Goal: Task Accomplishment & Management: Manage account settings

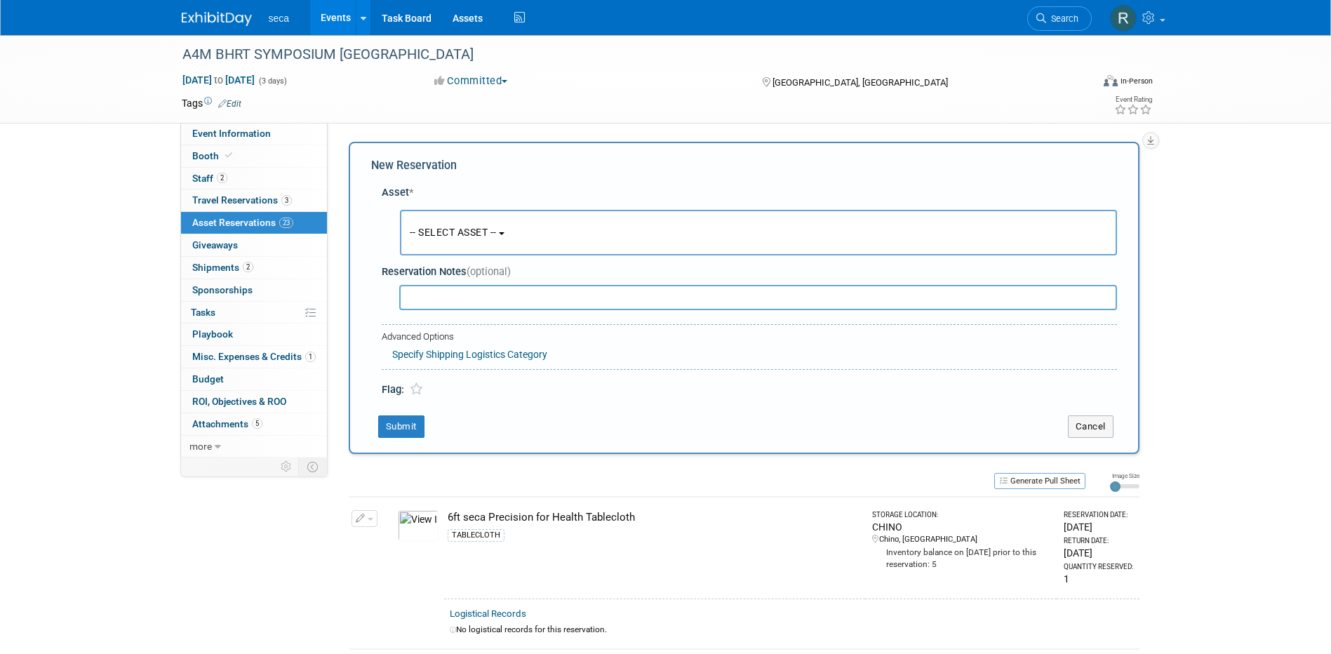
click at [338, 18] on link "Events" at bounding box center [335, 17] width 51 height 35
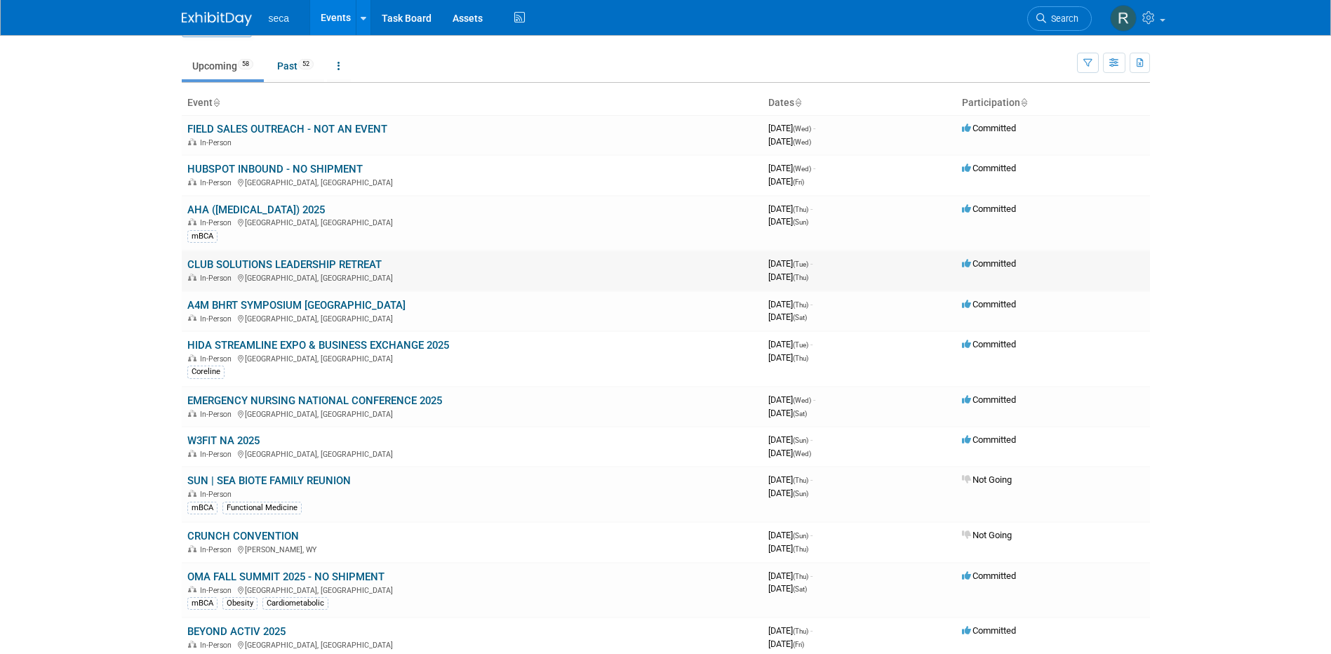
scroll to position [70, 0]
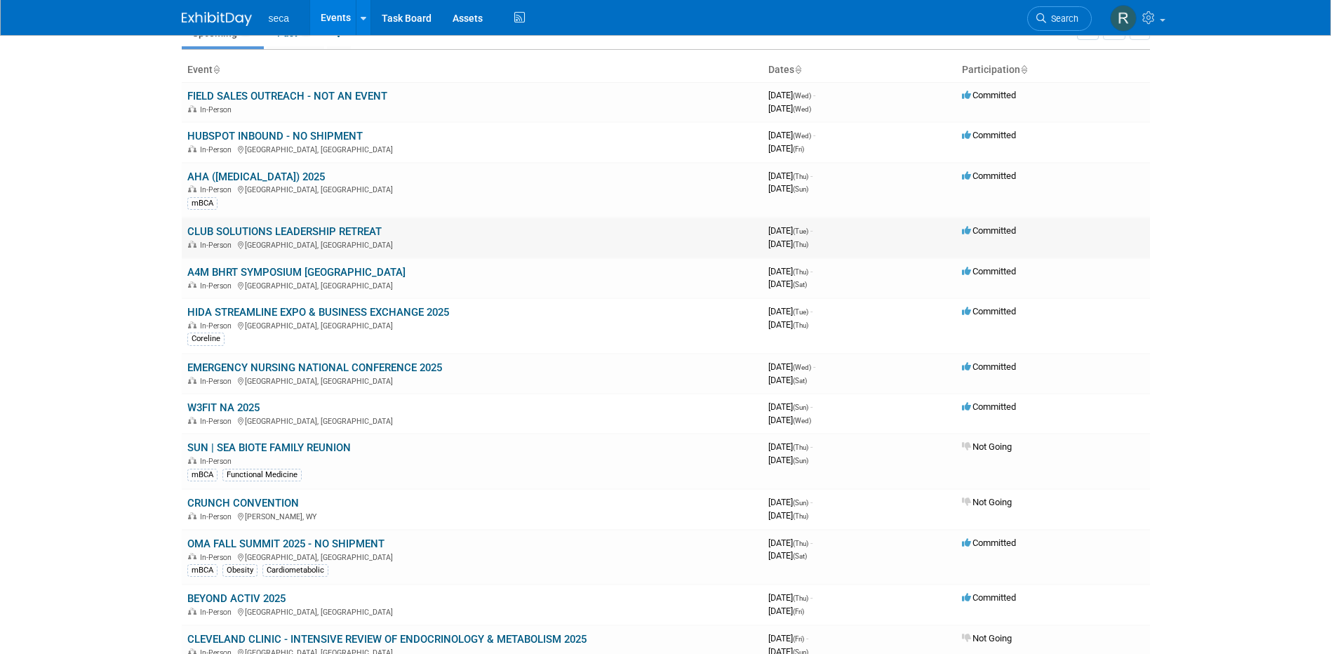
click at [239, 230] on link "CLUB SOLUTIONS LEADERSHIP RETREAT" at bounding box center [284, 231] width 194 height 13
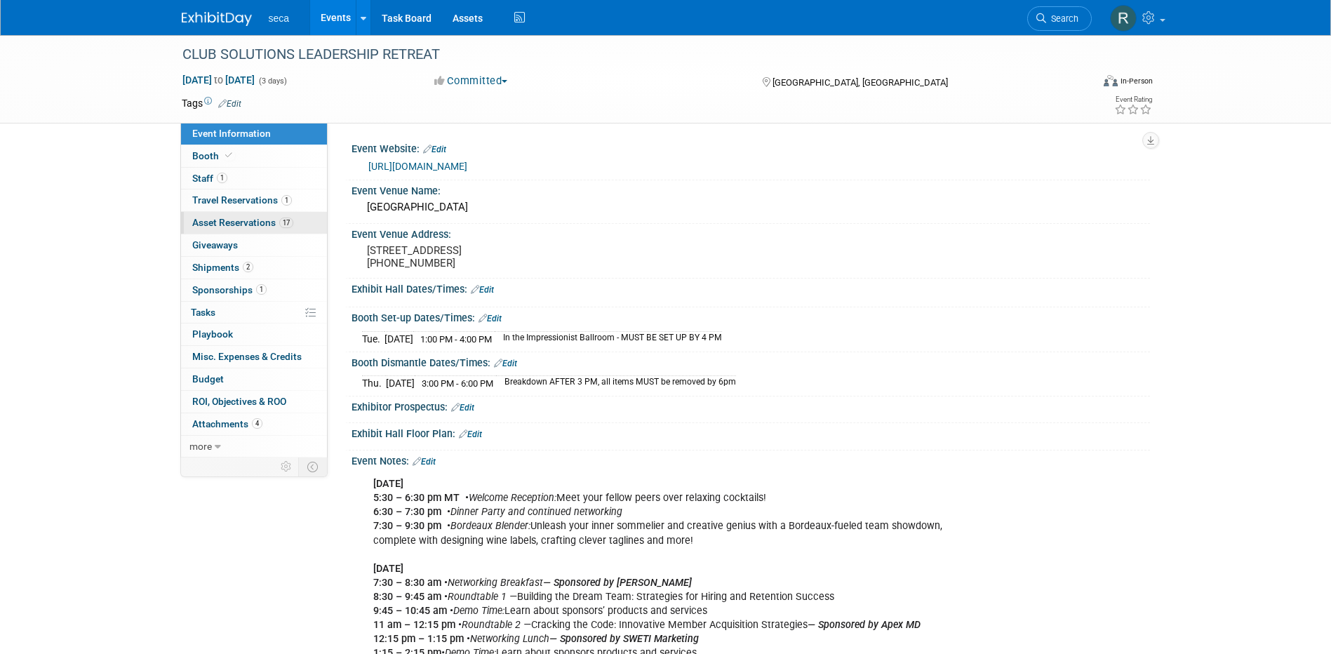
click at [251, 222] on span "Asset Reservations 17" at bounding box center [242, 222] width 101 height 11
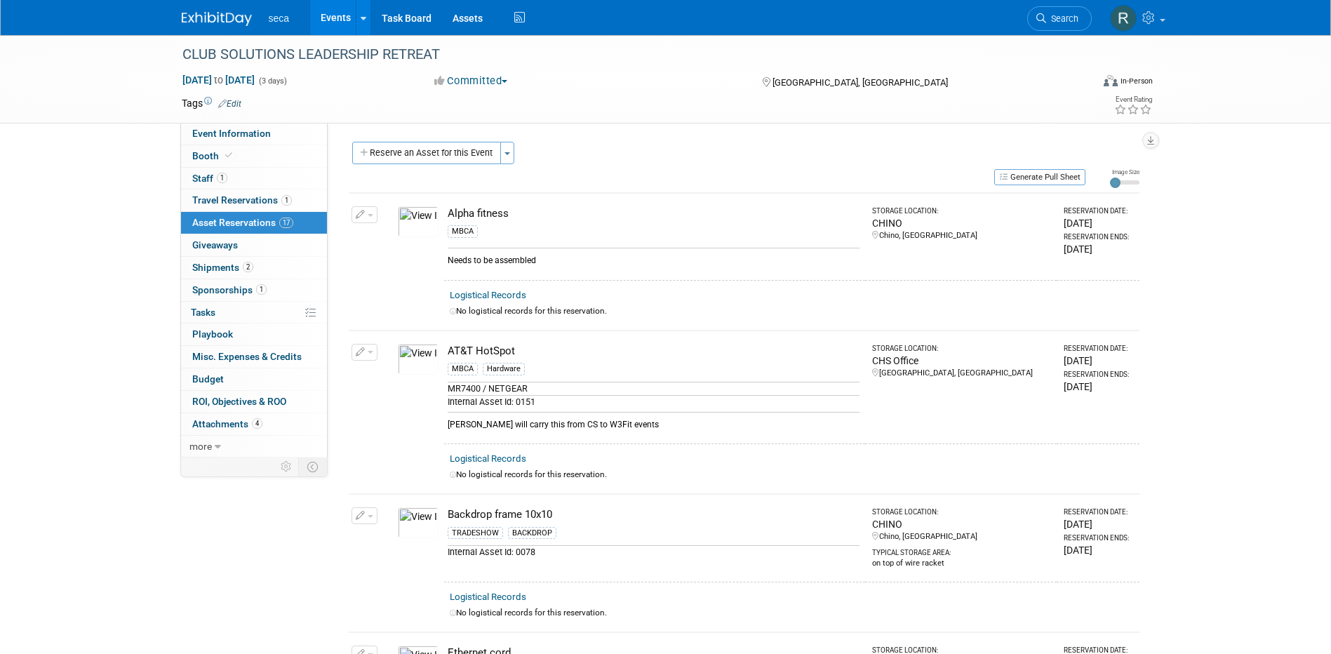
click at [328, 20] on link "Events" at bounding box center [335, 17] width 51 height 35
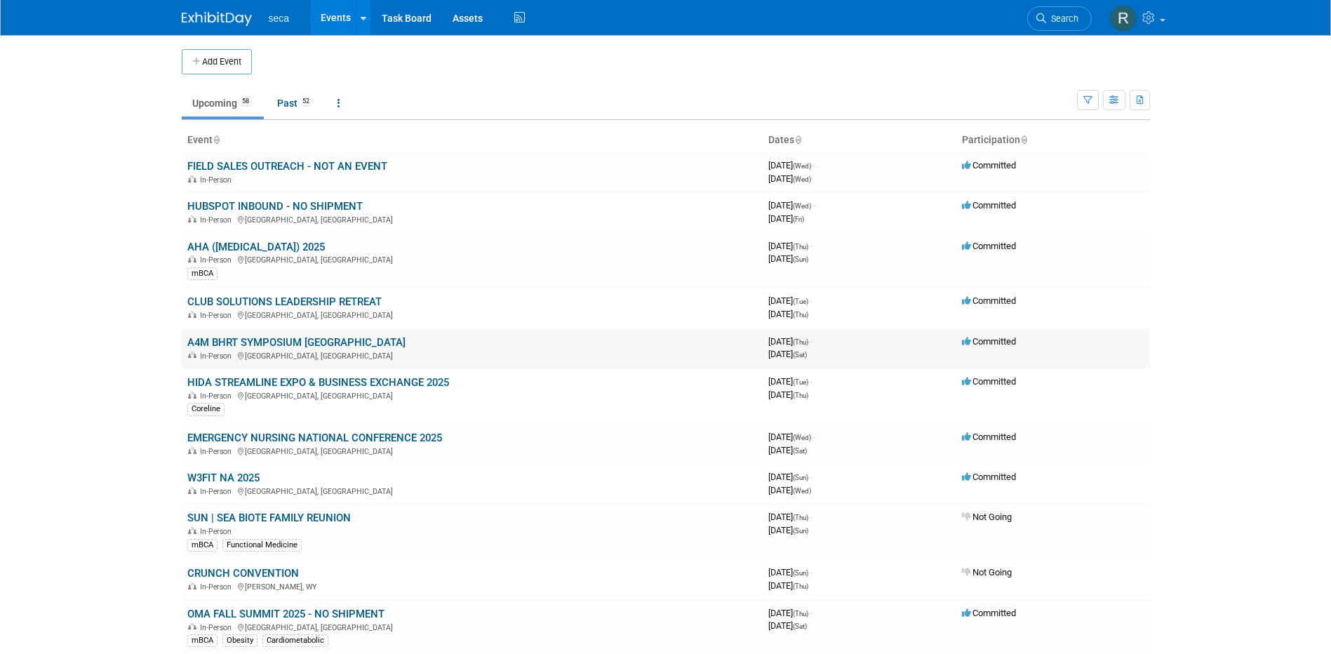
click at [257, 342] on link "A4M BHRT SYMPOSIUM [GEOGRAPHIC_DATA]" at bounding box center [296, 342] width 218 height 13
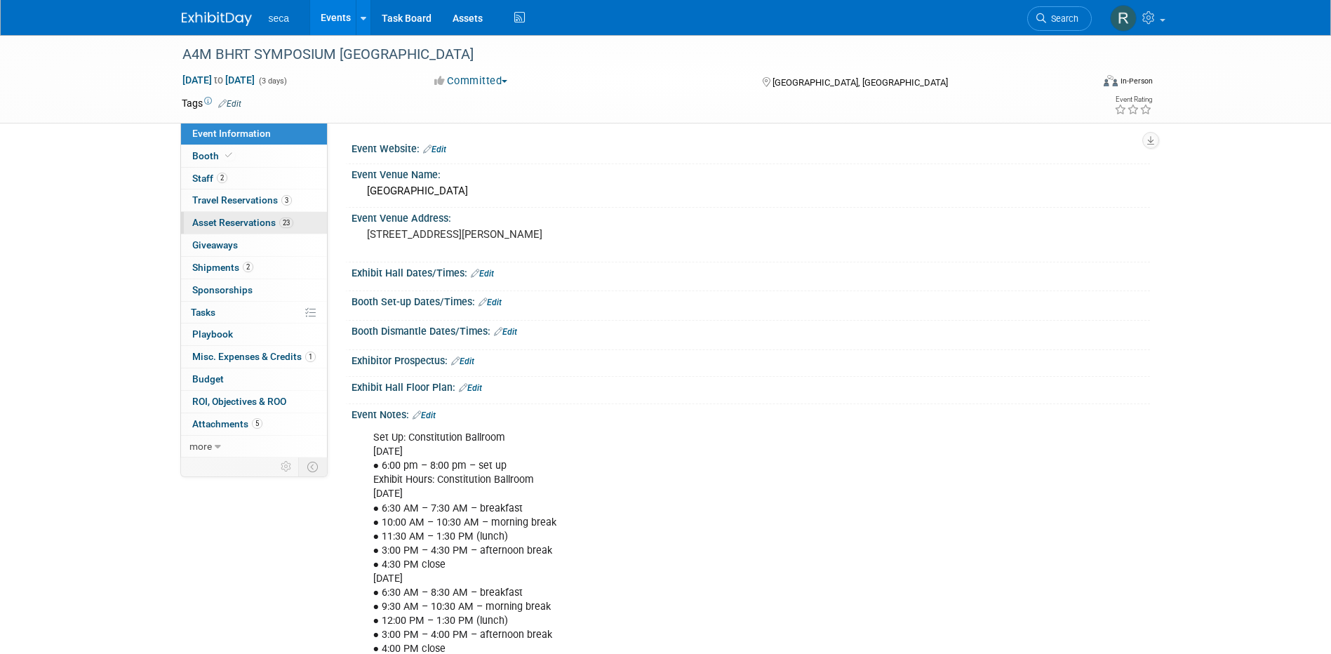
click at [250, 220] on span "Asset Reservations 23" at bounding box center [242, 222] width 101 height 11
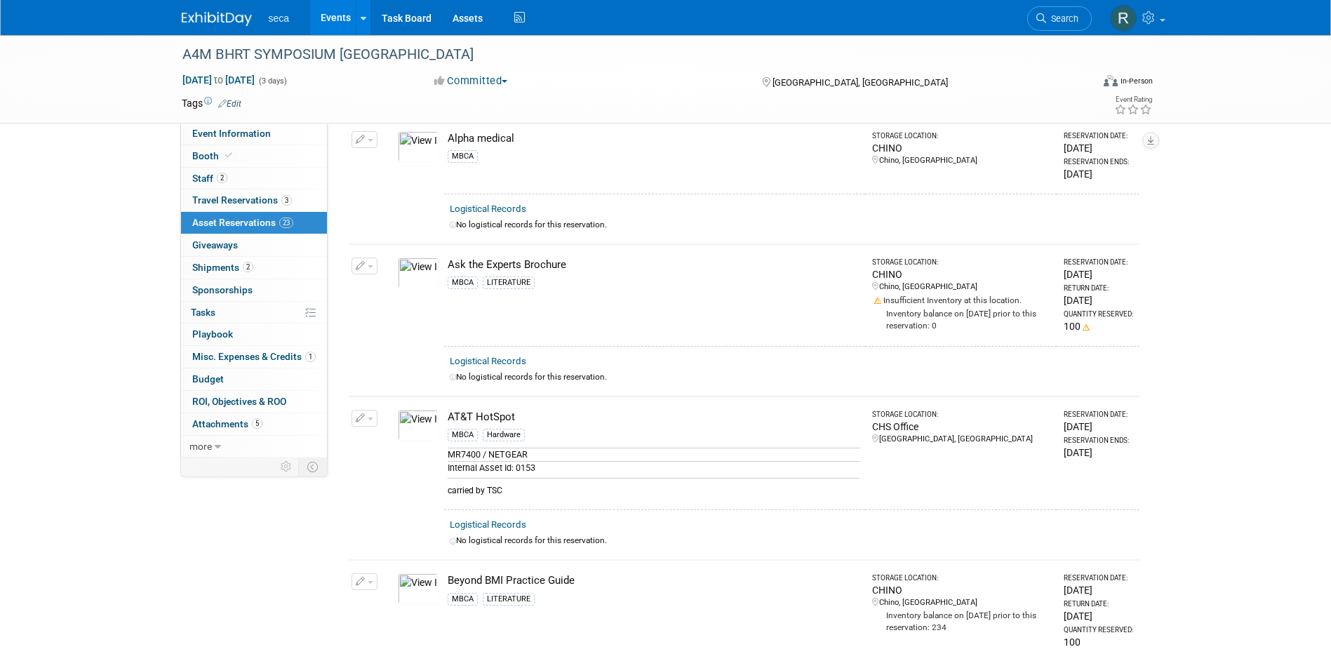
scroll to position [210, 0]
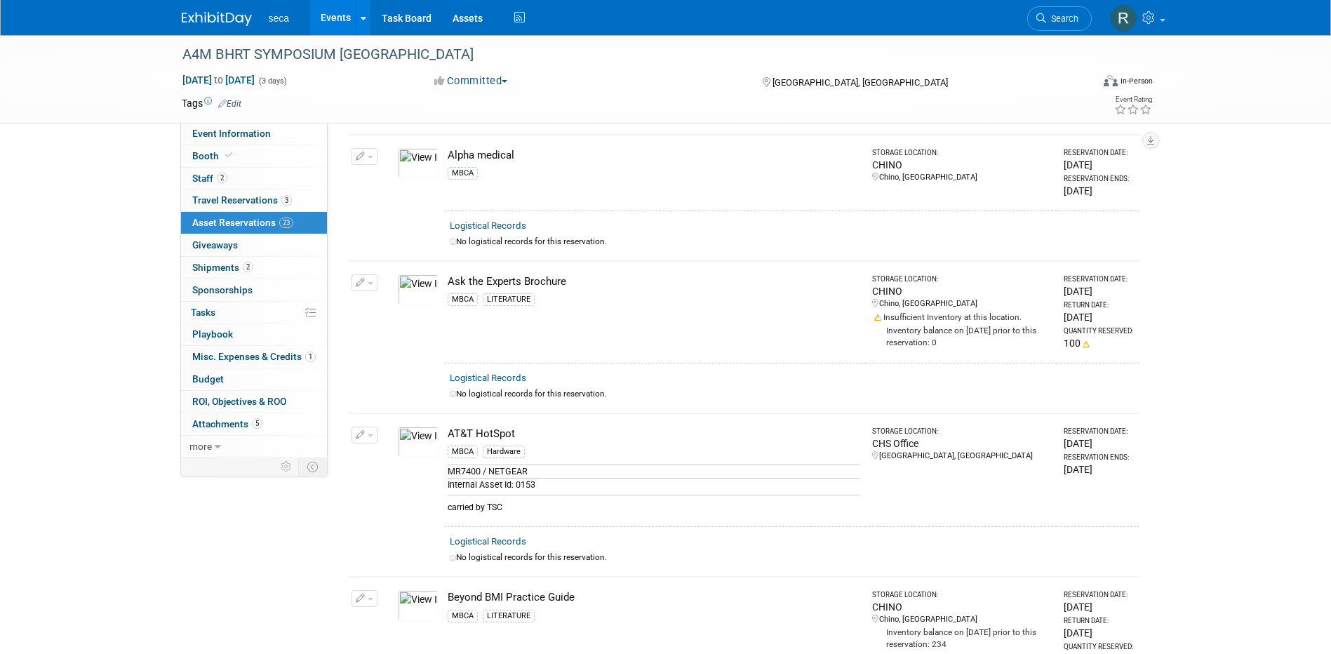
click at [361, 281] on icon "button" at bounding box center [361, 283] width 10 height 9
click at [326, 20] on link "Events" at bounding box center [335, 17] width 51 height 35
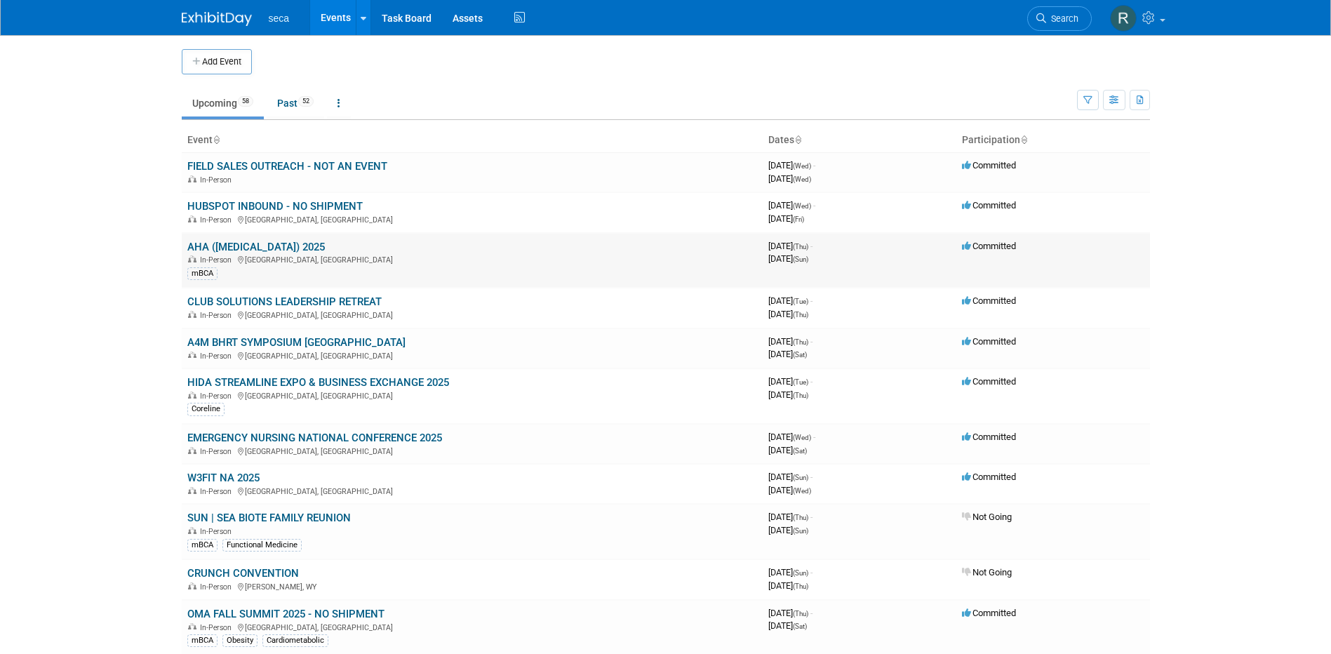
click at [226, 245] on link "AHA ([MEDICAL_DATA]) 2025" at bounding box center [256, 247] width 138 height 13
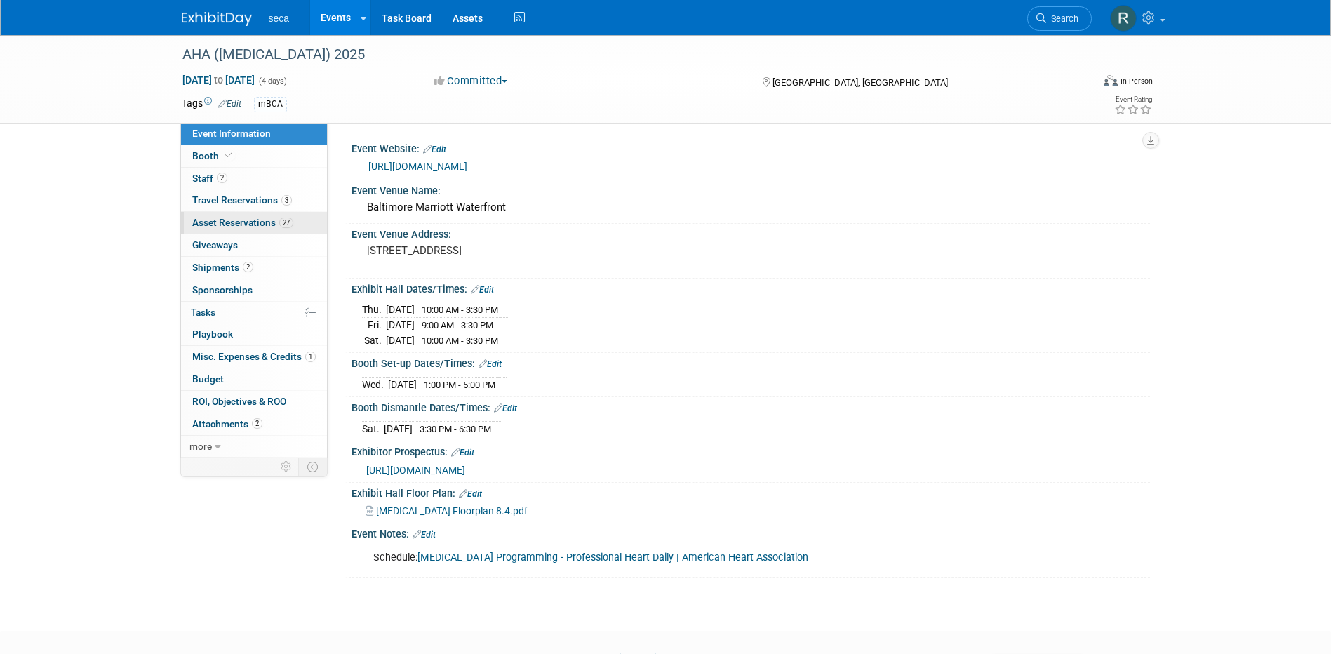
click at [247, 225] on span "Asset Reservations 27" at bounding box center [242, 222] width 101 height 11
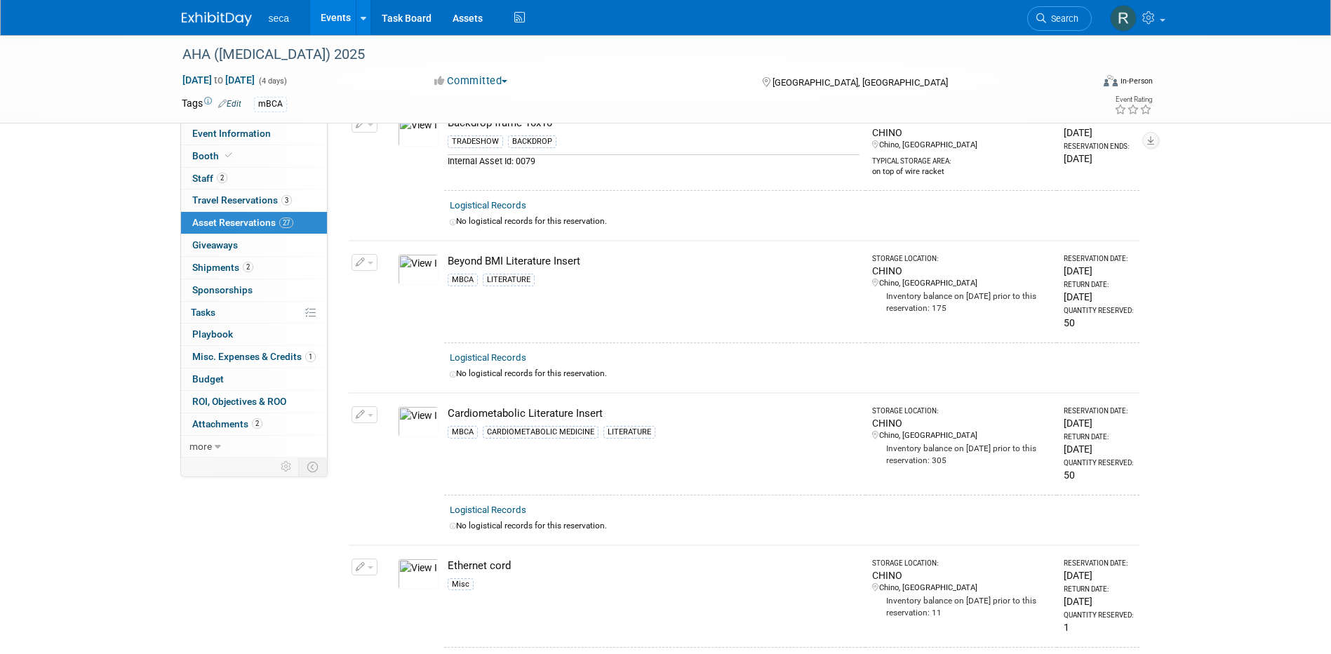
scroll to position [772, 0]
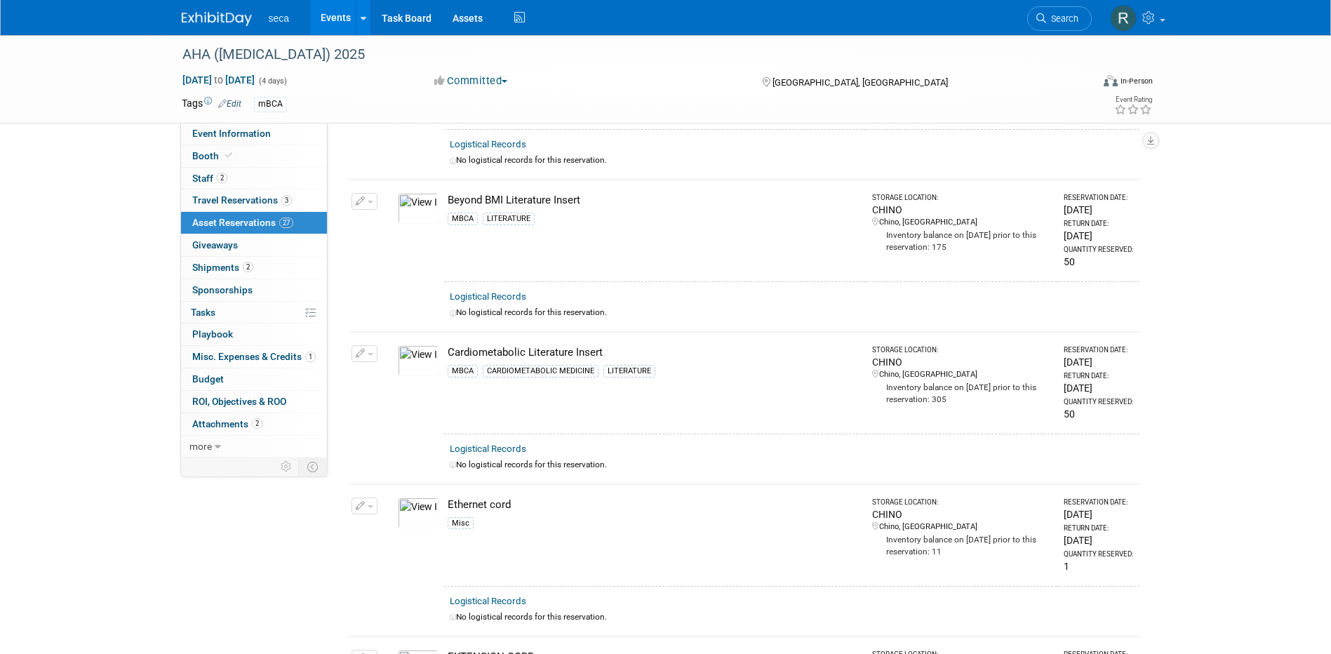
click at [412, 202] on img at bounding box center [418, 208] width 41 height 31
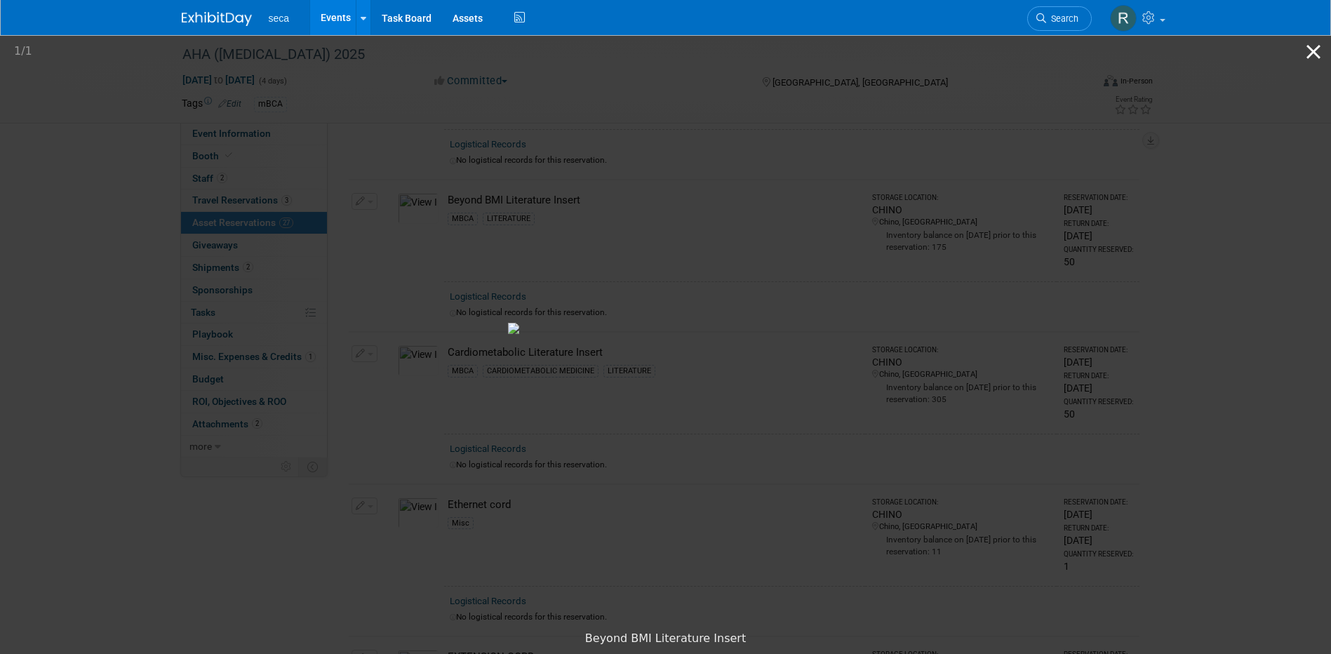
click at [1316, 55] on button "Close gallery" at bounding box center [1313, 51] width 35 height 33
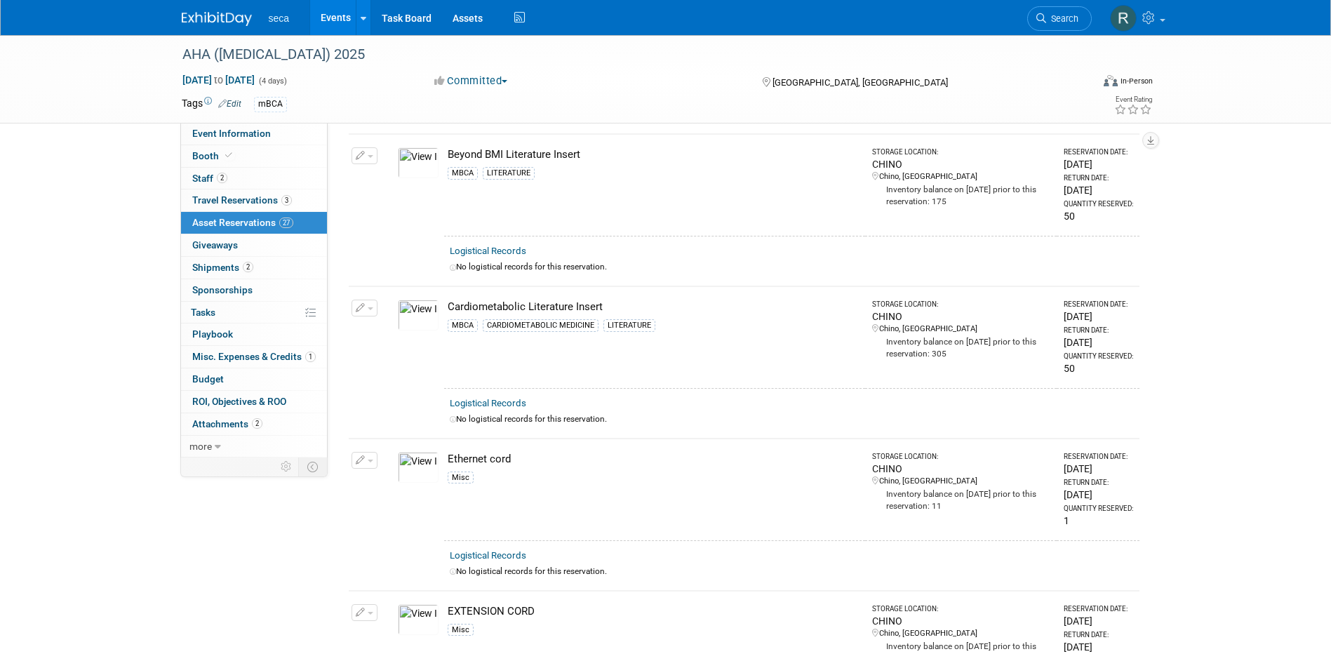
scroll to position [842, 0]
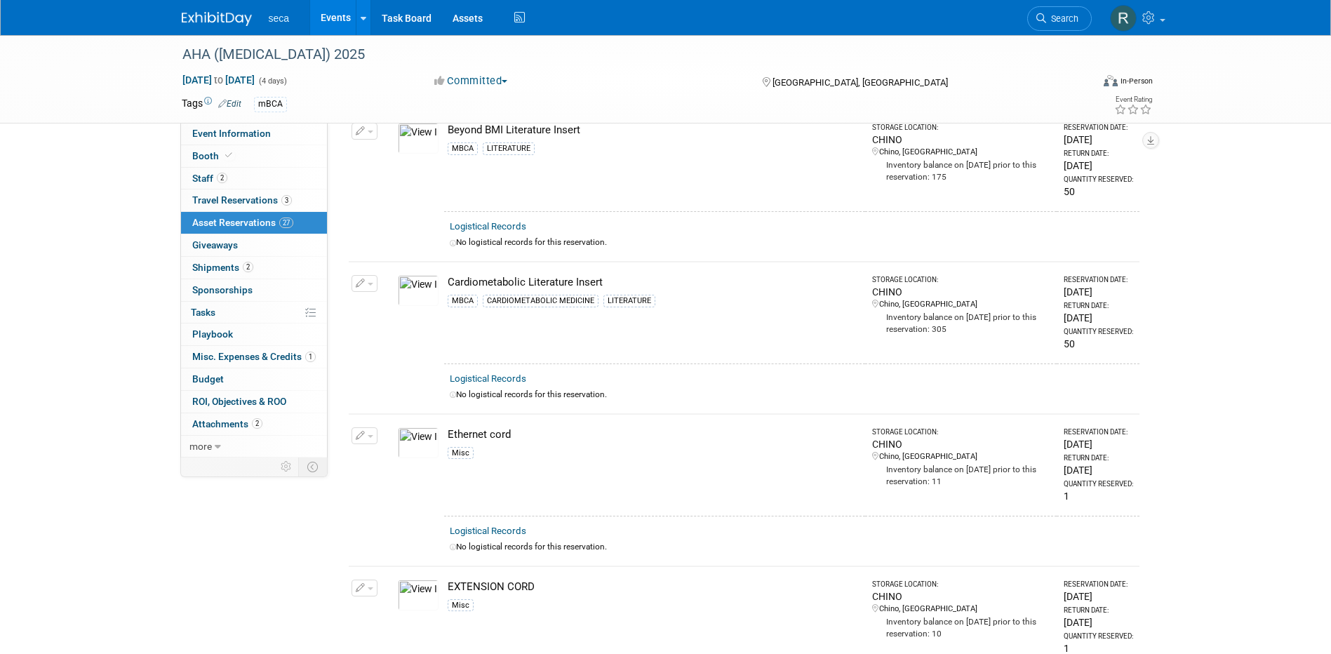
click at [422, 288] on img at bounding box center [418, 290] width 41 height 31
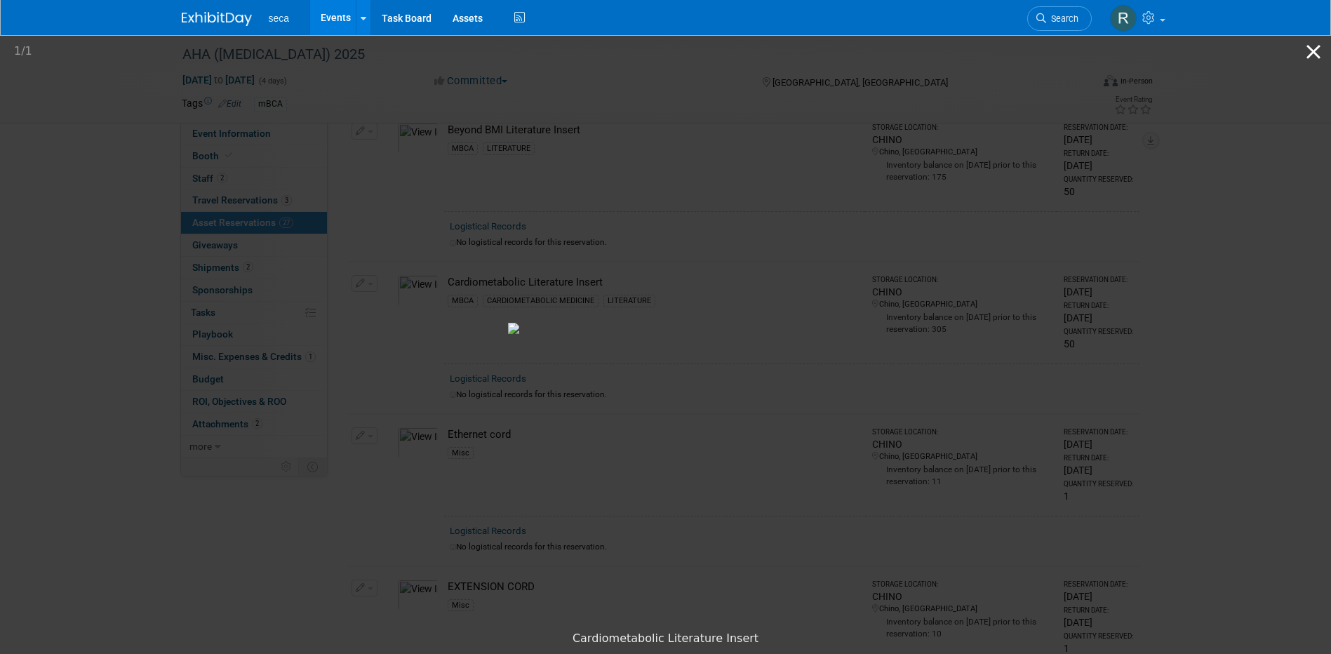
click at [1311, 51] on button "Close gallery" at bounding box center [1313, 51] width 35 height 33
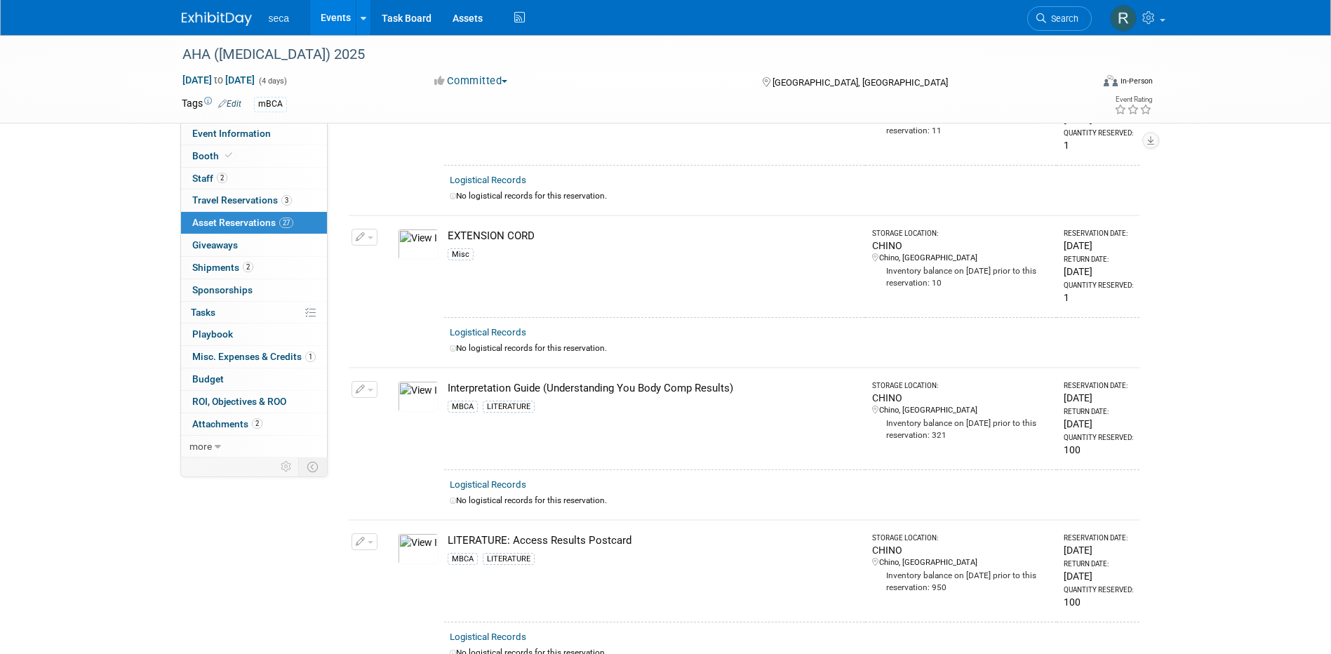
scroll to position [1263, 0]
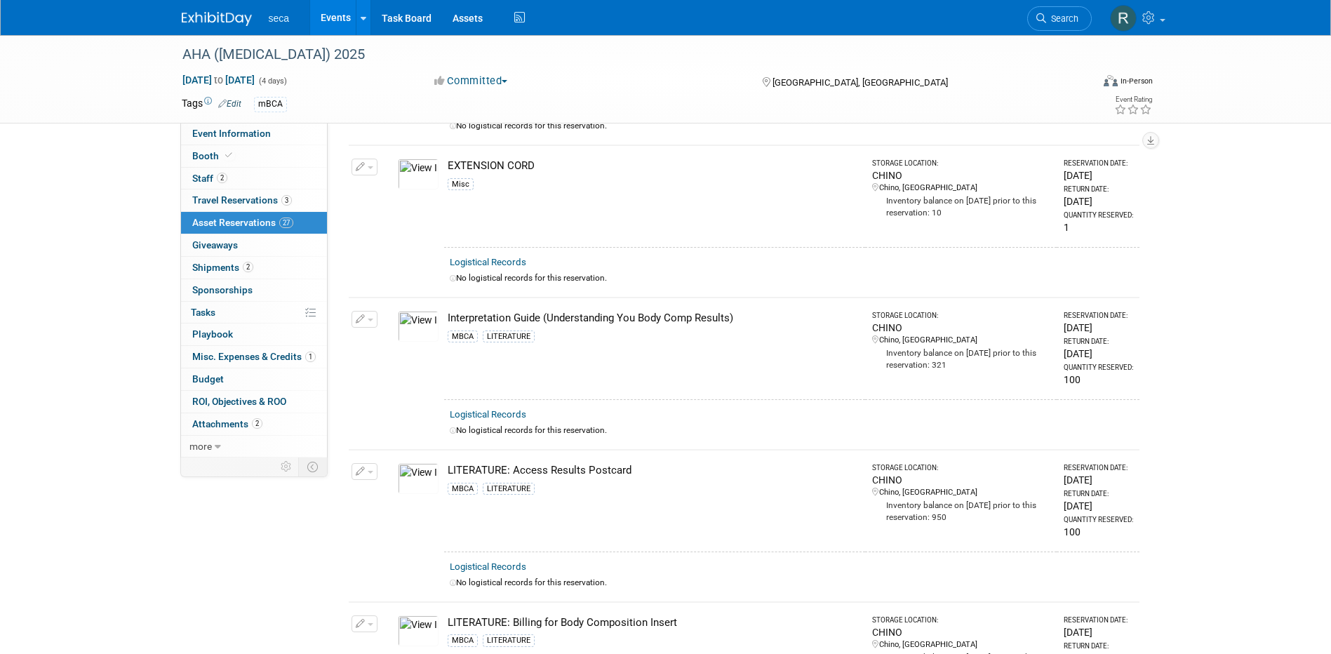
click at [410, 319] on img at bounding box center [418, 326] width 41 height 31
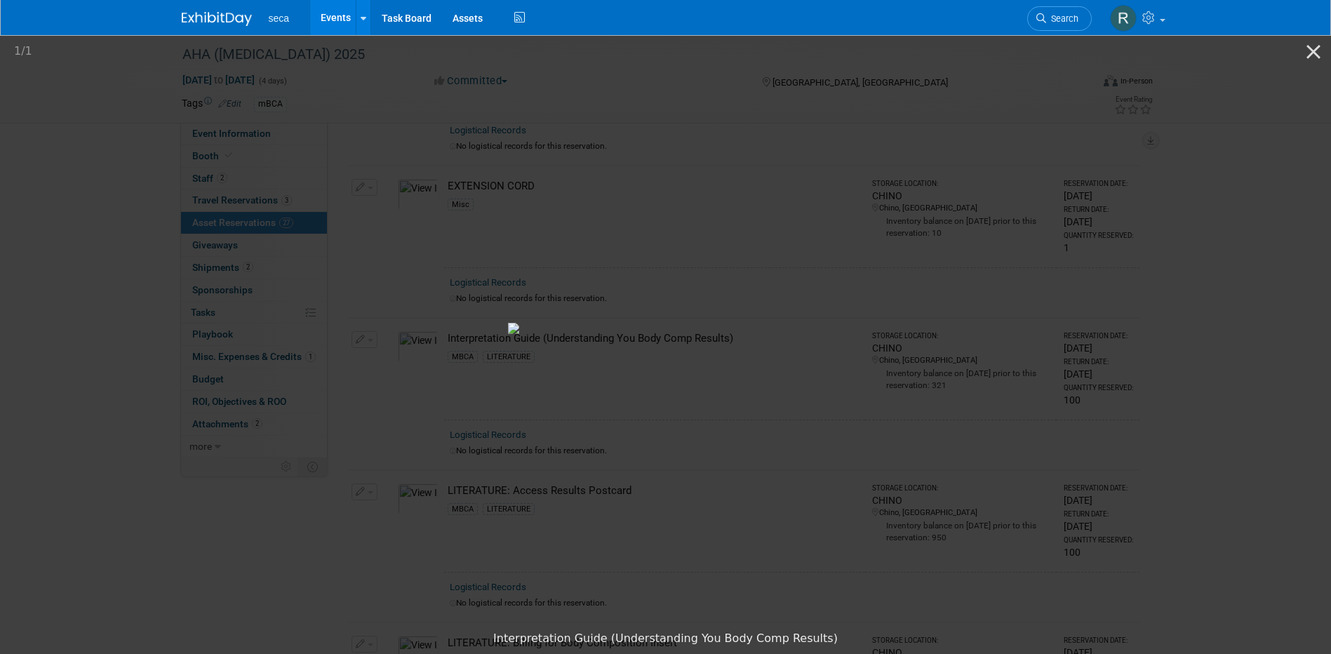
scroll to position [1052, 0]
click at [1313, 48] on button "Close gallery" at bounding box center [1313, 51] width 35 height 33
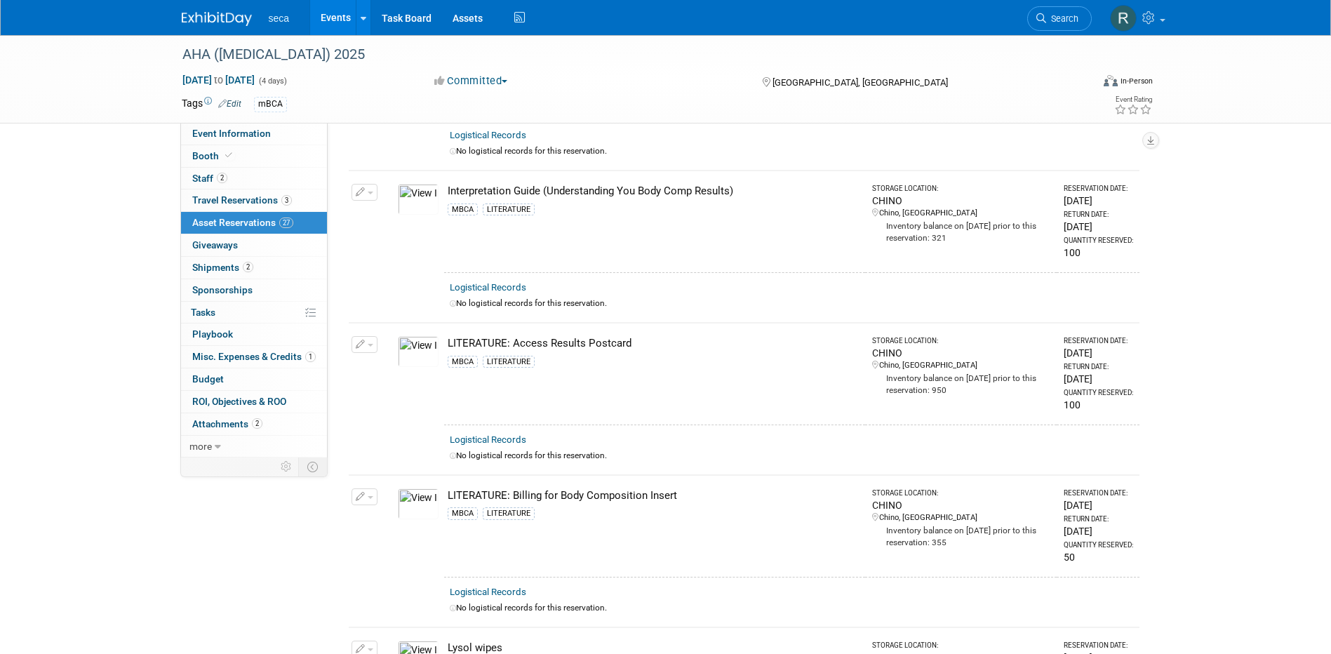
scroll to position [1473, 0]
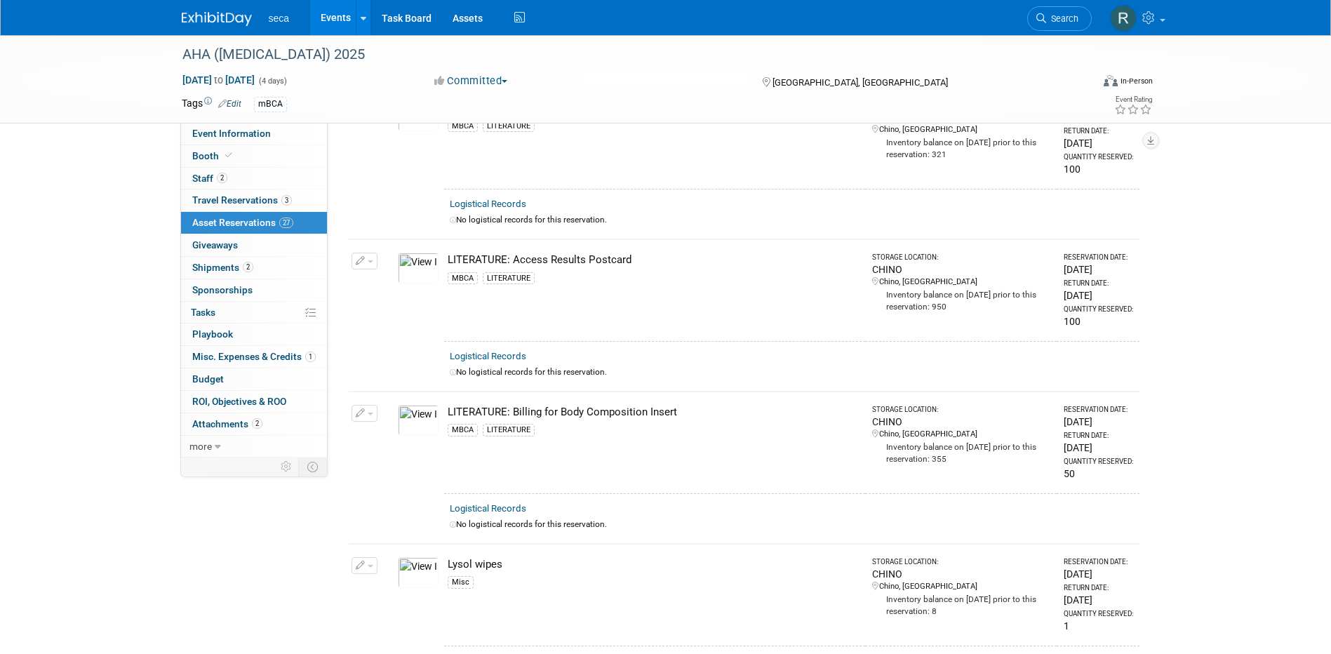
click at [411, 260] on img at bounding box center [418, 268] width 41 height 31
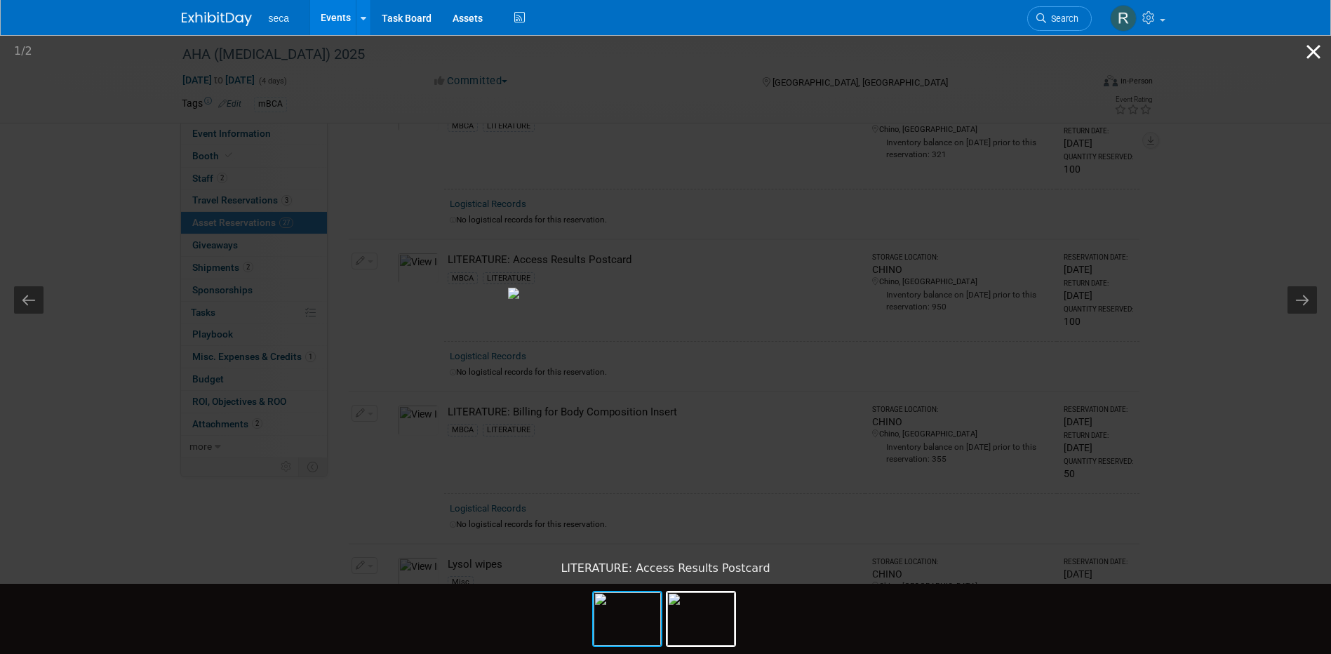
click at [1316, 48] on button "Close gallery" at bounding box center [1313, 51] width 35 height 33
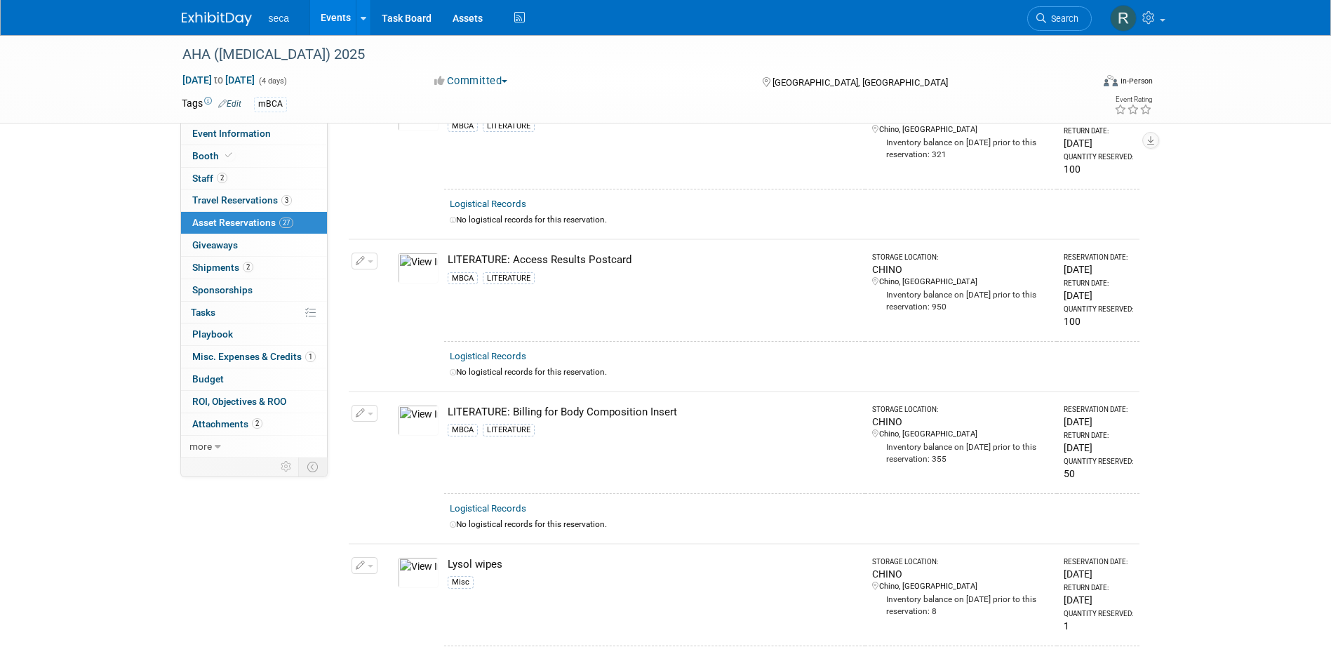
click at [425, 408] on img at bounding box center [418, 420] width 41 height 31
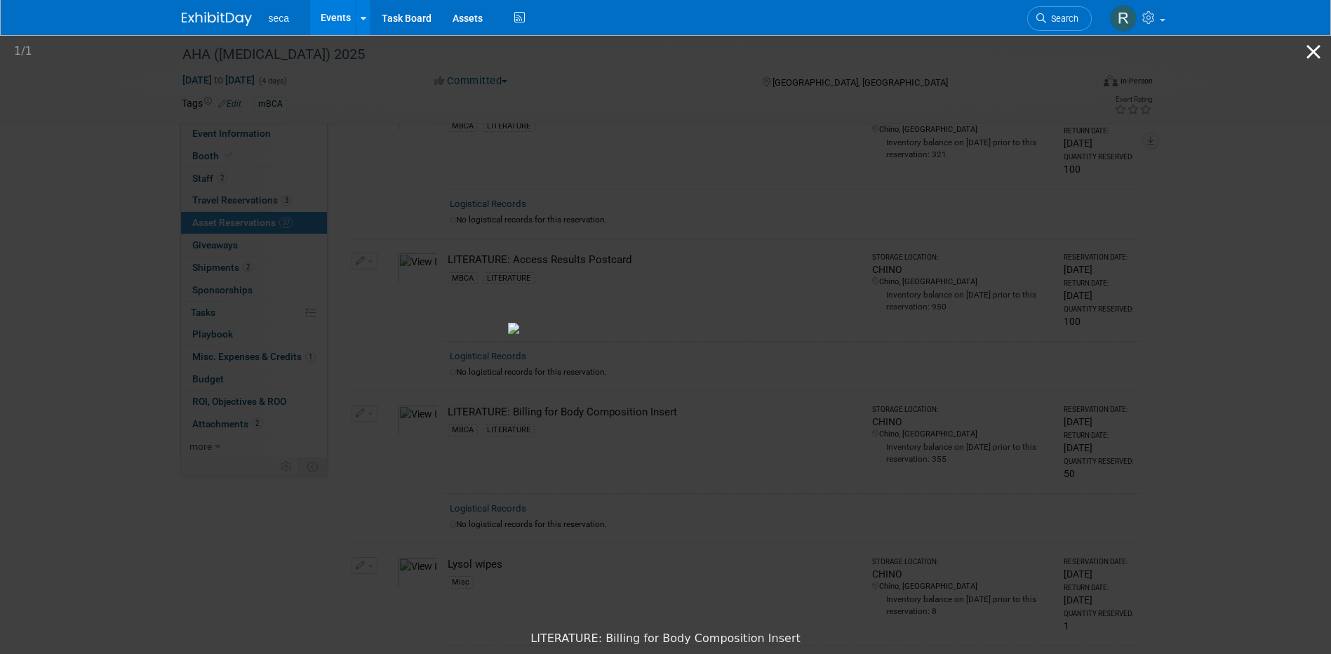
click at [1312, 48] on button "Close gallery" at bounding box center [1313, 51] width 35 height 33
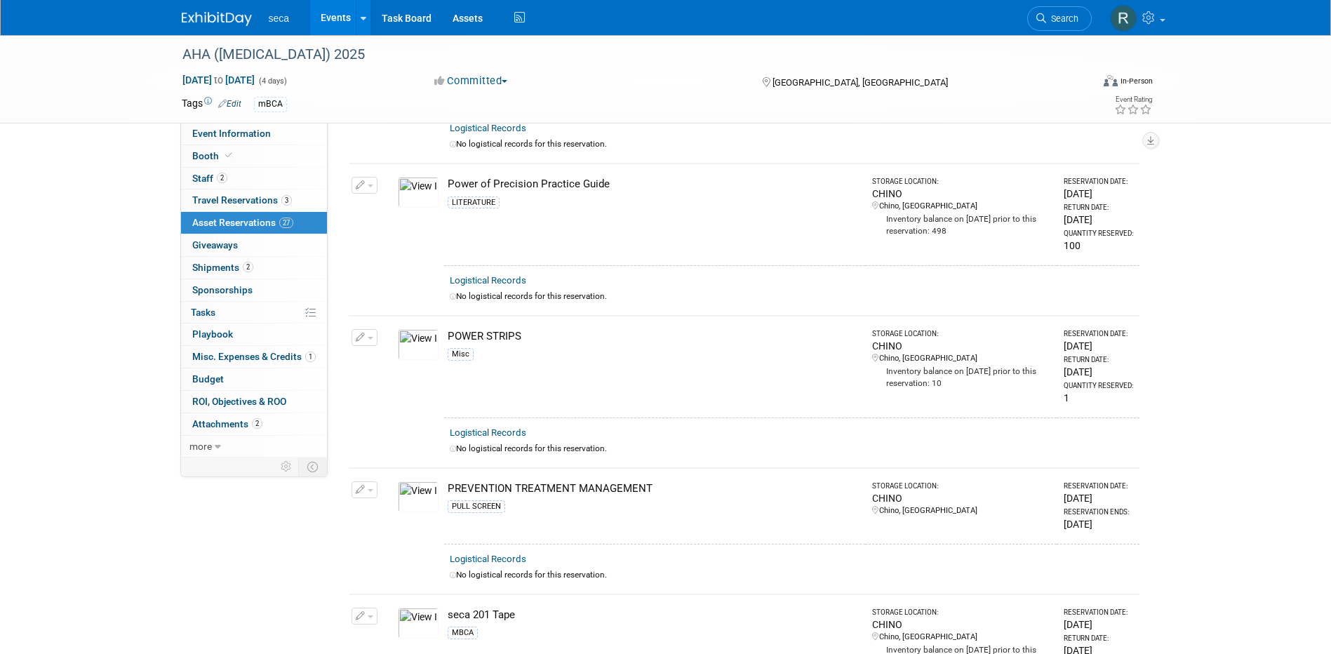
scroll to position [2175, 0]
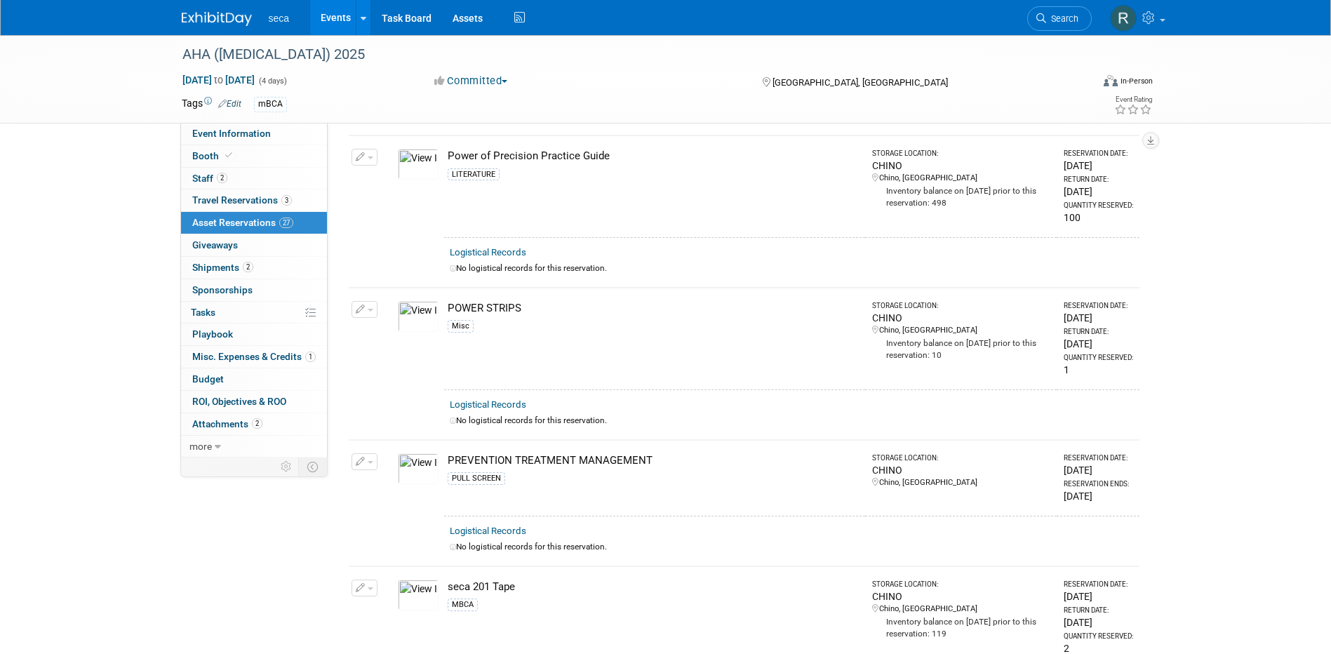
click at [413, 152] on img at bounding box center [418, 164] width 41 height 31
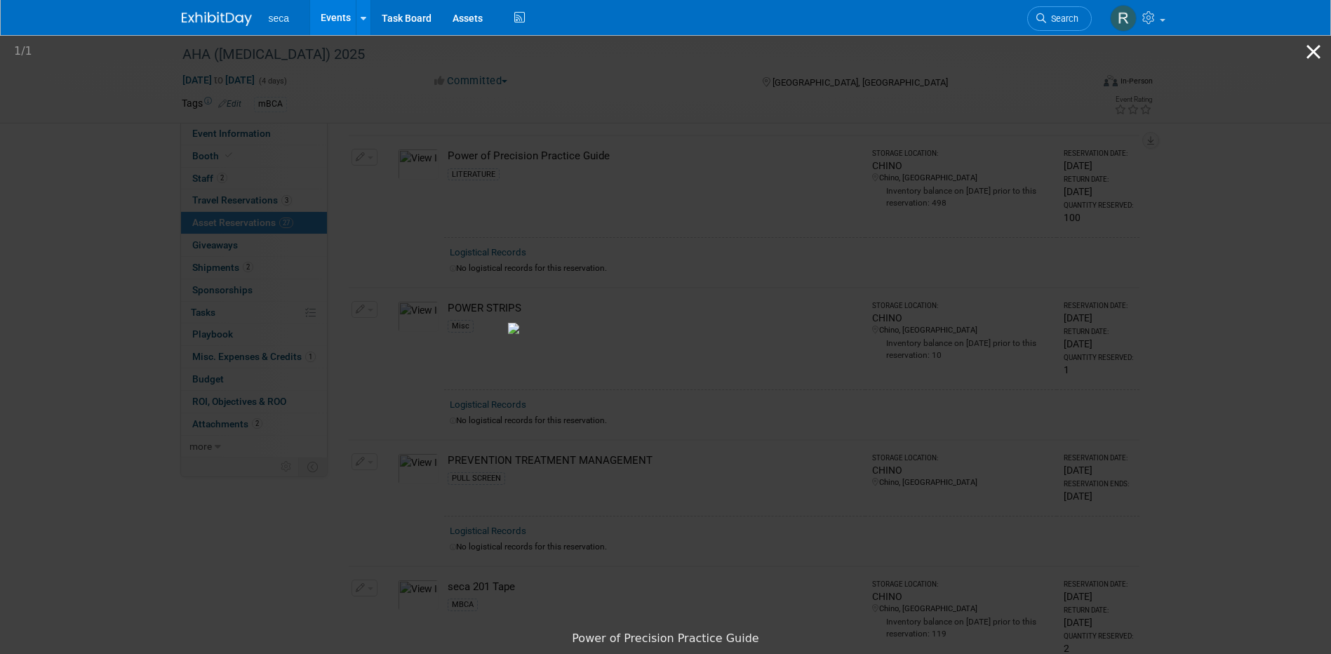
click at [1315, 53] on button "Close gallery" at bounding box center [1313, 51] width 35 height 33
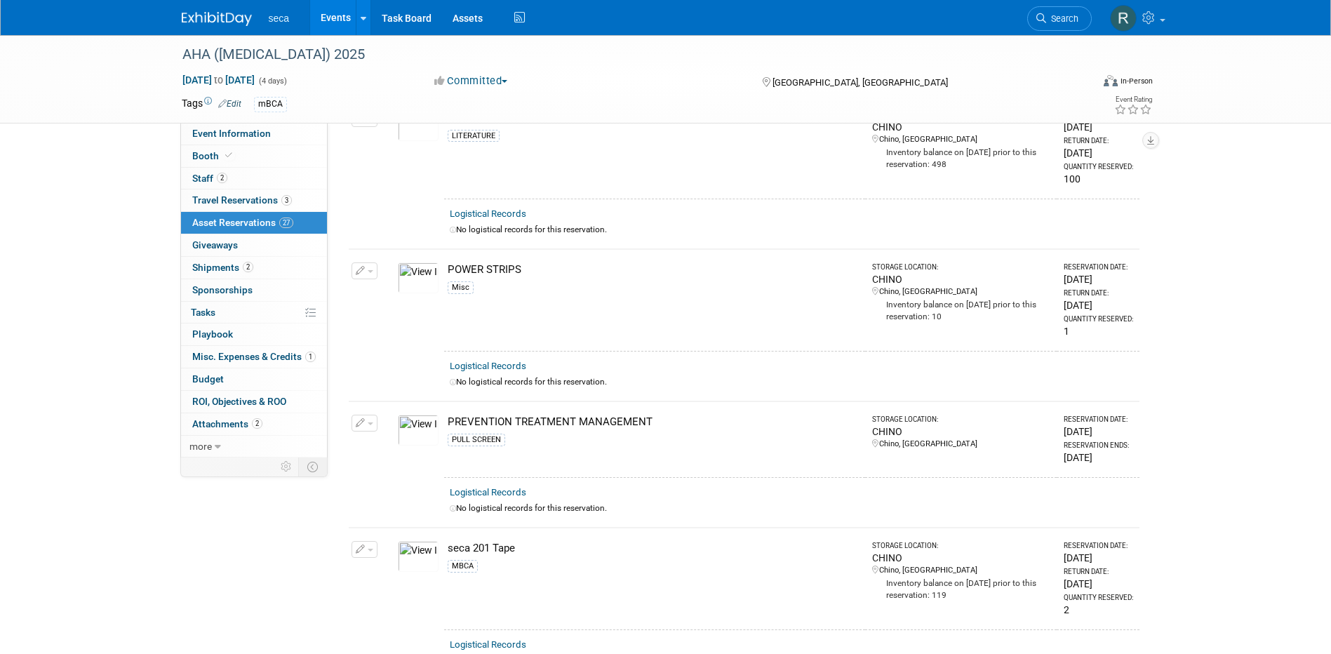
scroll to position [2245, 0]
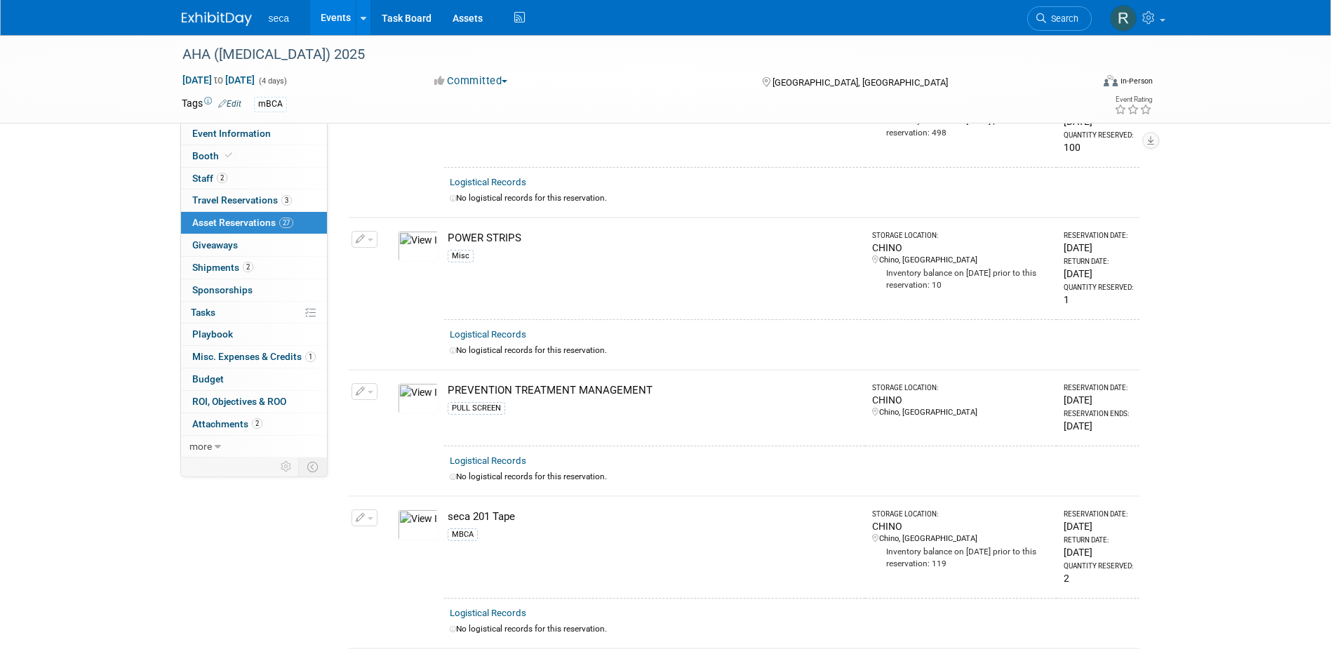
click at [409, 387] on img at bounding box center [418, 398] width 41 height 31
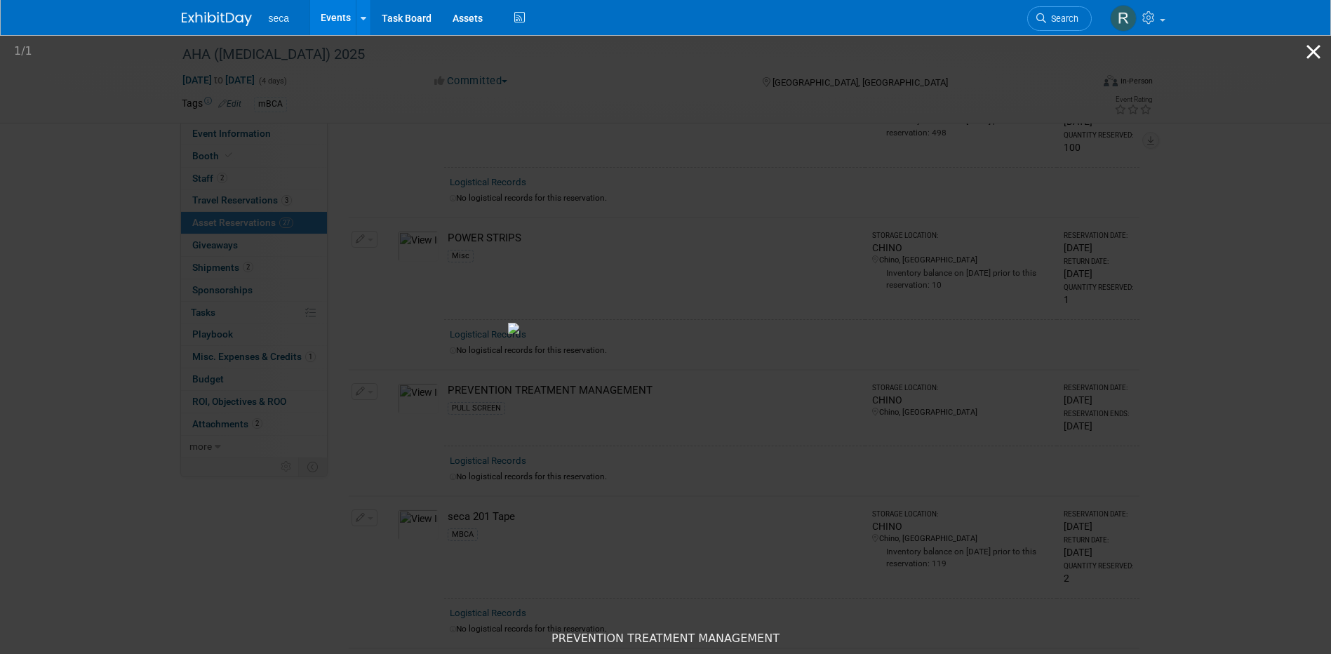
click at [1316, 51] on button "Close gallery" at bounding box center [1313, 51] width 35 height 33
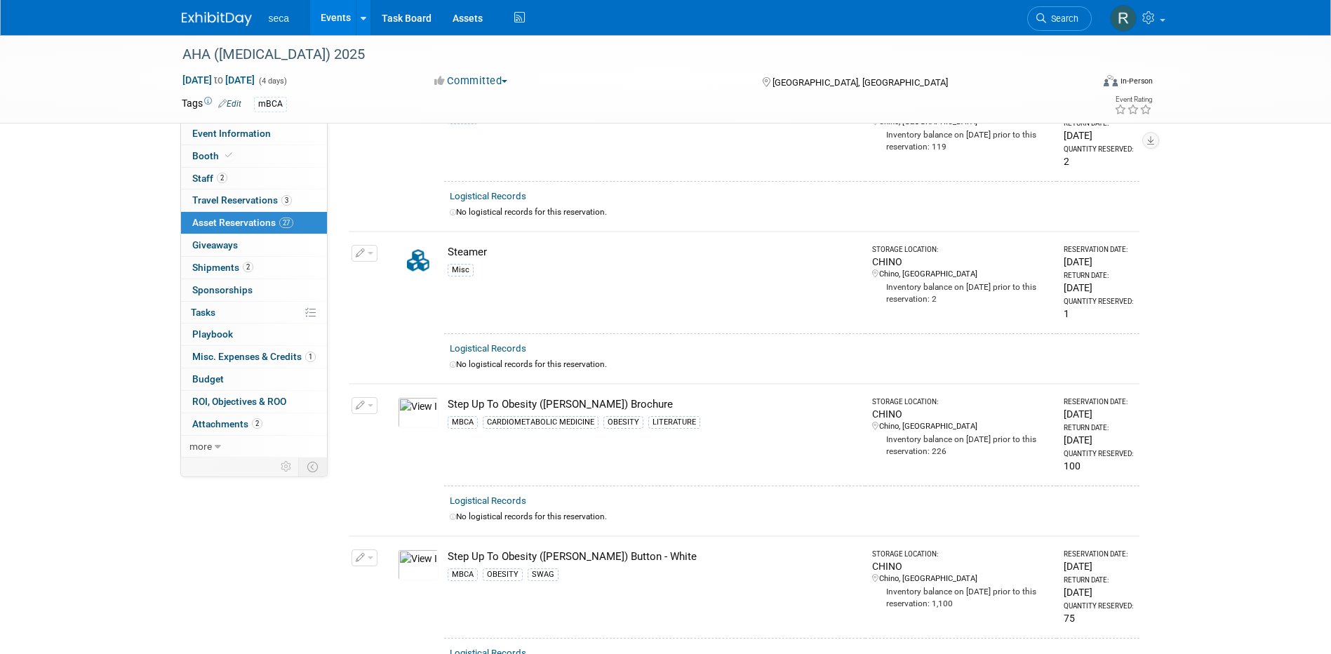
scroll to position [2666, 0]
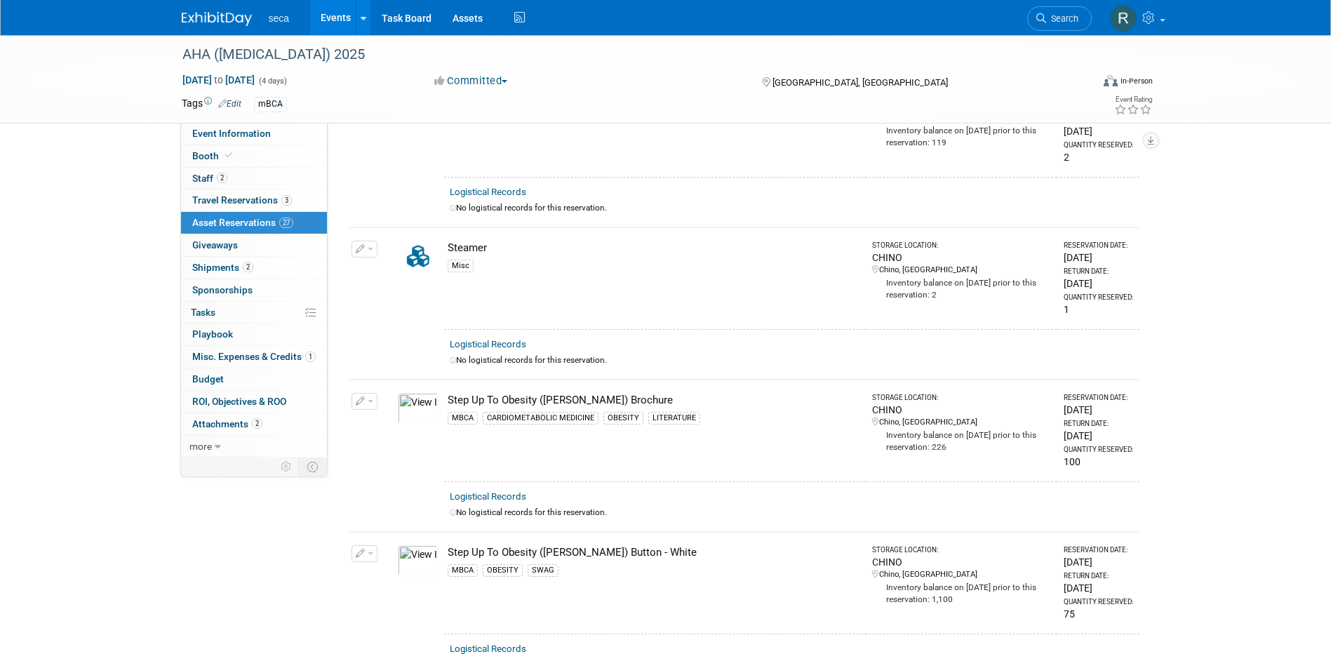
click at [412, 393] on img at bounding box center [418, 408] width 41 height 31
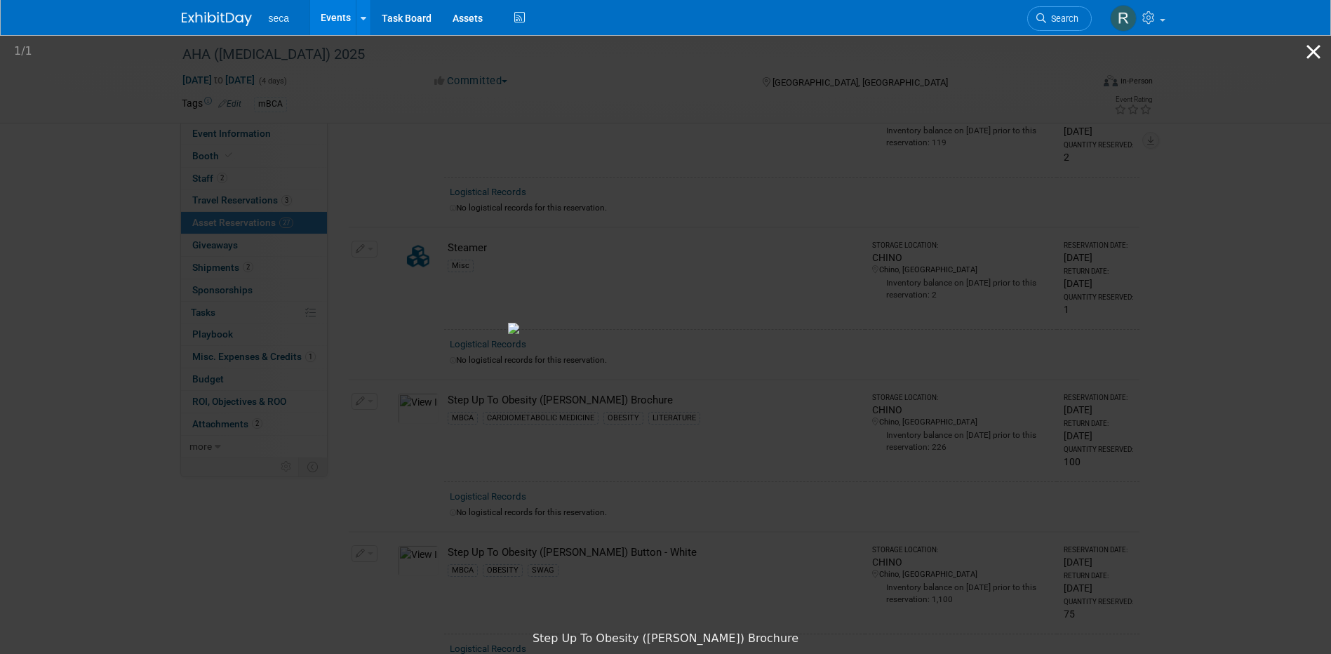
click at [1308, 50] on button "Close gallery" at bounding box center [1313, 51] width 35 height 33
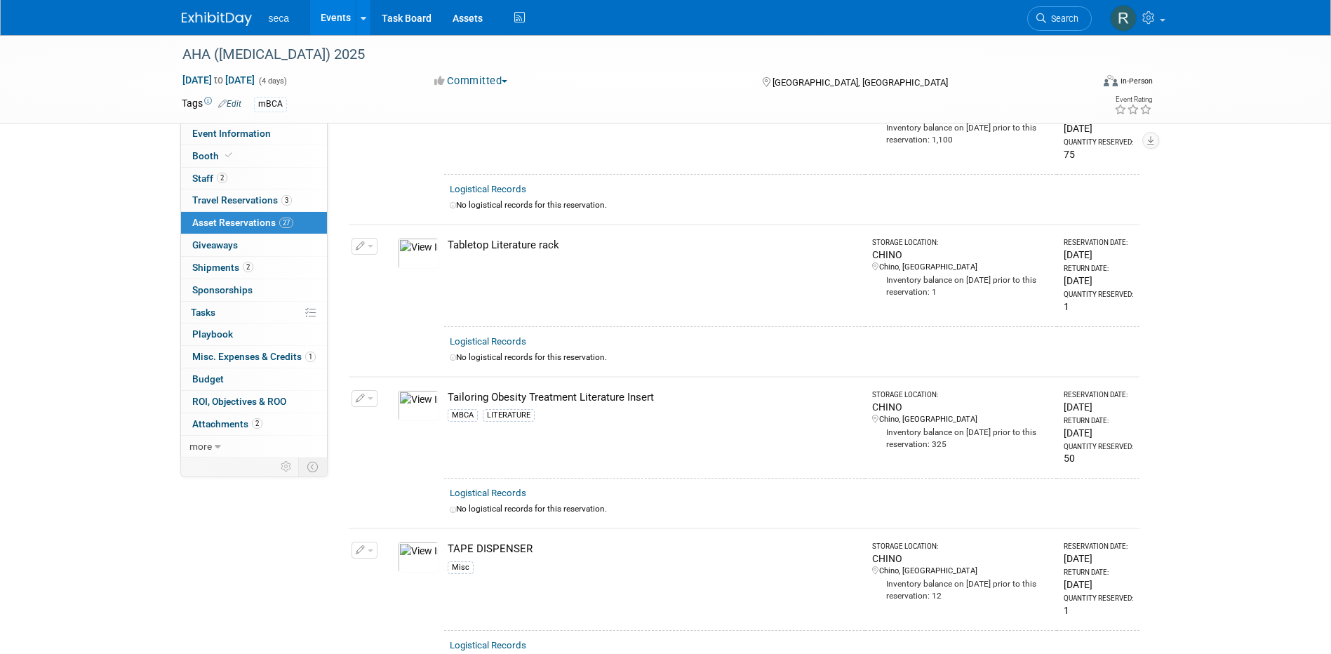
scroll to position [3228, 0]
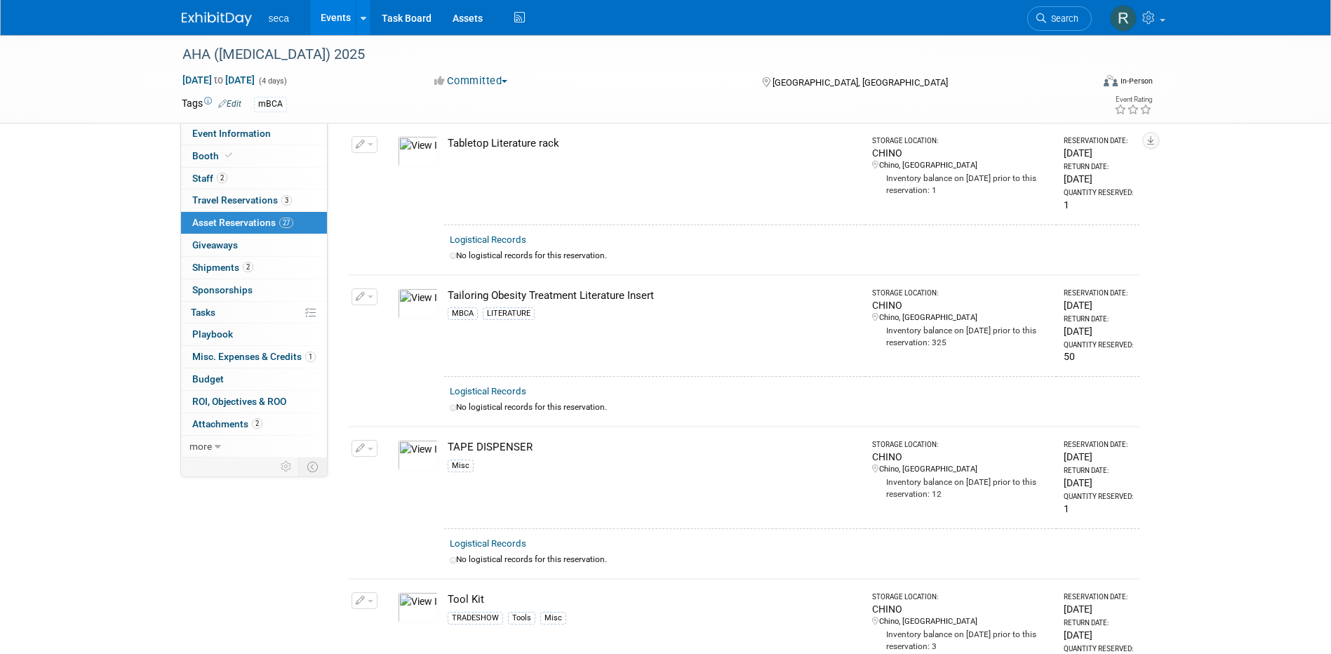
click at [427, 290] on img at bounding box center [418, 303] width 41 height 31
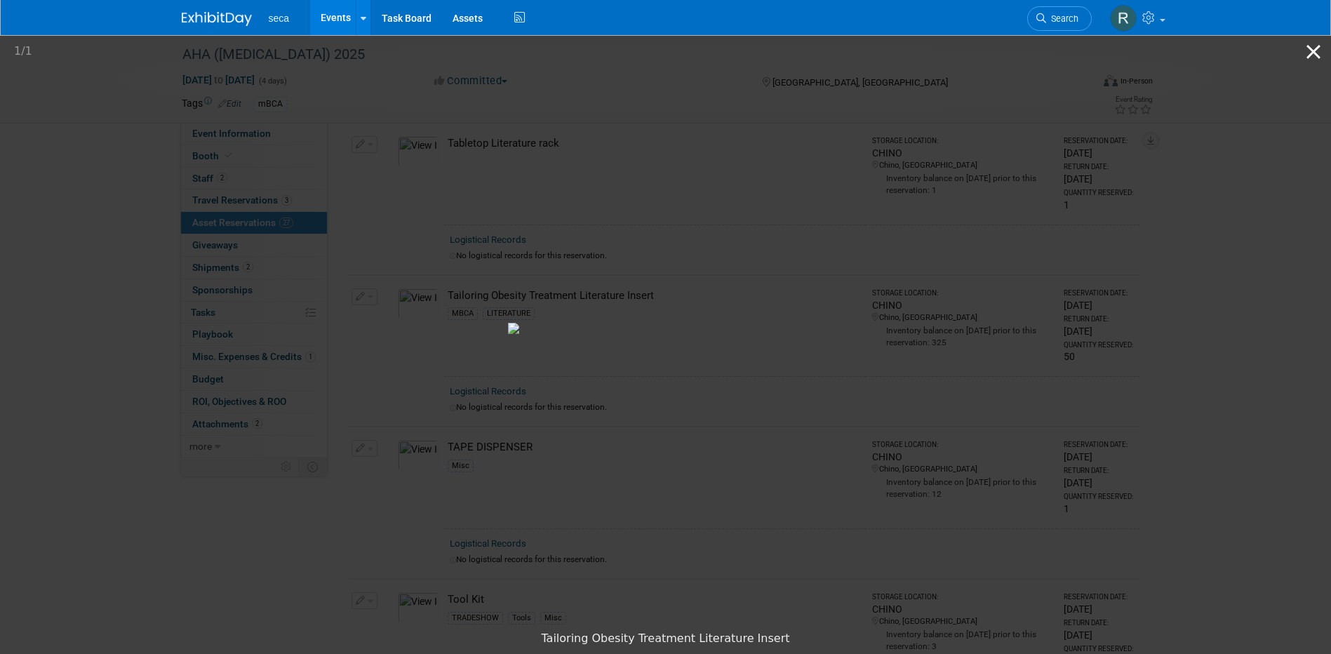
click at [1306, 51] on button "Close gallery" at bounding box center [1313, 51] width 35 height 33
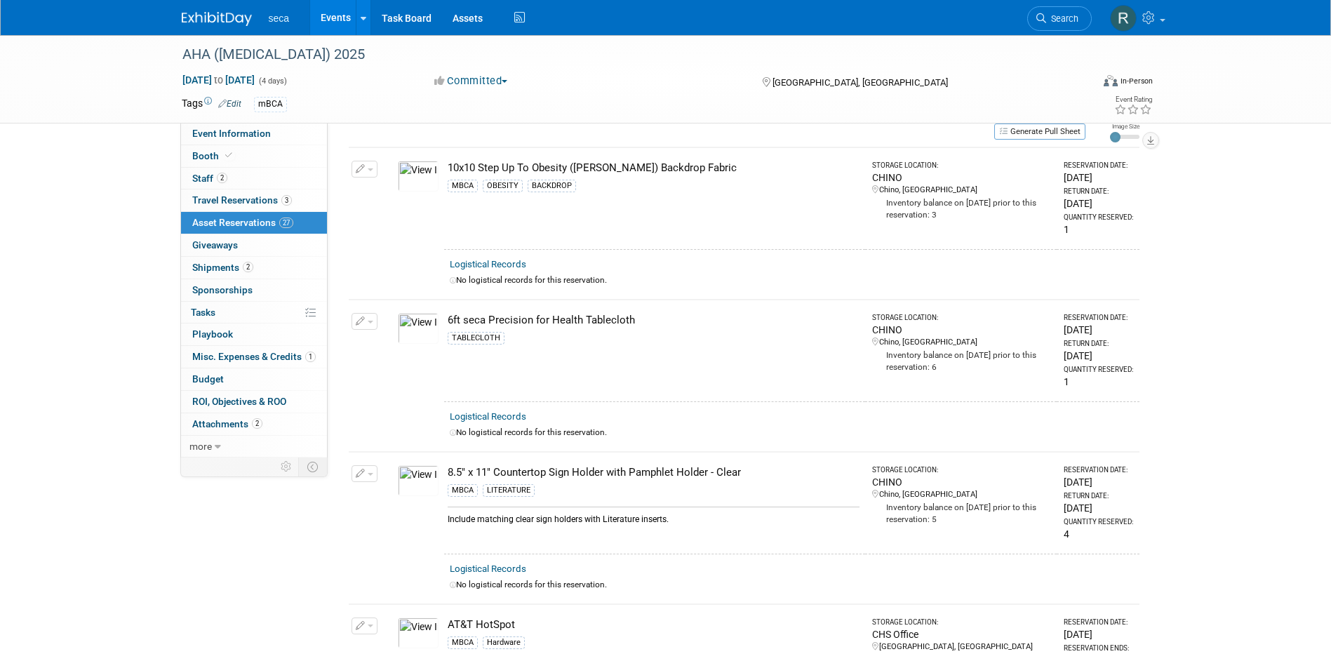
scroll to position [0, 0]
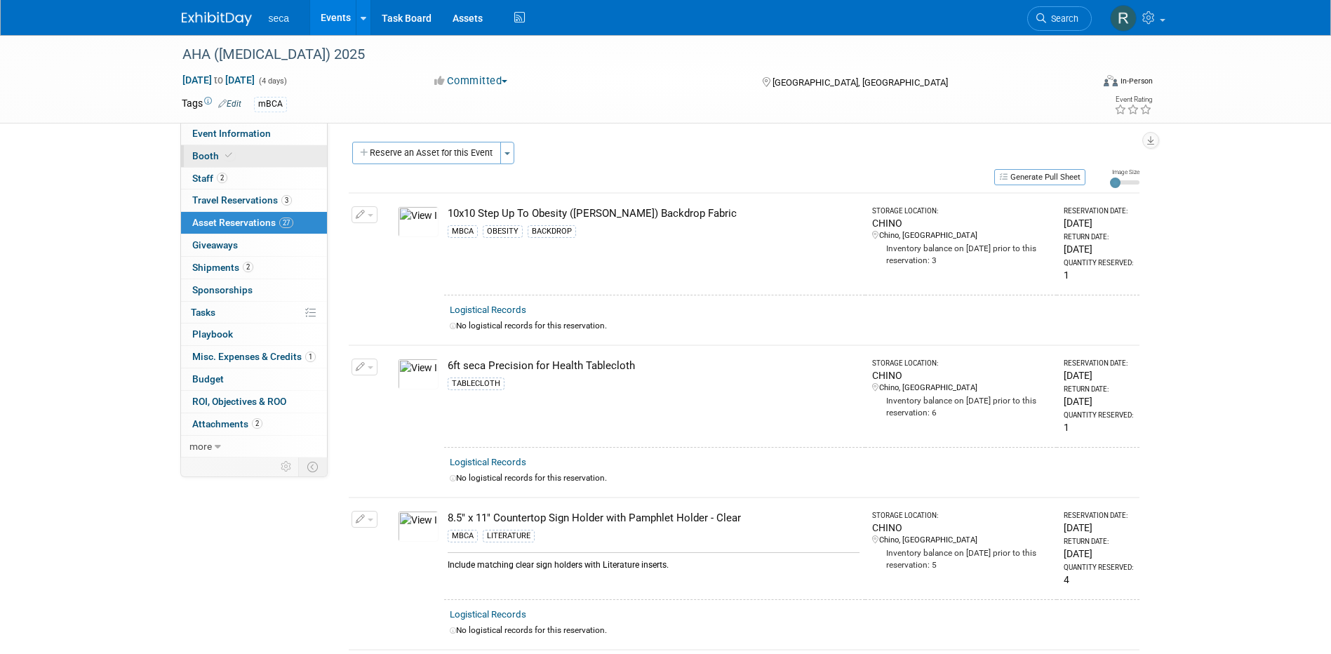
click at [219, 155] on span "Booth" at bounding box center [213, 155] width 43 height 11
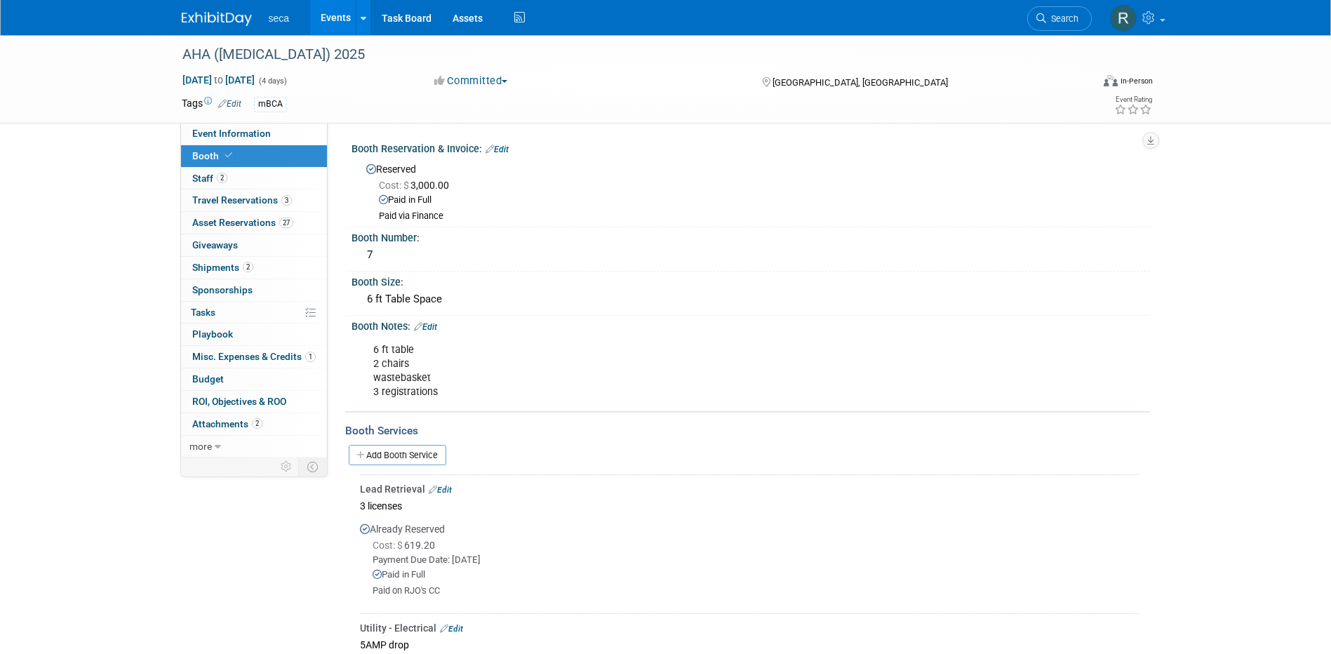
drag, startPoint x: 250, startPoint y: 133, endPoint x: 400, endPoint y: 155, distance: 151.7
click at [250, 133] on span "Event Information" at bounding box center [231, 133] width 79 height 11
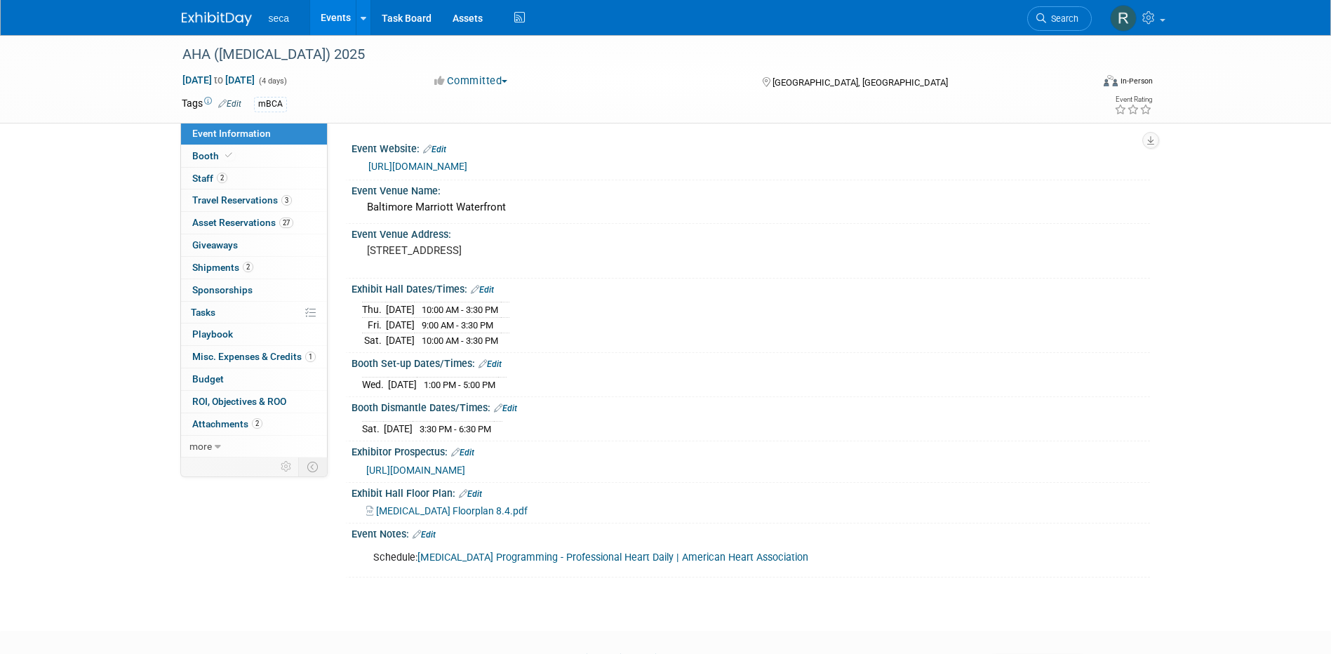
click at [467, 508] on span "Hypertension Floorplan 8.4.pdf" at bounding box center [452, 510] width 152 height 11
click at [333, 18] on link "Events" at bounding box center [335, 17] width 51 height 35
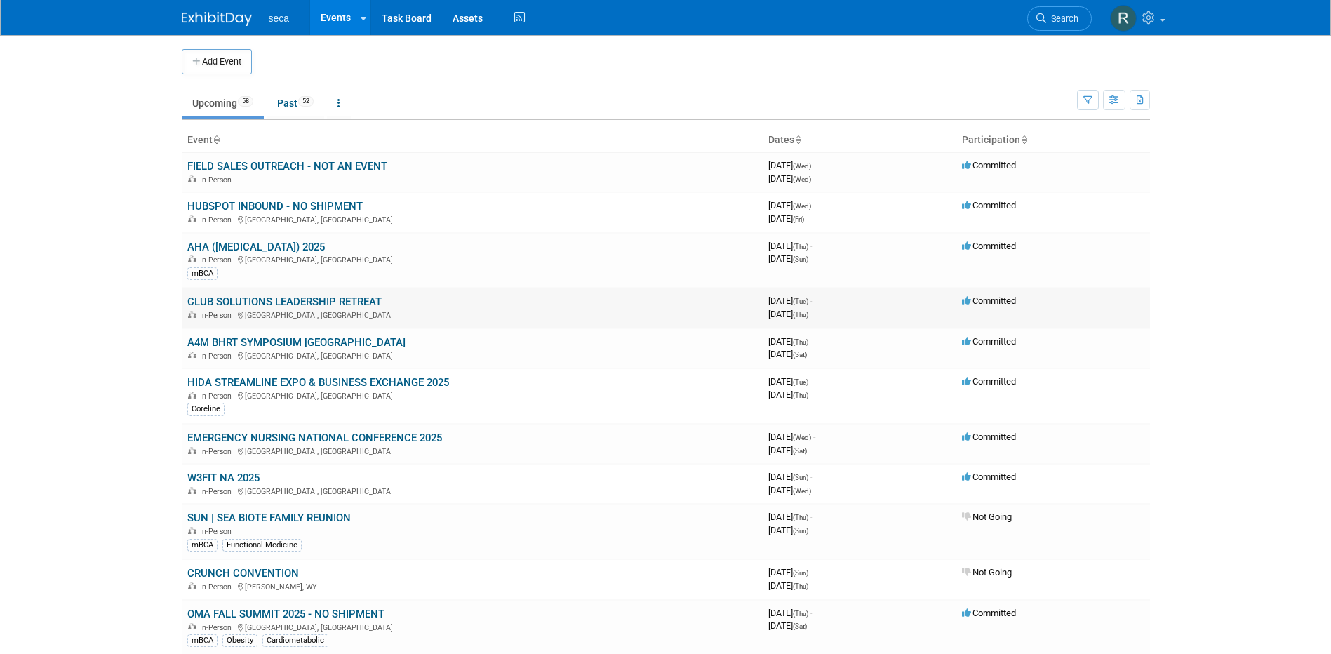
click at [249, 302] on link "CLUB SOLUTIONS LEADERSHIP RETREAT" at bounding box center [284, 301] width 194 height 13
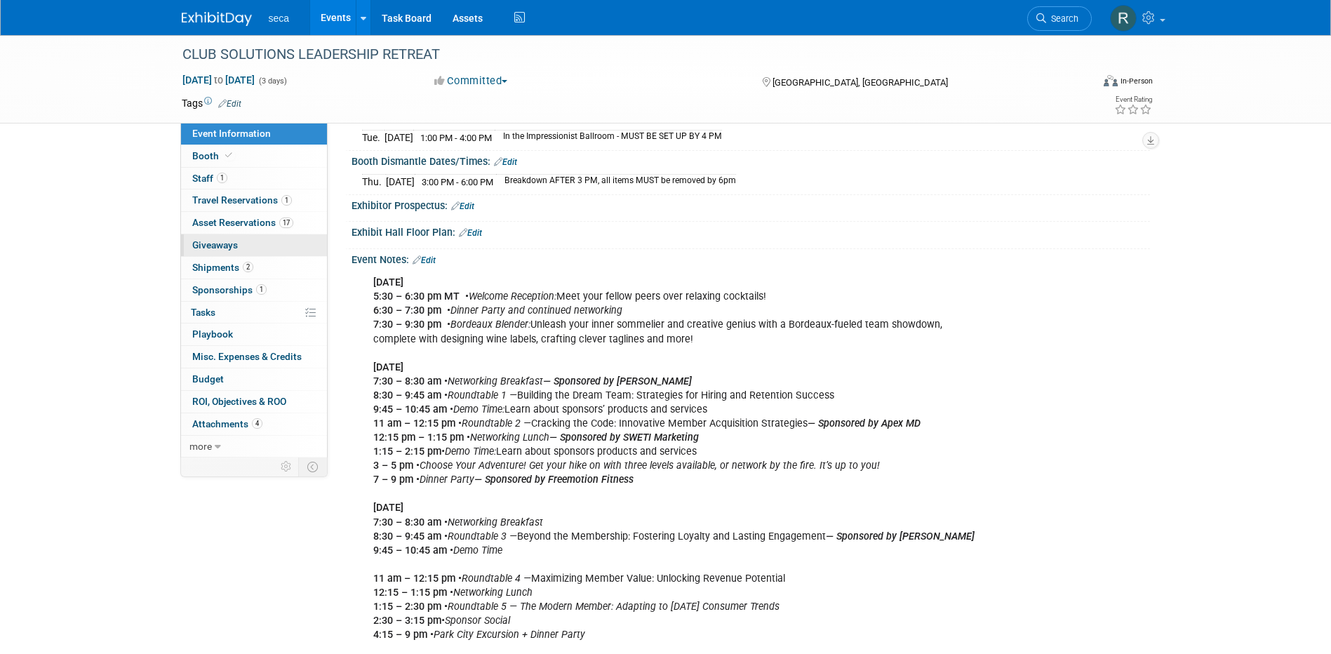
scroll to position [210, 0]
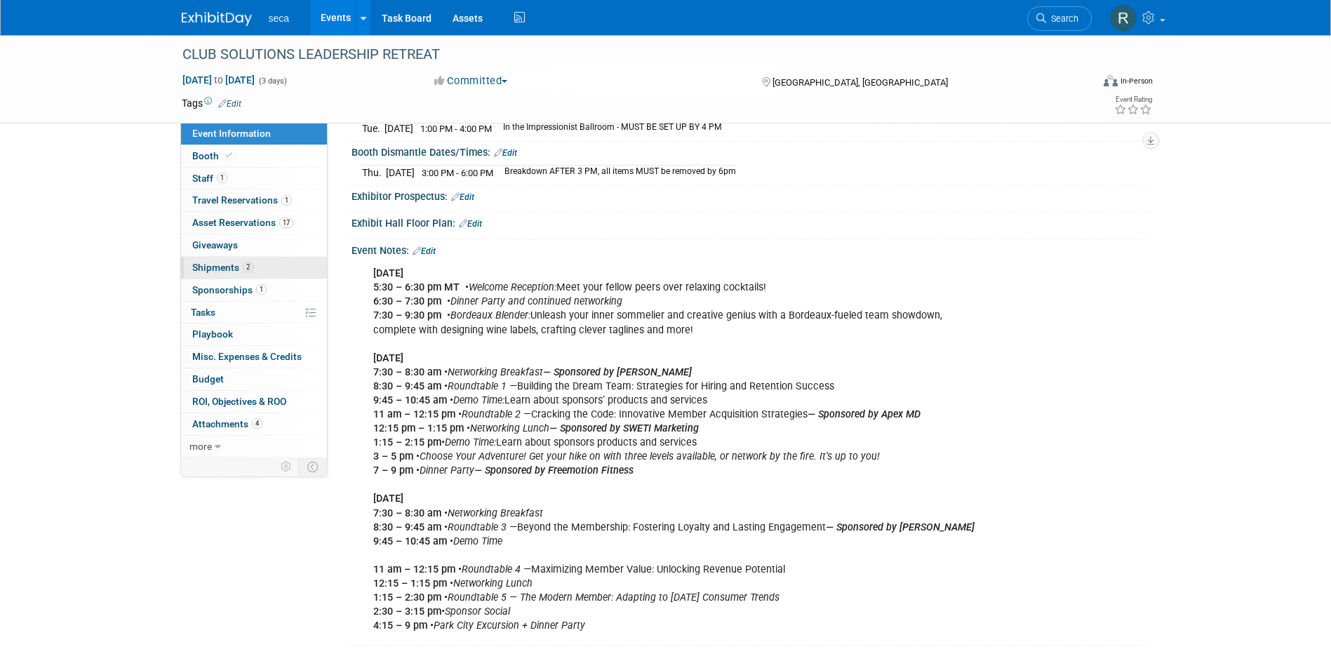
click at [227, 267] on span "Shipments 2" at bounding box center [222, 267] width 61 height 11
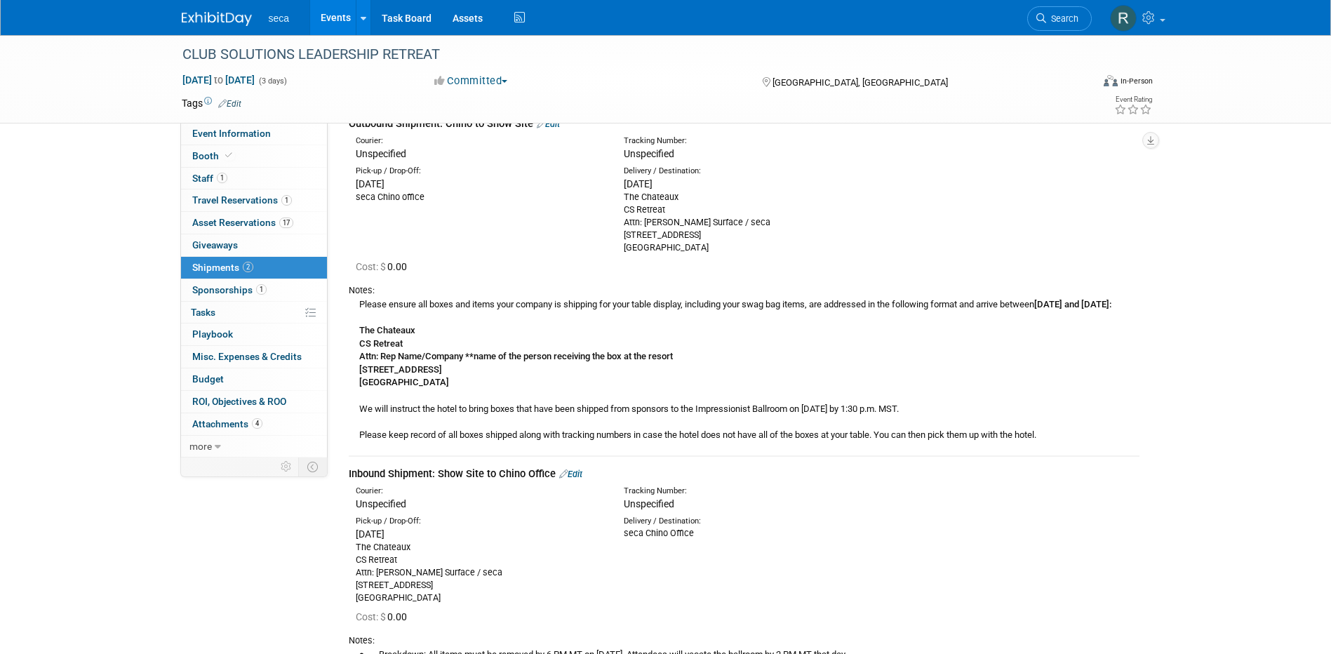
scroll to position [70, 0]
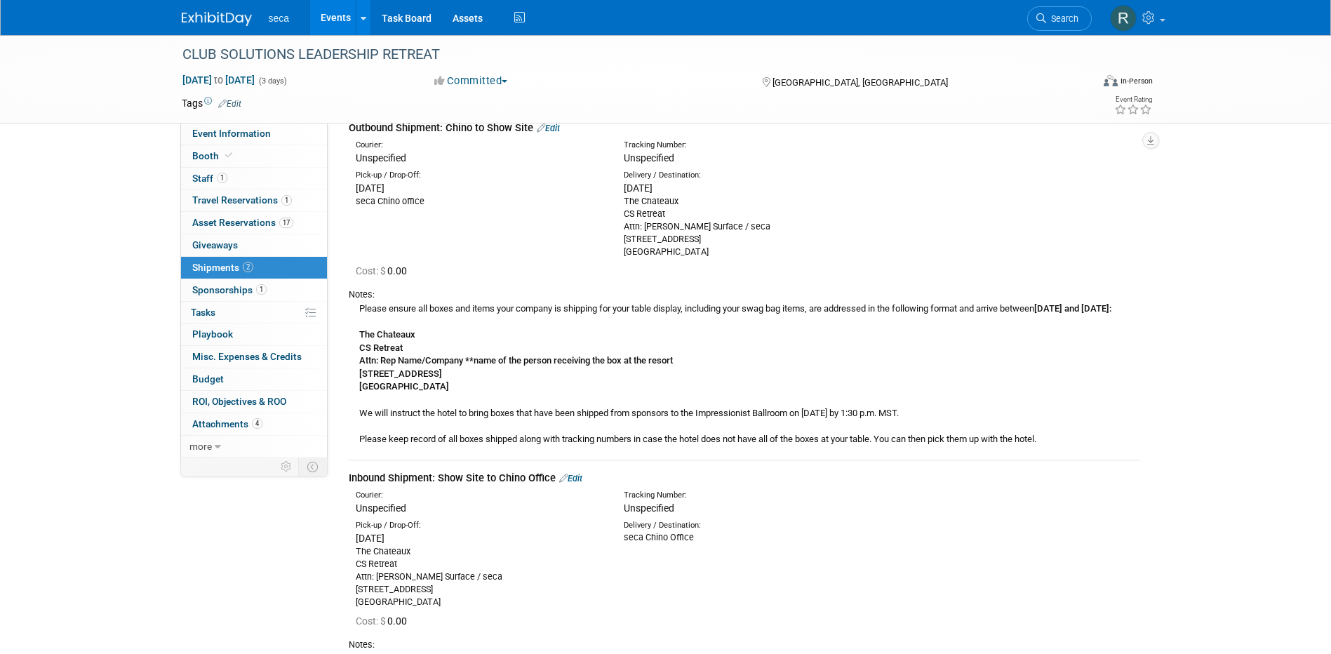
click at [660, 229] on div "The Chateaux CS Retreat Attn: Bob Surface / seca 7815 Royal Street Park City, U…" at bounding box center [747, 226] width 247 height 63
drag, startPoint x: 704, startPoint y: 252, endPoint x: 622, endPoint y: 199, distance: 97.5
click at [622, 199] on div "Delivery / Destination: Fri. Sep 5, 2025 The Chateaux CS Retreat Attn: Bob Surf…" at bounding box center [747, 214] width 268 height 88
copy div "The Chateaux CS Retreat Attn: Bob Surface / seca 7815 Royal Street Park City, U…"
click at [847, 264] on div "Cost: $ 0.00" at bounding box center [748, 271] width 784 height 14
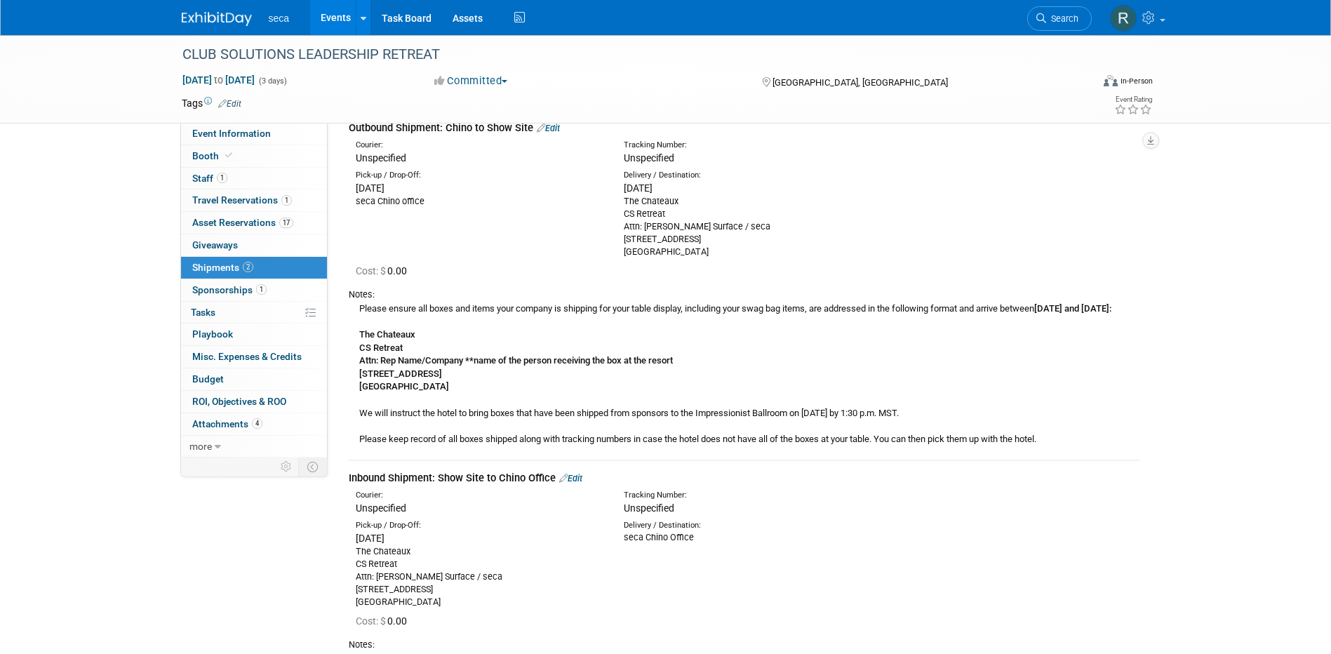
scroll to position [0, 0]
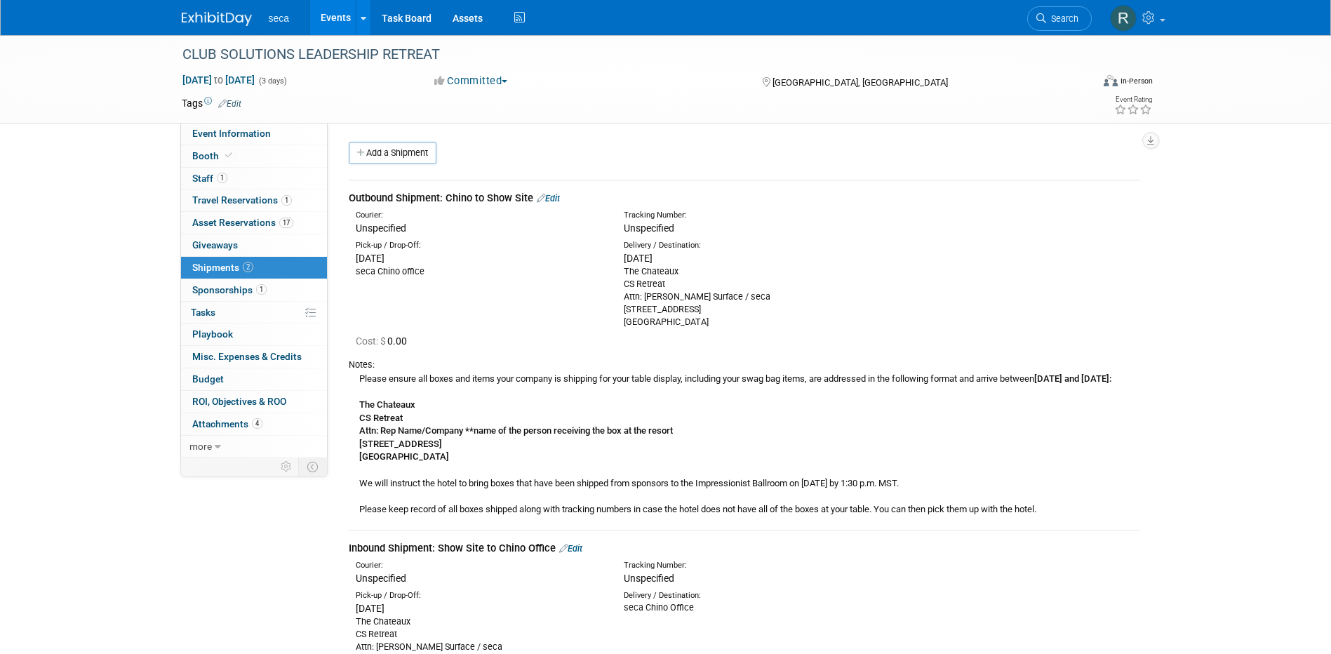
click at [331, 15] on link "Events" at bounding box center [335, 17] width 51 height 35
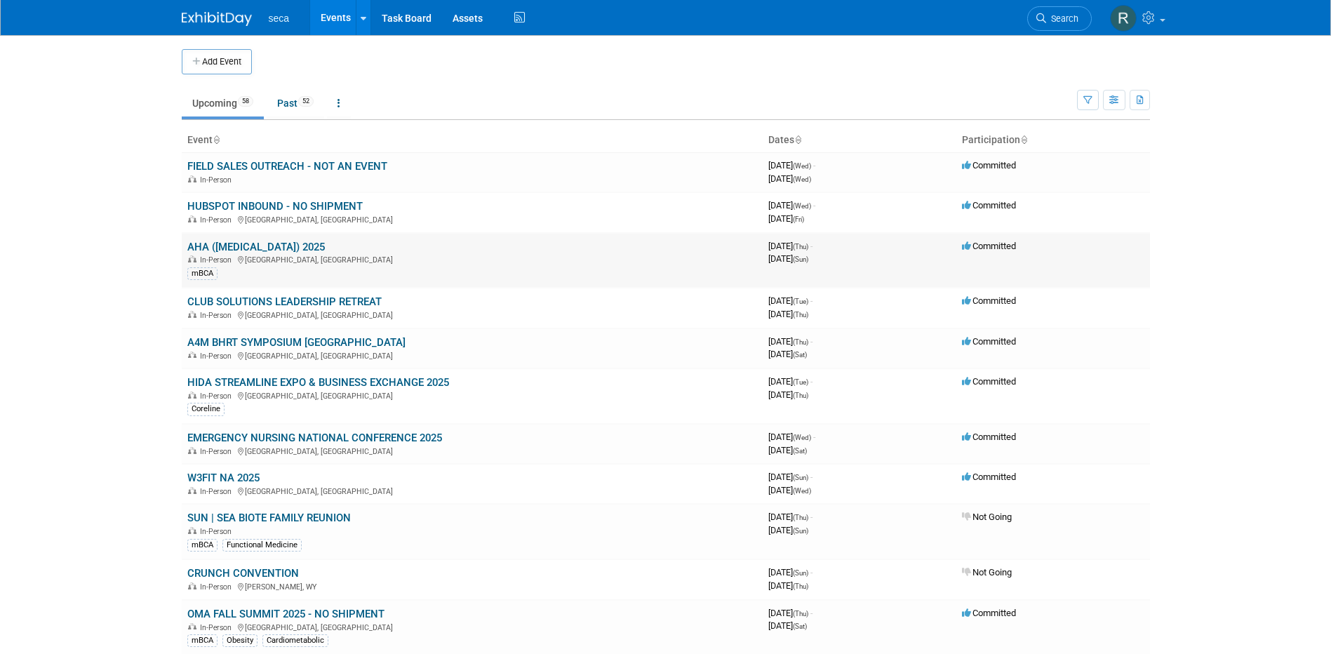
click at [250, 243] on link "AHA ([MEDICAL_DATA]) 2025" at bounding box center [256, 247] width 138 height 13
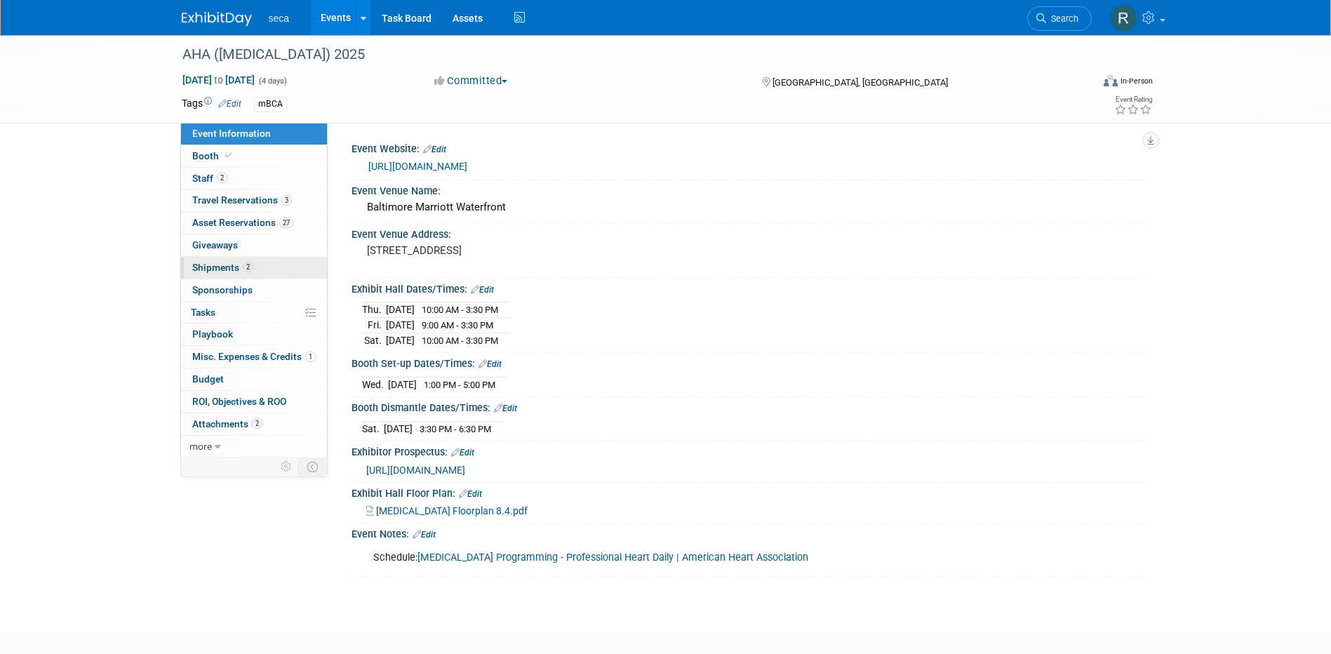
click at [228, 270] on span "Shipments 2" at bounding box center [222, 267] width 61 height 11
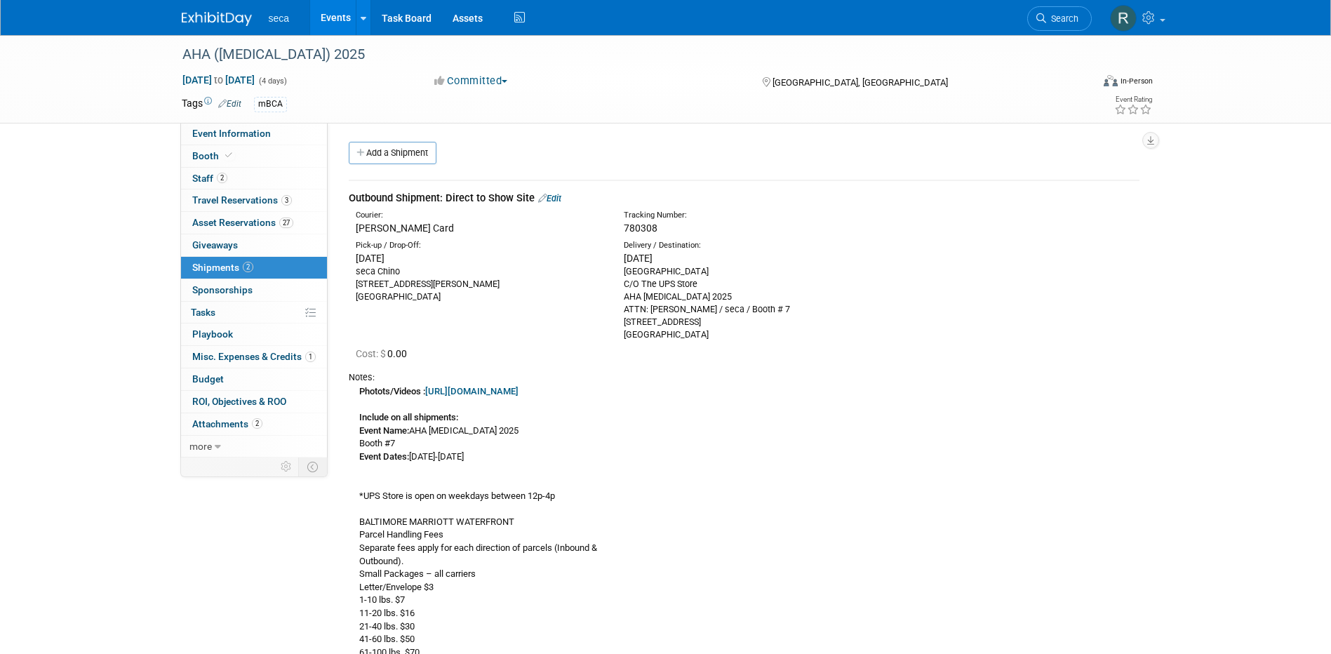
click at [639, 229] on span "780308" at bounding box center [641, 227] width 34 height 11
copy span "780308"
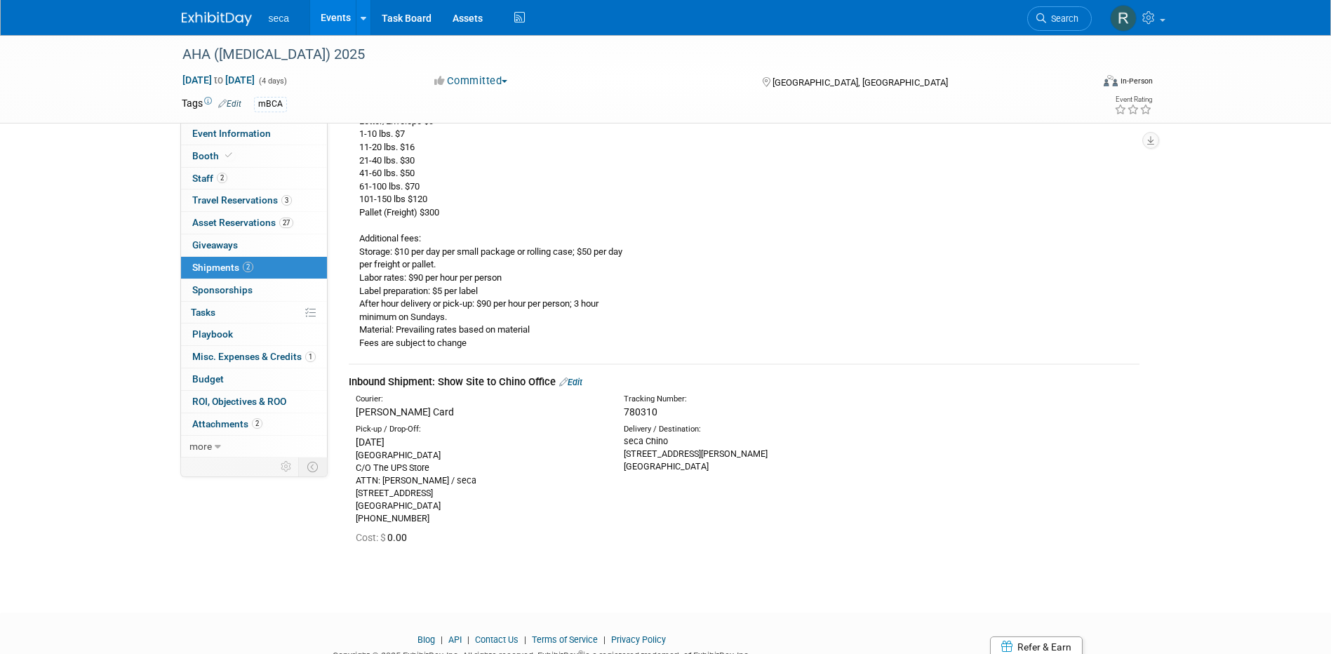
scroll to position [491, 0]
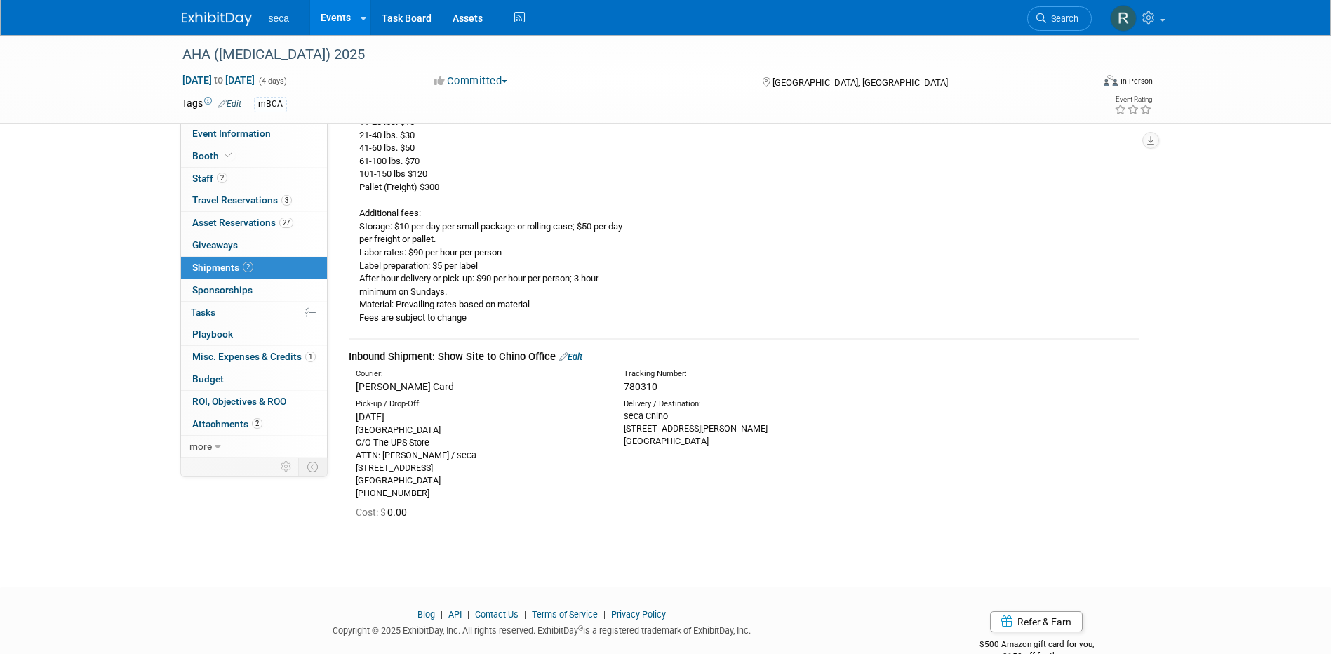
click at [638, 385] on span "780310" at bounding box center [641, 386] width 34 height 11
copy span "780310"
click at [562, 440] on div "Baltimore Marriott Waterfront Hotel C/O The UPS Store ATTN: Tessa Schwikerath /…" at bounding box center [479, 462] width 247 height 76
click at [681, 299] on div "Photots/Videos : https://photos.app.goo.gl/b8pL8kNNcrhYigRv7 Include on all shi…" at bounding box center [744, 109] width 791 height 432
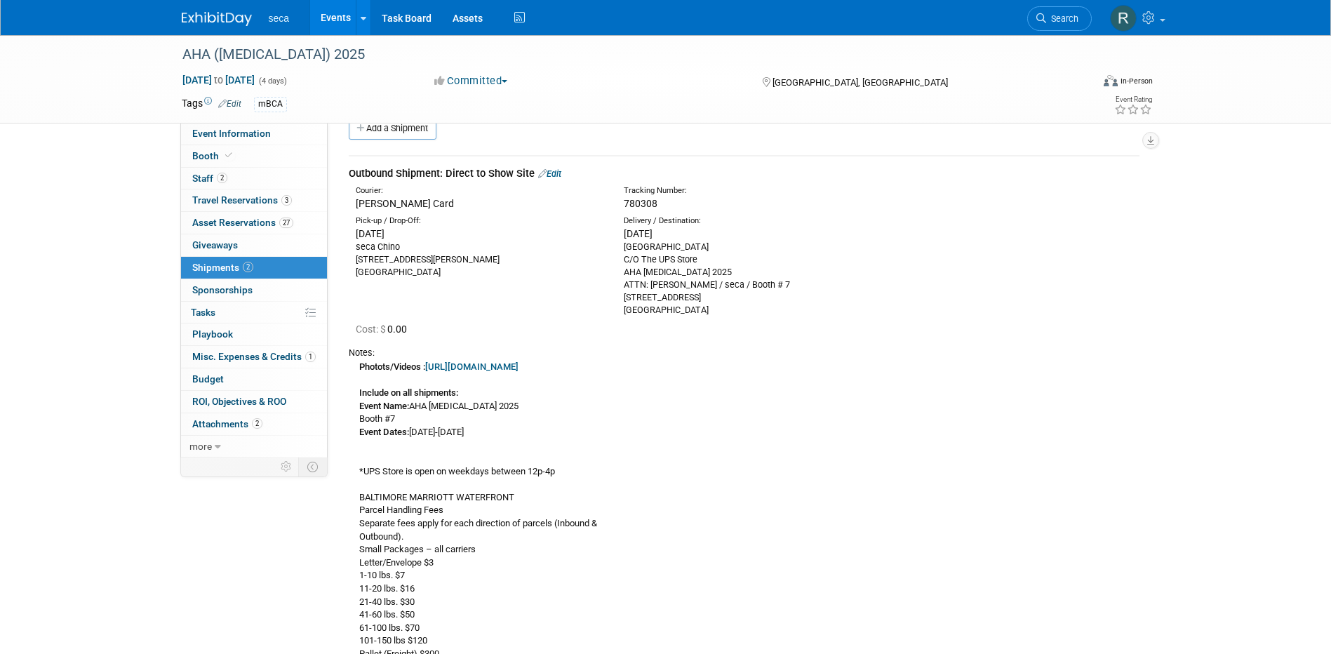
scroll to position [0, 0]
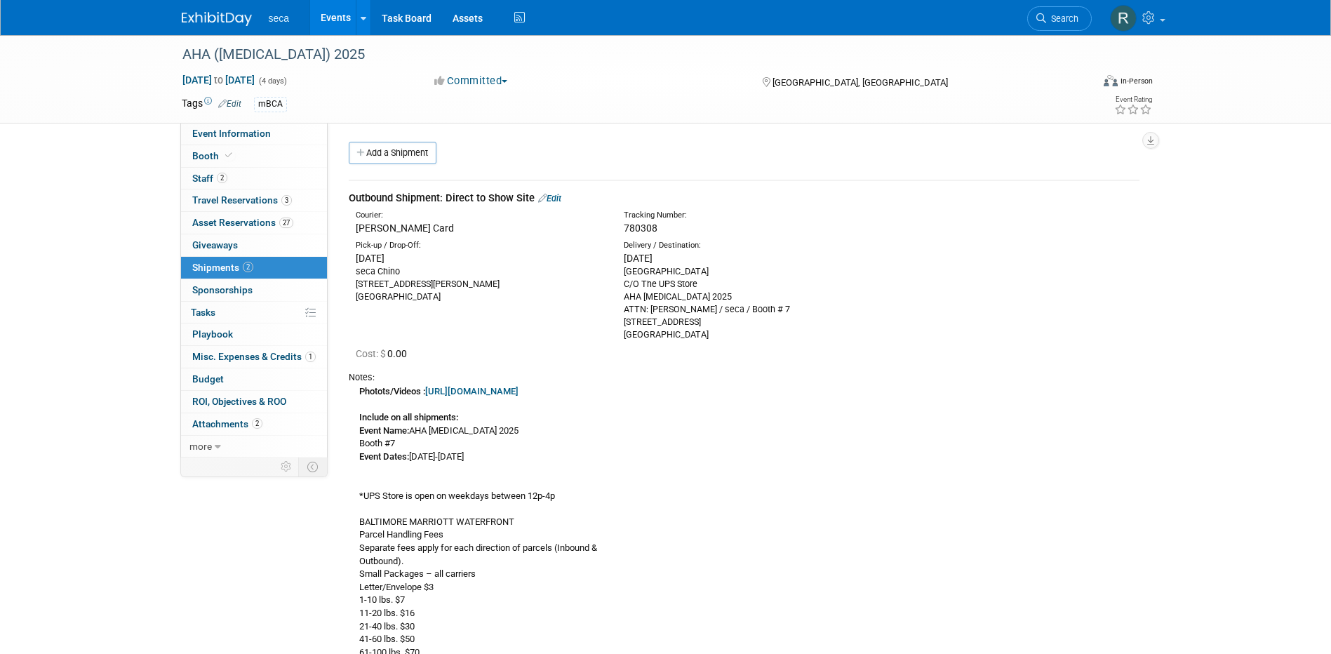
click at [339, 15] on link "Events" at bounding box center [335, 17] width 51 height 35
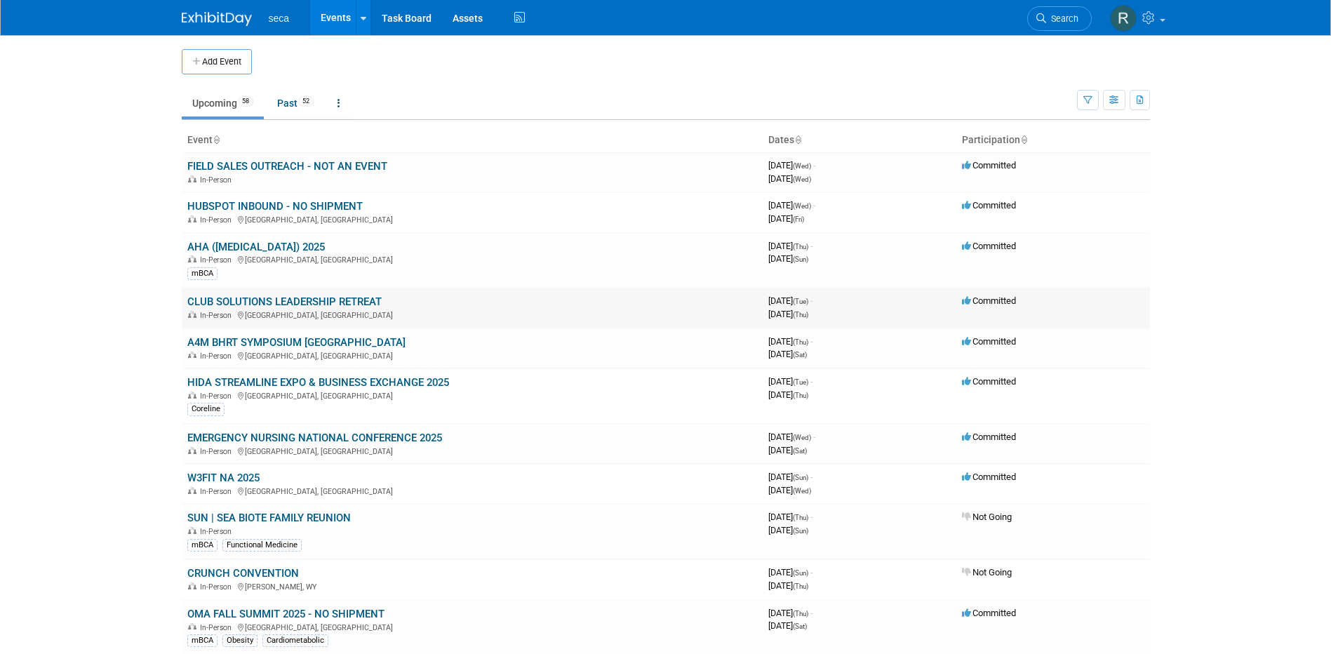
click at [286, 301] on link "CLUB SOLUTIONS LEADERSHIP RETREAT" at bounding box center [284, 301] width 194 height 13
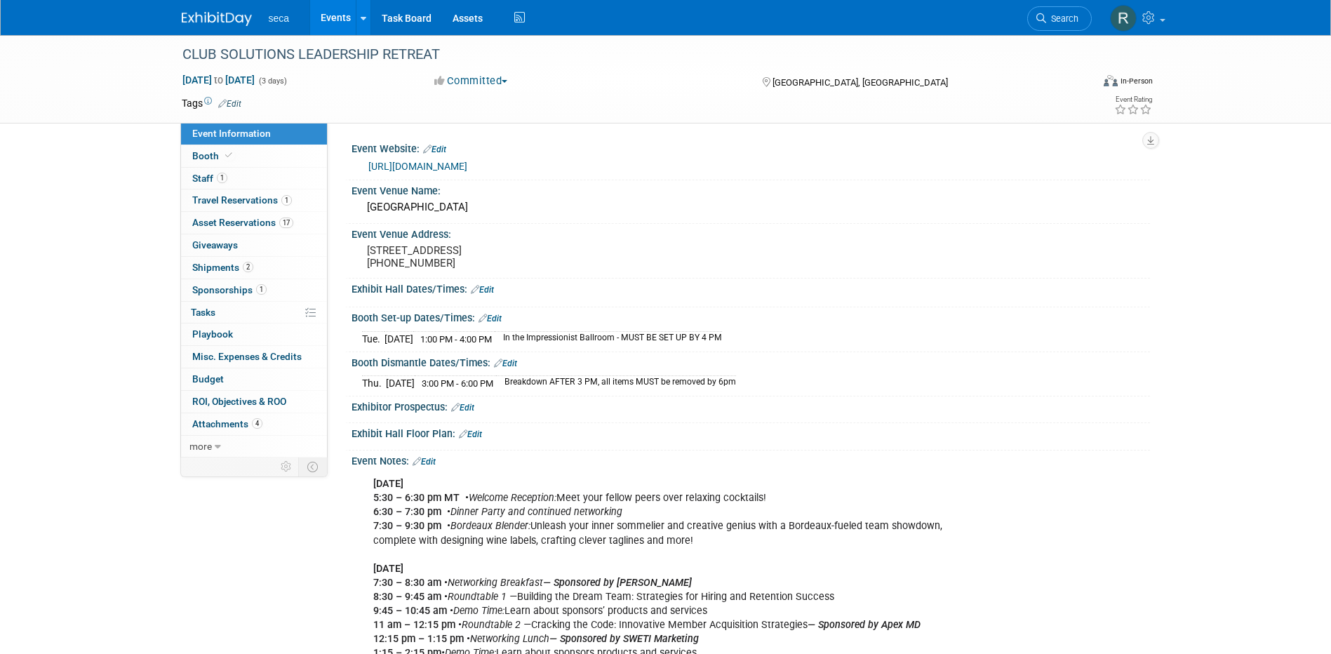
click at [331, 20] on link "Events" at bounding box center [335, 17] width 51 height 35
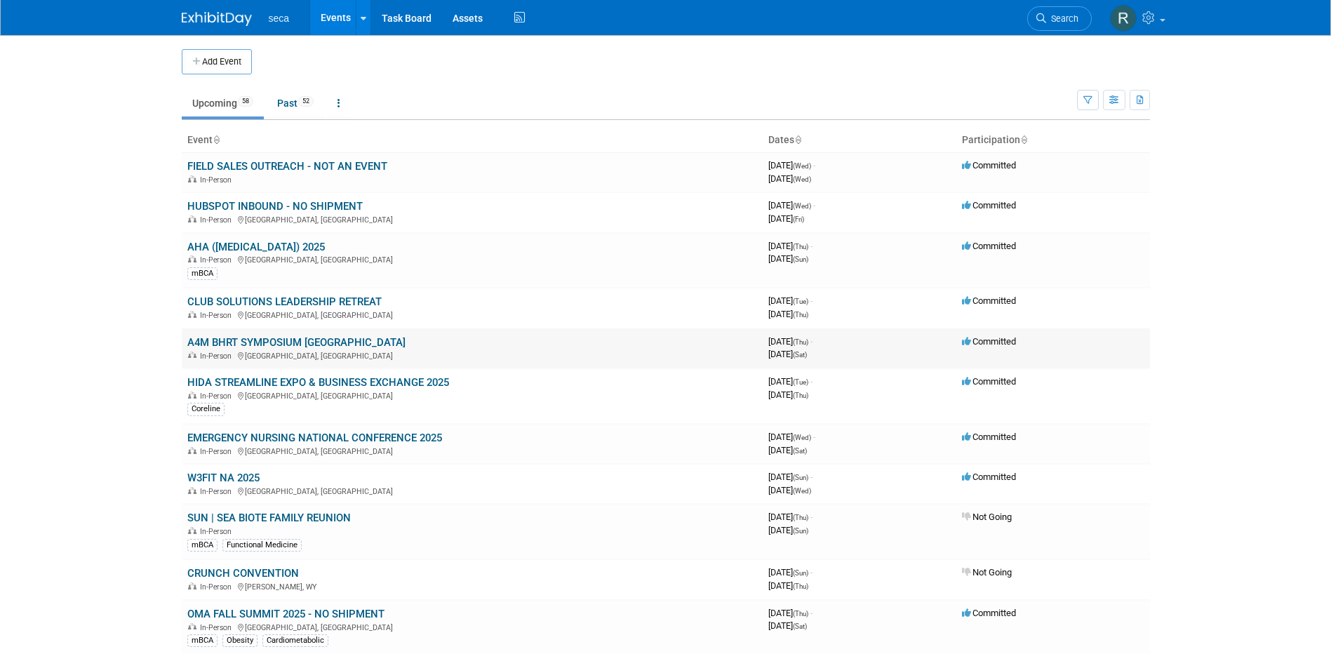
click at [303, 340] on link "A4M BHRT SYMPOSIUM [GEOGRAPHIC_DATA]" at bounding box center [296, 342] width 218 height 13
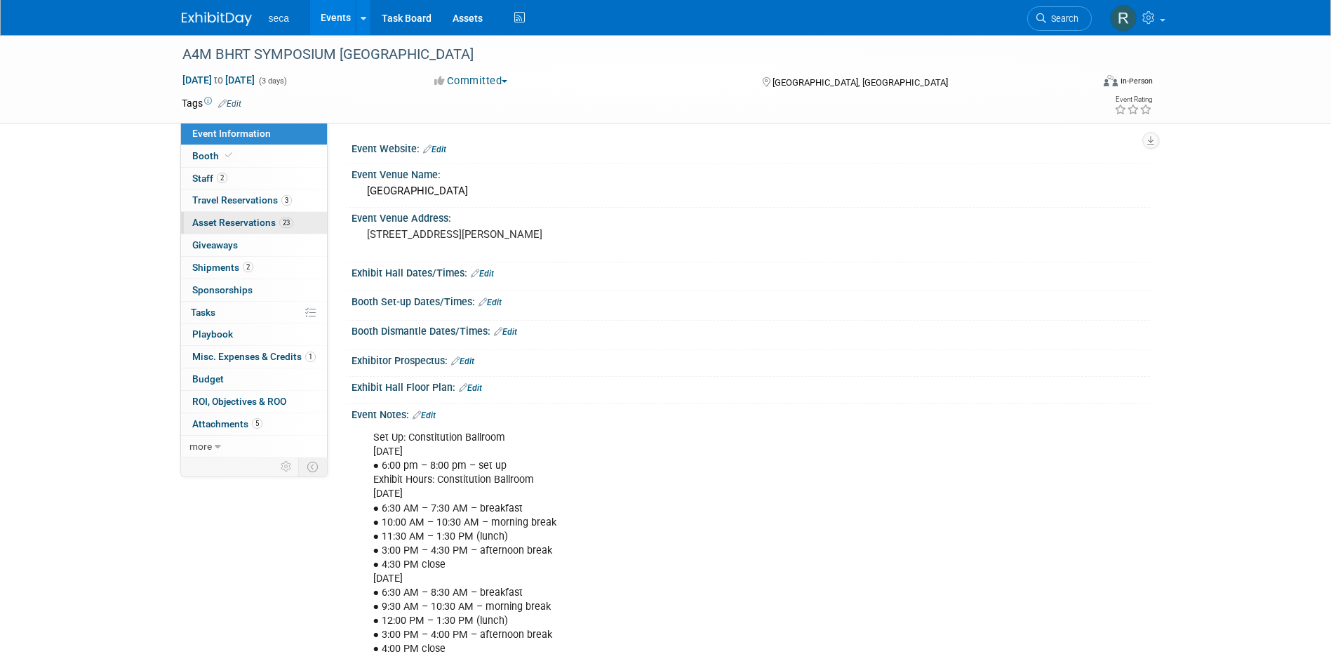
click at [234, 220] on span "Asset Reservations 23" at bounding box center [242, 222] width 101 height 11
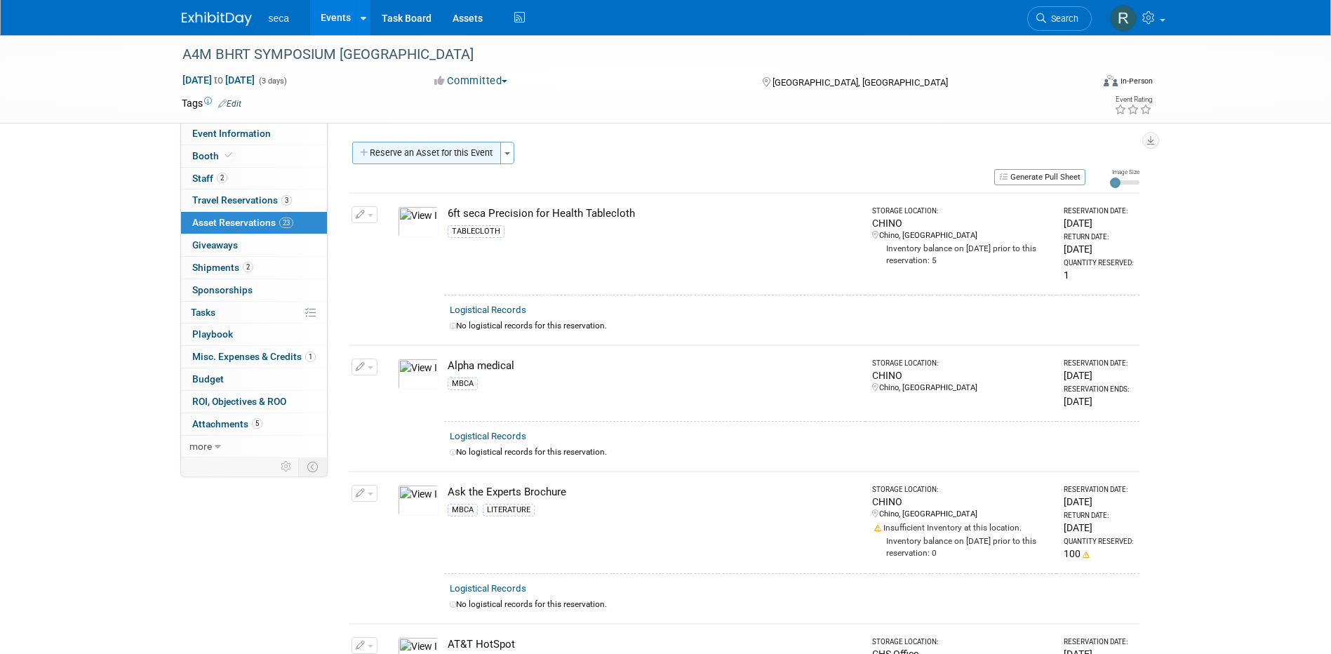
click at [429, 154] on button "Reserve an Asset for this Event" at bounding box center [426, 153] width 149 height 22
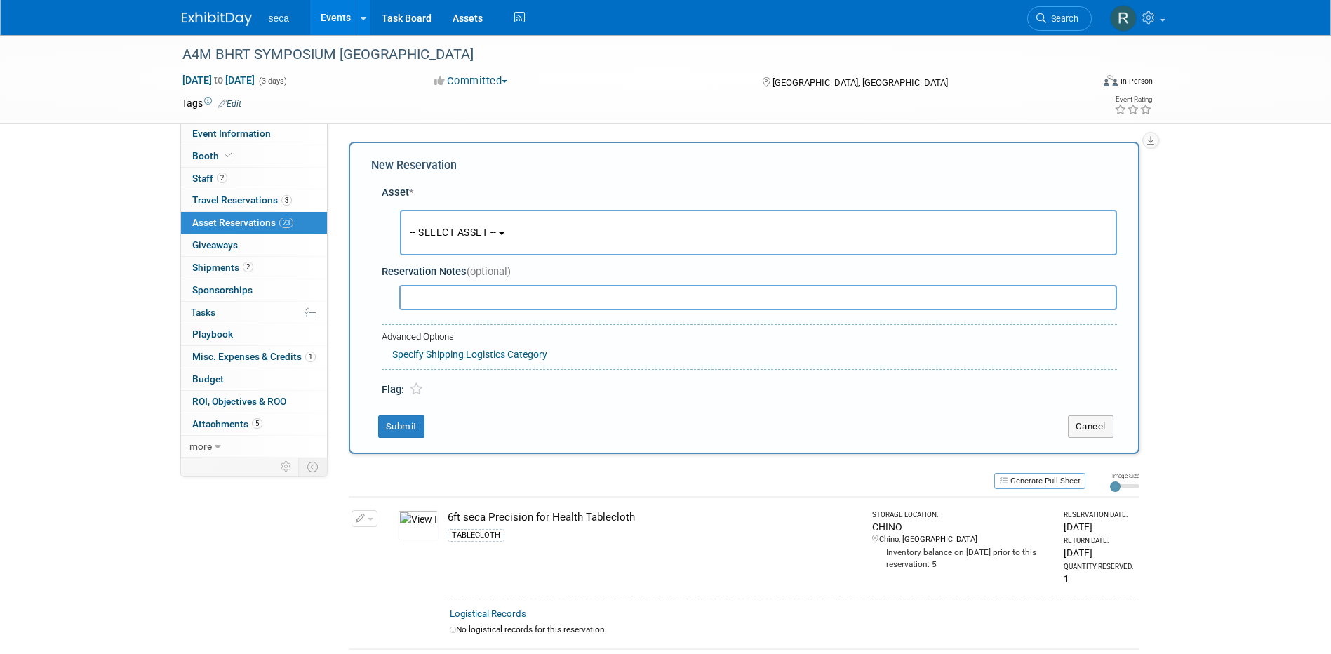
scroll to position [13, 0]
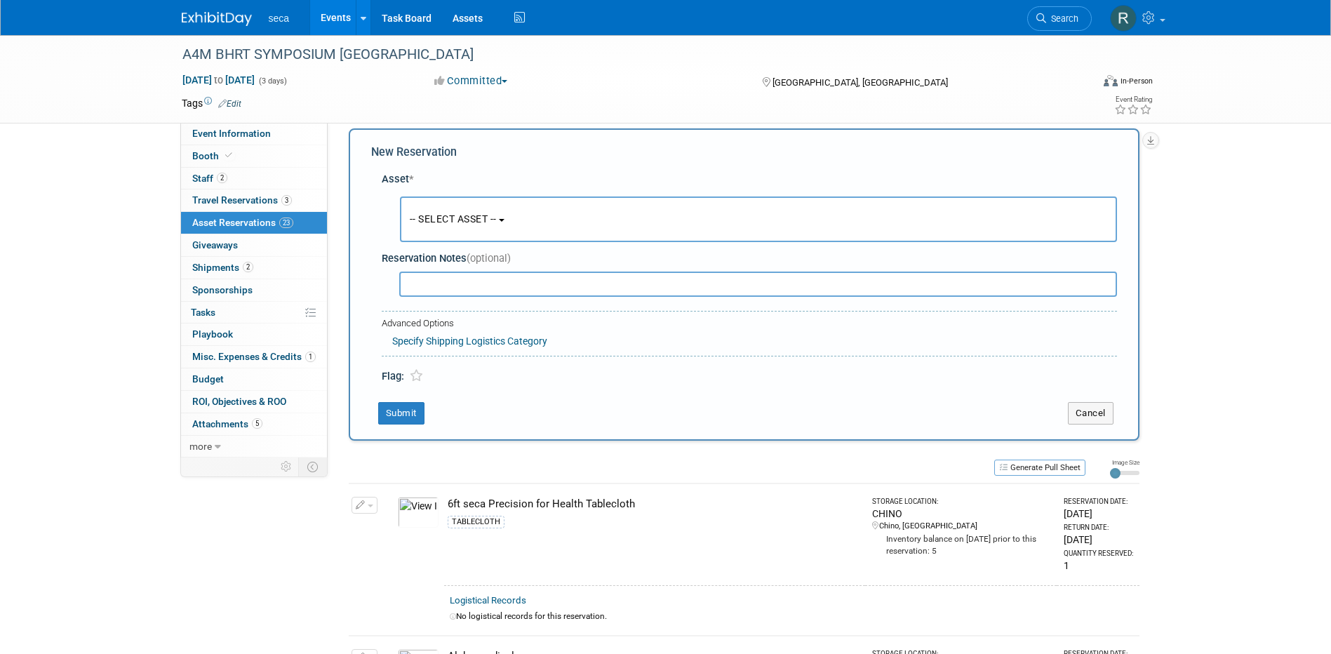
click at [459, 216] on span "-- SELECT ASSET --" at bounding box center [453, 218] width 87 height 11
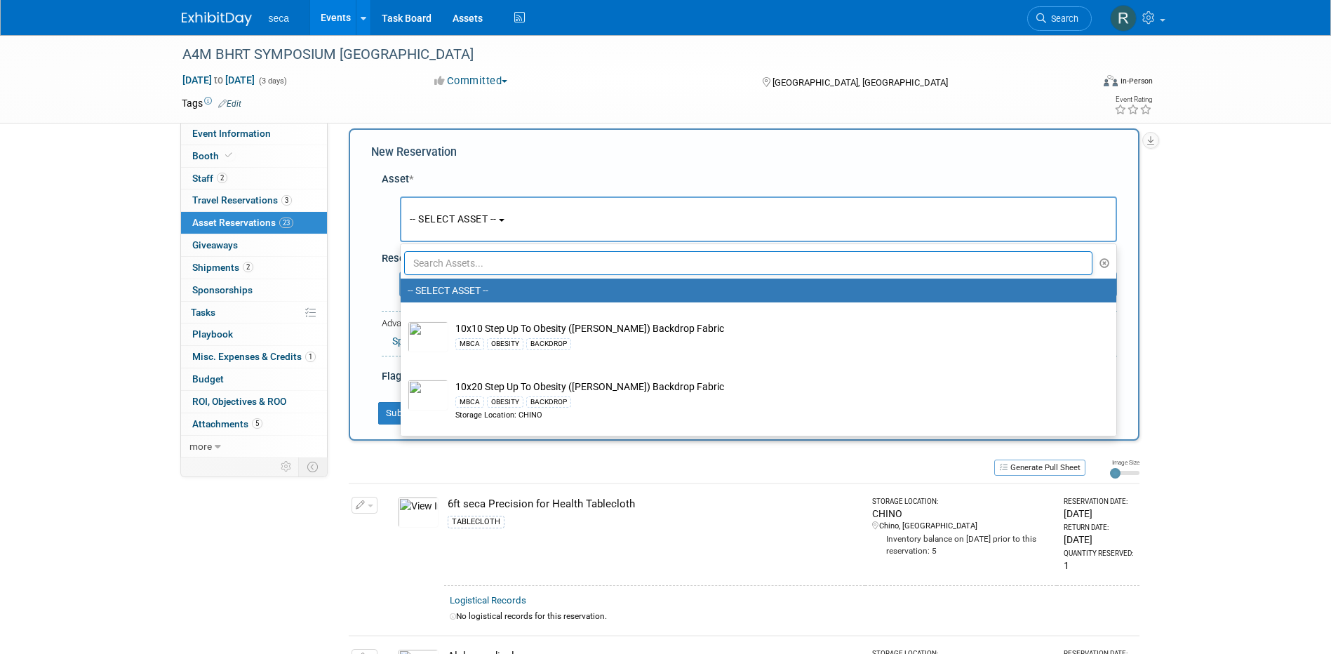
click at [462, 263] on input "text" at bounding box center [748, 263] width 689 height 24
type input "alph"
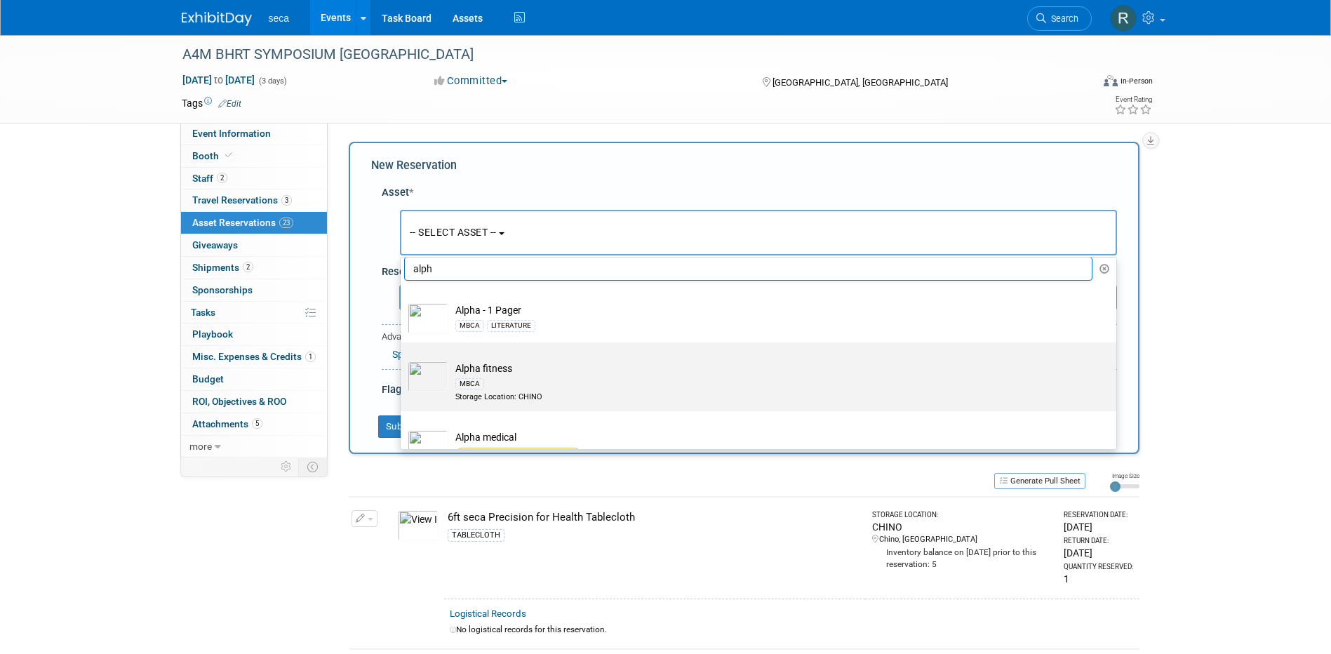
scroll to position [0, 0]
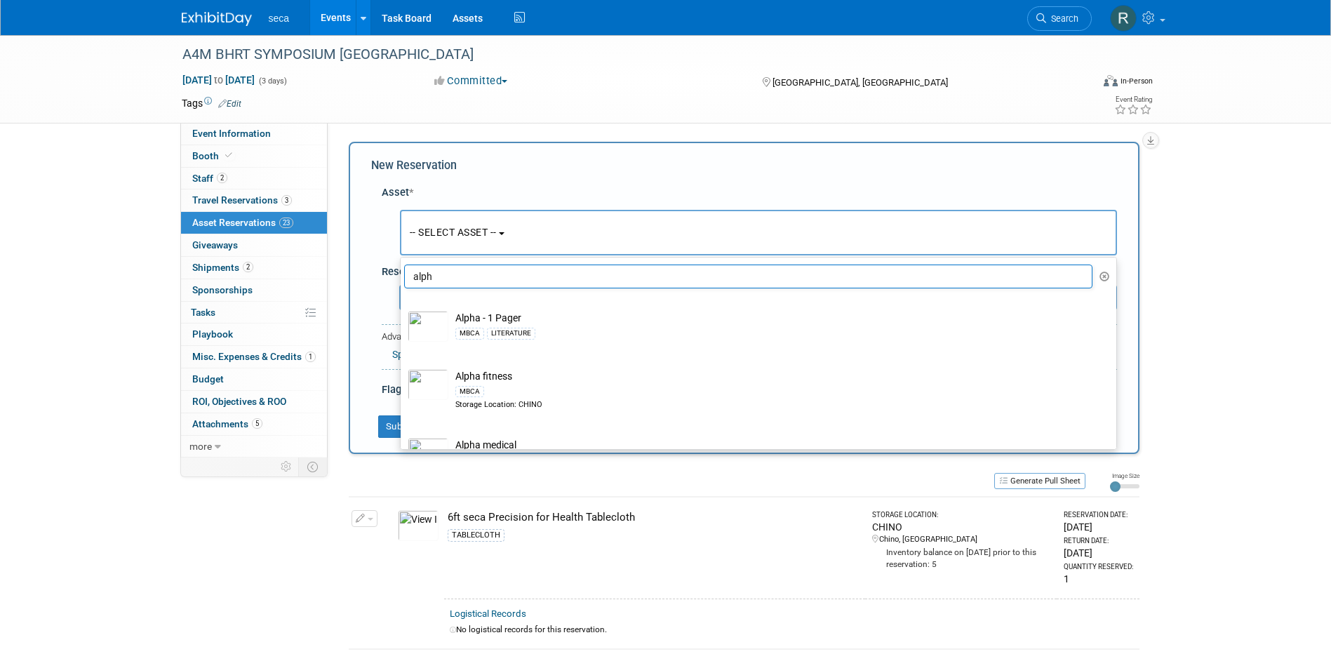
click at [452, 271] on input "alph" at bounding box center [748, 277] width 689 height 24
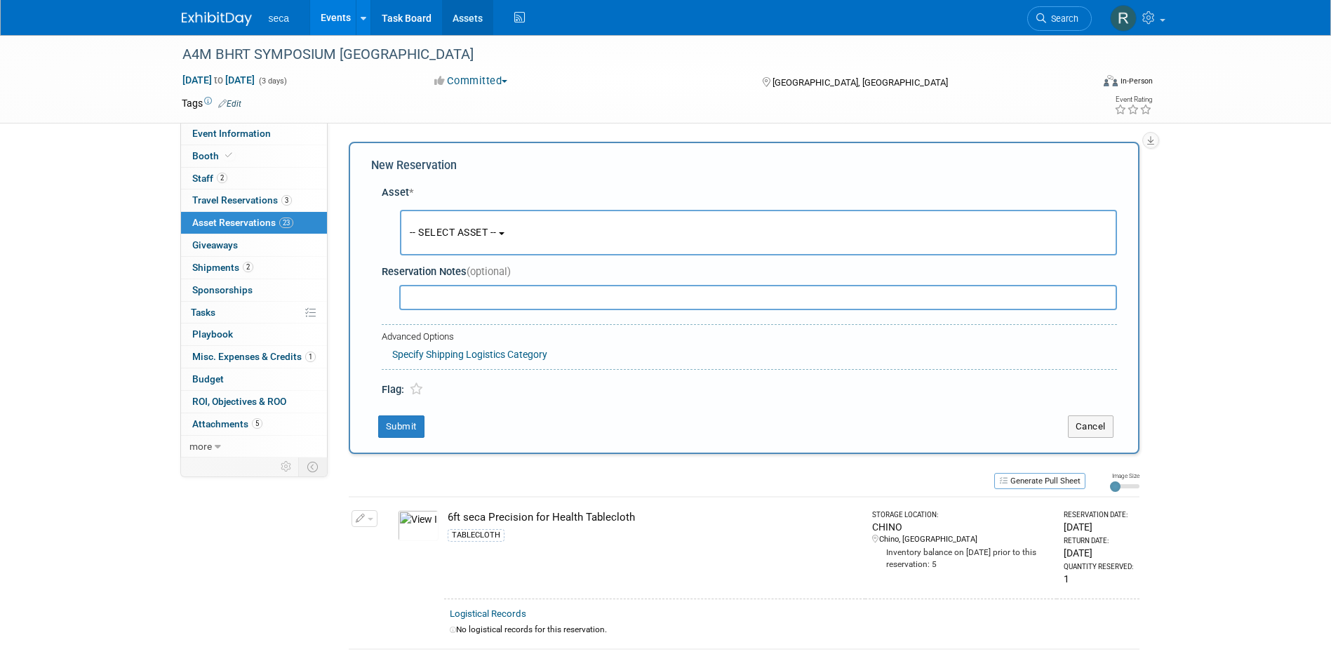
click at [468, 22] on link "Assets" at bounding box center [467, 17] width 51 height 35
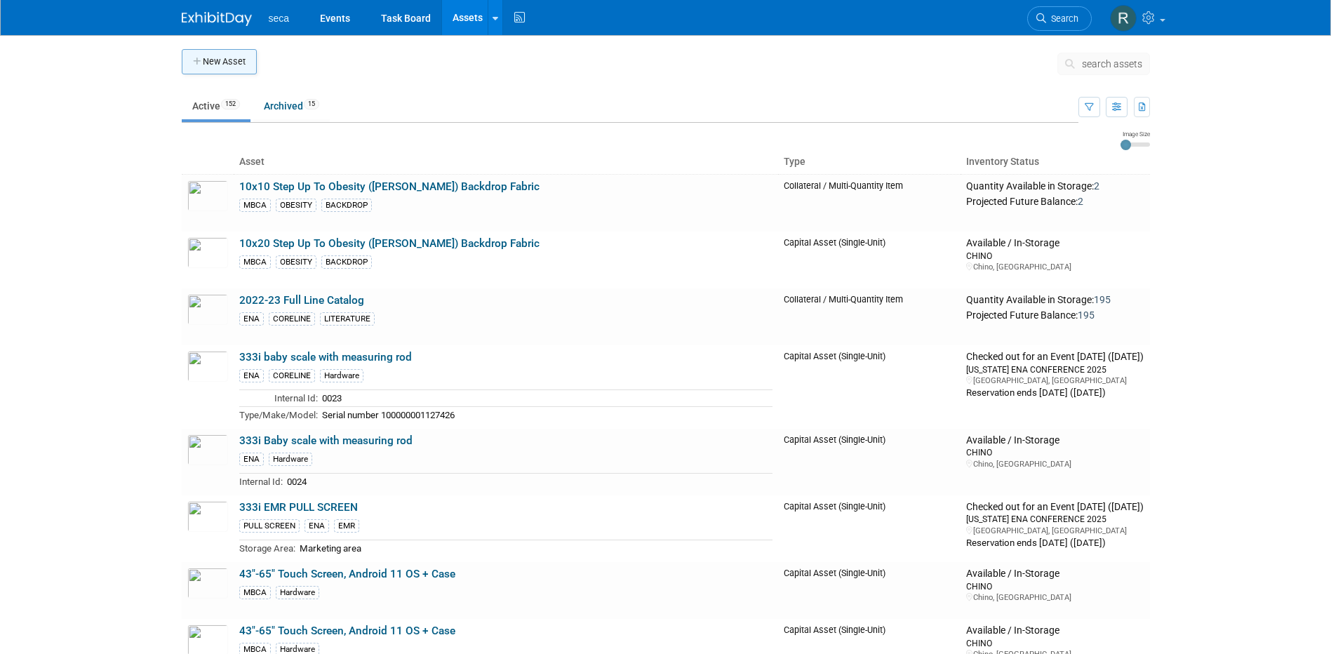
click at [218, 58] on button "New Asset" at bounding box center [219, 61] width 75 height 25
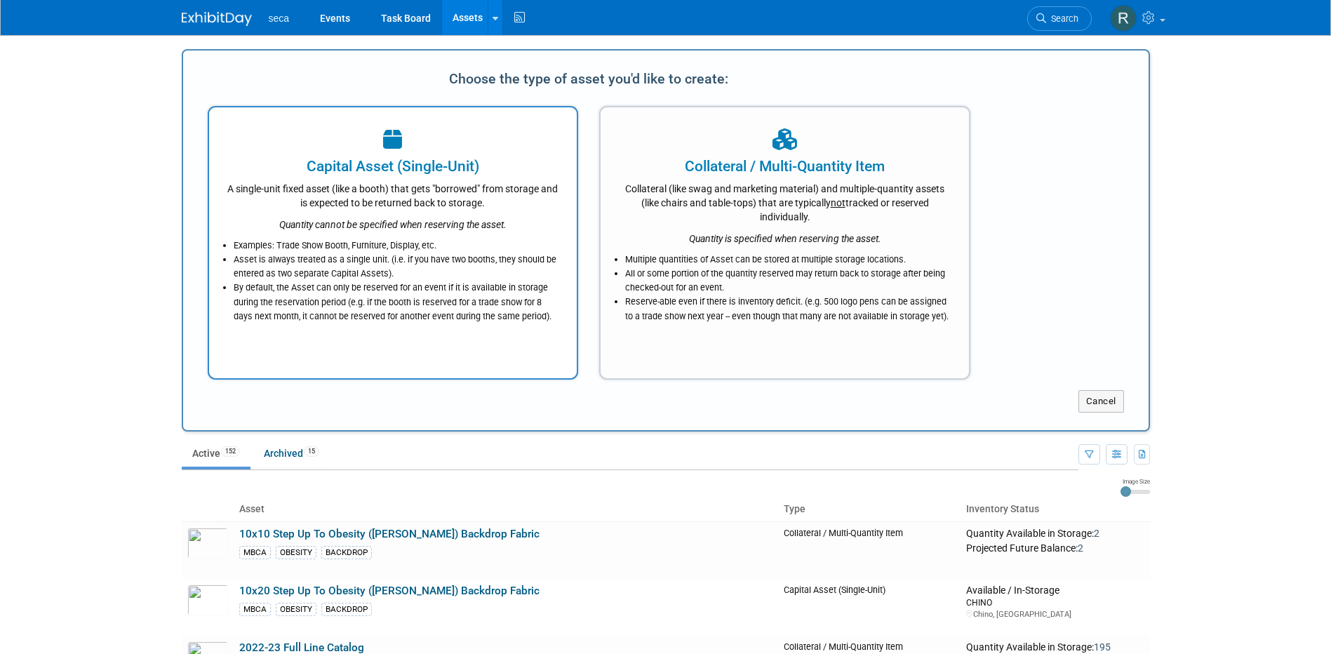
click at [292, 207] on div "A single-unit fixed asset (like a booth) that gets "borrowed" from storage and …" at bounding box center [393, 193] width 333 height 33
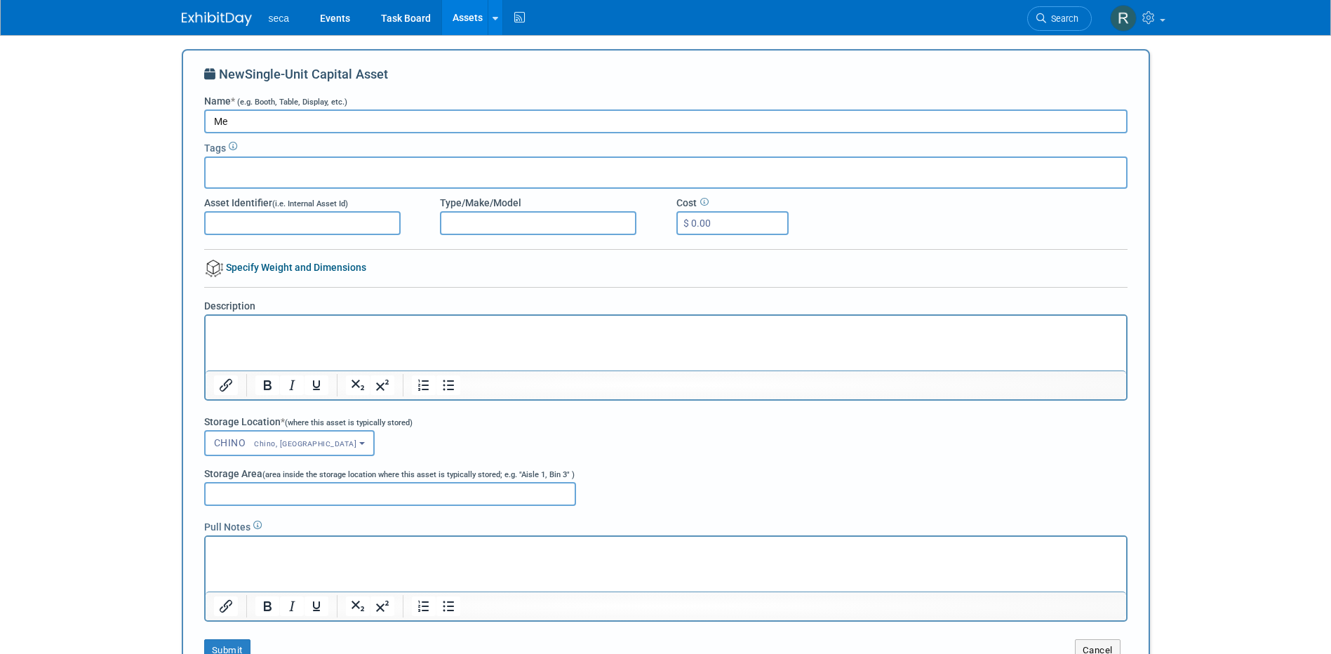
type input "M"
type input "Fitness Roll Up Banner - Medical Results Speak Louder"
click at [266, 172] on input "text" at bounding box center [267, 170] width 112 height 14
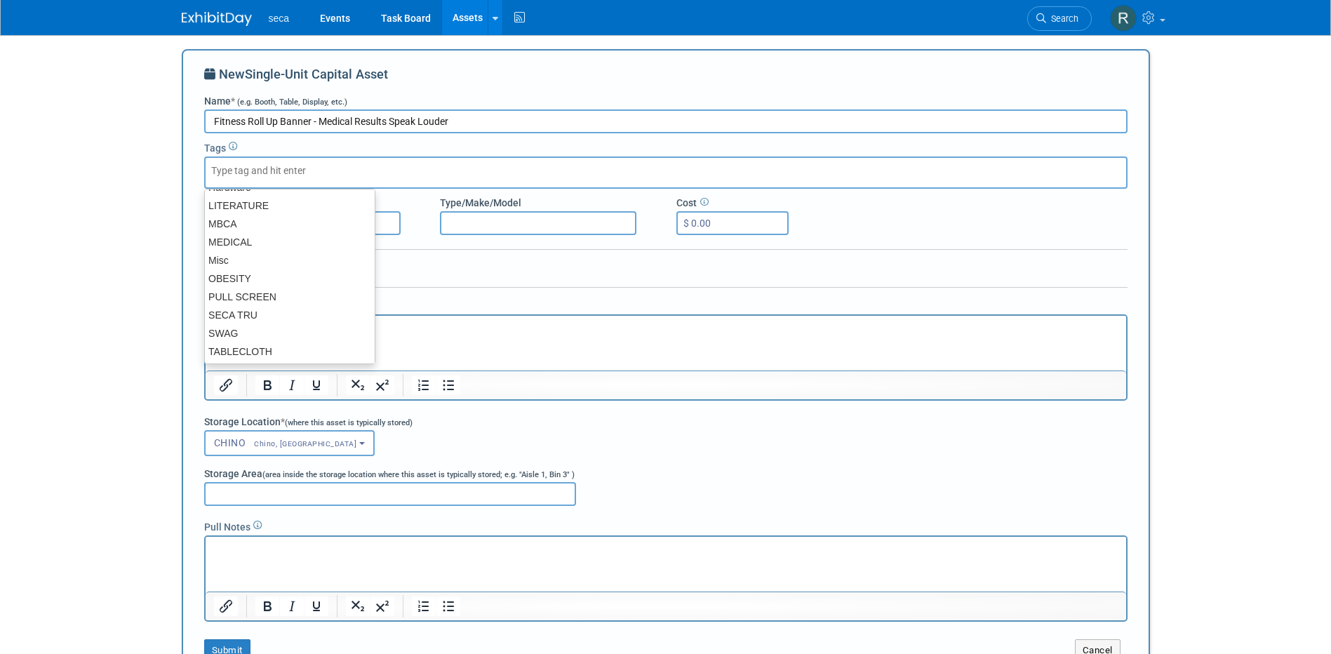
scroll to position [210, 0]
click at [276, 262] on div "PULL SCREEN" at bounding box center [289, 265] width 171 height 20
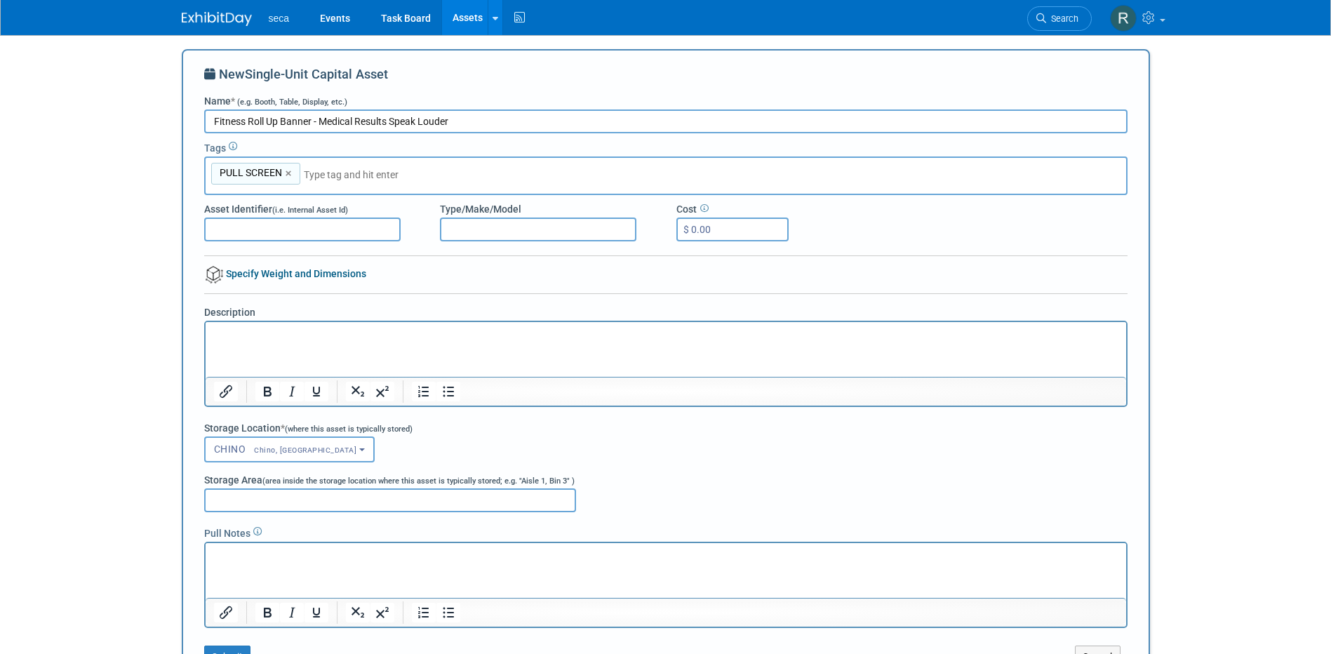
type input "PULL SCREEN"
click at [486, 123] on input "Fitness Roll Up Banner - Medical Results Speak Louder" at bounding box center [665, 121] width 923 height 24
drag, startPoint x: 320, startPoint y: 123, endPoint x: 95, endPoint y: 108, distance: 225.1
click at [96, 109] on body "seca Events Task Board Assets New Asset Search Assets Bulk Upload Assets Storag…" at bounding box center [665, 327] width 1331 height 654
type input "Medical Results Speak Louder Roll Up Banner - Fitness"
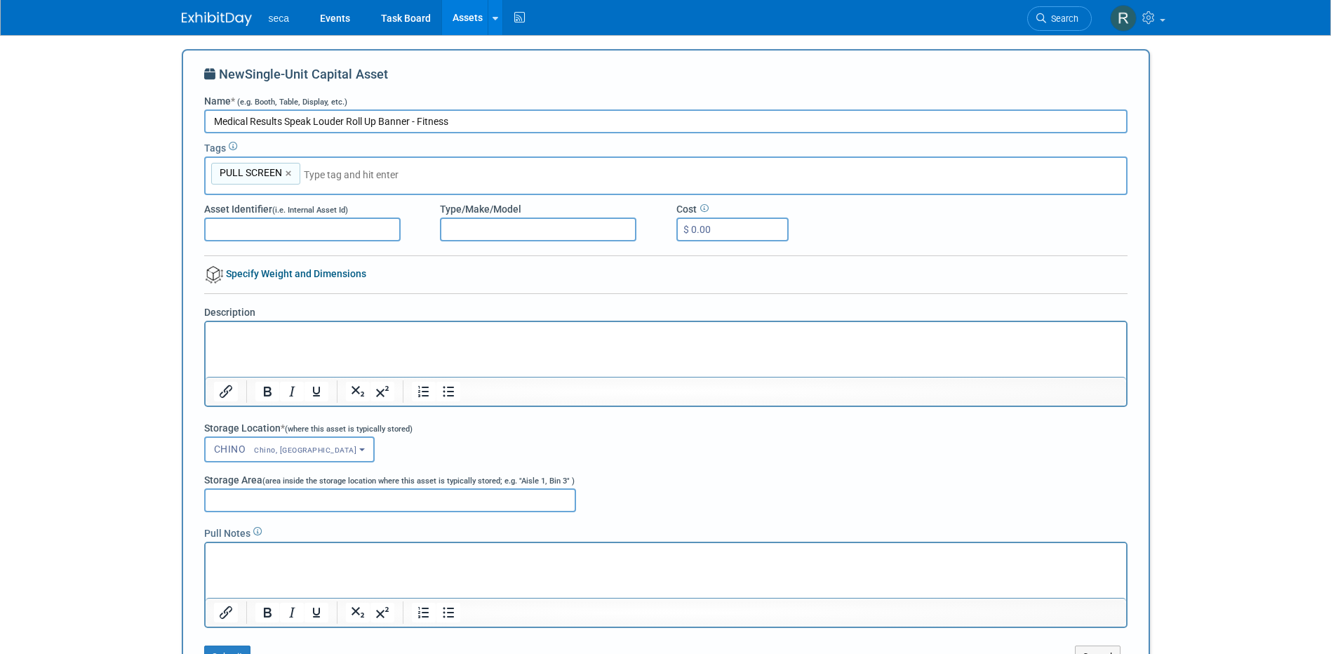
click at [338, 179] on input "text" at bounding box center [402, 175] width 196 height 14
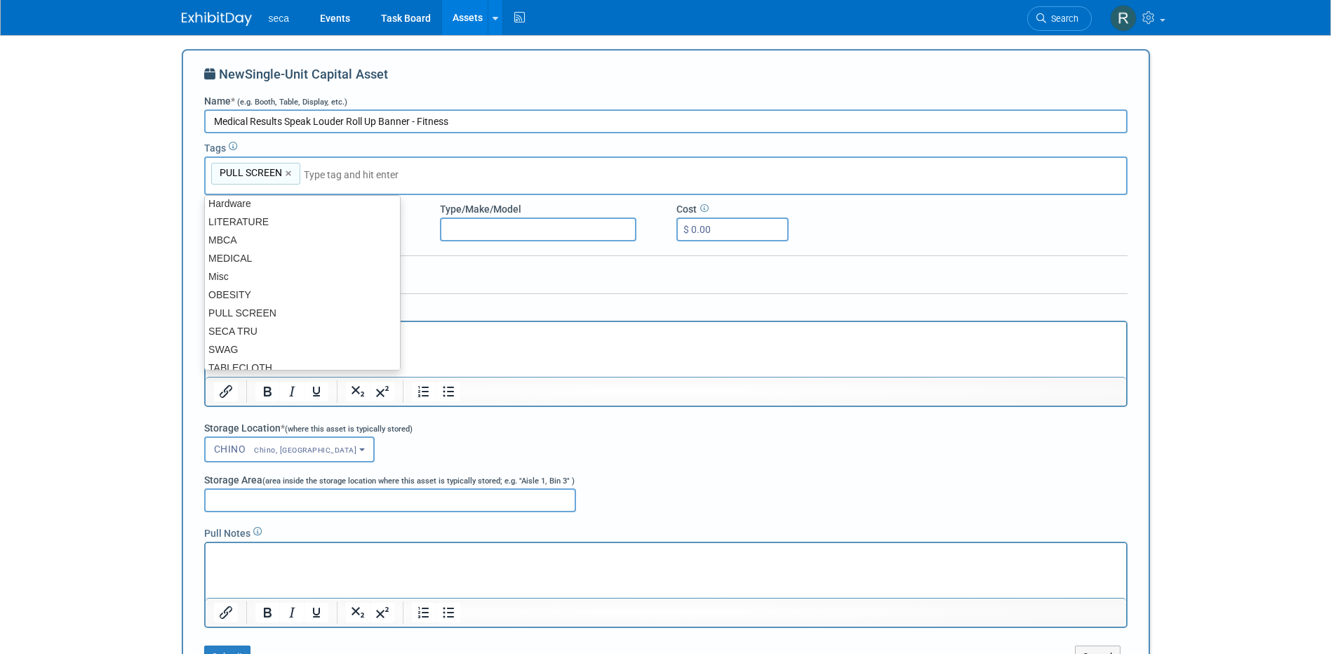
scroll to position [76, 0]
click at [253, 259] on div "FITNESS" at bounding box center [302, 260] width 196 height 20
type input "PULL SCREEN, FITNESS"
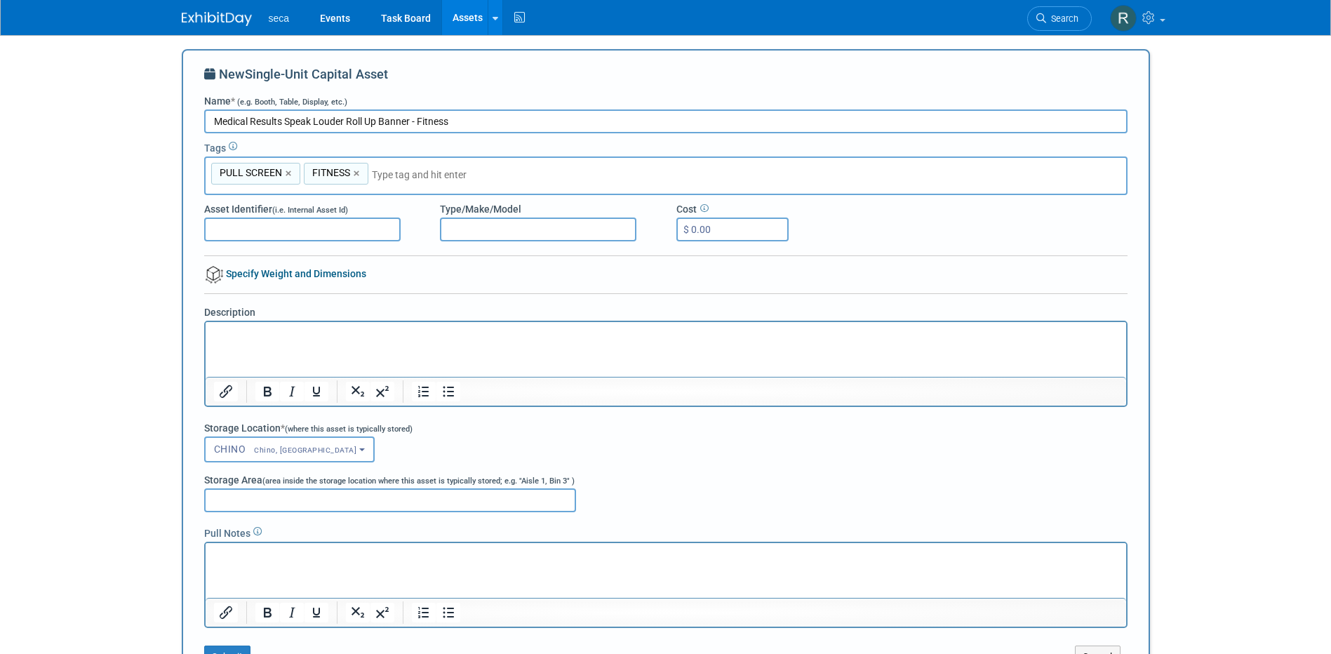
click at [460, 263] on div at bounding box center [665, 260] width 923 height 11
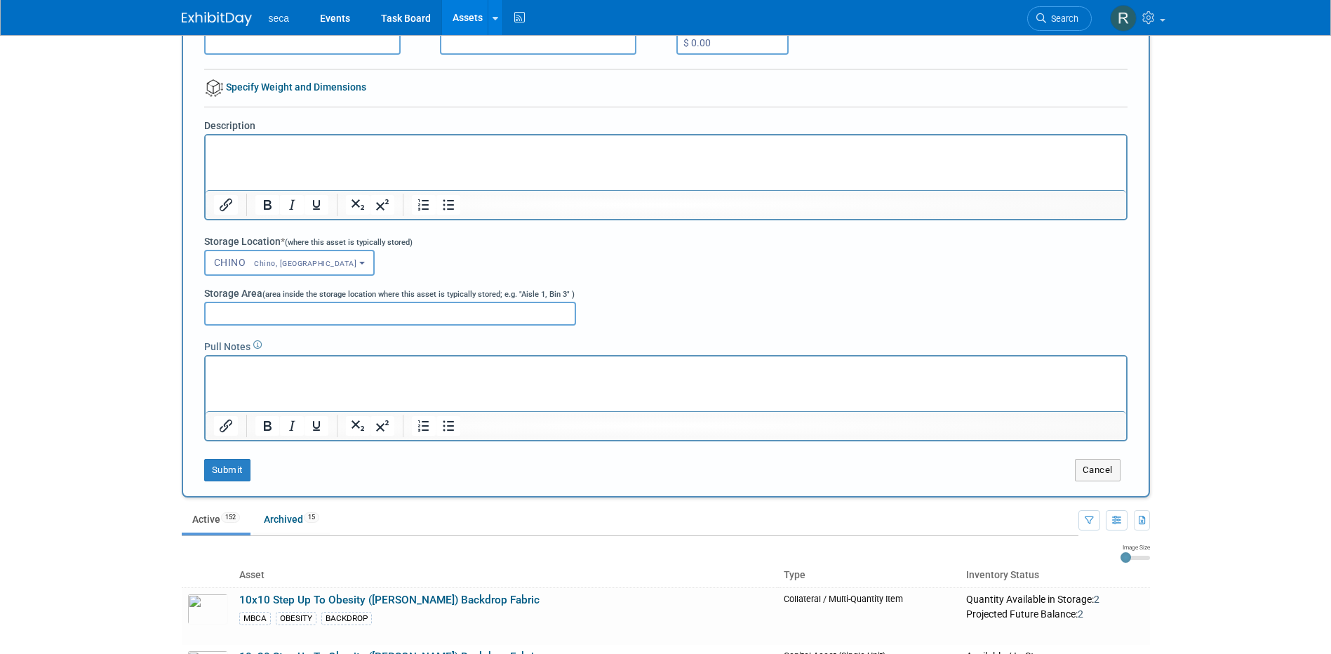
scroll to position [281, 0]
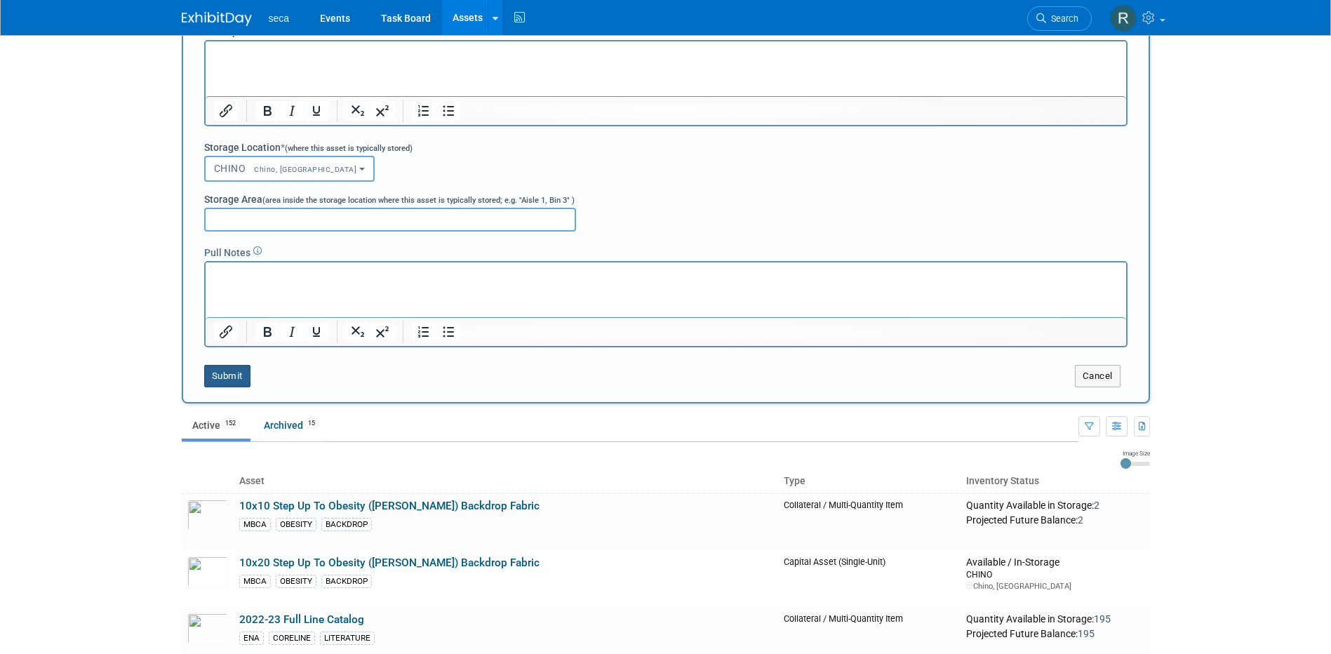
click at [229, 376] on button "Submit" at bounding box center [227, 376] width 46 height 22
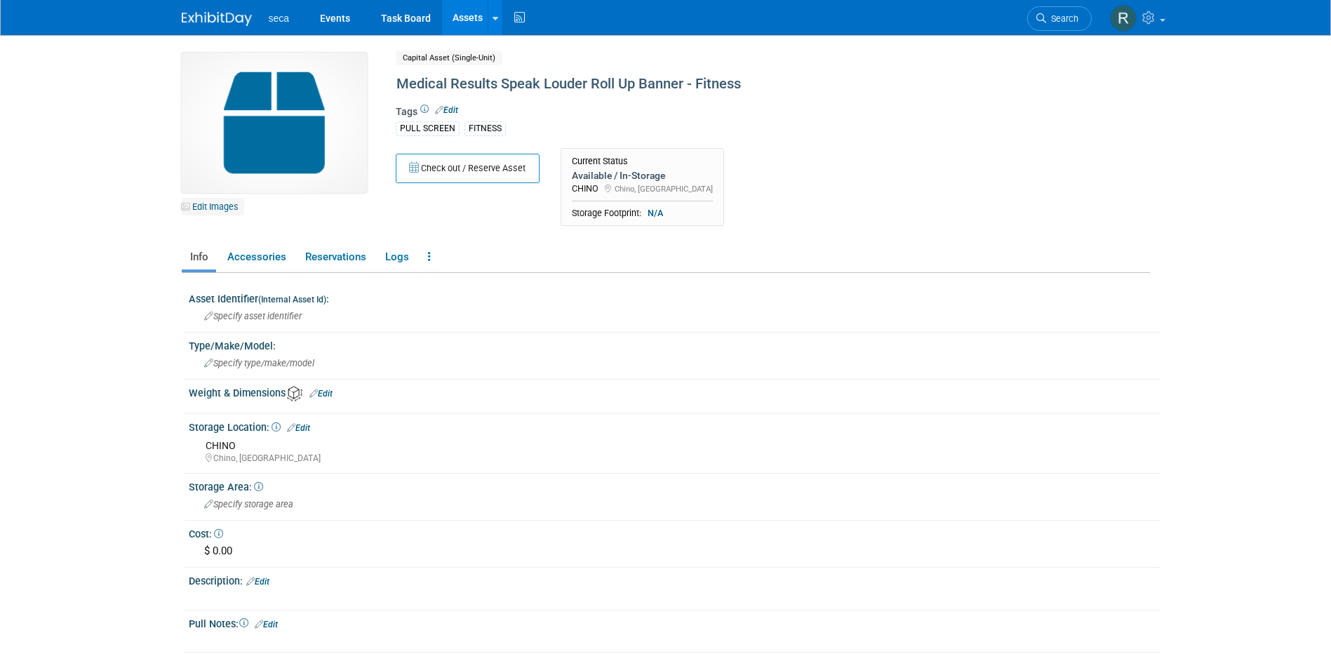
click at [219, 204] on link "Edit Images" at bounding box center [213, 207] width 62 height 18
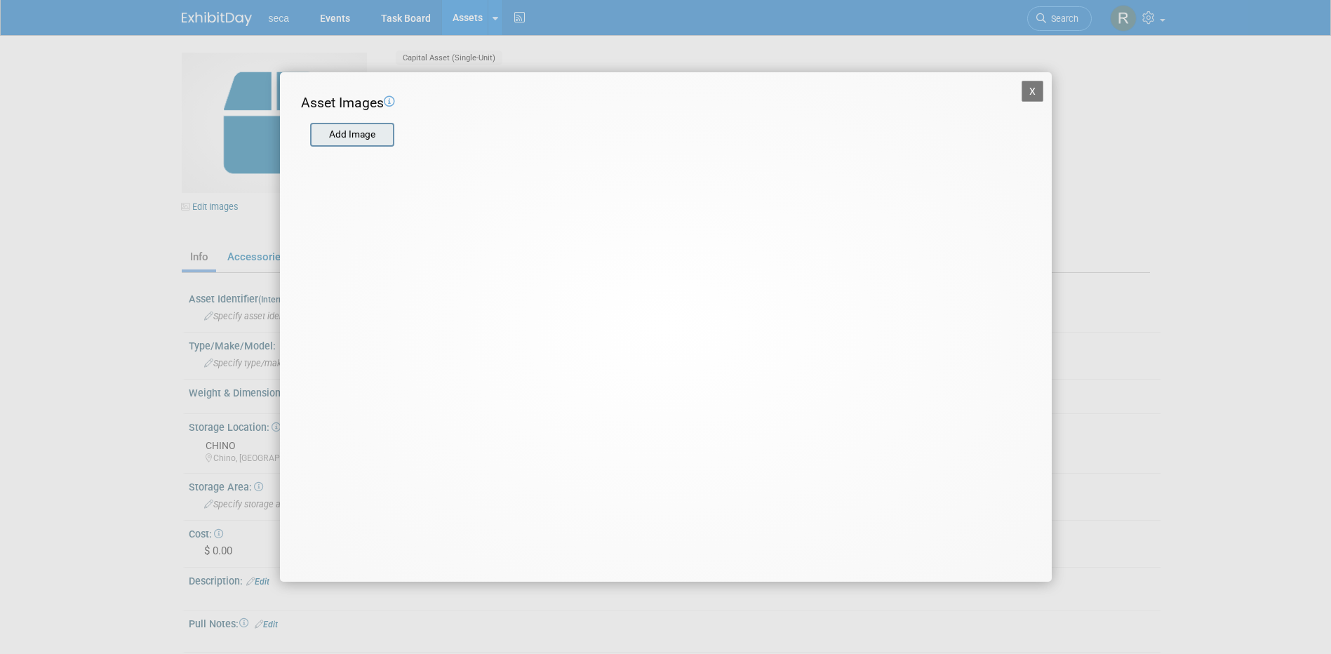
click at [336, 139] on input "file" at bounding box center [309, 134] width 167 height 21
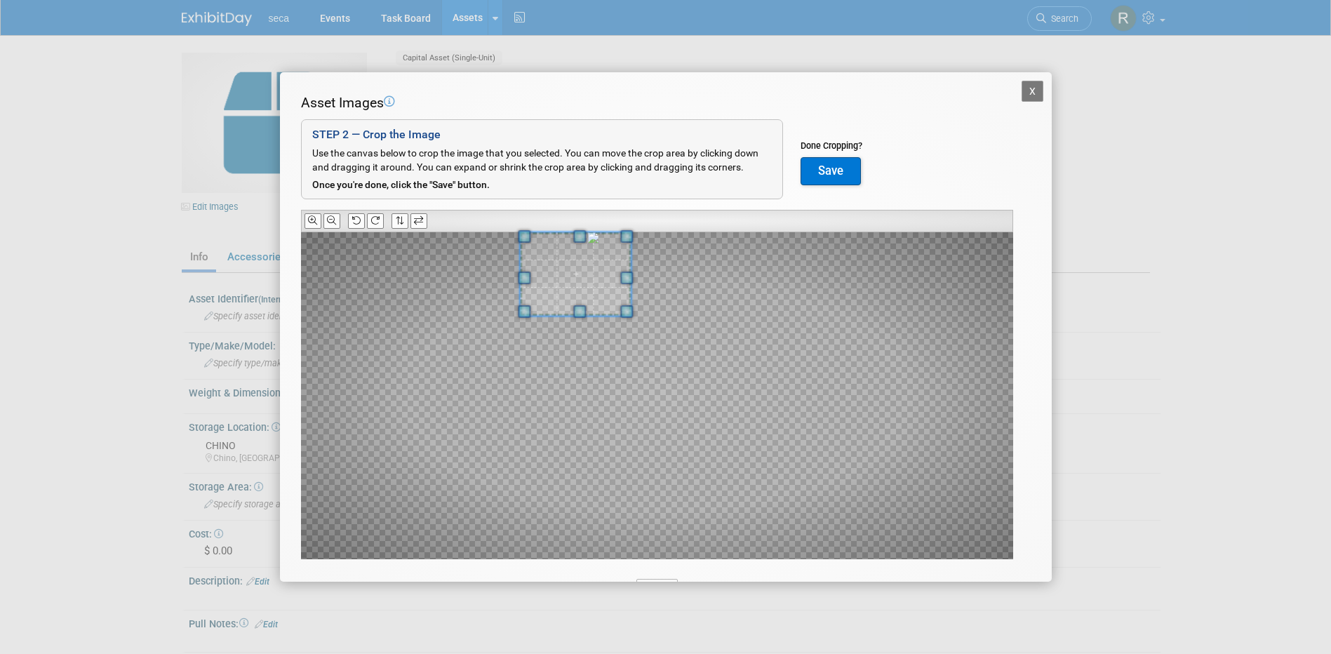
click at [538, 227] on div "Asset Images Add Image STEP 2 — Crop the Image Use the canvas below to crop the…" at bounding box center [666, 348] width 730 height 510
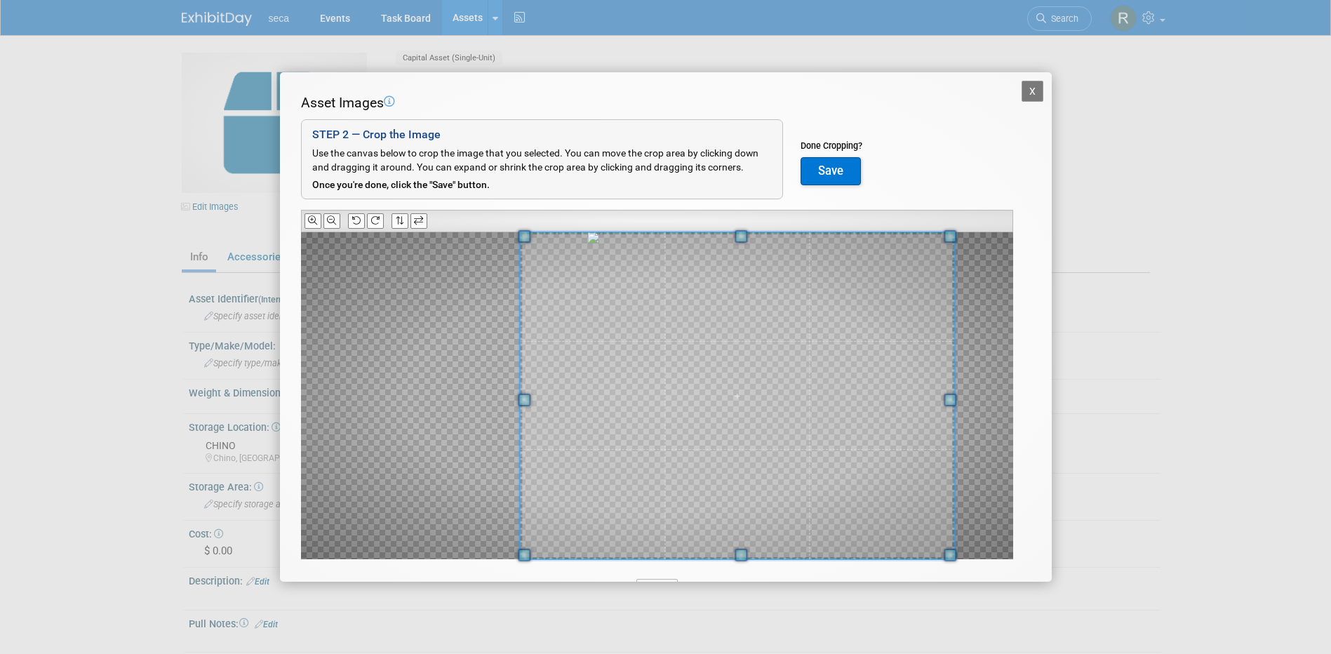
click at [989, 646] on div "X Asset Images Add Image STEP 2 — Crop the Image Use the canvas below to crop t…" at bounding box center [665, 327] width 1331 height 654
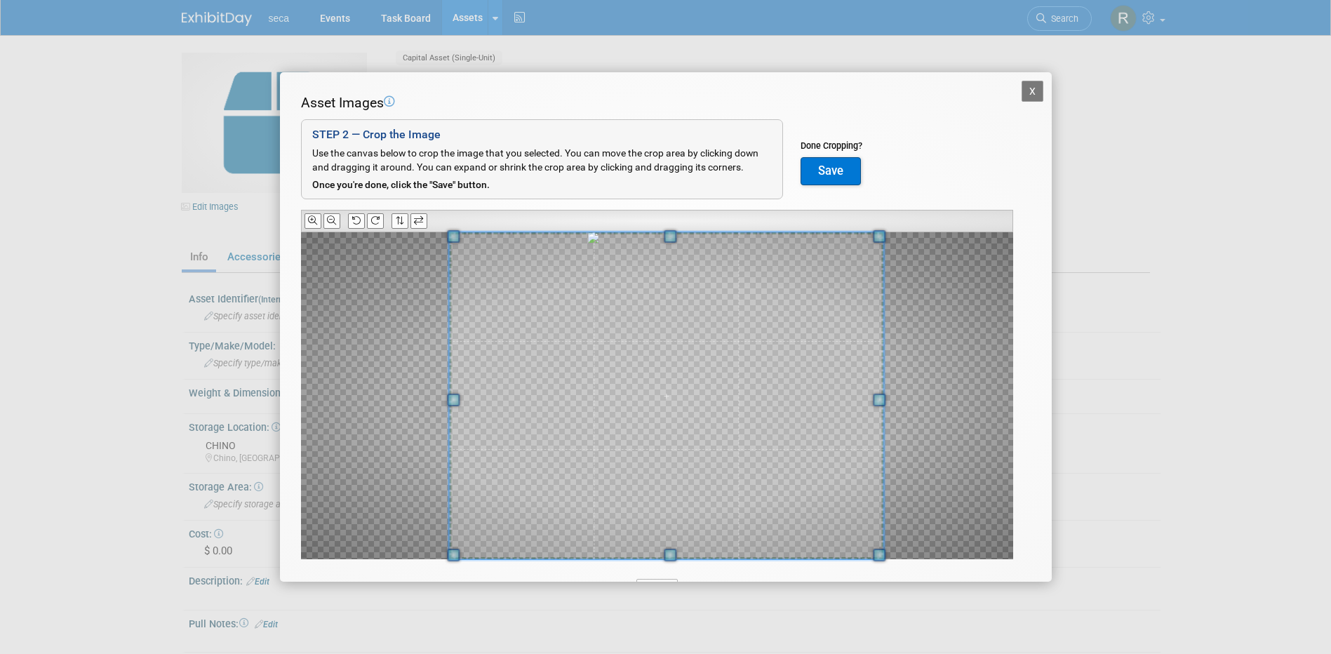
click at [657, 431] on span at bounding box center [666, 395] width 435 height 327
click at [824, 165] on button "Save" at bounding box center [831, 171] width 60 height 28
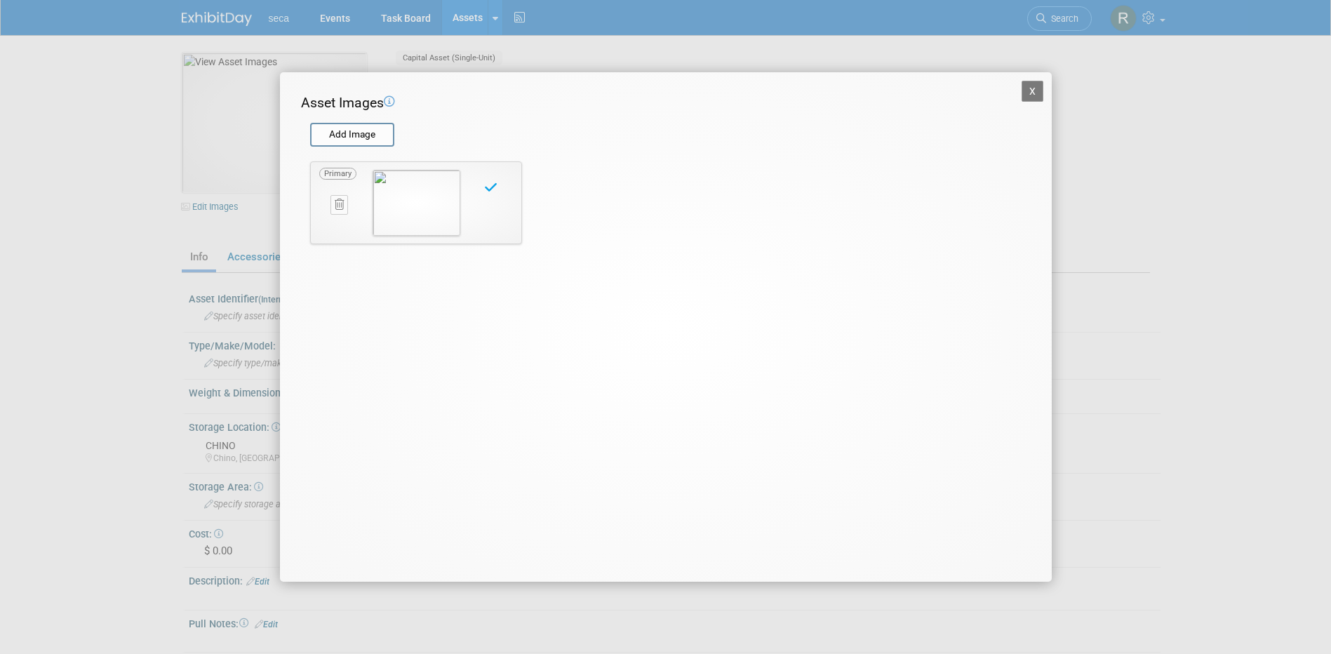
click at [1029, 91] on button "X" at bounding box center [1033, 91] width 22 height 21
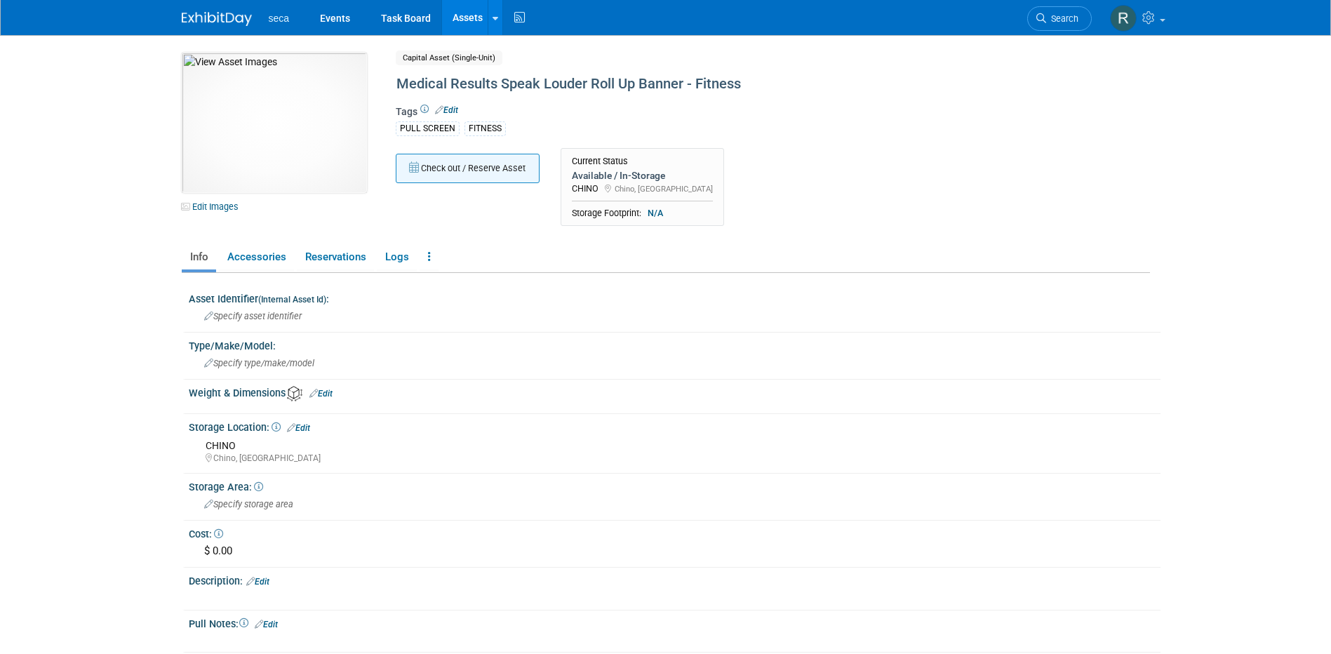
click at [453, 169] on button "Check out / Reserve Asset" at bounding box center [468, 168] width 144 height 29
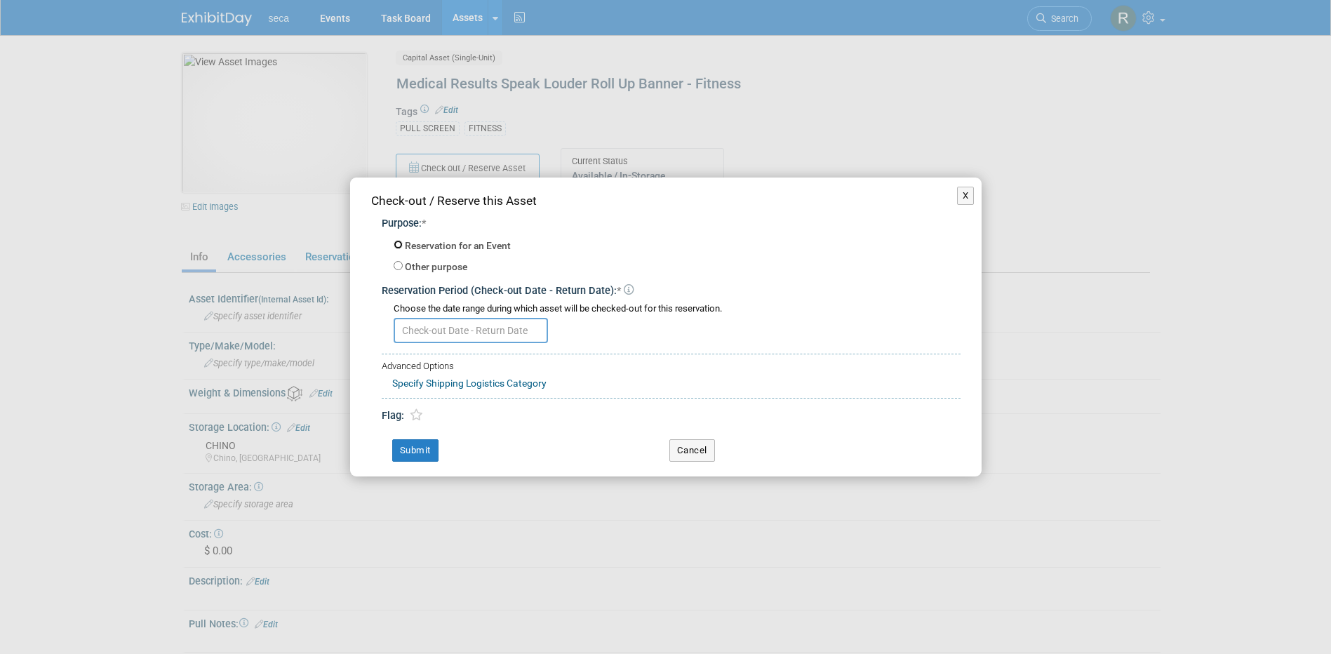
click at [399, 247] on input "Reservation for an Event" at bounding box center [398, 244] width 9 height 9
radio input "true"
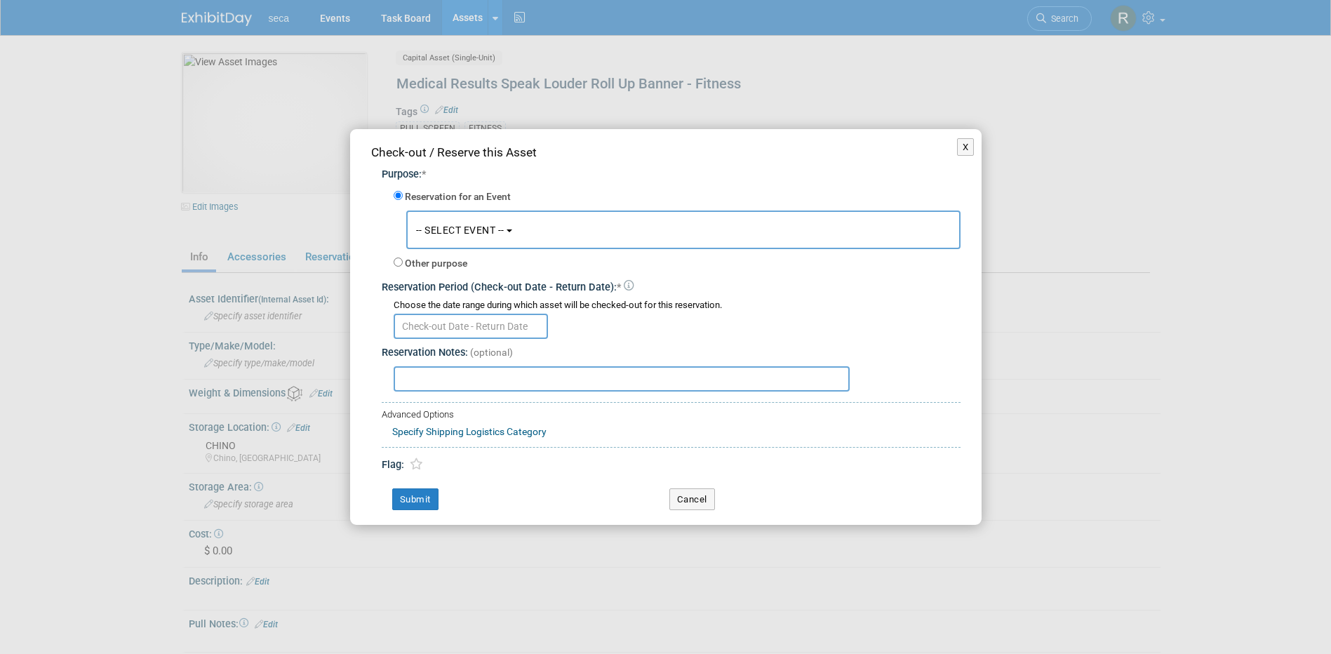
click at [443, 232] on span "-- SELECT EVENT --" at bounding box center [460, 230] width 88 height 11
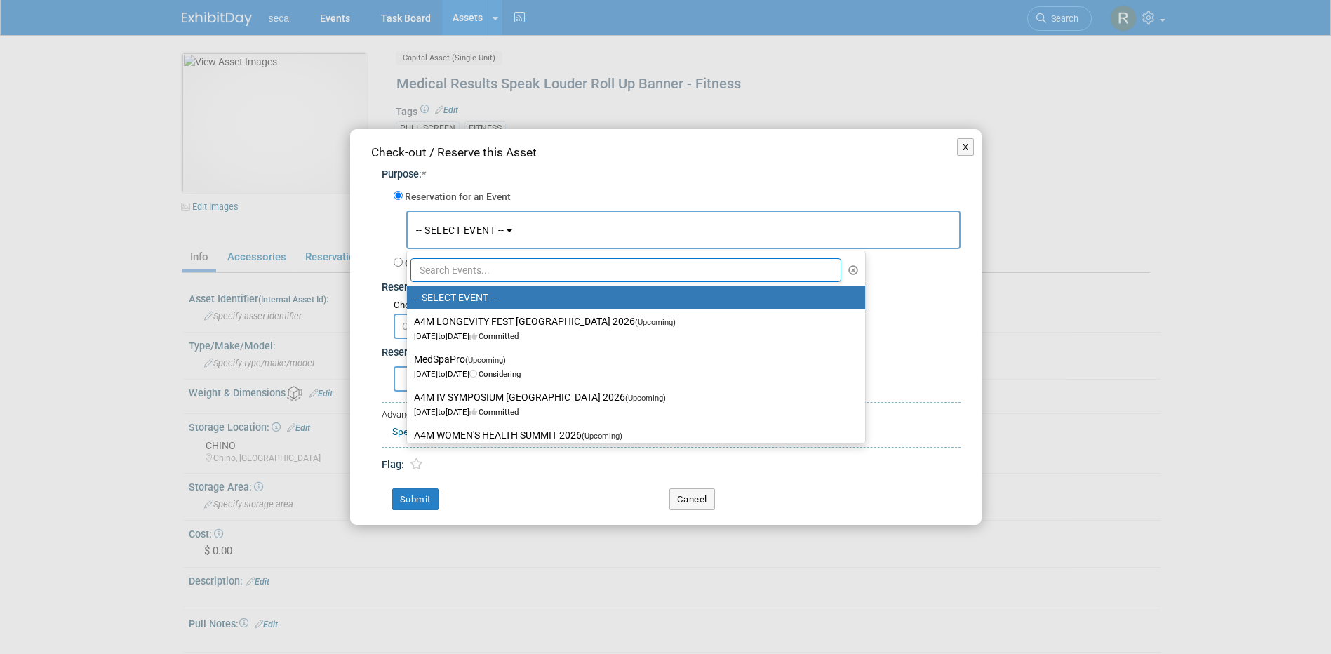
click at [455, 276] on input "text" at bounding box center [626, 270] width 432 height 24
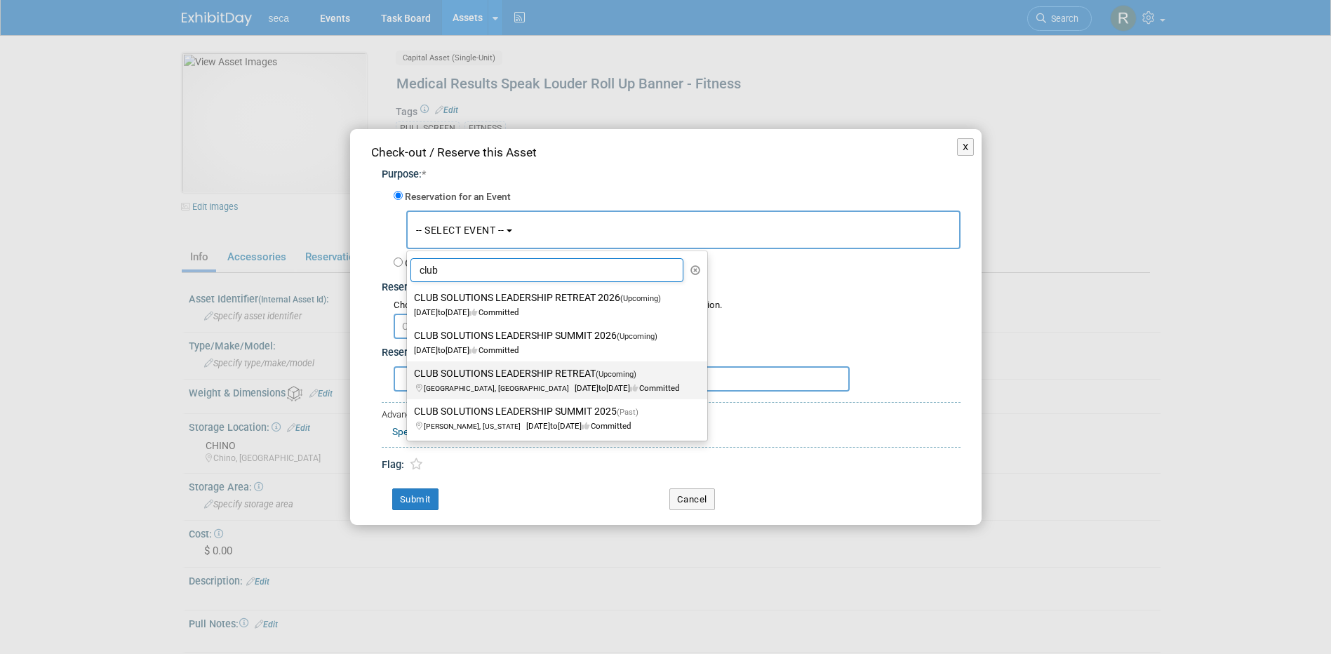
type input "club"
click at [472, 373] on label "CLUB SOLUTIONS LEADERSHIP RETREAT (Upcoming) Park City, UT Sep 9, 2025 to Sep 1…" at bounding box center [553, 380] width 279 height 32
click at [409, 373] on input "CLUB SOLUTIONS LEADERSHIP RETREAT (Upcoming) Park City, UT Sep 9, 2025 to Sep 1…" at bounding box center [404, 373] width 9 height 9
select select "11143635"
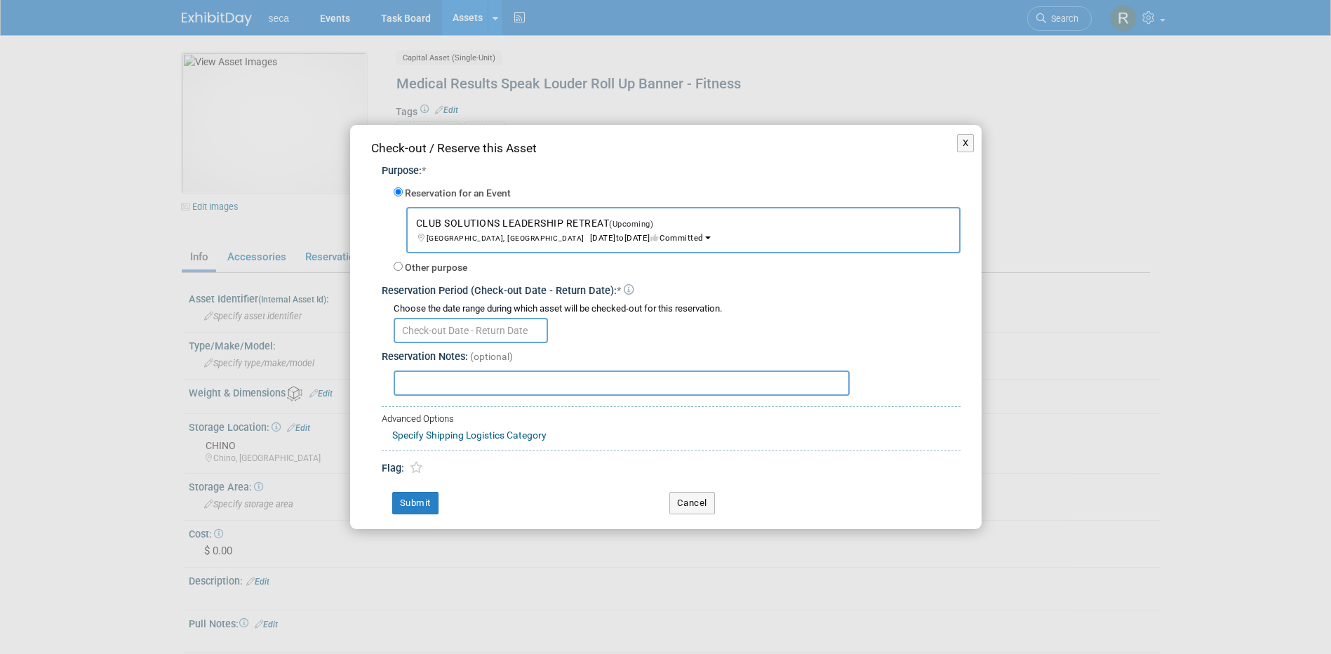
click at [450, 330] on input "text" at bounding box center [471, 330] width 154 height 25
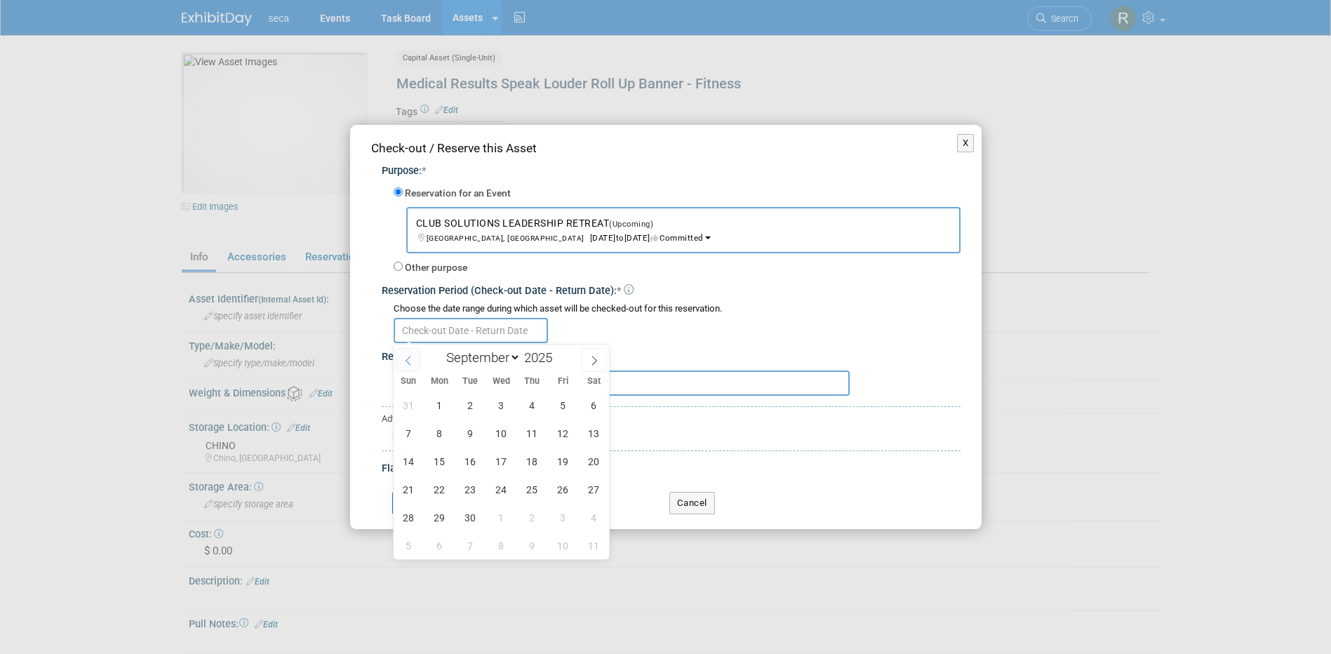
click at [408, 356] on icon at bounding box center [408, 361] width 10 height 10
select select "7"
click at [566, 516] on span "29" at bounding box center [562, 517] width 27 height 27
type input "Aug 29, 2025"
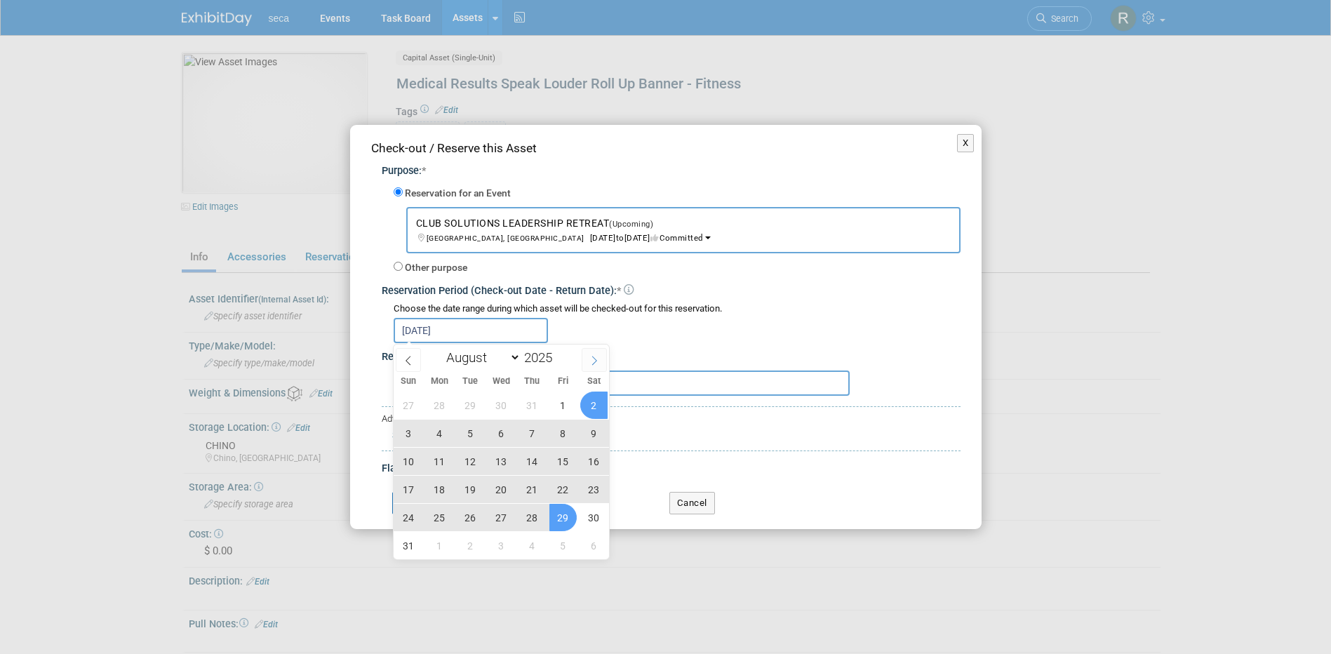
click at [594, 356] on icon at bounding box center [594, 361] width 10 height 10
select select "8"
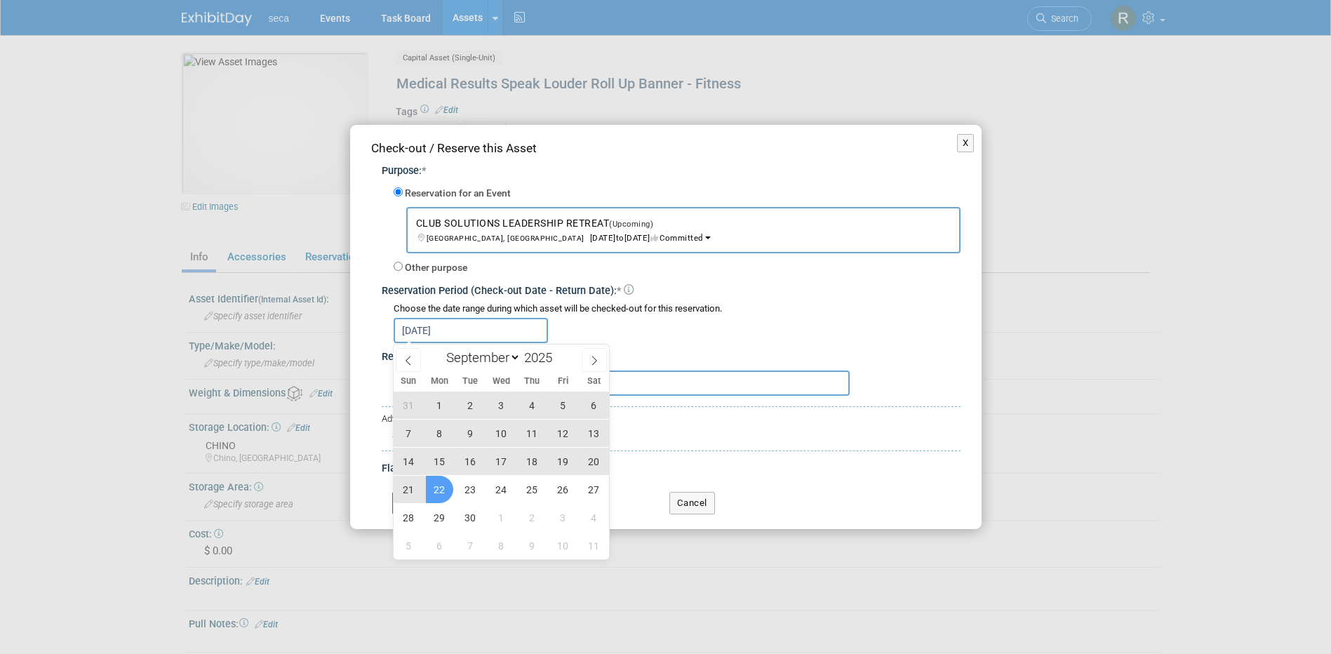
click at [438, 491] on span "22" at bounding box center [439, 489] width 27 height 27
type input "Aug 29, 2025 to Sep 22, 2025"
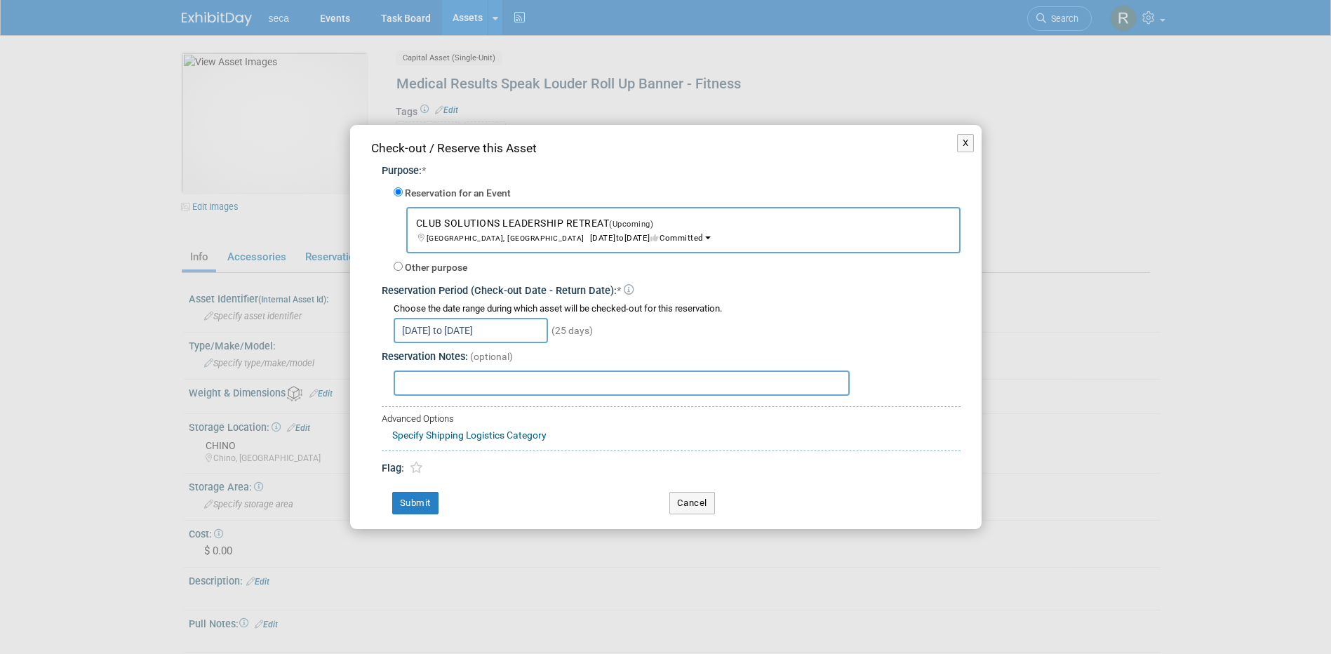
click at [472, 387] on input "text" at bounding box center [622, 382] width 456 height 25
click at [506, 378] on input "Carried by BSU - will take to W3 also" at bounding box center [622, 382] width 456 height 25
type input "Carried by BSU - will carry to W3 also"
click at [418, 499] on button "Submit" at bounding box center [415, 503] width 46 height 22
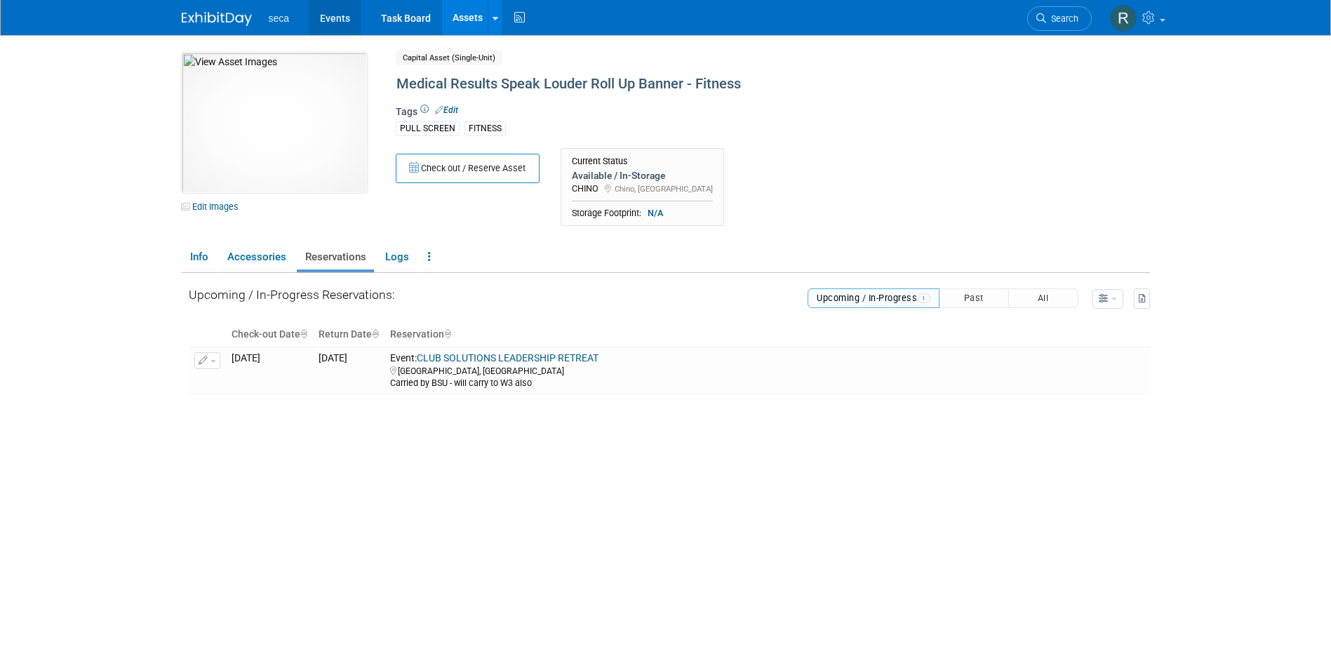
click at [330, 18] on link "Events" at bounding box center [334, 17] width 51 height 35
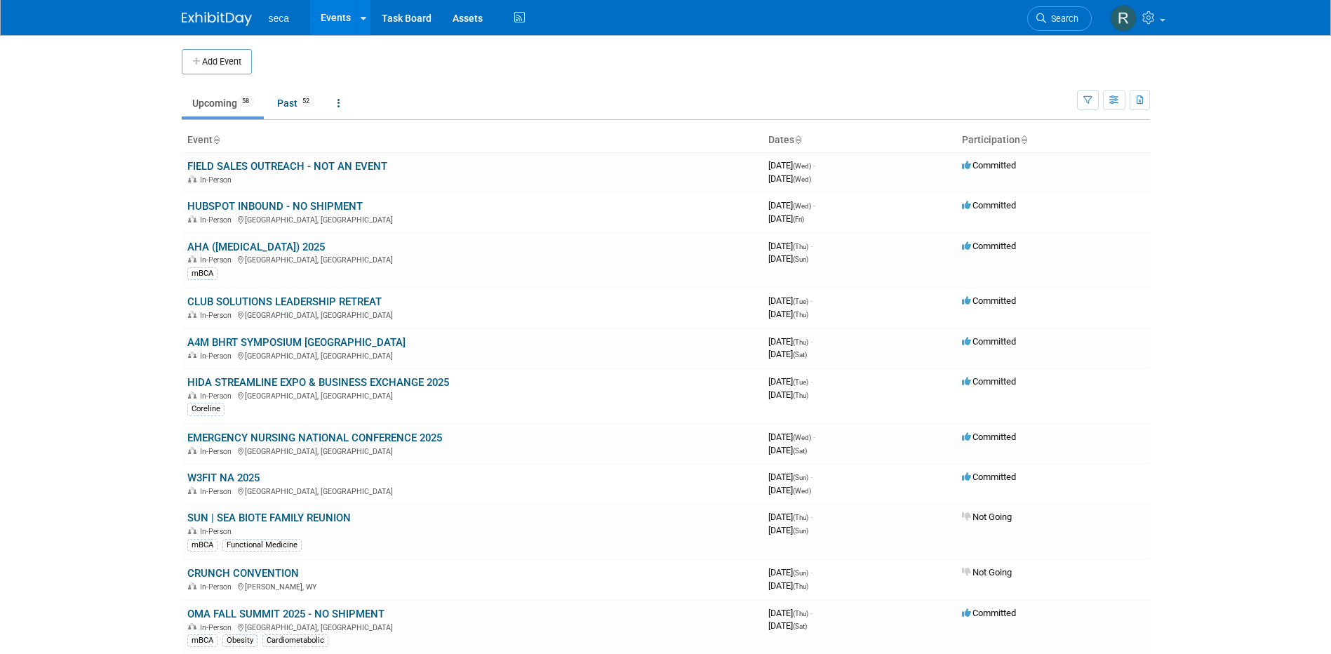
drag, startPoint x: 234, startPoint y: 338, endPoint x: 278, endPoint y: 328, distance: 44.6
click at [234, 338] on link "A4M BHRT SYMPOSIUM [GEOGRAPHIC_DATA]" at bounding box center [296, 342] width 218 height 13
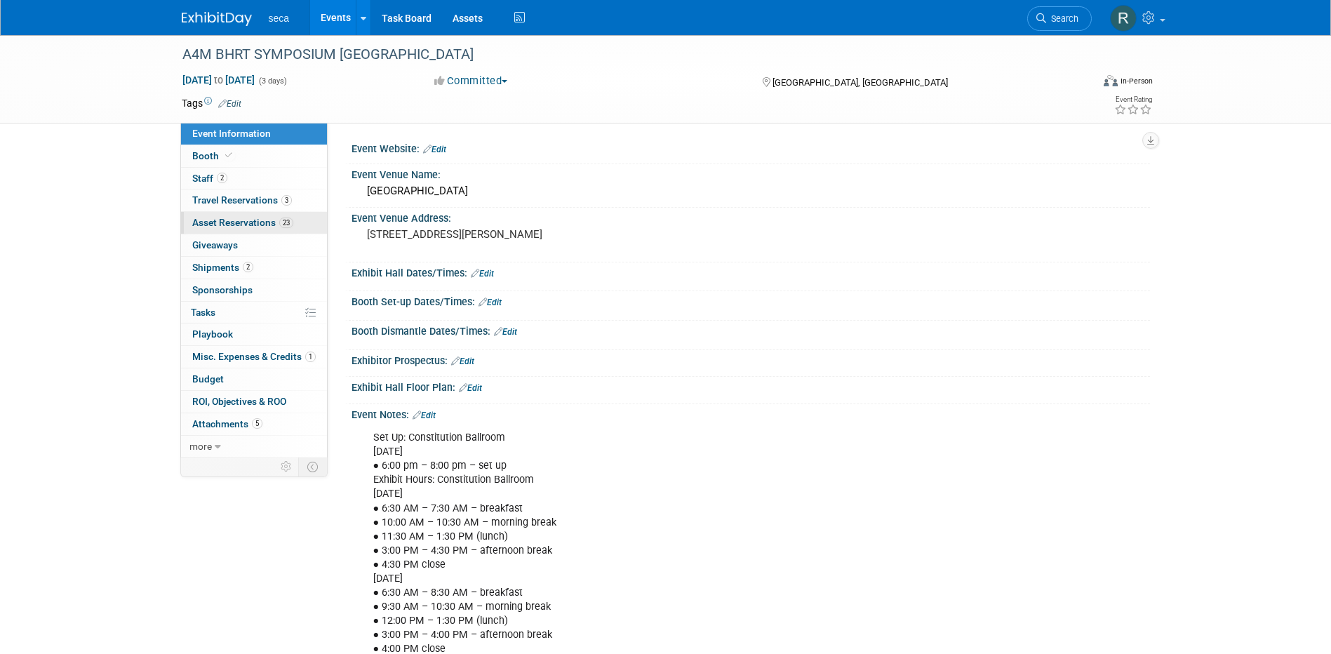
click at [232, 222] on span "Asset Reservations 23" at bounding box center [242, 222] width 101 height 11
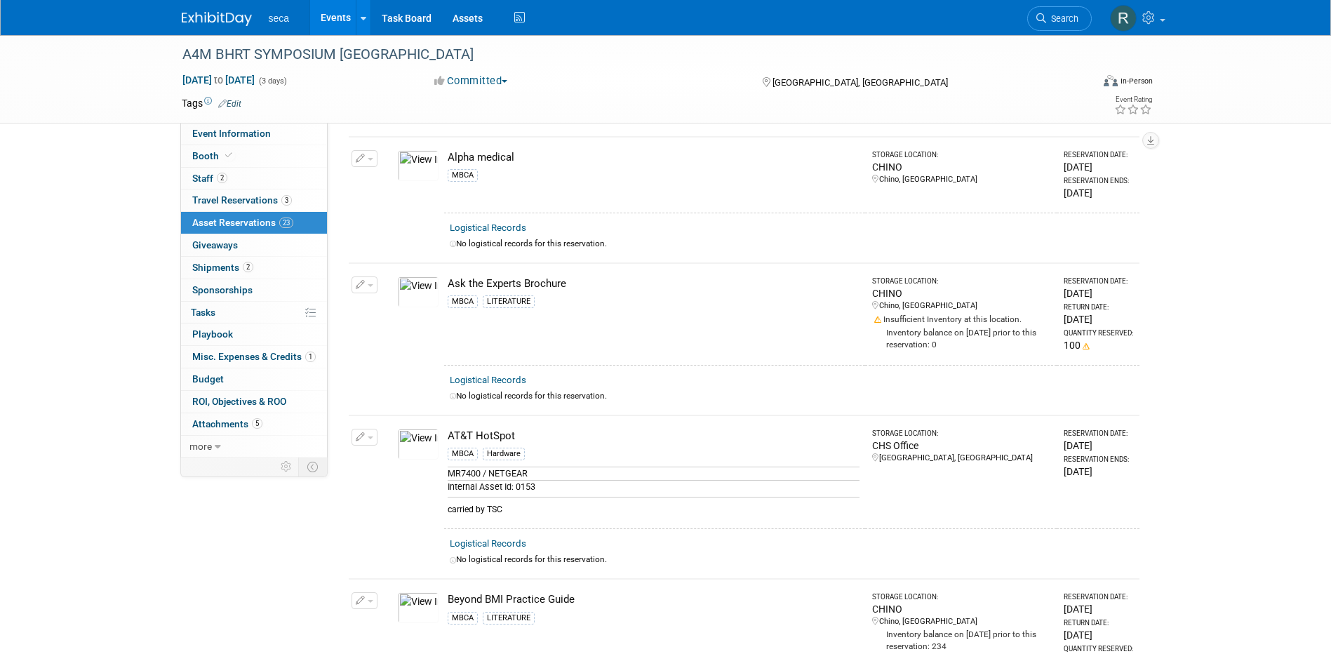
scroll to position [210, 0]
click at [359, 280] on icon "button" at bounding box center [361, 283] width 10 height 9
click at [389, 345] on span "Cancel Reservation" at bounding box center [424, 348] width 90 height 11
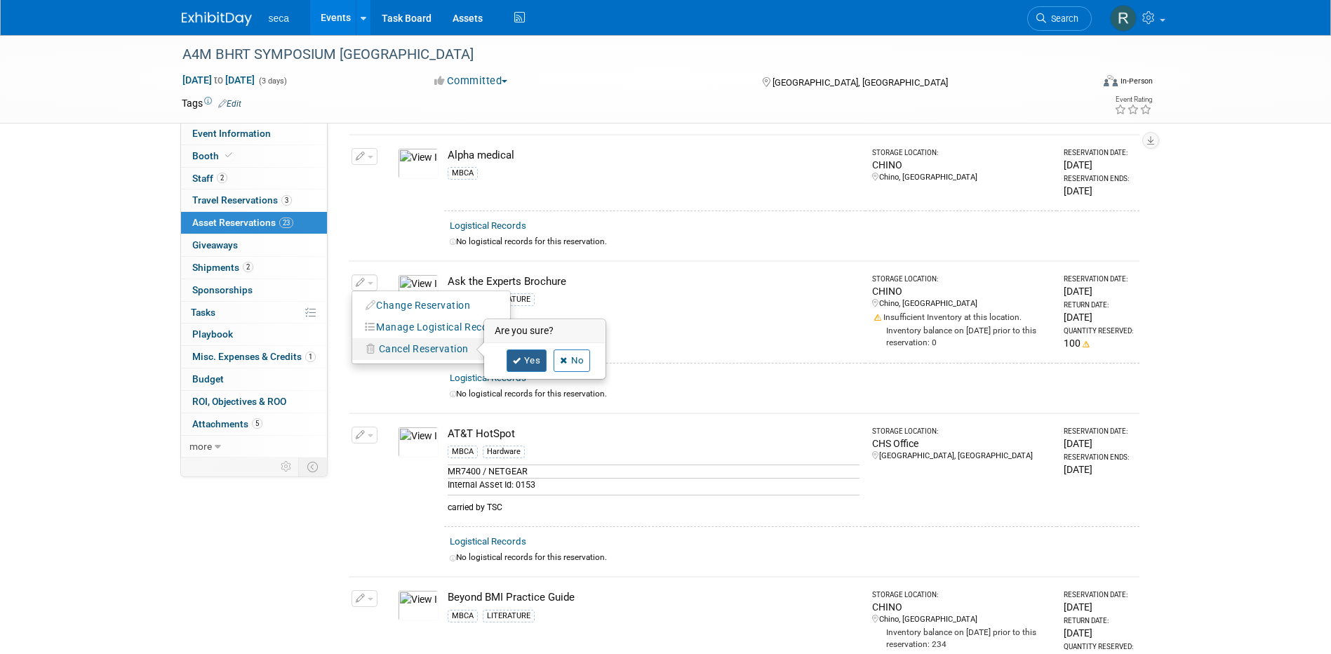
click at [513, 357] on icon at bounding box center [517, 361] width 8 height 8
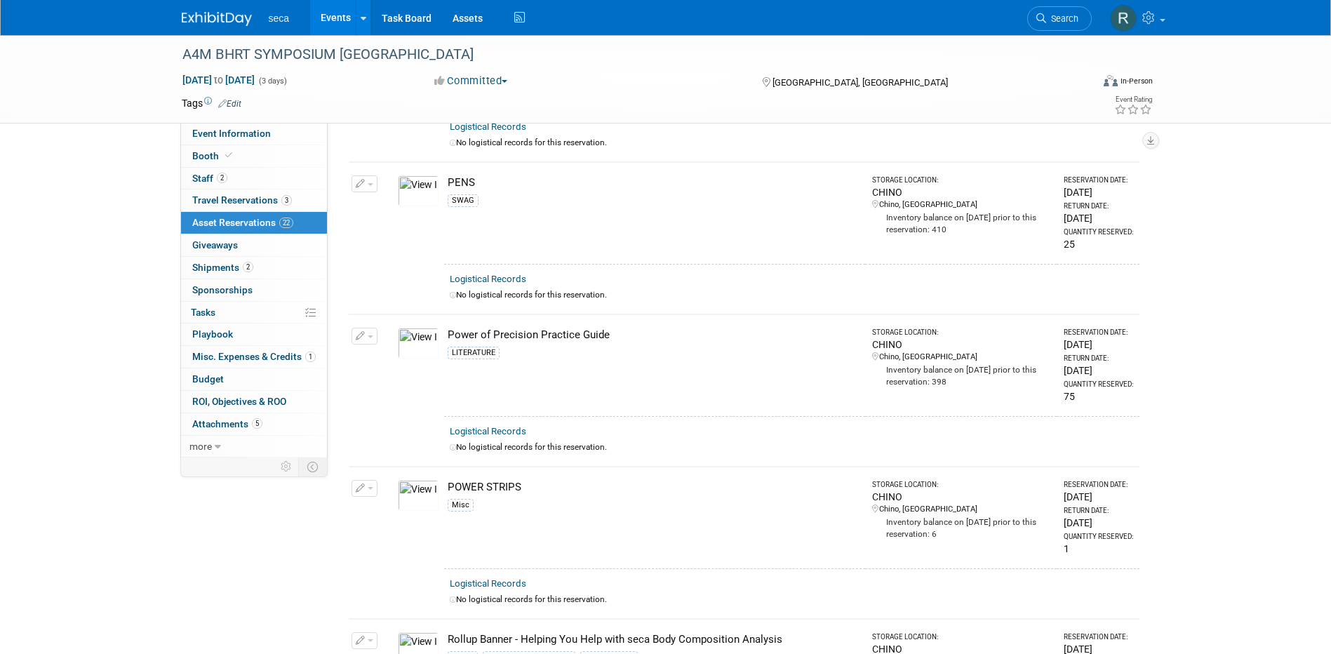
scroll to position [1684, 0]
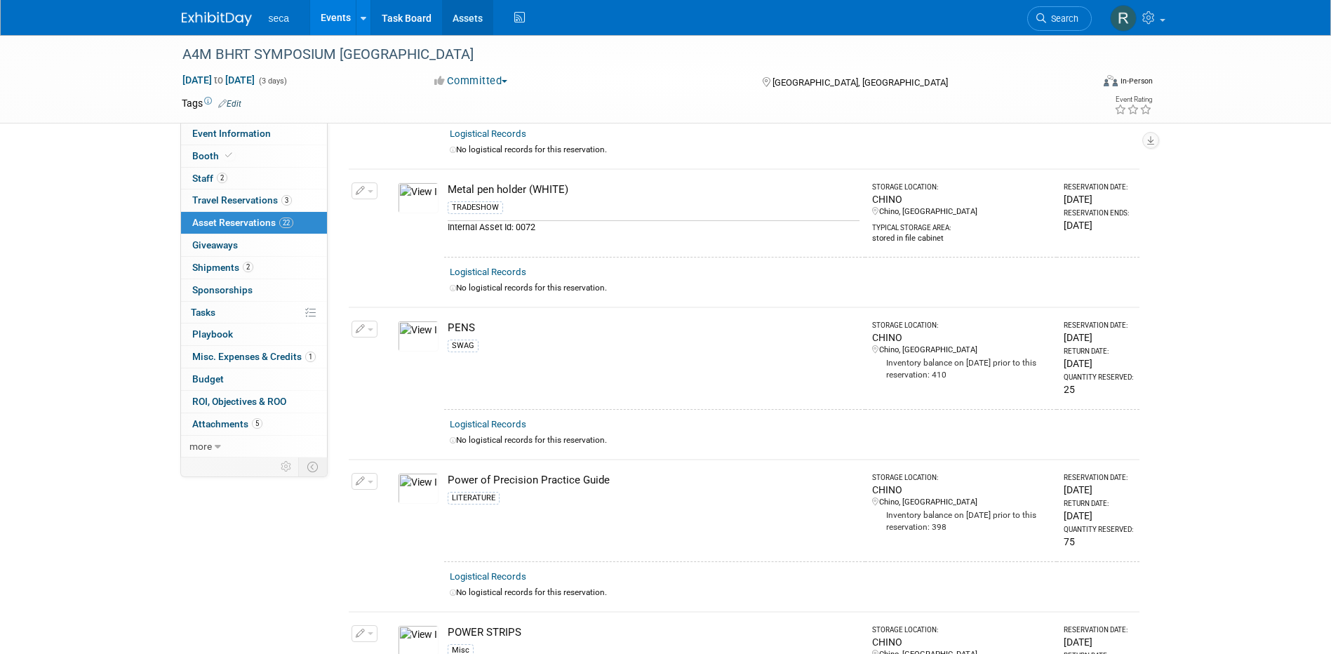
click at [462, 17] on link "Assets" at bounding box center [467, 17] width 51 height 35
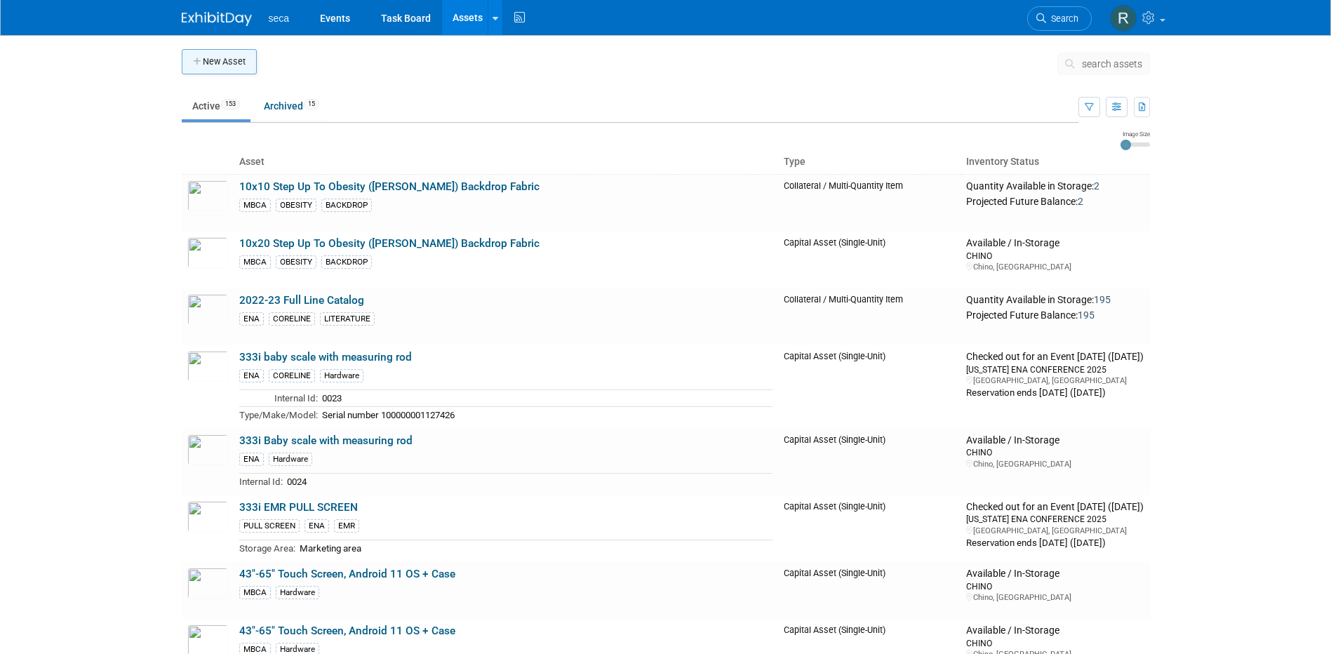
click at [227, 65] on button "New Asset" at bounding box center [219, 61] width 75 height 25
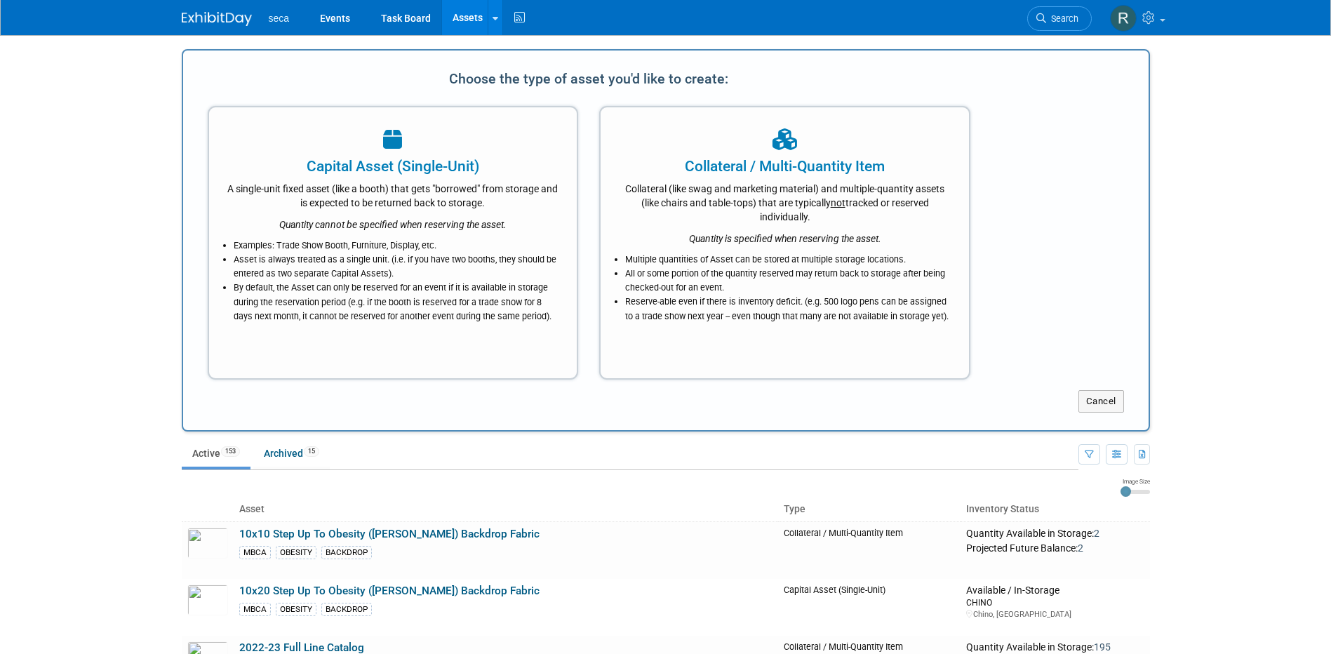
click at [412, 178] on div "A single-unit fixed asset (like a booth) that gets "borrowed" from storage and …" at bounding box center [393, 193] width 333 height 33
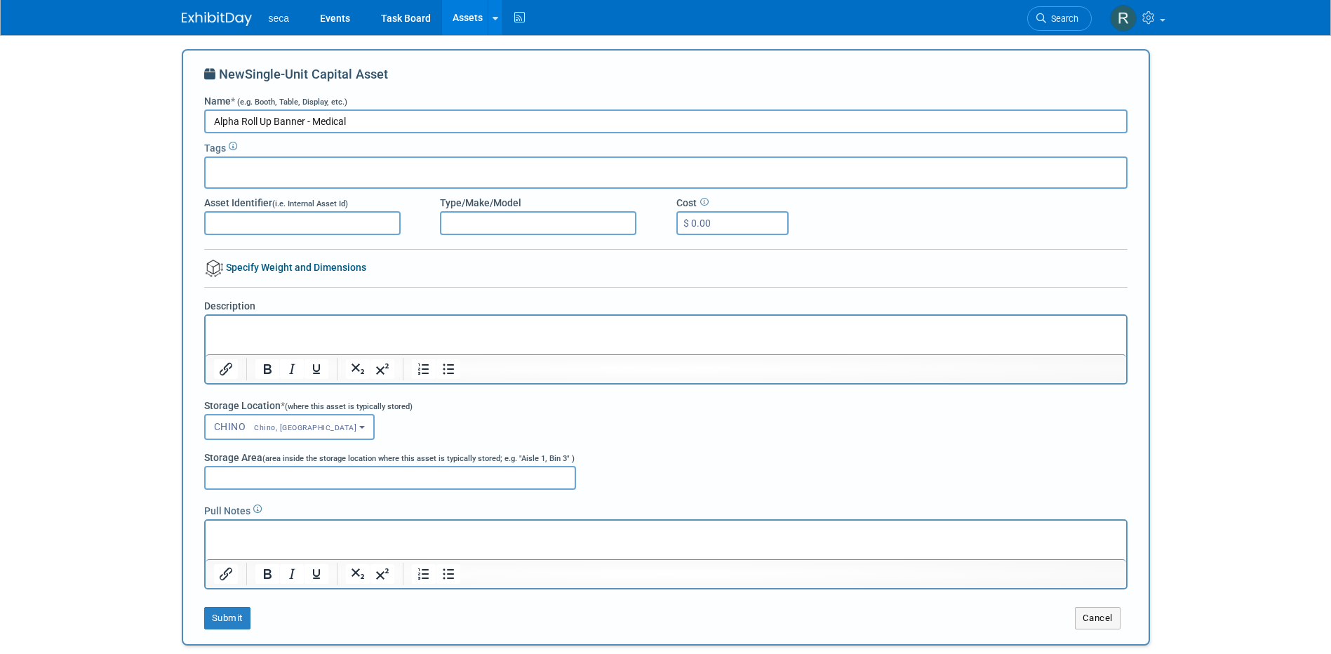
type input "Alpha Roll Up Banner - Medical"
click at [276, 171] on input "text" at bounding box center [267, 170] width 112 height 14
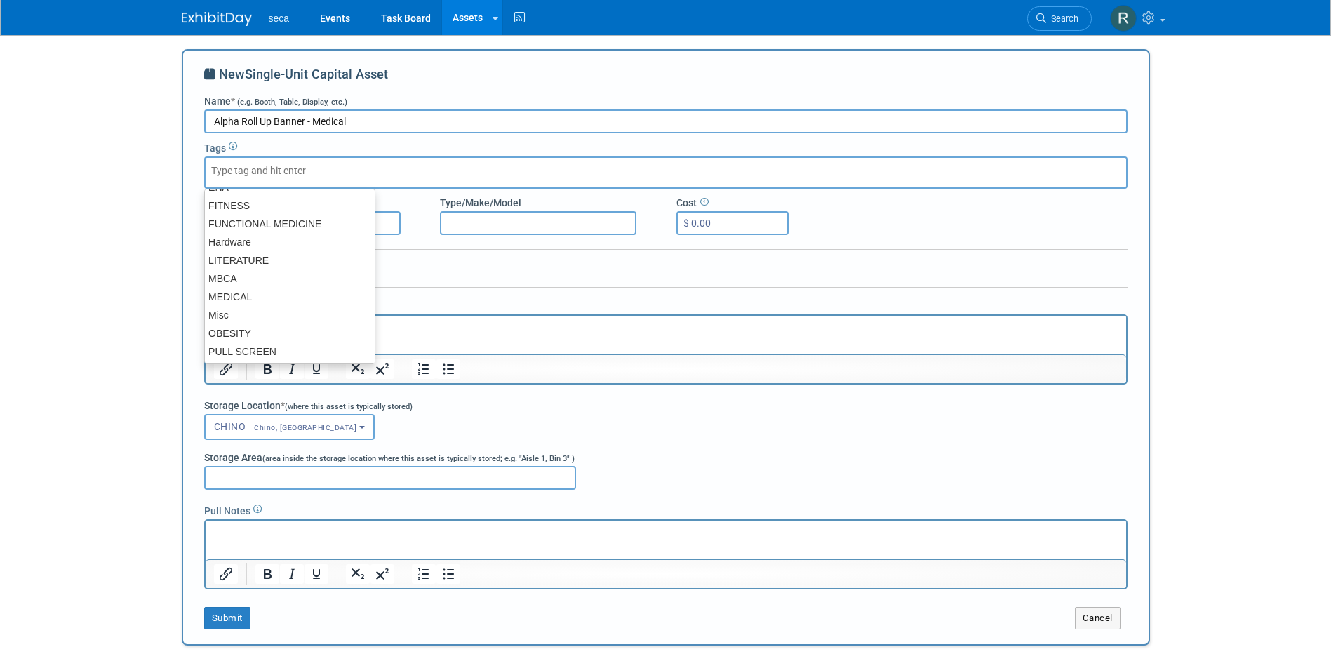
scroll to position [140, 0]
click at [286, 337] on div "PULL SCREEN" at bounding box center [289, 336] width 171 height 20
type input "PULL SCREEN"
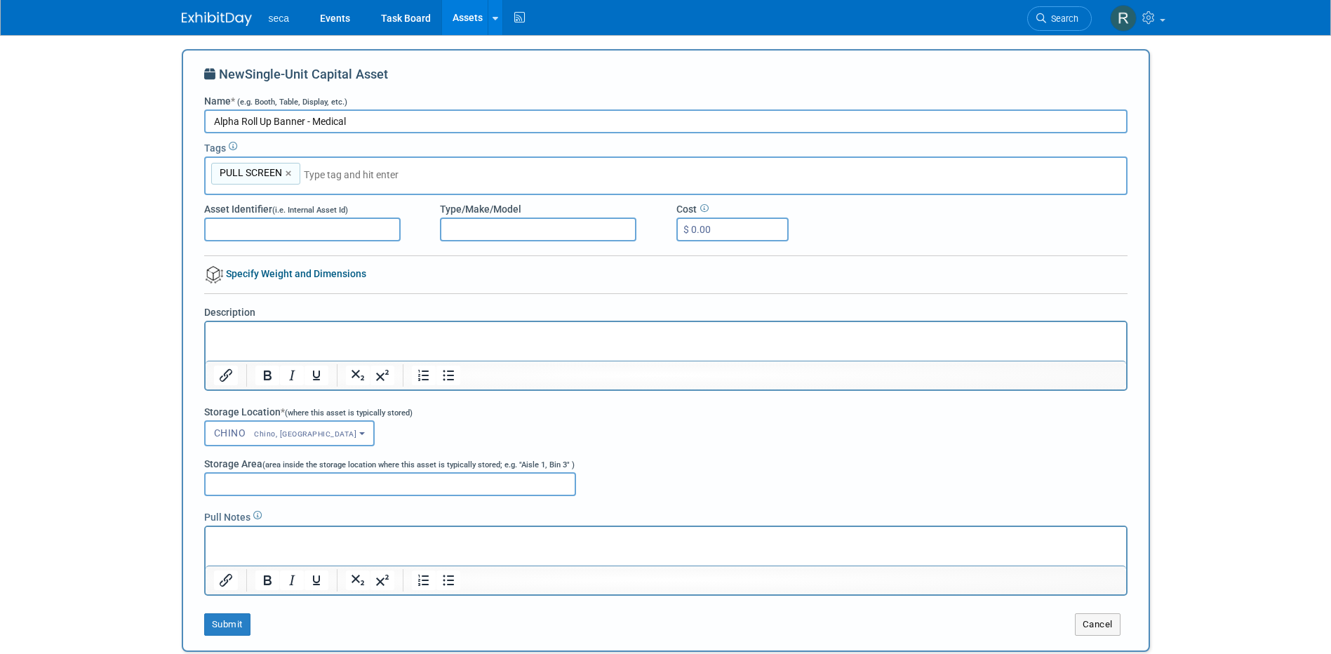
click at [344, 177] on input "text" at bounding box center [402, 175] width 196 height 14
type input "Medic"
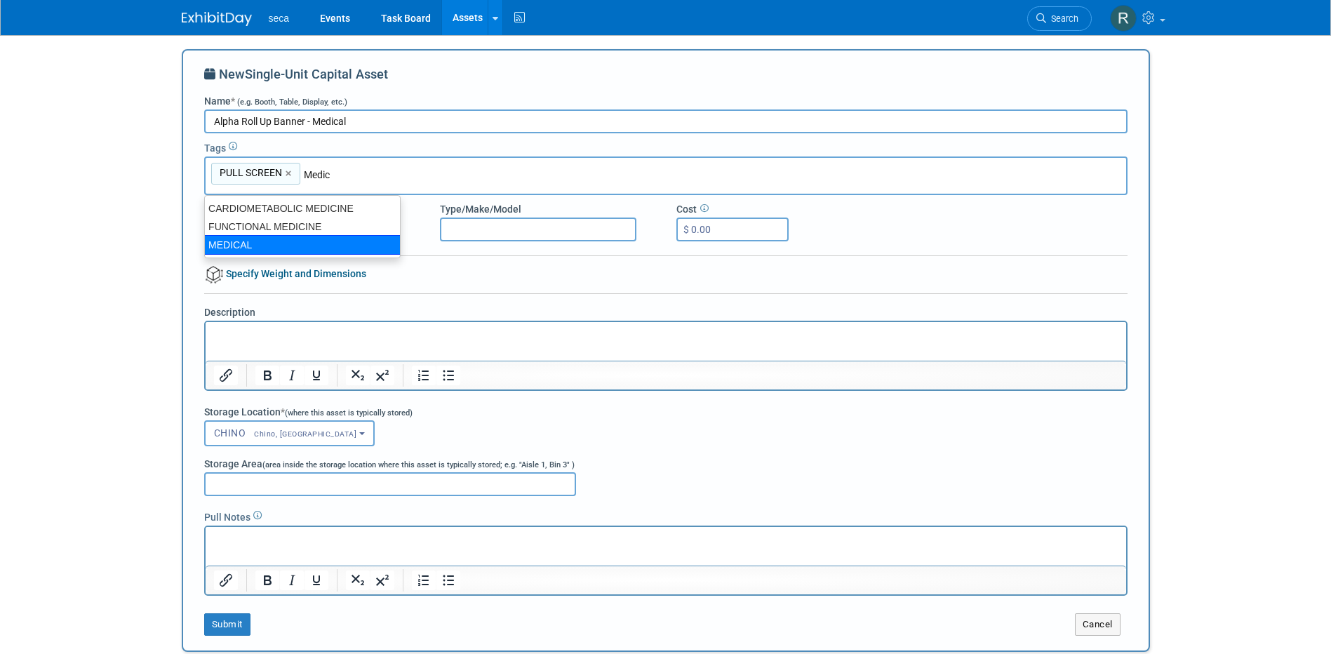
click at [239, 247] on div "MEDICAL" at bounding box center [302, 245] width 196 height 20
type input "PULL SCREEN, MEDICAL"
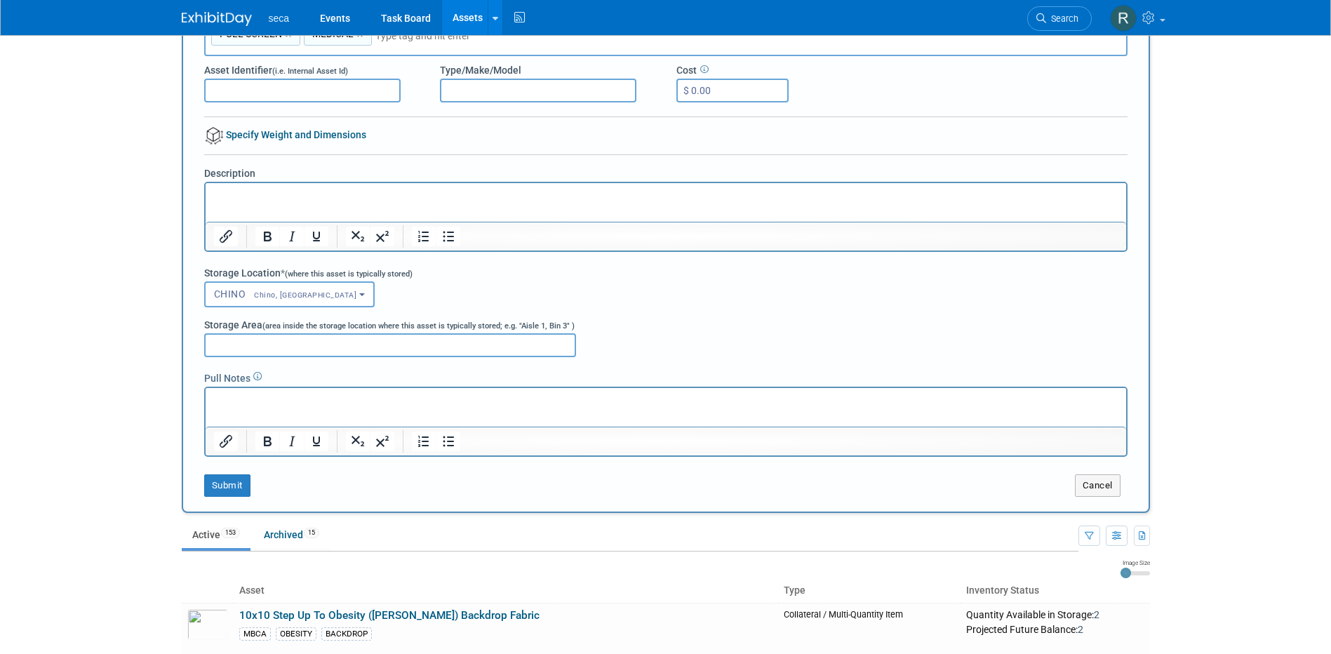
scroll to position [140, 0]
click at [239, 485] on button "Submit" at bounding box center [227, 484] width 46 height 22
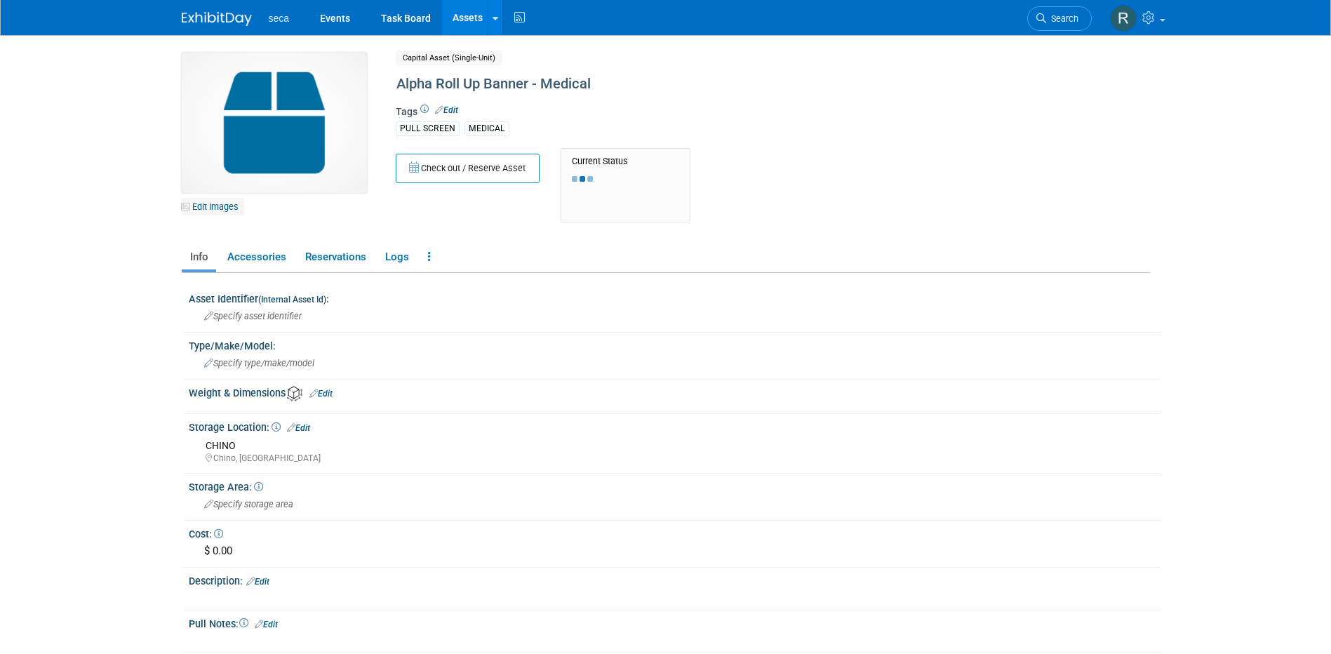
click at [221, 202] on link "Edit Images" at bounding box center [213, 207] width 62 height 18
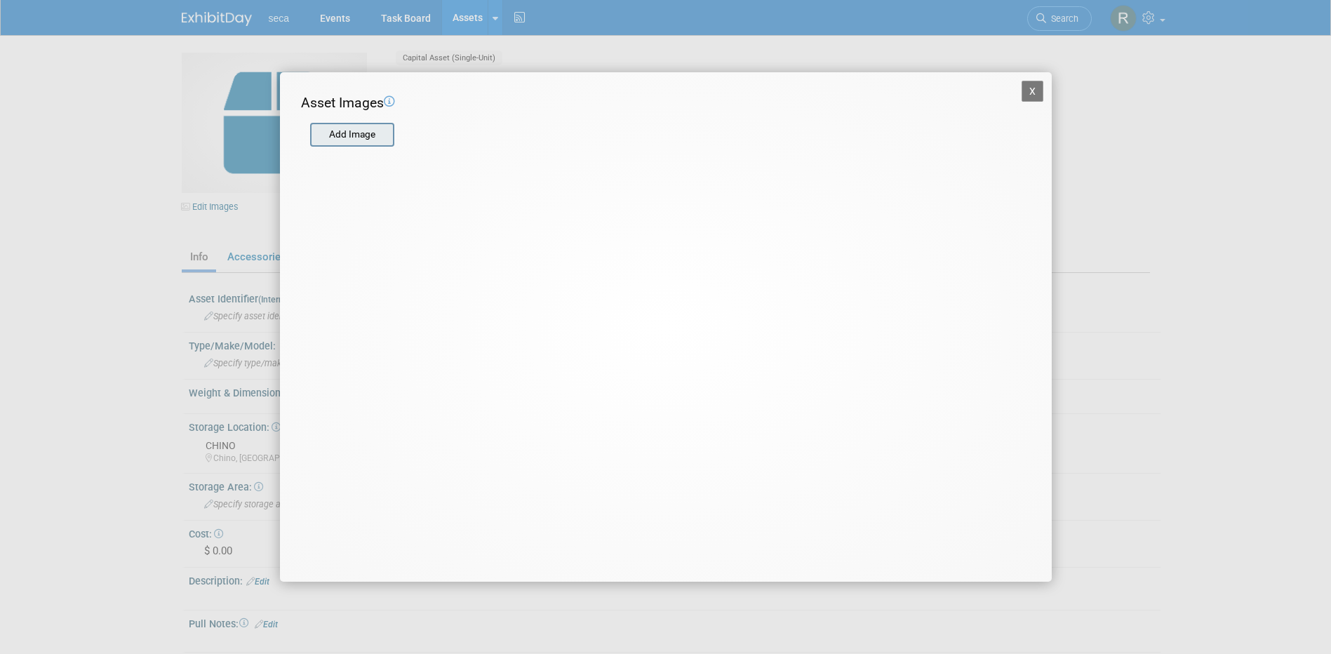
click at [341, 135] on input "file" at bounding box center [309, 134] width 167 height 21
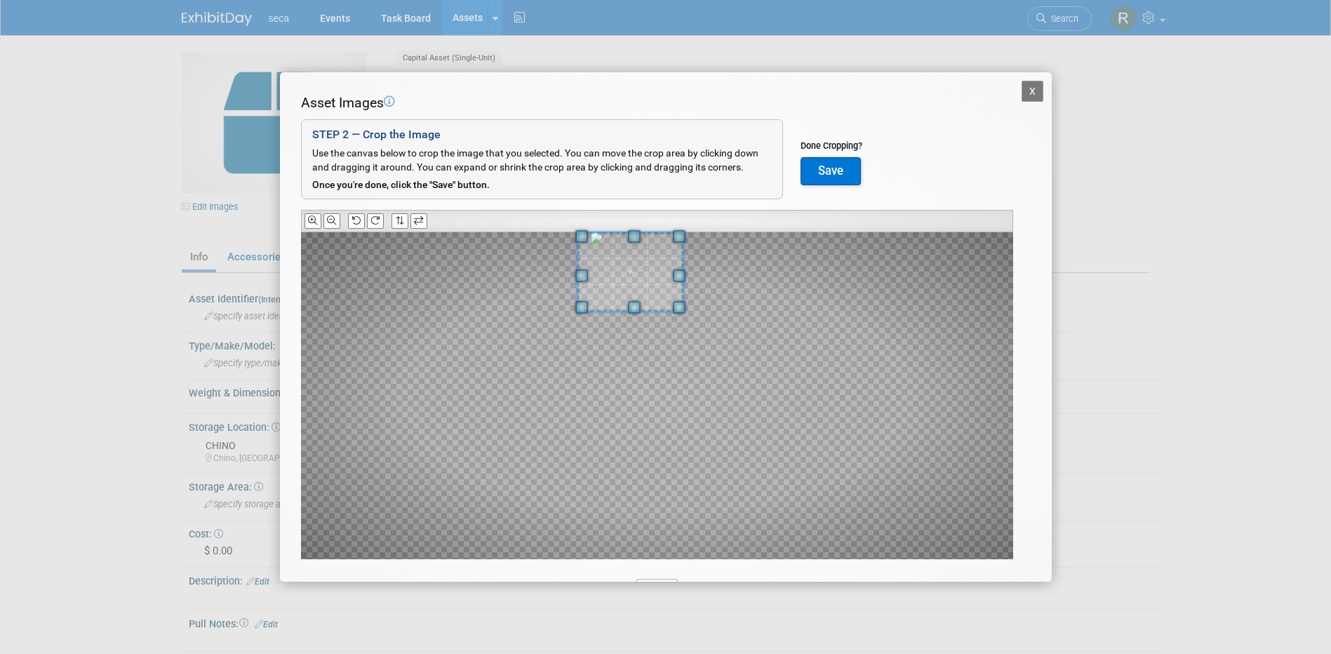
click at [622, 265] on span at bounding box center [630, 272] width 106 height 80
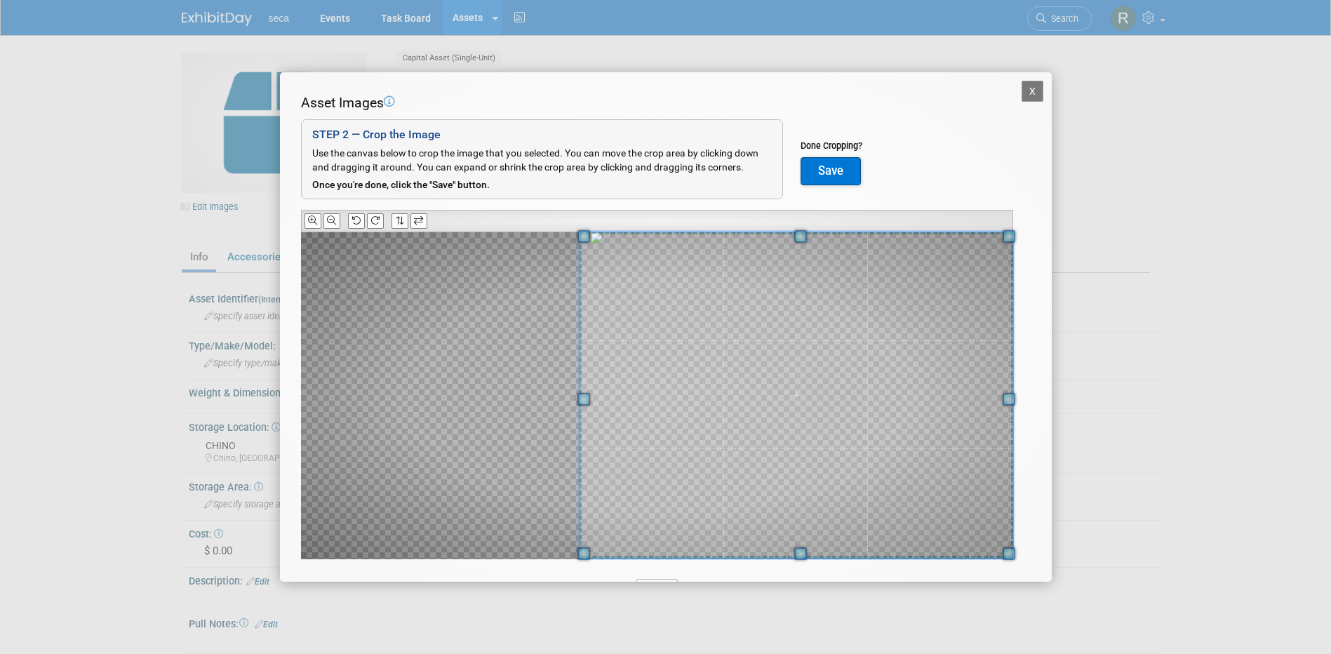
click at [1111, 653] on html "seca Events Task Board Assets New Asset Search Assets" at bounding box center [665, 327] width 1331 height 654
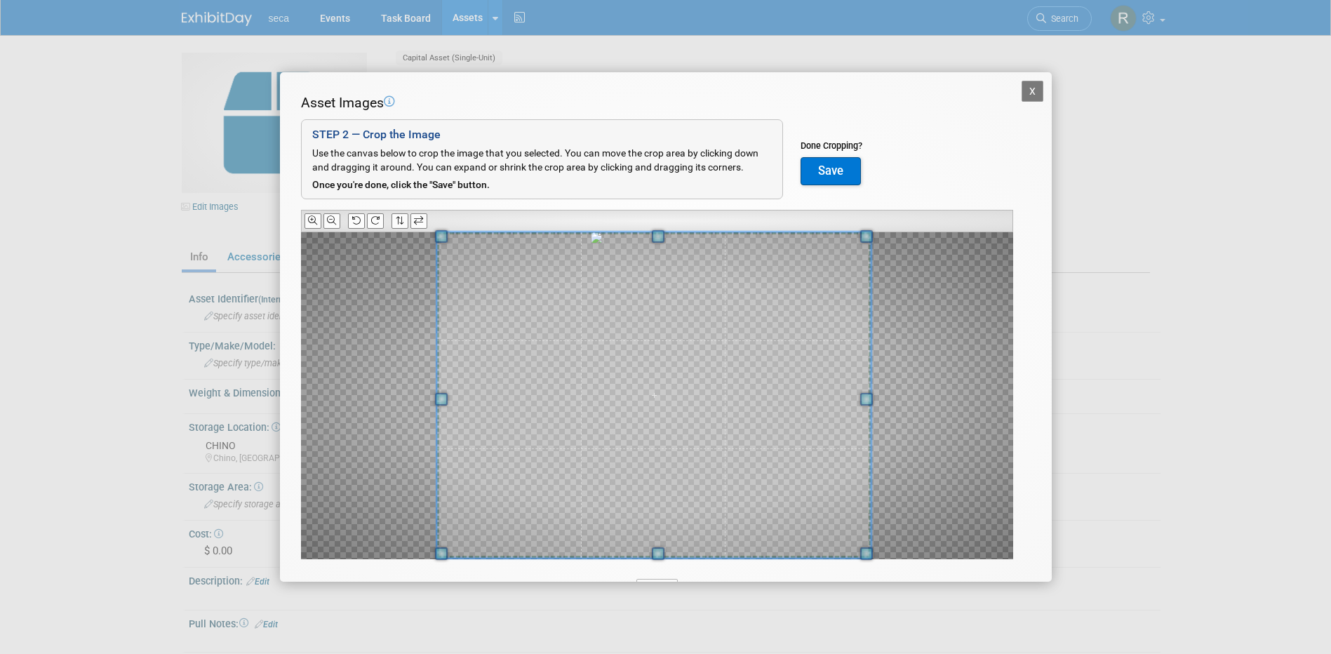
click at [612, 406] on span at bounding box center [653, 395] width 434 height 326
click at [842, 163] on button "Save" at bounding box center [831, 171] width 60 height 28
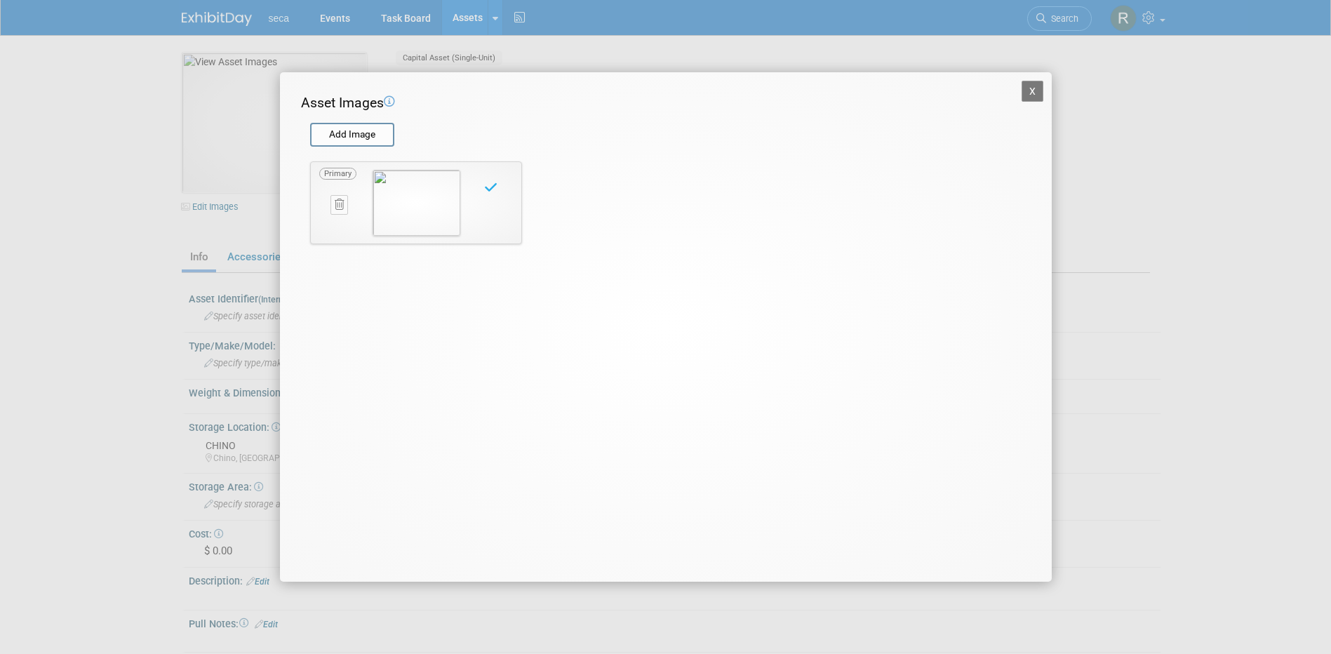
click at [1030, 95] on button "X" at bounding box center [1033, 91] width 22 height 21
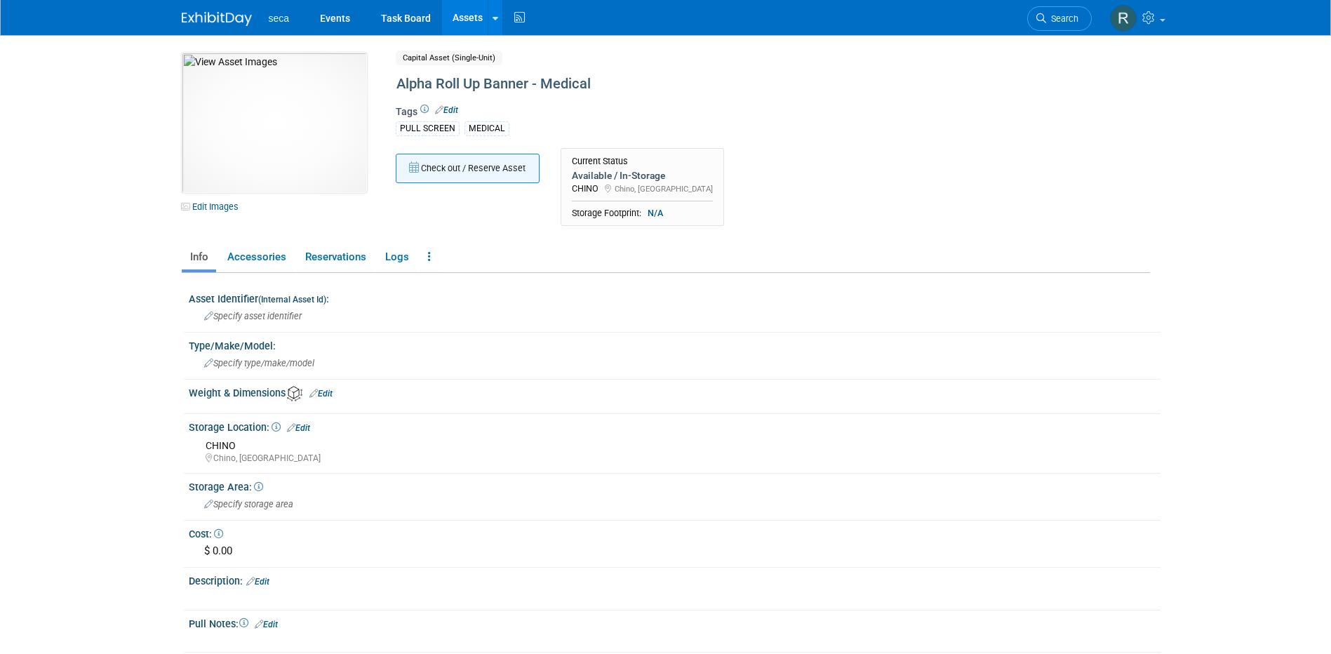
click at [496, 164] on button "Check out / Reserve Asset" at bounding box center [468, 168] width 144 height 29
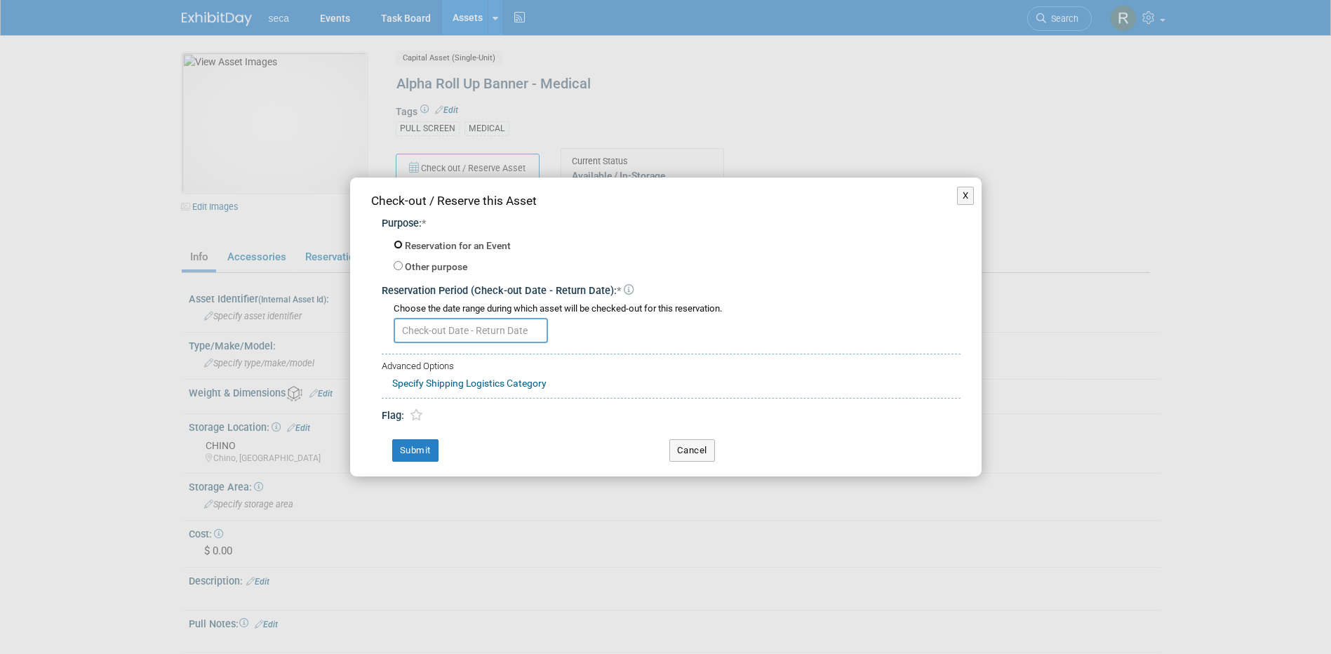
click at [399, 243] on input "Reservation for an Event" at bounding box center [398, 244] width 9 height 9
radio input "true"
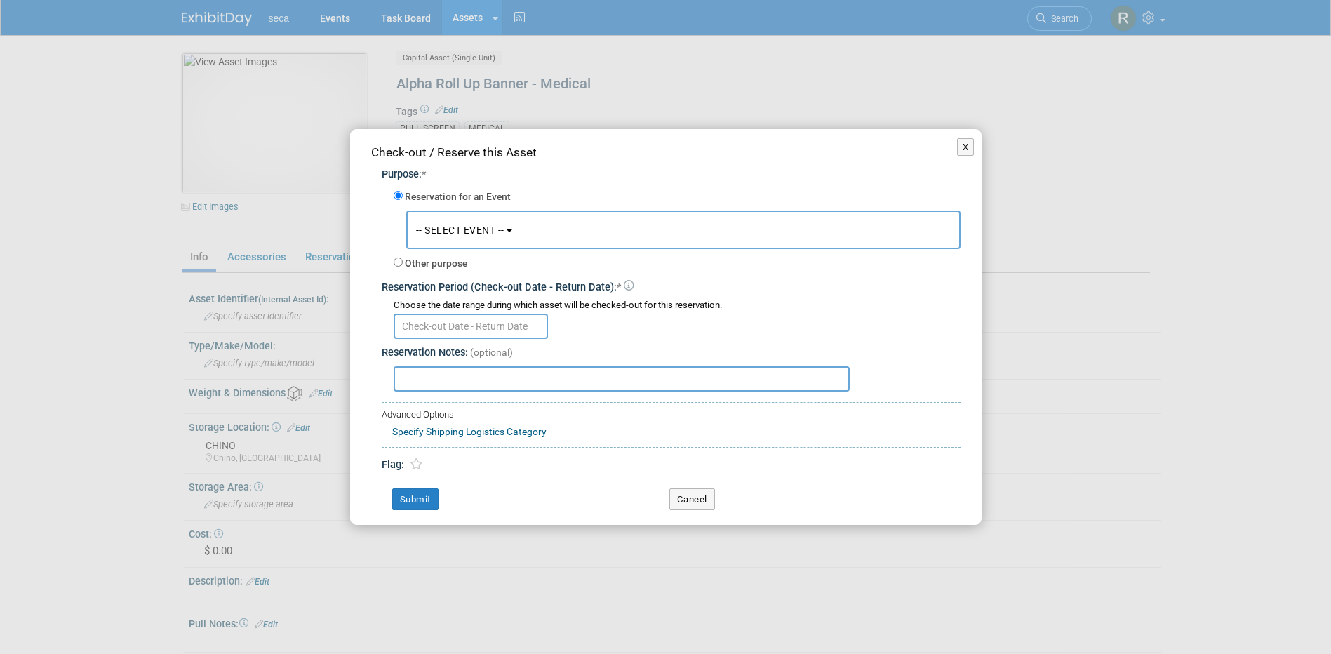
click at [454, 229] on span "-- SELECT EVENT --" at bounding box center [460, 230] width 88 height 11
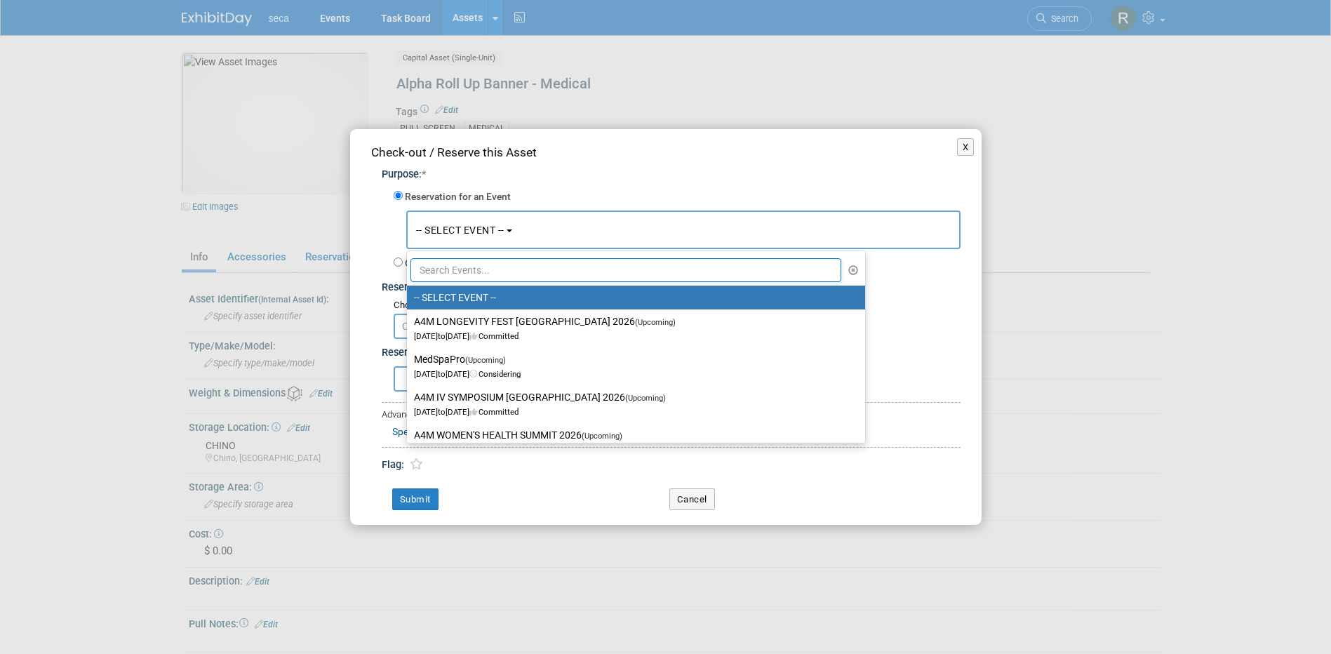
click at [483, 270] on input "text" at bounding box center [626, 270] width 432 height 24
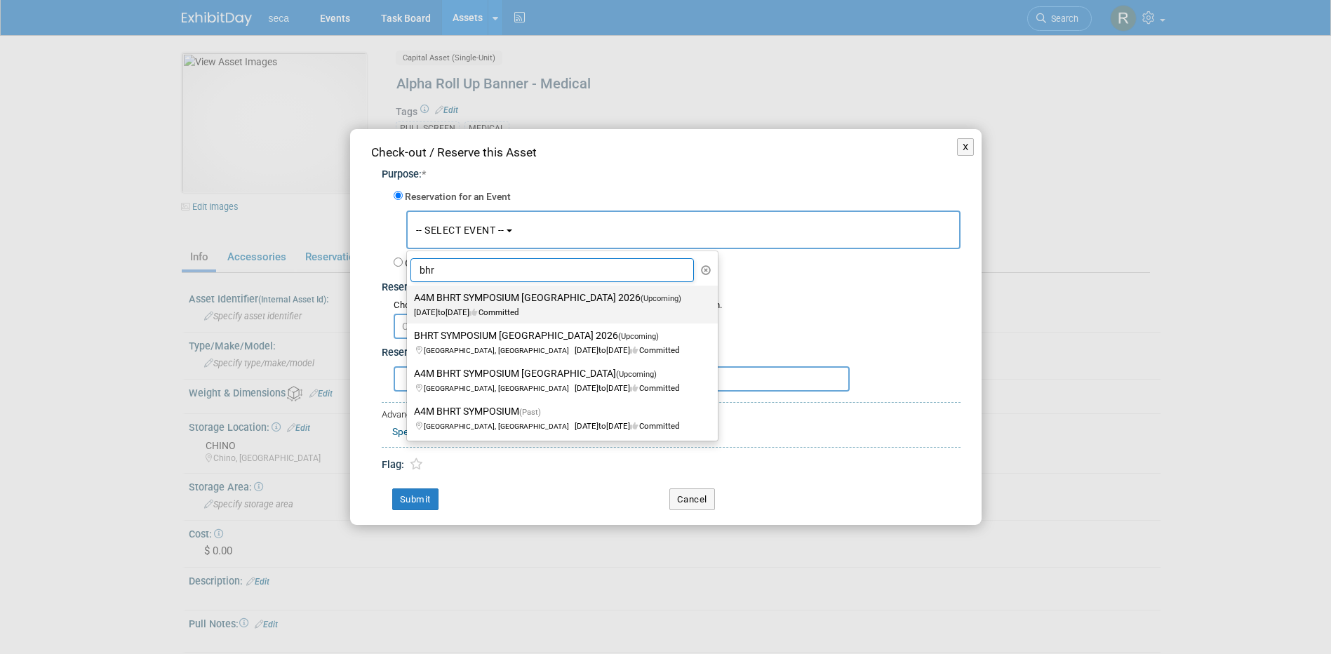
type input "bhr"
click at [480, 303] on label "A4M BHRT SYMPOSIUM BOSTON 2026 (Upcoming) Sep 11, 2026 to Sep 13, 2026 Committed" at bounding box center [559, 304] width 290 height 32
click at [409, 302] on input "A4M BHRT SYMPOSIUM BOSTON 2026 (Upcoming) Sep 11, 2026 to Sep 13, 2026 Committed" at bounding box center [404, 297] width 9 height 9
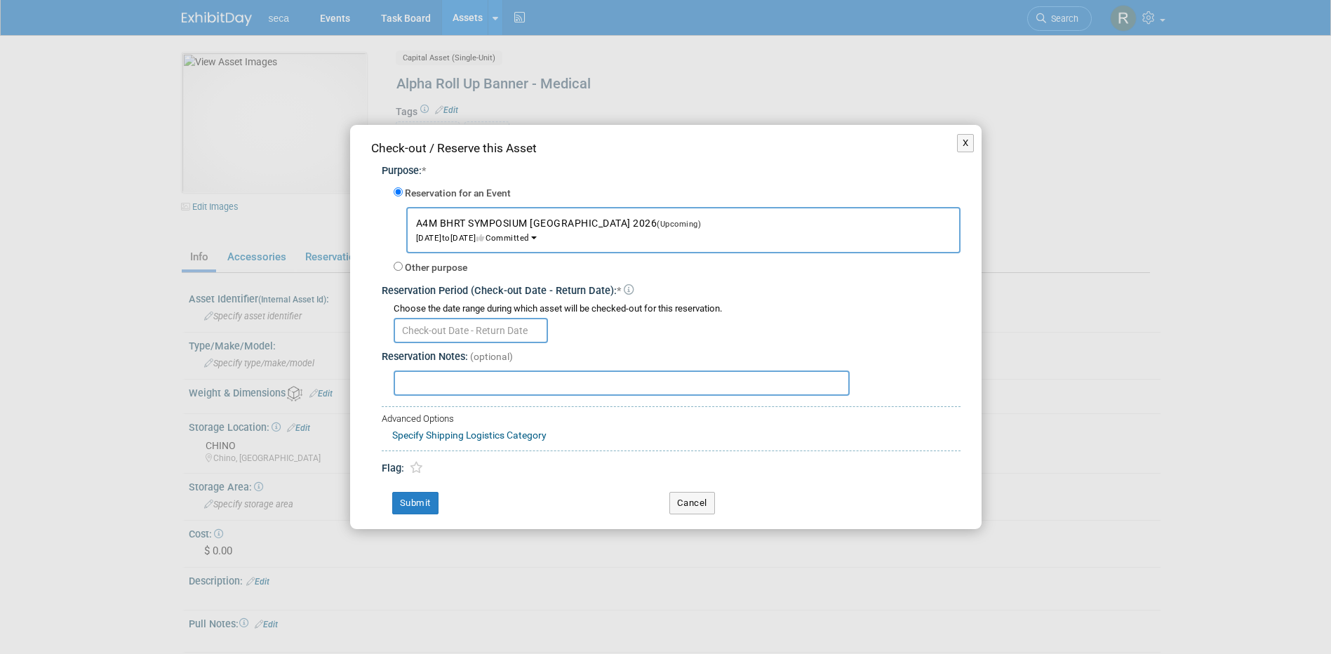
select select "8"
type input "2026"
select select "11147627"
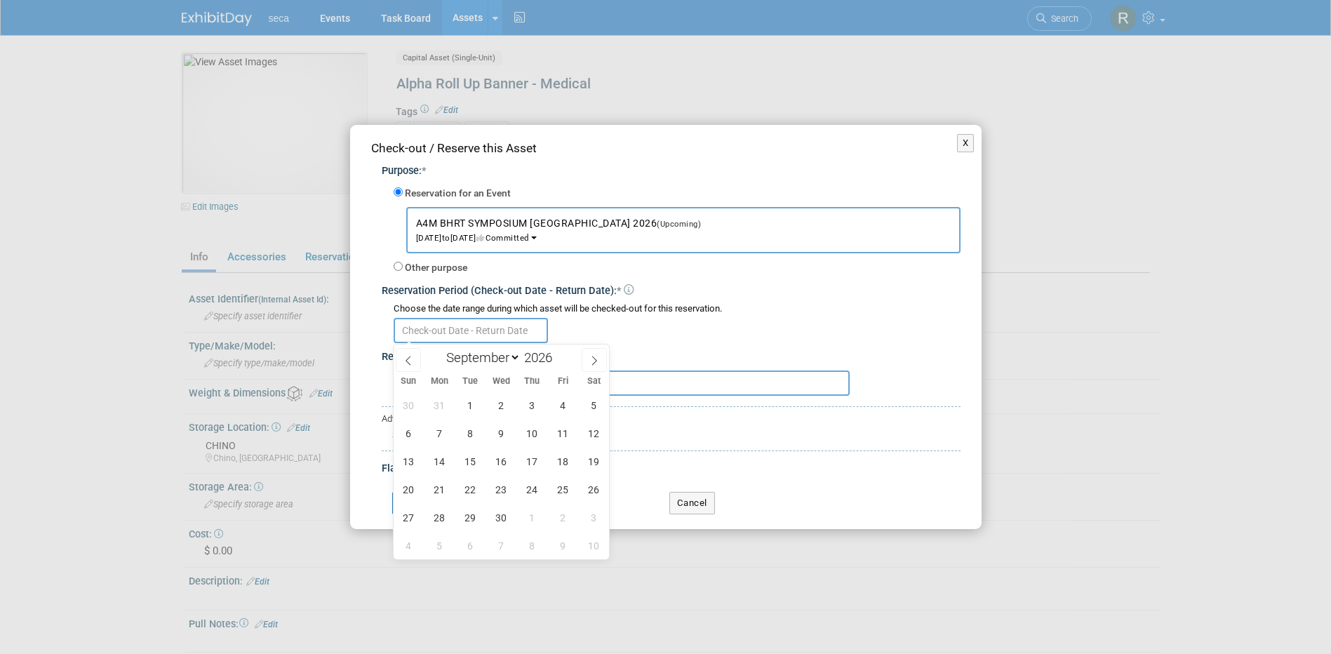
click at [436, 330] on input "text" at bounding box center [471, 330] width 154 height 25
click at [408, 357] on icon at bounding box center [408, 361] width 10 height 10
select select "7"
click at [592, 516] on span "29" at bounding box center [593, 517] width 27 height 27
type input "Aug 29, 2026"
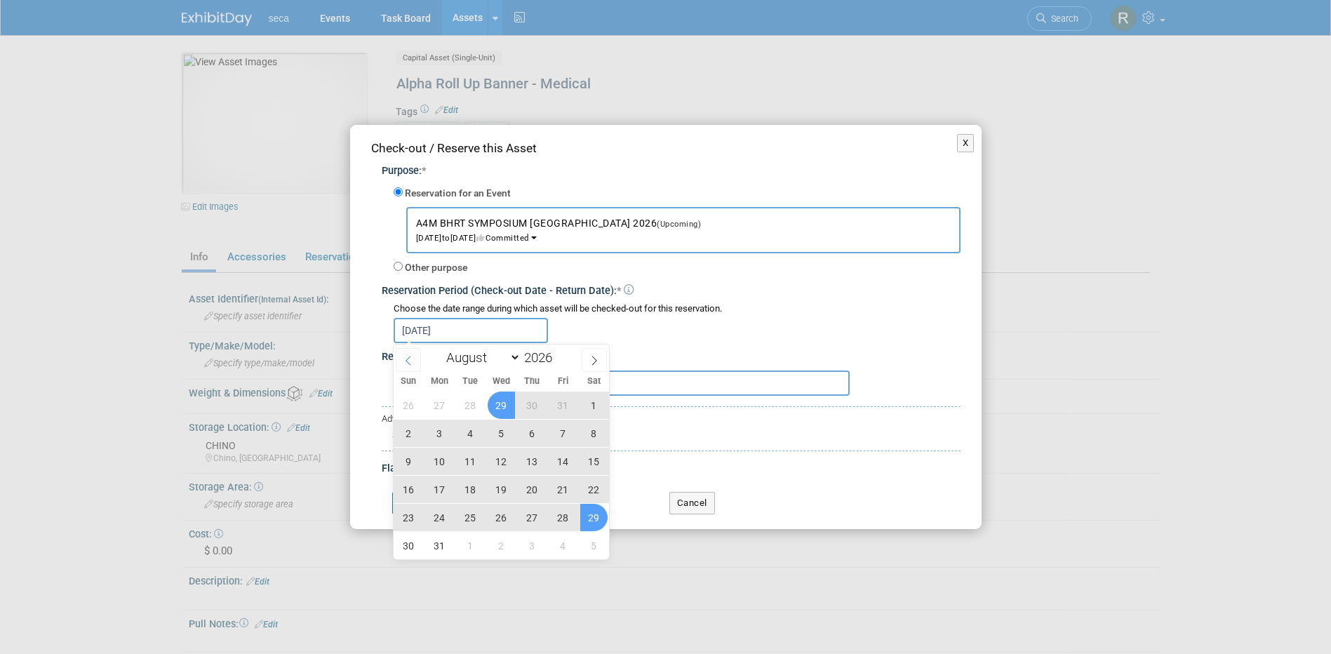
click at [406, 356] on icon at bounding box center [408, 361] width 10 height 10
select select "6"
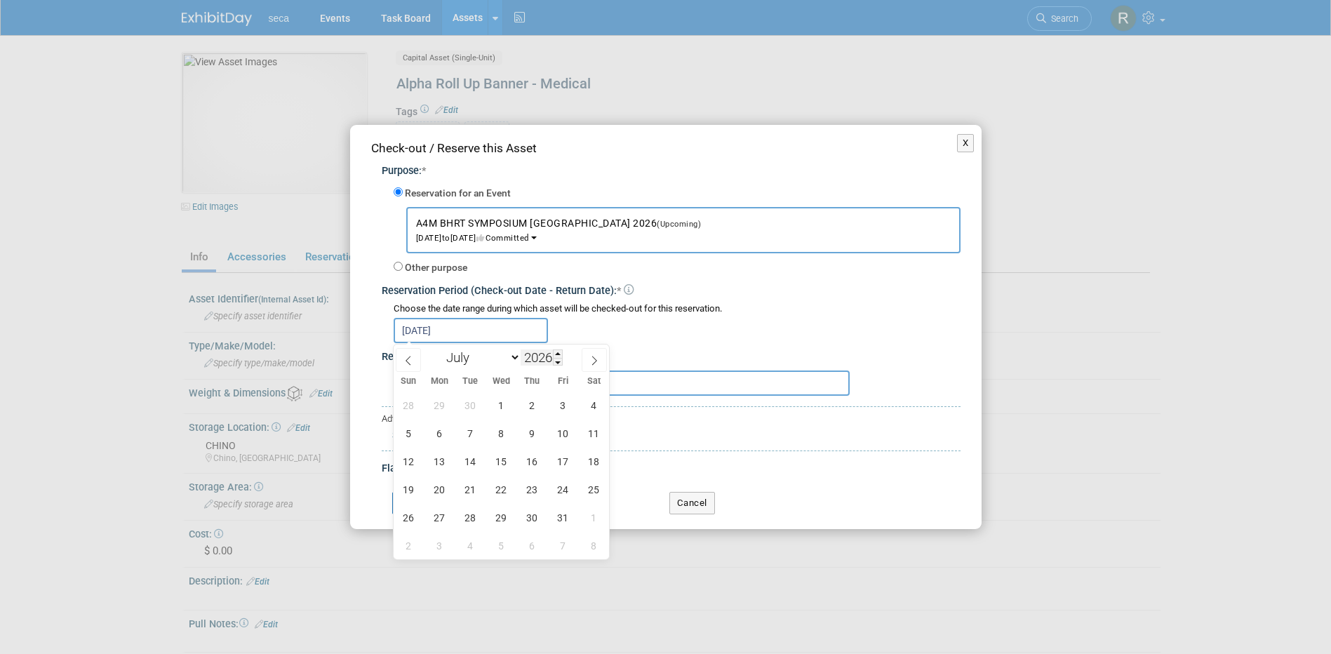
click at [537, 354] on input "2026" at bounding box center [542, 357] width 42 height 16
click at [558, 354] on span at bounding box center [558, 353] width 10 height 8
click at [556, 361] on span at bounding box center [558, 362] width 10 height 8
type input "2025"
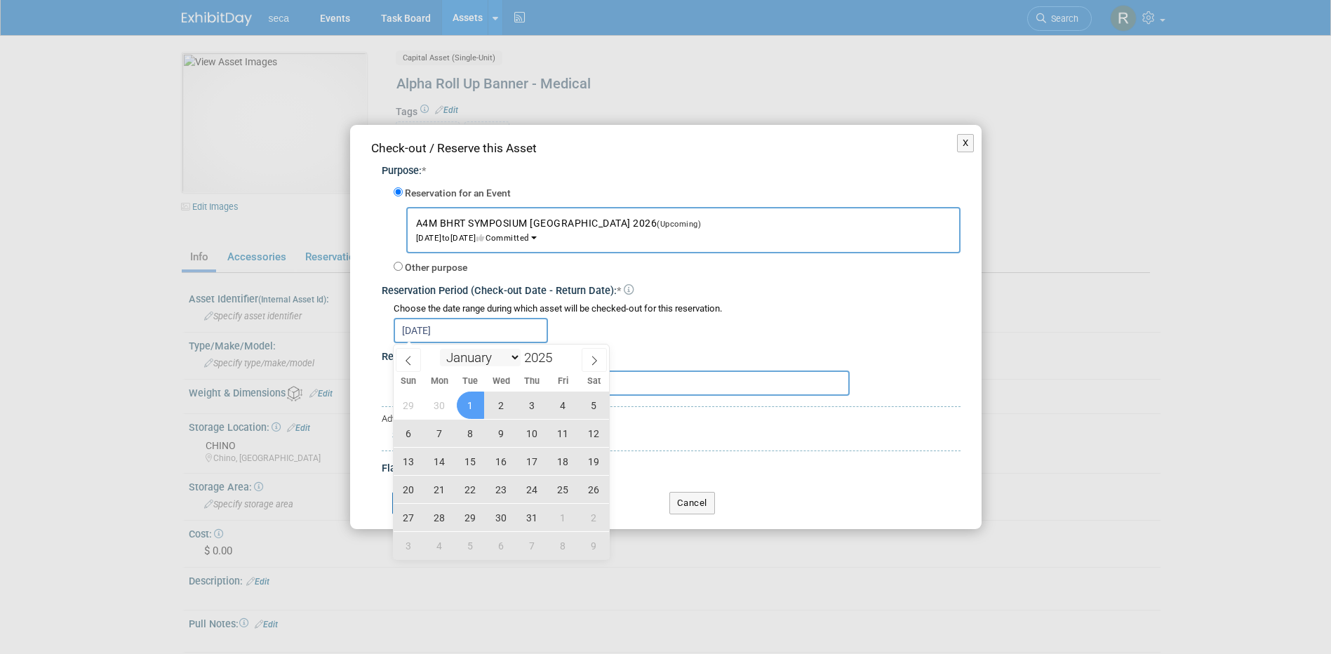
click at [512, 358] on select "January February March April May June July August September October November De…" at bounding box center [480, 358] width 81 height 18
select select "7"
click at [440, 349] on select "January February March April May June July August September October November De…" at bounding box center [480, 358] width 81 height 18
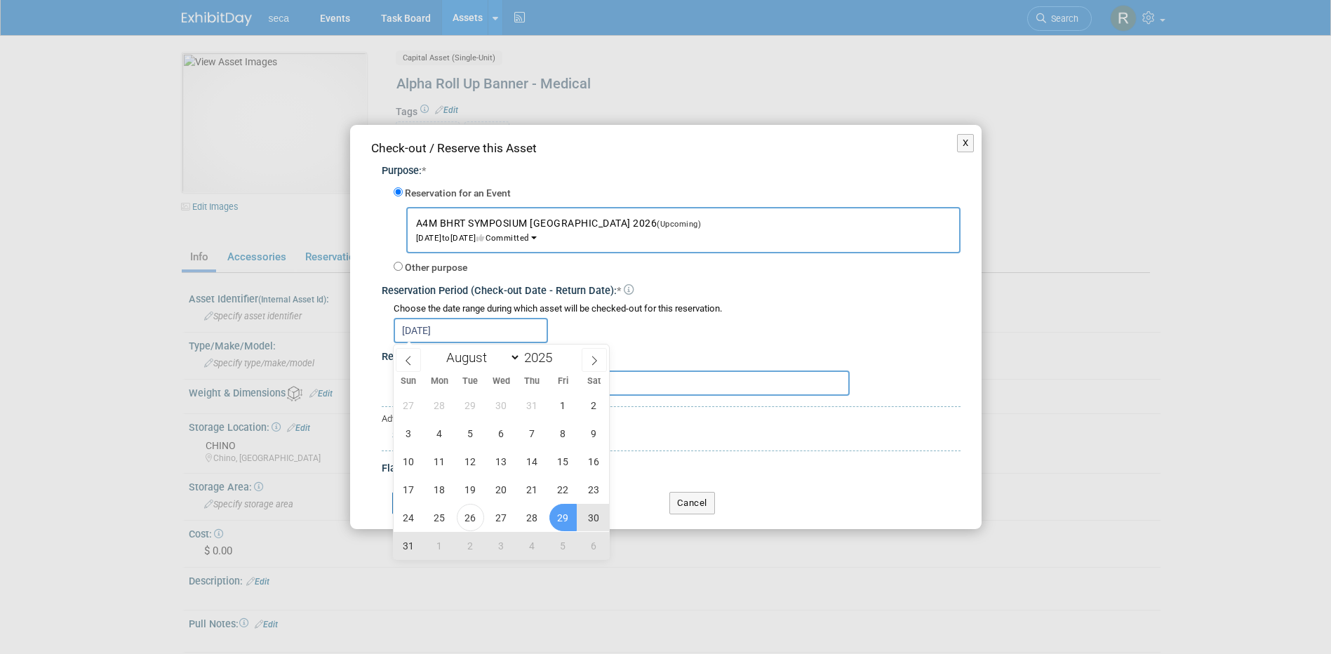
click at [556, 514] on span "29" at bounding box center [562, 517] width 27 height 27
type input "Aug 29, 2025 to Aug 29, 2026"
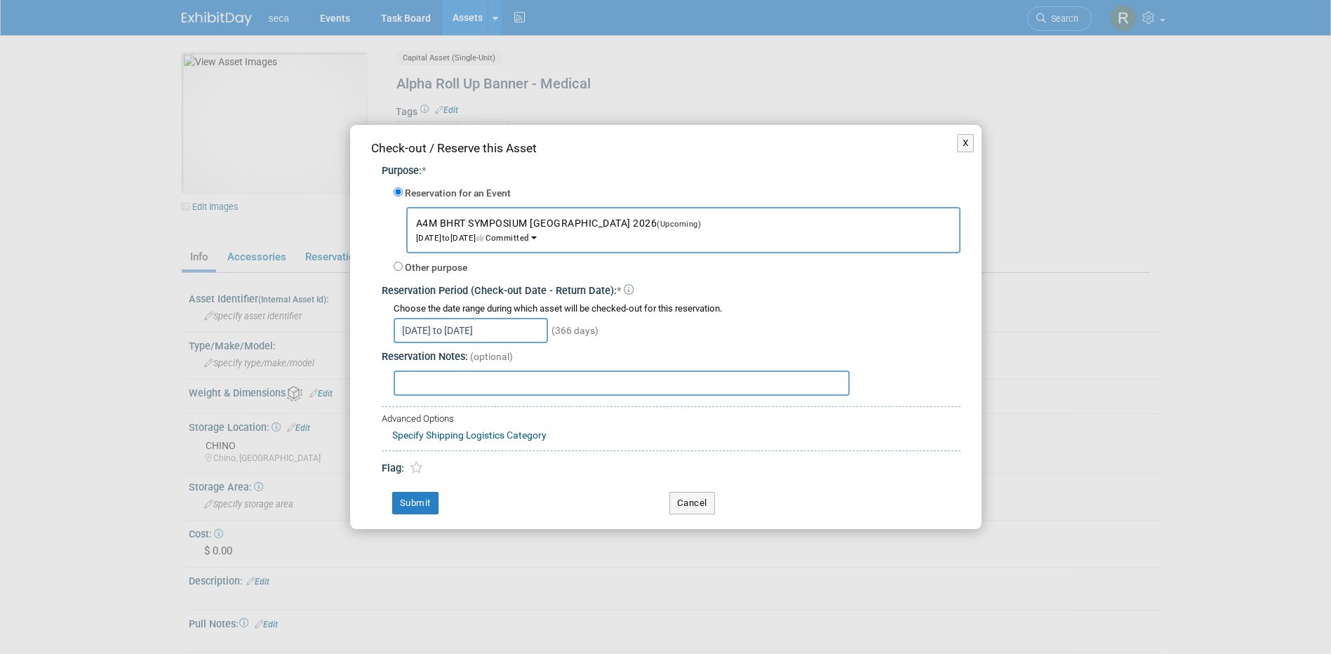
click at [467, 327] on input "Aug 29, 2025 to Aug 29, 2026" at bounding box center [471, 330] width 154 height 25
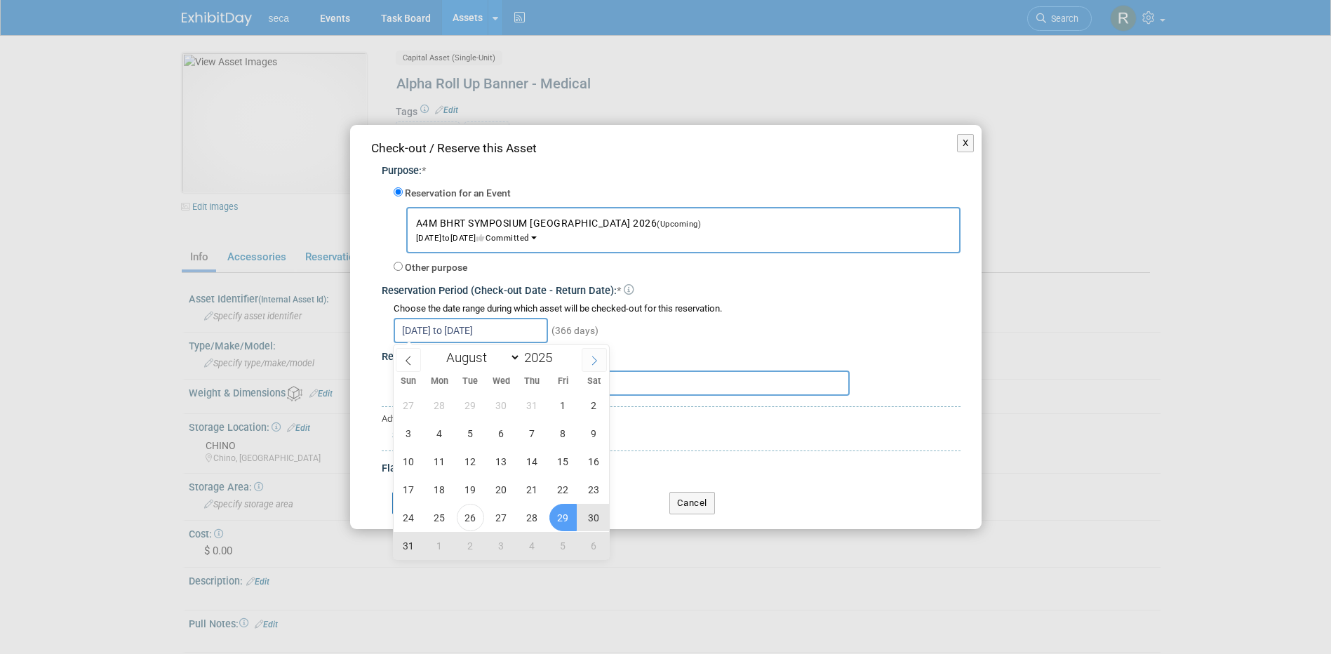
click at [592, 360] on icon at bounding box center [594, 361] width 10 height 10
select select "8"
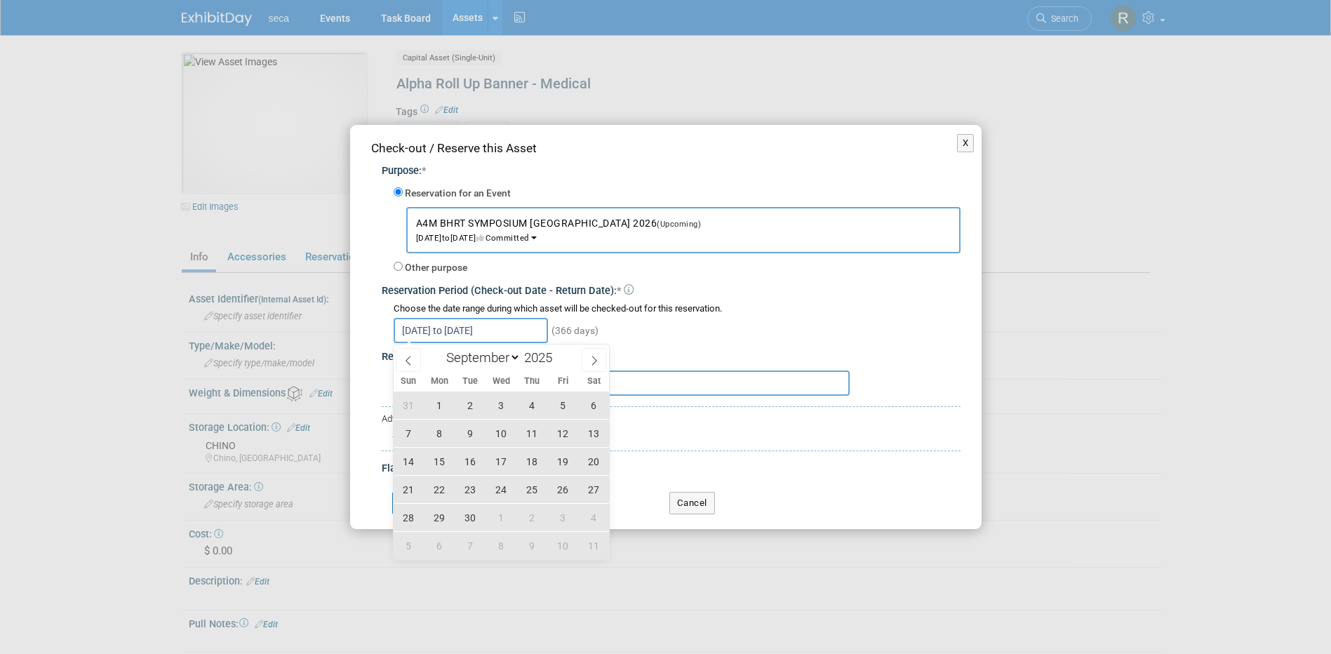
click at [501, 460] on span "17" at bounding box center [501, 461] width 27 height 27
type input "Sep 17, 2025"
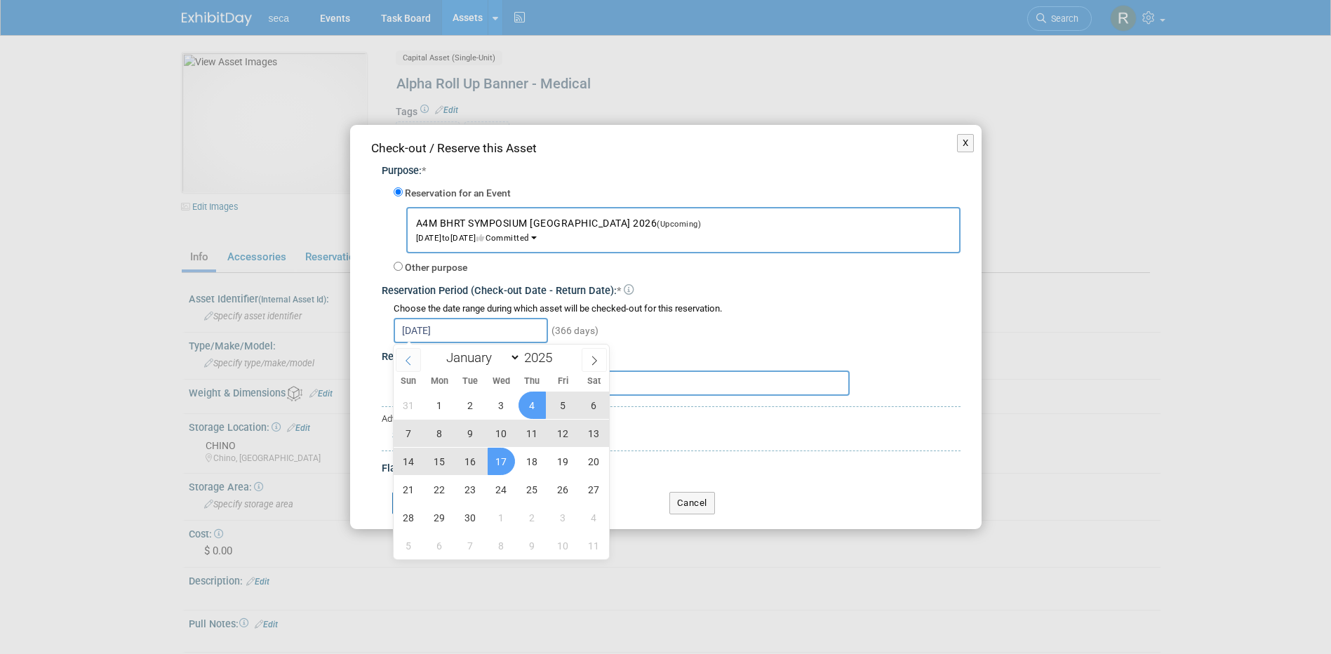
click at [407, 360] on icon at bounding box center [408, 361] width 10 height 10
select select "7"
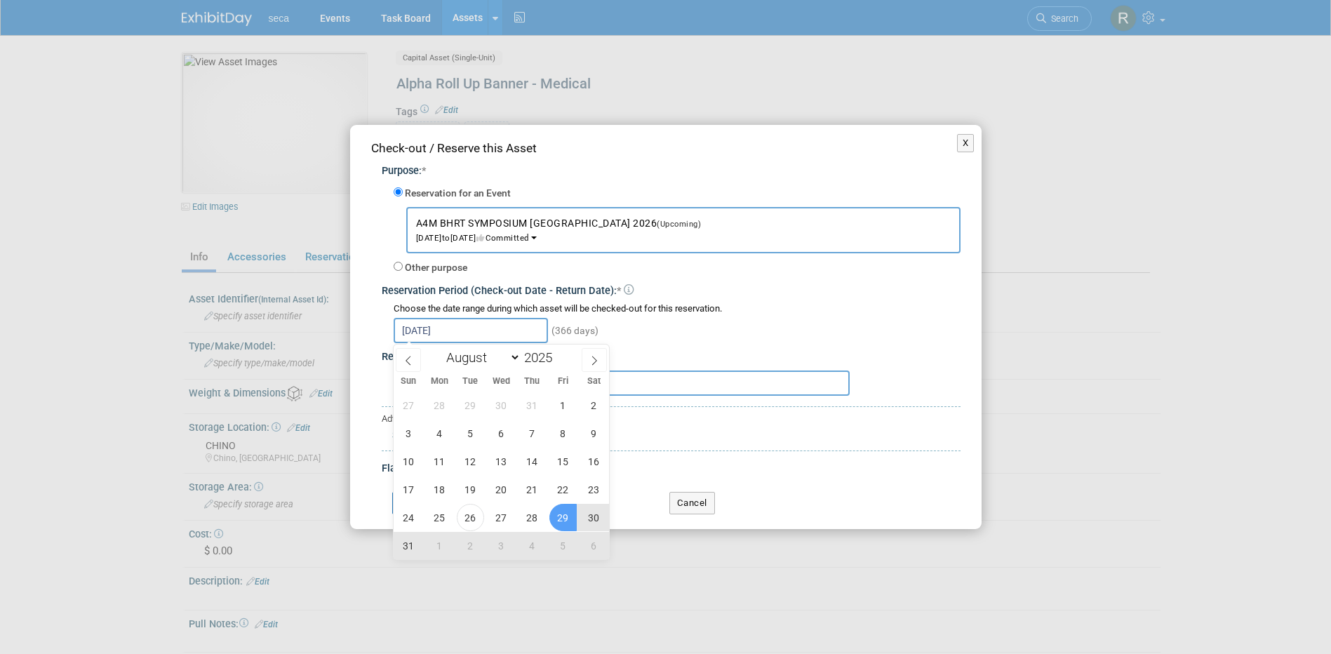
click at [561, 519] on span "29" at bounding box center [562, 517] width 27 height 27
type input "Aug 29, 2025 to Sep 17, 2025"
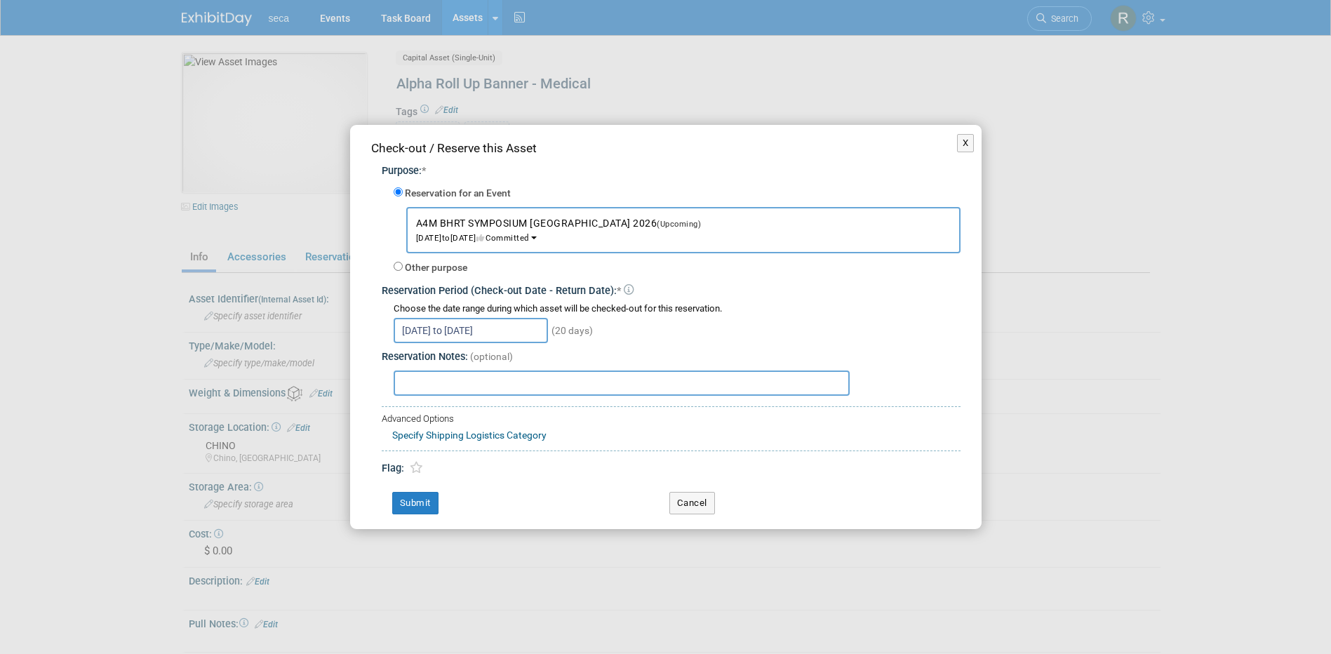
click at [492, 230] on button "A4M BHRT SYMPOSIUM BOSTON 2026 (Upcoming) Sep 11, 2026 to Sep 13, 2026 Committed" at bounding box center [683, 230] width 554 height 46
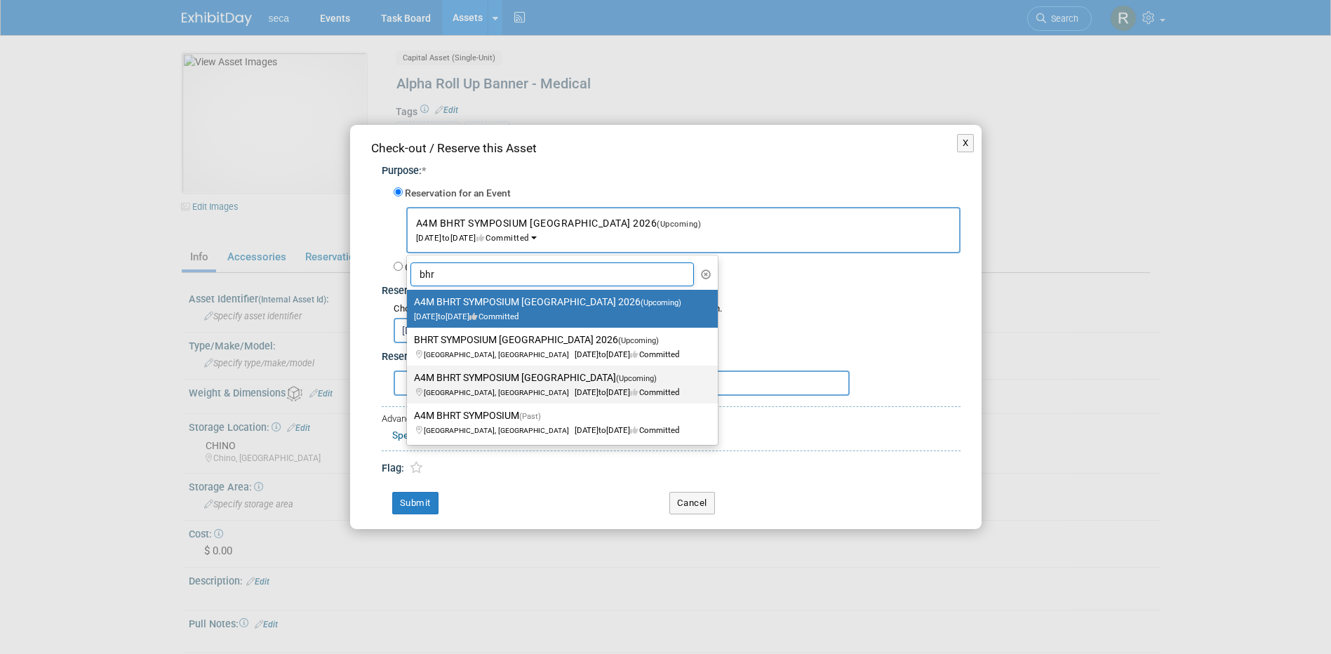
click at [526, 379] on label "A4M BHRT SYMPOSIUM BOSTON (Upcoming) Boston, MA Sep 11, 2025 to Sep 13, 2025 Co…" at bounding box center [559, 384] width 290 height 32
click at [409, 379] on input "A4M BHRT SYMPOSIUM BOSTON (Upcoming) Boston, MA Sep 11, 2025 to Sep 13, 2025 Co…" at bounding box center [404, 377] width 9 height 9
select select "11146238"
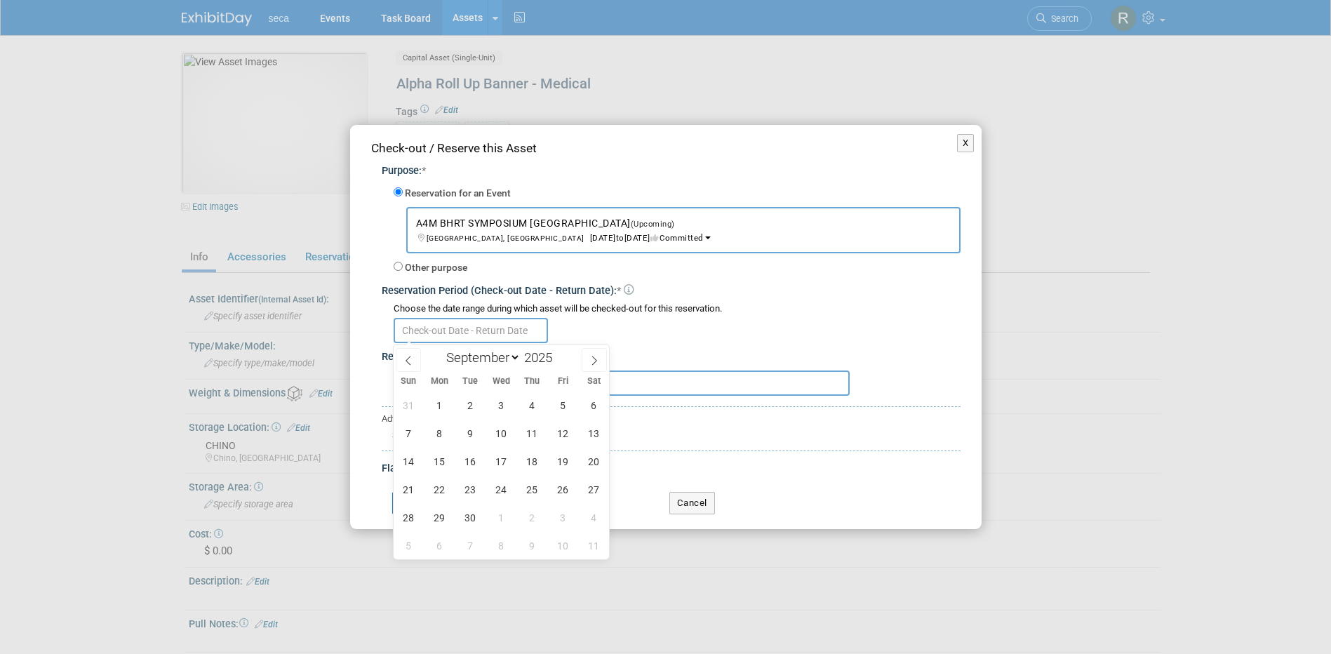
click at [472, 330] on input "text" at bounding box center [471, 330] width 154 height 25
click at [410, 358] on icon at bounding box center [408, 361] width 10 height 10
select select "7"
click at [559, 526] on span "29" at bounding box center [562, 517] width 27 height 27
type input "Aug 29, 2025"
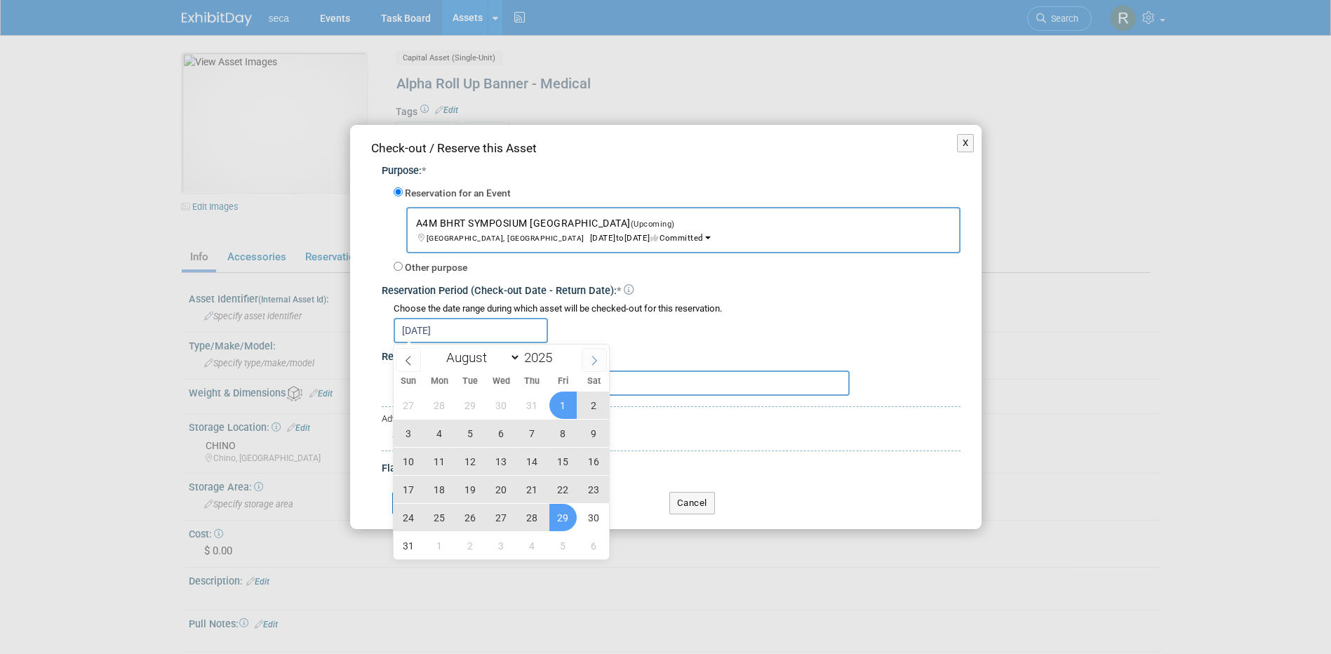
click at [596, 356] on icon at bounding box center [594, 361] width 10 height 10
select select "8"
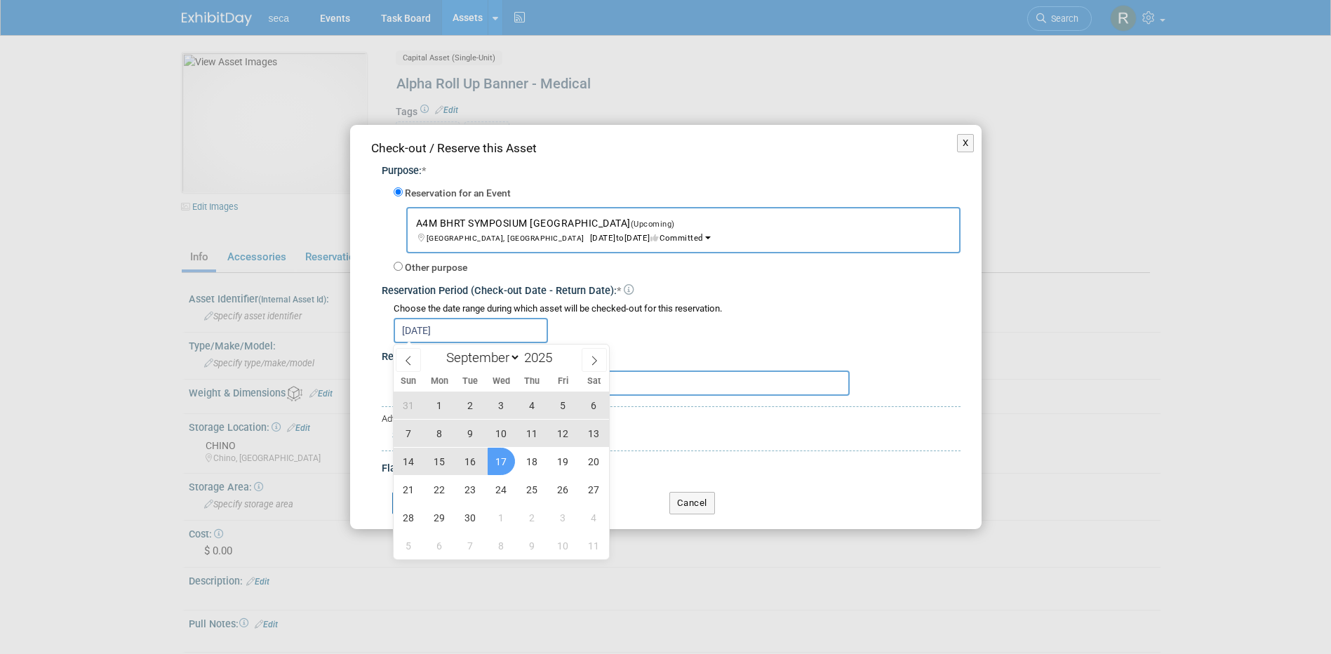
click at [504, 469] on span "17" at bounding box center [501, 461] width 27 height 27
type input "Aug 29, 2025 to Sep 17, 2025"
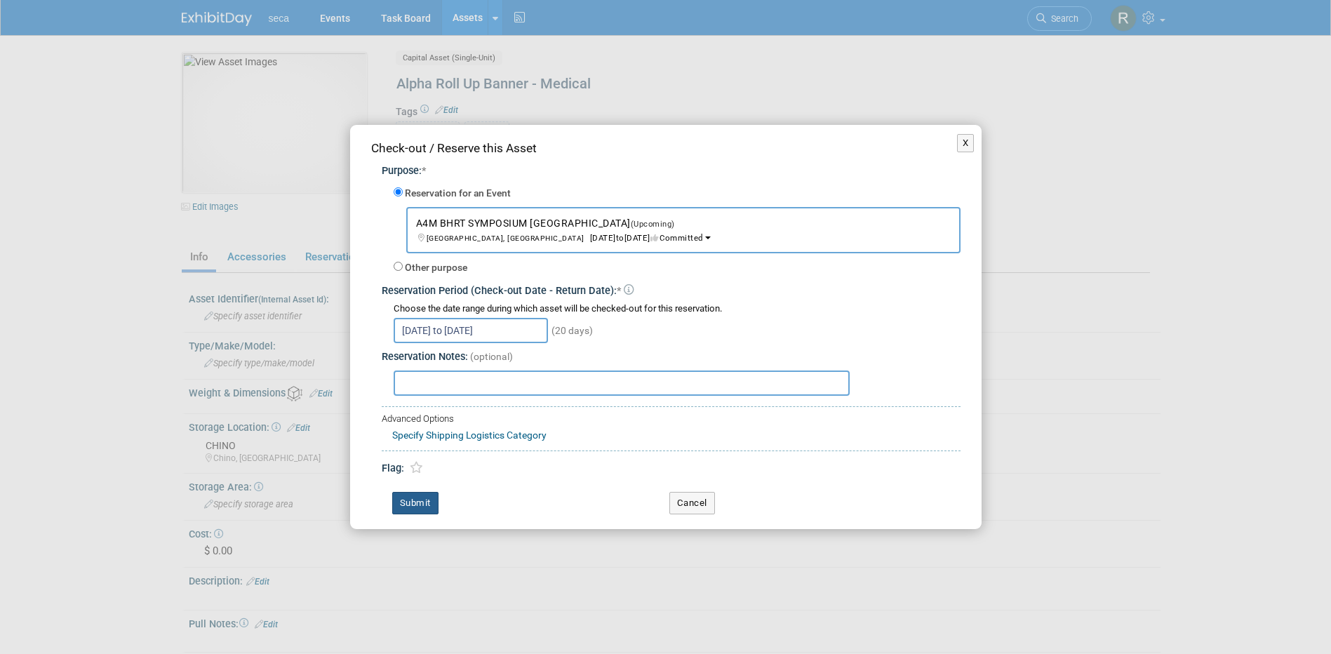
click at [410, 499] on button "Submit" at bounding box center [415, 503] width 46 height 22
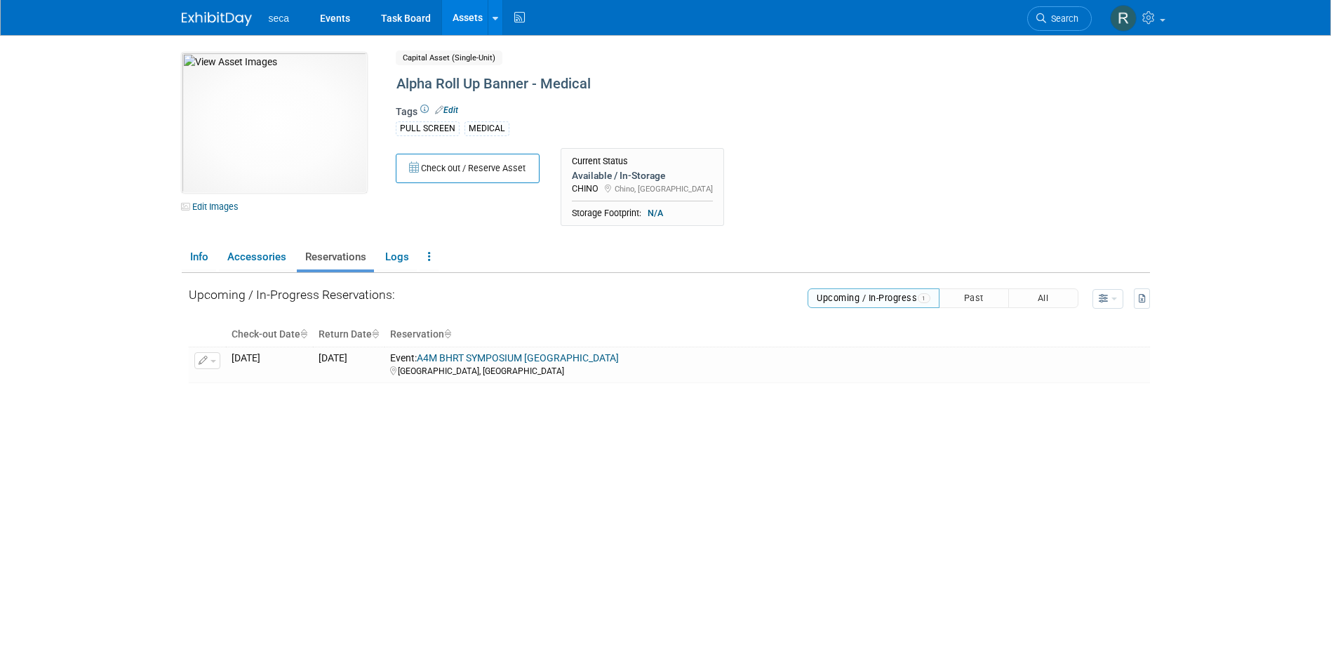
click at [925, 417] on div "Upcoming / In-Progress Reservations: Upcoming / In-Progress 1 Past All" at bounding box center [669, 459] width 961 height 373
click at [339, 19] on link "Events" at bounding box center [334, 17] width 51 height 35
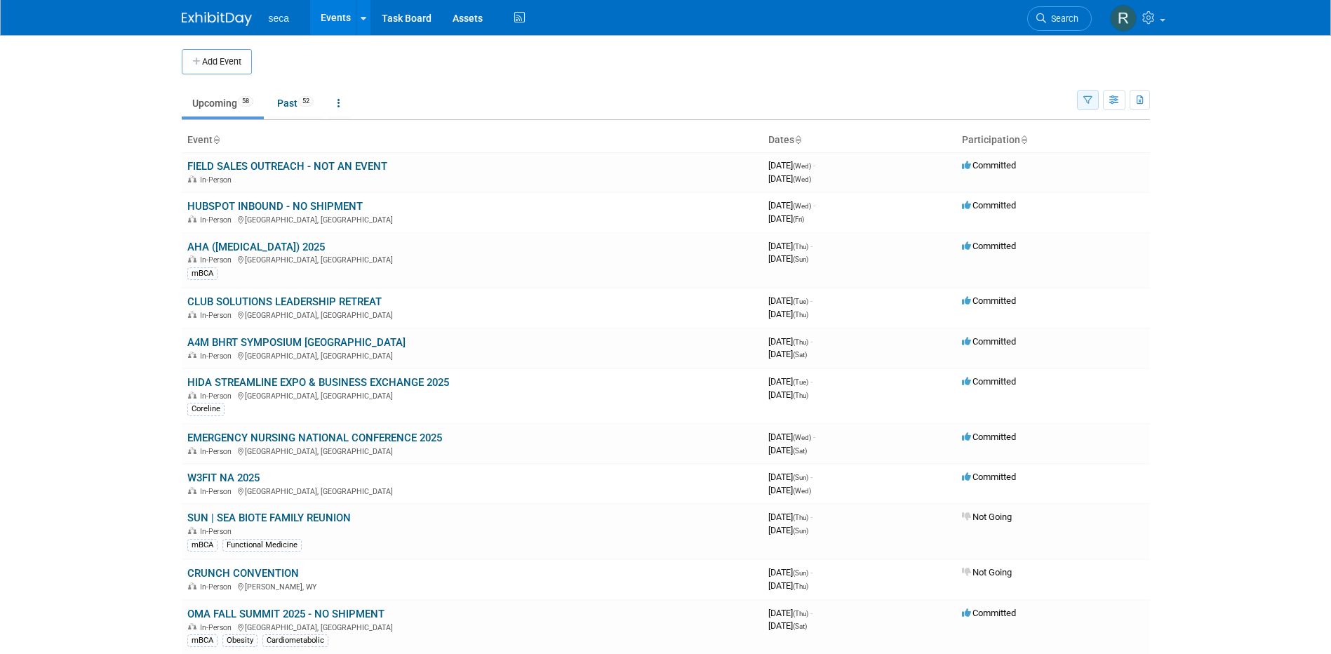
click at [1090, 100] on icon "button" at bounding box center [1087, 100] width 9 height 9
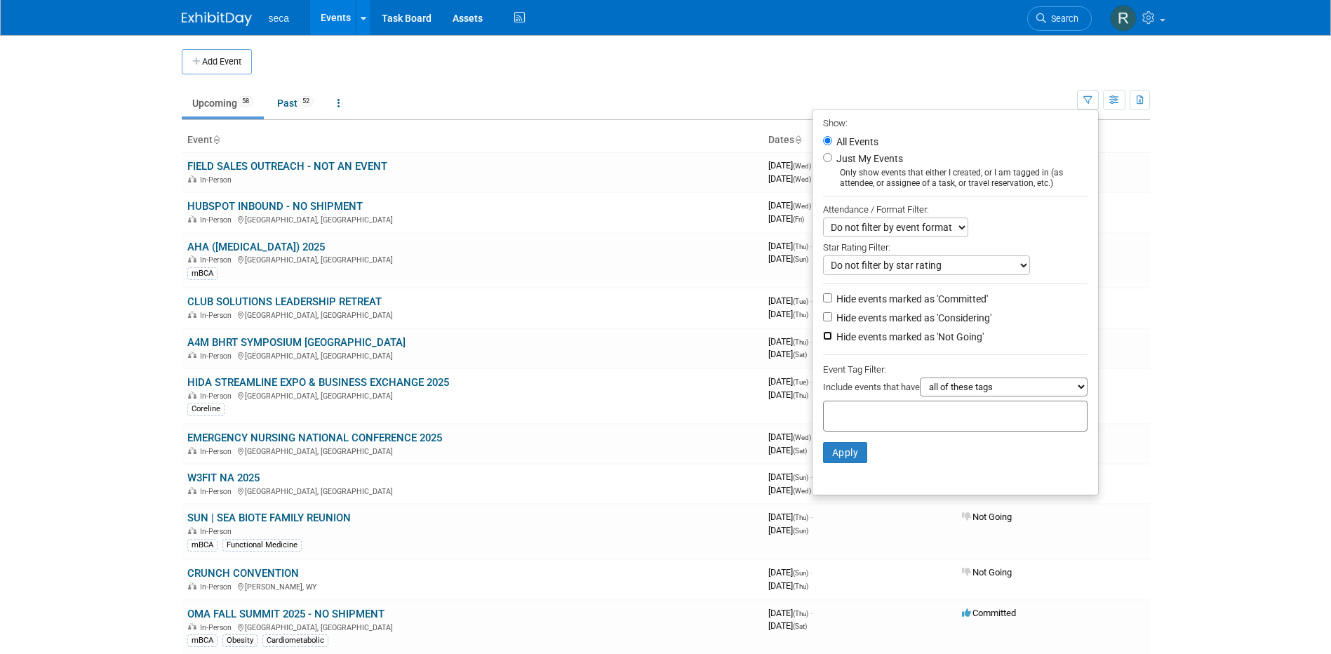
drag, startPoint x: 820, startPoint y: 342, endPoint x: 820, endPoint y: 319, distance: 22.5
click at [823, 340] on input "Hide events marked as 'Not Going'" at bounding box center [827, 335] width 9 height 9
checkbox input "true"
click at [823, 317] on input "Hide events marked as 'Considering'" at bounding box center [827, 316] width 9 height 9
checkbox input "true"
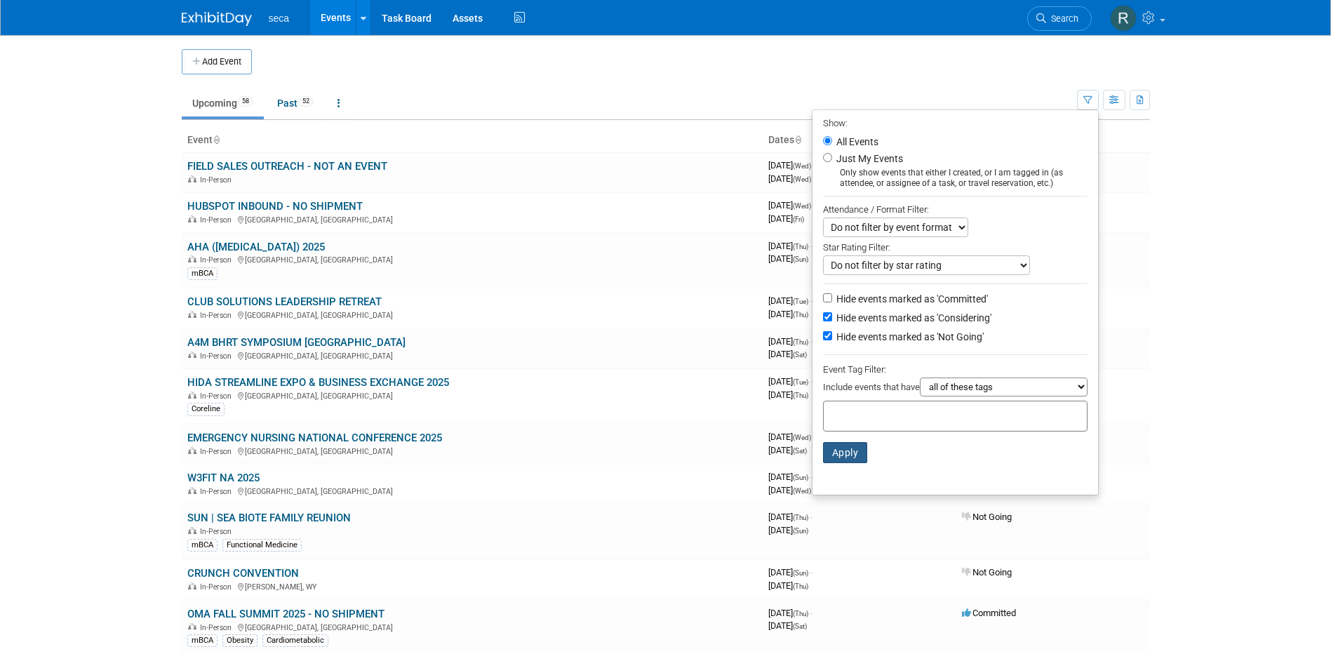
click at [843, 453] on button "Apply" at bounding box center [845, 452] width 45 height 21
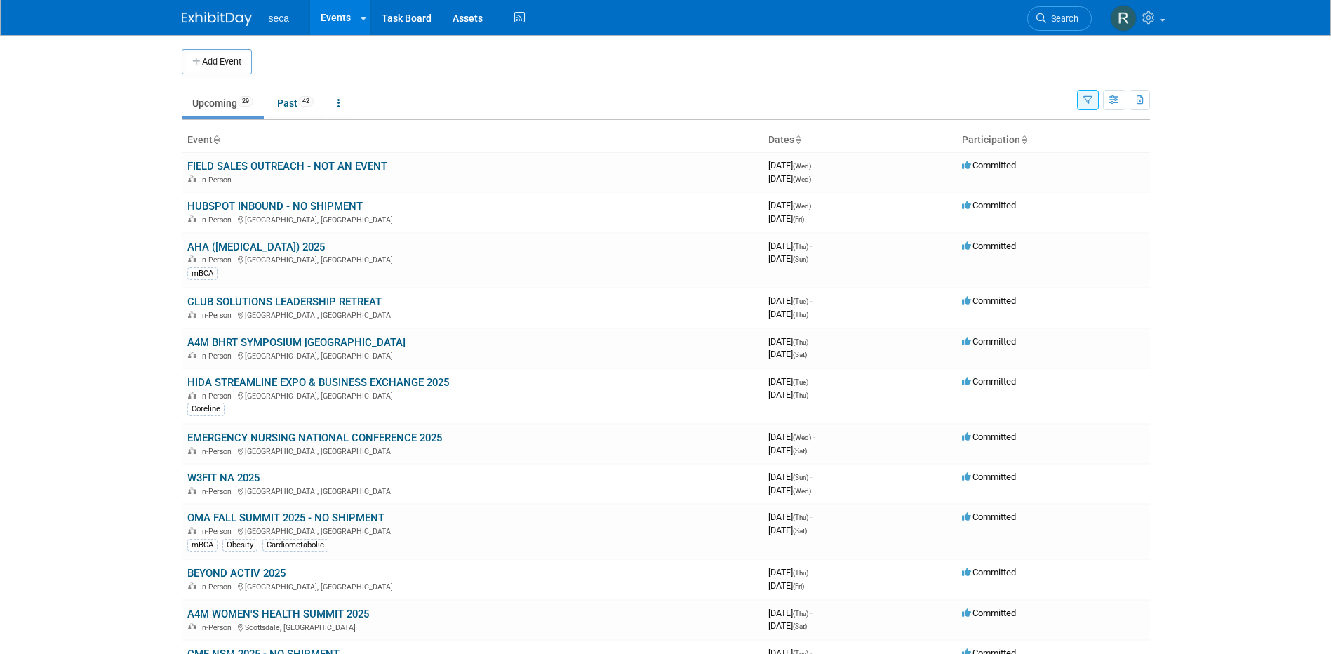
drag, startPoint x: 535, startPoint y: 350, endPoint x: 65, endPoint y: 276, distance: 476.6
click at [65, 276] on body "seca Events Add Event Bulk Upload Events Shareable Event Boards Recently Viewed…" at bounding box center [665, 327] width 1331 height 654
click at [268, 340] on link "A4M BHRT SYMPOSIUM [GEOGRAPHIC_DATA]" at bounding box center [296, 342] width 218 height 13
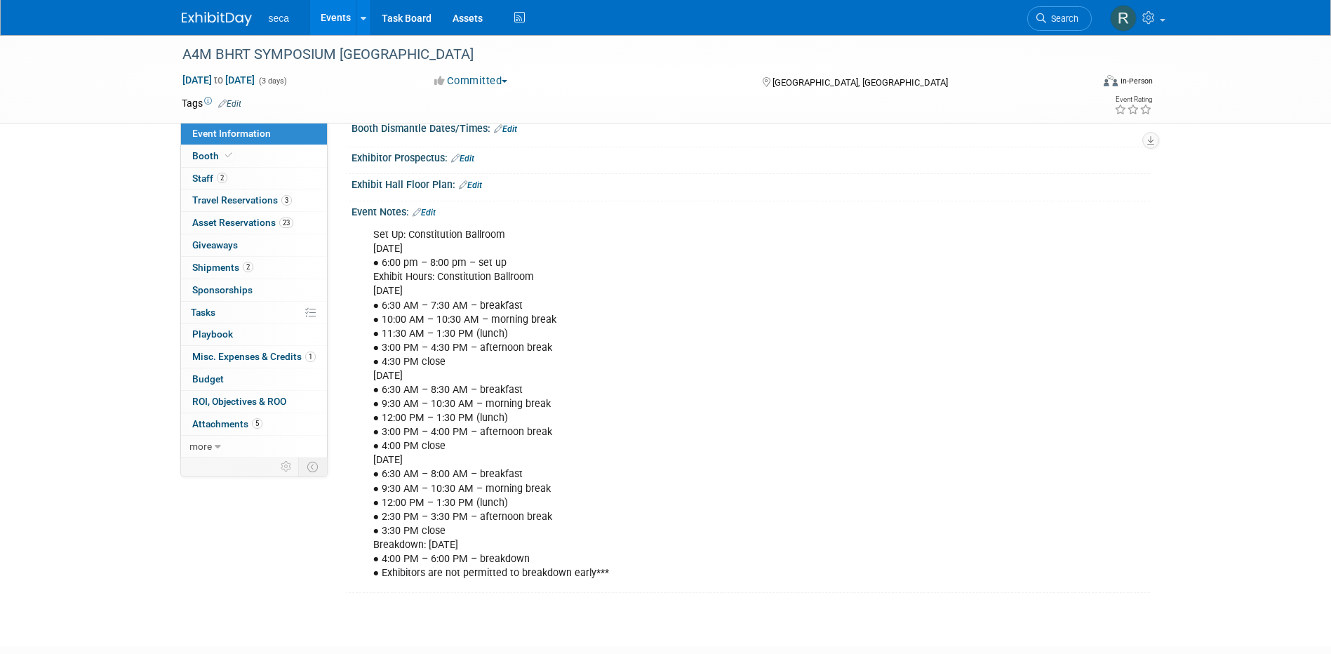
scroll to position [210, 0]
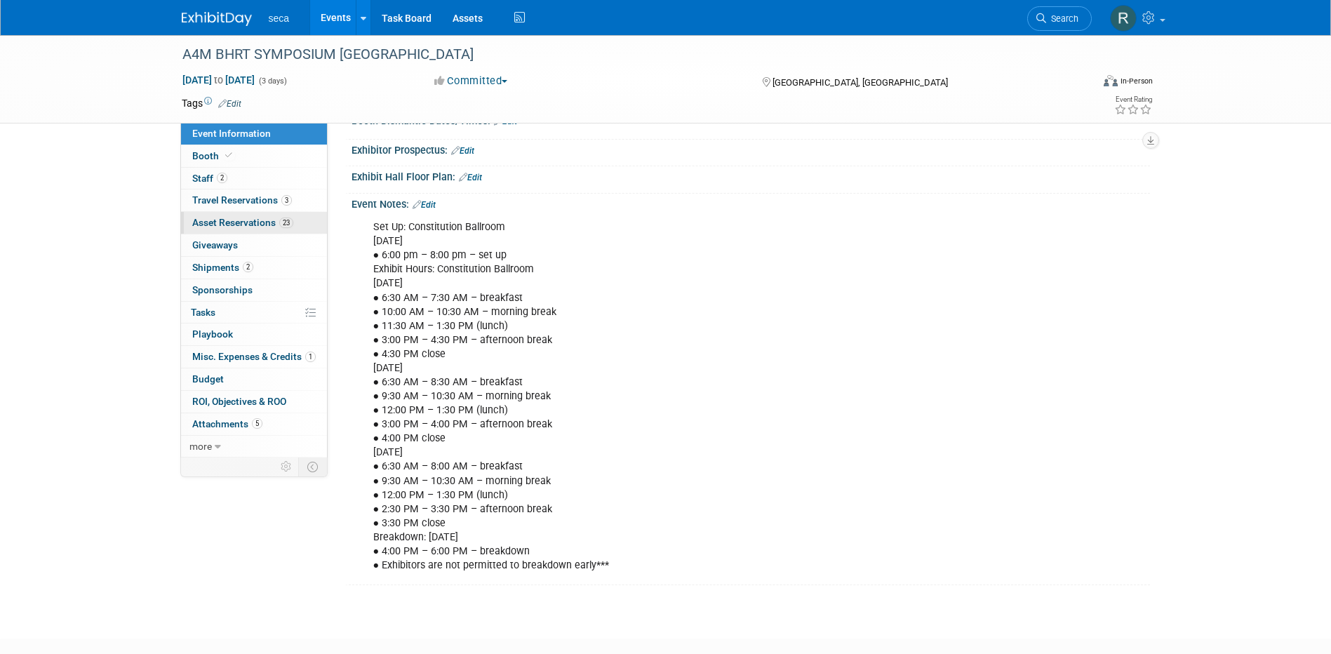
click at [248, 218] on span "Asset Reservations 23" at bounding box center [242, 222] width 101 height 11
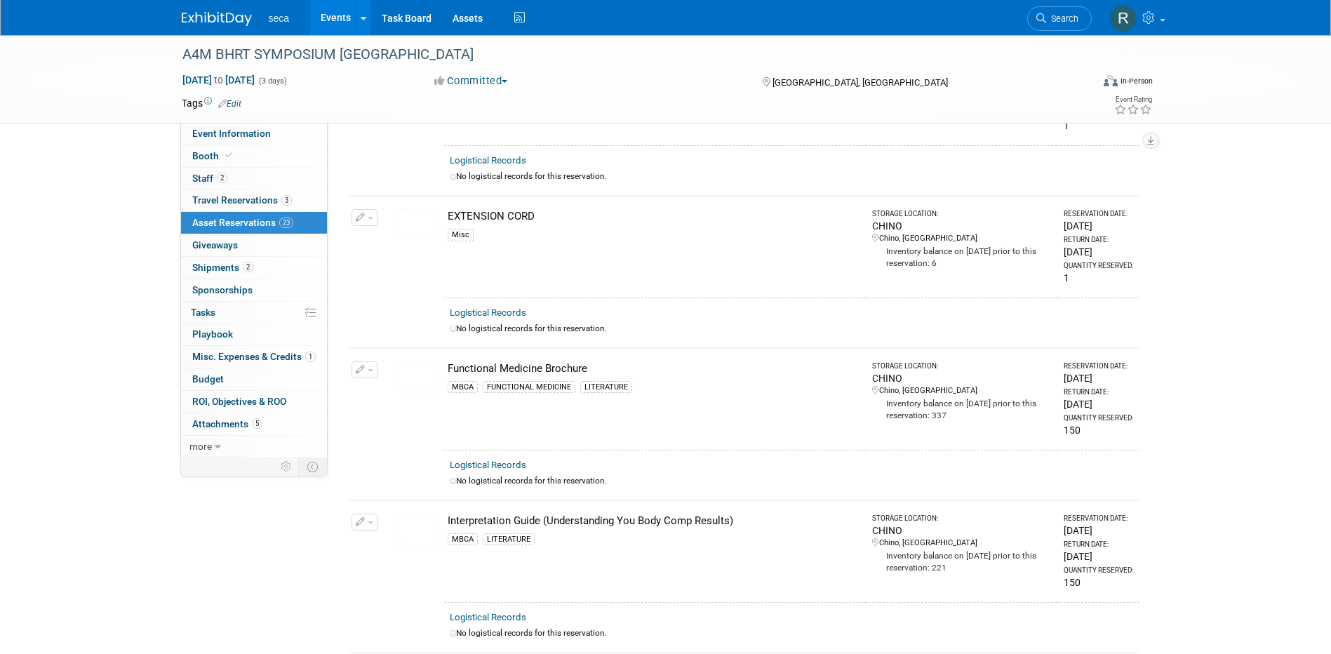
scroll to position [920, 0]
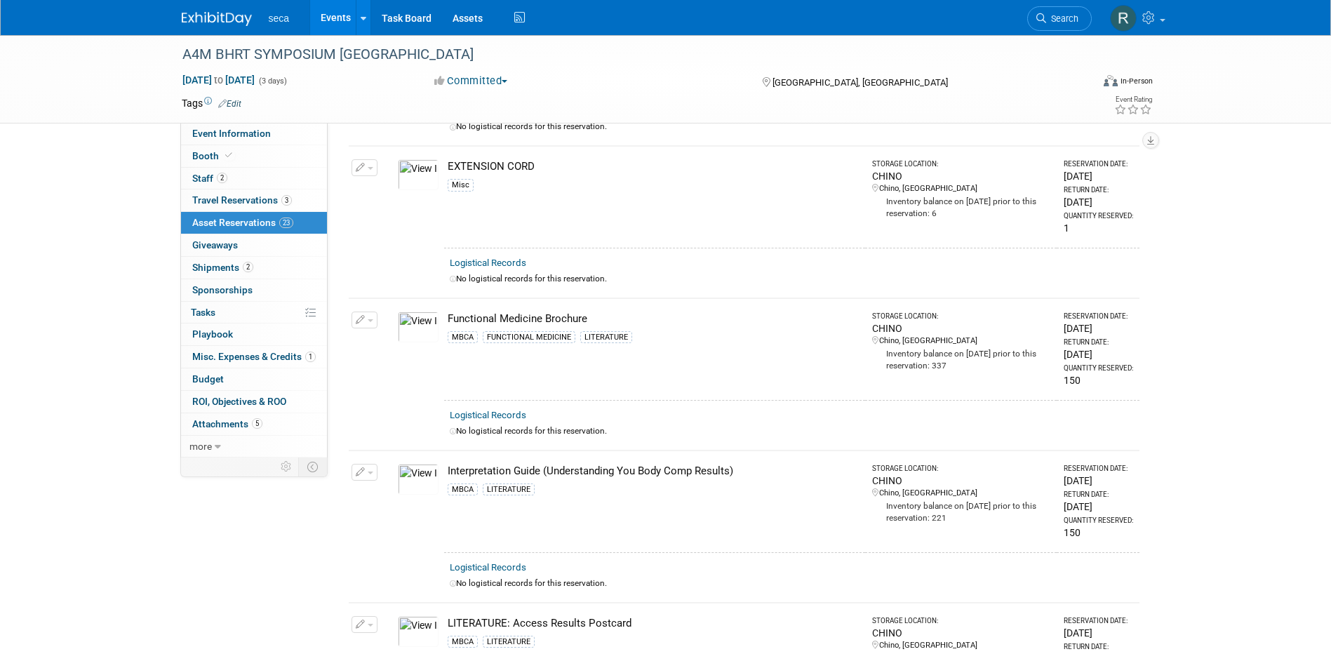
click at [330, 20] on link "Events" at bounding box center [335, 17] width 51 height 35
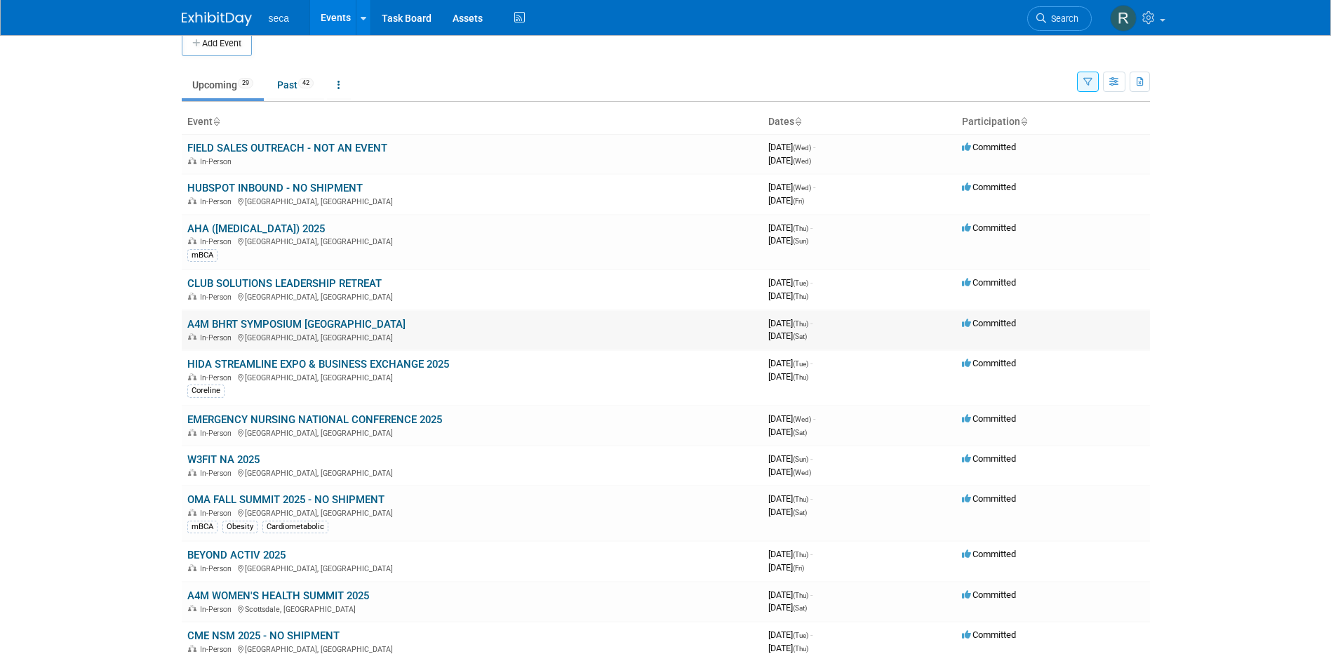
scroll to position [70, 0]
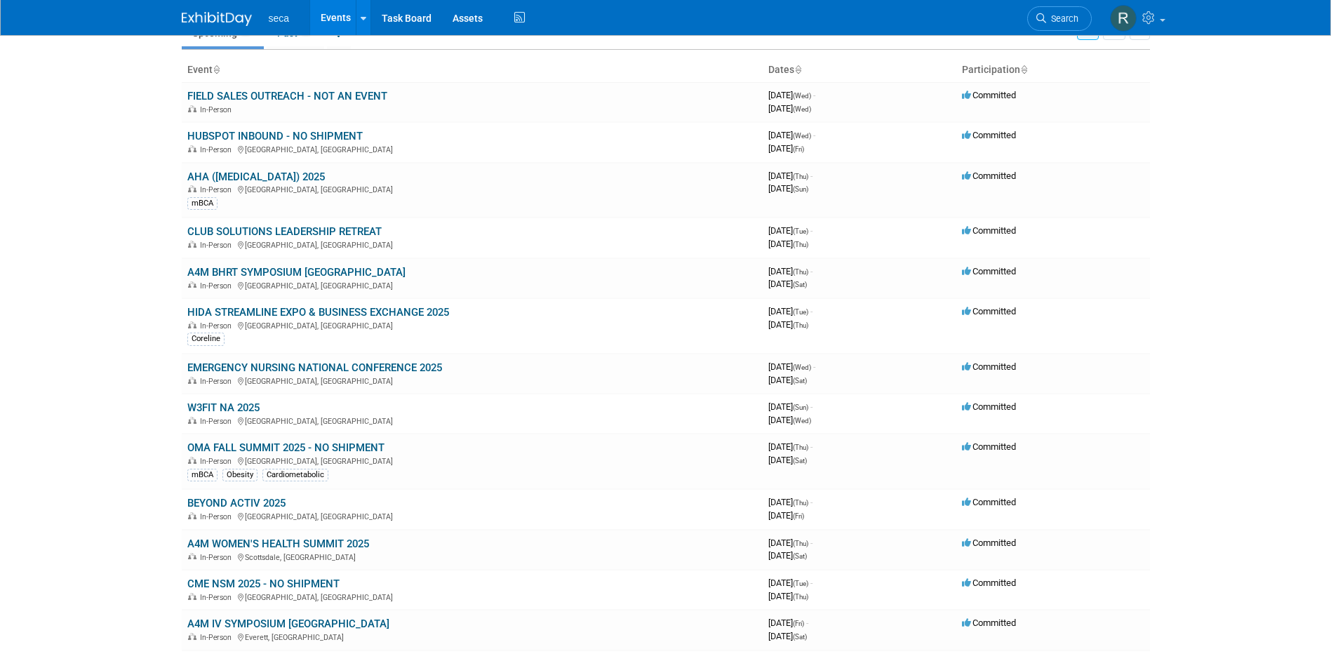
click at [263, 311] on link "HIDA STREAMLINE EXPO & BUSINESS EXCHANGE 2025" at bounding box center [318, 312] width 262 height 13
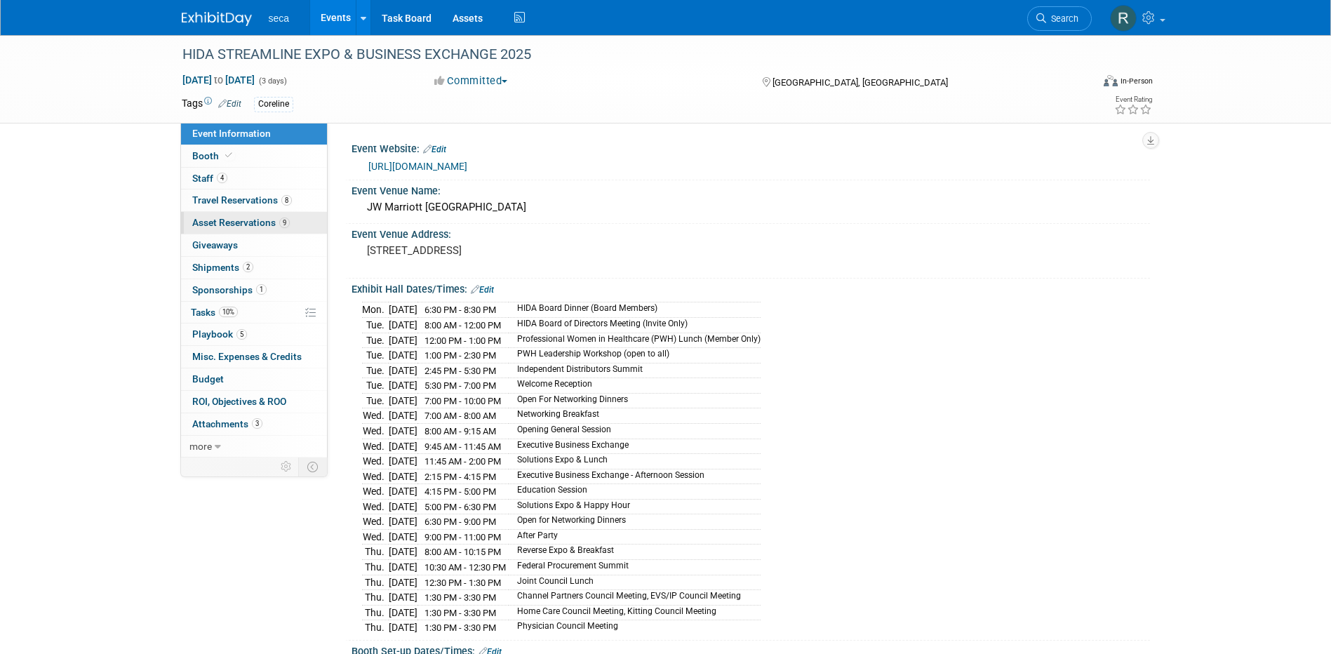
click at [235, 220] on span "Asset Reservations 9" at bounding box center [241, 222] width 98 height 11
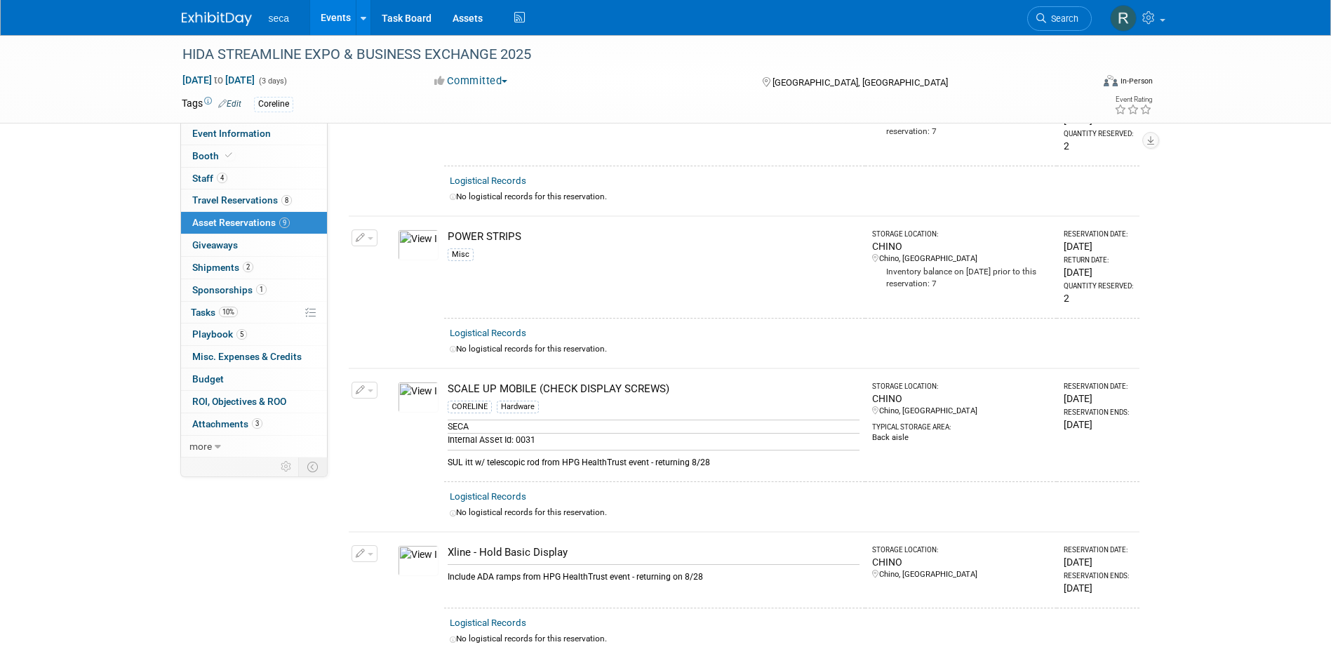
scroll to position [982, 0]
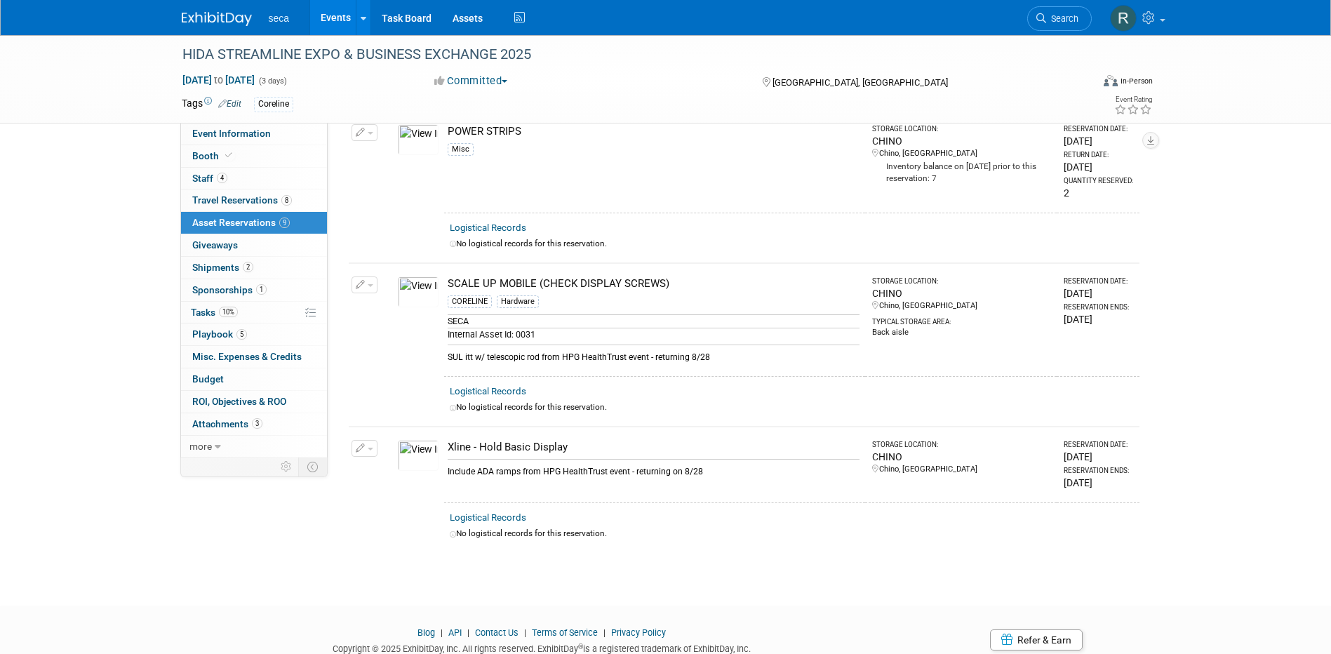
click at [360, 446] on icon "button" at bounding box center [361, 448] width 10 height 9
click at [431, 467] on button "Change Reservation" at bounding box center [418, 471] width 119 height 19
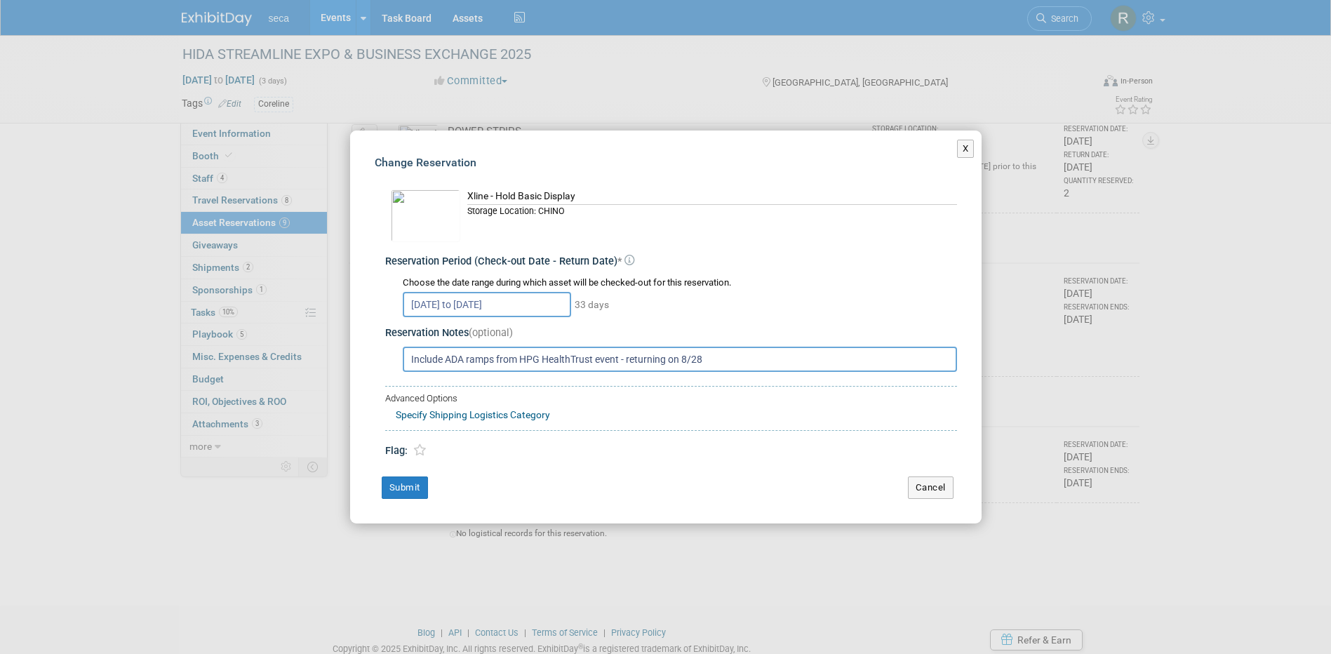
click at [408, 359] on input "Include ADA ramps from HPG HealthTrust event - returning on 8/28" at bounding box center [680, 359] width 554 height 25
type input "ID Display & Include ADA ramps from HPG HealthTrust event - returning on 8/28"
click at [389, 485] on button "Submit" at bounding box center [405, 487] width 46 height 22
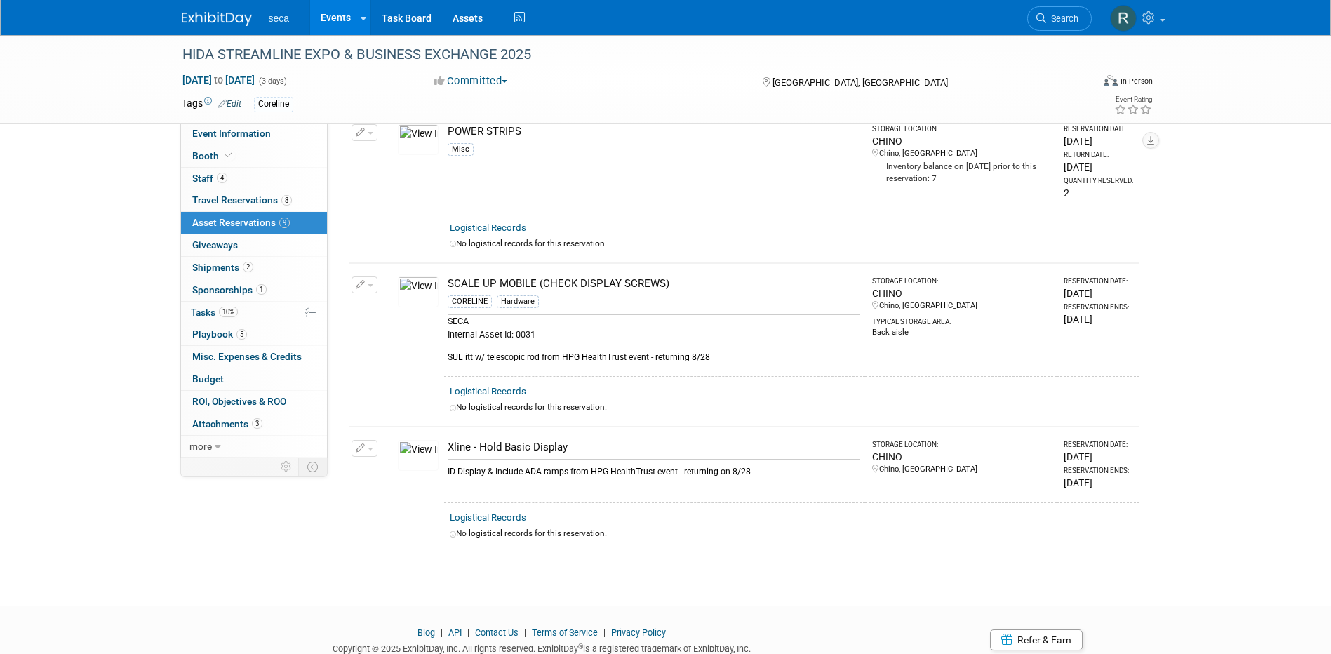
click at [359, 281] on icon "button" at bounding box center [361, 285] width 10 height 9
click at [408, 298] on button "Change Reservation" at bounding box center [418, 307] width 119 height 19
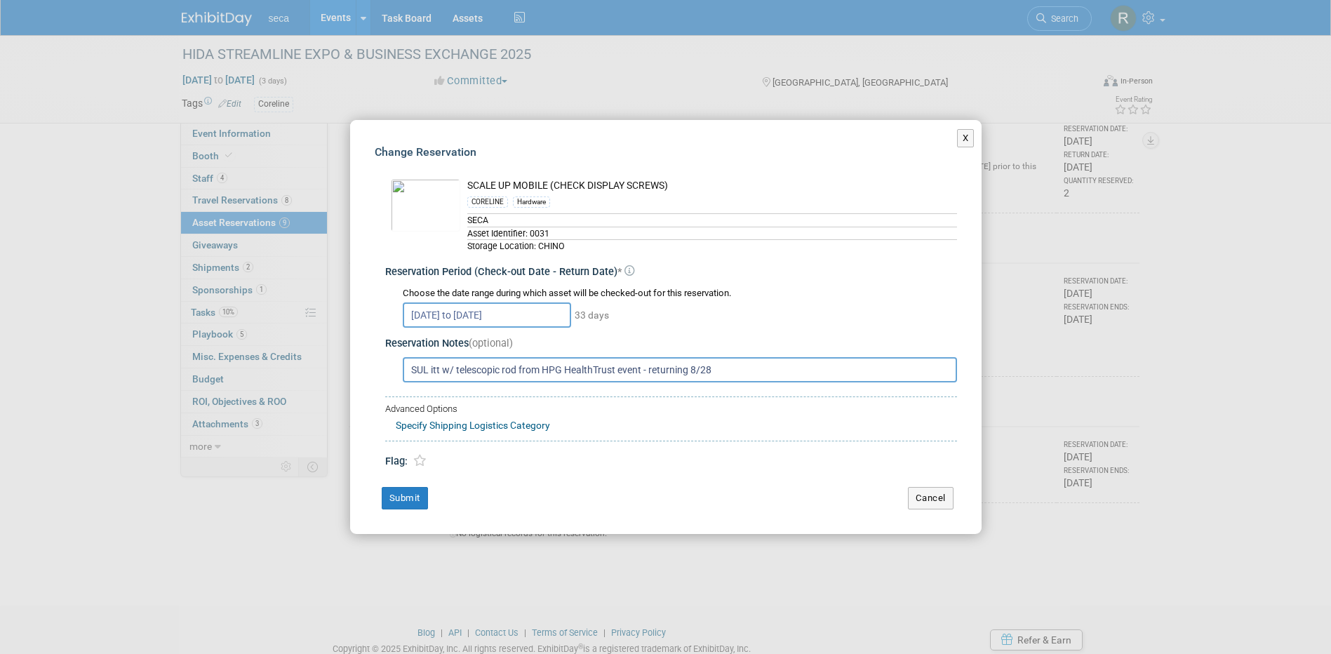
click at [502, 369] on input "SUL itt w/ telescopic rod from HPG HealthTrust event - returning 8/28" at bounding box center [680, 369] width 554 height 25
type input "SUL itt w/ telescopic height rod from HPG HealthTrust event - returning 8/28"
click at [415, 495] on button "Submit" at bounding box center [405, 498] width 46 height 22
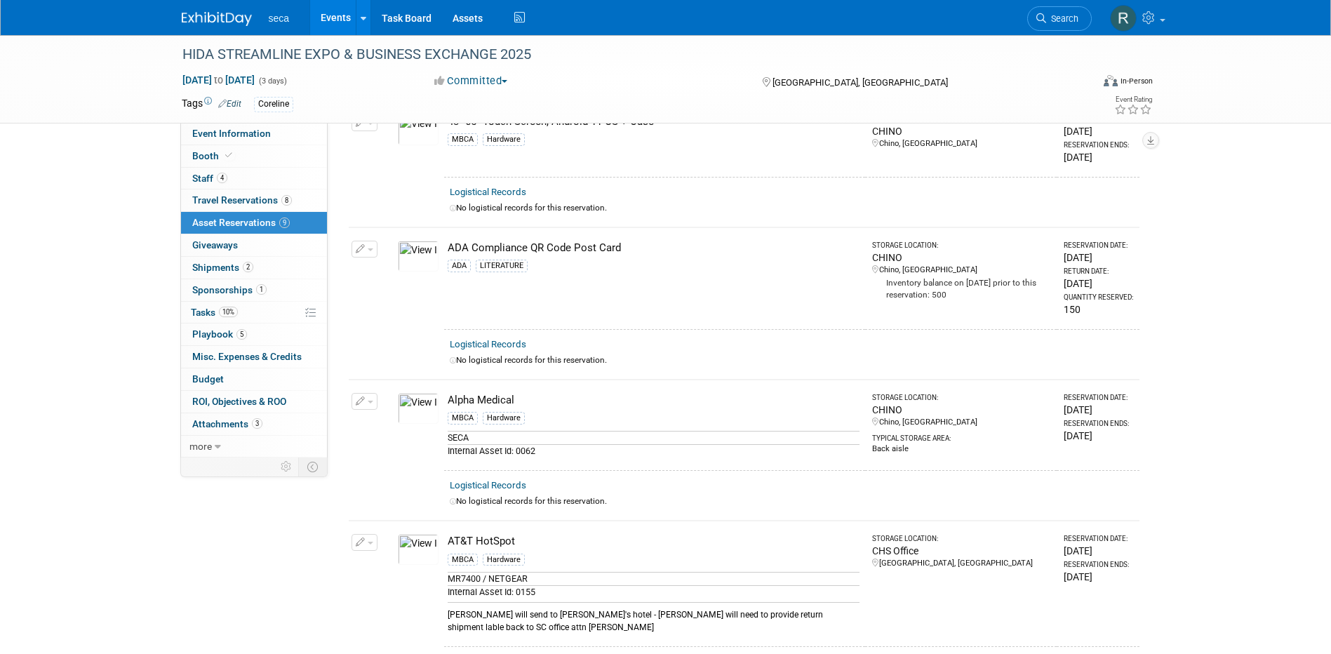
scroll to position [0, 0]
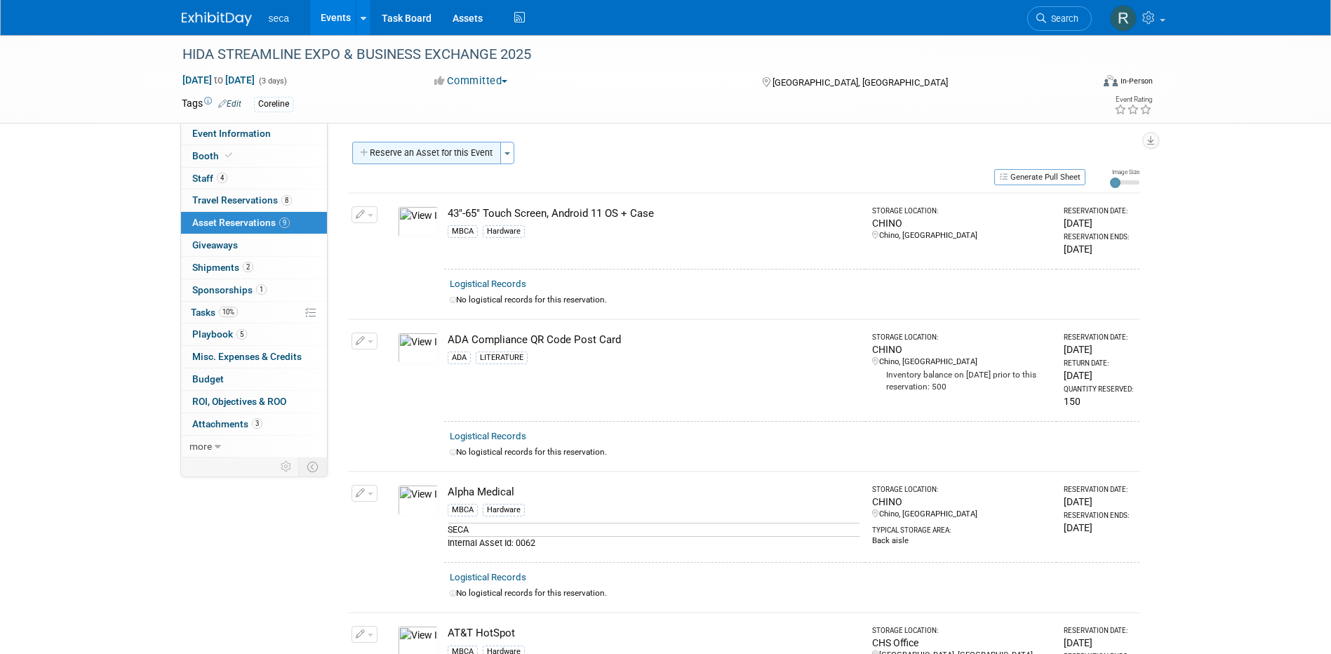
click at [411, 144] on button "Reserve an Asset for this Event" at bounding box center [426, 153] width 149 height 22
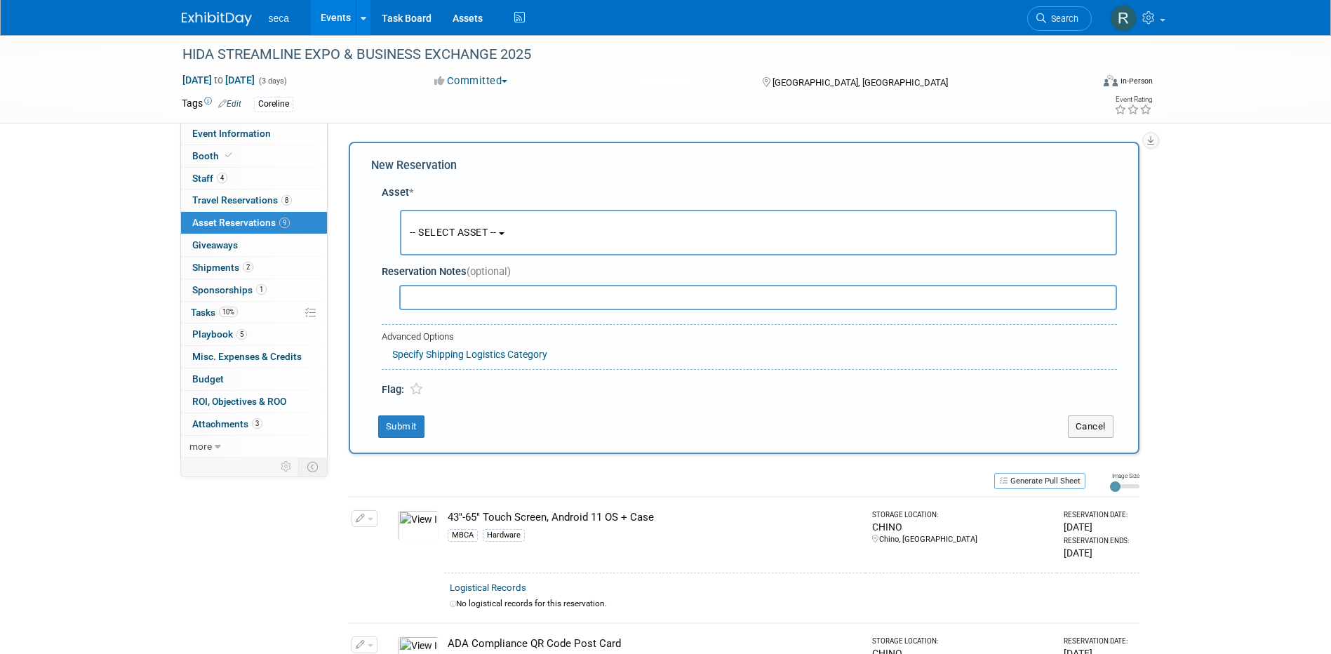
scroll to position [13, 0]
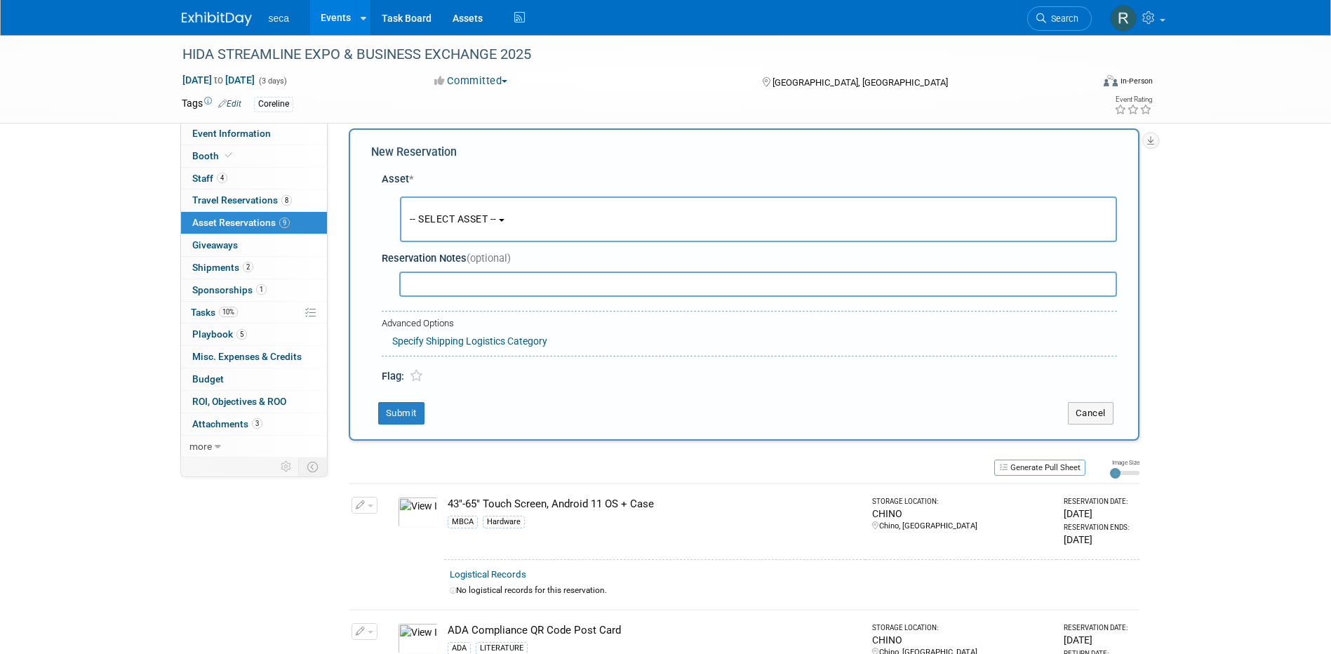
click at [448, 214] on span "-- SELECT ASSET --" at bounding box center [453, 218] width 87 height 11
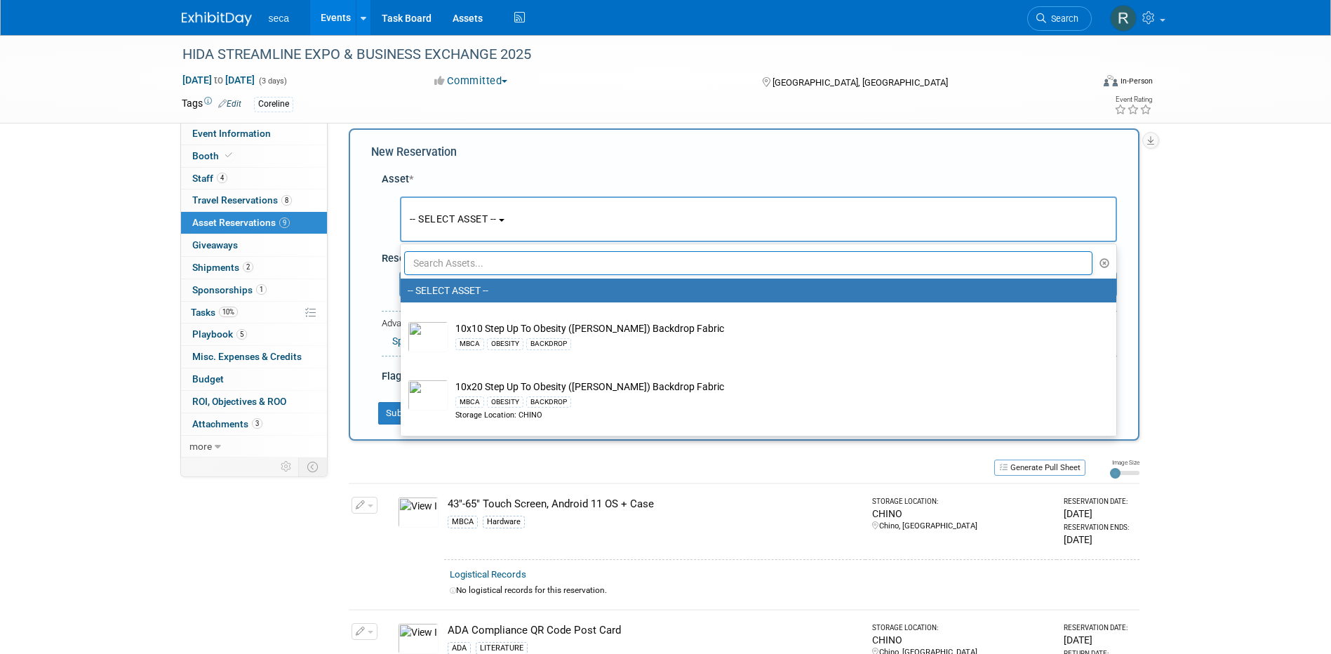
click at [460, 260] on input "text" at bounding box center [748, 263] width 689 height 24
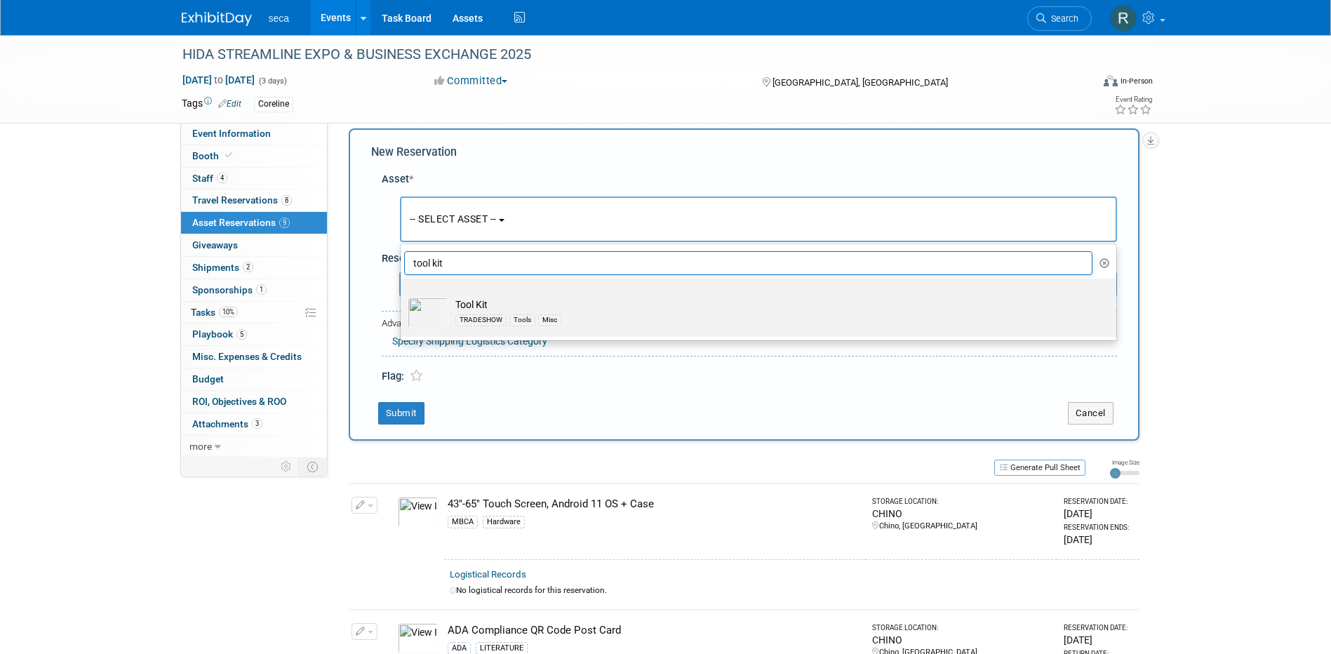
type input "tool kit"
click at [437, 305] on img at bounding box center [428, 313] width 41 height 31
click at [403, 295] on input "Tool Kit TRADESHOW Tools Misc" at bounding box center [398, 290] width 9 height 9
select select "10727120"
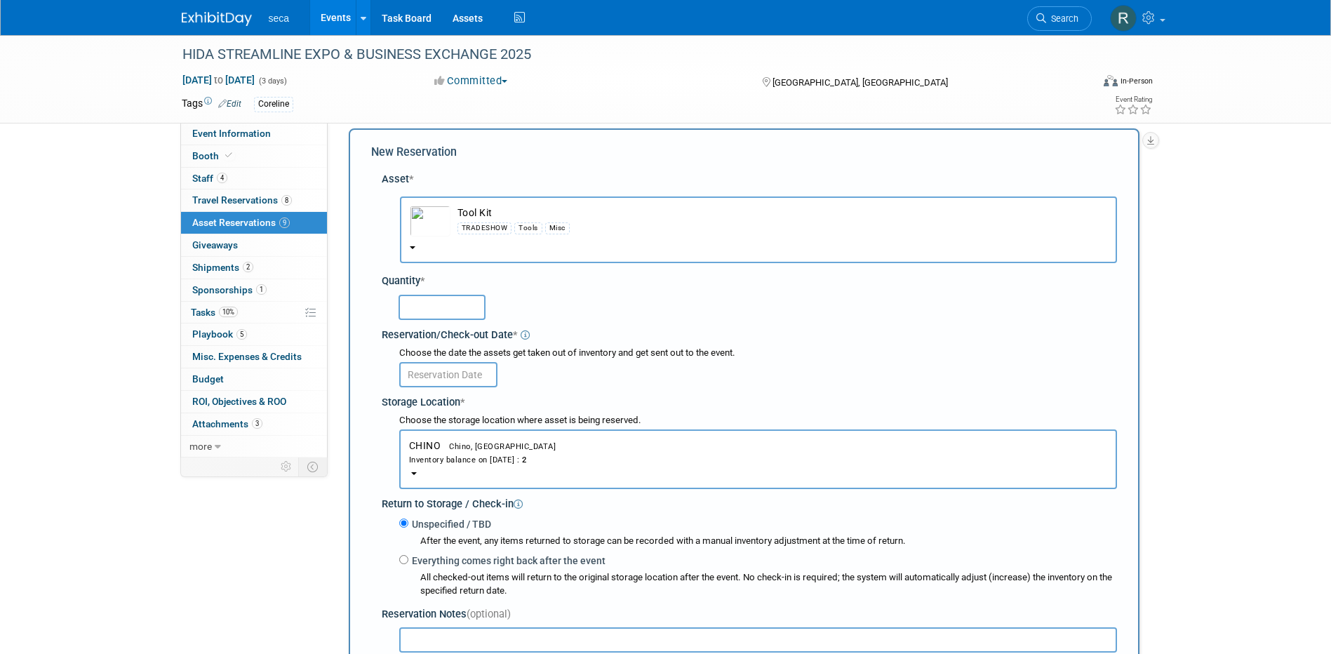
click at [446, 312] on input "text" at bounding box center [442, 307] width 87 height 25
type input "1"
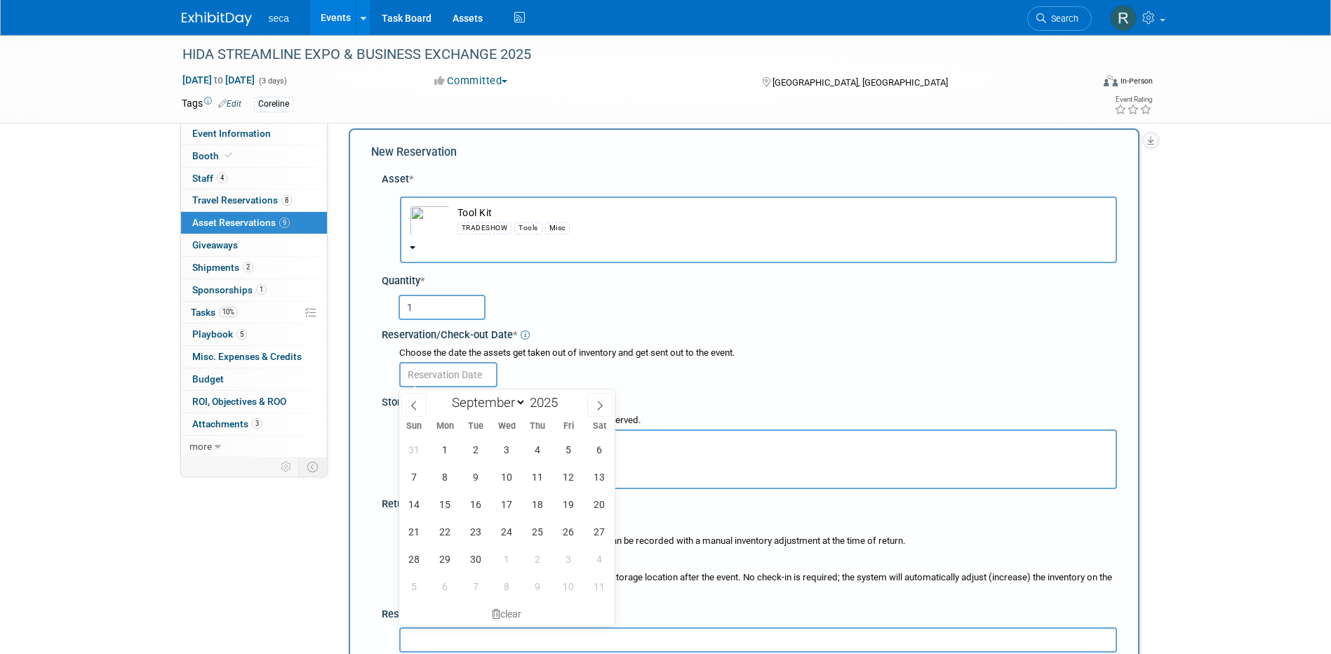
click at [439, 374] on input "text" at bounding box center [448, 374] width 98 height 25
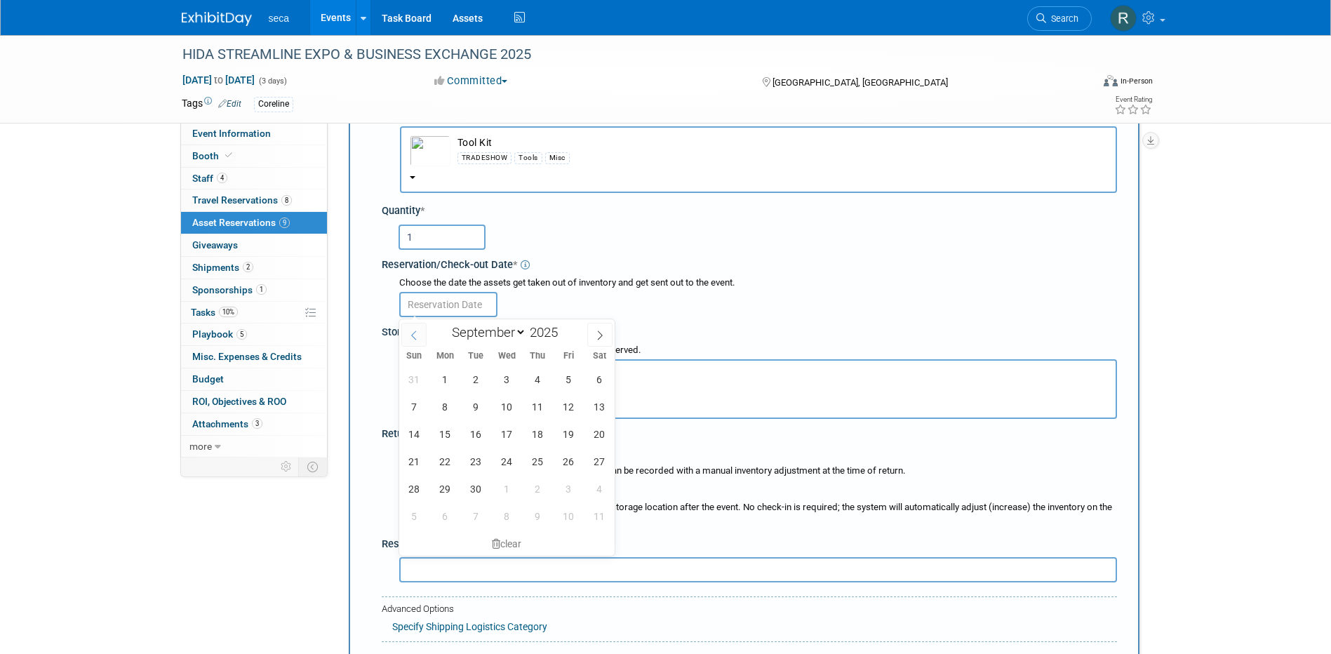
click at [413, 334] on icon at bounding box center [414, 335] width 10 height 10
select select "7"
click at [562, 485] on span "29" at bounding box center [568, 488] width 27 height 27
type input "[DATE]"
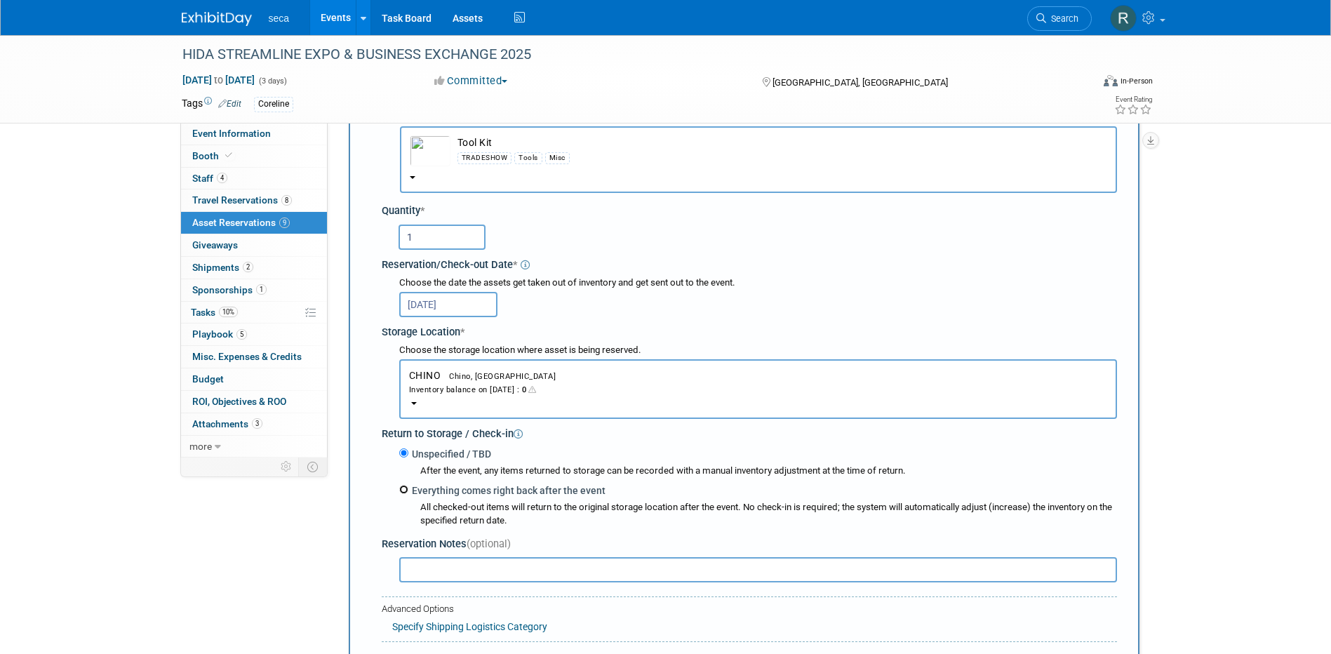
click at [405, 492] on input "Everything comes right back after the event" at bounding box center [403, 489] width 9 height 9
radio input "true"
select select "8"
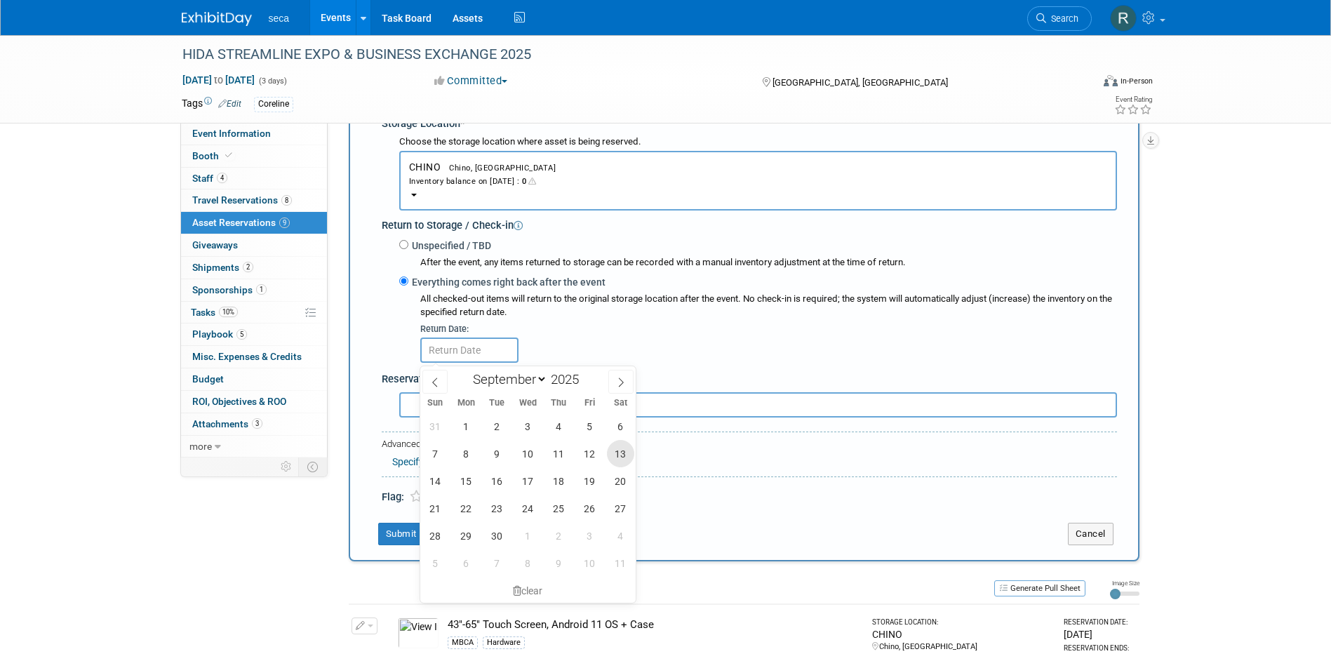
scroll to position [294, 0]
click at [497, 528] on span "30" at bounding box center [496, 533] width 27 height 27
type input "Sep 30, 2025"
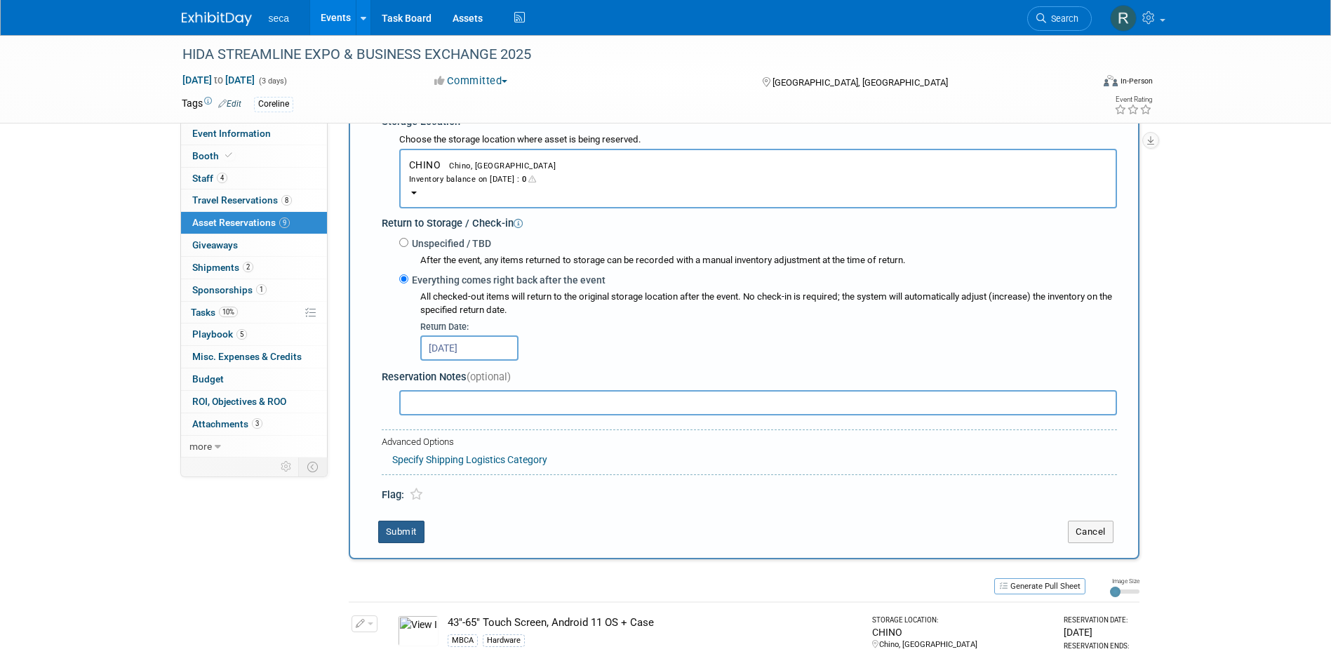
click at [397, 528] on button "Submit" at bounding box center [401, 532] width 46 height 22
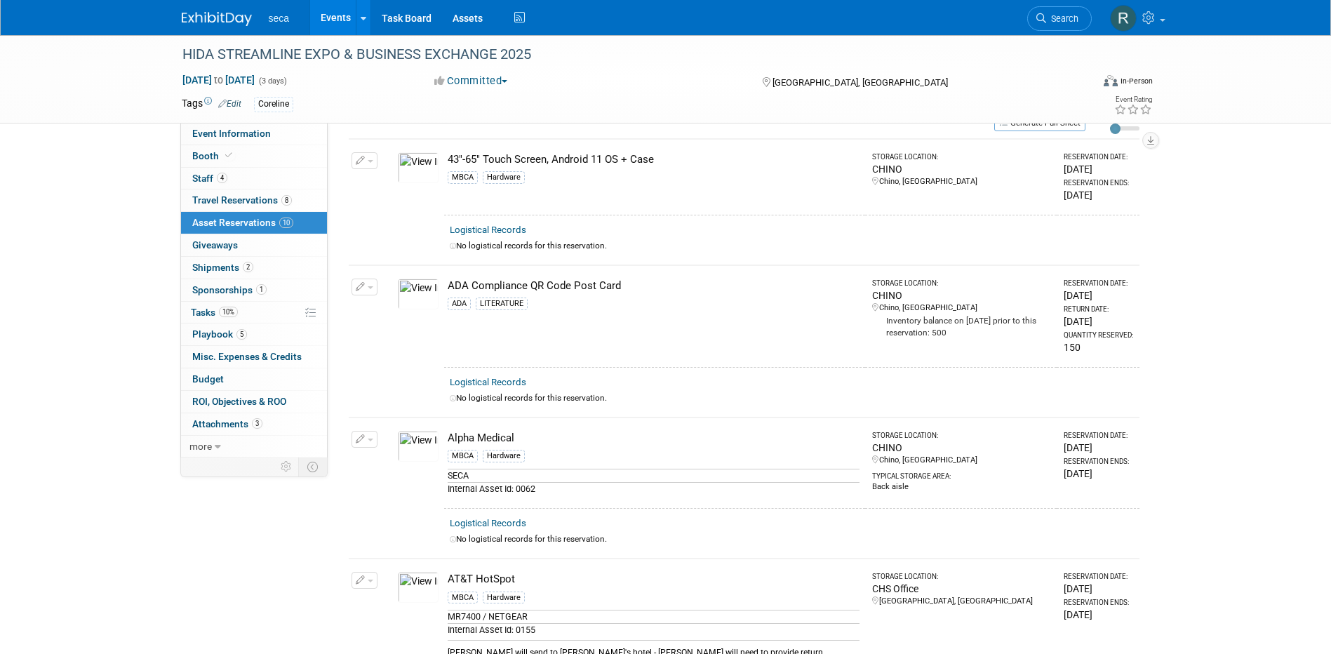
scroll to position [0, 0]
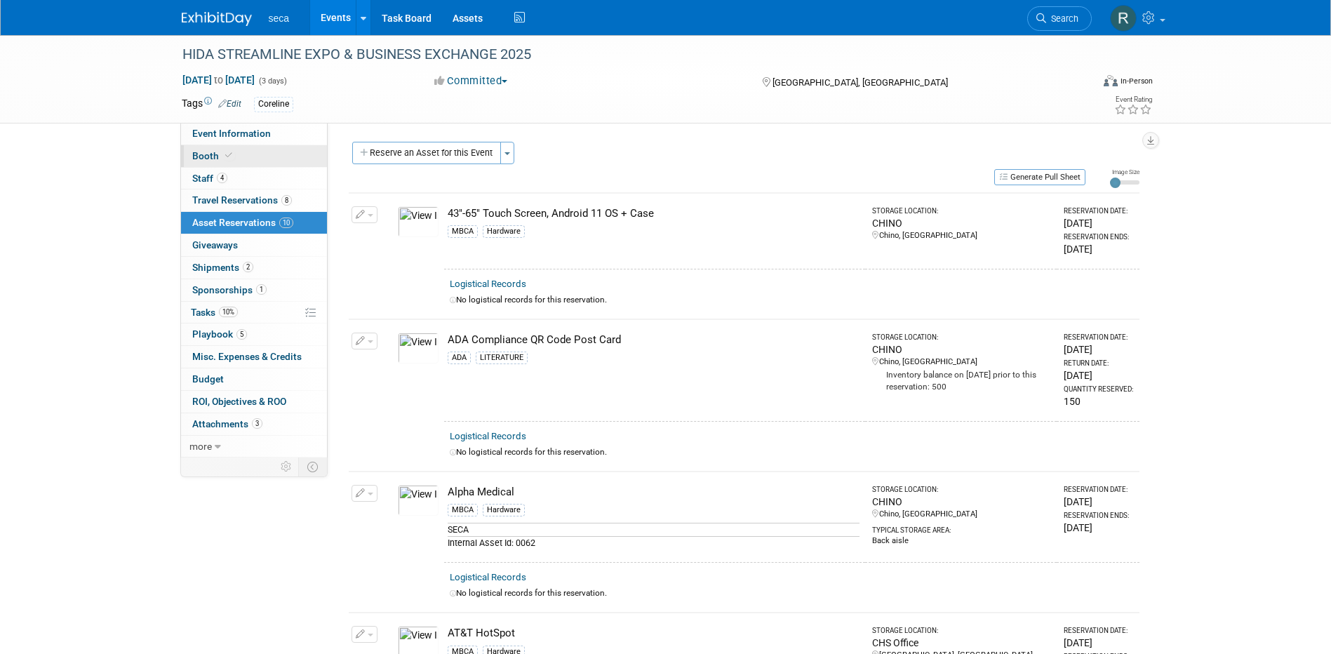
click at [224, 161] on span "Booth" at bounding box center [213, 155] width 43 height 11
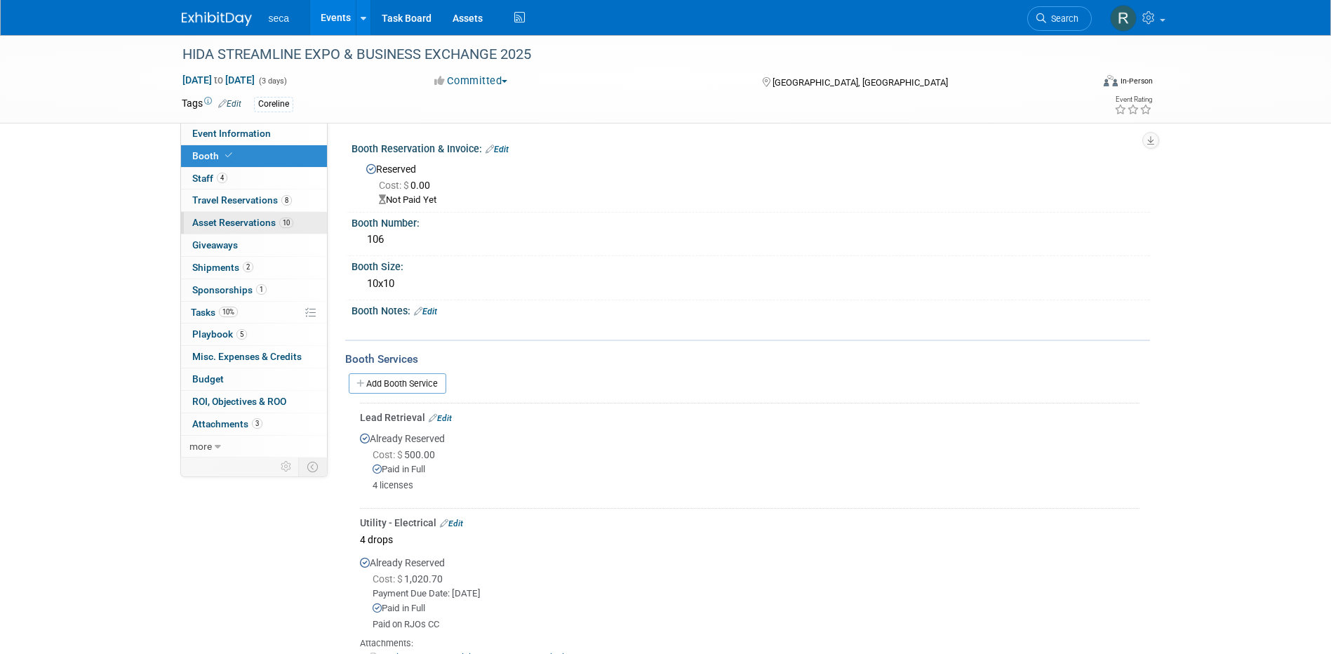
click at [226, 222] on span "Asset Reservations 10" at bounding box center [242, 222] width 101 height 11
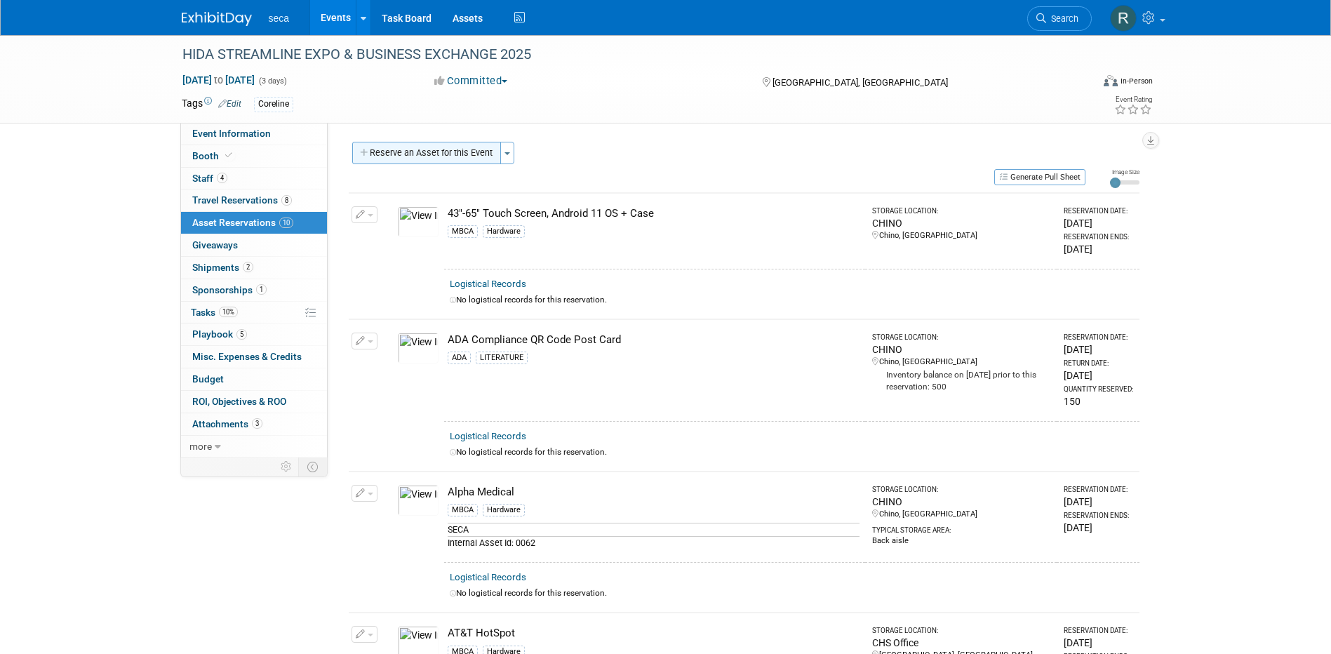
click at [410, 154] on button "Reserve an Asset for this Event" at bounding box center [426, 153] width 149 height 22
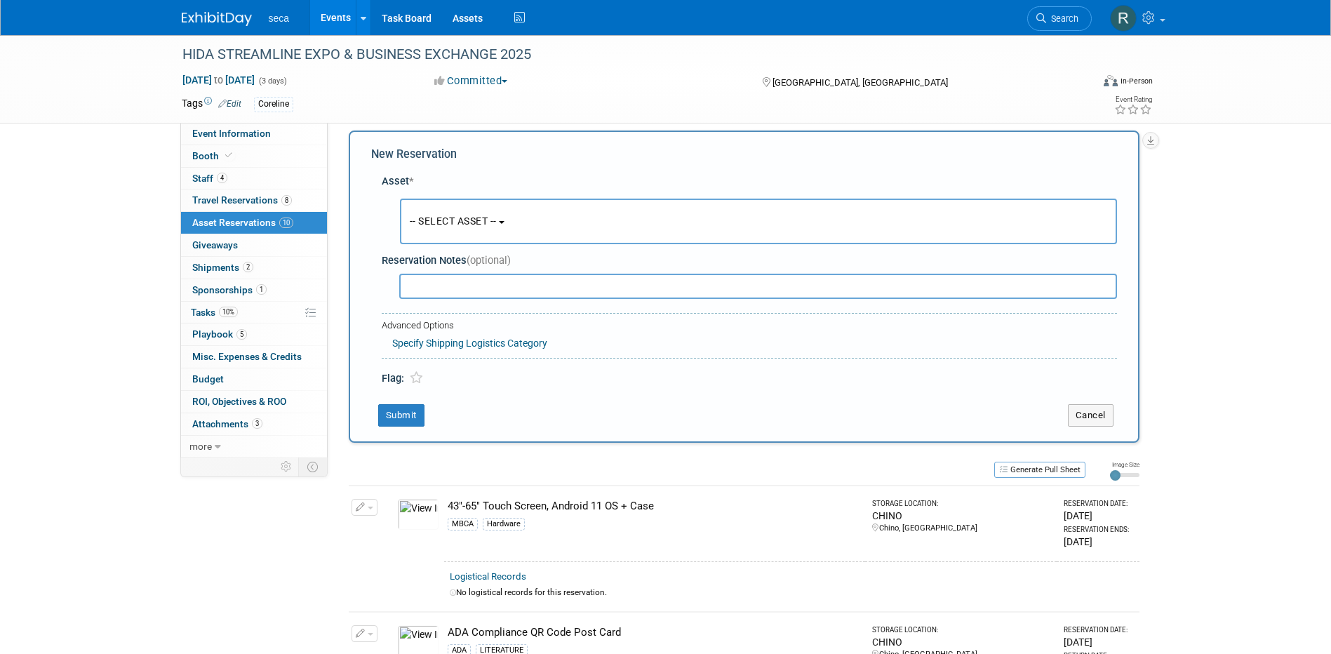
scroll to position [13, 0]
click at [446, 217] on span "-- SELECT ASSET --" at bounding box center [453, 218] width 87 height 11
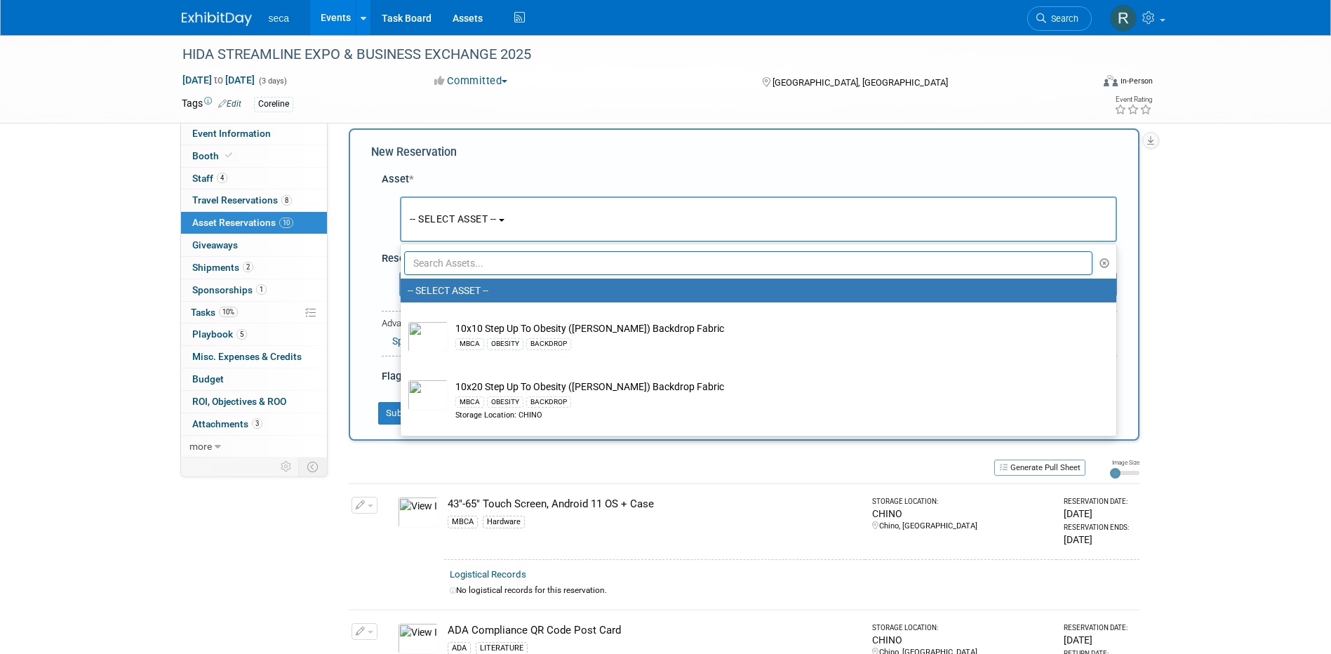
click at [451, 259] on input "text" at bounding box center [748, 263] width 689 height 24
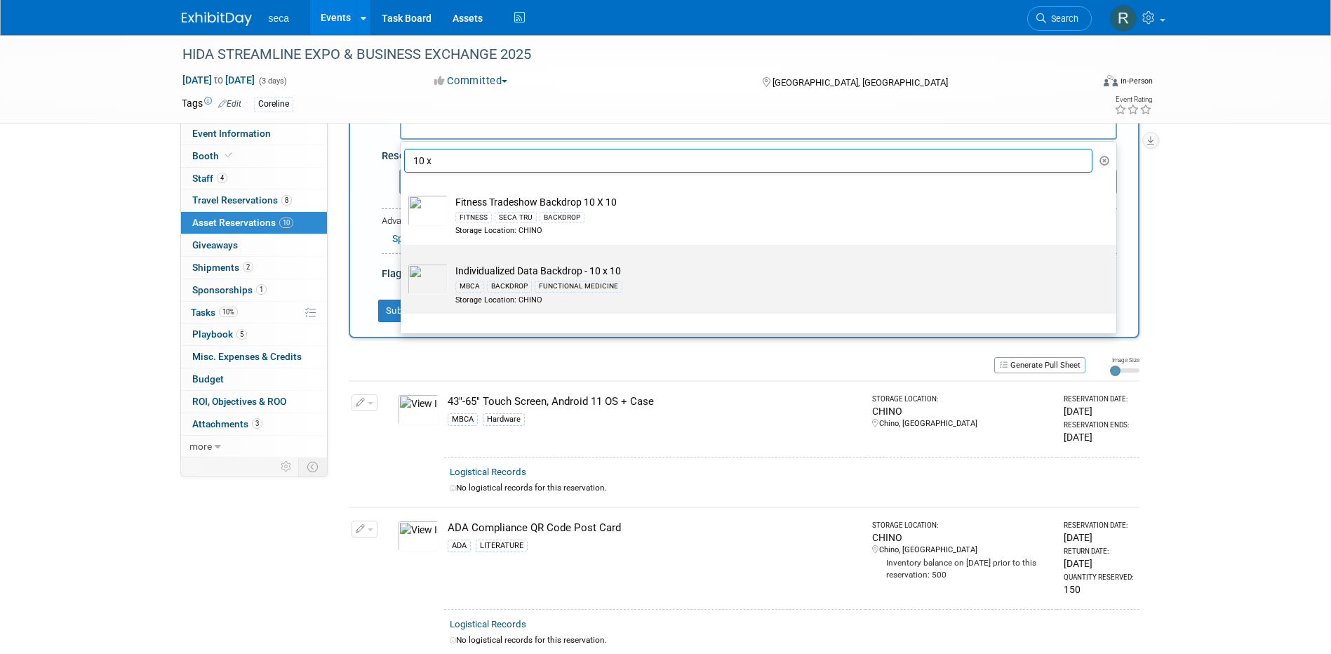
scroll to position [83, 0]
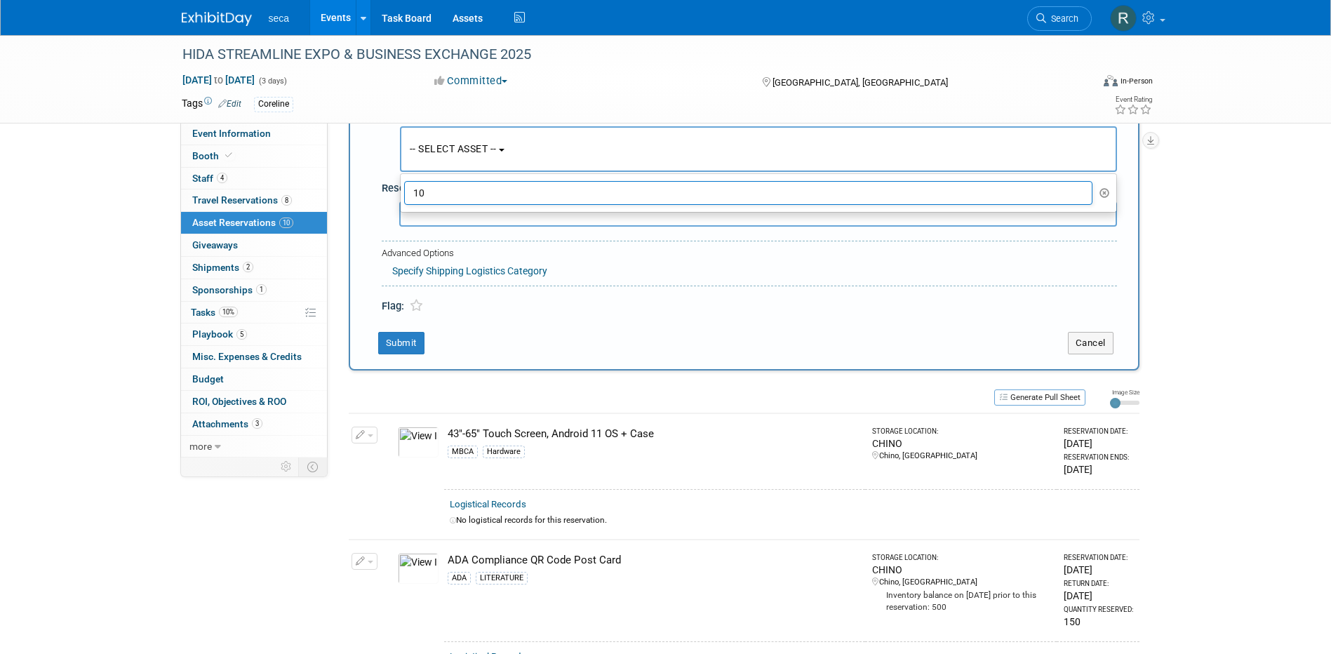
type input "1"
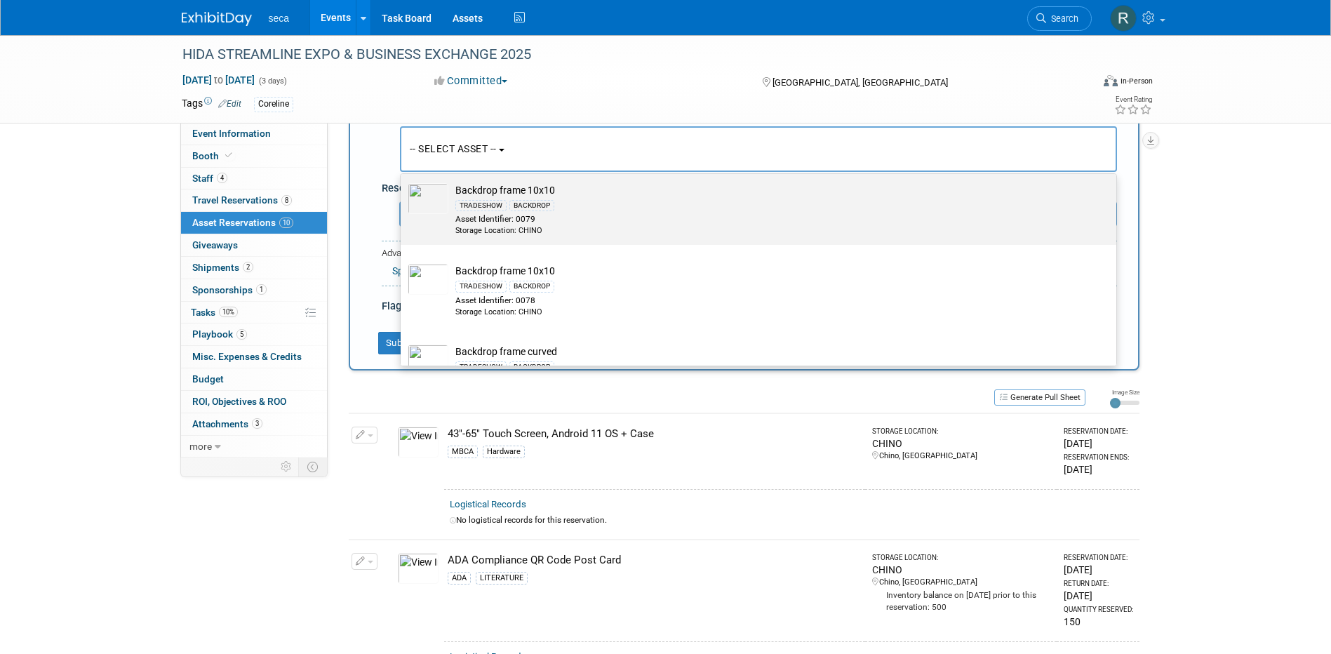
scroll to position [20, 0]
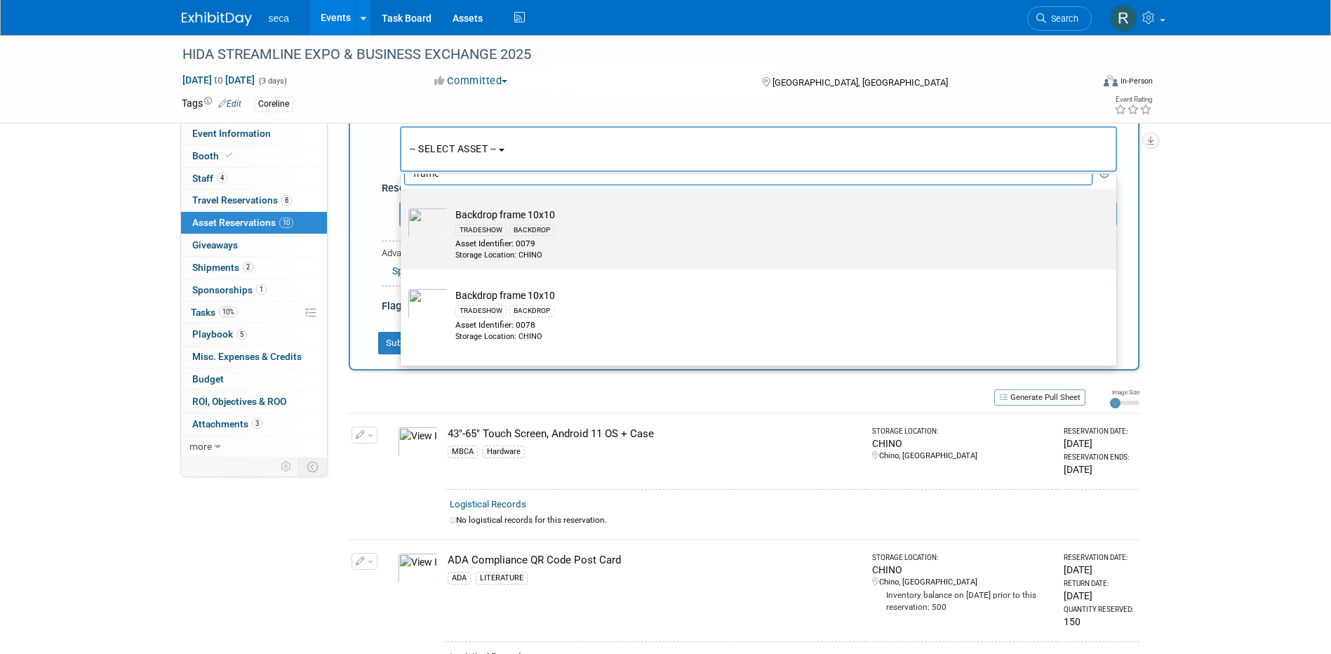
type input "frame"
click at [507, 236] on div "TRADESHOW BACKDROP" at bounding box center [771, 230] width 633 height 16
click at [403, 206] on input "Backdrop frame 10x10 TRADESHOW BACKDROP Asset Identifier: 0079 Storage Location…" at bounding box center [398, 200] width 9 height 9
select select "10725985"
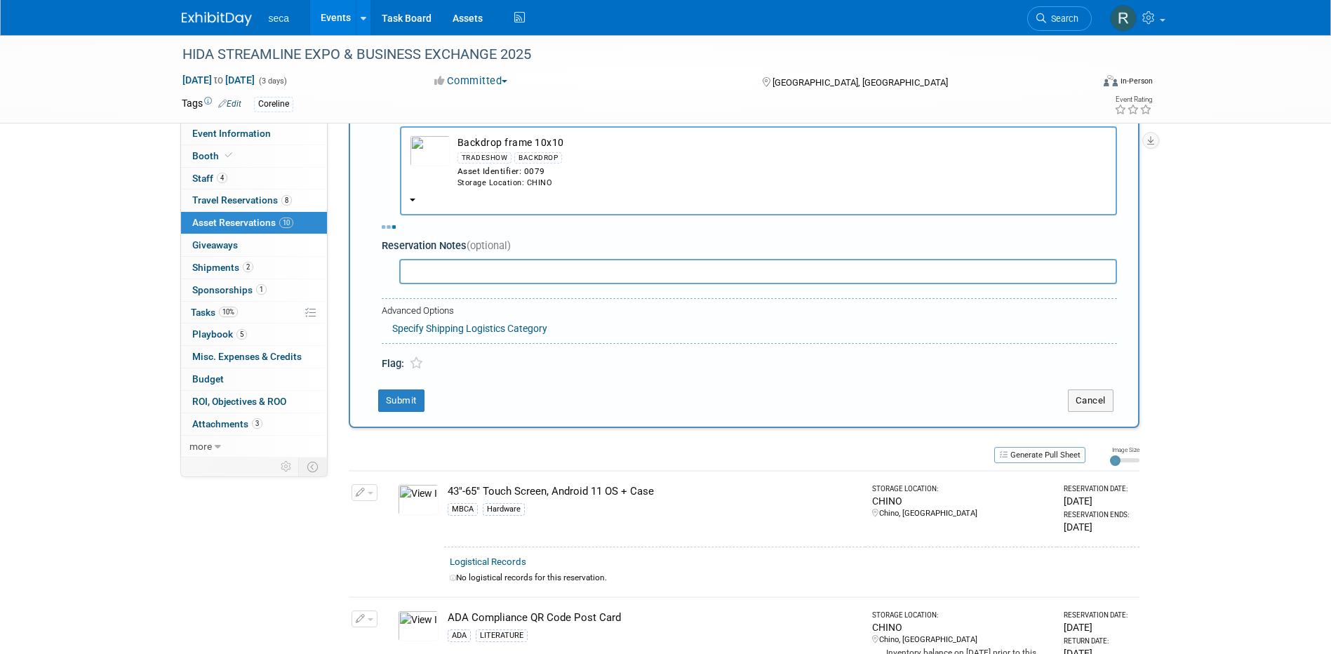
select select "8"
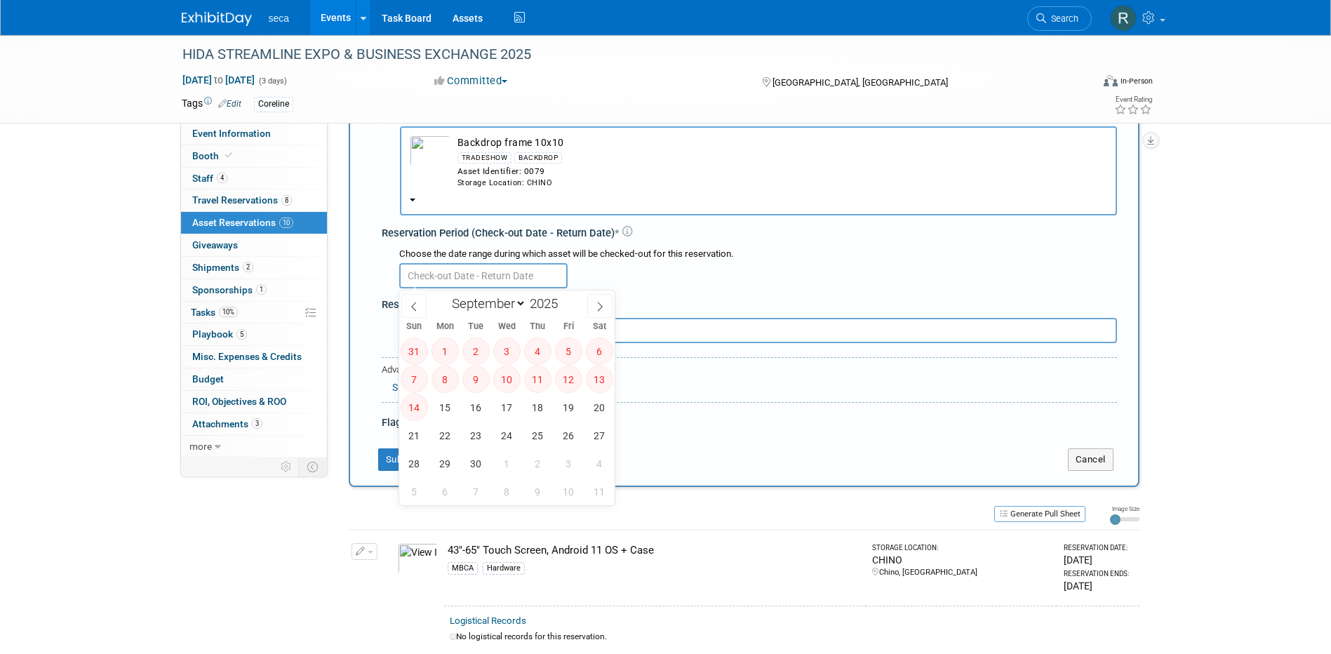
click at [478, 280] on input "text" at bounding box center [483, 275] width 168 height 25
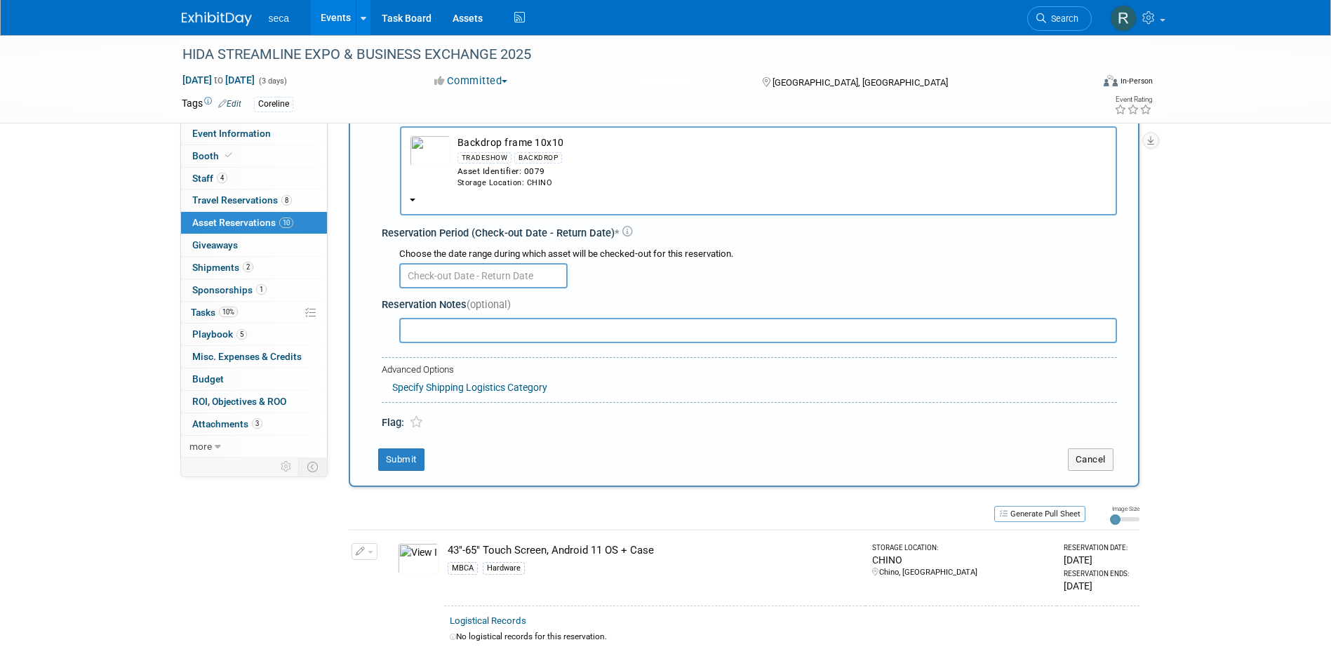
click at [415, 199] on b "button" at bounding box center [413, 200] width 6 height 3
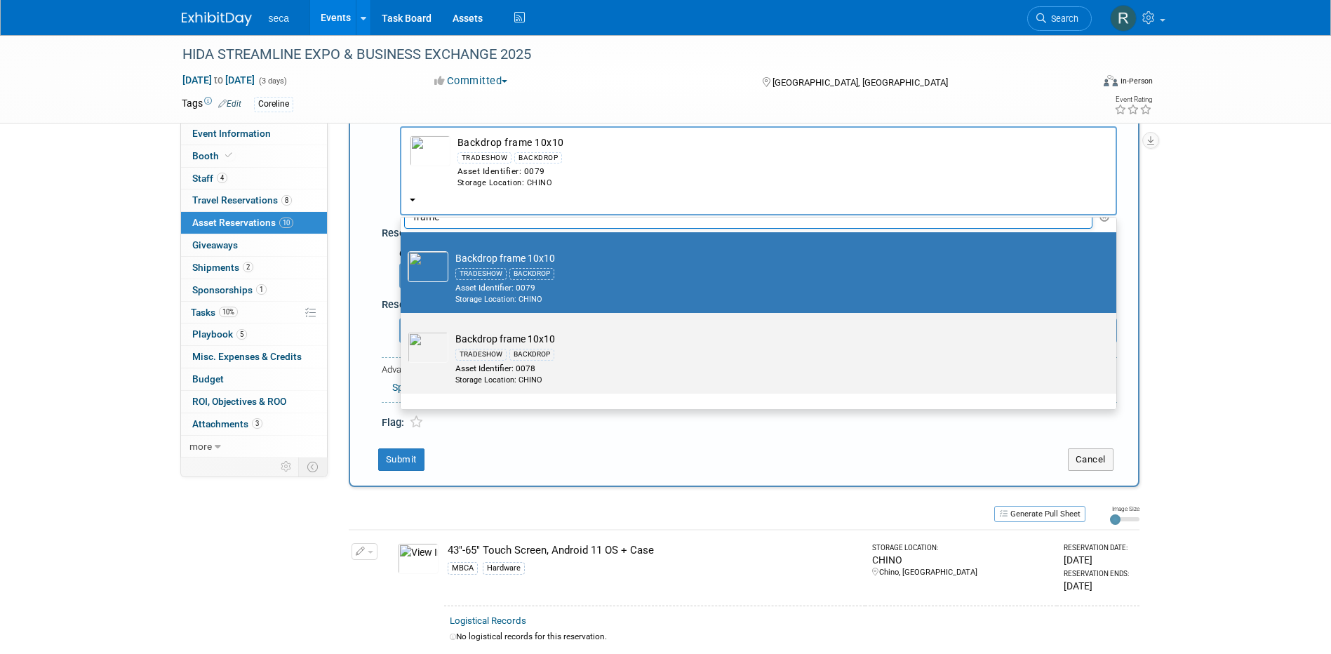
click at [476, 340] on td "Backdrop frame 10x10 TRADESHOW BACKDROP Asset Identifier: 0078 Storage Location…" at bounding box center [768, 358] width 640 height 53
click at [403, 330] on input "Backdrop frame 10x10 TRADESHOW BACKDROP Asset Identifier: 0078 Storage Location…" at bounding box center [398, 325] width 9 height 9
select select "10725867"
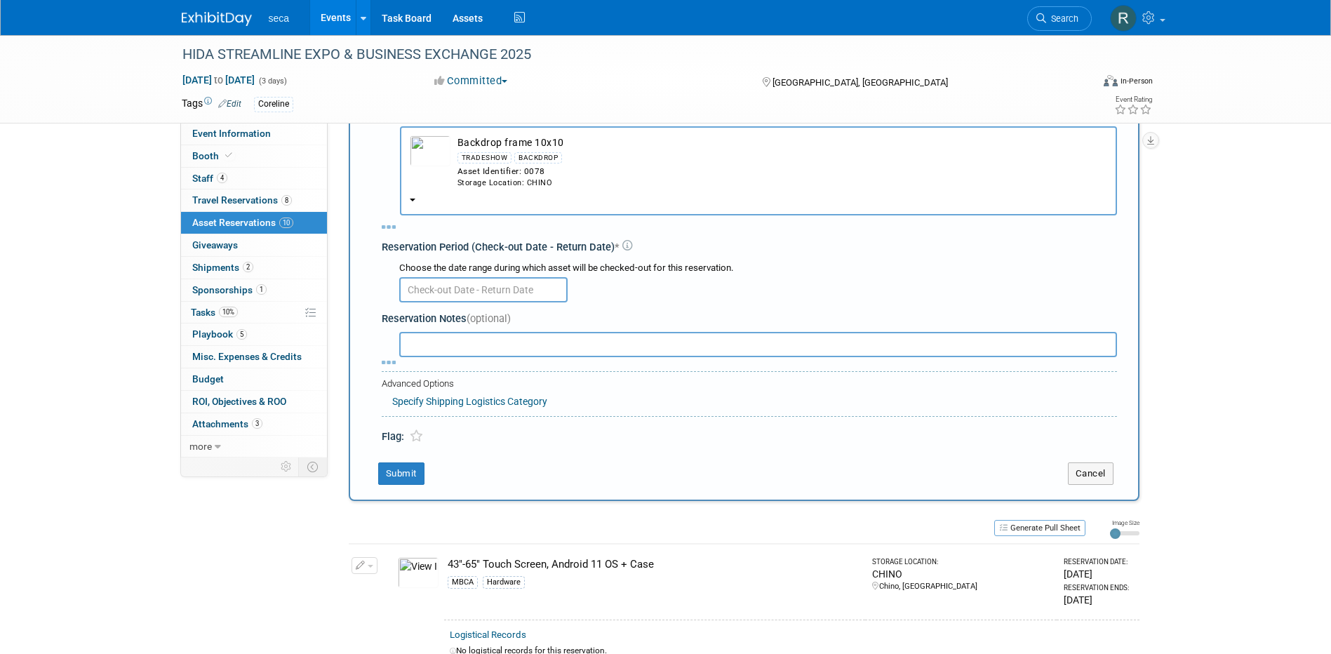
select select "8"
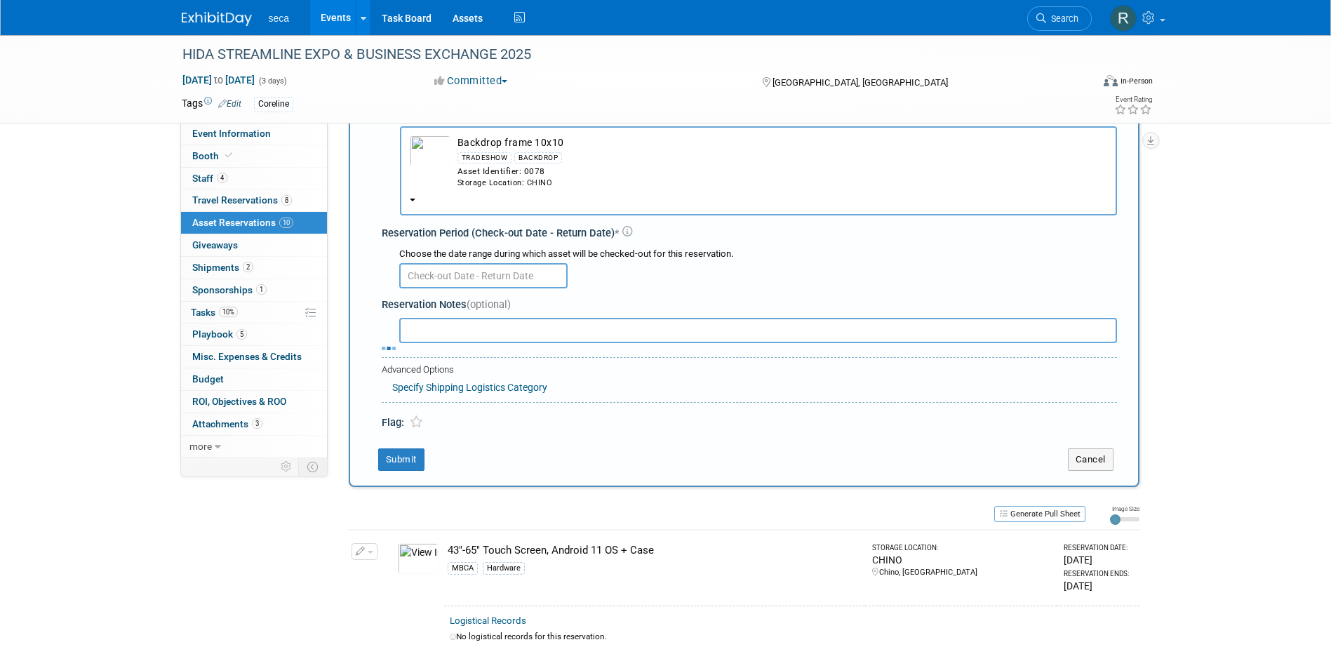
click at [466, 276] on input "text" at bounding box center [483, 275] width 168 height 25
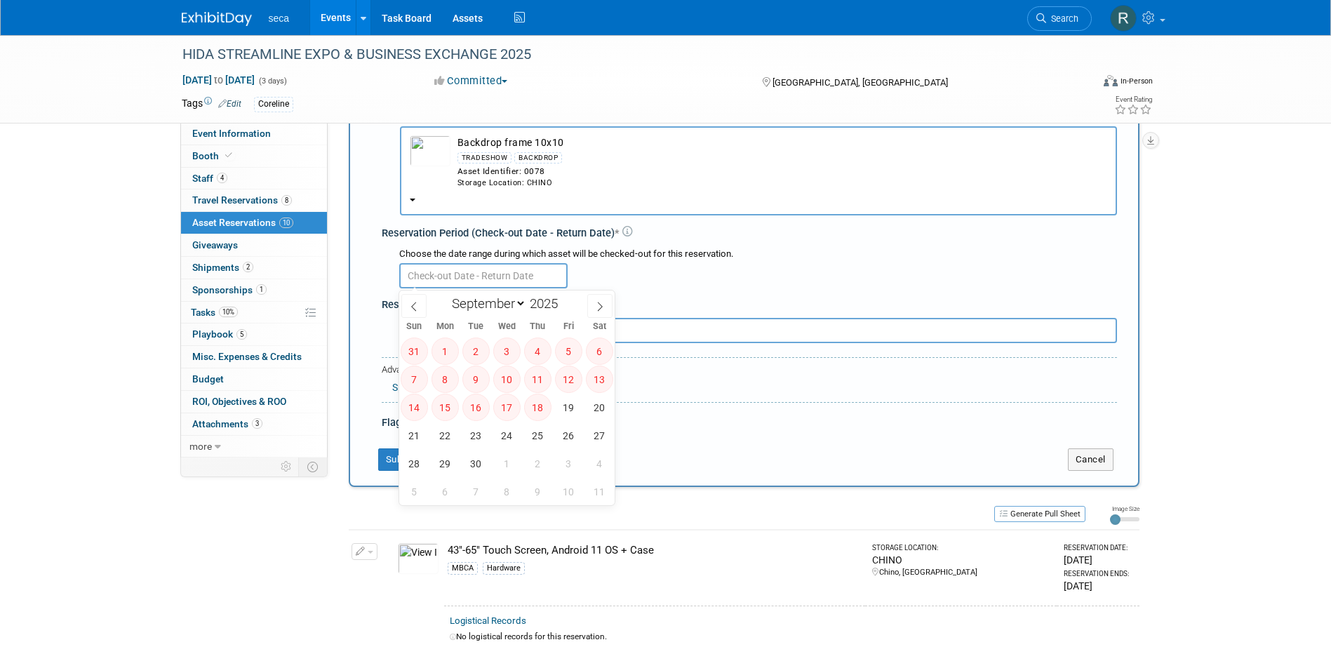
click at [655, 287] on div at bounding box center [758, 274] width 718 height 27
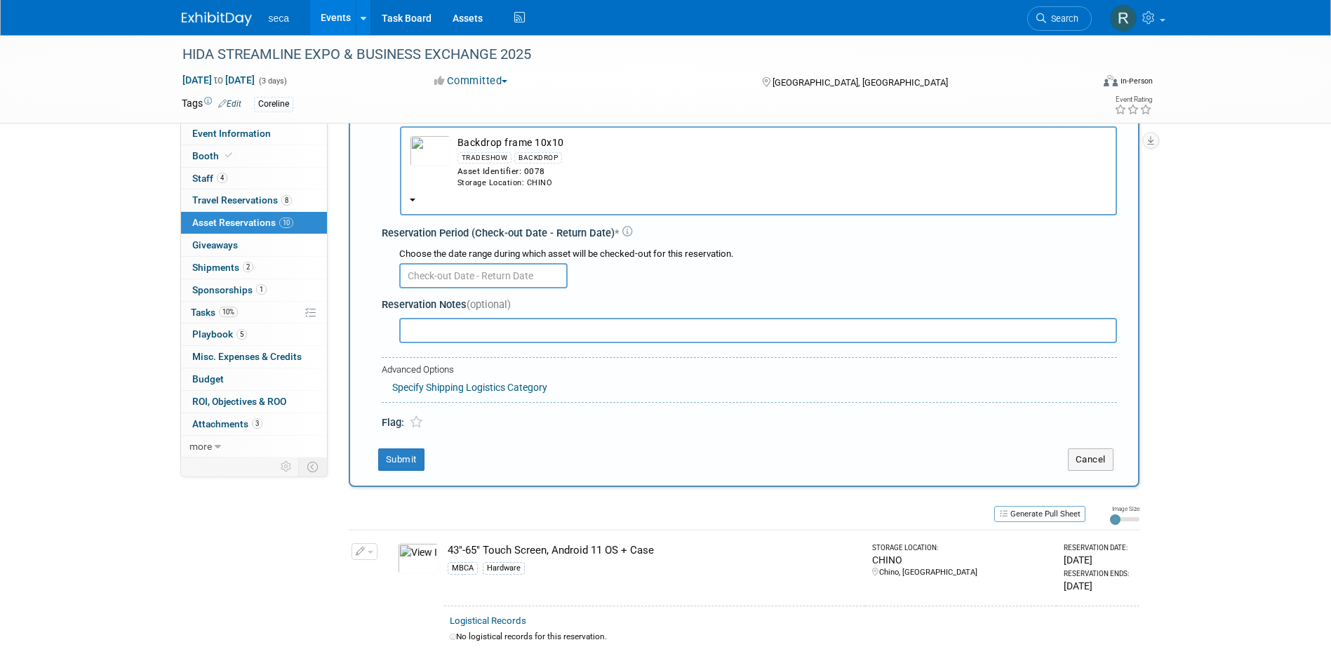
click at [471, 261] on div "Choose the date range during which asset will be checked-out for this reservati…" at bounding box center [758, 254] width 718 height 13
click at [472, 274] on input "text" at bounding box center [483, 275] width 168 height 25
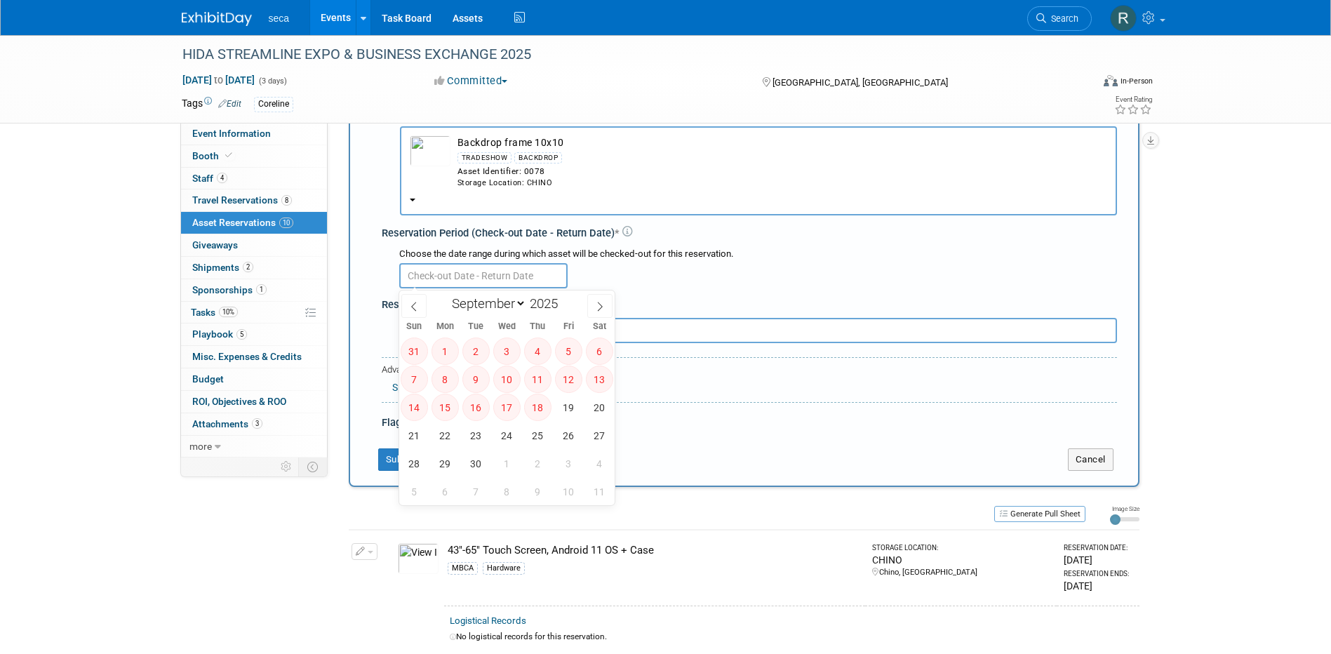
click at [414, 201] on button "Backdrop frame 10x10 TRADESHOW BACKDROP Asset Identifier: 0078 Storage Location…" at bounding box center [758, 170] width 717 height 89
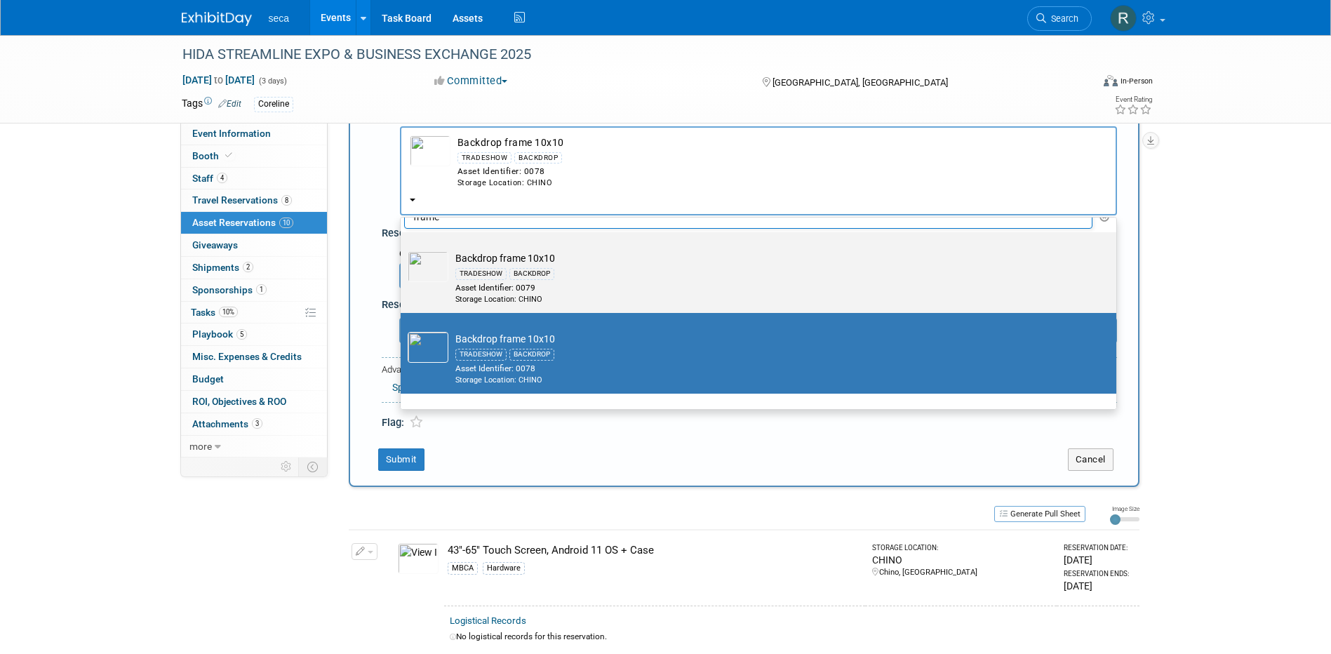
click at [459, 253] on td "Backdrop frame 10x10 TRADESHOW BACKDROP Asset Identifier: 0079 Storage Location…" at bounding box center [768, 277] width 640 height 53
click at [403, 249] on input "Backdrop frame 10x10 TRADESHOW BACKDROP Asset Identifier: 0079 Storage Location…" at bounding box center [398, 244] width 9 height 9
select select "10725985"
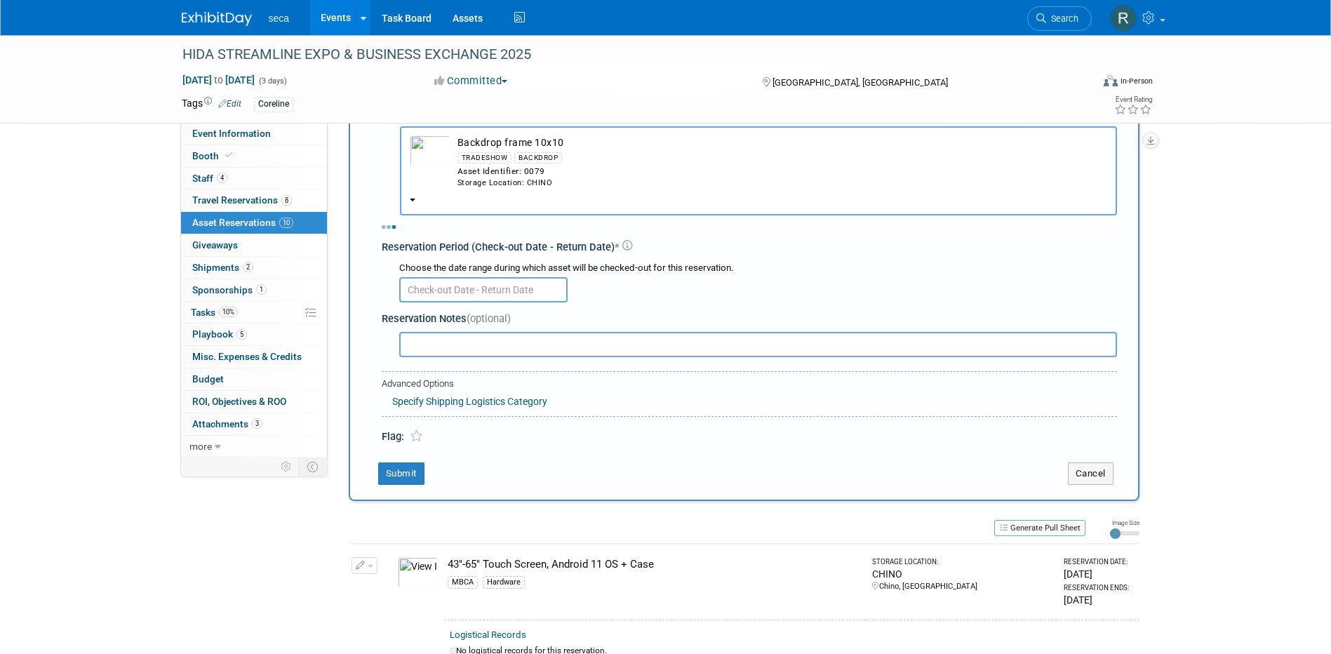
select select "8"
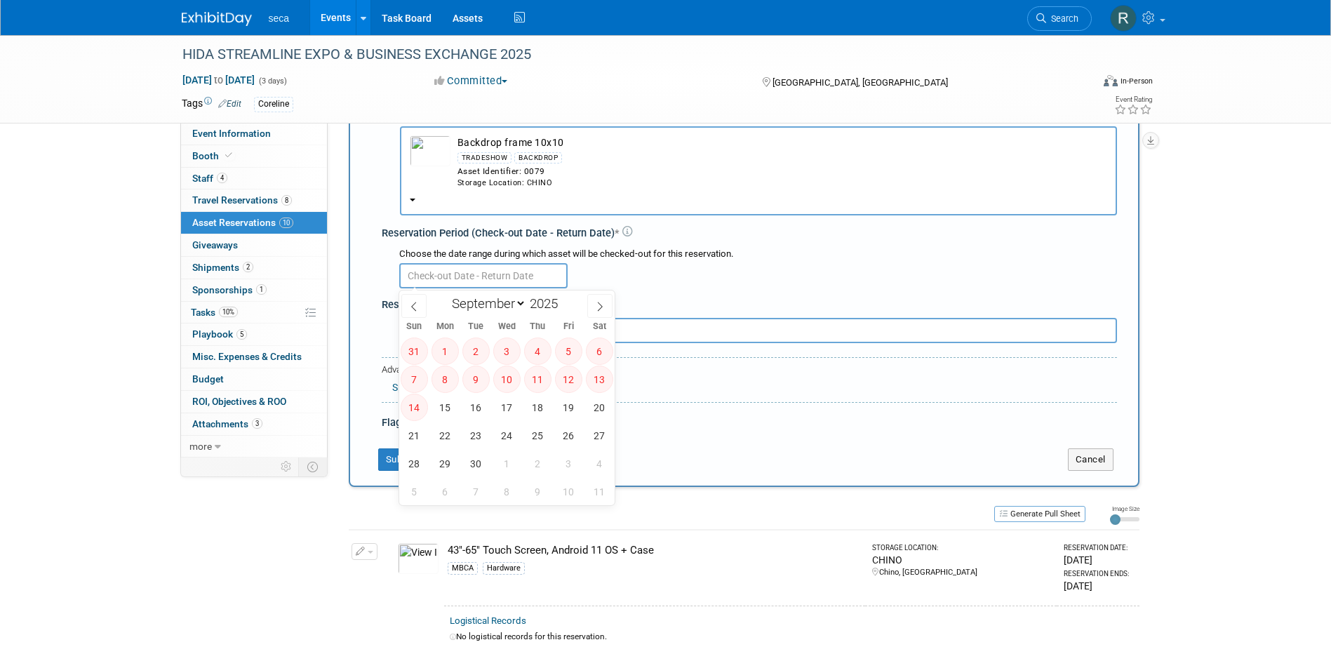
click at [477, 275] on input "text" at bounding box center [483, 275] width 168 height 25
click at [704, 283] on div at bounding box center [758, 274] width 718 height 27
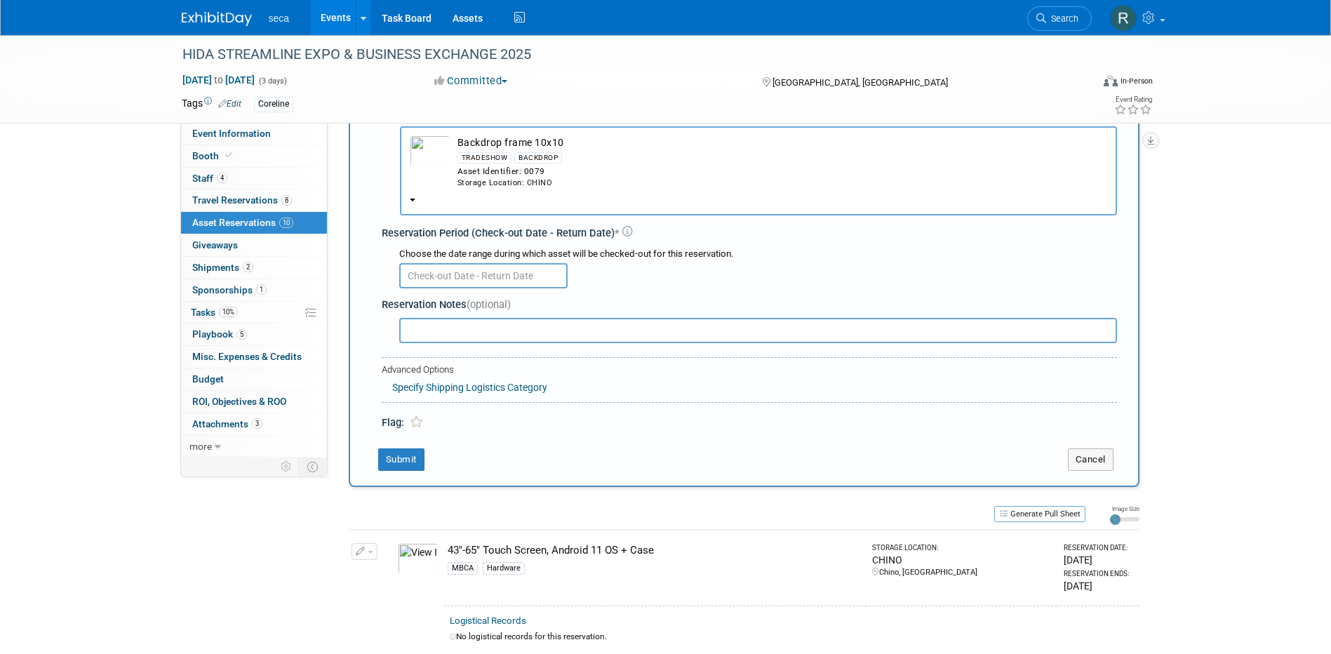
click at [413, 196] on button "Backdrop frame 10x10 TRADESHOW BACKDROP Asset Identifier: 0079 Storage Location…" at bounding box center [758, 170] width 717 height 89
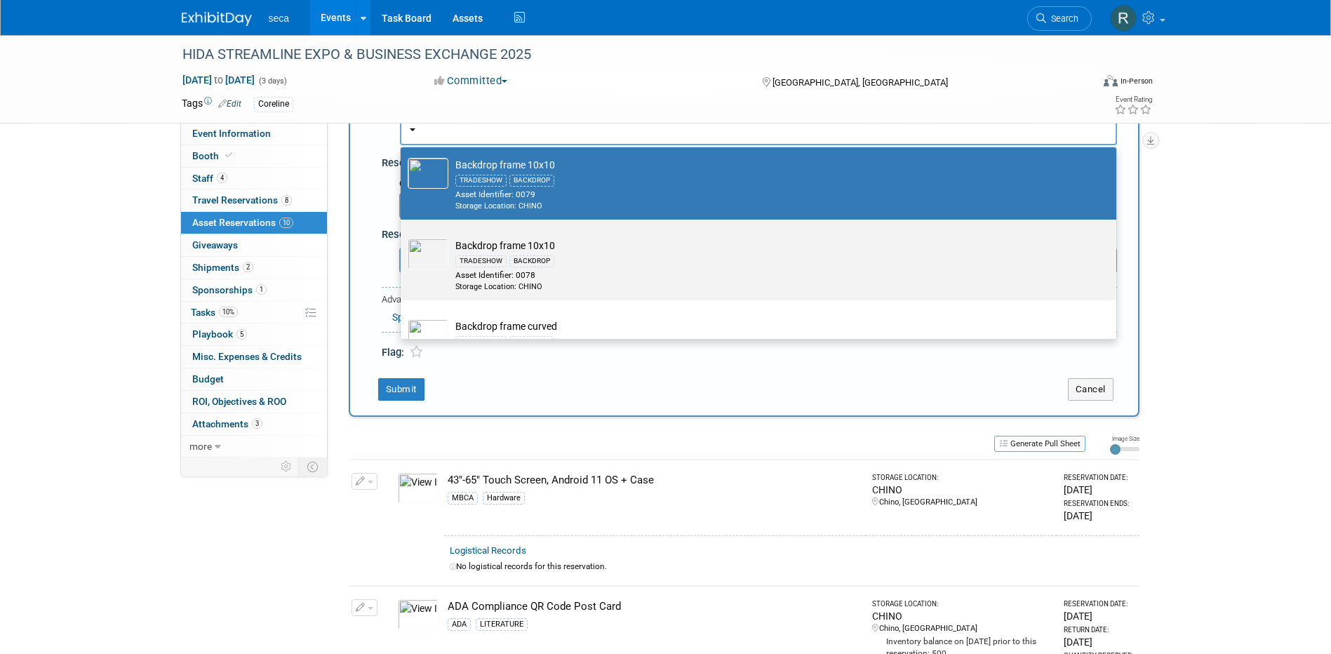
scroll to position [0, 0]
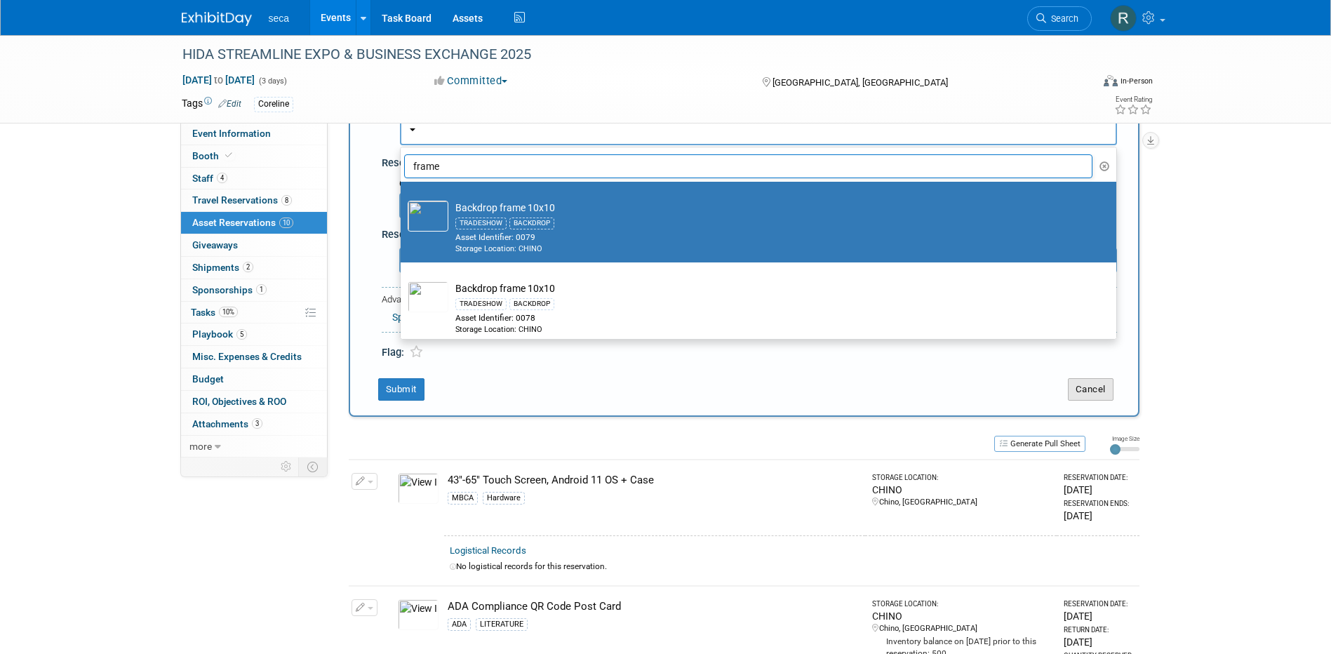
click at [1088, 389] on button "Cancel" at bounding box center [1091, 389] width 46 height 22
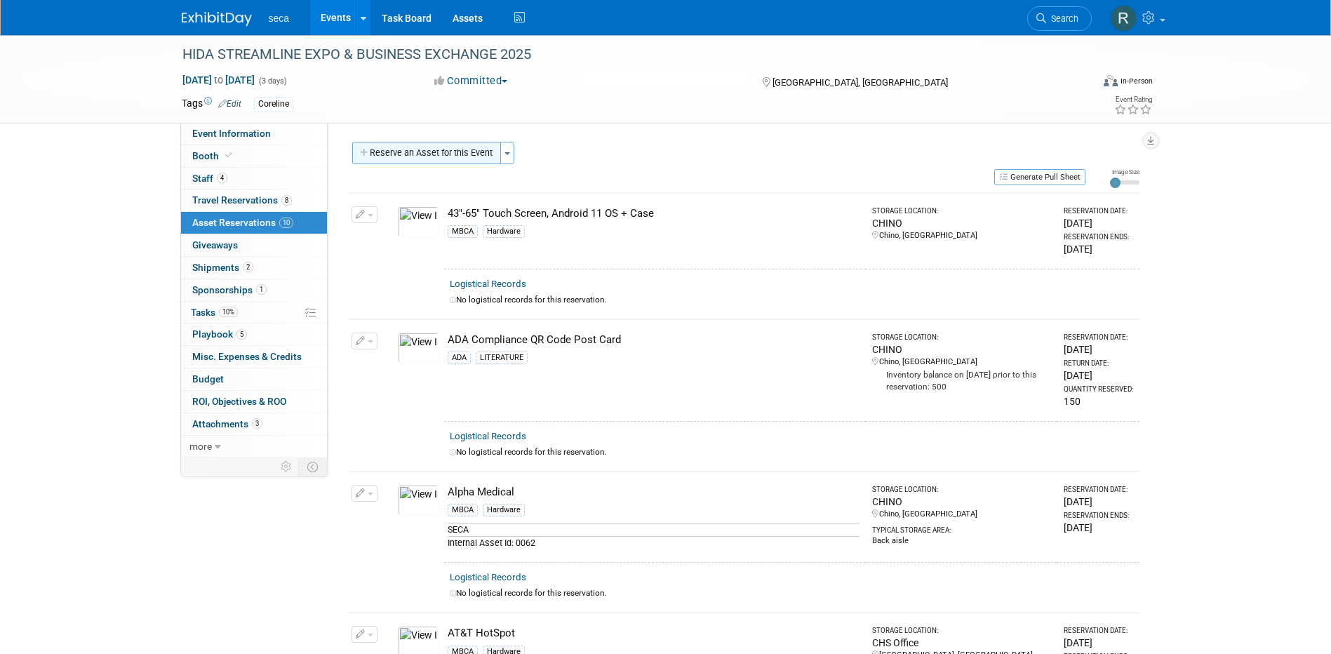
click at [393, 153] on button "Reserve an Asset for this Event" at bounding box center [426, 153] width 149 height 22
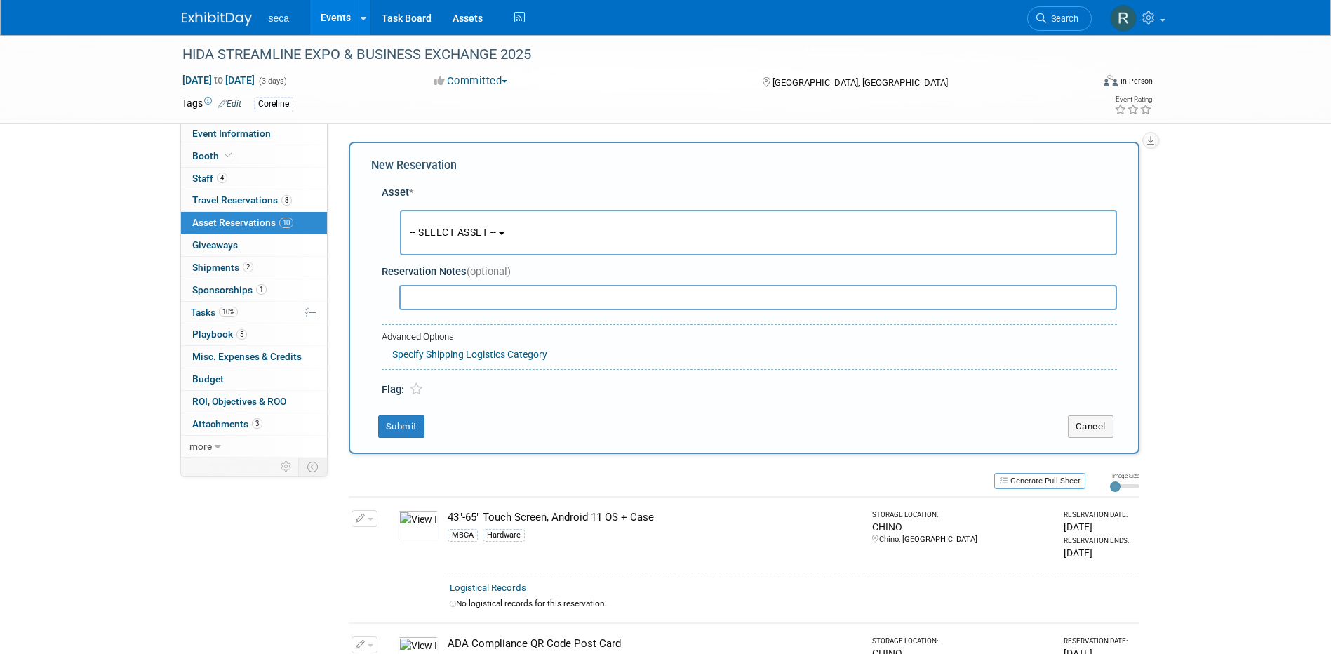
scroll to position [13, 0]
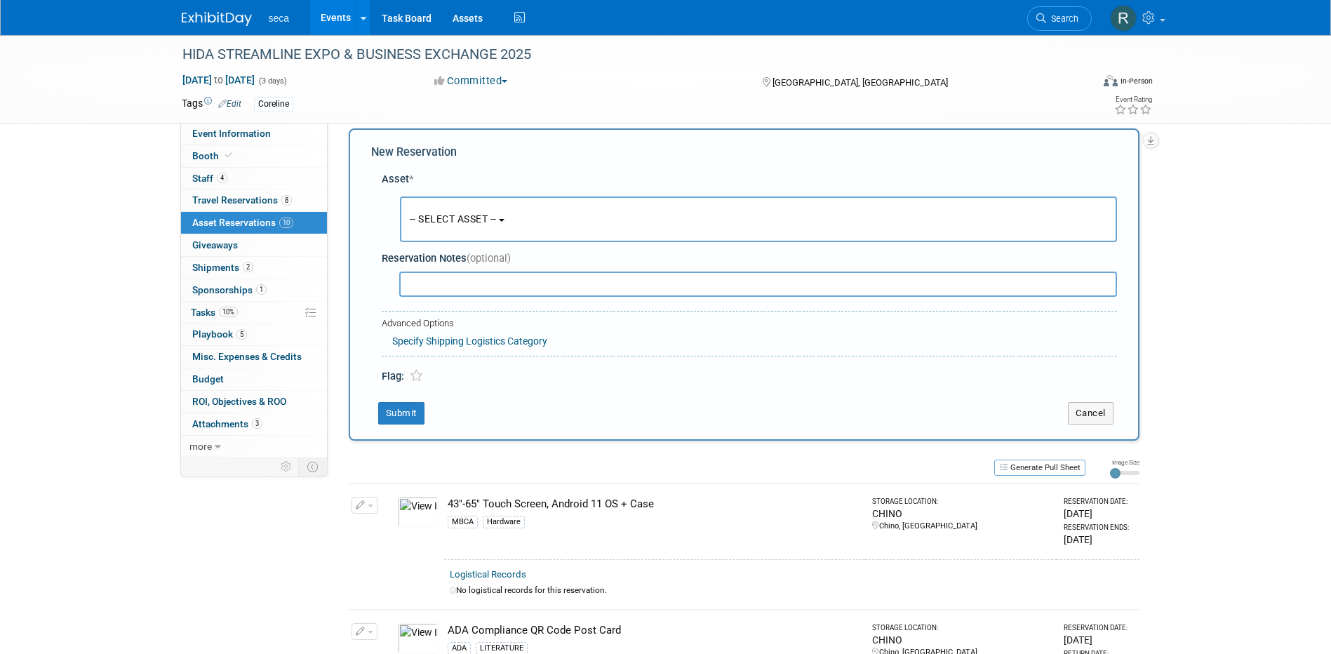
click at [439, 215] on span "-- SELECT ASSET --" at bounding box center [453, 218] width 87 height 11
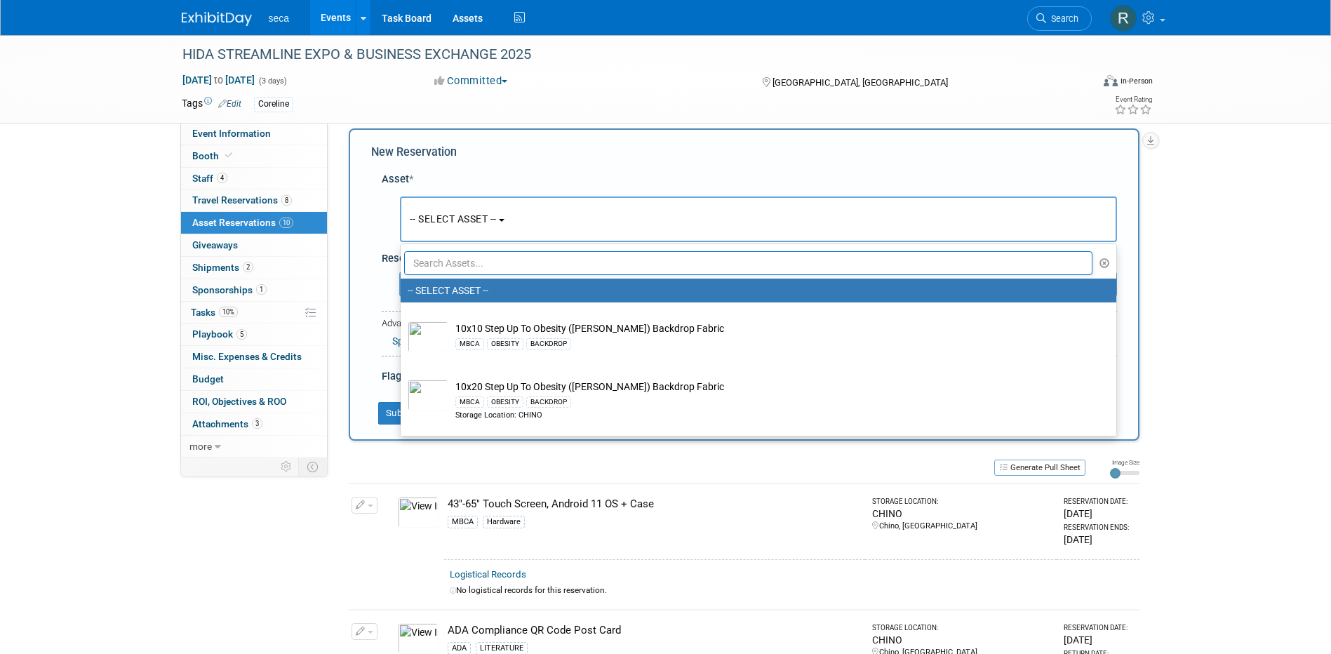
click at [449, 260] on input "text" at bounding box center [748, 263] width 689 height 24
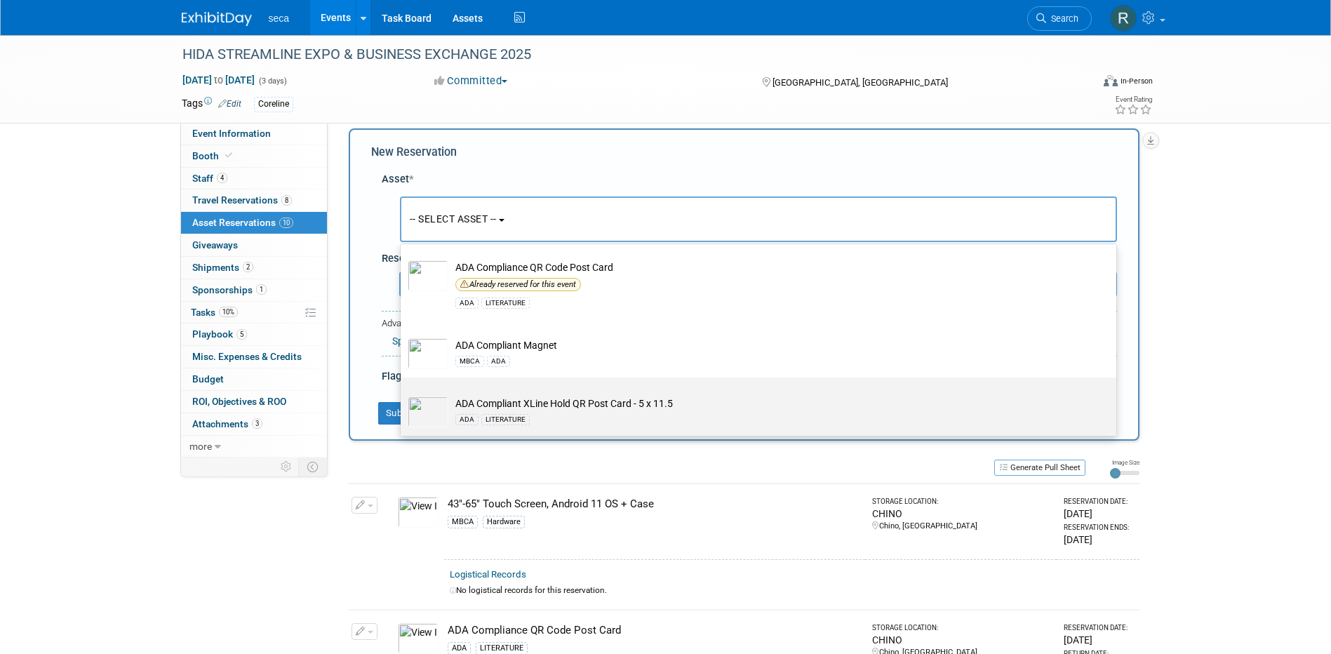
scroll to position [70, 0]
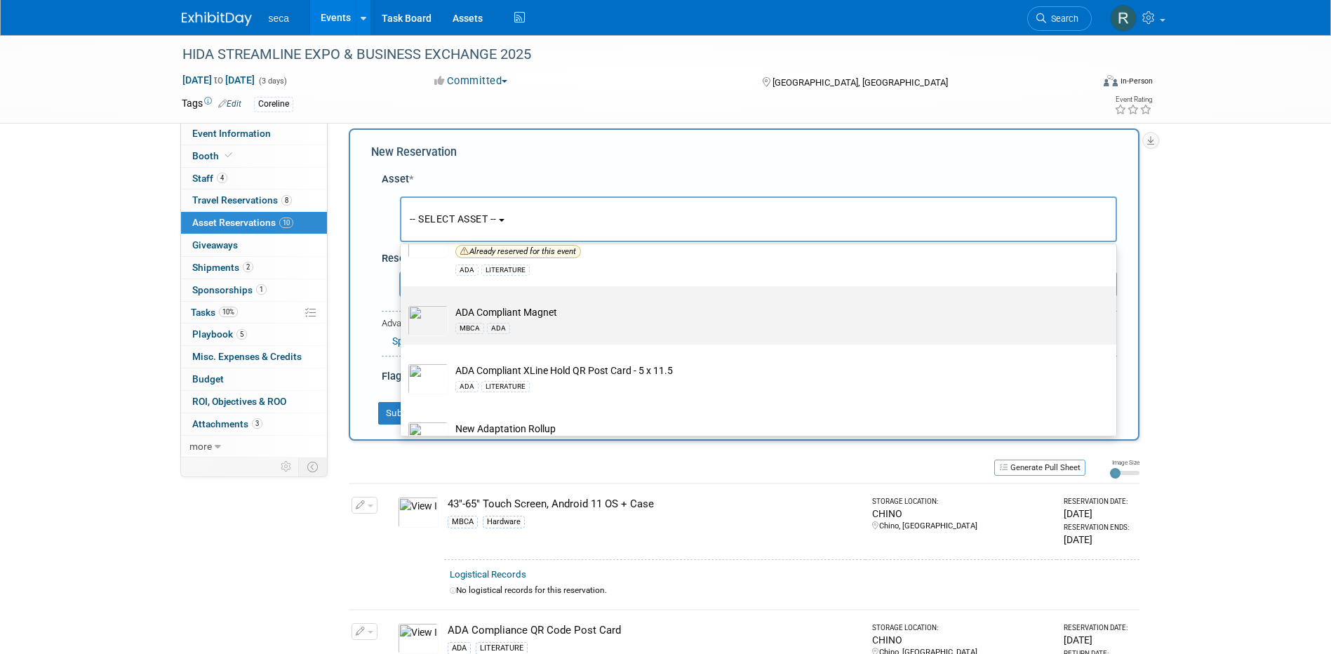
type input "ADA"
click at [523, 315] on td "ADA Compliant Magnet MBCA ADA" at bounding box center [768, 320] width 640 height 31
click at [403, 303] on input "ADA Compliant Magnet MBCA ADA" at bounding box center [398, 298] width 9 height 9
select select "10727628"
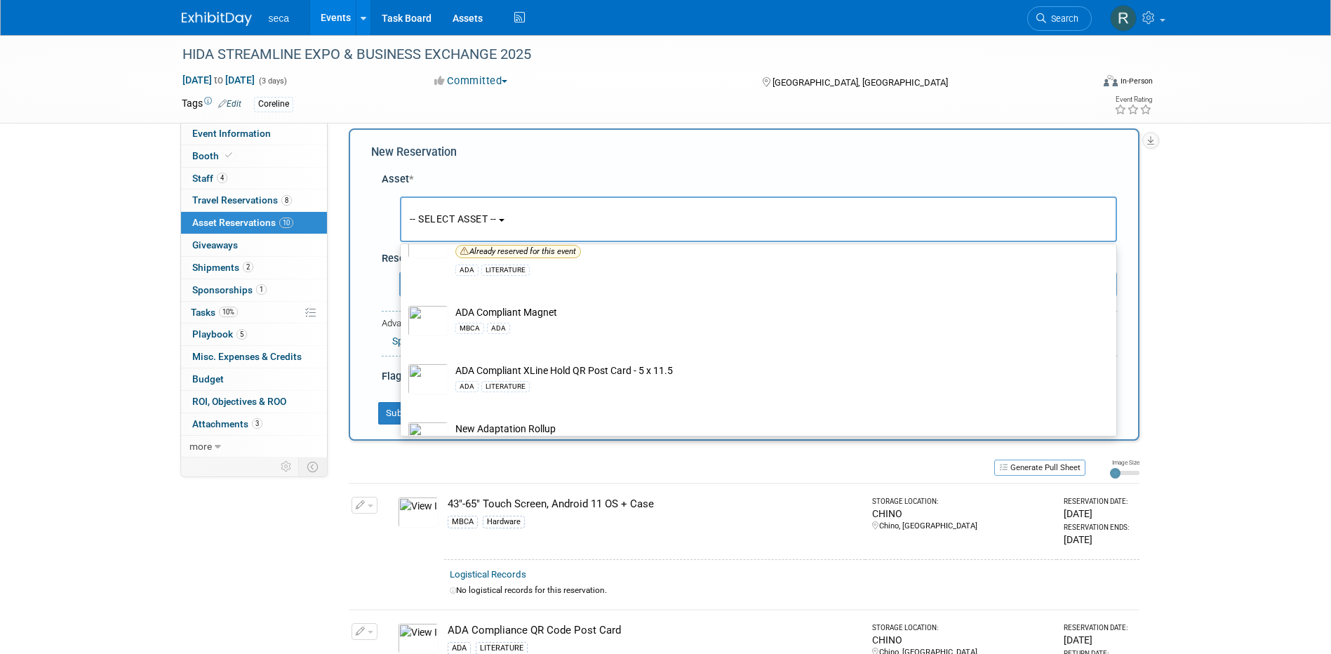
select select "8"
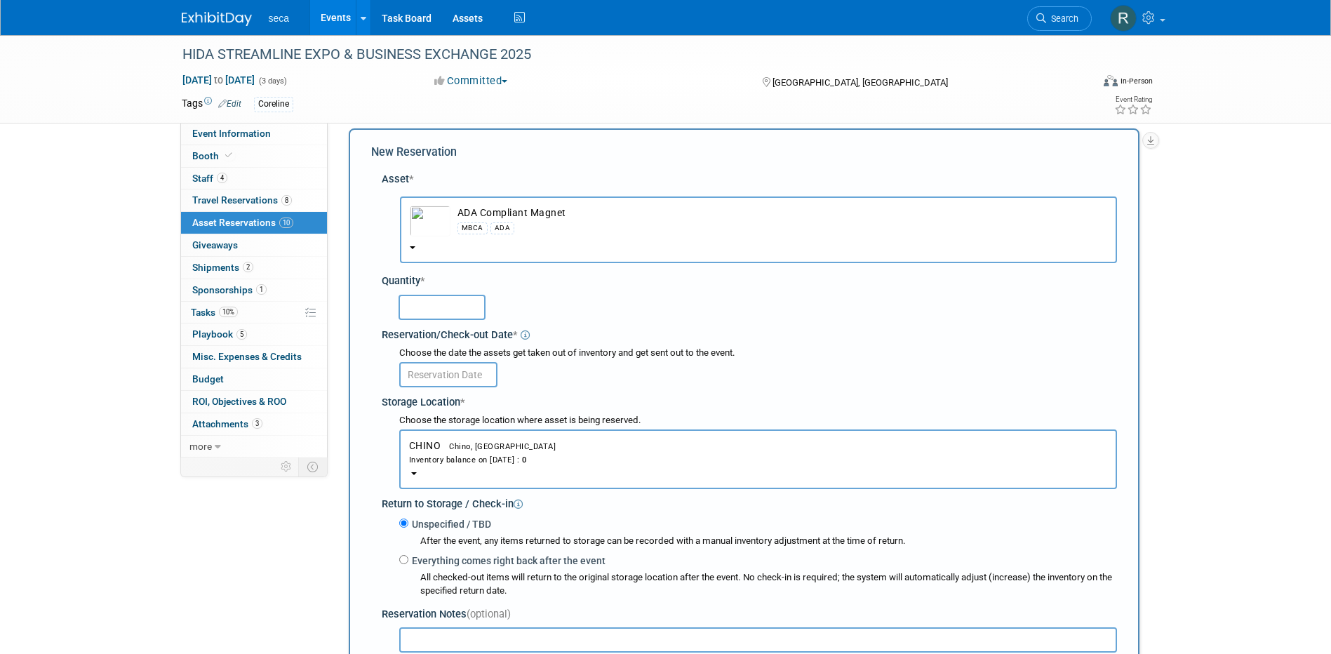
click at [424, 312] on input "text" at bounding box center [442, 307] width 87 height 25
type input "2"
click at [427, 375] on input "text" at bounding box center [448, 374] width 98 height 25
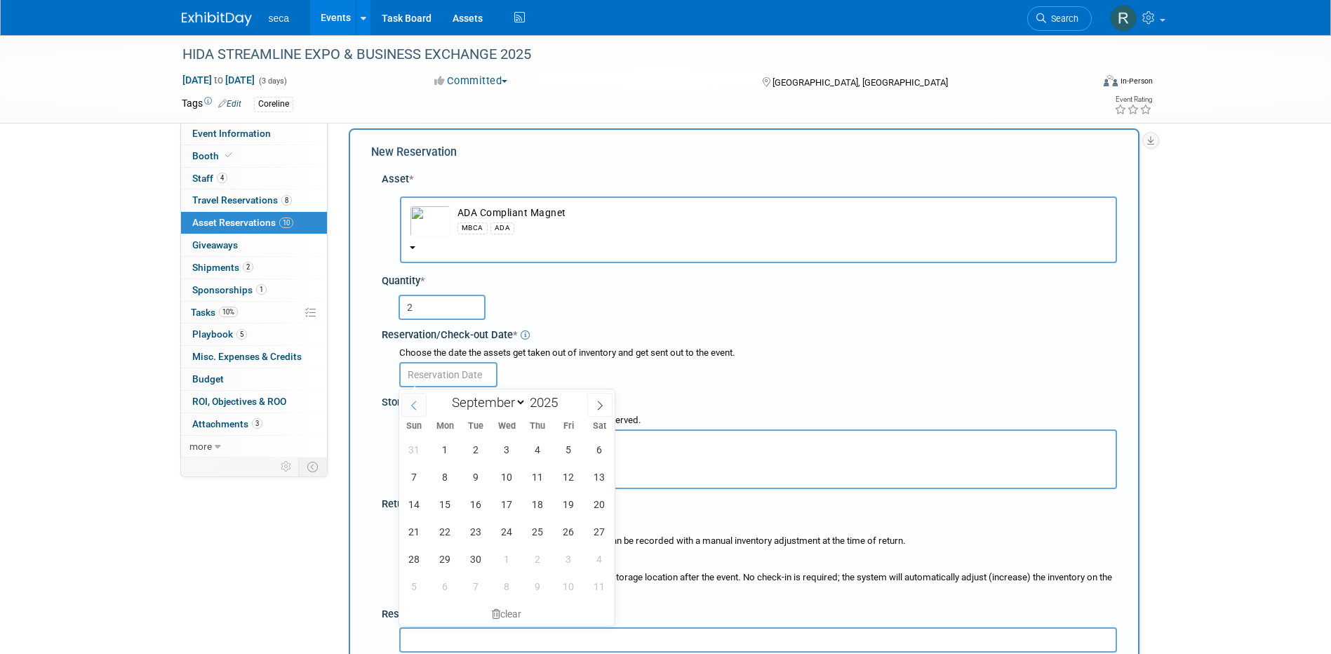
click at [415, 406] on icon at bounding box center [414, 406] width 10 height 10
select select "7"
click at [566, 556] on span "29" at bounding box center [568, 558] width 27 height 27
type input "[DATE]"
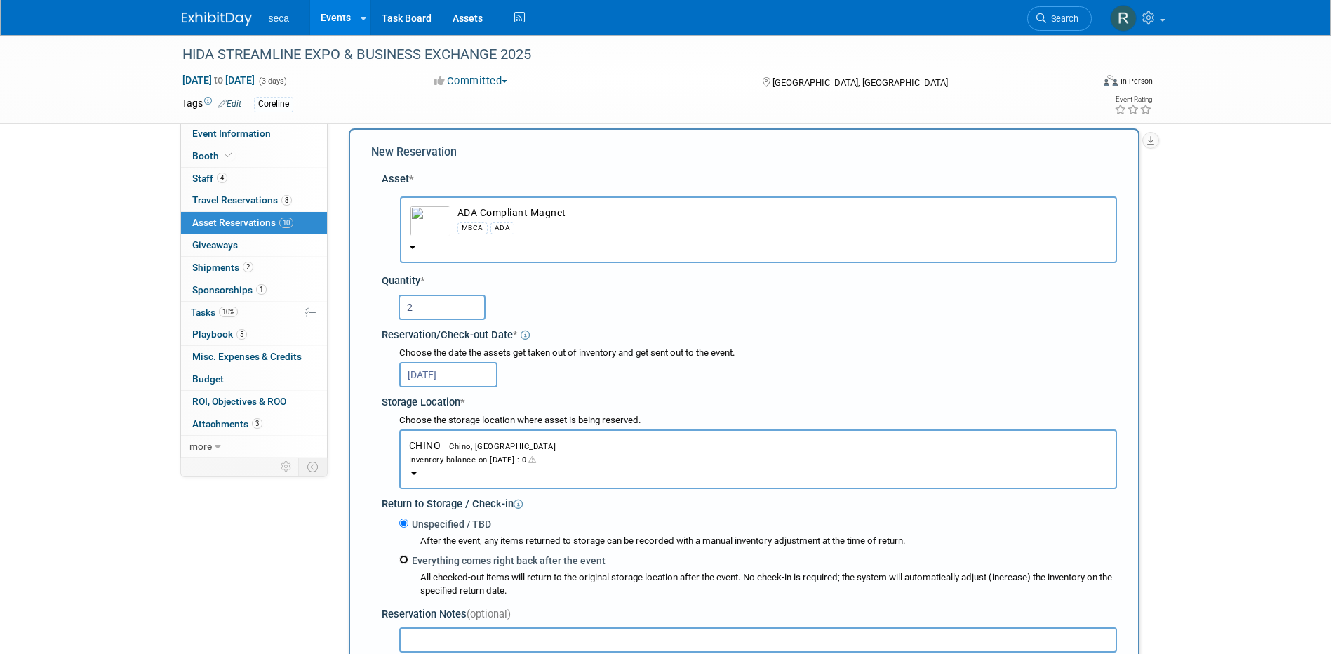
click at [402, 559] on input "Everything comes right back after the event" at bounding box center [403, 559] width 9 height 9
radio input "true"
select select "8"
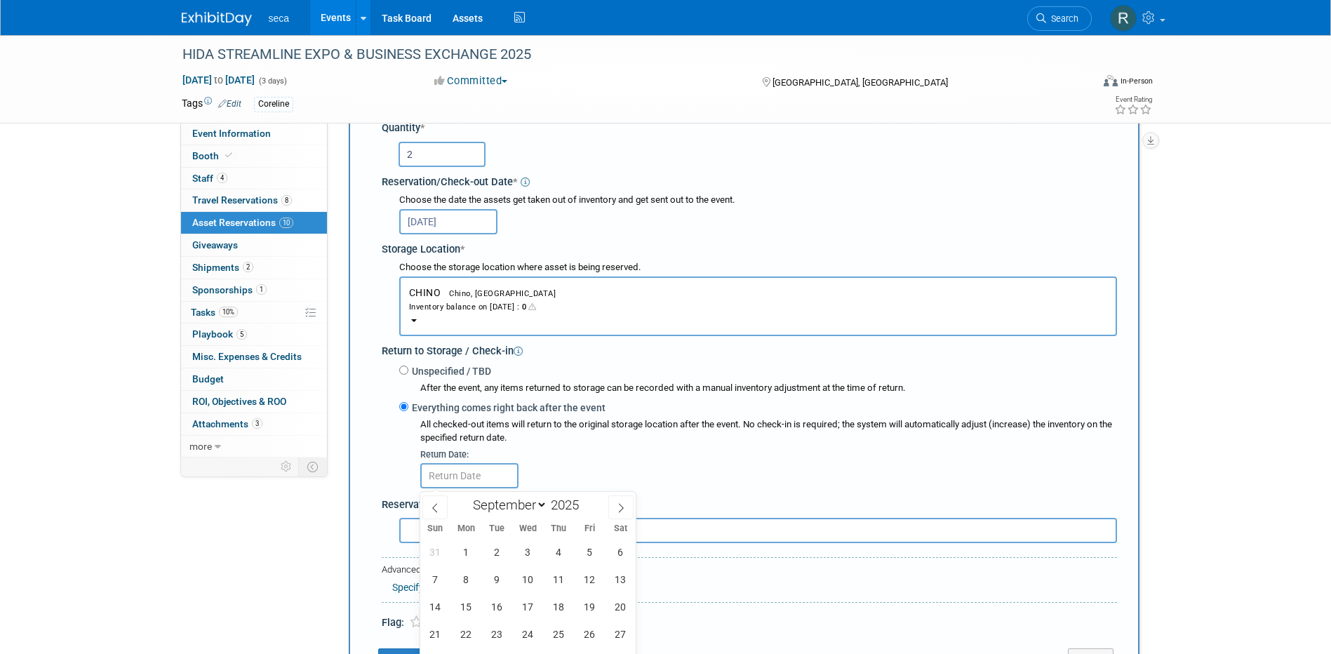
scroll to position [224, 0]
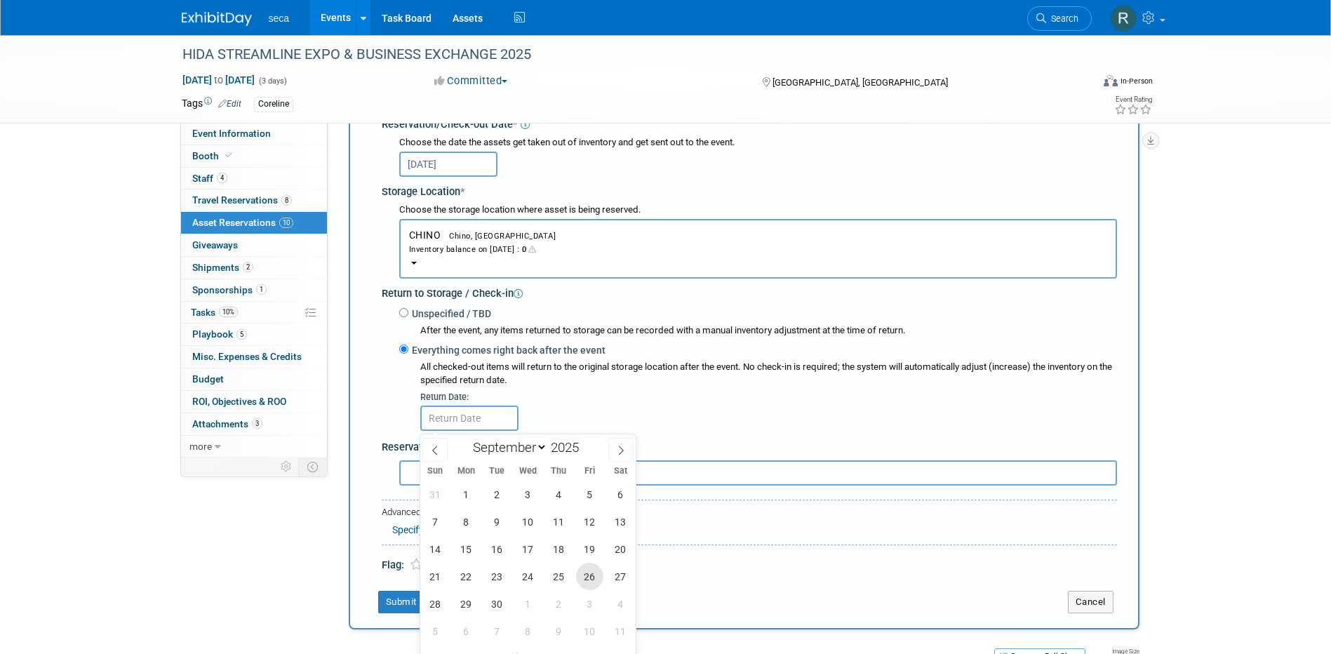
click at [593, 576] on span "26" at bounding box center [589, 576] width 27 height 27
type input "Sep 26, 2025"
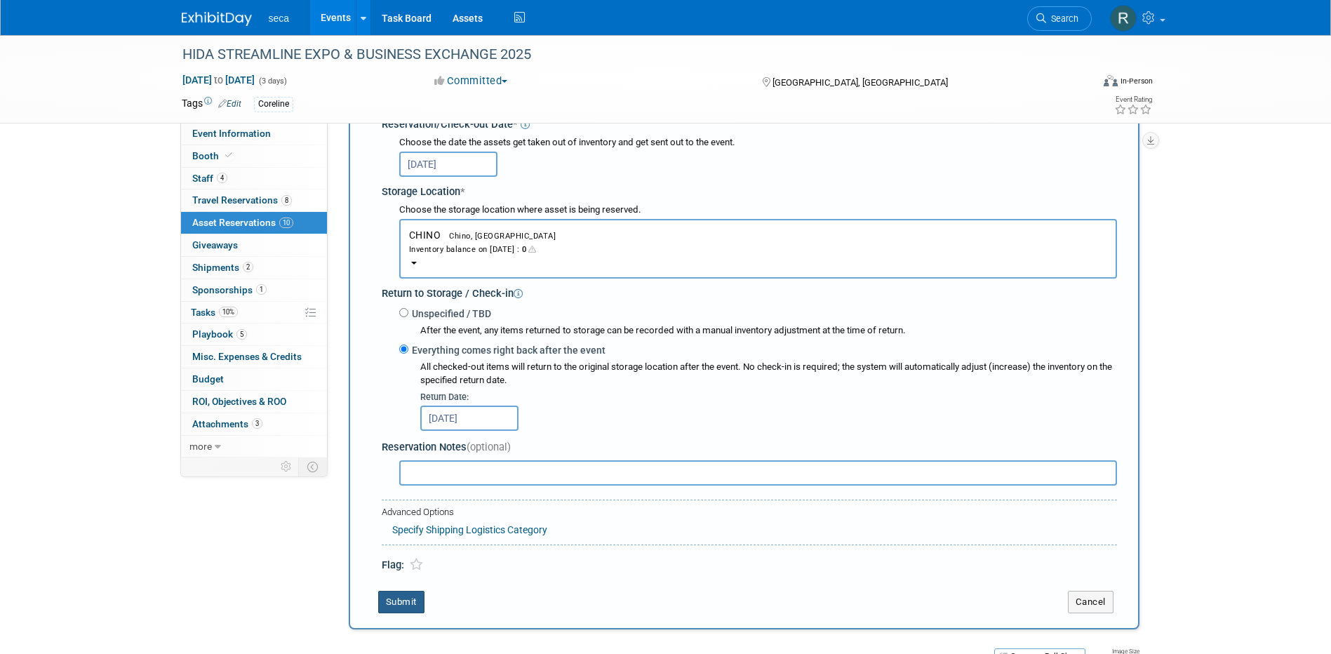
click at [403, 601] on button "Submit" at bounding box center [401, 602] width 46 height 22
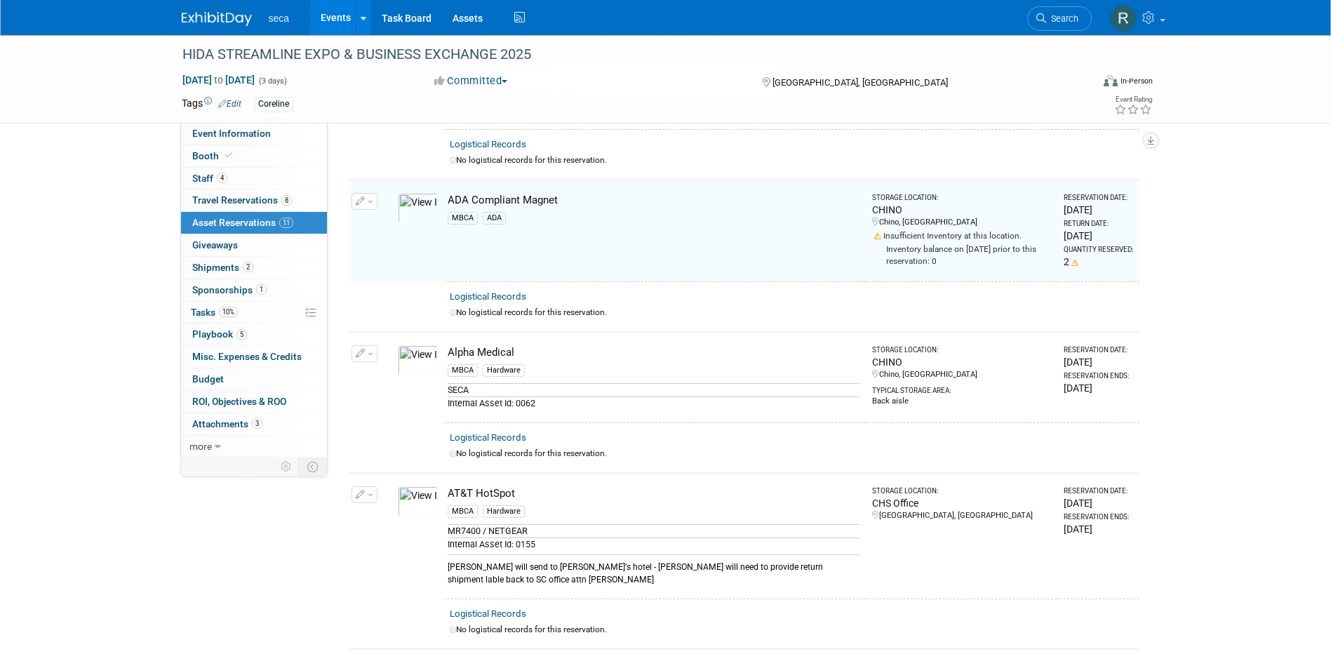
scroll to position [295, 0]
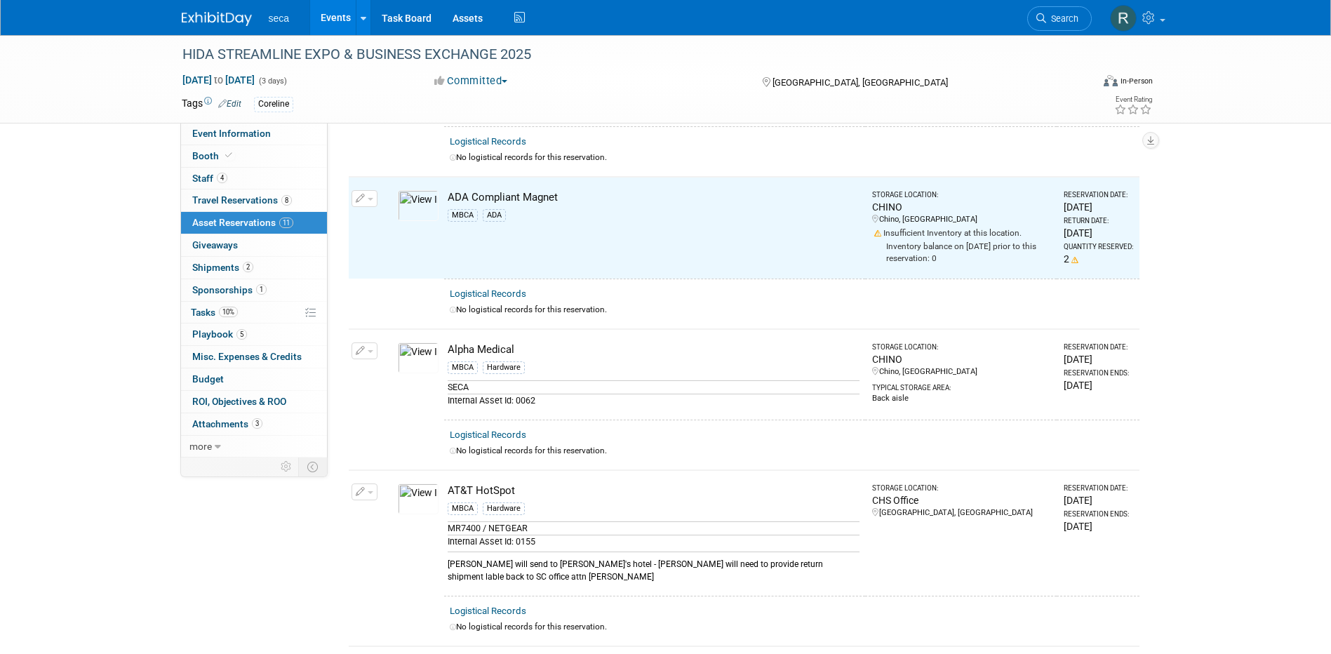
click at [361, 198] on icon "button" at bounding box center [361, 198] width 10 height 9
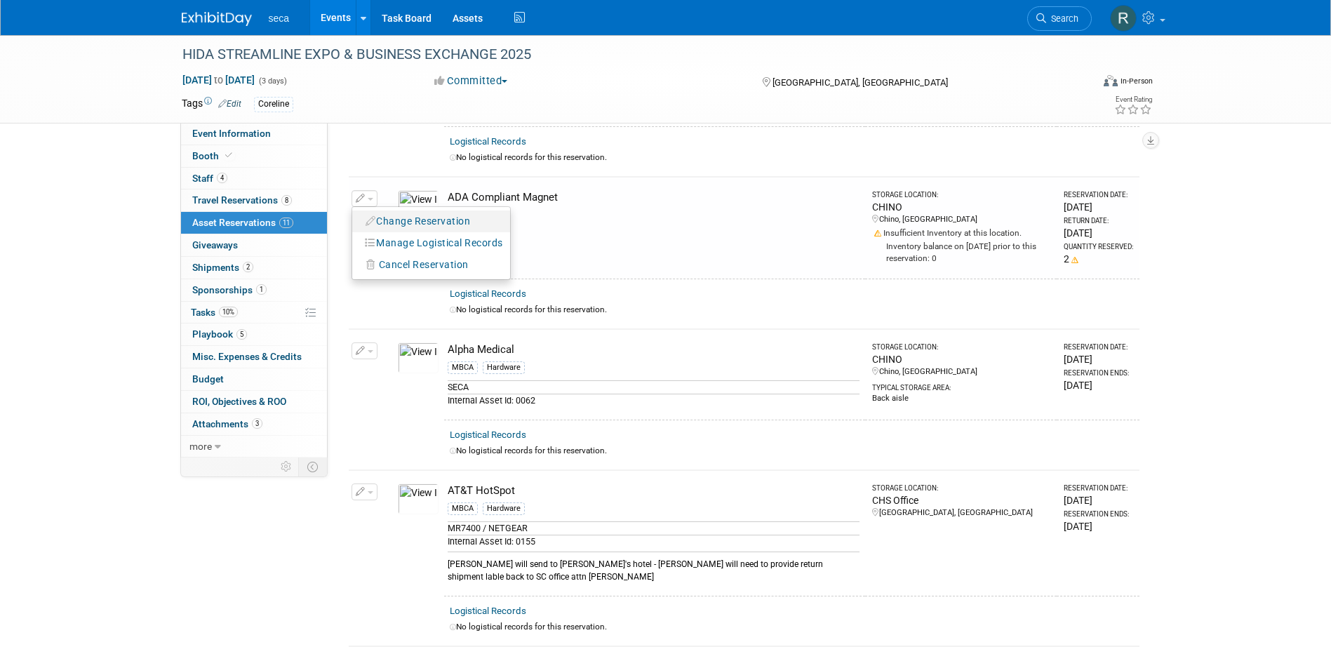
click at [399, 224] on button "Change Reservation" at bounding box center [418, 221] width 119 height 19
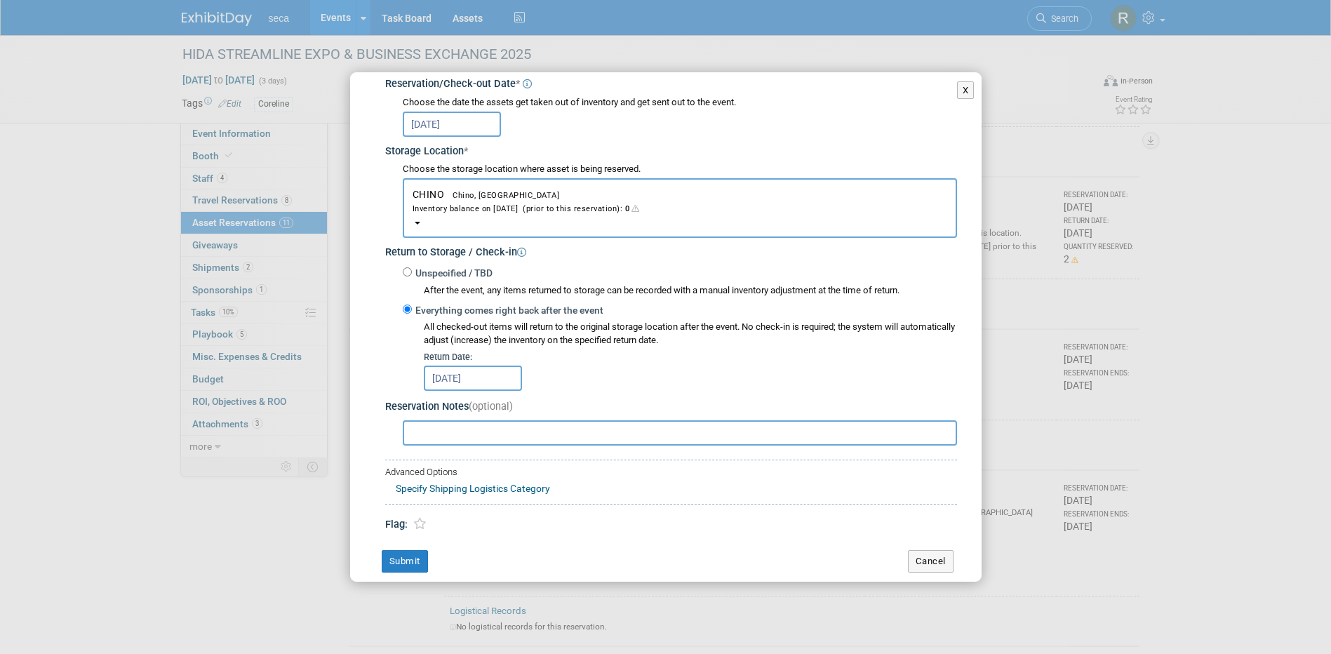
scroll to position [187, 0]
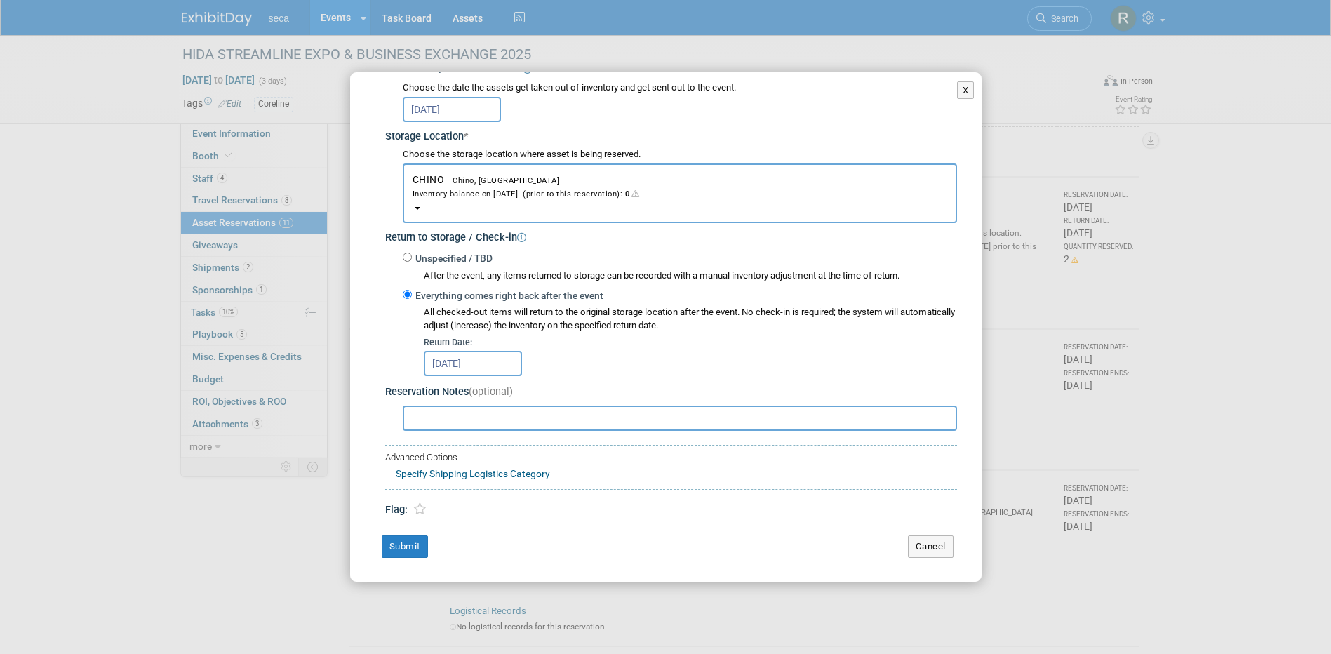
click at [490, 412] on input "text" at bounding box center [680, 418] width 554 height 25
type input "include velcro - RJO to ship to LNU's hotel from CHS office"
click at [403, 545] on button "Submit" at bounding box center [405, 546] width 46 height 22
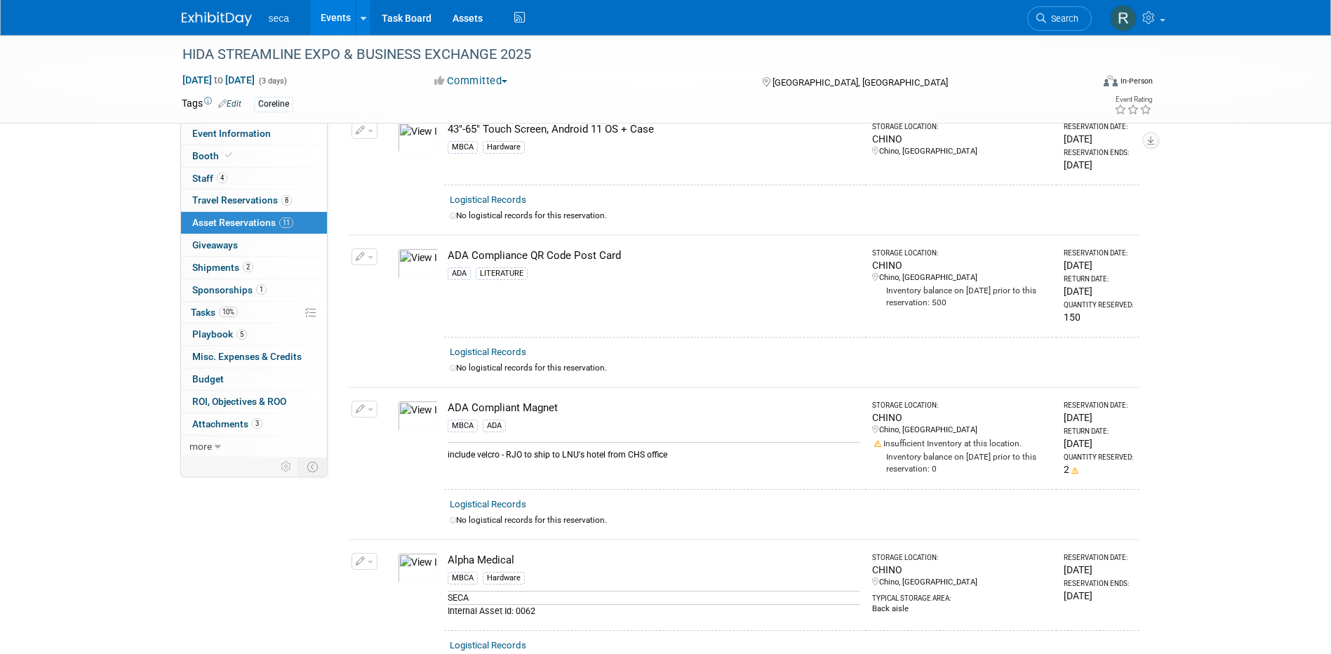
scroll to position [0, 0]
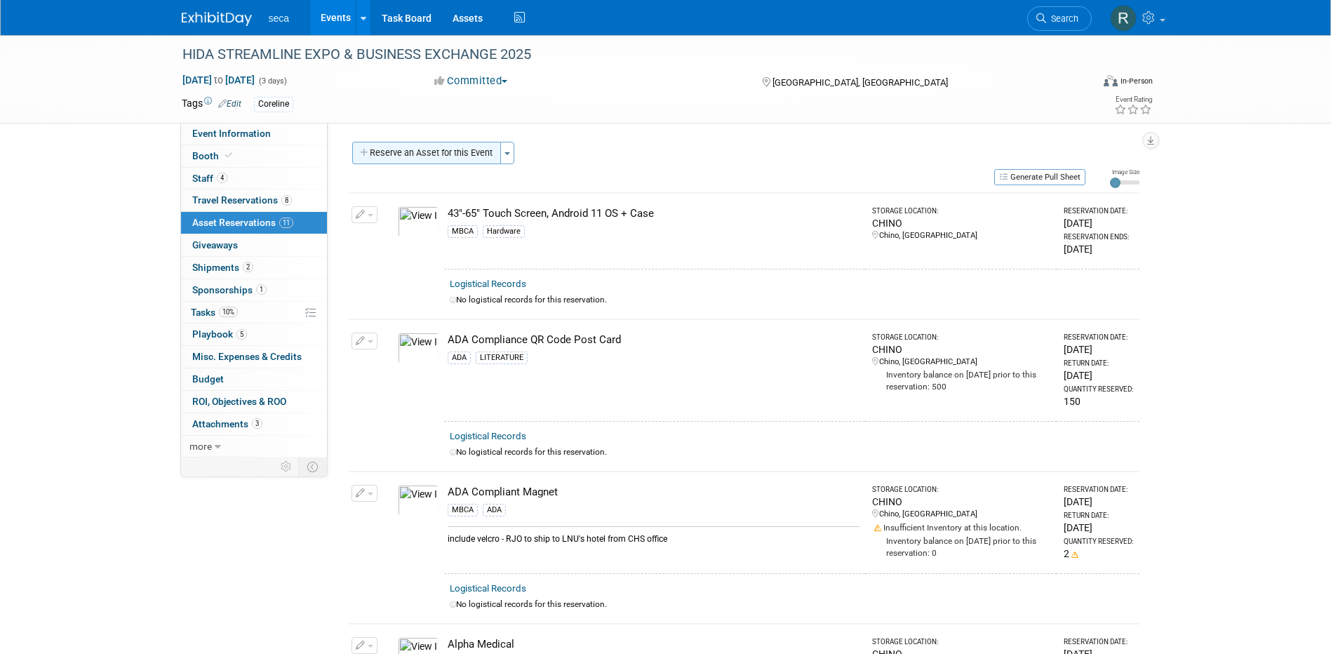
click at [413, 152] on button "Reserve an Asset for this Event" at bounding box center [426, 153] width 149 height 22
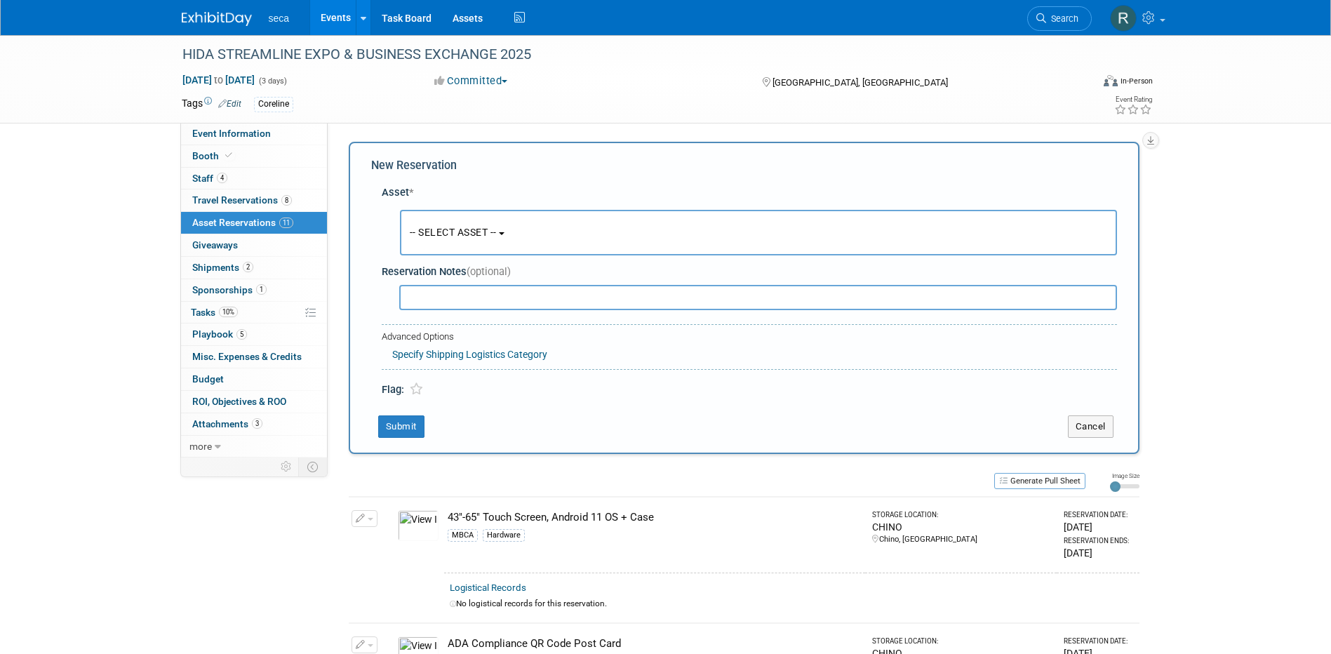
scroll to position [13, 0]
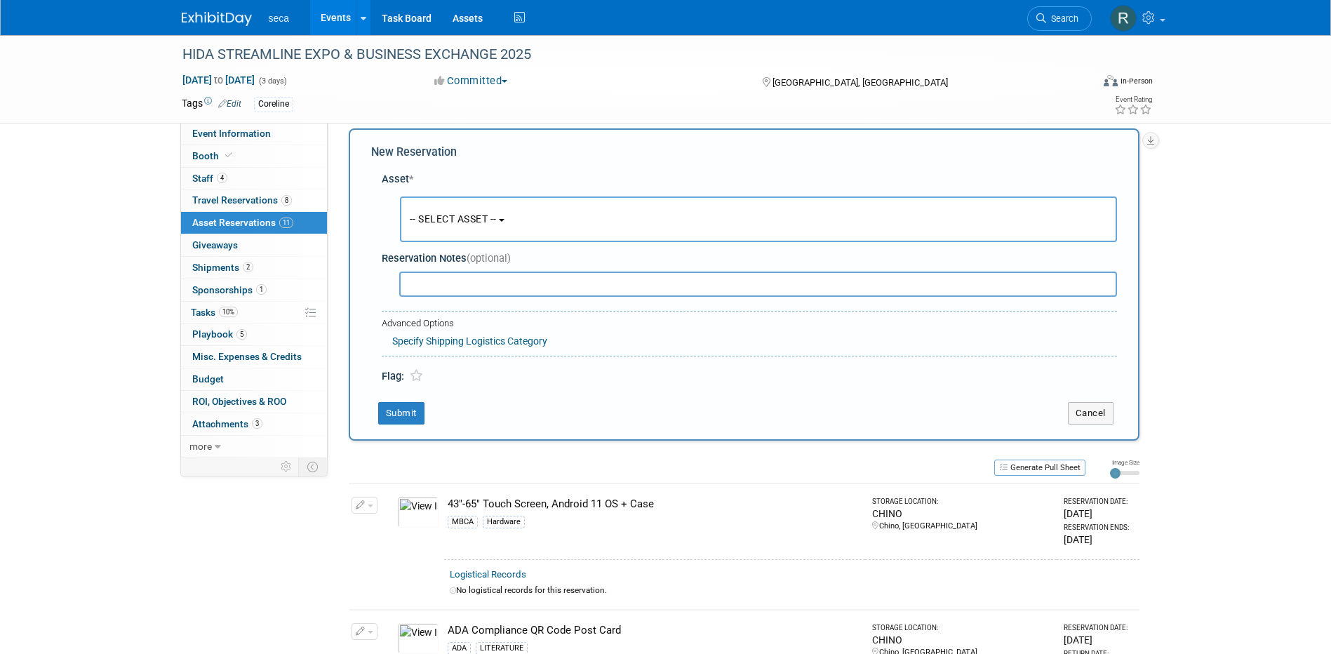
click at [454, 215] on span "-- SELECT ASSET --" at bounding box center [453, 218] width 87 height 11
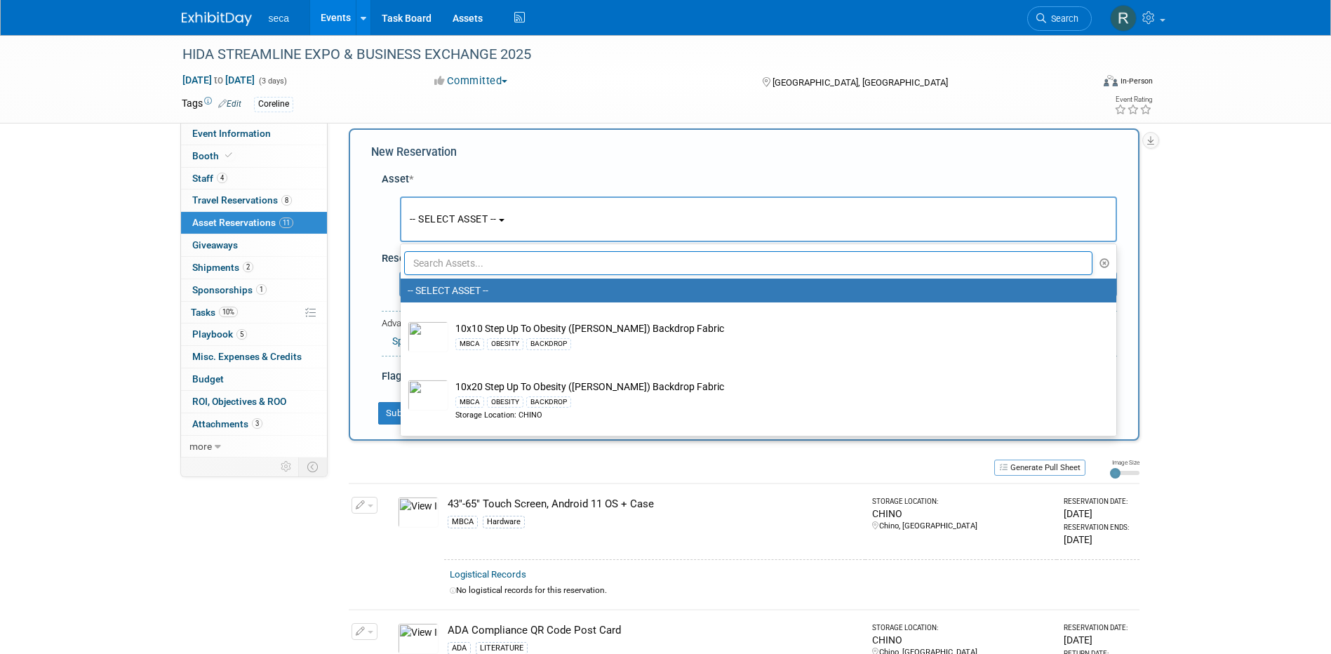
click at [461, 265] on input "text" at bounding box center [748, 263] width 689 height 24
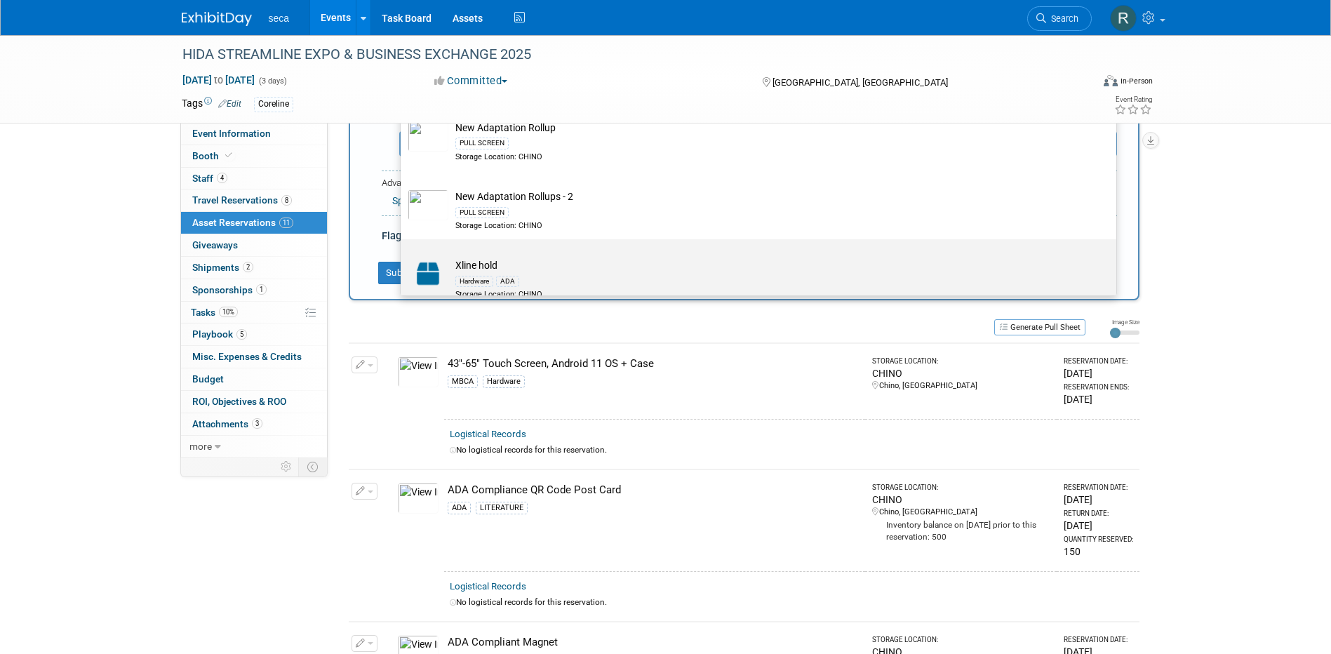
scroll to position [269, 0]
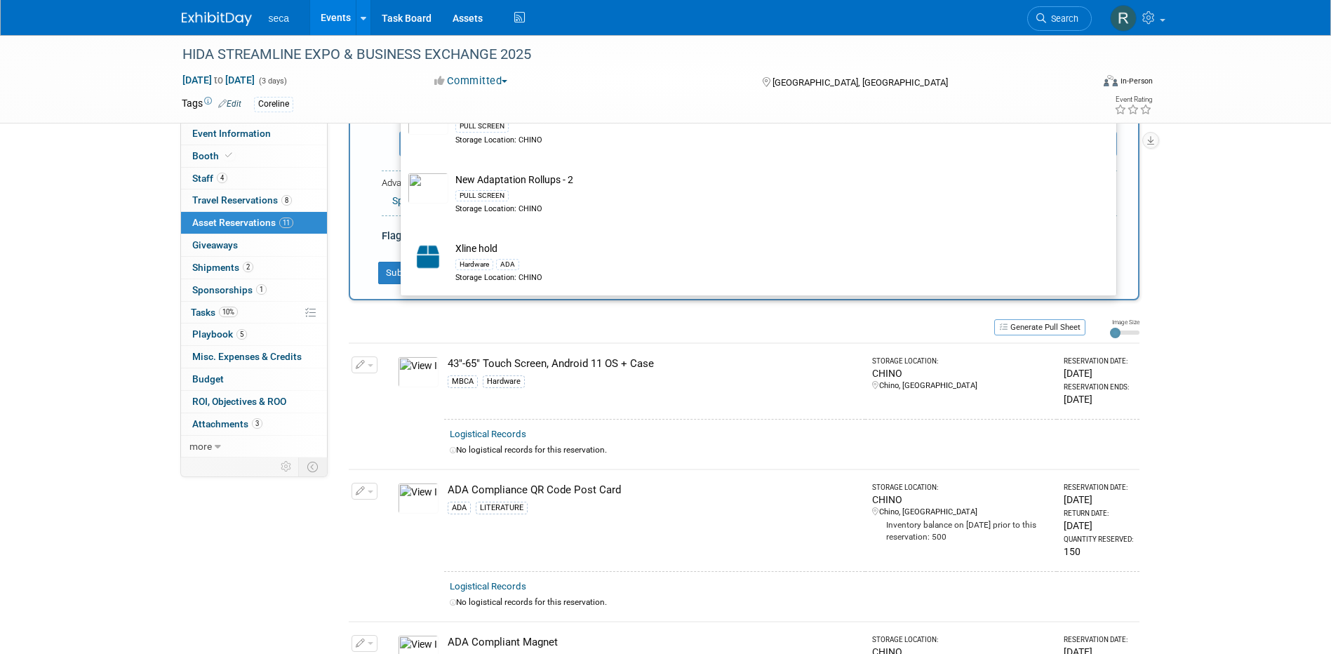
type input "ADA"
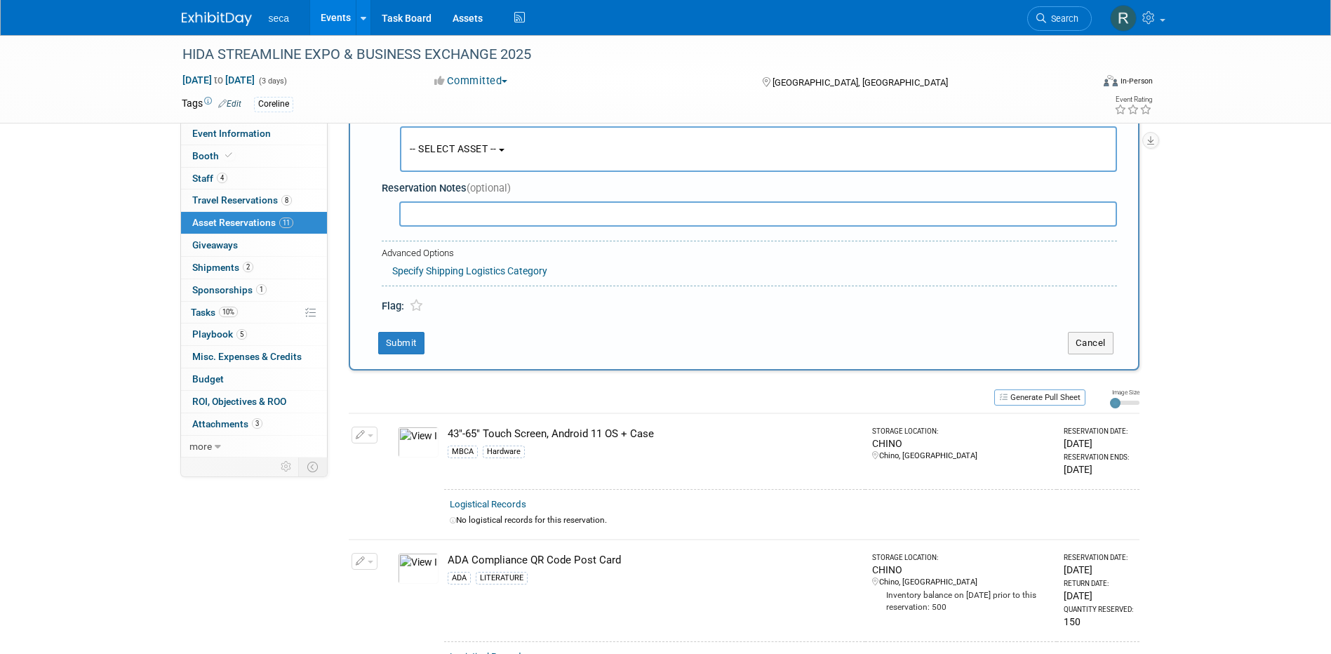
scroll to position [0, 0]
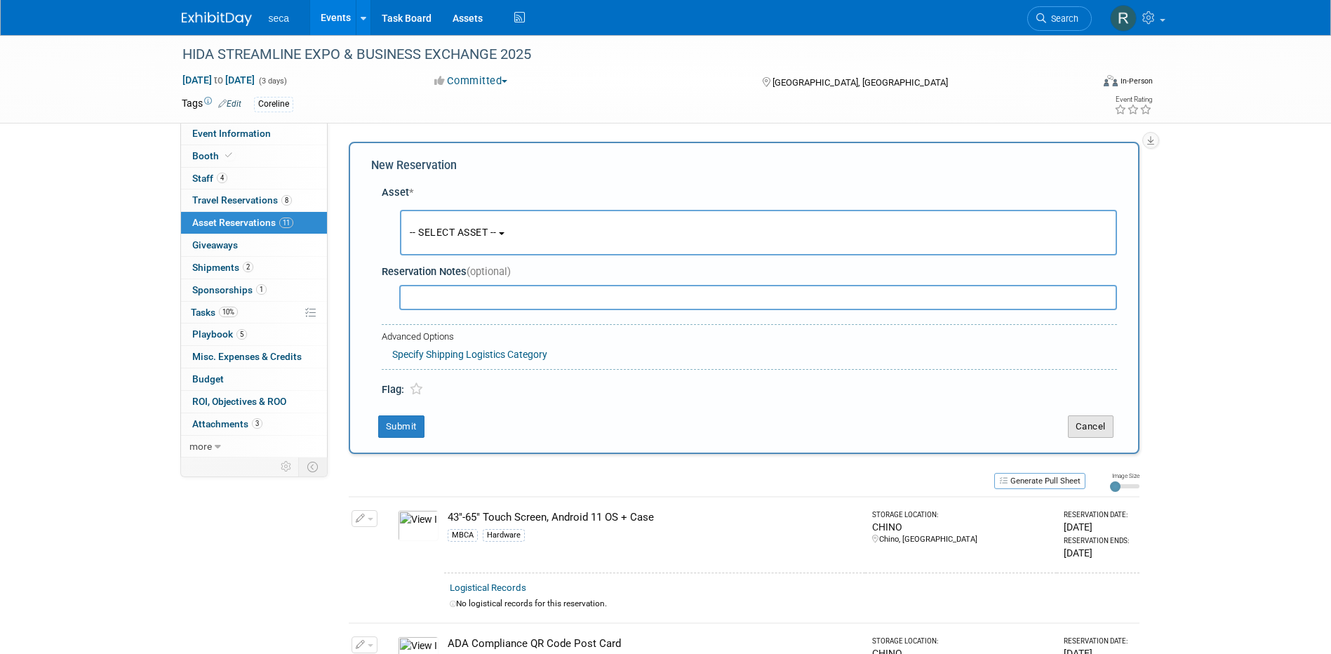
click at [1102, 423] on button "Cancel" at bounding box center [1091, 426] width 46 height 22
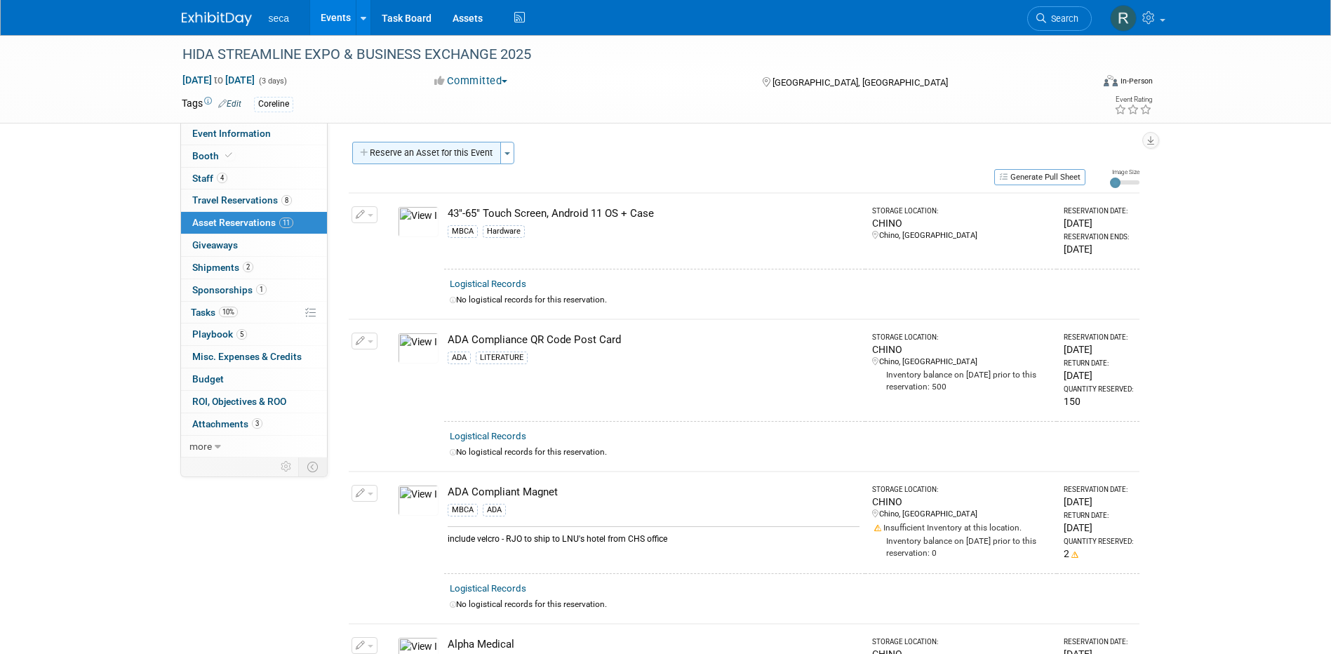
click at [424, 150] on button "Reserve an Asset for this Event" at bounding box center [426, 153] width 149 height 22
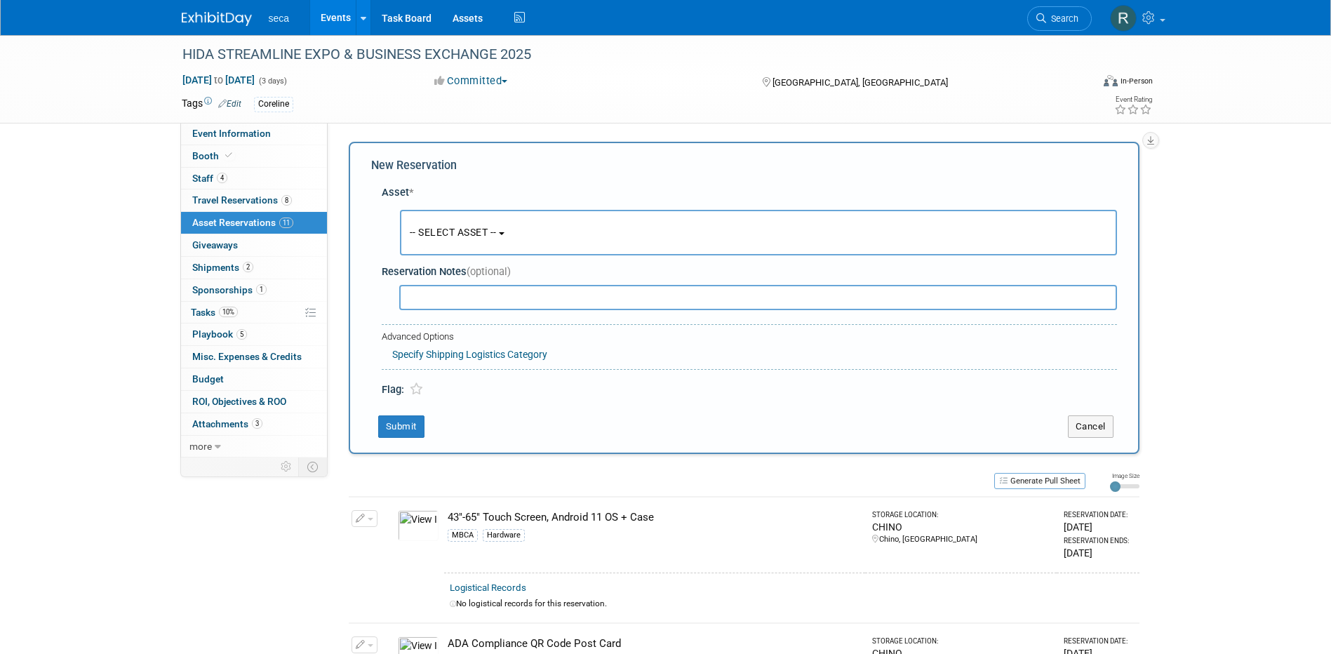
scroll to position [13, 0]
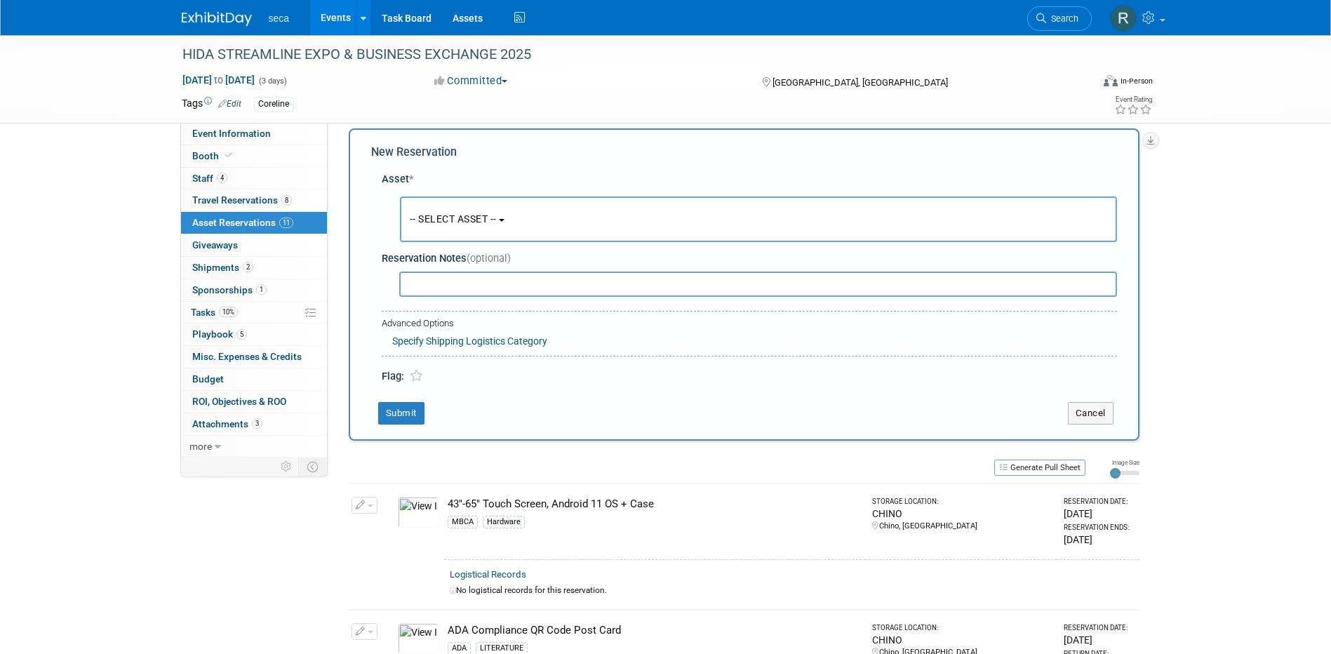
click at [451, 216] on span "-- SELECT ASSET --" at bounding box center [453, 218] width 87 height 11
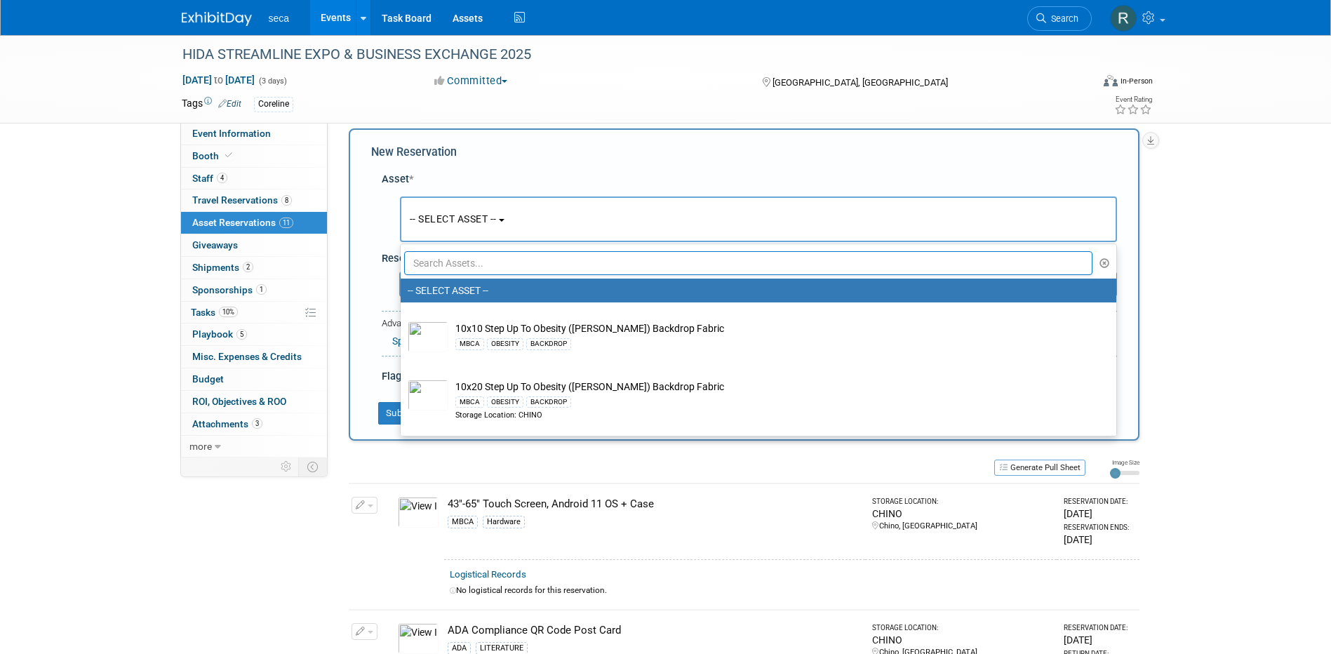
click at [461, 258] on input "text" at bounding box center [748, 263] width 689 height 24
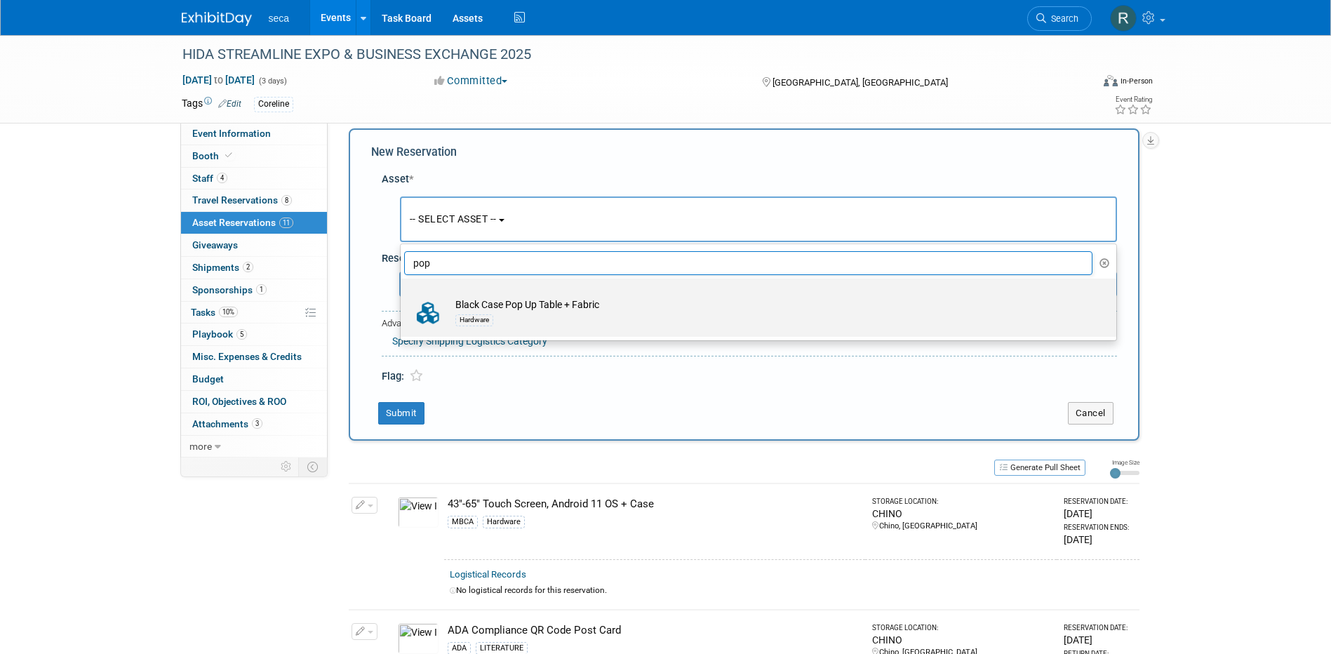
type input "pop"
click at [514, 301] on td "Black Case Pop Up Table + Fabric Hardware" at bounding box center [768, 313] width 640 height 31
click at [403, 295] on input "Black Case Pop Up Table + Fabric Hardware" at bounding box center [398, 290] width 9 height 9
select select "10727722"
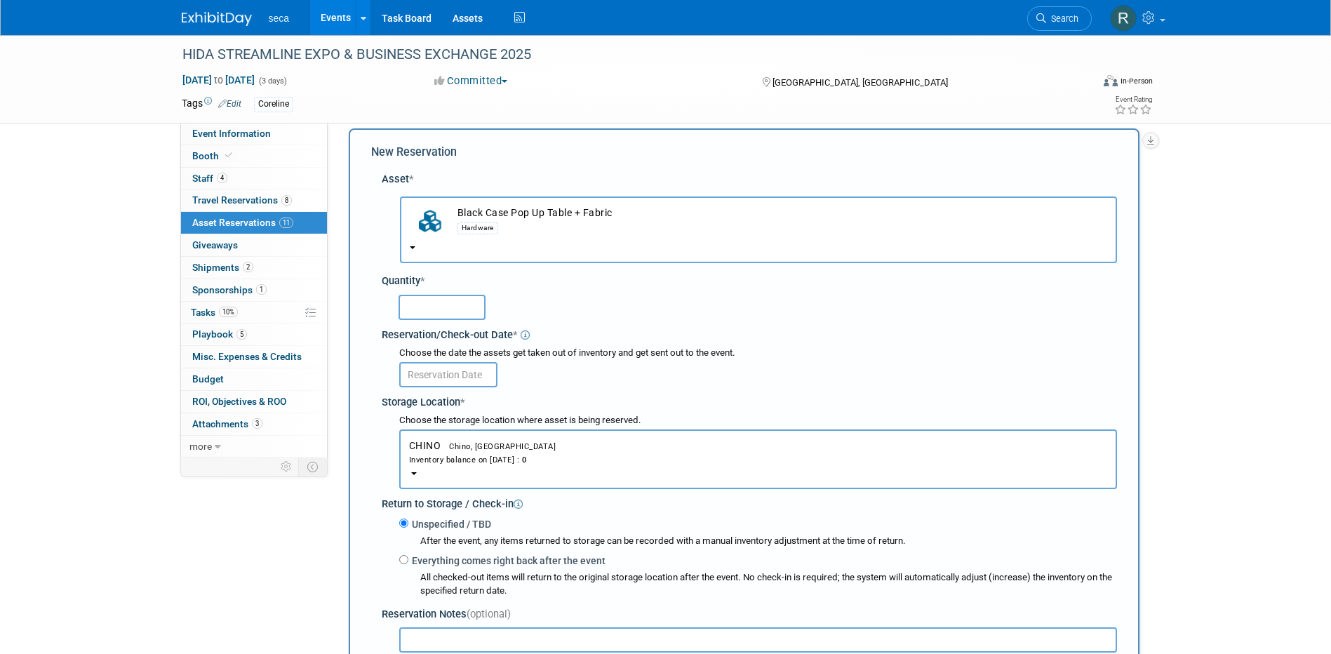
click at [453, 308] on input "text" at bounding box center [442, 307] width 87 height 25
type input "1"
click at [431, 373] on input "text" at bounding box center [448, 374] width 98 height 25
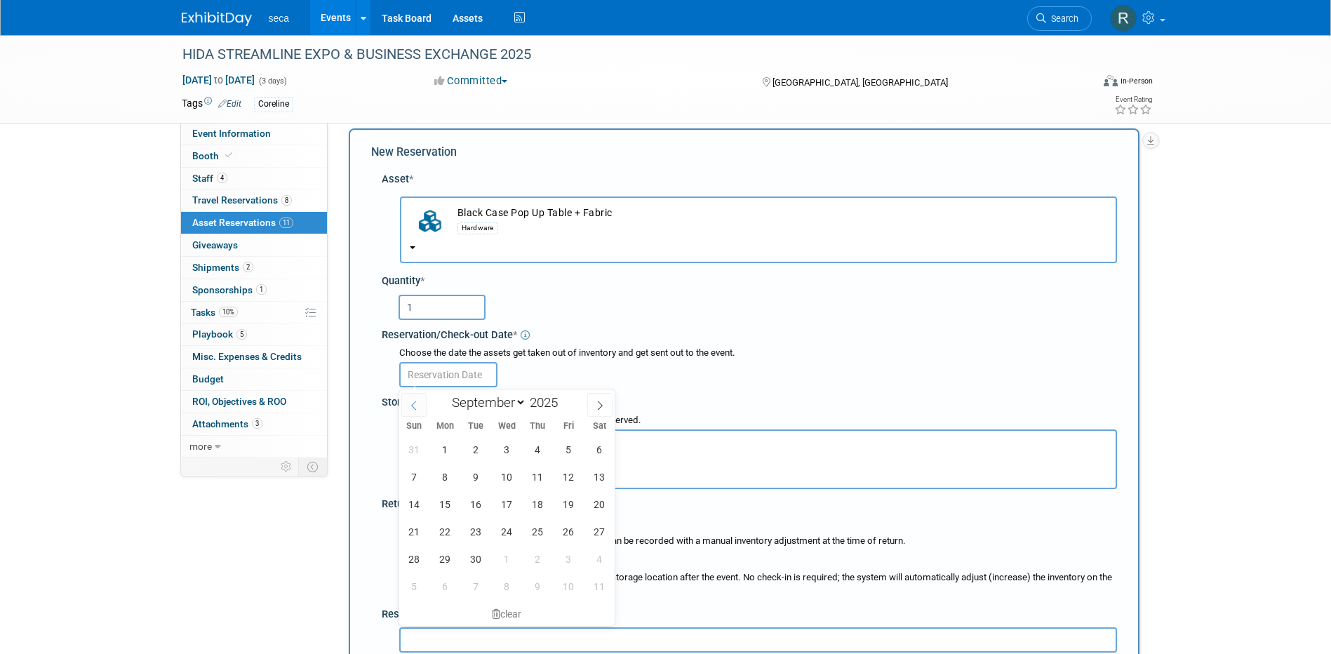
click at [417, 401] on icon at bounding box center [414, 406] width 10 height 10
select select "7"
click at [564, 558] on span "29" at bounding box center [568, 558] width 27 height 27
type input "Aug 29, 2025"
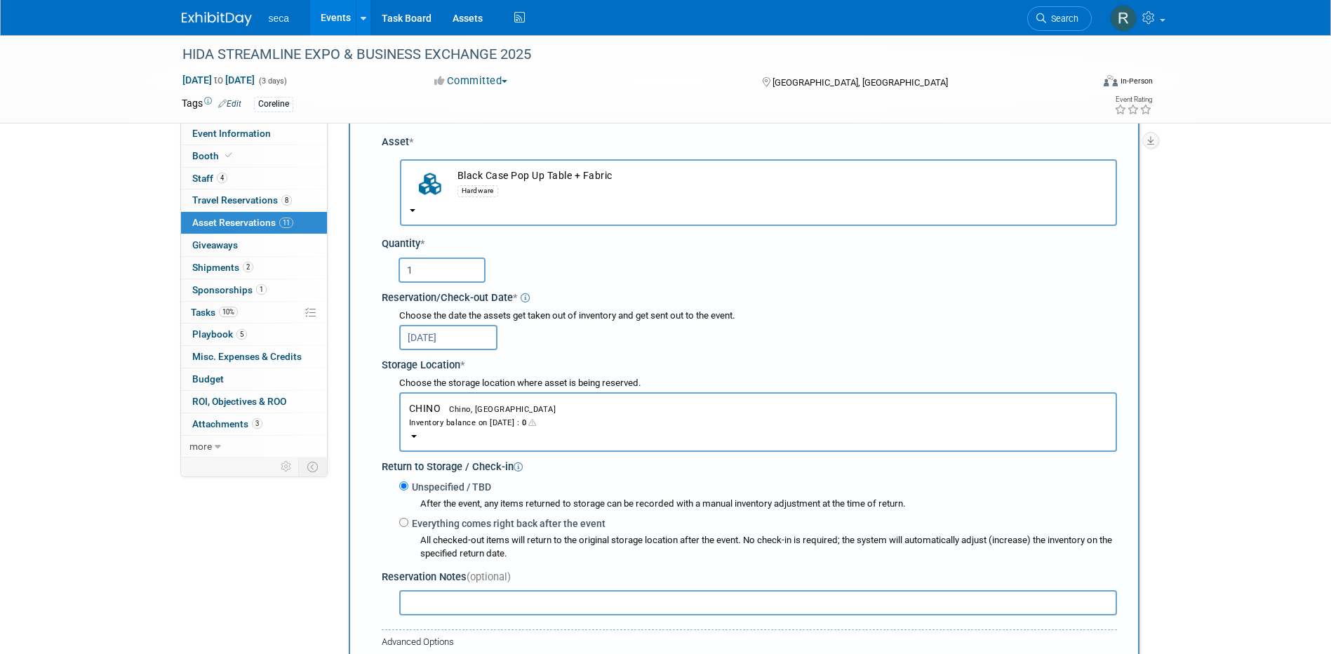
scroll to position [83, 0]
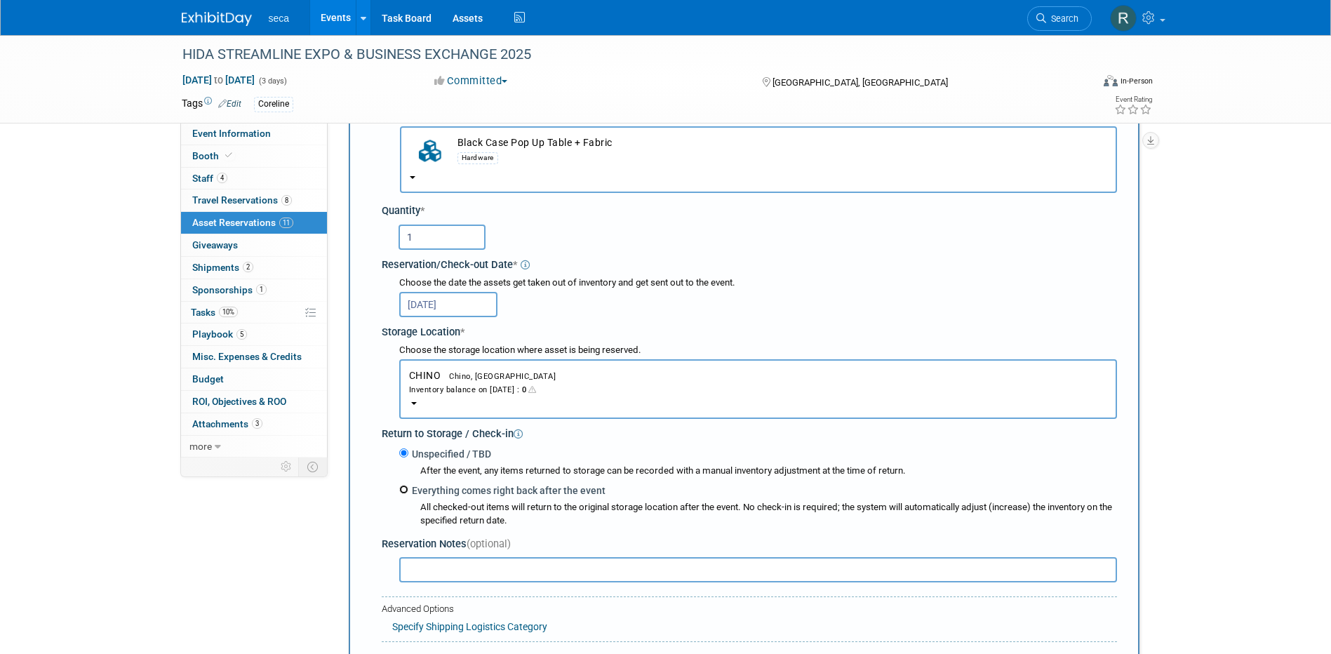
click at [405, 491] on input "Everything comes right back after the event" at bounding box center [403, 489] width 9 height 9
radio input "true"
select select "8"
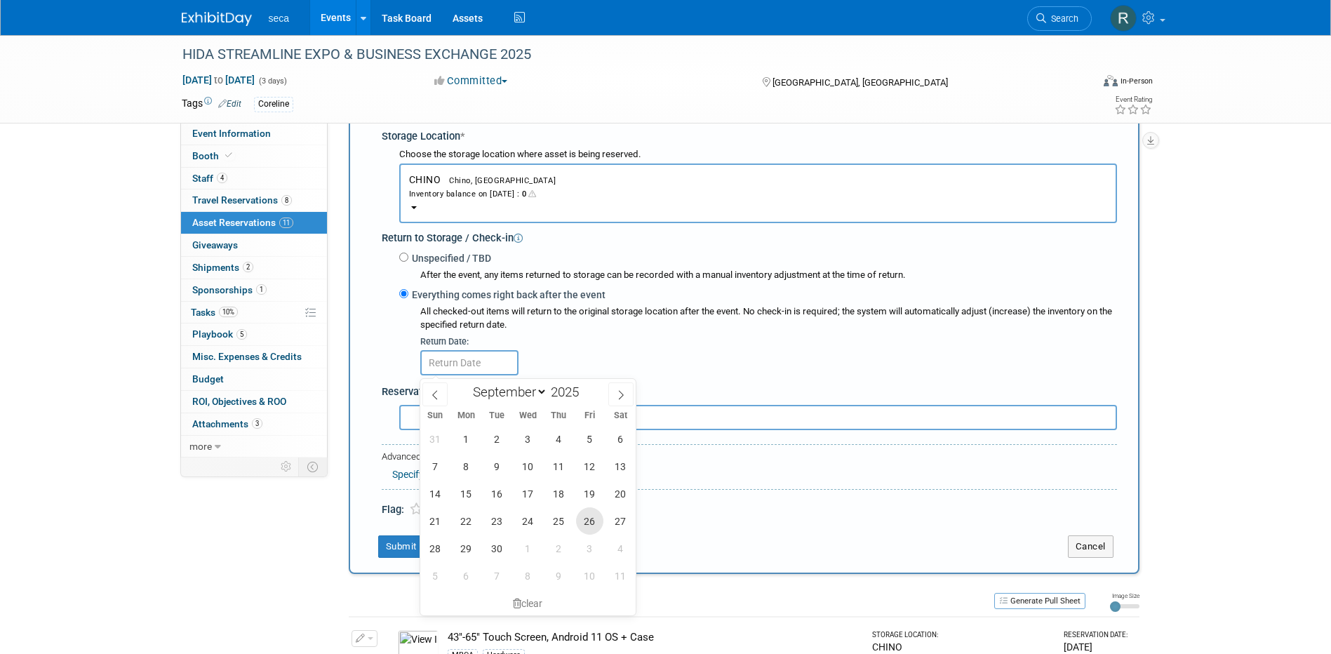
scroll to position [294, 0]
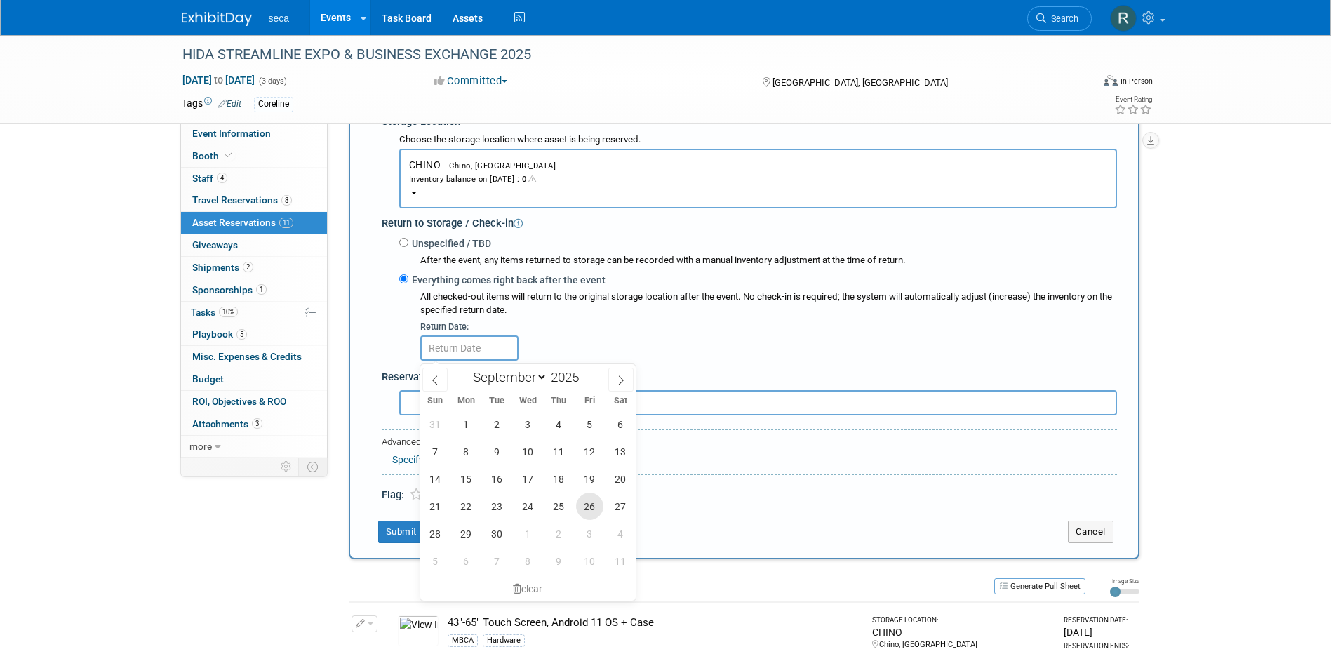
click at [581, 505] on span "26" at bounding box center [589, 506] width 27 height 27
type input "Sep 26, 2025"
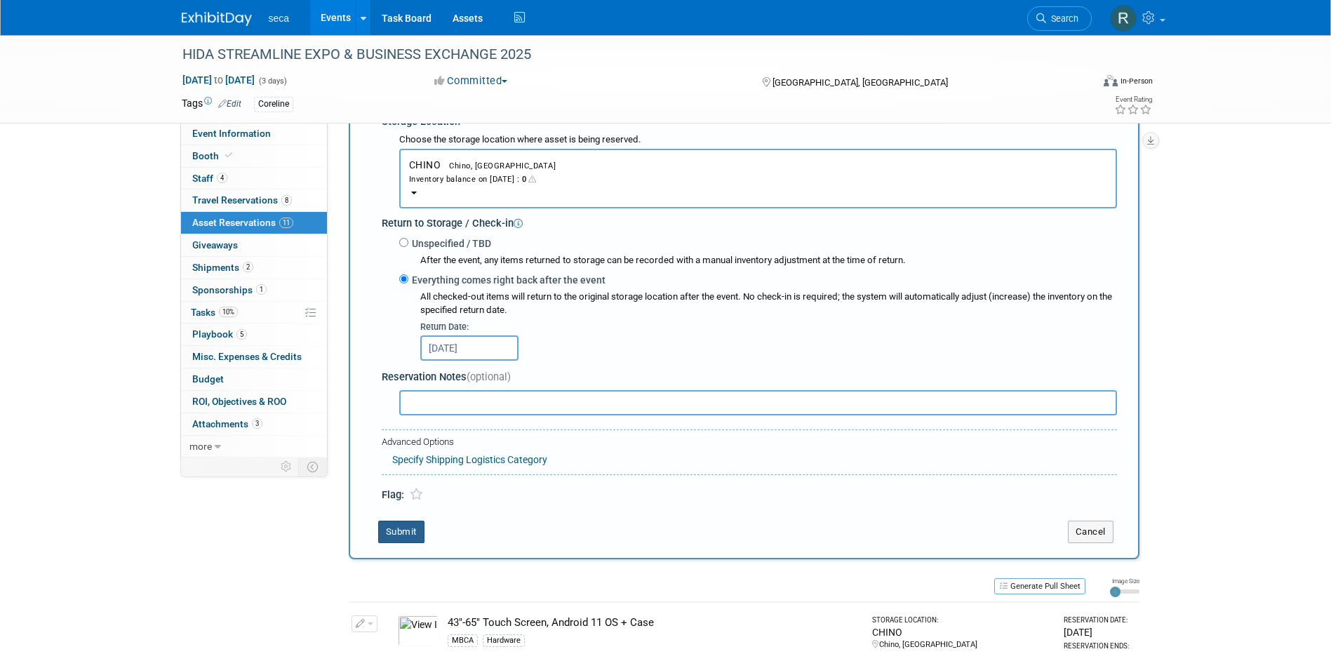
click at [382, 537] on button "Submit" at bounding box center [401, 532] width 46 height 22
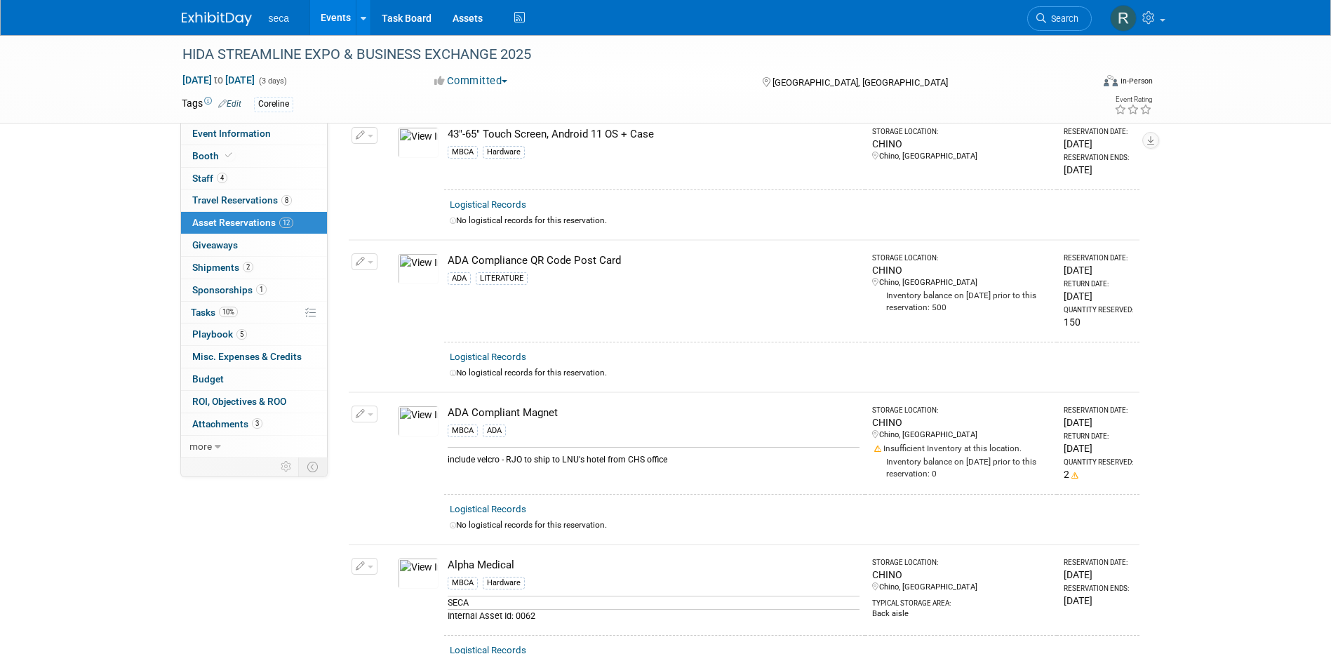
scroll to position [0, 0]
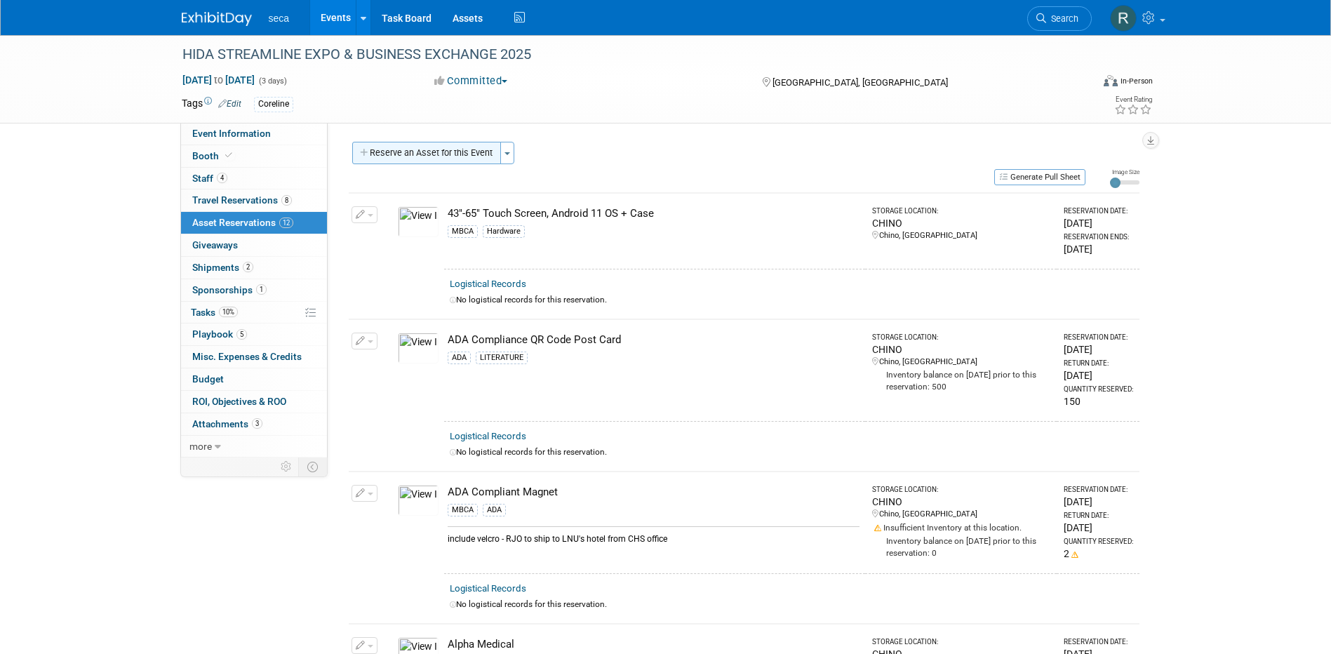
click at [410, 150] on button "Reserve an Asset for this Event" at bounding box center [426, 153] width 149 height 22
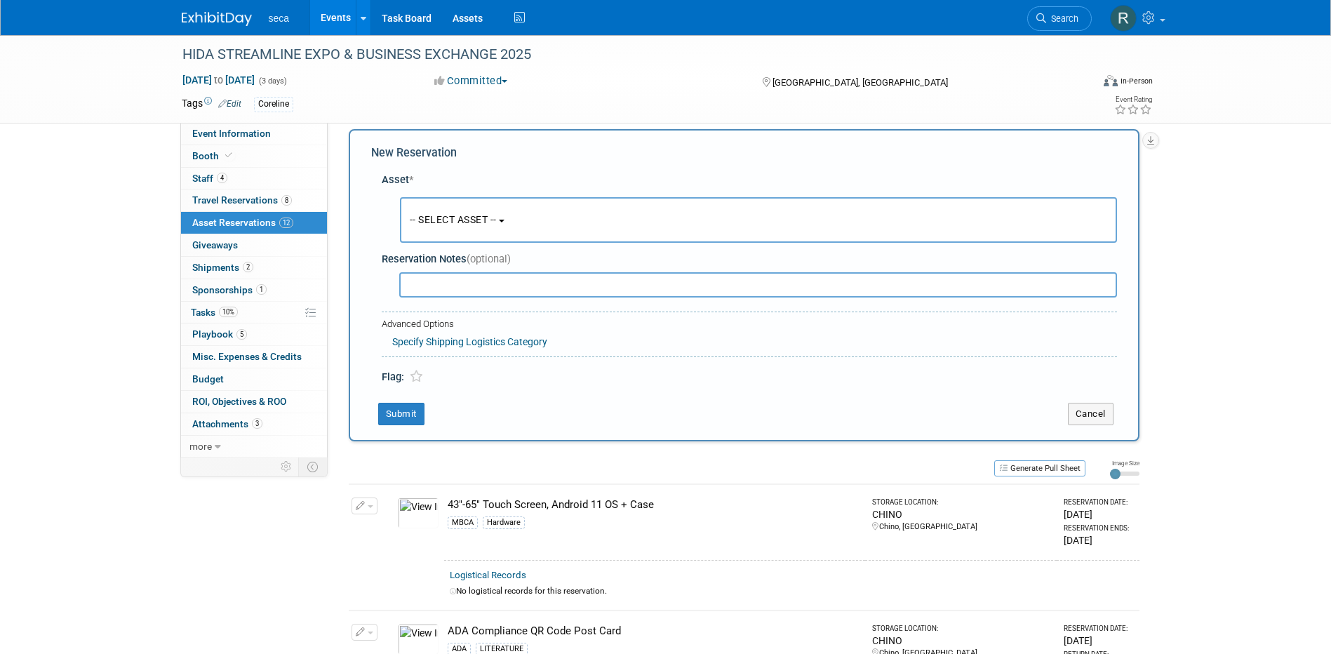
scroll to position [13, 0]
click at [445, 213] on span "-- SELECT ASSET --" at bounding box center [453, 218] width 87 height 11
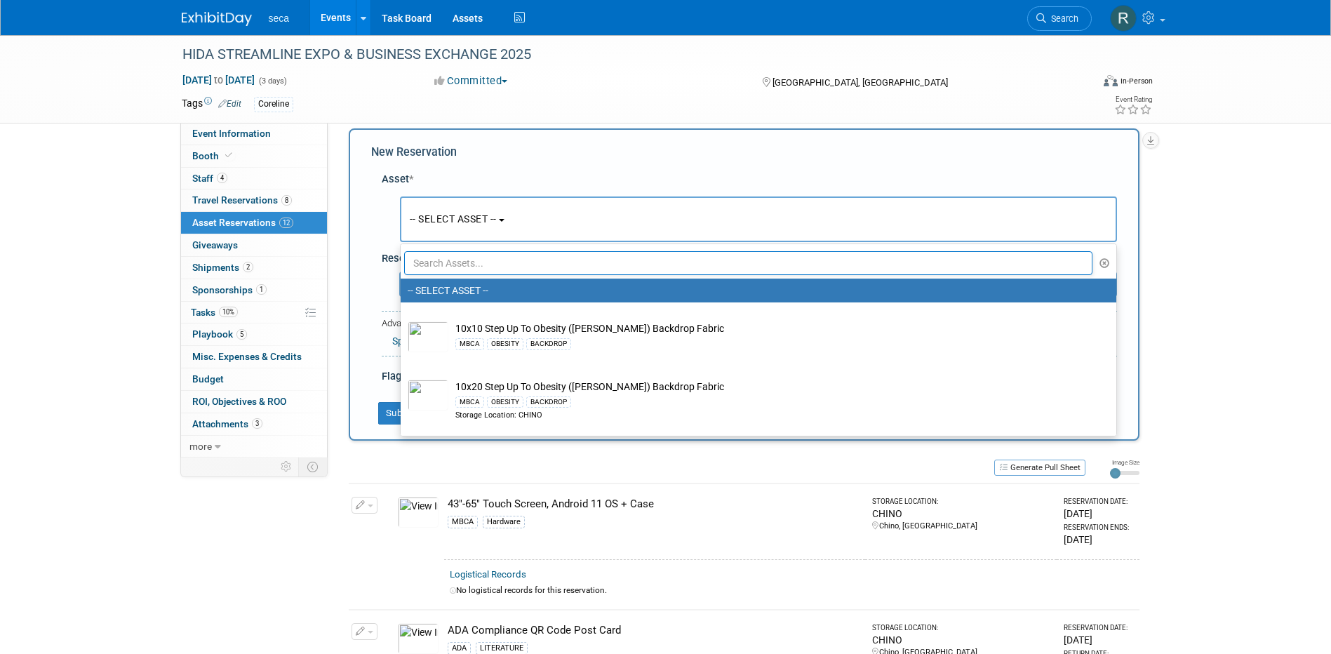
click at [462, 263] on input "text" at bounding box center [748, 263] width 689 height 24
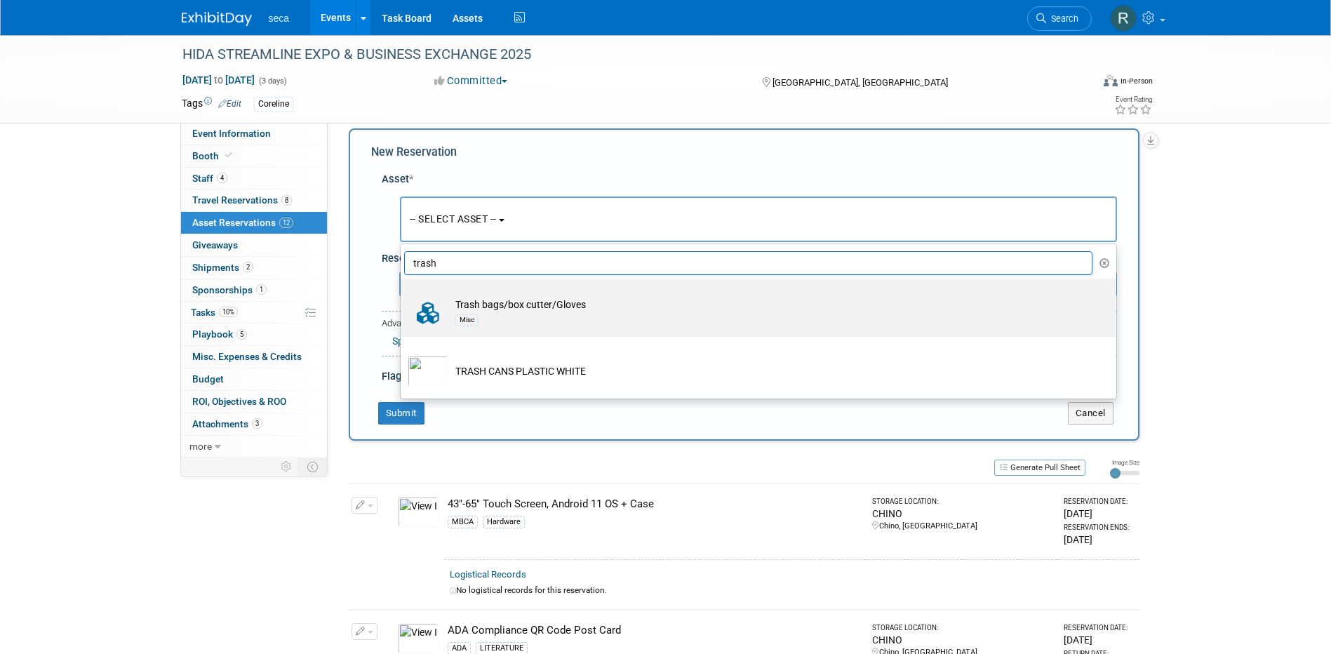
type input "trash"
click at [496, 306] on td "Trash bags/box cutter/Gloves Misc" at bounding box center [768, 313] width 640 height 31
click at [403, 295] on input "Trash bags/box cutter/Gloves Misc" at bounding box center [398, 290] width 9 height 9
select select "10728121"
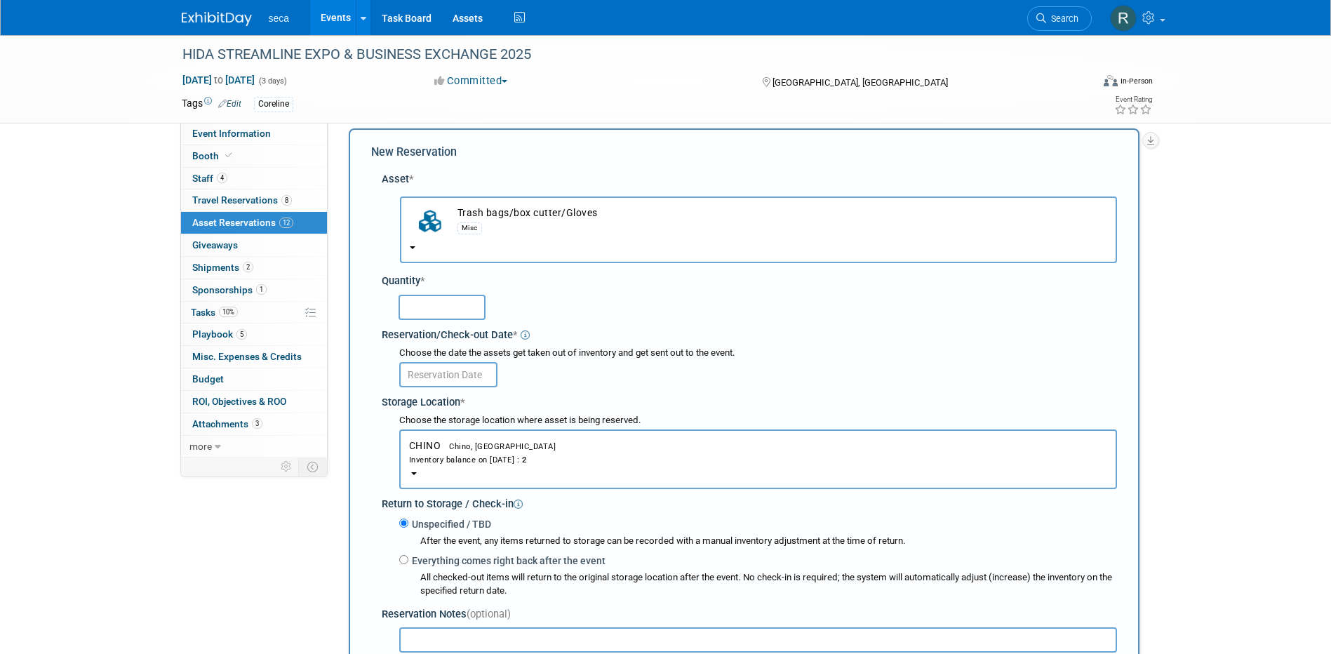
click at [435, 302] on input "text" at bounding box center [442, 307] width 87 height 25
type input "1"
click at [438, 369] on input "text" at bounding box center [448, 374] width 98 height 25
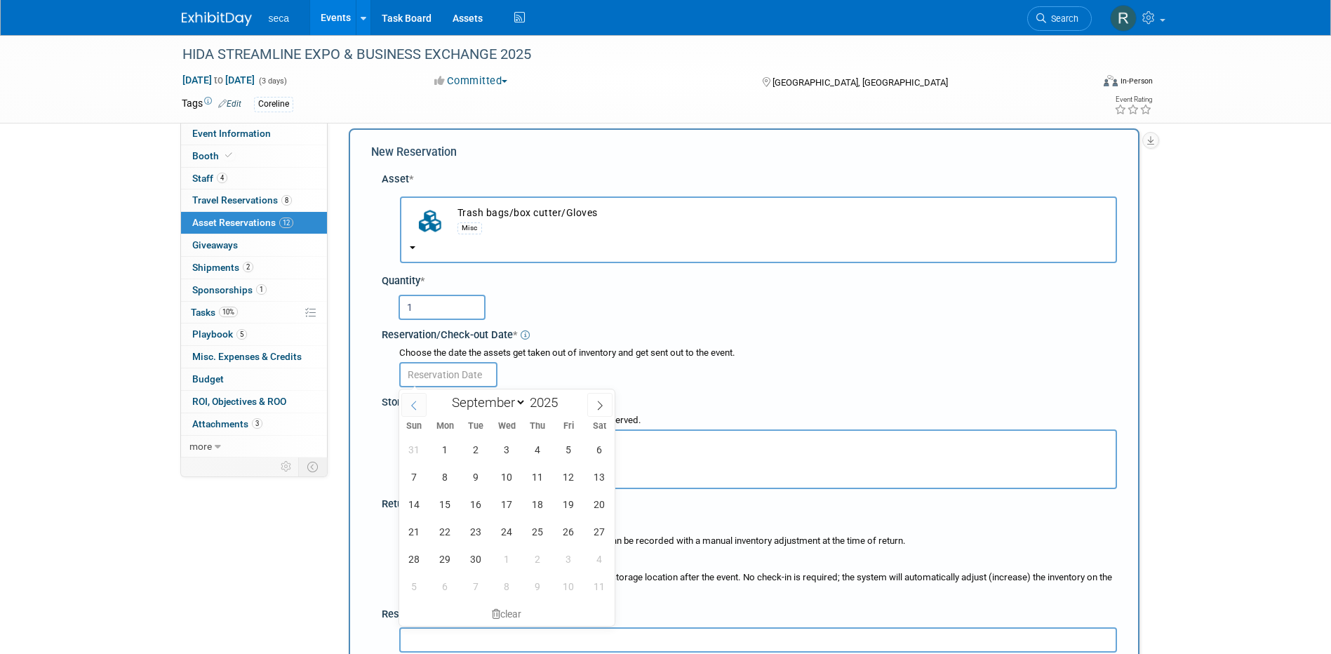
click at [418, 403] on icon at bounding box center [414, 406] width 10 height 10
select select "7"
click at [575, 561] on span "29" at bounding box center [568, 558] width 27 height 27
type input "Aug 29, 2025"
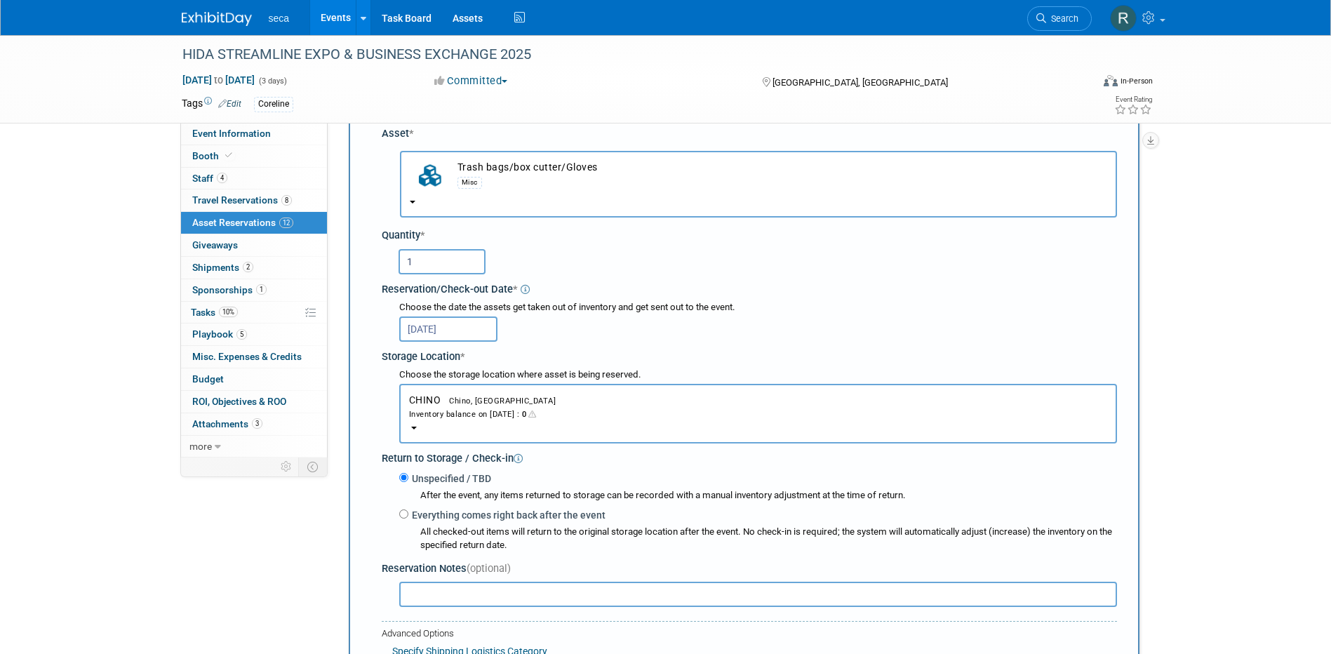
scroll to position [83, 0]
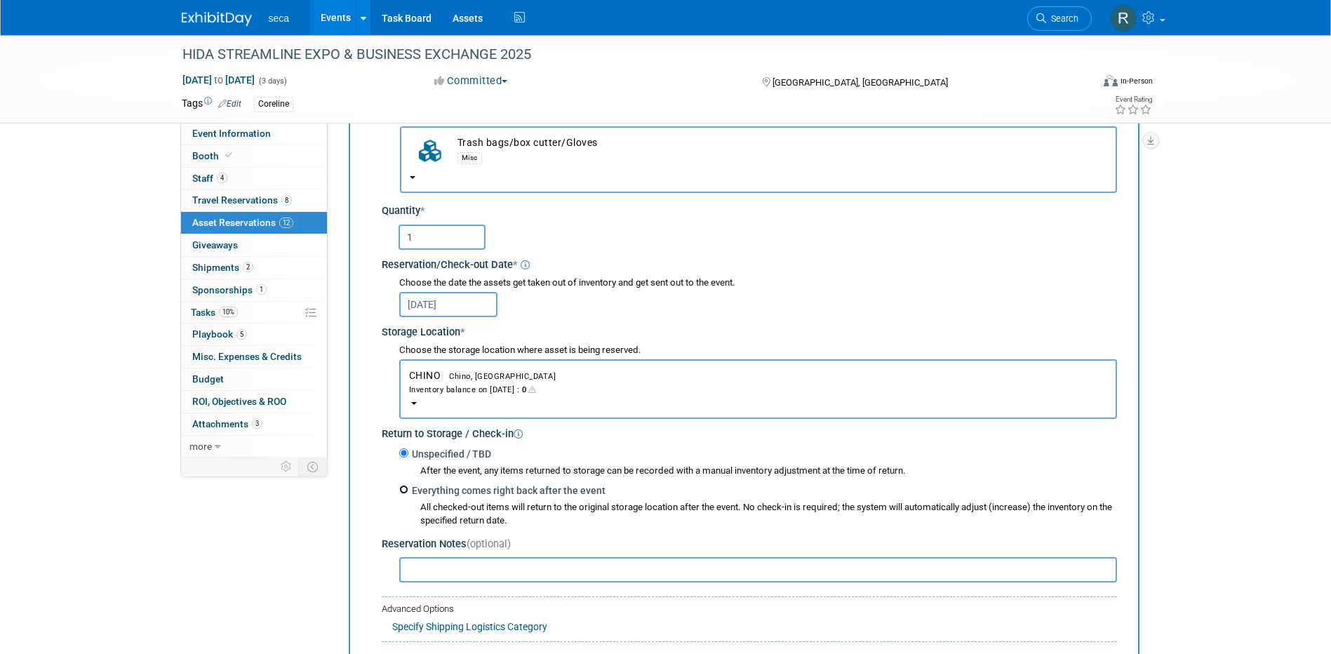
click at [402, 492] on input "Everything comes right back after the event" at bounding box center [403, 489] width 9 height 9
radio input "true"
select select "8"
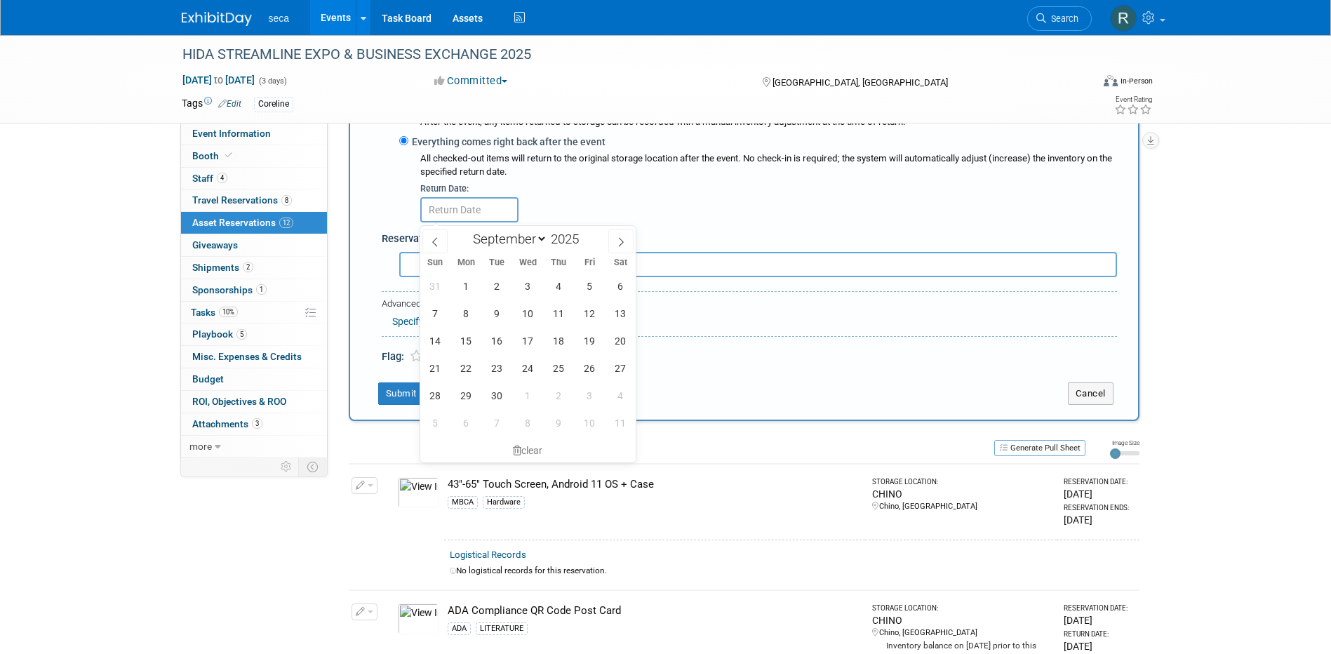
scroll to position [434, 0]
click at [586, 367] on span "26" at bounding box center [589, 365] width 27 height 27
type input "Sep 26, 2025"
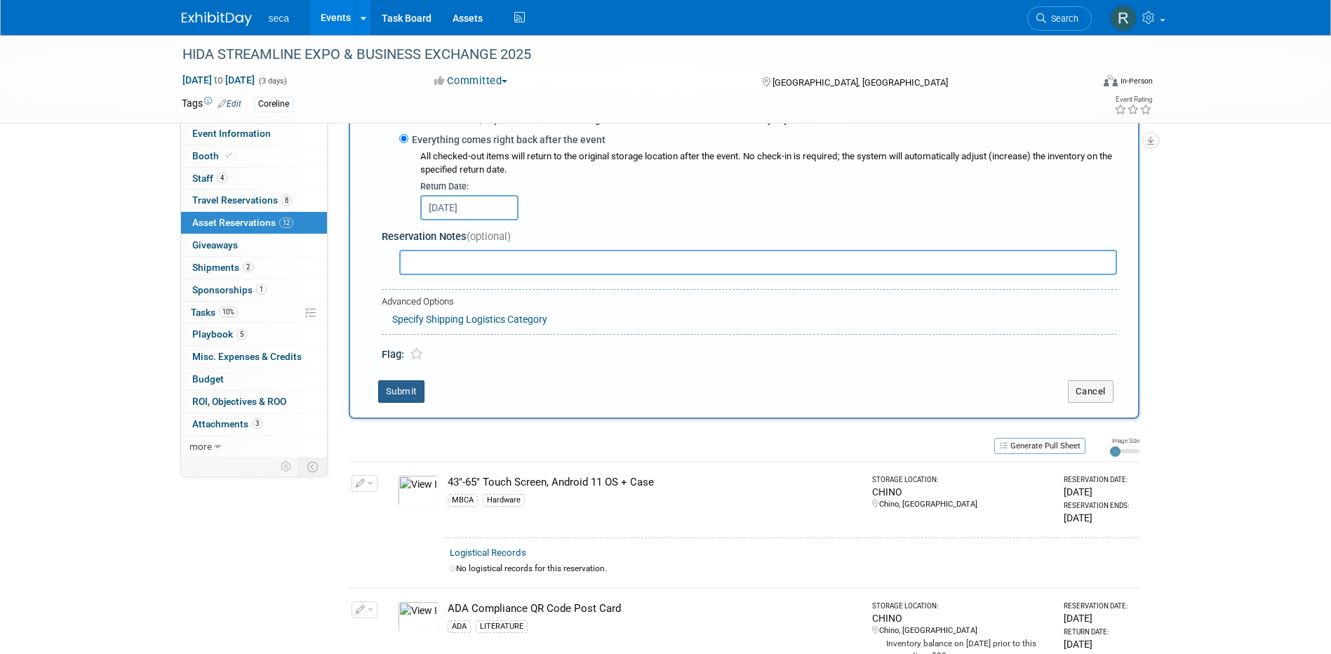
click at [390, 385] on button "Submit" at bounding box center [401, 391] width 46 height 22
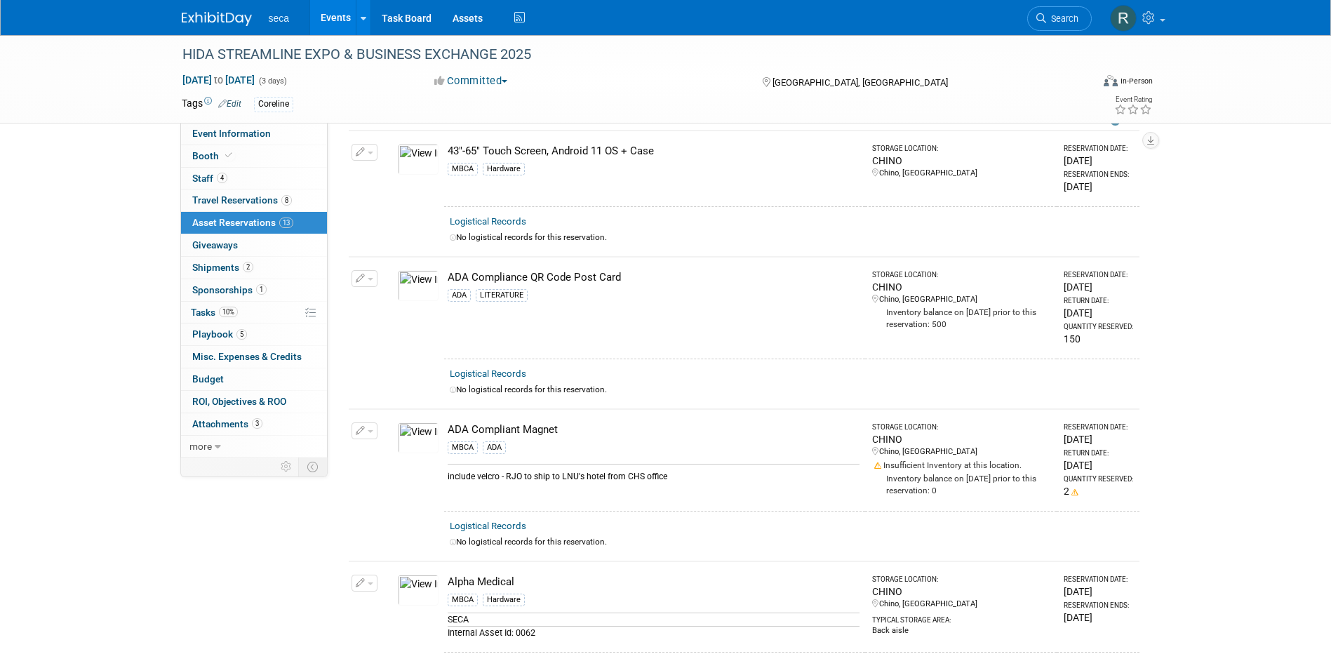
scroll to position [0, 0]
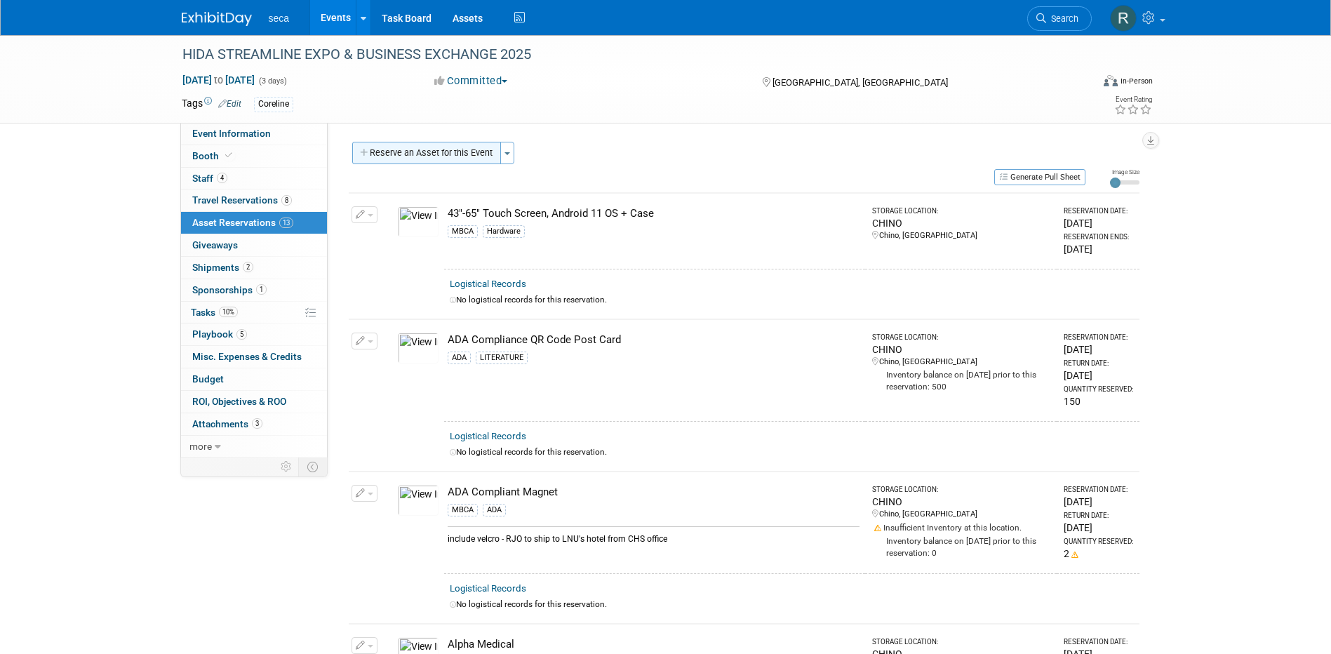
click at [425, 152] on button "Reserve an Asset for this Event" at bounding box center [426, 153] width 149 height 22
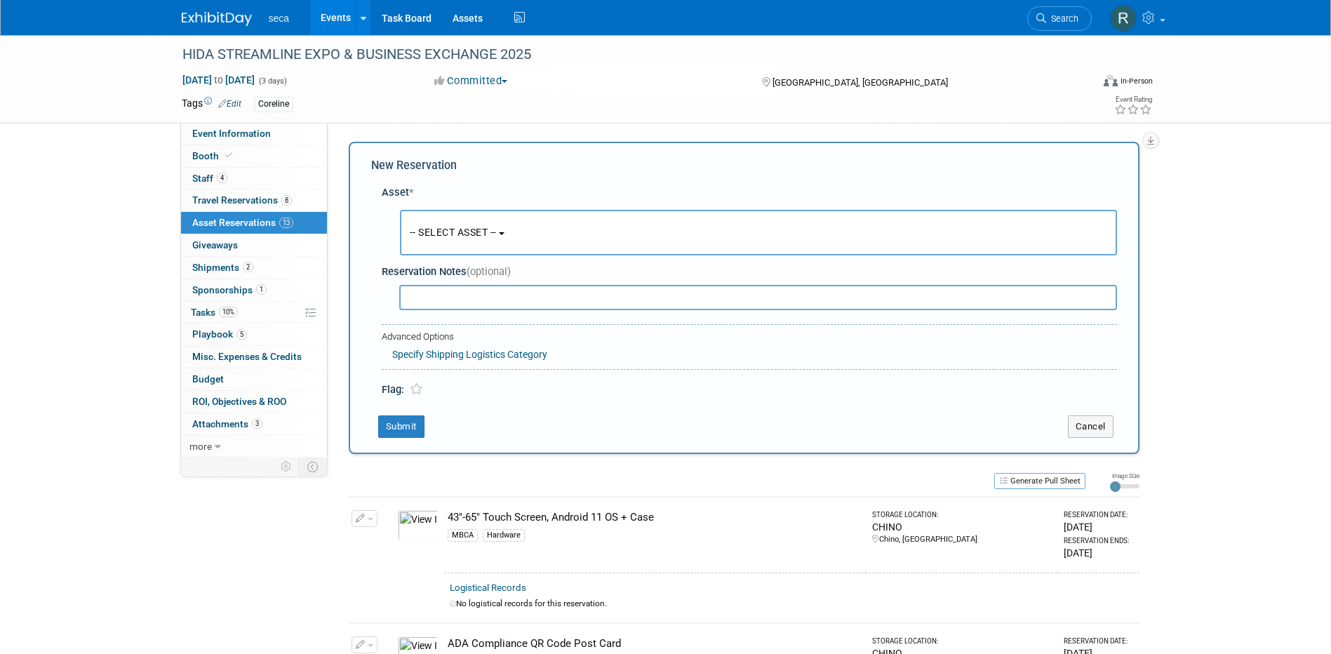
scroll to position [13, 0]
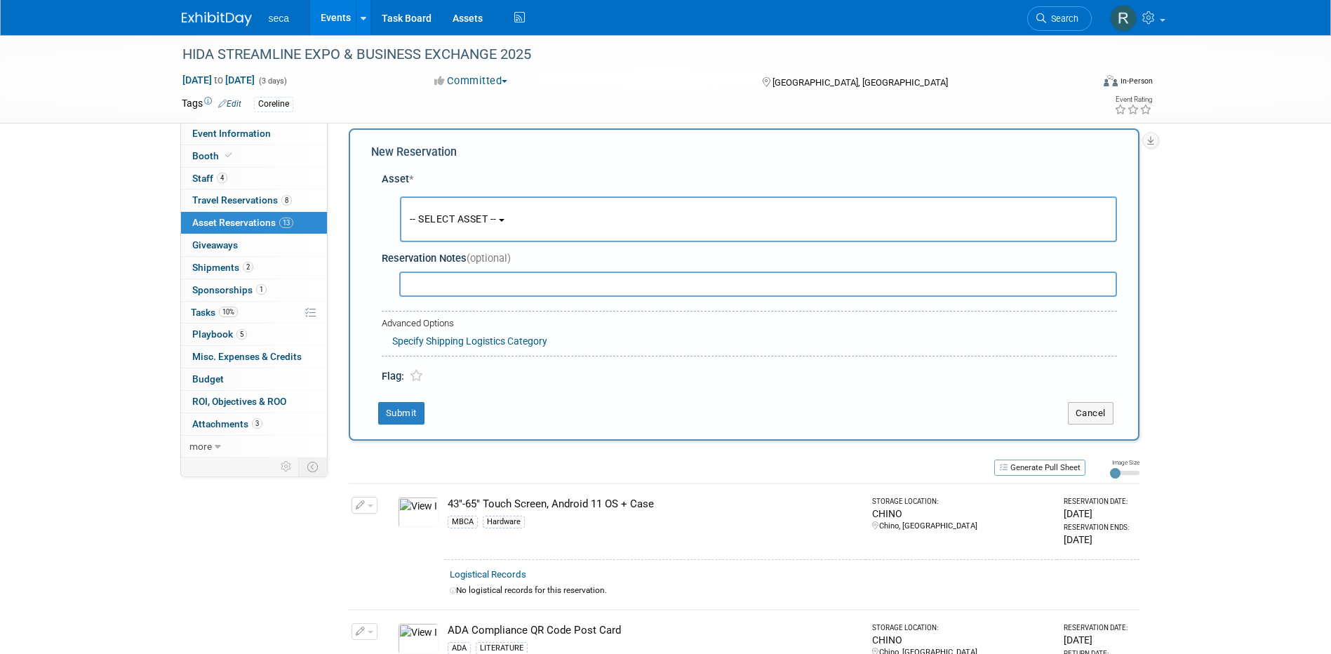
click at [451, 219] on span "-- SELECT ASSET --" at bounding box center [453, 218] width 87 height 11
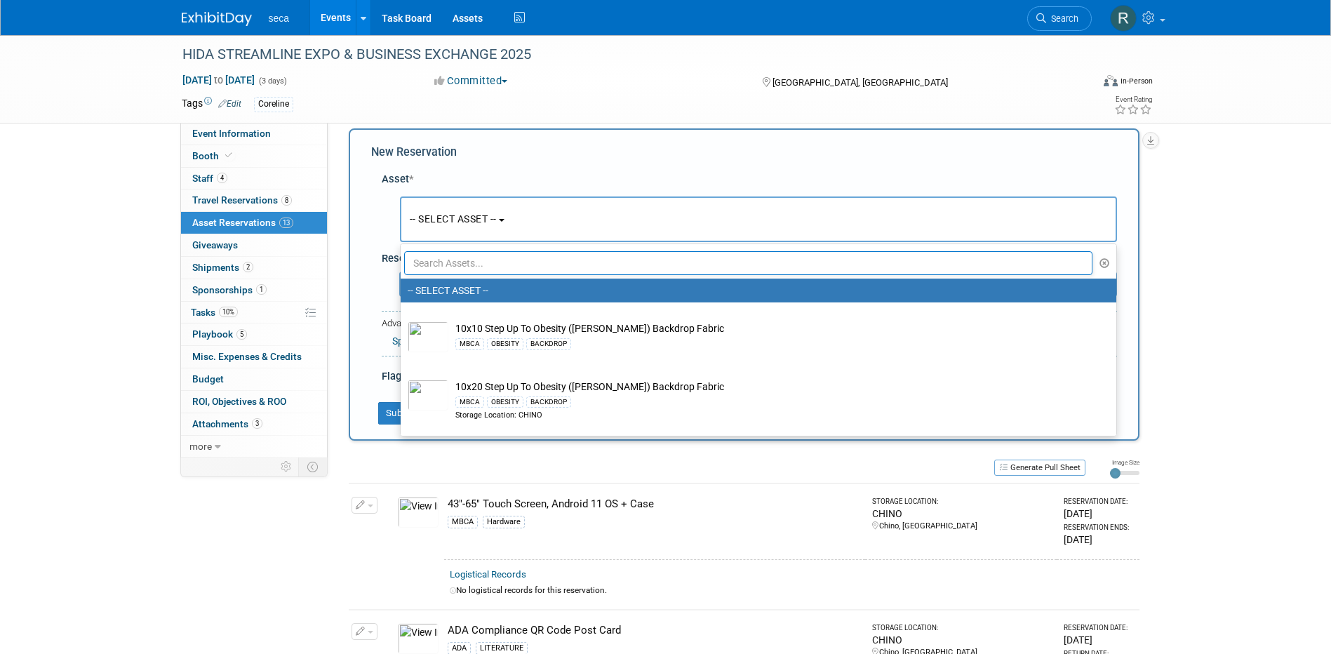
click at [471, 265] on input "text" at bounding box center [748, 263] width 689 height 24
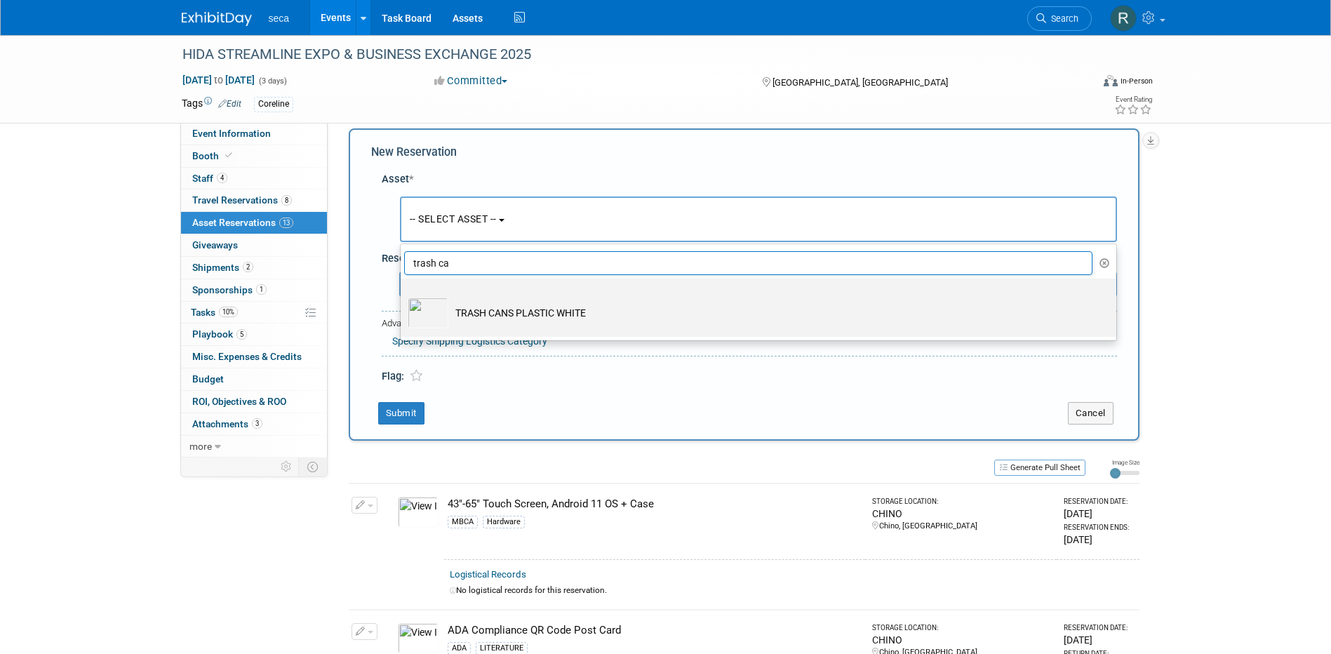
type input "trash ca"
click at [488, 302] on td "TRASH CANS PLASTIC WHITE" at bounding box center [768, 313] width 640 height 31
click at [462, 311] on td "TRASH CANS PLASTIC WHITE" at bounding box center [768, 313] width 640 height 31
click at [403, 295] on input "TRASH CANS PLASTIC WHITE" at bounding box center [398, 290] width 9 height 9
select select "10727400"
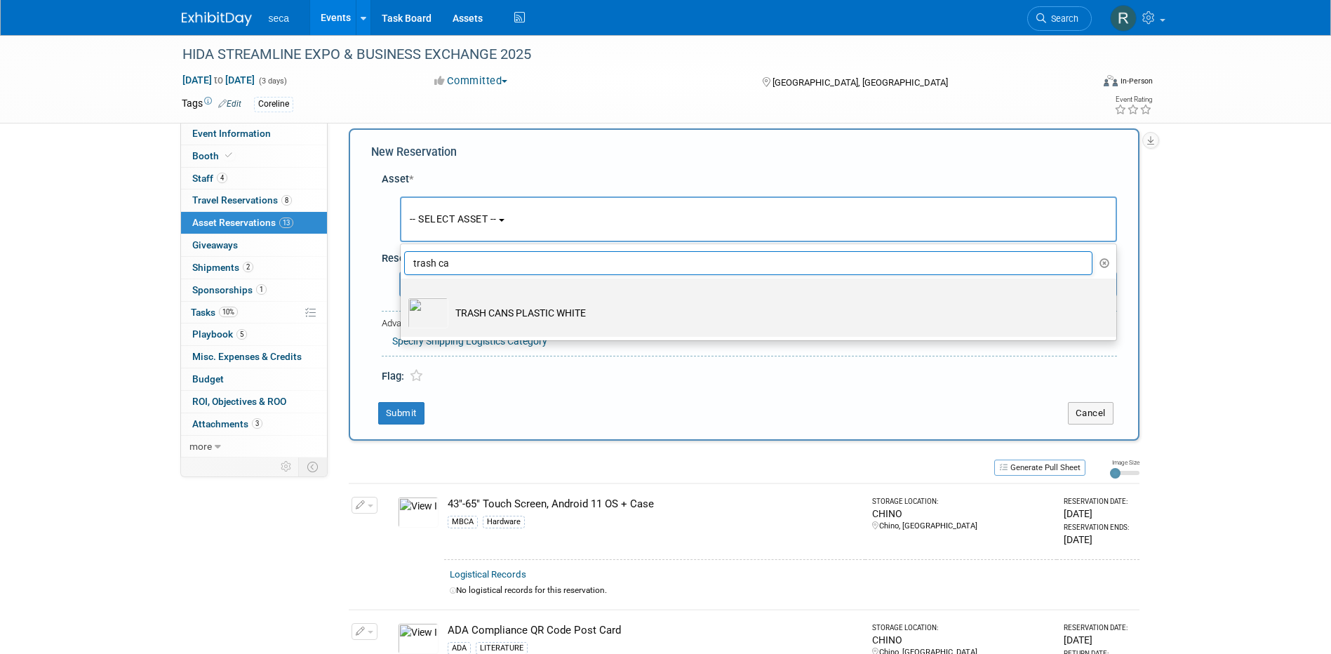
select select "8"
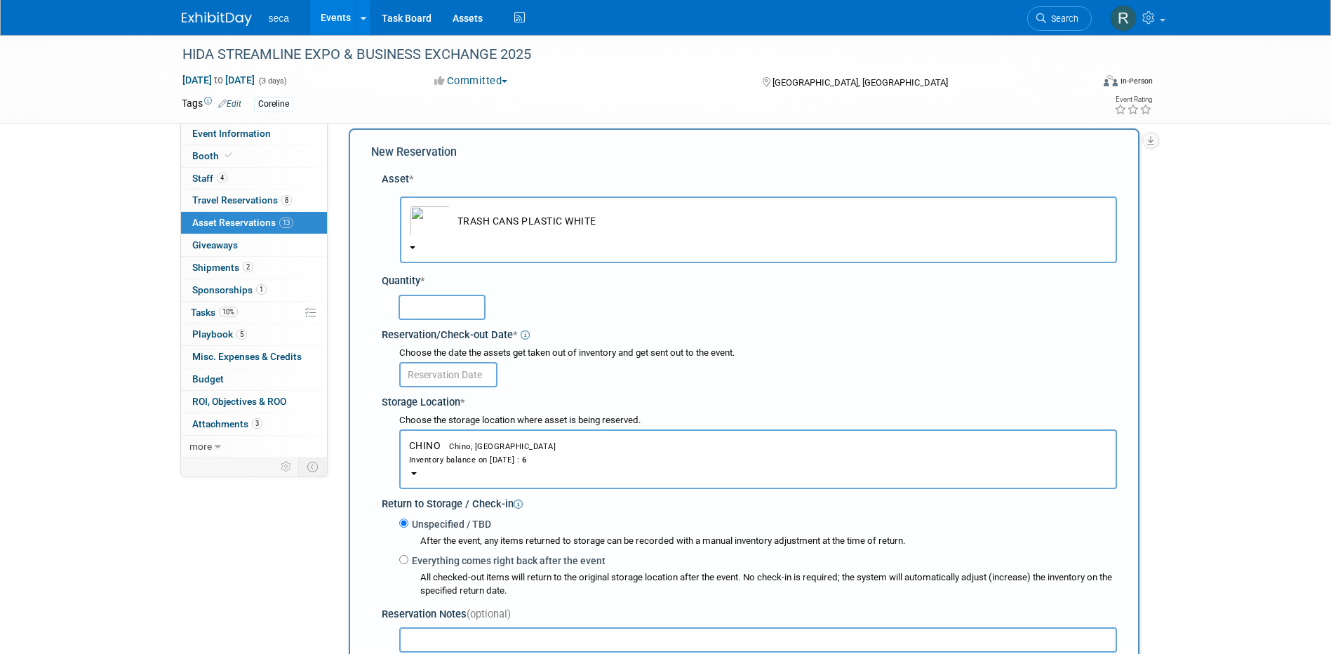
click at [444, 311] on input "text" at bounding box center [442, 307] width 87 height 25
type input "2"
click at [419, 375] on input "text" at bounding box center [448, 374] width 98 height 25
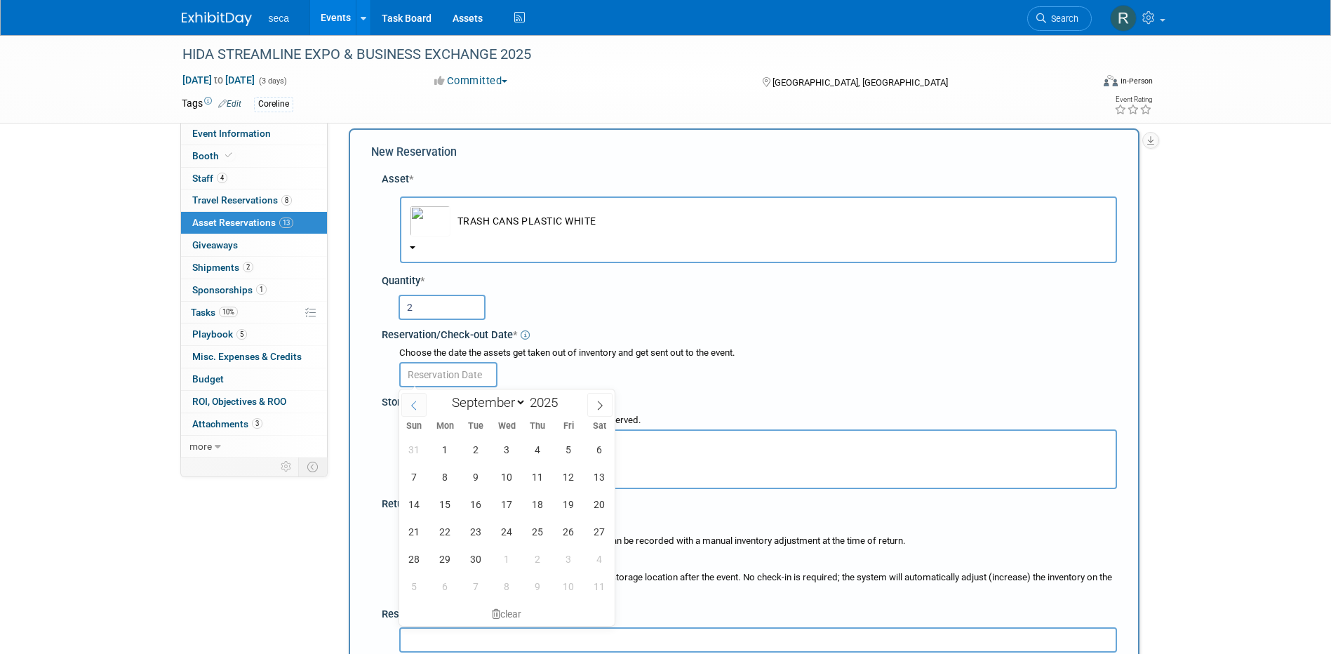
click at [412, 406] on icon at bounding box center [414, 406] width 10 height 10
select select "7"
click at [566, 554] on span "29" at bounding box center [568, 558] width 27 height 27
type input "Aug 29, 2025"
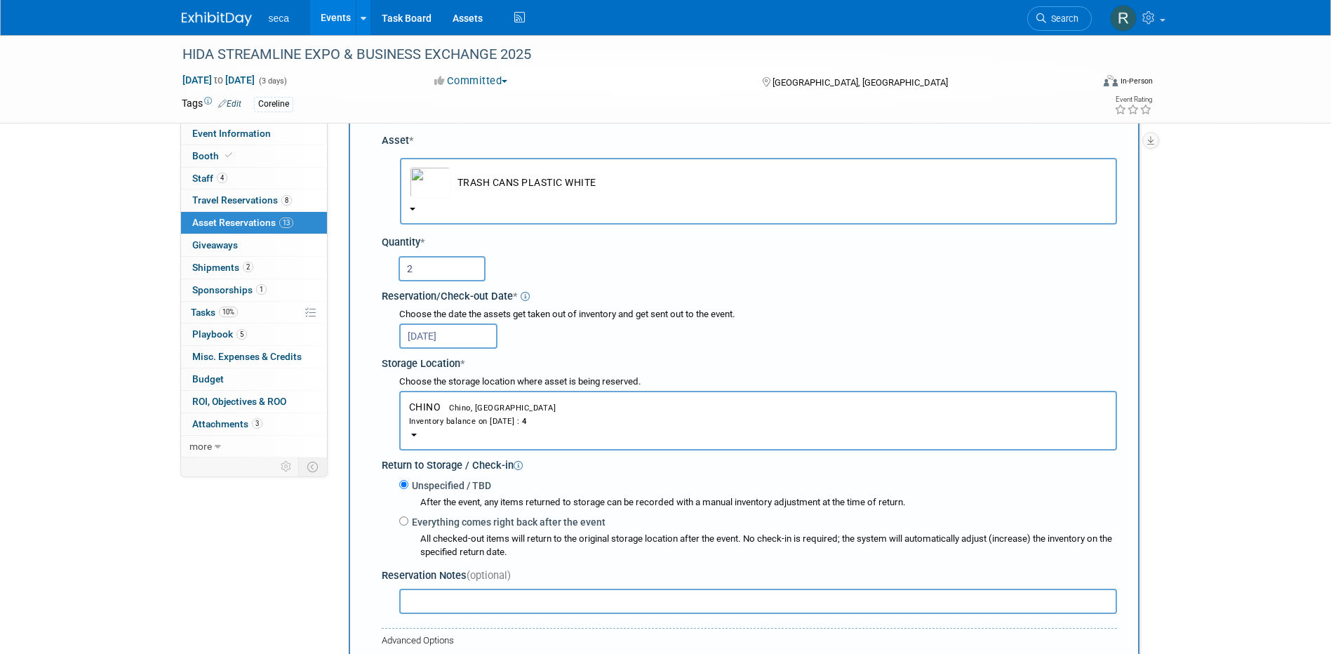
scroll to position [83, 0]
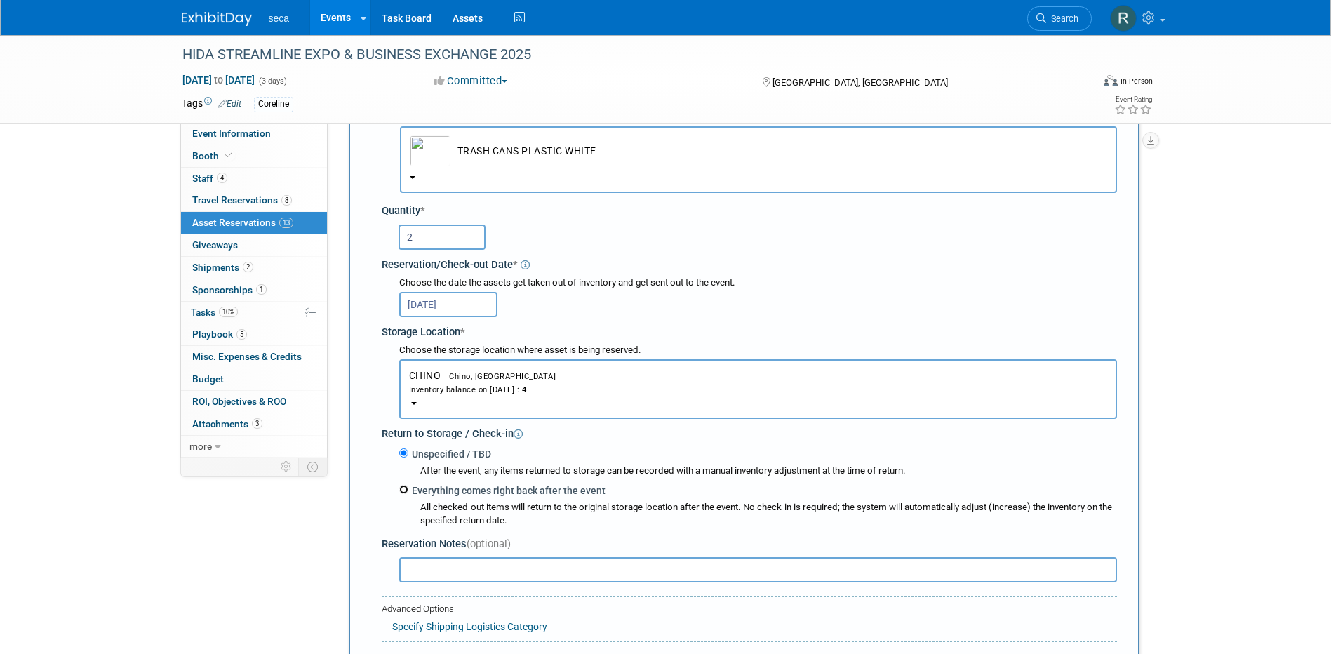
click at [402, 490] on input "Everything comes right back after the event" at bounding box center [403, 489] width 9 height 9
radio input "true"
select select "8"
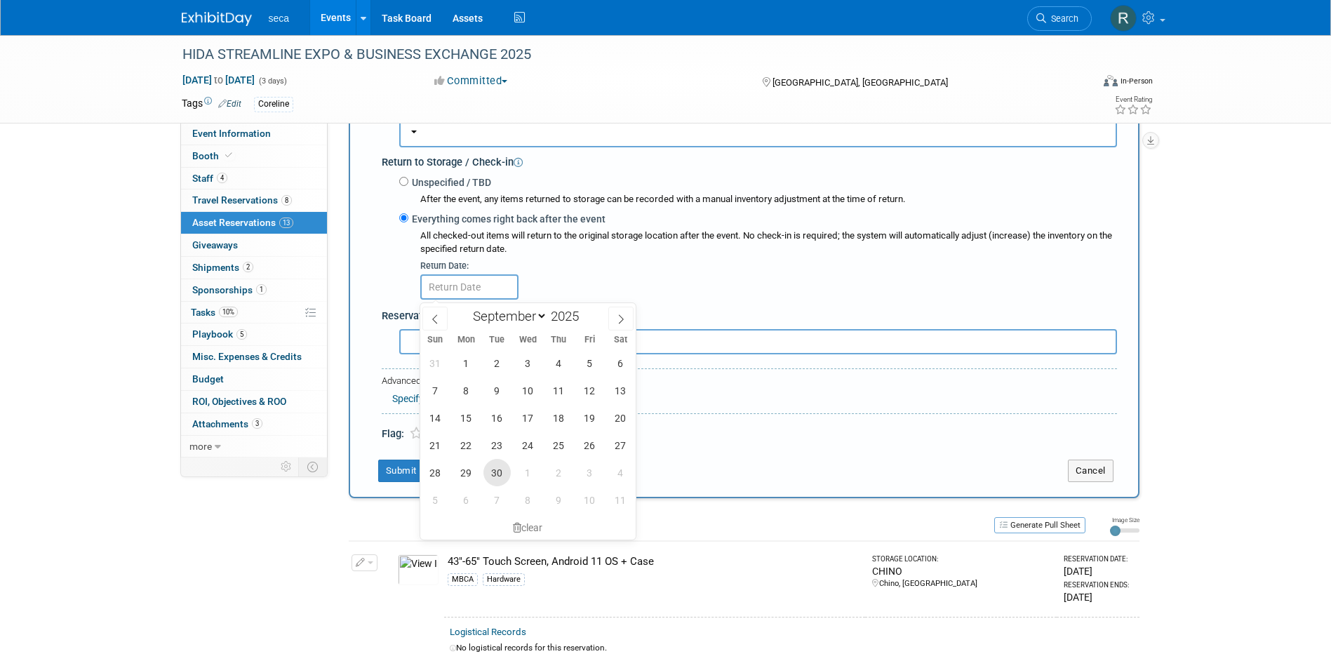
scroll to position [364, 0]
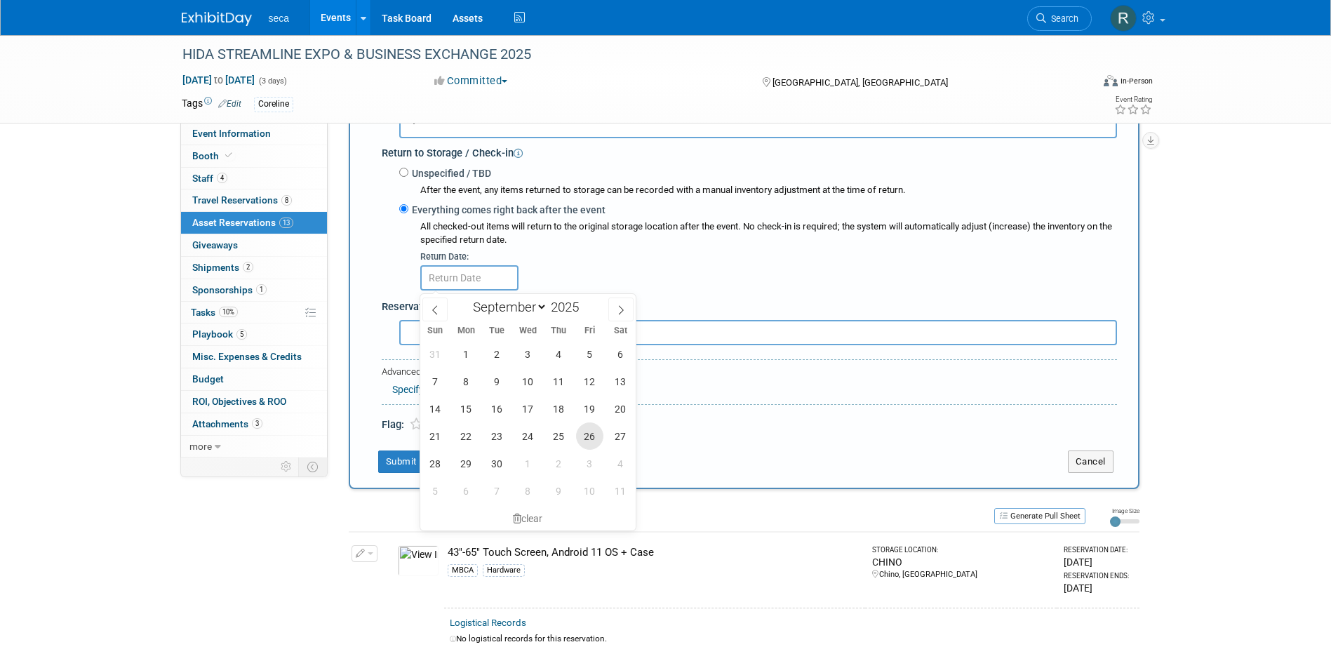
click at [587, 432] on span "26" at bounding box center [589, 435] width 27 height 27
type input "Sep 26, 2025"
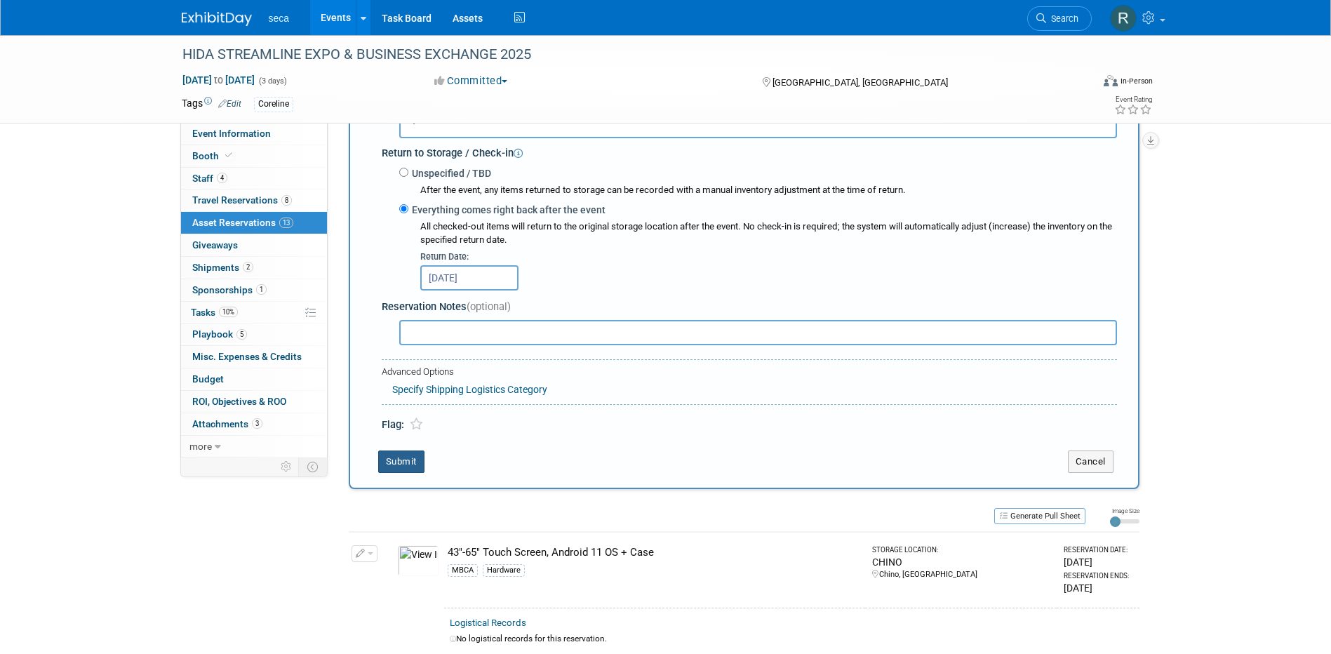
click at [401, 464] on button "Submit" at bounding box center [401, 461] width 46 height 22
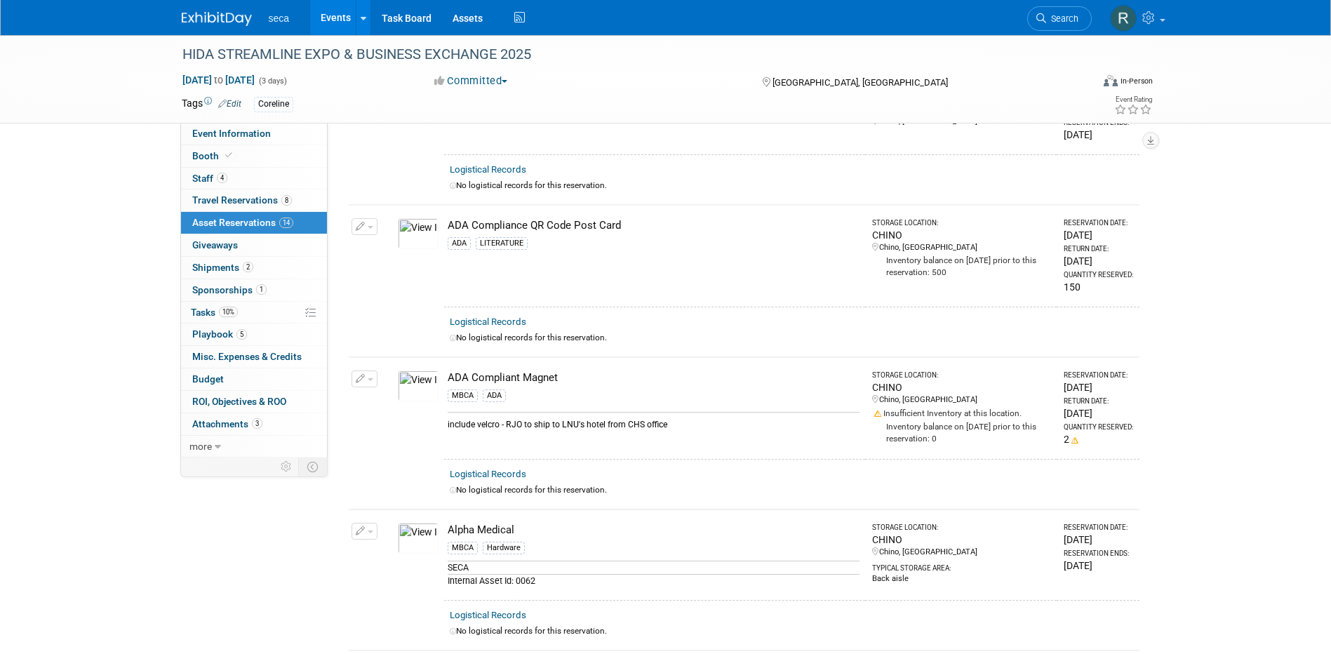
scroll to position [0, 0]
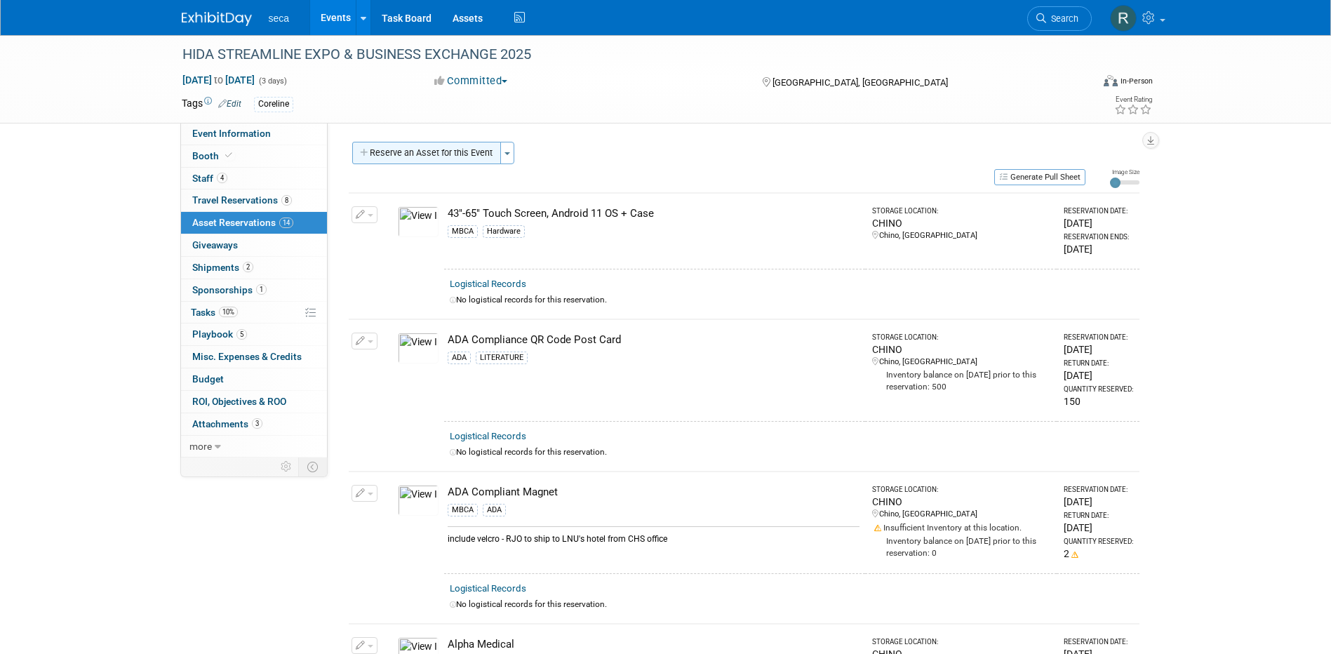
click at [429, 154] on button "Reserve an Asset for this Event" at bounding box center [426, 153] width 149 height 22
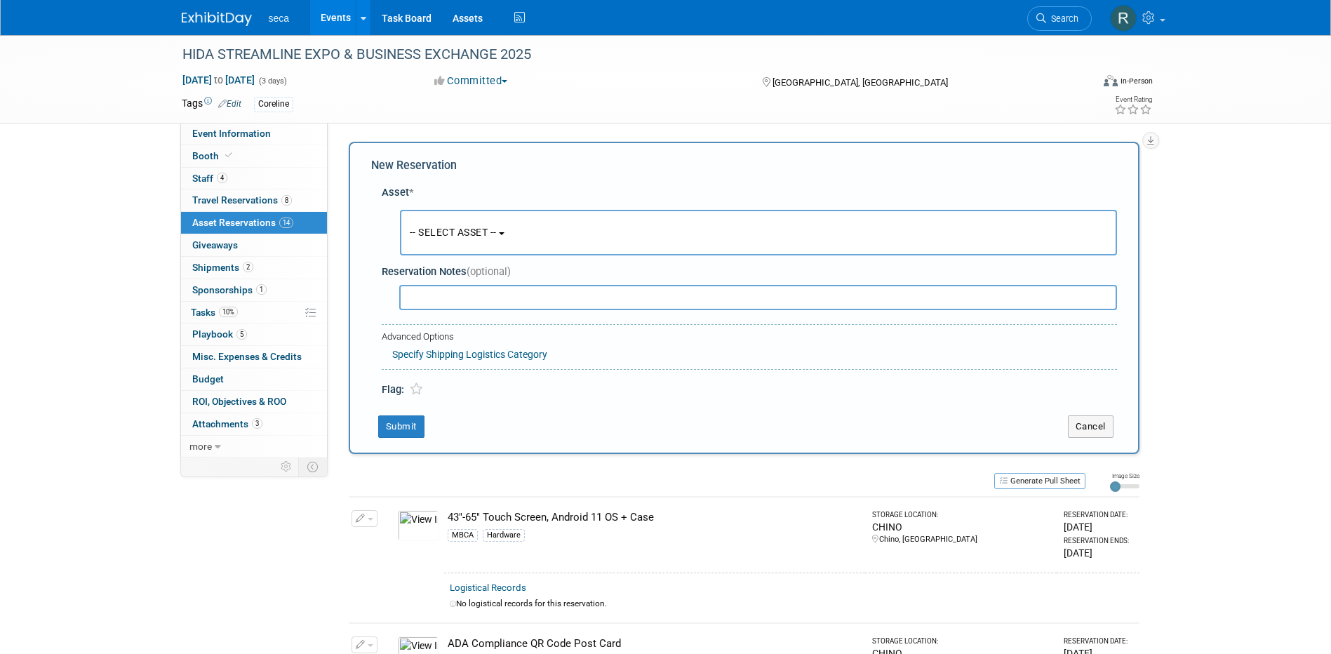
scroll to position [13, 0]
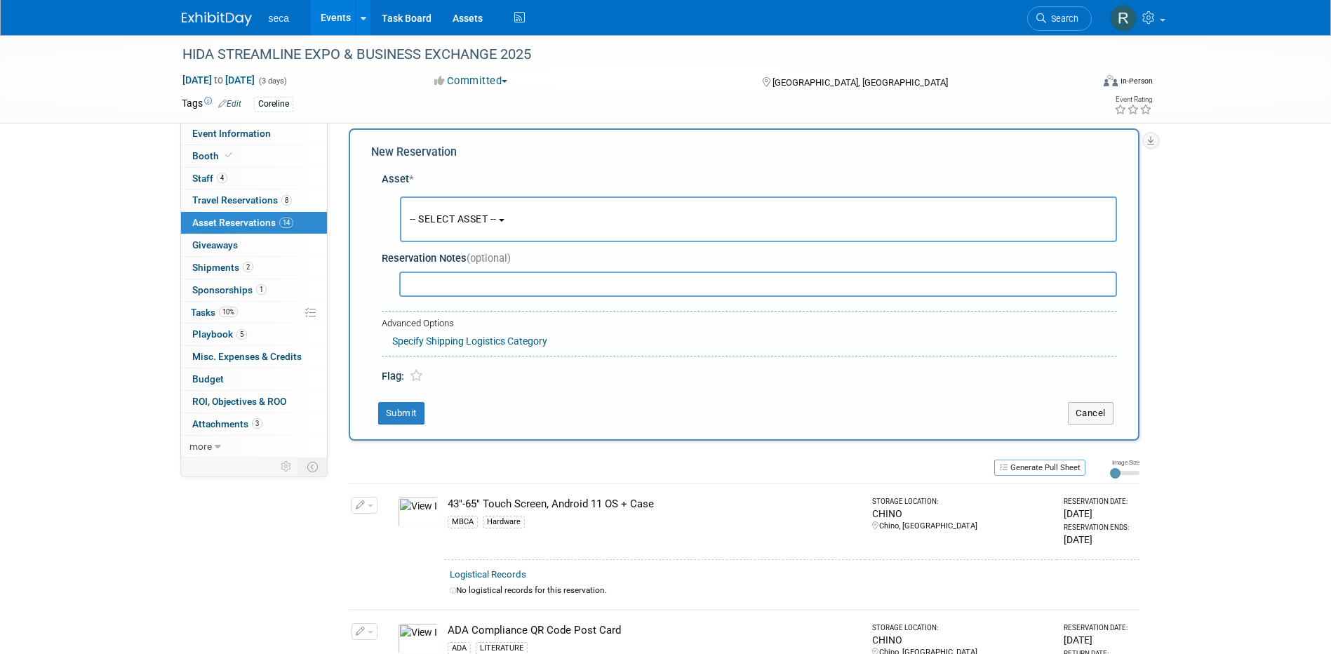
click at [438, 220] on span "-- SELECT ASSET --" at bounding box center [453, 218] width 87 height 11
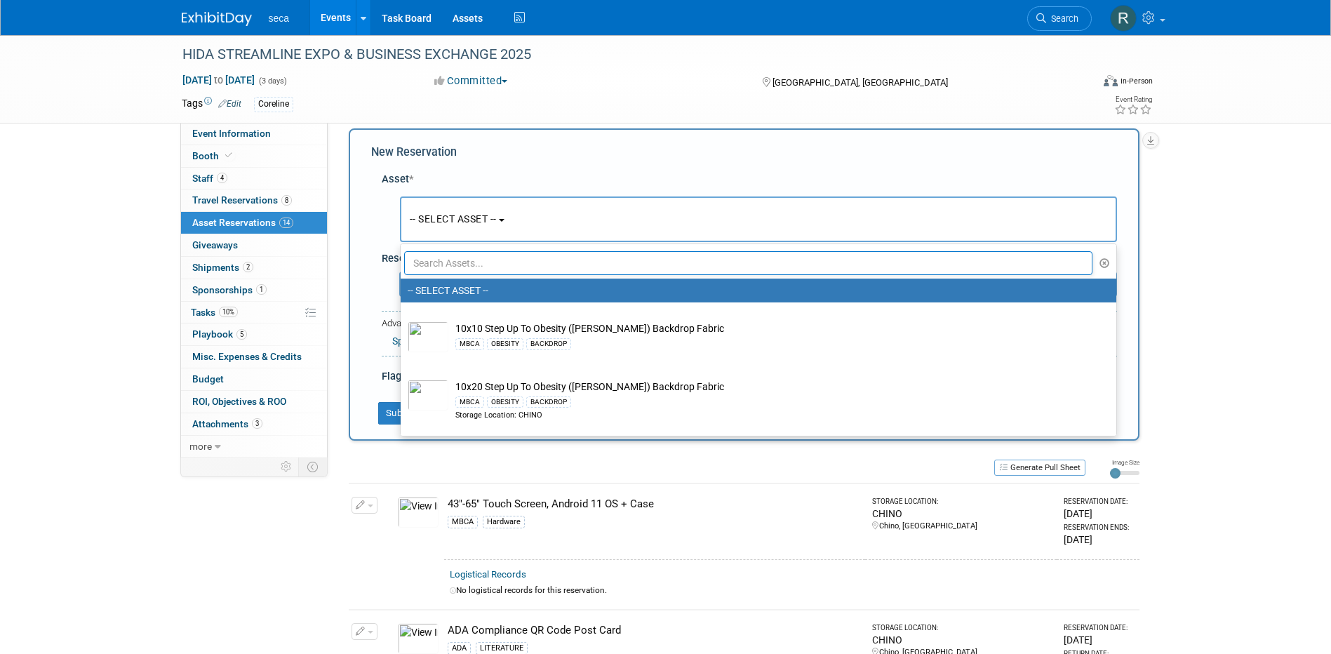
click at [452, 263] on input "text" at bounding box center [748, 263] width 689 height 24
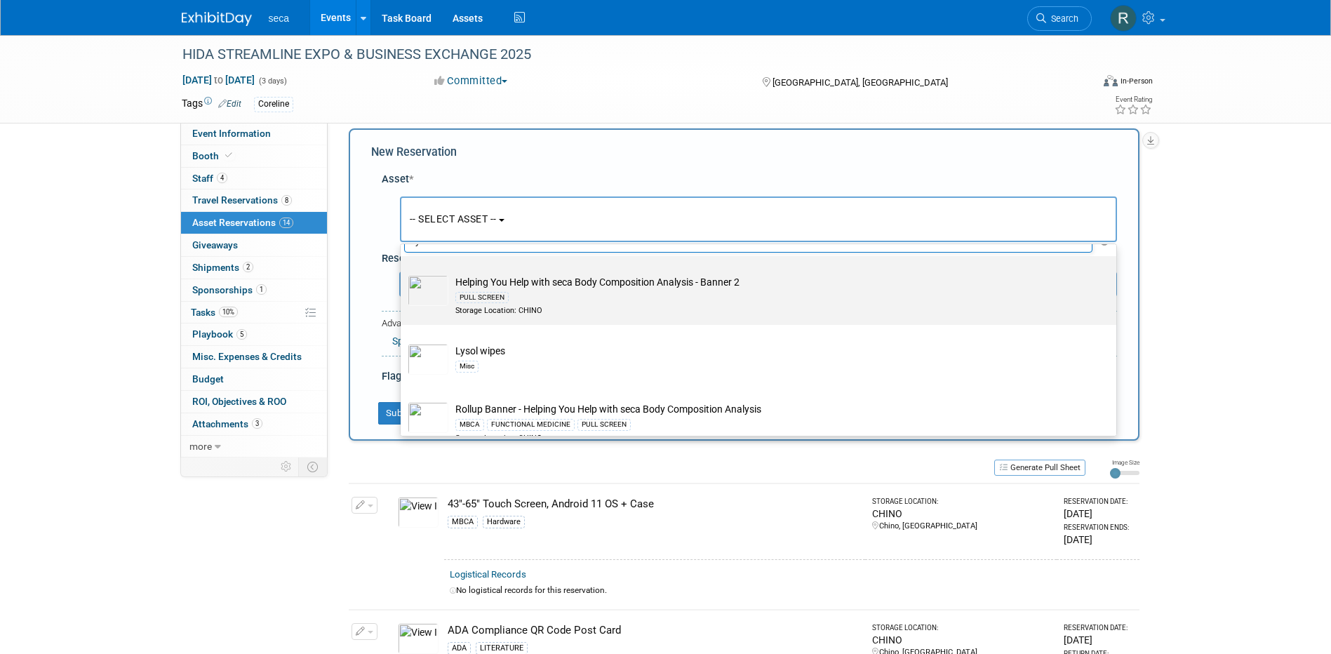
scroll to position [44, 0]
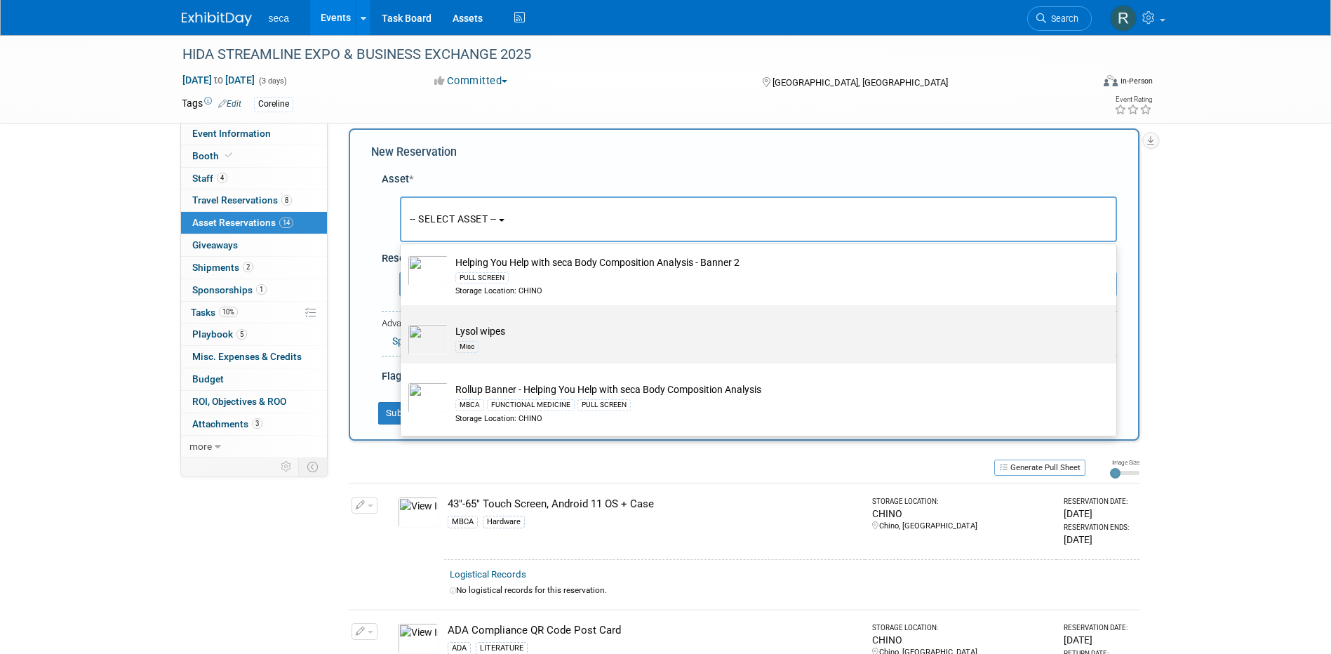
type input "lys"
click at [474, 332] on td "Lysol wipes Misc" at bounding box center [768, 339] width 640 height 31
click at [403, 322] on input "Lysol wipes Misc" at bounding box center [398, 317] width 9 height 9
select select "10726846"
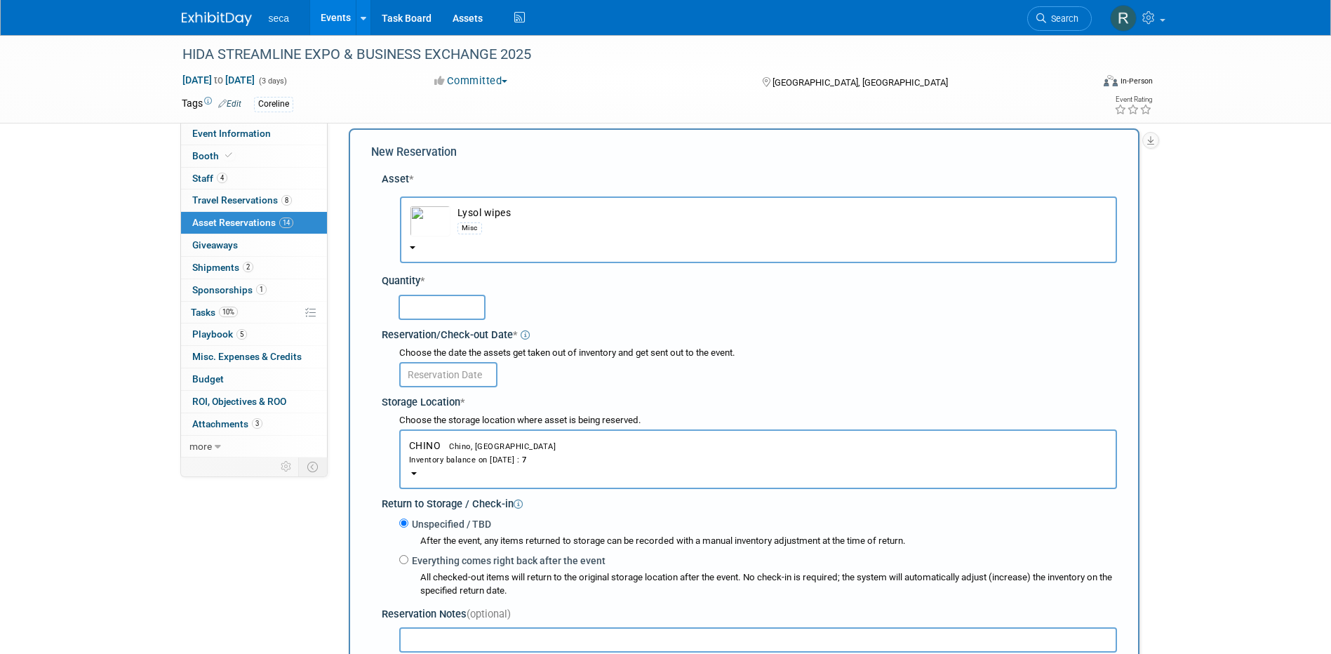
click at [421, 306] on input "text" at bounding box center [442, 307] width 87 height 25
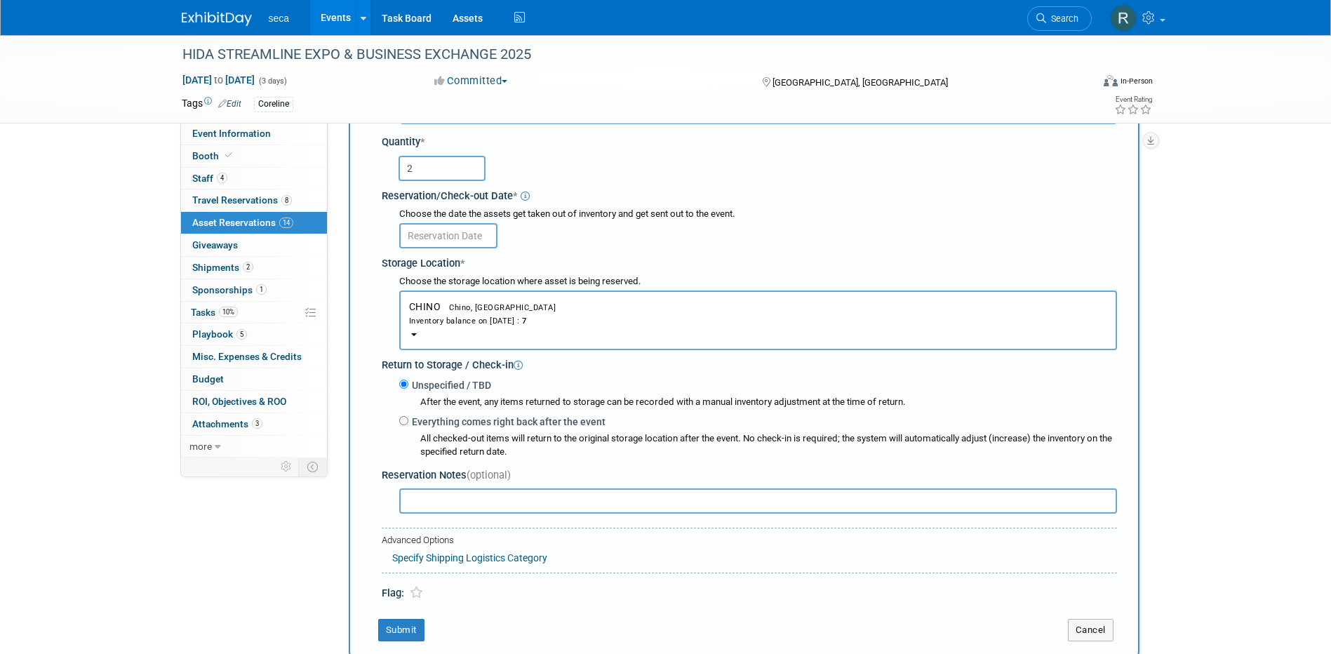
scroll to position [154, 0]
type input "2"
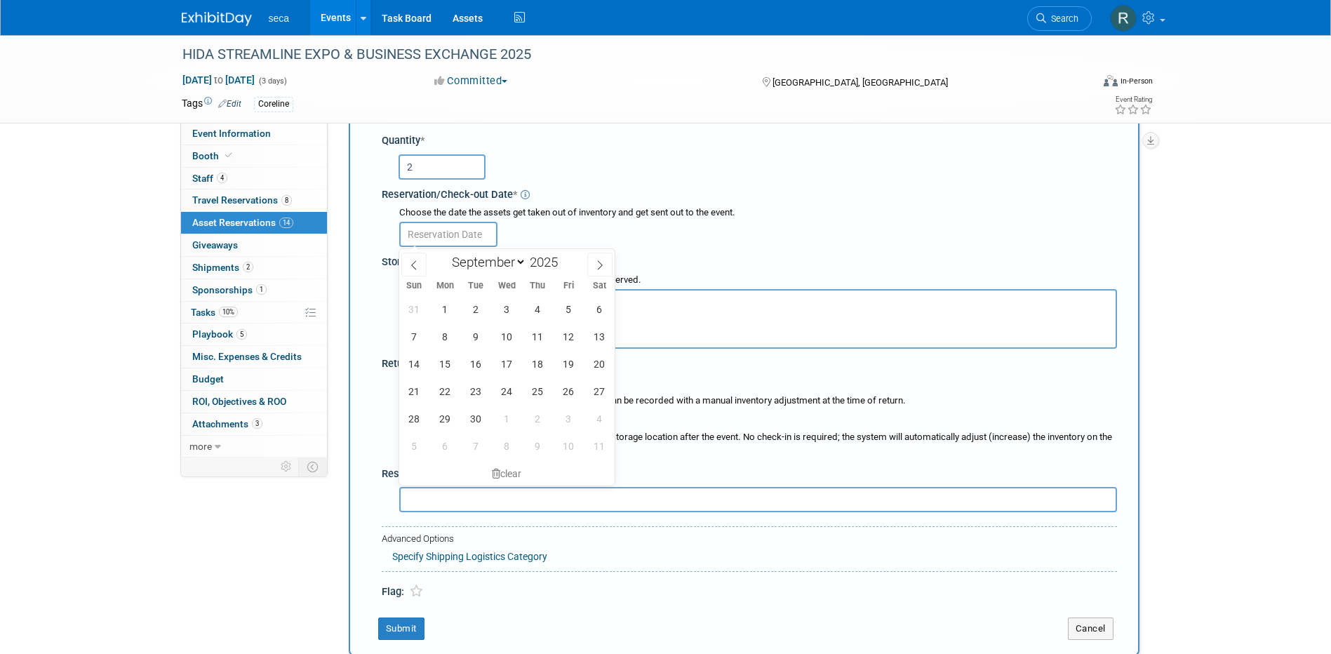
click at [436, 233] on input "text" at bounding box center [448, 234] width 98 height 25
click at [412, 264] on icon at bounding box center [414, 265] width 10 height 10
select select "7"
click at [564, 417] on span "29" at bounding box center [568, 418] width 27 height 27
type input "Aug 29, 2025"
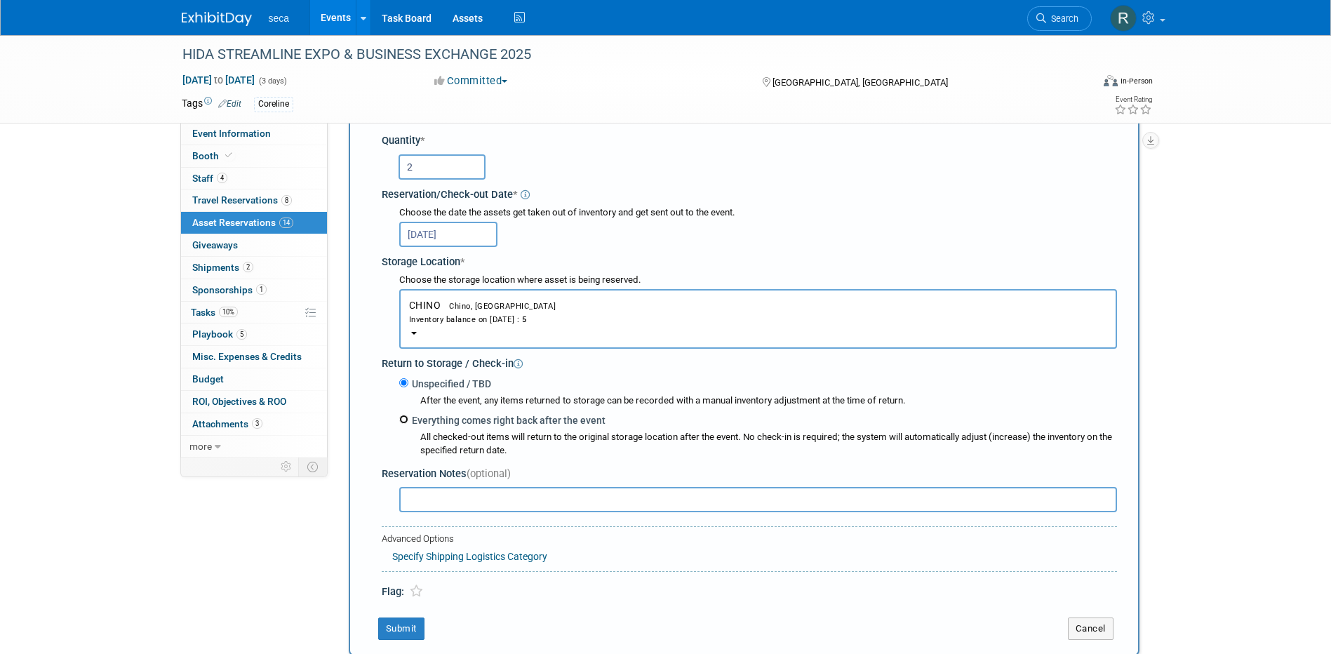
click at [402, 421] on input "Everything comes right back after the event" at bounding box center [403, 419] width 9 height 9
radio input "true"
select select "8"
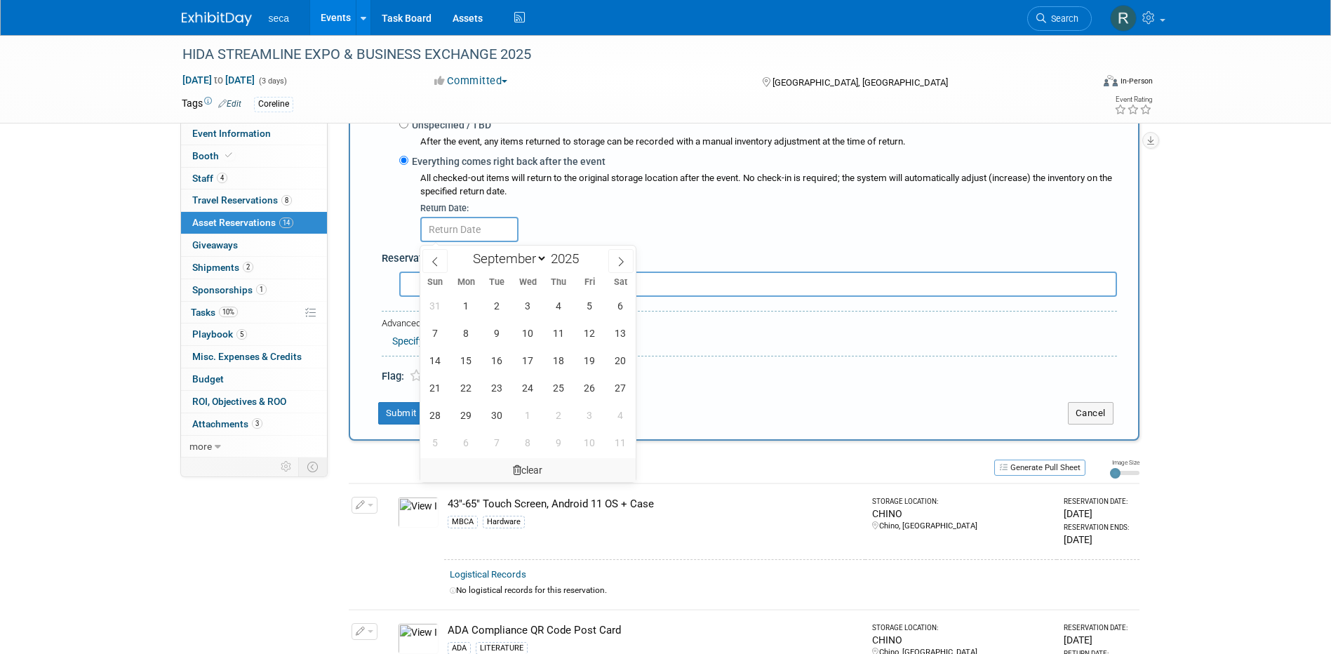
scroll to position [434, 0]
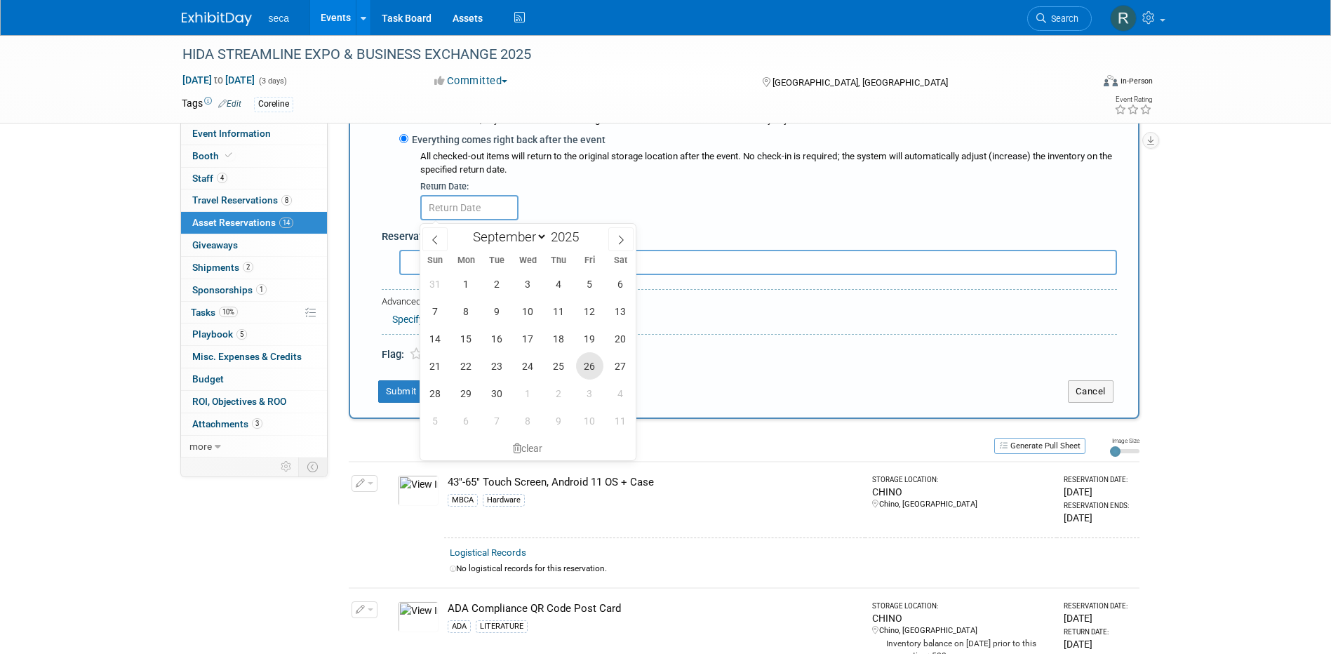
click at [582, 364] on span "26" at bounding box center [589, 365] width 27 height 27
type input "Sep 26, 2025"
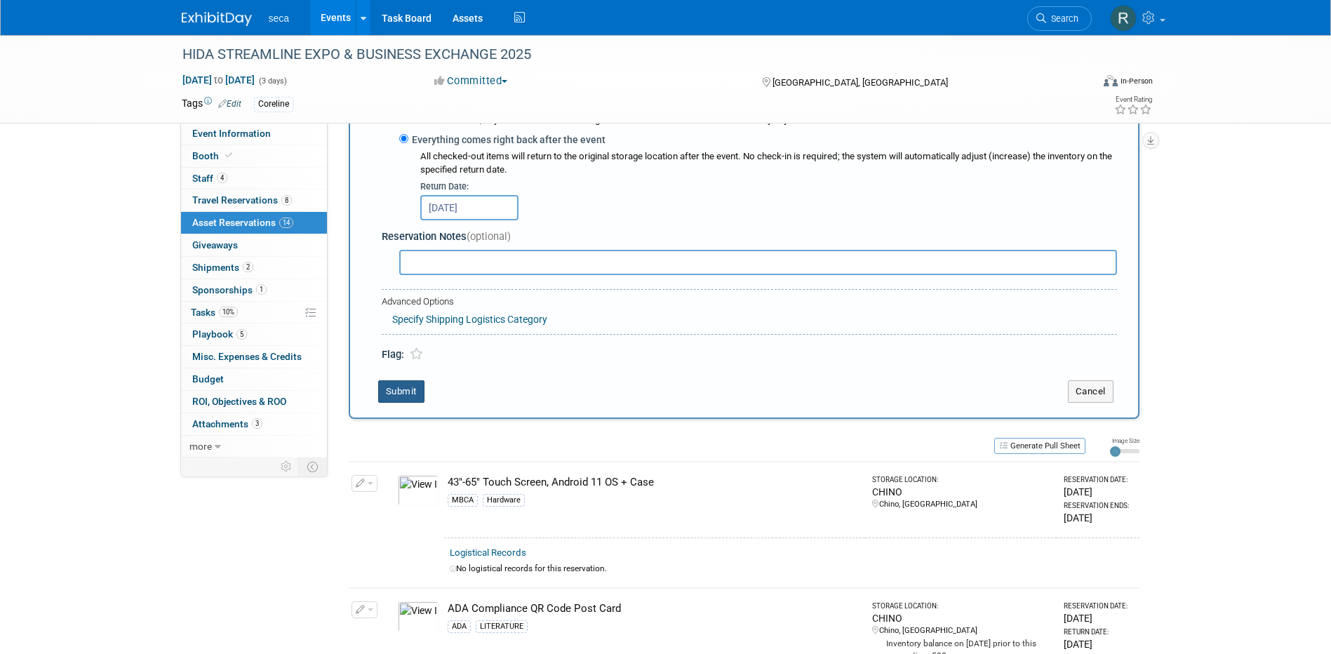
click at [417, 395] on button "Submit" at bounding box center [401, 391] width 46 height 22
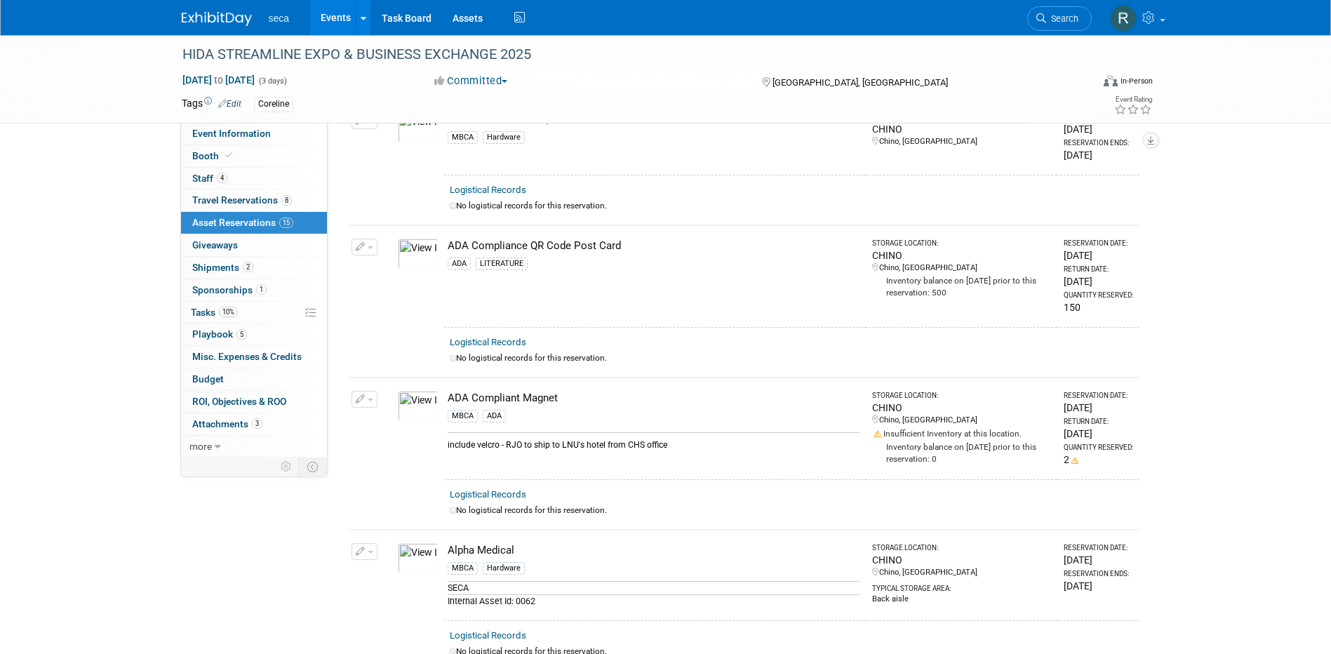
scroll to position [0, 0]
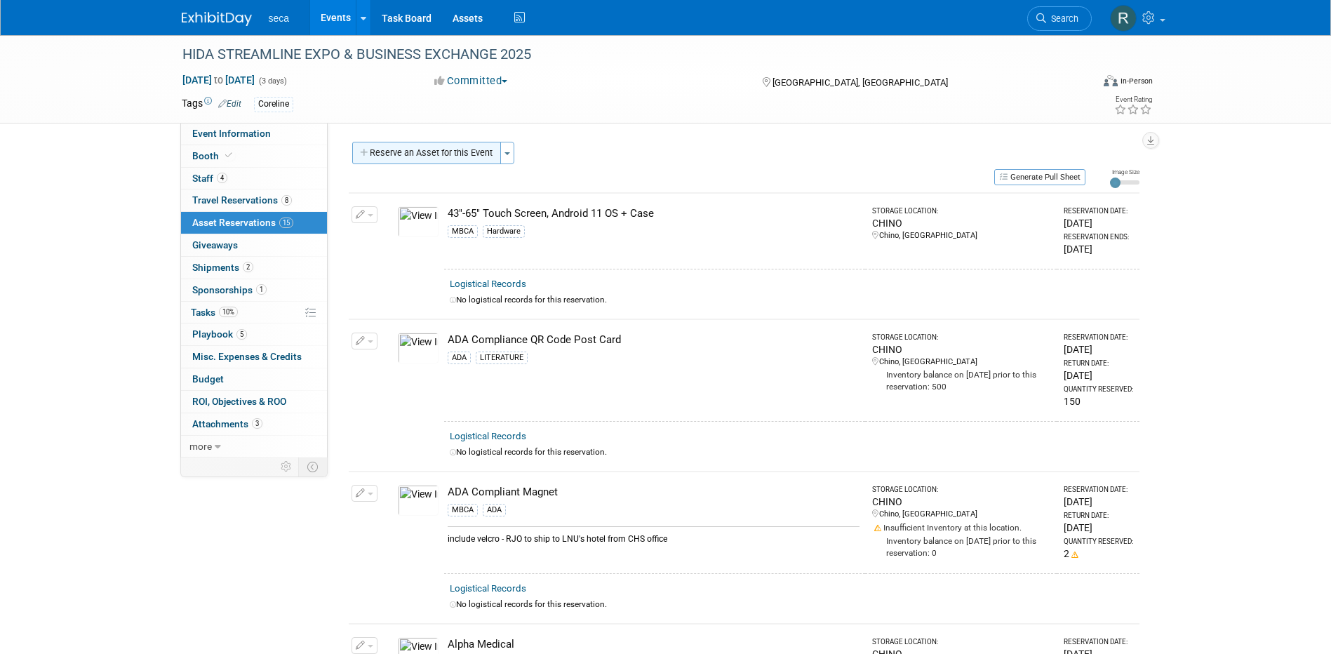
click at [417, 154] on button "Reserve an Asset for this Event" at bounding box center [426, 153] width 149 height 22
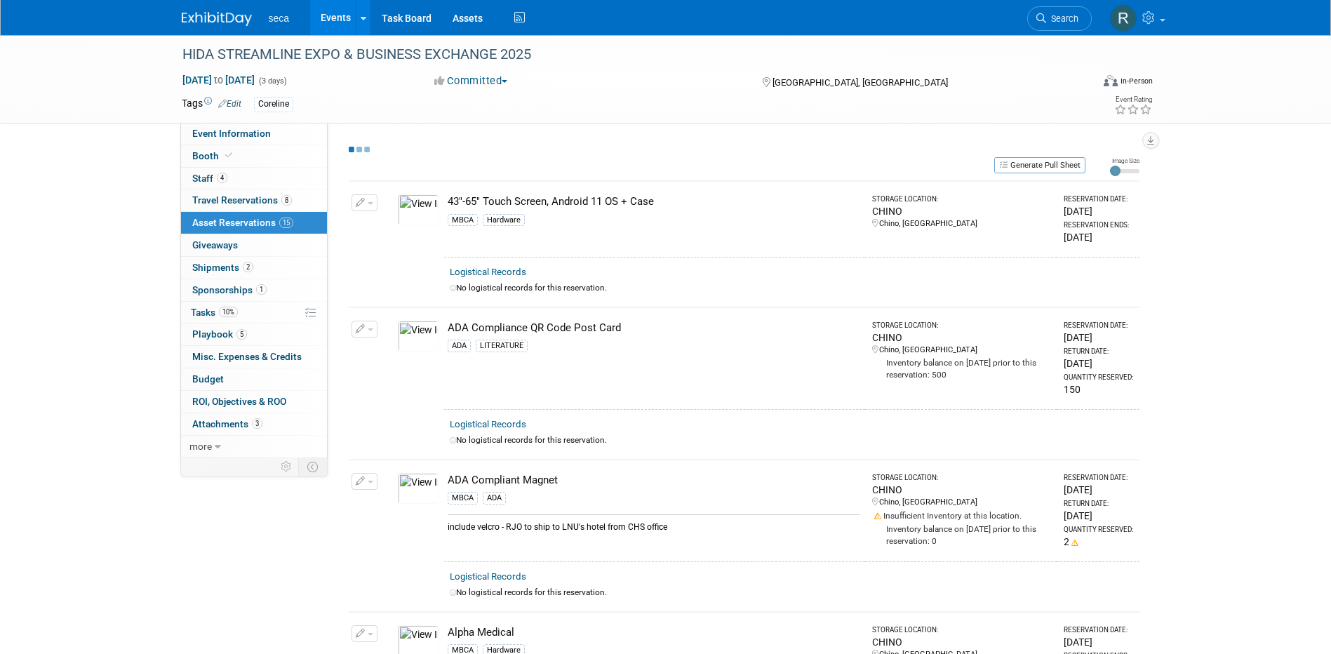
select select "8"
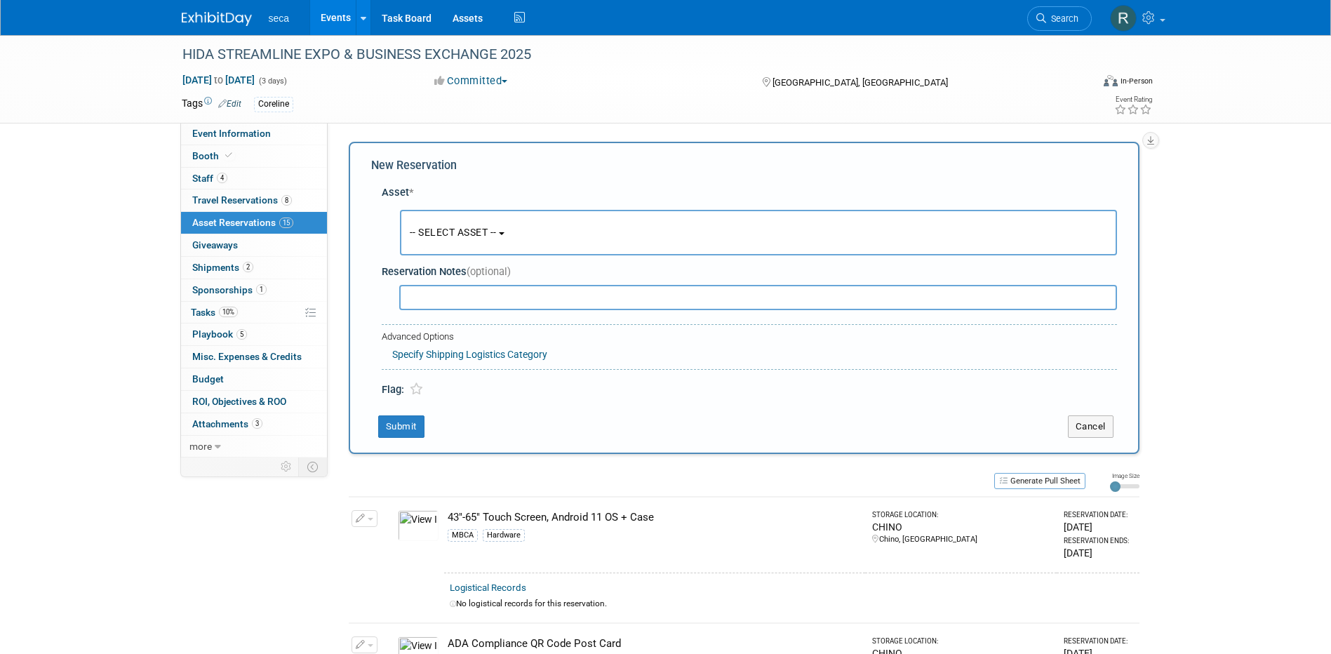
scroll to position [13, 0]
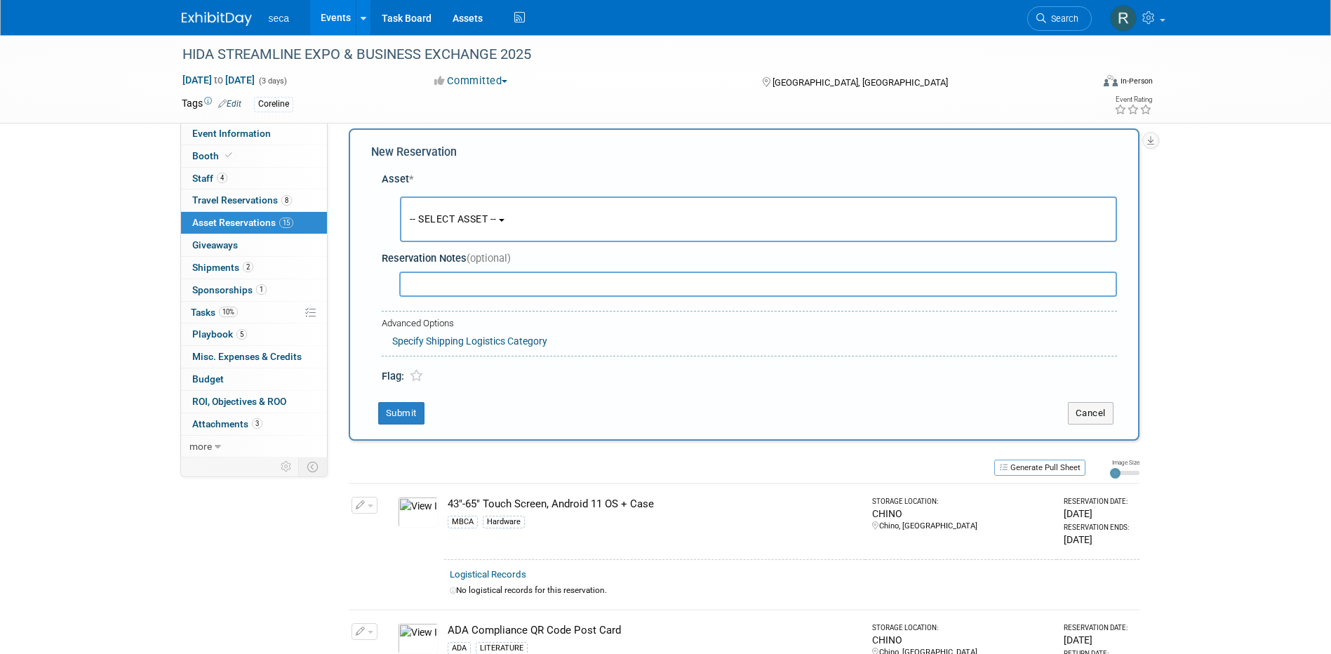
click at [436, 215] on span "-- SELECT ASSET --" at bounding box center [453, 218] width 87 height 11
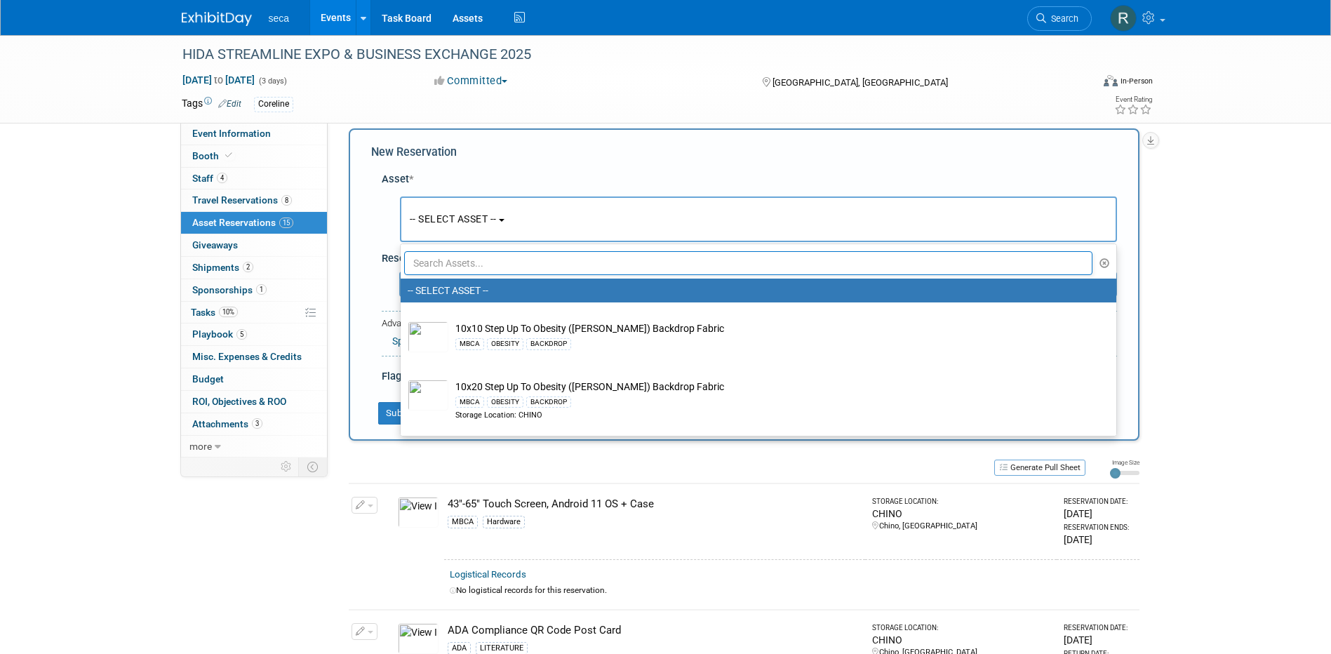
click at [454, 259] on input "text" at bounding box center [748, 263] width 689 height 24
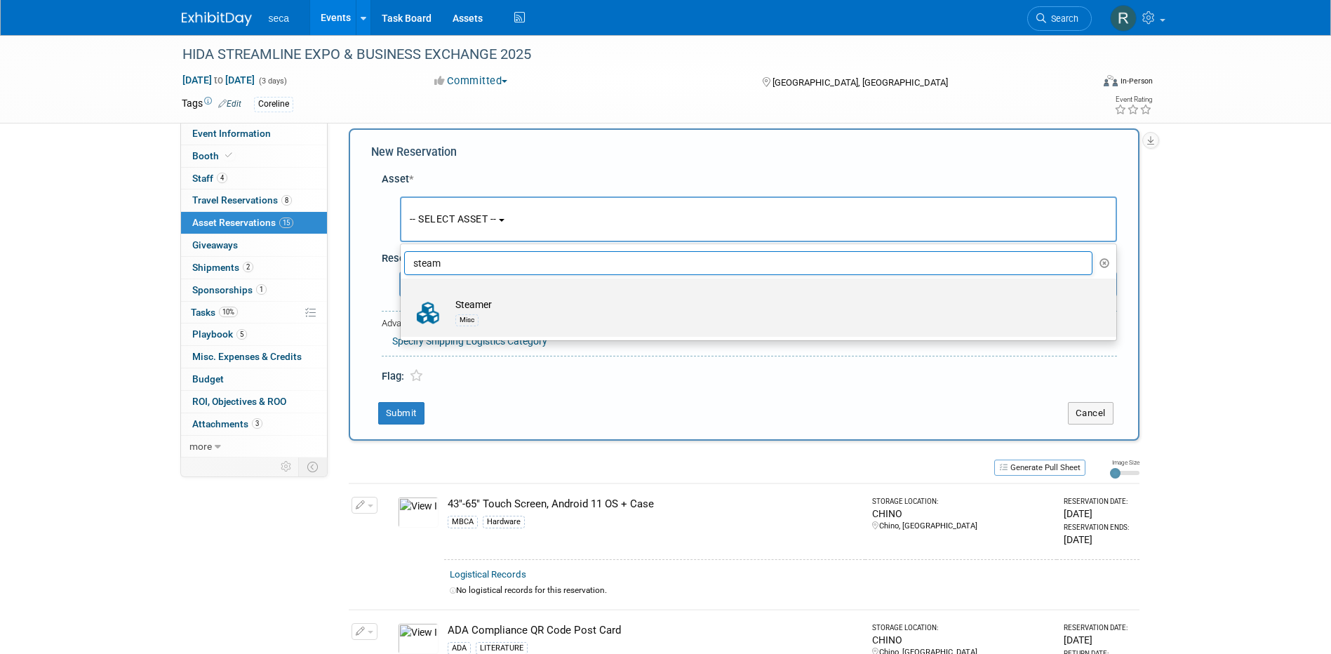
type input "steam"
click at [464, 298] on td "Steamer Misc" at bounding box center [768, 313] width 640 height 31
click at [403, 295] on input "Steamer Misc" at bounding box center [398, 290] width 9 height 9
select select "10727720"
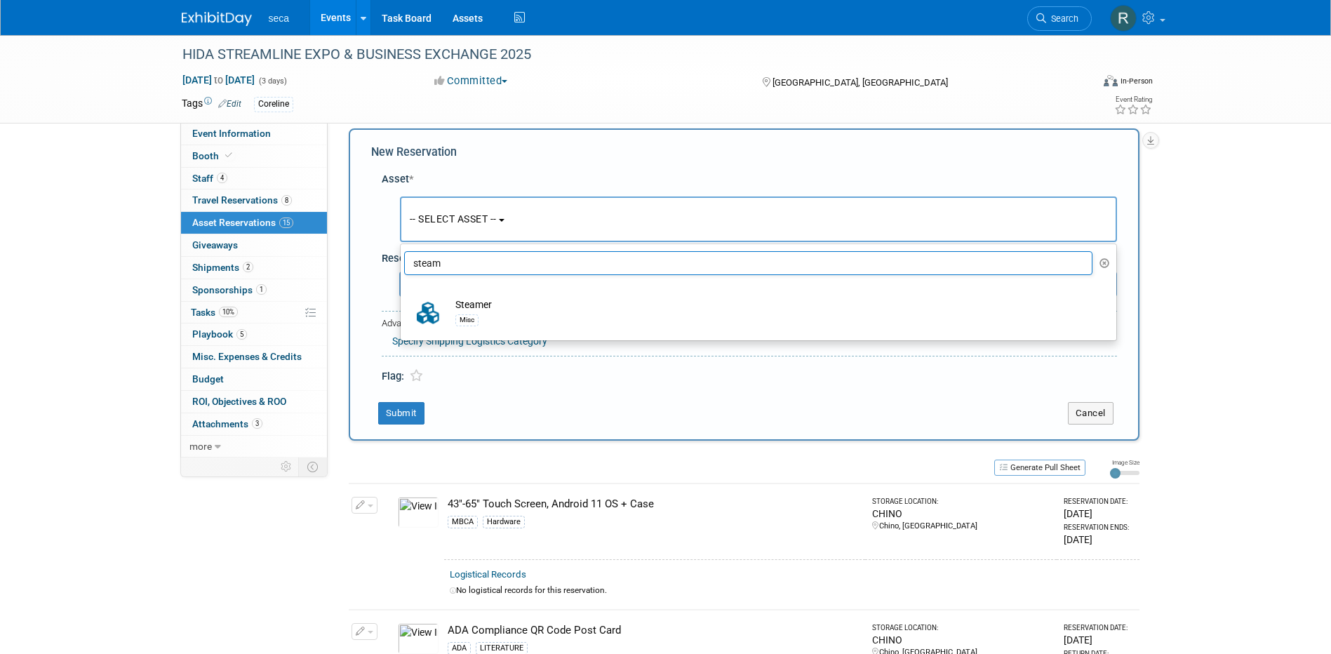
select select "8"
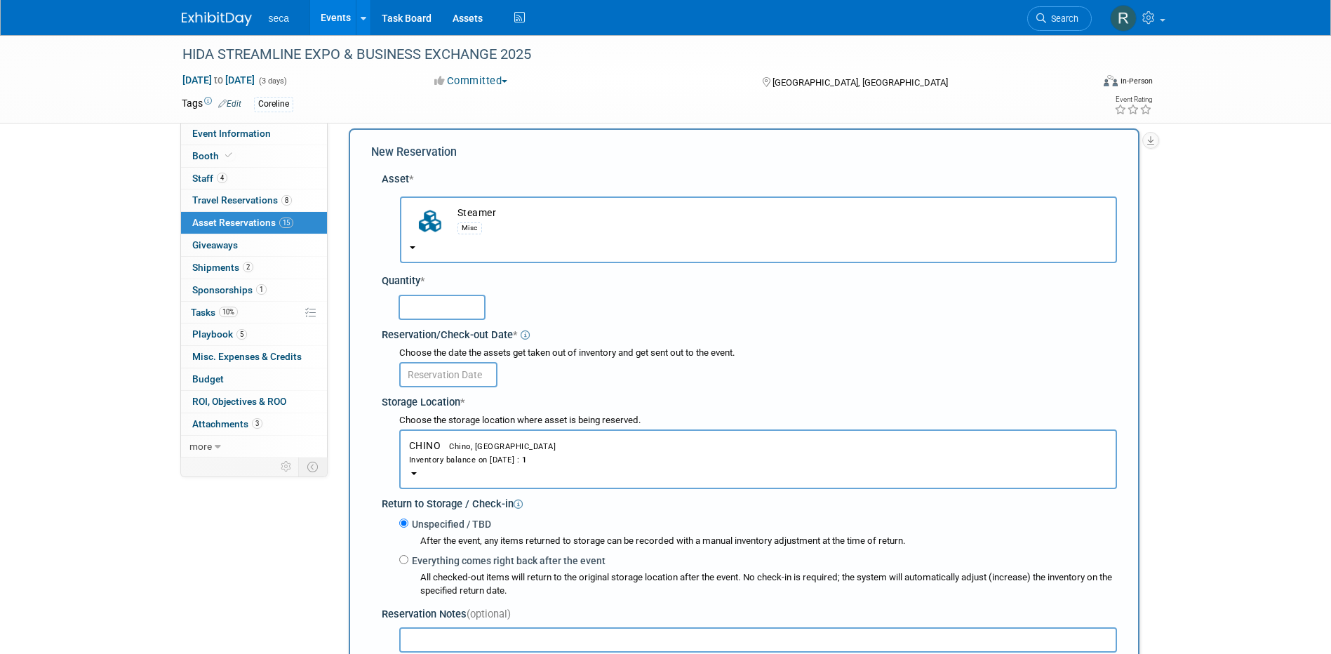
click at [457, 312] on input "text" at bounding box center [442, 307] width 87 height 25
type input "1"
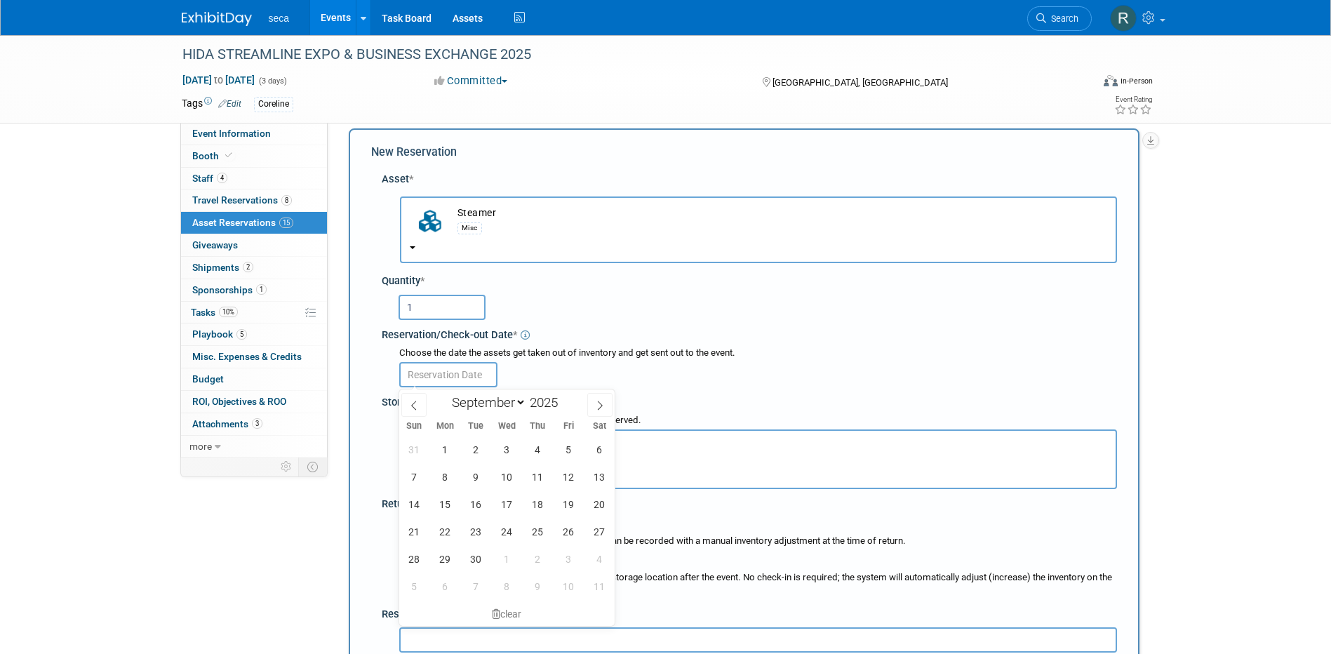
click at [475, 377] on input "text" at bounding box center [448, 374] width 98 height 25
click at [415, 397] on span at bounding box center [413, 405] width 25 height 24
select select "7"
click at [568, 556] on span "29" at bounding box center [568, 558] width 27 height 27
type input "[DATE]"
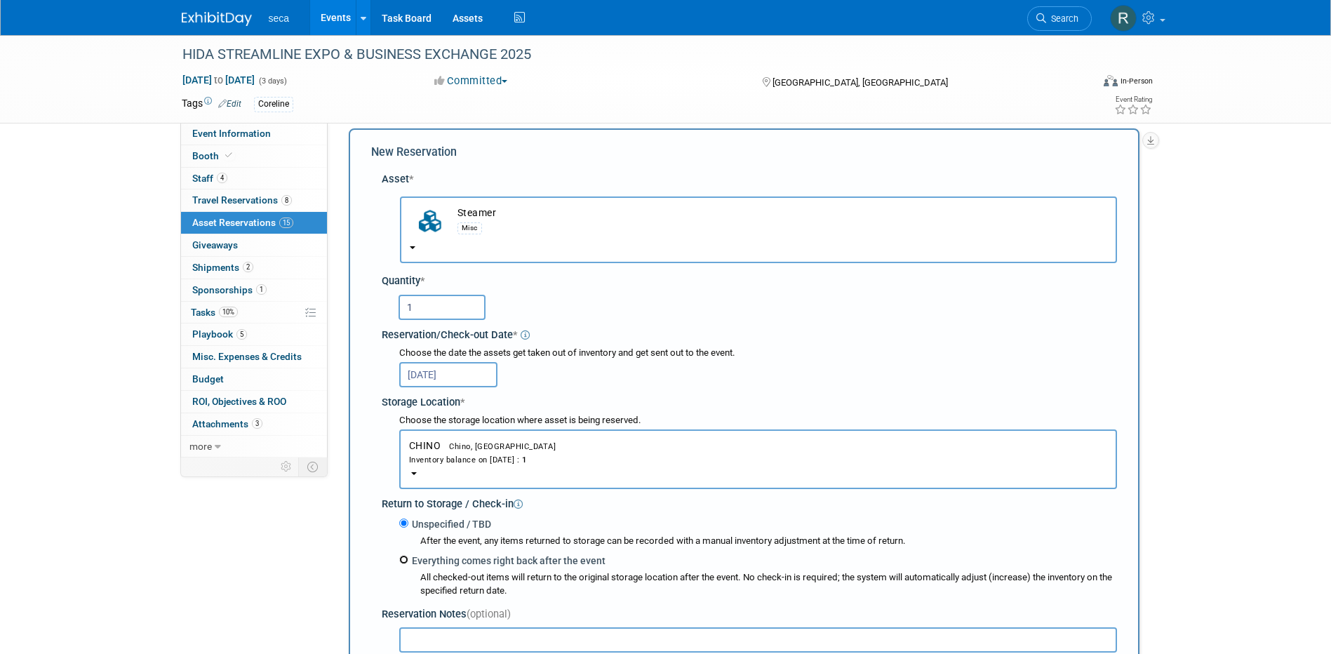
click at [403, 561] on input "Everything comes right back after the event" at bounding box center [403, 559] width 9 height 9
radio input "true"
select select "8"
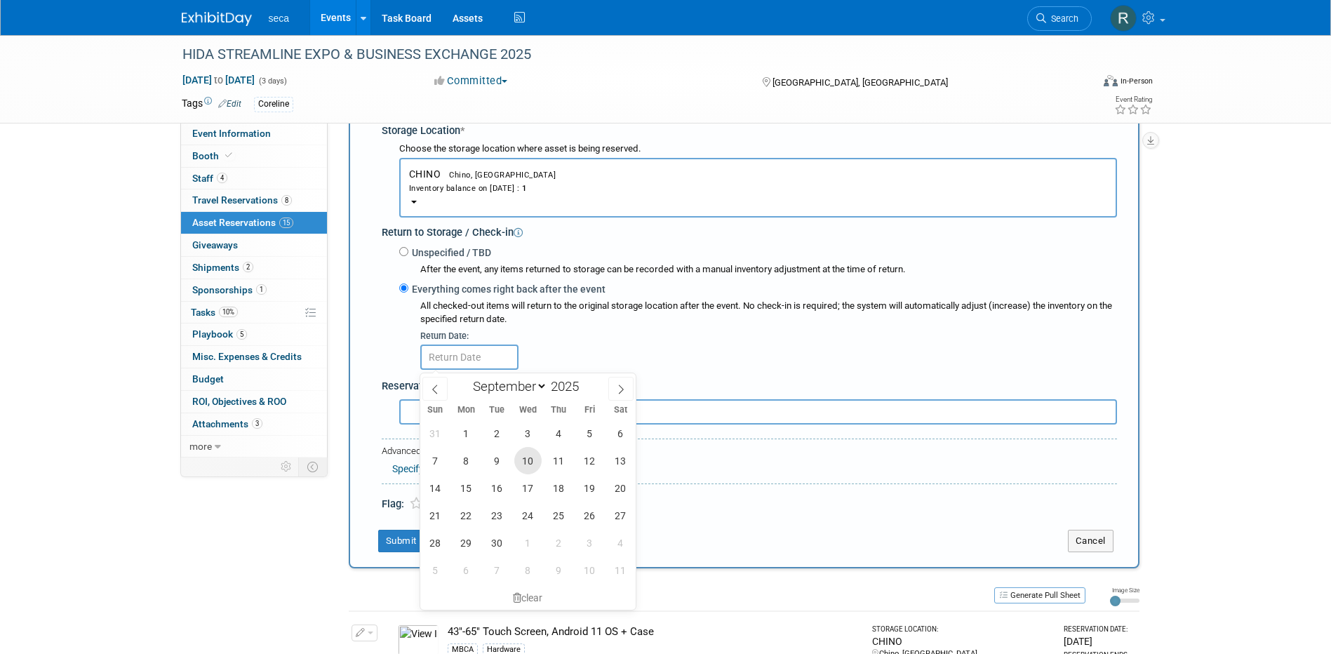
scroll to position [294, 0]
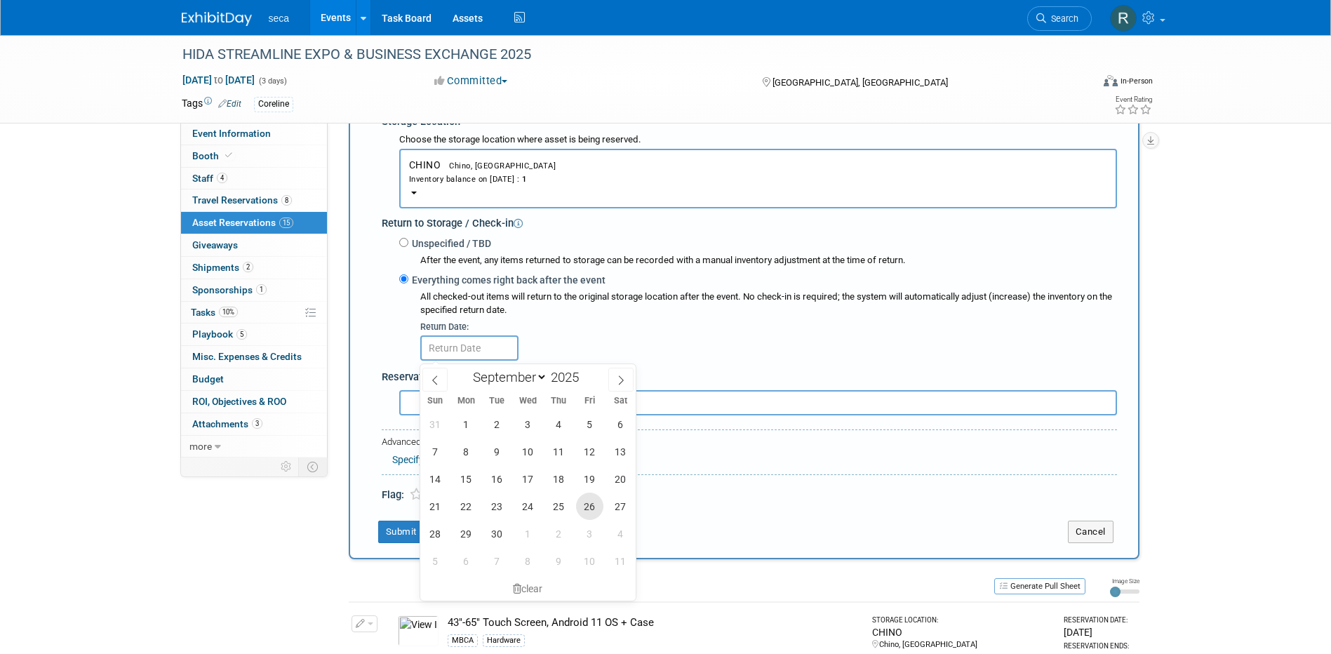
click at [583, 504] on span "26" at bounding box center [589, 506] width 27 height 27
type input "Sep 26, 2025"
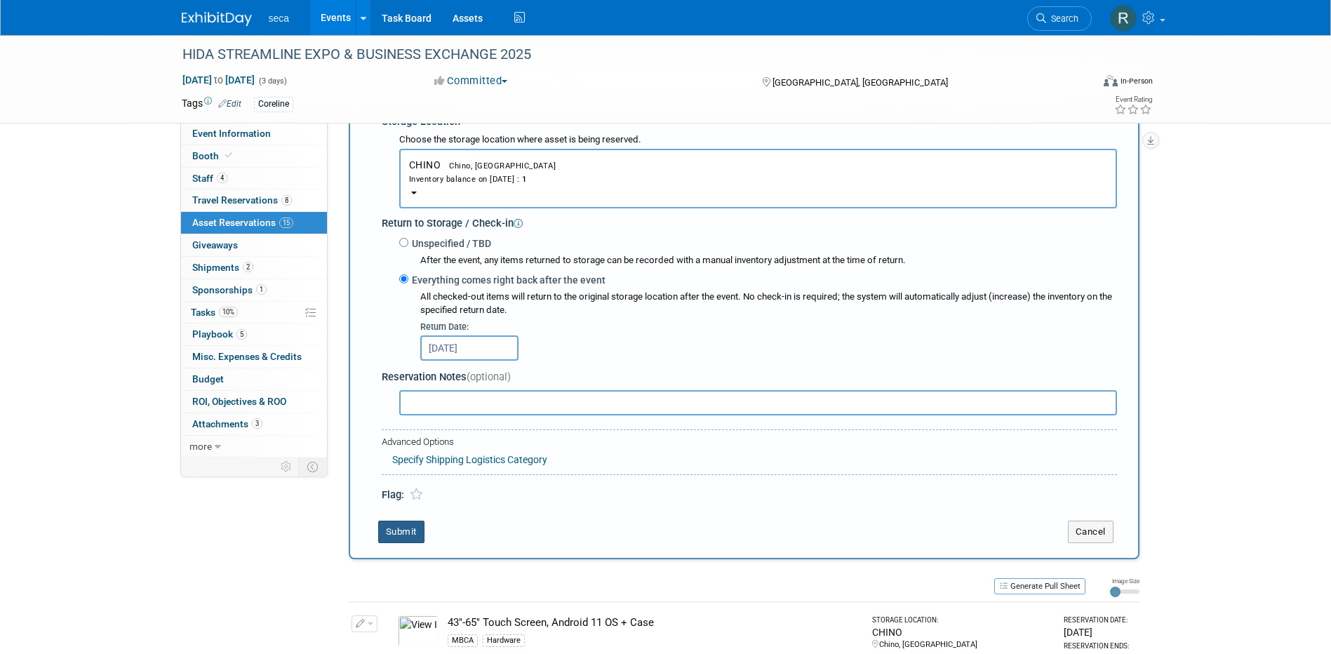
click at [417, 528] on button "Submit" at bounding box center [401, 532] width 46 height 22
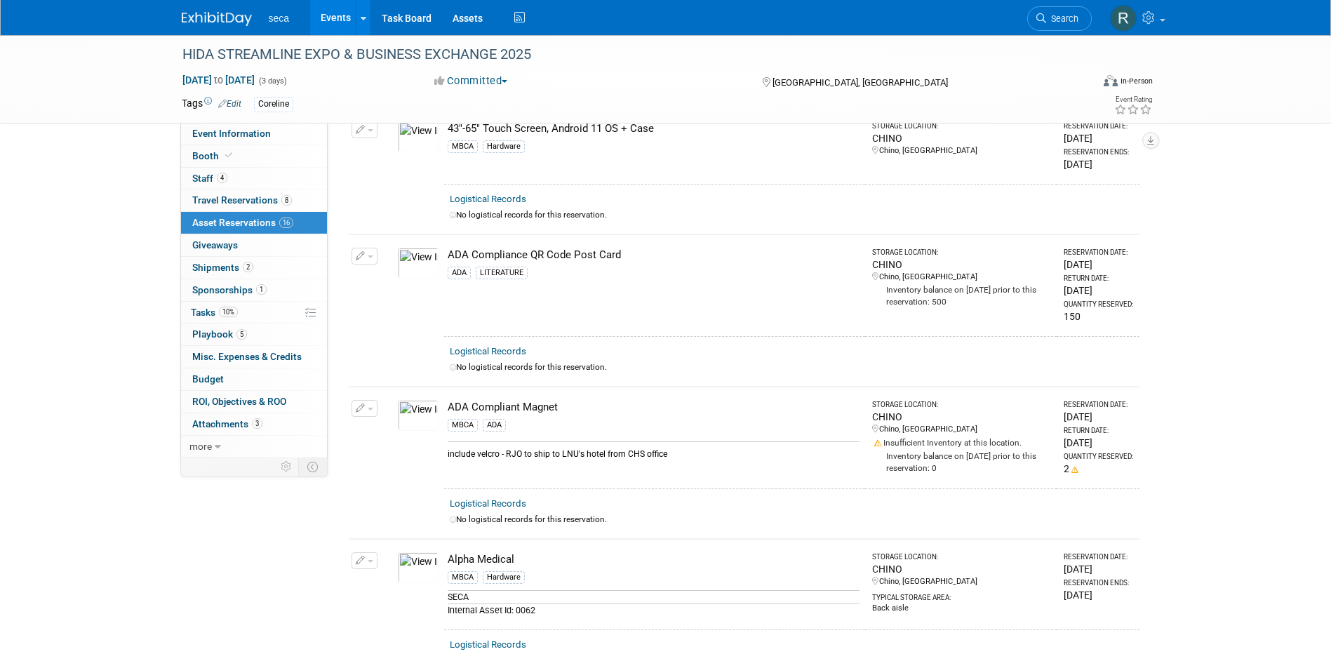
scroll to position [0, 0]
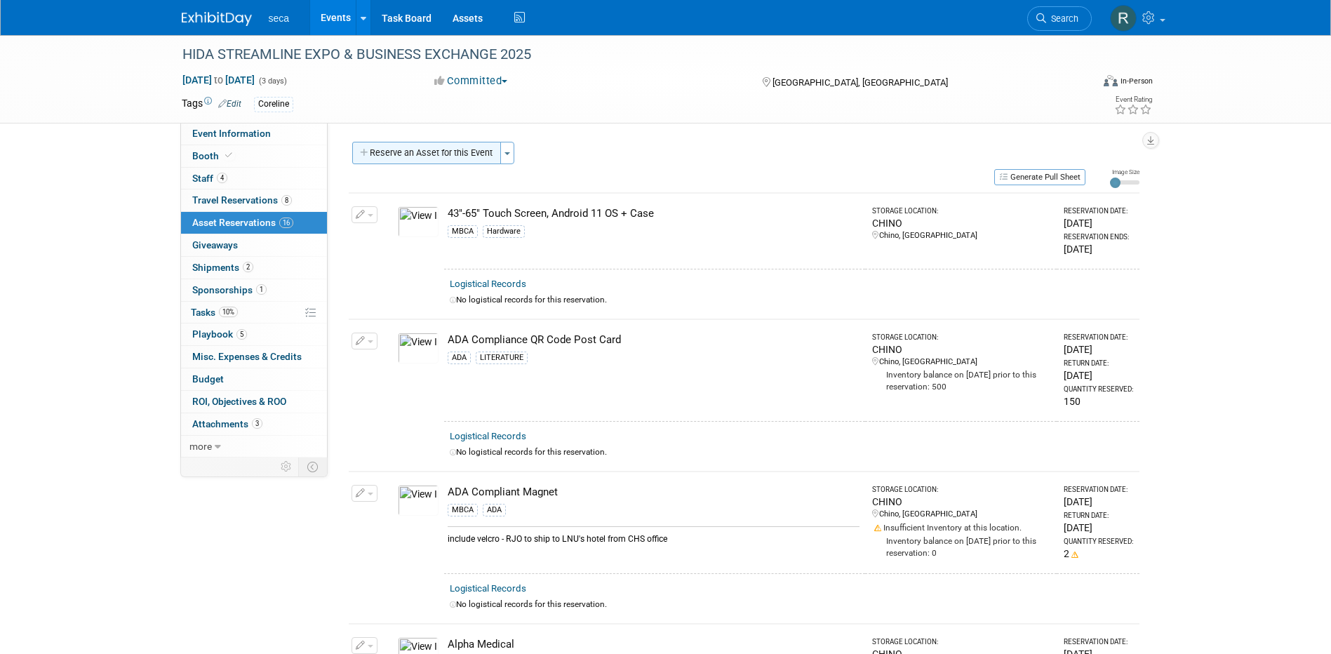
click at [449, 157] on button "Reserve an Asset for this Event" at bounding box center [426, 153] width 149 height 22
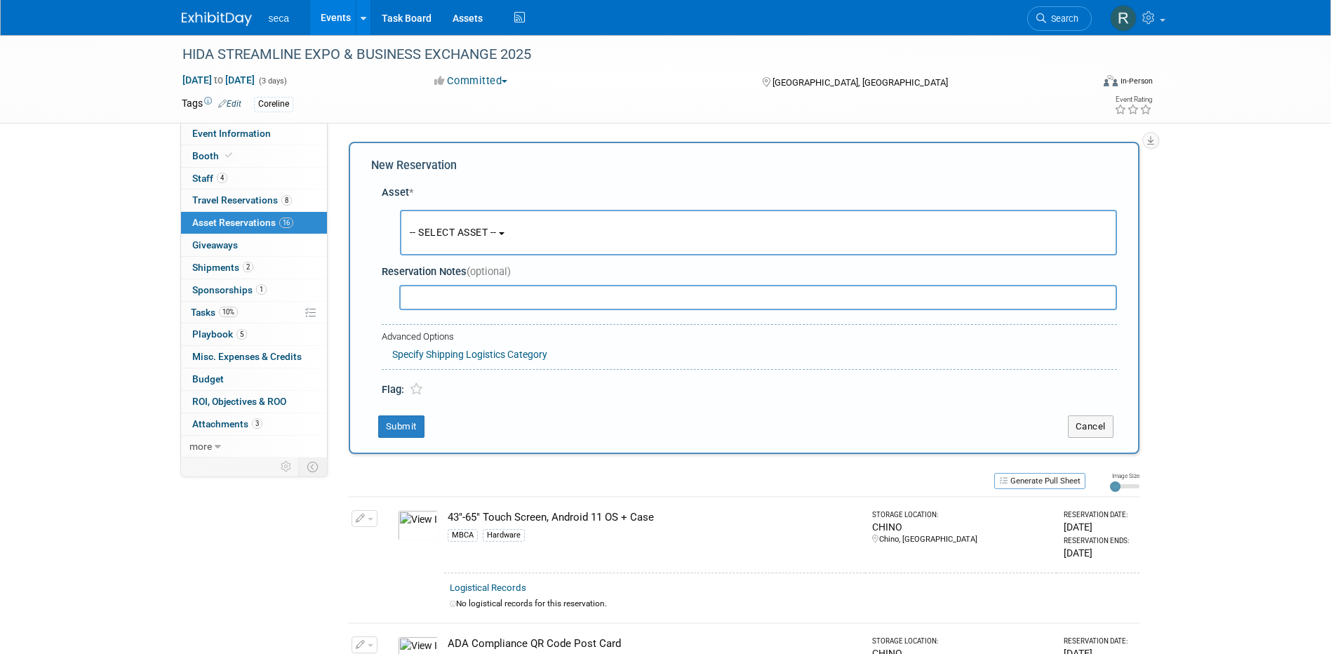
scroll to position [13, 0]
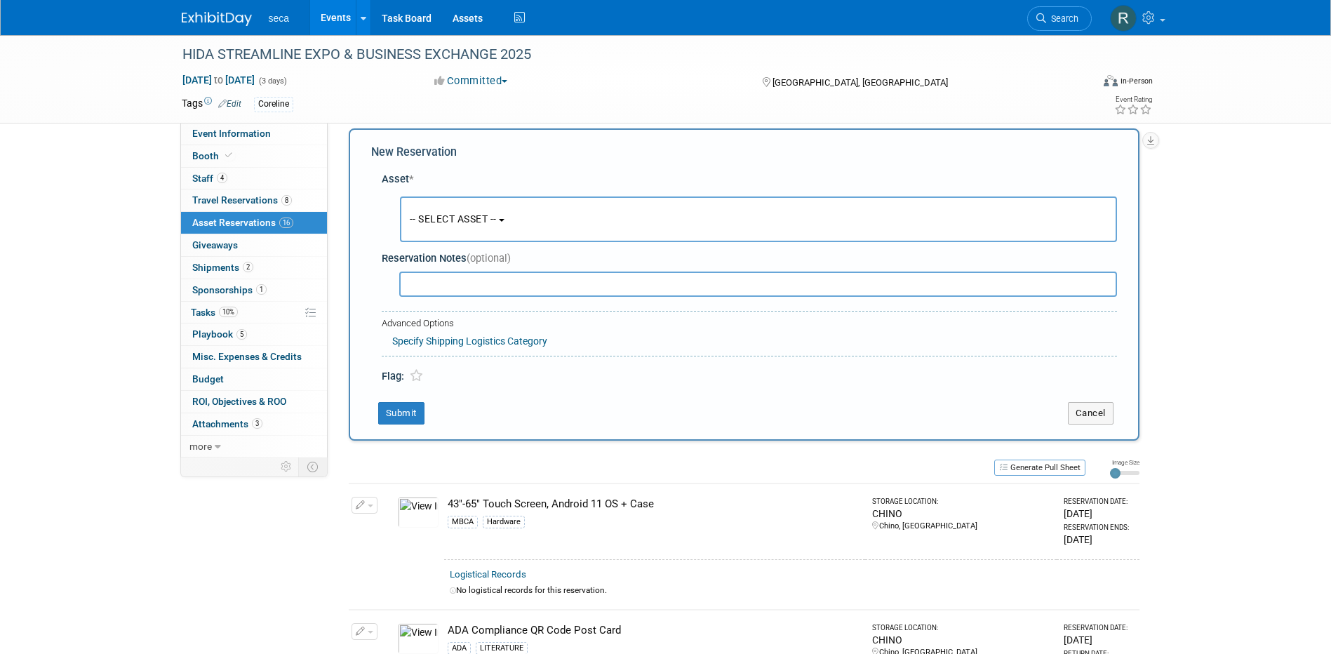
click at [452, 214] on span "-- SELECT ASSET --" at bounding box center [453, 218] width 87 height 11
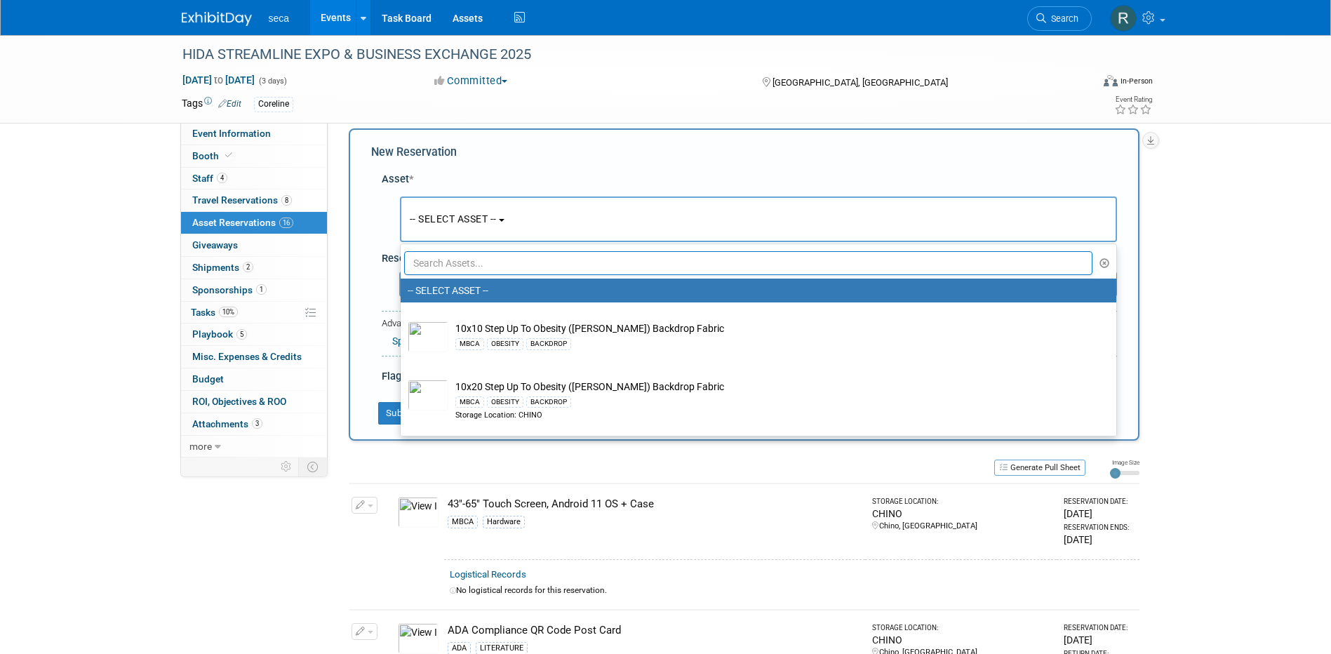
click at [464, 258] on input "text" at bounding box center [748, 263] width 689 height 24
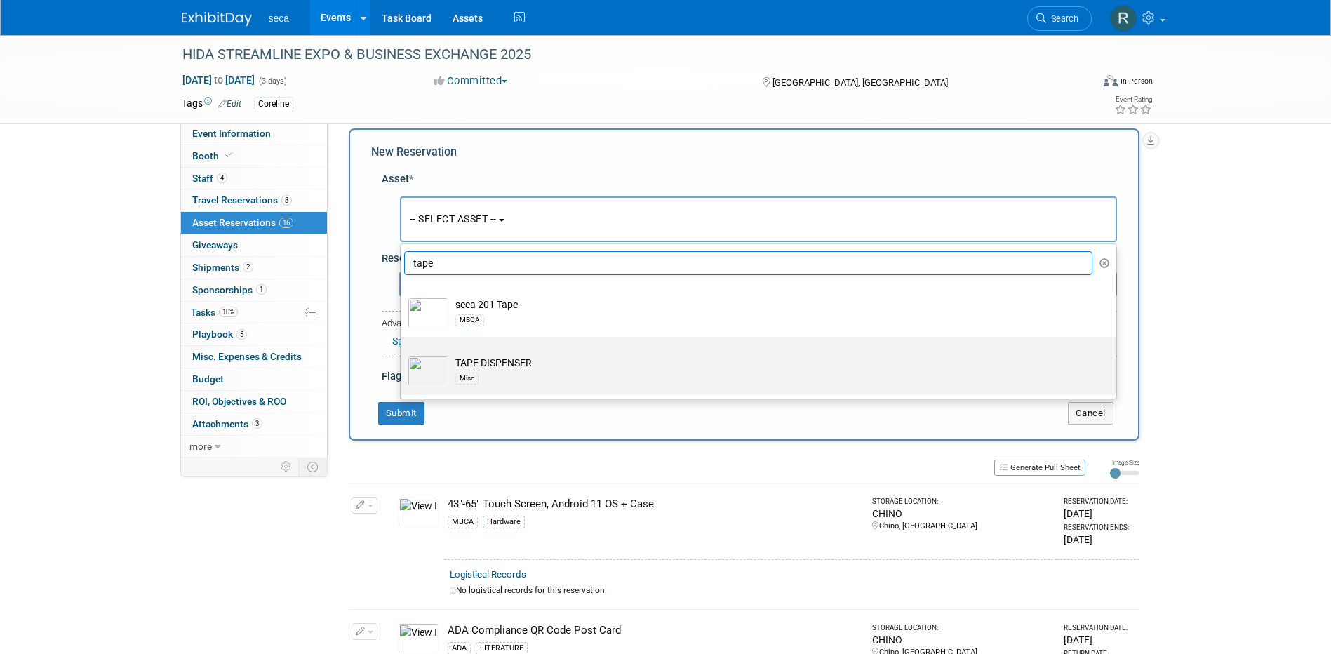
type input "tape"
click at [488, 363] on td "TAPE DISPENSER Misc" at bounding box center [768, 371] width 640 height 31
click at [403, 354] on input "TAPE DISPENSER Misc" at bounding box center [398, 349] width 9 height 9
select select "10727406"
select select "8"
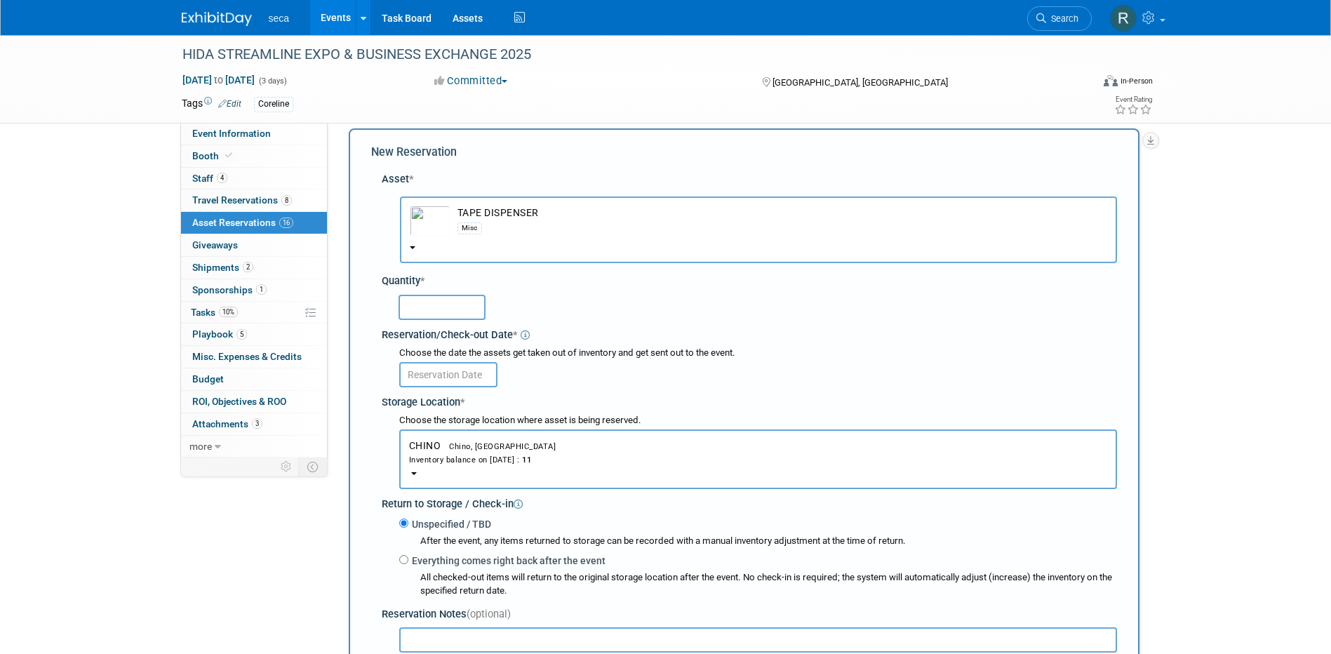
click at [434, 294] on div at bounding box center [758, 306] width 718 height 27
click at [437, 306] on input "text" at bounding box center [442, 307] width 87 height 25
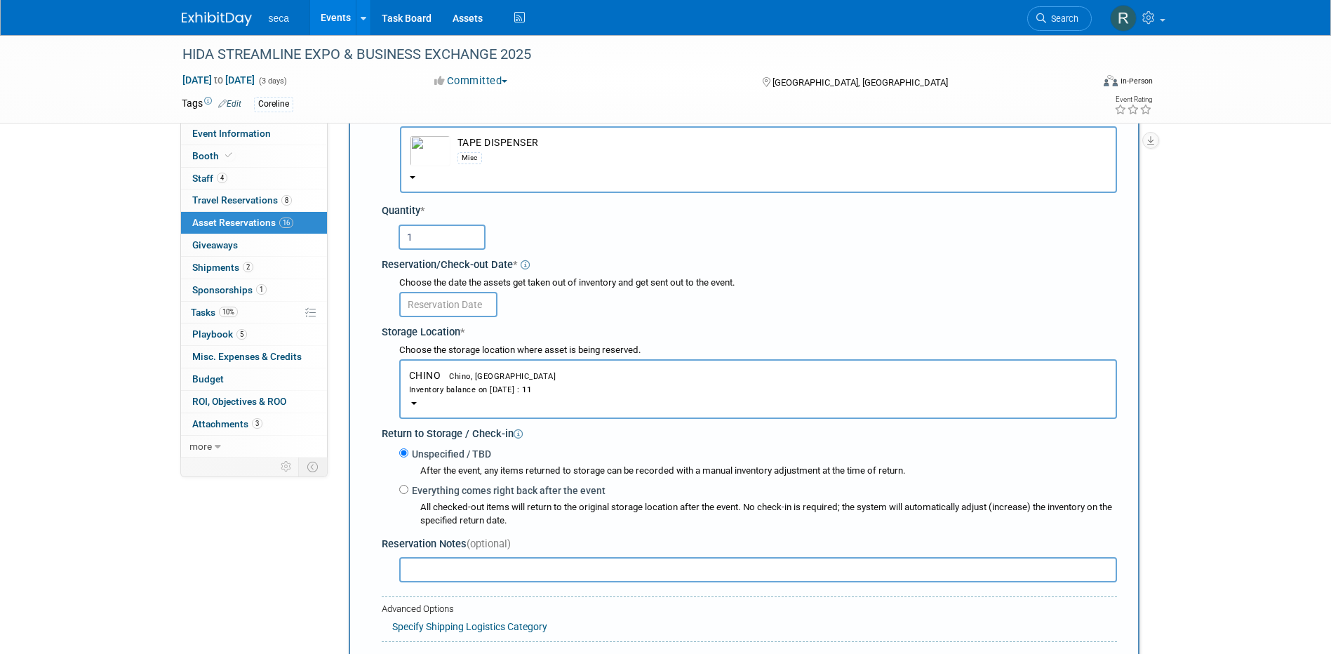
type input "1"
click at [424, 311] on input "text" at bounding box center [448, 304] width 98 height 25
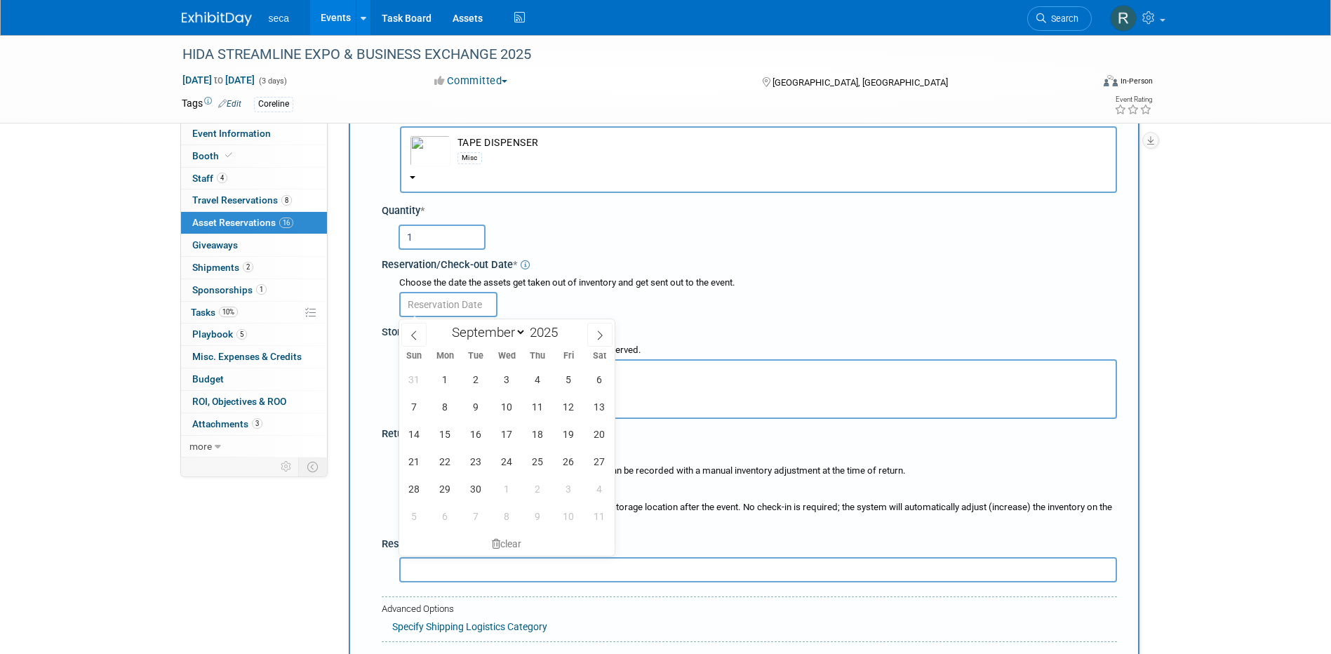
click at [417, 347] on div "Sun Mon Tue Wed Thu Fri Sat" at bounding box center [507, 356] width 216 height 20
click at [415, 336] on icon at bounding box center [414, 335] width 10 height 10
select select "7"
click at [568, 488] on span "29" at bounding box center [568, 488] width 27 height 27
type input "Aug 29, 2025"
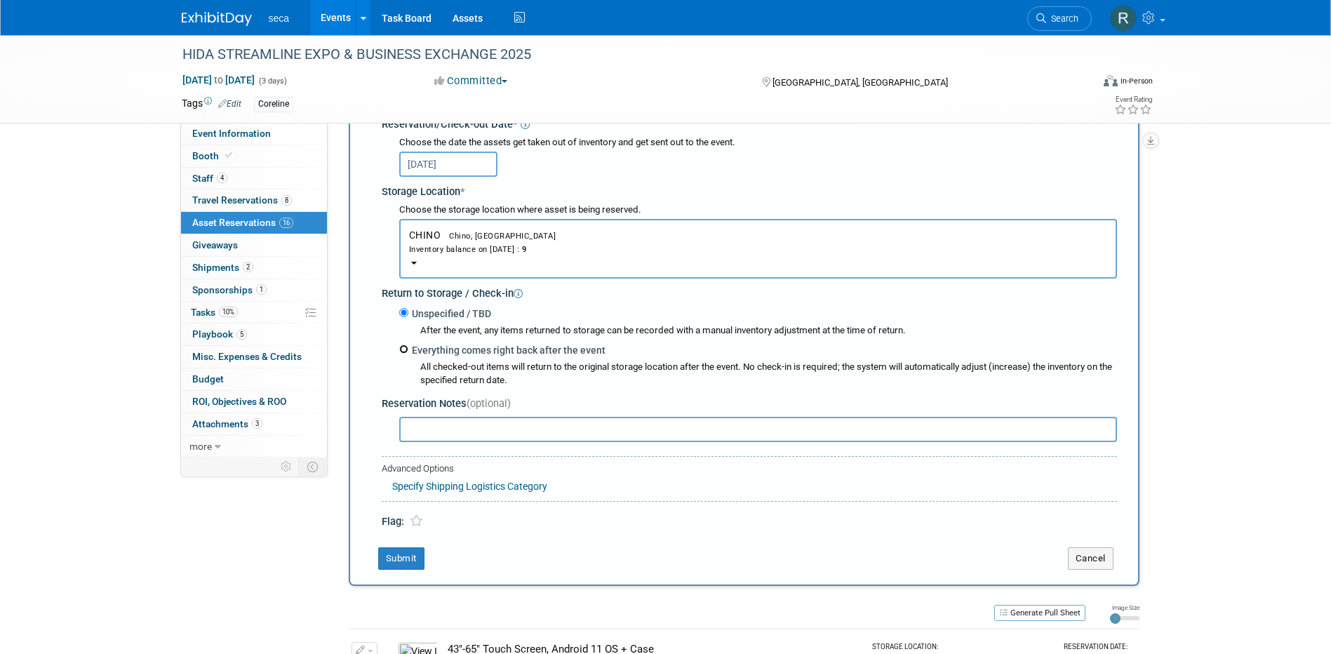
click at [403, 352] on input "Everything comes right back after the event" at bounding box center [403, 349] width 9 height 9
radio input "true"
select select "8"
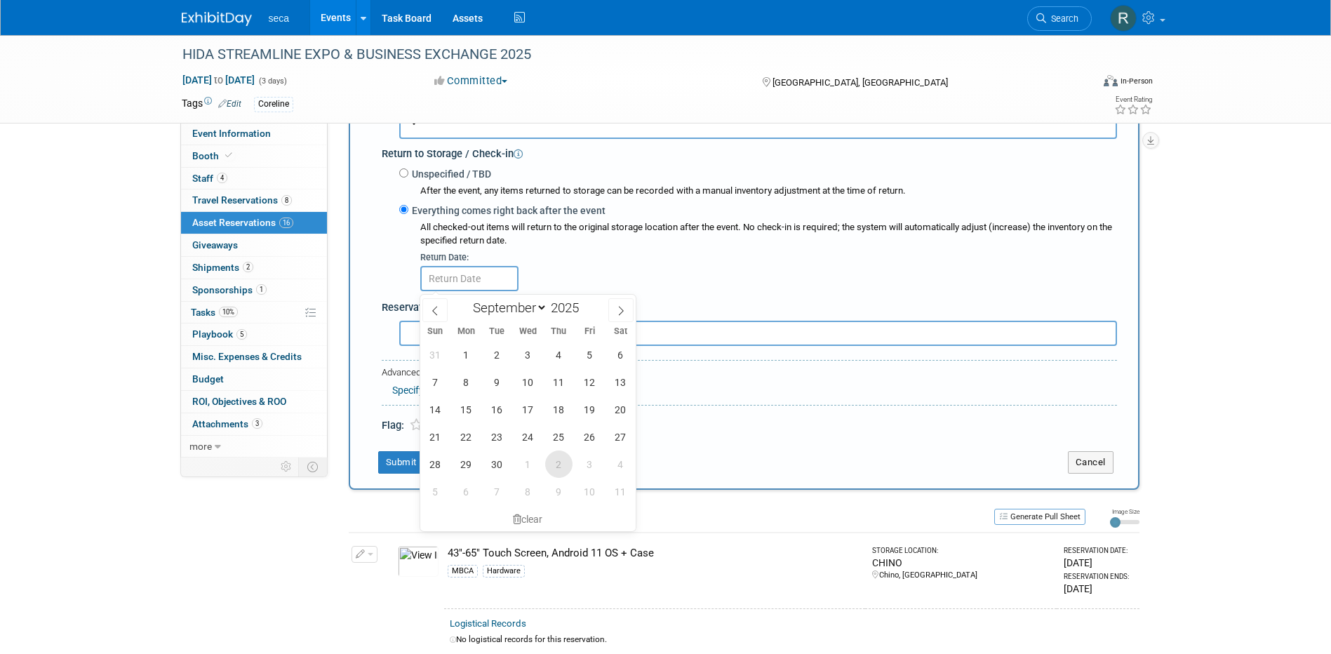
scroll to position [364, 0]
click at [584, 438] on span "26" at bounding box center [589, 435] width 27 height 27
type input "Sep 26, 2025"
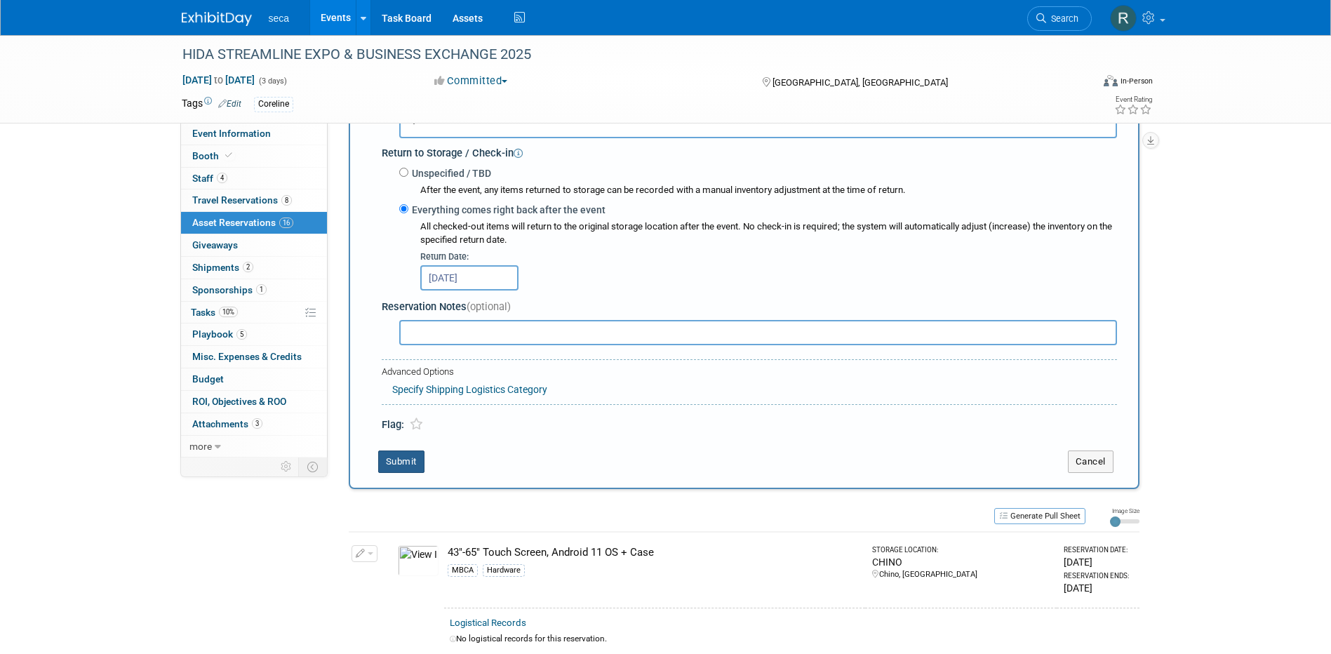
click at [403, 463] on button "Submit" at bounding box center [401, 461] width 46 height 22
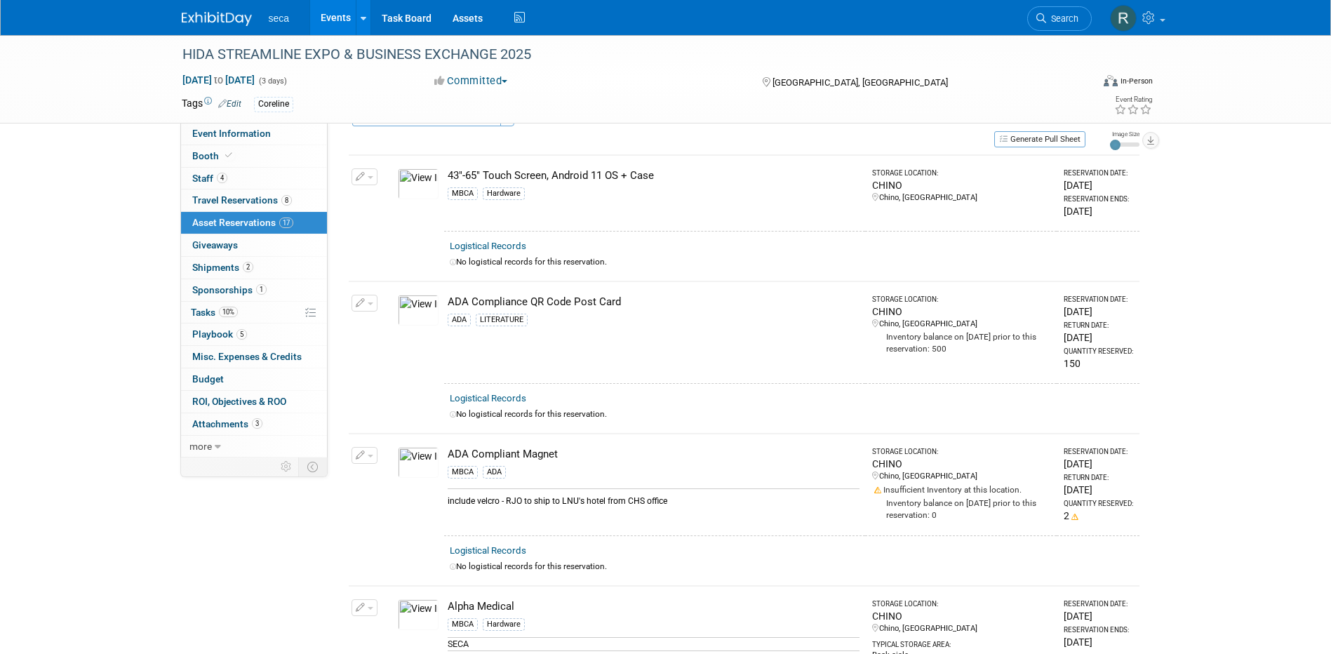
scroll to position [0, 0]
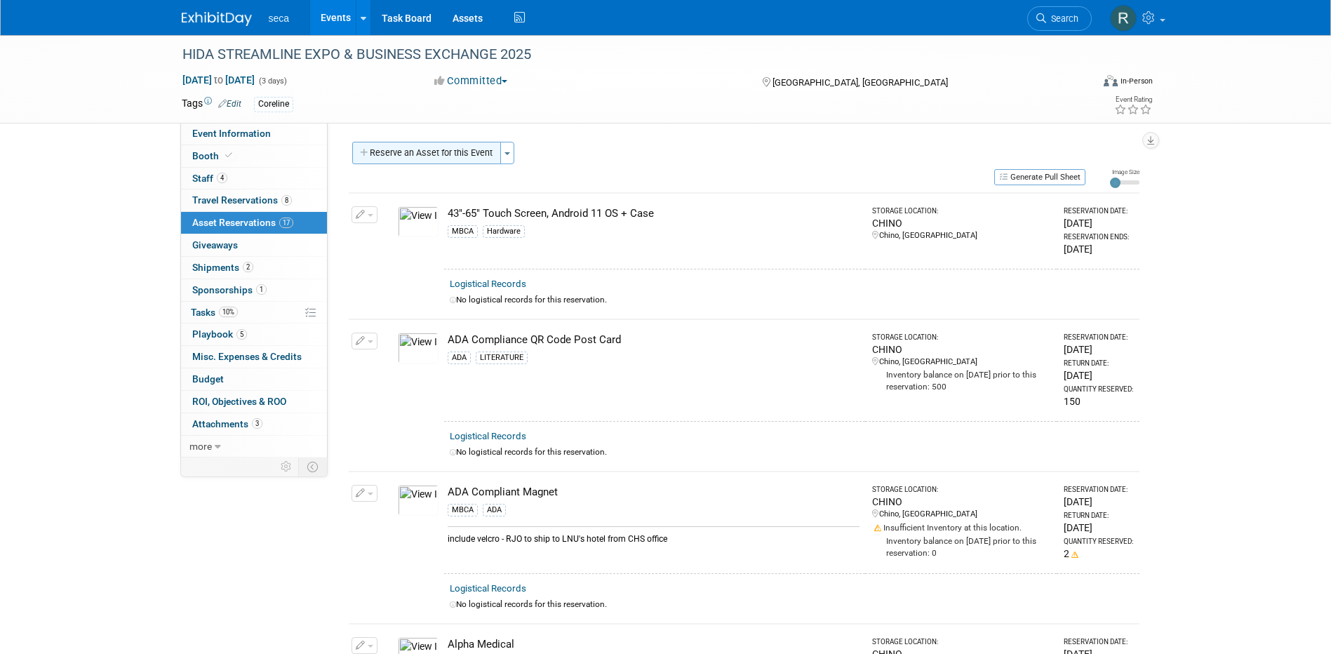
click at [403, 156] on button "Reserve an Asset for this Event" at bounding box center [426, 153] width 149 height 22
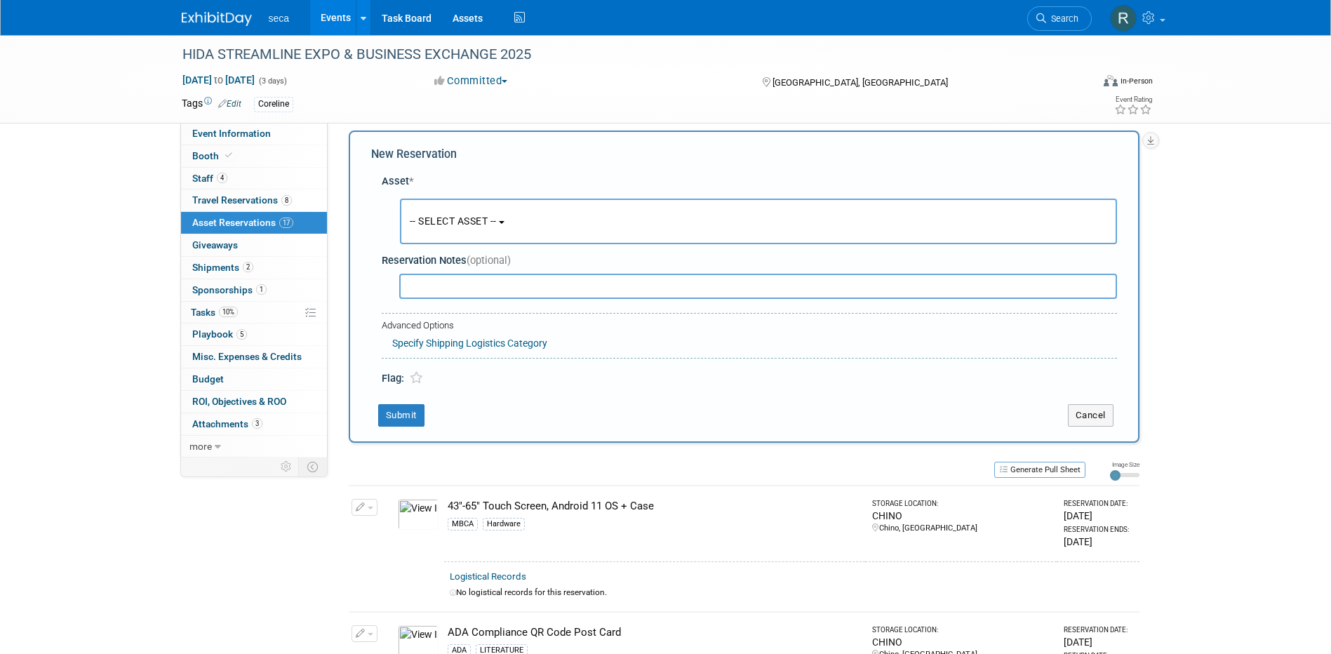
scroll to position [13, 0]
click at [441, 220] on span "-- SELECT ASSET --" at bounding box center [453, 218] width 87 height 11
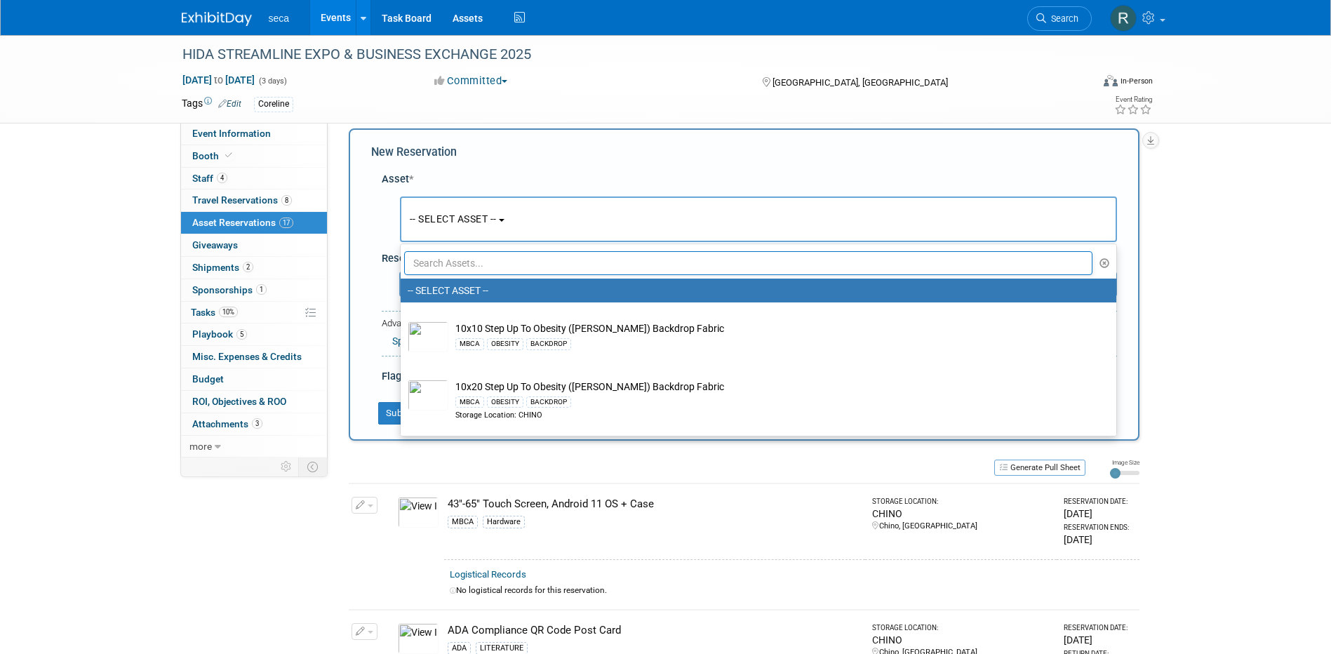
click at [457, 274] on input "text" at bounding box center [748, 263] width 689 height 24
click at [457, 267] on input "text" at bounding box center [748, 263] width 689 height 24
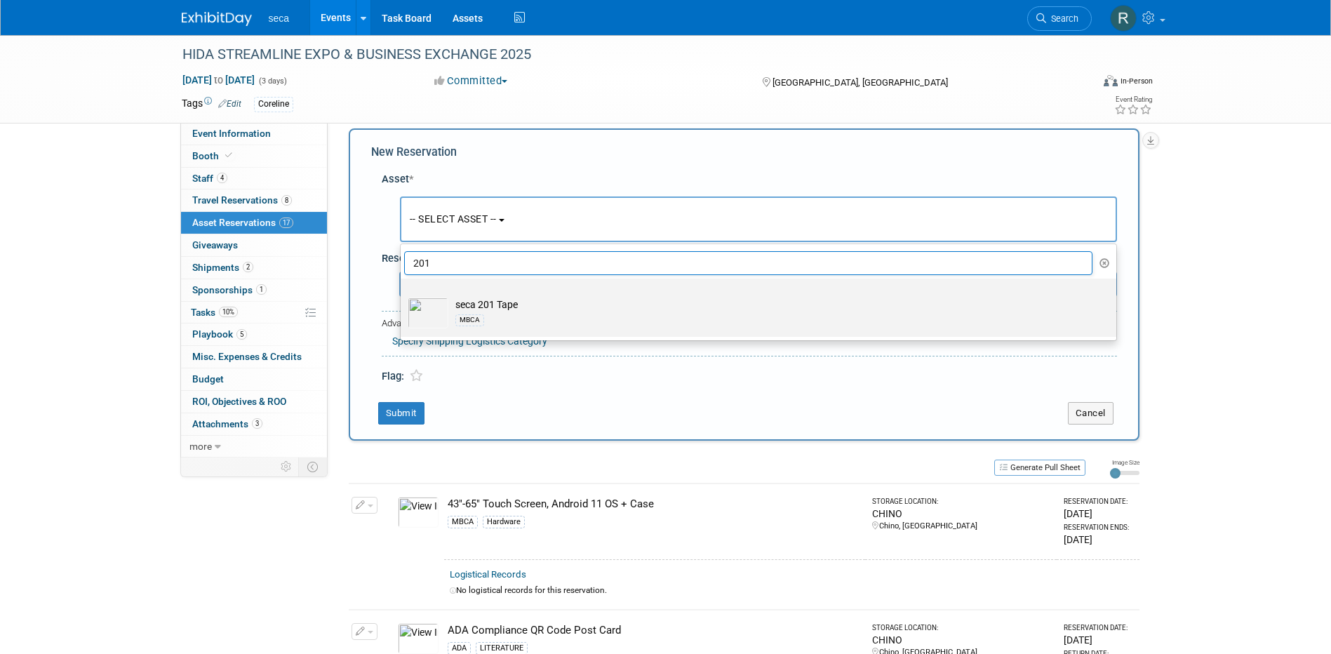
type input "201"
click at [457, 305] on td "seca 201 Tape MBCA" at bounding box center [768, 313] width 640 height 31
click at [403, 295] on input "seca 201 Tape MBCA" at bounding box center [398, 290] width 9 height 9
select select "10727576"
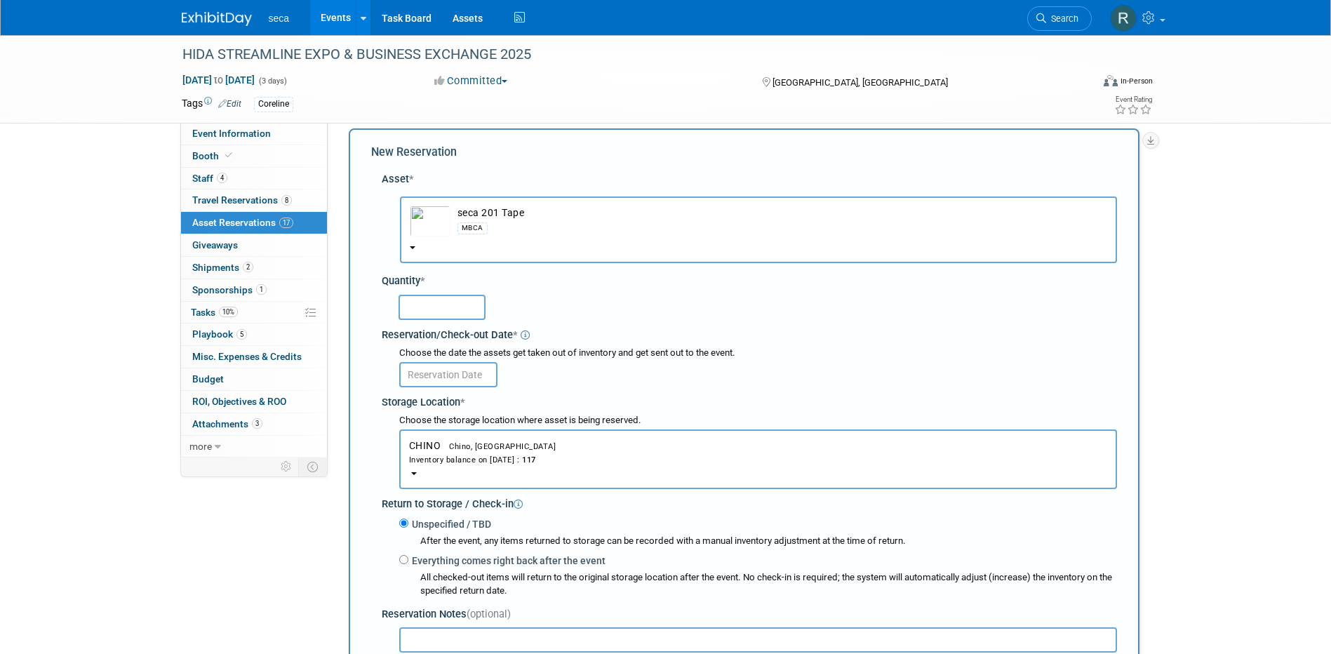
click at [434, 302] on input "text" at bounding box center [442, 307] width 87 height 25
type input "1"
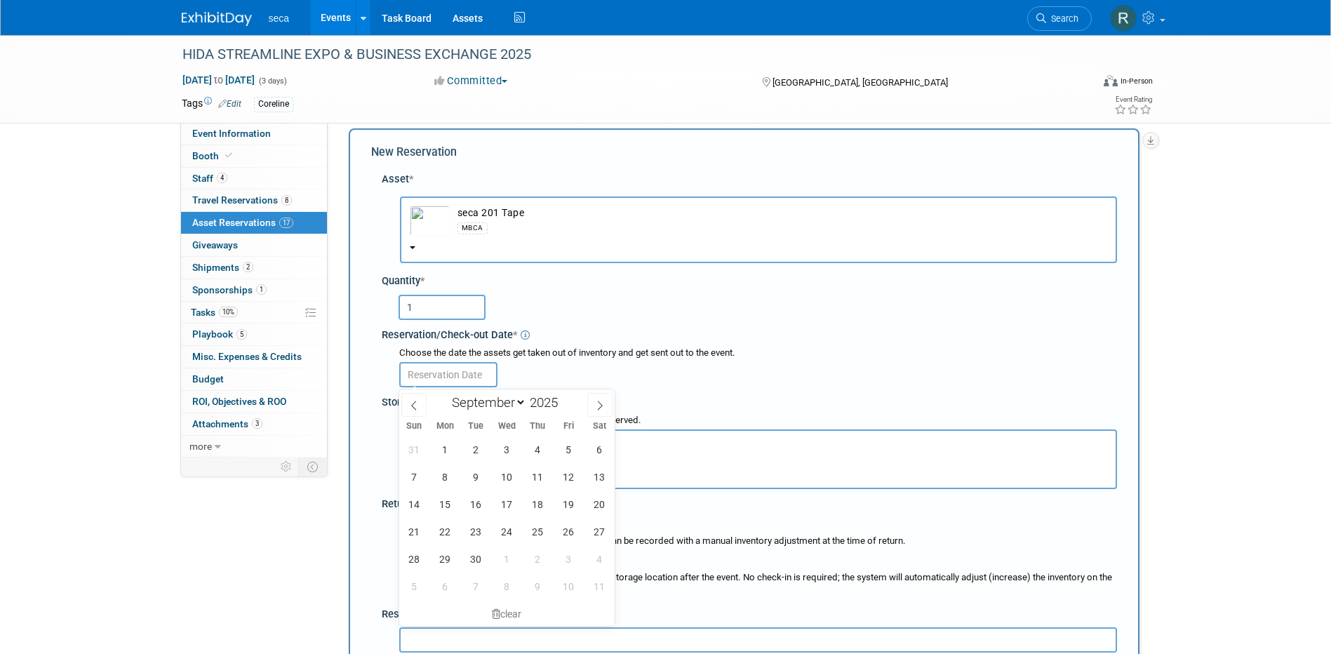
click at [447, 367] on input "text" at bounding box center [448, 374] width 98 height 25
click at [420, 403] on span at bounding box center [413, 405] width 25 height 24
select select "7"
click at [566, 558] on span "29" at bounding box center [568, 558] width 27 height 27
type input "Aug 29, 2025"
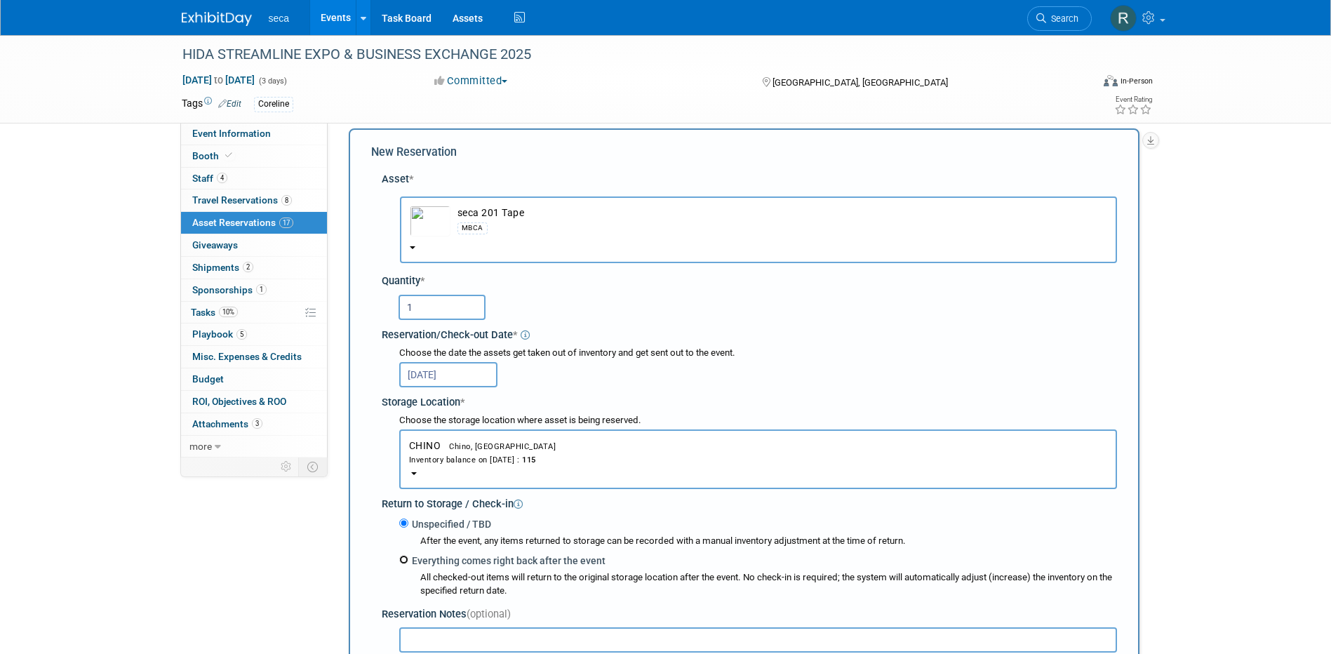
click at [402, 561] on input "Everything comes right back after the event" at bounding box center [403, 559] width 9 height 9
radio input "true"
select select "8"
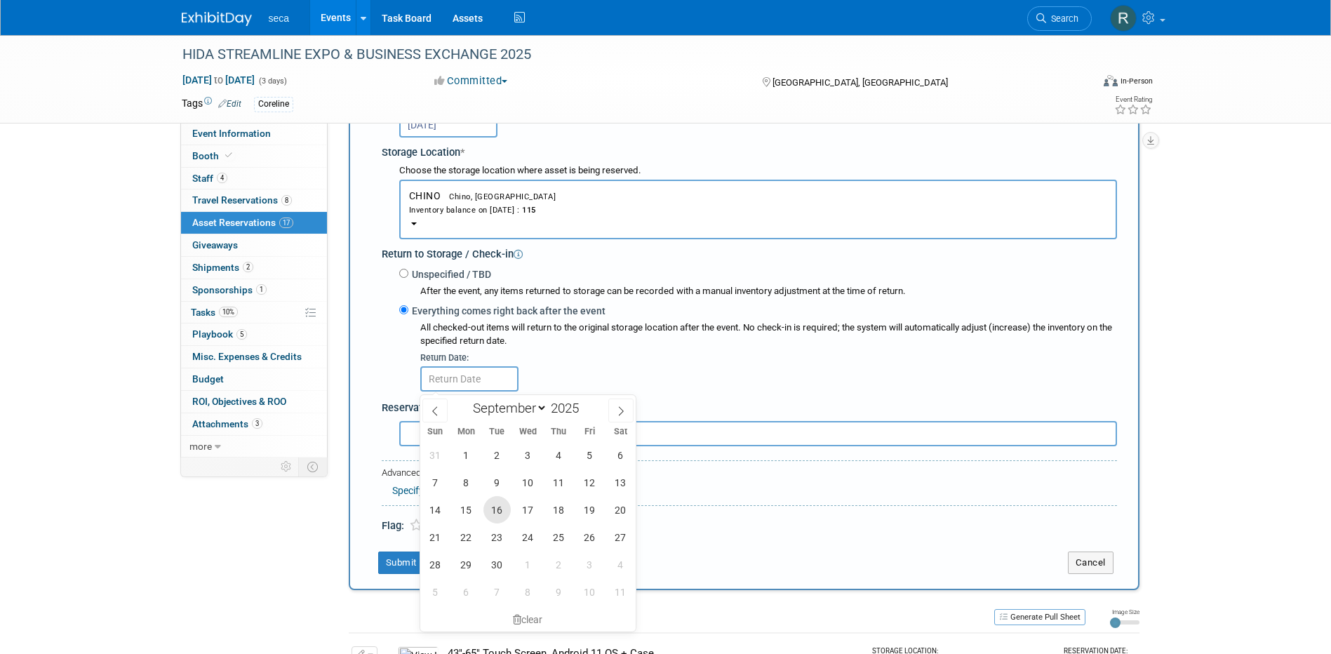
scroll to position [294, 0]
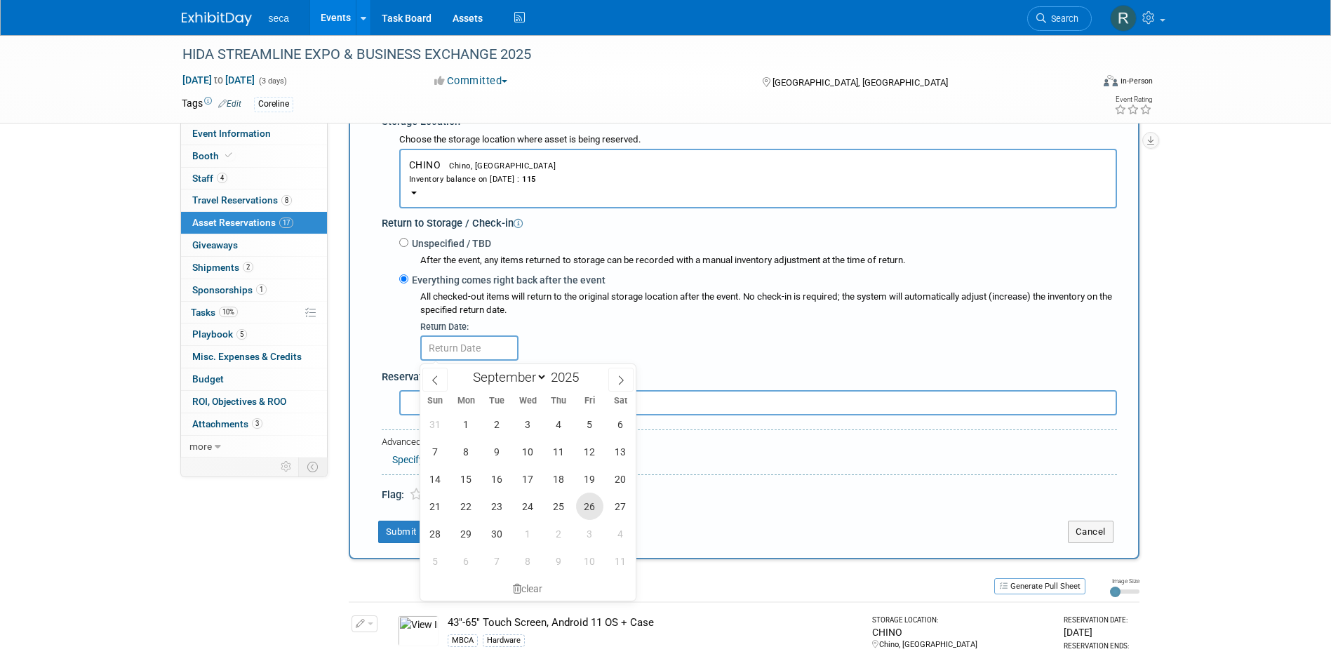
click at [587, 504] on span "26" at bounding box center [589, 506] width 27 height 27
type input "Sep 26, 2025"
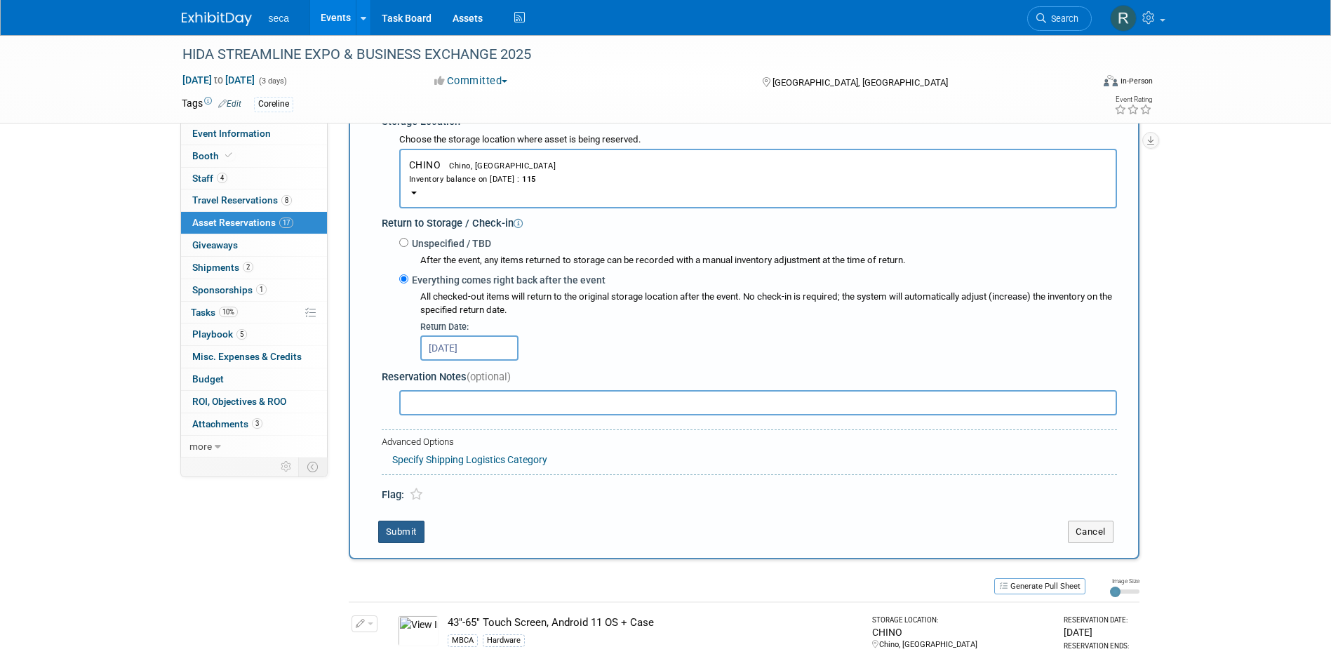
click at [408, 530] on button "Submit" at bounding box center [401, 532] width 46 height 22
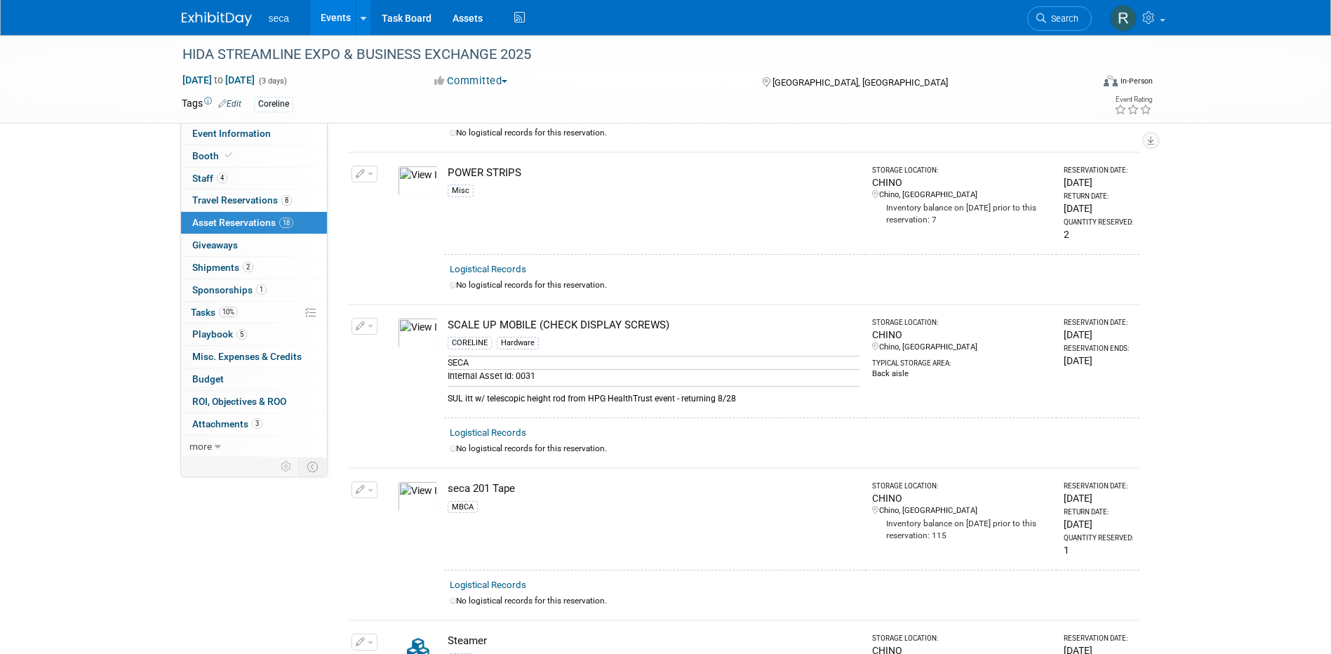
scroll to position [1262, 0]
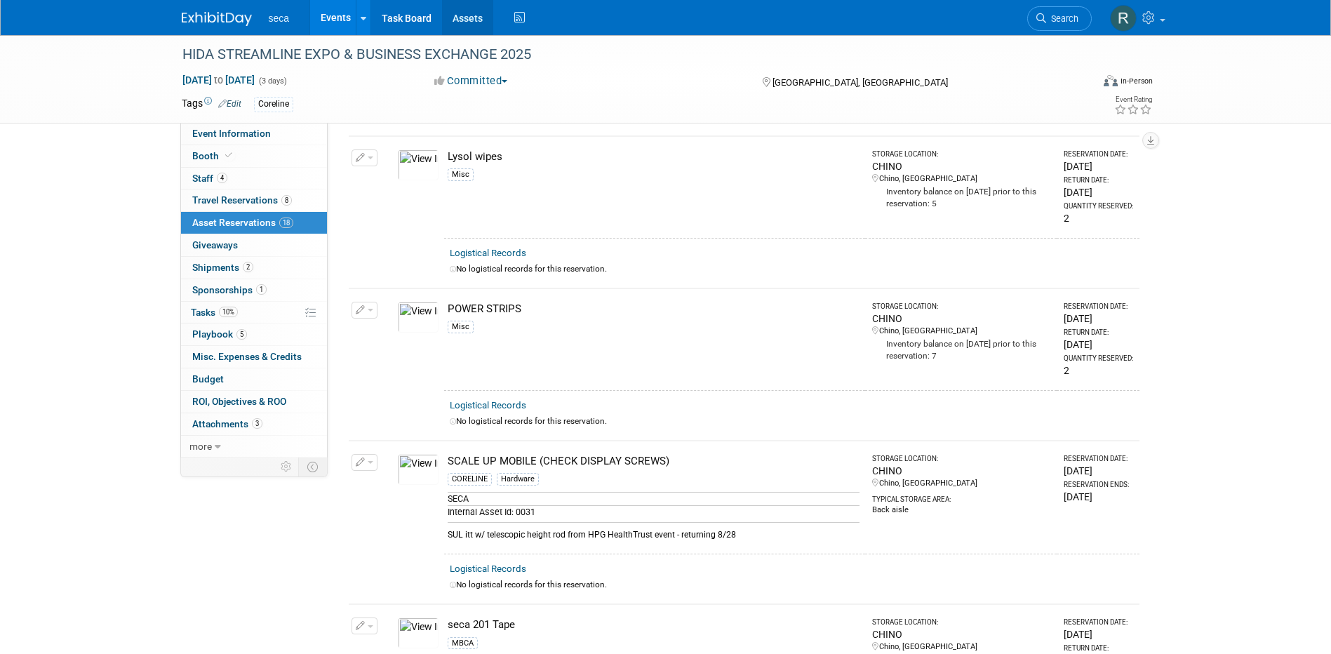
click at [478, 15] on link "Assets" at bounding box center [467, 17] width 51 height 35
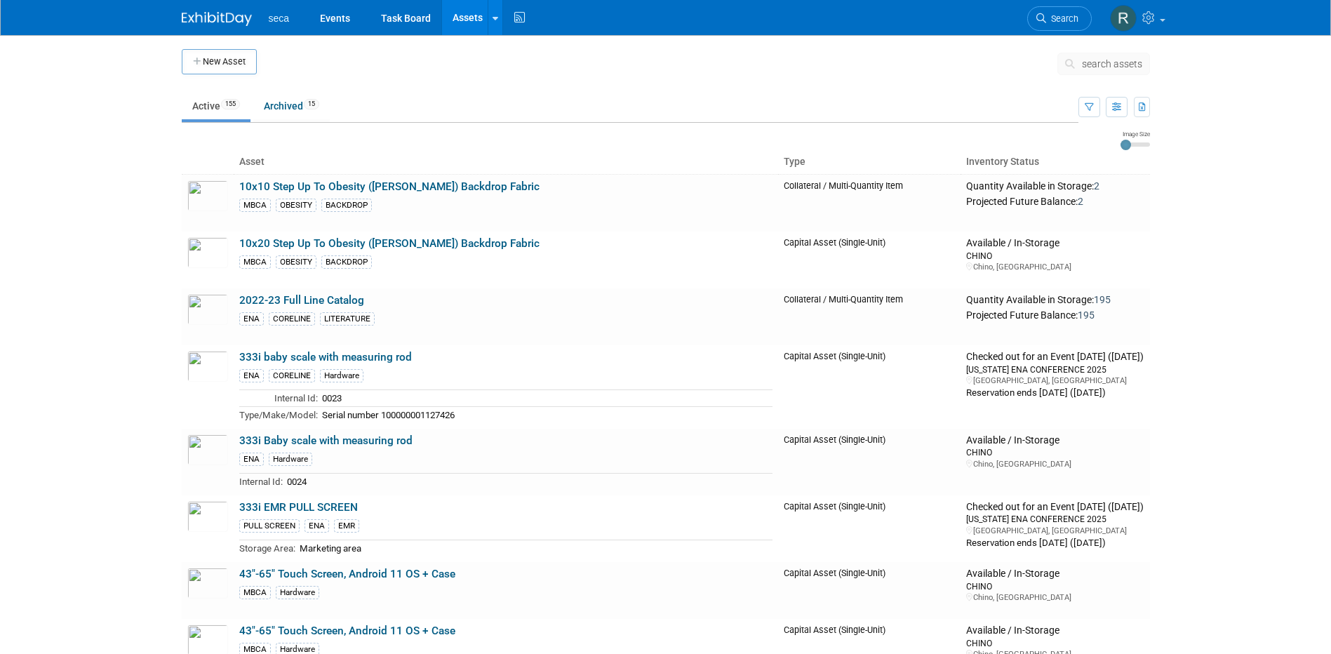
click at [229, 60] on button "New Asset" at bounding box center [219, 61] width 75 height 25
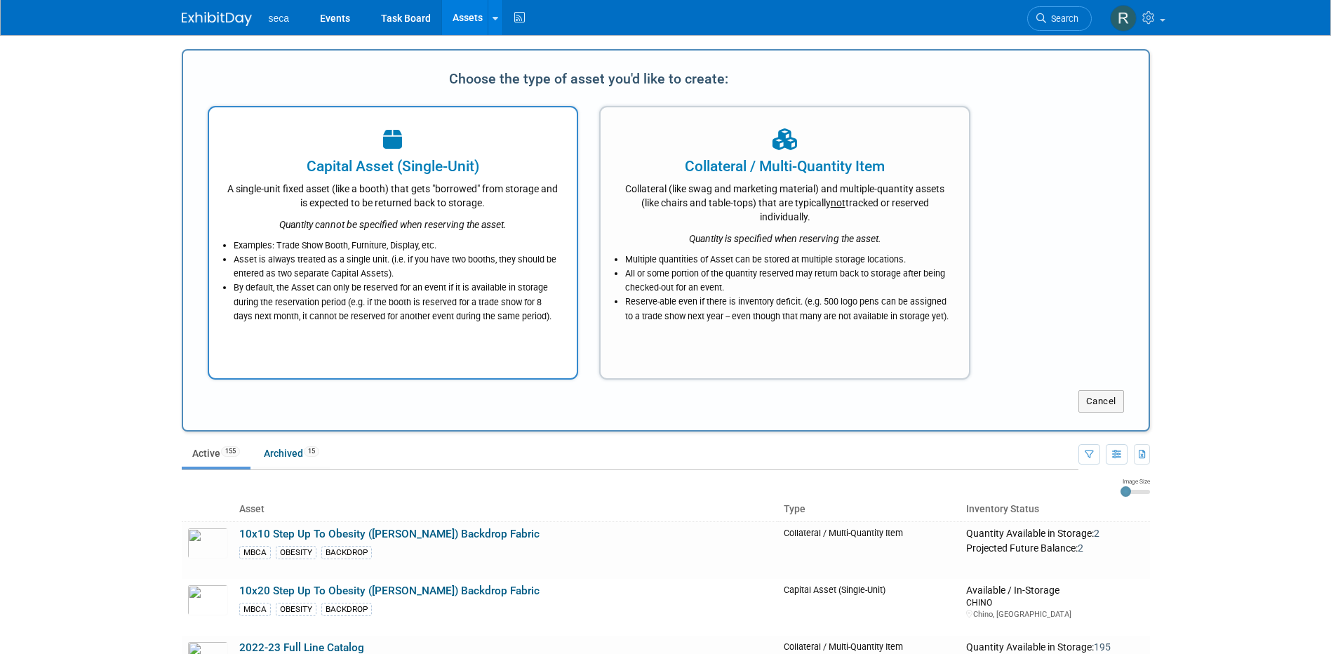
click at [420, 178] on div "A single-unit fixed asset (like a booth) that gets "borrowed" from storage and …" at bounding box center [393, 193] width 333 height 33
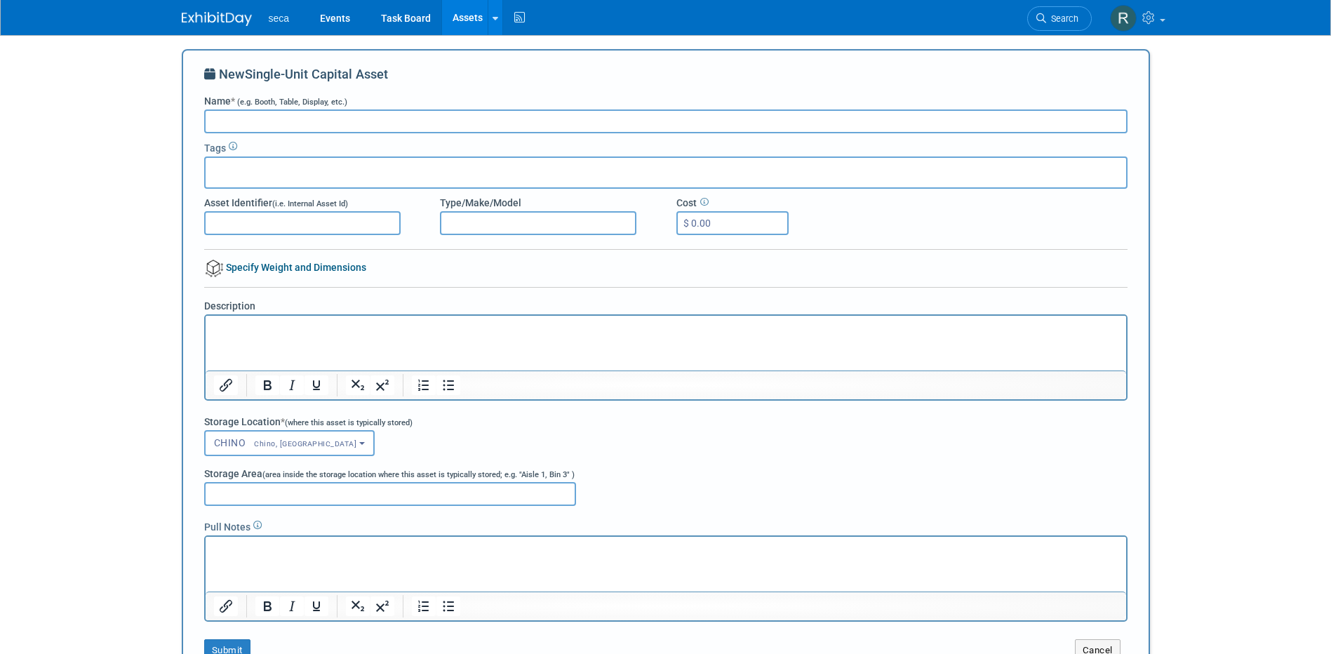
click at [346, 121] on input "Name * (e.g. Booth, Table, Display, etc.)" at bounding box center [665, 121] width 923 height 24
type input "ADA Compliant 10x10 Backdrop"
click at [347, 166] on div at bounding box center [665, 172] width 923 height 32
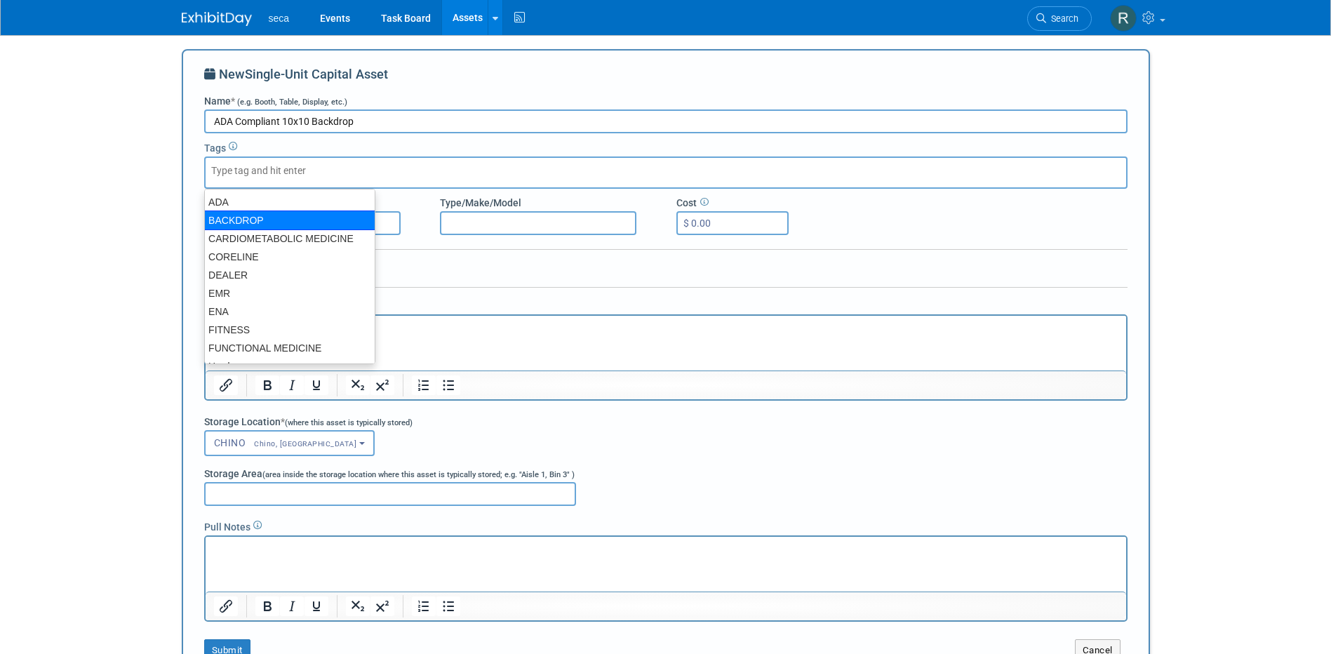
click at [268, 221] on div "BACKDROP" at bounding box center [289, 220] width 171 height 20
type input "BACKDROP"
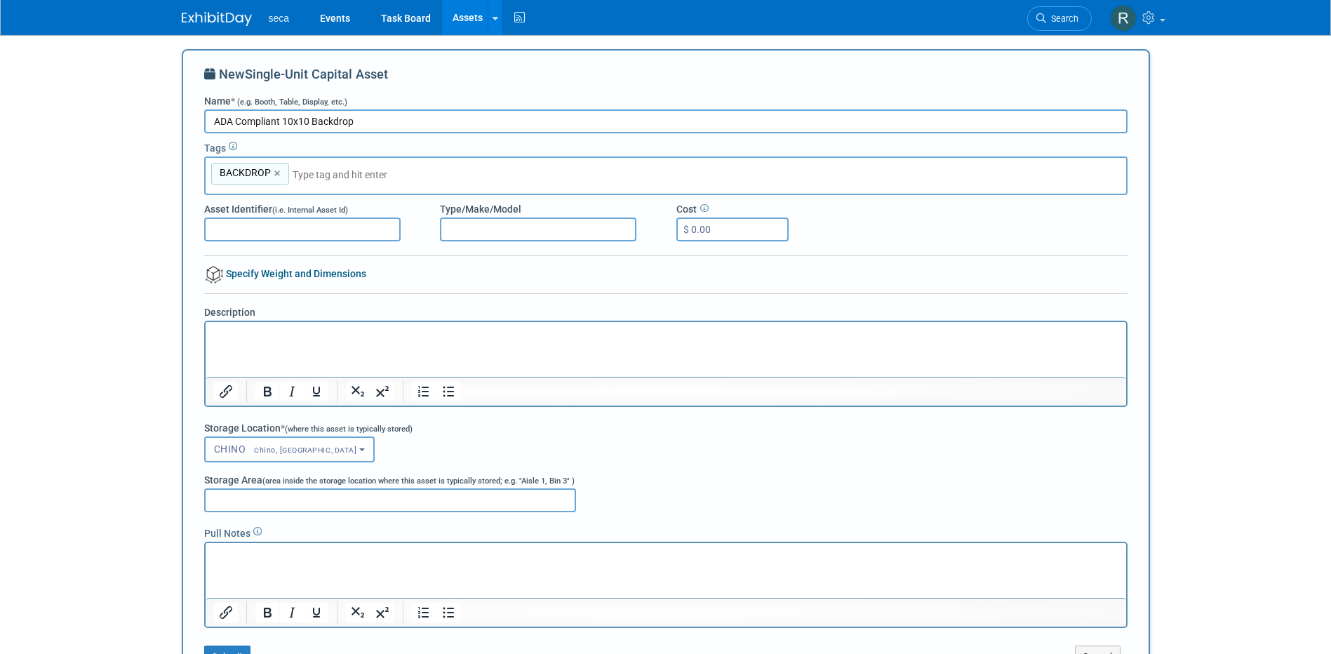
click at [351, 176] on input "text" at bounding box center [391, 175] width 196 height 14
type input "med"
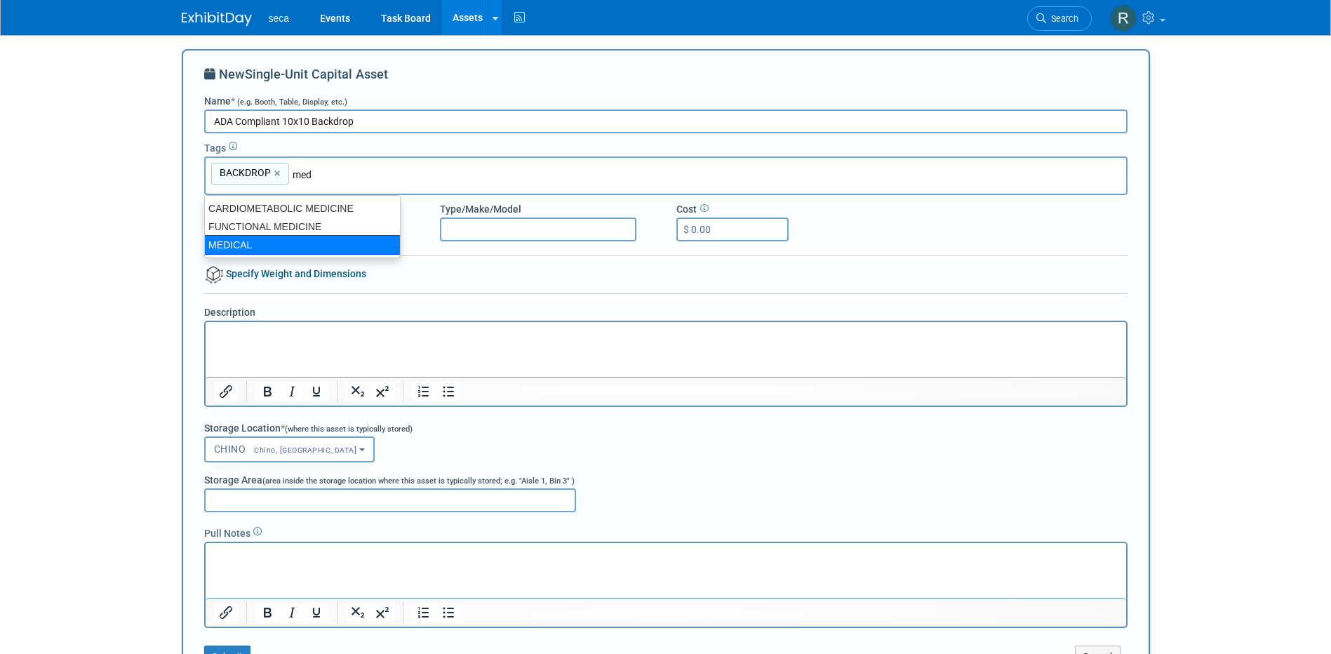
click at [270, 239] on div "MEDICAL" at bounding box center [302, 245] width 196 height 20
type input "BACKDROP, MEDICAL"
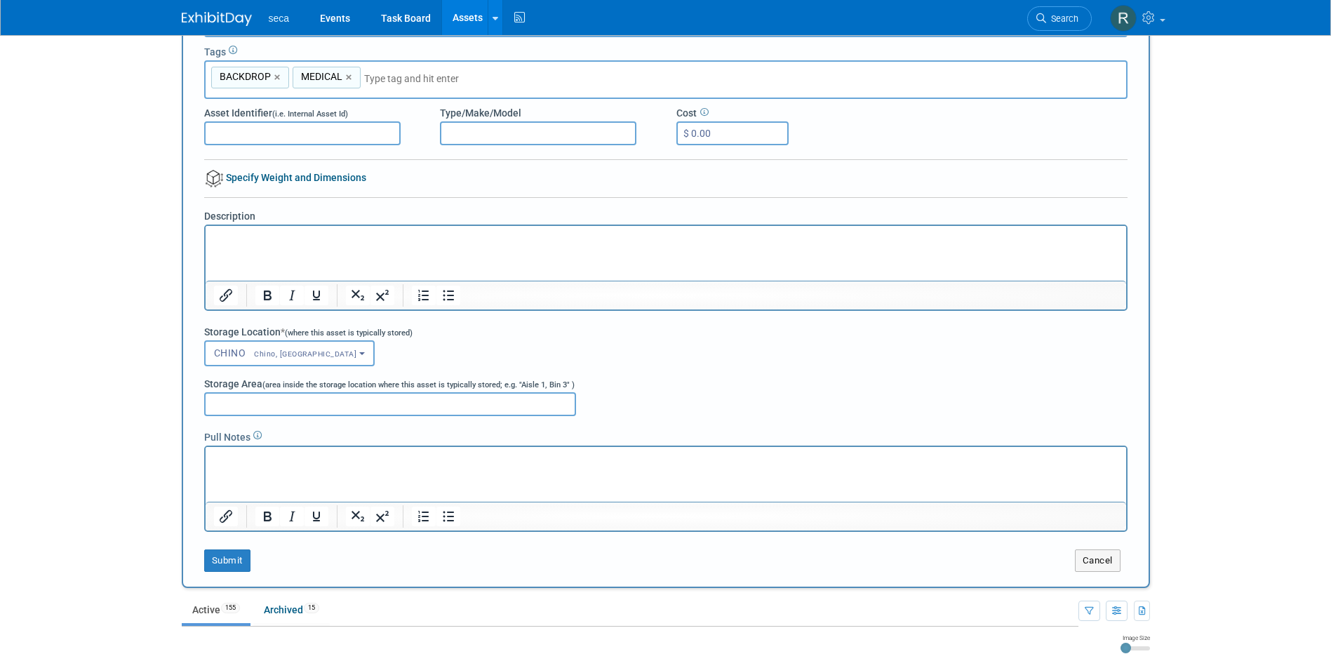
scroll to position [281, 0]
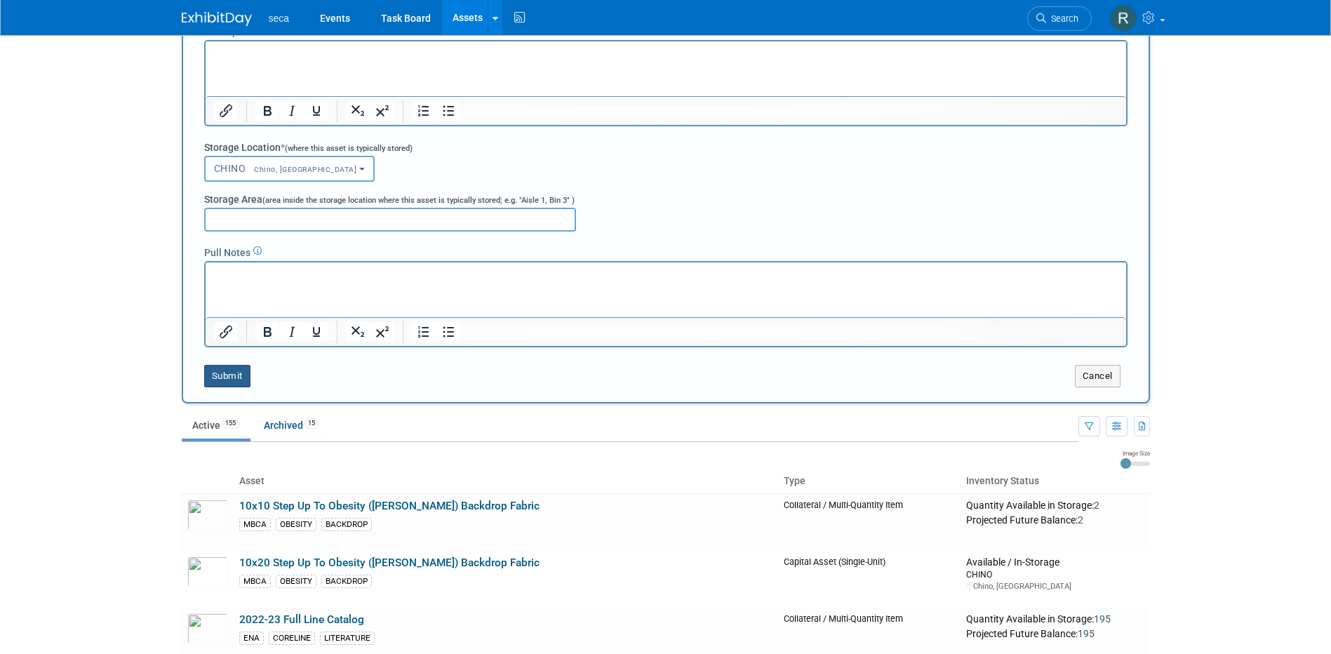
click at [222, 372] on button "Submit" at bounding box center [227, 376] width 46 height 22
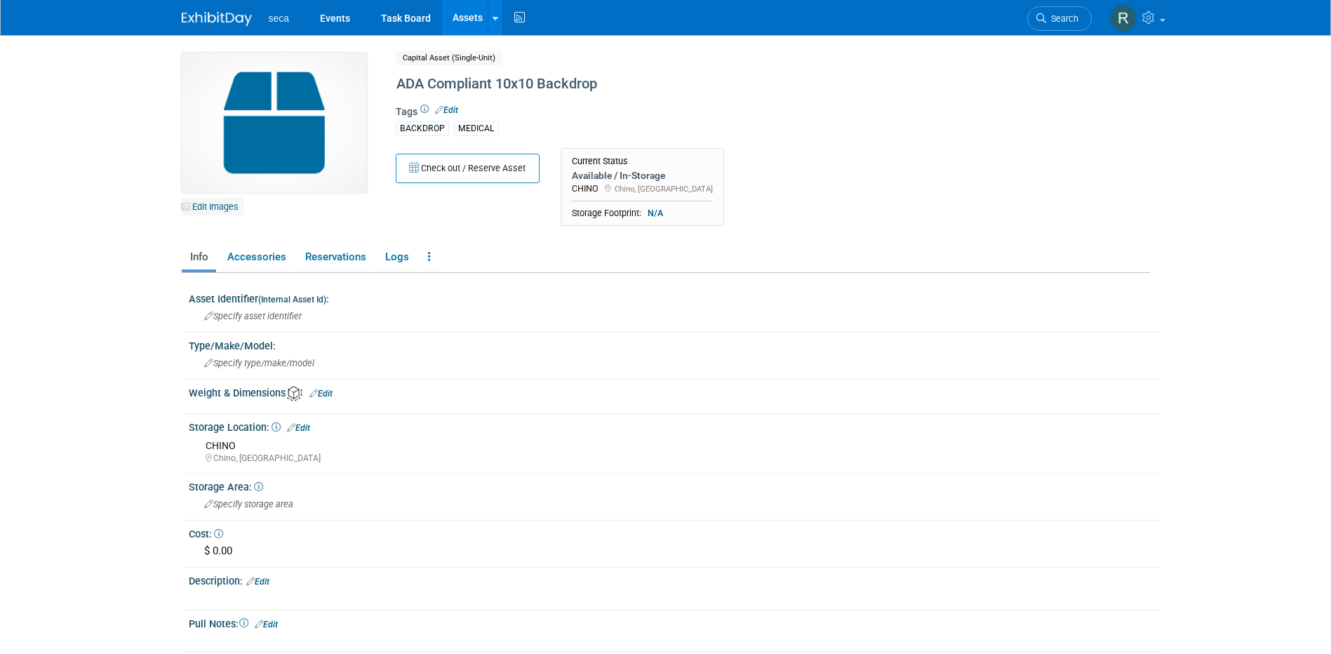
click at [208, 206] on link "Edit Images" at bounding box center [213, 207] width 62 height 18
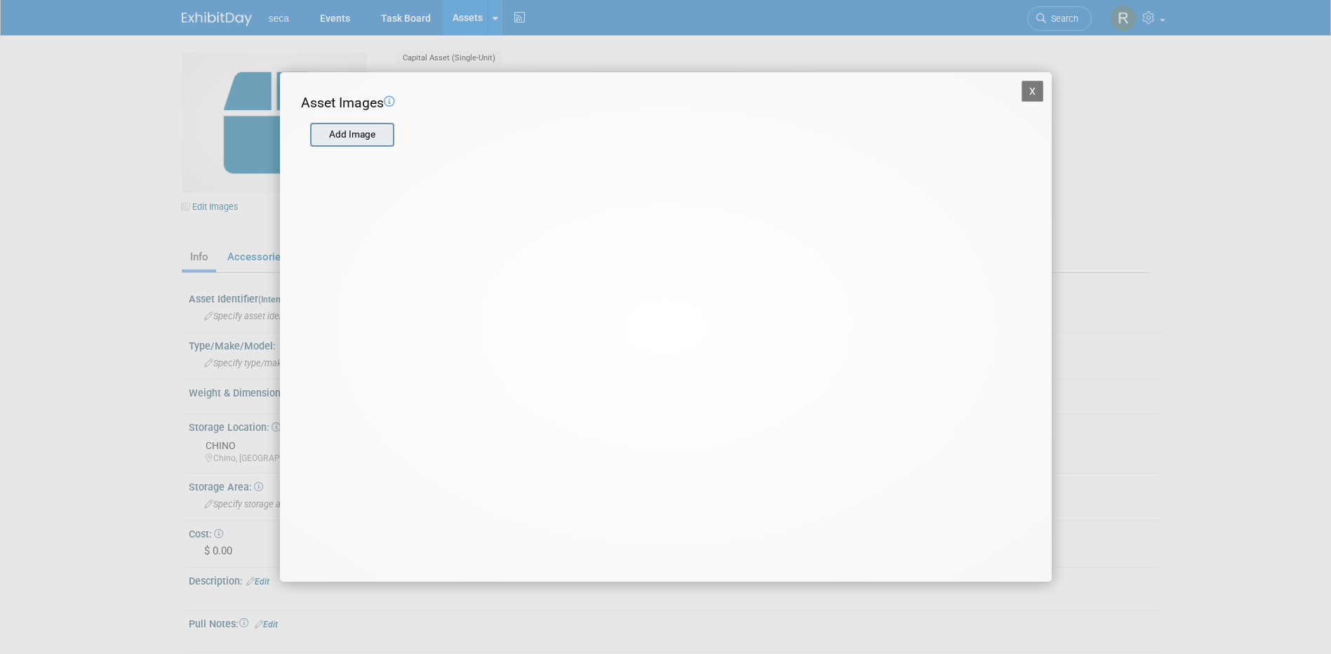
click at [367, 135] on input "file" at bounding box center [309, 134] width 167 height 21
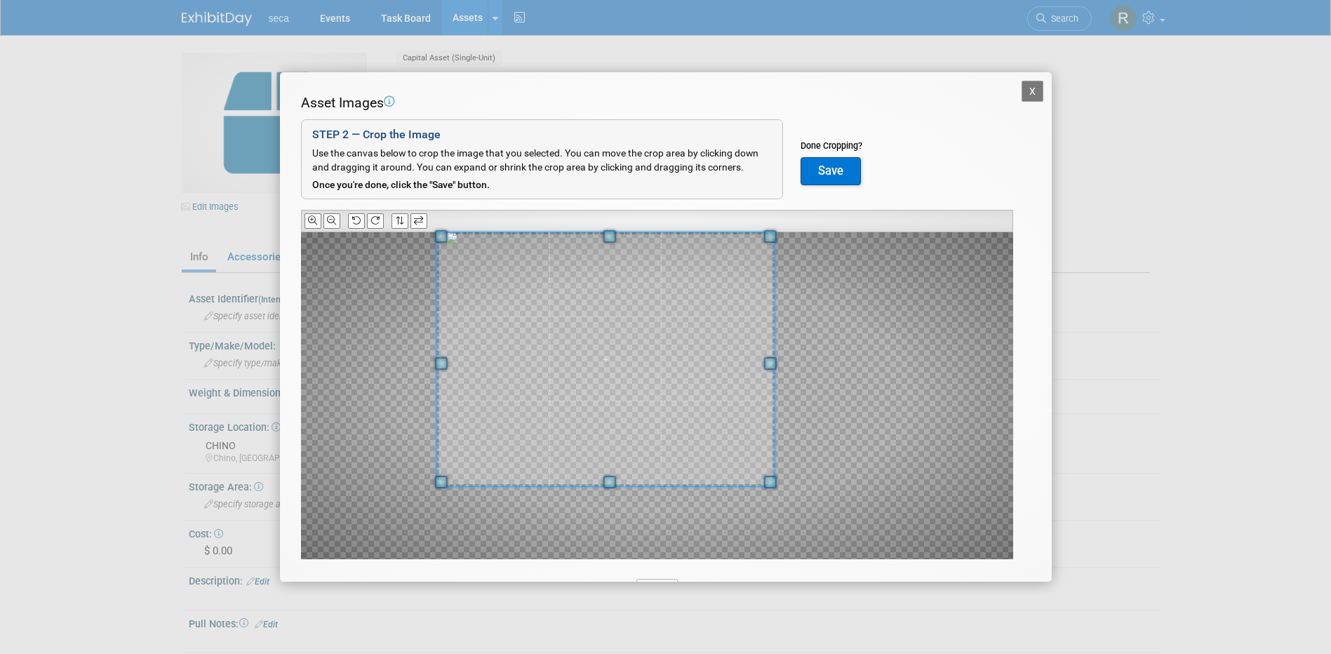
click at [562, 281] on span at bounding box center [604, 359] width 337 height 254
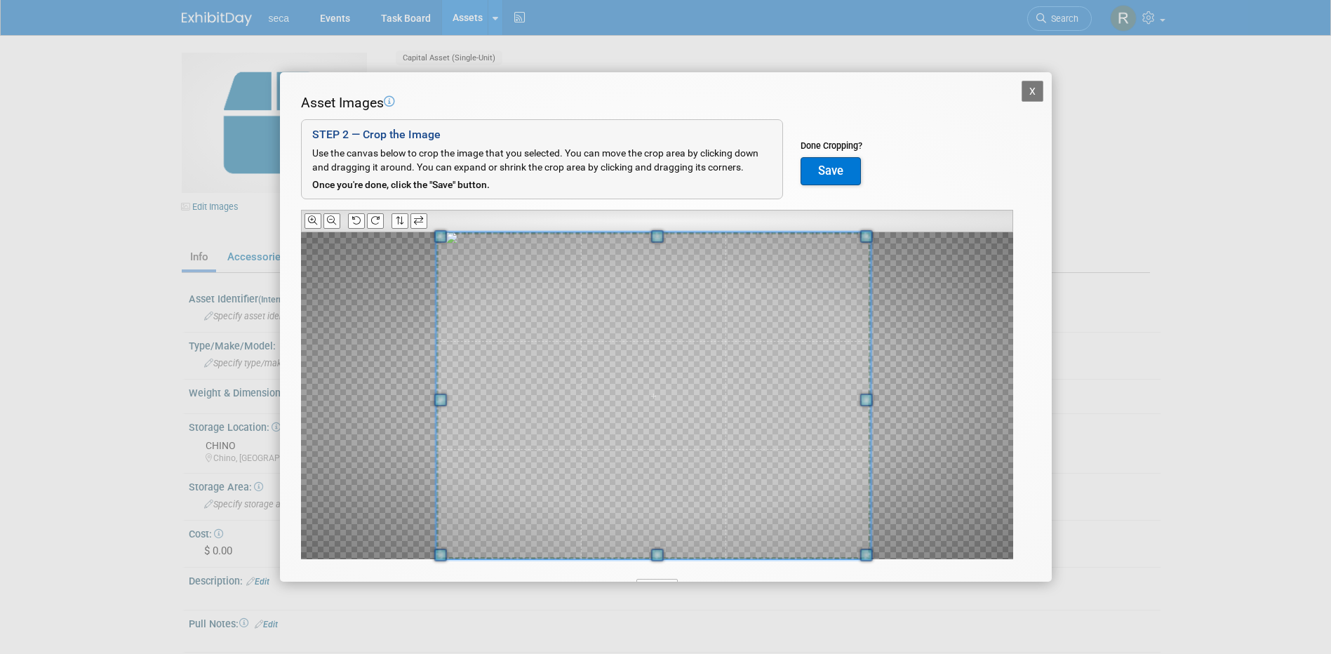
click at [981, 571] on div "Asset Images Add Image STEP 2 — Crop the Image Use the canvas below to crop the…" at bounding box center [666, 348] width 730 height 510
click at [747, 453] on span at bounding box center [655, 395] width 435 height 327
click at [831, 167] on button "Save" at bounding box center [831, 171] width 60 height 28
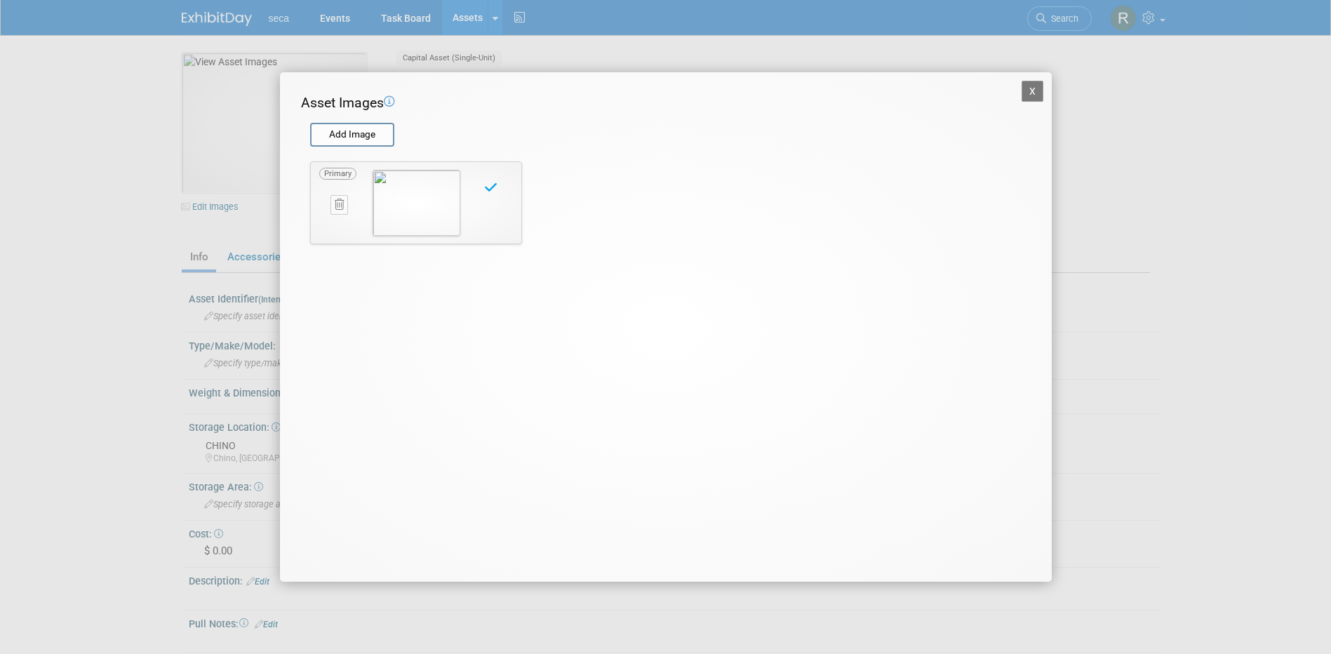
click at [1030, 91] on button "X" at bounding box center [1033, 91] width 22 height 21
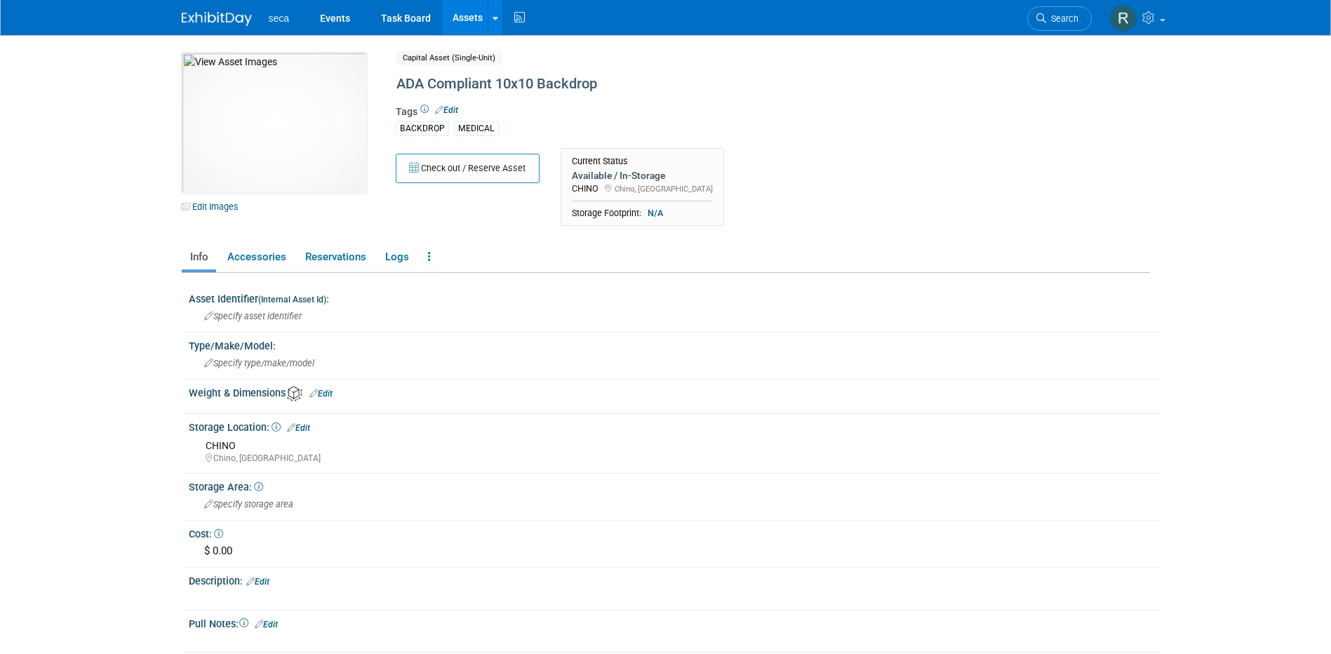
click at [466, 15] on link "Assets" at bounding box center [467, 17] width 51 height 35
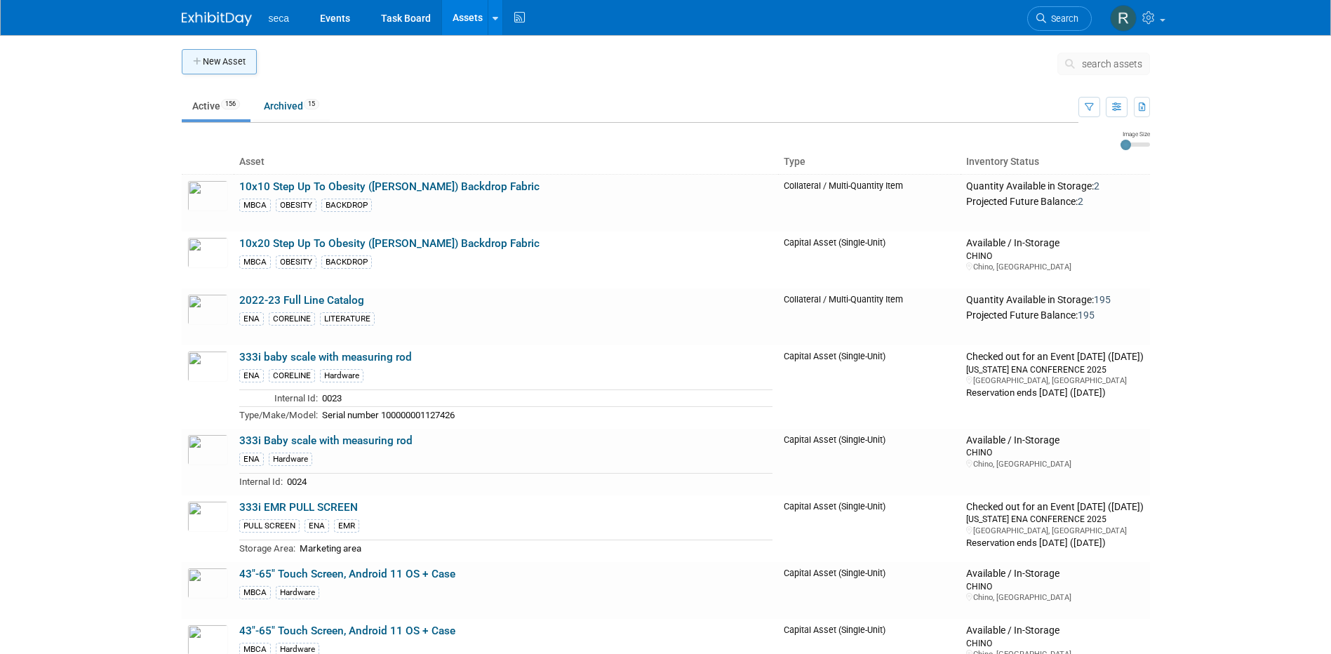
click at [229, 69] on button "New Asset" at bounding box center [219, 61] width 75 height 25
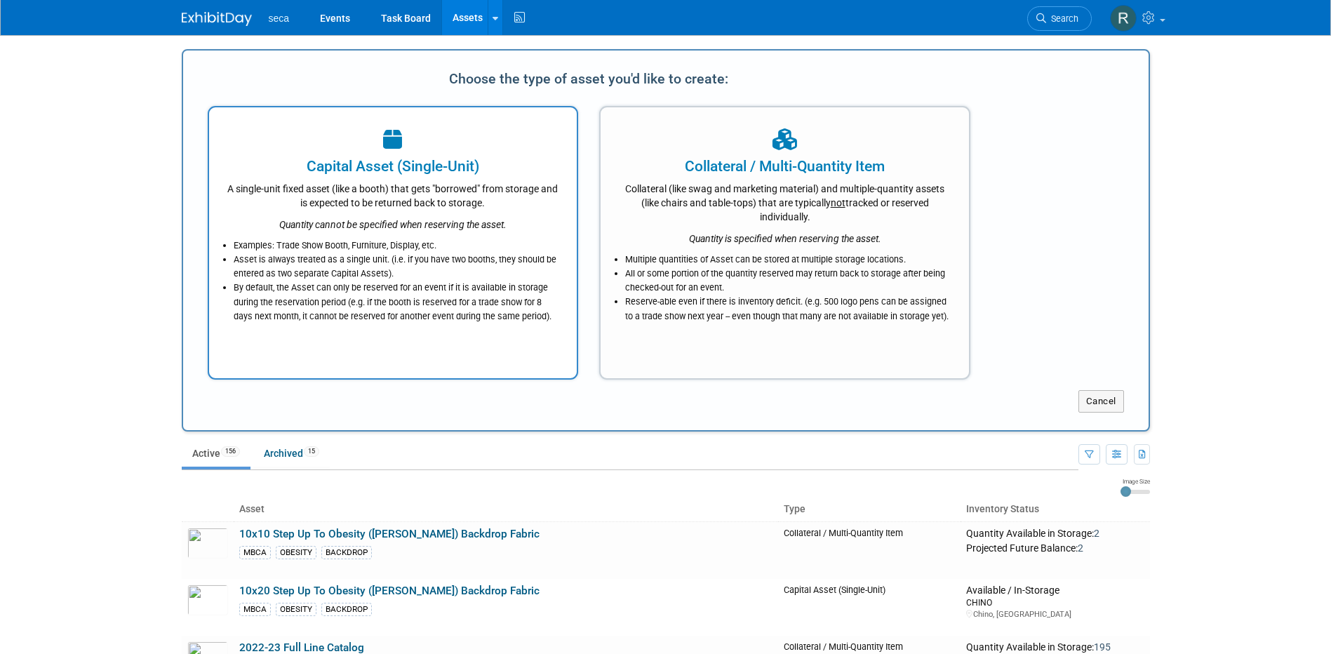
click at [324, 176] on div "Capital Asset (Single-Unit)" at bounding box center [393, 166] width 333 height 21
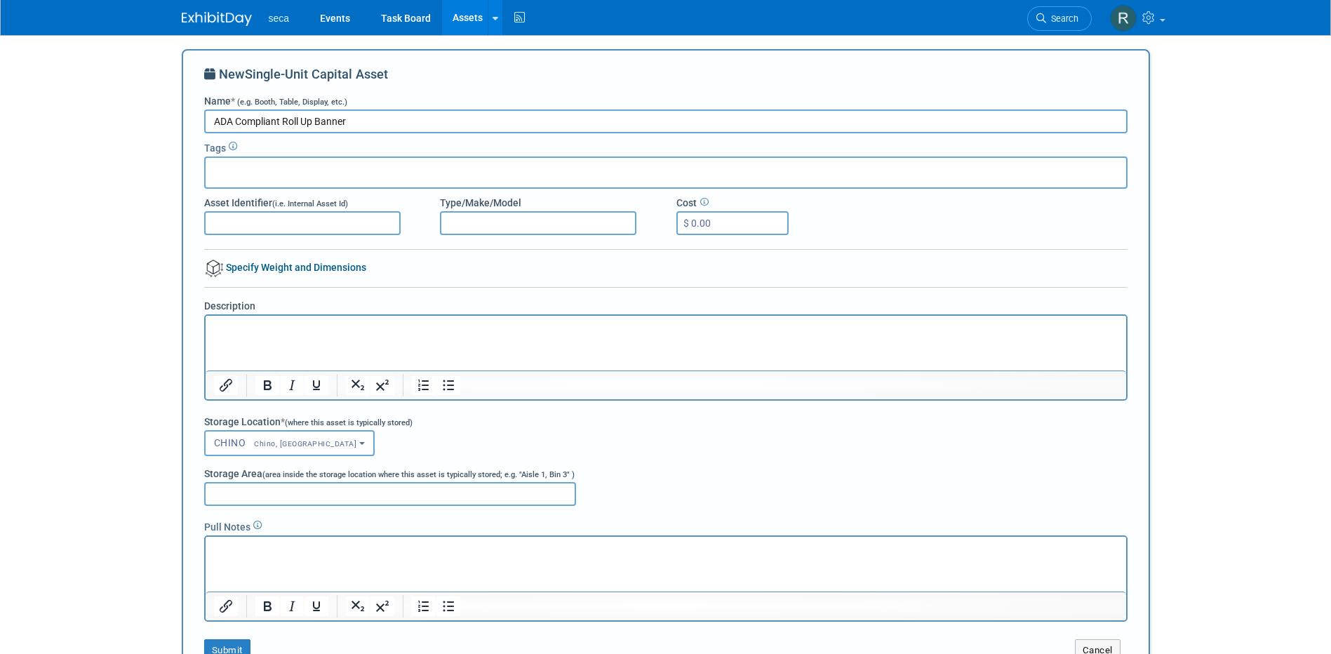
type input "ADA Compliant Roll Up Banner"
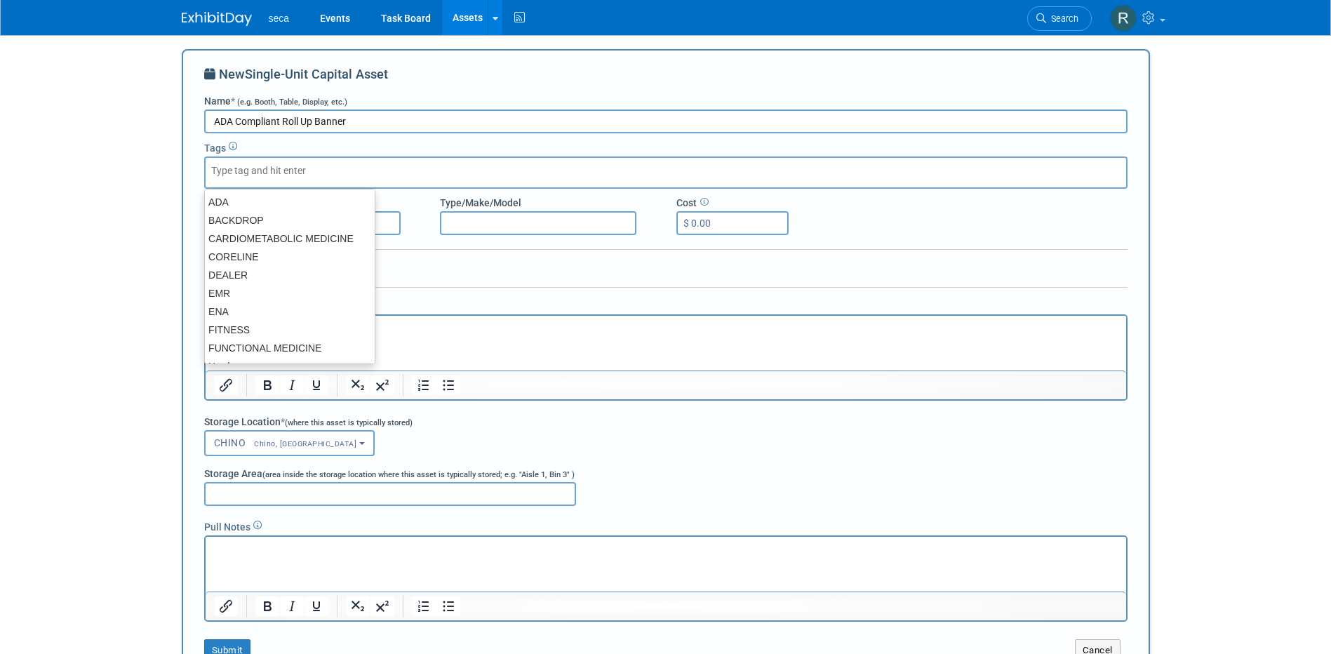
click at [281, 177] on input "text" at bounding box center [267, 170] width 112 height 14
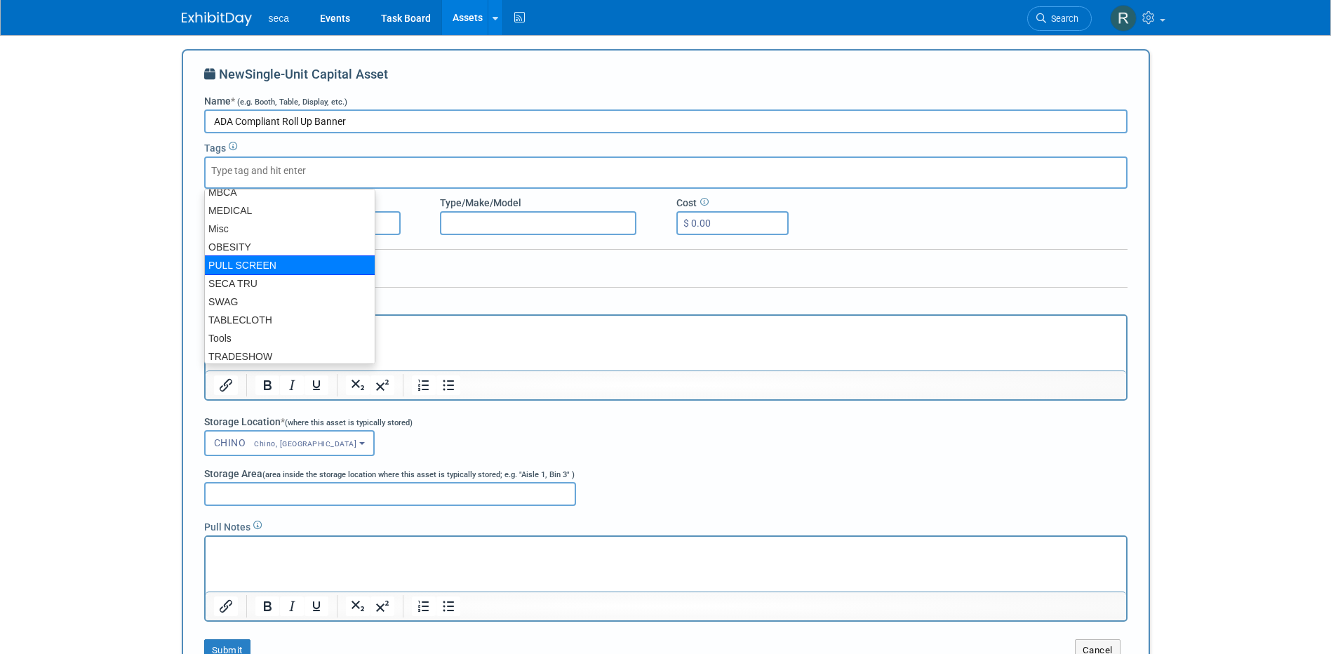
click at [272, 269] on div "PULL SCREEN" at bounding box center [289, 265] width 171 height 20
type input "PULL SCREEN"
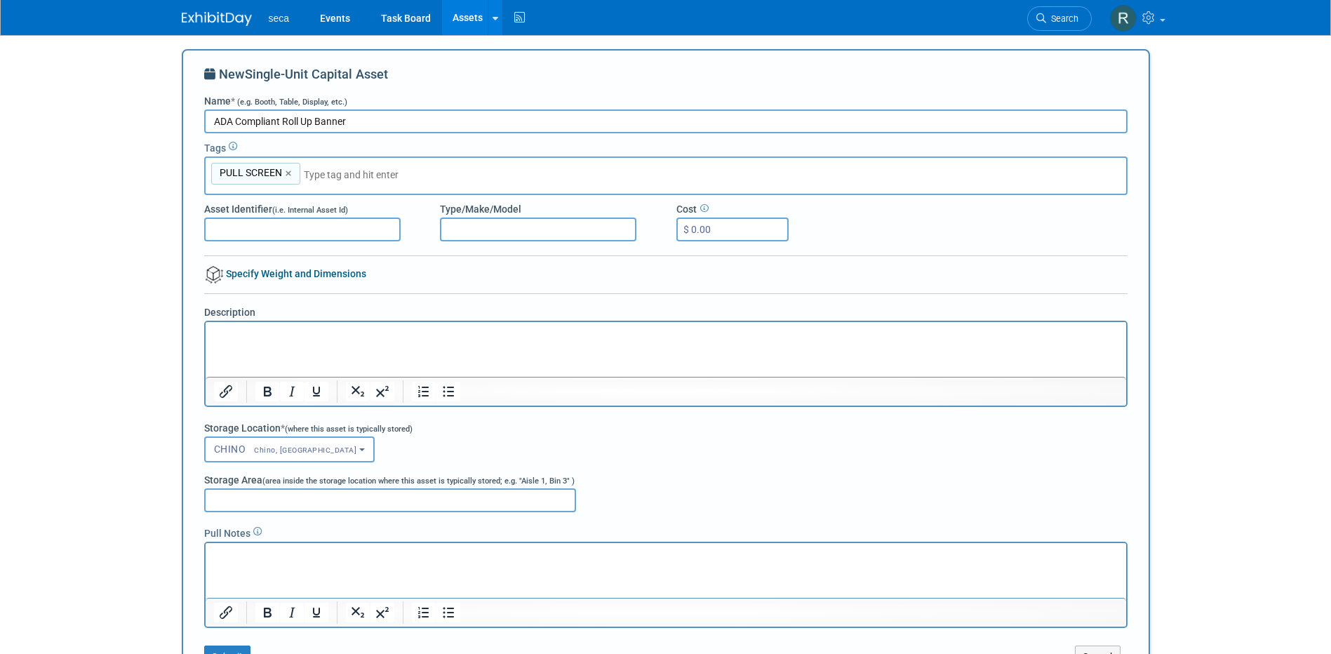
drag, startPoint x: 351, startPoint y: 180, endPoint x: 351, endPoint y: 171, distance: 9.8
click at [351, 180] on input "text" at bounding box center [402, 175] width 196 height 14
type input "medical"
click at [322, 210] on div "MEDICAL" at bounding box center [302, 209] width 196 height 20
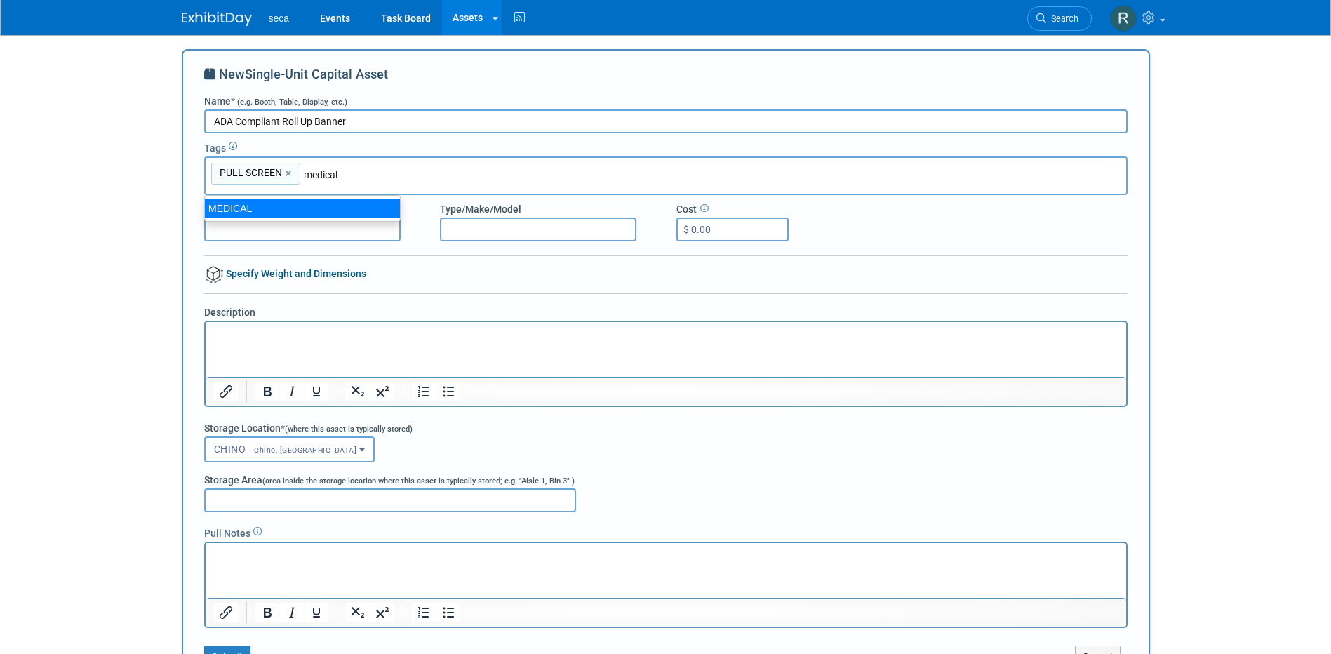
type input "PULL SCREEN, MEDICAL"
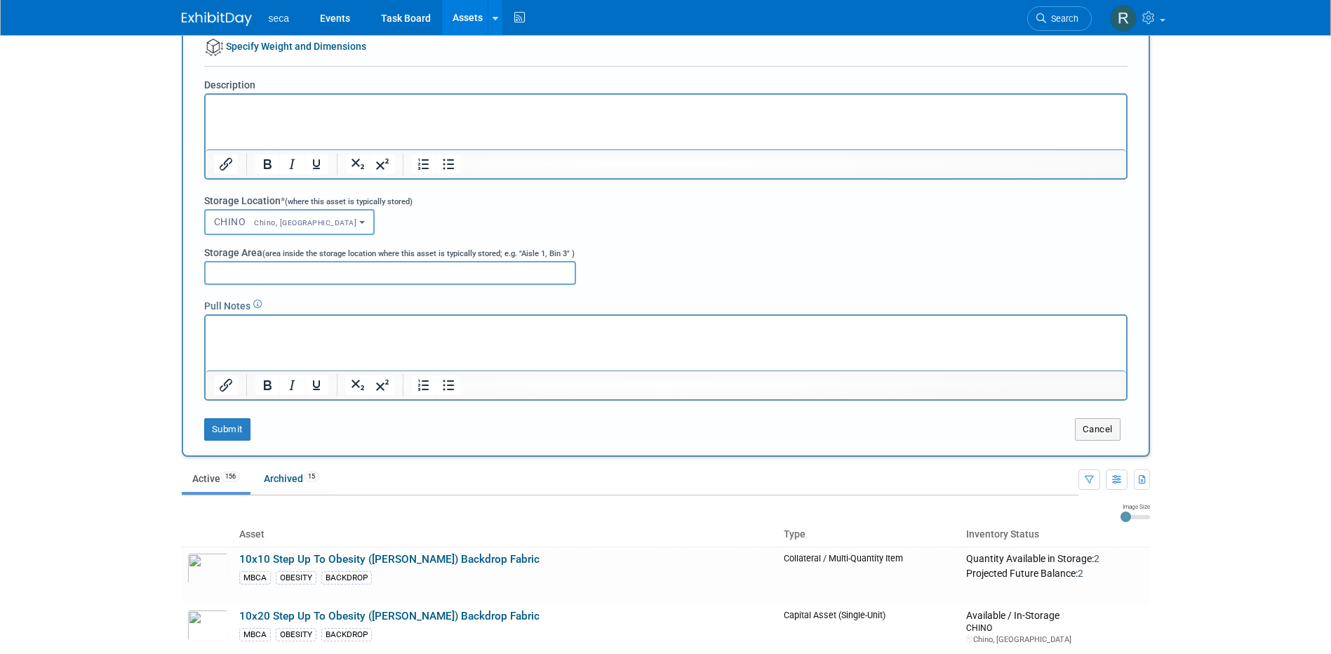
scroll to position [281, 0]
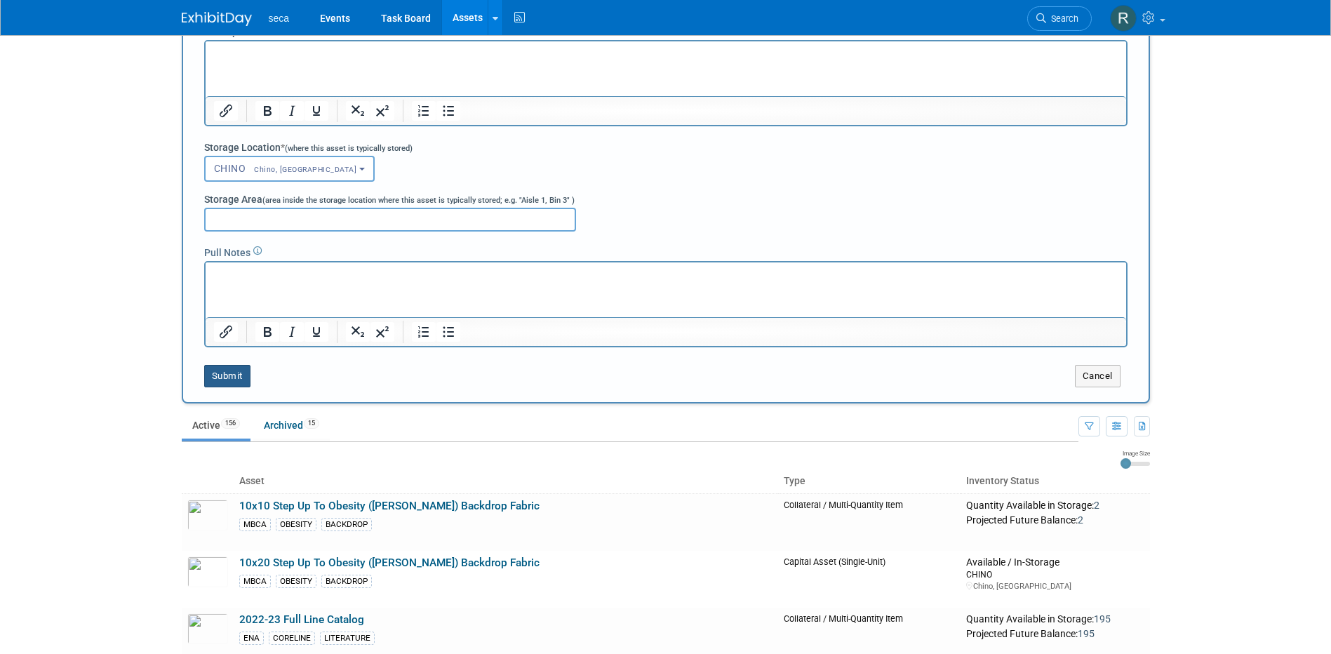
click at [219, 377] on button "Submit" at bounding box center [227, 376] width 46 height 22
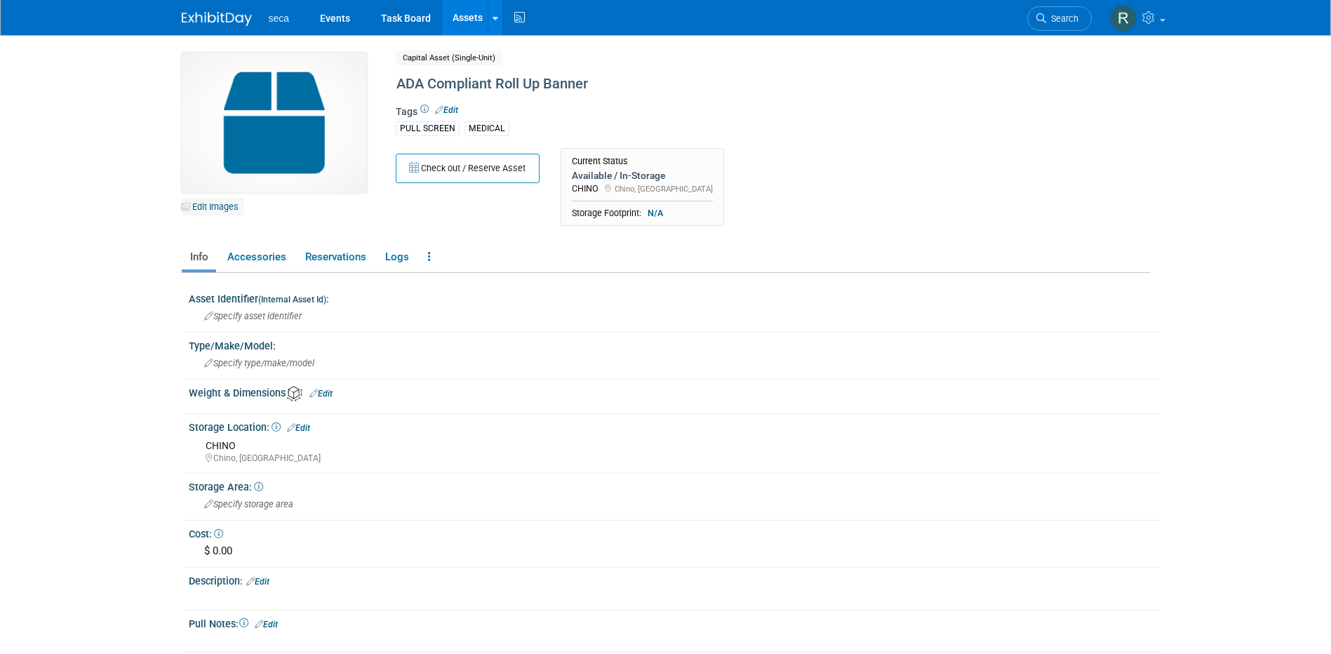
click at [229, 203] on link "Edit Images" at bounding box center [213, 207] width 62 height 18
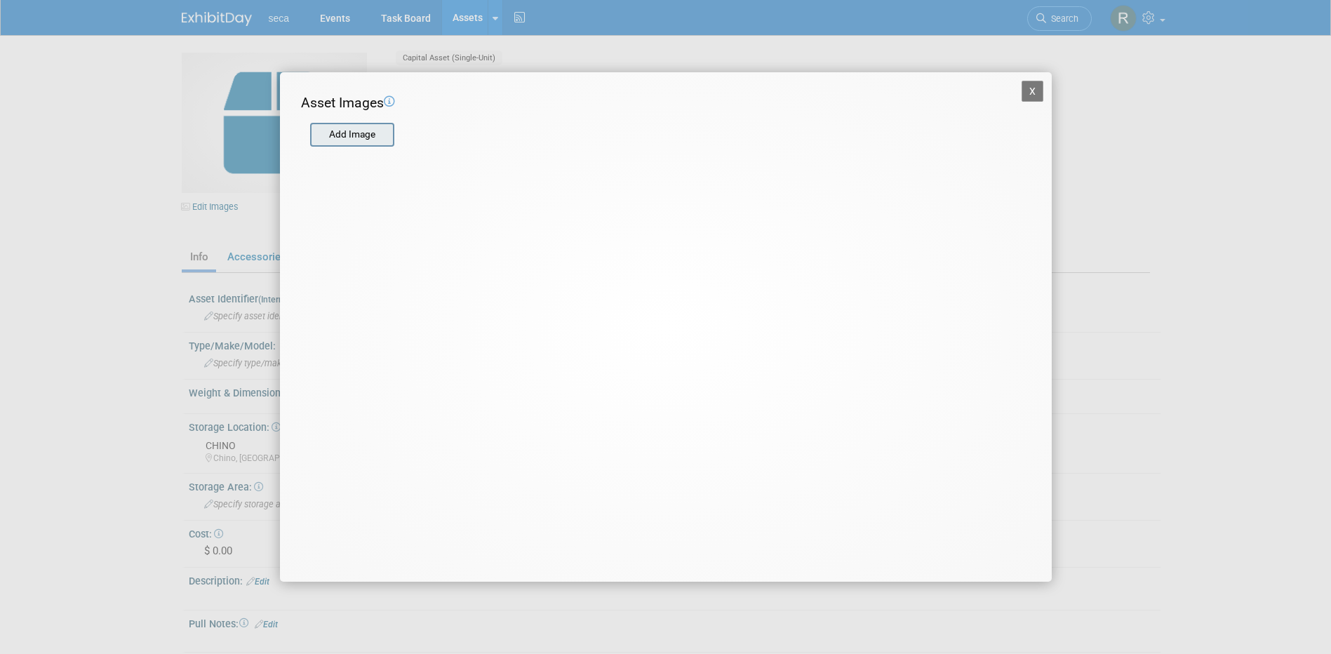
click at [363, 130] on input "file" at bounding box center [309, 134] width 167 height 21
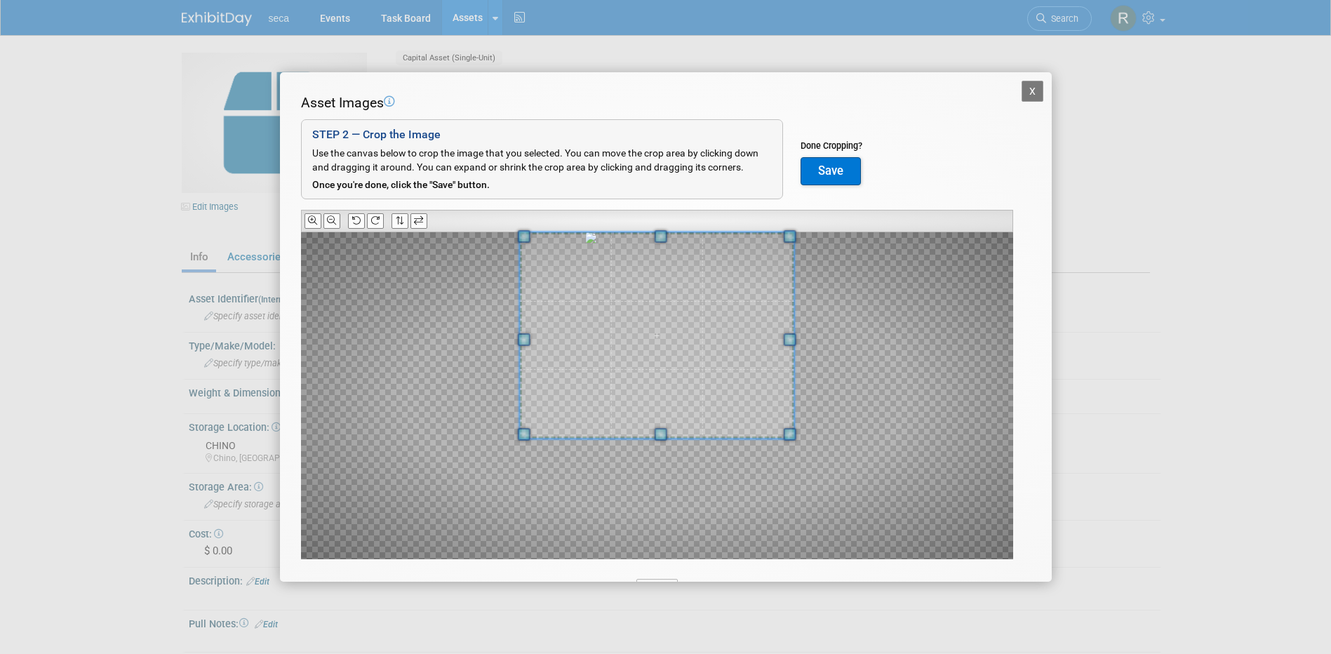
click at [608, 220] on div "Asset Images Add Image STEP 2 — Crop the Image Use the canvas below to crop the…" at bounding box center [666, 348] width 730 height 510
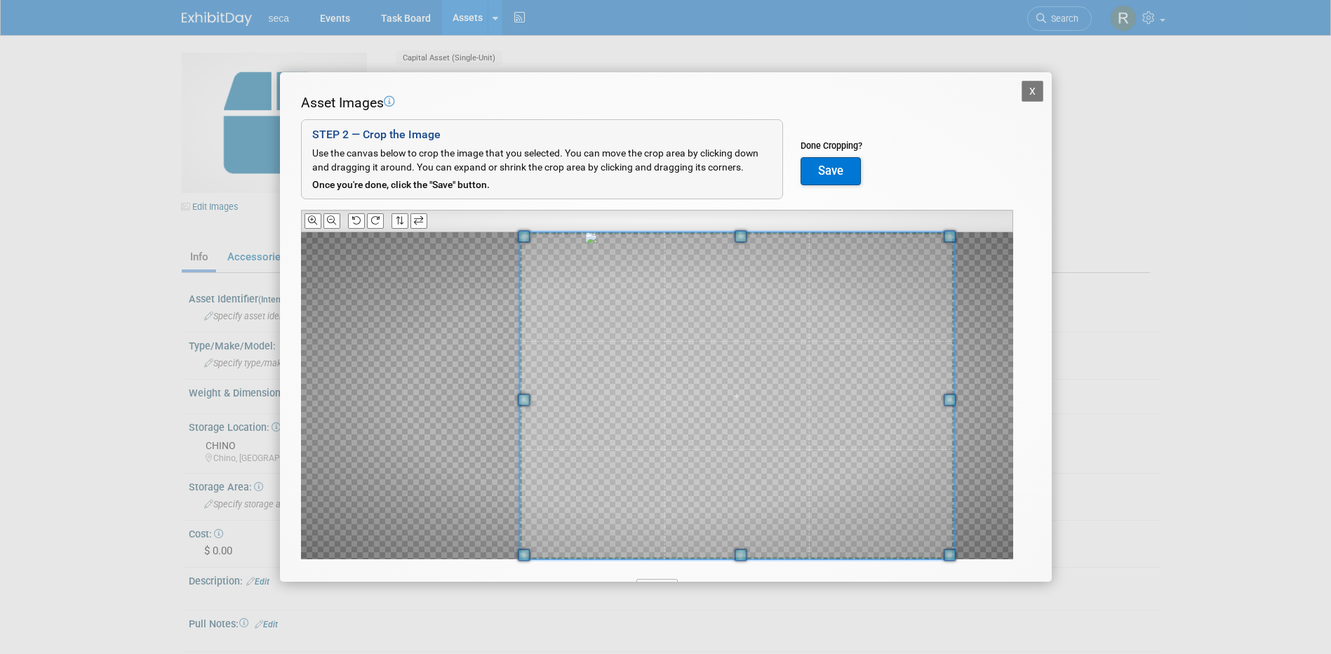
click at [1023, 620] on div "X Asset Images Add Image STEP 2 — Crop the Image Use the canvas below to crop t…" at bounding box center [665, 327] width 1331 height 654
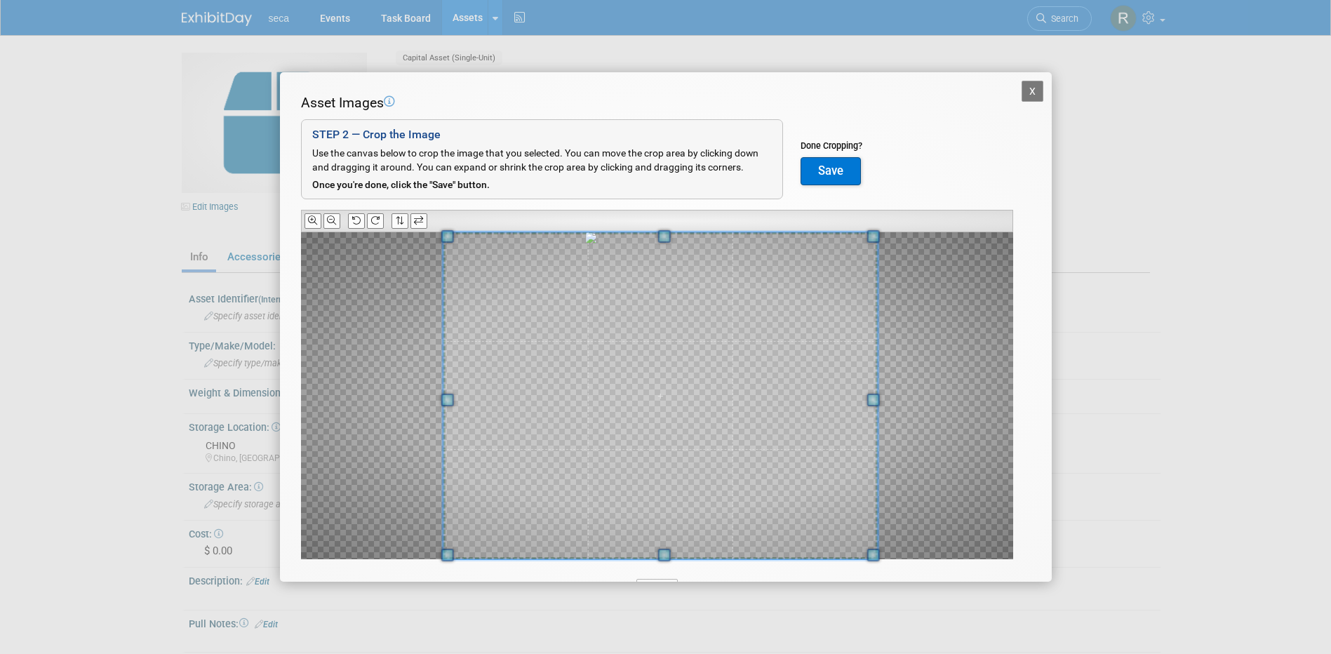
click at [699, 445] on span at bounding box center [660, 395] width 435 height 327
click at [827, 165] on button "Save" at bounding box center [831, 171] width 60 height 28
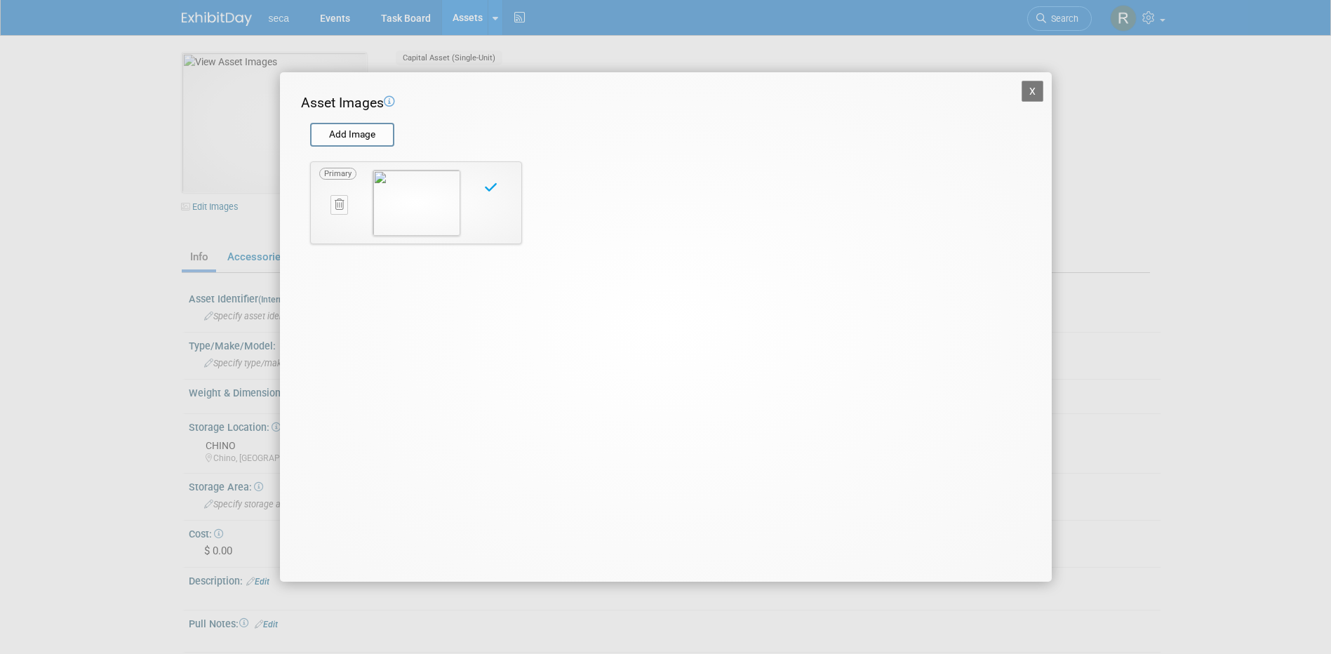
click at [1031, 88] on button "X" at bounding box center [1033, 91] width 22 height 21
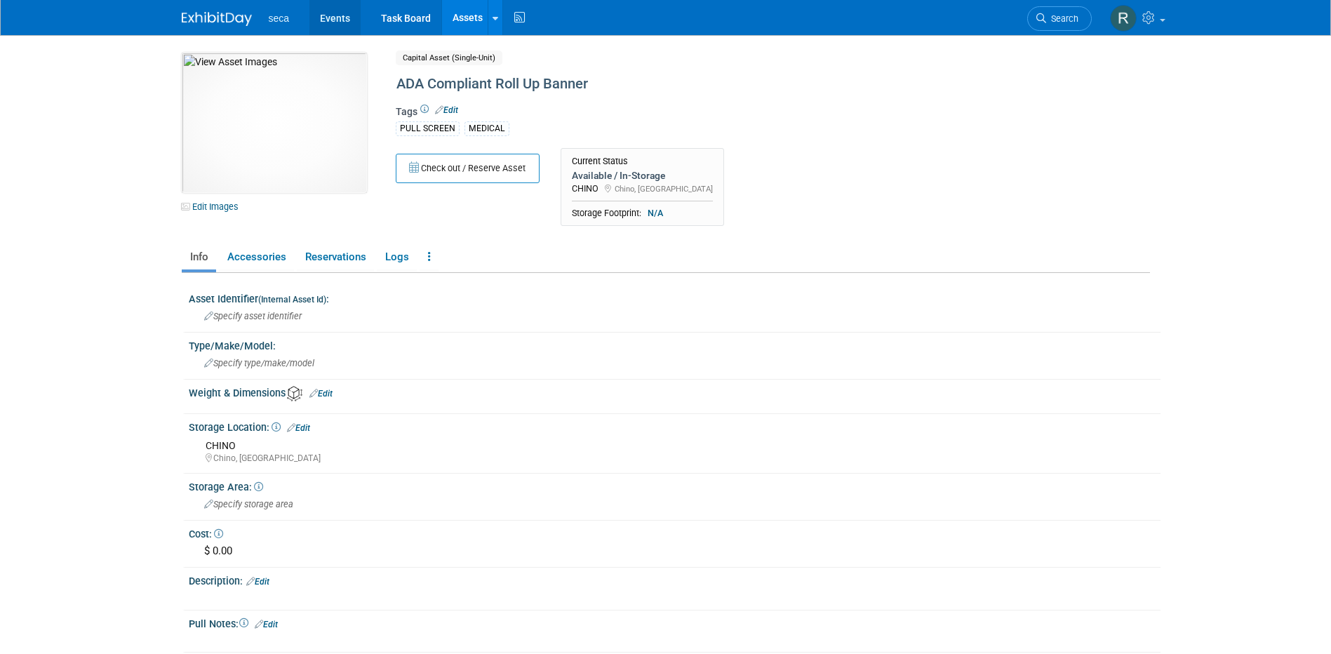
click at [337, 18] on link "Events" at bounding box center [334, 17] width 51 height 35
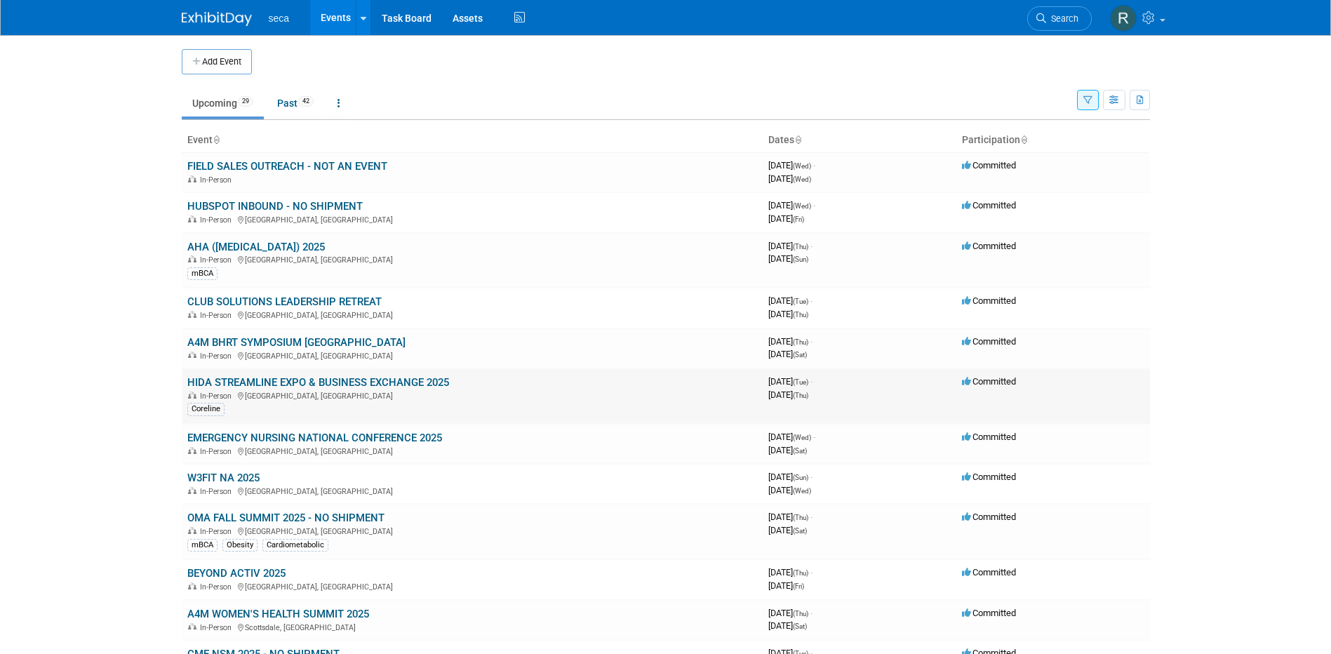
click at [261, 381] on link "HIDA STREAMLINE EXPO & BUSINESS EXCHANGE 2025" at bounding box center [318, 382] width 262 height 13
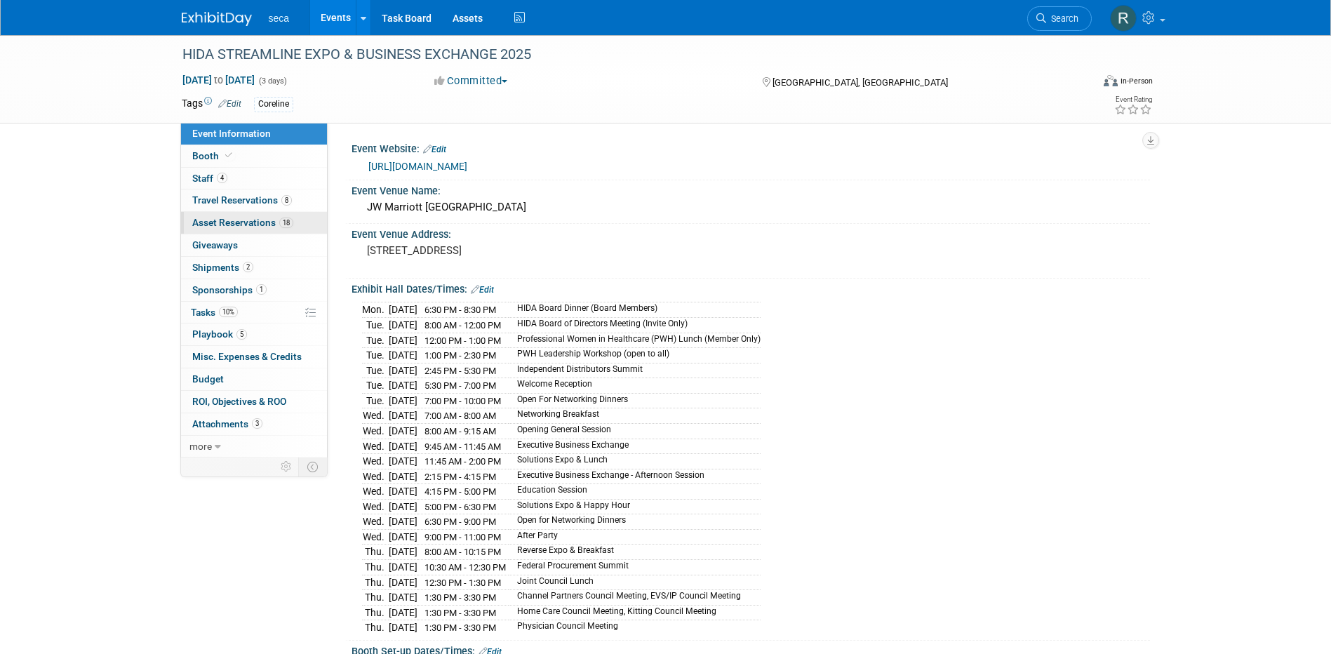
click at [245, 220] on span "Asset Reservations 18" at bounding box center [242, 222] width 101 height 11
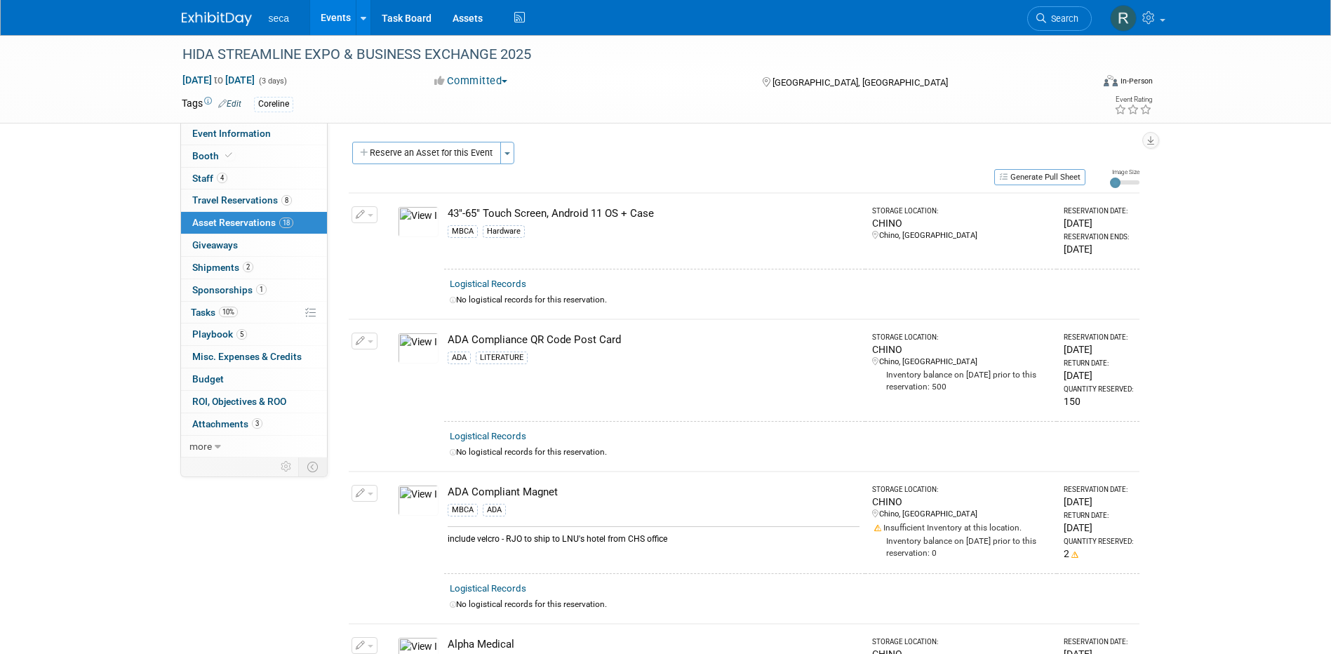
click at [427, 141] on div "Event Website: Edit [URL][DOMAIN_NAME] Event Venue Name: [GEOGRAPHIC_DATA] Even…" at bounding box center [739, 290] width 822 height 335
click at [424, 147] on button "Reserve an Asset for this Event" at bounding box center [426, 153] width 149 height 22
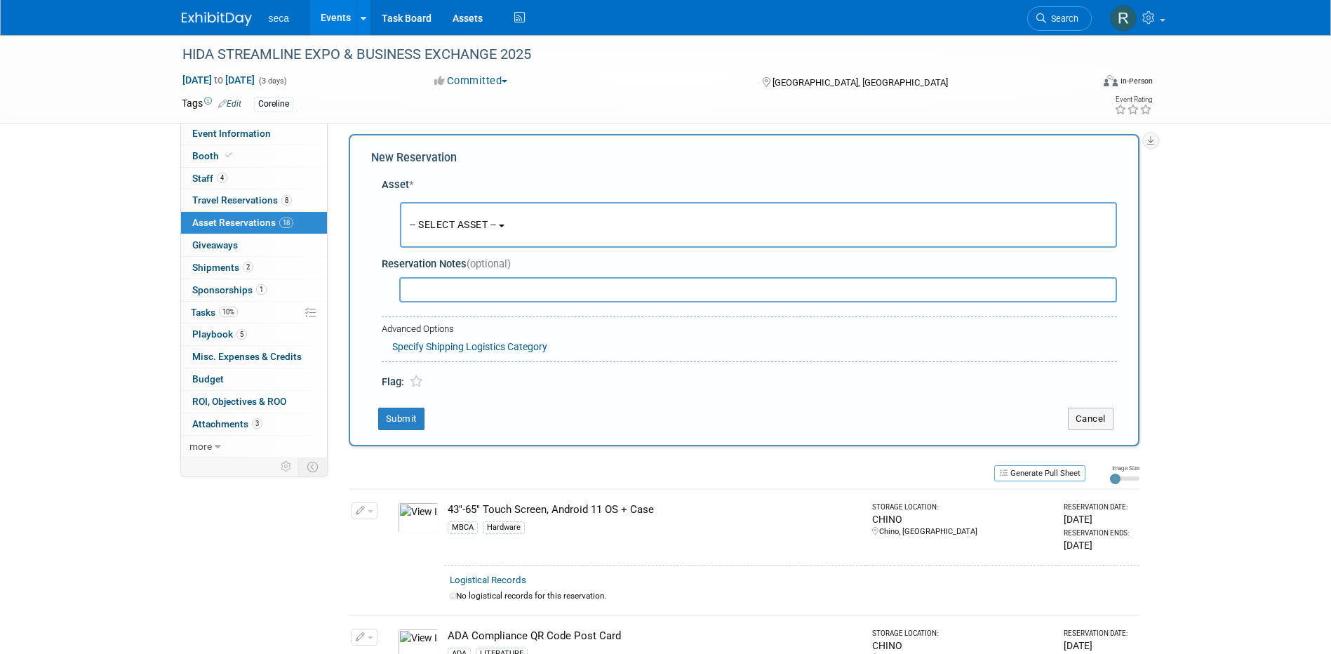
scroll to position [13, 0]
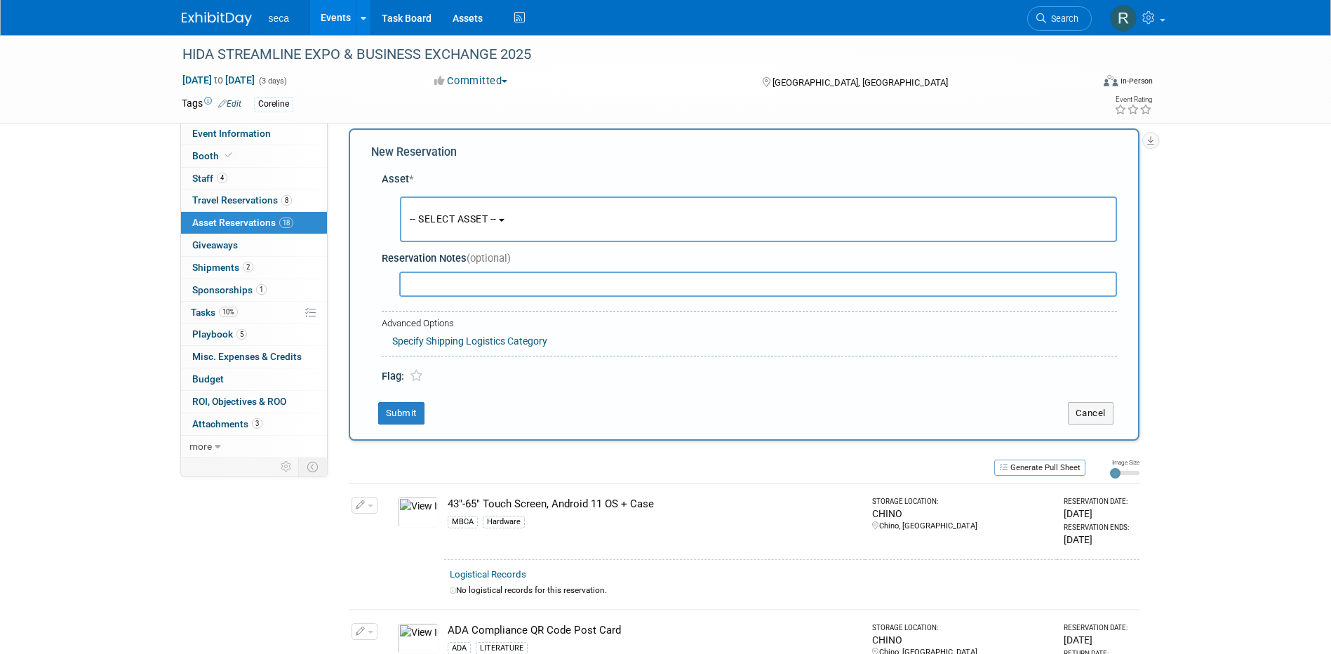
click at [448, 213] on span "-- SELECT ASSET --" at bounding box center [453, 218] width 87 height 11
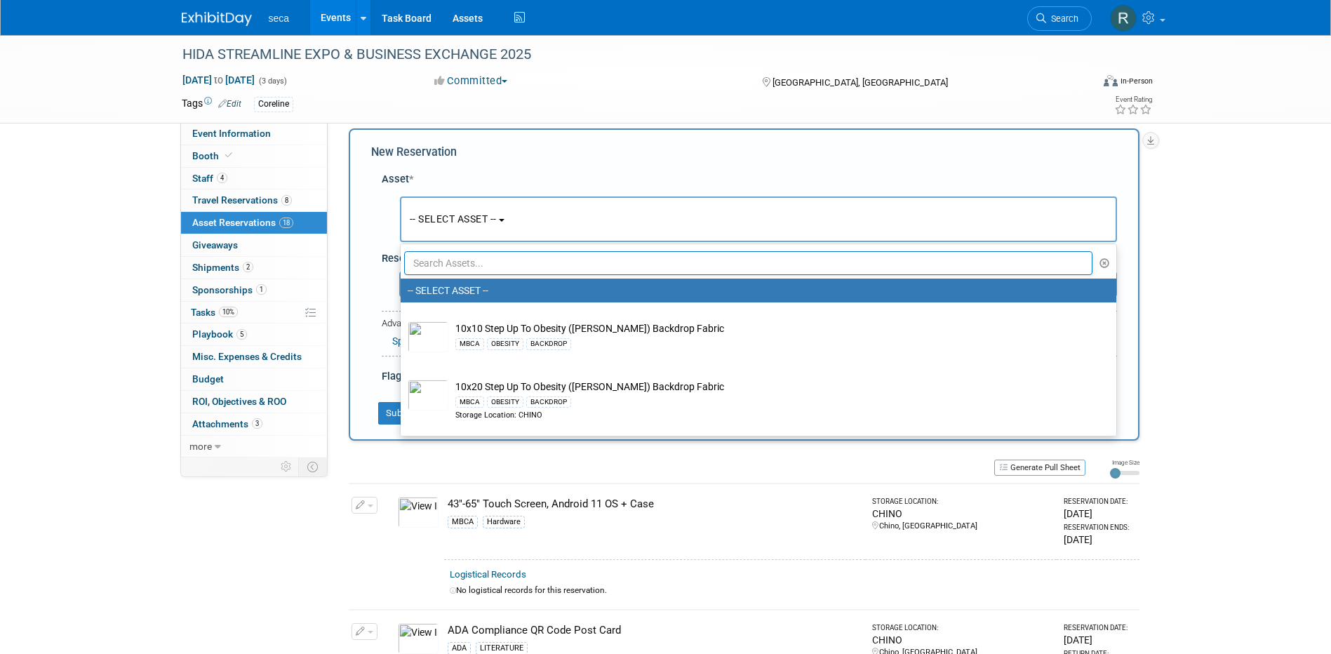
click at [444, 262] on input "text" at bounding box center [748, 263] width 689 height 24
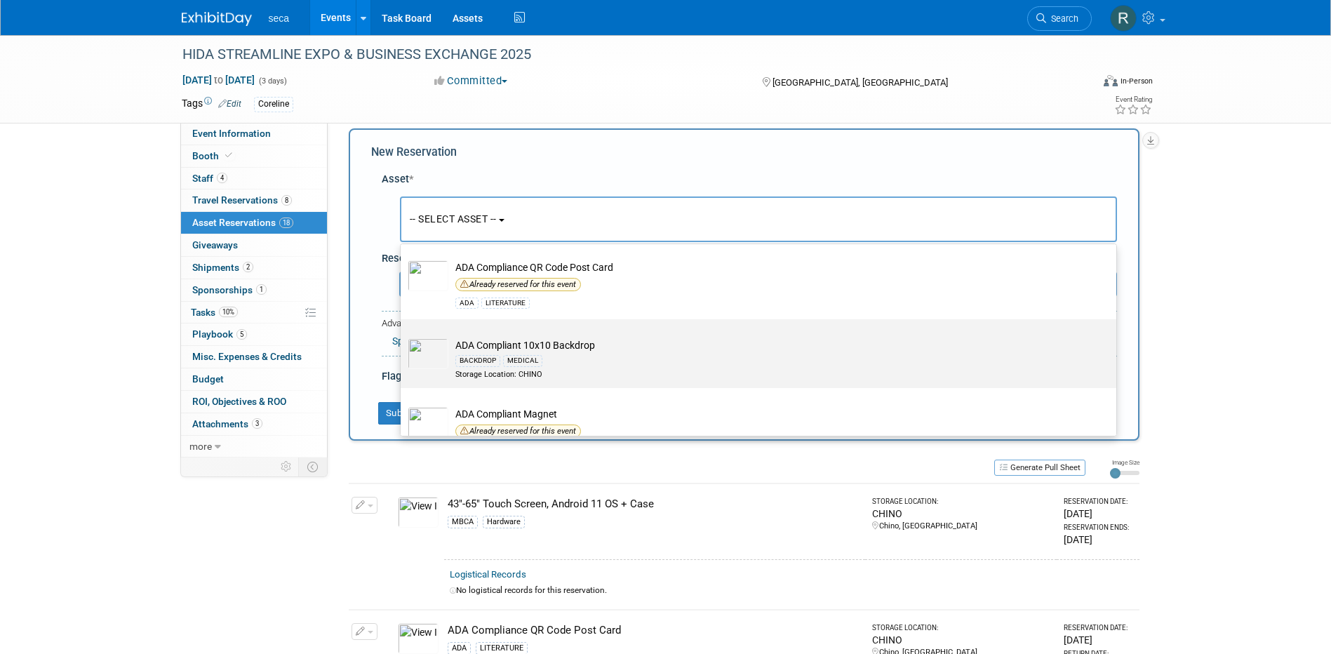
scroll to position [70, 0]
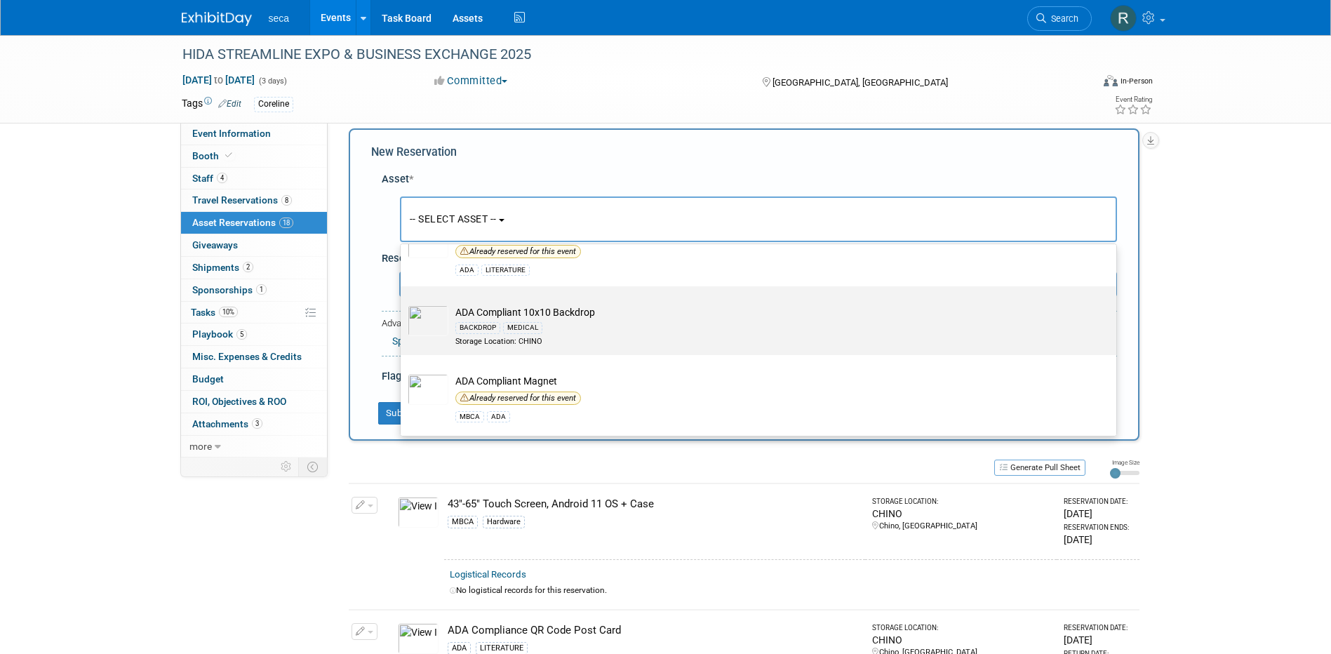
type input "ADA"
click at [556, 311] on td "ADA Compliant 10x10 Backdrop BACKDROP MEDICAL Storage Location: CHINO" at bounding box center [768, 325] width 640 height 41
click at [403, 303] on input "ADA Compliant 10x10 Backdrop BACKDROP MEDICAL Storage Location: CHINO" at bounding box center [398, 298] width 9 height 9
select select "10729206"
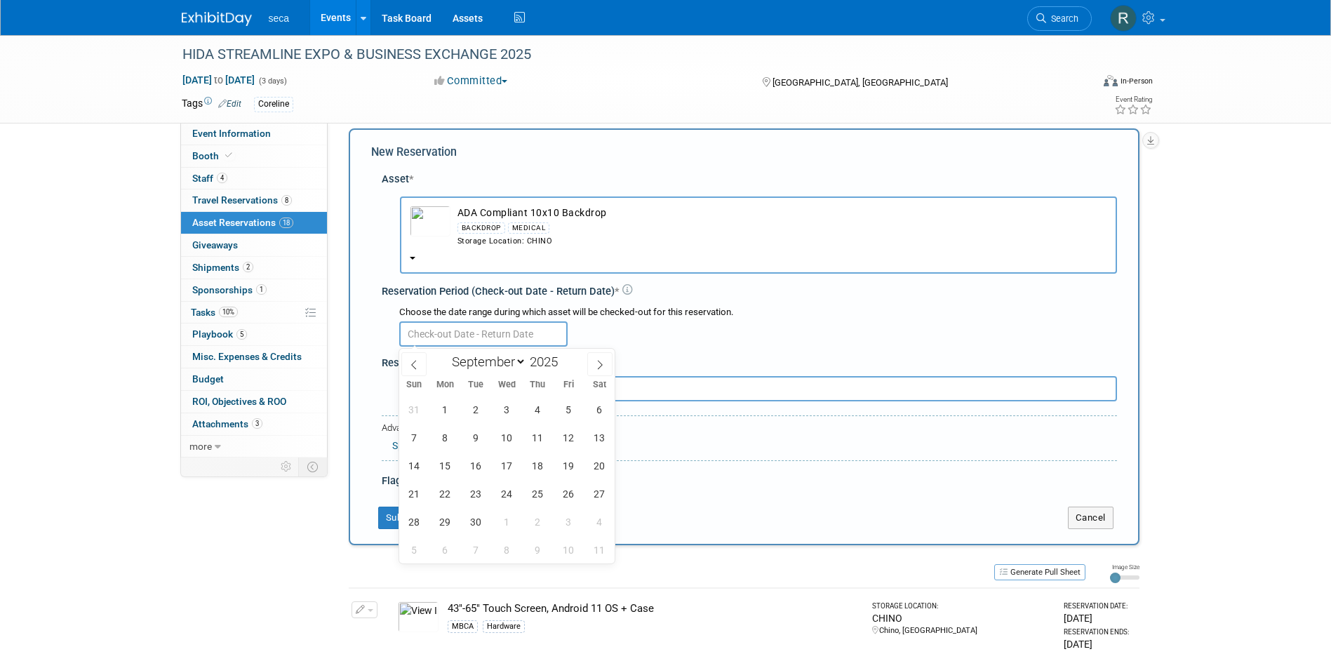
click at [504, 333] on input "text" at bounding box center [483, 333] width 168 height 25
click at [413, 369] on span at bounding box center [413, 364] width 25 height 24
select select "7"
click at [566, 521] on span "29" at bounding box center [568, 521] width 27 height 27
type input "Aug 29, 2025"
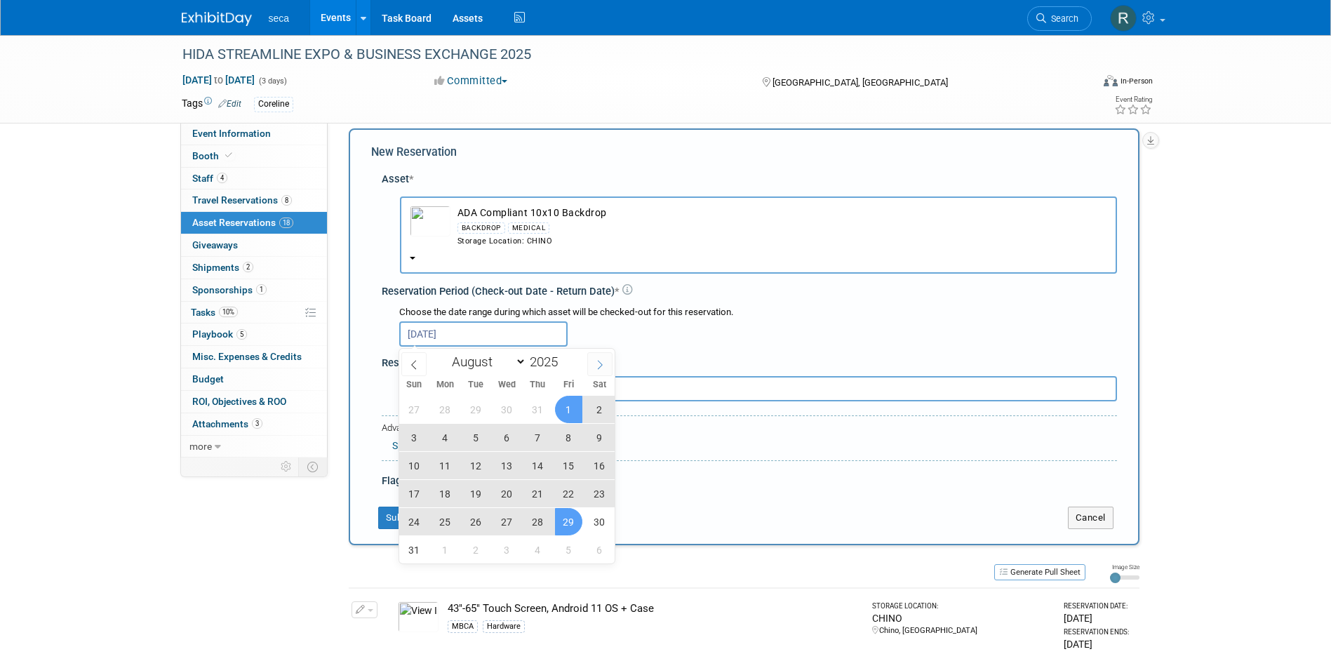
click at [594, 354] on span at bounding box center [599, 364] width 25 height 24
select select "8"
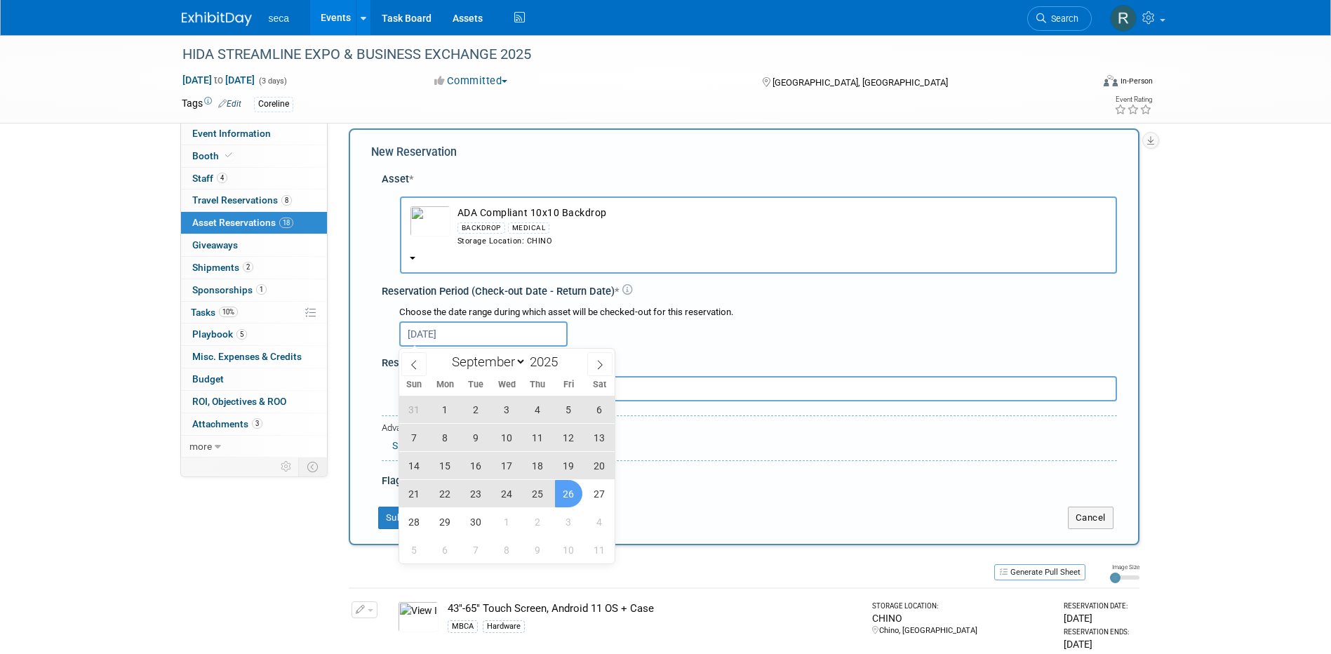
click at [570, 494] on span "26" at bounding box center [568, 493] width 27 height 27
type input "Aug 29, 2025 to Sep 26, 2025"
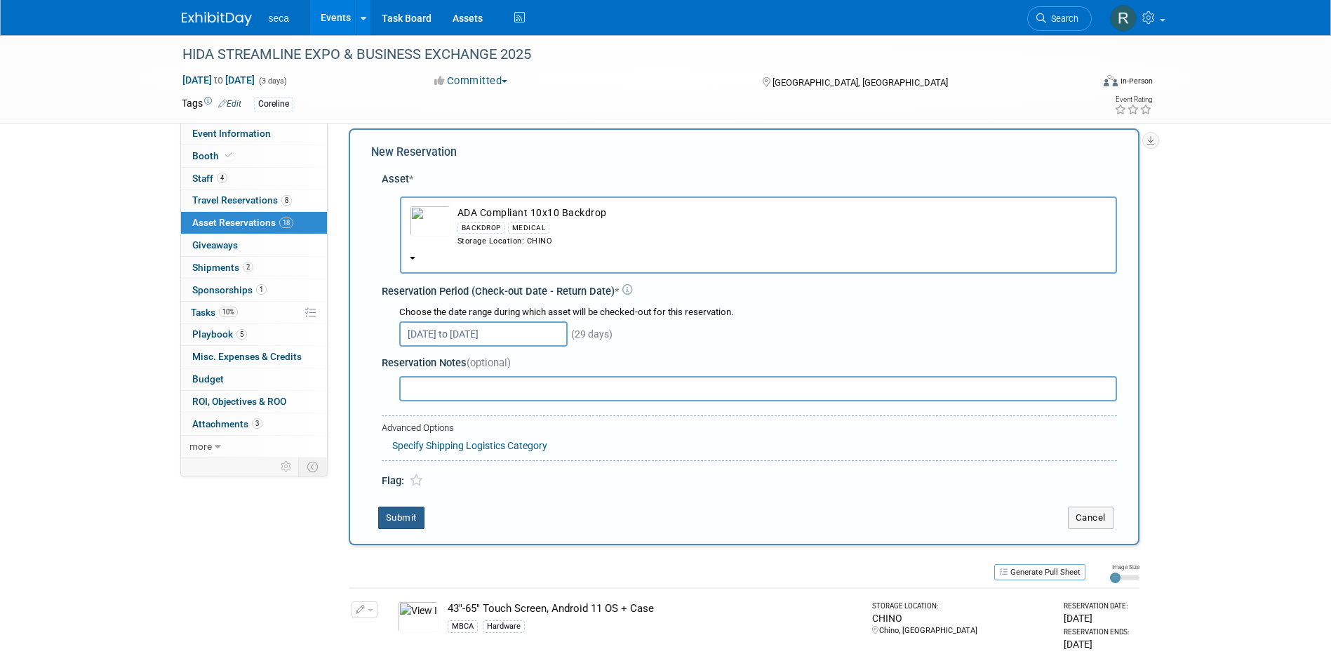
click at [406, 519] on button "Submit" at bounding box center [401, 518] width 46 height 22
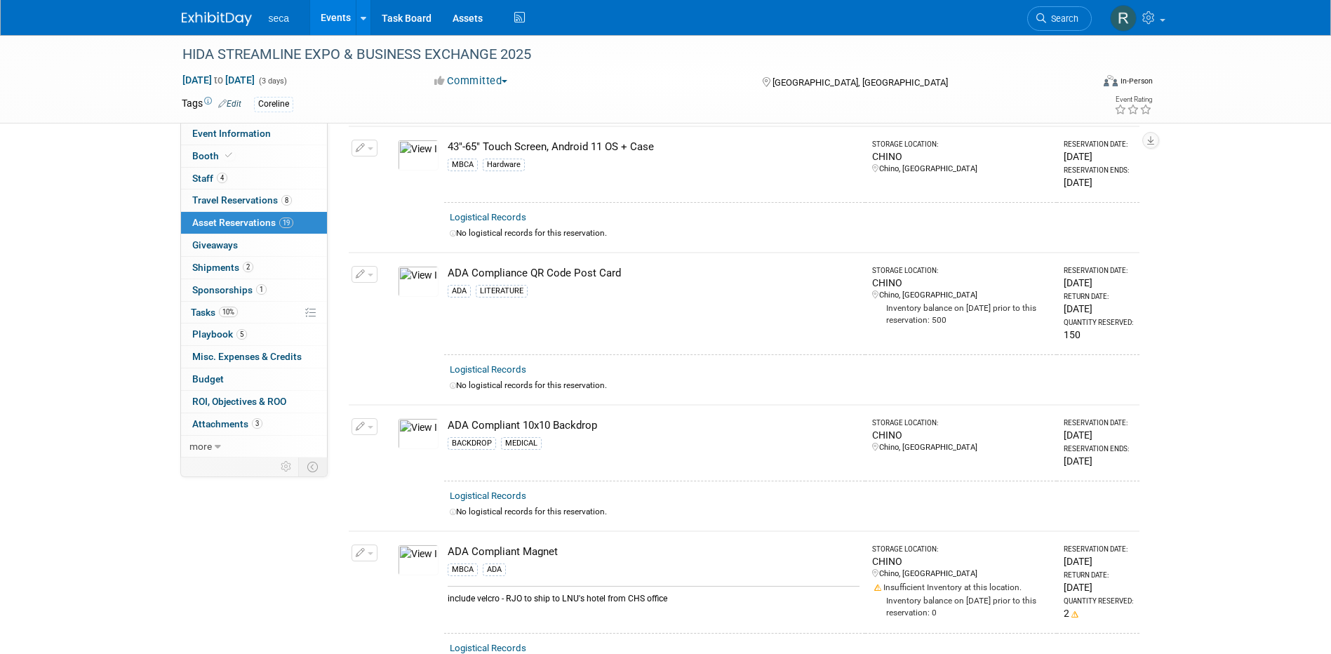
scroll to position [0, 0]
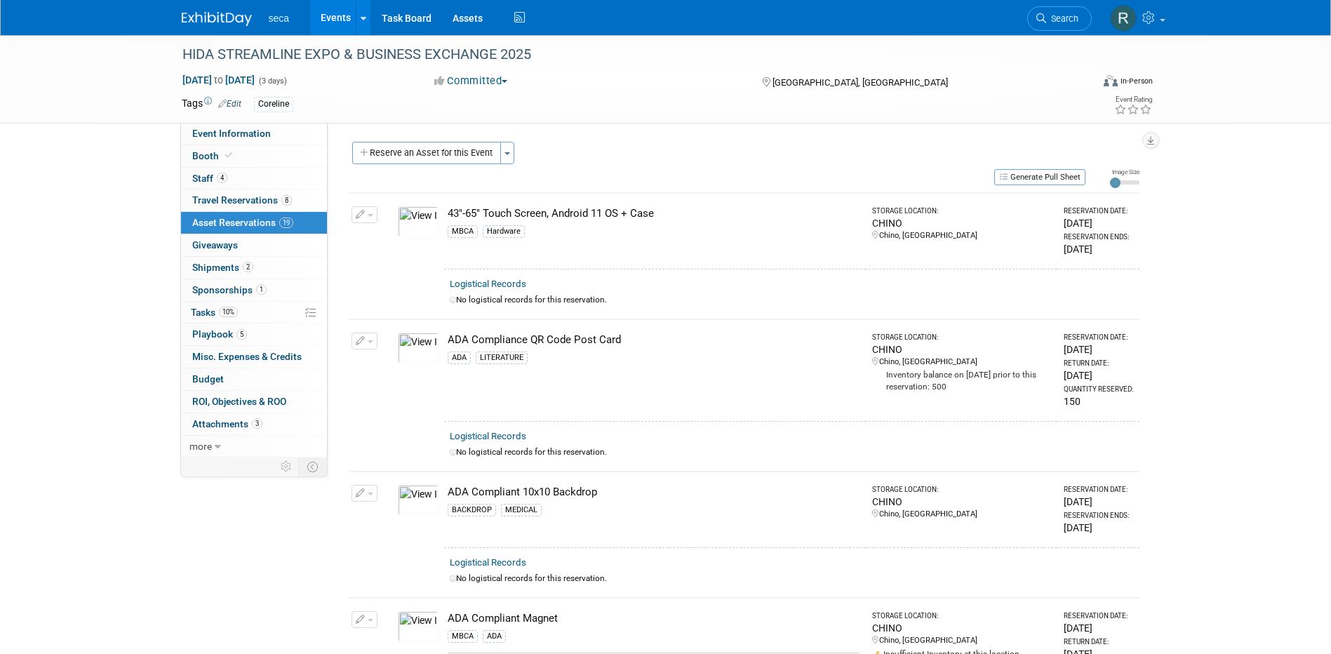
click at [335, 25] on link "Events" at bounding box center [335, 17] width 51 height 35
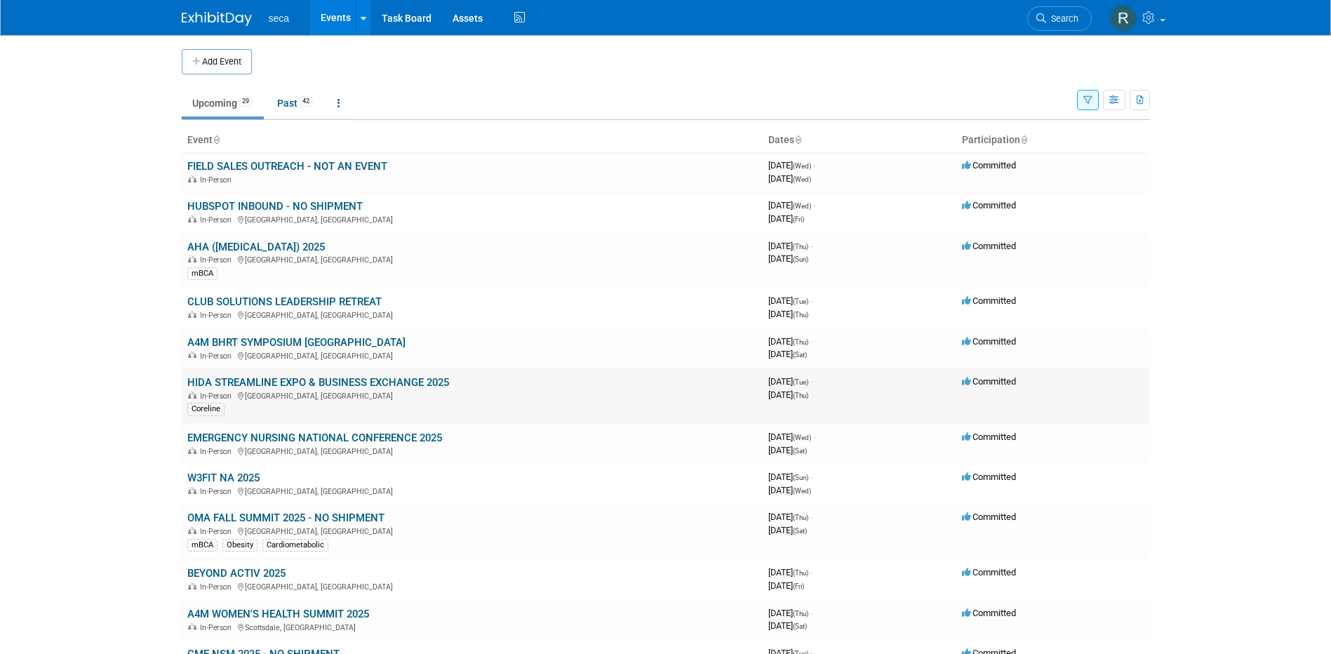
click at [267, 379] on link "HIDA STREAMLINE EXPO & BUSINESS EXCHANGE 2025" at bounding box center [318, 382] width 262 height 13
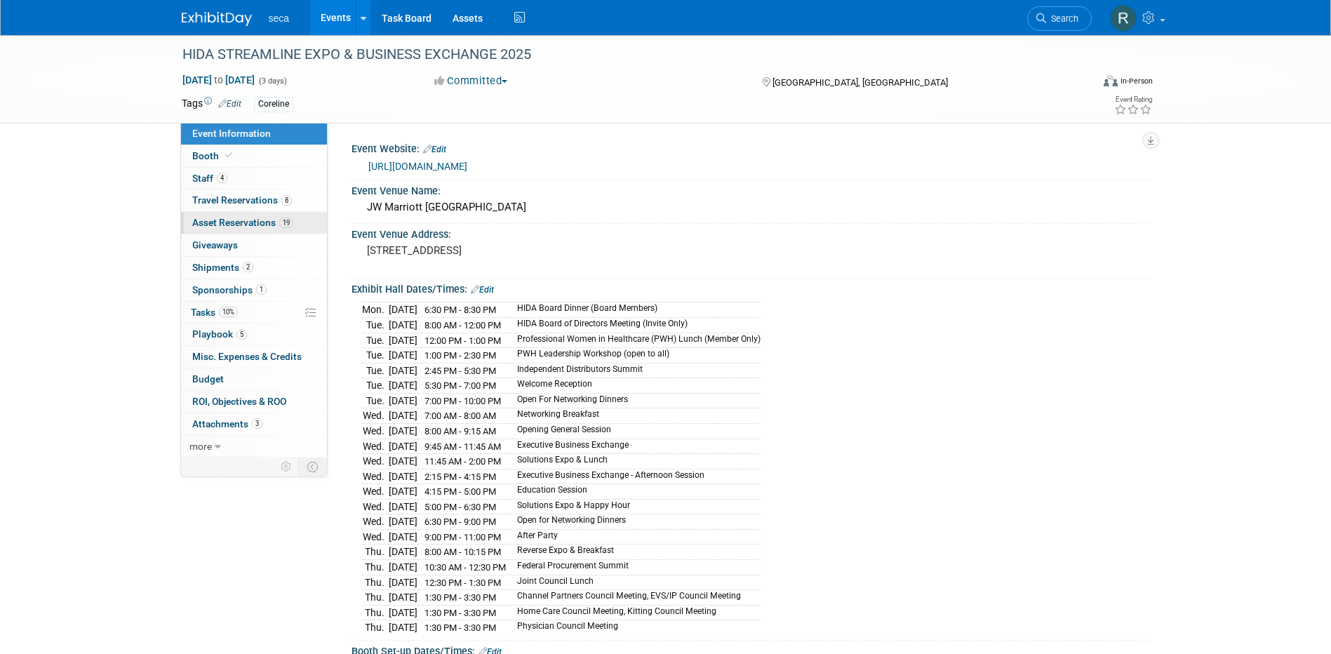
click at [253, 222] on span "Asset Reservations 19" at bounding box center [242, 222] width 101 height 11
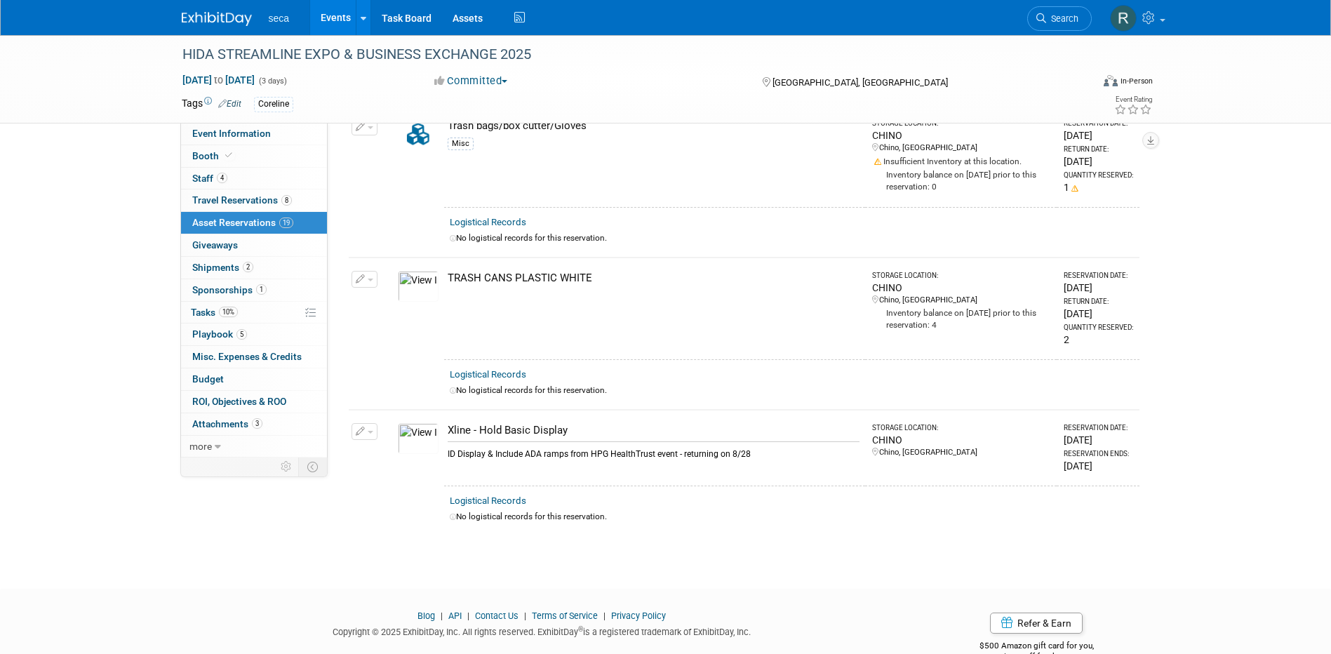
scroll to position [2515, 0]
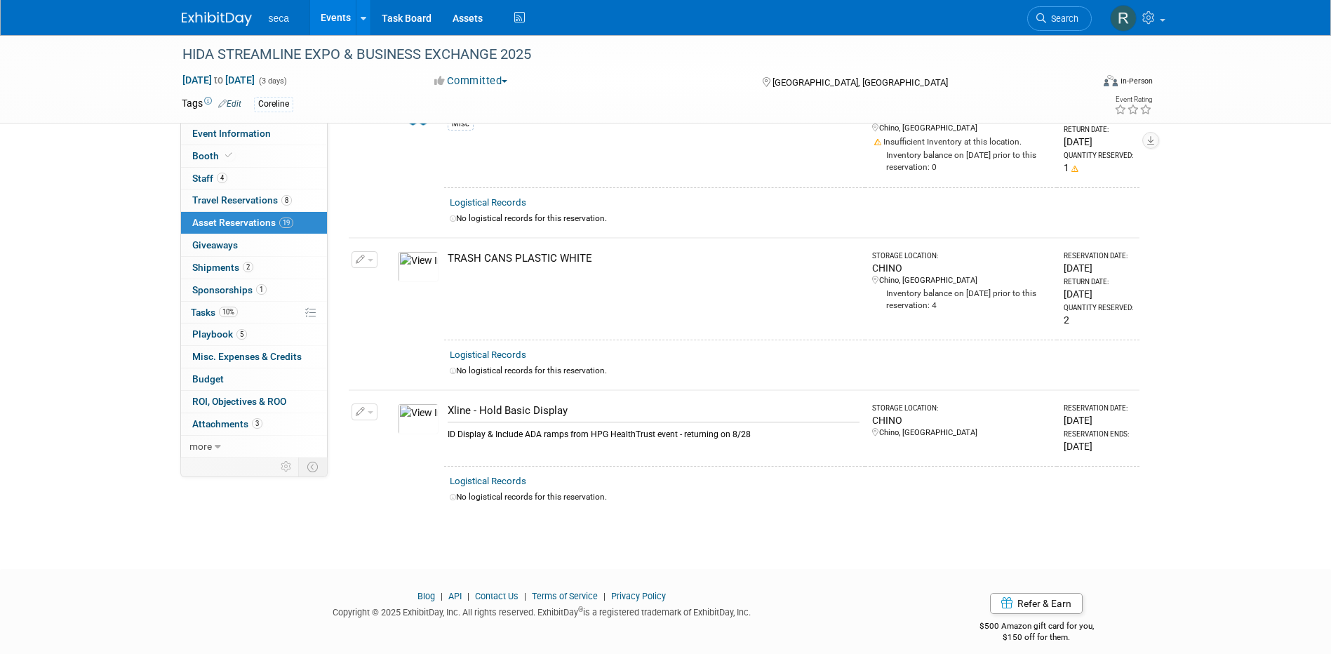
click at [359, 408] on icon "button" at bounding box center [361, 412] width 10 height 9
click at [389, 425] on button "Change Reservation" at bounding box center [418, 434] width 119 height 19
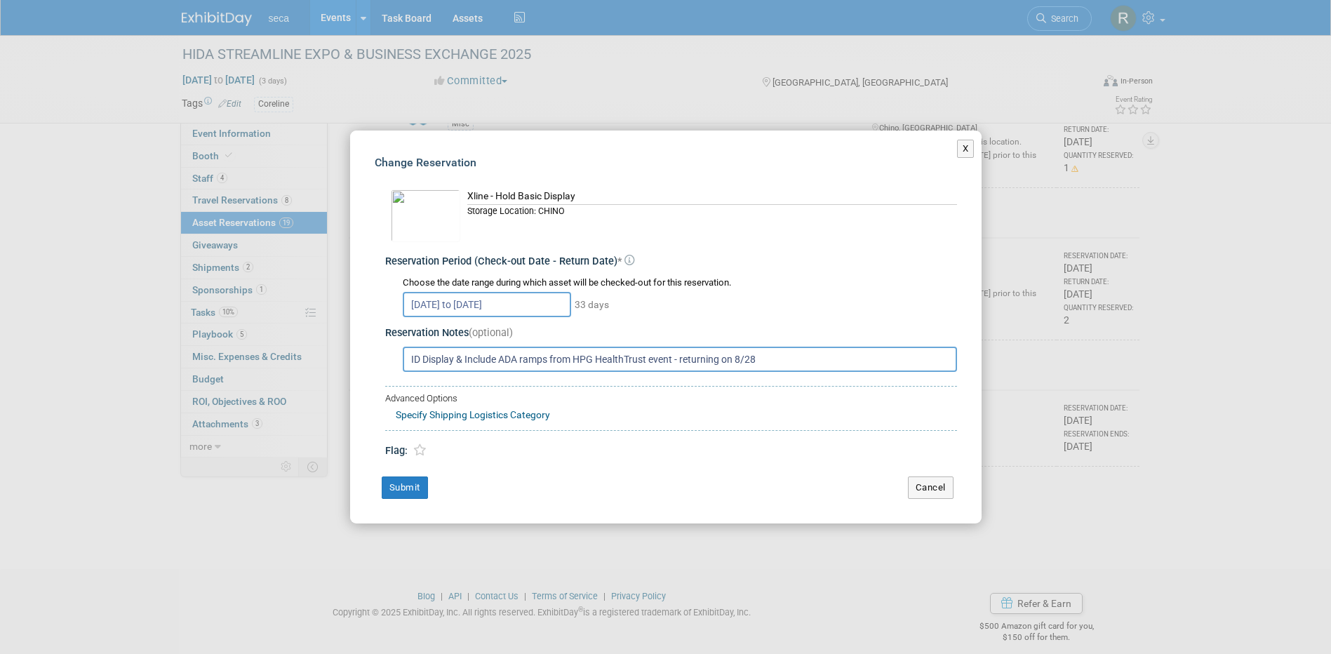
click at [580, 201] on div "Xline - Hold Basic Display" at bounding box center [712, 196] width 490 height 15
click at [583, 194] on div "Xline - Hold Basic Display" at bounding box center [712, 196] width 490 height 15
click at [940, 488] on button "Cancel" at bounding box center [931, 487] width 46 height 22
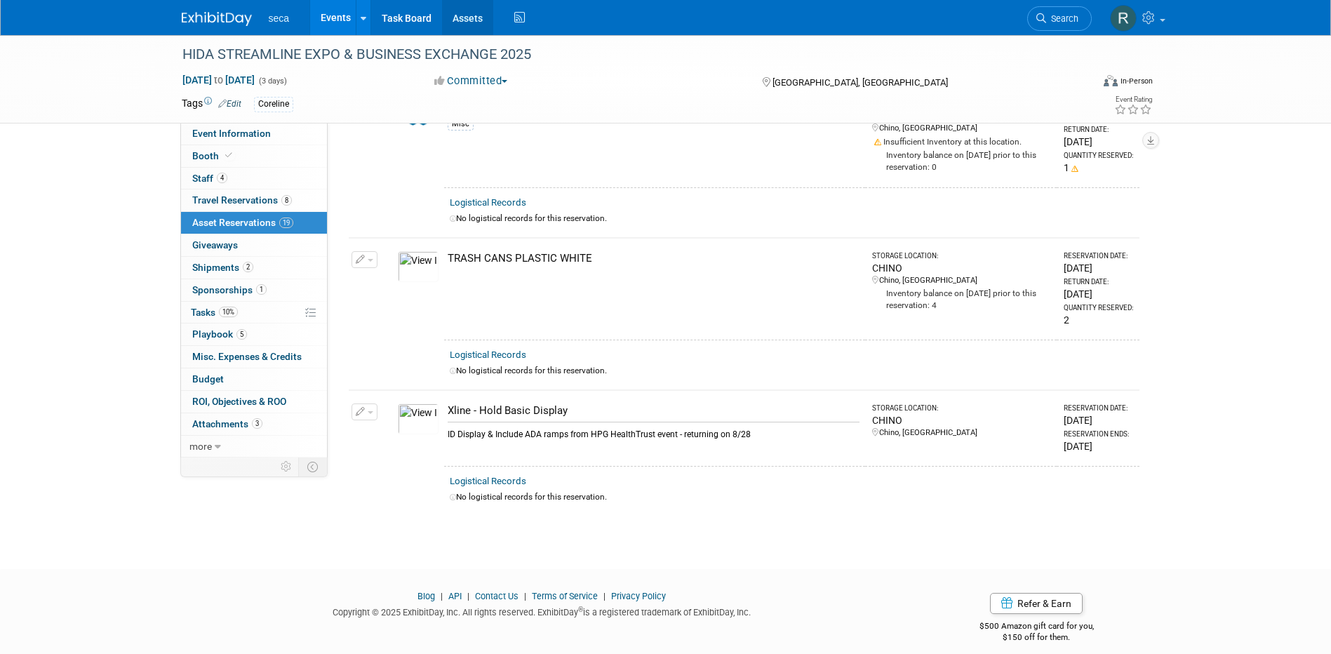
click at [467, 6] on link "Assets" at bounding box center [467, 17] width 51 height 35
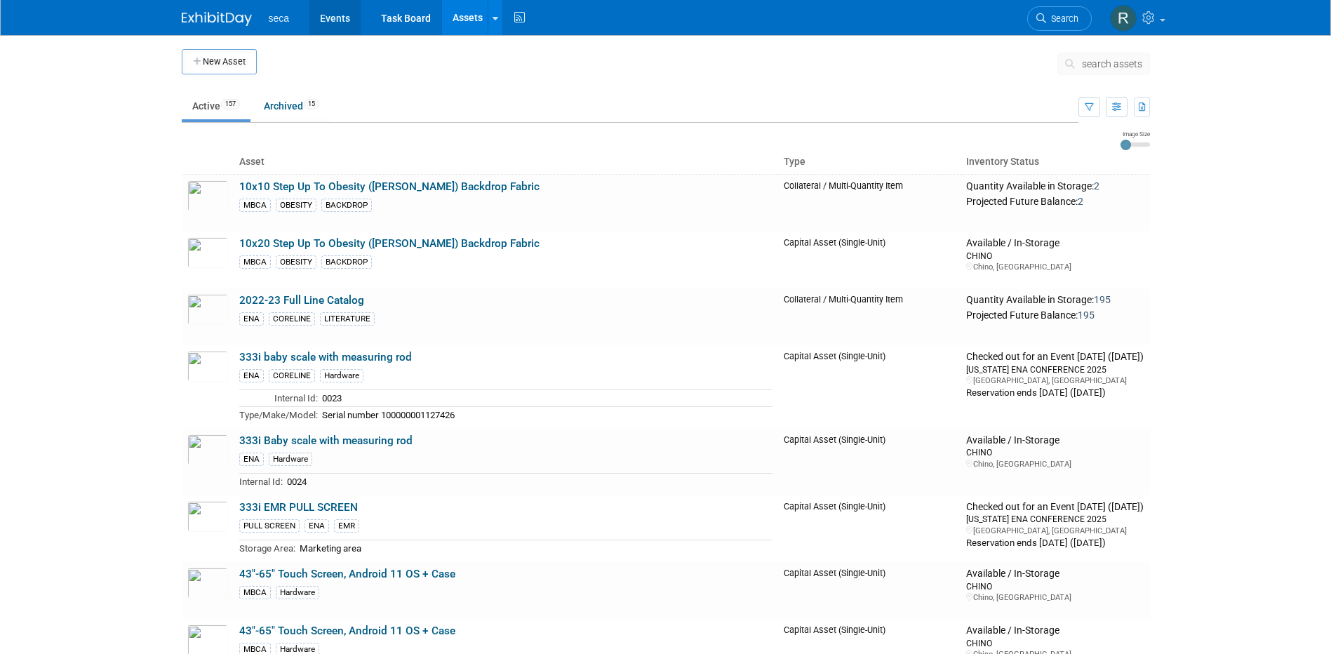
click at [334, 16] on link "Events" at bounding box center [334, 17] width 51 height 35
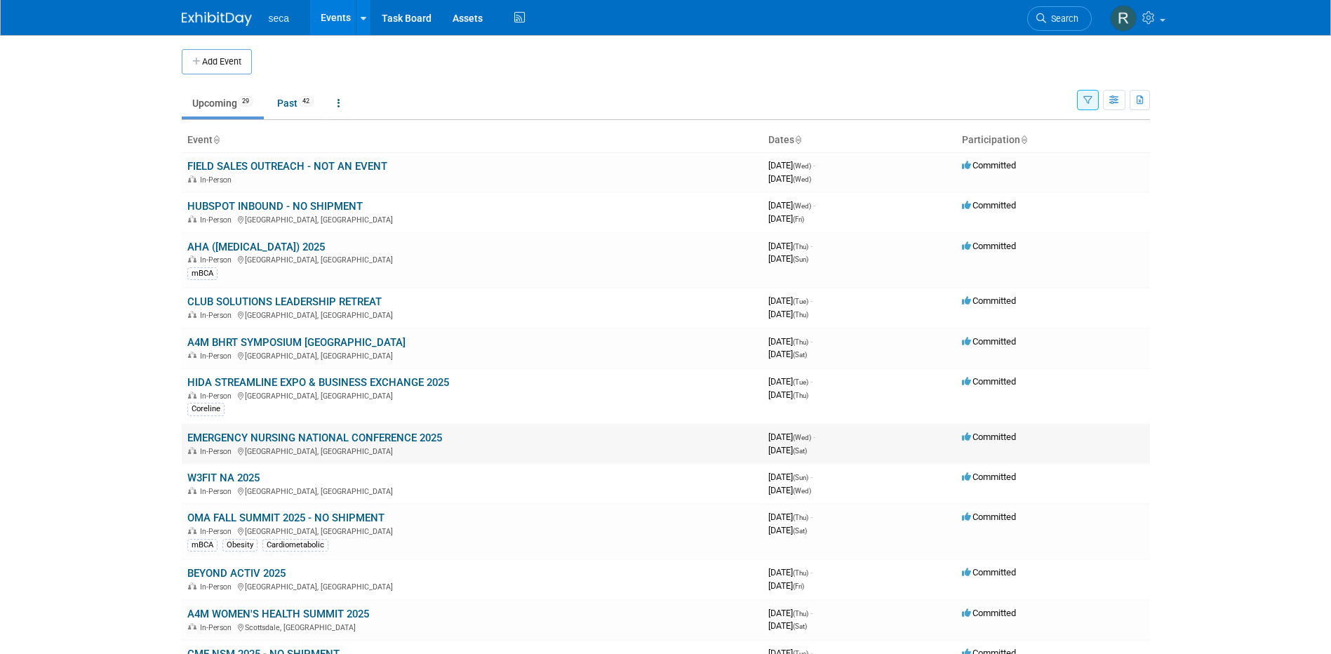
click at [239, 441] on link "EMERGENCY NURSING NATIONAL CONFERENCE 2025" at bounding box center [314, 438] width 255 height 13
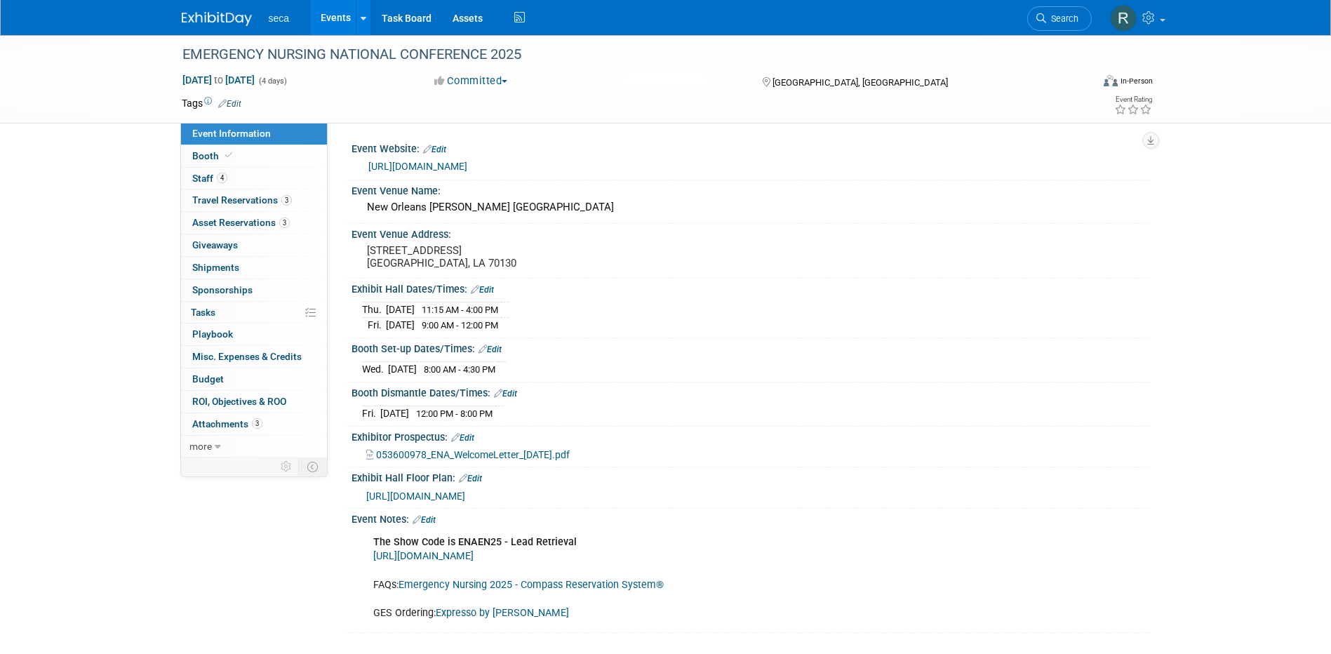
click at [330, 22] on link "Events" at bounding box center [335, 17] width 51 height 35
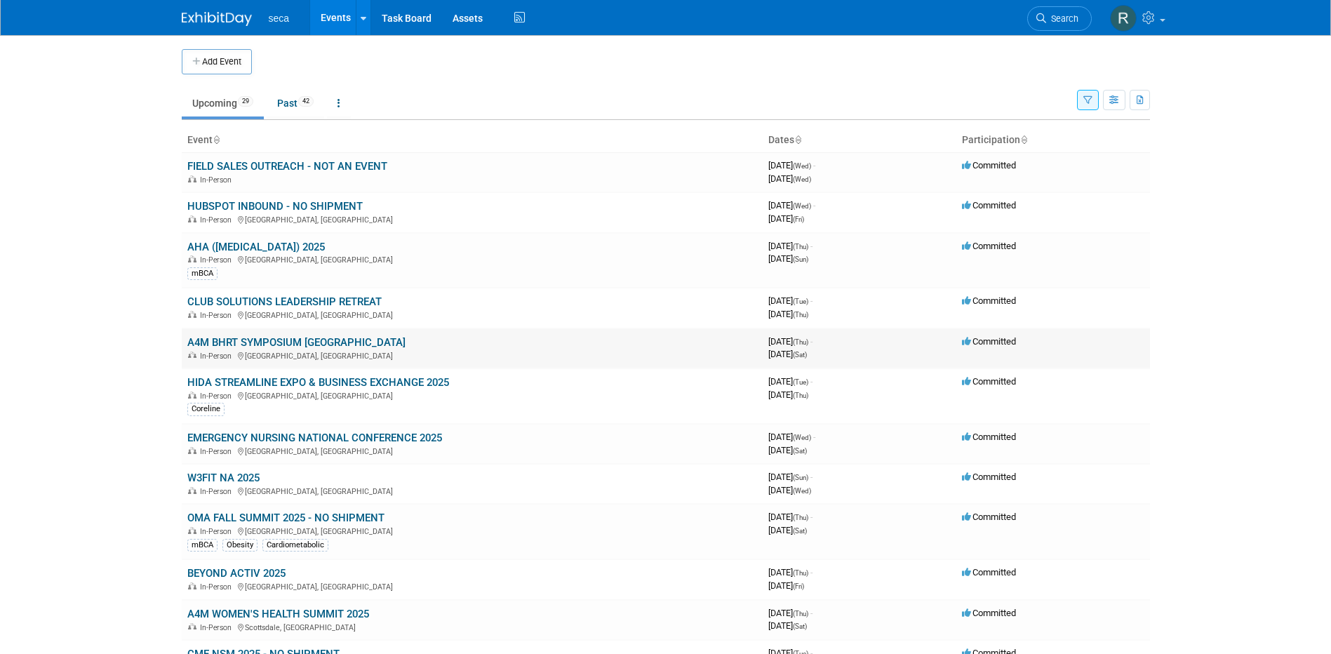
click at [241, 343] on link "A4M BHRT SYMPOSIUM [GEOGRAPHIC_DATA]" at bounding box center [296, 342] width 218 height 13
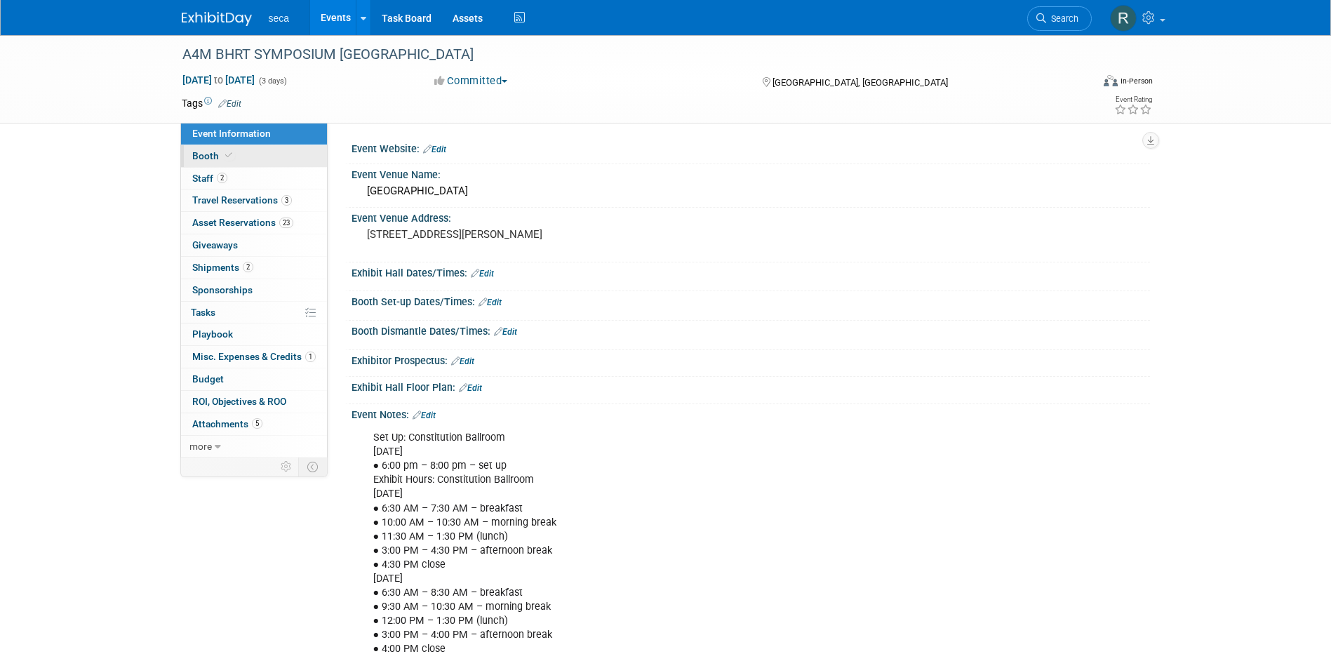
click at [218, 156] on span "Booth" at bounding box center [213, 155] width 43 height 11
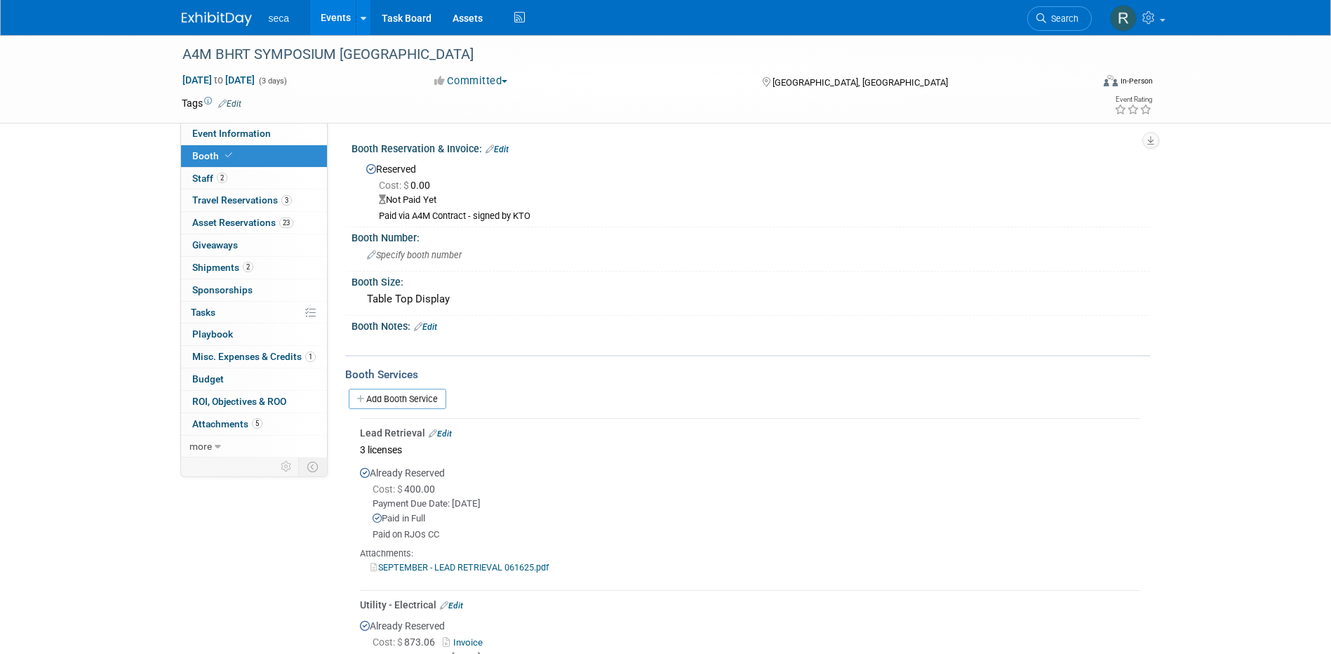
click at [322, 18] on link "Events" at bounding box center [335, 17] width 51 height 35
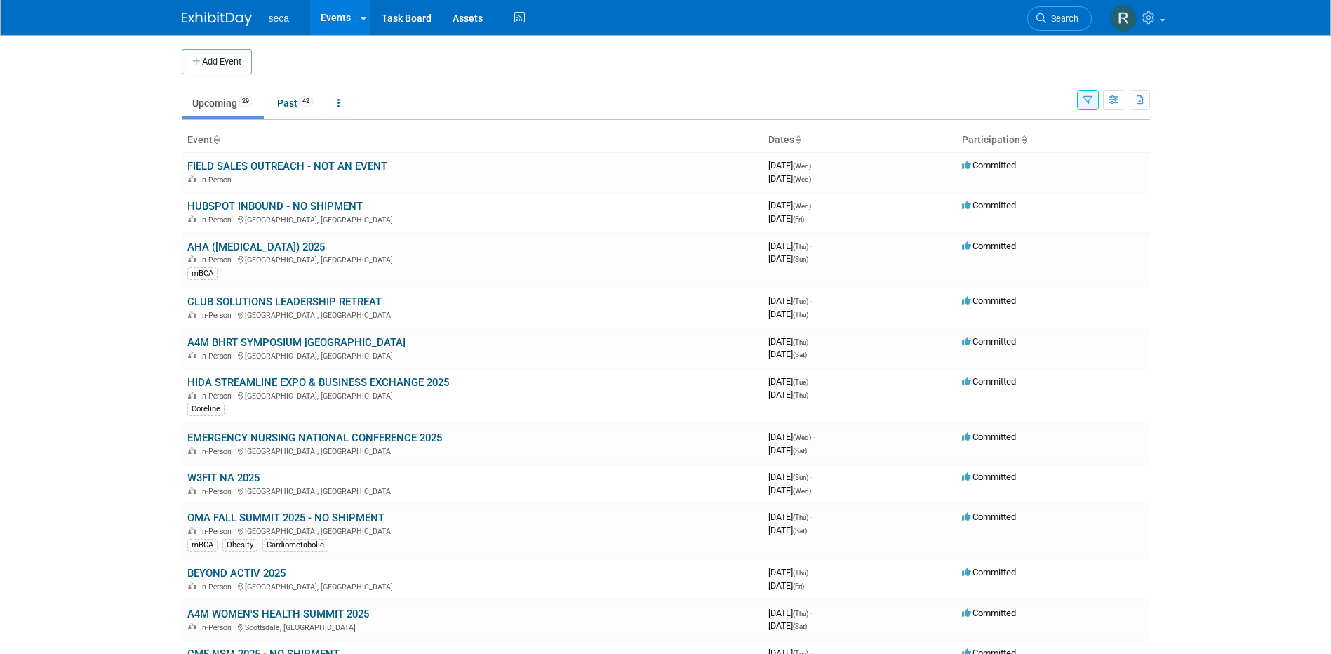
click at [243, 343] on link "A4M BHRT SYMPOSIUM [GEOGRAPHIC_DATA]" at bounding box center [296, 342] width 218 height 13
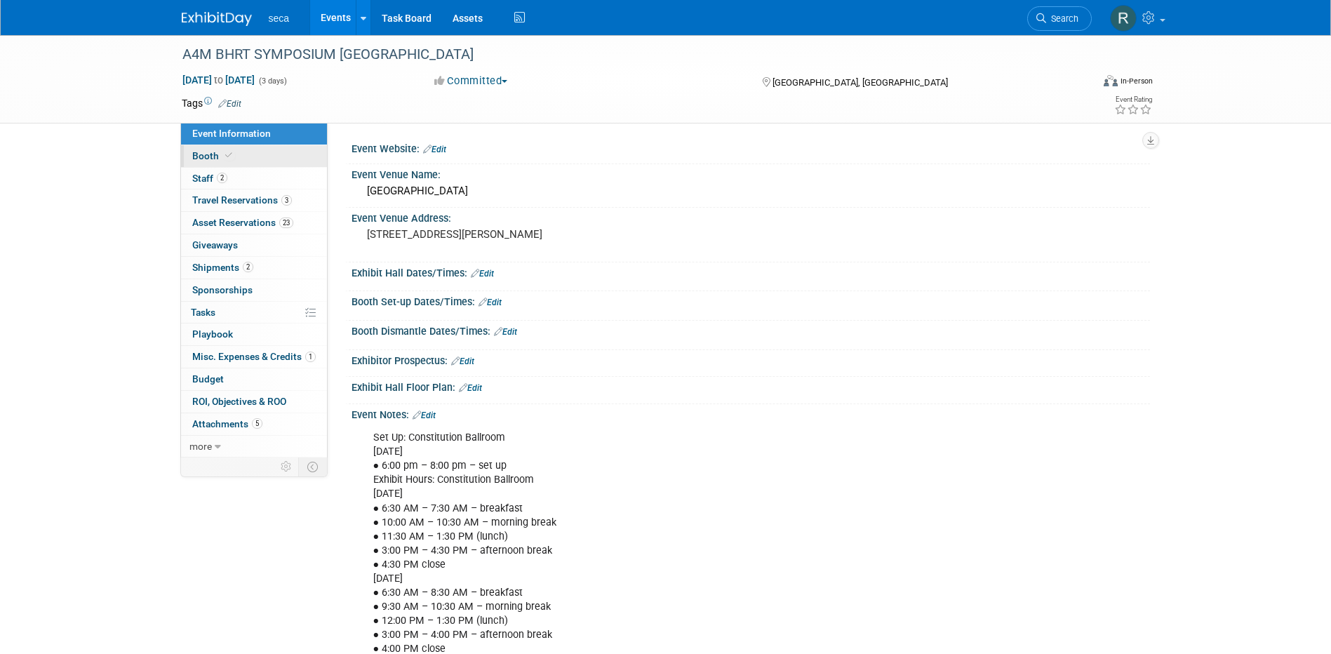
click at [212, 156] on span "Booth" at bounding box center [213, 155] width 43 height 11
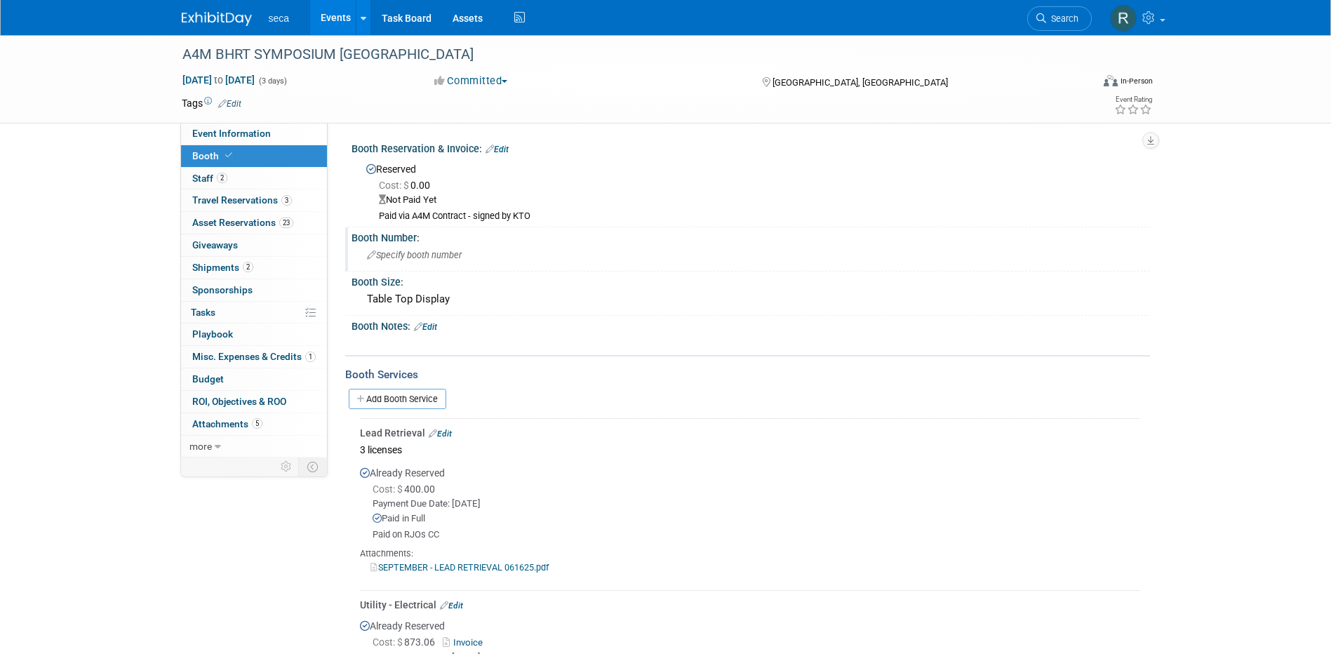
click at [428, 258] on span "Specify booth number" at bounding box center [414, 255] width 95 height 11
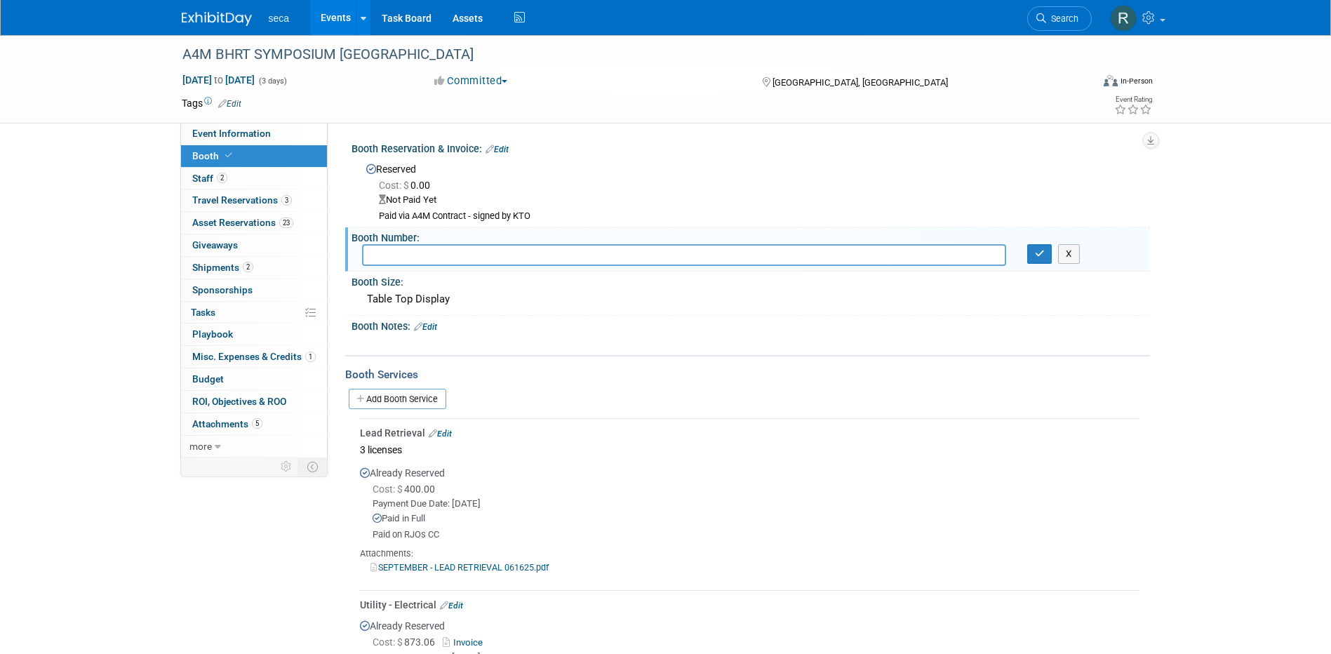
type input "B"
type input "No booth # for our table"
click at [1036, 249] on icon "button" at bounding box center [1040, 253] width 10 height 9
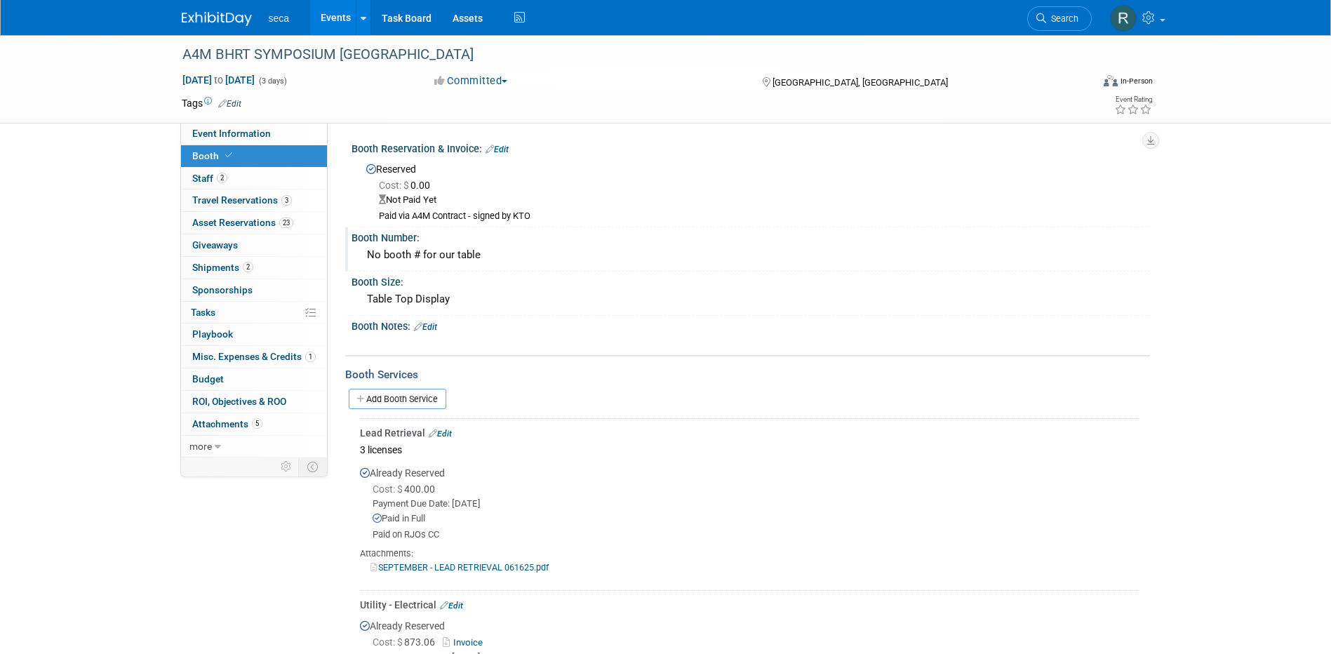
click at [337, 11] on link "Events" at bounding box center [335, 17] width 51 height 35
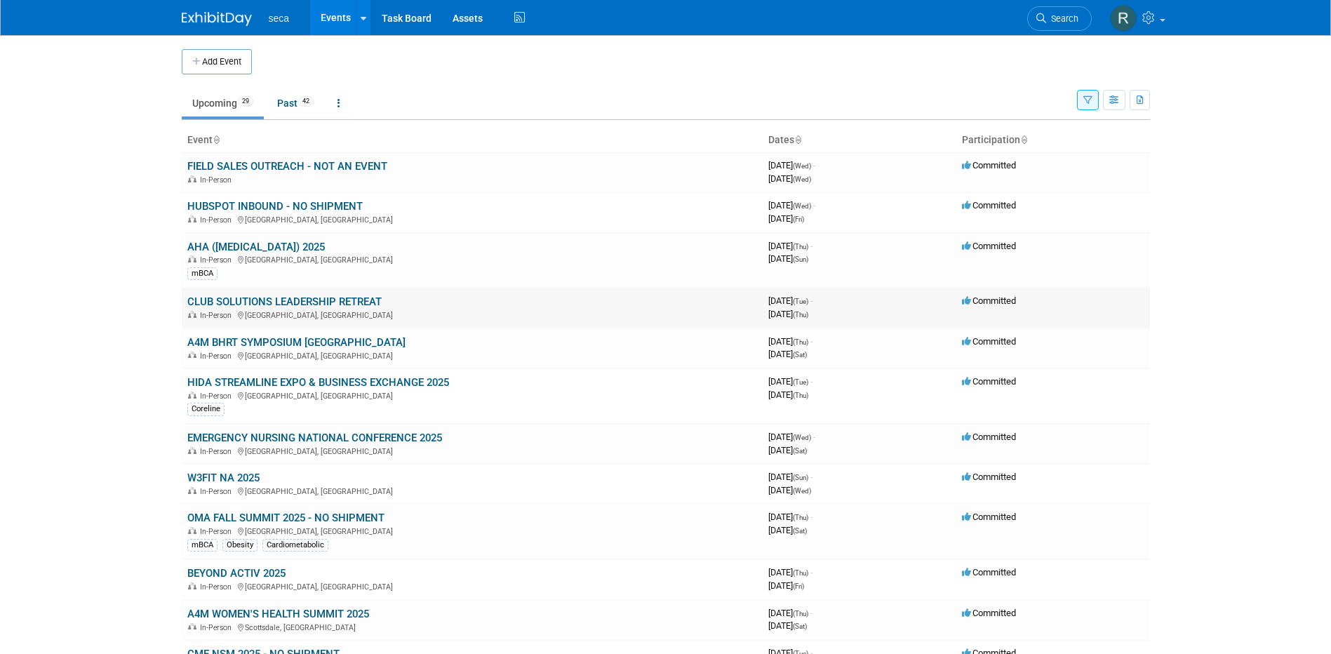
click at [261, 300] on link "CLUB SOLUTIONS LEADERSHIP RETREAT" at bounding box center [284, 301] width 194 height 13
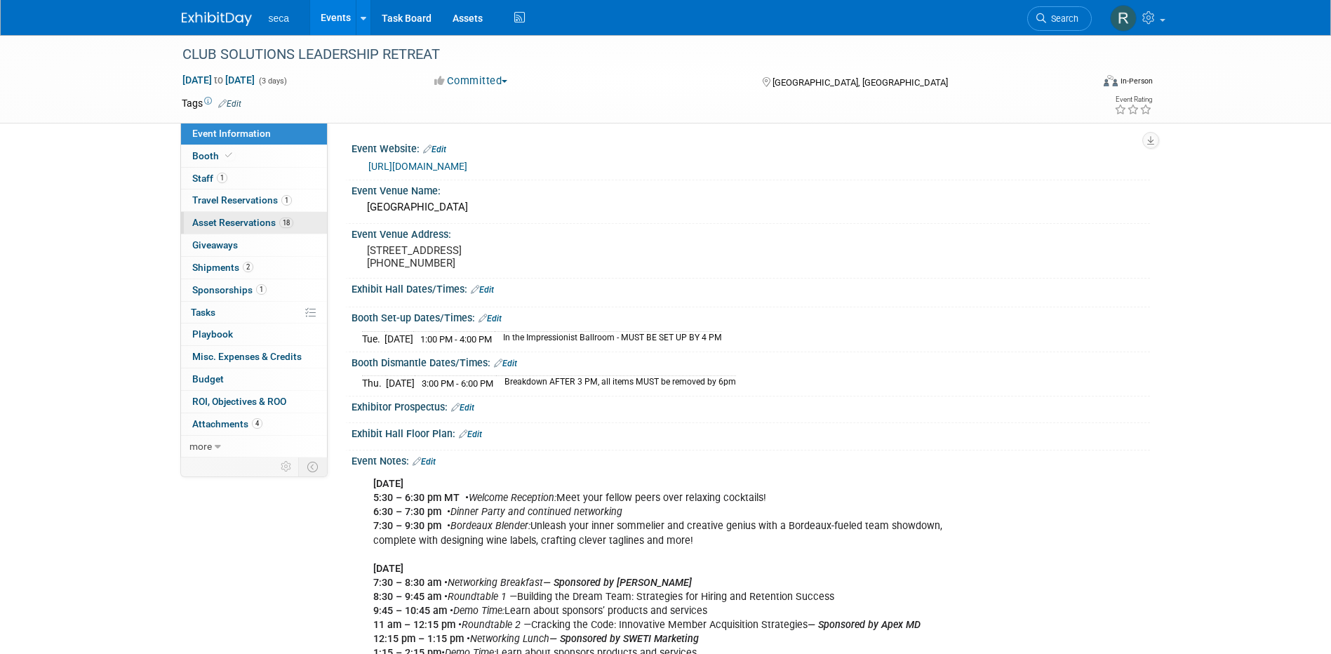
click at [246, 215] on link "18 Asset Reservations 18" at bounding box center [254, 223] width 146 height 22
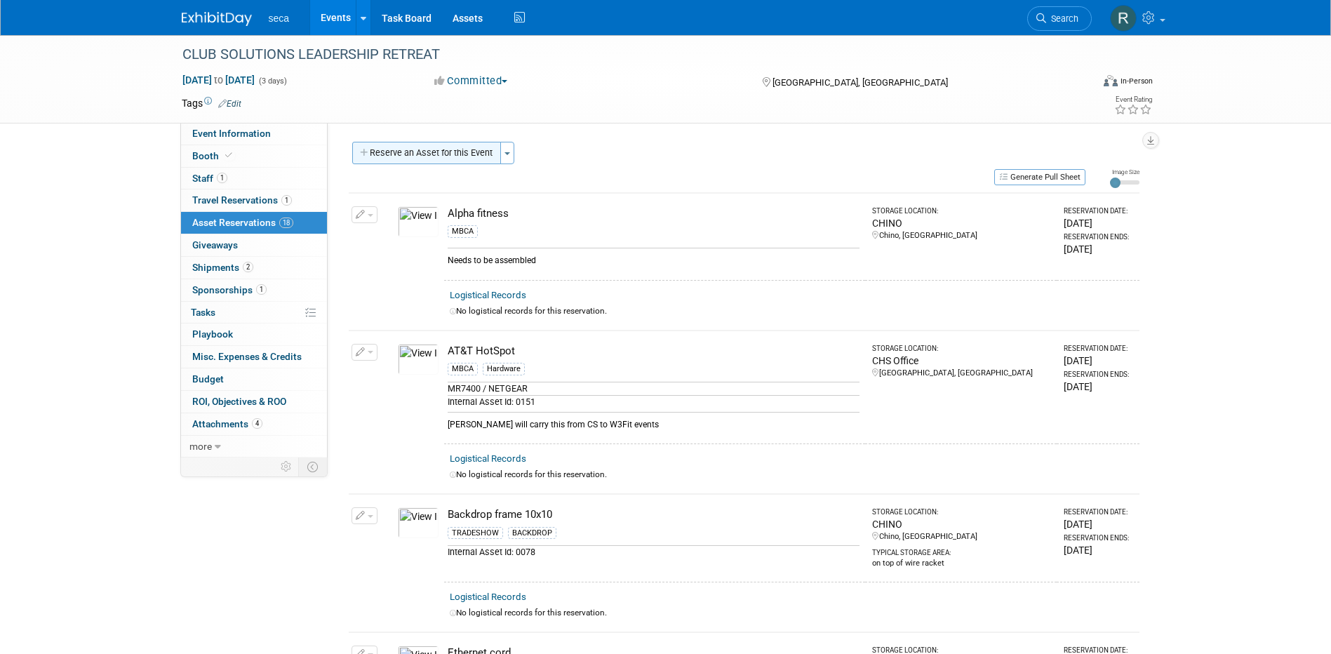
click at [426, 154] on button "Reserve an Asset for this Event" at bounding box center [426, 153] width 149 height 22
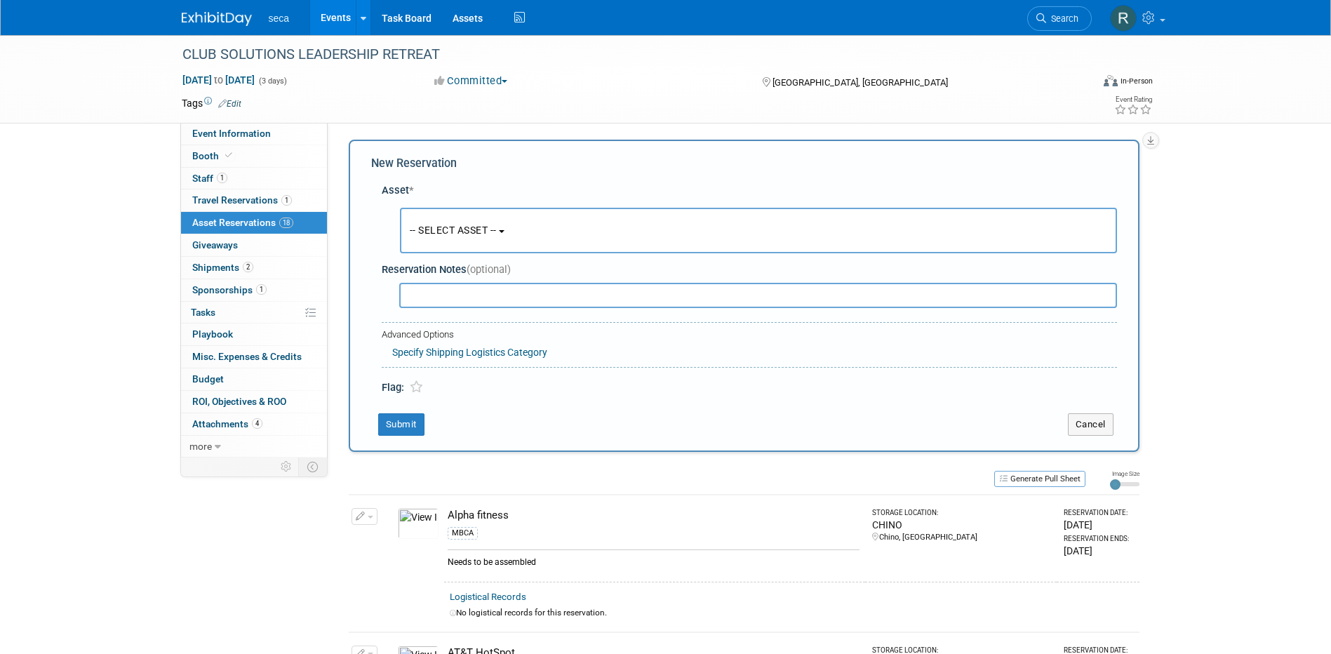
scroll to position [13, 0]
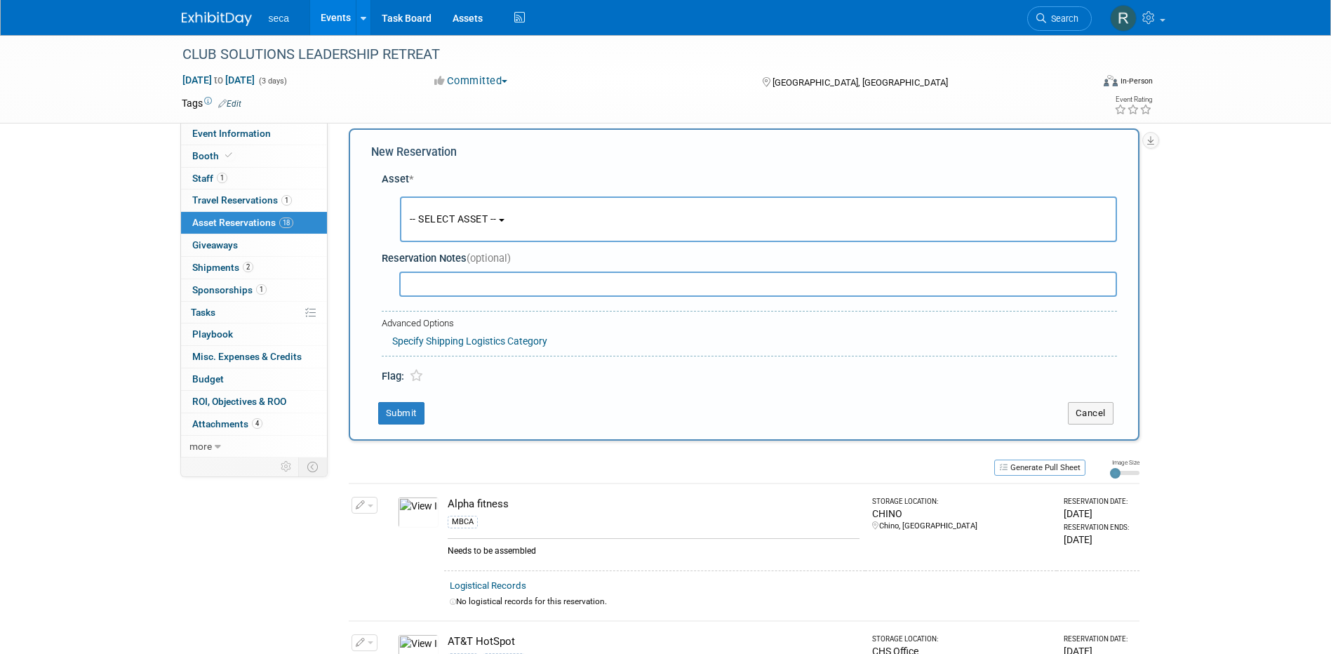
click at [449, 214] on span "-- SELECT ASSET --" at bounding box center [453, 218] width 87 height 11
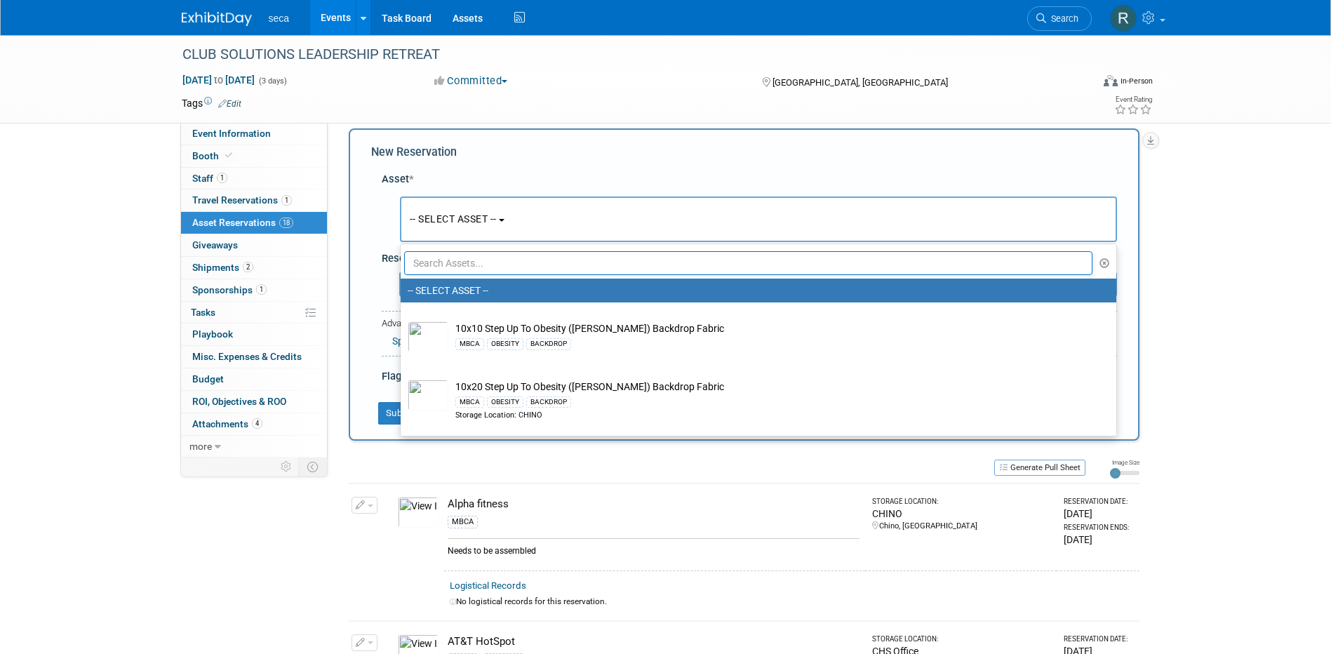
click at [448, 260] on input "text" at bounding box center [748, 263] width 689 height 24
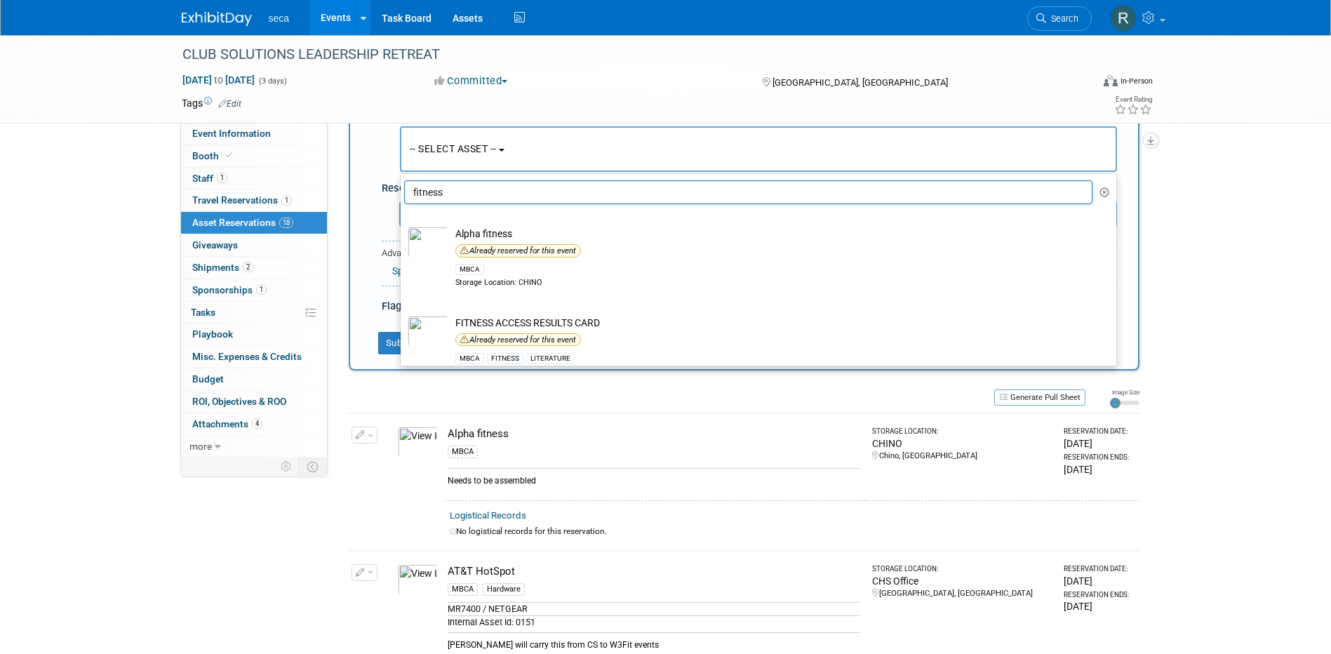
scroll to position [0, 0]
drag, startPoint x: 455, startPoint y: 189, endPoint x: 400, endPoint y: 183, distance: 55.0
click at [403, 183] on li "fitness" at bounding box center [759, 193] width 716 height 24
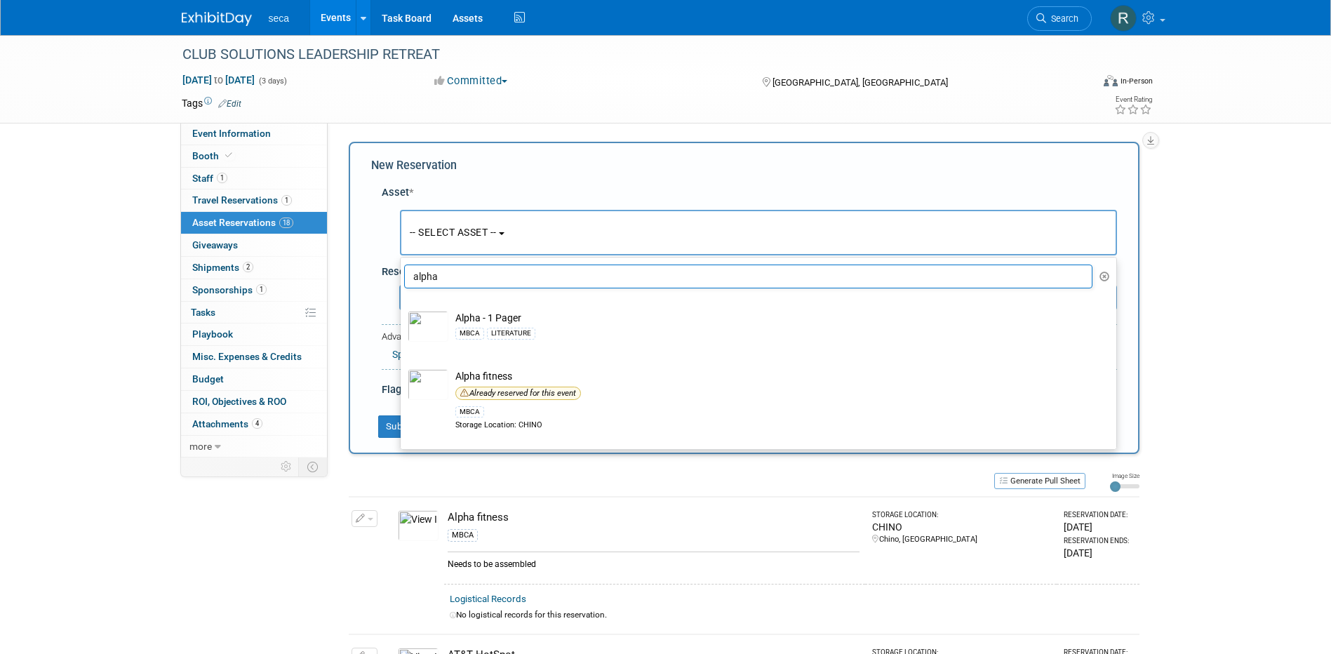
drag, startPoint x: 457, startPoint y: 274, endPoint x: 396, endPoint y: 265, distance: 62.4
click at [403, 267] on li "alpha" at bounding box center [759, 277] width 716 height 24
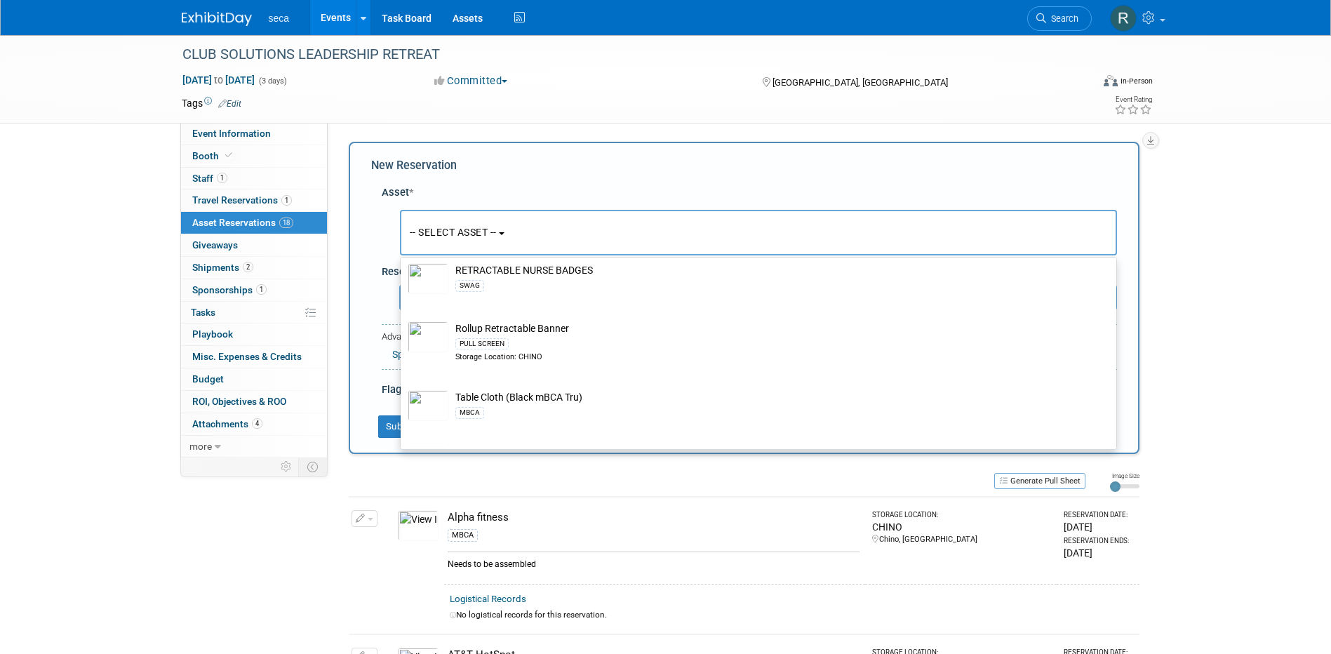
scroll to position [351, 0]
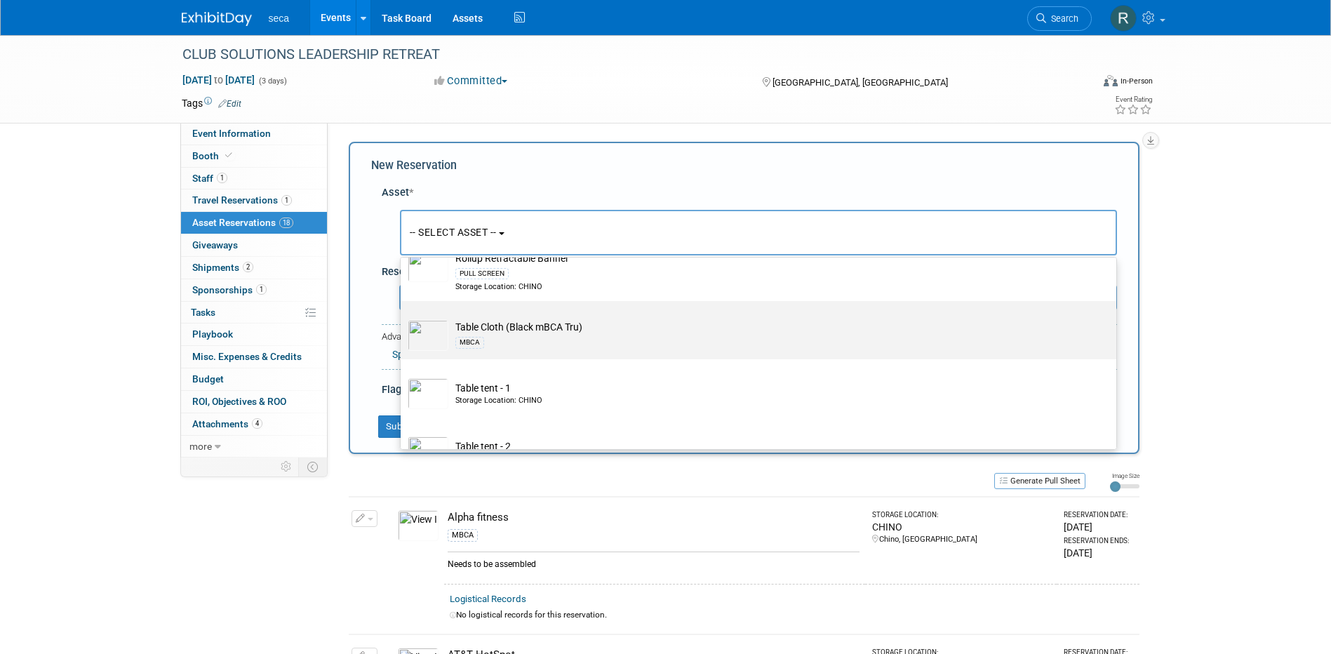
type input "table"
click at [540, 332] on td "Table Cloth (Black mBCA Tru) MBCA" at bounding box center [768, 335] width 640 height 31
click at [403, 318] on input "Table Cloth (Black mBCA Tru) MBCA" at bounding box center [398, 313] width 9 height 9
select select "10729205"
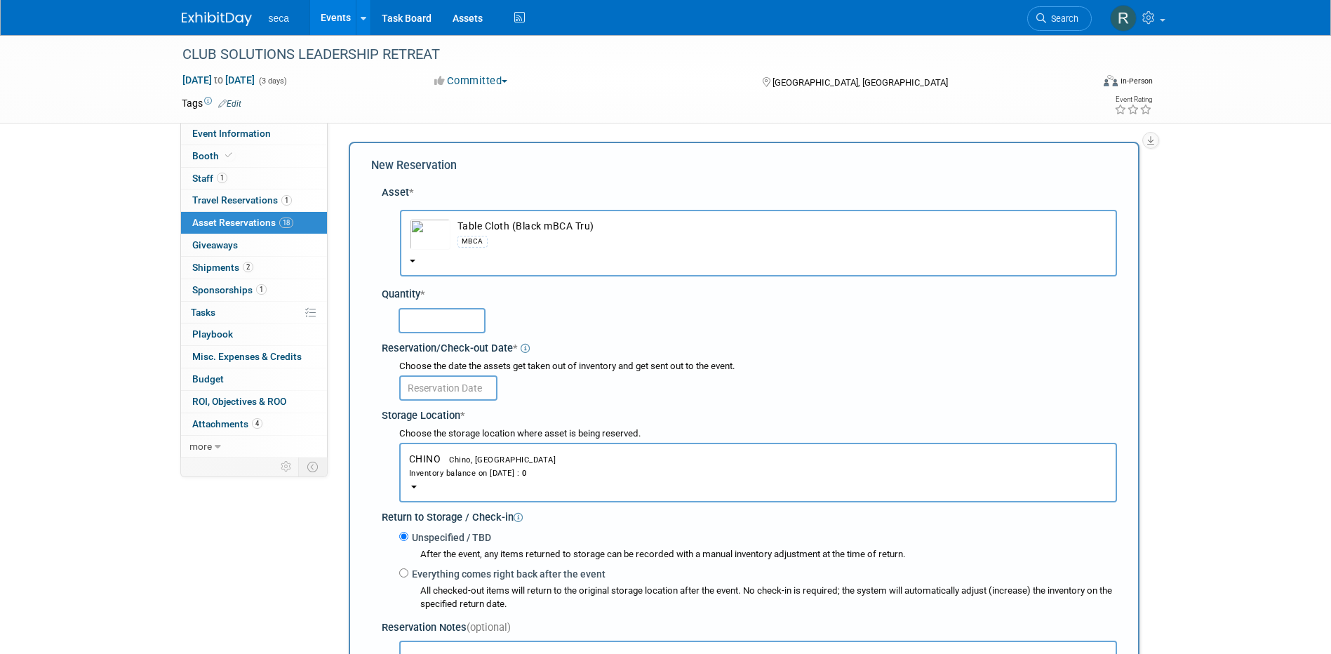
click at [448, 326] on input "text" at bounding box center [442, 320] width 87 height 25
type input "1"
click at [443, 383] on input "text" at bounding box center [448, 387] width 98 height 25
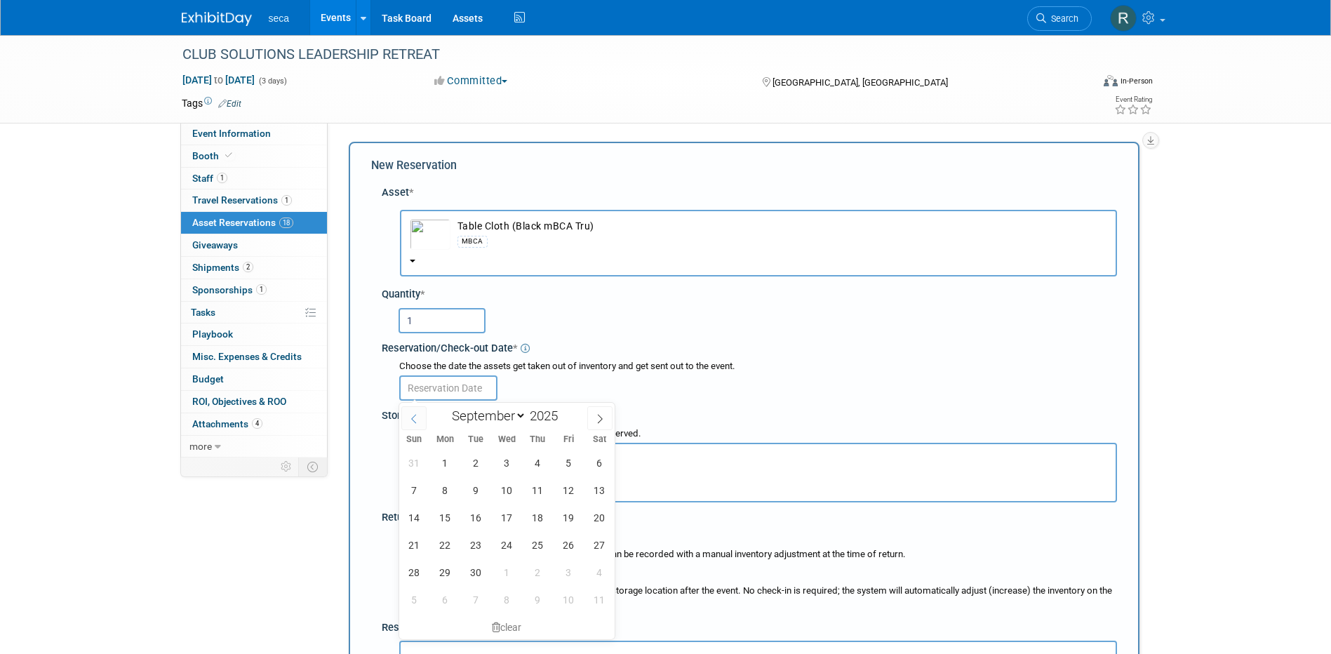
click at [415, 418] on icon at bounding box center [414, 419] width 10 height 10
select select "7"
click at [562, 566] on span "29" at bounding box center [568, 572] width 27 height 27
type input "[DATE]"
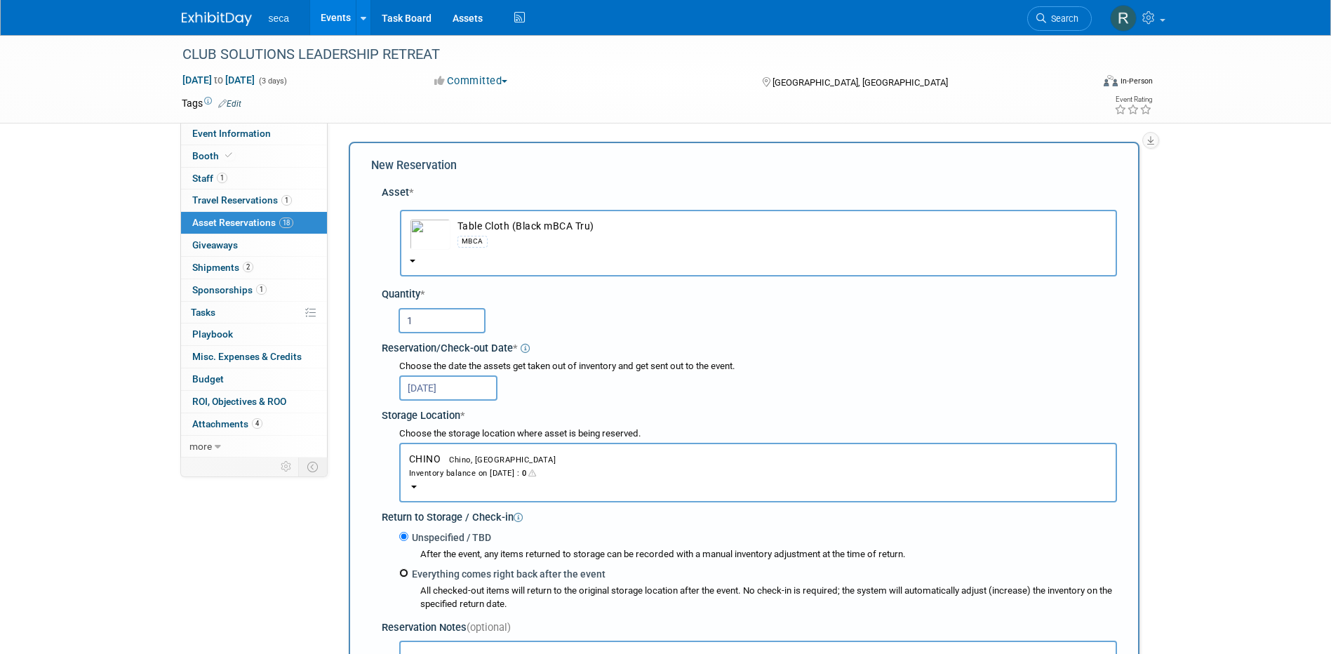
click at [405, 575] on input "Everything comes right back after the event" at bounding box center [403, 572] width 9 height 9
radio input "true"
select select "8"
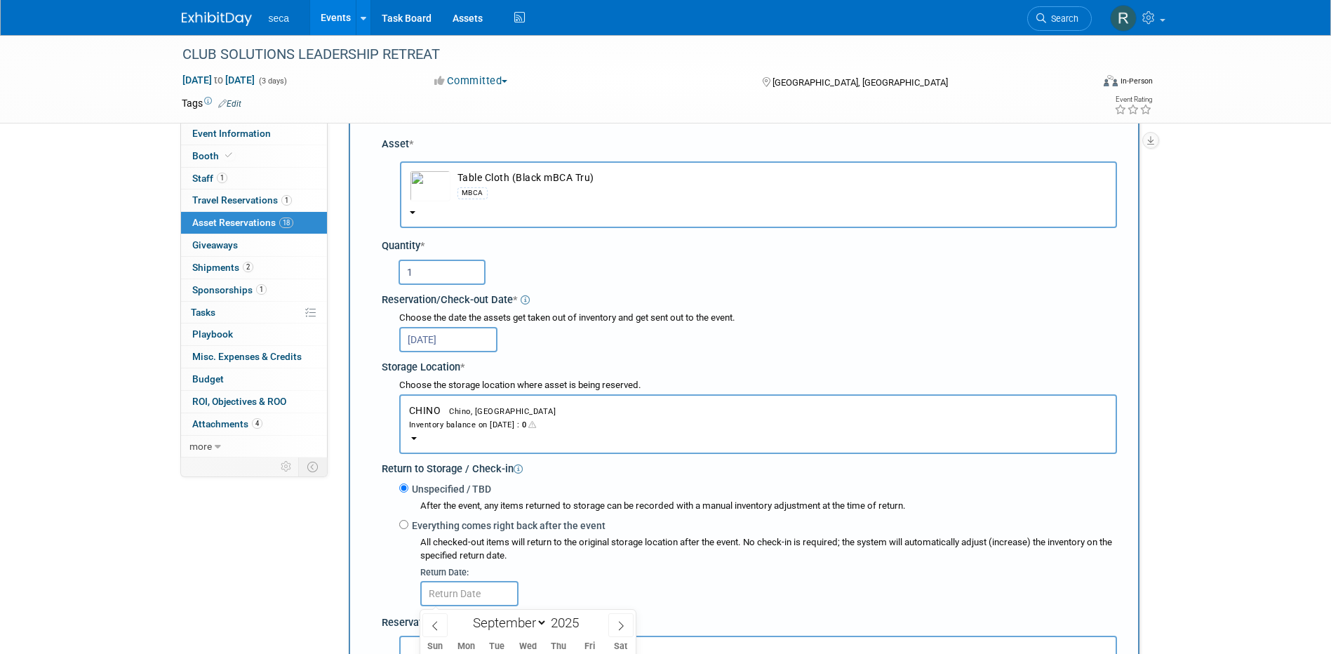
scroll to position [283, 0]
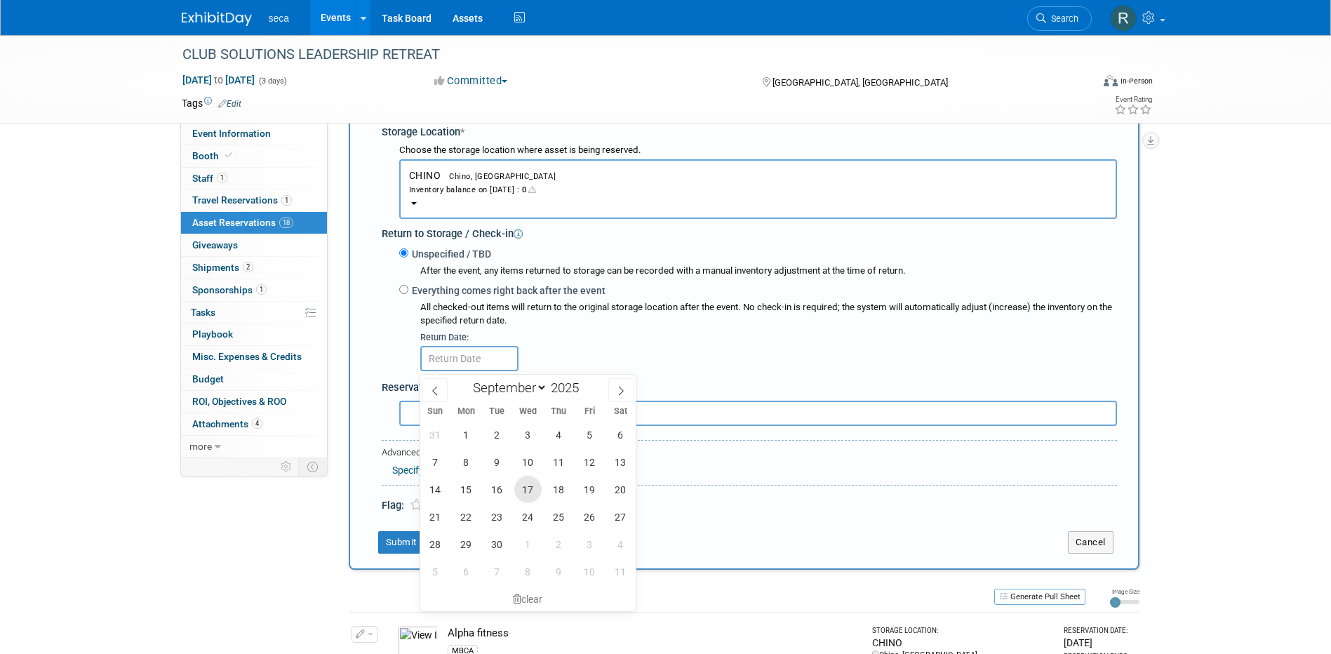
click at [528, 489] on span "17" at bounding box center [527, 489] width 27 height 27
type input "[DATE]"
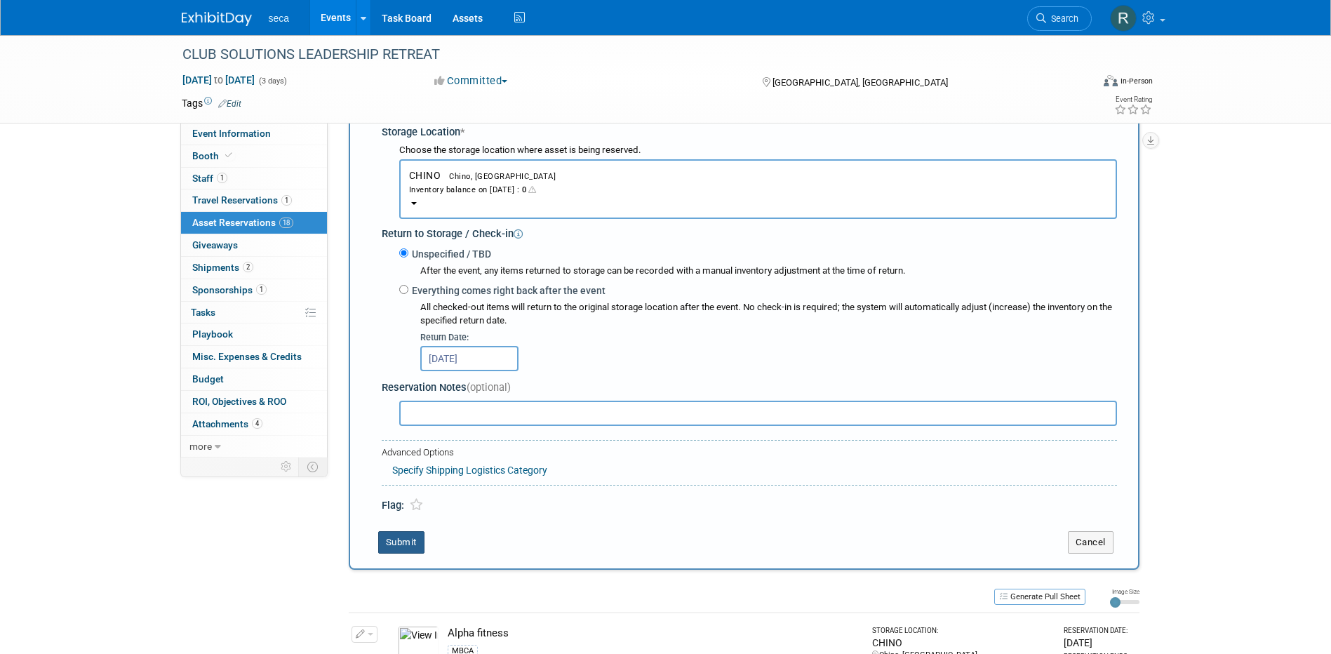
click at [394, 549] on button "Submit" at bounding box center [401, 542] width 46 height 22
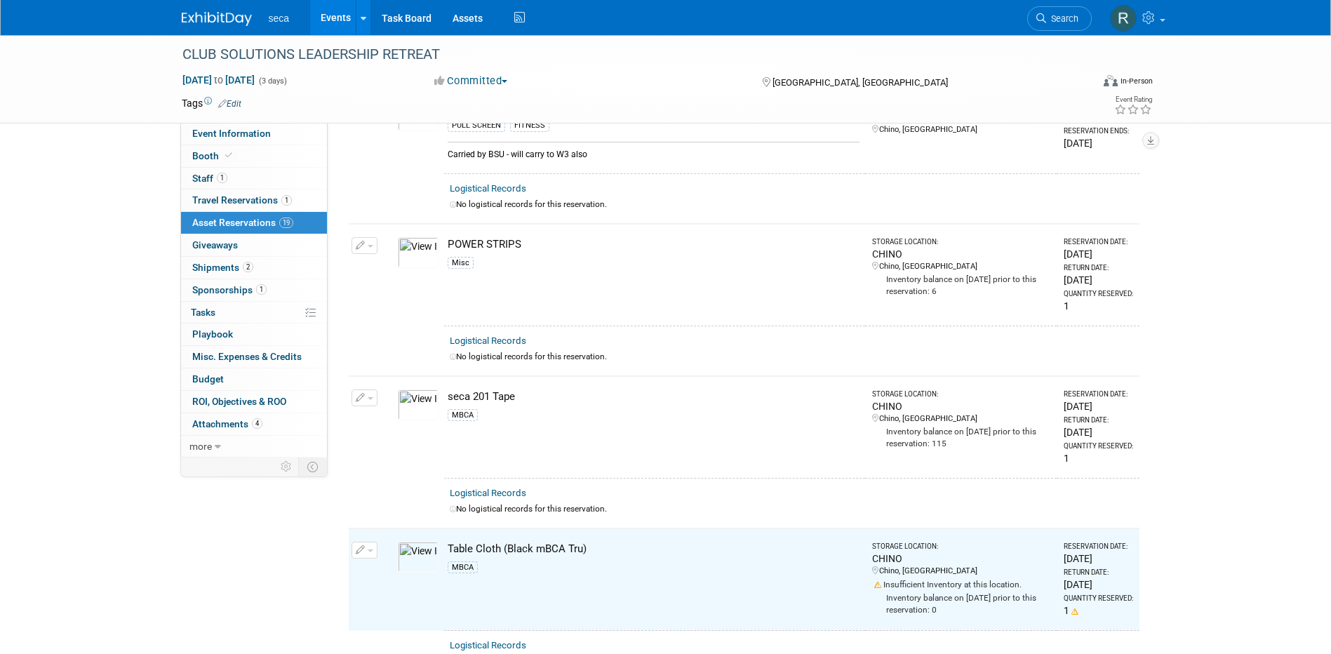
scroll to position [2080, 0]
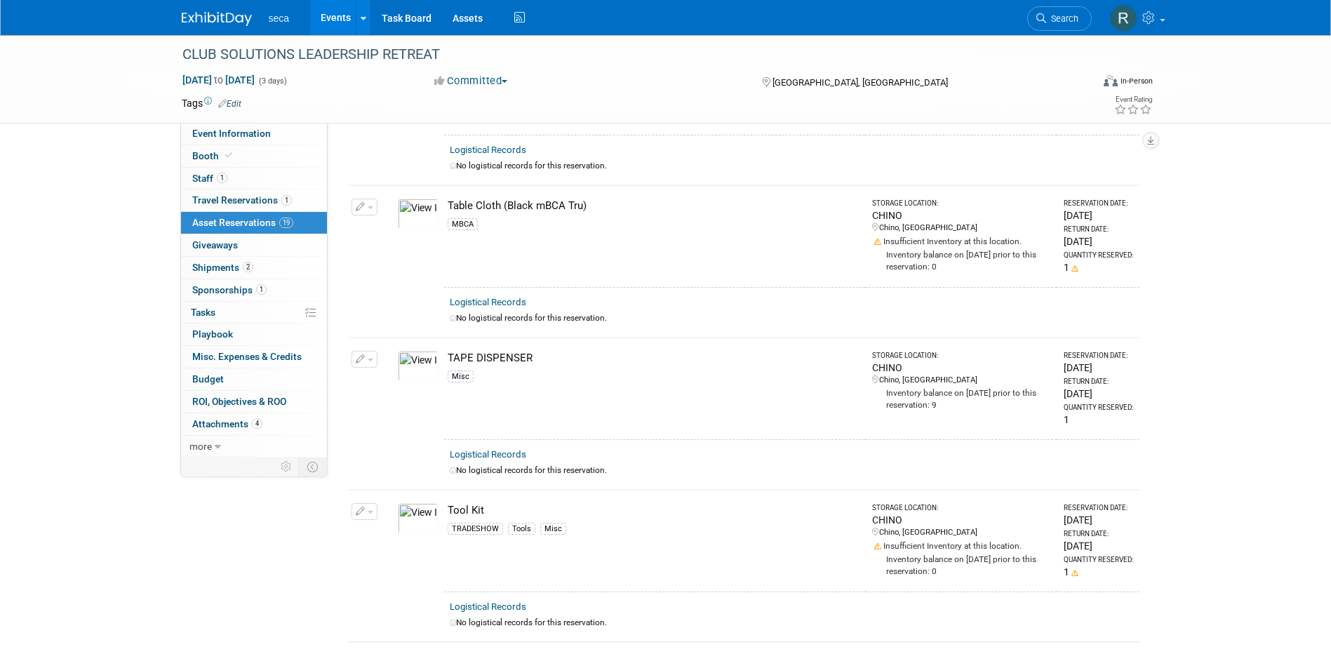
click at [339, 11] on link "Events" at bounding box center [335, 17] width 51 height 35
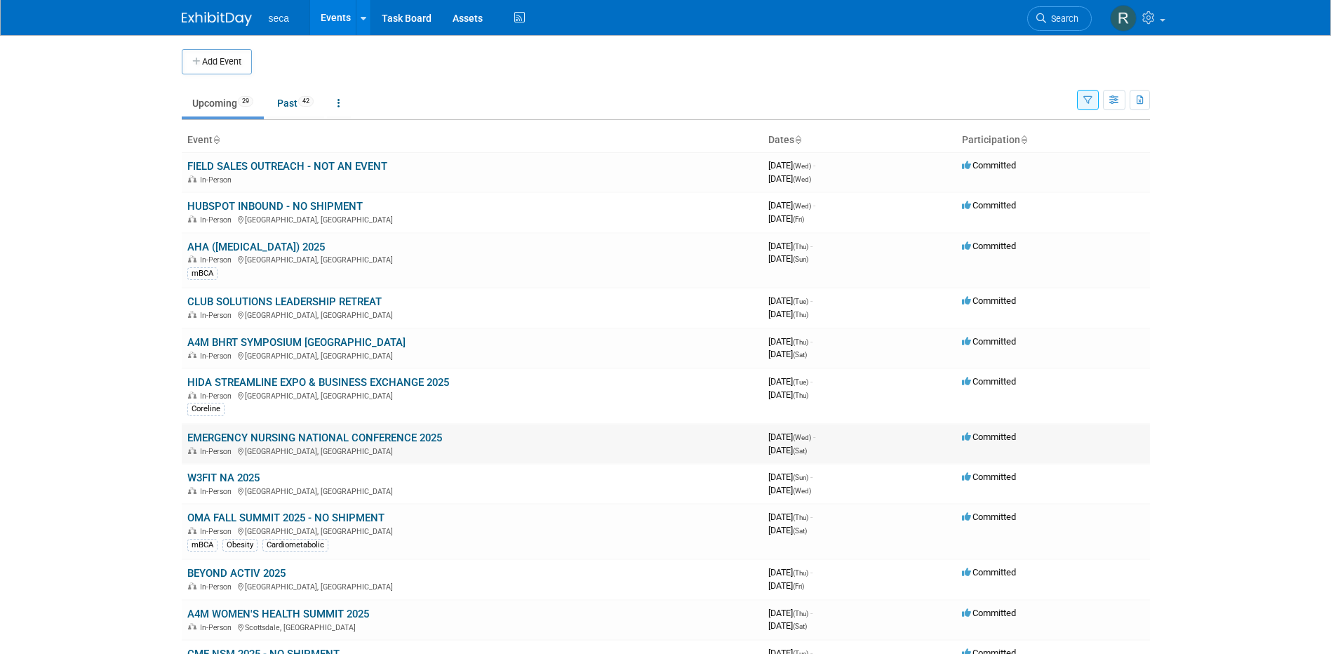
click at [244, 436] on link "EMERGENCY NURSING NATIONAL CONFERENCE 2025" at bounding box center [314, 438] width 255 height 13
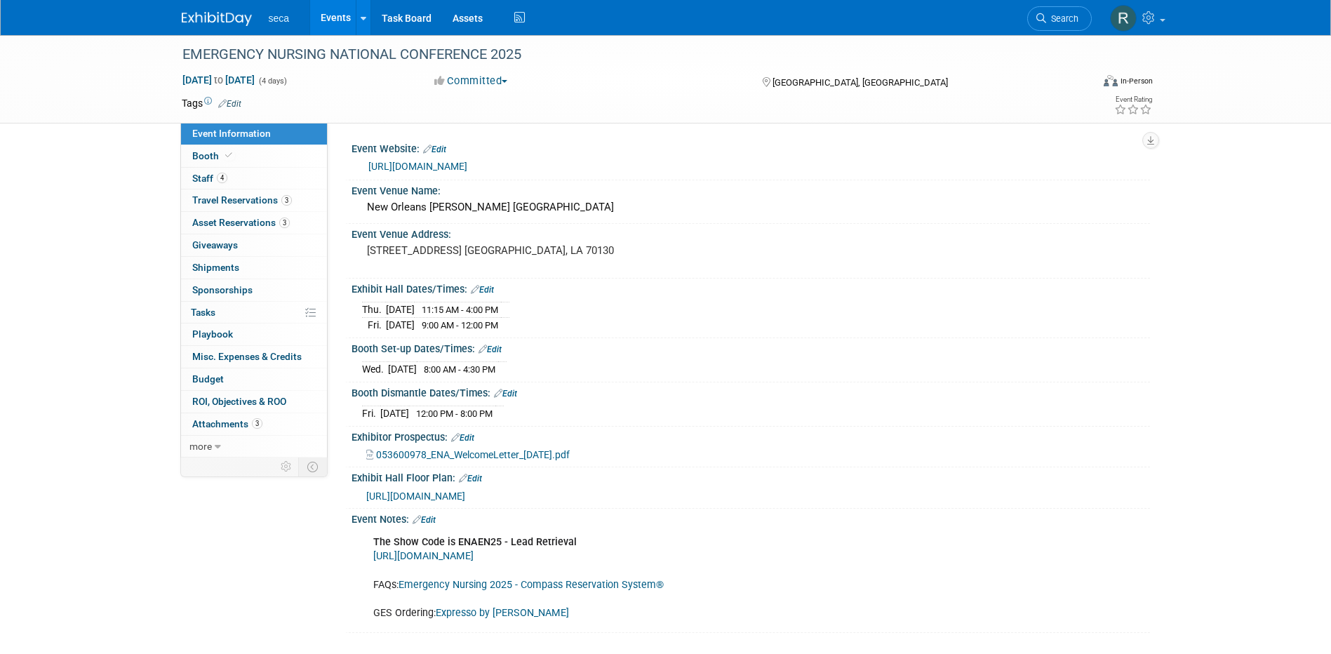
click at [335, 14] on link "Events" at bounding box center [335, 17] width 51 height 35
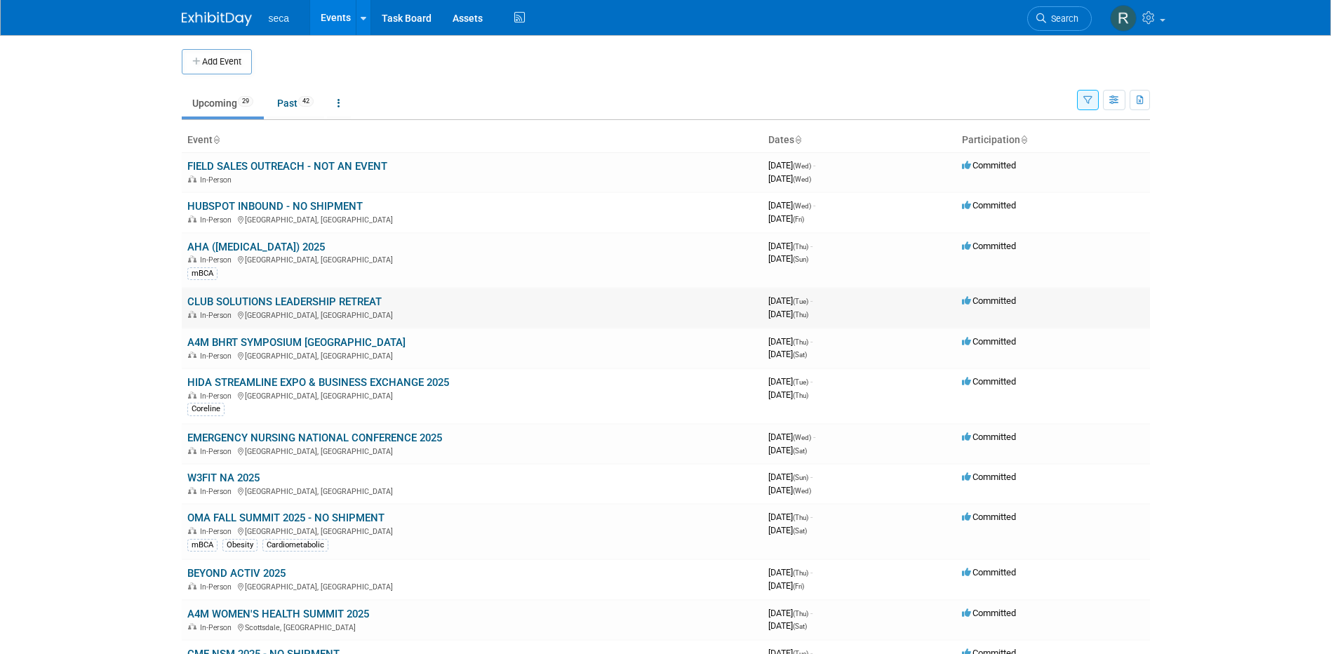
click at [300, 302] on link "CLUB SOLUTIONS LEADERSHIP RETREAT" at bounding box center [284, 301] width 194 height 13
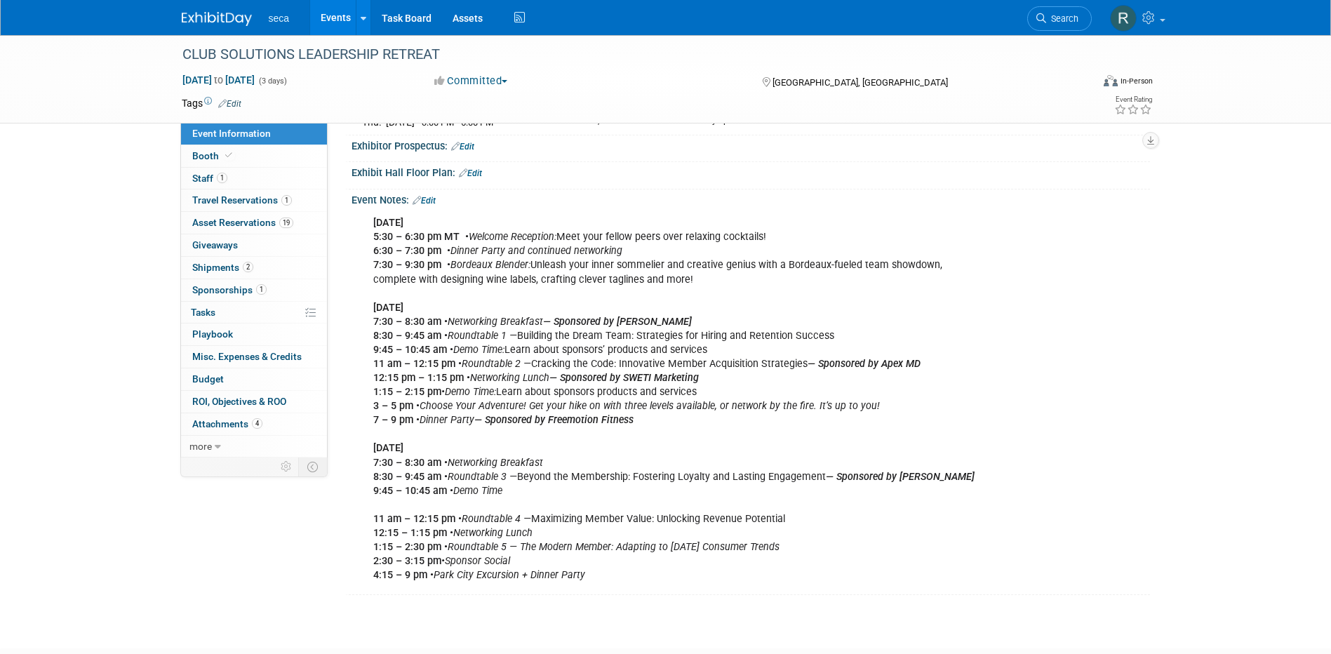
scroll to position [351, 0]
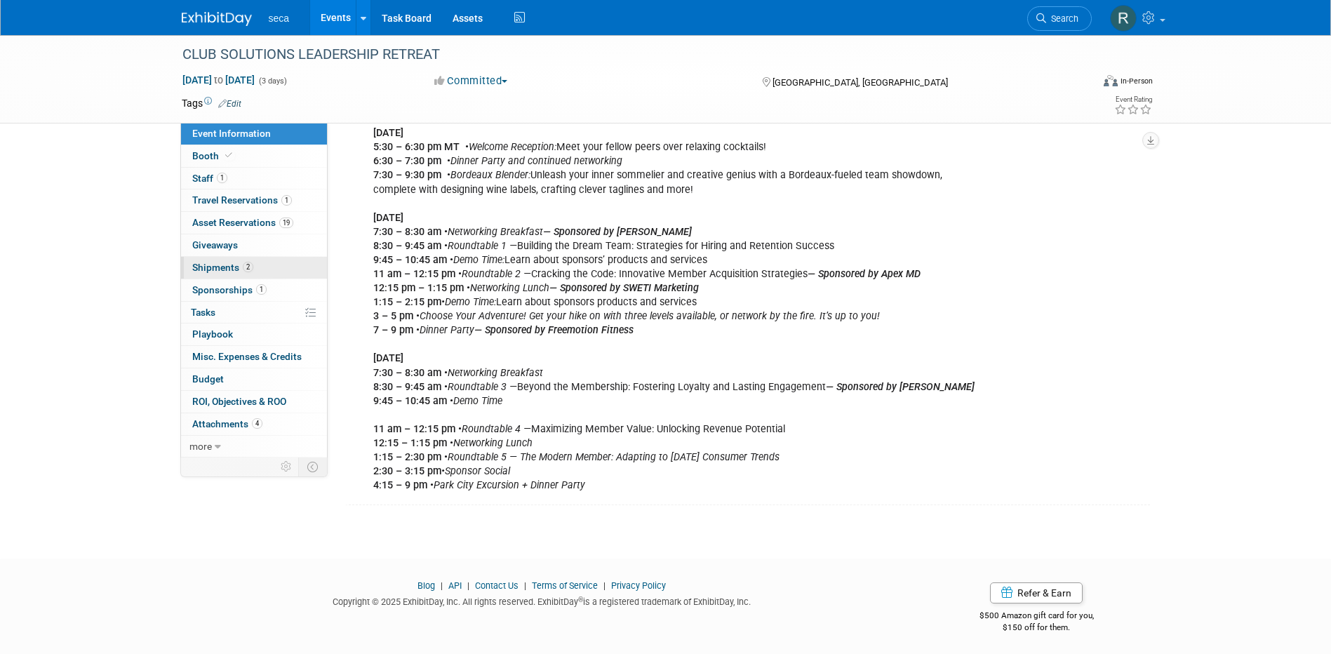
click at [239, 264] on span "Shipments 2" at bounding box center [222, 267] width 61 height 11
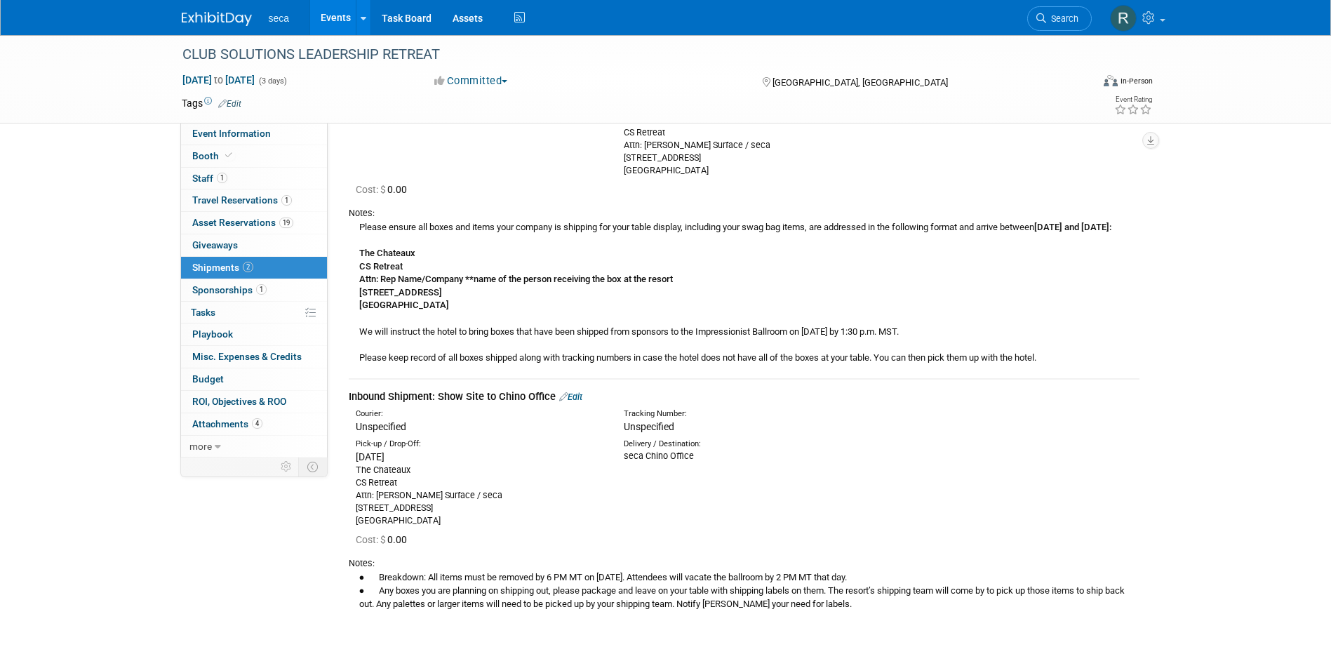
scroll to position [0, 0]
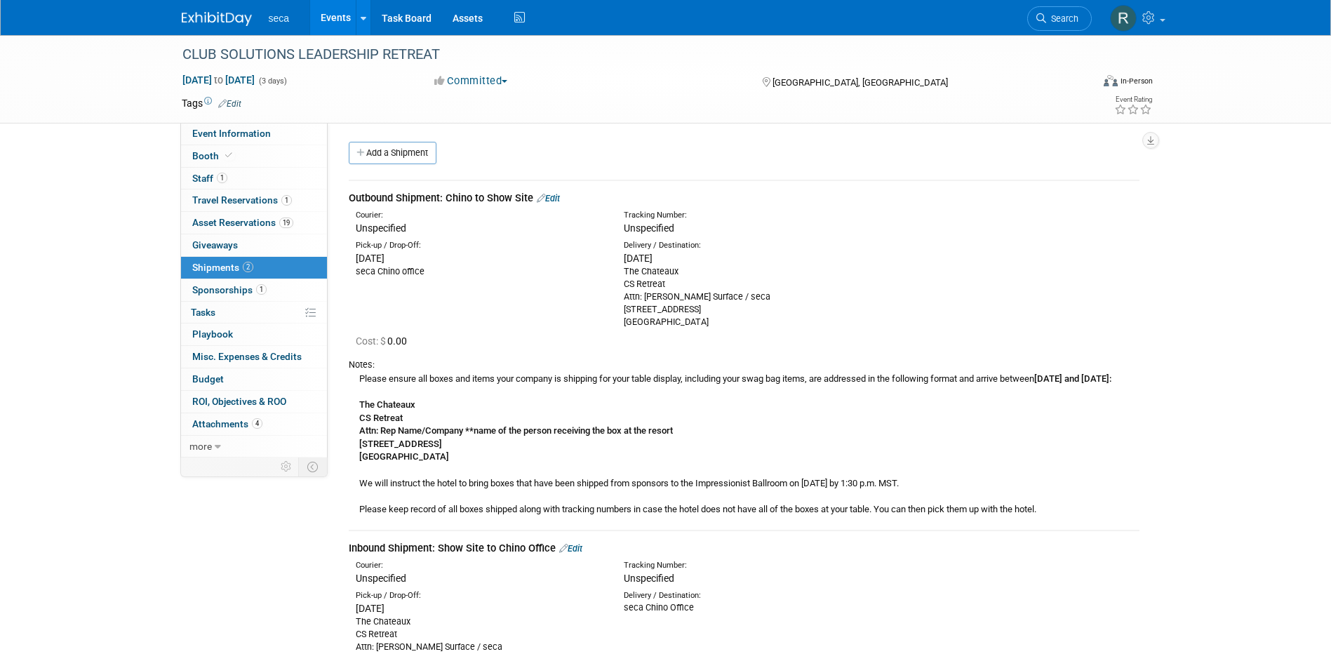
click at [329, 22] on link "Events" at bounding box center [335, 17] width 51 height 35
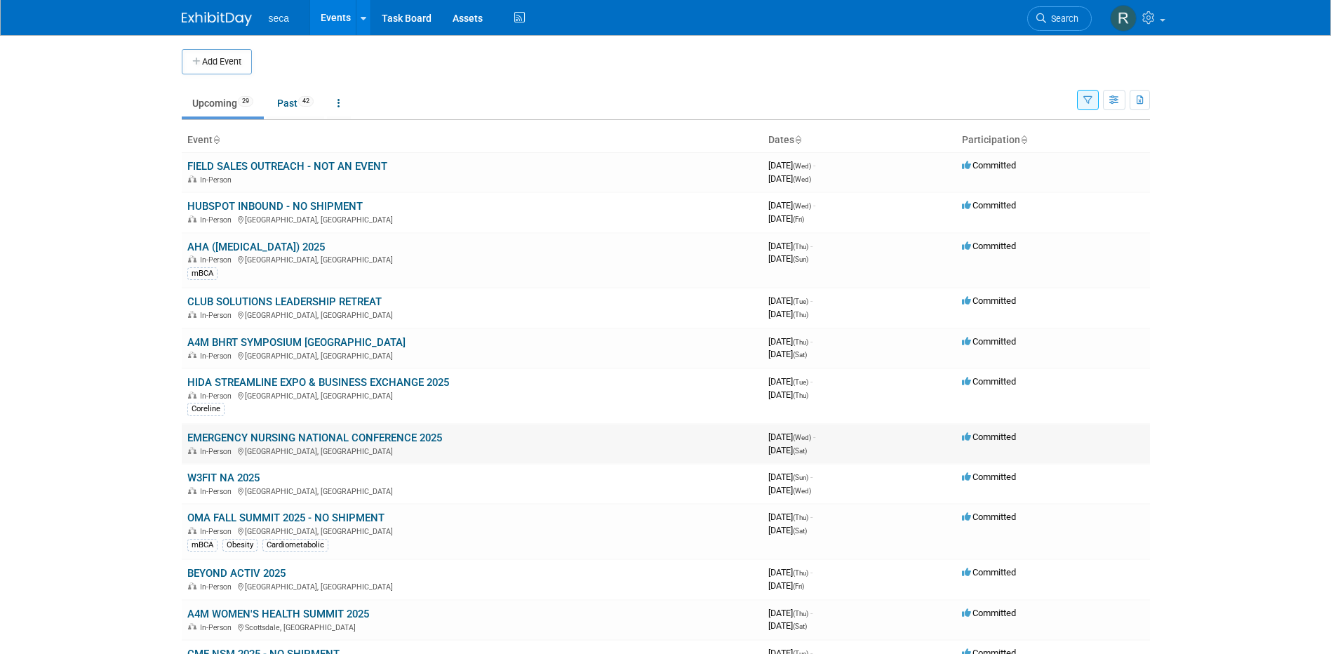
click at [256, 436] on link "EMERGENCY NURSING NATIONAL CONFERENCE 2025" at bounding box center [314, 438] width 255 height 13
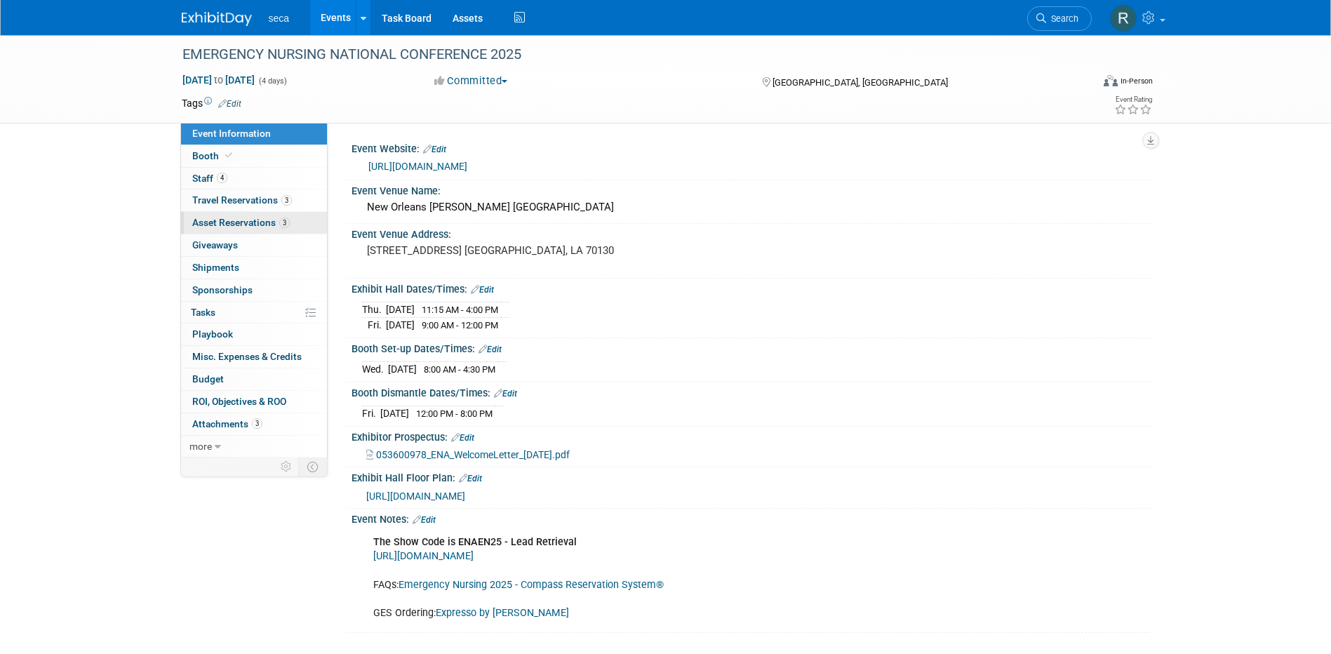
click at [230, 220] on span "Asset Reservations 3" at bounding box center [241, 222] width 98 height 11
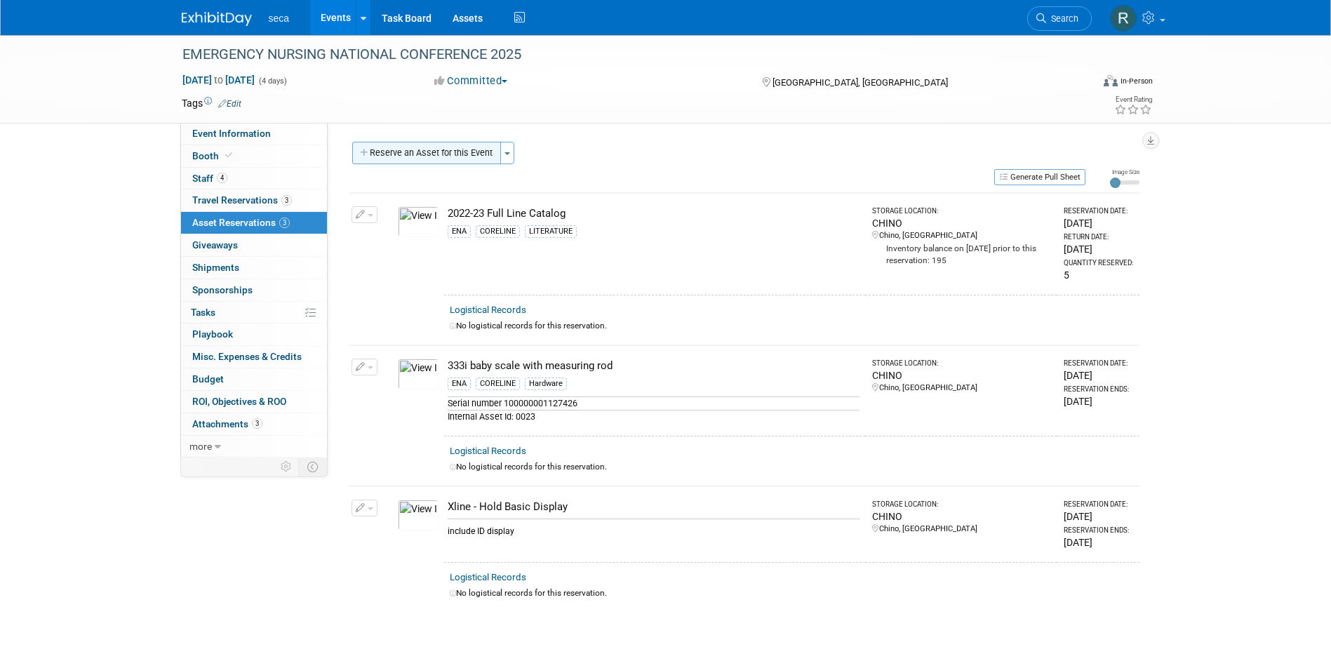
click at [435, 149] on button "Reserve an Asset for this Event" at bounding box center [426, 153] width 149 height 22
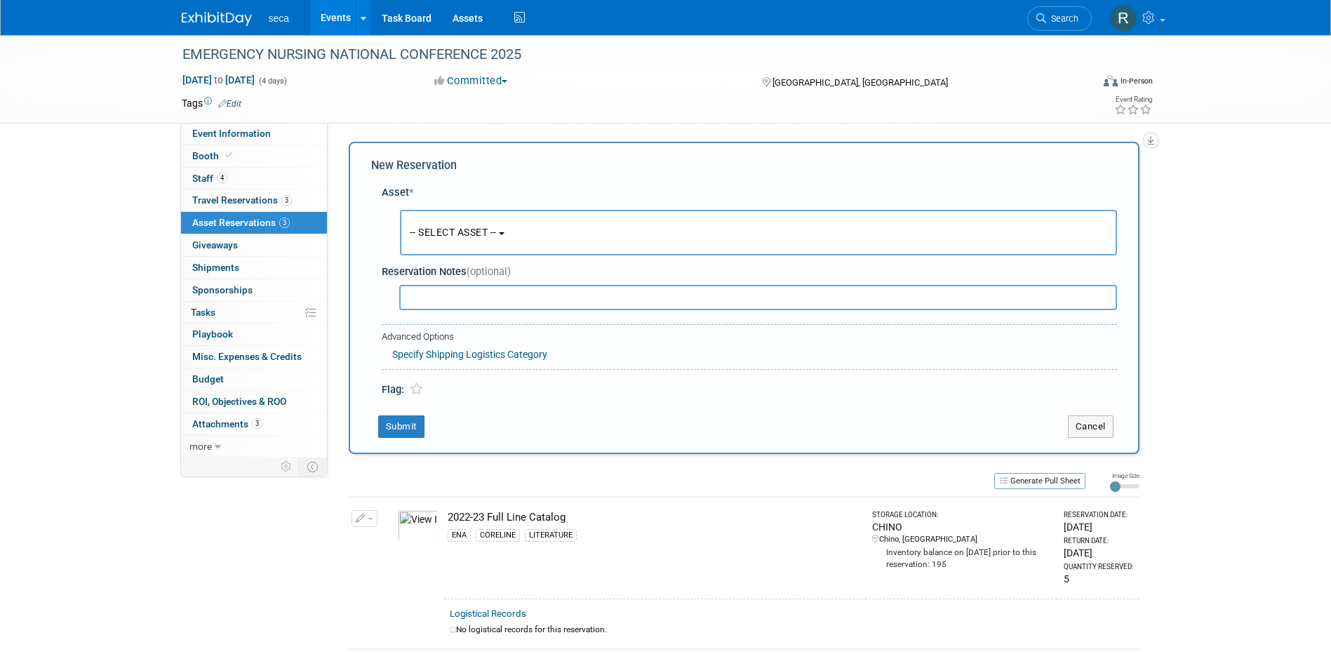
scroll to position [13, 0]
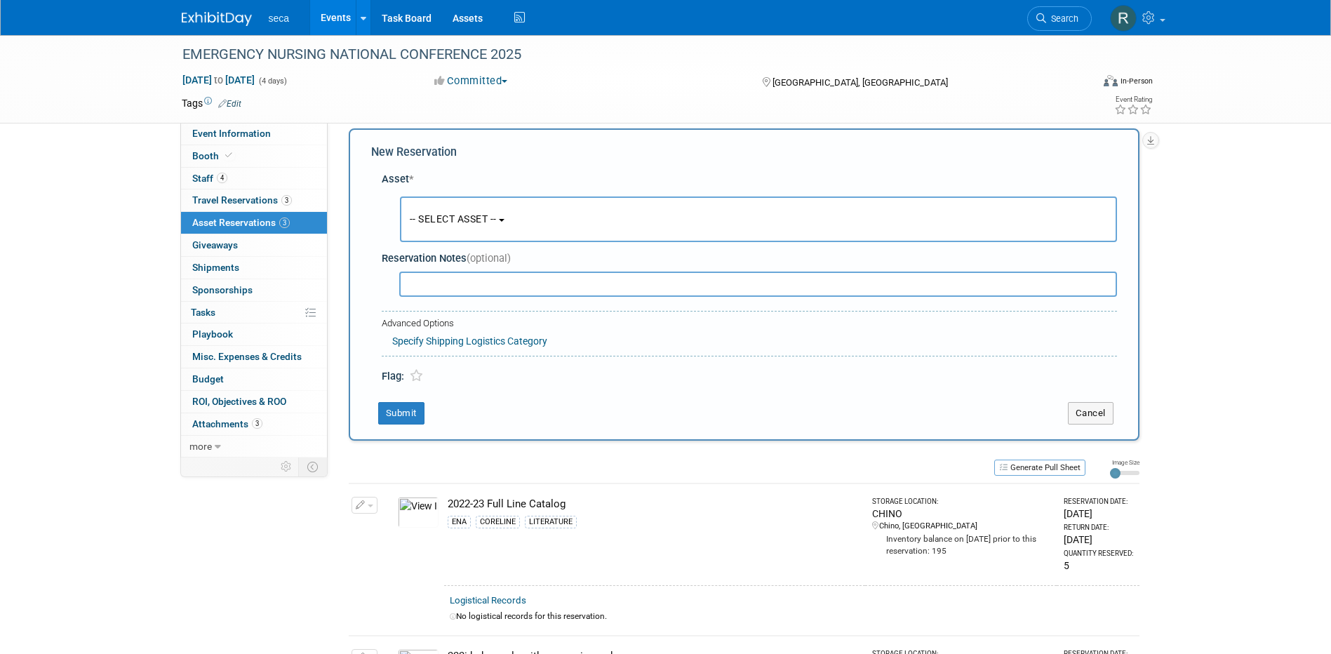
click at [451, 216] on span "-- SELECT ASSET --" at bounding box center [453, 218] width 87 height 11
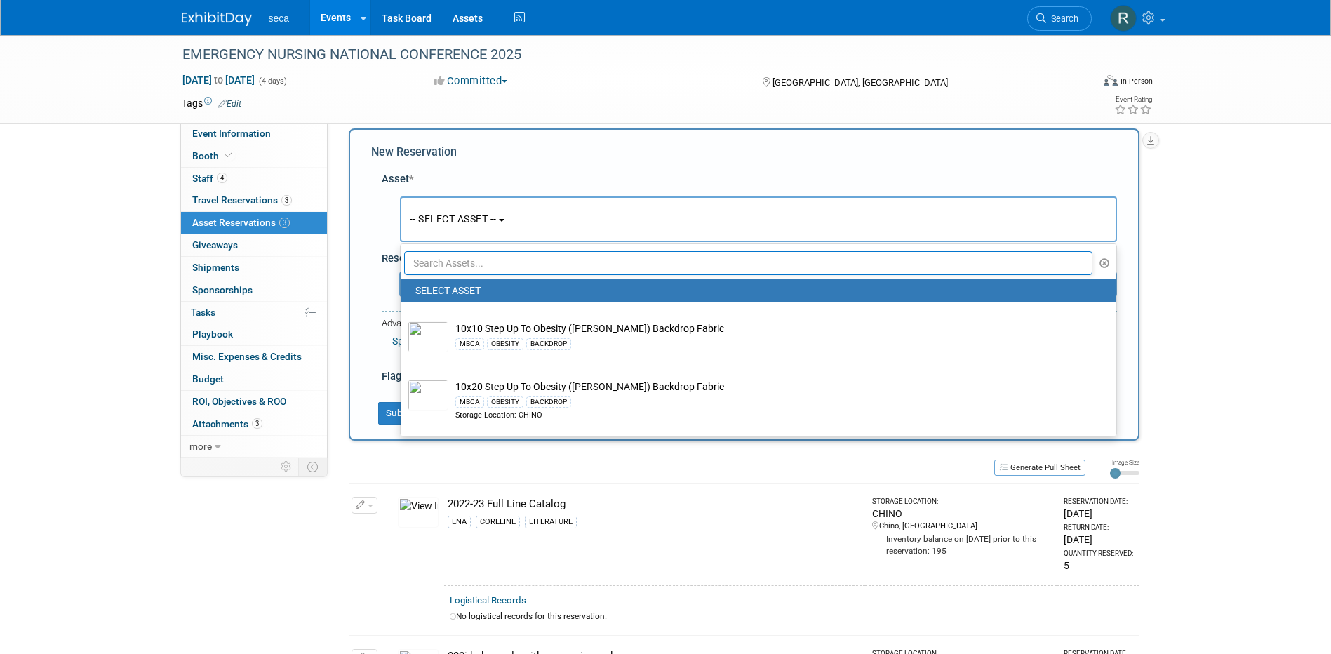
click at [453, 260] on input "text" at bounding box center [748, 263] width 689 height 24
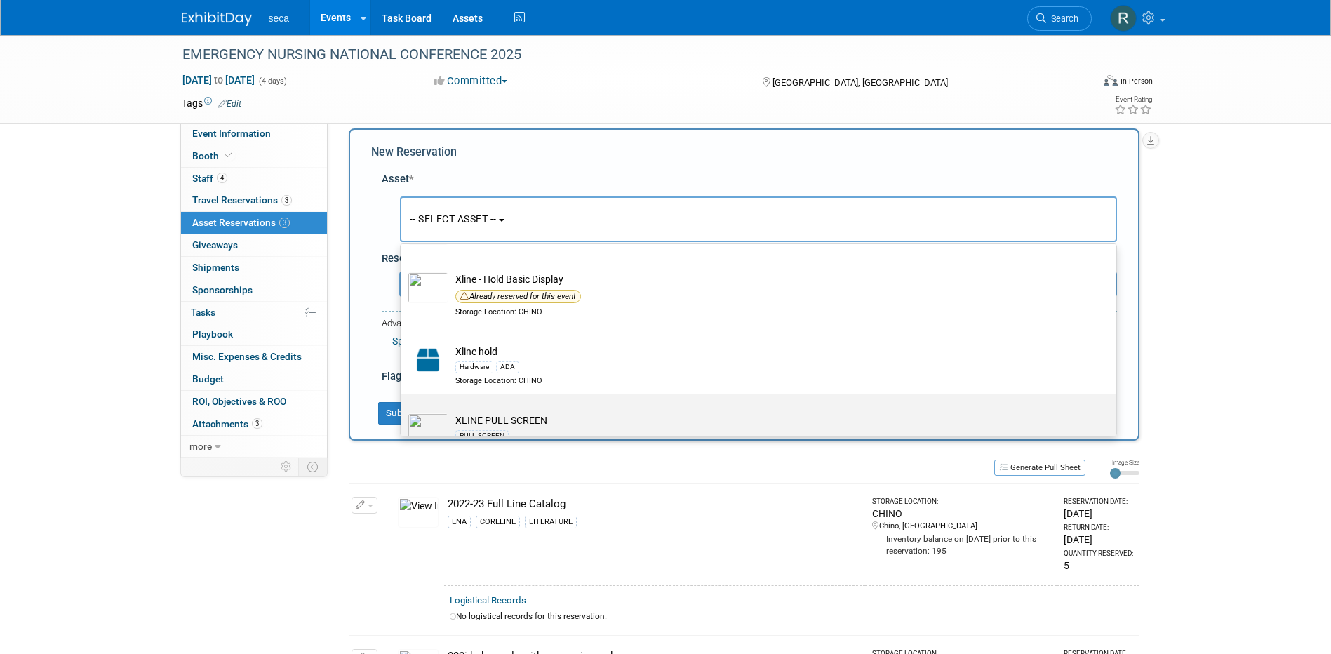
scroll to position [175, 0]
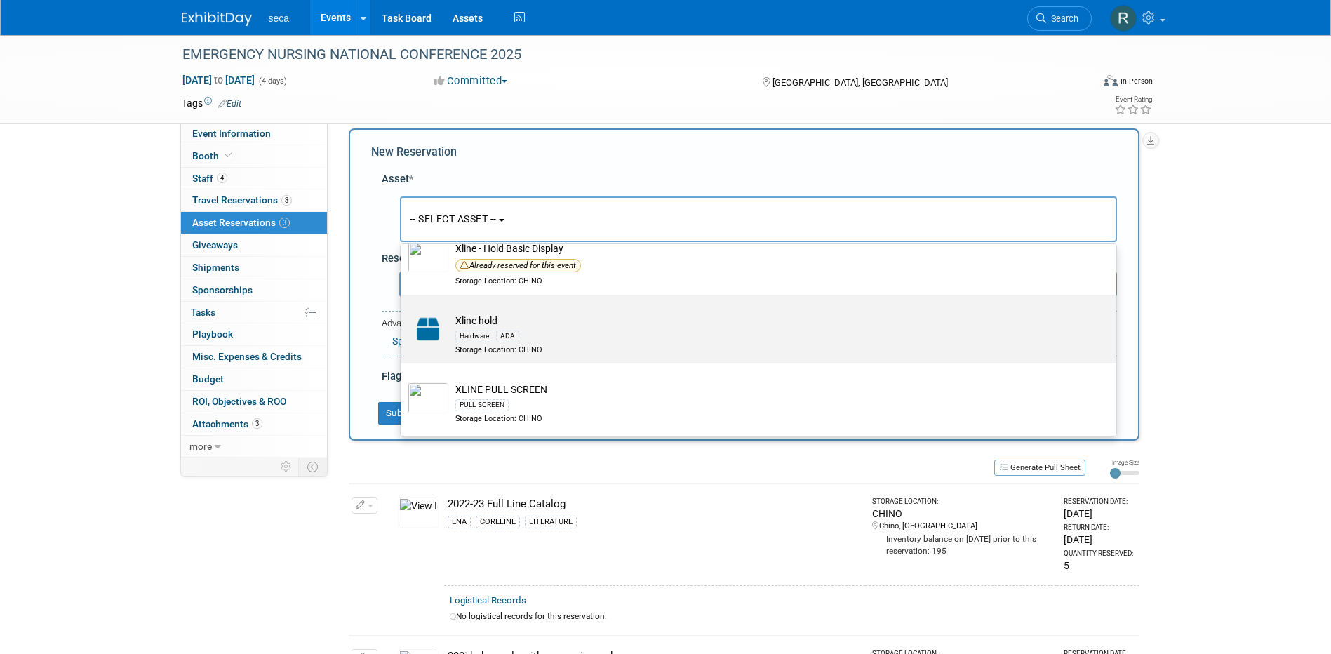
type input "XLine"
click at [454, 312] on label "Xline hold Hardware ADA Storage Location: CHINO" at bounding box center [755, 329] width 695 height 63
click at [403, 312] on input "Xline hold Hardware ADA Storage Location: CHINO" at bounding box center [398, 306] width 9 height 9
select select "10728124"
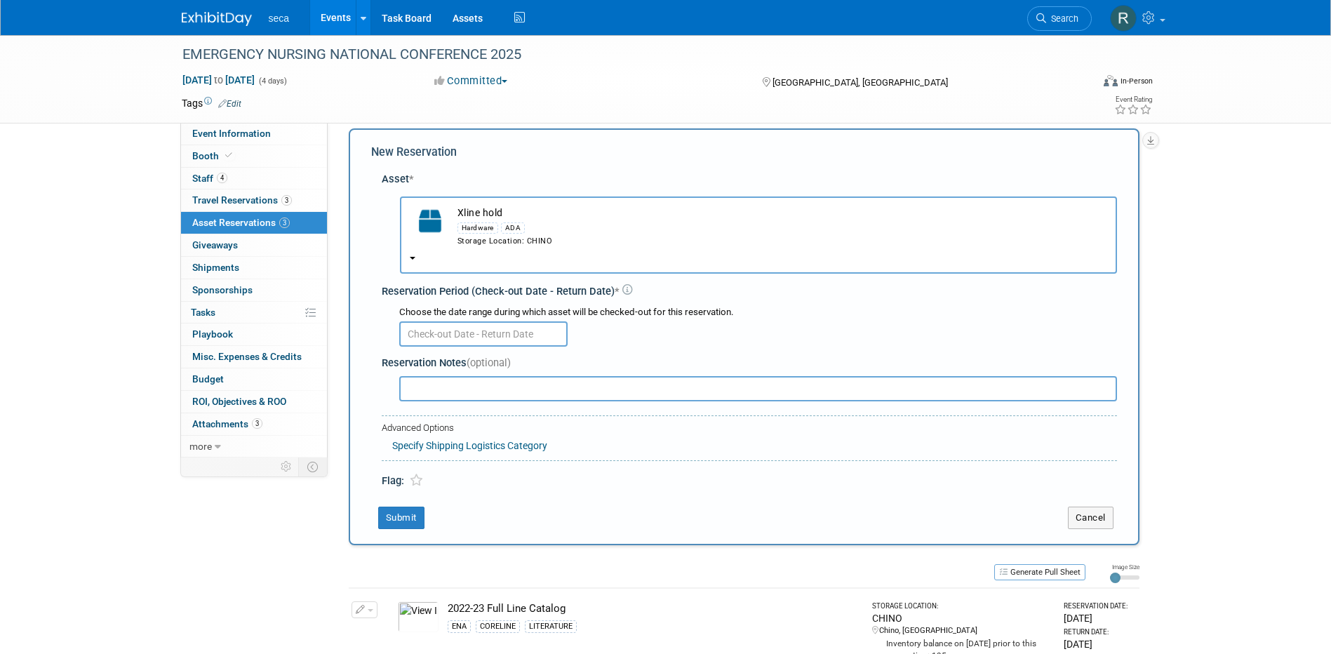
click at [463, 326] on input "text" at bounding box center [483, 333] width 168 height 25
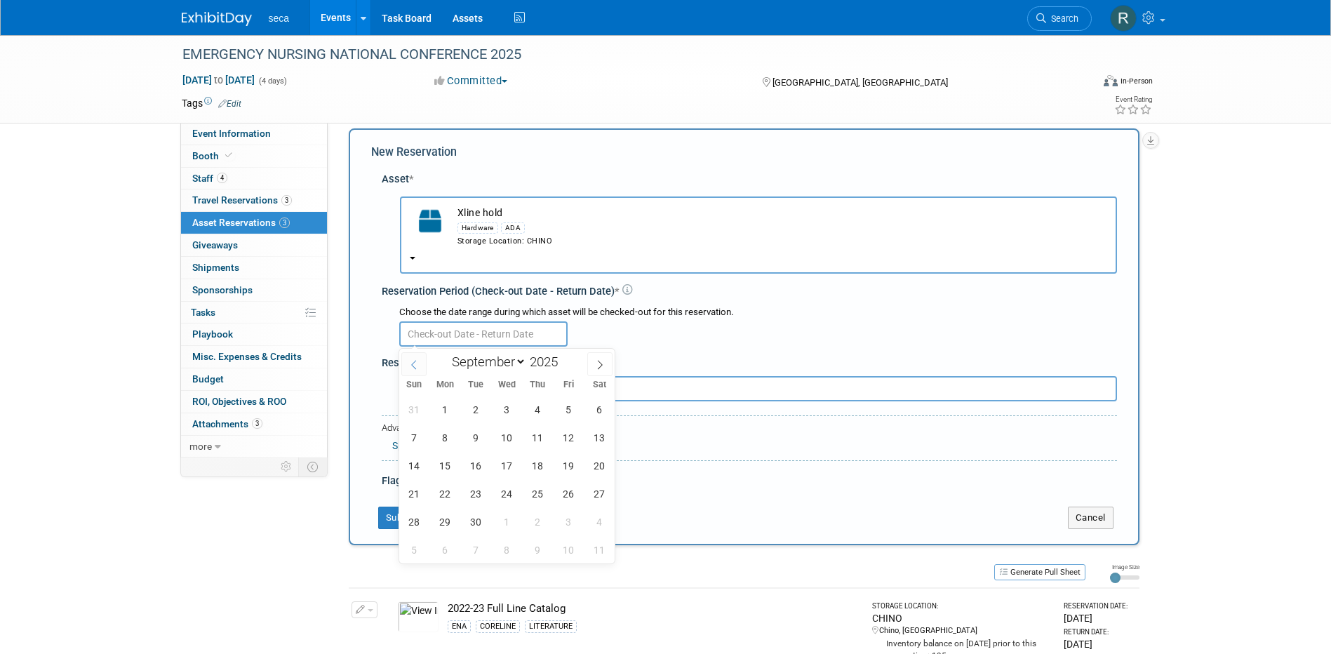
click at [416, 363] on icon at bounding box center [414, 365] width 10 height 10
select select "7"
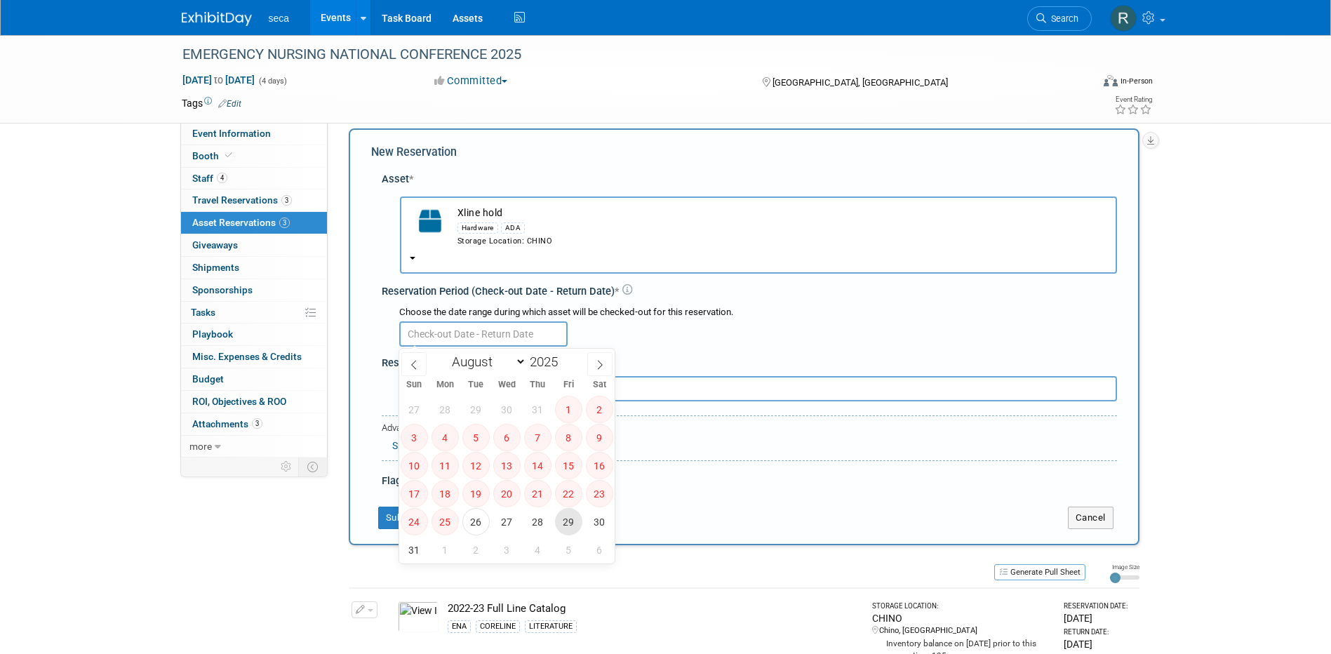
click at [569, 519] on span "29" at bounding box center [568, 521] width 27 height 27
type input "[DATE]"
click at [599, 366] on icon at bounding box center [600, 365] width 10 height 10
select select "8"
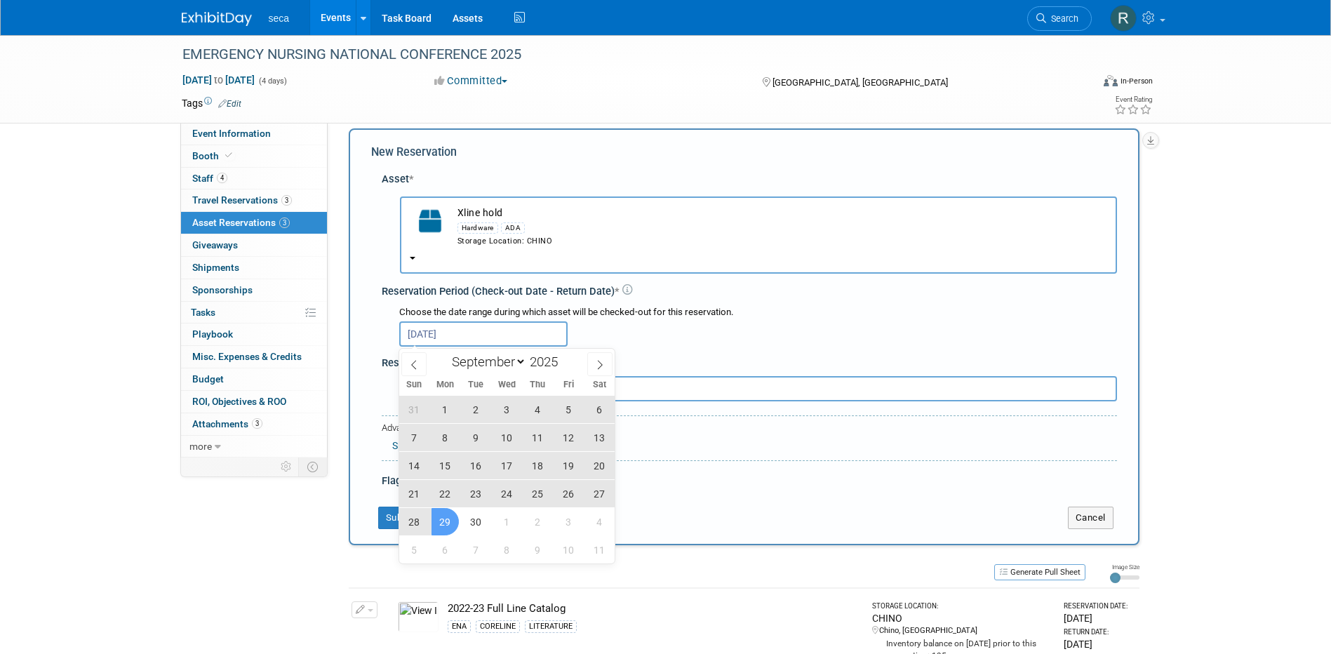
click at [448, 519] on span "29" at bounding box center [445, 521] width 27 height 27
type input "Aug 29, 2025 to Sep 29, 2025"
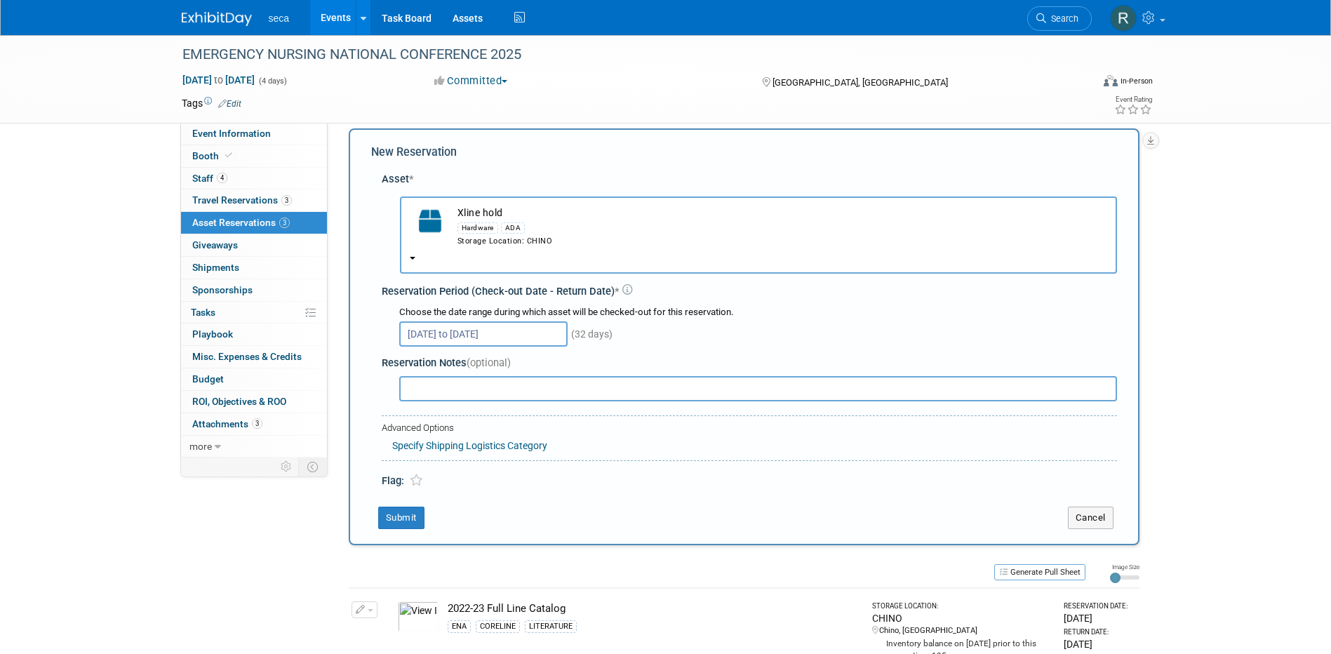
click at [455, 389] on input "text" at bounding box center [758, 388] width 718 height 25
type input "ID Display"
click at [394, 515] on button "Submit" at bounding box center [401, 518] width 46 height 22
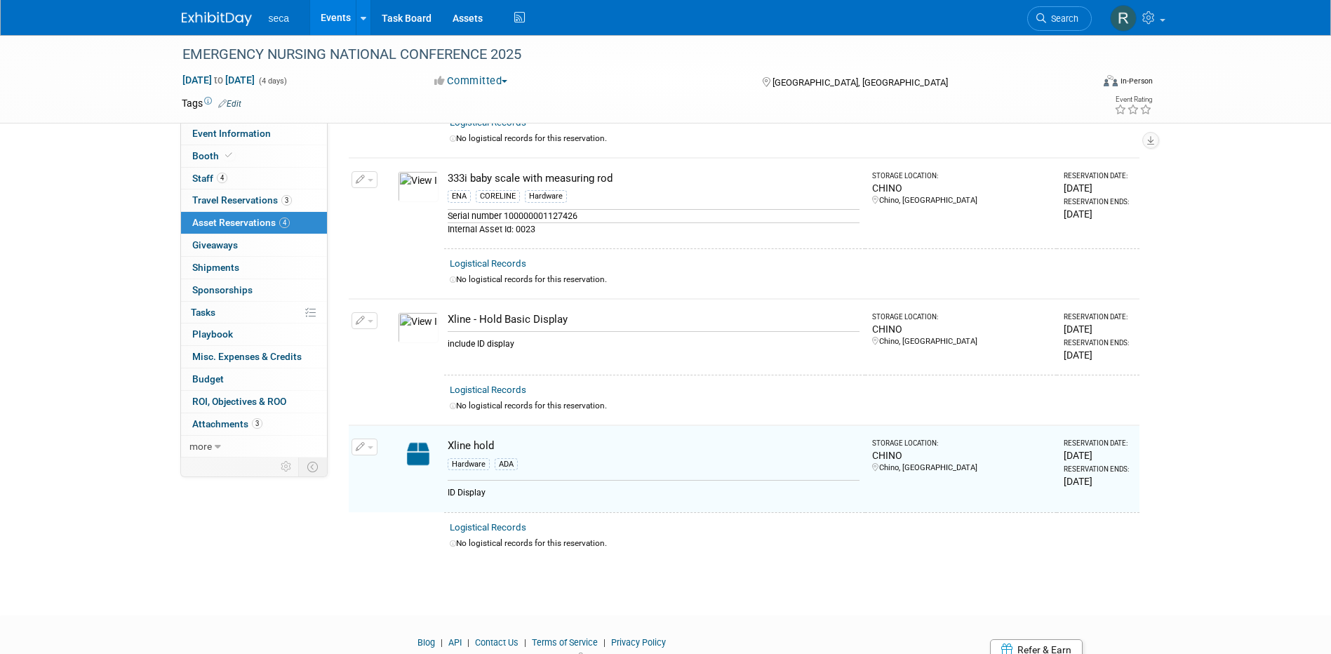
scroll to position [244, 0]
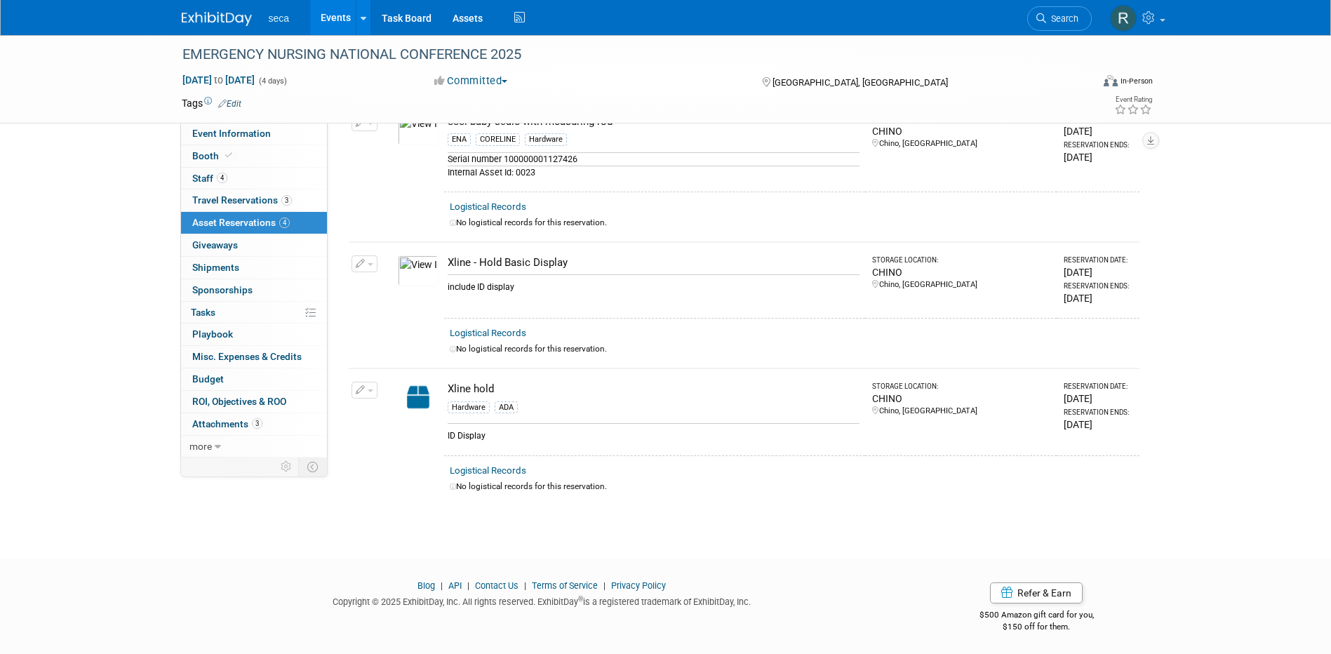
click at [356, 388] on icon "button" at bounding box center [361, 390] width 10 height 9
click at [416, 457] on span "Cancel Reservation" at bounding box center [424, 455] width 90 height 11
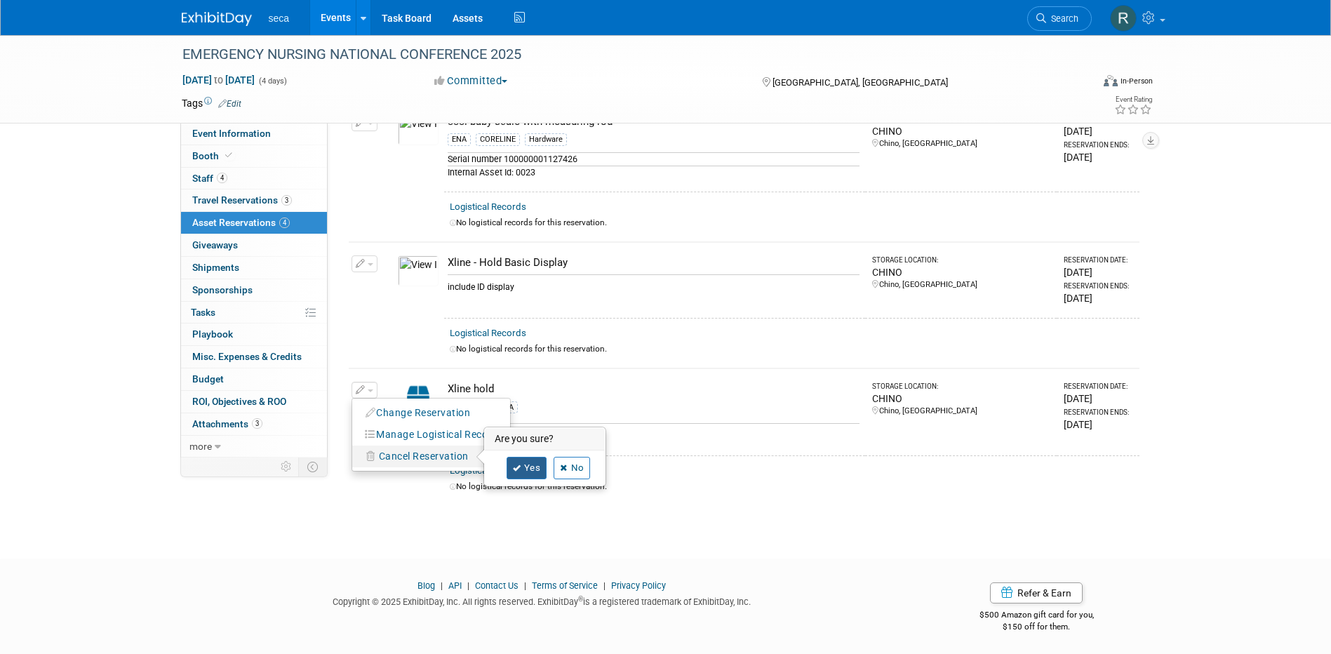
click at [516, 457] on link "Yes" at bounding box center [527, 468] width 41 height 22
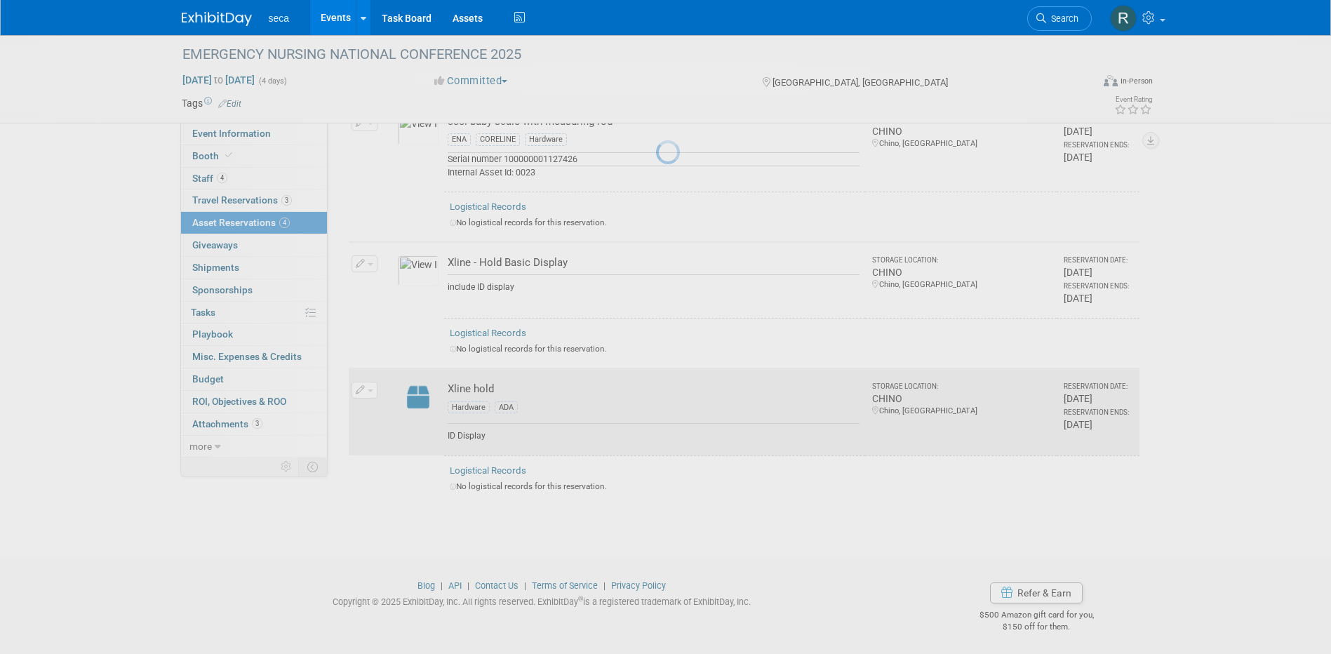
scroll to position [107, 0]
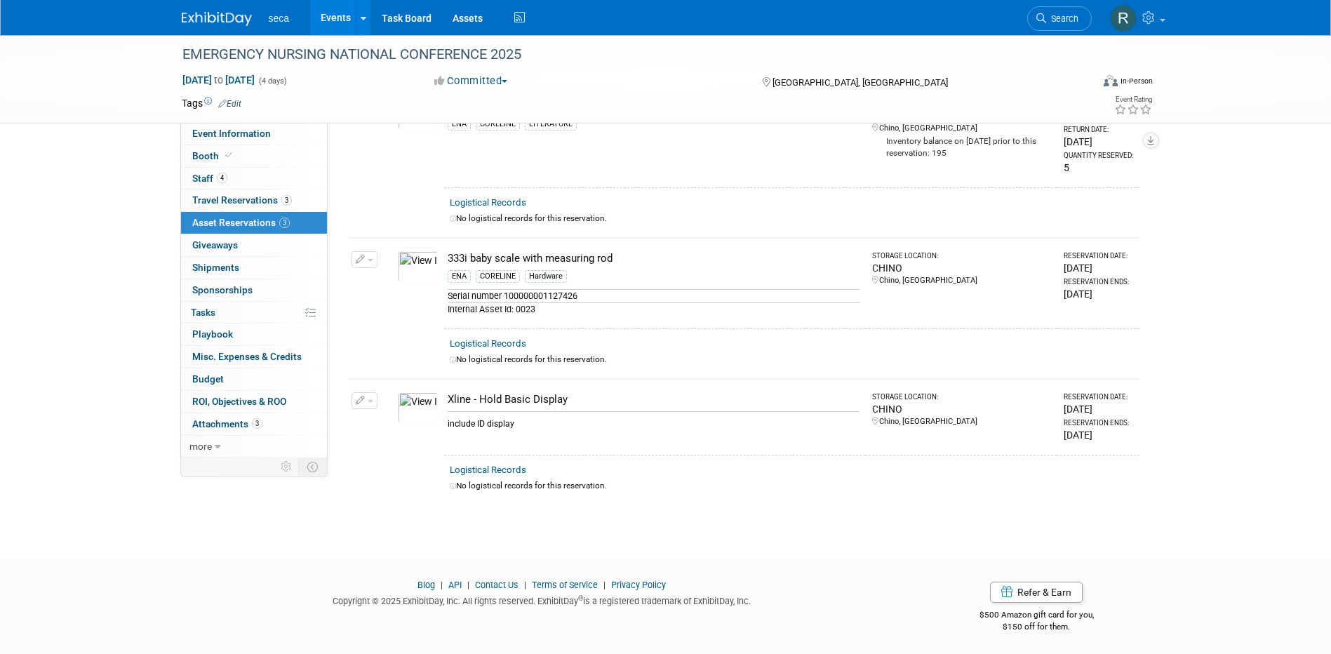
click at [337, 19] on link "Events" at bounding box center [335, 17] width 51 height 35
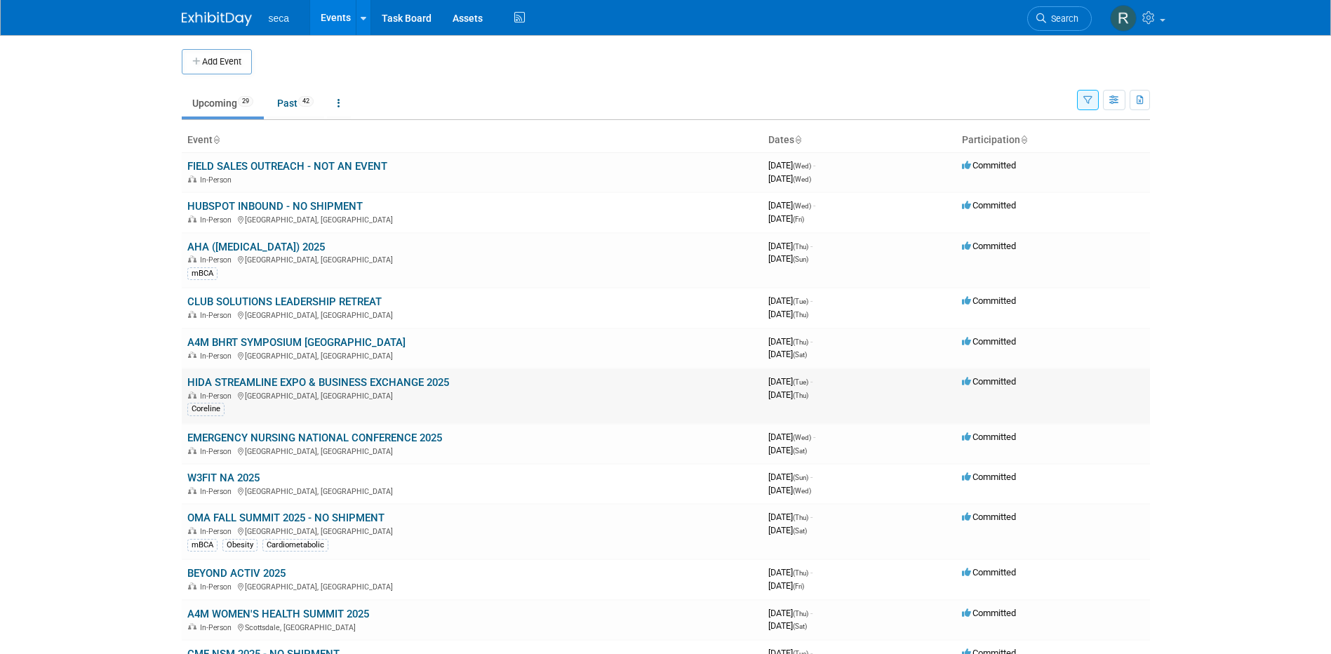
click at [240, 380] on link "HIDA STREAMLINE EXPO & BUSINESS EXCHANGE 2025" at bounding box center [318, 382] width 262 height 13
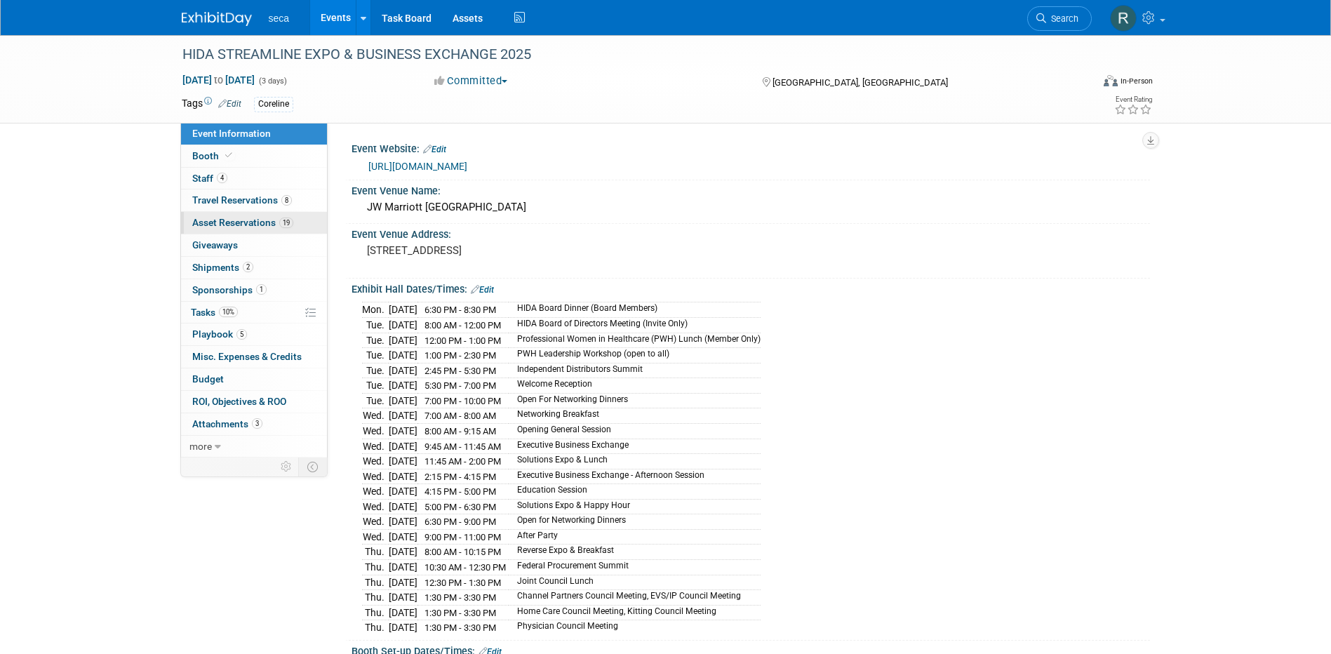
click at [228, 219] on span "Asset Reservations 19" at bounding box center [242, 222] width 101 height 11
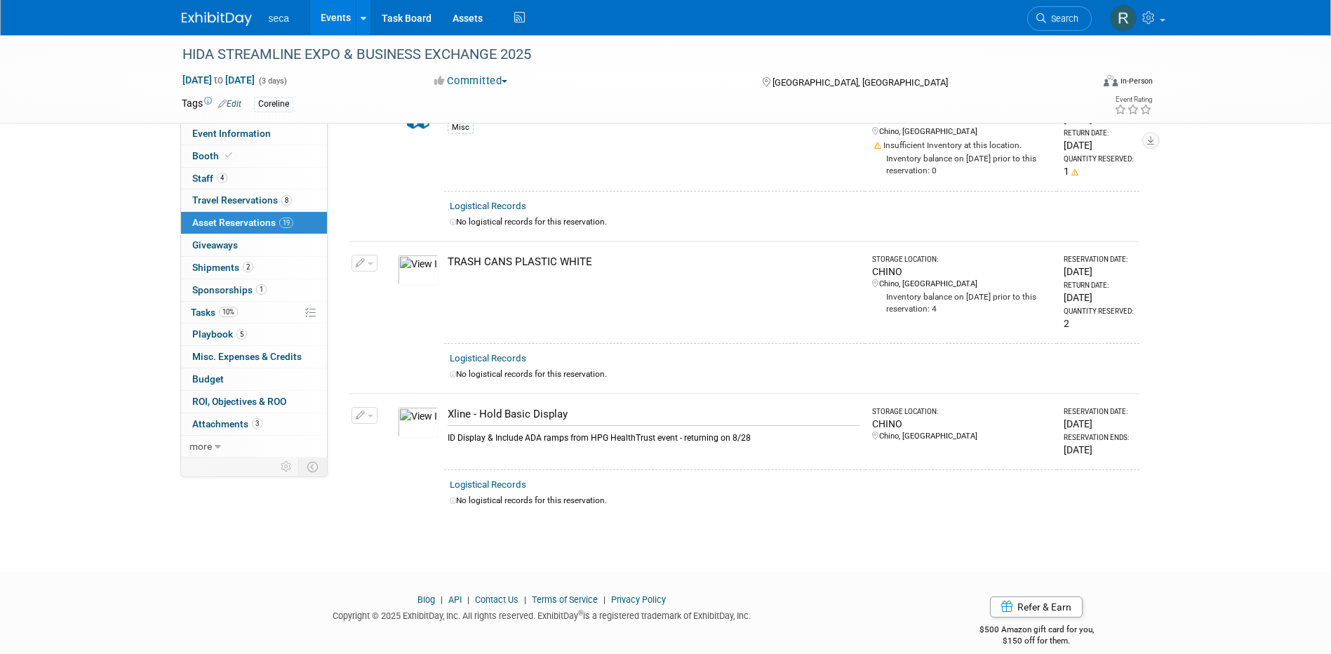
scroll to position [2515, 0]
click at [362, 408] on icon "button" at bounding box center [361, 412] width 10 height 9
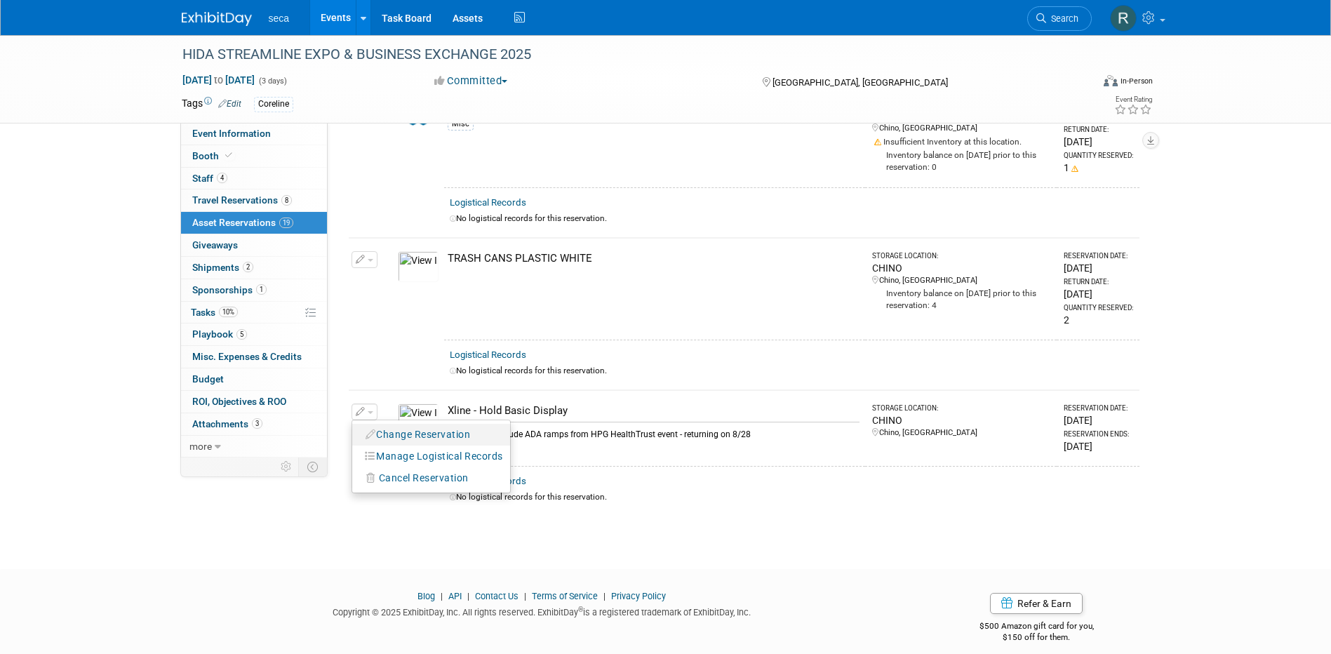
click at [410, 425] on button "Change Reservation" at bounding box center [418, 434] width 119 height 19
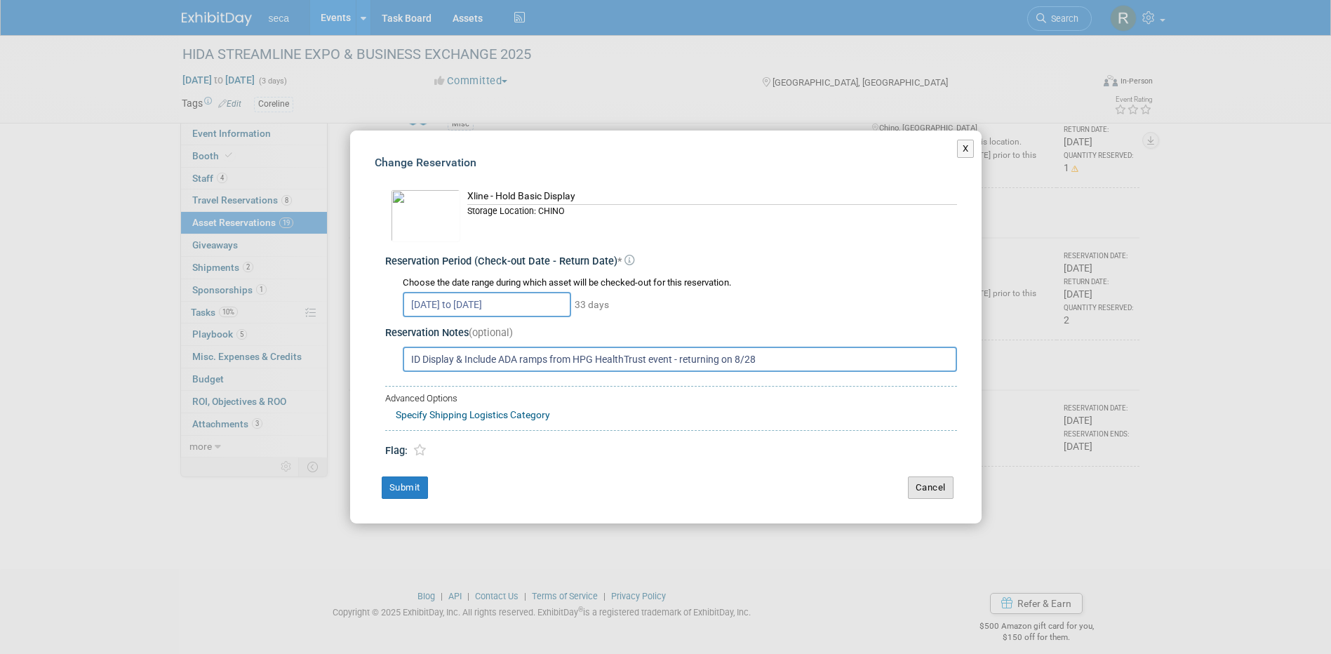
click at [932, 490] on button "Cancel" at bounding box center [931, 487] width 46 height 22
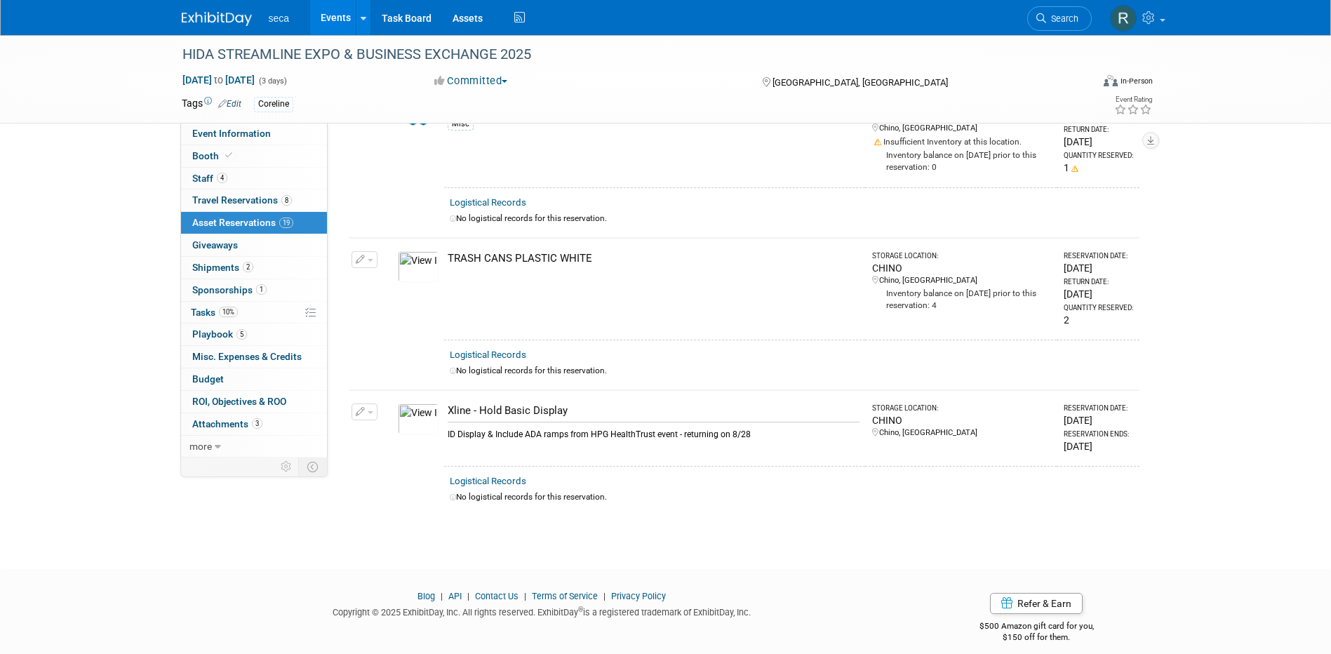
click at [359, 408] on icon "button" at bounding box center [361, 412] width 10 height 9
click at [377, 469] on button "Cancel Reservation" at bounding box center [417, 478] width 116 height 19
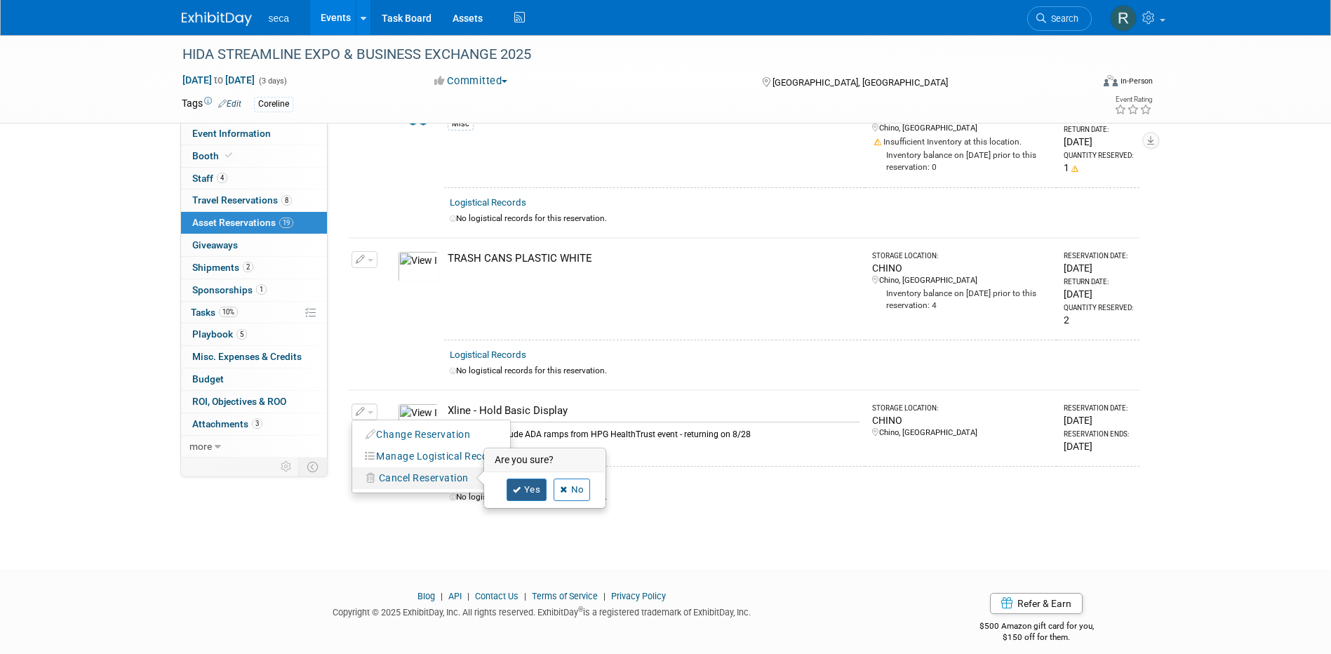
click at [526, 479] on link "Yes" at bounding box center [527, 490] width 41 height 22
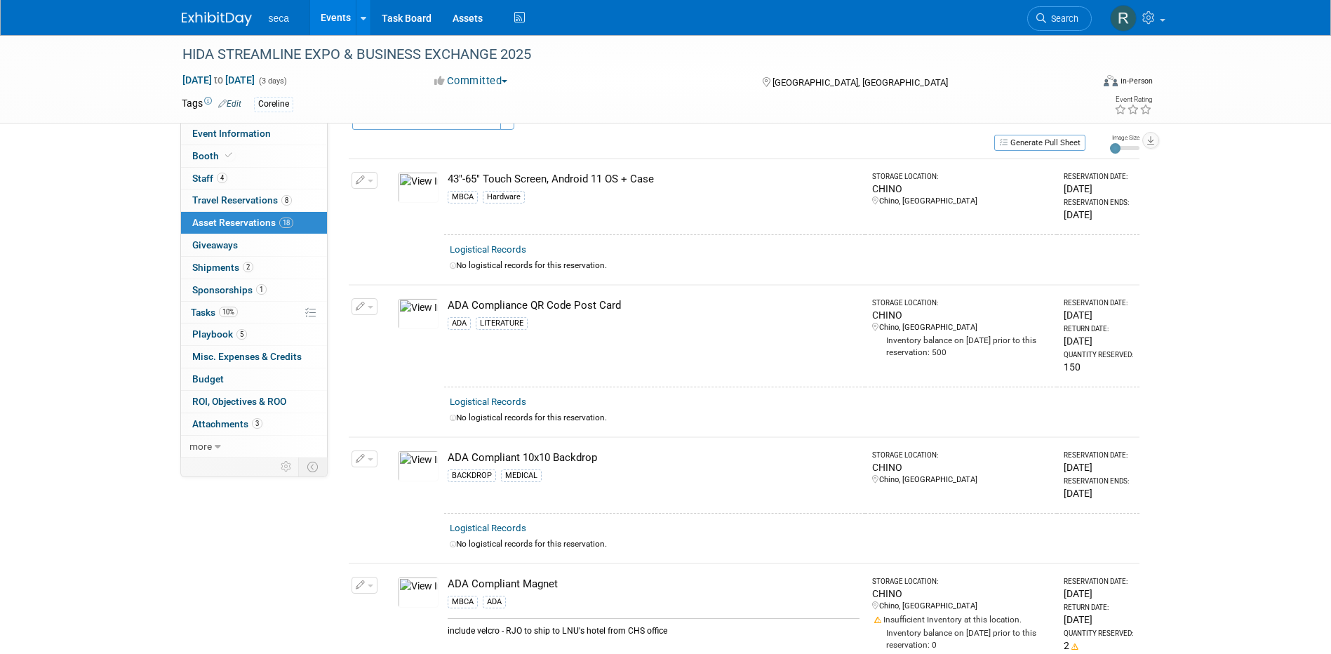
scroll to position [0, 0]
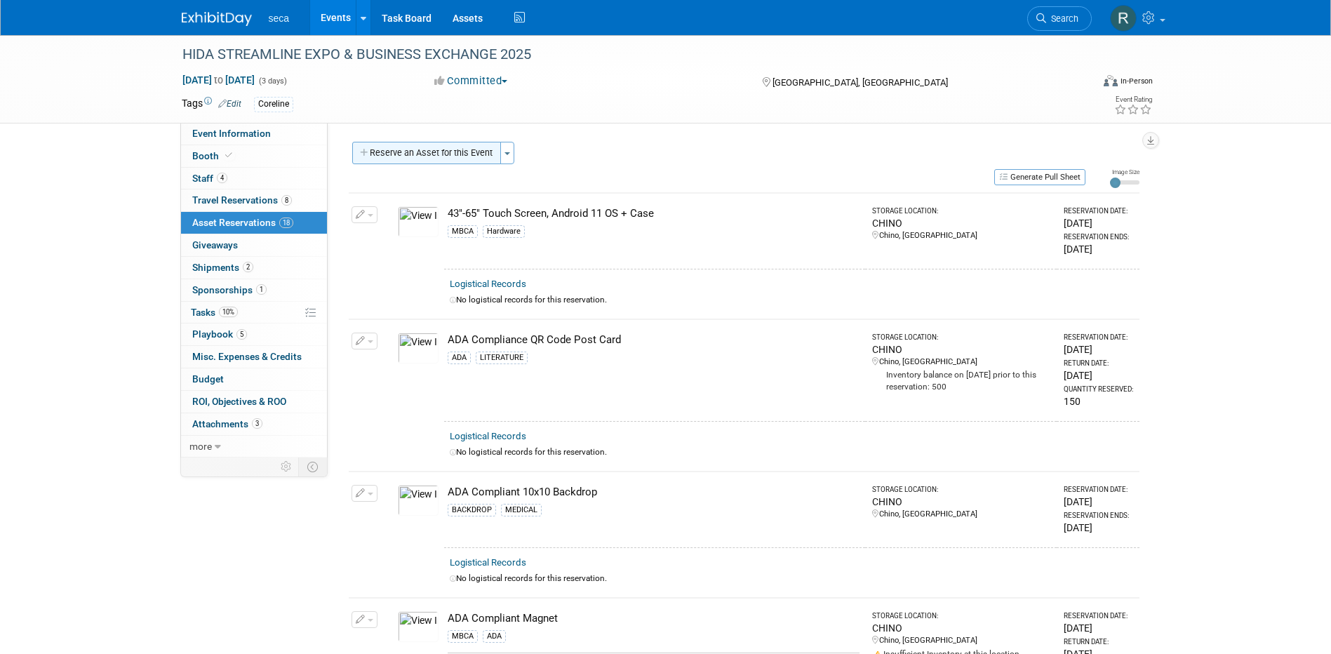
click at [417, 152] on button "Reserve an Asset for this Event" at bounding box center [426, 153] width 149 height 22
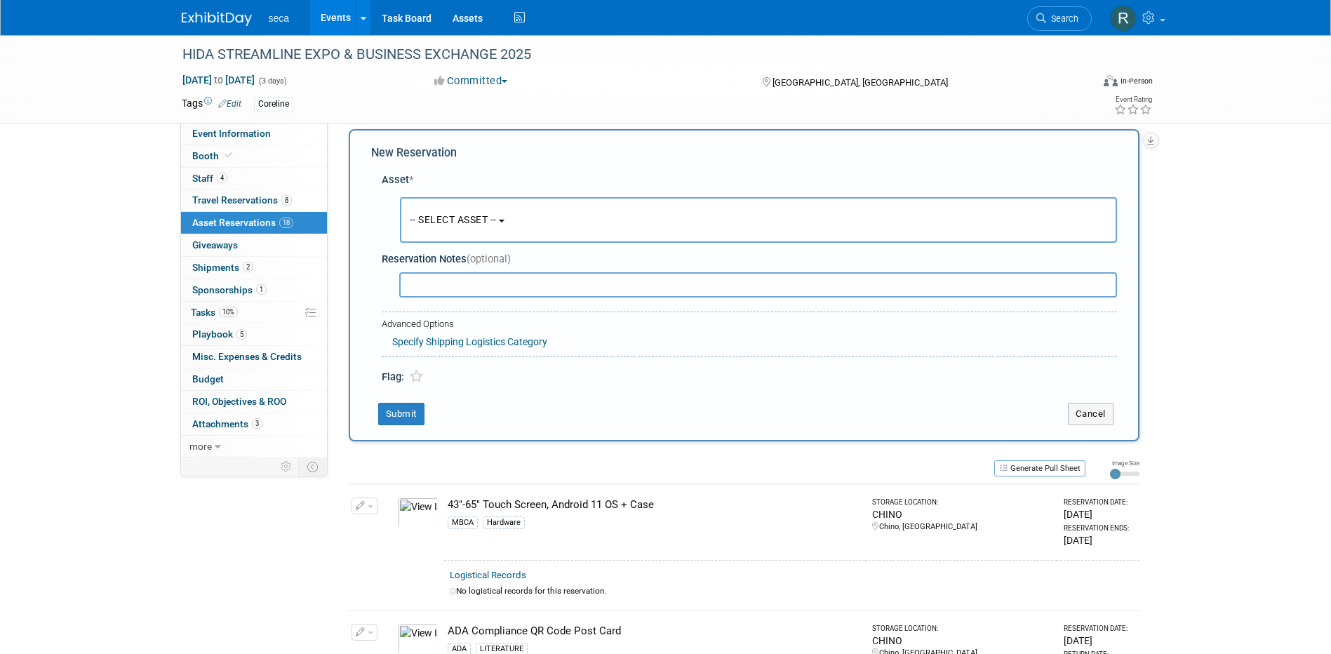
scroll to position [13, 0]
click at [453, 215] on span "-- SELECT ASSET --" at bounding box center [453, 218] width 87 height 11
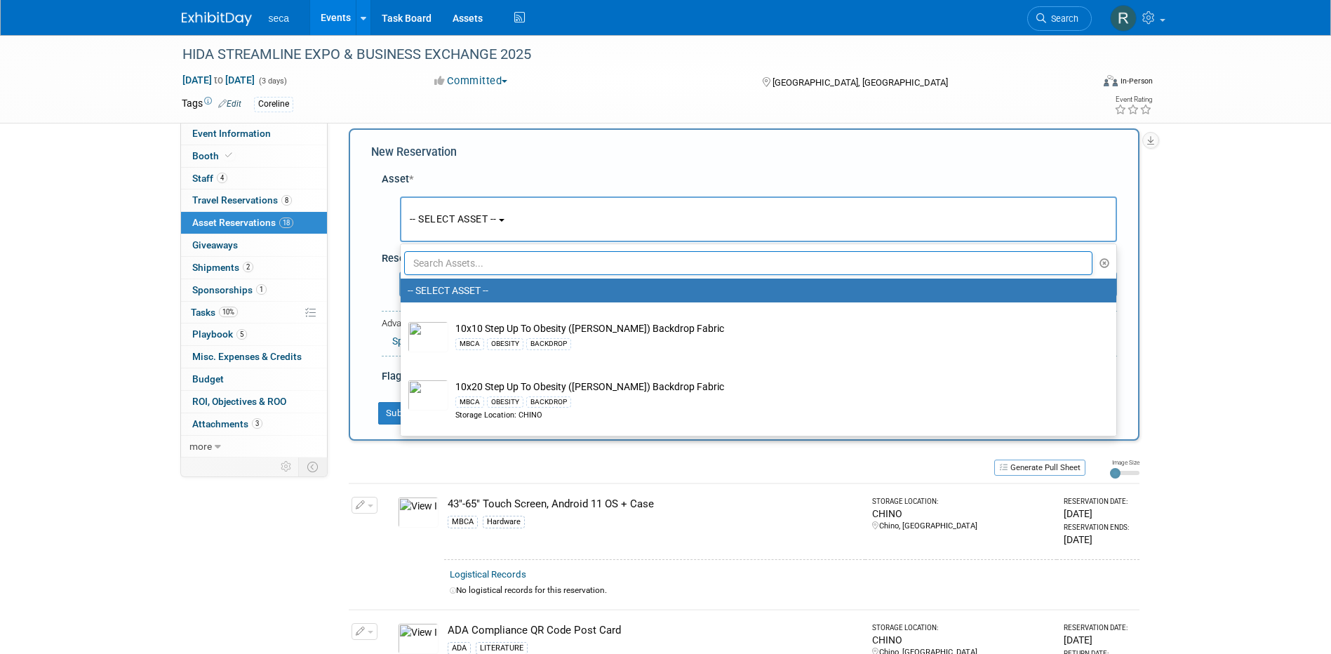
click at [459, 265] on input "text" at bounding box center [748, 263] width 689 height 24
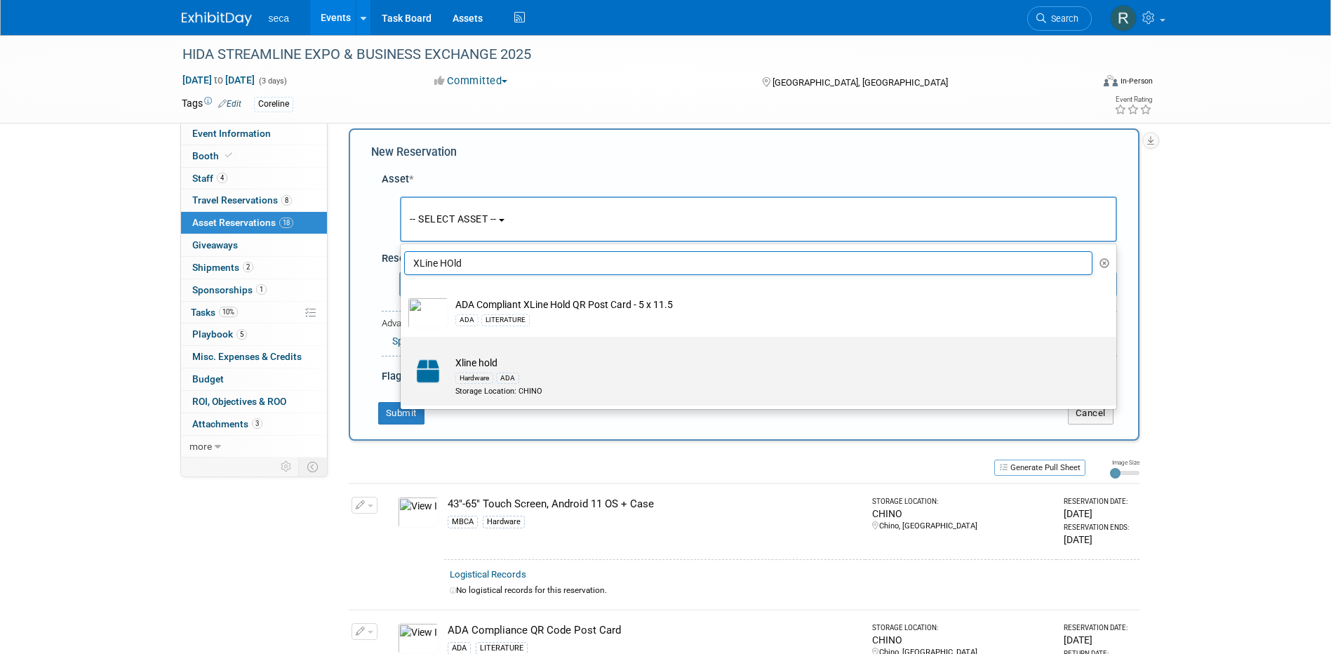
type input "XLine HOld"
click at [542, 378] on div "Hardware ADA" at bounding box center [771, 378] width 633 height 16
click at [403, 354] on input "Xline hold Hardware ADA Storage Location: CHINO" at bounding box center [398, 349] width 9 height 9
select select "10728124"
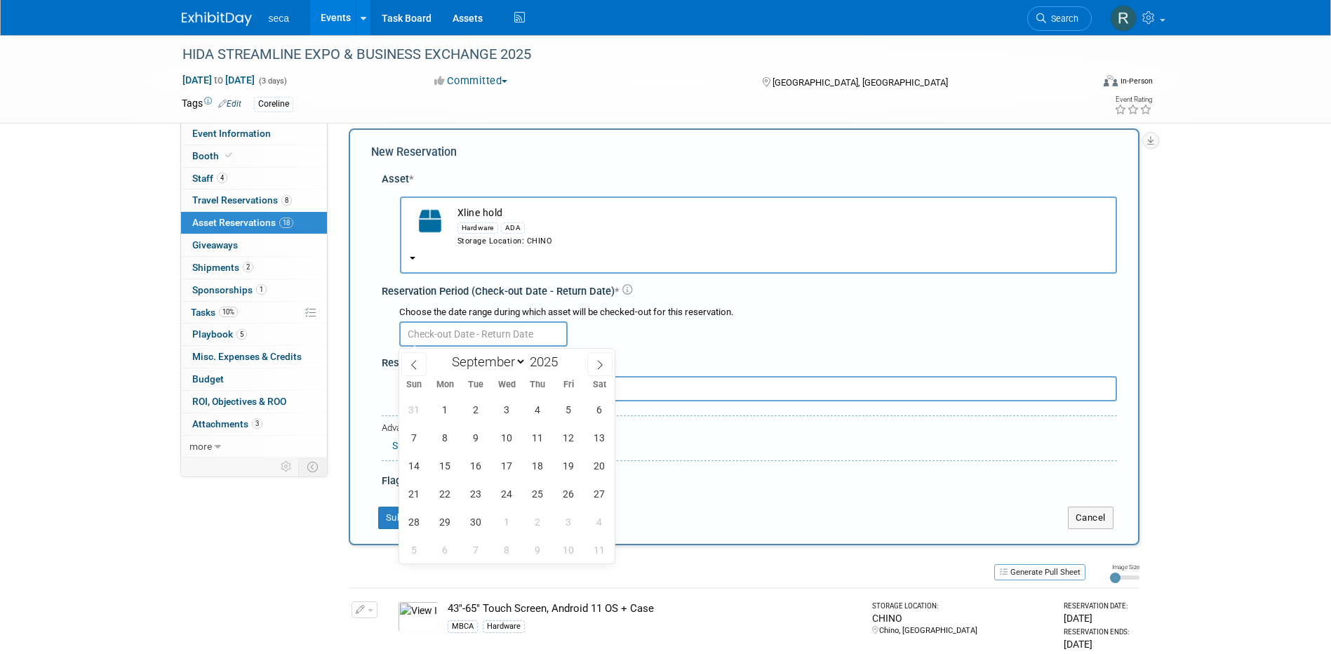
click at [470, 335] on input "text" at bounding box center [483, 333] width 168 height 25
click at [414, 363] on icon at bounding box center [414, 365] width 10 height 10
select select "7"
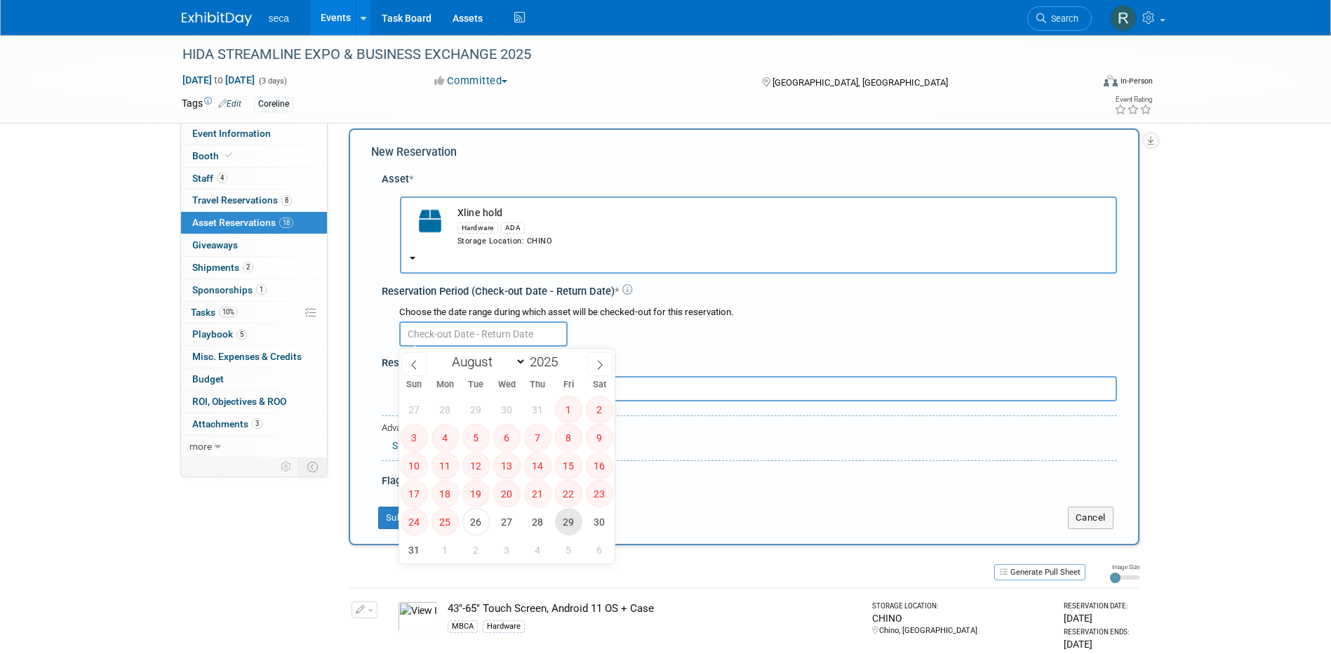
click at [573, 525] on span "29" at bounding box center [568, 521] width 27 height 27
type input "Aug 29, 2025"
click at [599, 361] on icon at bounding box center [600, 365] width 10 height 10
select select "8"
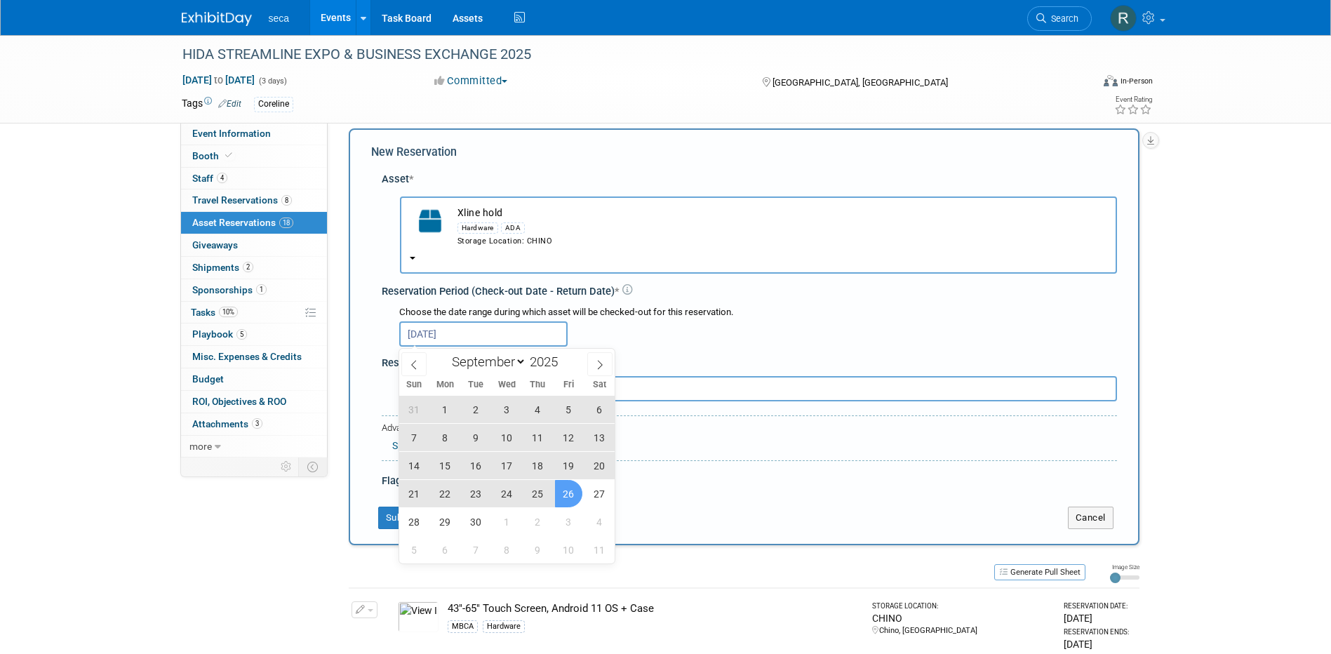
click at [572, 493] on span "26" at bounding box center [568, 493] width 27 height 27
type input "Aug 29, 2025 to Sep 26, 2025"
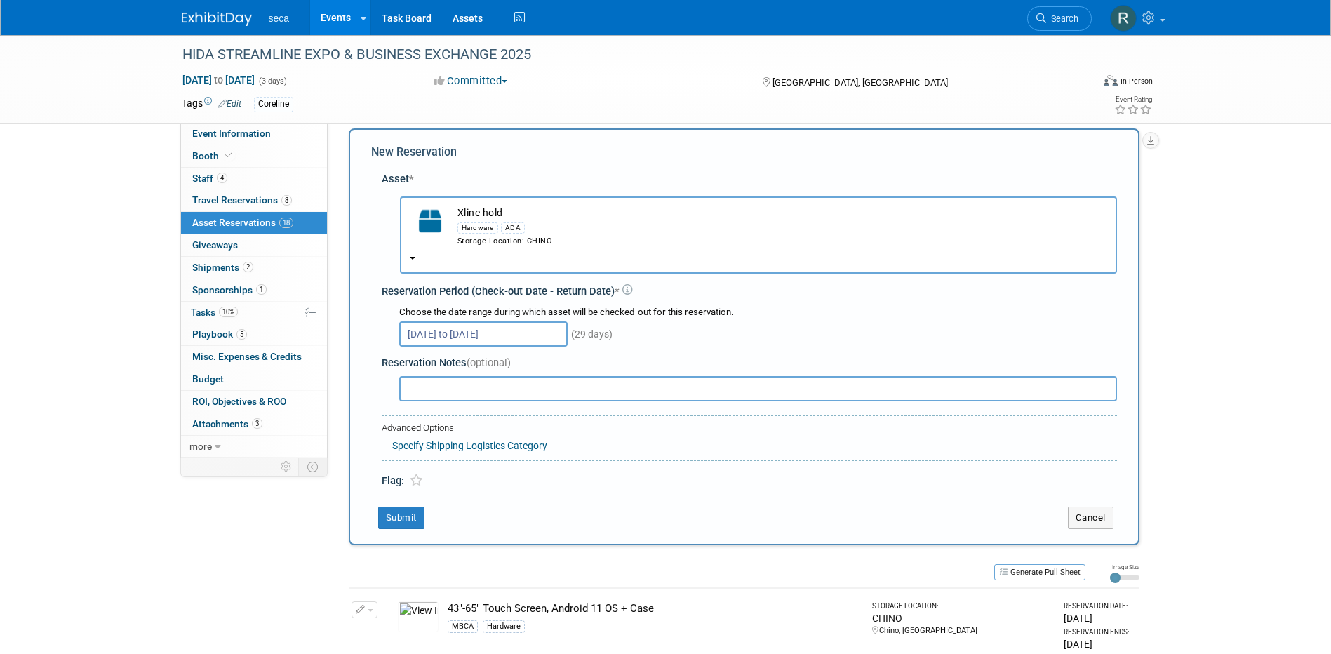
drag, startPoint x: 446, startPoint y: 397, endPoint x: 471, endPoint y: 378, distance: 31.0
click at [446, 397] on input "text" at bounding box center [758, 388] width 718 height 25
type input "include ADA ramps + ID Display"
click at [406, 522] on button "Submit" at bounding box center [401, 518] width 46 height 22
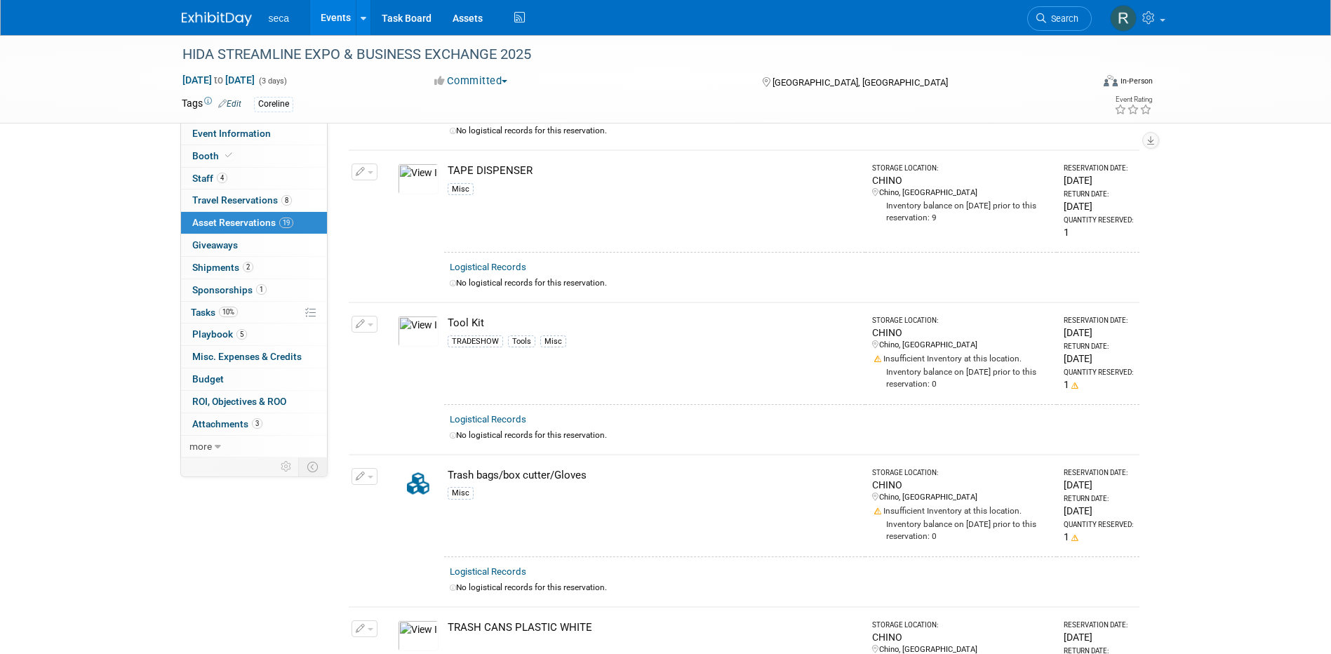
scroll to position [2527, 0]
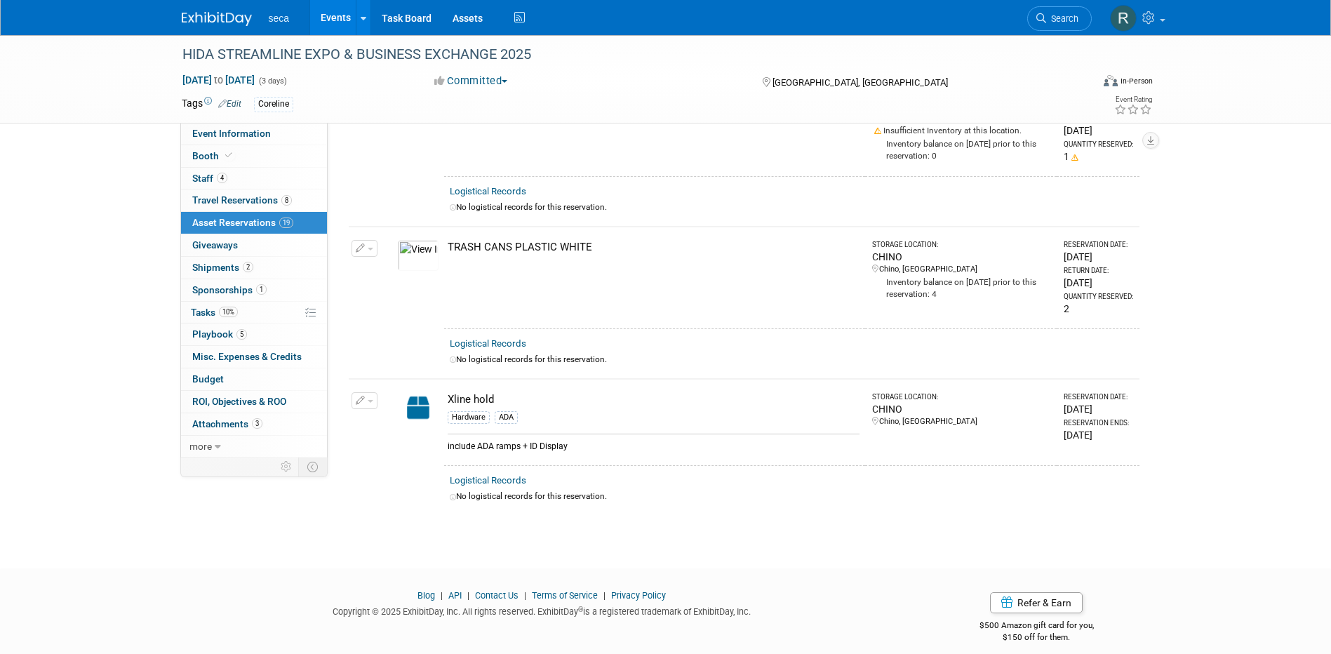
click at [326, 18] on link "Events" at bounding box center [335, 17] width 51 height 35
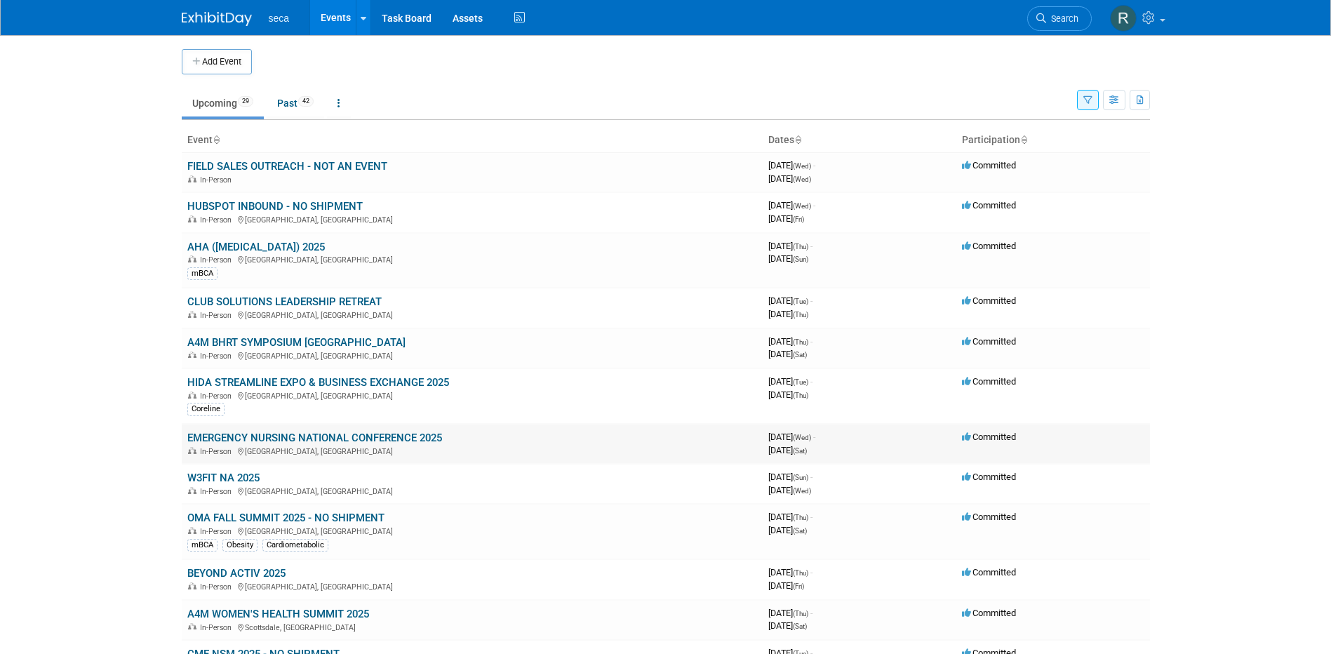
click at [234, 434] on link "EMERGENCY NURSING NATIONAL CONFERENCE 2025" at bounding box center [314, 438] width 255 height 13
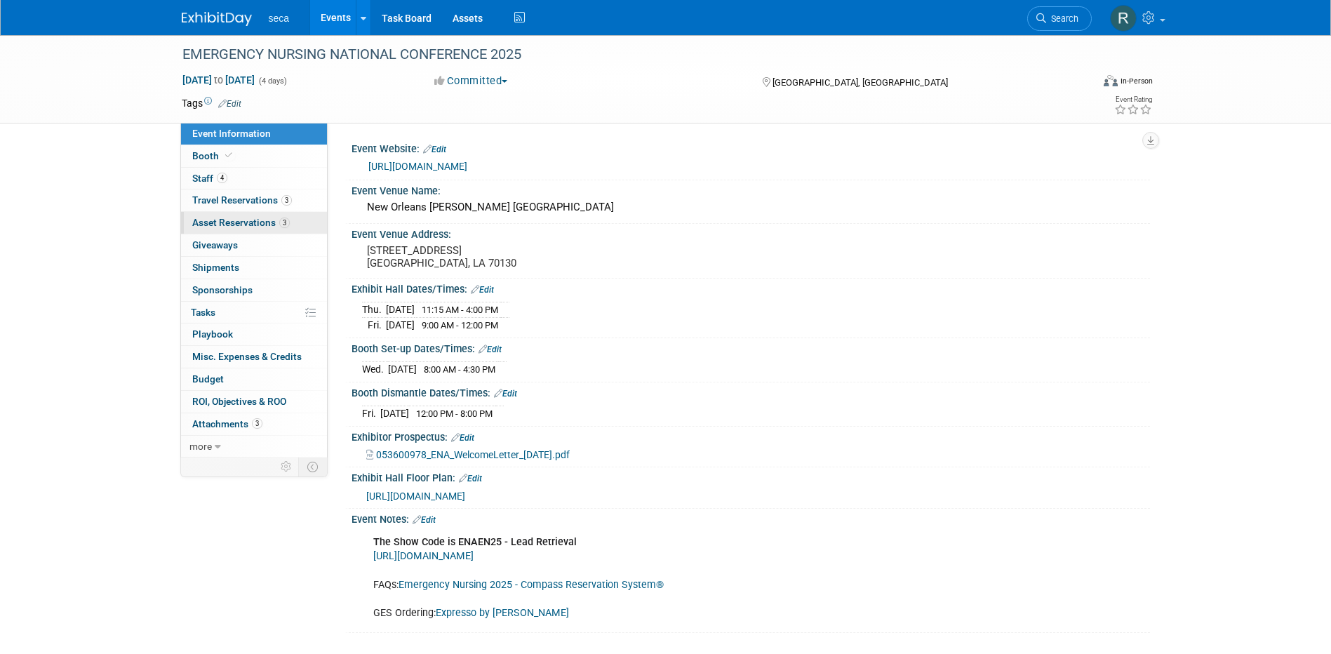
drag, startPoint x: 236, startPoint y: 222, endPoint x: 262, endPoint y: 223, distance: 25.3
click at [236, 222] on span "Asset Reservations 3" at bounding box center [241, 222] width 98 height 11
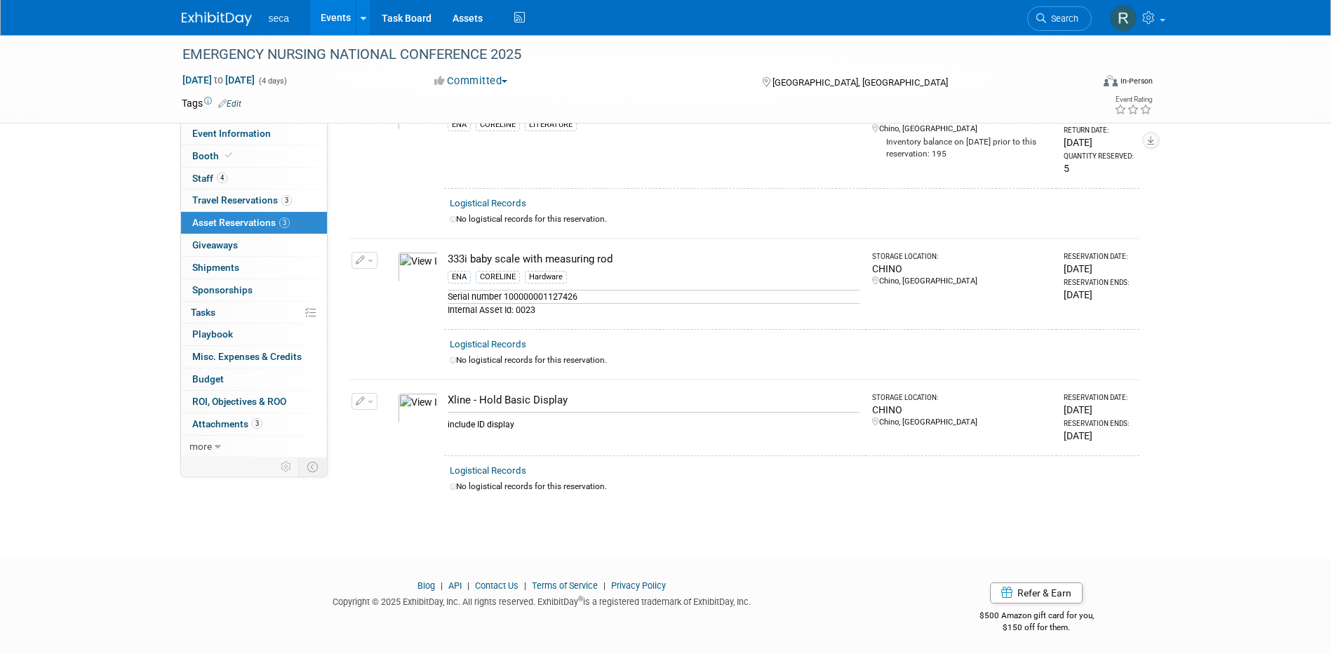
scroll to position [107, 0]
click at [359, 399] on icon "button" at bounding box center [361, 400] width 10 height 9
click at [396, 425] on button "Change Reservation" at bounding box center [418, 423] width 119 height 19
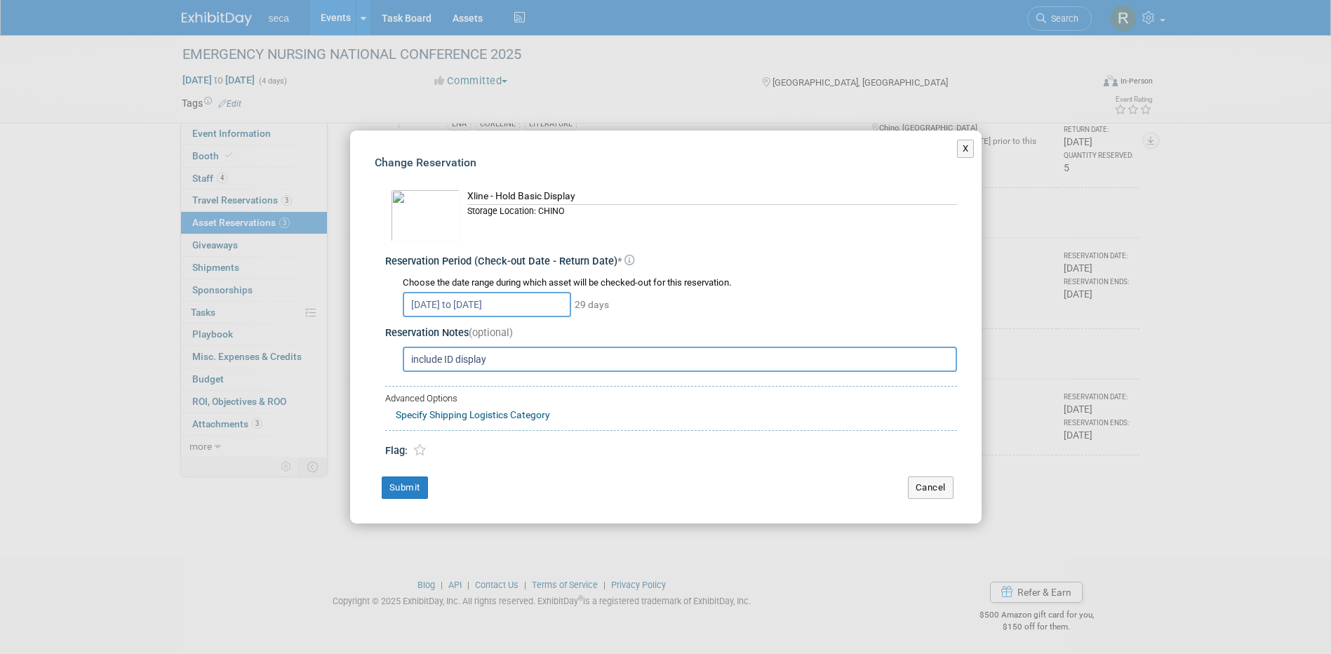
click at [514, 363] on input "include ID display" at bounding box center [680, 359] width 554 height 25
drag, startPoint x: 523, startPoint y: 358, endPoint x: 391, endPoint y: 359, distance: 131.9
click at [392, 359] on div "include ID display" at bounding box center [674, 358] width 566 height 28
click at [415, 485] on button "Submit" at bounding box center [405, 487] width 46 height 22
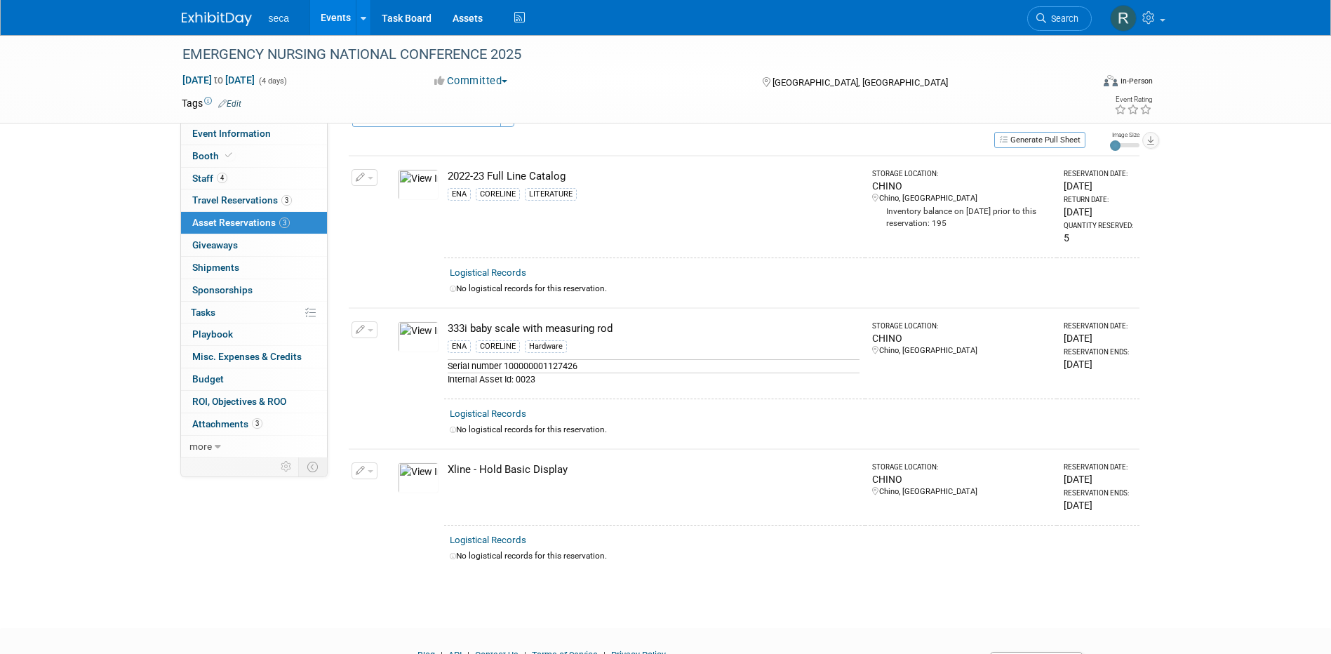
scroll to position [0, 0]
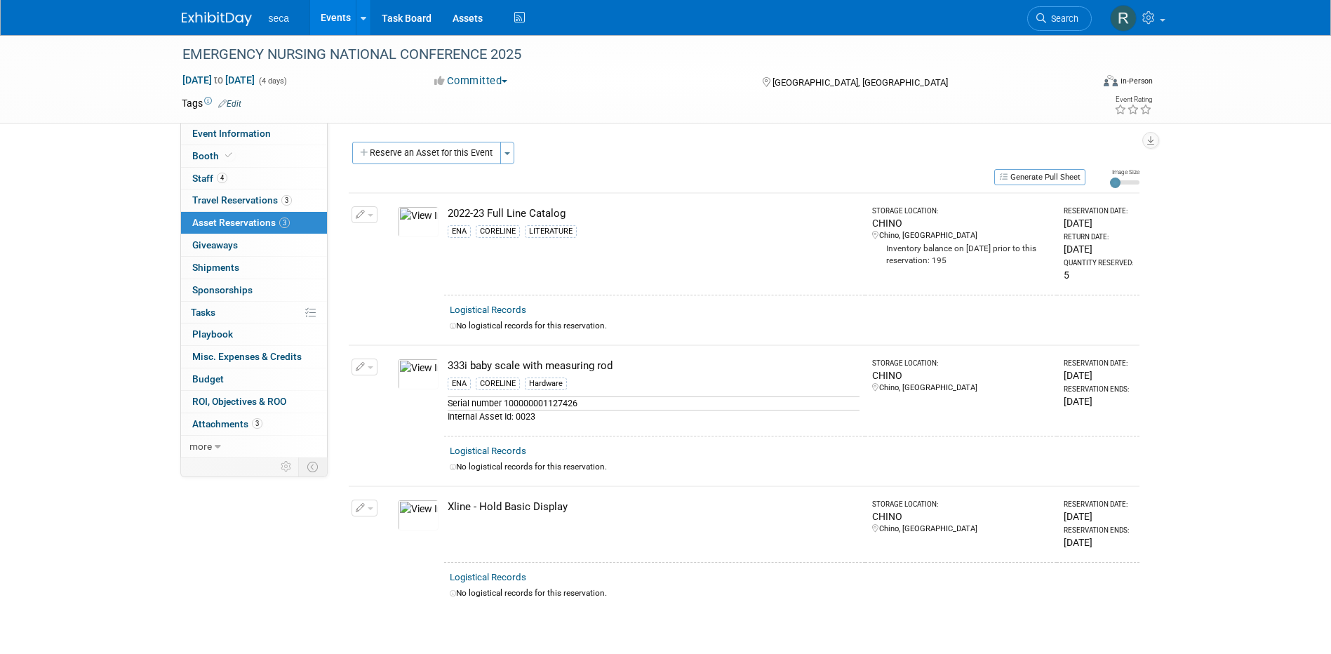
click at [363, 213] on icon "button" at bounding box center [361, 214] width 10 height 9
click at [414, 236] on button "Change Reservation" at bounding box center [418, 237] width 119 height 19
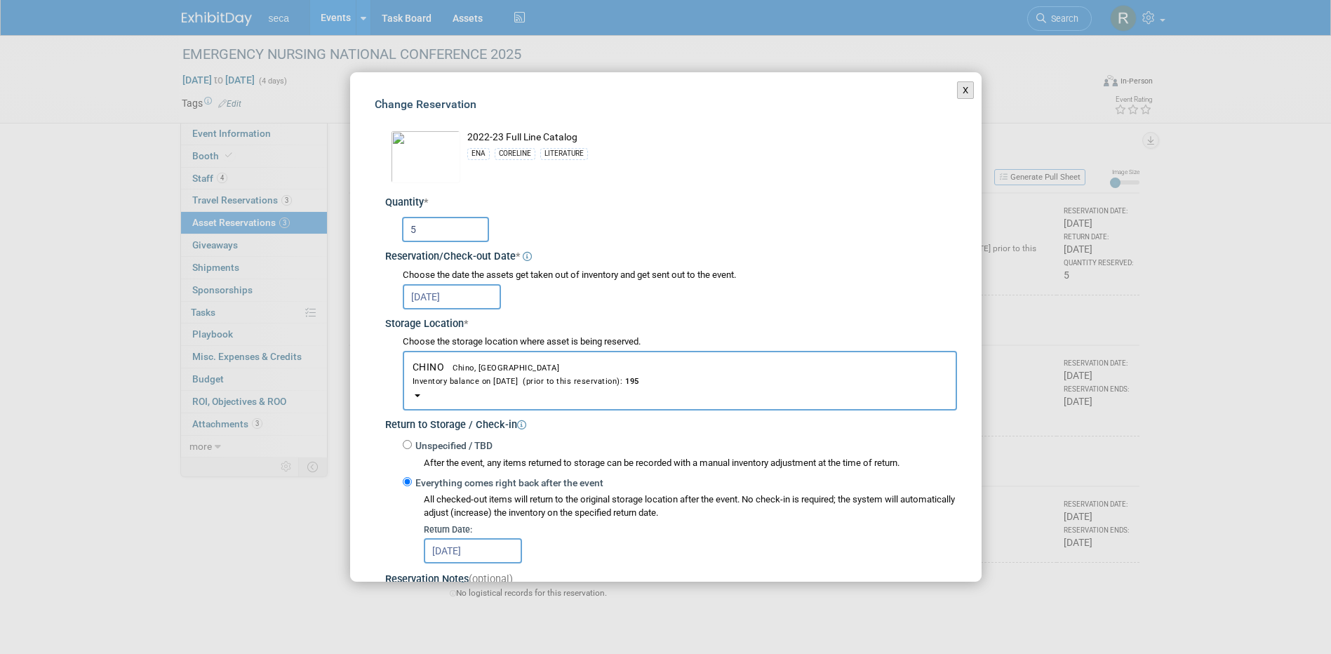
click at [957, 83] on button "X" at bounding box center [966, 90] width 18 height 18
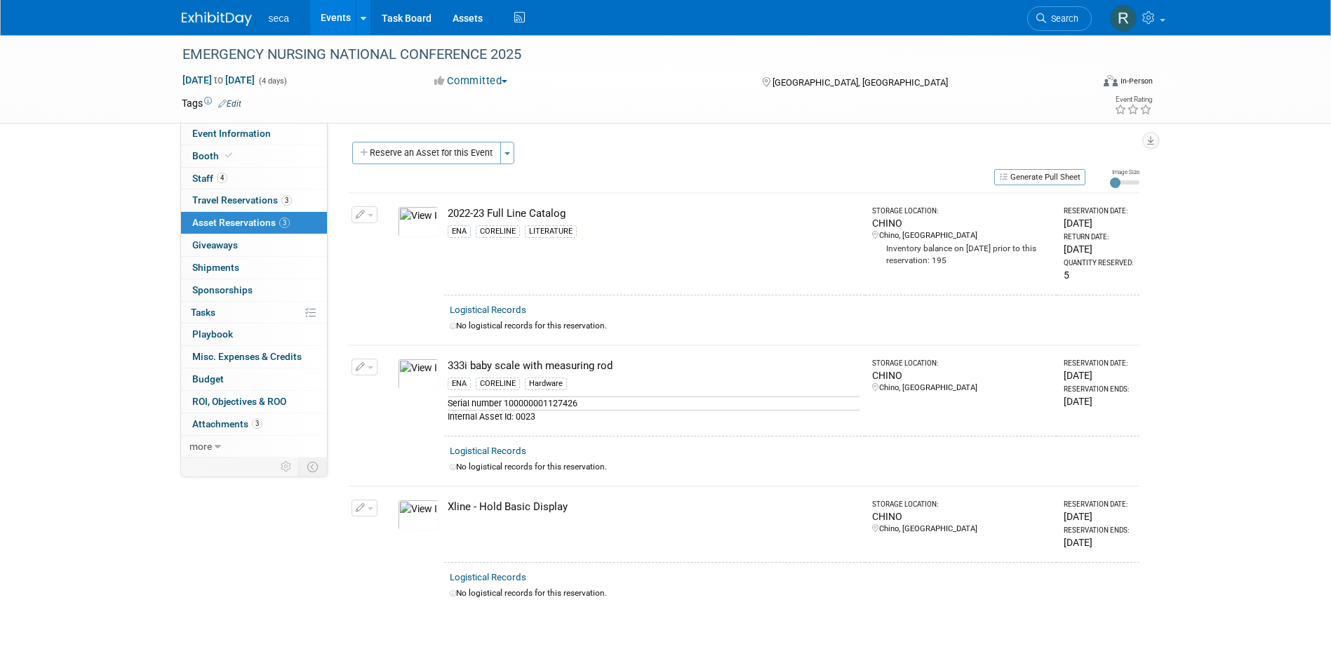
click at [361, 210] on icon "button" at bounding box center [361, 214] width 10 height 9
click at [408, 240] on button "Change Reservation" at bounding box center [418, 237] width 119 height 19
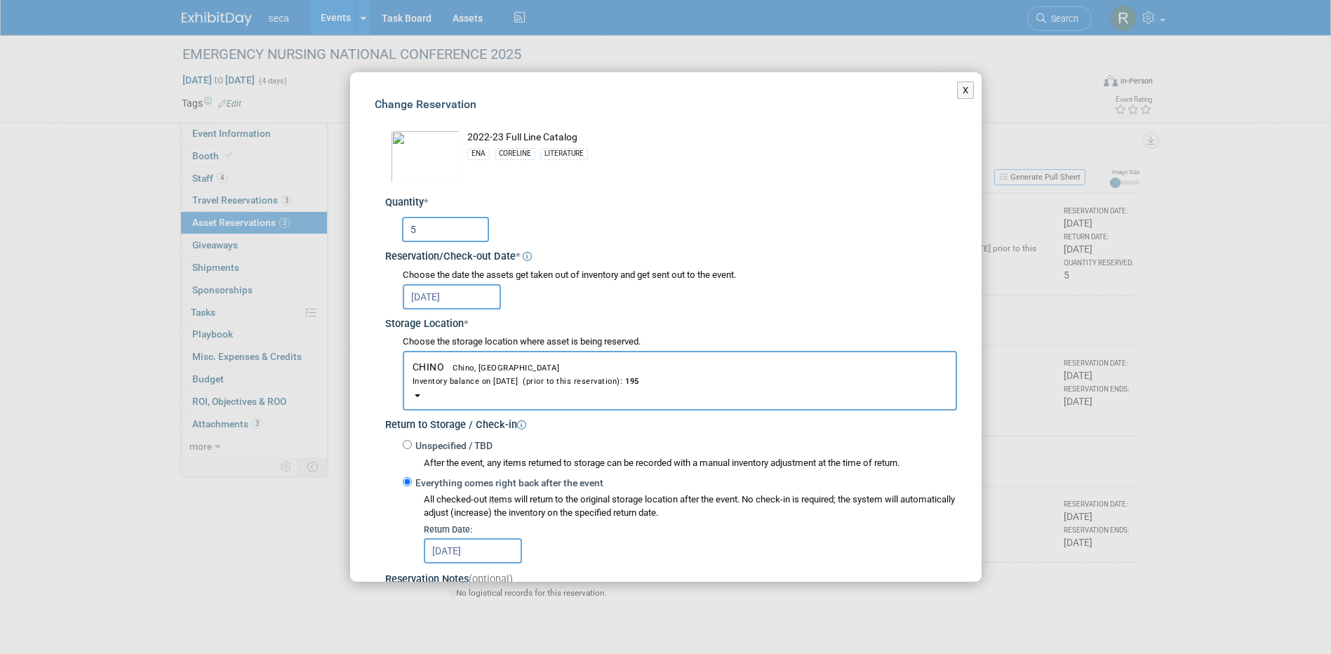
click at [437, 232] on input "5" at bounding box center [445, 229] width 87 height 25
type input "5"
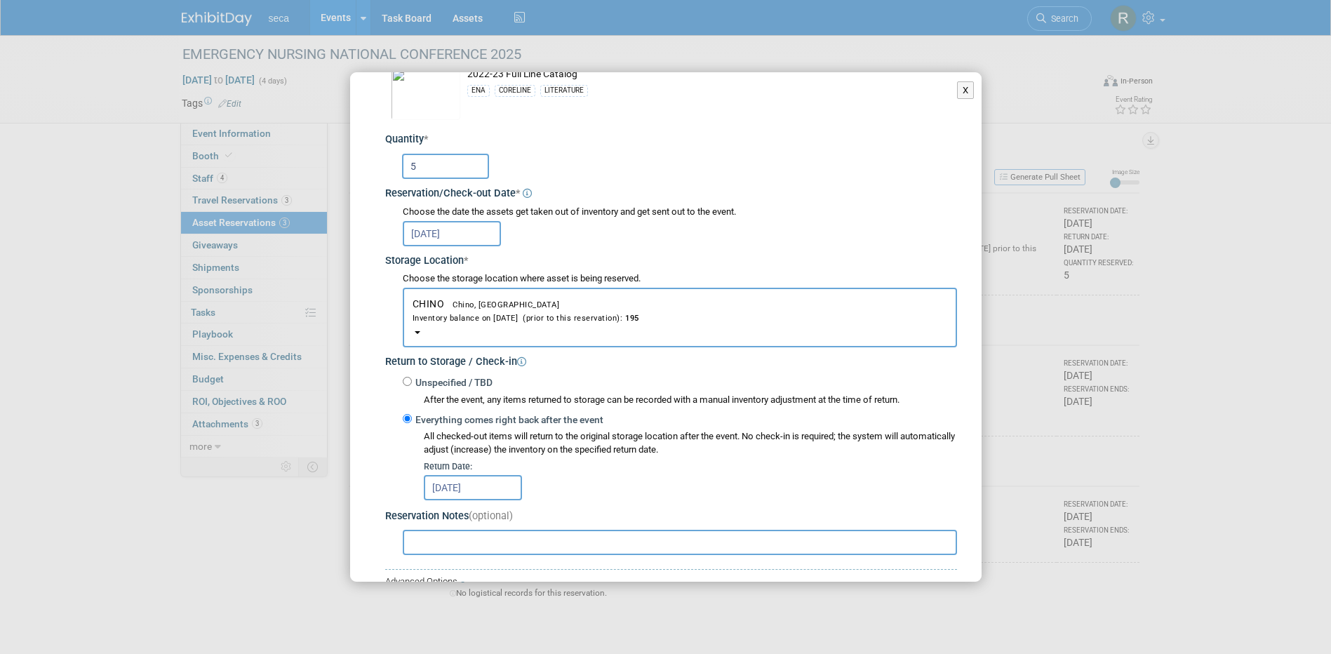
scroll to position [187, 0]
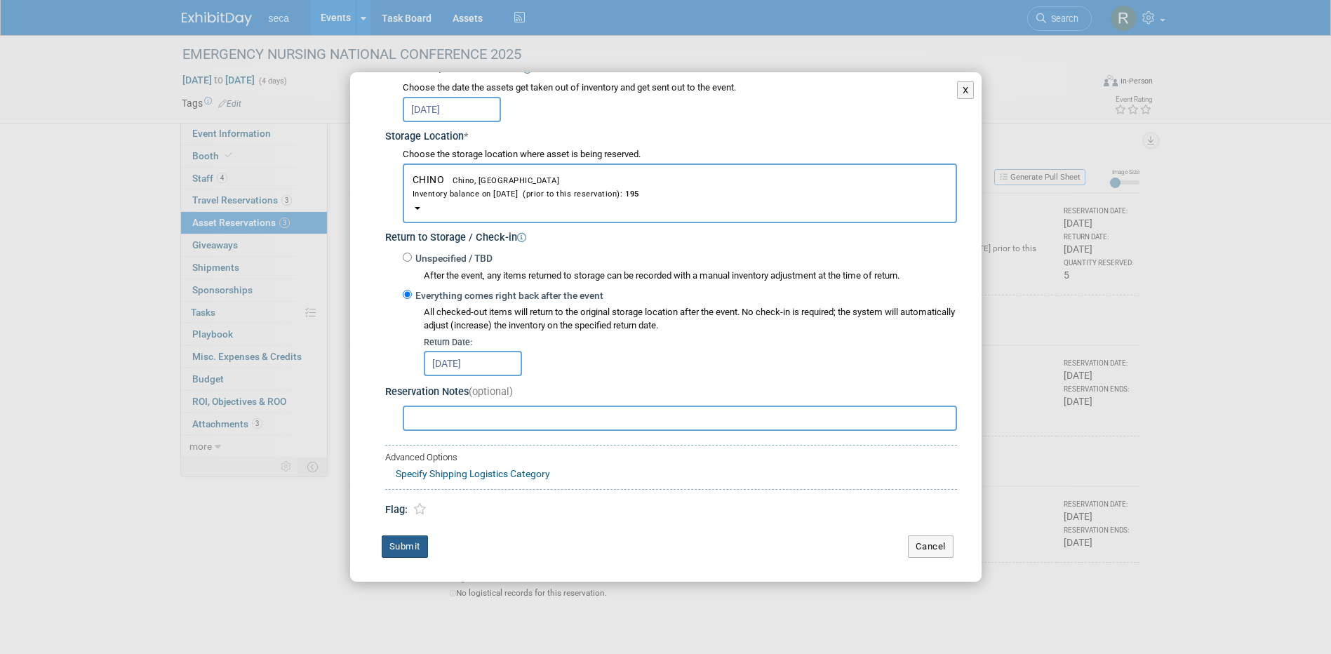
click at [406, 542] on button "Submit" at bounding box center [405, 546] width 46 height 22
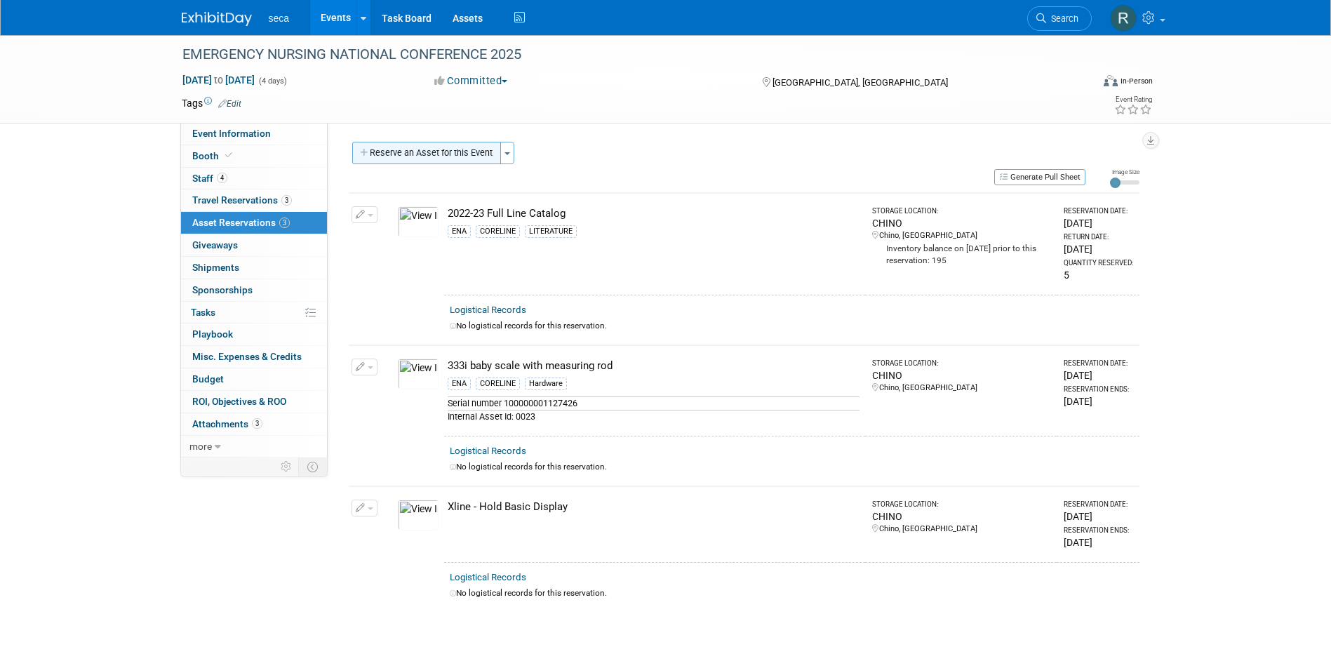
click at [424, 147] on button "Reserve an Asset for this Event" at bounding box center [426, 153] width 149 height 22
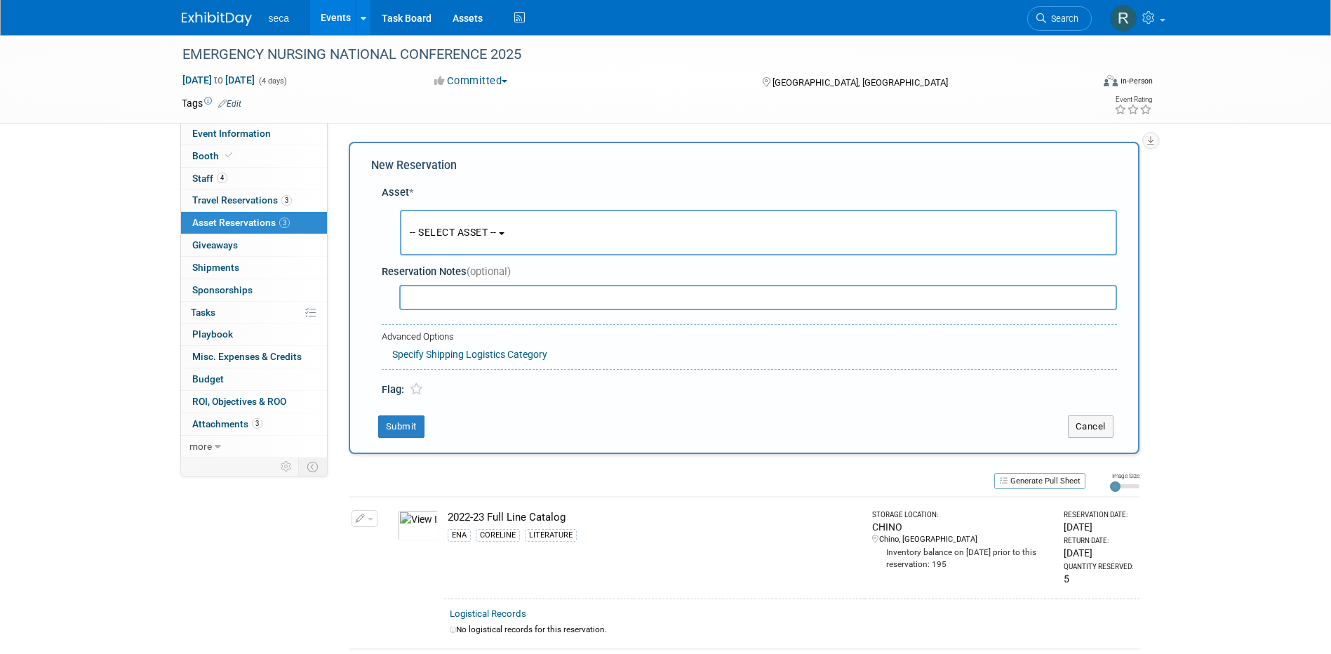
scroll to position [13, 0]
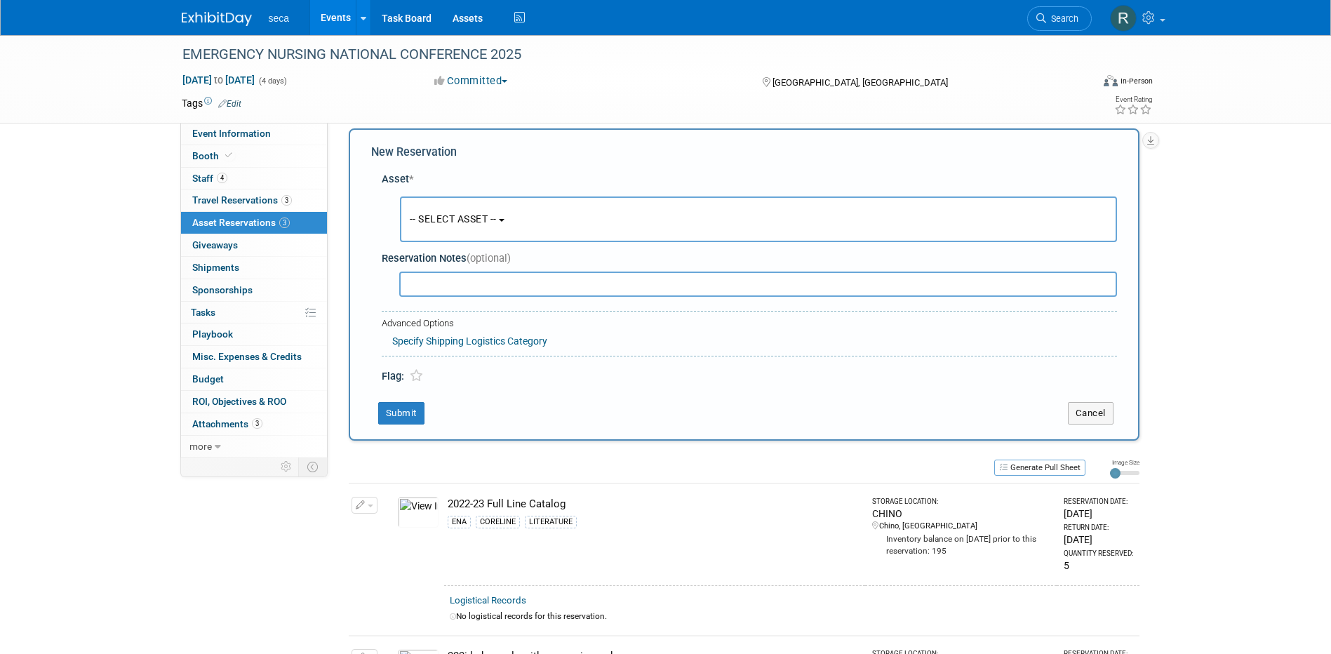
click at [441, 216] on span "-- SELECT ASSET --" at bounding box center [453, 218] width 87 height 11
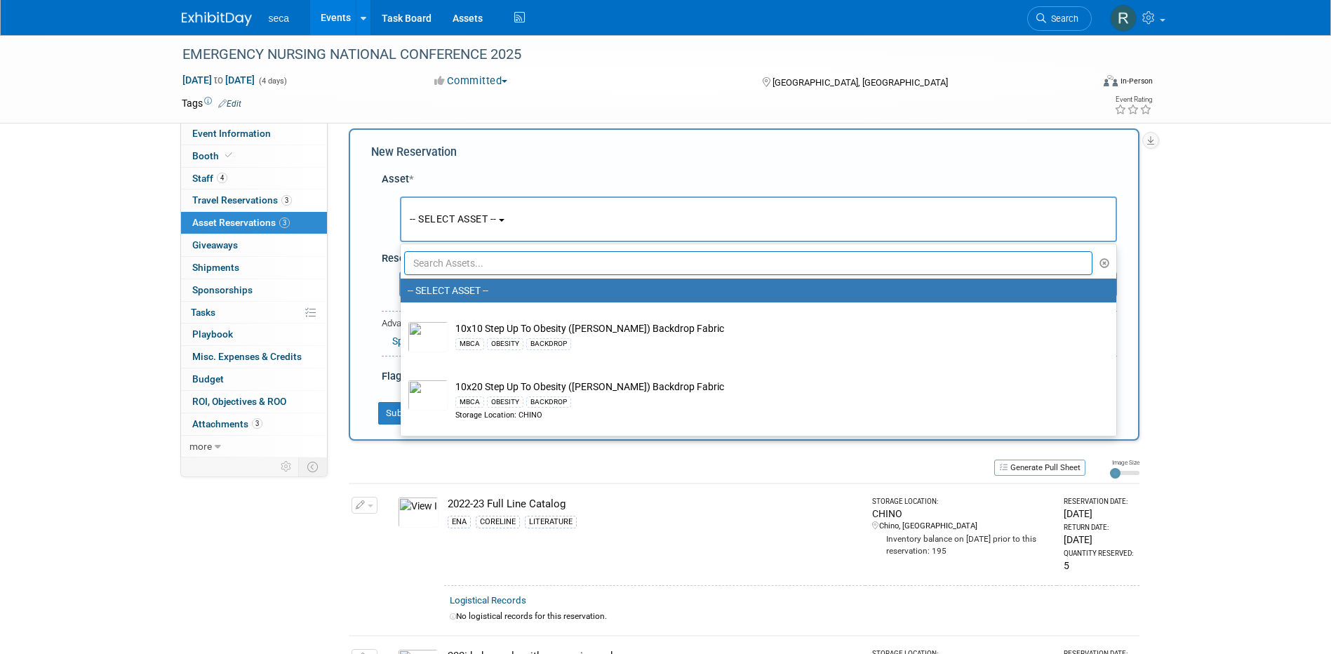
click at [460, 268] on input "text" at bounding box center [748, 263] width 689 height 24
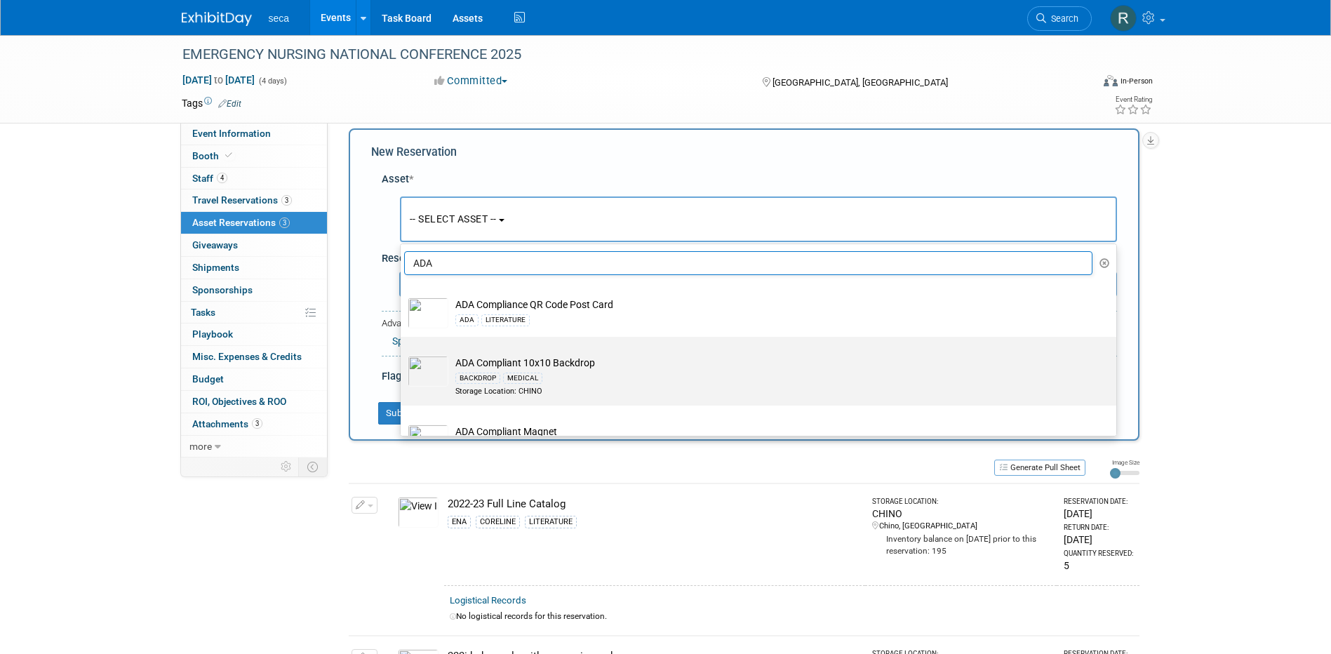
type input "ADA"
click at [524, 363] on td "ADA Compliant 10x10 Backdrop BACKDROP MEDICAL Storage Location: CHINO" at bounding box center [768, 376] width 640 height 41
click at [403, 354] on input "ADA Compliant 10x10 Backdrop BACKDROP MEDICAL Storage Location: CHINO" at bounding box center [398, 349] width 9 height 9
select select "10729206"
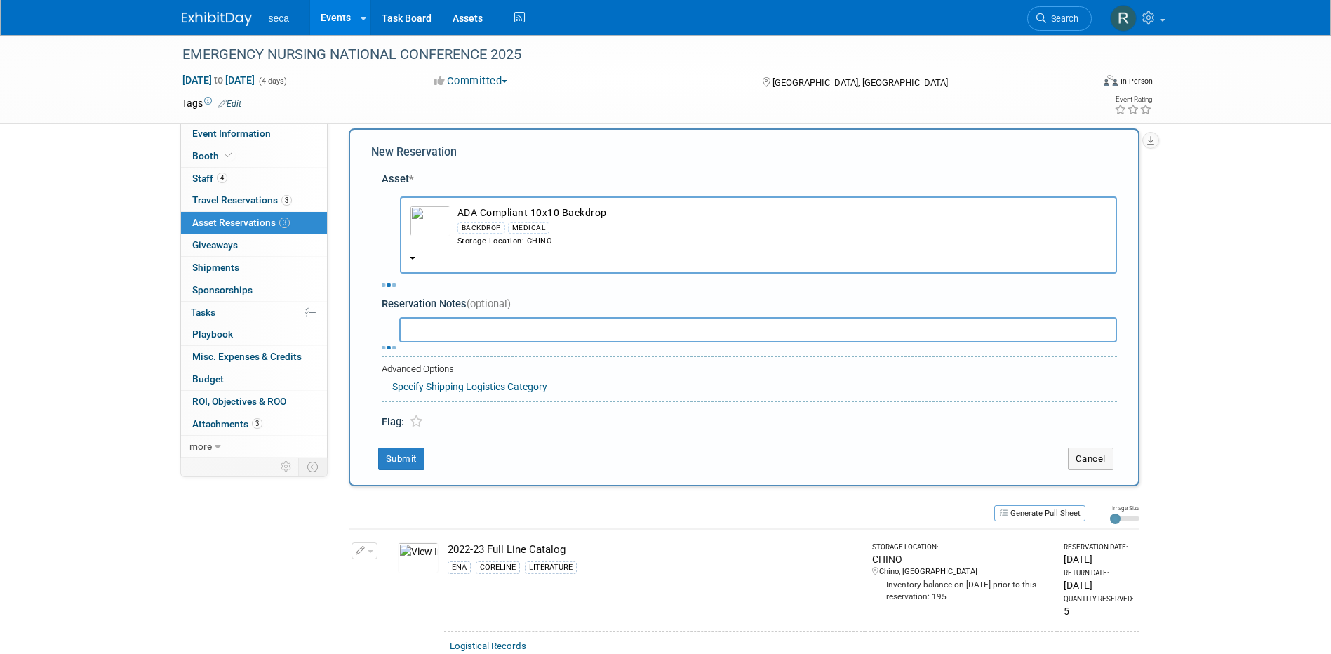
select select "8"
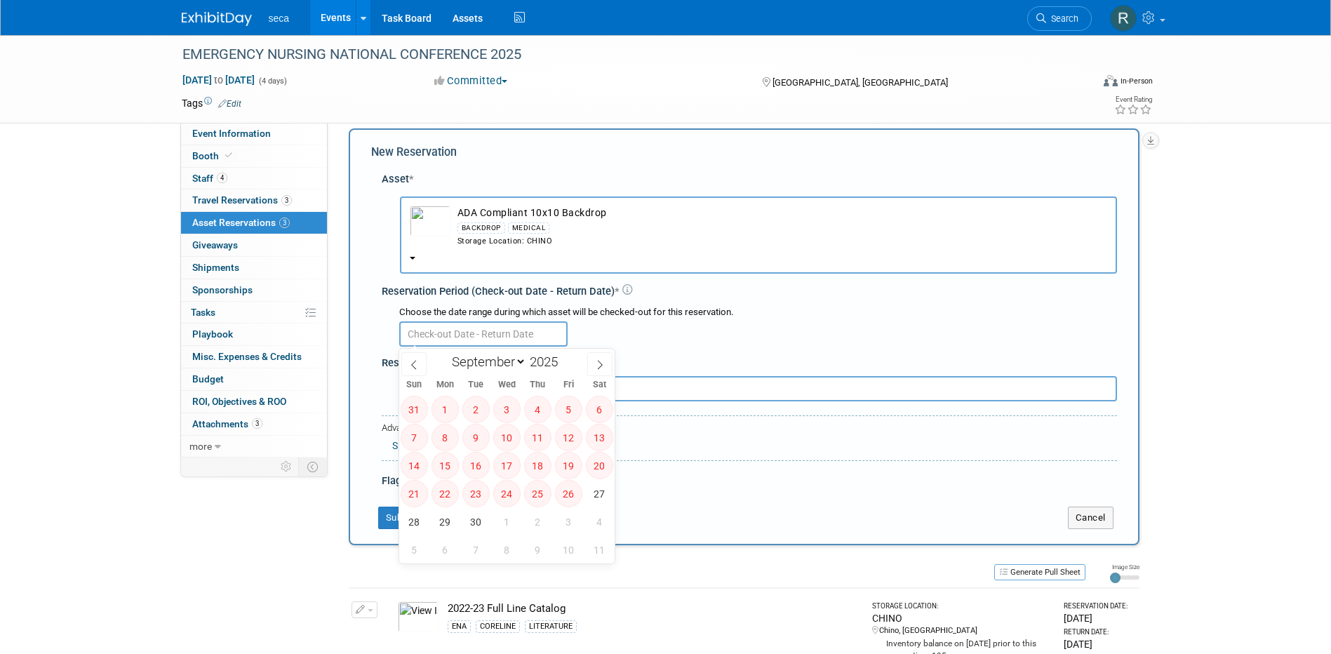
click at [495, 335] on input "text" at bounding box center [483, 333] width 168 height 25
click at [370, 207] on div "New Reservation Asset * -- SELECT ASSET --" at bounding box center [744, 336] width 791 height 417
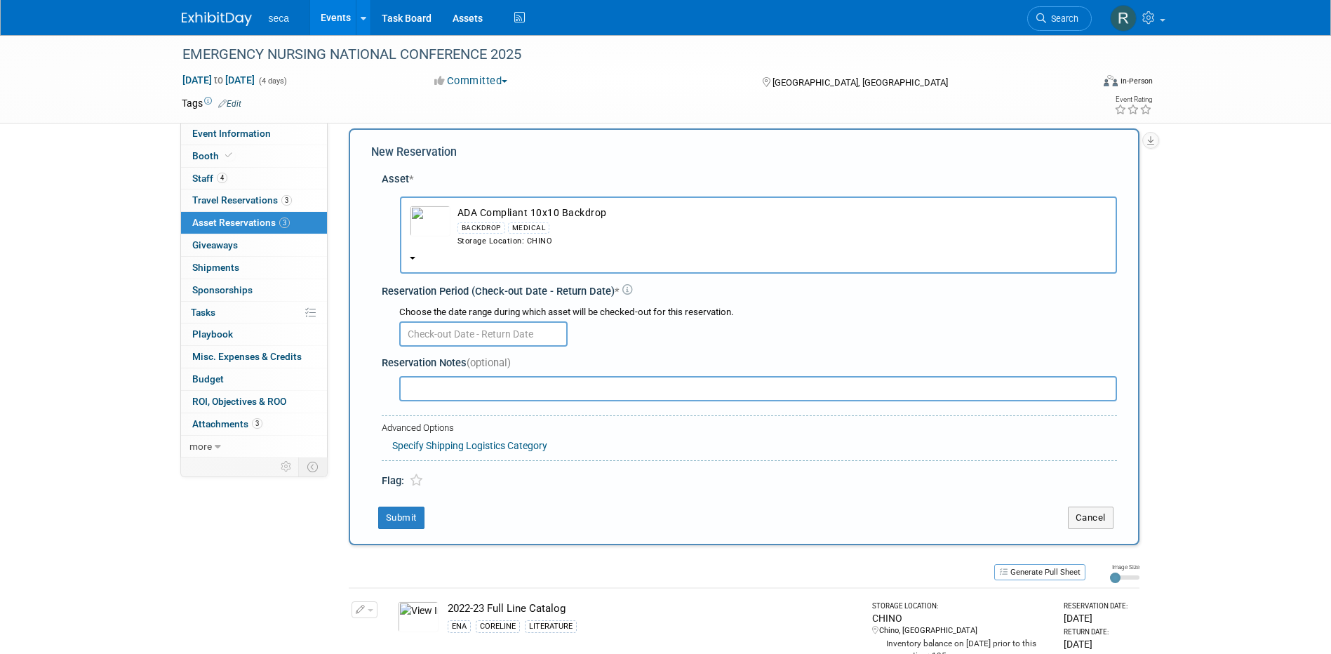
click at [416, 253] on button "ADA Compliant 10x10 Backdrop BACKDROP MEDICAL Storage Location: CHINO" at bounding box center [758, 234] width 717 height 77
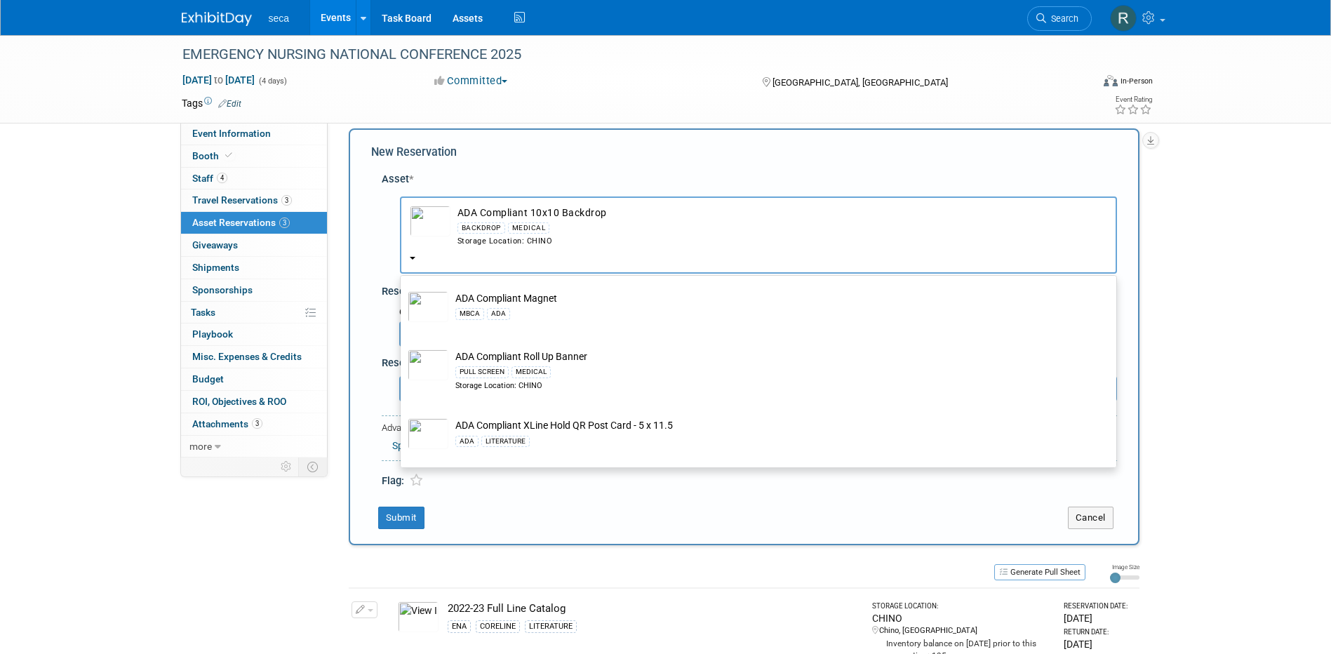
scroll to position [140, 0]
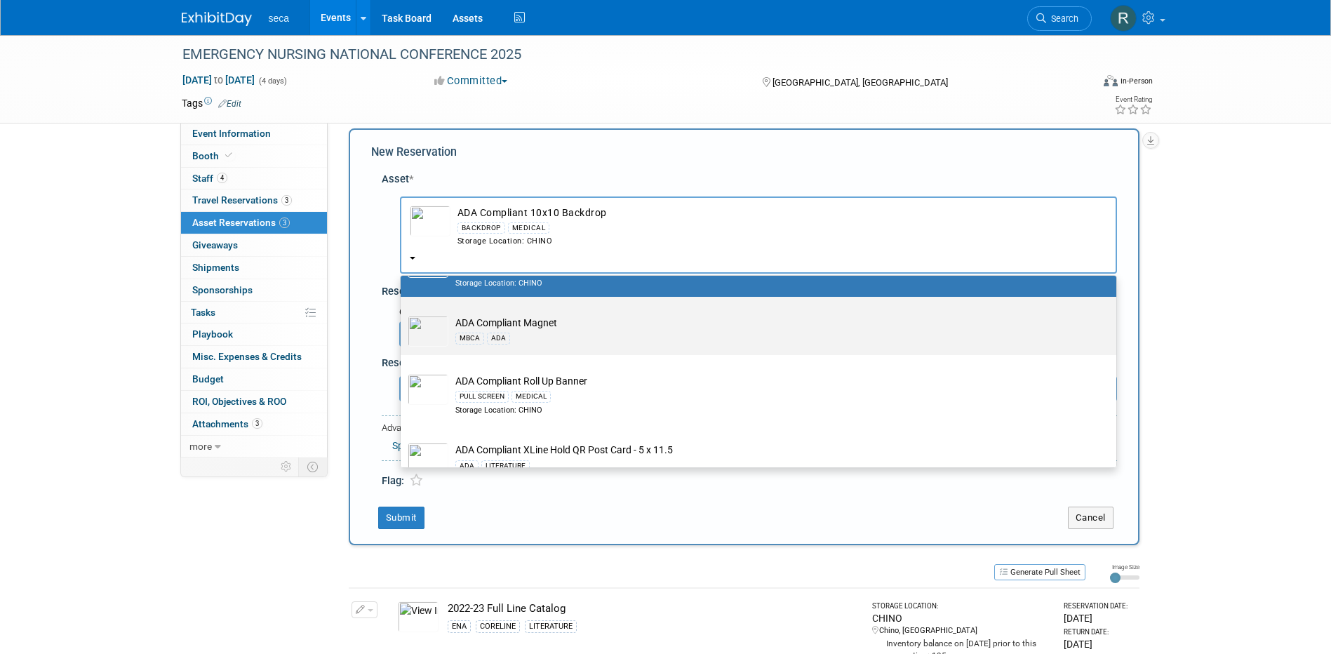
click at [534, 326] on td "ADA Compliant Magnet MBCA ADA" at bounding box center [768, 331] width 640 height 31
click at [403, 314] on input "ADA Compliant Magnet MBCA ADA" at bounding box center [398, 309] width 9 height 9
select select "10727628"
select select "8"
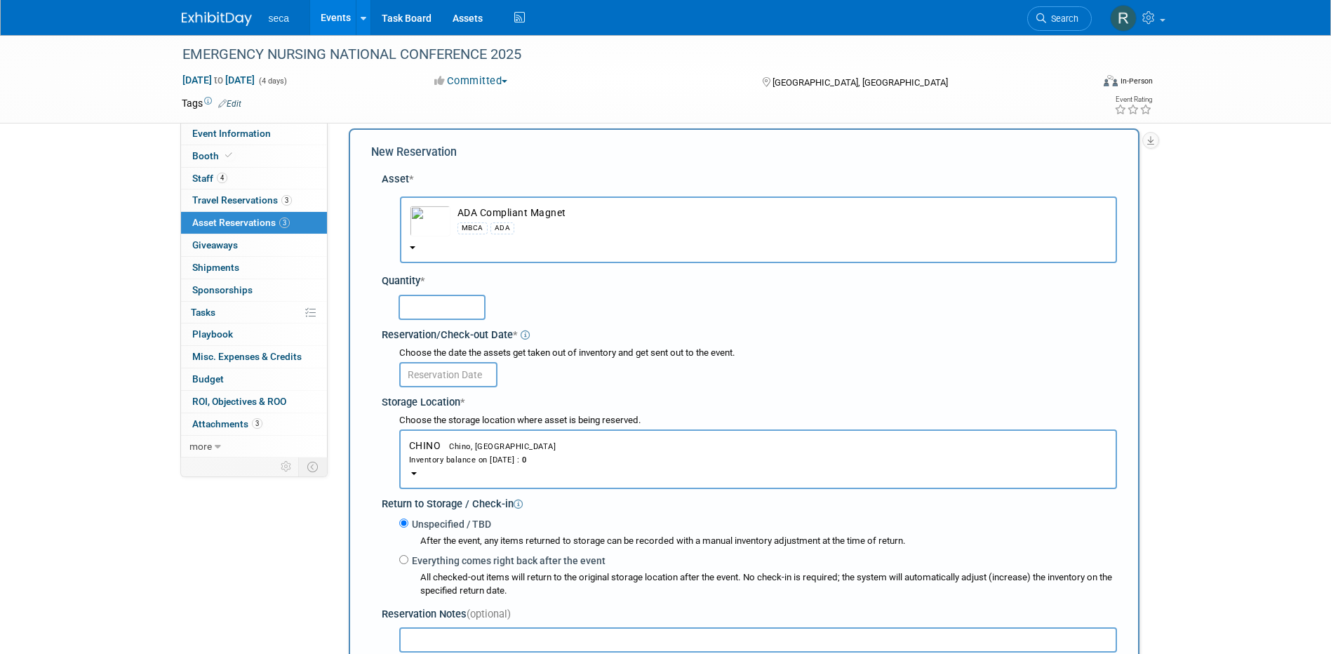
click at [467, 307] on input "text" at bounding box center [442, 307] width 87 height 25
type input "2"
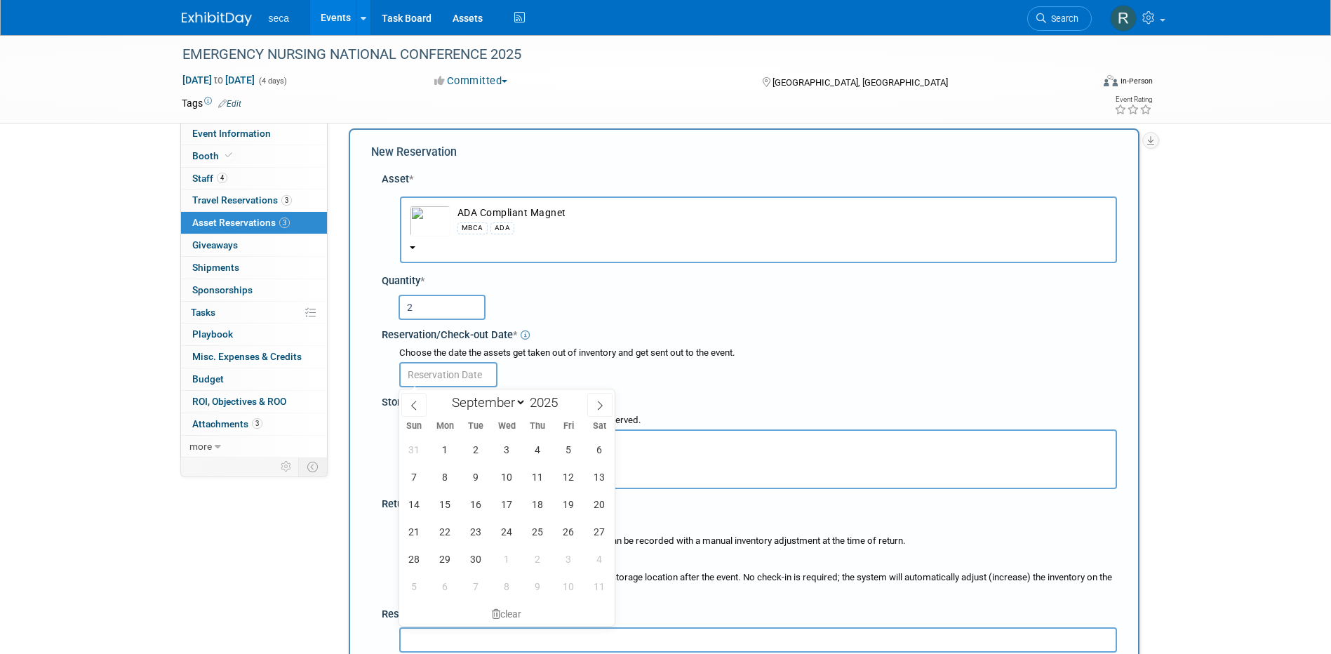
click at [474, 373] on input "text" at bounding box center [448, 374] width 98 height 25
click at [415, 405] on icon at bounding box center [414, 406] width 10 height 10
select select "7"
drag, startPoint x: 559, startPoint y: 557, endPoint x: 546, endPoint y: 540, distance: 21.6
click at [559, 557] on span "29" at bounding box center [568, 558] width 27 height 27
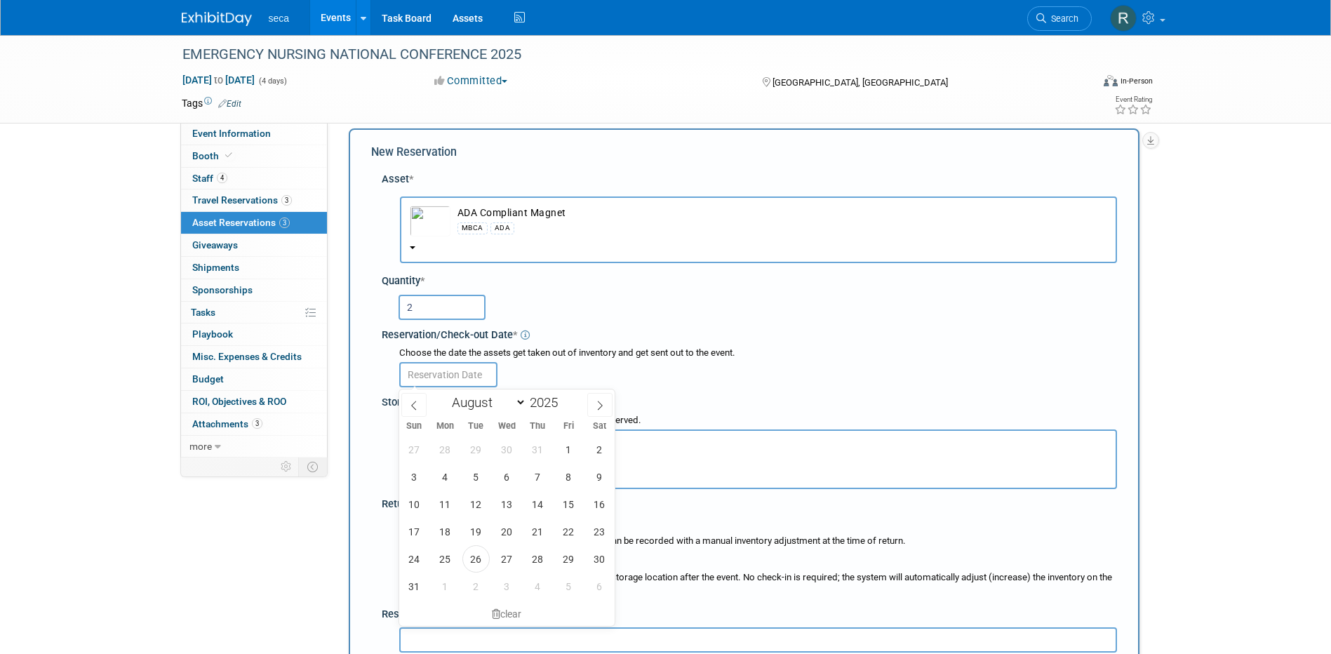
type input "Aug 29, 2025"
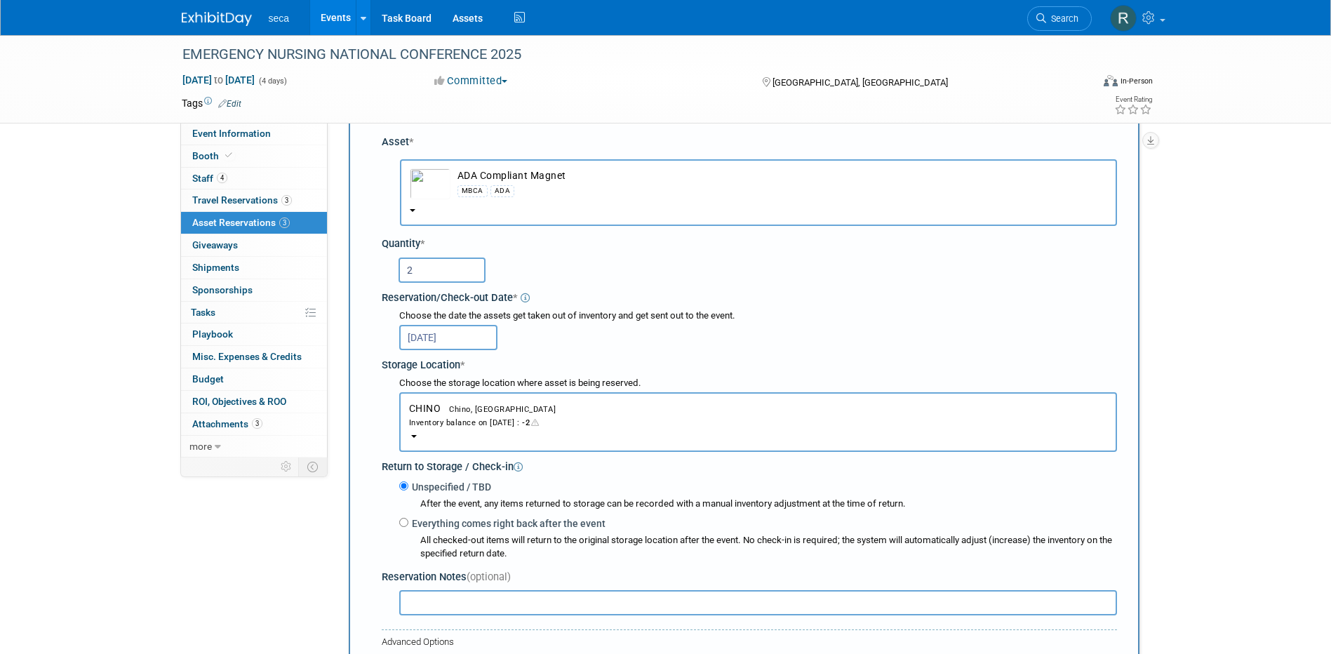
scroll to position [83, 0]
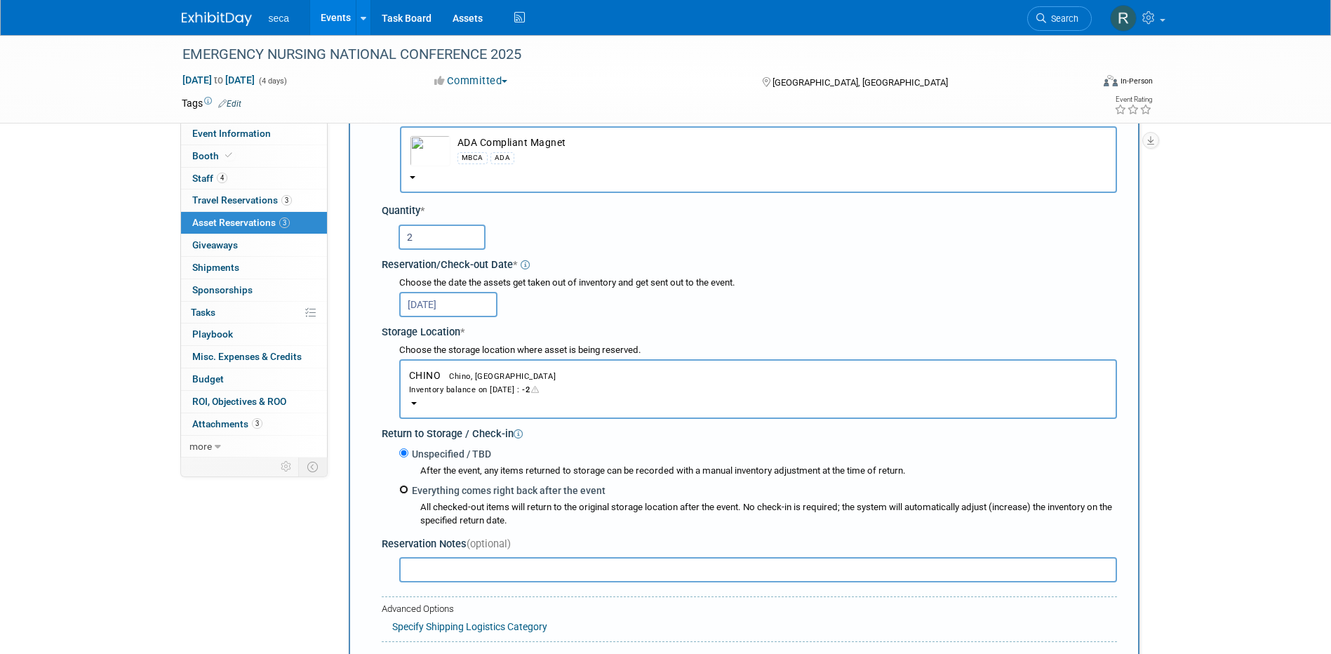
click at [403, 493] on input "Everything comes right back after the event" at bounding box center [403, 489] width 9 height 9
radio input "true"
select select "8"
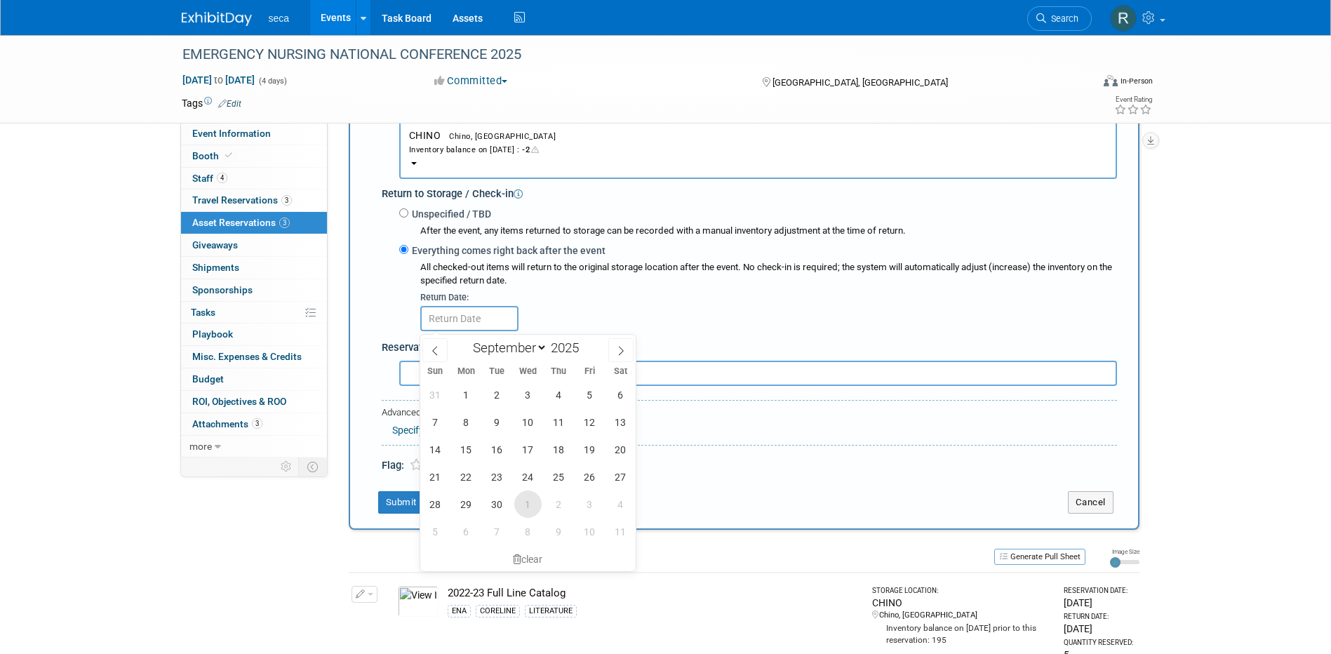
scroll to position [364, 0]
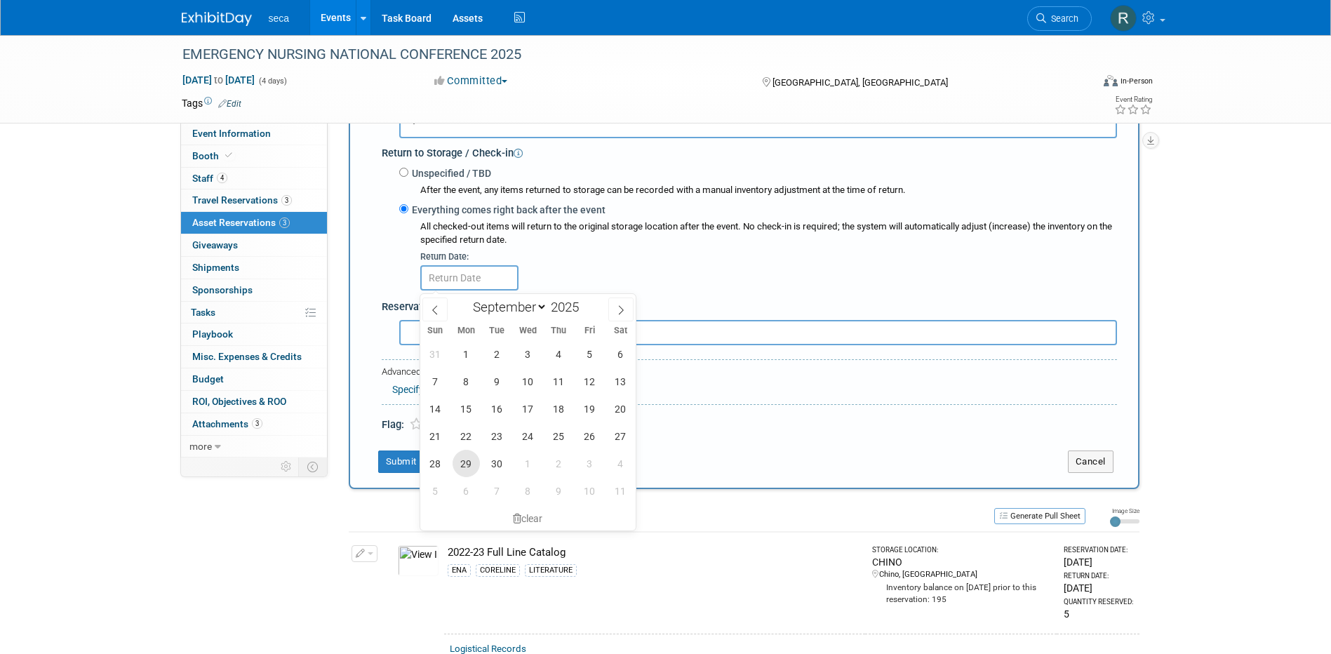
click at [469, 464] on span "29" at bounding box center [466, 463] width 27 height 27
type input "Sep 29, 2025"
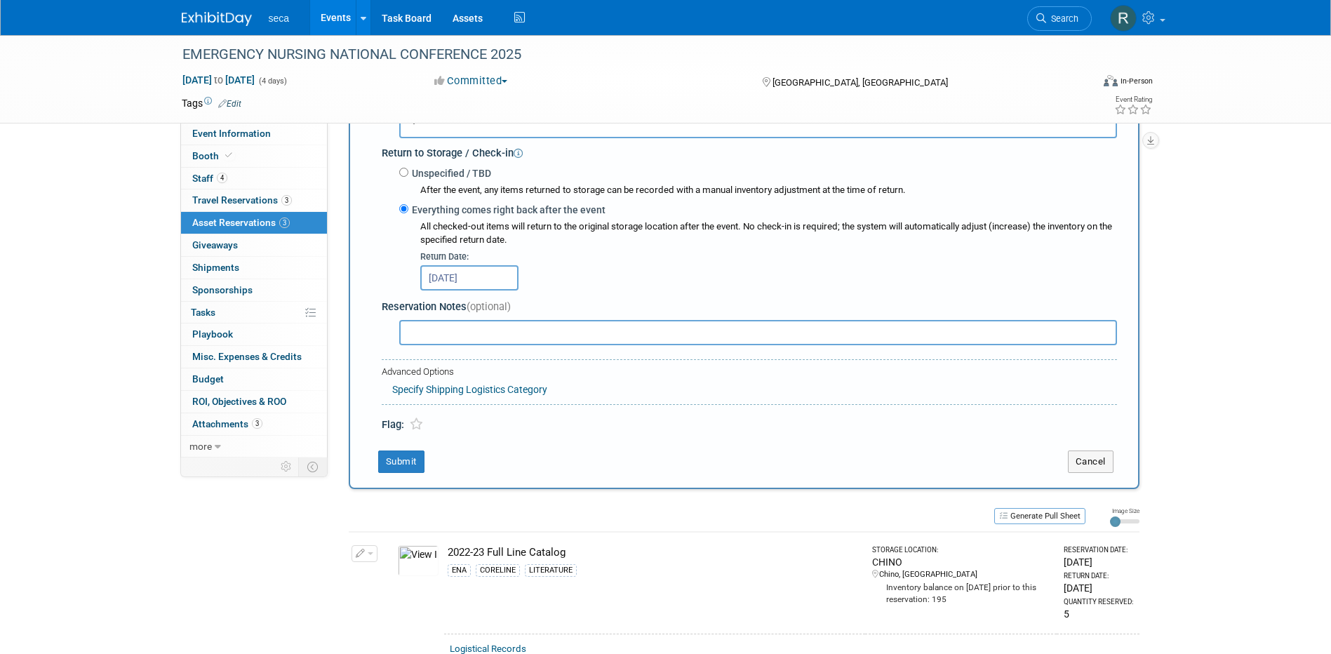
click at [445, 339] on input "text" at bounding box center [758, 332] width 718 height 25
drag, startPoint x: 606, startPoint y: 332, endPoint x: 496, endPoint y: 330, distance: 109.5
click at [496, 330] on input "include velcro - RJO to ship these to her hotel" at bounding box center [758, 332] width 718 height 25
type input "include velcro - RJO will carry these with her"
click at [407, 462] on button "Submit" at bounding box center [401, 461] width 46 height 22
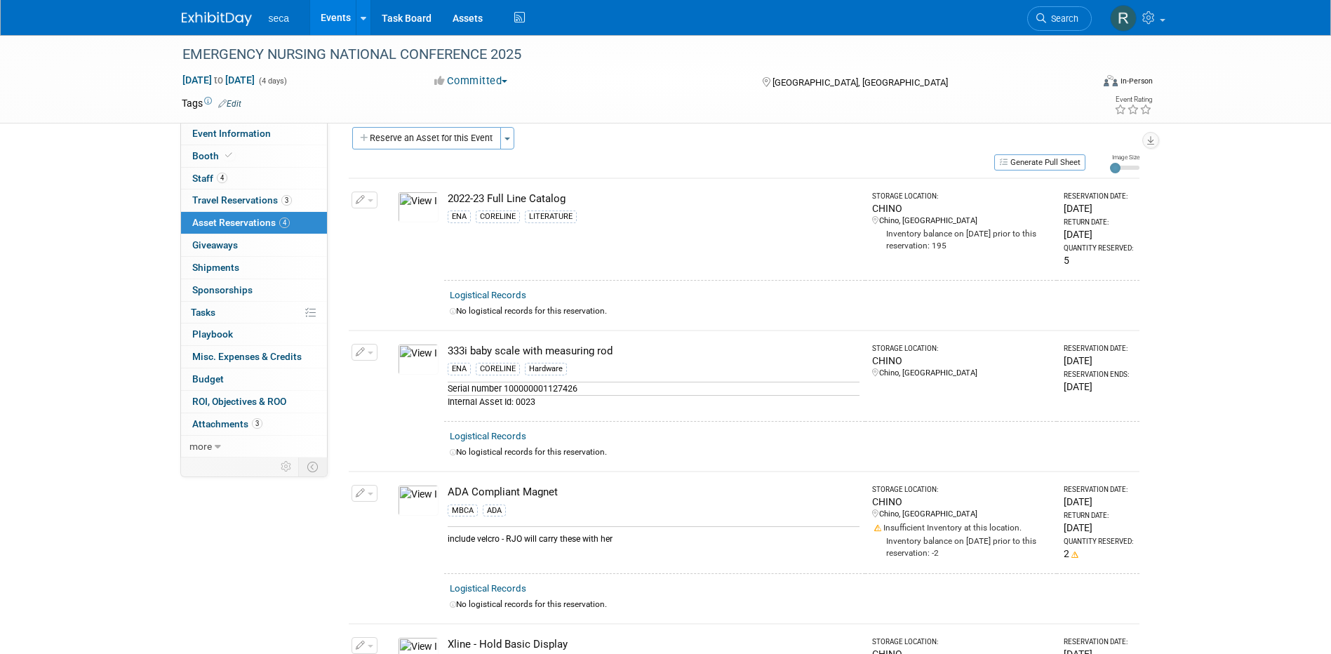
scroll to position [0, 0]
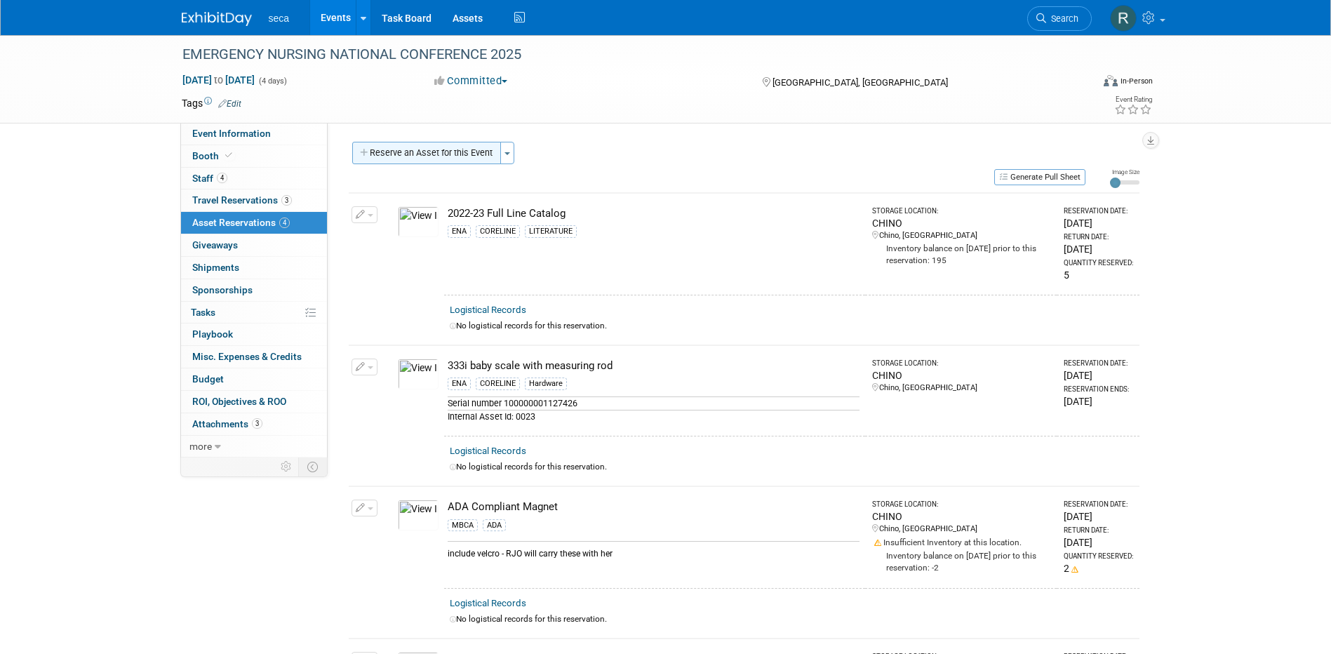
click at [433, 145] on button "Reserve an Asset for this Event" at bounding box center [426, 153] width 149 height 22
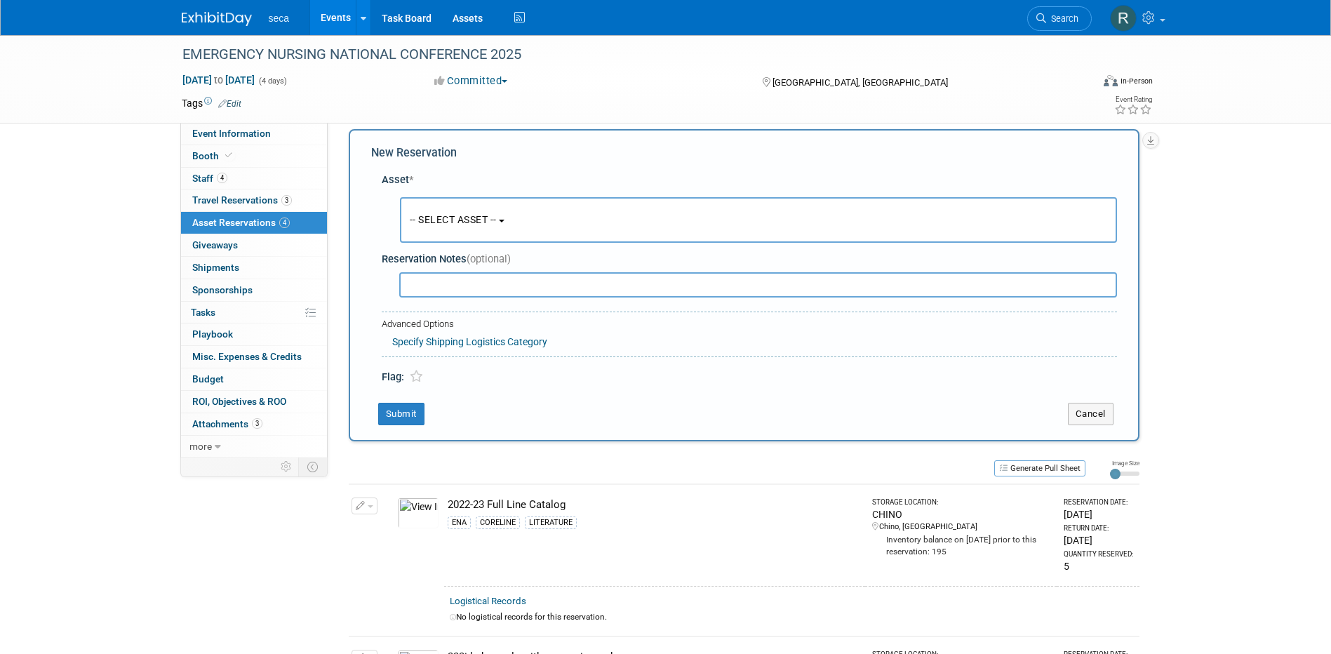
scroll to position [13, 0]
click at [443, 219] on span "-- SELECT ASSET --" at bounding box center [453, 218] width 87 height 11
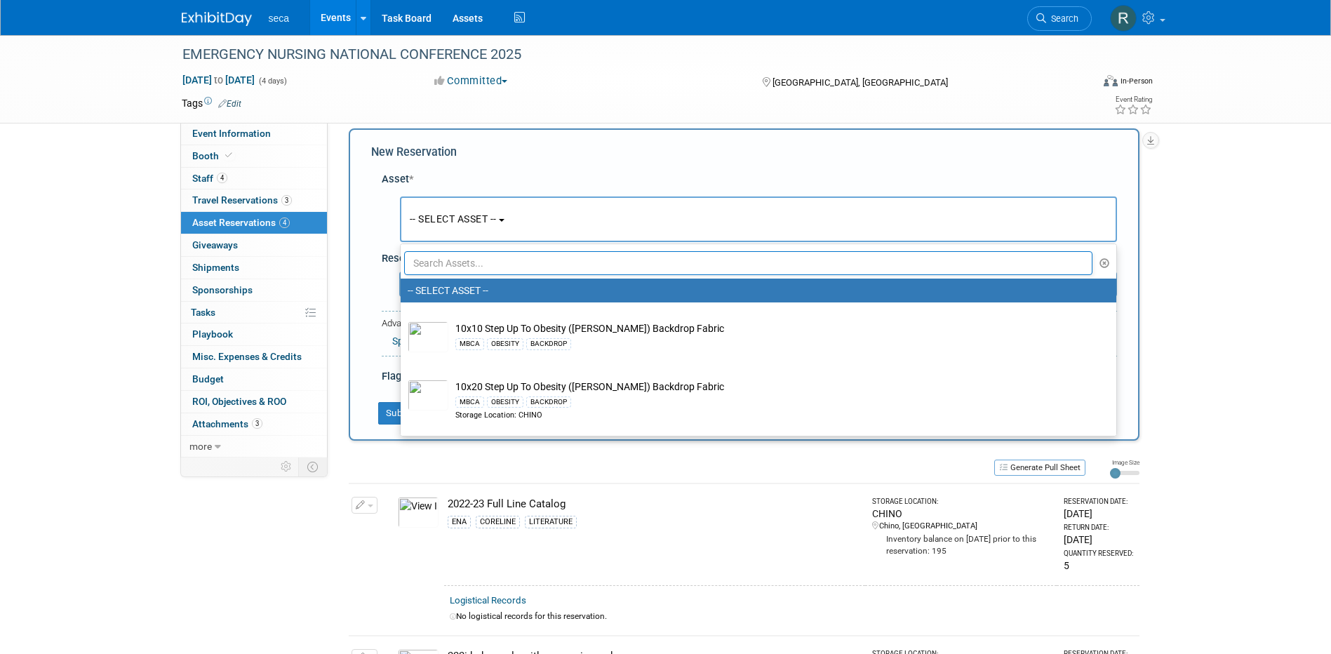
click at [447, 262] on input "text" at bounding box center [748, 263] width 689 height 24
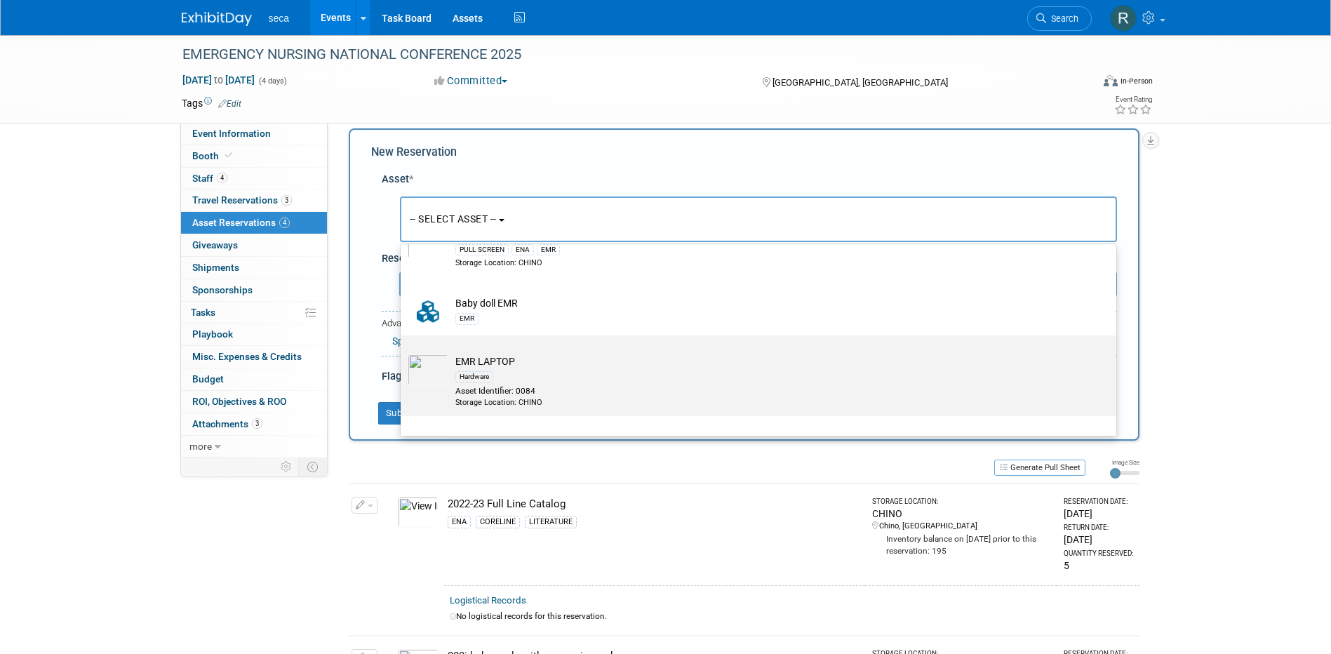
scroll to position [0, 0]
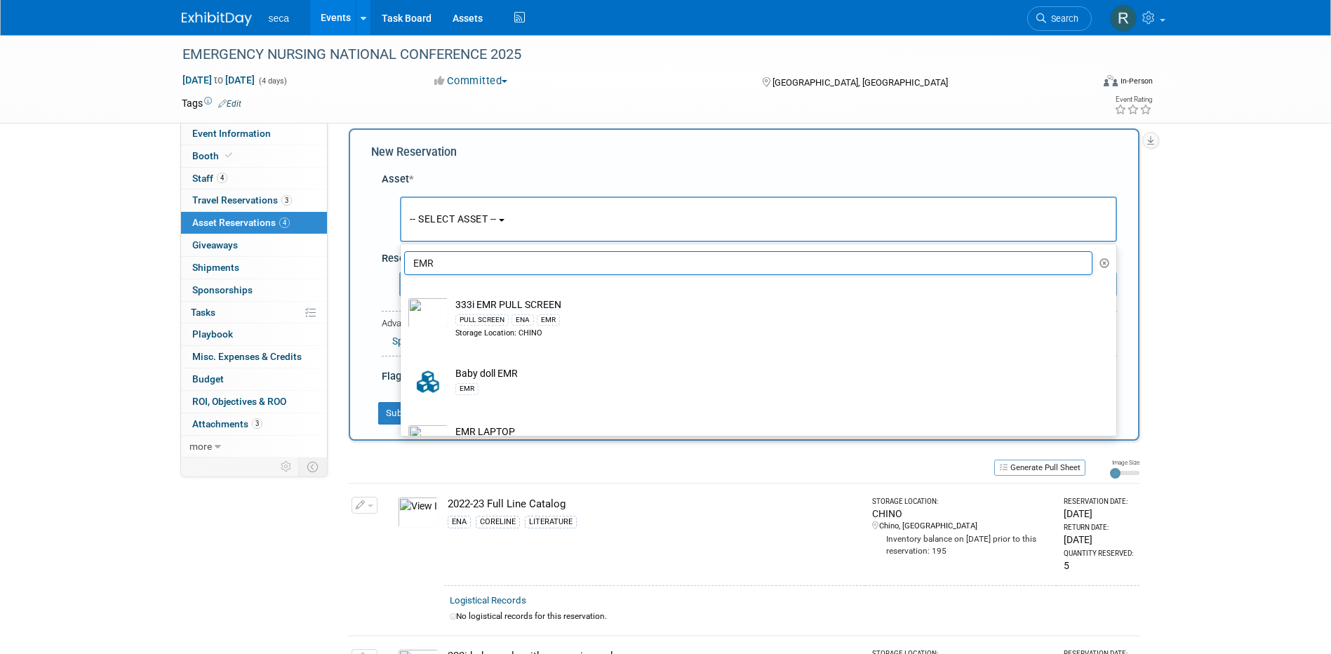
click at [439, 268] on input "EMR" at bounding box center [748, 263] width 689 height 24
type input "H"
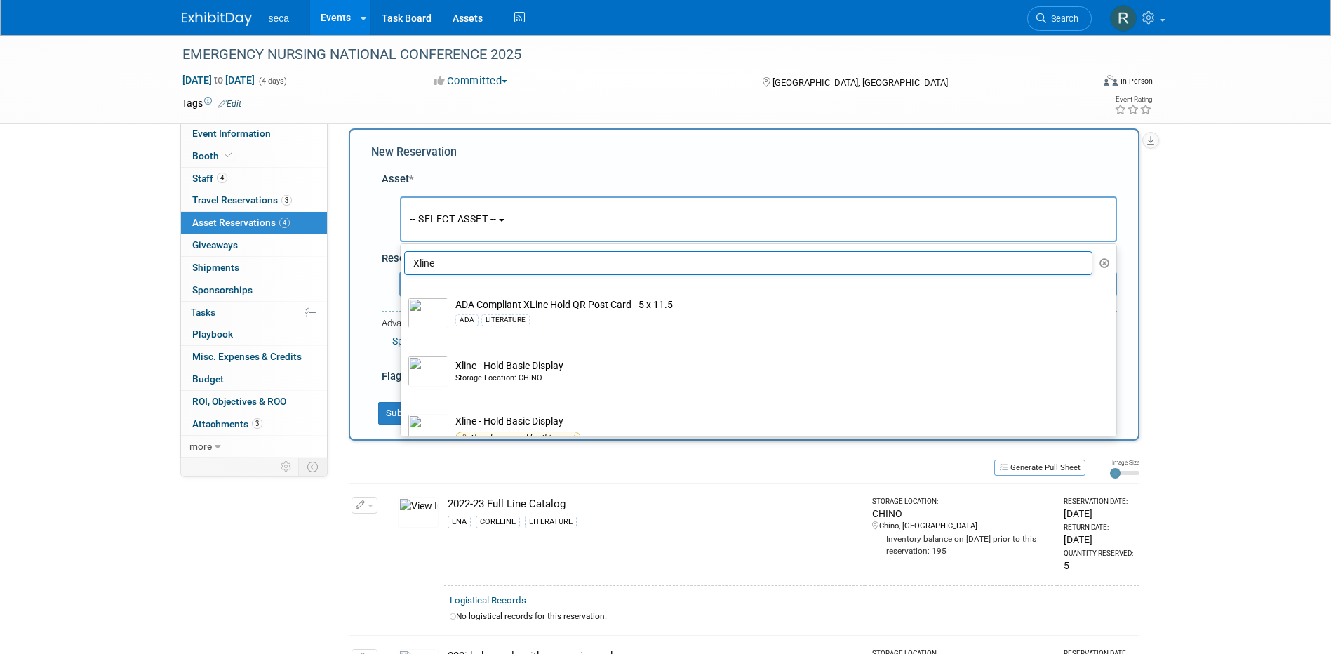
drag, startPoint x: 444, startPoint y: 262, endPoint x: 359, endPoint y: 239, distance: 88.2
click at [361, 240] on div "New Reservation Asset * -- SELECT ASSET --" at bounding box center [744, 284] width 791 height 312
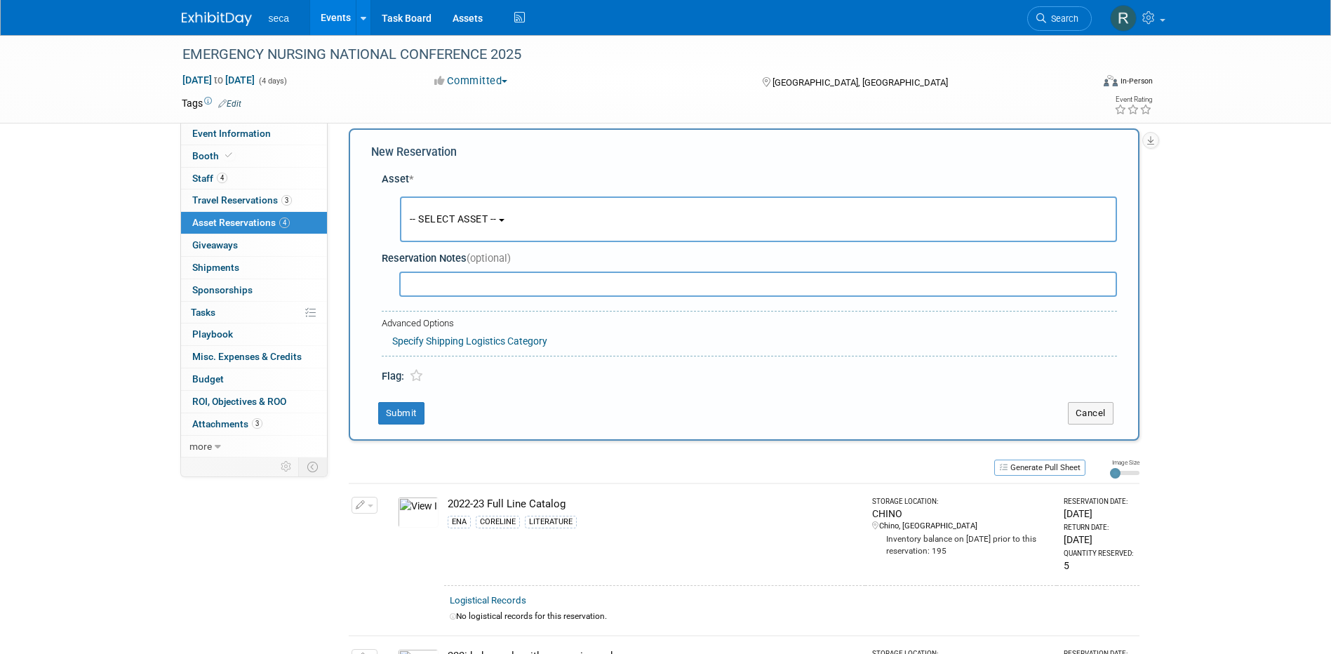
click at [449, 217] on span "-- SELECT ASSET --" at bounding box center [453, 218] width 87 height 11
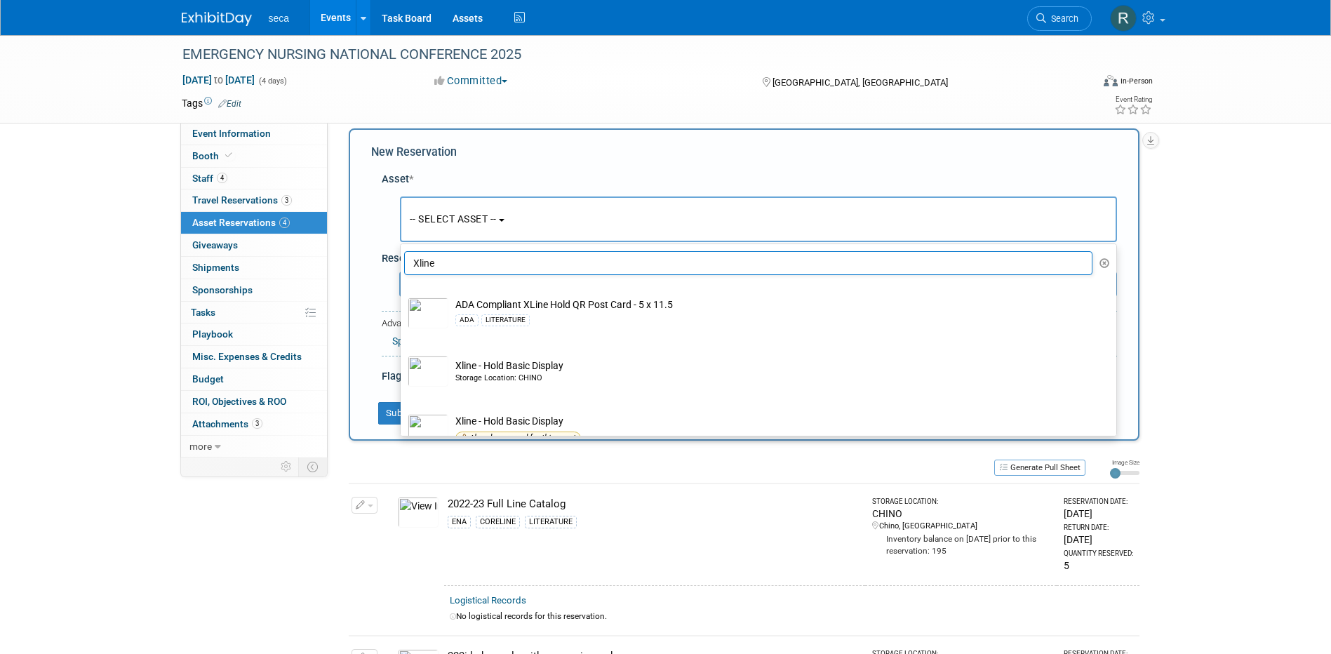
click at [446, 263] on input "Xline" at bounding box center [748, 263] width 689 height 24
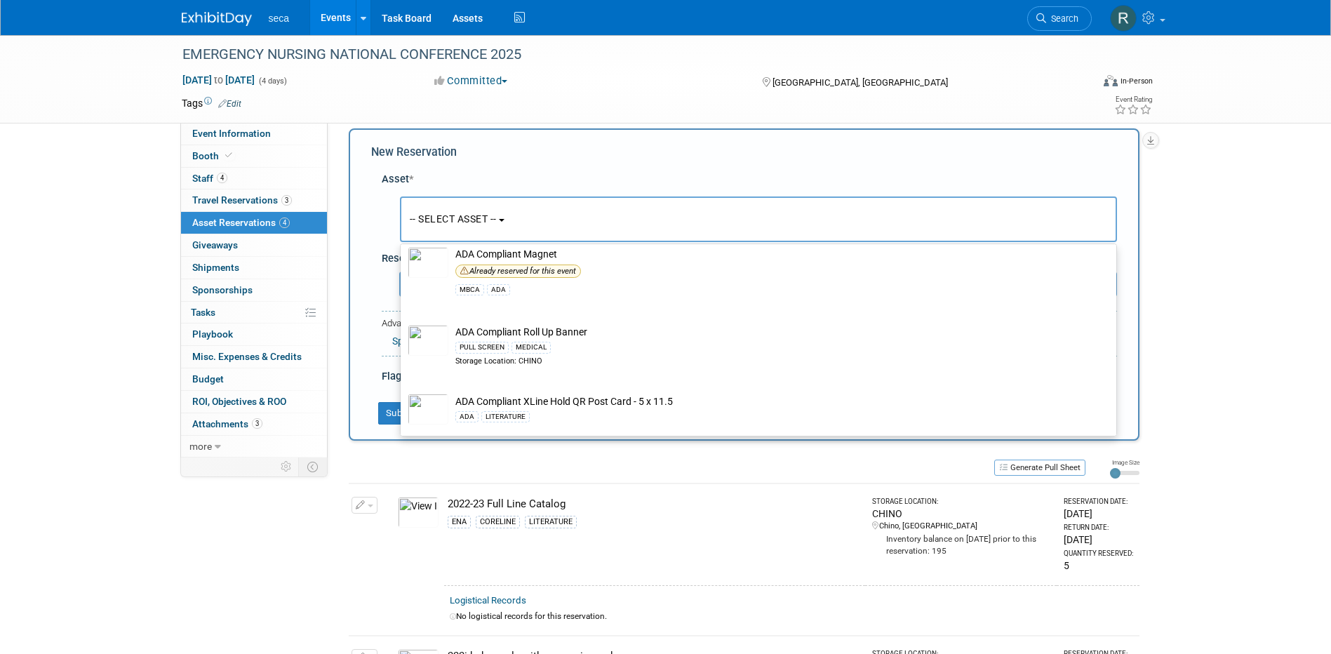
scroll to position [210, 0]
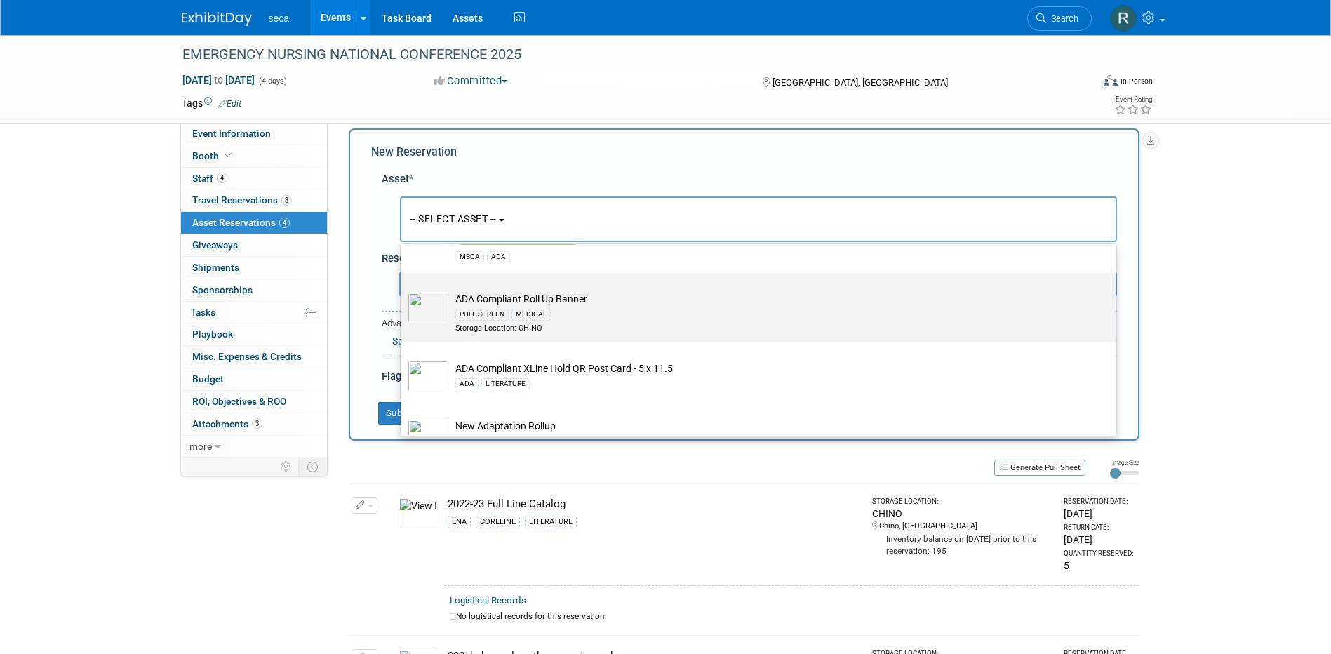
type input "ADA"
click at [535, 301] on td "ADA Compliant Roll Up Banner PULL SCREEN MEDICAL Storage Location: CHINO" at bounding box center [768, 312] width 640 height 41
click at [403, 290] on input "ADA Compliant Roll Up Banner PULL SCREEN MEDICAL Storage Location: CHINO" at bounding box center [398, 285] width 9 height 9
select select "10729207"
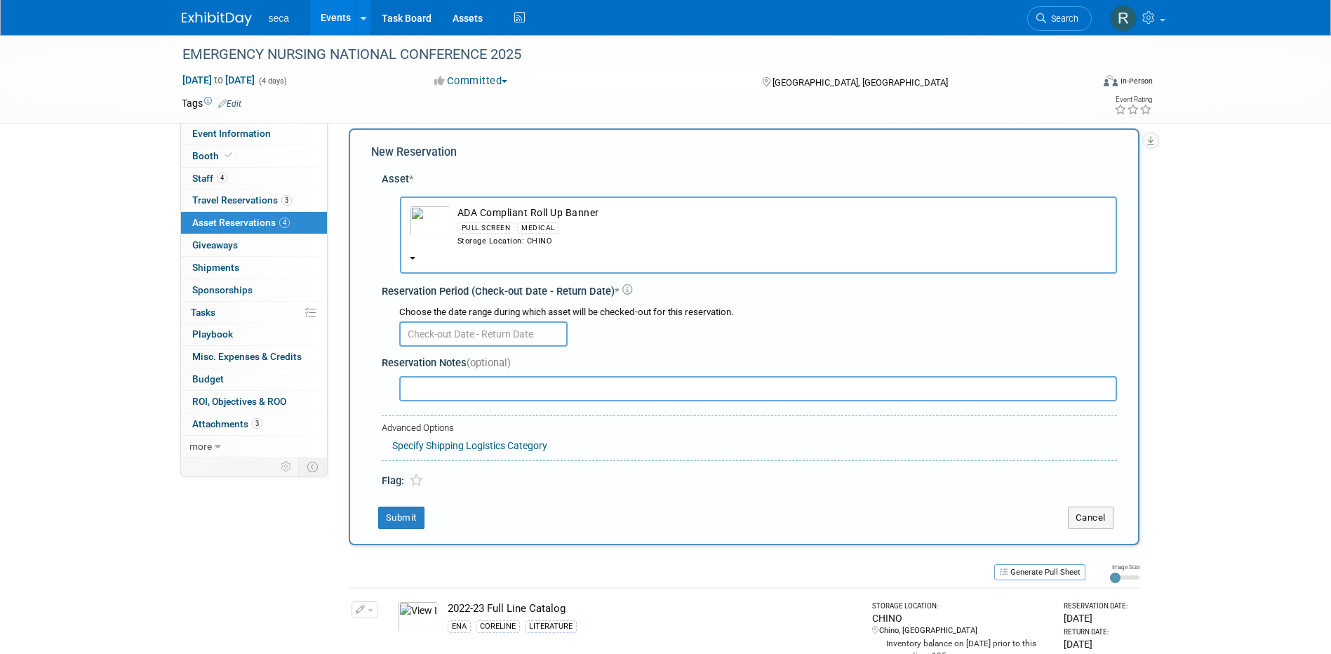
click at [420, 324] on input "text" at bounding box center [483, 333] width 168 height 25
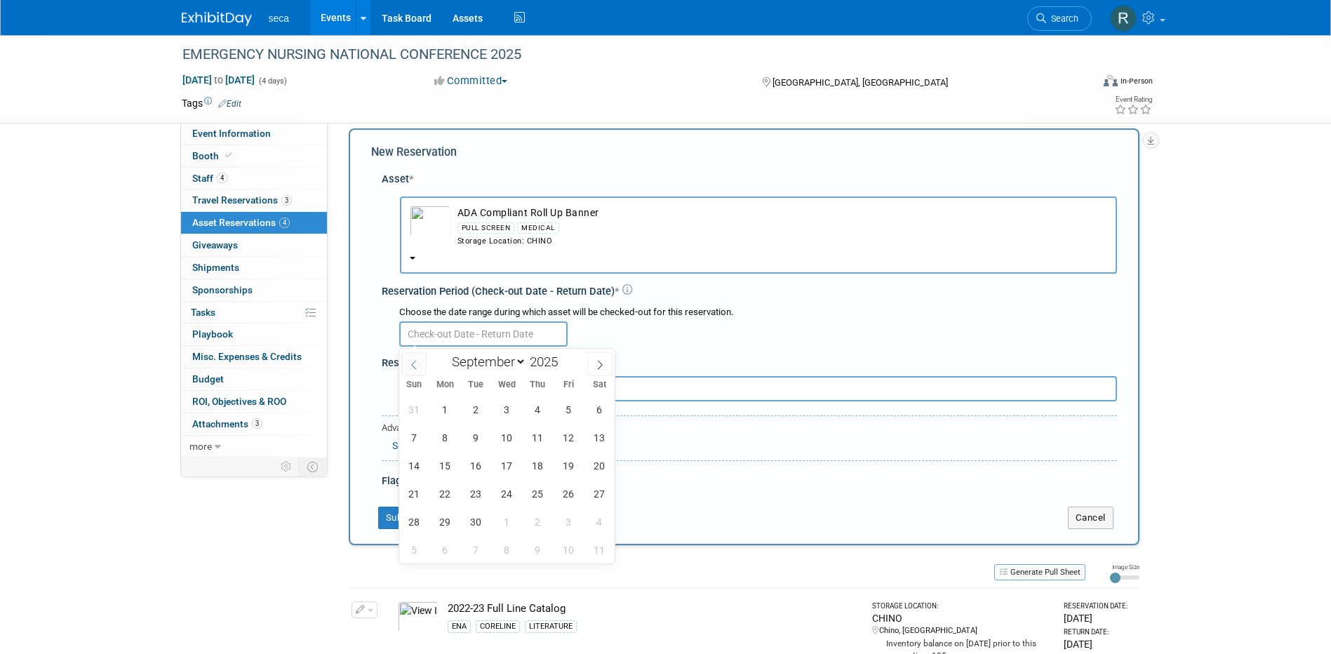
click at [411, 363] on icon at bounding box center [414, 365] width 10 height 10
select select "7"
click at [556, 521] on span "29" at bounding box center [568, 521] width 27 height 27
type input "Aug 29, 2025"
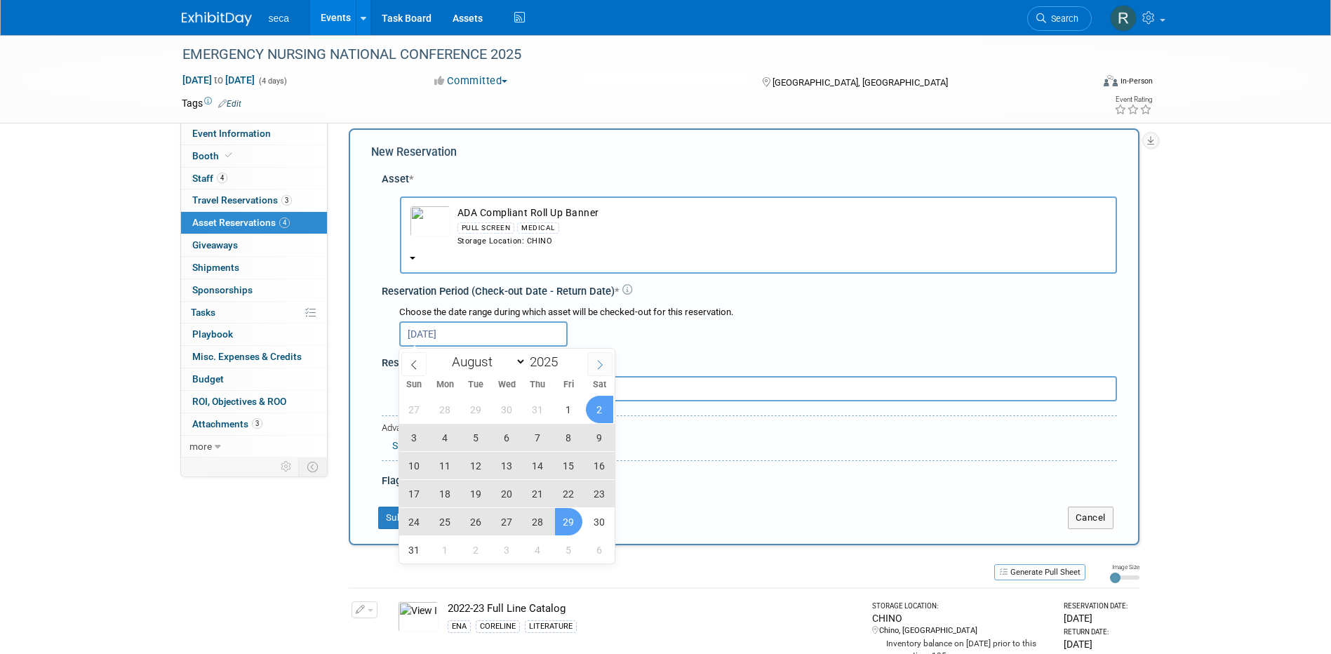
click at [598, 368] on icon at bounding box center [600, 365] width 10 height 10
select select "8"
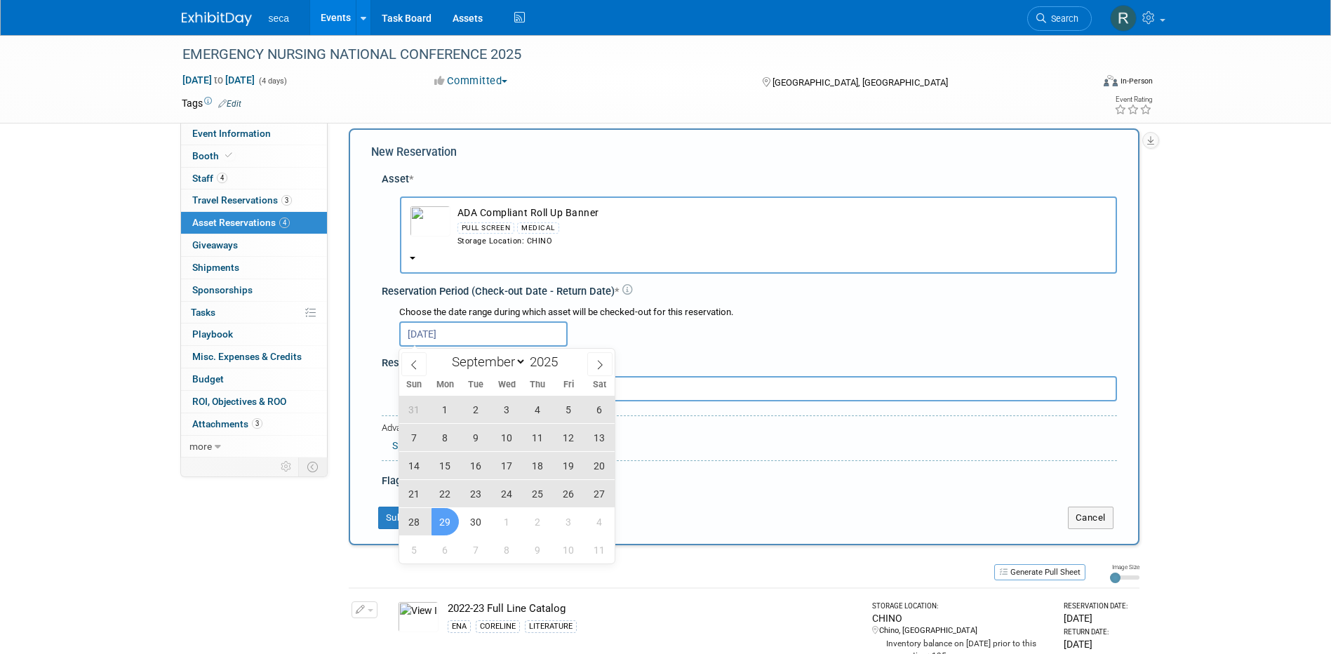
click at [446, 521] on span "29" at bounding box center [445, 521] width 27 height 27
type input "Aug 29, 2025 to Sep 29, 2025"
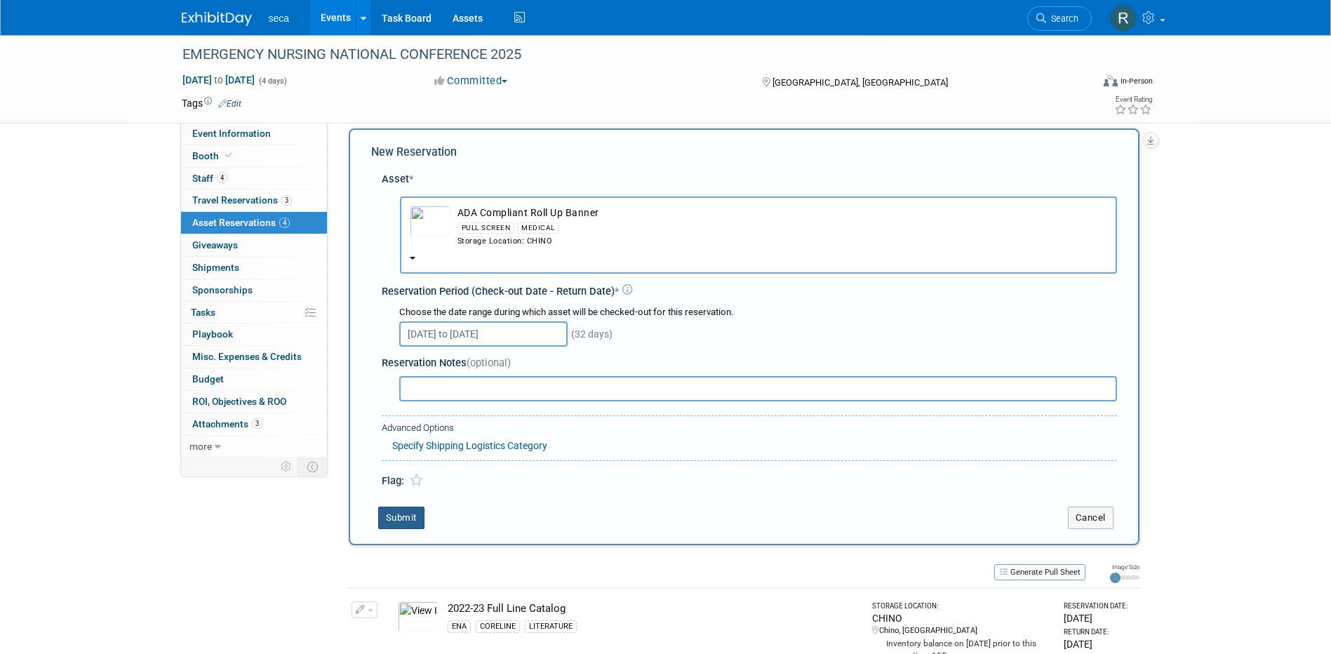
click at [393, 517] on button "Submit" at bounding box center [401, 518] width 46 height 22
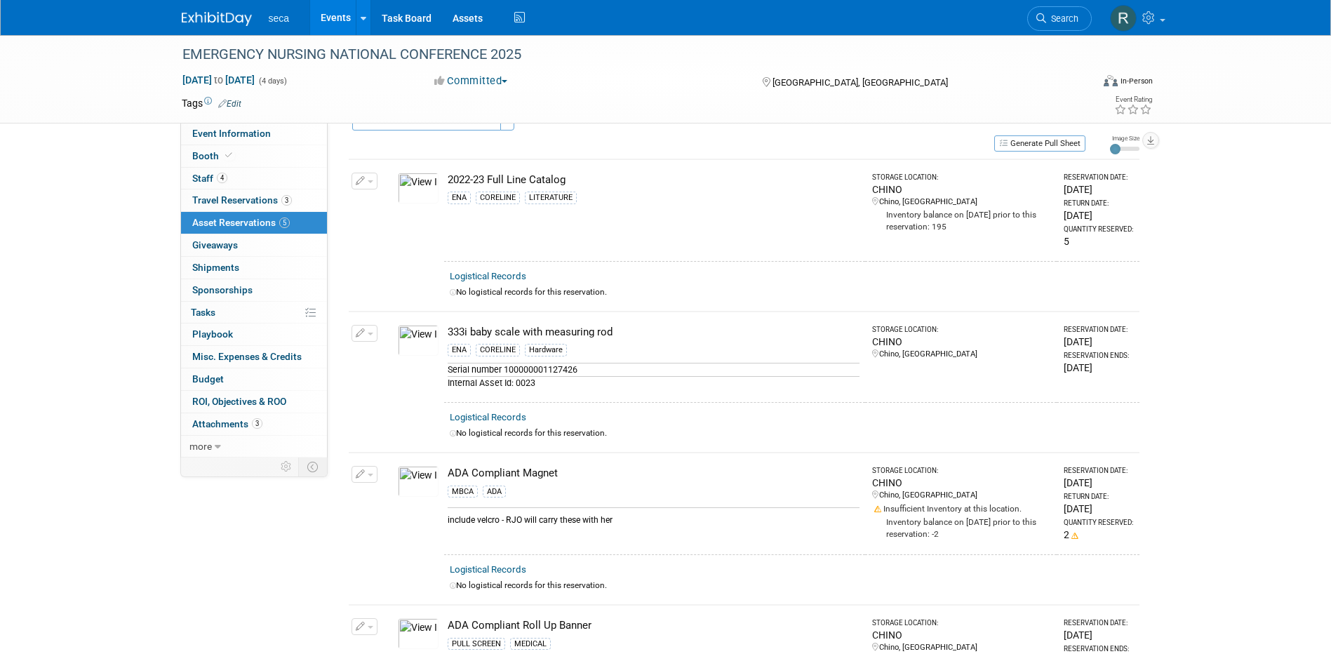
scroll to position [0, 0]
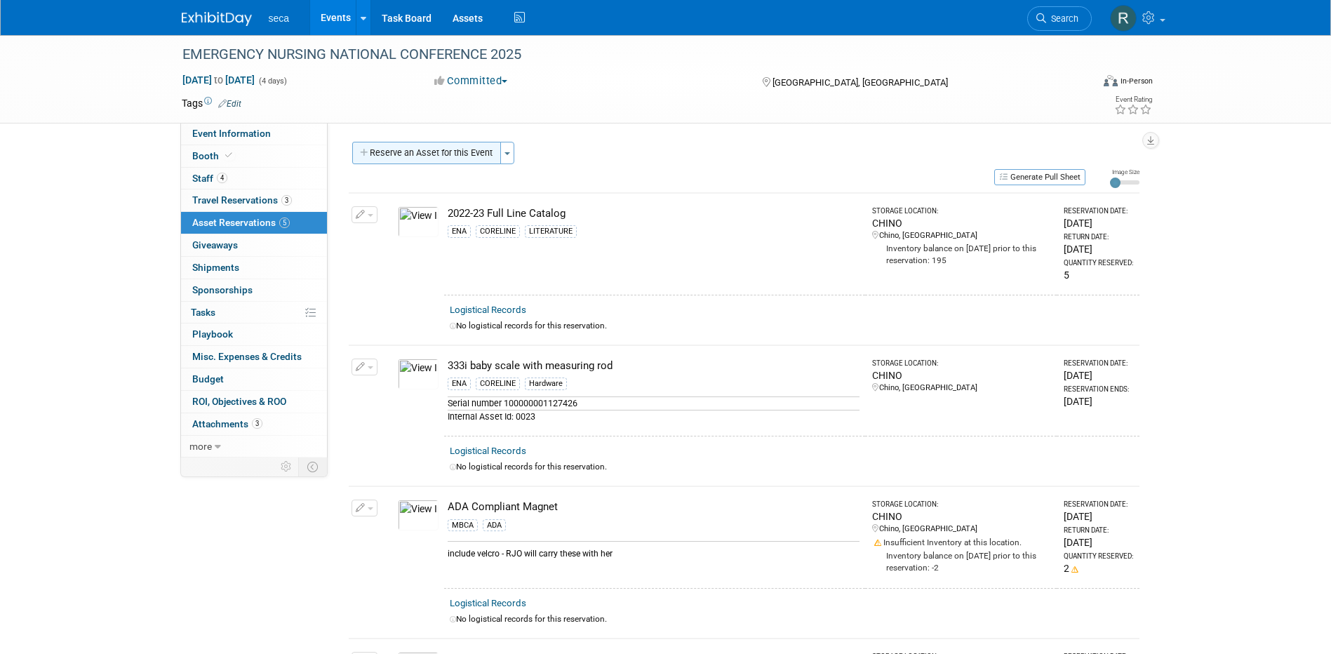
click at [415, 153] on button "Reserve an Asset for this Event" at bounding box center [426, 153] width 149 height 22
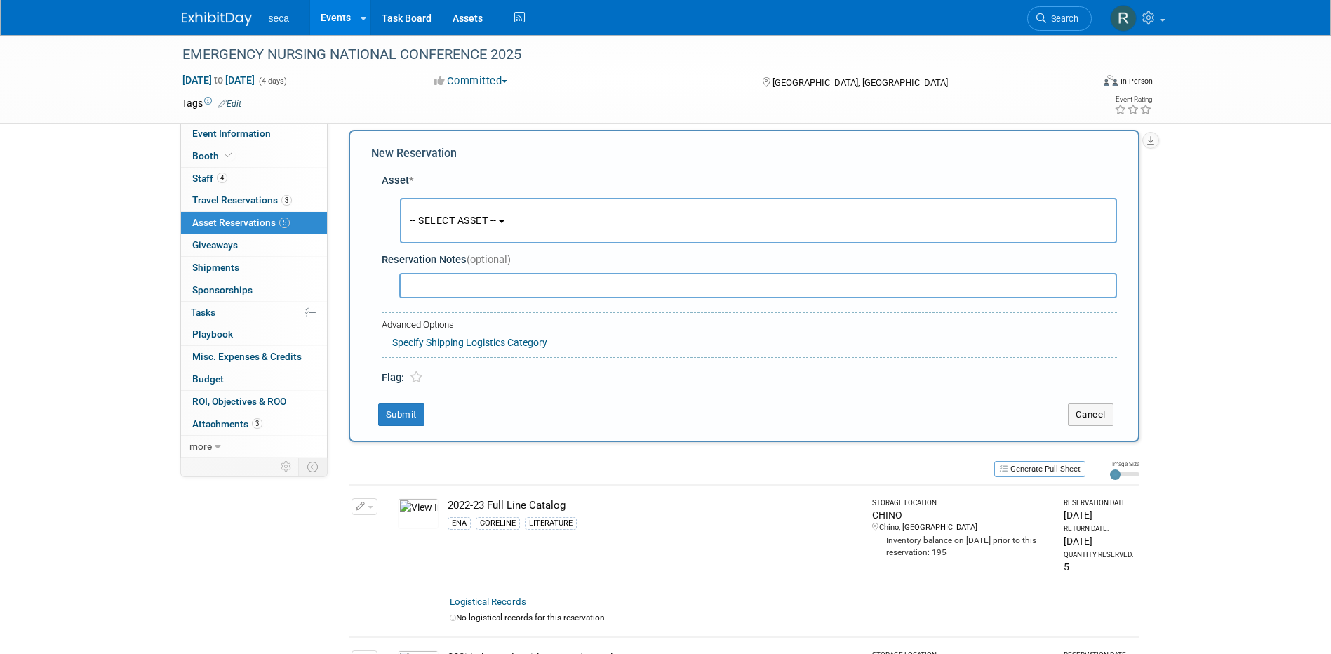
scroll to position [13, 0]
click at [450, 216] on span "-- SELECT ASSET --" at bounding box center [453, 218] width 87 height 11
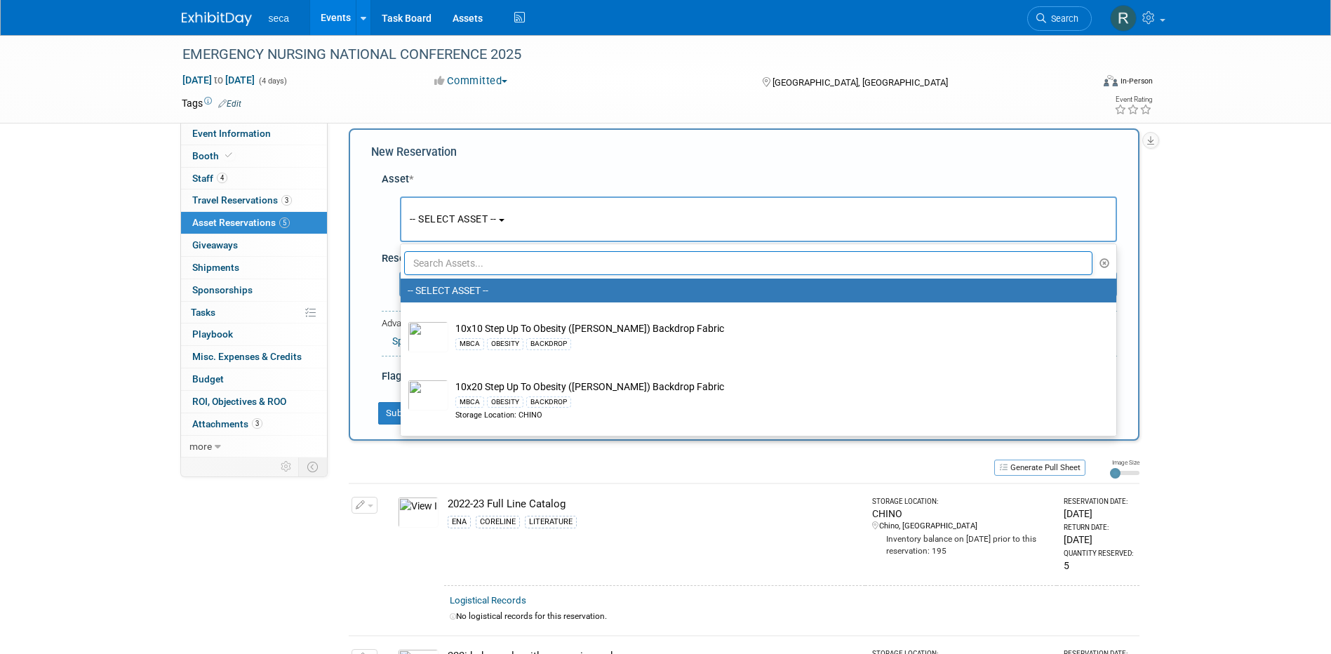
click at [462, 260] on input "text" at bounding box center [748, 263] width 689 height 24
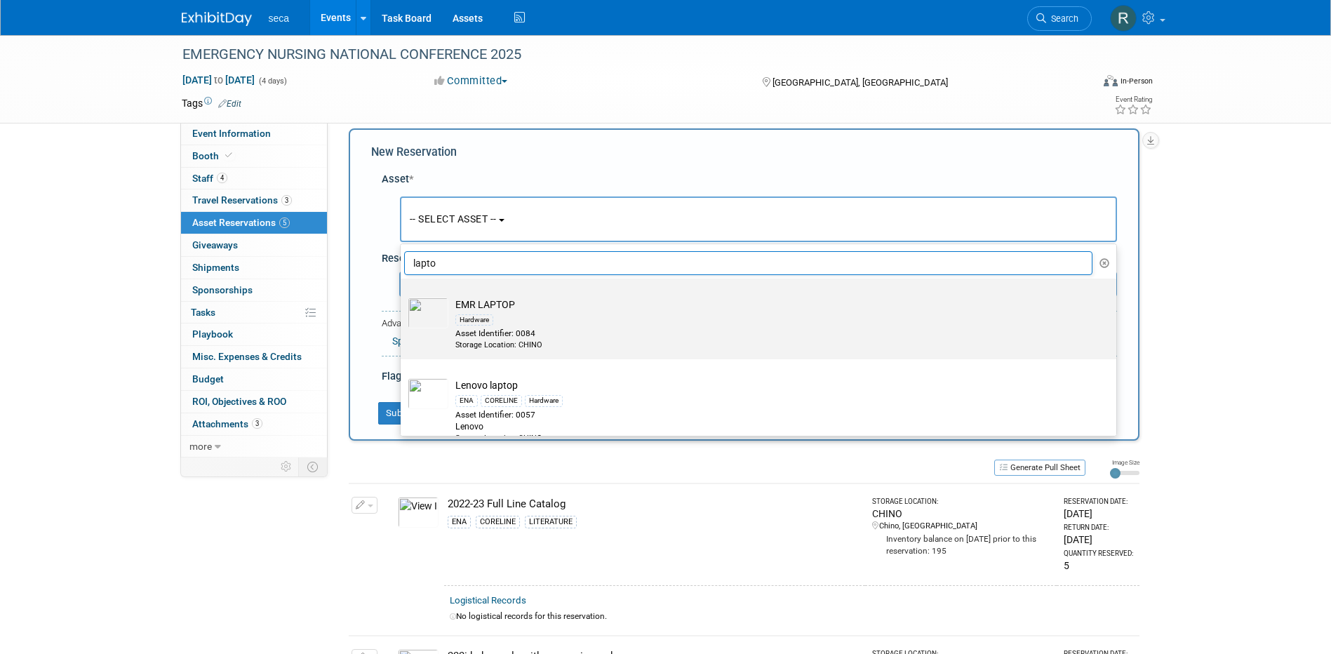
type input "lapto"
click at [489, 310] on td "EMR LAPTOP Hardware Asset Identifier: 0084 Storage Location: CHINO" at bounding box center [768, 324] width 640 height 53
click at [403, 295] on input "EMR LAPTOP Hardware Asset Identifier: 0084 Storage Location: CHINO" at bounding box center [398, 290] width 9 height 9
select select "10727411"
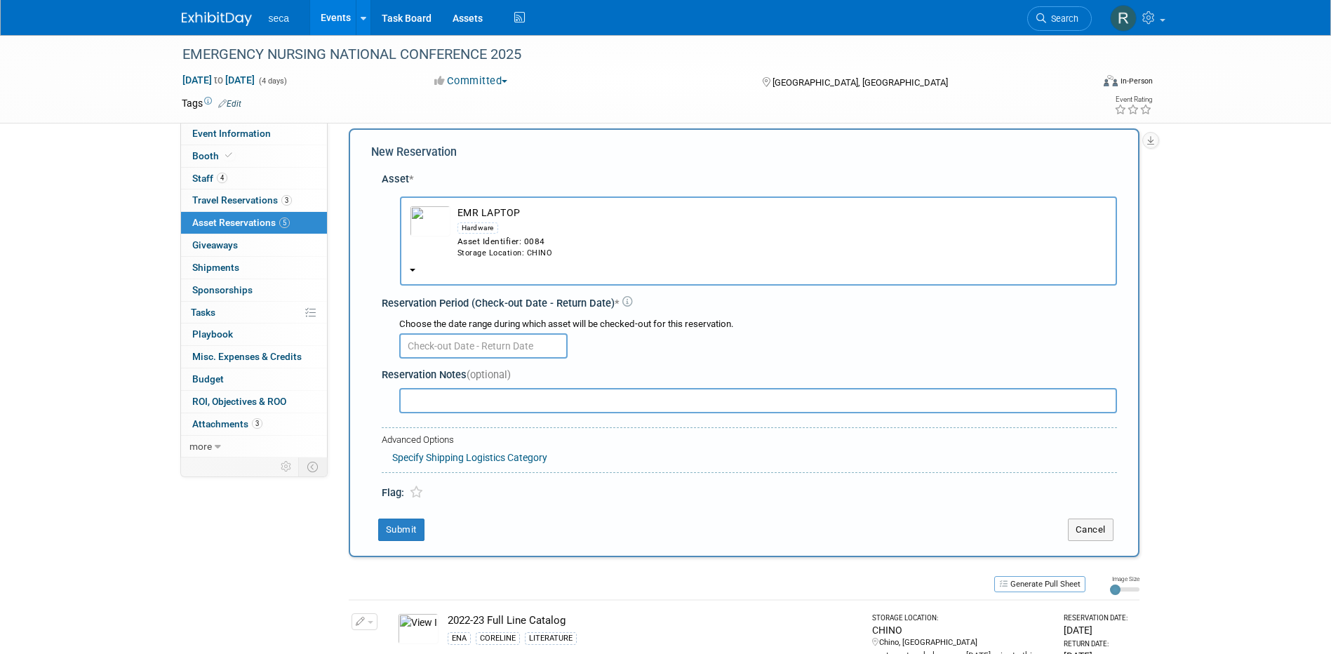
click at [446, 349] on input "text" at bounding box center [483, 345] width 168 height 25
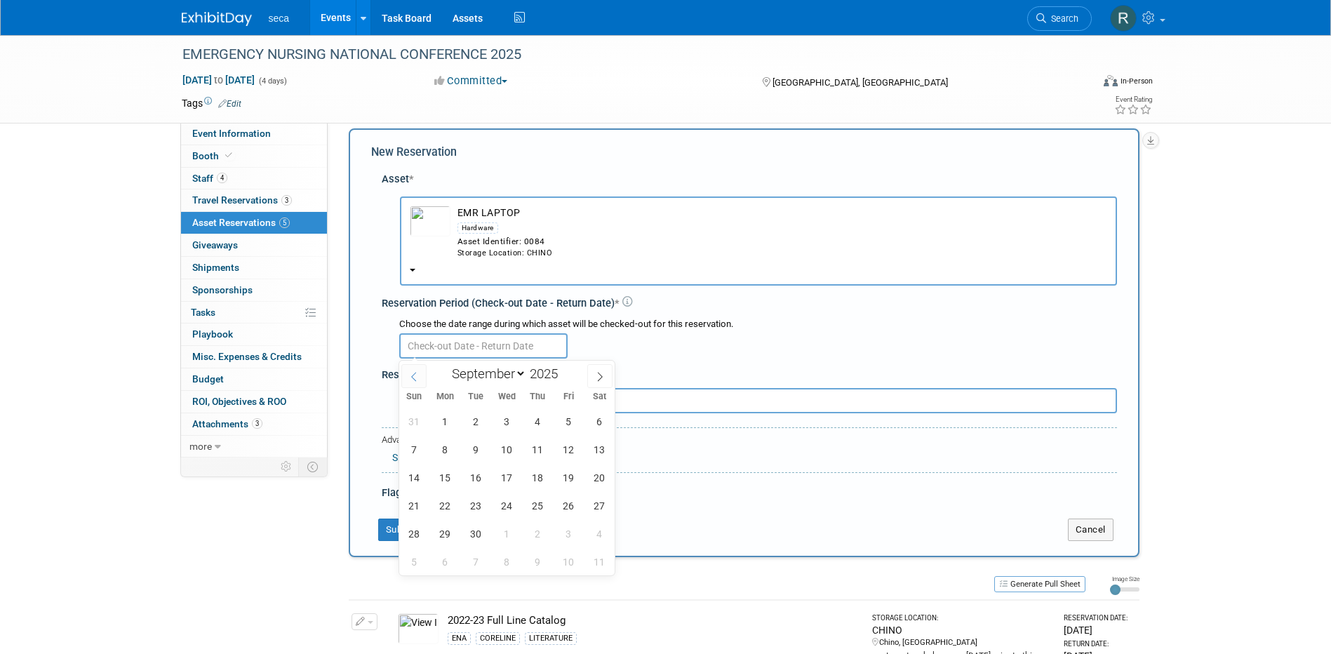
click at [418, 379] on icon at bounding box center [414, 377] width 10 height 10
select select "7"
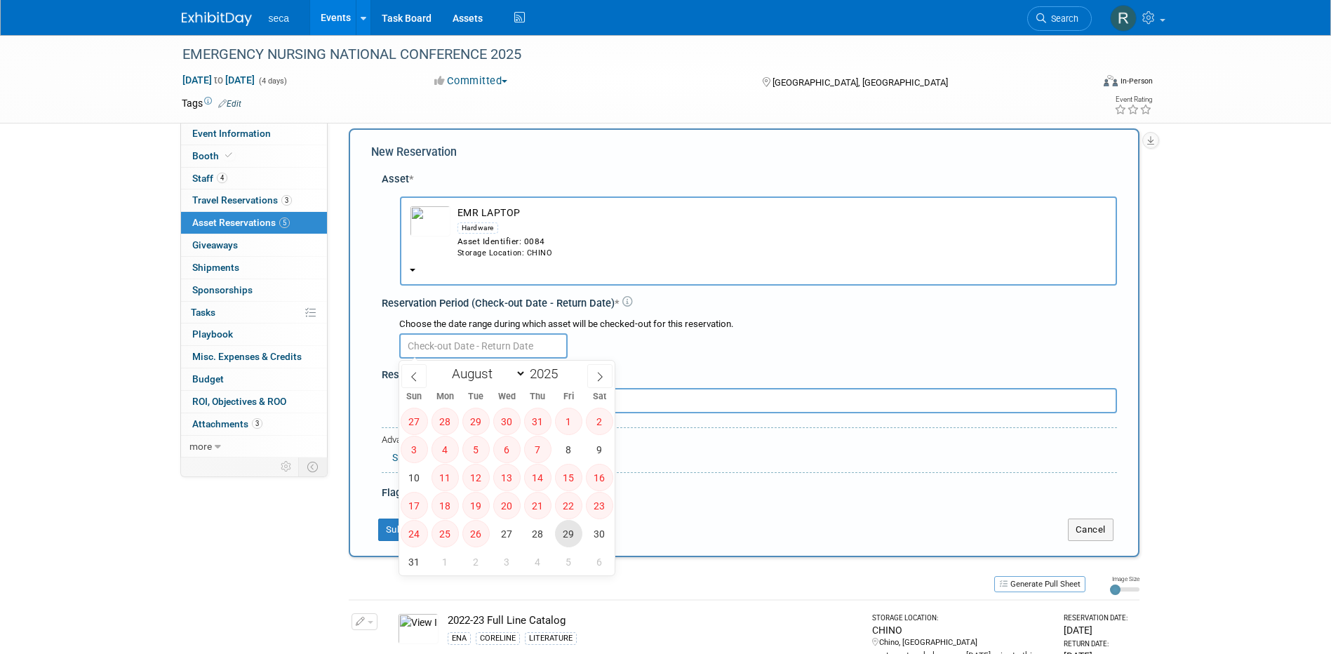
click at [563, 535] on span "29" at bounding box center [568, 533] width 27 height 27
type input "Aug 29, 2025"
click at [598, 373] on icon at bounding box center [600, 377] width 10 height 10
select select "8"
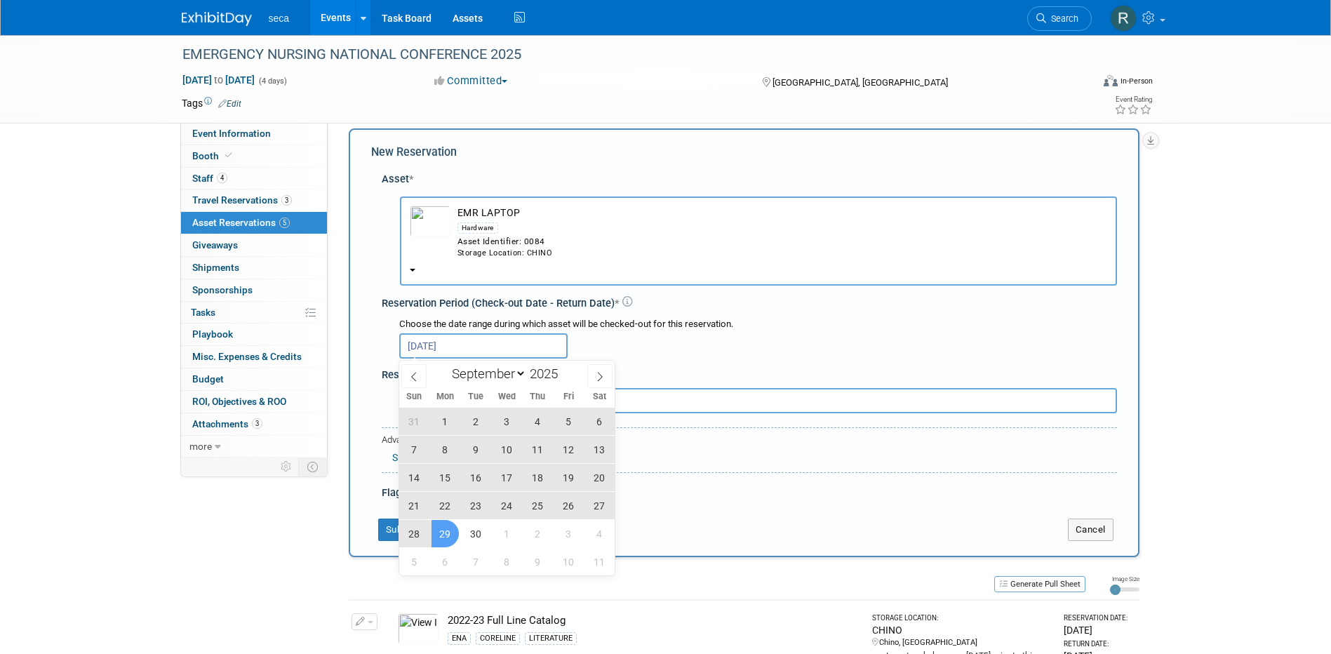
click at [445, 533] on span "29" at bounding box center [445, 533] width 27 height 27
type input "Aug 29, 2025 to Sep 29, 2025"
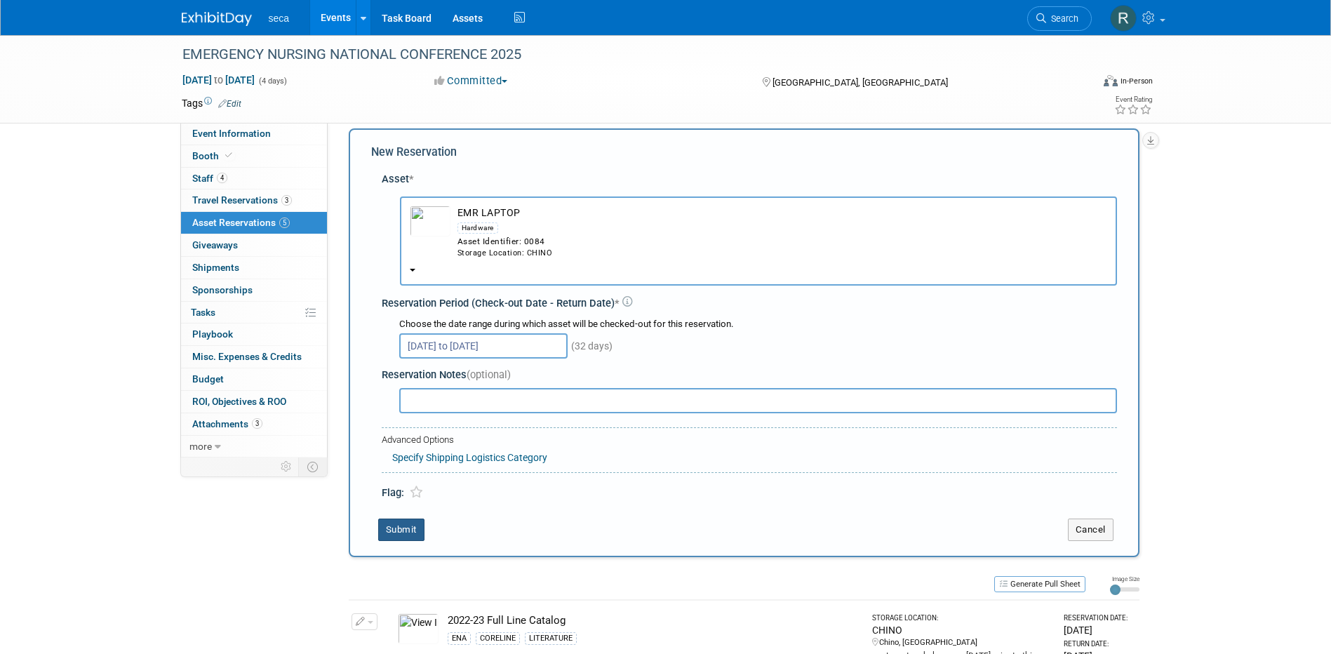
click at [404, 533] on button "Submit" at bounding box center [401, 530] width 46 height 22
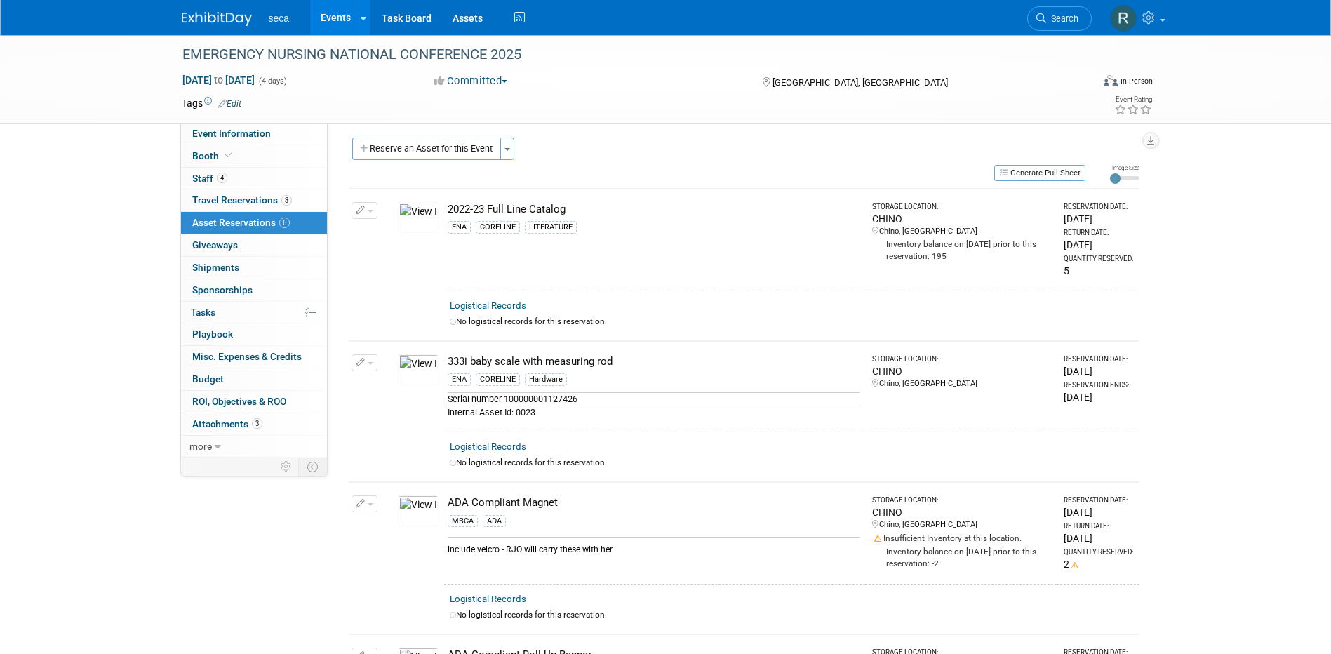
scroll to position [0, 0]
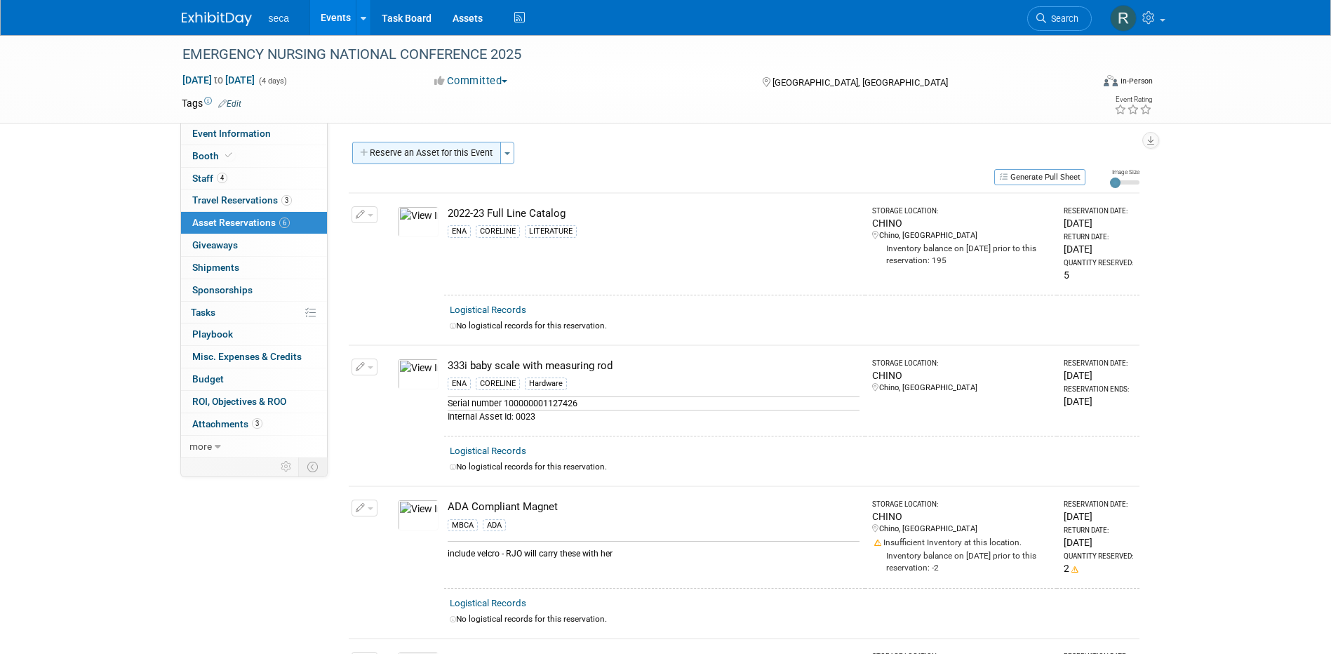
click at [464, 152] on button "Reserve an Asset for this Event" at bounding box center [426, 153] width 149 height 22
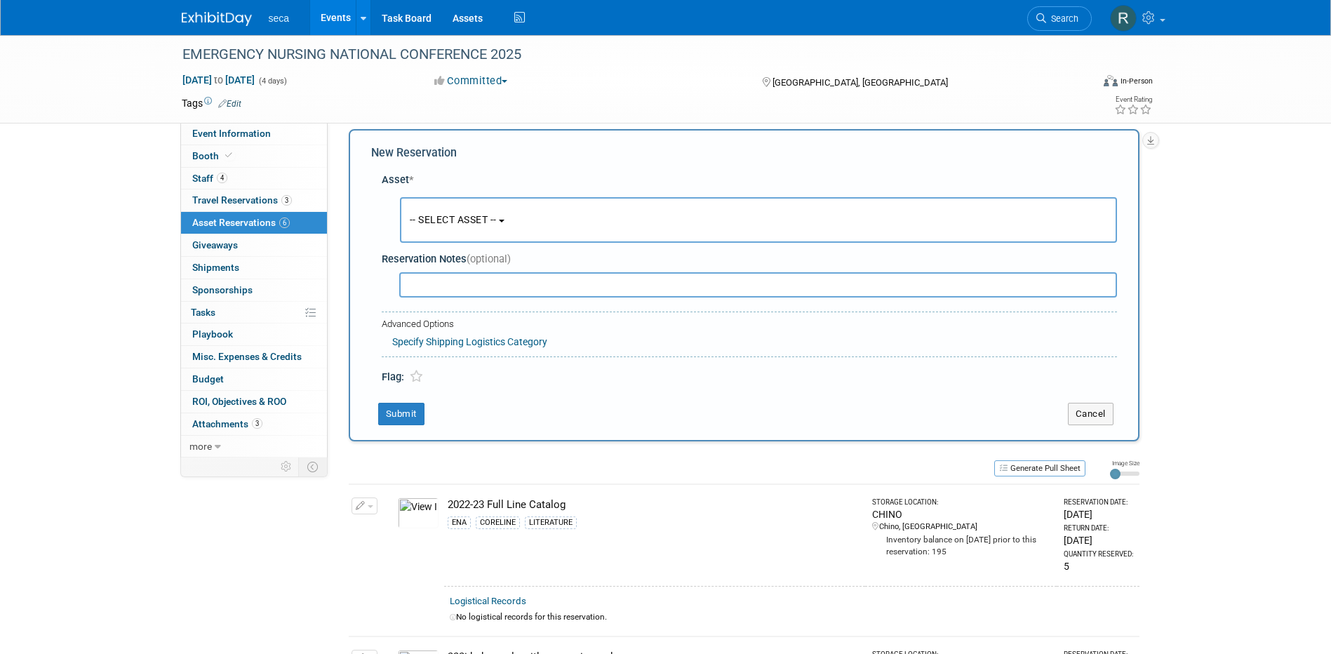
scroll to position [13, 0]
click at [456, 214] on span "-- SELECT ASSET --" at bounding box center [453, 218] width 87 height 11
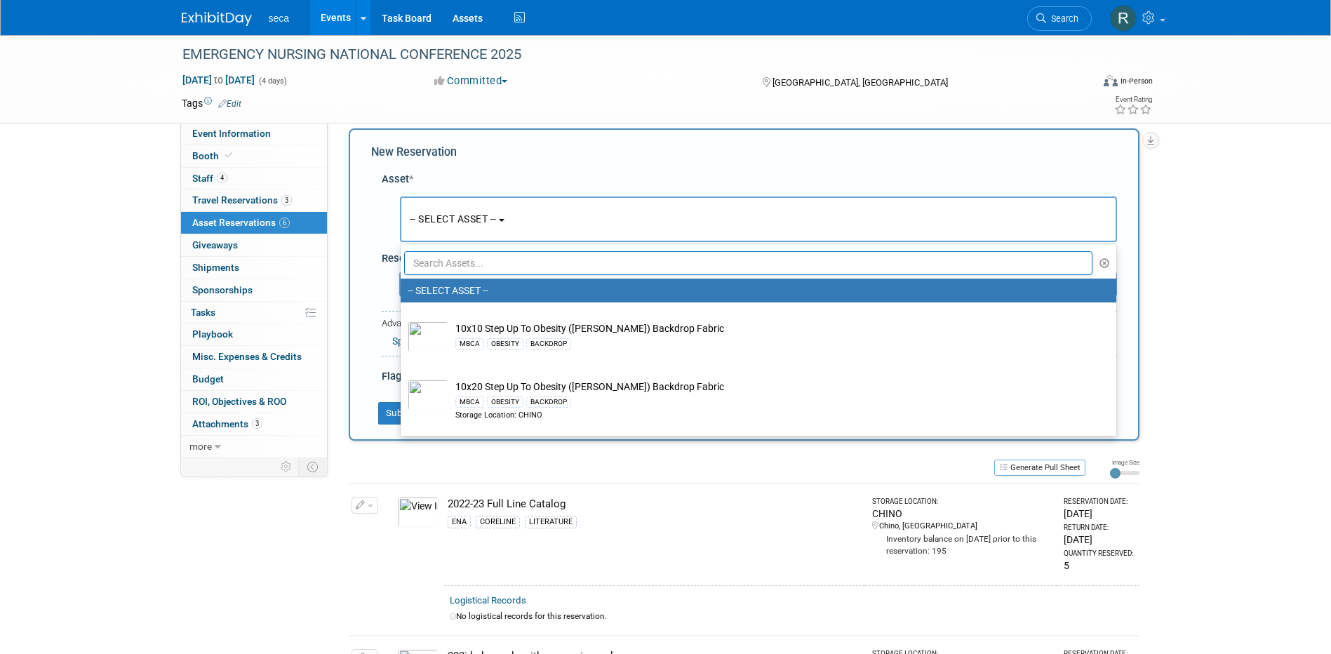
click at [464, 262] on input "text" at bounding box center [748, 263] width 689 height 24
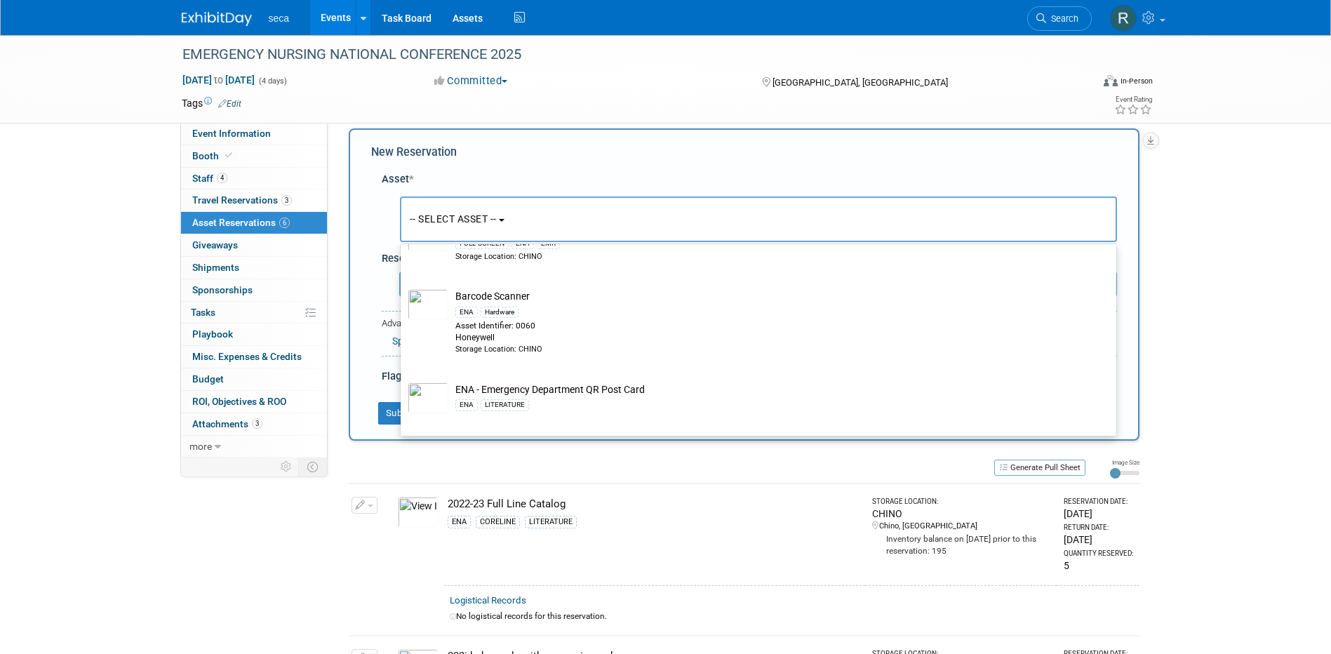
scroll to position [351, 0]
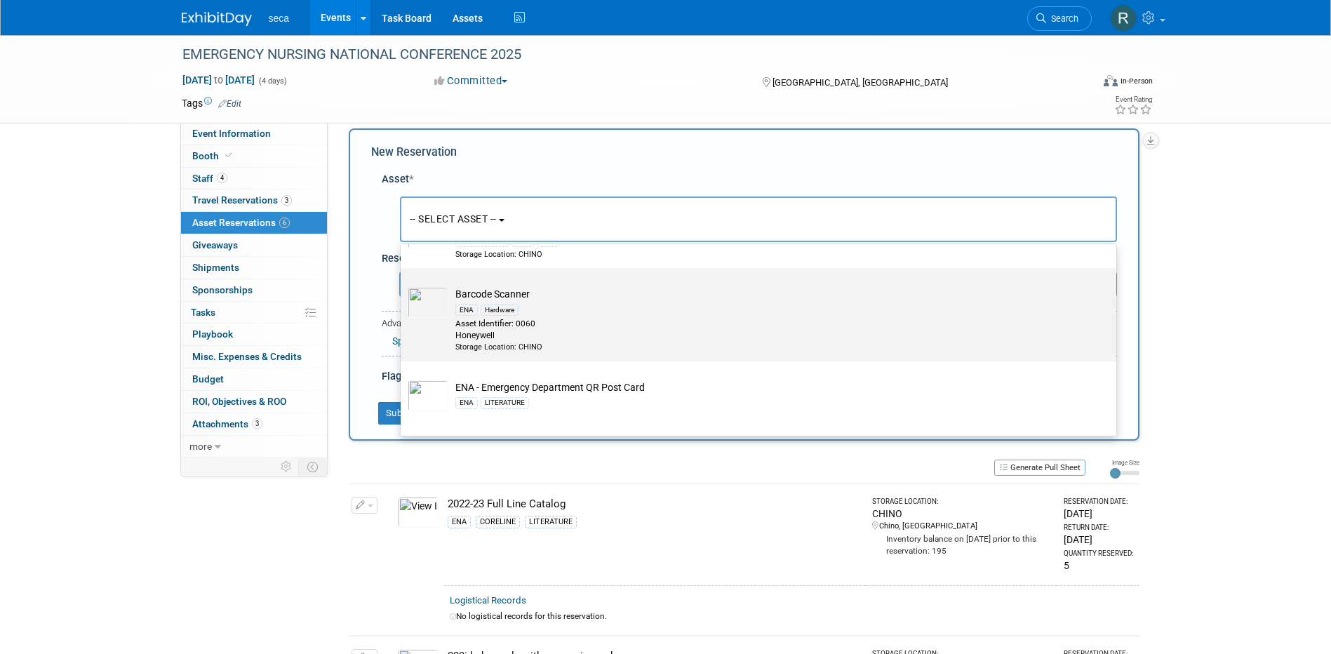
type input "ENA"
click at [486, 298] on td "Barcode Scanner ENA Hardware Asset Identifier: 0060 Honeywell Storage Location:…" at bounding box center [768, 319] width 640 height 65
click at [403, 285] on input "Barcode Scanner ENA Hardware Asset Identifier: 0060 Honeywell Storage Location:…" at bounding box center [398, 280] width 9 height 9
select select "10726396"
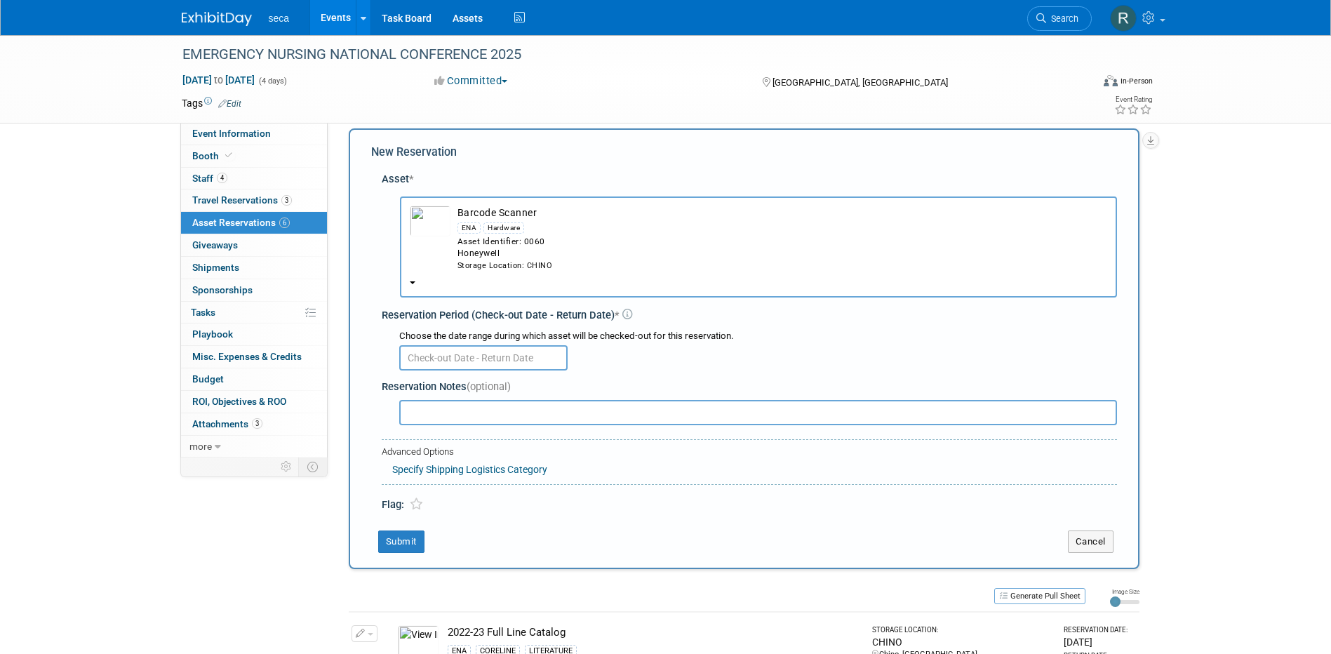
click at [464, 354] on input "text" at bounding box center [483, 357] width 168 height 25
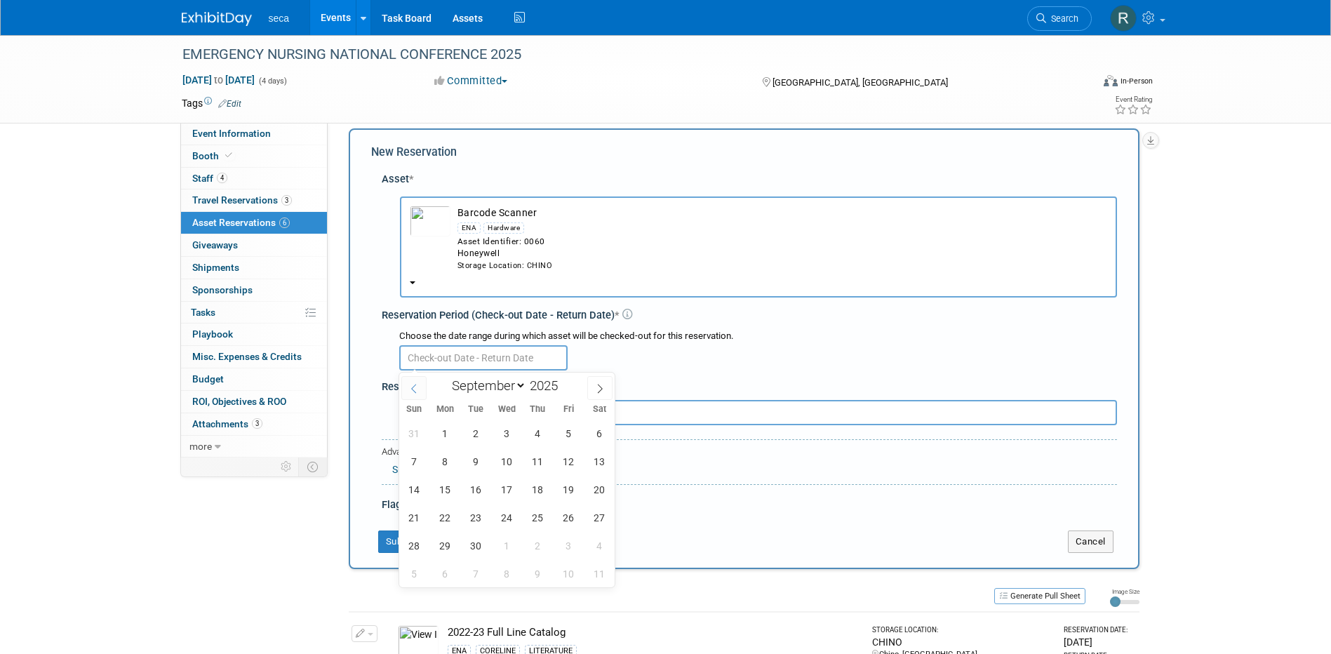
click at [418, 389] on icon at bounding box center [414, 389] width 10 height 10
select select "7"
click at [566, 552] on span "29" at bounding box center [568, 545] width 27 height 27
type input "Aug 29, 2025"
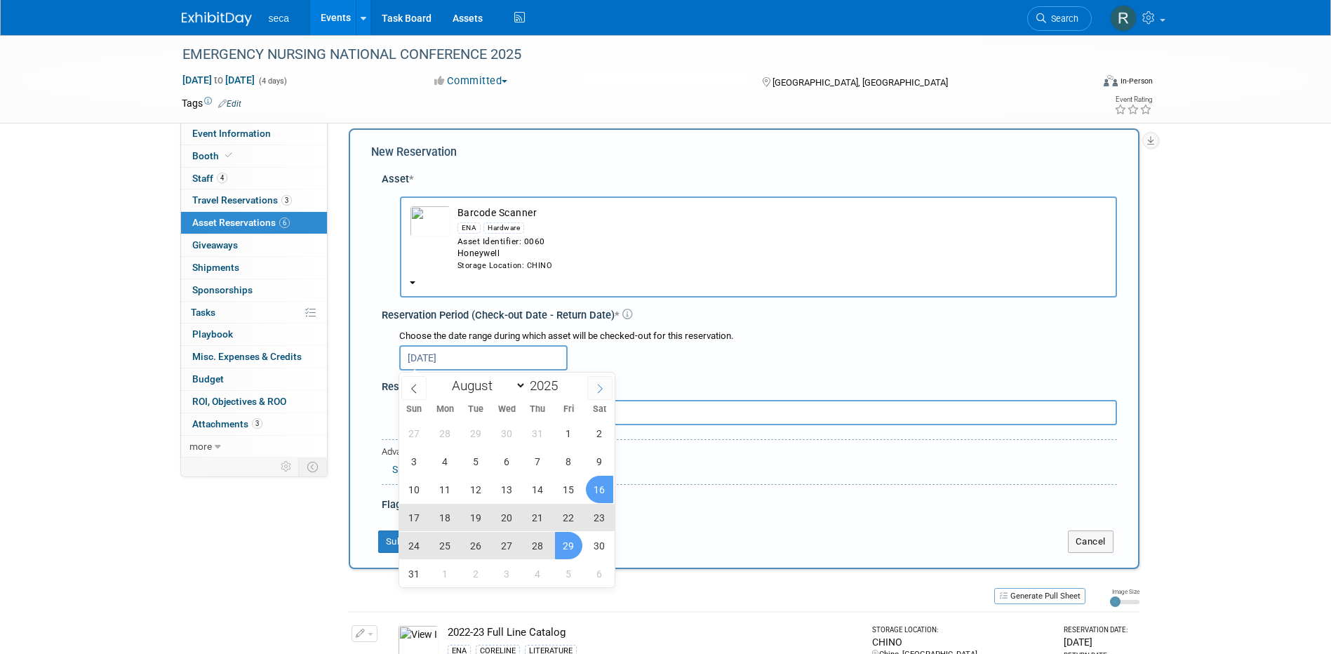
click at [596, 385] on icon at bounding box center [600, 389] width 10 height 10
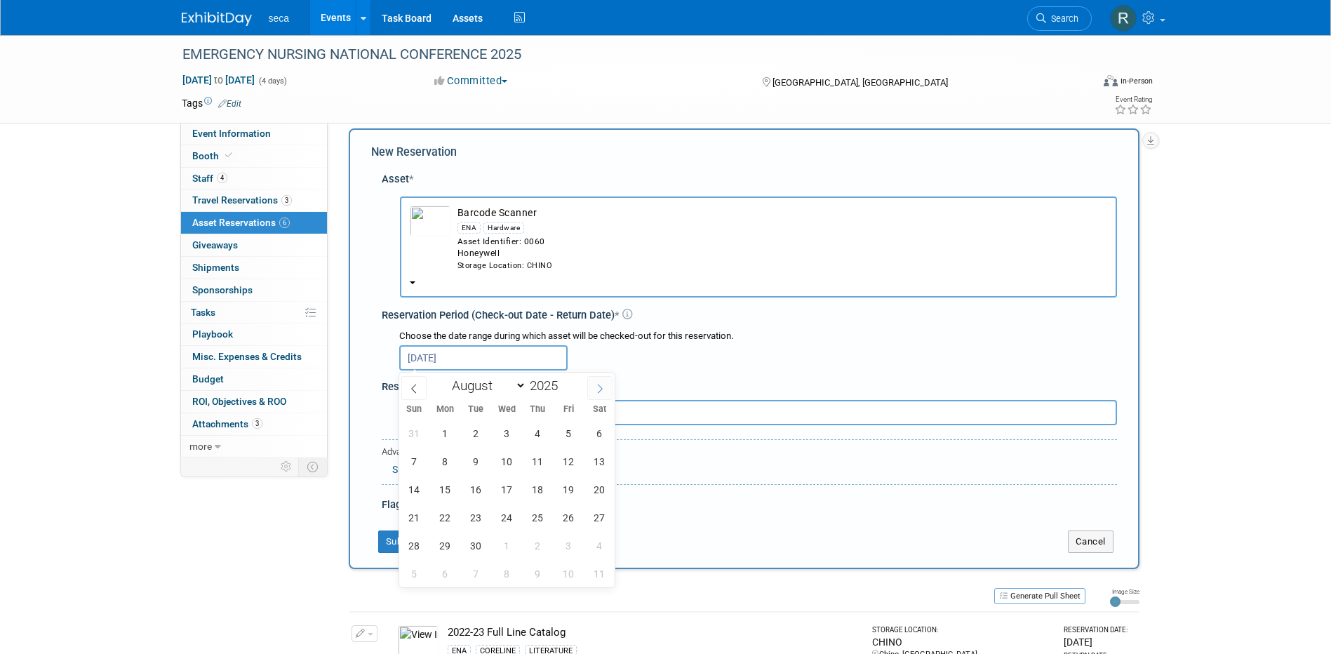
select select "8"
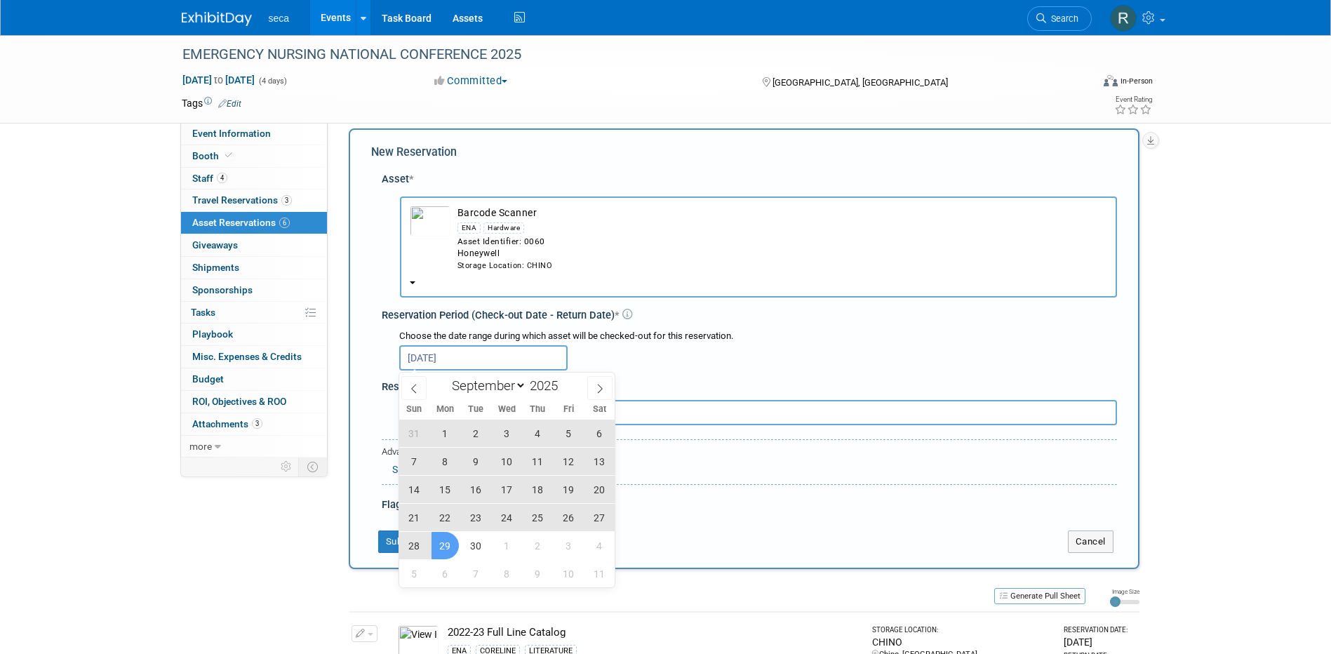
click at [450, 540] on span "29" at bounding box center [445, 545] width 27 height 27
type input "Aug 29, 2025 to Sep 29, 2025"
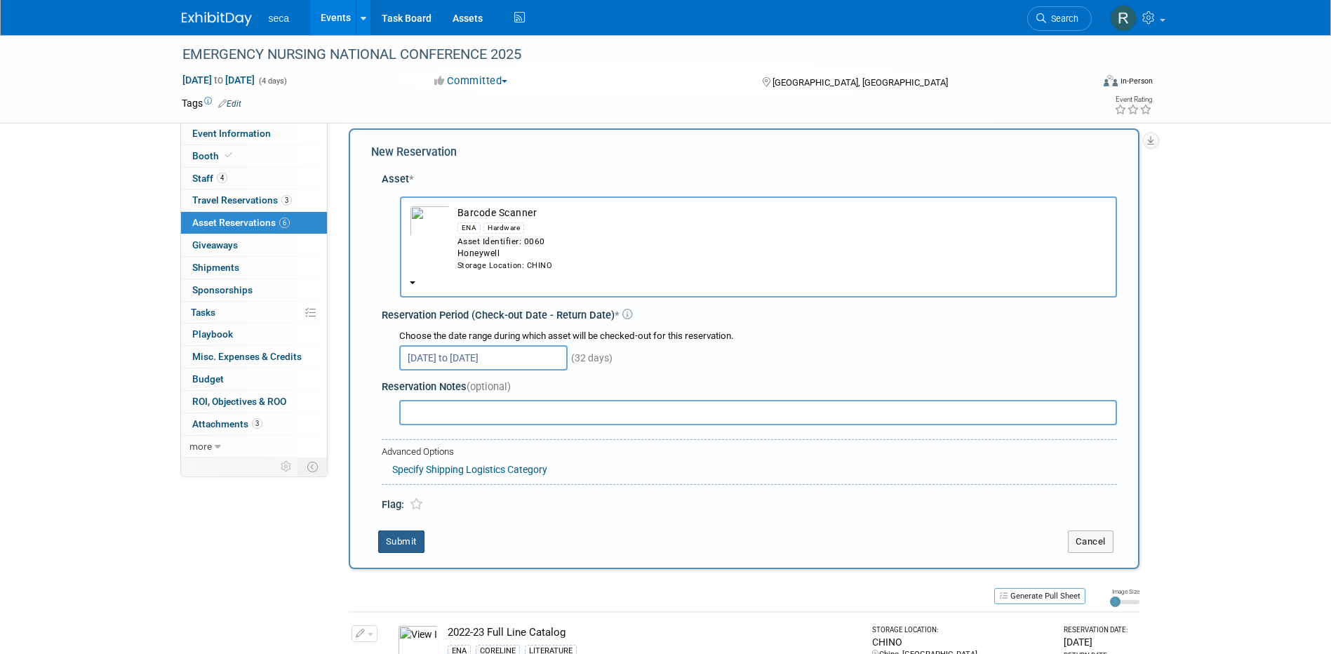
click at [389, 544] on button "Submit" at bounding box center [401, 541] width 46 height 22
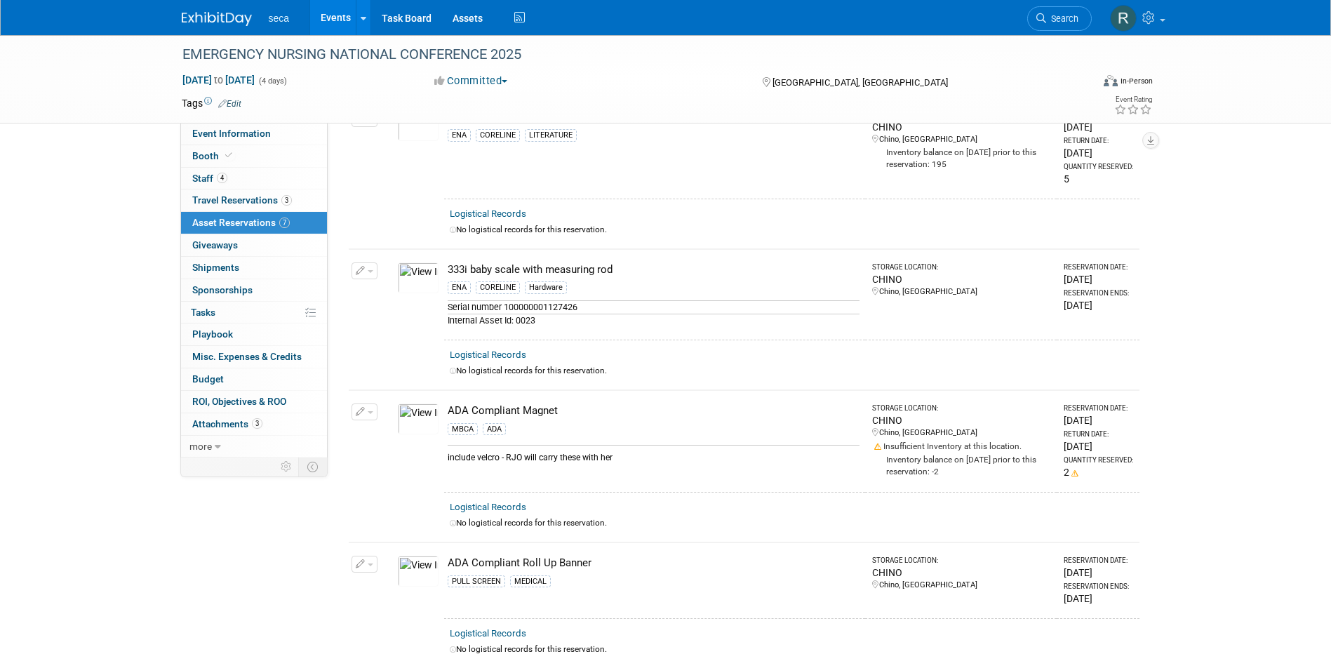
scroll to position [0, 0]
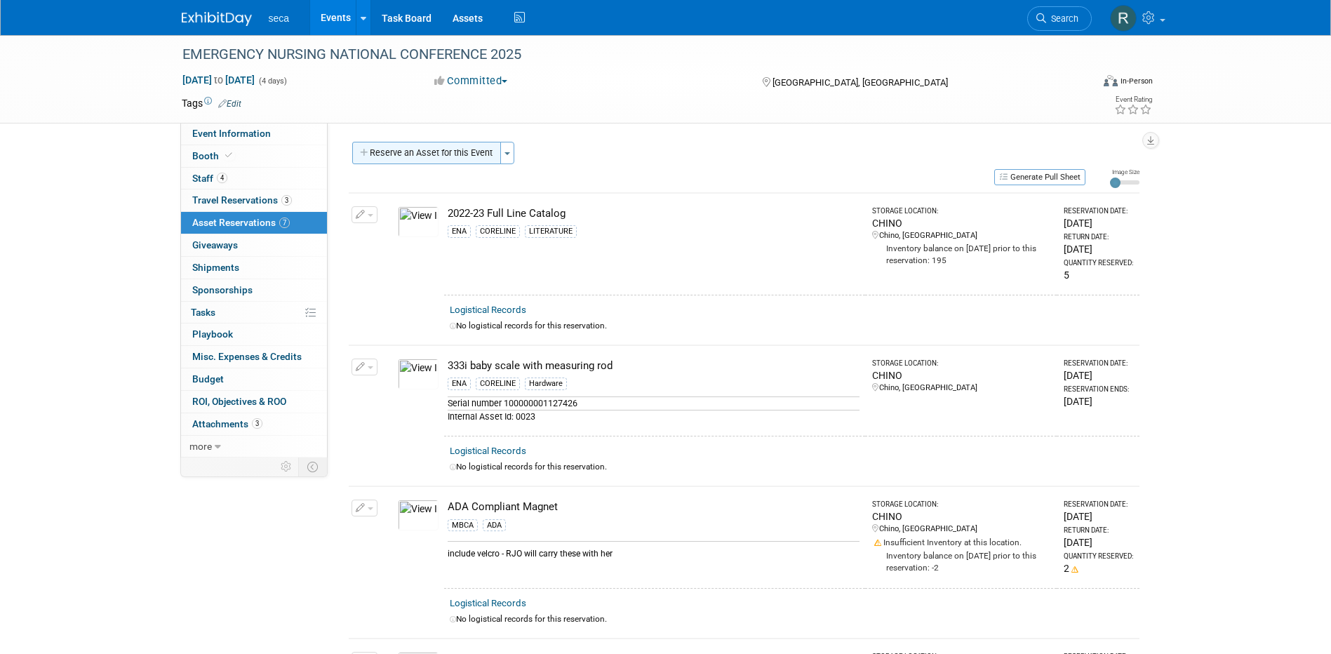
click at [415, 146] on button "Reserve an Asset for this Event" at bounding box center [426, 153] width 149 height 22
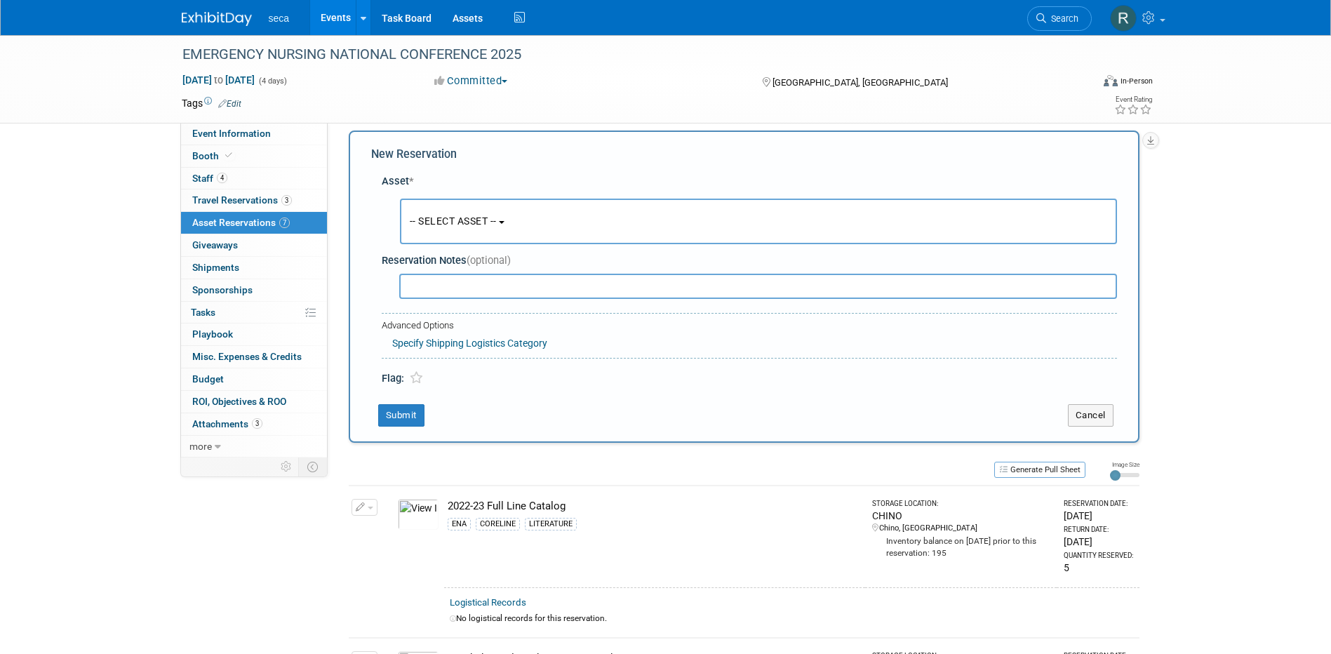
scroll to position [13, 0]
click at [440, 213] on span "-- SELECT ASSET --" at bounding box center [453, 218] width 87 height 11
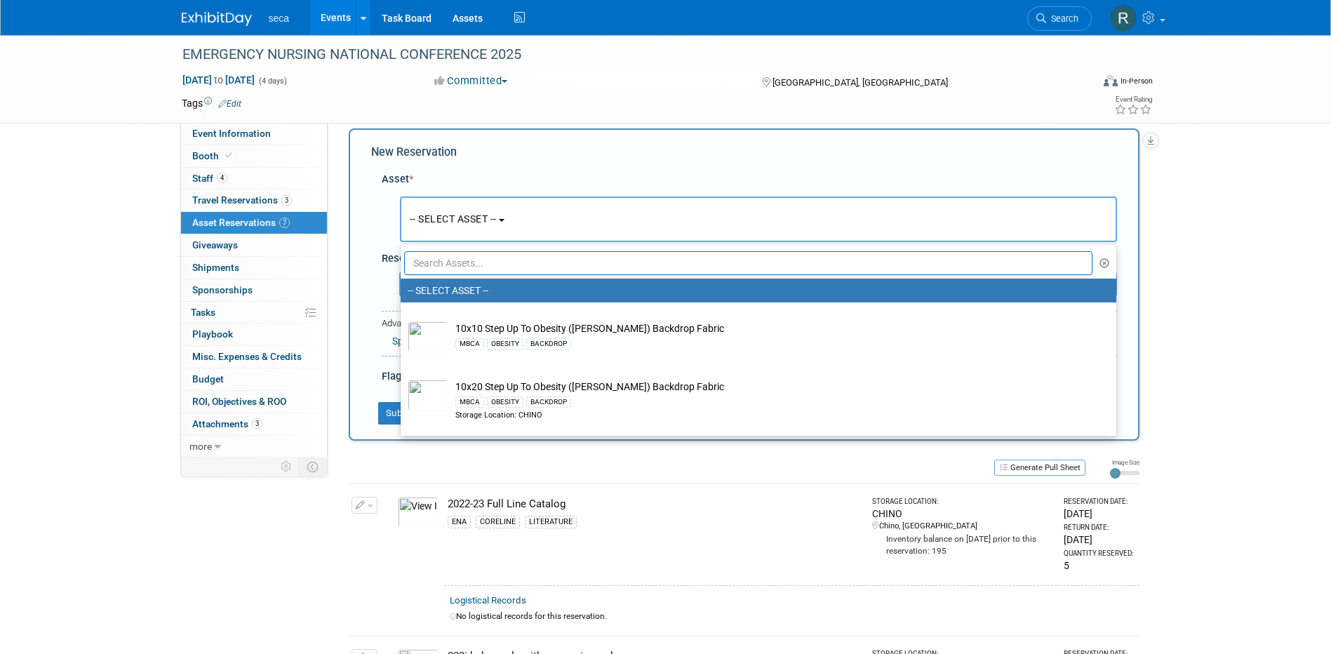
click at [449, 265] on input "text" at bounding box center [748, 263] width 689 height 24
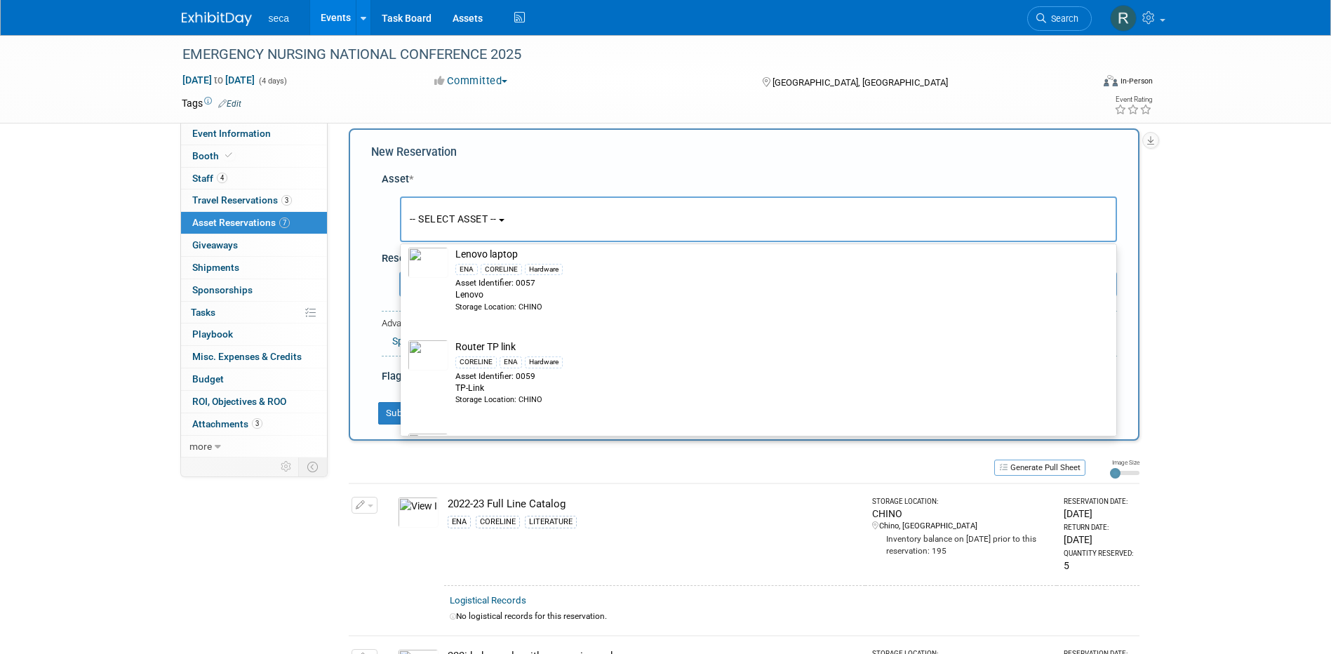
scroll to position [756, 0]
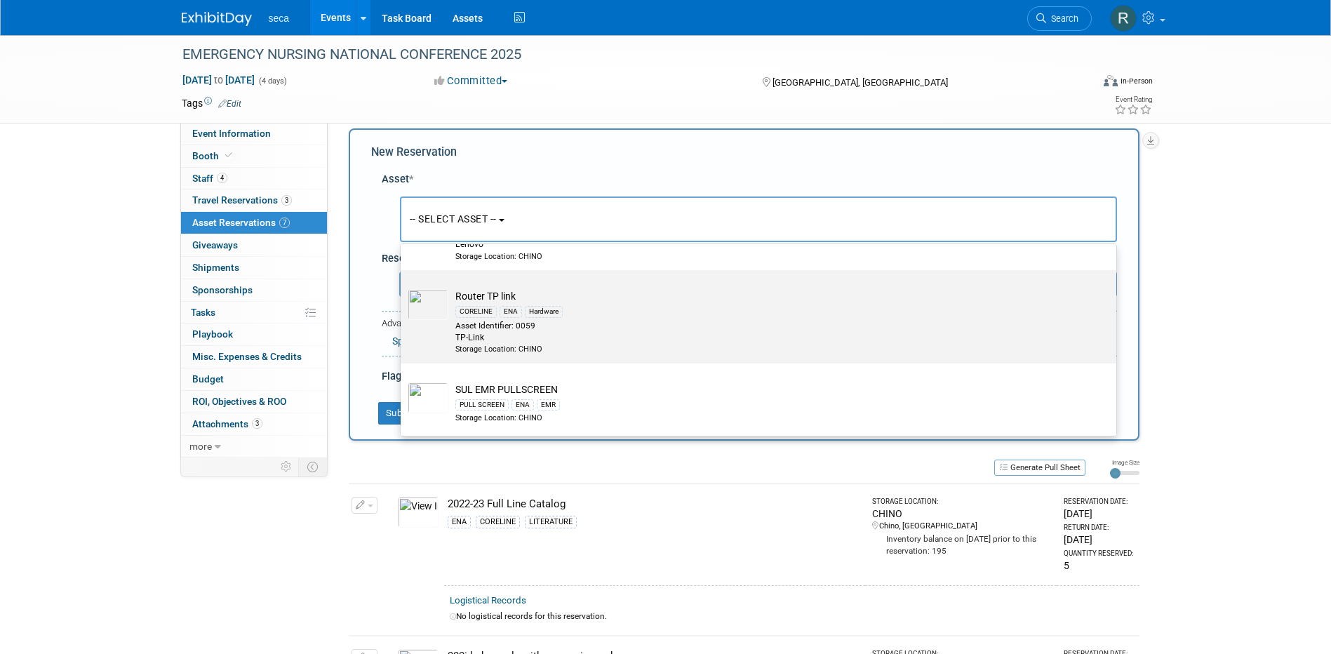
type input "ENA"
click at [488, 302] on td "Router TP link CORELINE ENA Hardware Asset Identifier: 0059 TP-Link Storage Loc…" at bounding box center [768, 321] width 640 height 65
click at [403, 287] on input "Router TP link CORELINE ENA Hardware Asset Identifier: 0059 TP-Link Storage Loc…" at bounding box center [398, 282] width 9 height 9
select select "10726404"
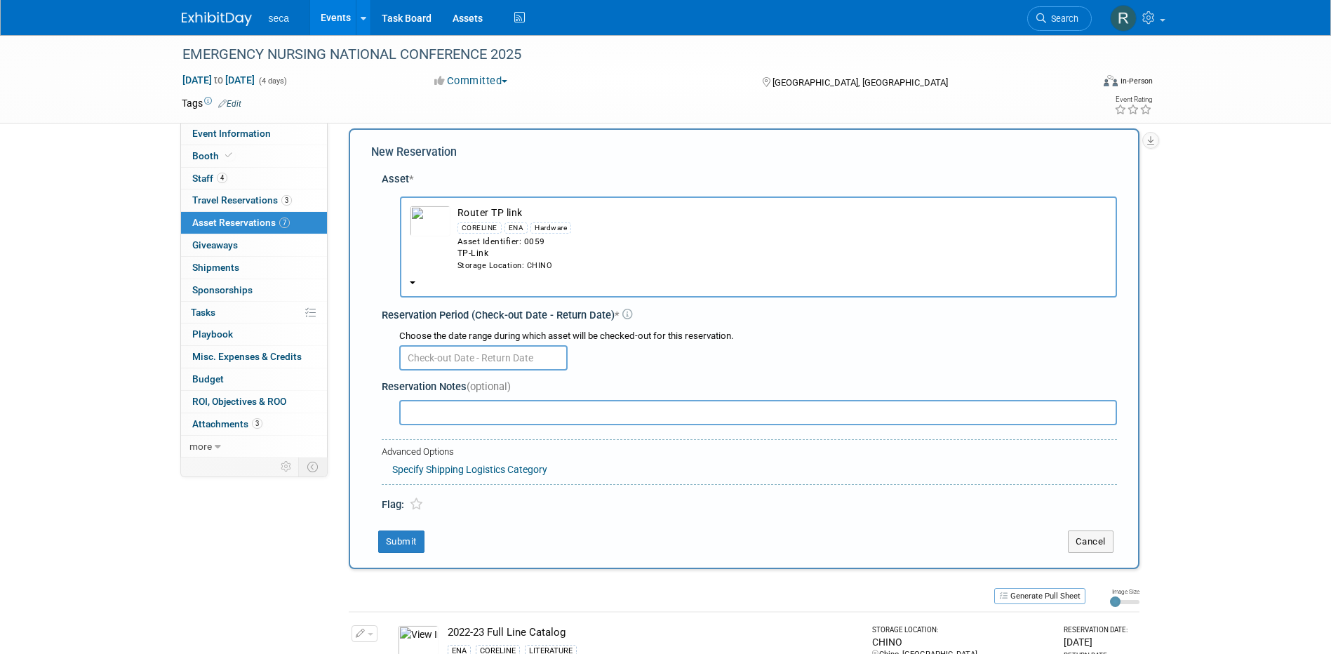
click at [476, 359] on input "text" at bounding box center [483, 357] width 168 height 25
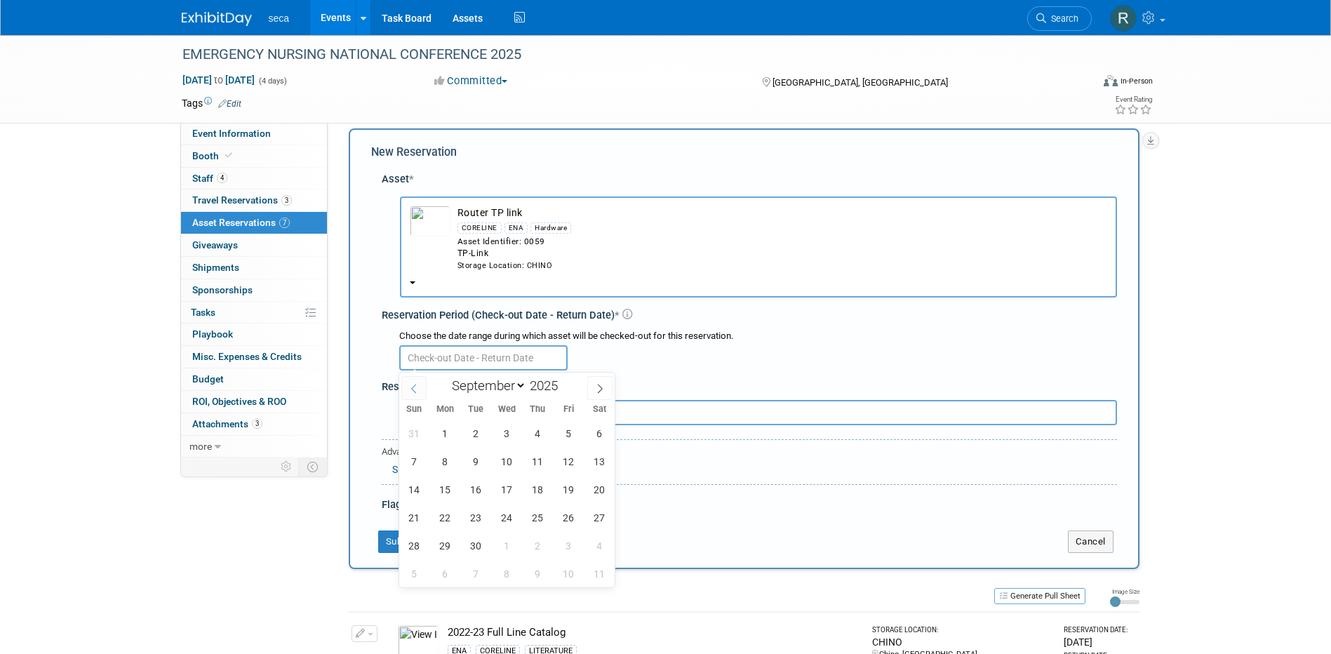
click at [410, 387] on icon at bounding box center [414, 389] width 10 height 10
select select "7"
click at [566, 538] on span "29" at bounding box center [568, 545] width 27 height 27
type input "[DATE]"
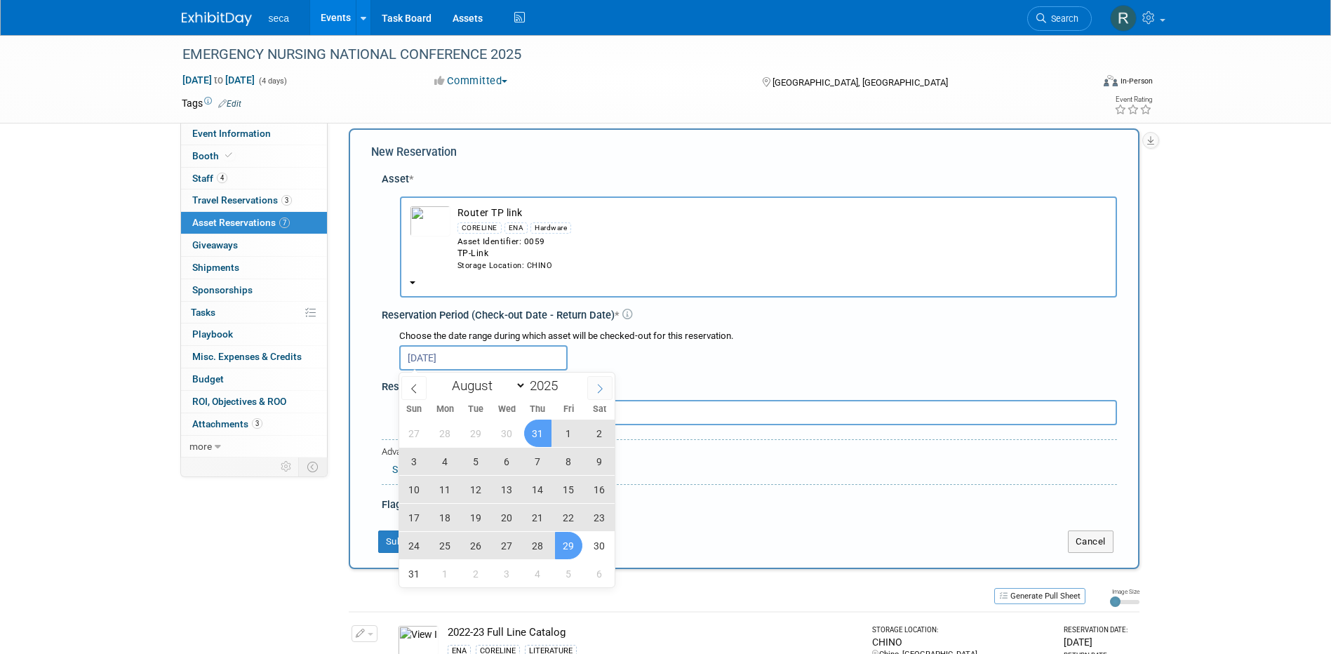
click at [596, 387] on icon at bounding box center [600, 389] width 10 height 10
select select "8"
click at [442, 547] on span "29" at bounding box center [445, 545] width 27 height 27
type input "Aug 29, 2025 to Sep 29, 2025"
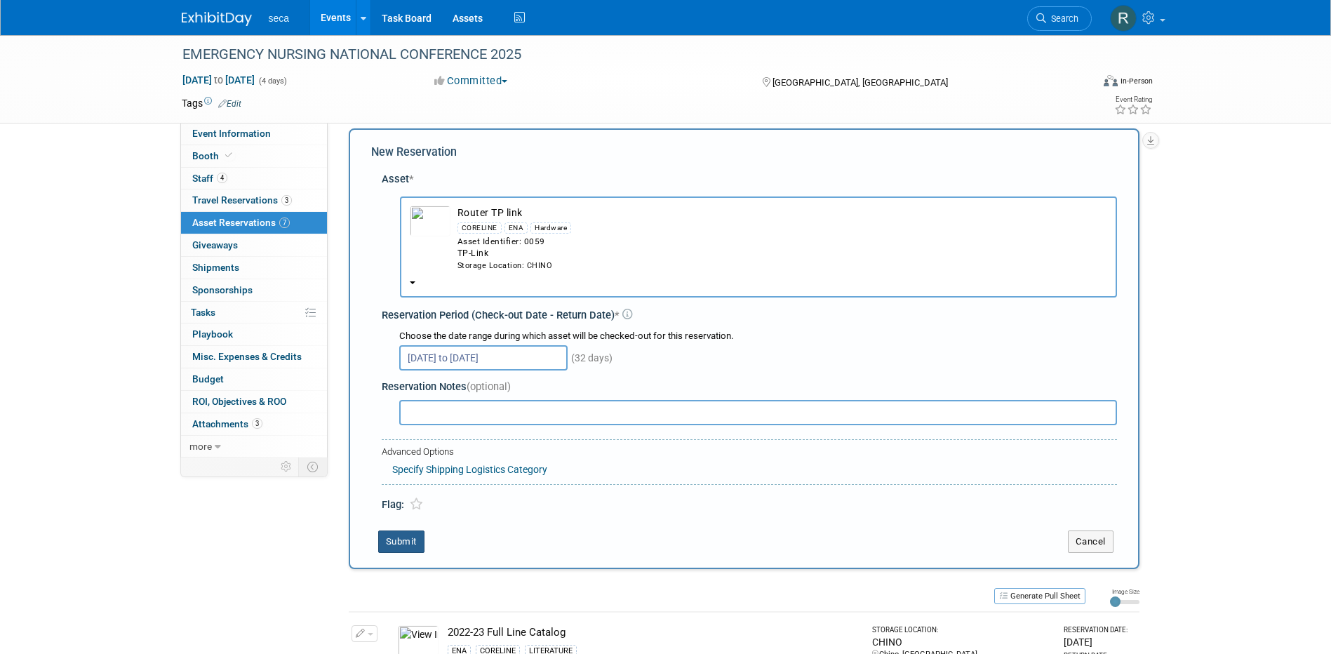
click at [400, 537] on button "Submit" at bounding box center [401, 541] width 46 height 22
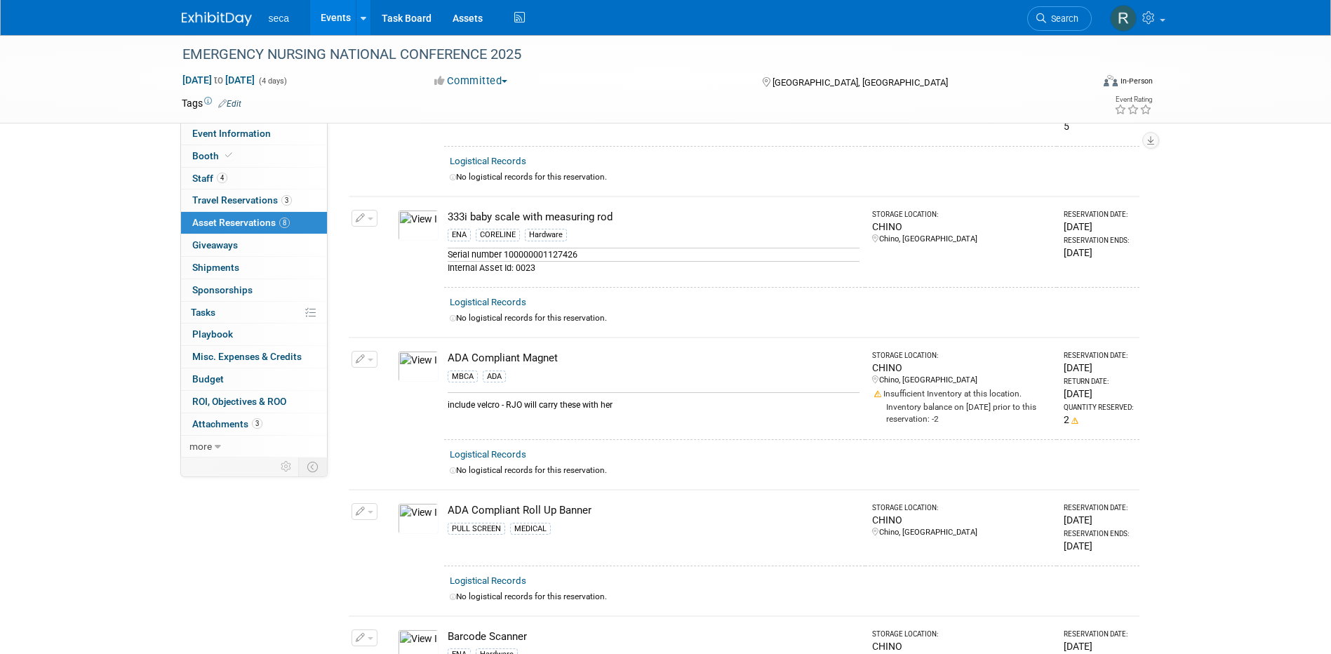
scroll to position [0, 0]
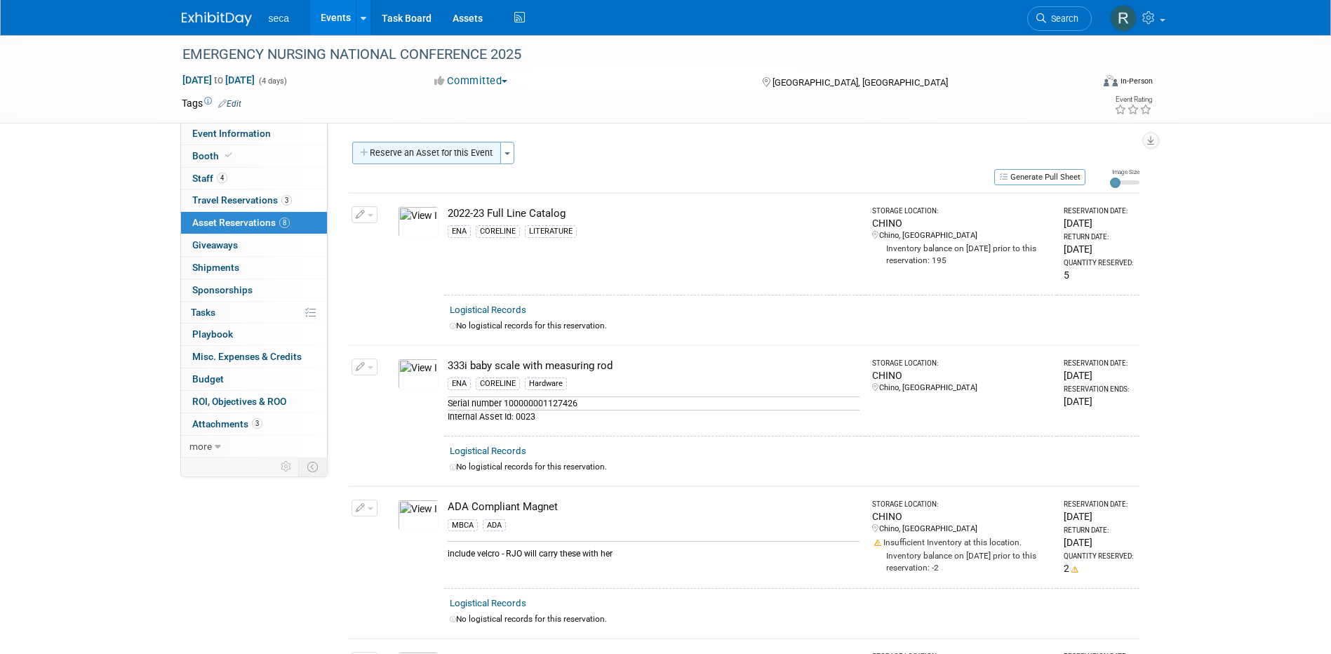
click at [428, 144] on button "Reserve an Asset for this Event" at bounding box center [426, 153] width 149 height 22
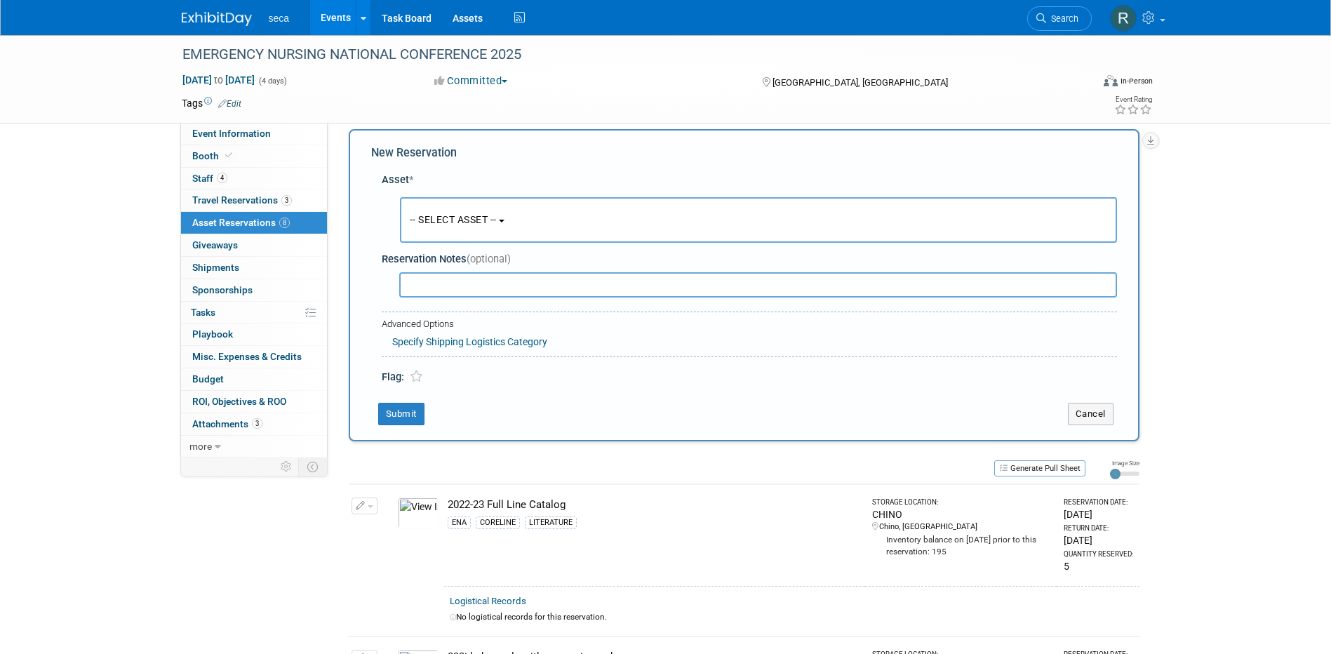
scroll to position [13, 0]
click at [439, 210] on button "-- SELECT ASSET --" at bounding box center [758, 219] width 717 height 46
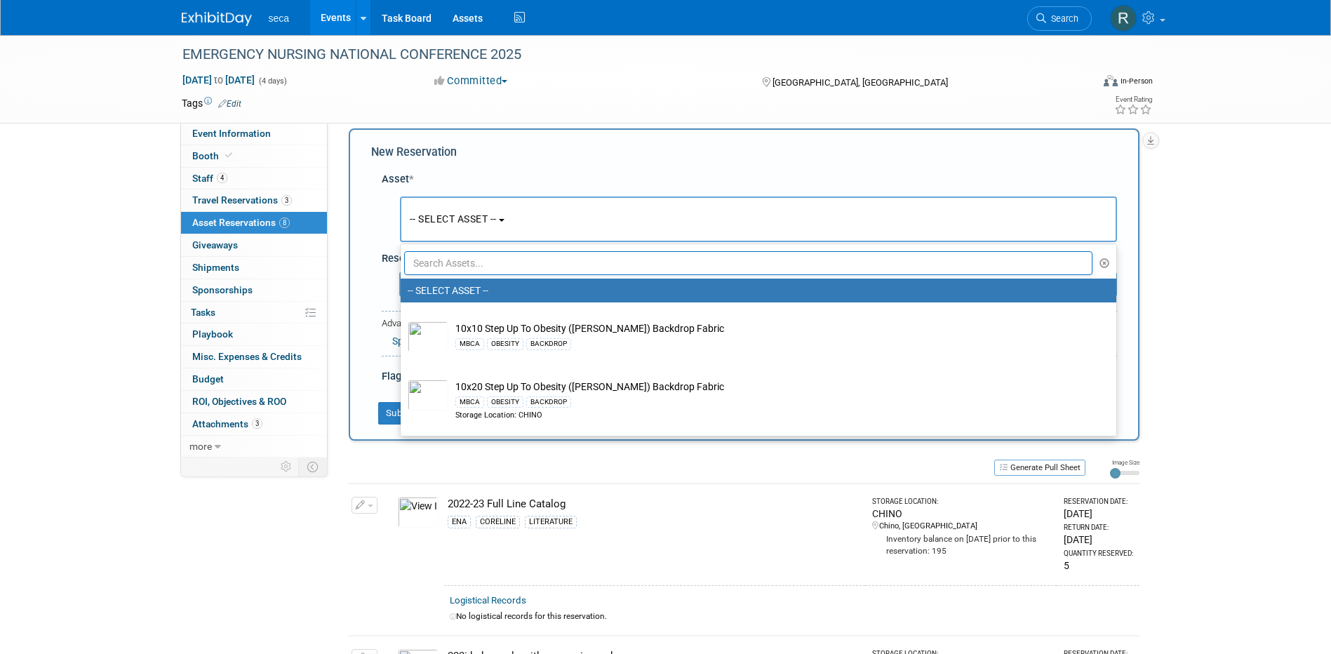
click at [467, 264] on input "text" at bounding box center [748, 263] width 689 height 24
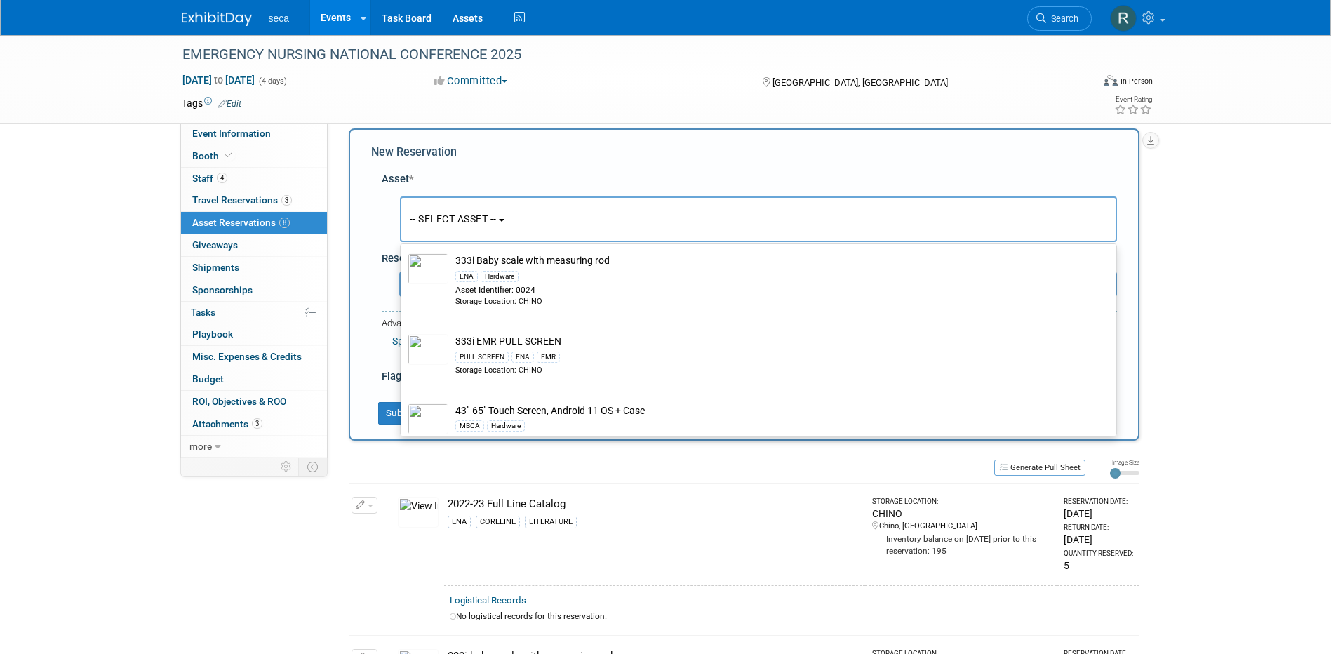
scroll to position [351, 0]
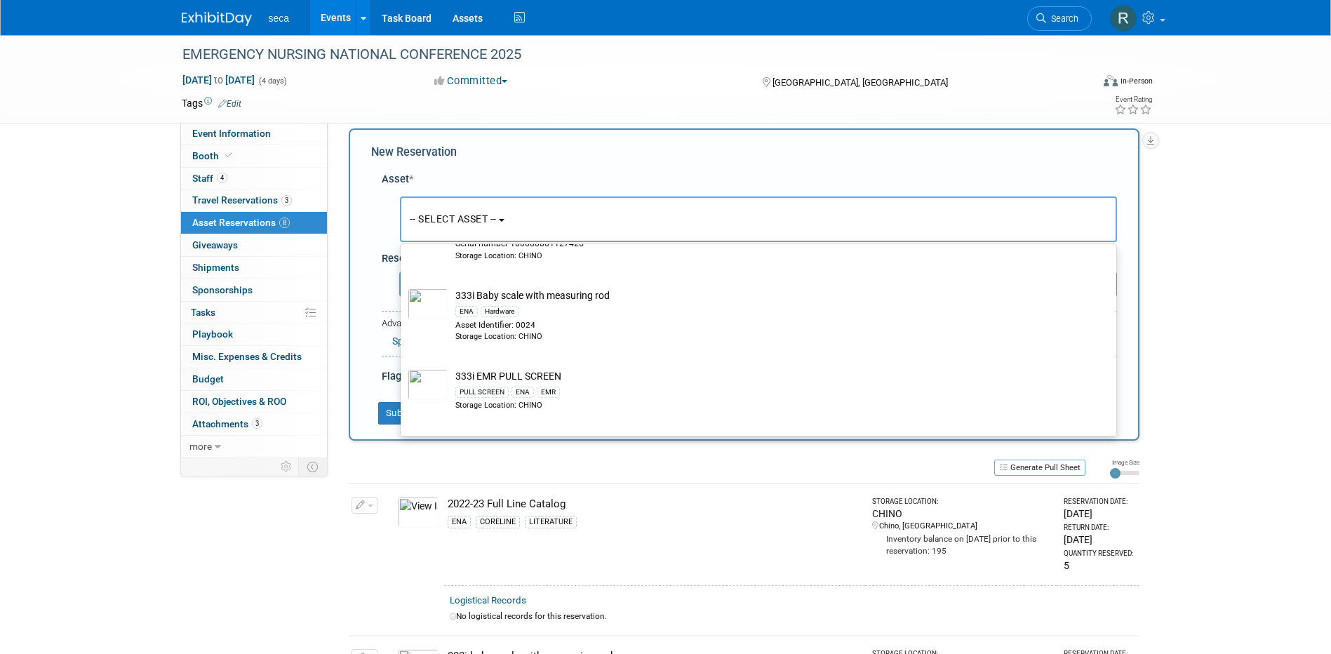
click at [465, 220] on span "-- SELECT ASSET --" at bounding box center [453, 218] width 87 height 11
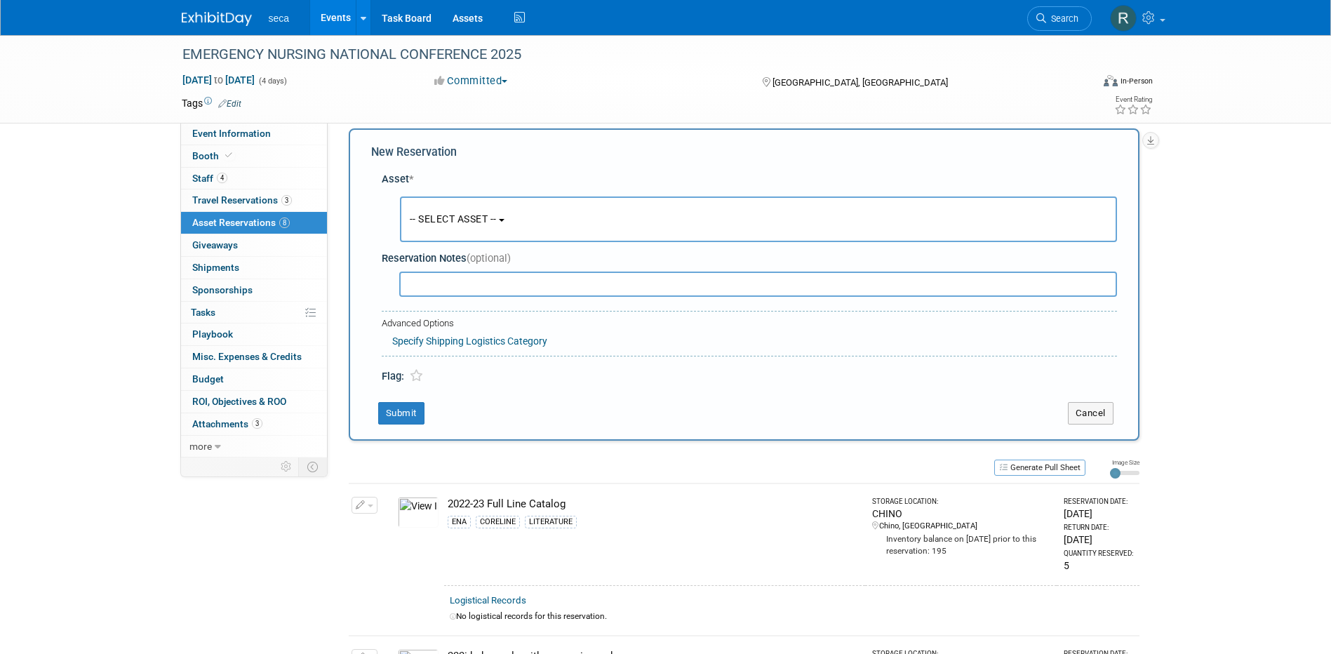
click at [469, 215] on span "-- SELECT ASSET --" at bounding box center [453, 218] width 87 height 11
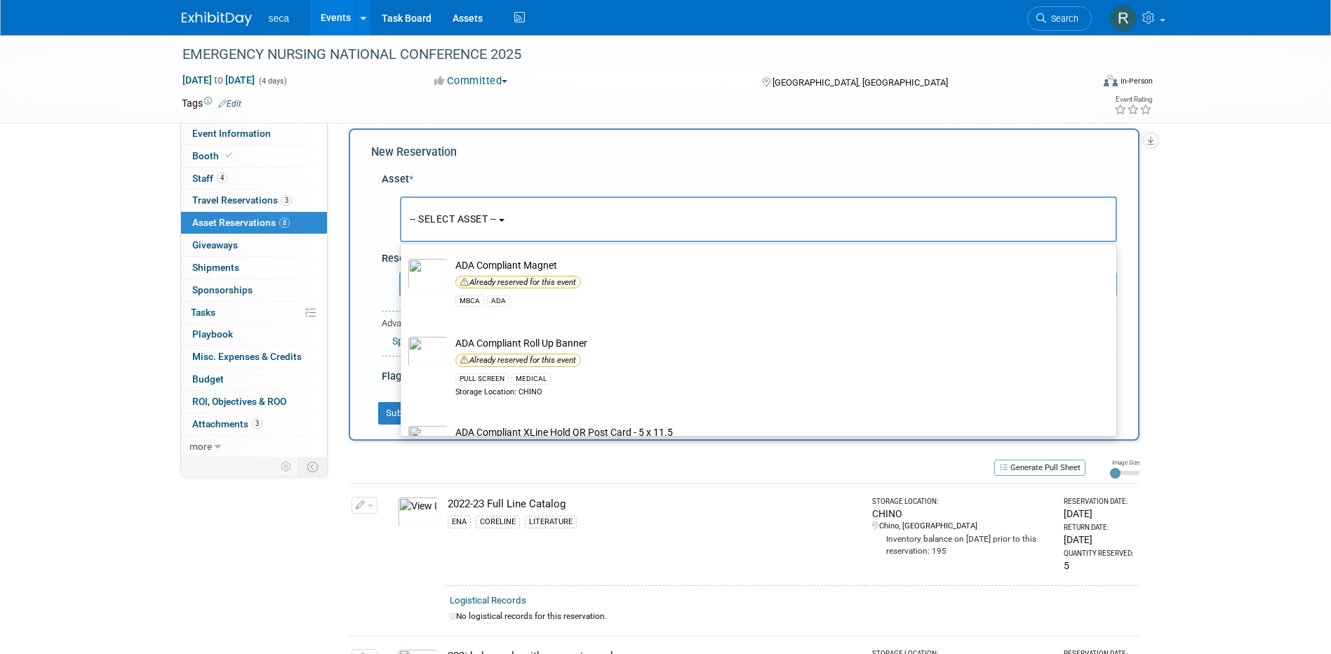
scroll to position [982, 0]
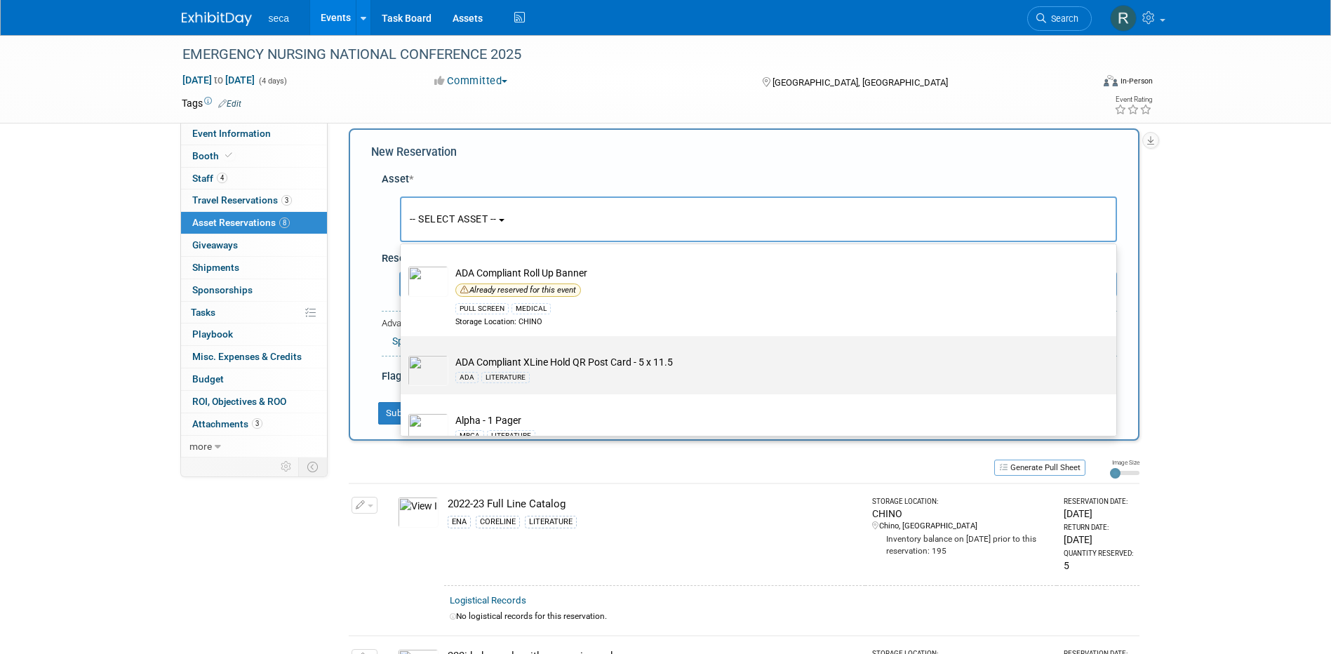
click at [540, 361] on td "ADA Compliant XLine Hold QR Post Card - 5 x 11.5 ADA LITERATURE" at bounding box center [768, 370] width 640 height 31
click at [403, 353] on input "ADA Compliant XLine Hold QR Post Card - 5 x 11.5 ADA LITERATURE" at bounding box center [398, 348] width 9 height 9
select select "10727458"
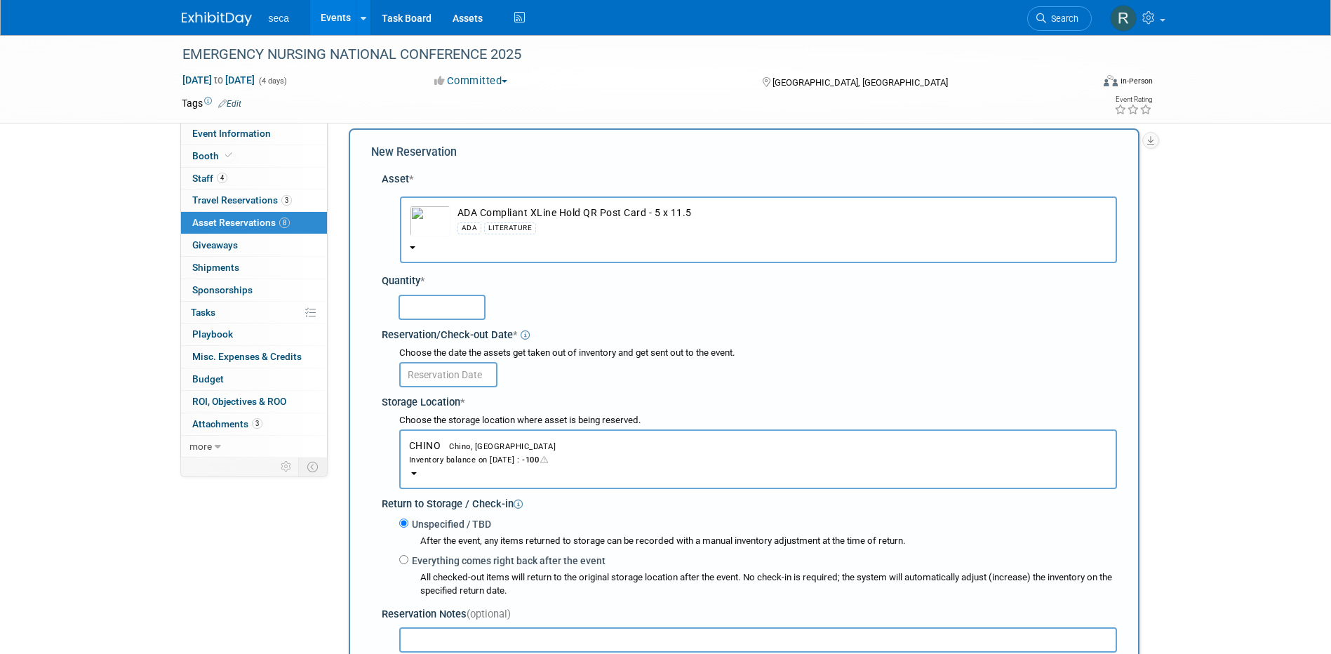
click at [450, 305] on input "text" at bounding box center [442, 307] width 87 height 25
type input "150"
click at [431, 368] on input "text" at bounding box center [448, 374] width 98 height 25
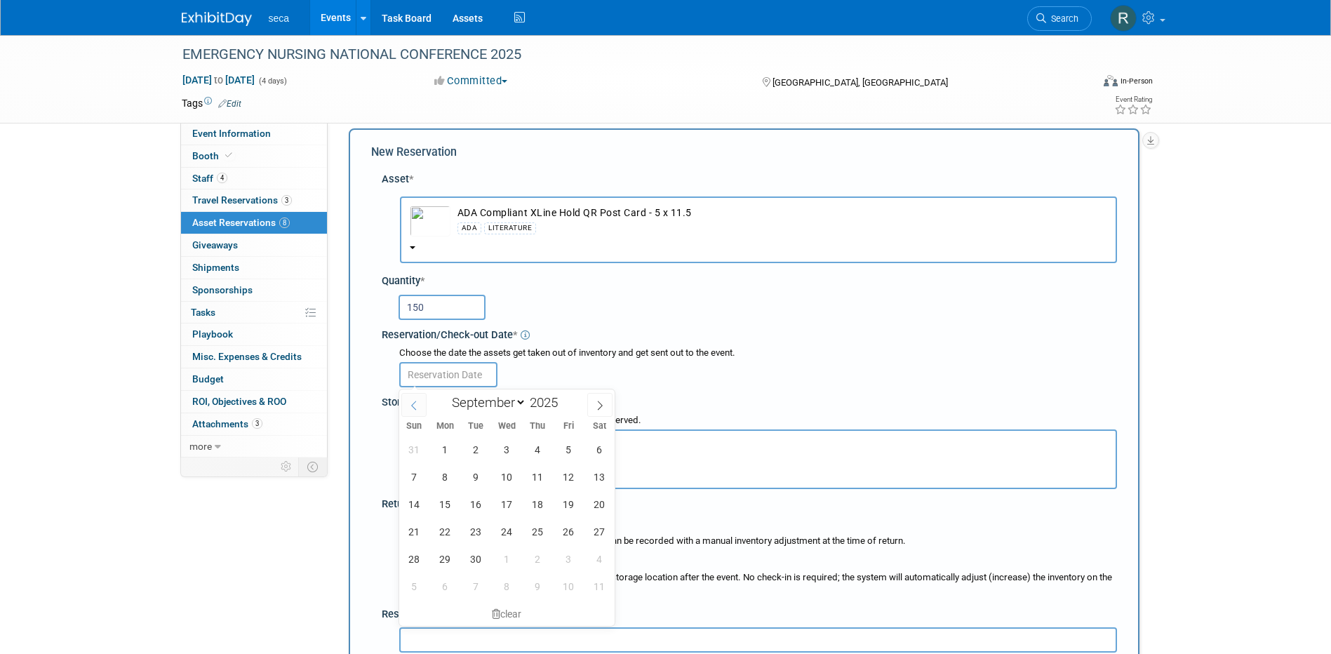
click at [417, 403] on icon at bounding box center [414, 406] width 10 height 10
select select "7"
drag, startPoint x: 571, startPoint y: 558, endPoint x: 570, endPoint y: 537, distance: 21.1
click at [571, 557] on span "29" at bounding box center [568, 558] width 27 height 27
type input "Aug 29, 2025"
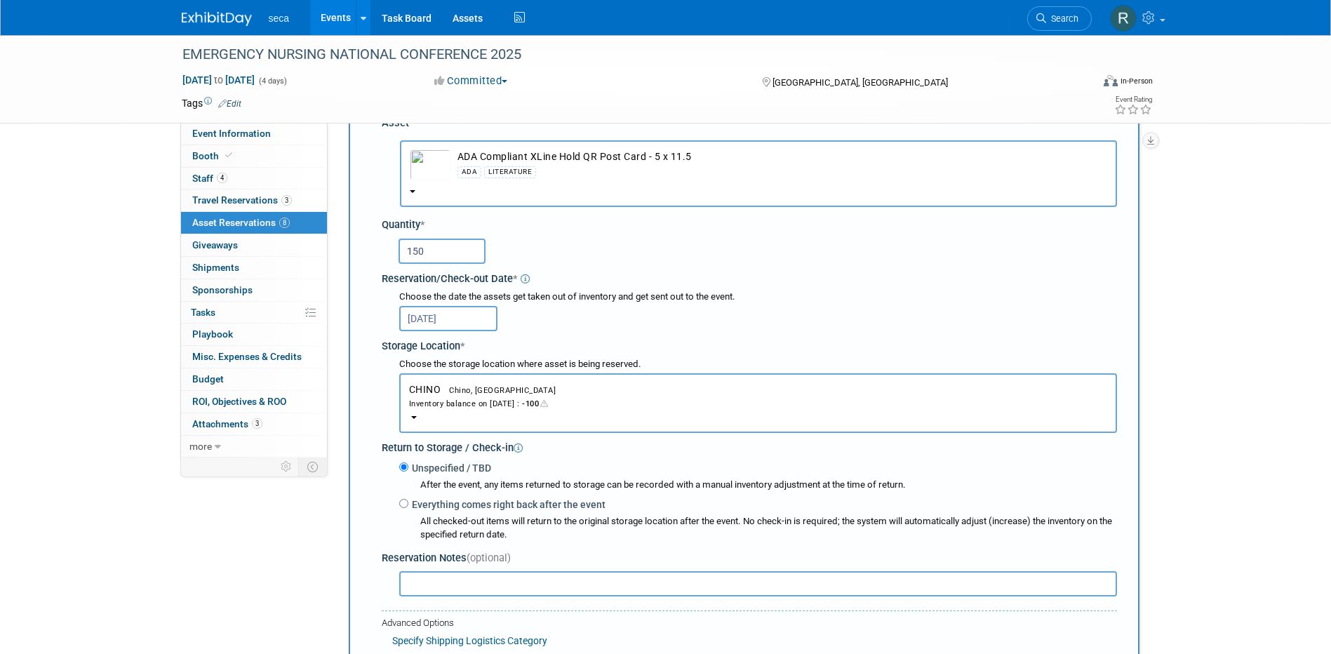
scroll to position [154, 0]
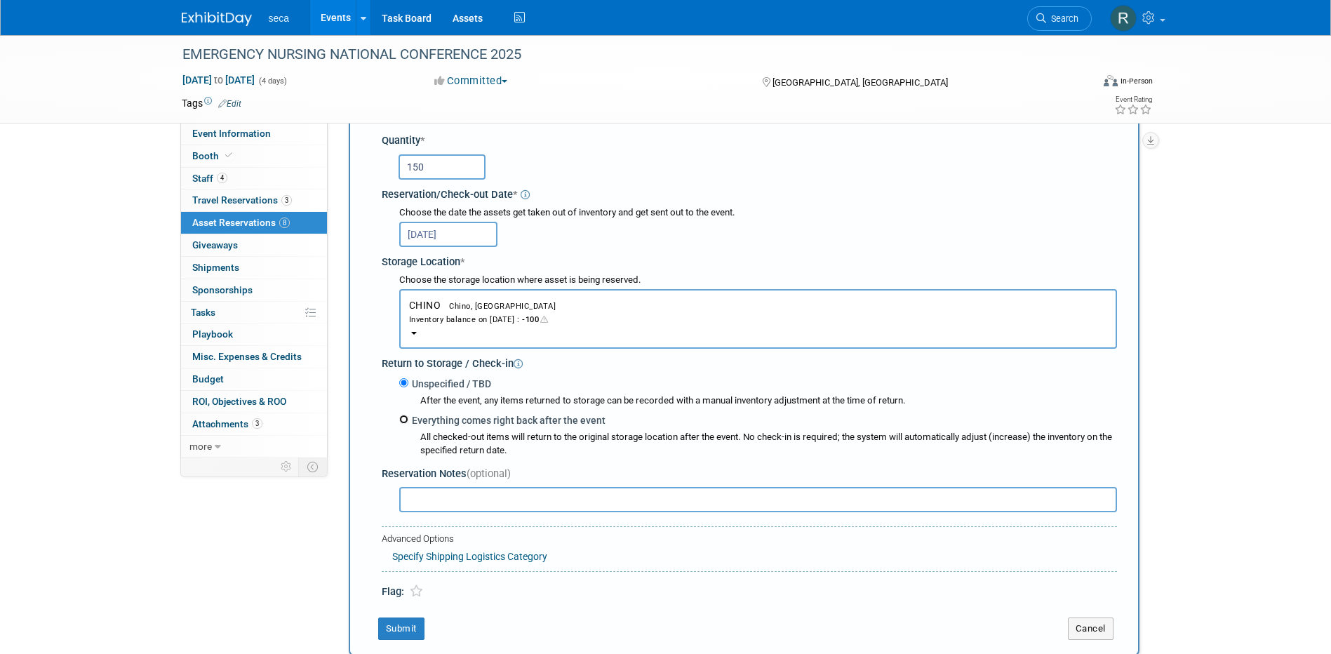
click at [403, 422] on input "Everything comes right back after the event" at bounding box center [403, 419] width 9 height 9
radio input "true"
select select "8"
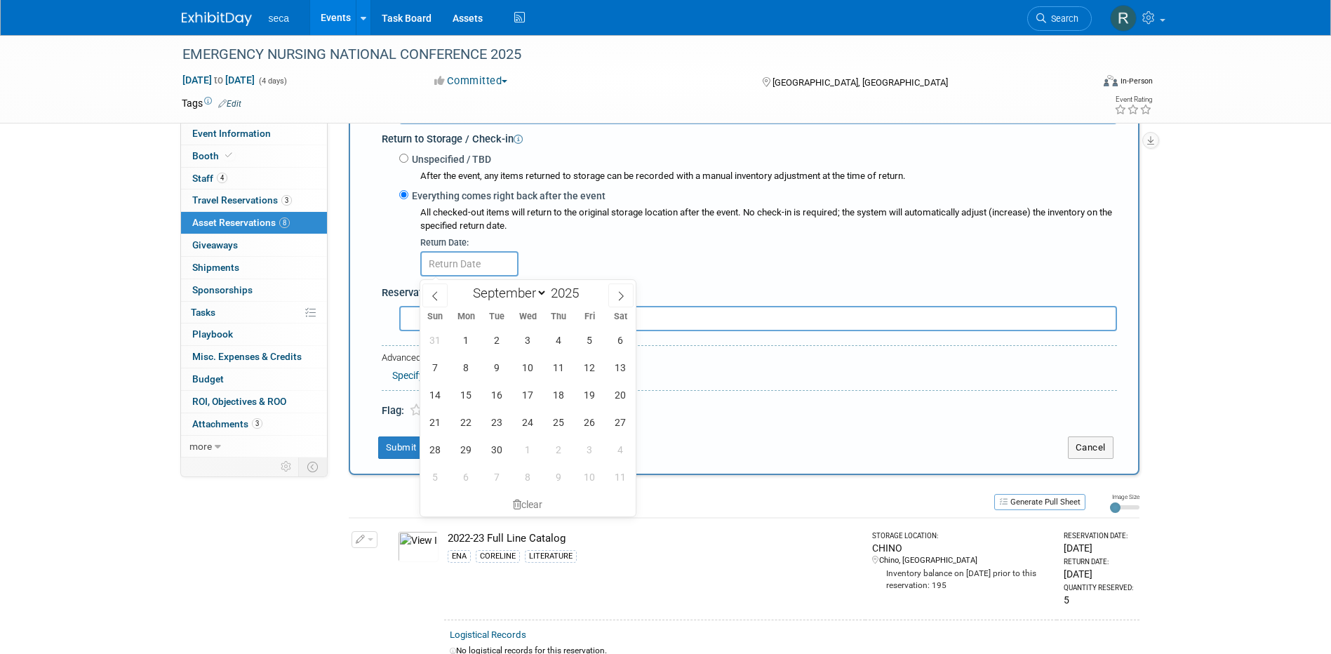
scroll to position [434, 0]
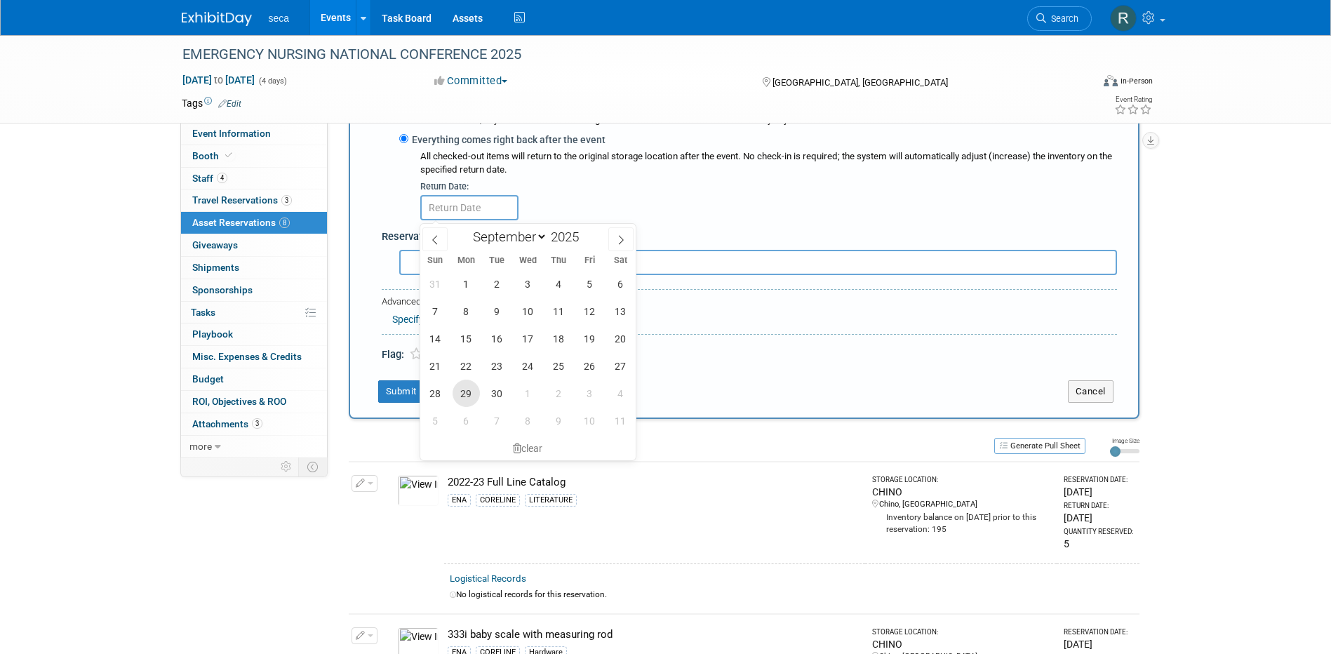
click at [467, 386] on span "29" at bounding box center [466, 393] width 27 height 27
type input "Sep 29, 2025"
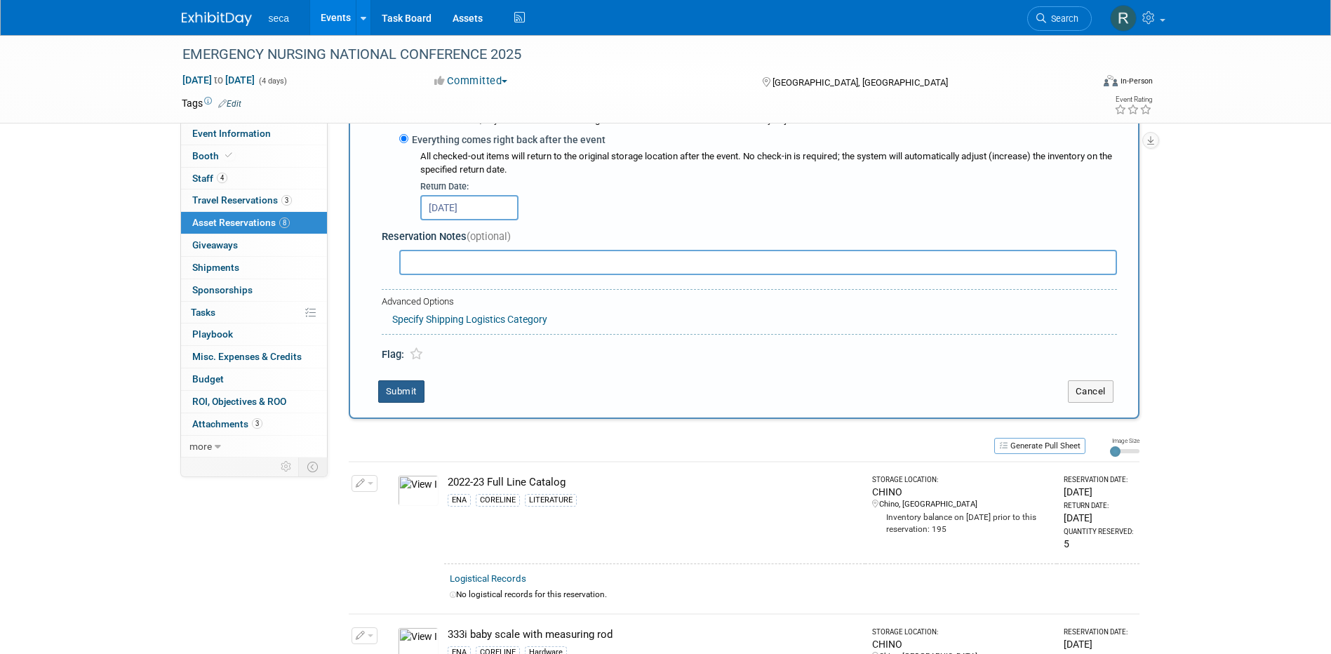
click at [382, 389] on button "Submit" at bounding box center [401, 391] width 46 height 22
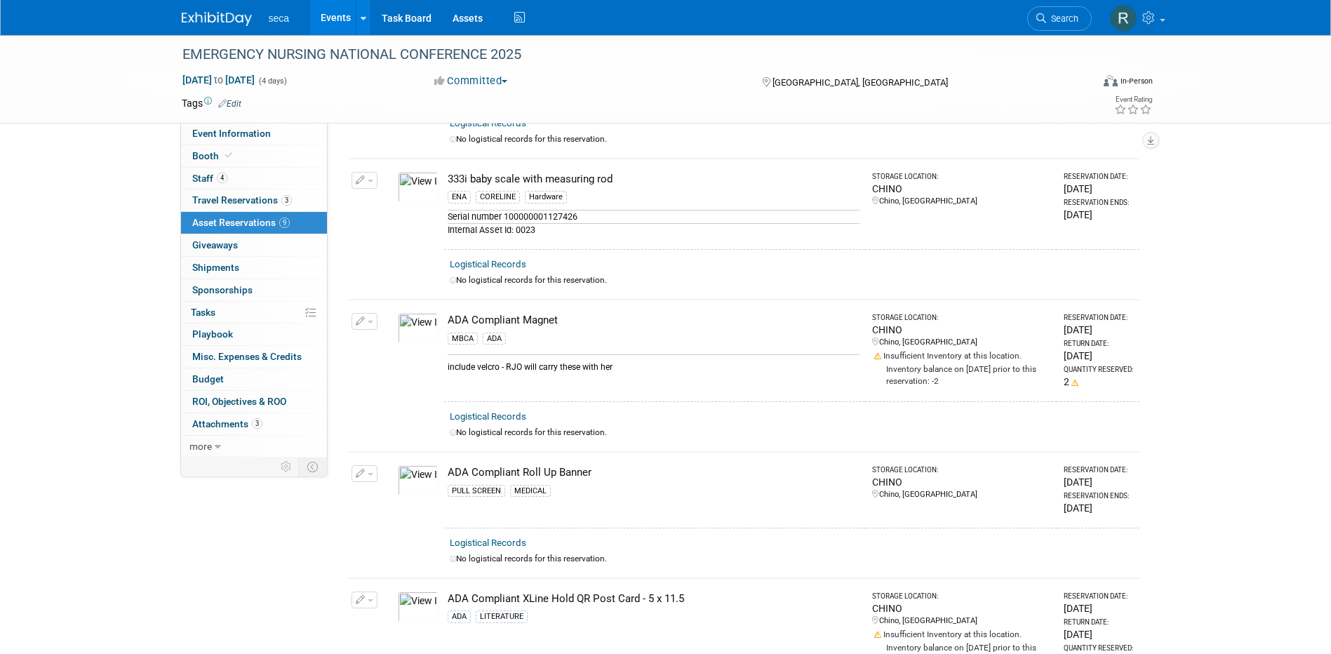
scroll to position [0, 0]
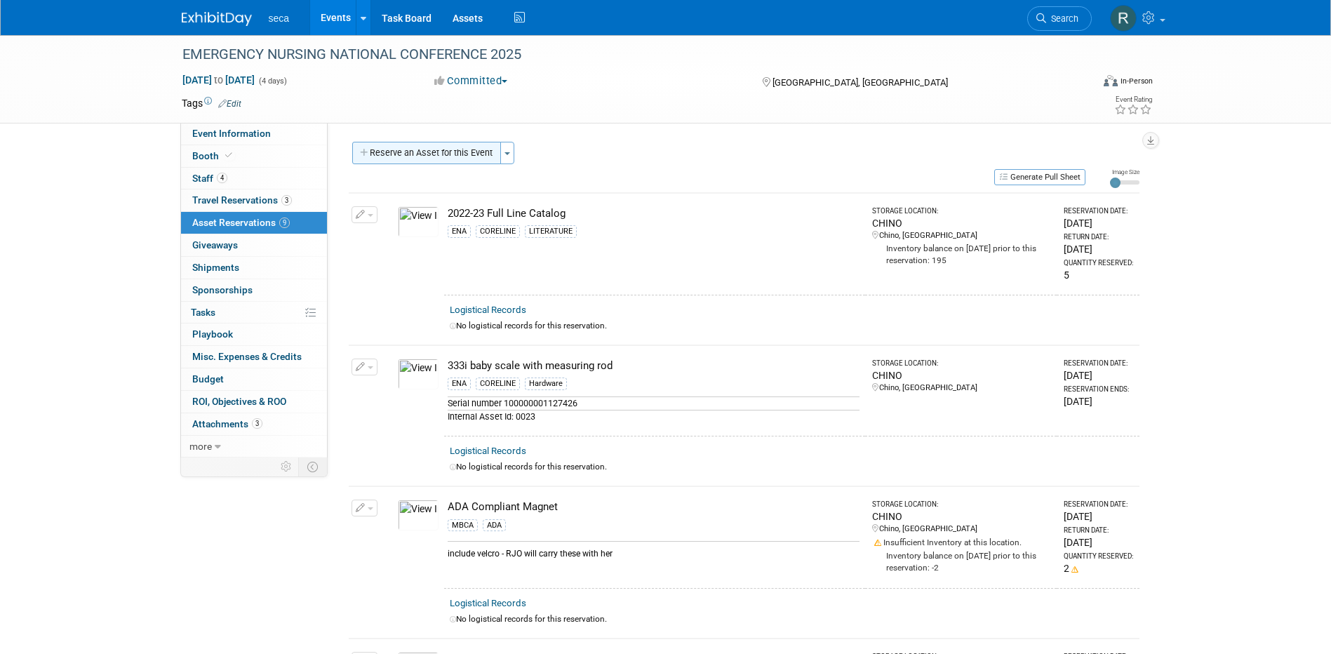
click at [432, 146] on button "Reserve an Asset for this Event" at bounding box center [426, 153] width 149 height 22
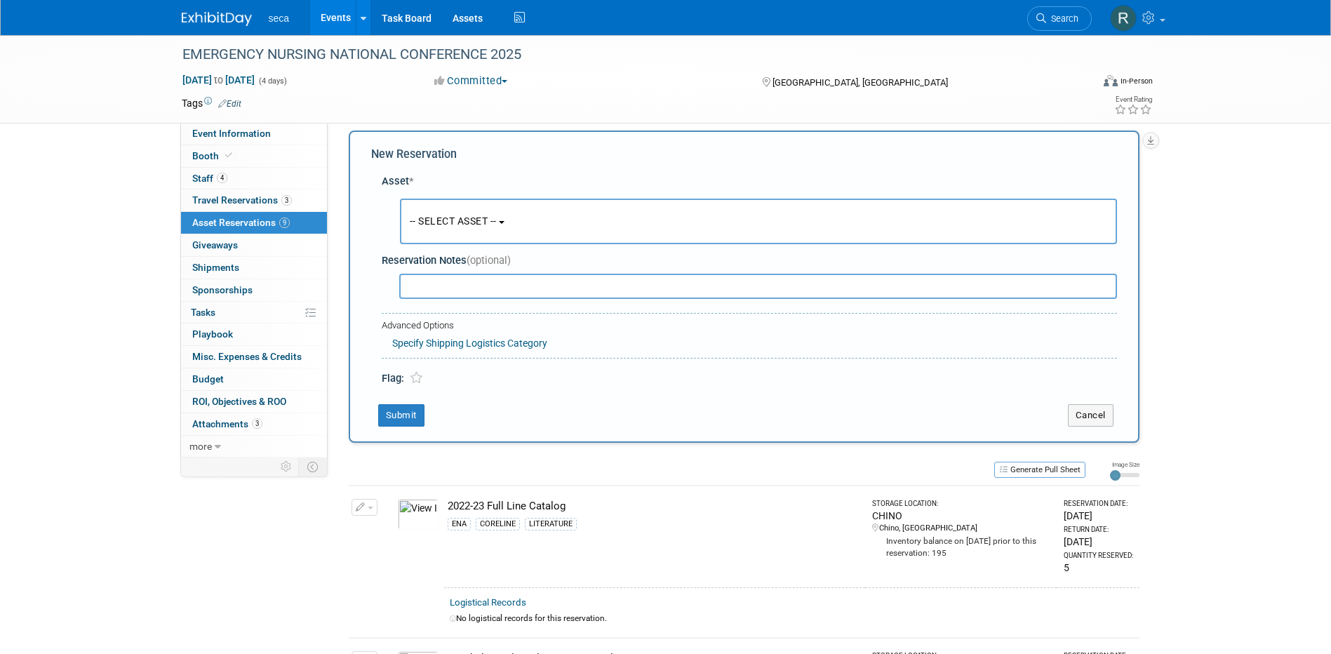
scroll to position [13, 0]
click at [1081, 416] on button "Cancel" at bounding box center [1091, 413] width 46 height 22
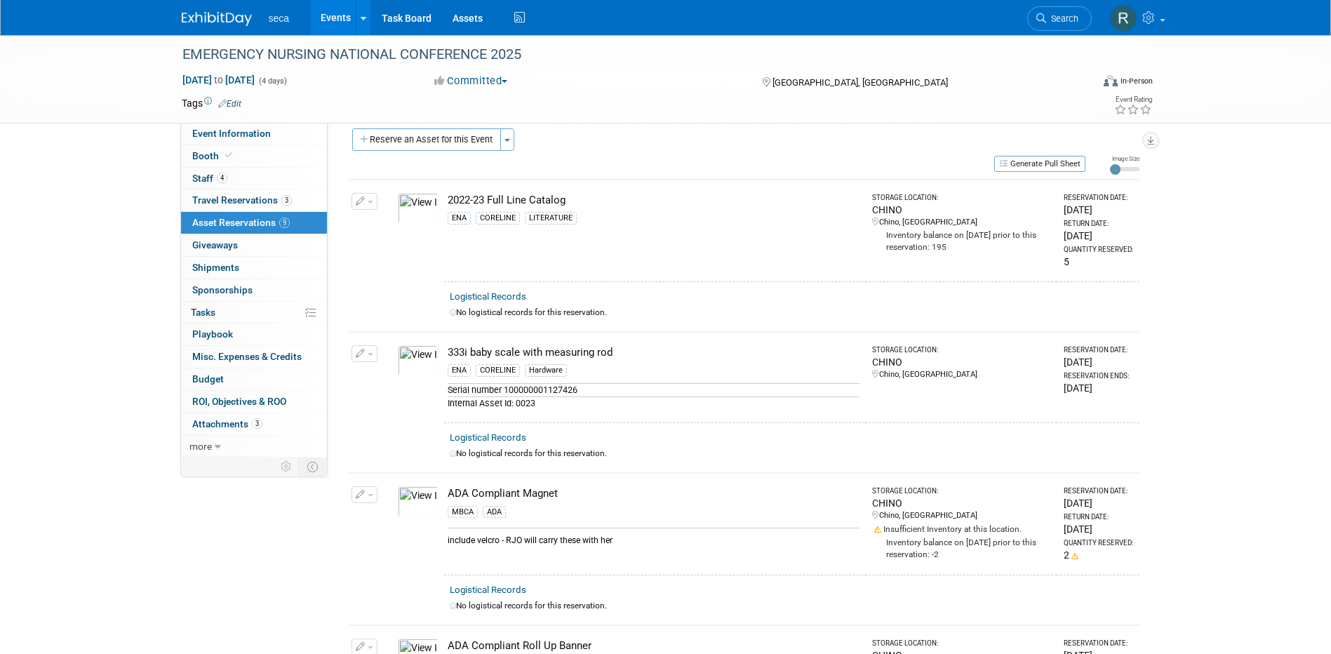
scroll to position [0, 0]
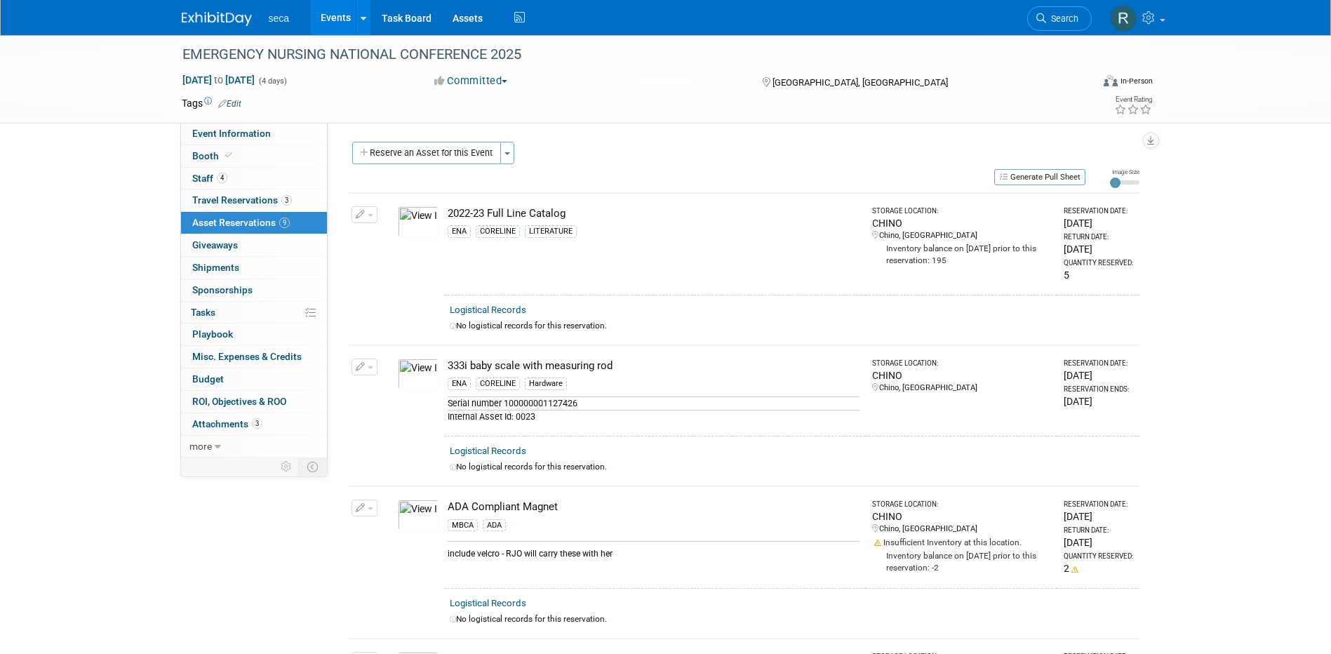
click at [472, 157] on button "Reserve an Asset for this Event" at bounding box center [426, 153] width 149 height 22
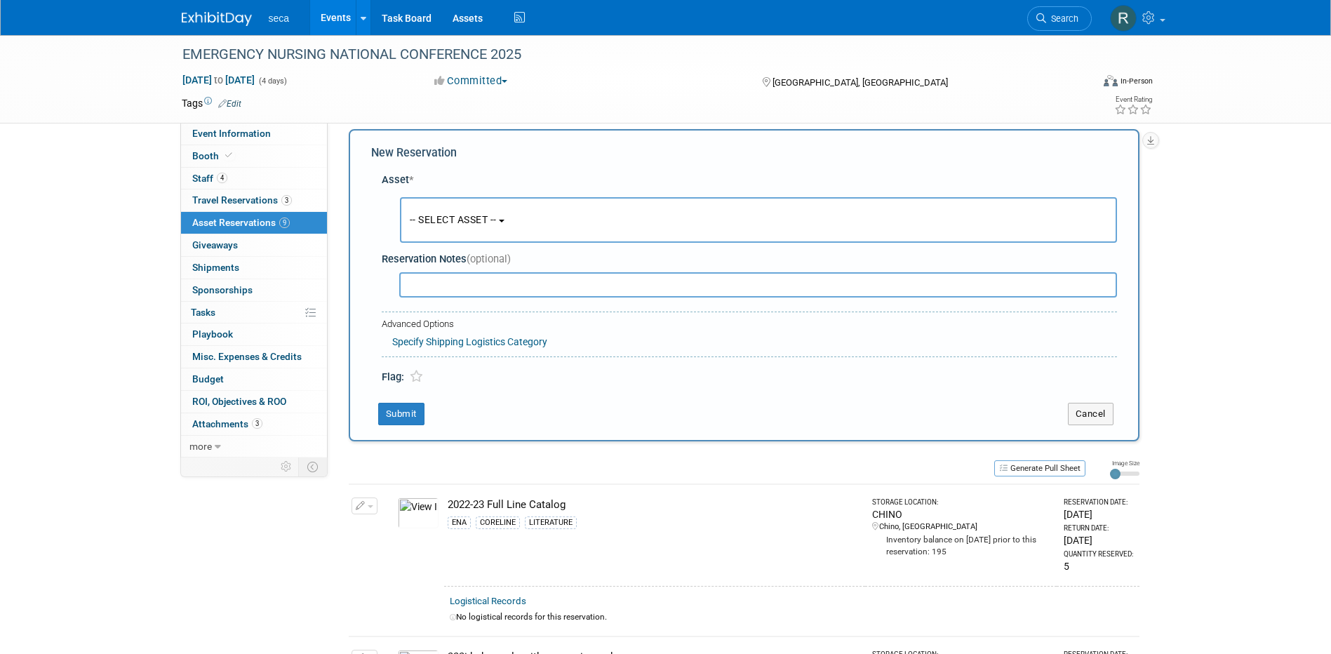
scroll to position [13, 0]
click at [446, 218] on span "-- SELECT ASSET --" at bounding box center [453, 218] width 87 height 11
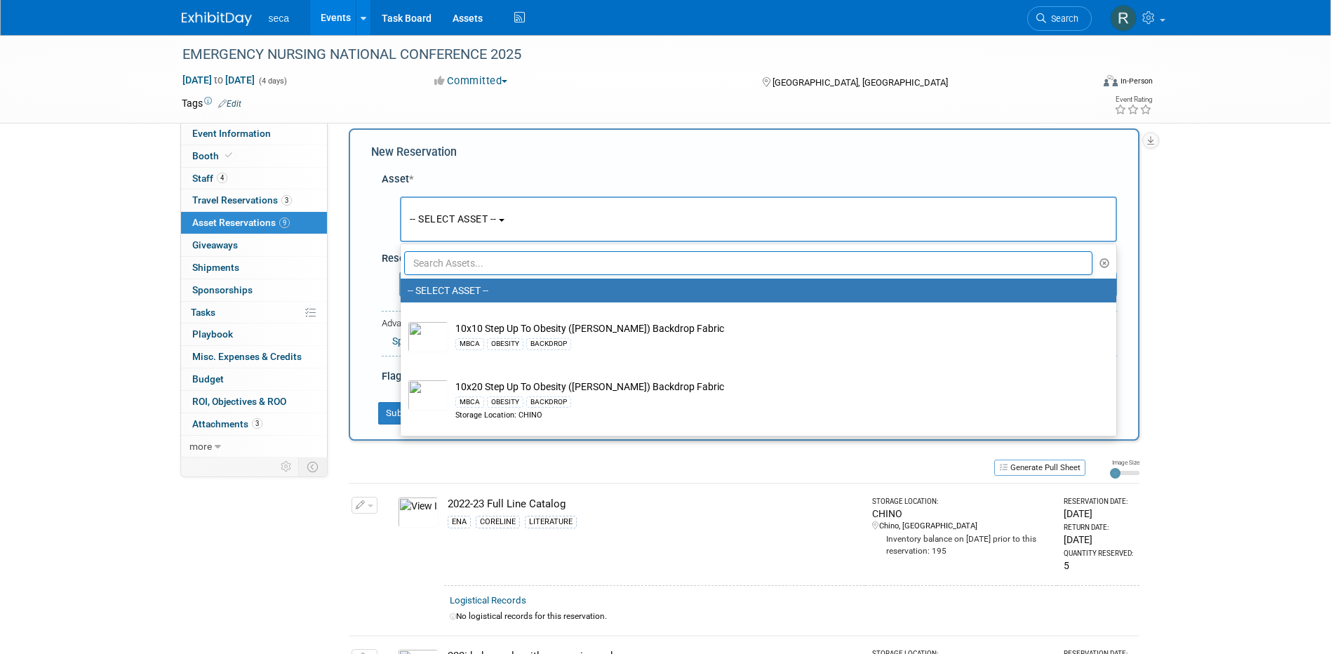
click at [453, 268] on input "text" at bounding box center [748, 263] width 689 height 24
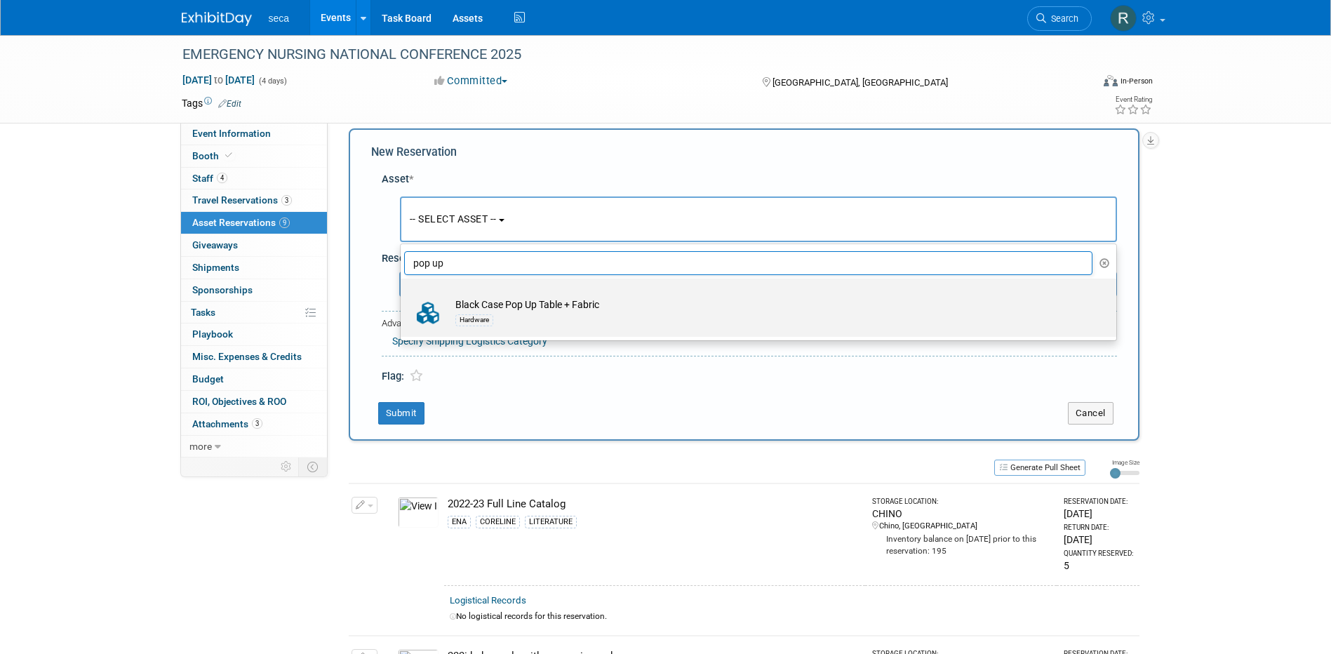
type input "pop up"
click at [511, 306] on td "Black Case Pop Up Table + Fabric Hardware" at bounding box center [768, 313] width 640 height 31
click at [403, 295] on input "Black Case Pop Up Table + Fabric Hardware" at bounding box center [398, 290] width 9 height 9
select select "10727722"
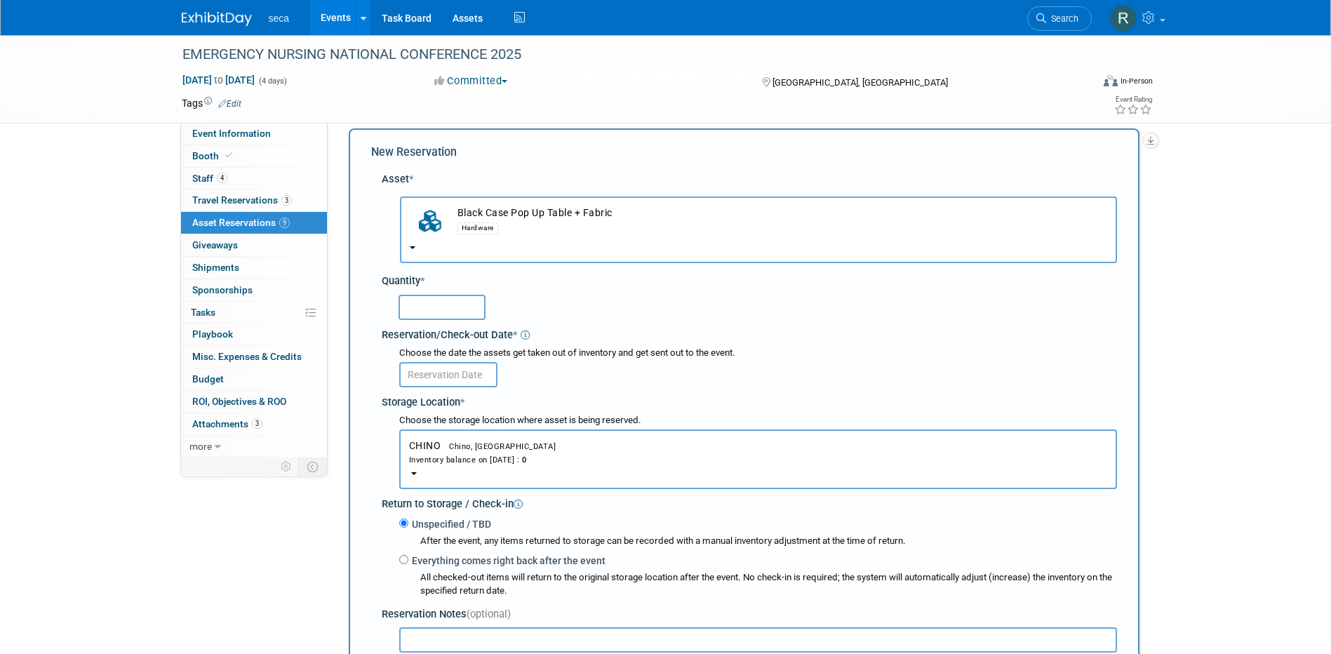
click at [417, 311] on input "text" at bounding box center [442, 307] width 87 height 25
type input "1"
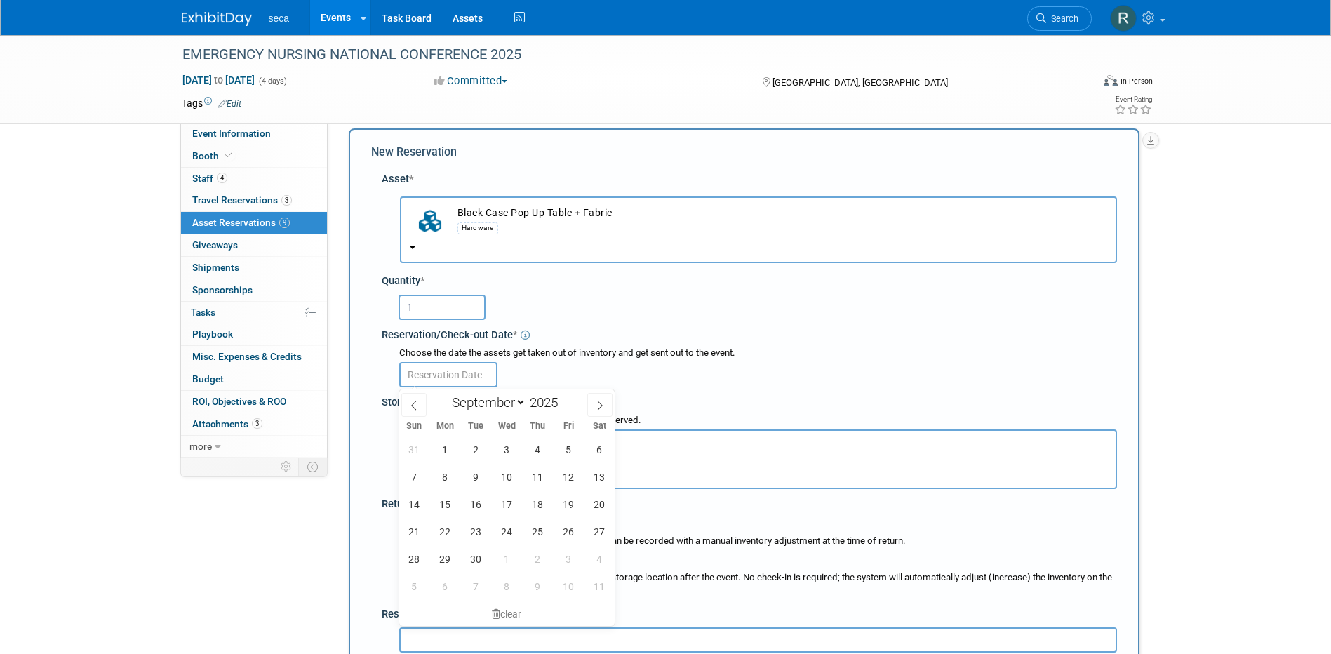
click at [430, 370] on input "text" at bounding box center [448, 374] width 98 height 25
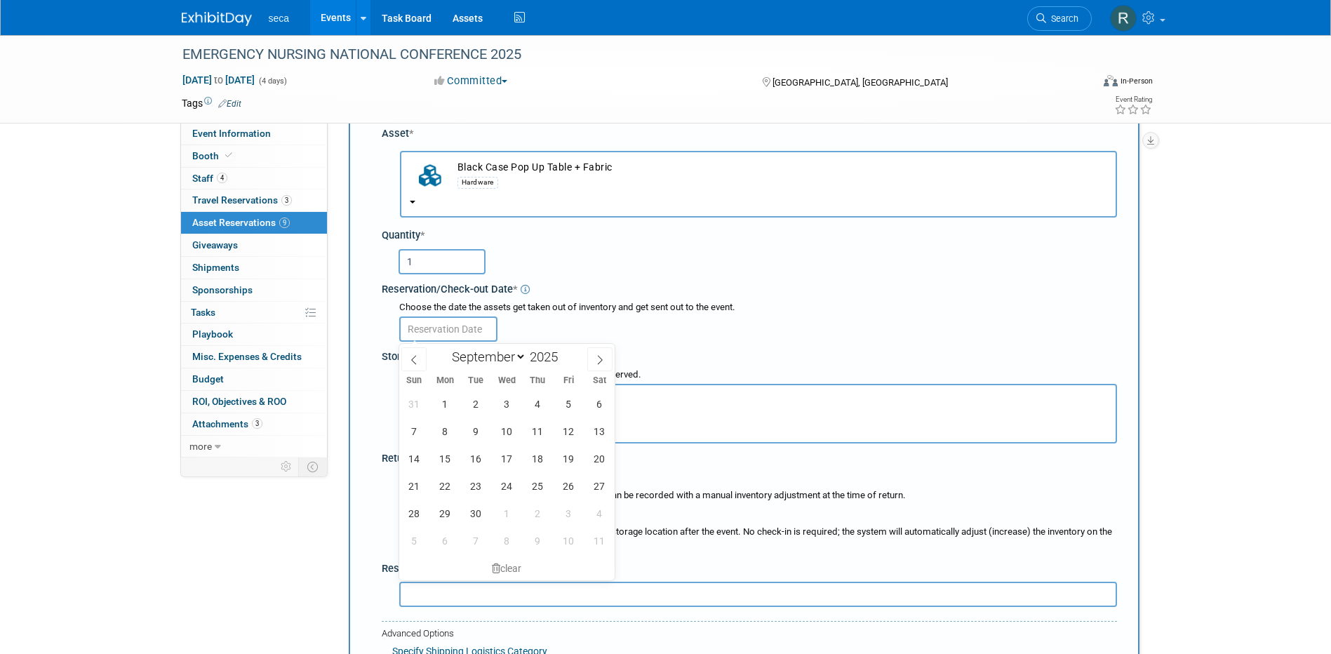
scroll to position [83, 0]
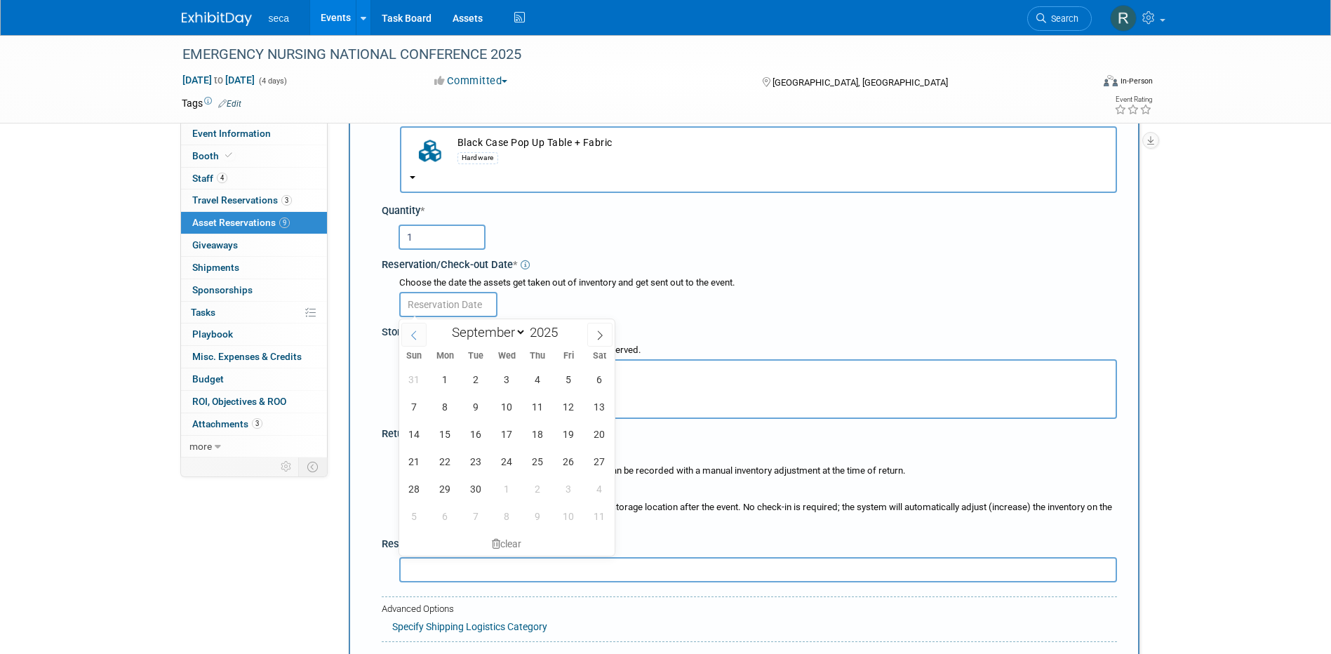
click at [413, 337] on icon at bounding box center [414, 335] width 10 height 10
select select "7"
click at [561, 481] on span "29" at bounding box center [568, 488] width 27 height 27
type input "Aug 29, 2025"
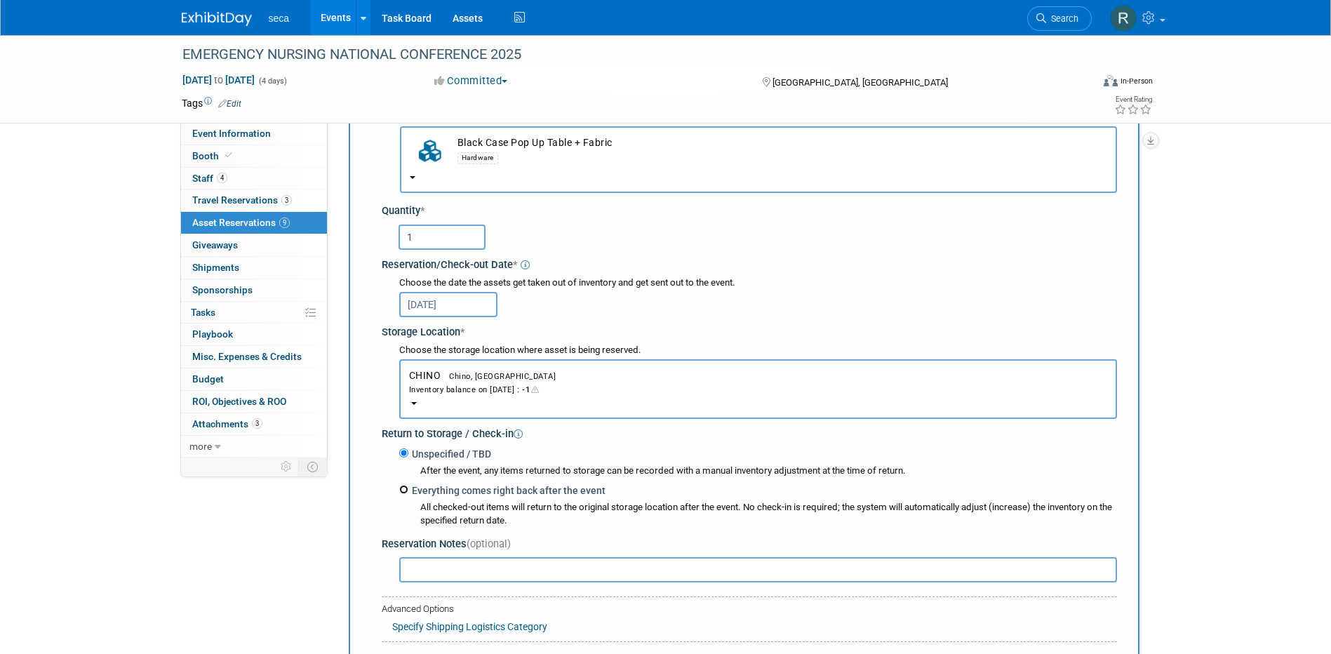
click at [407, 489] on input "Everything comes right back after the event" at bounding box center [403, 489] width 9 height 9
radio input "true"
select select "8"
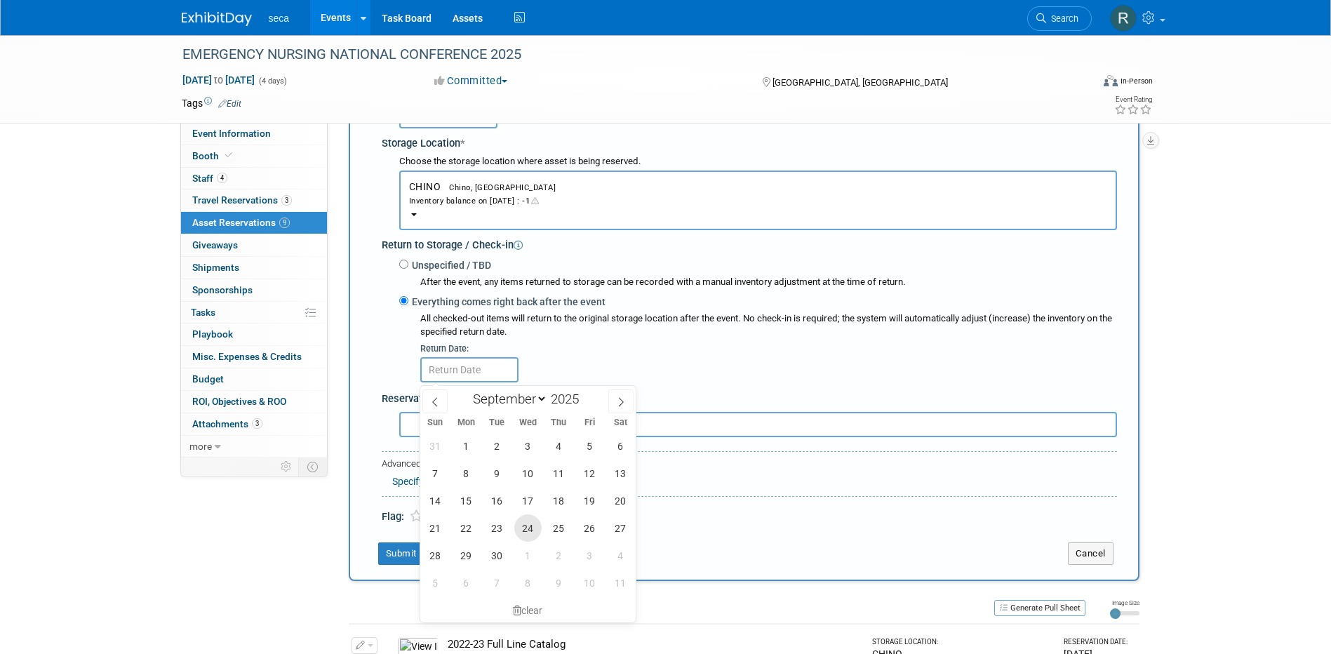
scroll to position [294, 0]
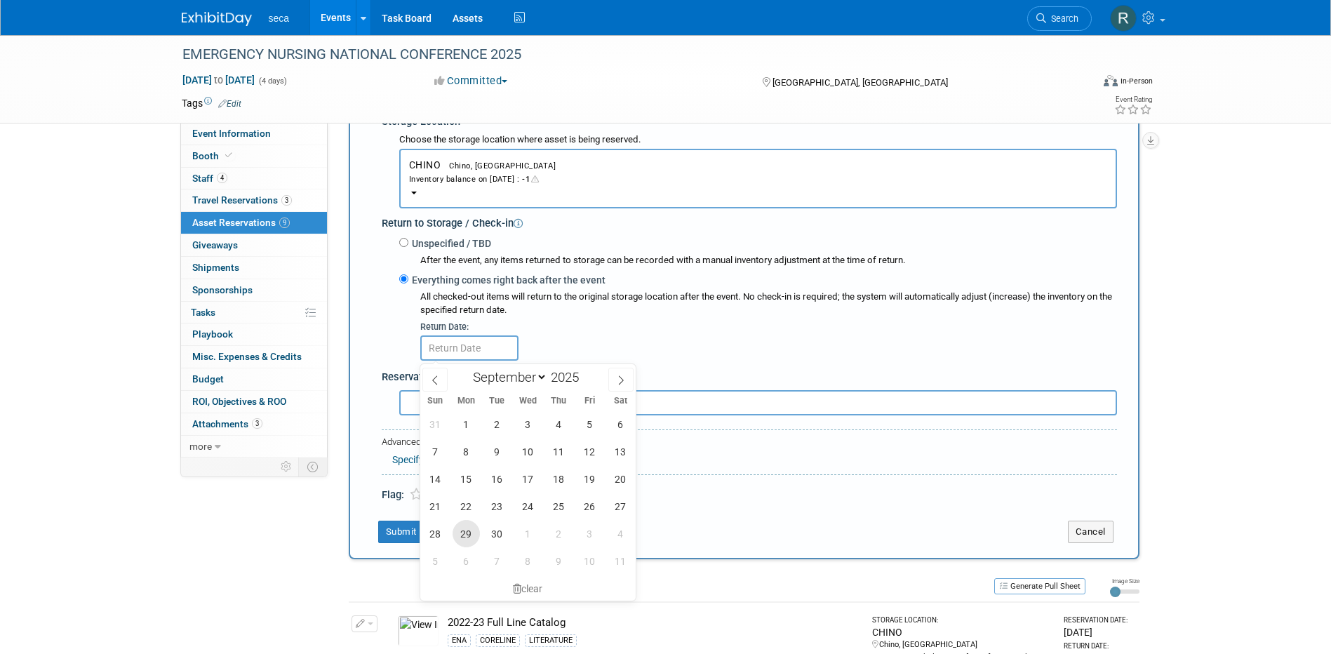
click at [467, 532] on span "29" at bounding box center [466, 533] width 27 height 27
type input "Sep 29, 2025"
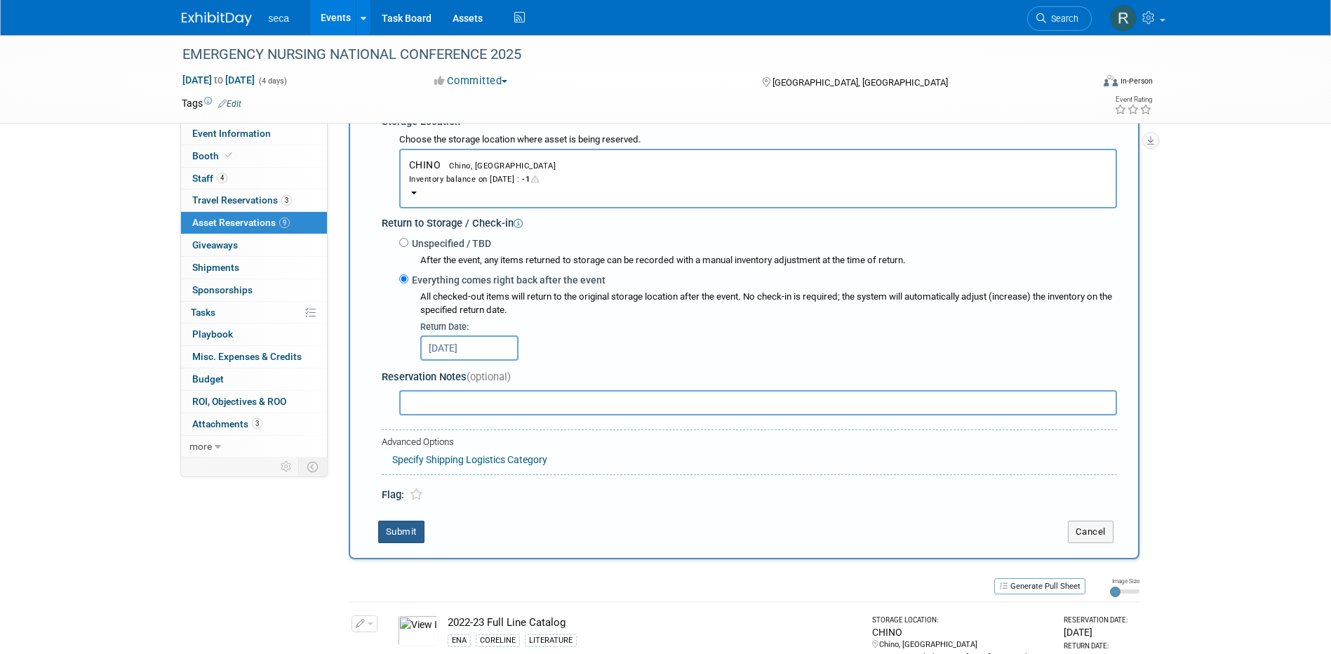
click at [408, 538] on button "Submit" at bounding box center [401, 532] width 46 height 22
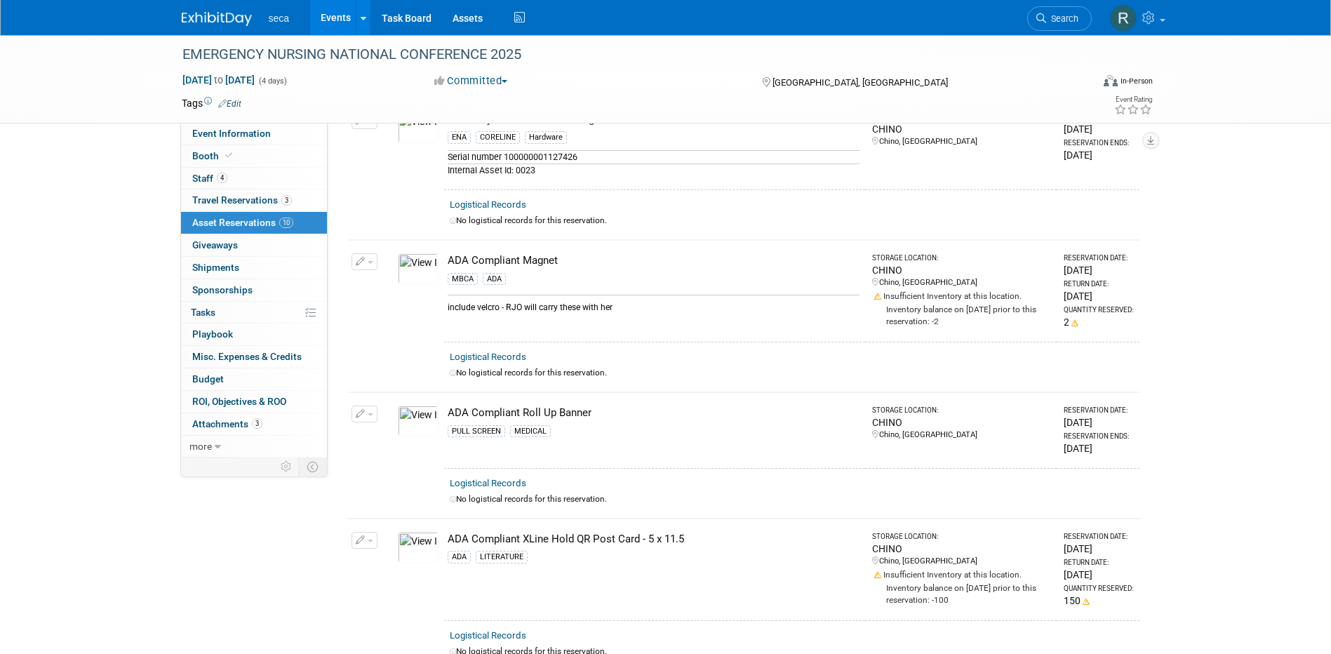
scroll to position [0, 0]
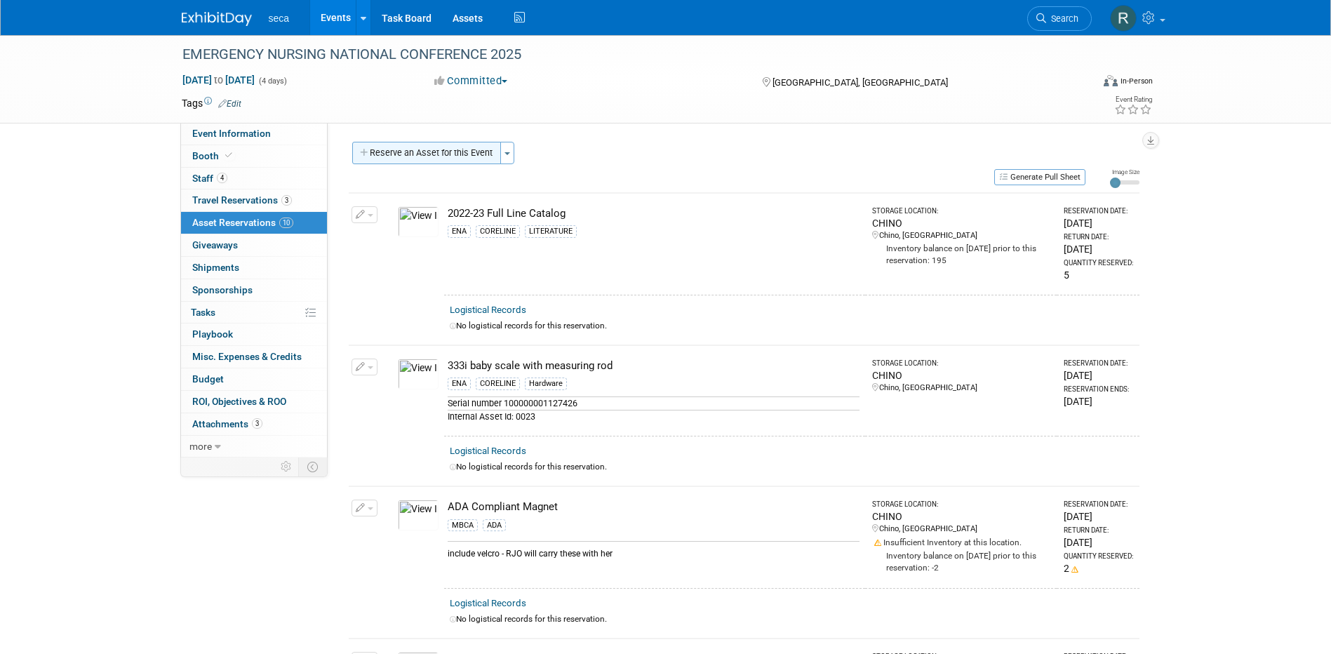
click at [434, 155] on button "Reserve an Asset for this Event" at bounding box center [426, 153] width 149 height 22
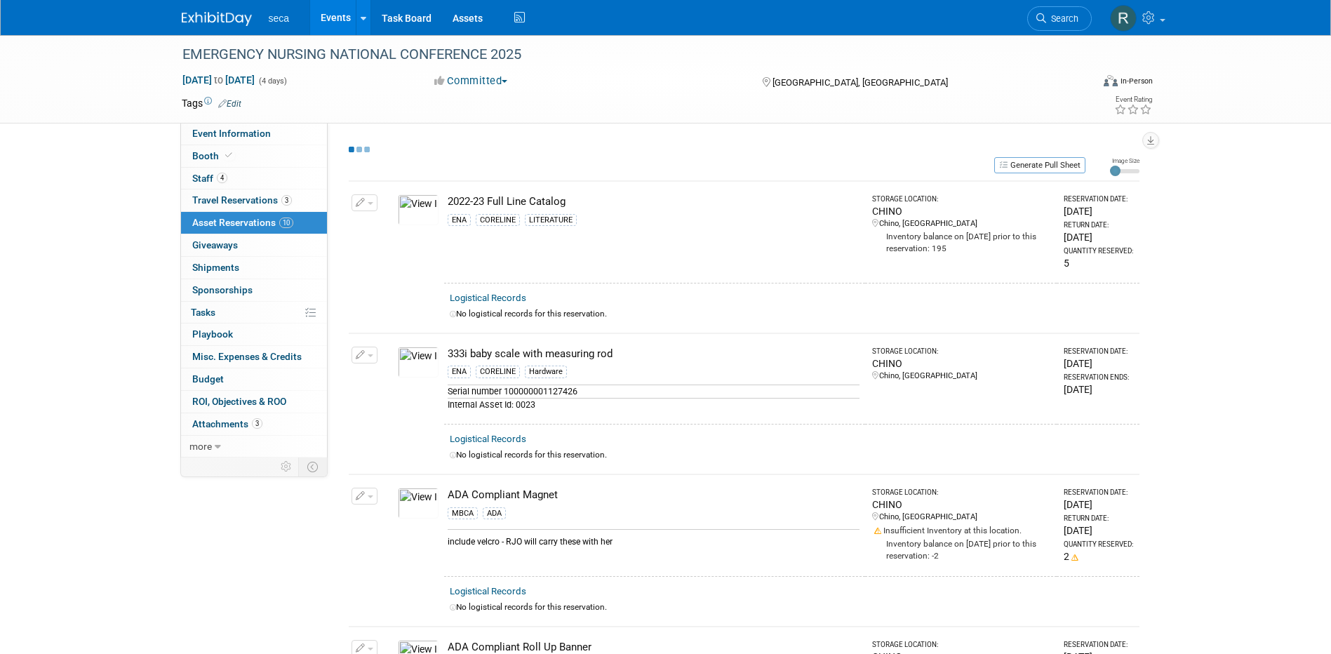
select select "8"
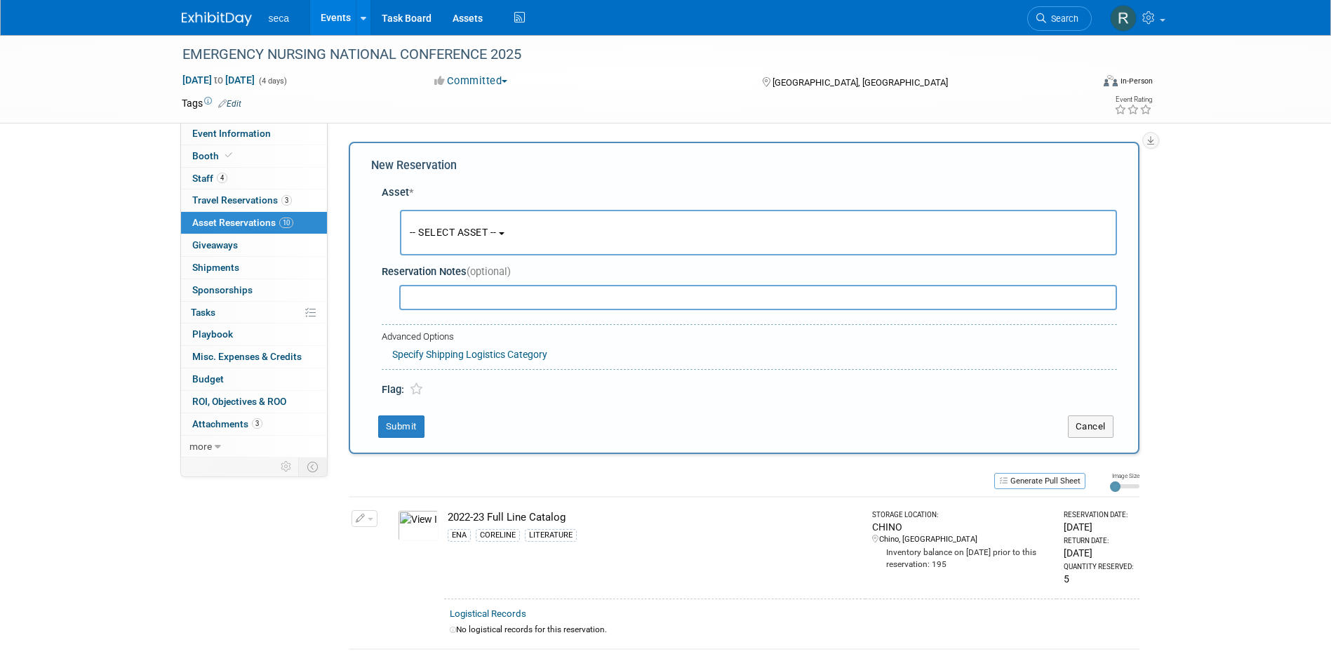
scroll to position [13, 0]
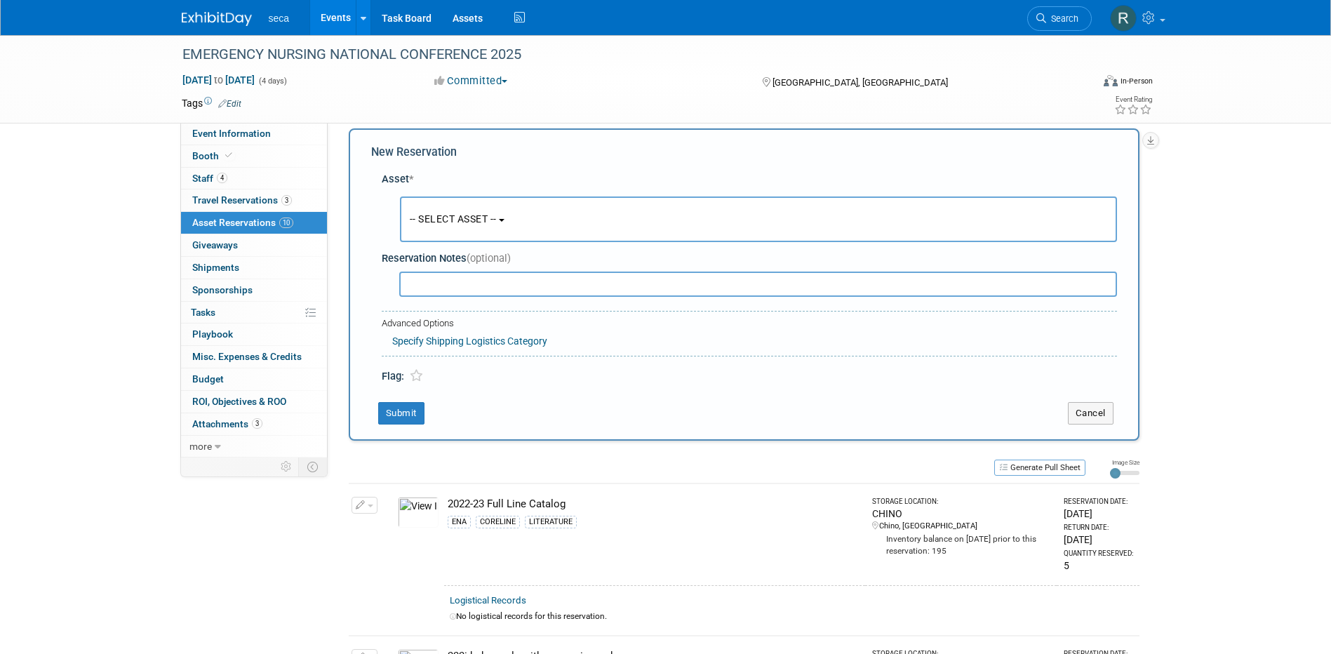
click at [436, 213] on span "-- SELECT ASSET --" at bounding box center [453, 218] width 87 height 11
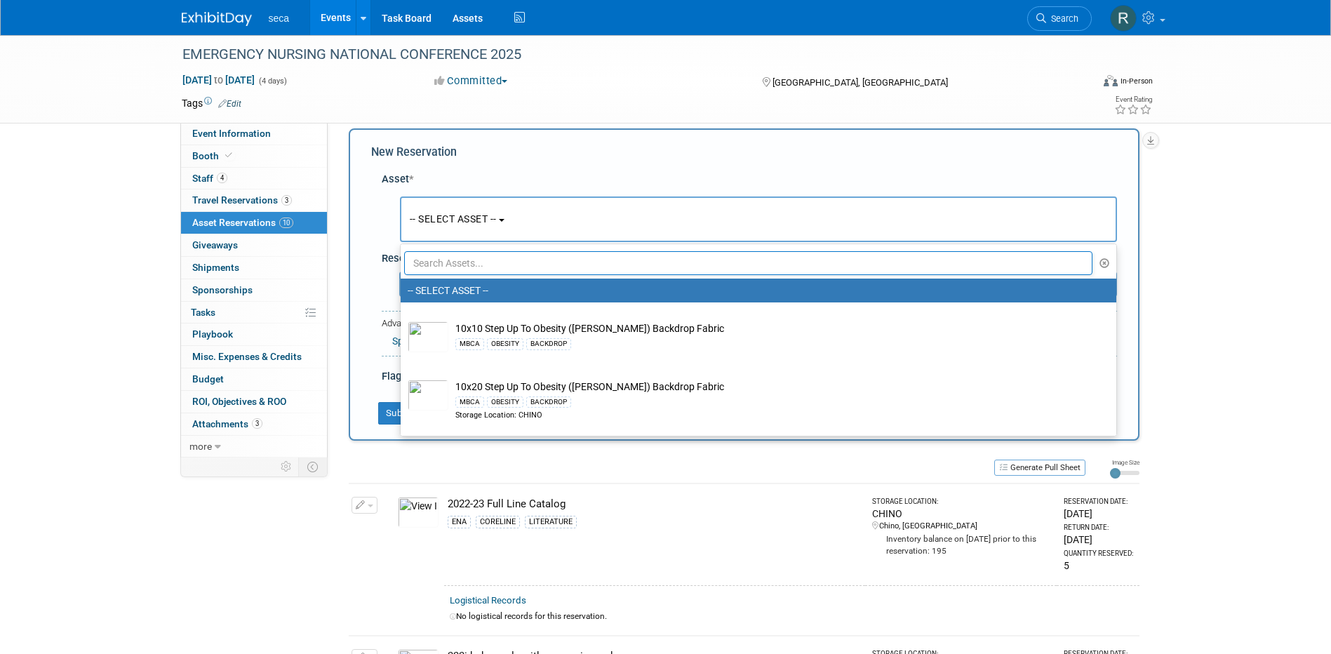
click at [462, 260] on input "text" at bounding box center [748, 263] width 689 height 24
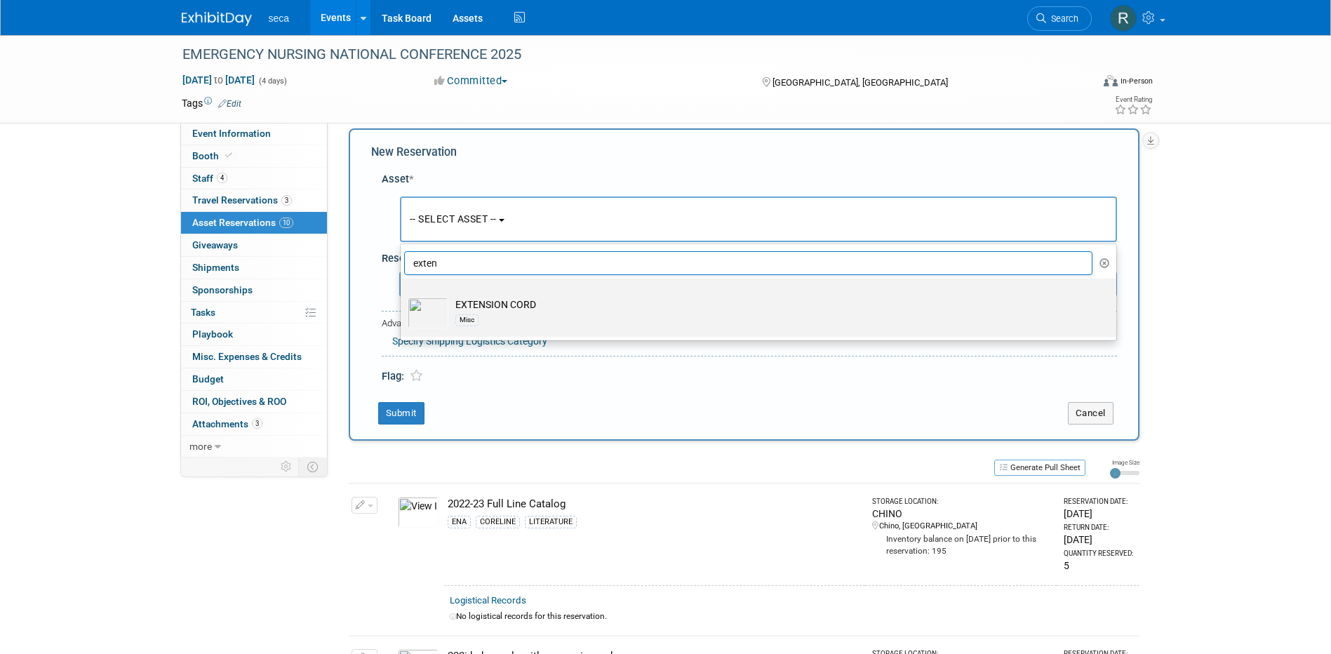
type input "exten"
click at [540, 303] on td "EXTENSION CORD Misc" at bounding box center [768, 313] width 640 height 31
click at [403, 295] on input "EXTENSION CORD Misc" at bounding box center [398, 290] width 9 height 9
select select "10727397"
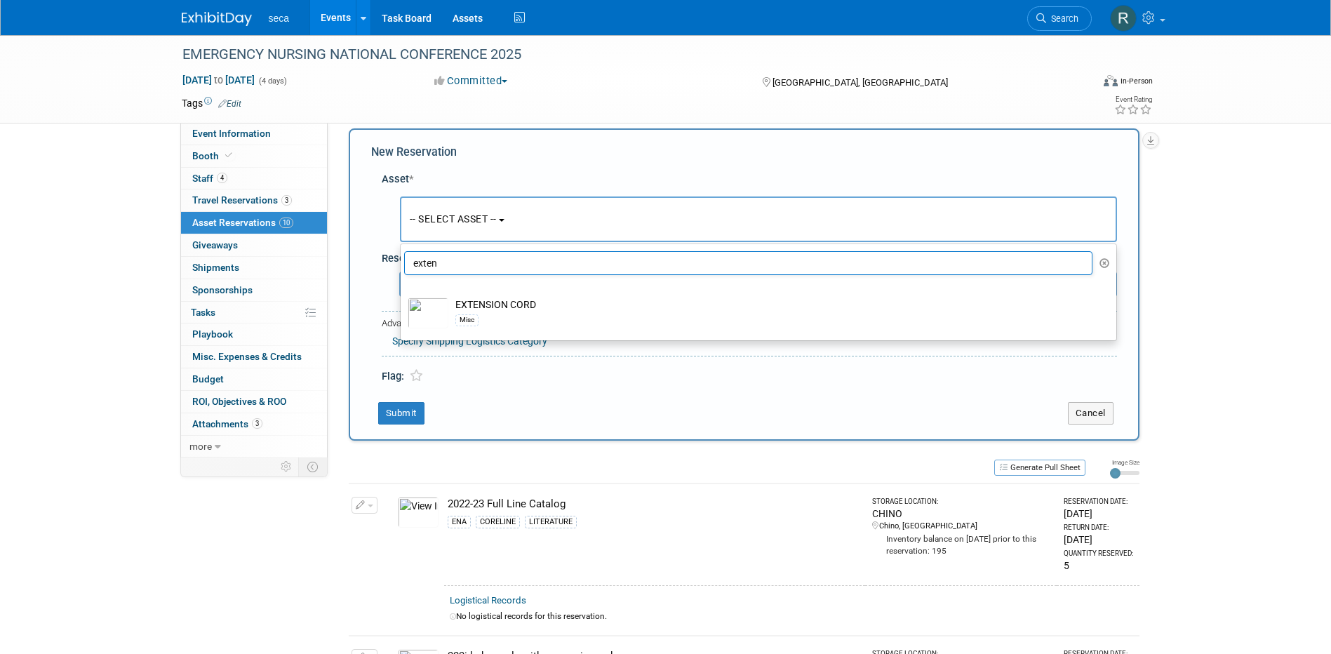
select select "8"
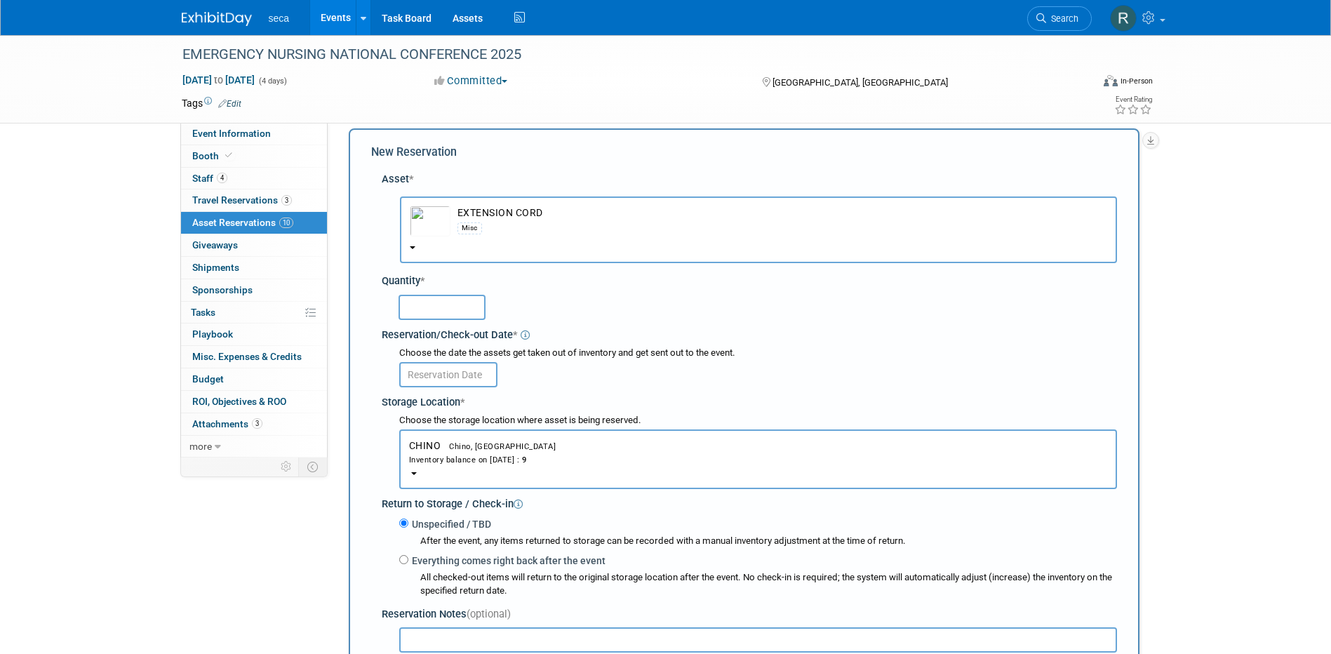
click at [453, 312] on input "text" at bounding box center [442, 307] width 87 height 25
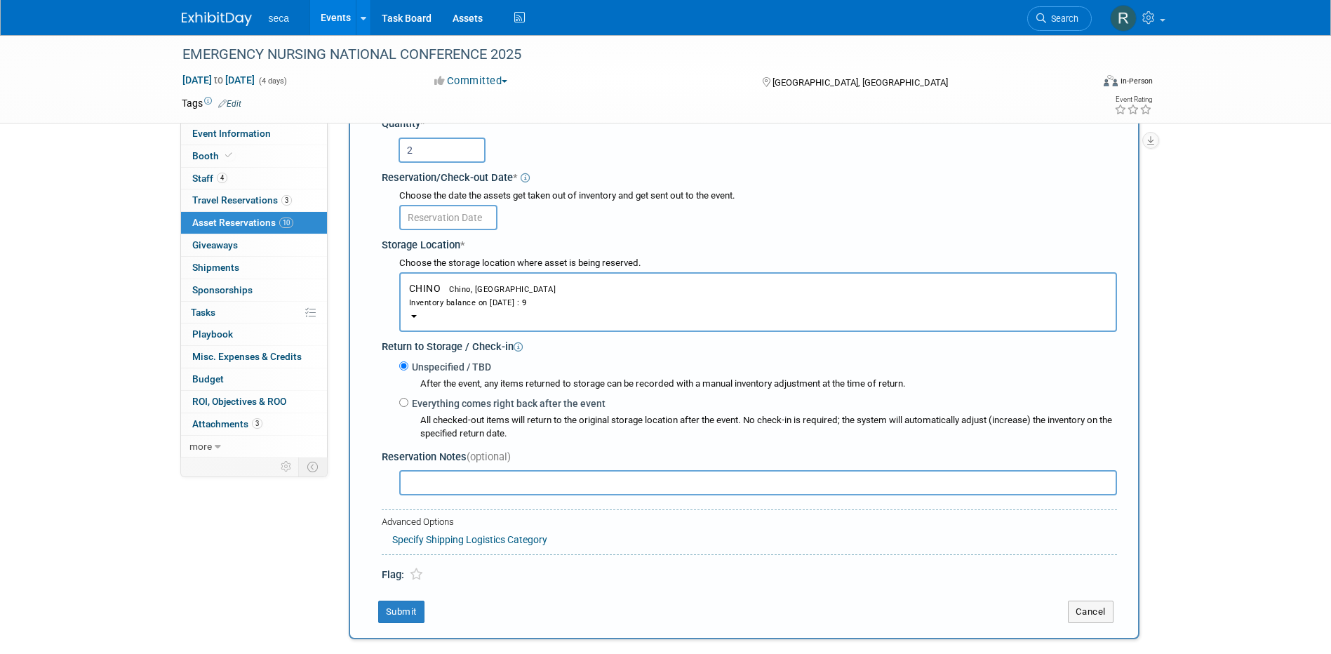
scroll to position [83, 0]
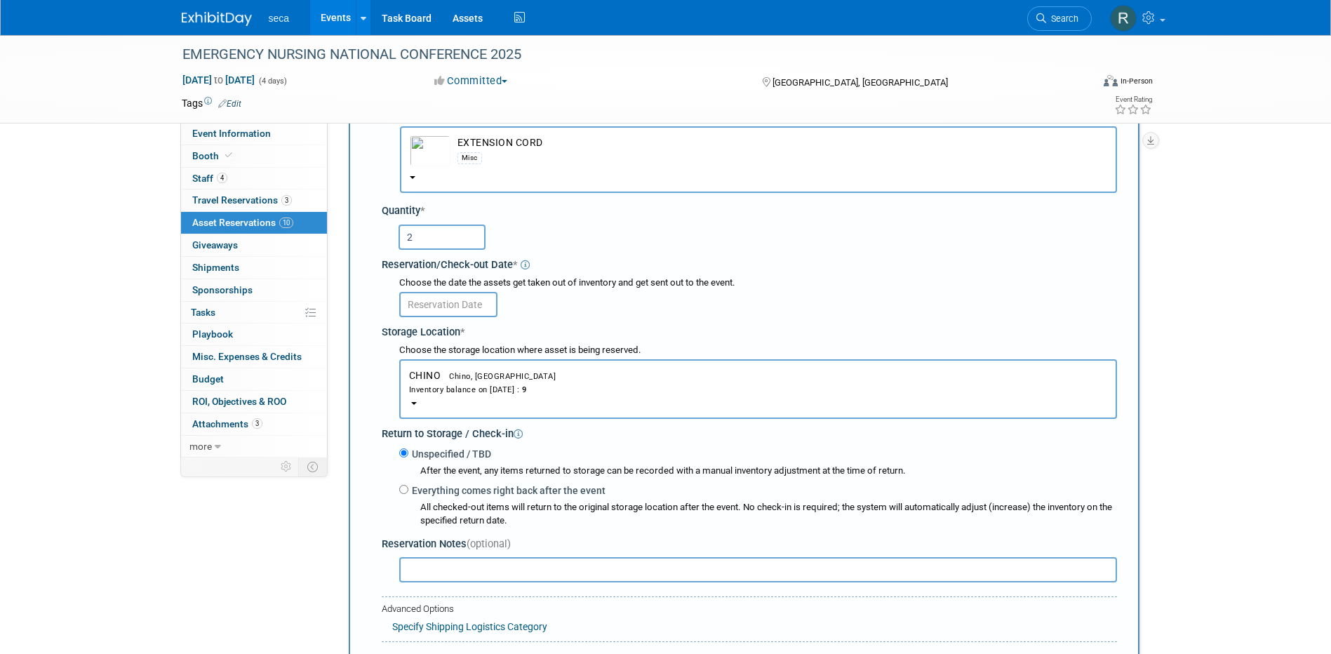
type input "2"
click at [428, 301] on input "text" at bounding box center [448, 304] width 98 height 25
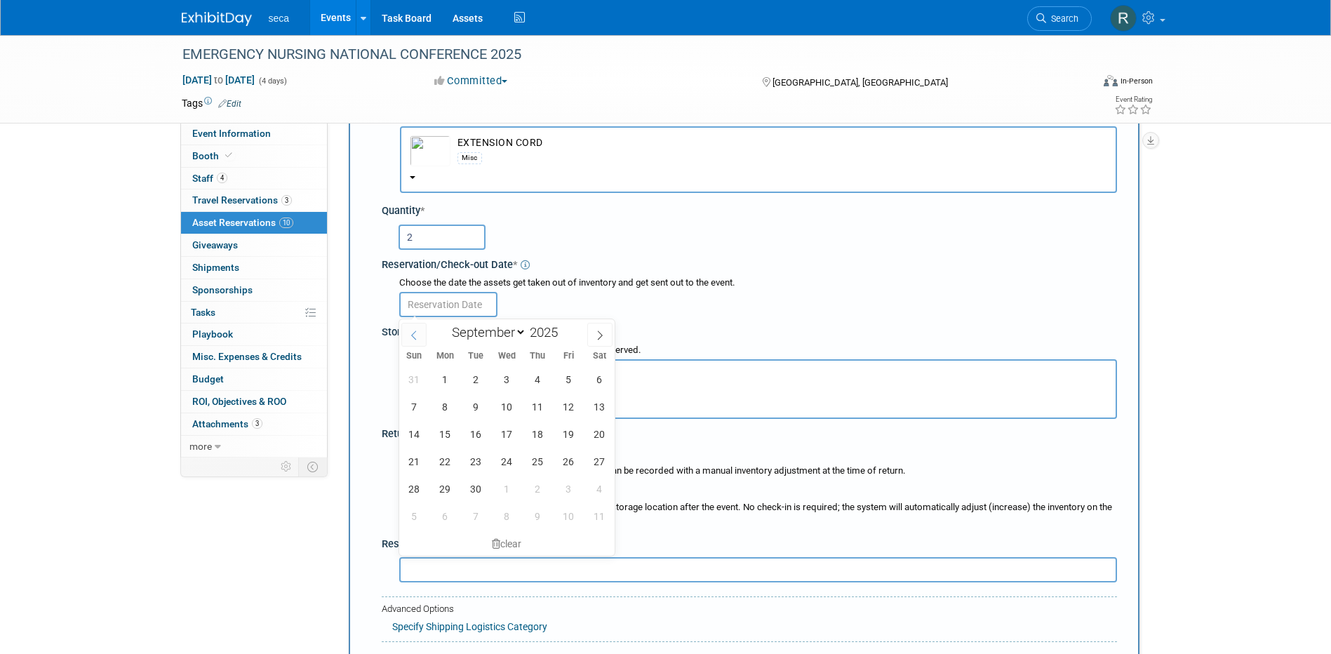
click at [410, 340] on span at bounding box center [413, 335] width 25 height 24
select select "7"
click at [567, 487] on span "29" at bounding box center [568, 488] width 27 height 27
type input "[DATE]"
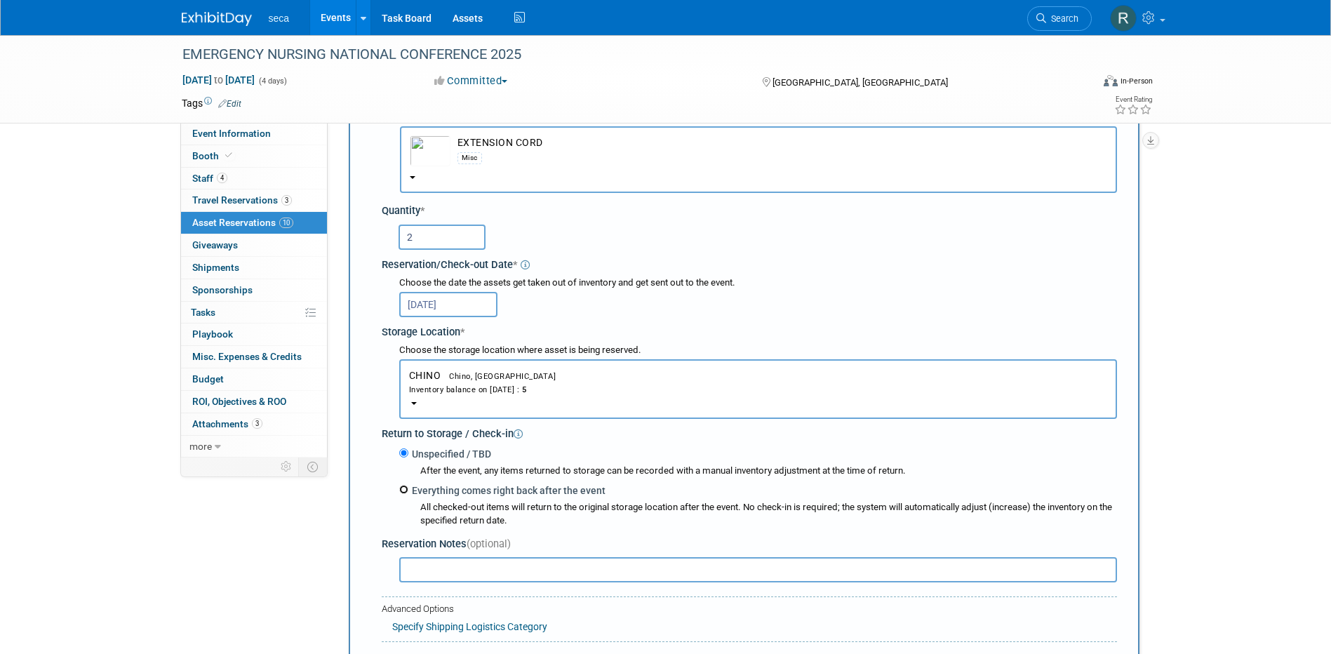
click at [401, 487] on input "Everything comes right back after the event" at bounding box center [403, 489] width 9 height 9
radio input "true"
select select "8"
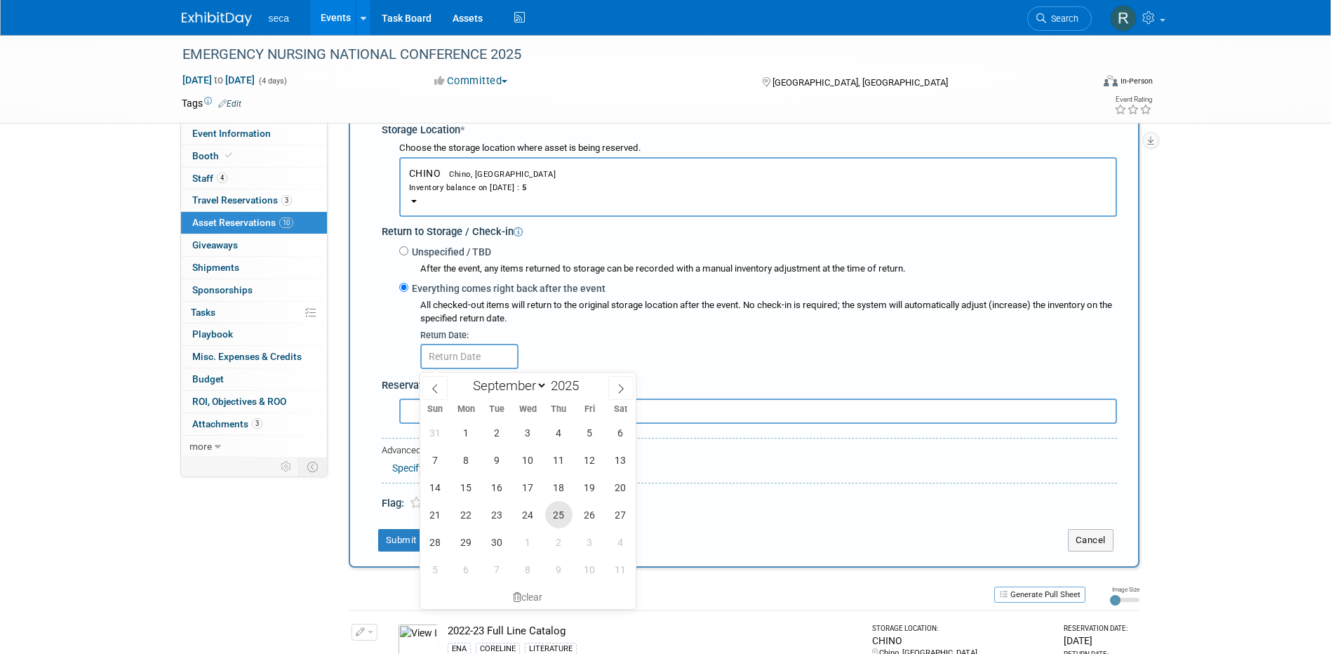
scroll to position [294, 0]
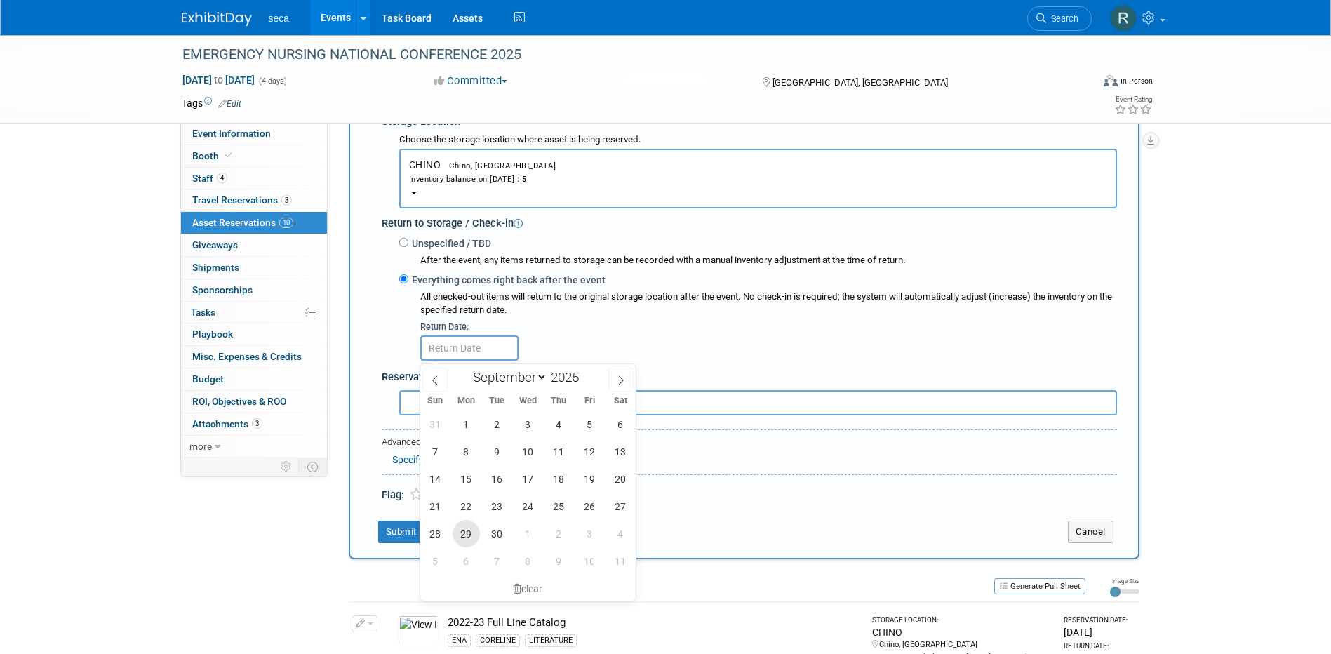
click at [472, 526] on span "29" at bounding box center [466, 533] width 27 height 27
type input "Sep 29, 2025"
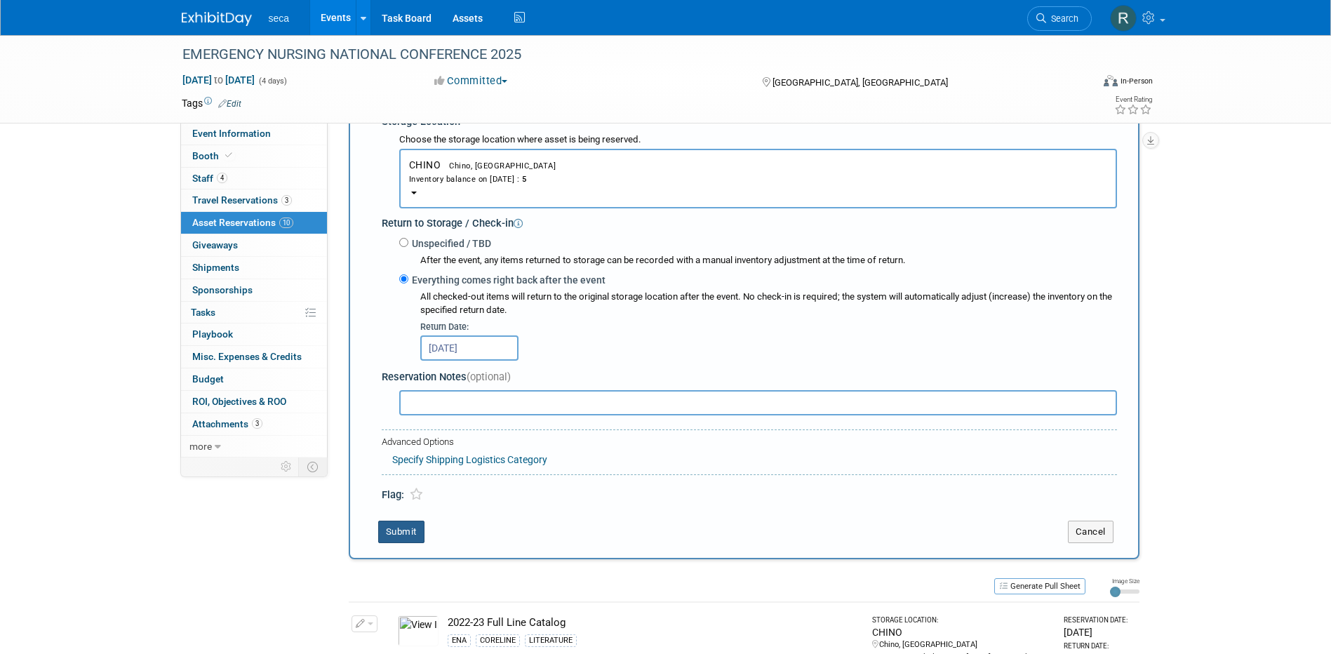
click at [396, 526] on button "Submit" at bounding box center [401, 532] width 46 height 22
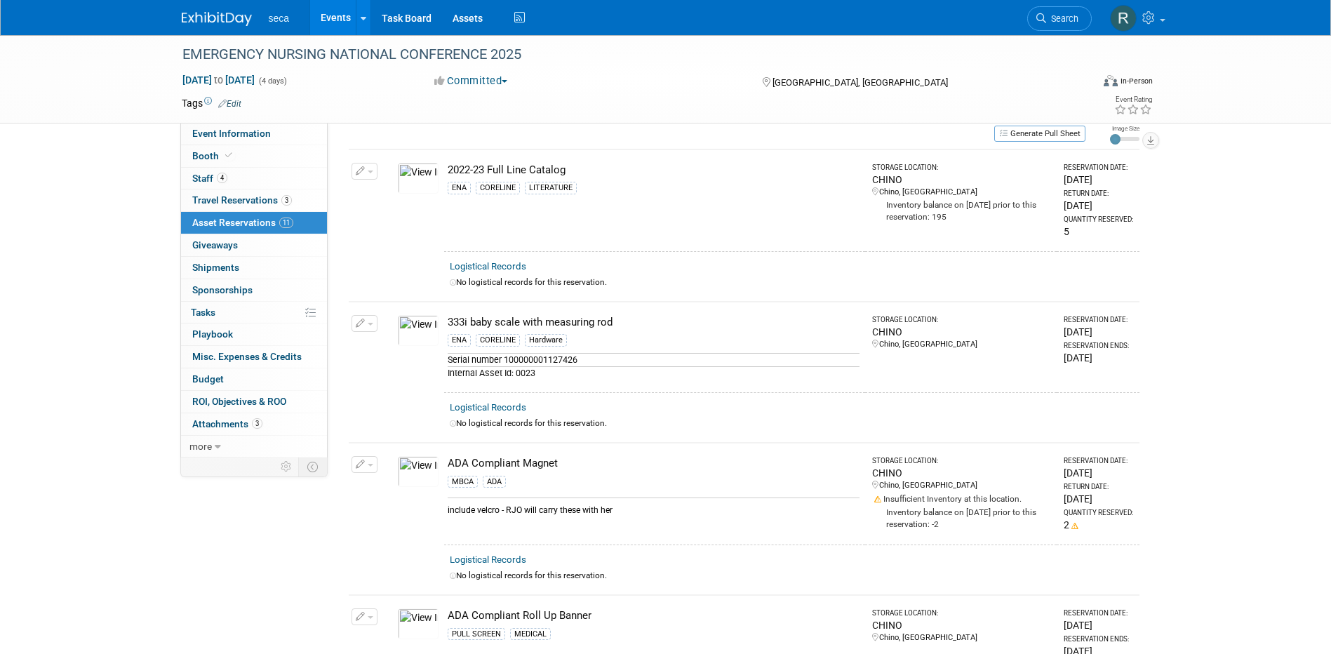
scroll to position [0, 0]
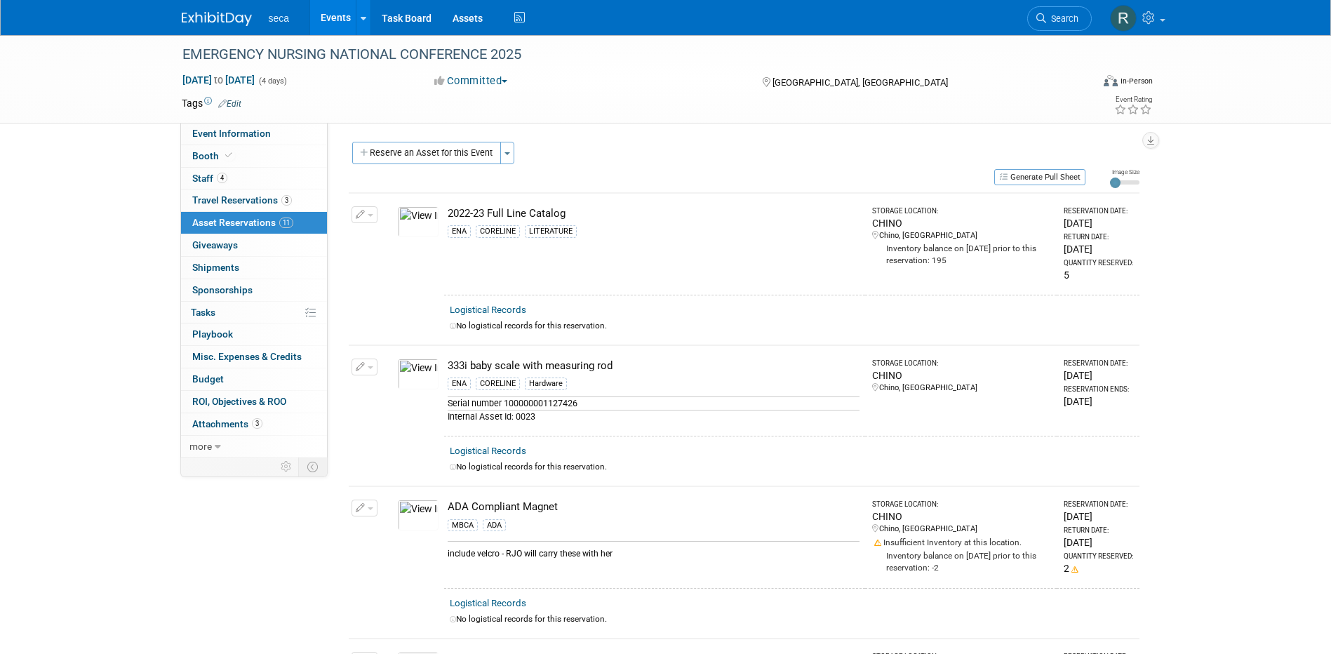
drag, startPoint x: 430, startPoint y: 152, endPoint x: 436, endPoint y: 156, distance: 7.6
click at [430, 152] on button "Reserve an Asset for this Event" at bounding box center [426, 153] width 149 height 22
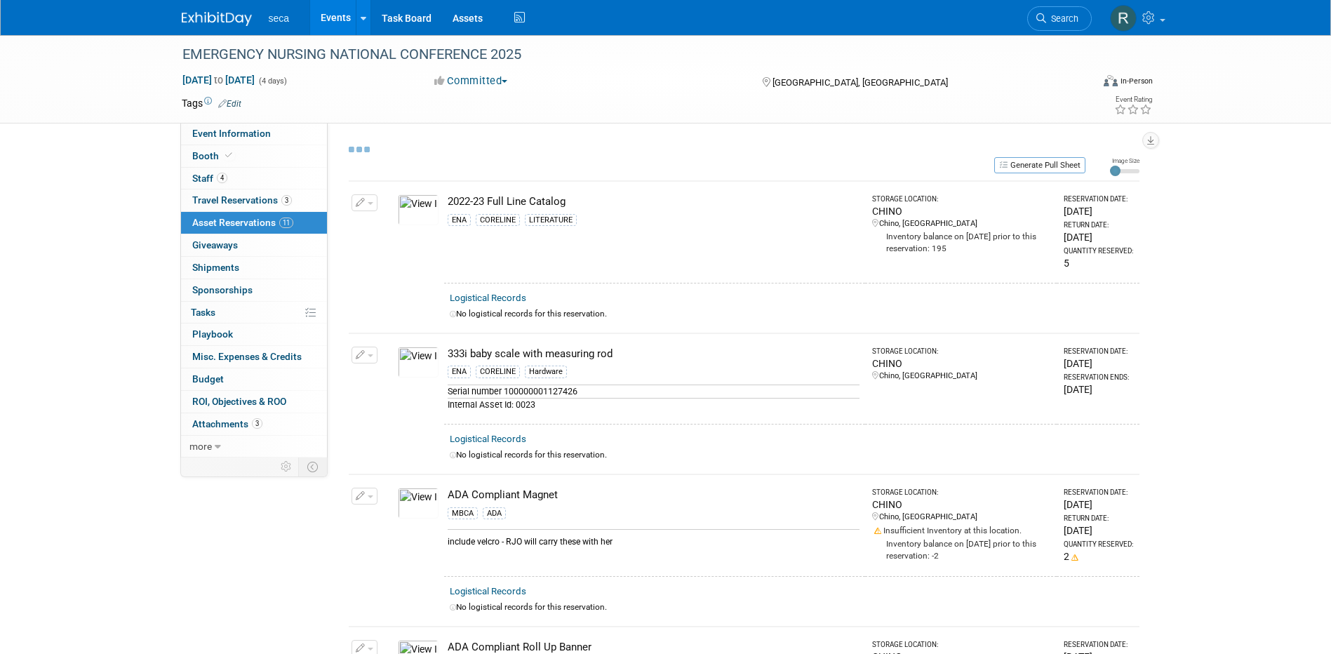
select select "8"
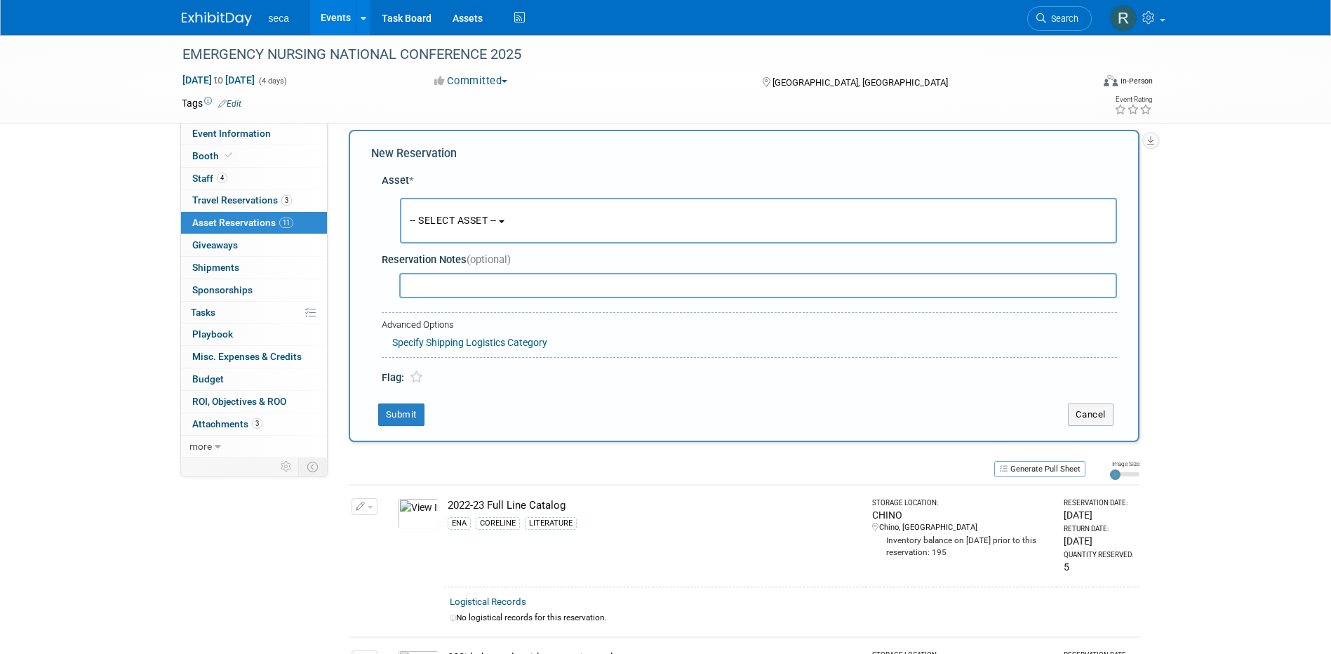
scroll to position [13, 0]
click at [456, 213] on span "-- SELECT ASSET --" at bounding box center [453, 218] width 87 height 11
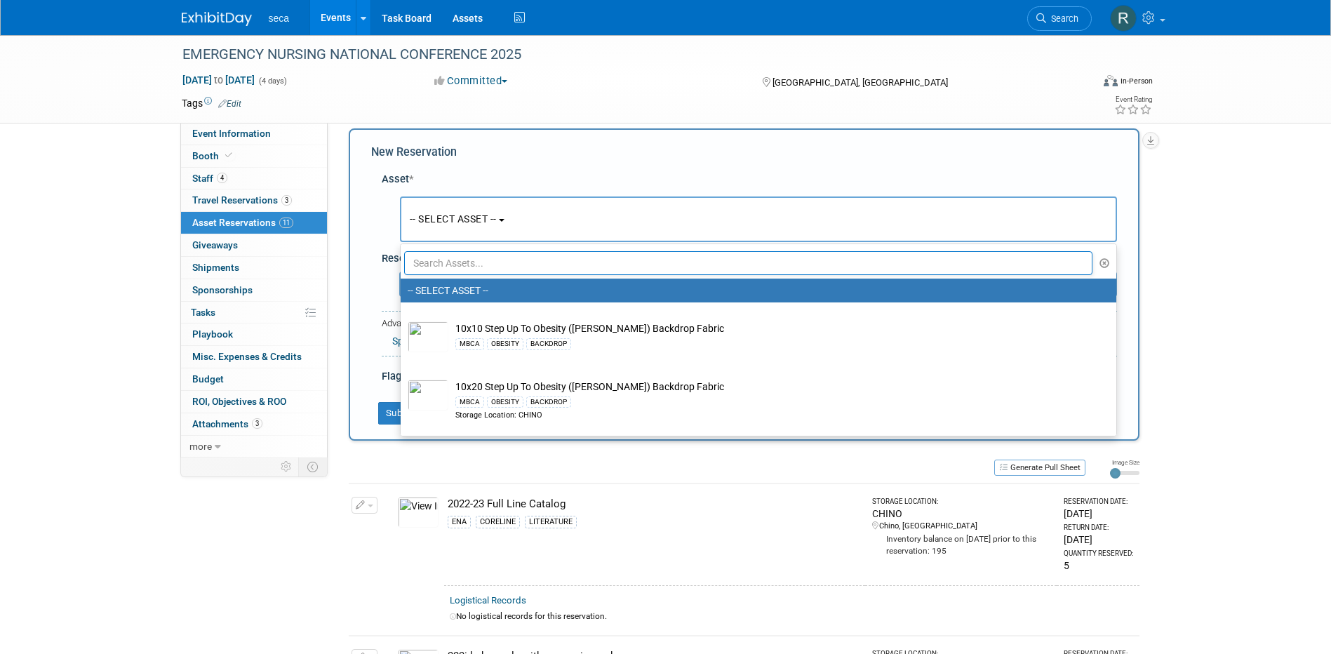
click at [460, 262] on input "text" at bounding box center [748, 263] width 689 height 24
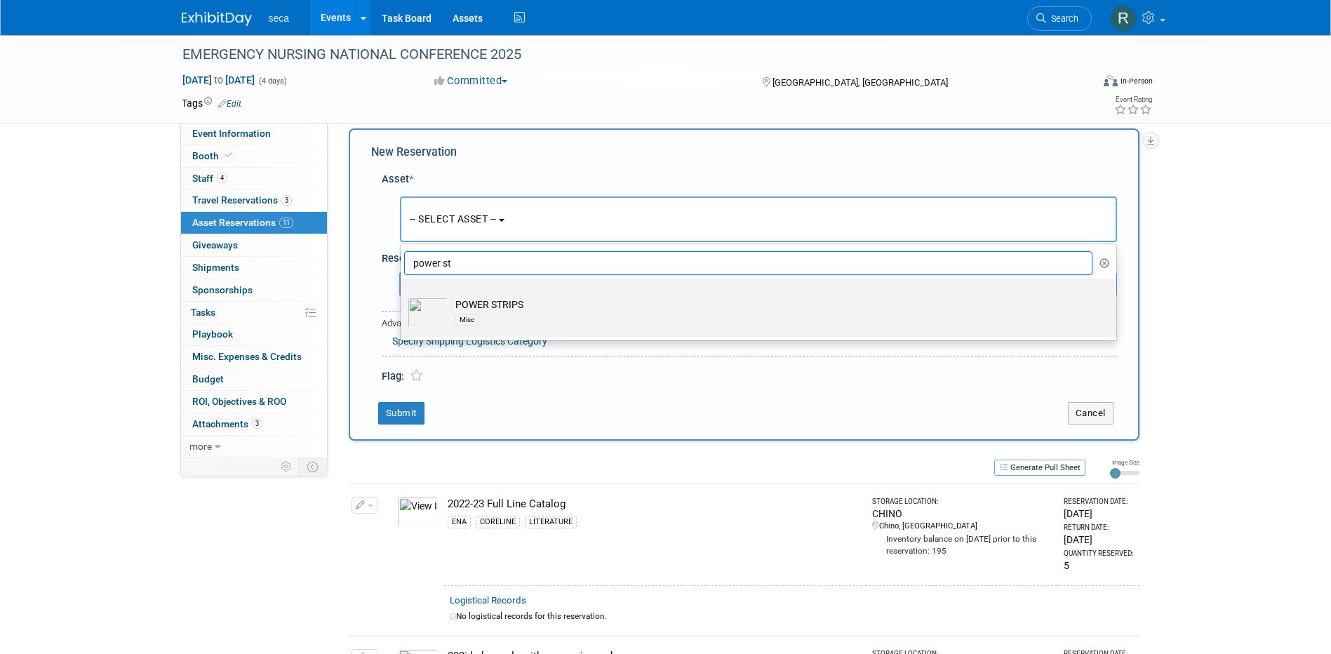
type input "power st"
click at [492, 279] on link "POWER STRIPS Misc" at bounding box center [759, 308] width 716 height 58
click at [490, 295] on label "POWER STRIPS Misc" at bounding box center [755, 307] width 695 height 53
click at [403, 295] on input "POWER STRIPS Misc" at bounding box center [398, 290] width 9 height 9
select select "10727396"
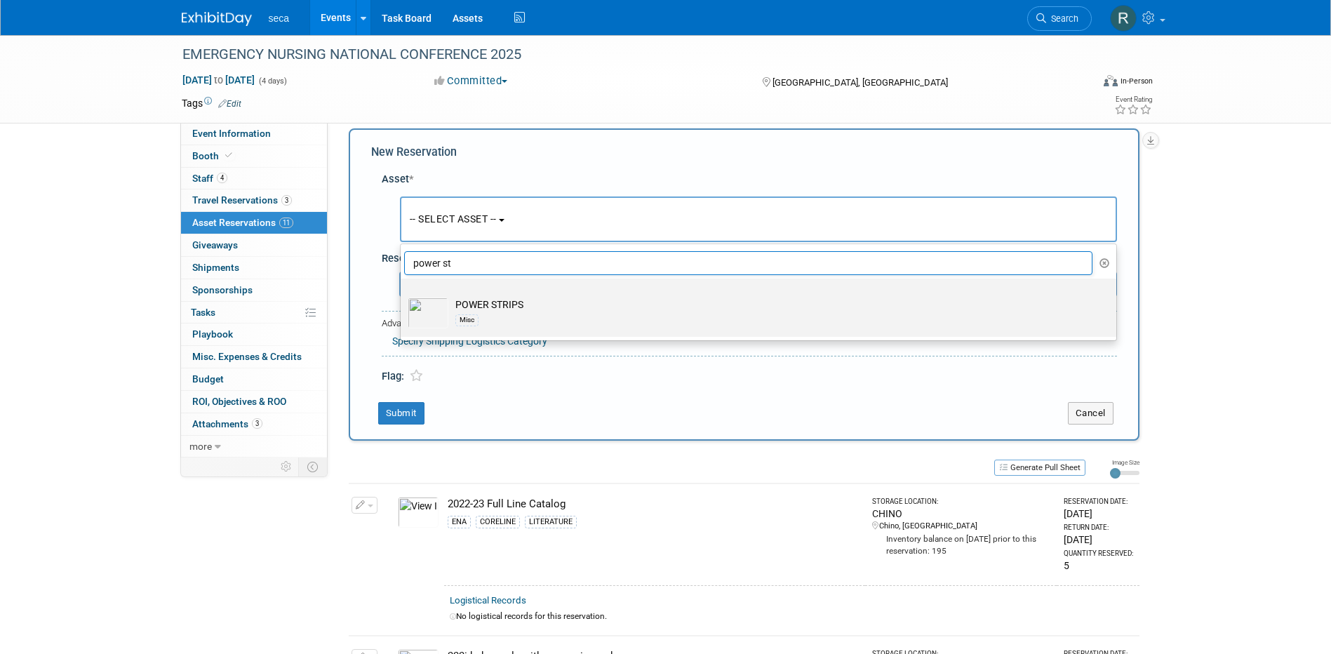
select select "8"
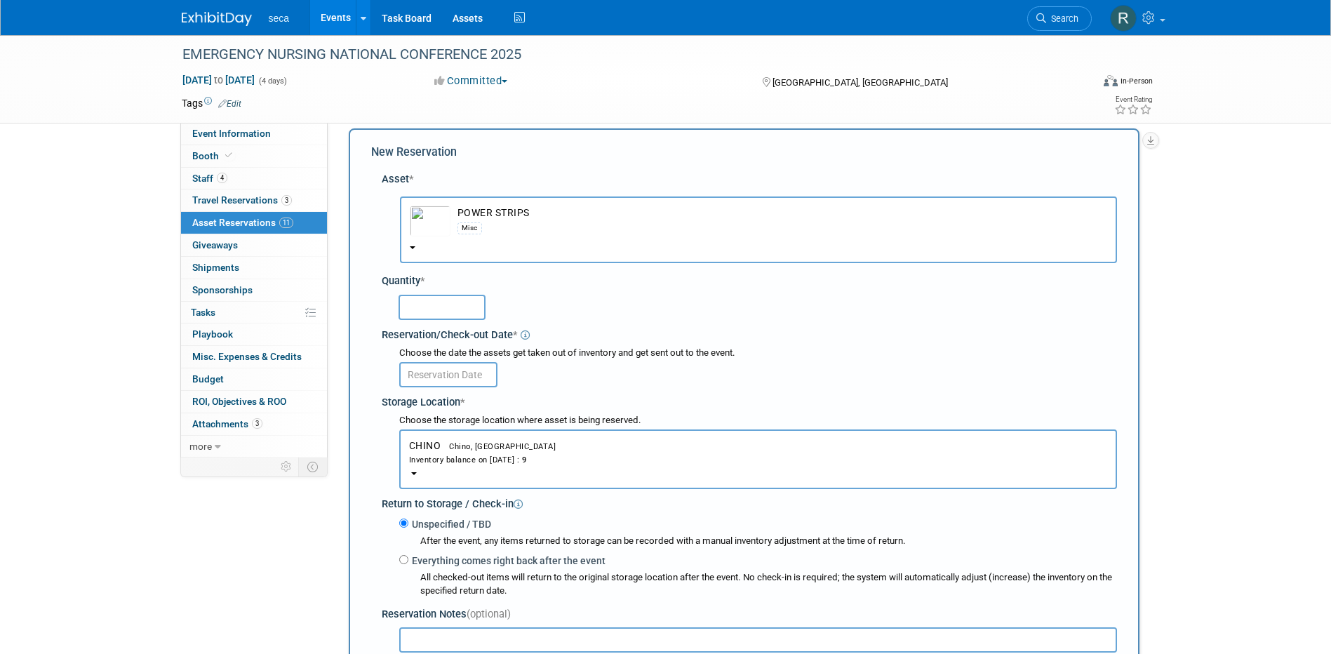
click at [432, 307] on input "text" at bounding box center [442, 307] width 87 height 25
type input "2"
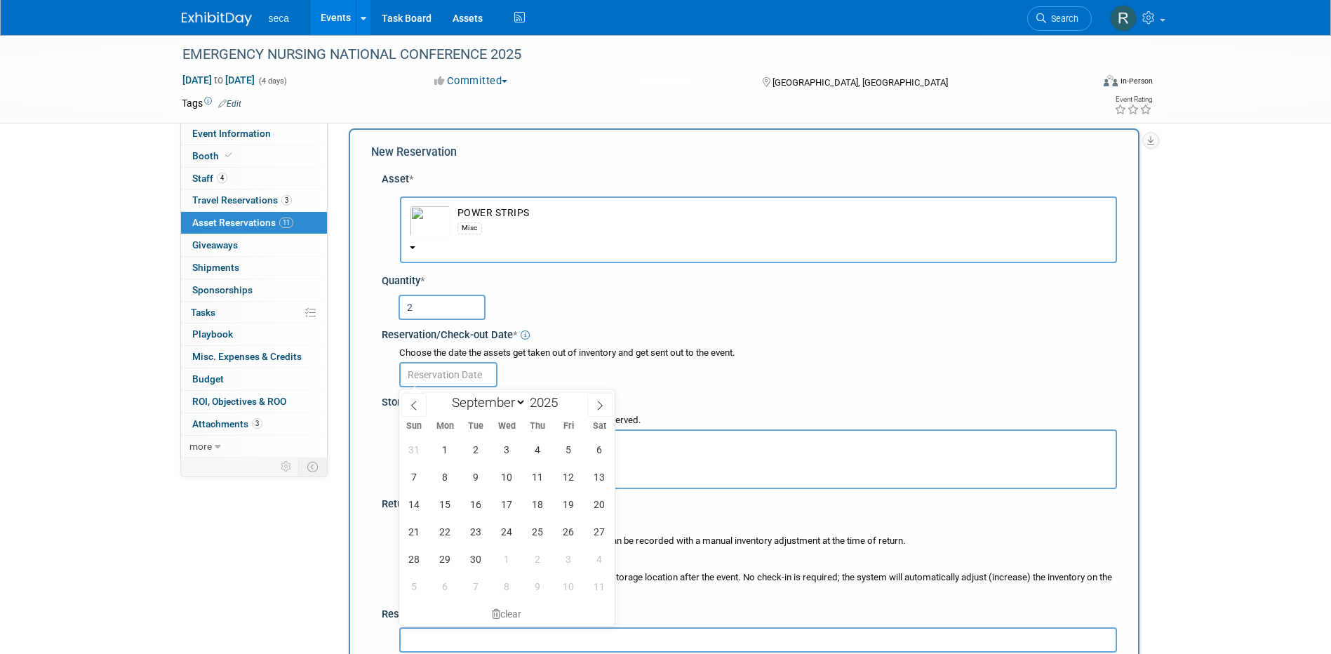
click at [439, 372] on input "text" at bounding box center [448, 374] width 98 height 25
click at [414, 405] on icon at bounding box center [414, 406] width 10 height 10
select select "7"
click at [571, 554] on span "29" at bounding box center [568, 558] width 27 height 27
type input "[DATE]"
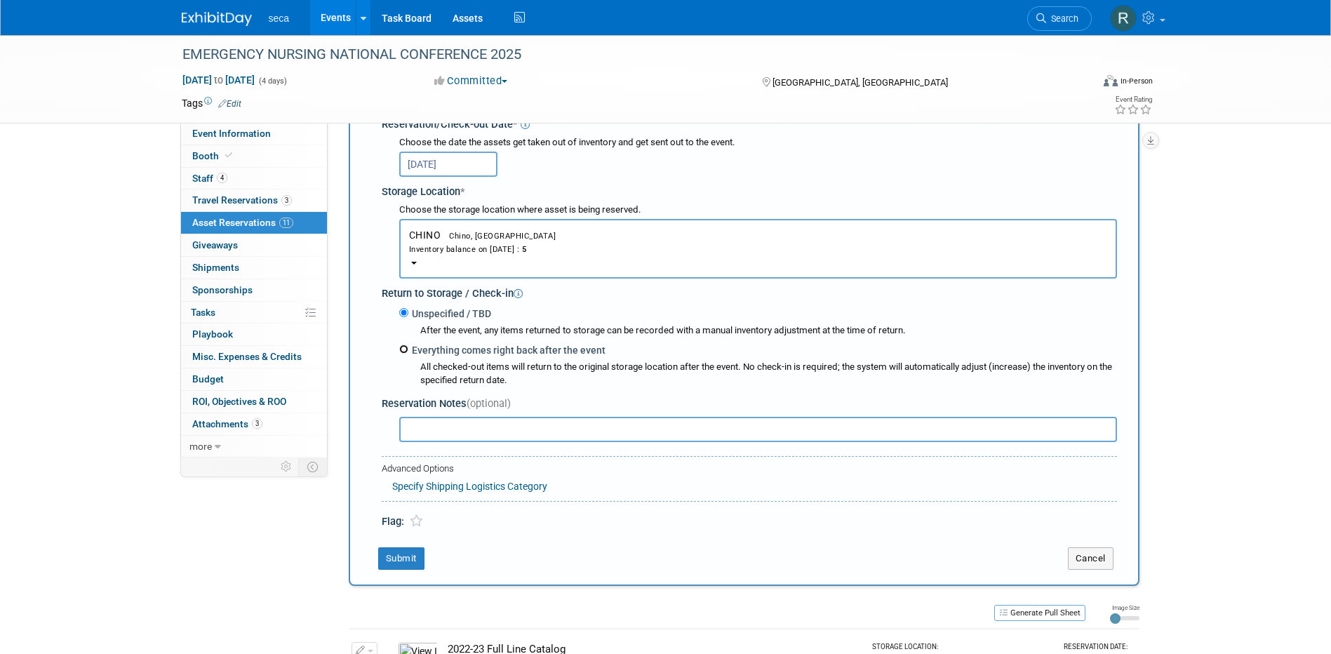
click at [403, 349] on input "Everything comes right back after the event" at bounding box center [403, 349] width 9 height 9
radio input "true"
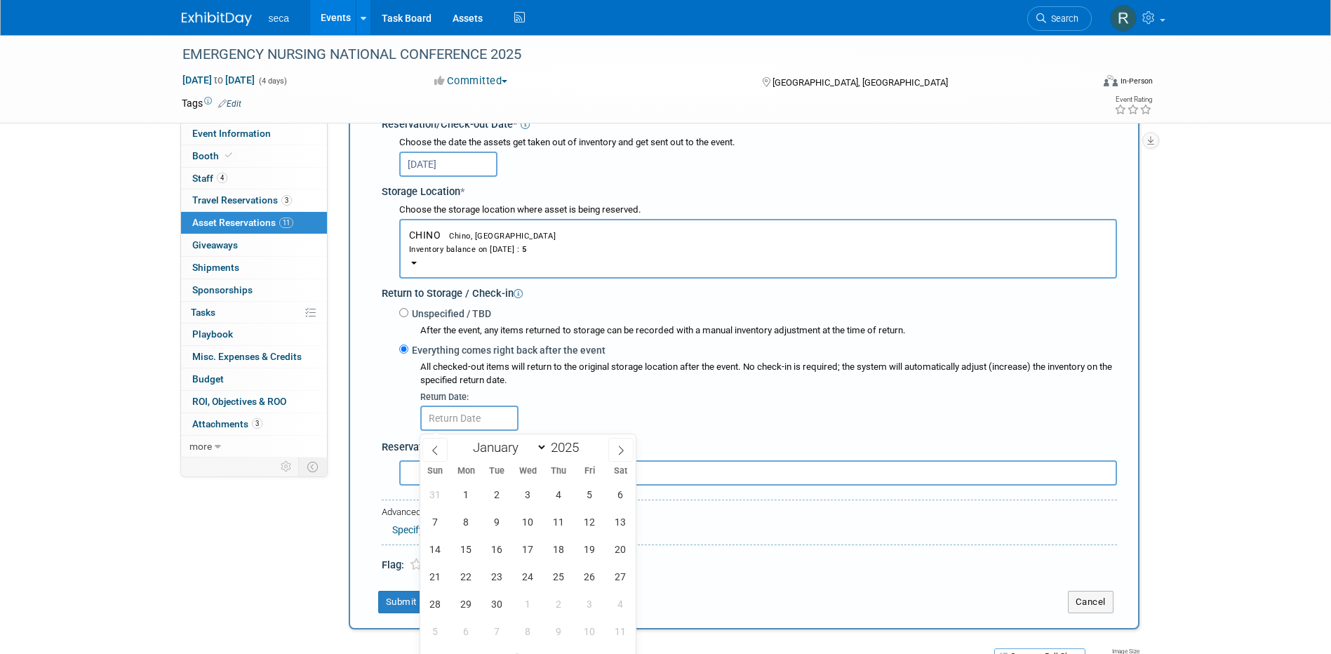
select select "8"
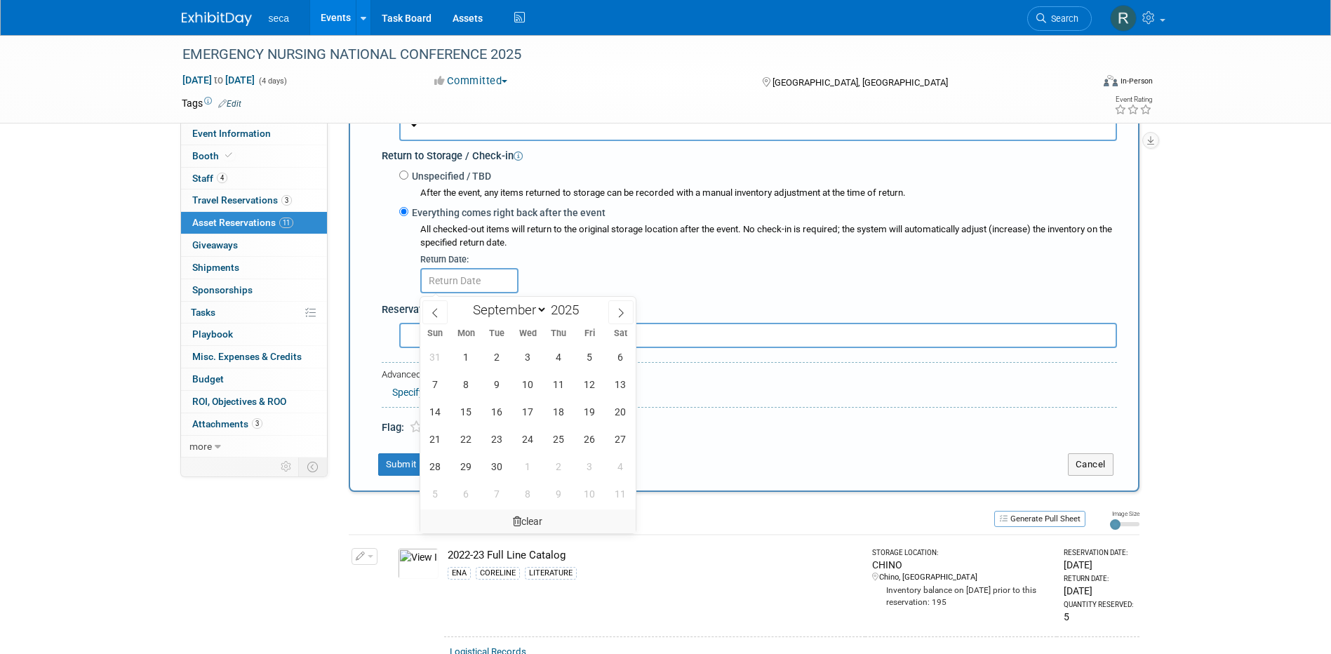
scroll to position [434, 0]
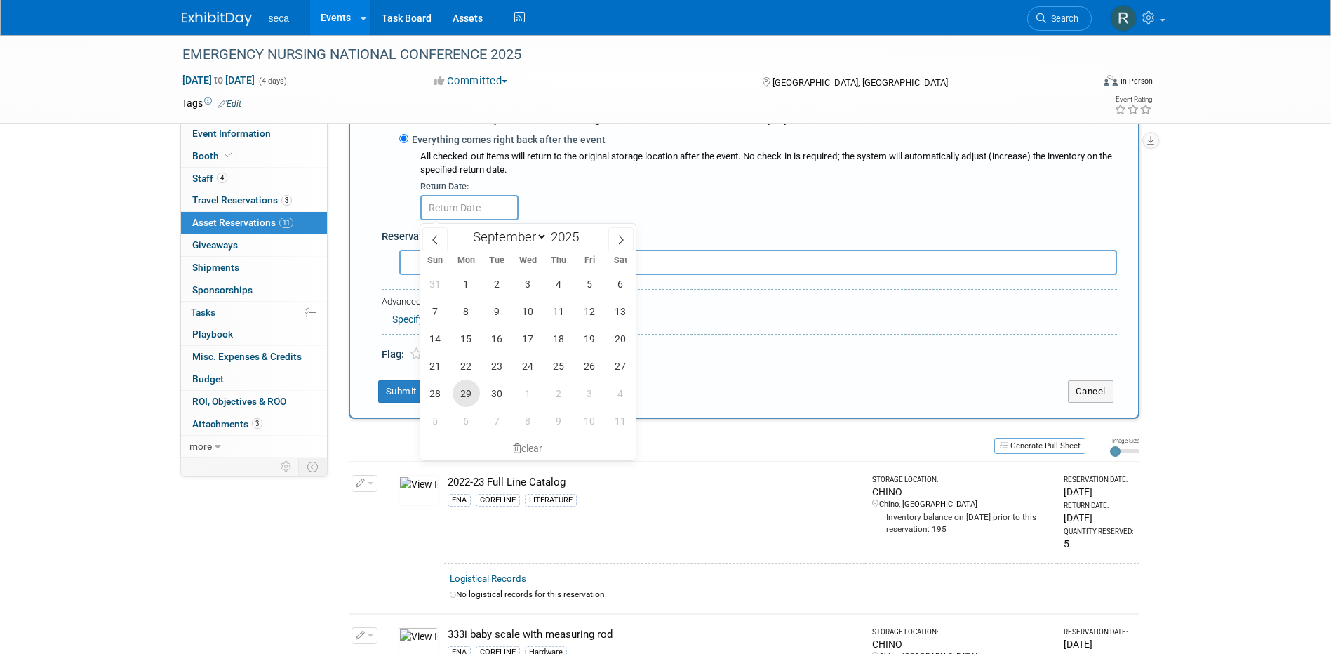
click at [468, 385] on span "29" at bounding box center [466, 393] width 27 height 27
type input "Sep 29, 2025"
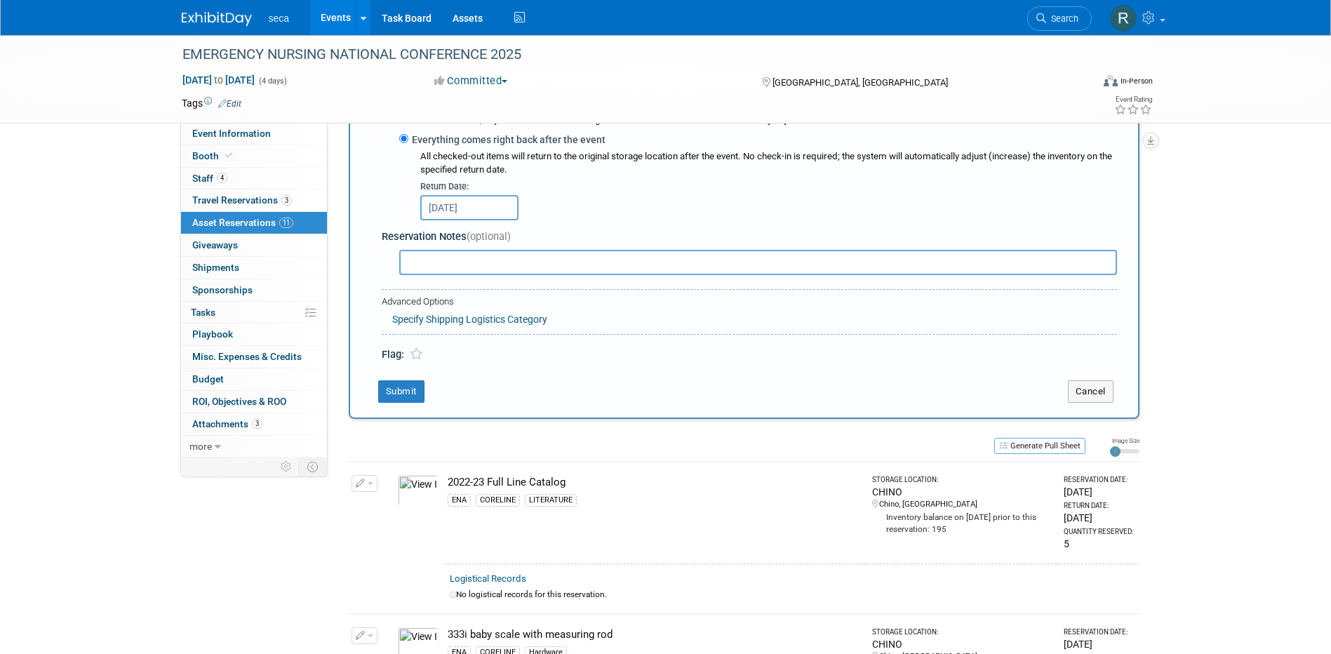
click at [367, 396] on div "New Reservation Asset * -- SELECT ASSET --" at bounding box center [744, 62] width 791 height 711
click at [412, 396] on button "Submit" at bounding box center [401, 391] width 46 height 22
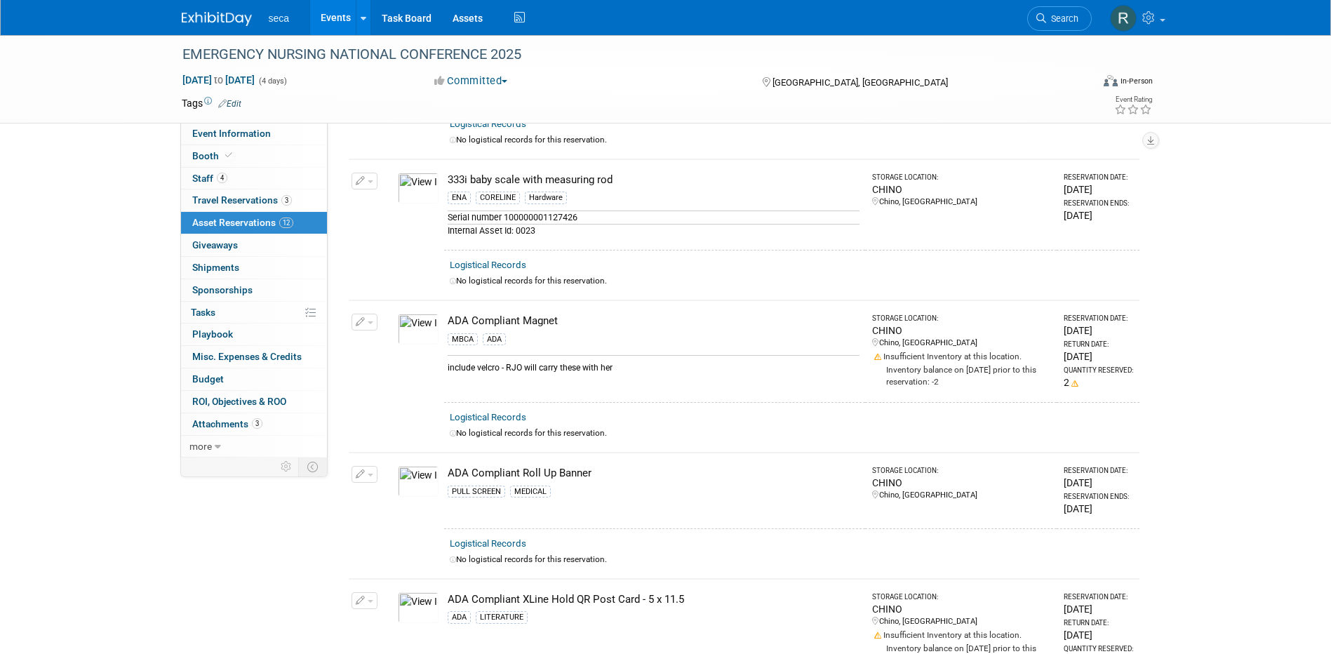
scroll to position [0, 0]
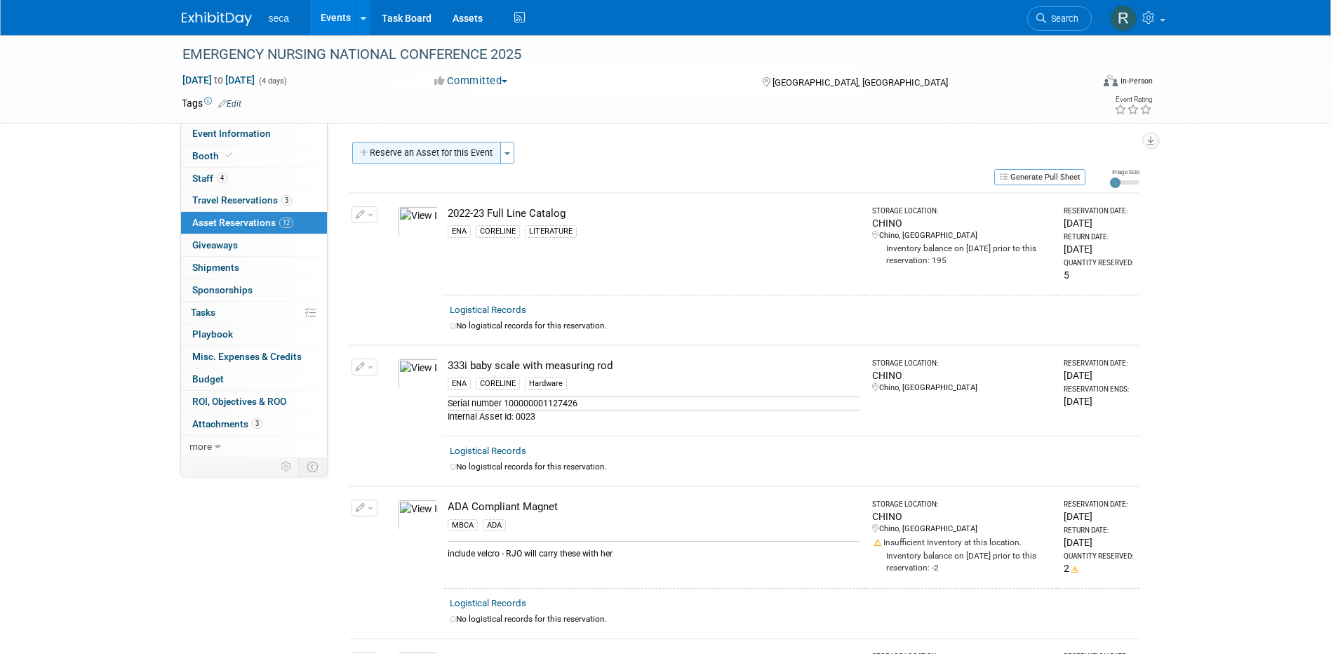
click at [414, 157] on button "Reserve an Asset for this Event" at bounding box center [426, 153] width 149 height 22
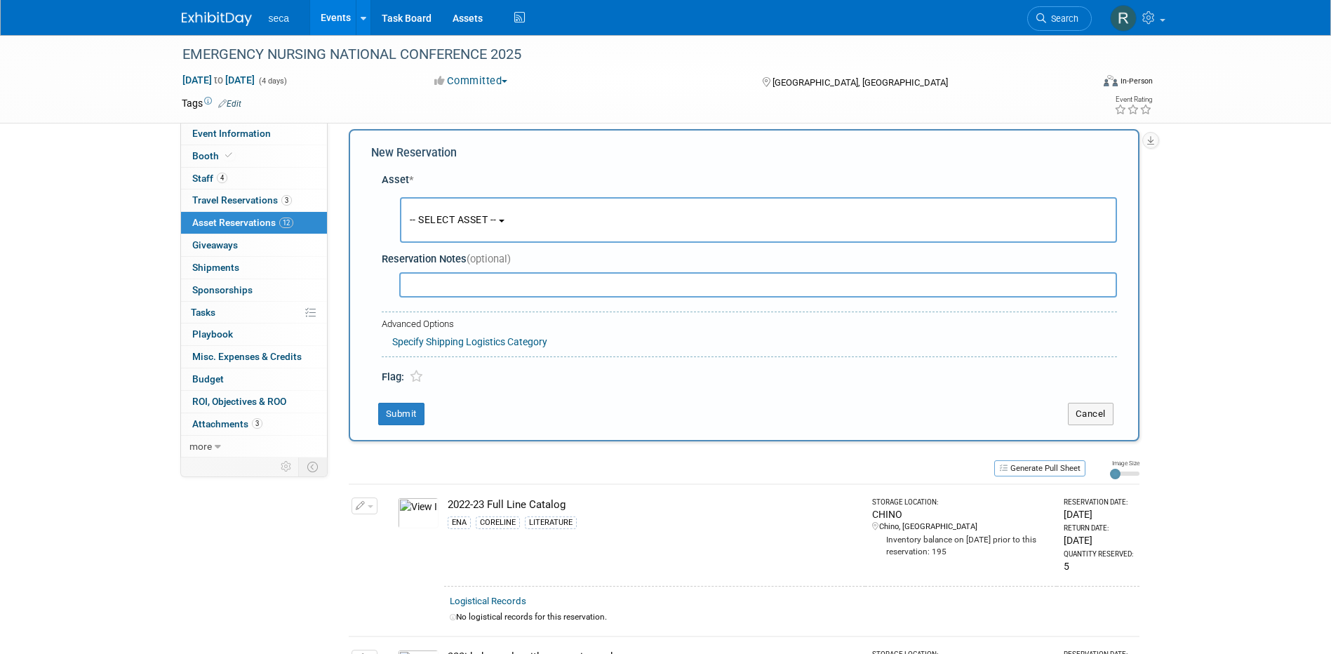
scroll to position [13, 0]
click at [447, 213] on span "-- SELECT ASSET --" at bounding box center [453, 218] width 87 height 11
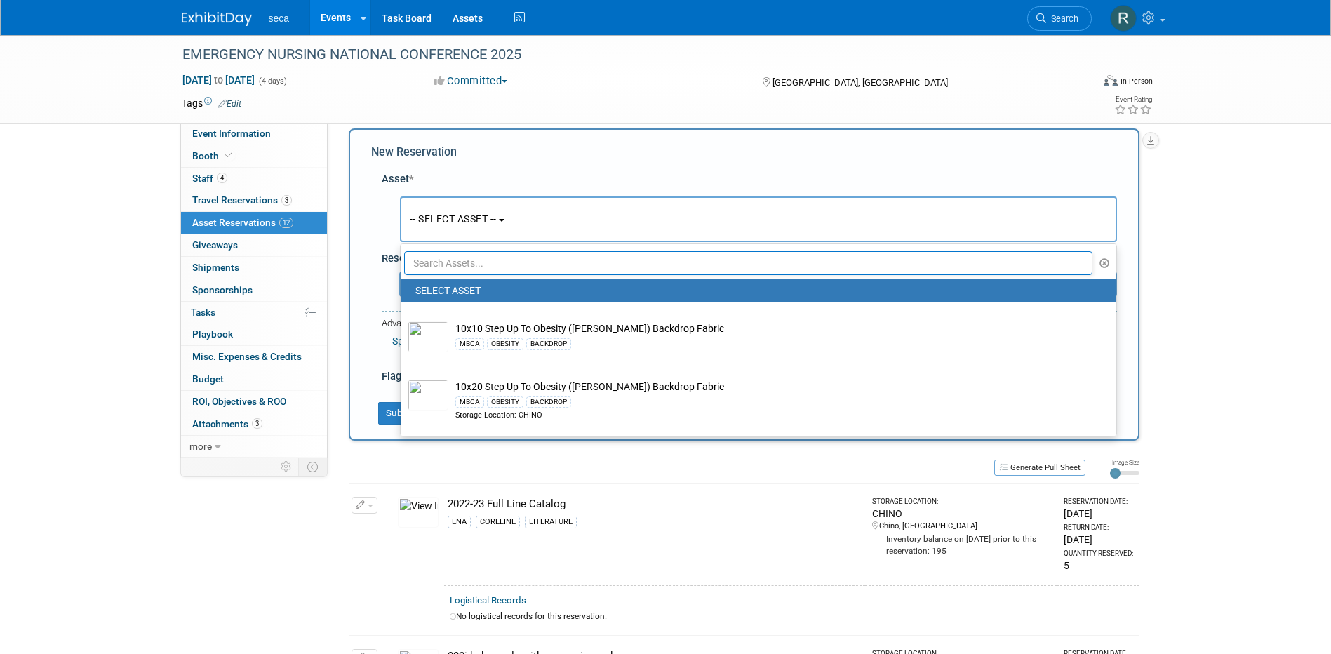
click at [462, 263] on input "text" at bounding box center [748, 263] width 689 height 24
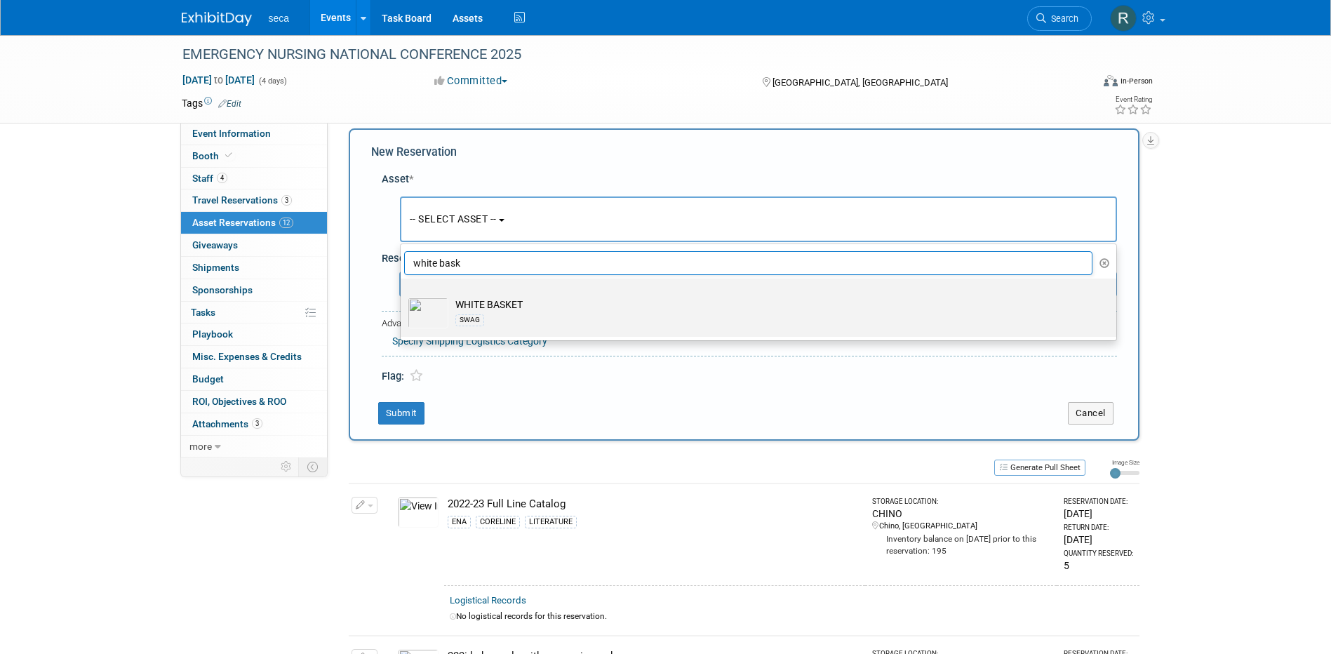
type input "white bask"
click at [479, 308] on td "WHITE BASKET SWAG" at bounding box center [768, 313] width 640 height 31
click at [403, 295] on input "WHITE BASKET SWAG" at bounding box center [398, 290] width 9 height 9
select select "10727405"
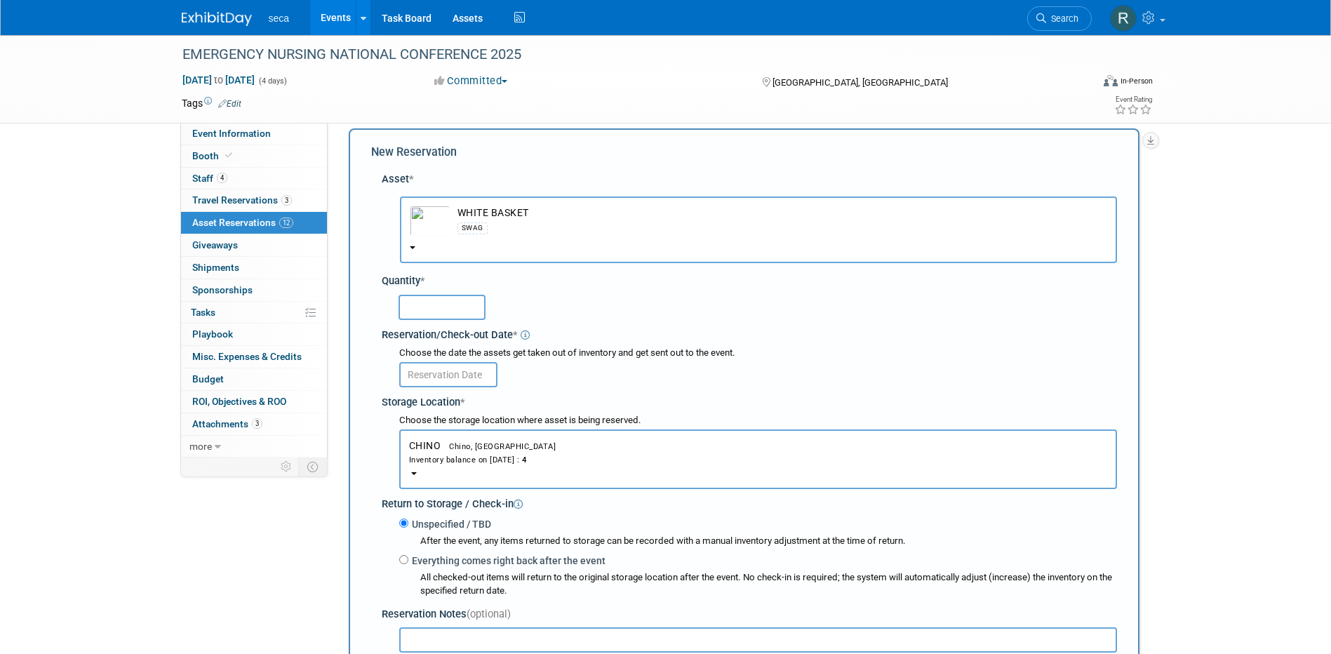
click at [427, 307] on input "text" at bounding box center [442, 307] width 87 height 25
type input "2"
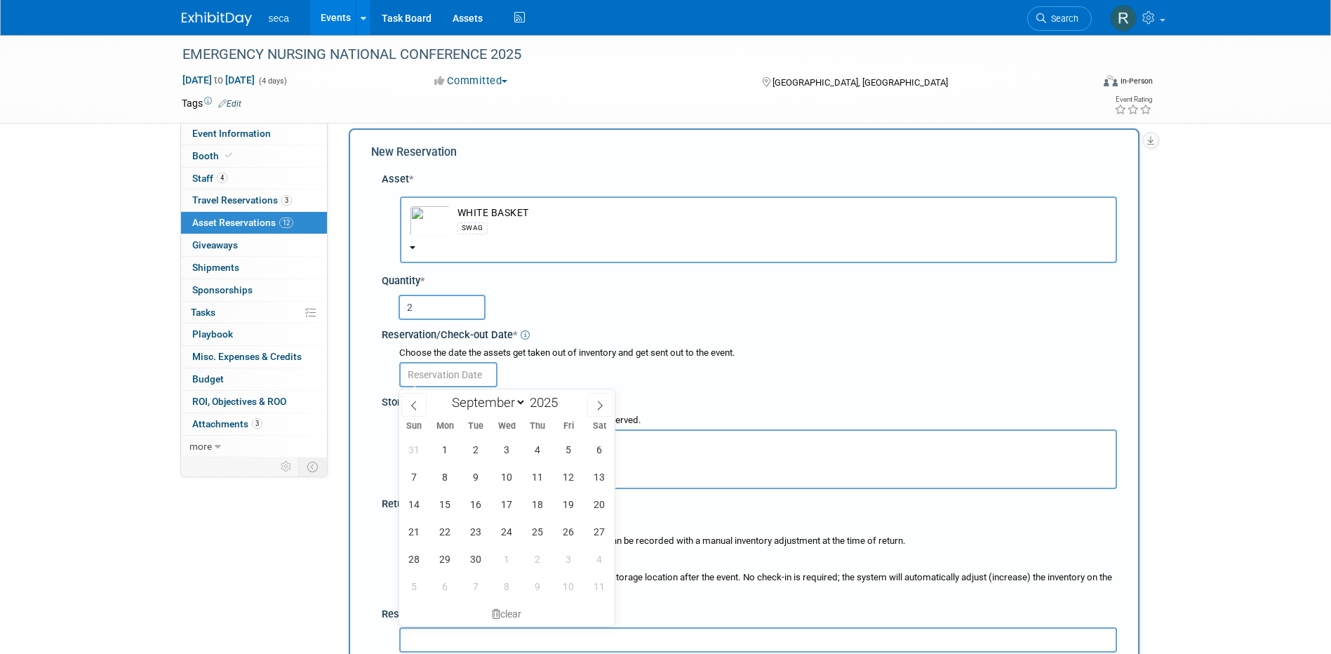
click at [429, 363] on input "text" at bounding box center [448, 374] width 98 height 25
click at [410, 407] on icon at bounding box center [414, 406] width 10 height 10
select select "7"
drag, startPoint x: 576, startPoint y: 554, endPoint x: 566, endPoint y: 549, distance: 11.0
click at [575, 555] on span "29" at bounding box center [568, 558] width 27 height 27
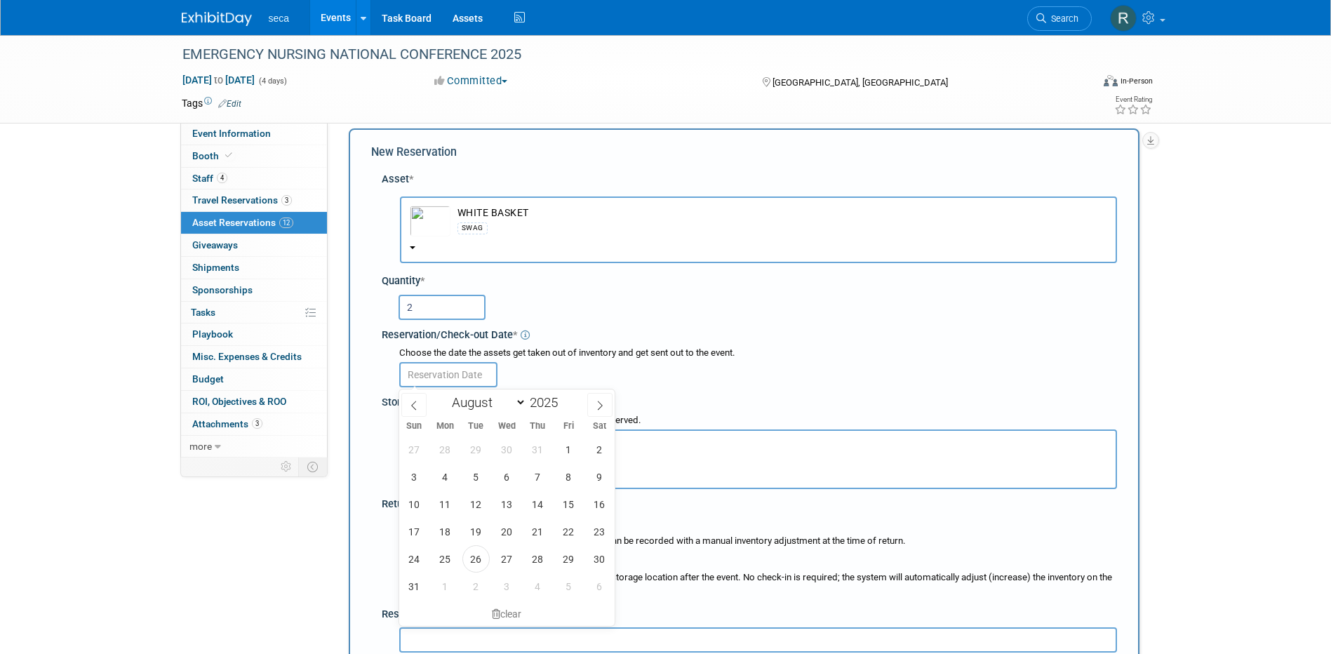
type input "[DATE]"
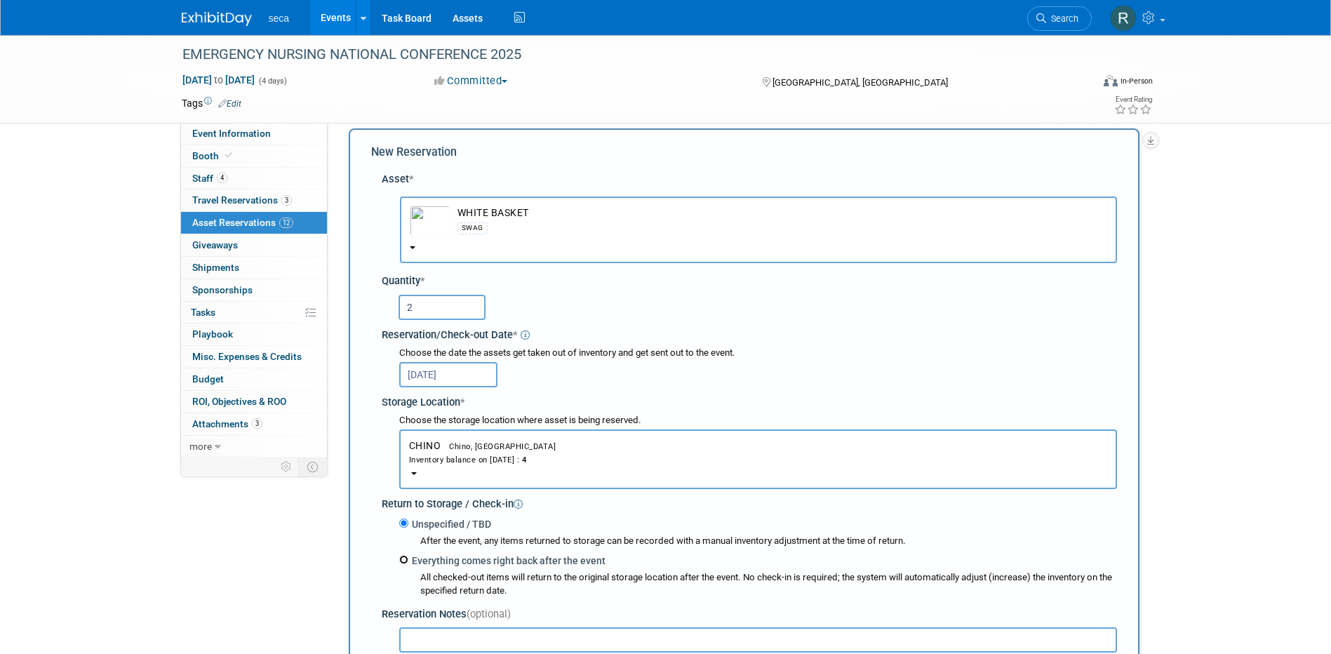
click at [401, 559] on input "Everything comes right back after the event" at bounding box center [403, 559] width 9 height 9
radio input "true"
select select "8"
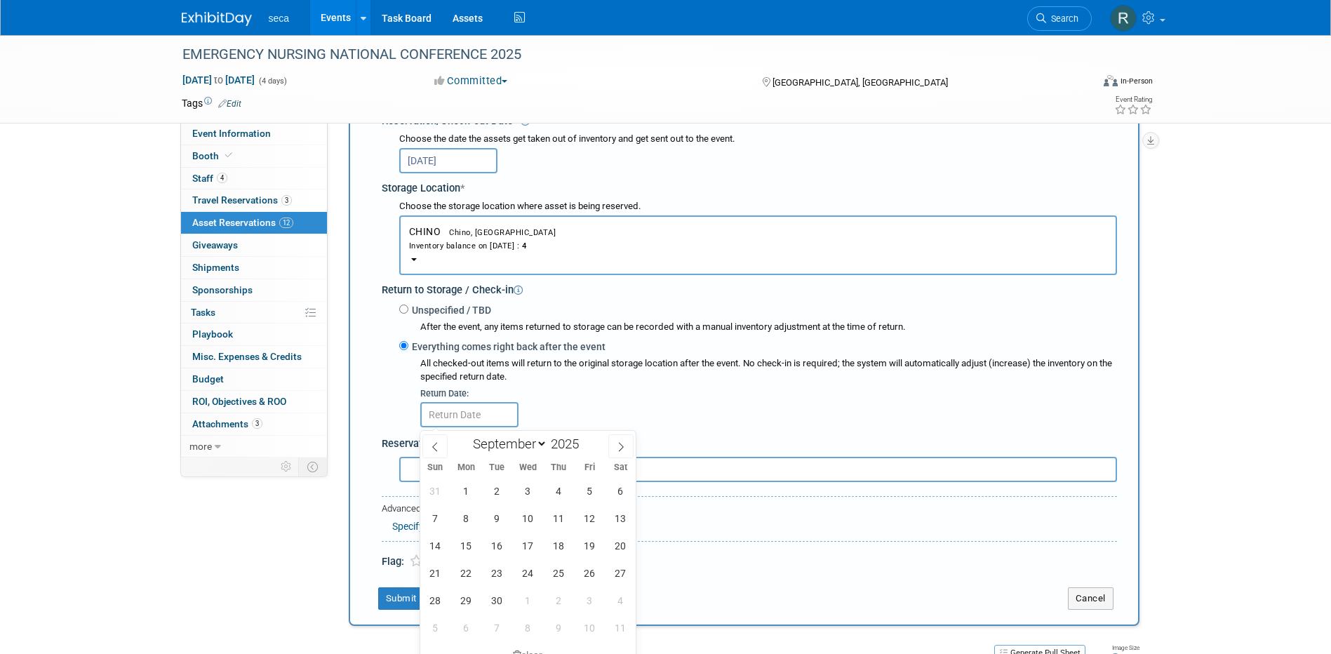
scroll to position [294, 0]
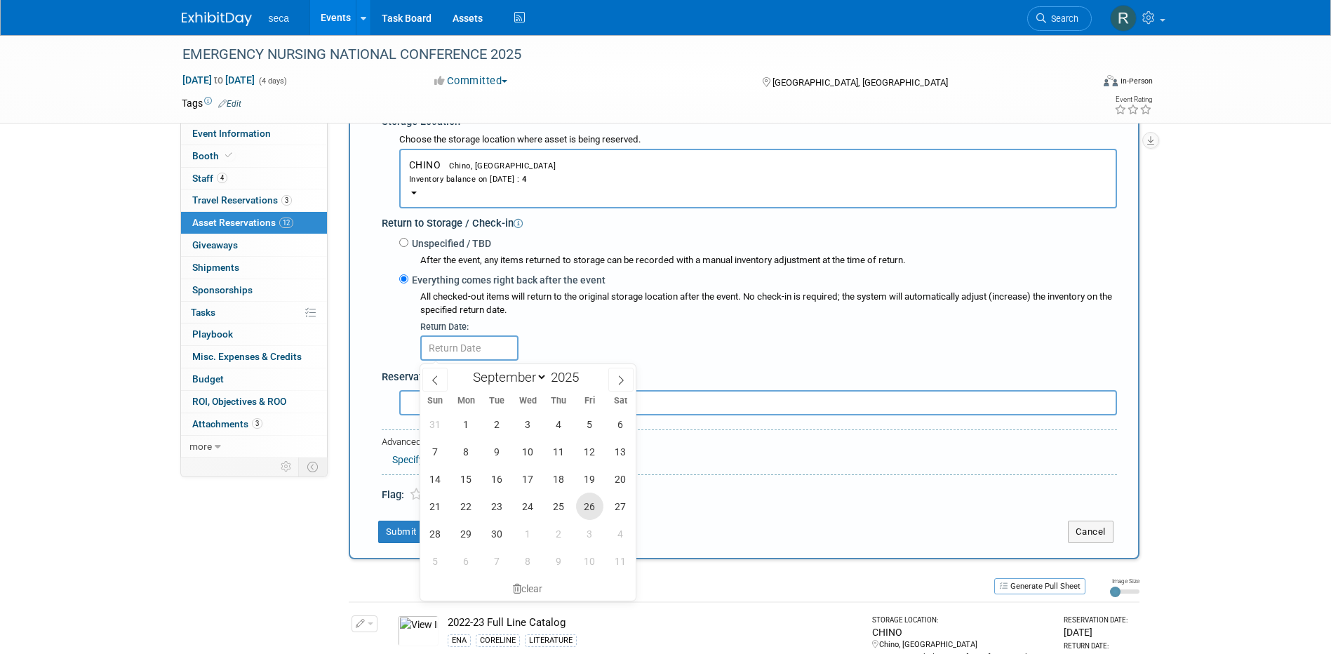
click at [594, 509] on span "26" at bounding box center [589, 506] width 27 height 27
type input "Sep 26, 2025"
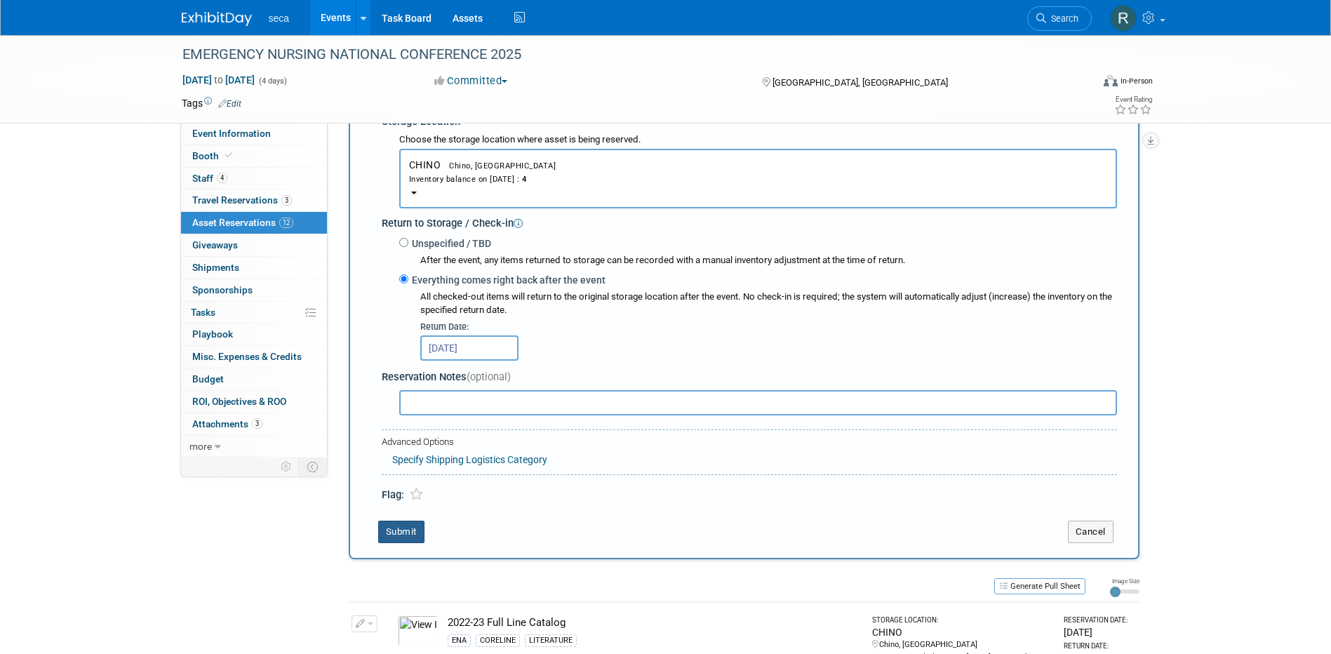
click at [400, 528] on button "Submit" at bounding box center [401, 532] width 46 height 22
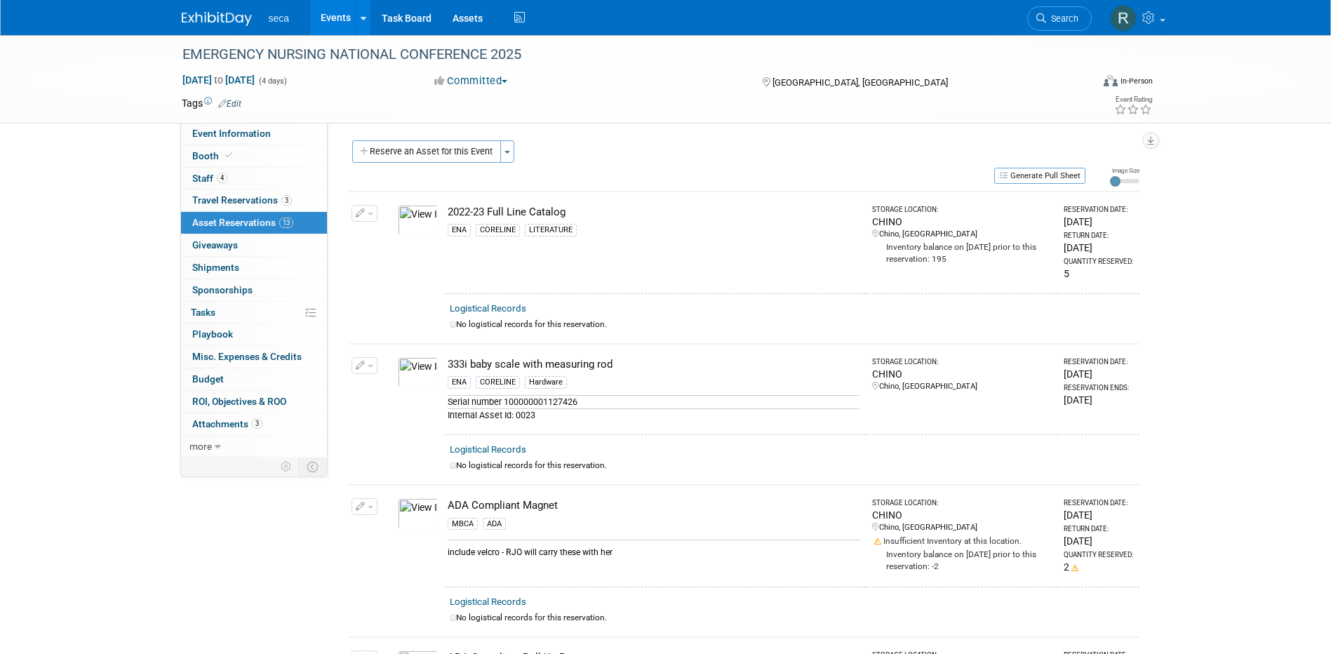
scroll to position [0, 0]
click at [431, 154] on button "Reserve an Asset for this Event" at bounding box center [426, 153] width 149 height 22
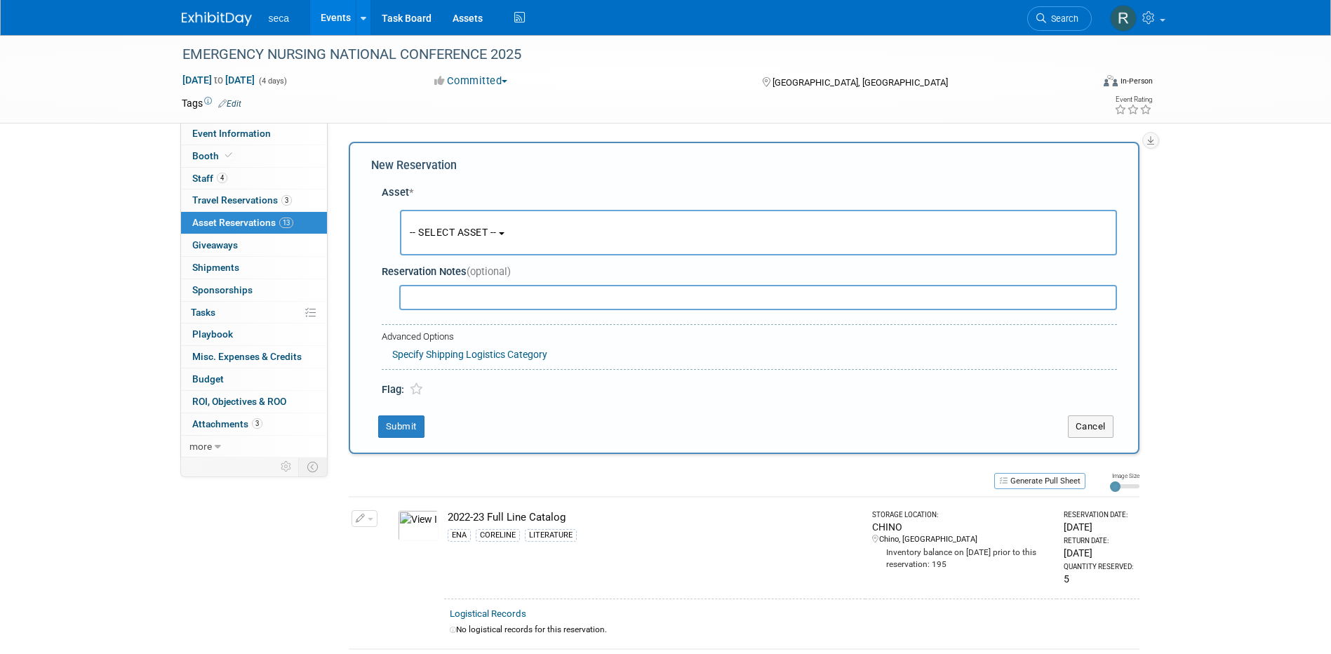
scroll to position [13, 0]
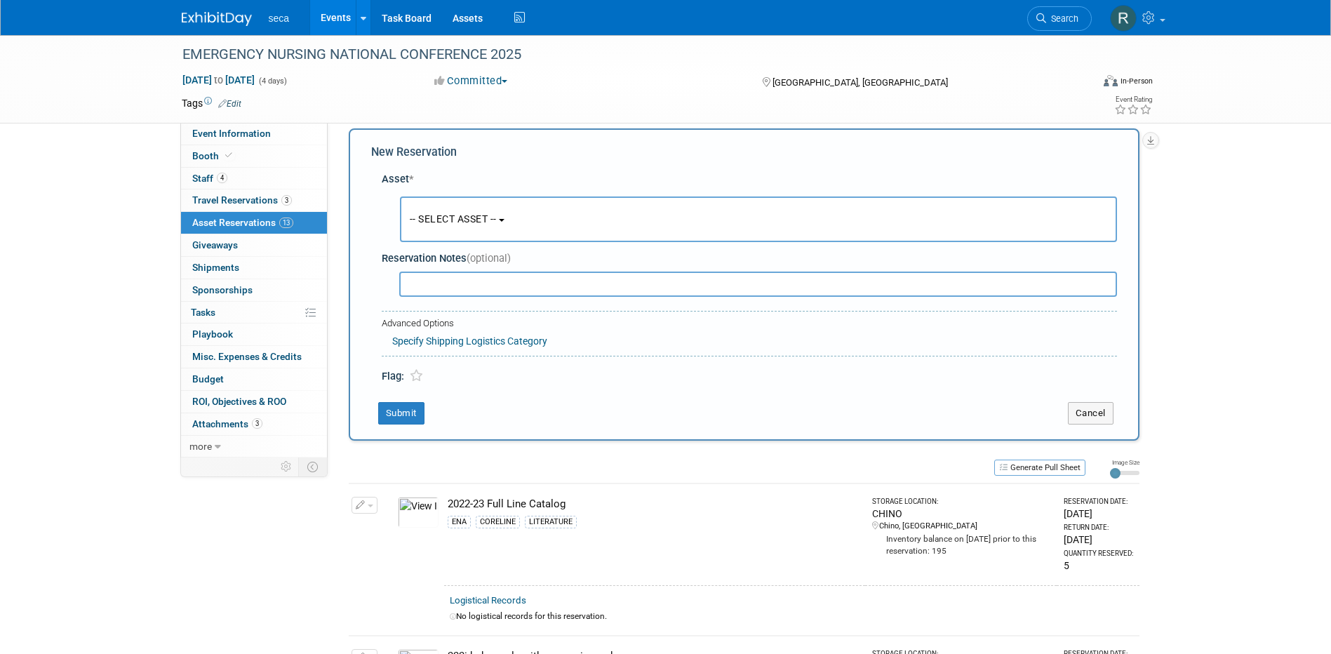
click at [446, 222] on span "-- SELECT ASSET --" at bounding box center [453, 218] width 87 height 11
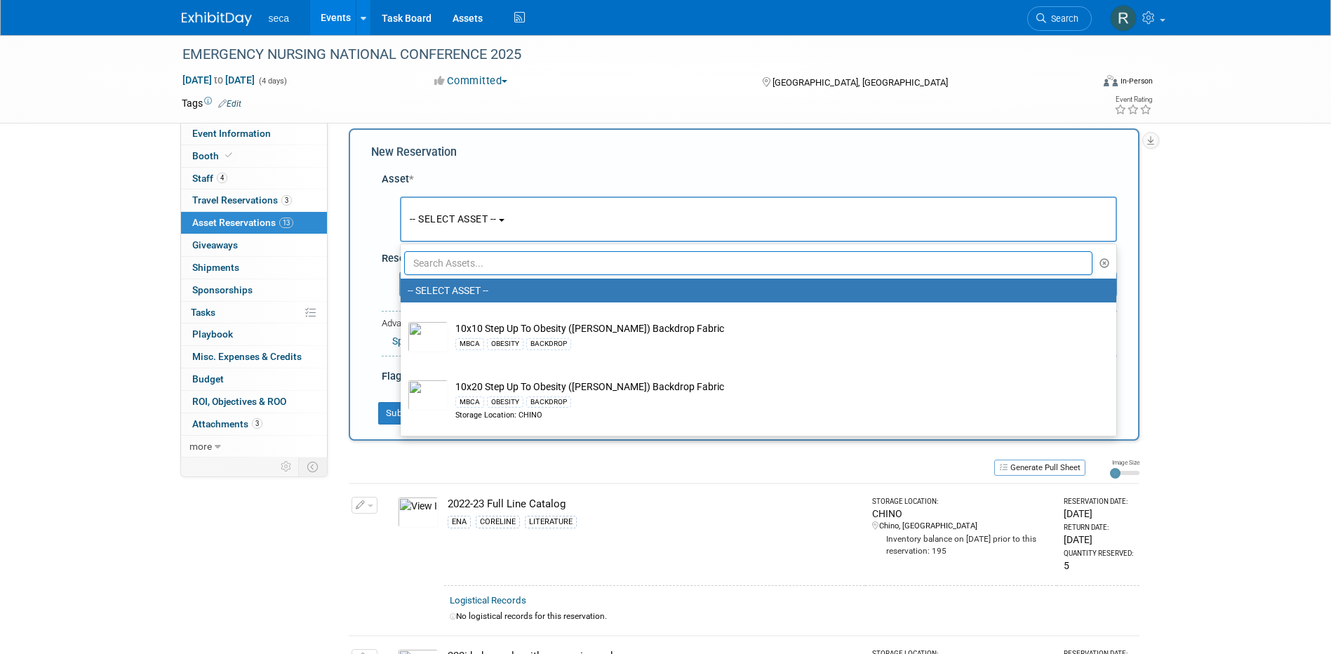
click at [456, 274] on input "text" at bounding box center [748, 263] width 689 height 24
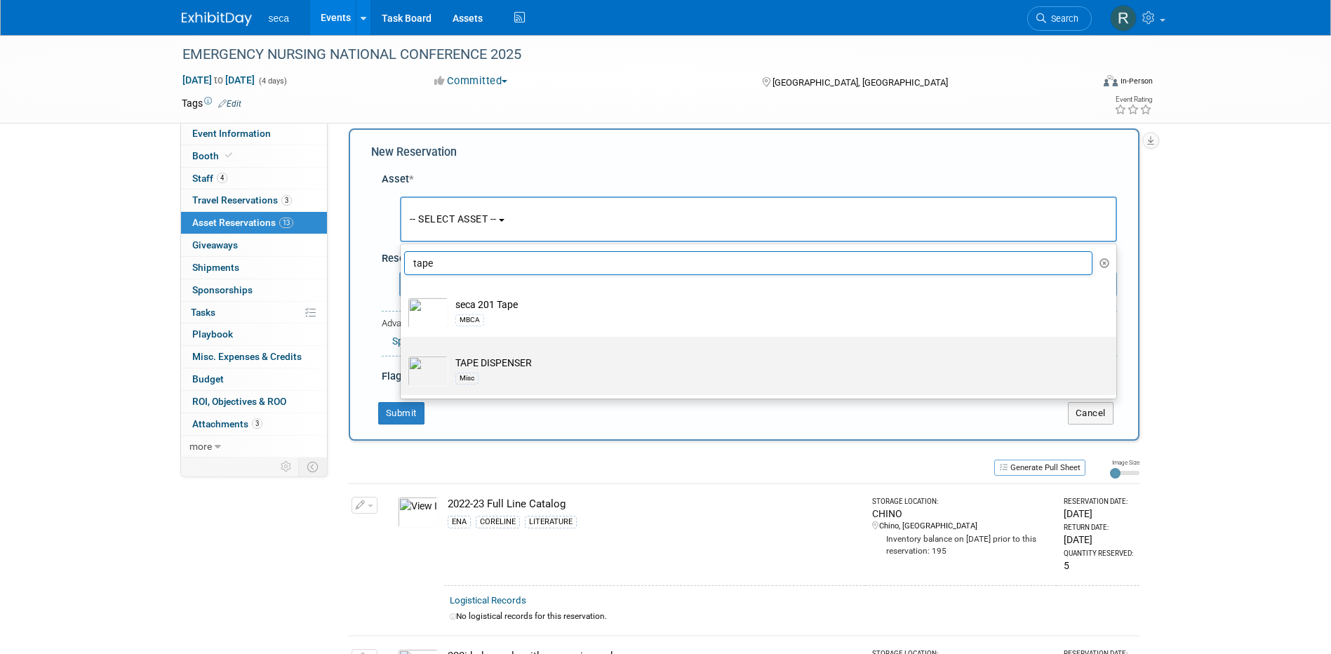
type input "tape"
click at [439, 371] on img at bounding box center [428, 371] width 41 height 31
click at [403, 354] on input "TAPE DISPENSER Misc" at bounding box center [398, 349] width 9 height 9
select select "10727406"
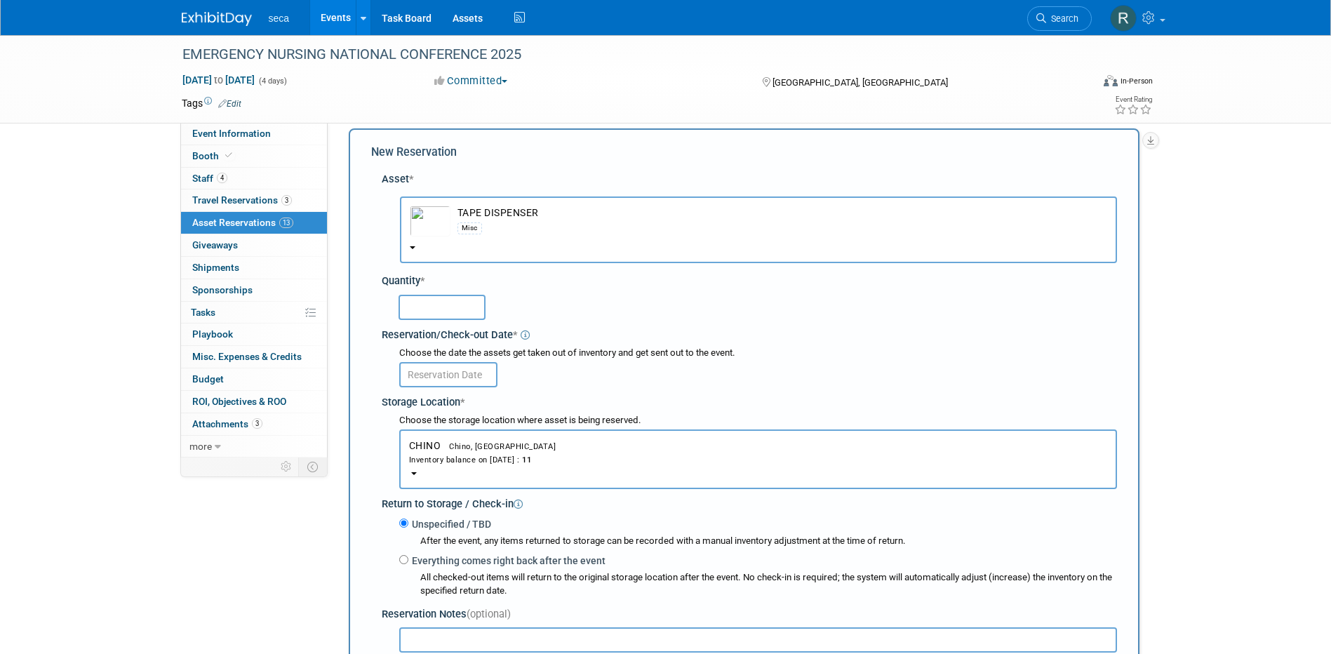
click at [428, 300] on input "text" at bounding box center [442, 307] width 87 height 25
type input "1"
click at [444, 370] on input "text" at bounding box center [448, 374] width 98 height 25
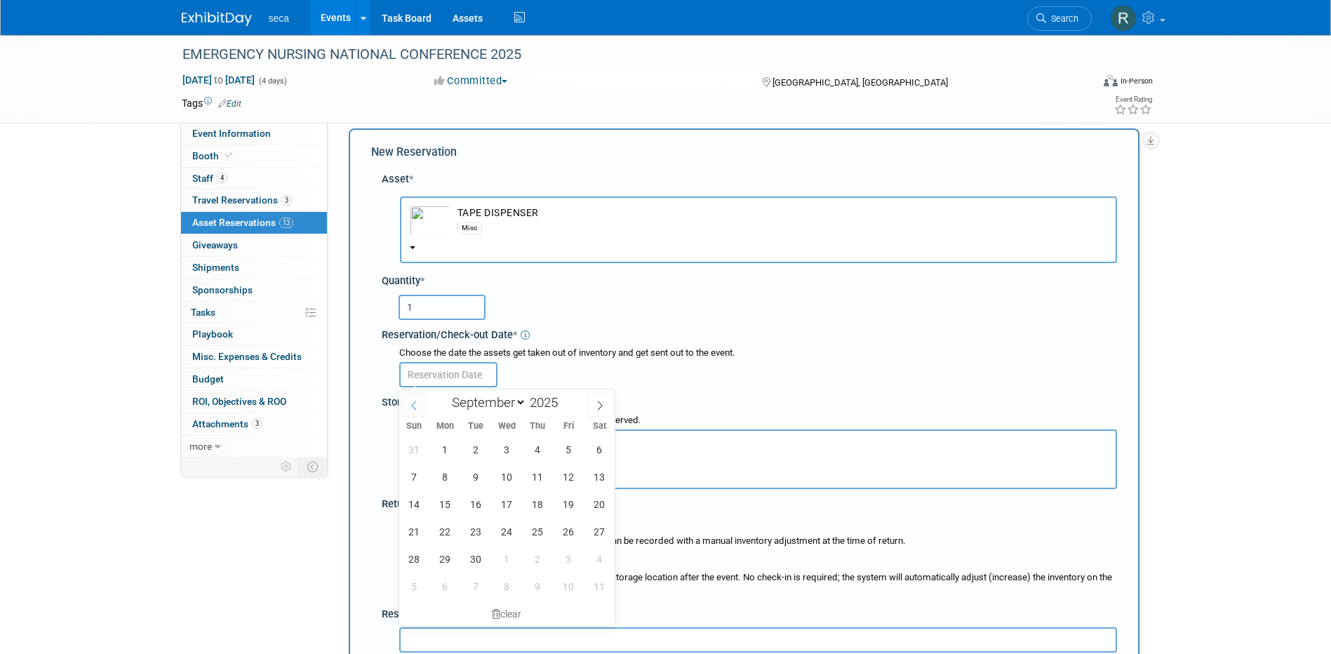
click at [416, 407] on icon at bounding box center [414, 406] width 10 height 10
select select "7"
click at [564, 555] on span "29" at bounding box center [568, 558] width 27 height 27
type input "[DATE]"
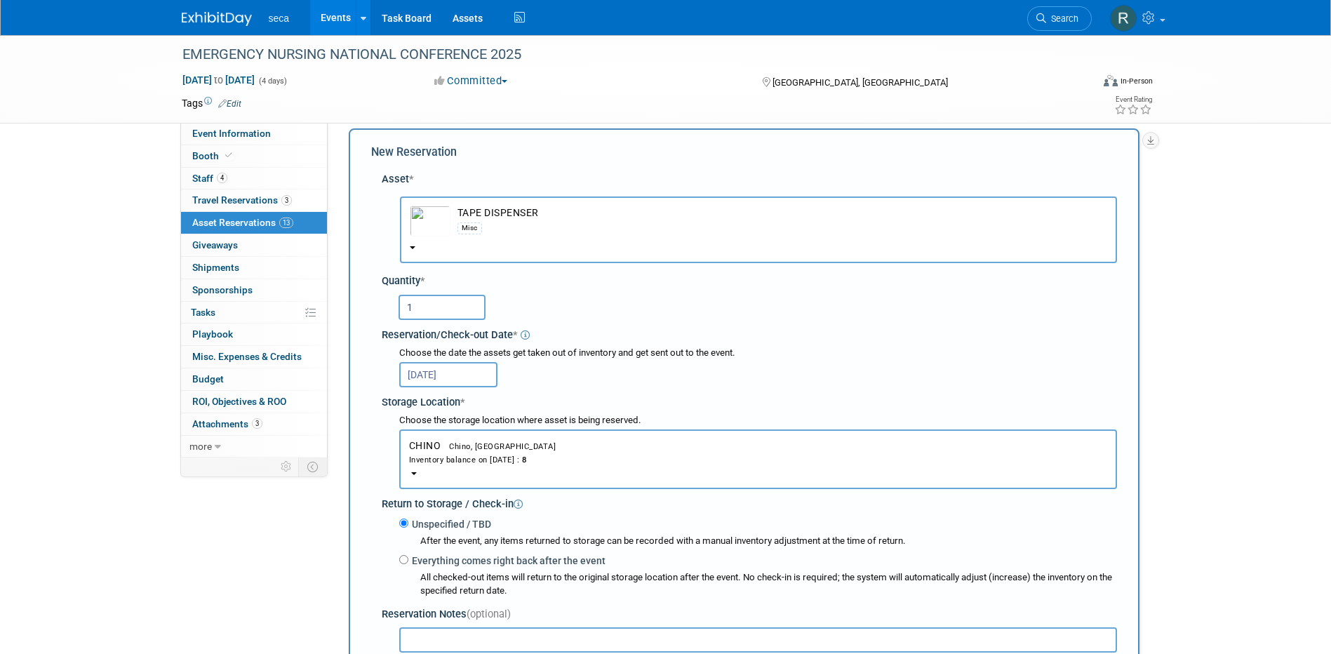
click at [408, 559] on label "Everything comes right back after the event" at bounding box center [506, 561] width 197 height 14
click at [408, 559] on input "Everything comes right back after the event" at bounding box center [403, 559] width 9 height 9
radio input "true"
select select "8"
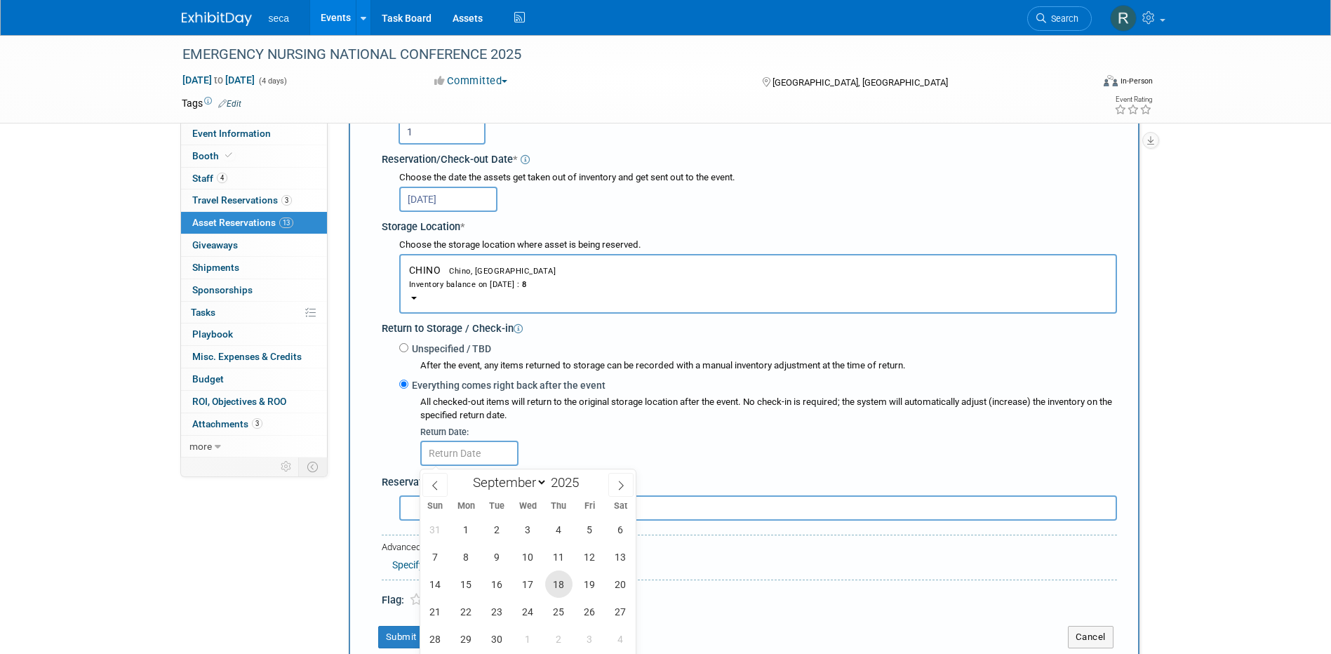
scroll to position [294, 0]
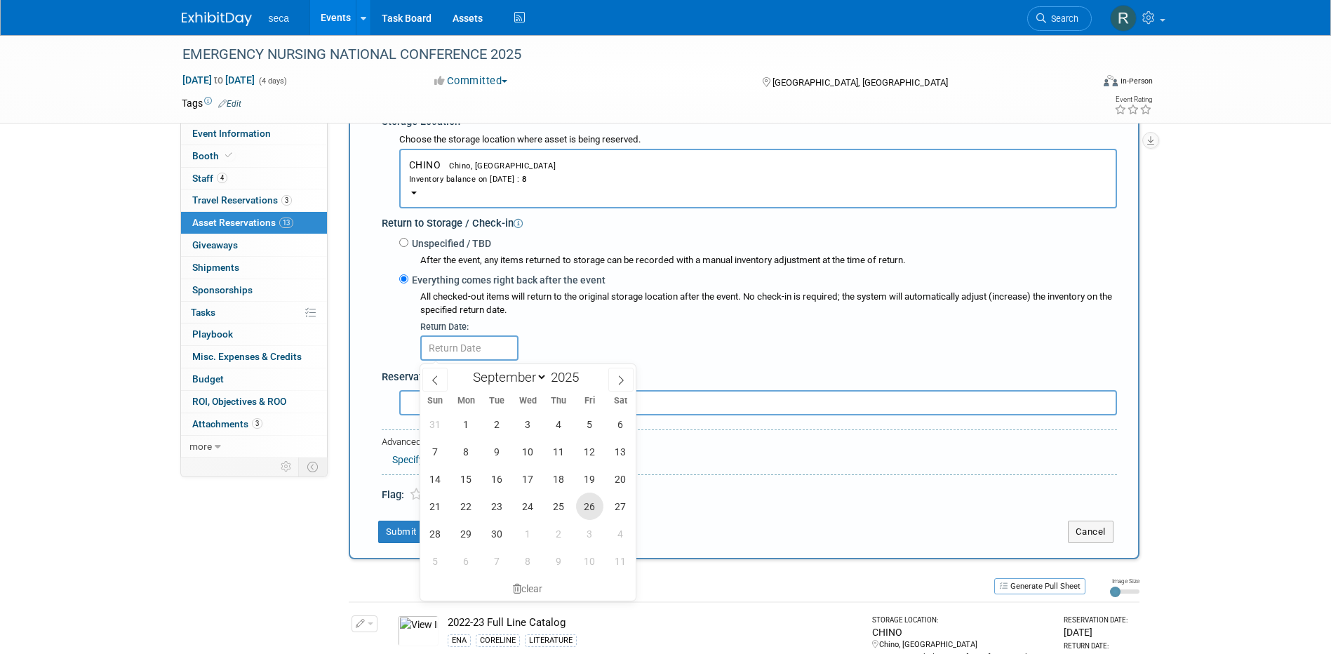
click at [594, 510] on span "26" at bounding box center [589, 506] width 27 height 27
type input "Sep 26, 2025"
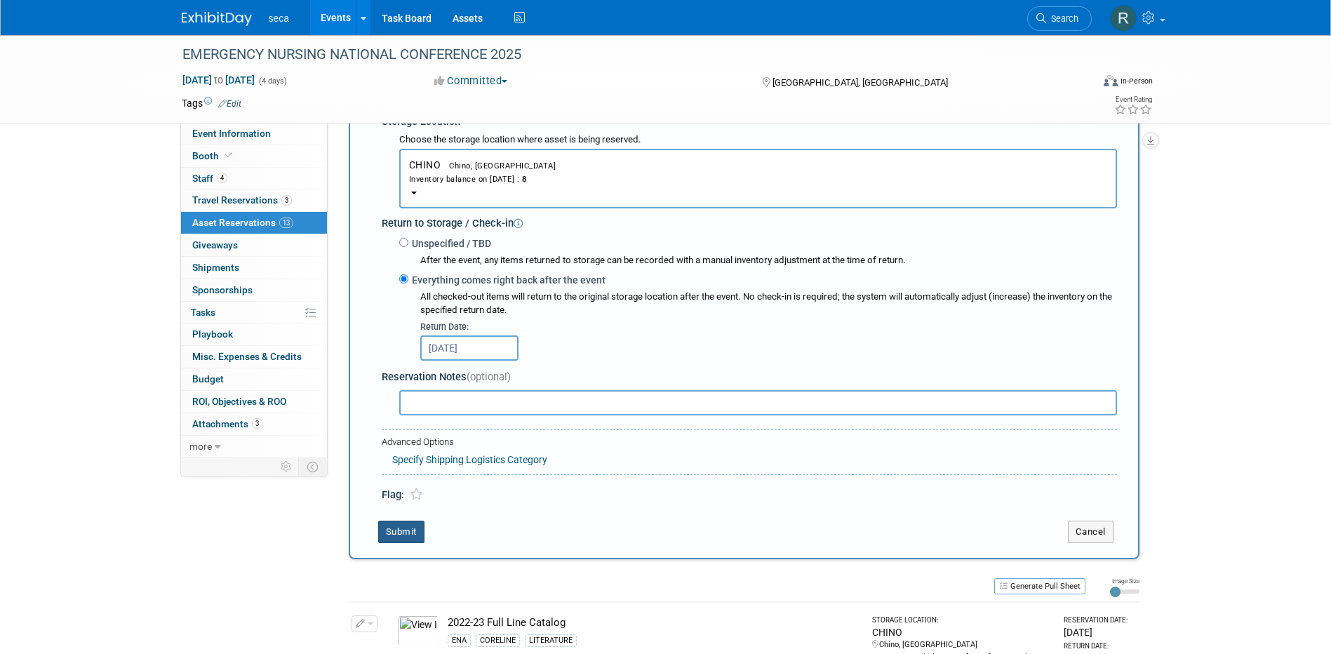
click at [408, 532] on button "Submit" at bounding box center [401, 532] width 46 height 22
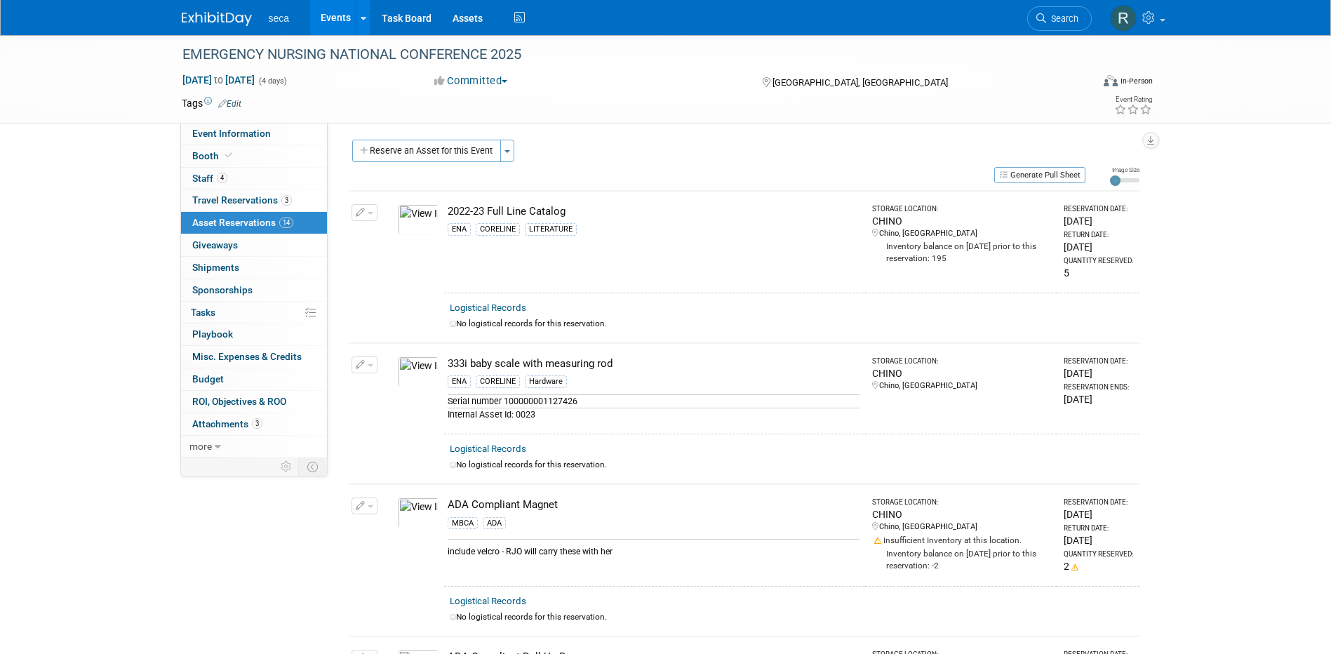
scroll to position [0, 0]
click at [457, 18] on link "Assets" at bounding box center [467, 17] width 51 height 35
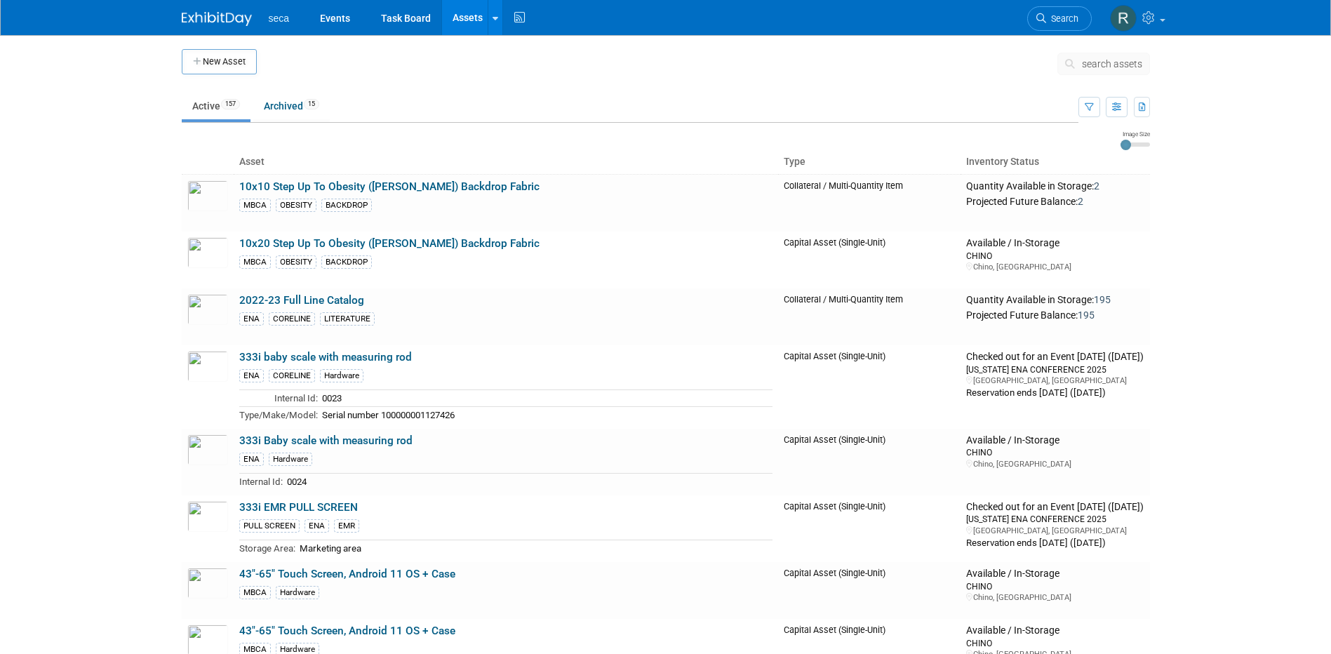
click at [236, 61] on button "New Asset" at bounding box center [219, 61] width 75 height 25
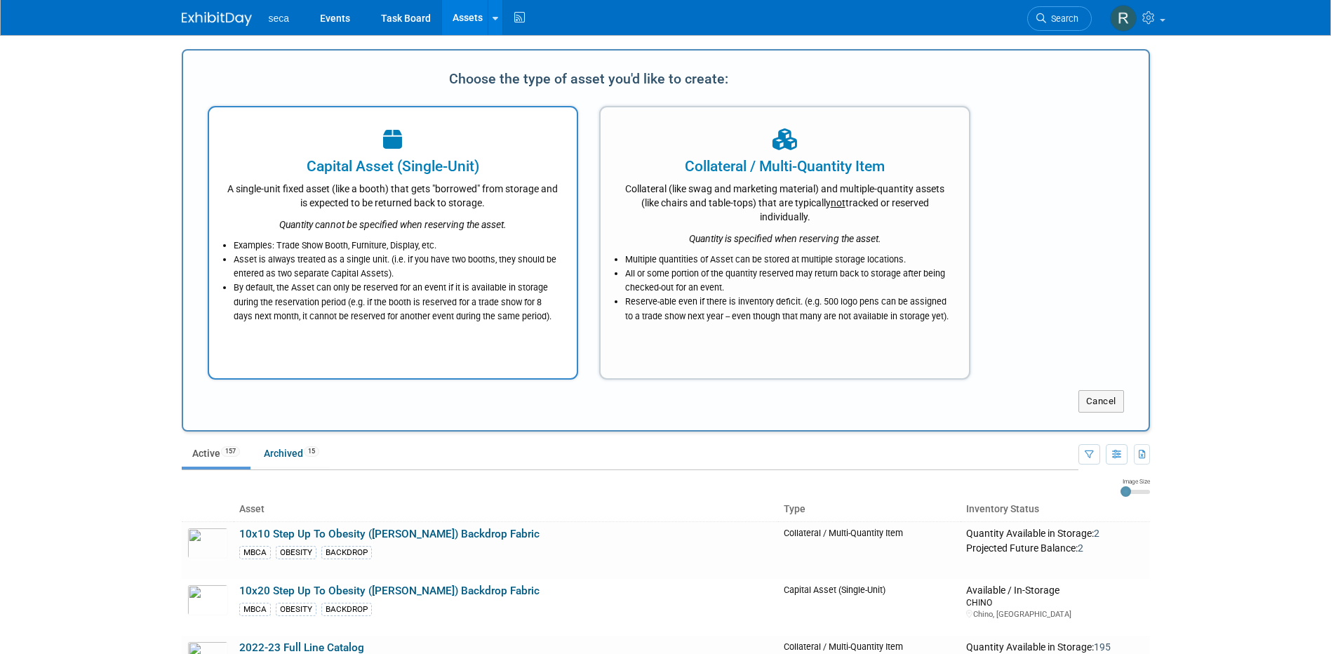
click at [377, 182] on div "A single-unit fixed asset (like a booth) that gets "borrowed" from storage and …" at bounding box center [393, 193] width 333 height 33
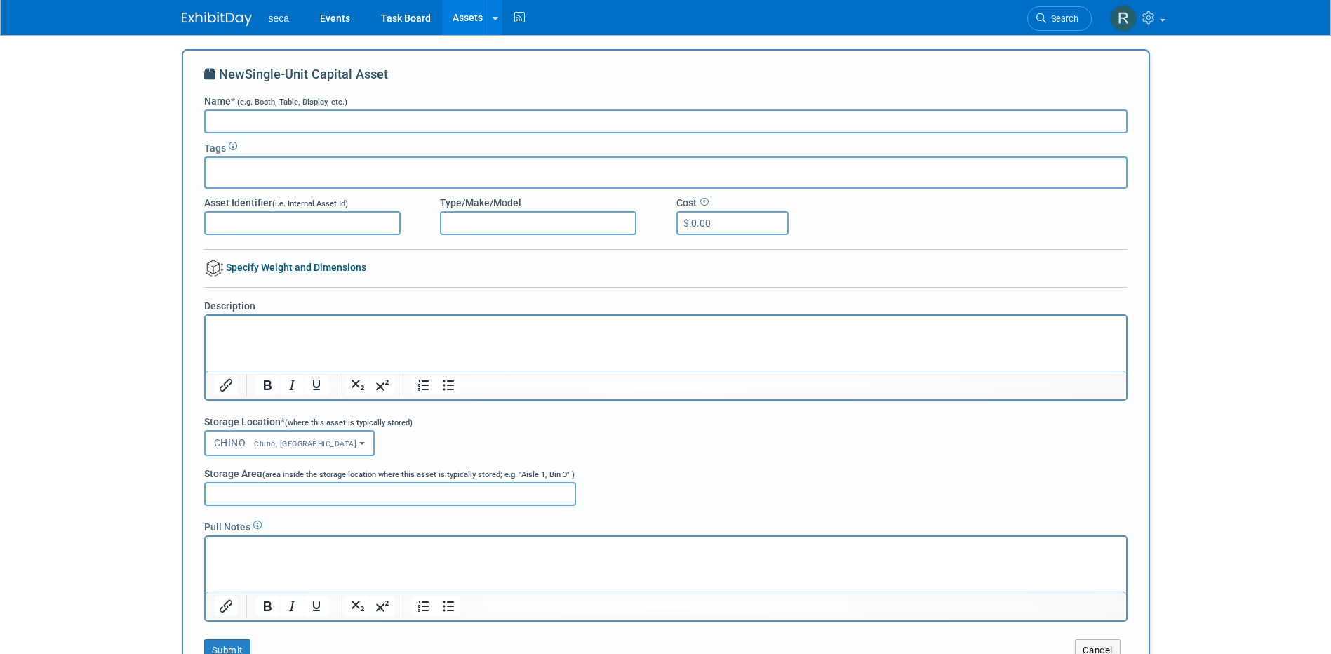
type input "f"
type input "Fake Badge"
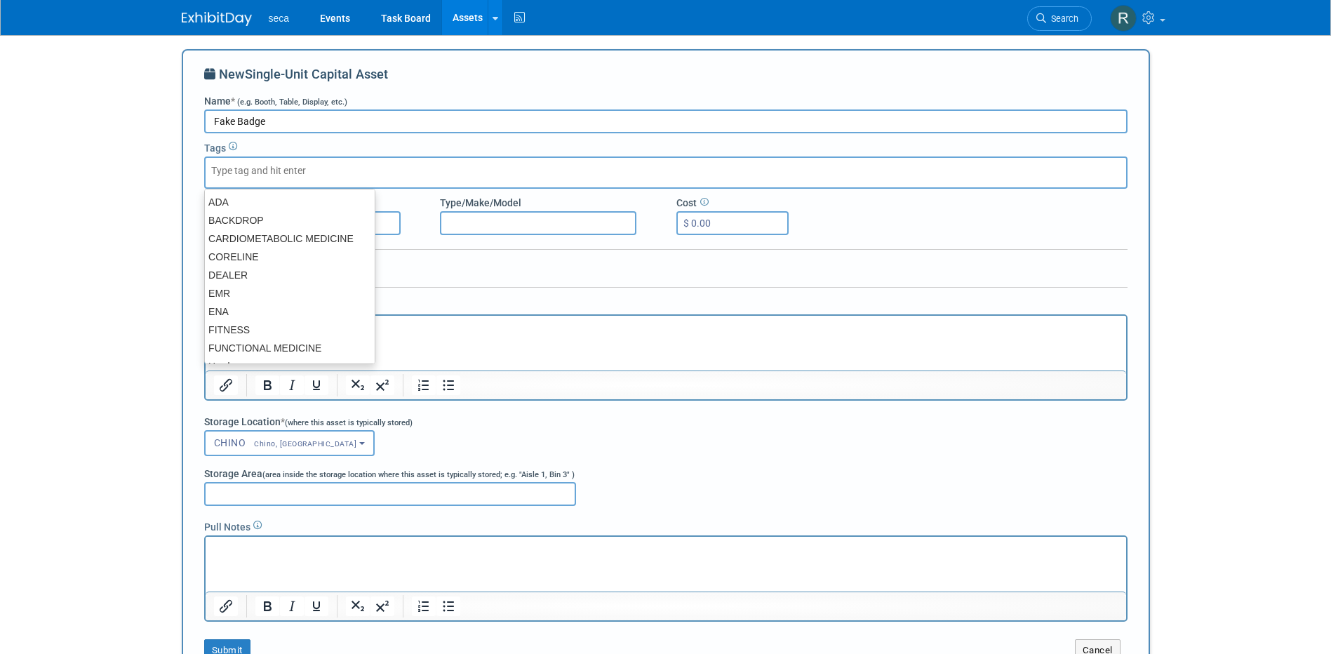
click at [286, 170] on input "text" at bounding box center [267, 170] width 112 height 14
type input "ENA"
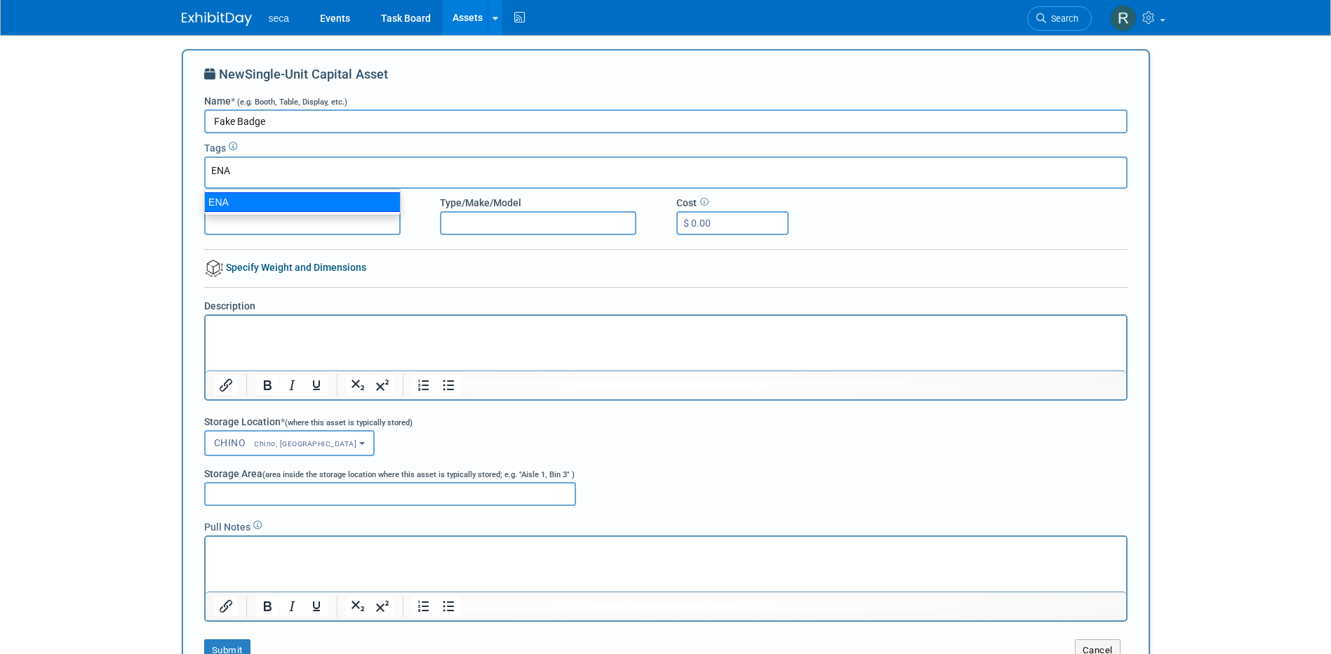
click at [281, 196] on div "ENA" at bounding box center [302, 202] width 196 height 20
type input "ENA"
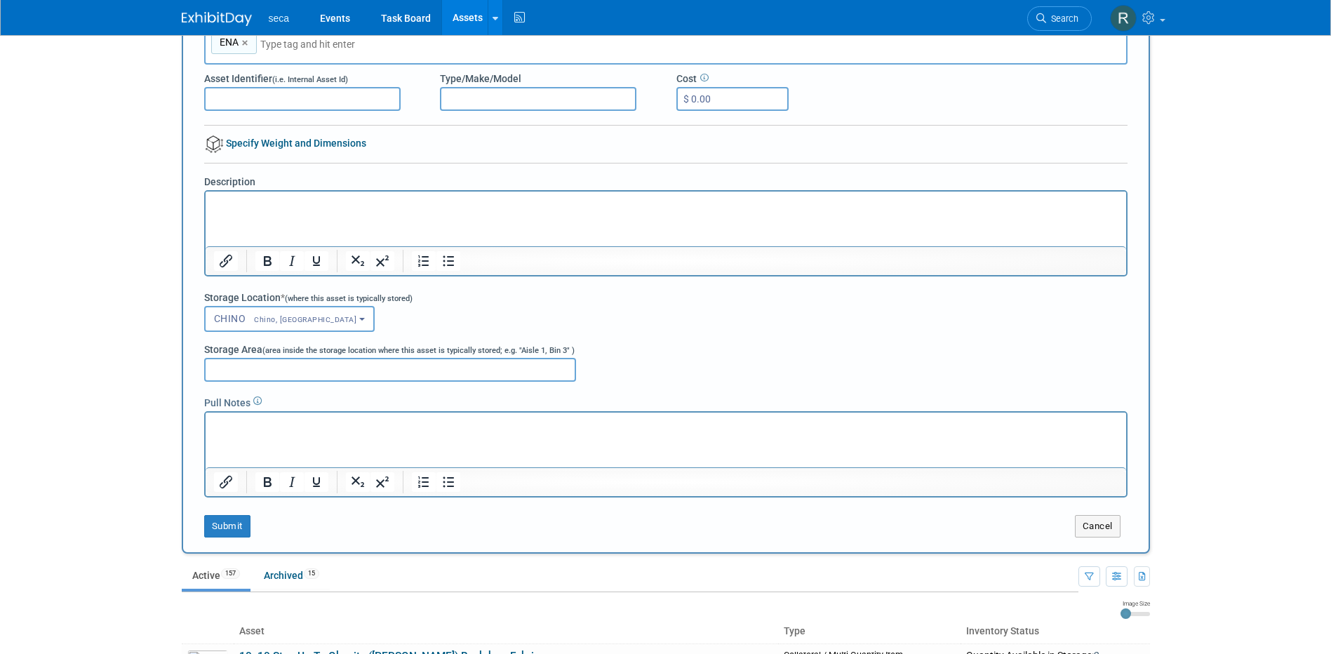
scroll to position [140, 0]
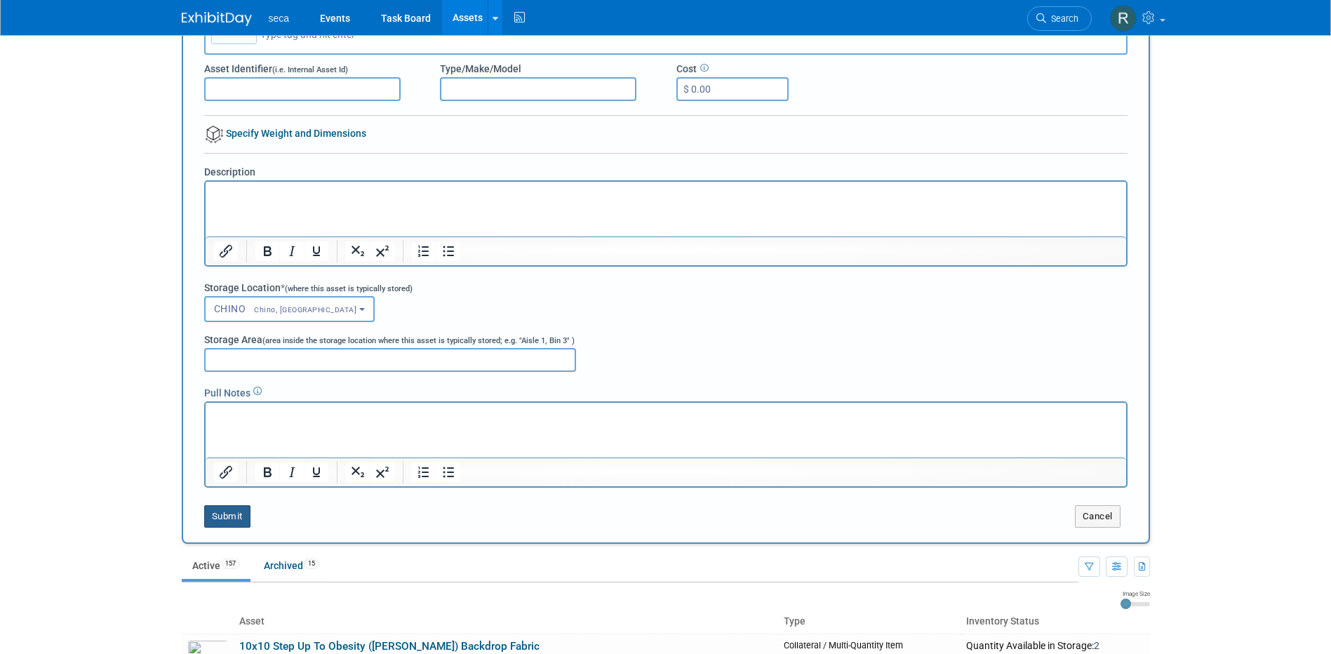
click at [222, 516] on button "Submit" at bounding box center [227, 516] width 46 height 22
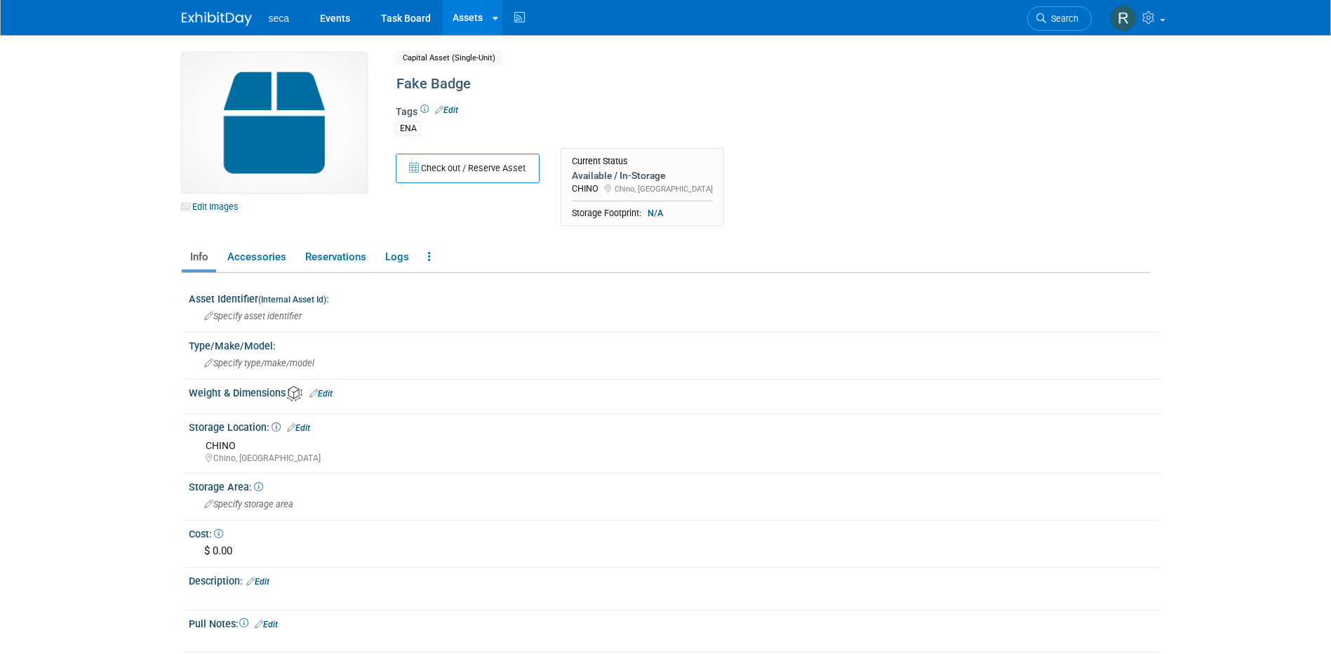
click at [461, 17] on link "Assets" at bounding box center [467, 17] width 51 height 35
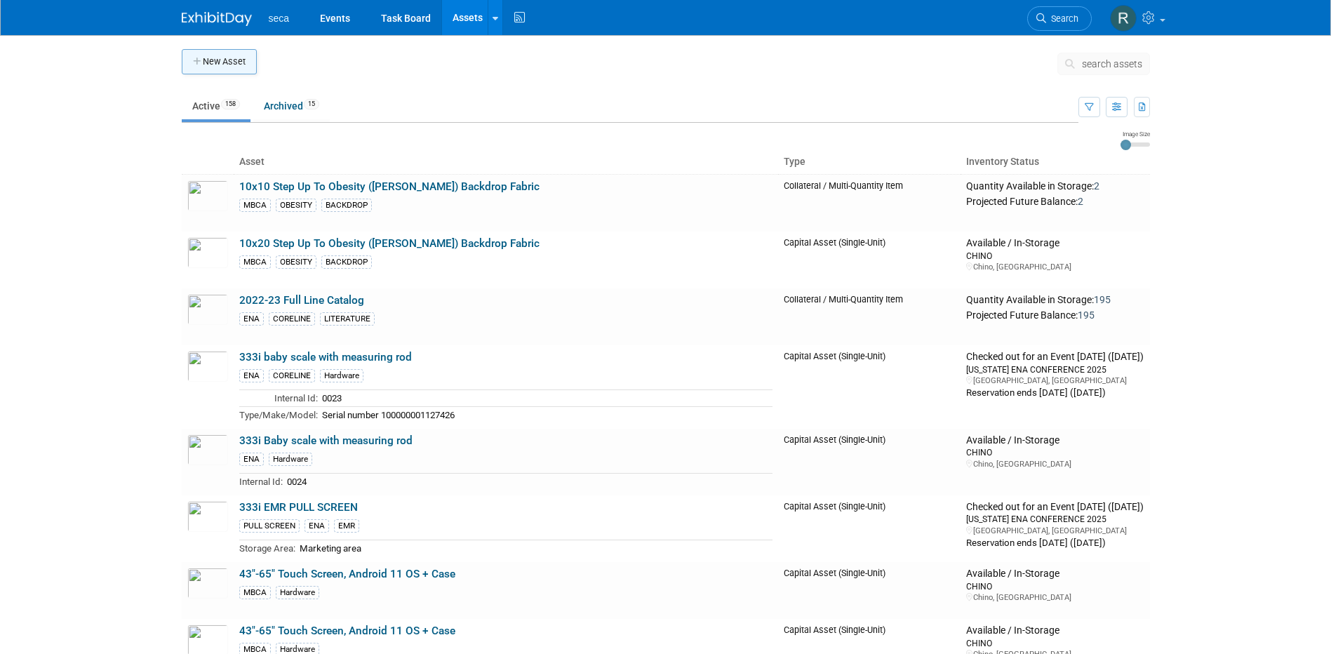
click at [229, 62] on button "New Asset" at bounding box center [219, 61] width 75 height 25
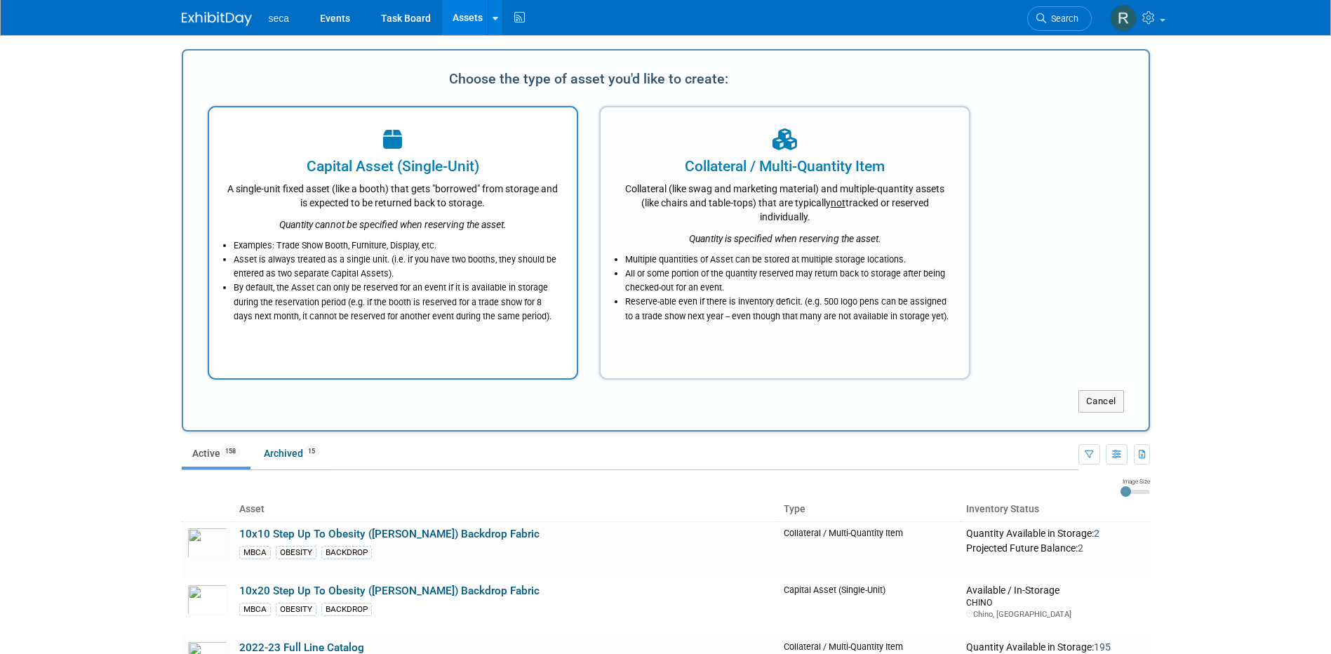
click at [439, 196] on div "A single-unit fixed asset (like a booth) that gets "borrowed" from storage and …" at bounding box center [393, 193] width 333 height 33
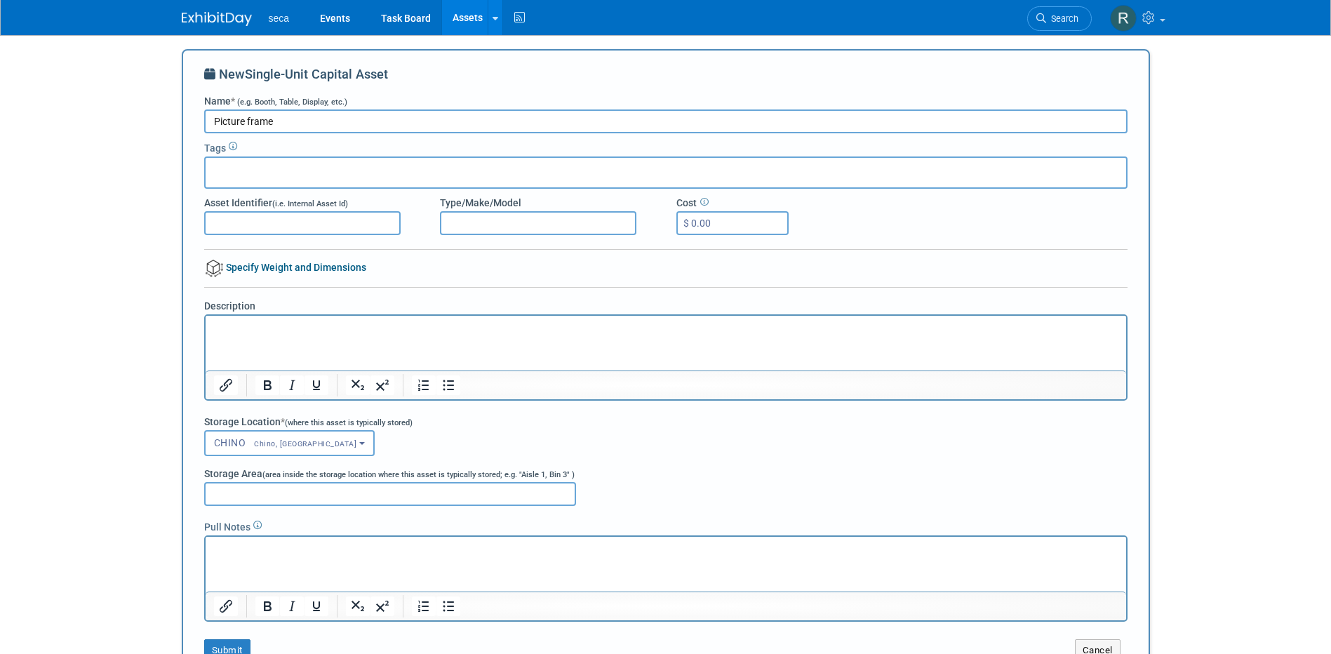
type input "Picture frame"
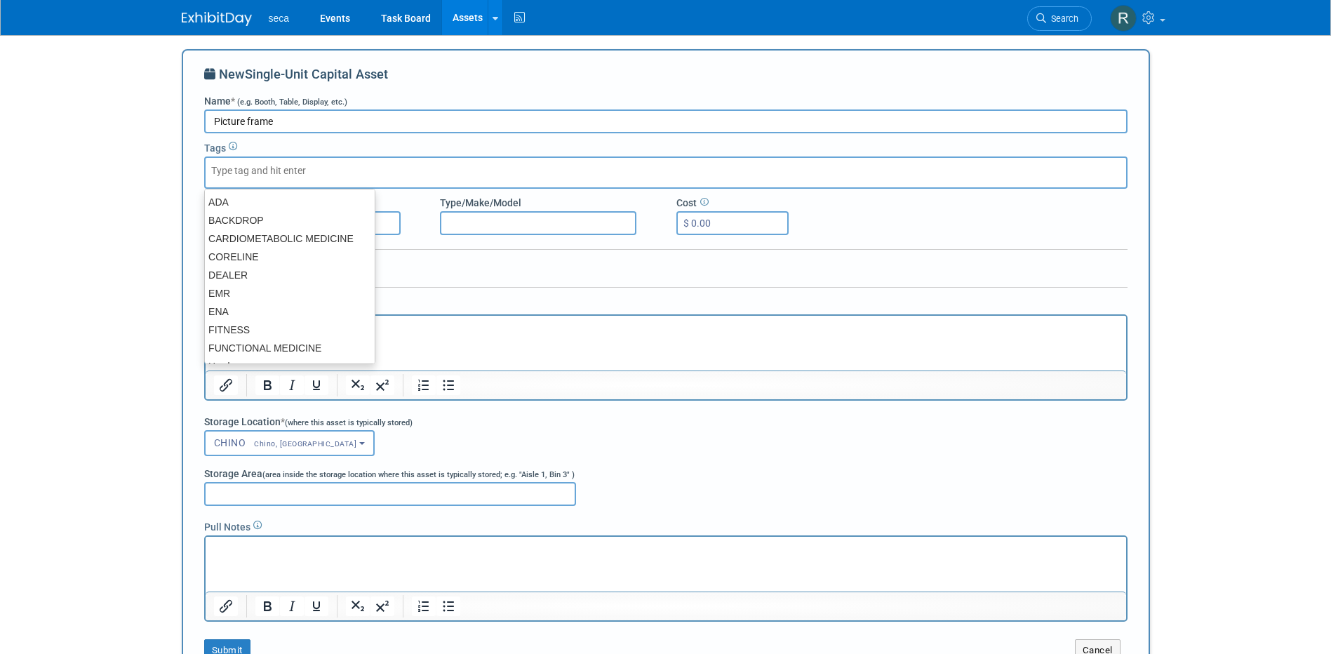
click at [295, 168] on input "text" at bounding box center [267, 170] width 112 height 14
type input "ENA"
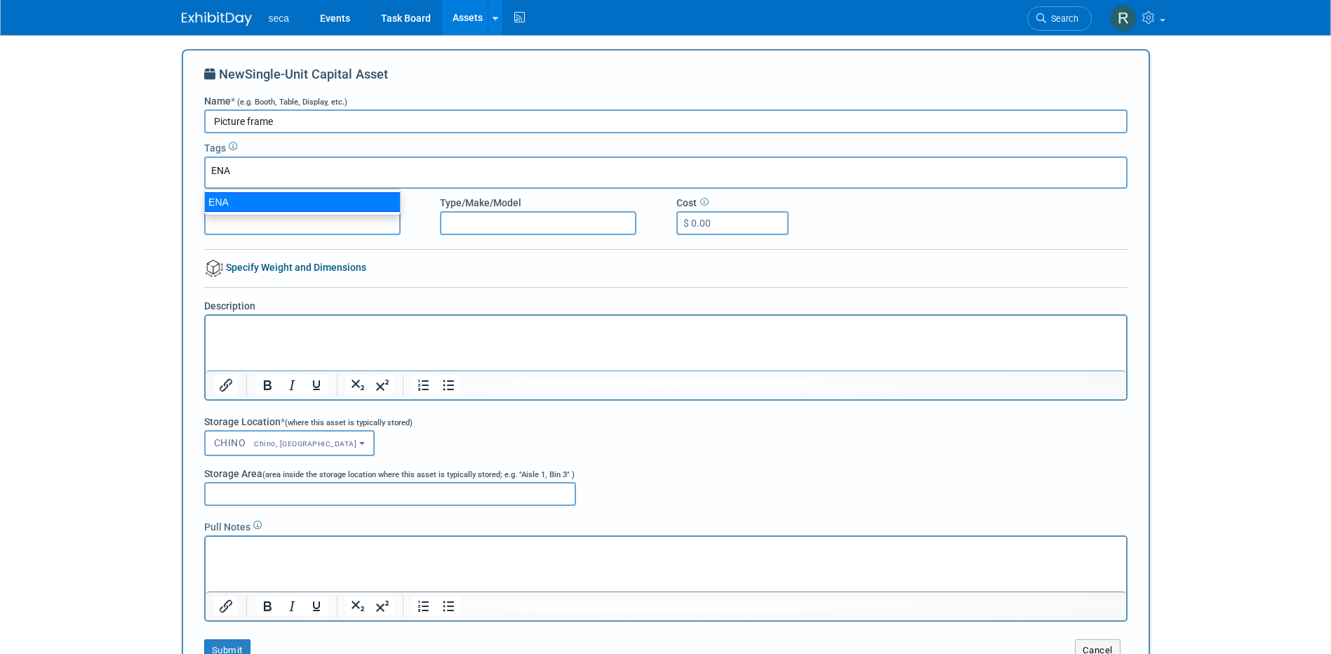
click at [283, 199] on div "ENA" at bounding box center [302, 202] width 196 height 20
type input "ENA"
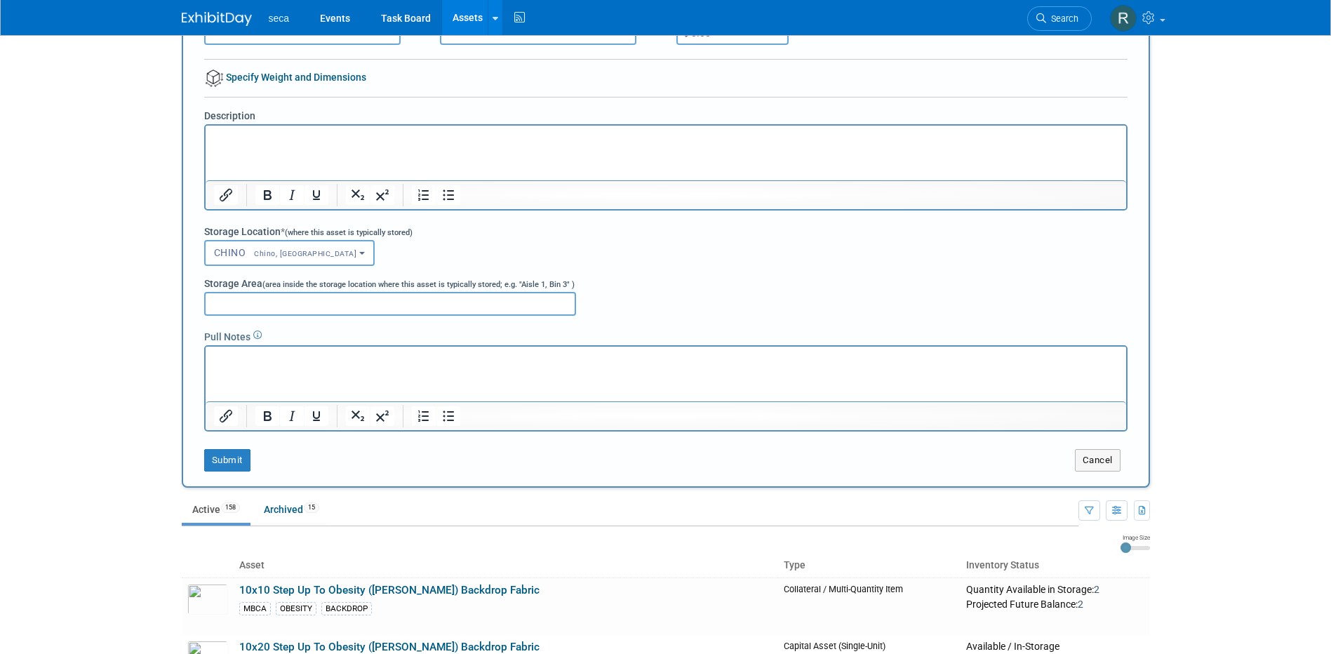
scroll to position [210, 0]
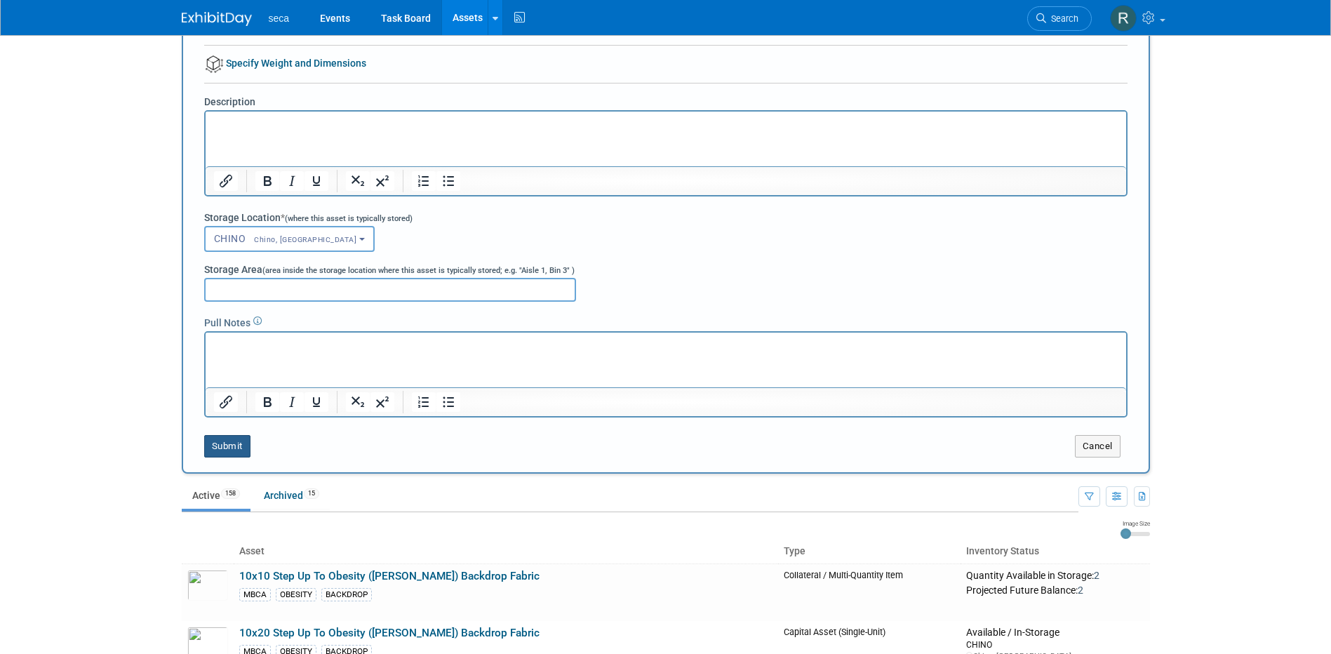
click at [225, 446] on button "Submit" at bounding box center [227, 446] width 46 height 22
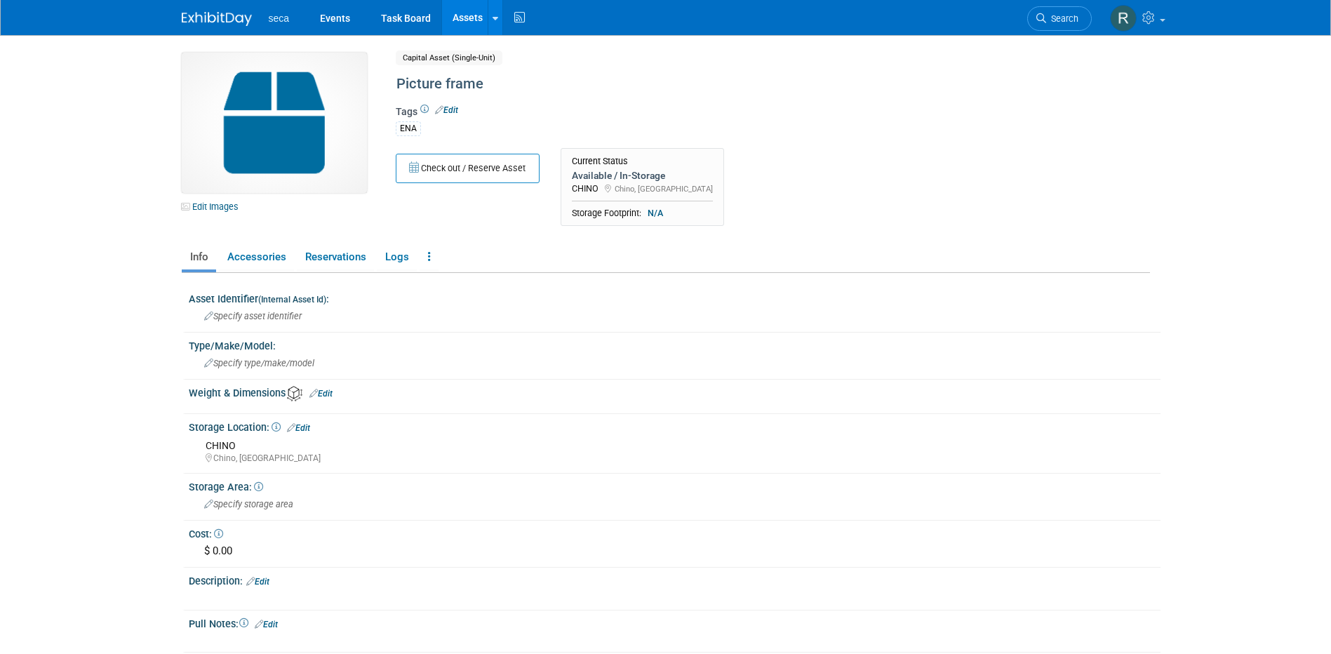
click at [460, 18] on link "Assets" at bounding box center [467, 17] width 51 height 35
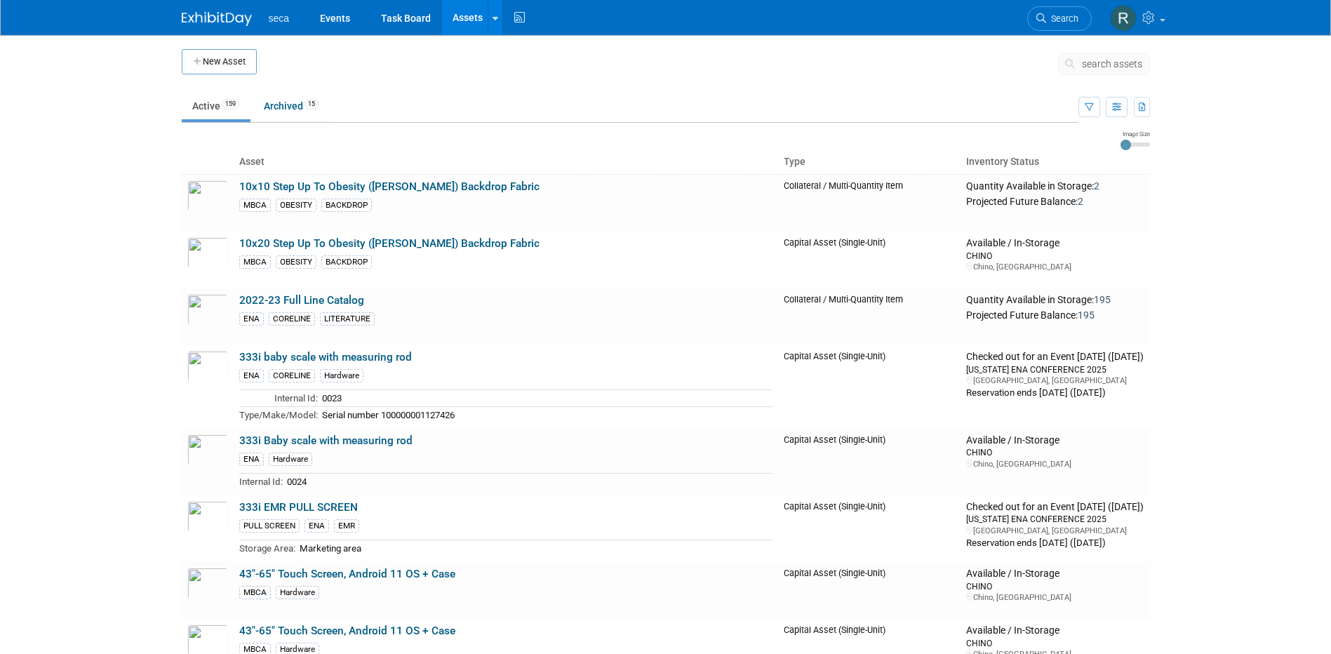
click at [224, 62] on button "New Asset" at bounding box center [219, 61] width 75 height 25
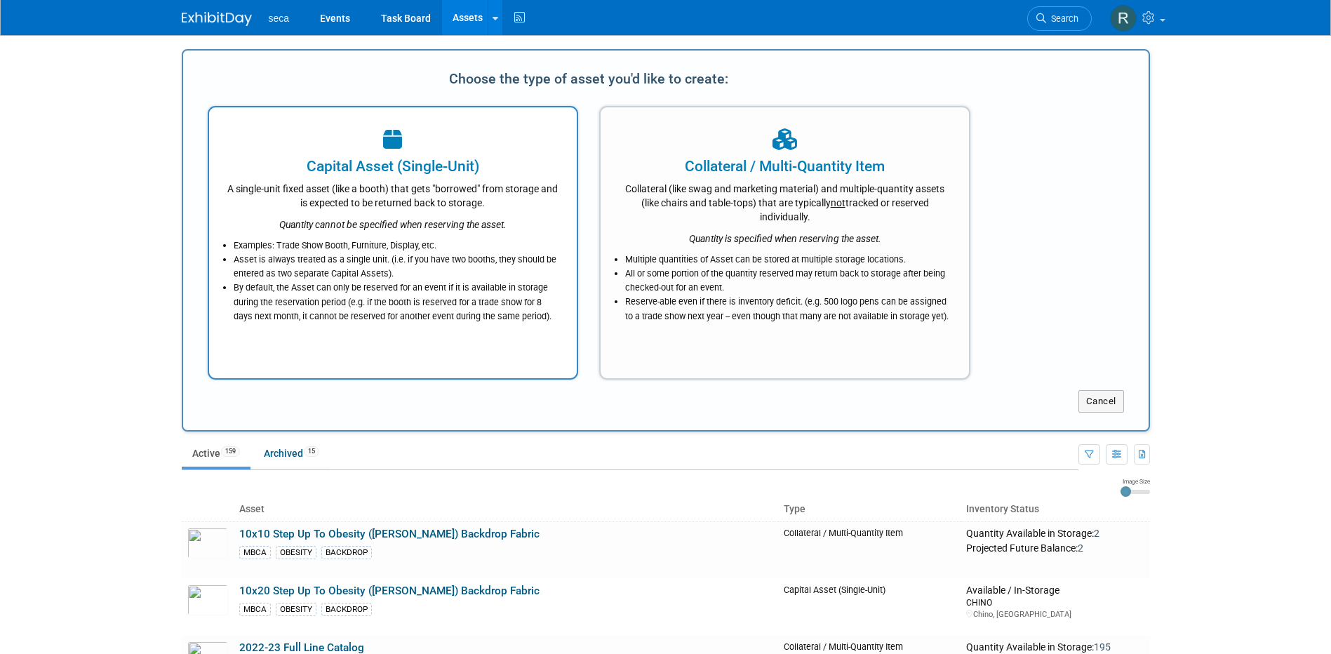
click at [328, 184] on div "A single-unit fixed asset (like a booth) that gets "borrowed" from storage and …" at bounding box center [393, 193] width 333 height 33
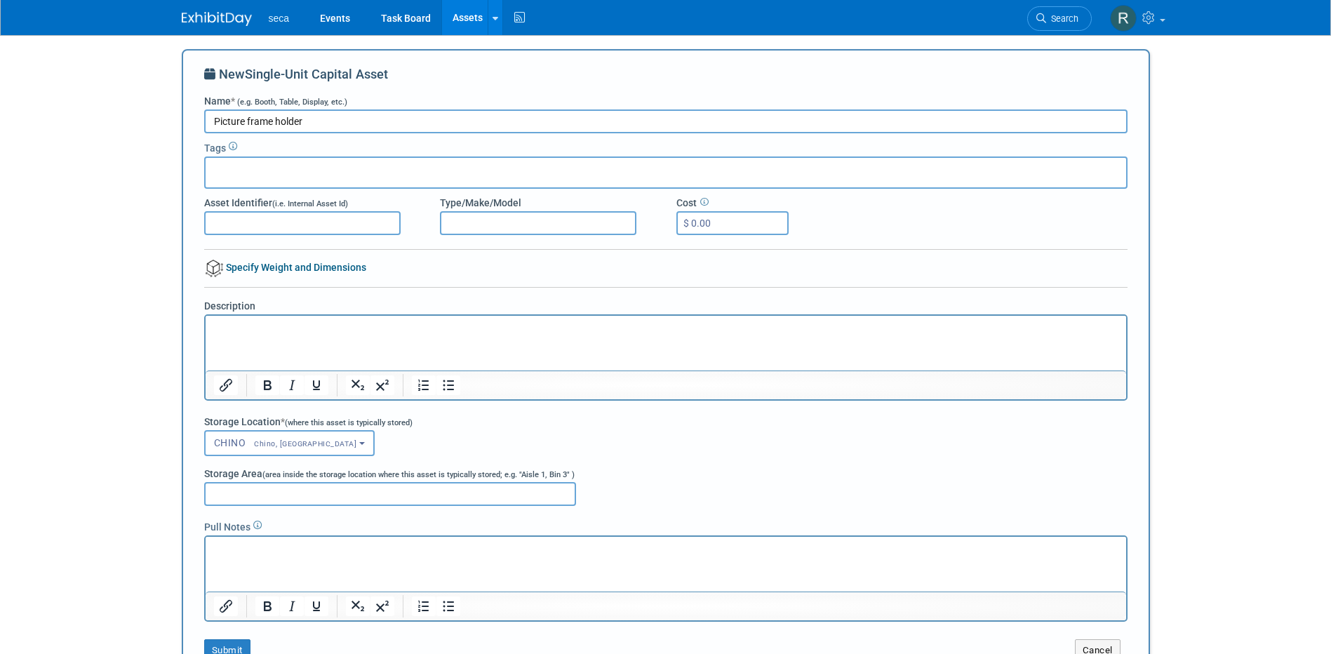
click at [250, 121] on input "Picture frame holder" at bounding box center [665, 121] width 923 height 24
click at [283, 121] on input "Picture Frame holder" at bounding box center [665, 121] width 923 height 24
type input "Picture Frame Holder"
click at [302, 170] on input "text" at bounding box center [267, 170] width 112 height 14
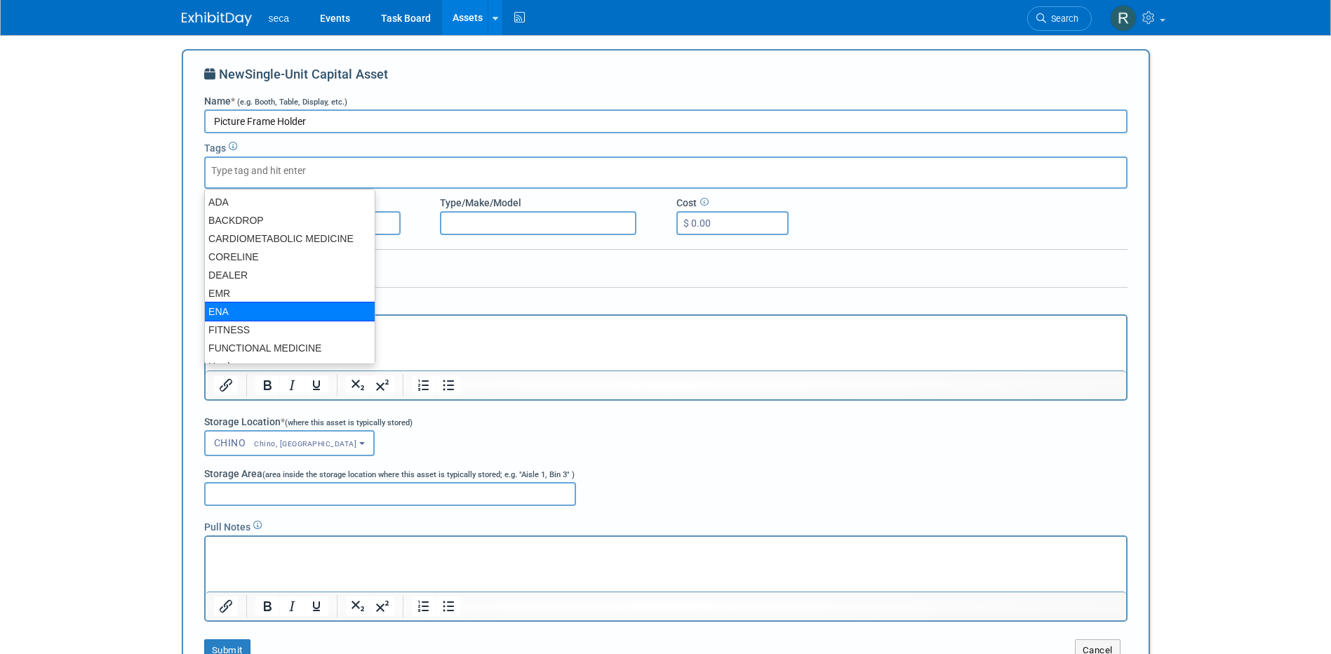
click at [235, 308] on div "ENA" at bounding box center [289, 312] width 171 height 20
type input "ENA"
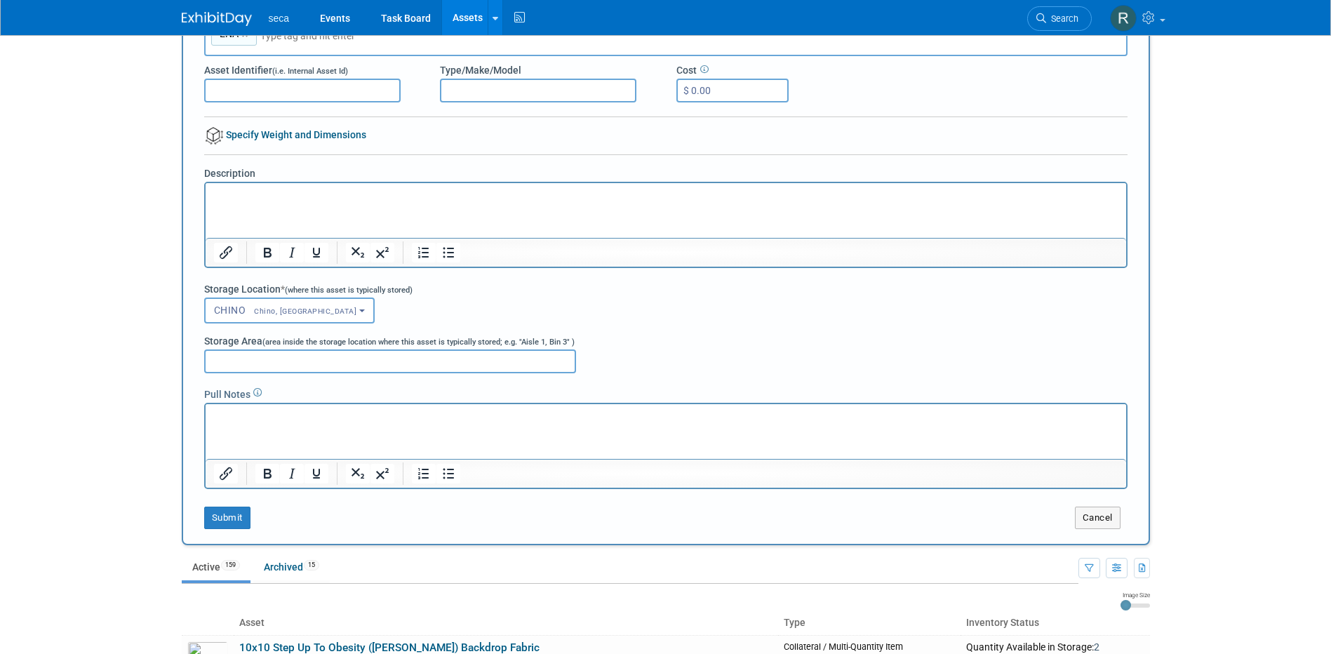
scroll to position [421, 0]
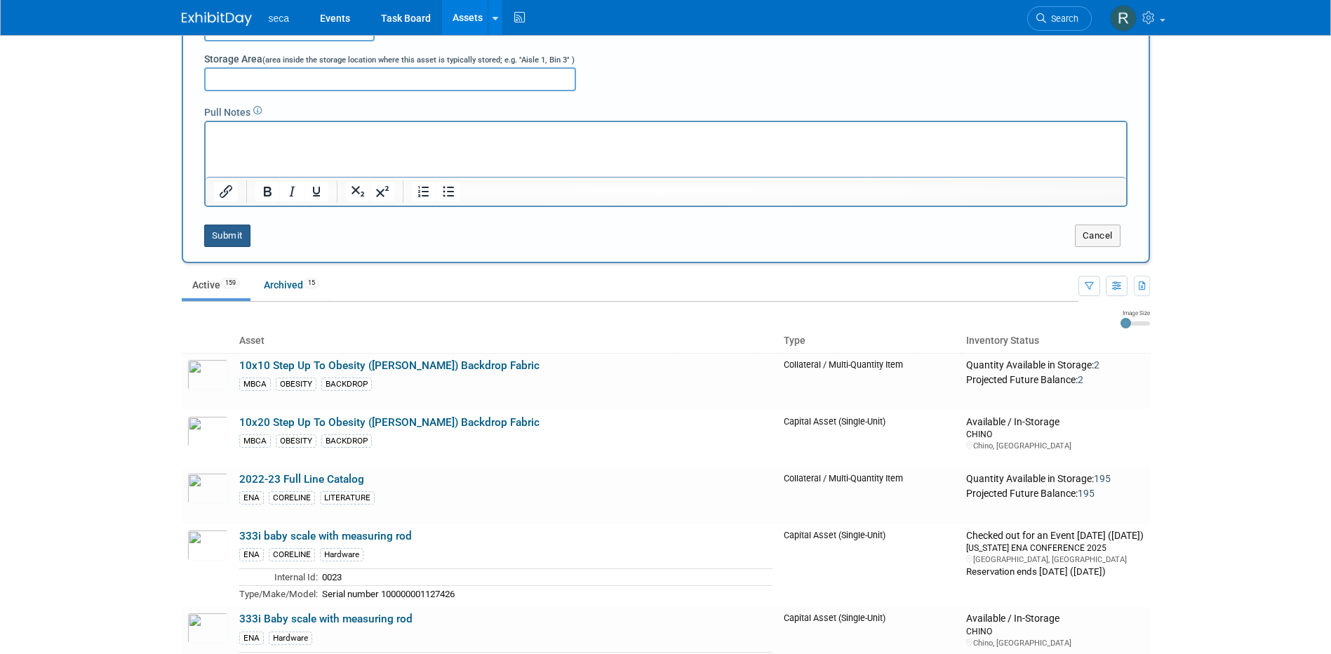
click at [213, 235] on button "Submit" at bounding box center [227, 236] width 46 height 22
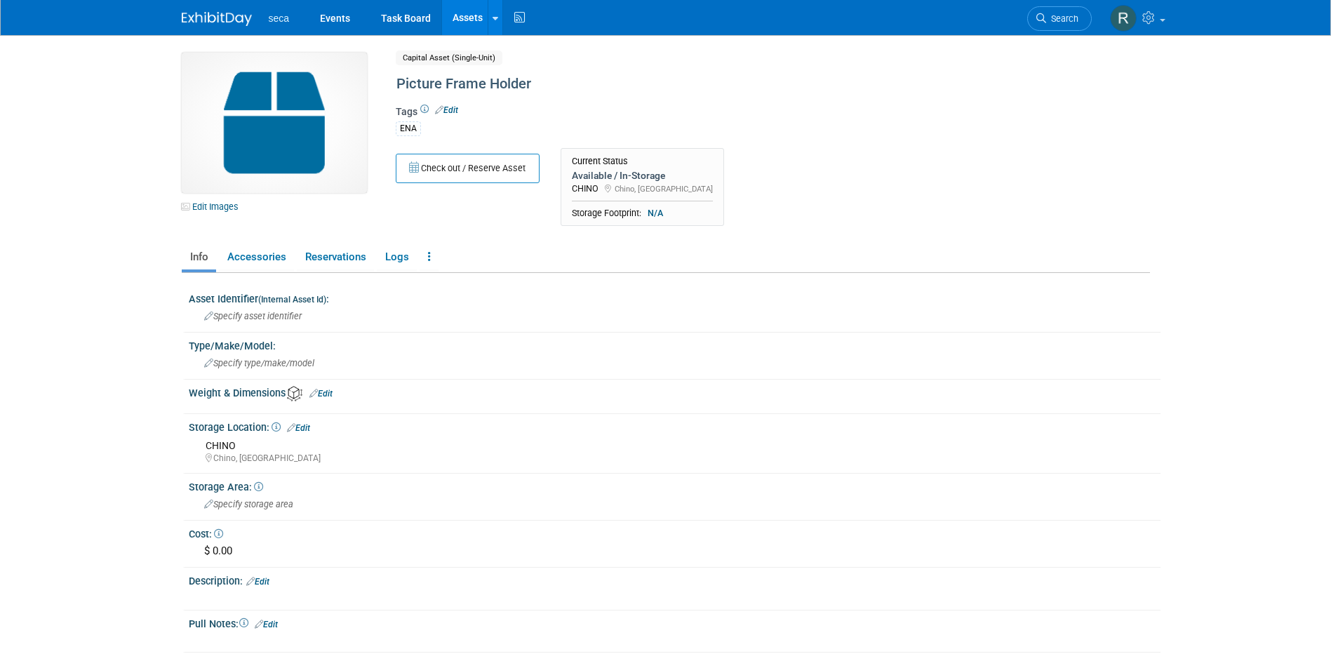
click at [453, 16] on link "Assets" at bounding box center [467, 17] width 51 height 35
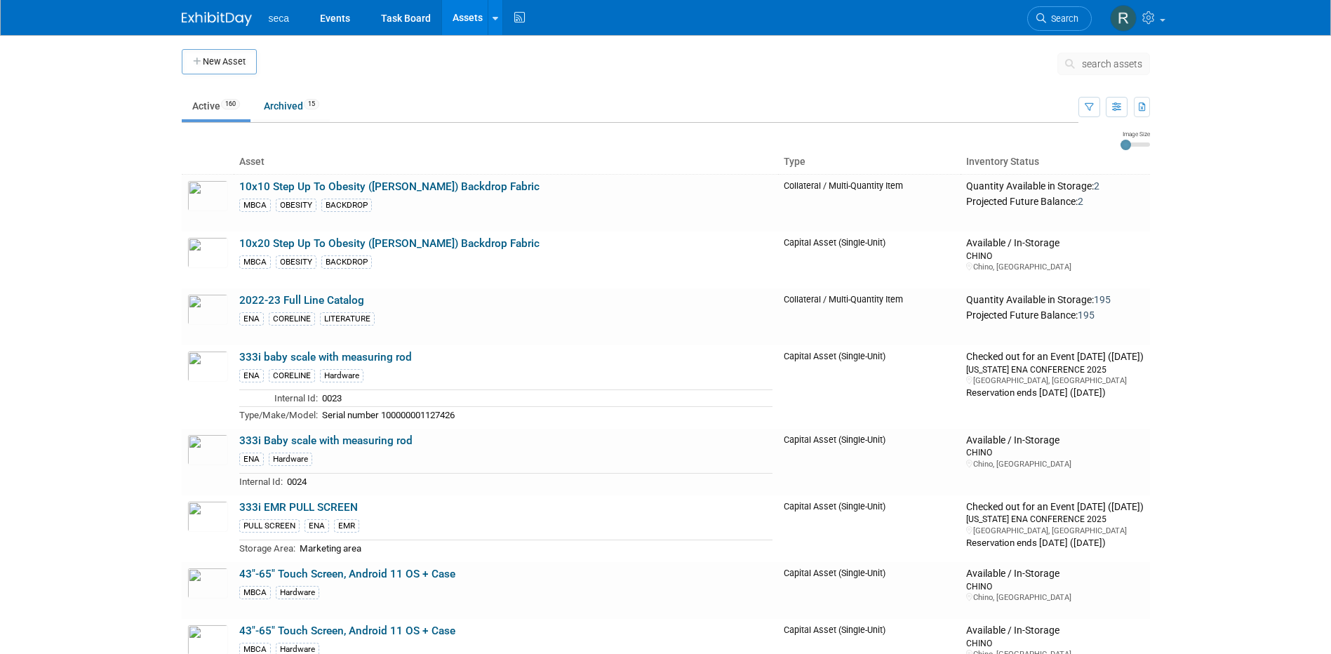
click at [232, 65] on button "New Asset" at bounding box center [219, 61] width 75 height 25
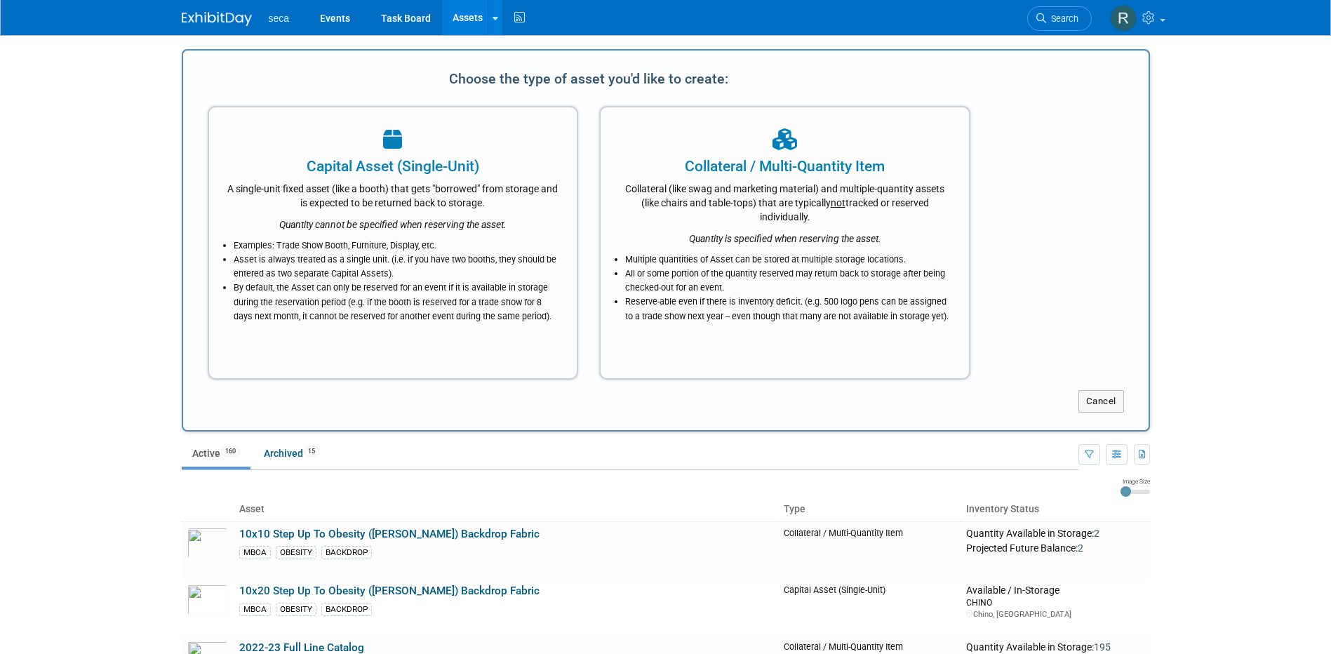
click at [311, 173] on div "Capital Asset (Single-Unit)" at bounding box center [393, 166] width 333 height 21
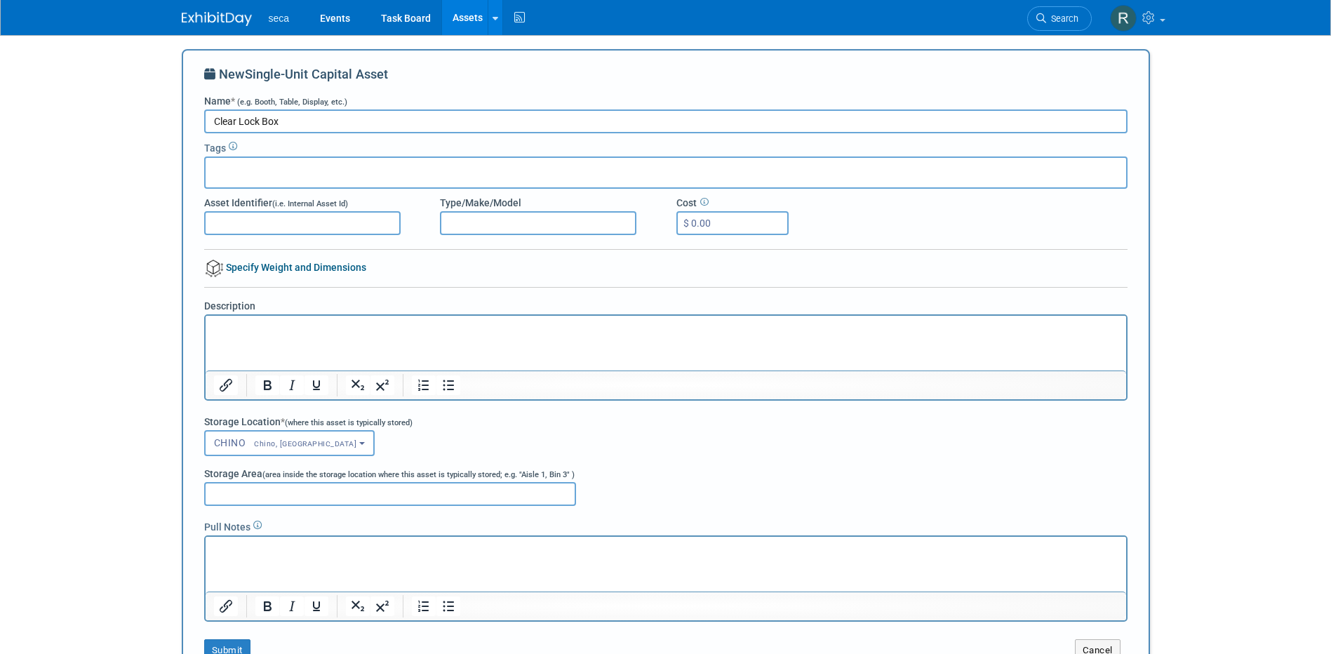
type input "Clear Lock Box"
click at [269, 175] on input "text" at bounding box center [267, 170] width 112 height 14
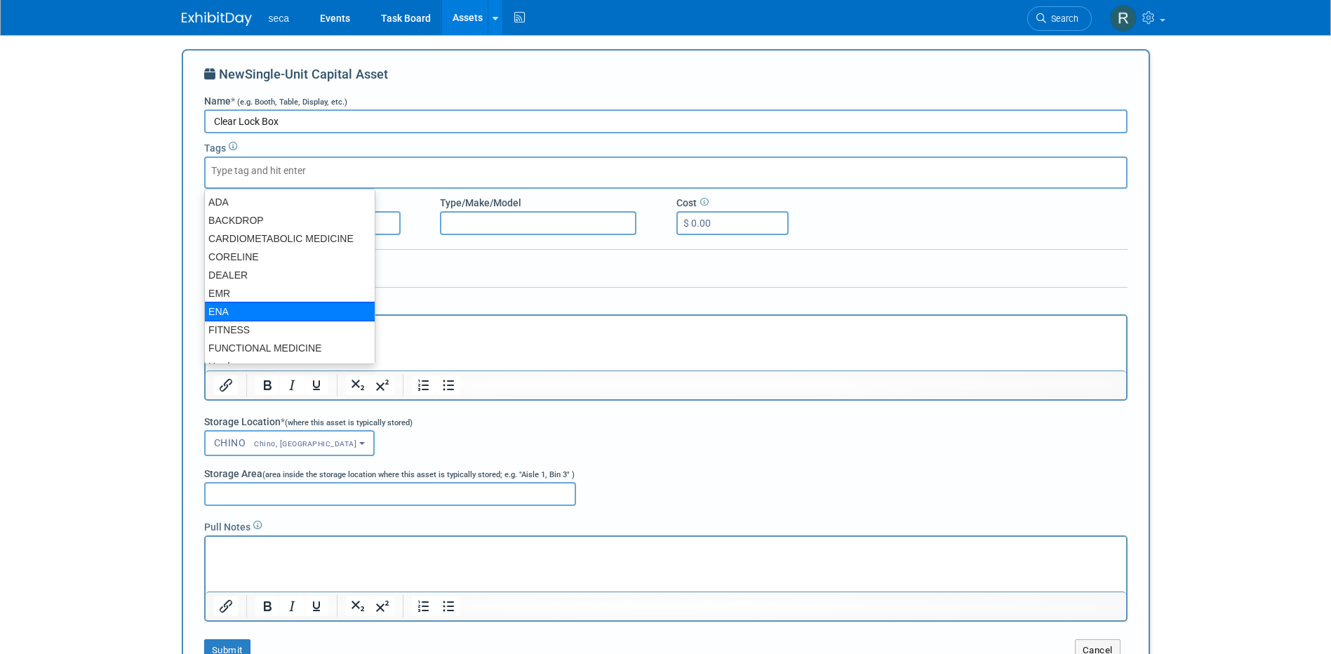
click at [227, 309] on div "ENA" at bounding box center [289, 312] width 171 height 20
type input "ENA"
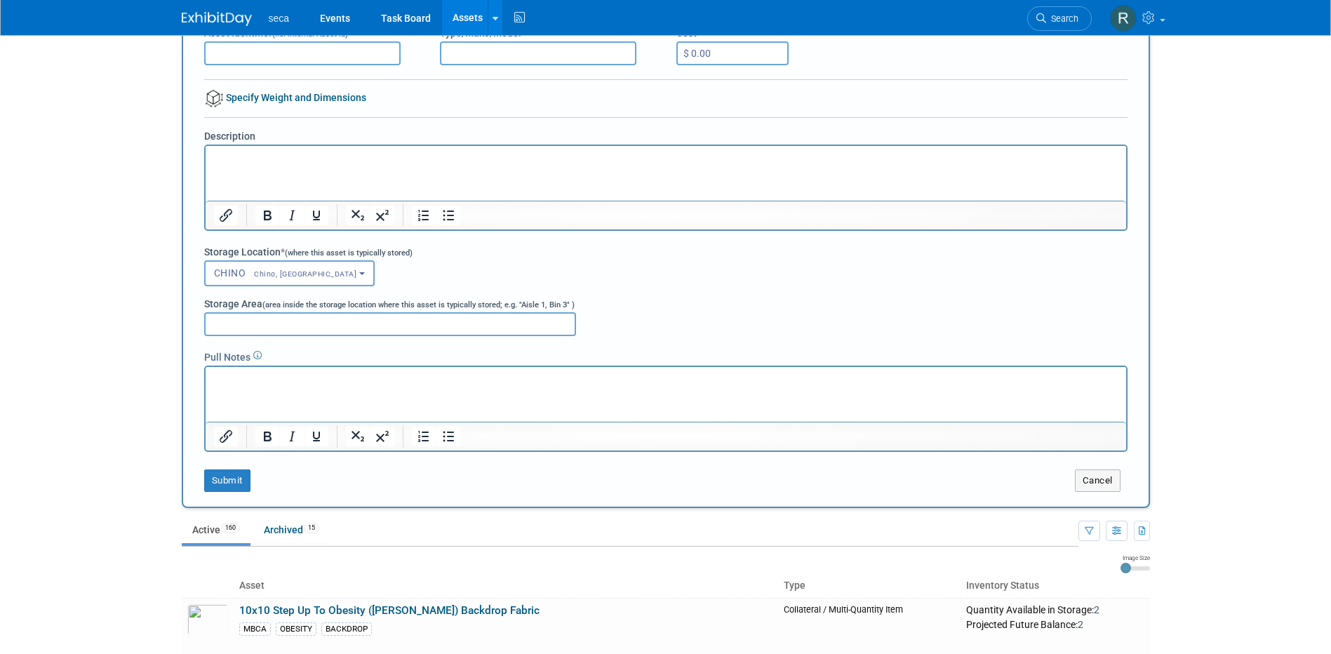
scroll to position [281, 0]
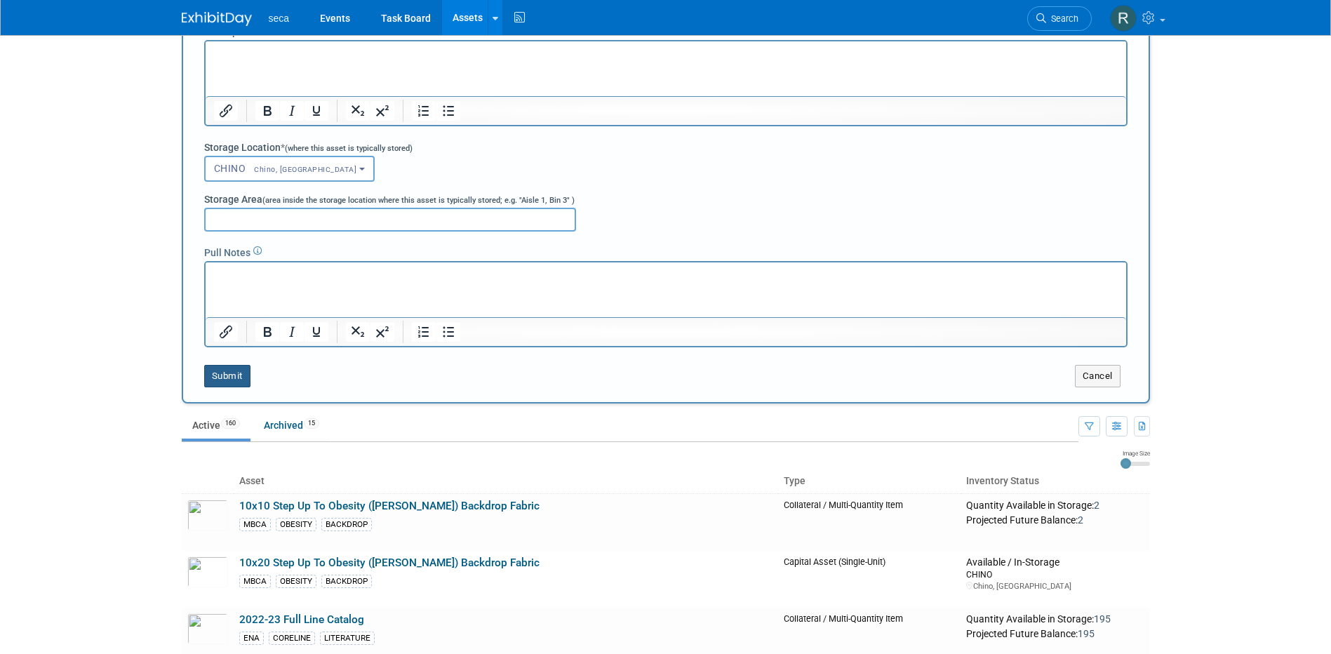
click at [240, 379] on button "Submit" at bounding box center [227, 376] width 46 height 22
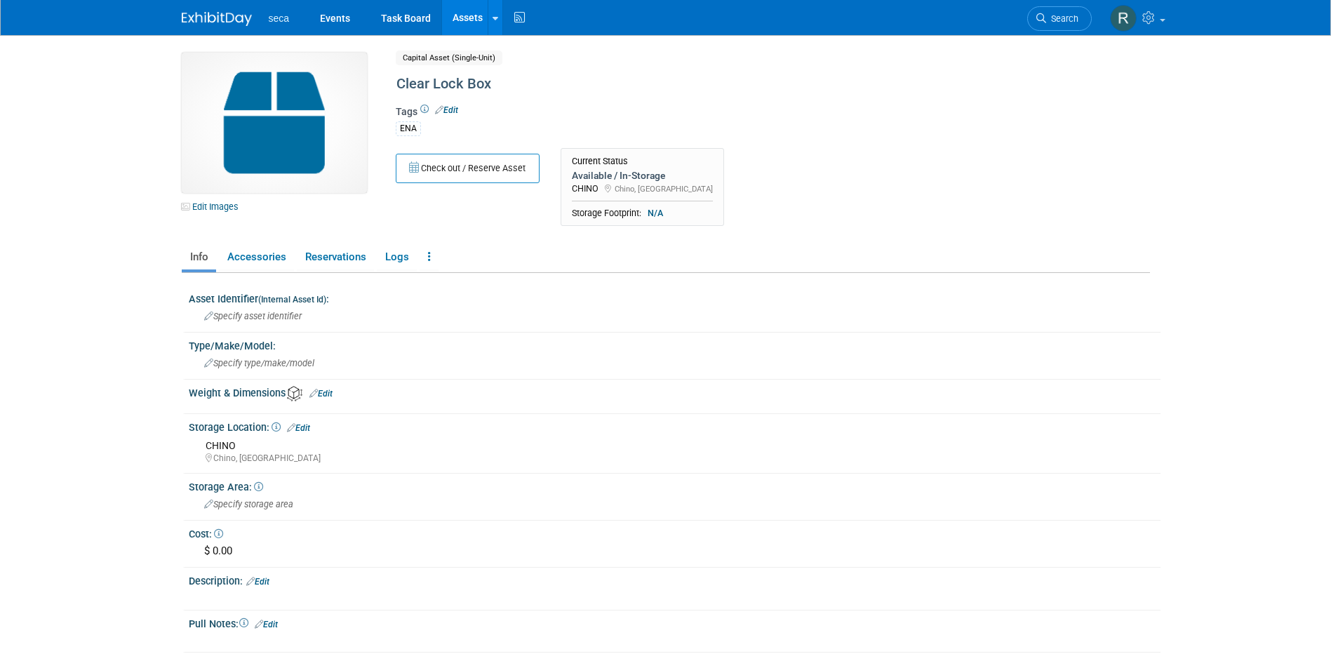
click at [453, 19] on link "Assets" at bounding box center [467, 17] width 51 height 35
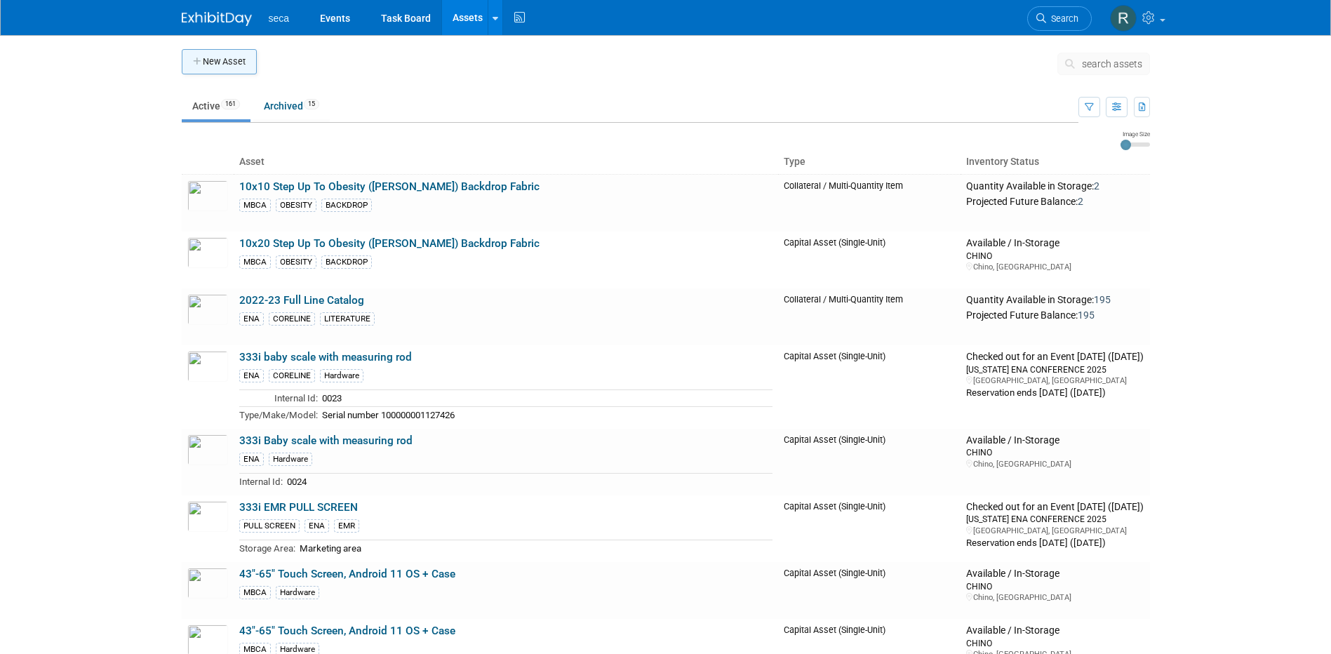
click at [220, 62] on button "New Asset" at bounding box center [219, 61] width 75 height 25
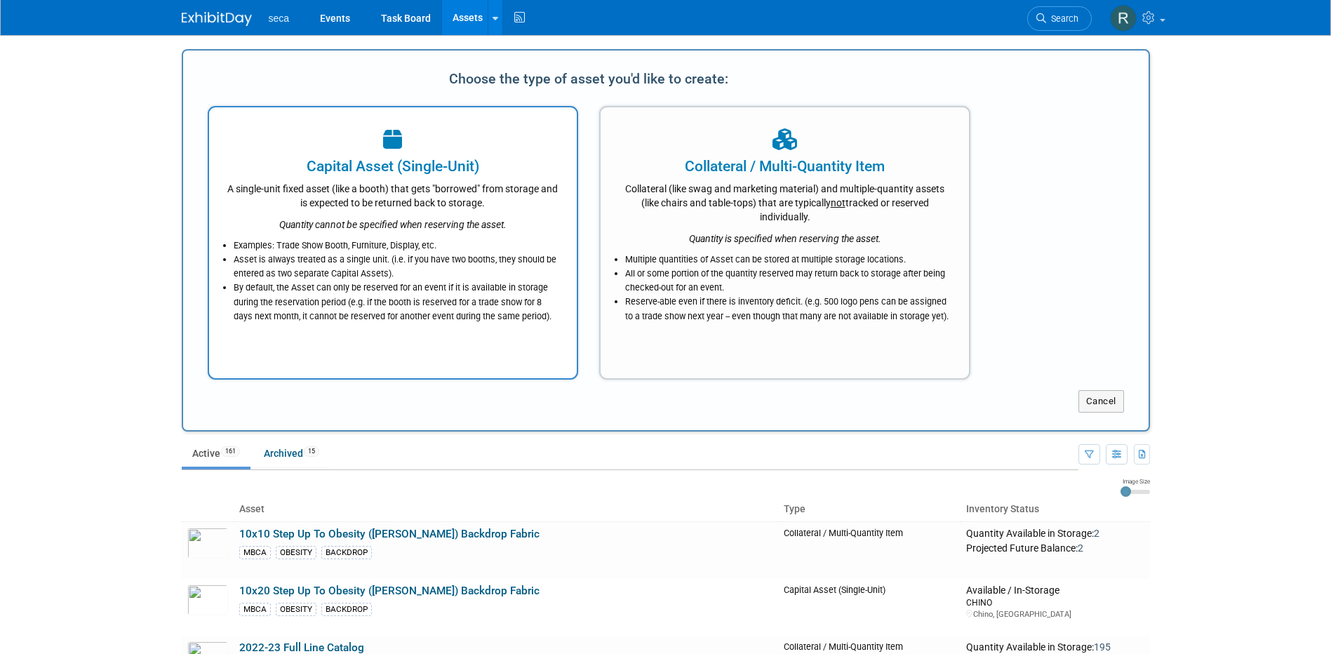
click at [330, 192] on div "A single-unit fixed asset (like a booth) that gets "borrowed" from storage and …" at bounding box center [393, 193] width 333 height 33
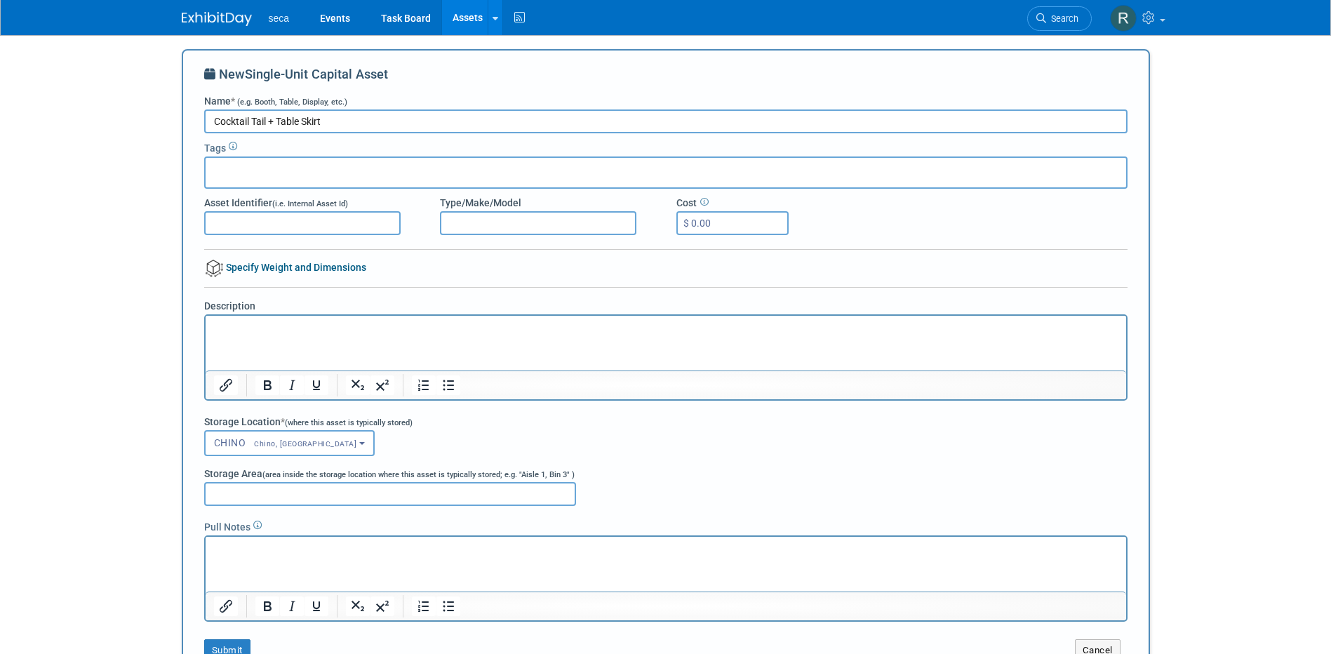
type input "Cocktail Tail + Table Skirt"
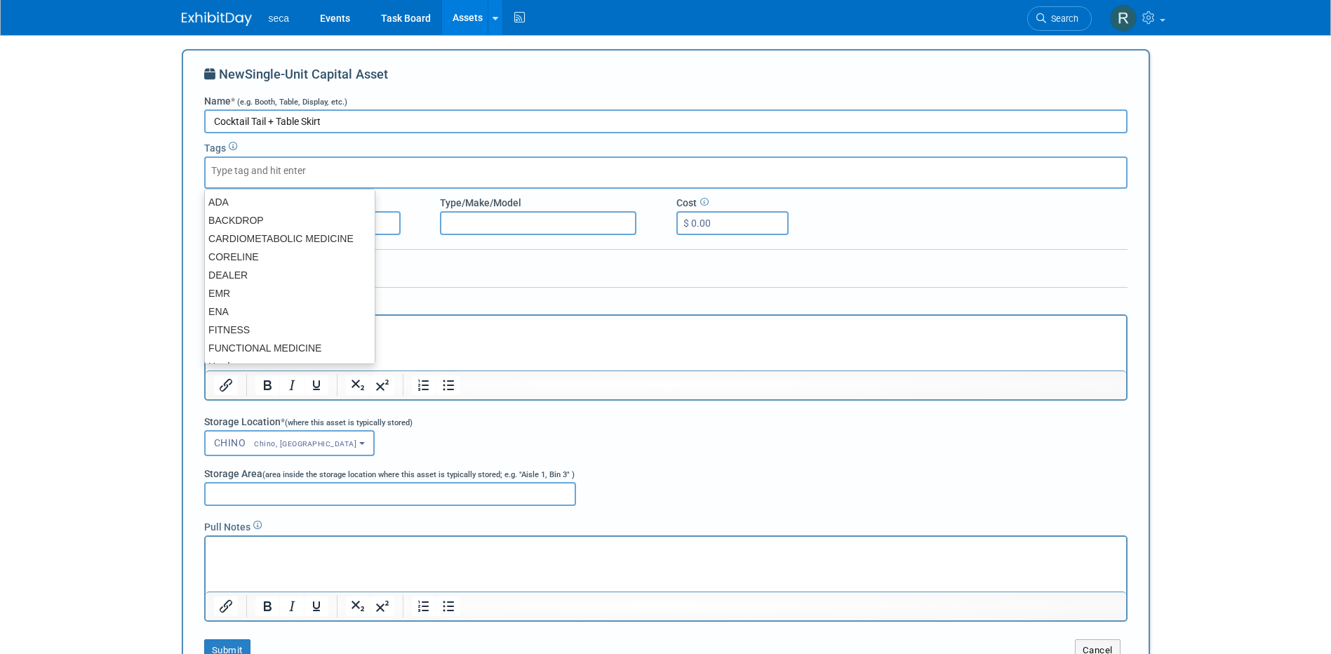
click at [292, 168] on input "text" at bounding box center [267, 170] width 112 height 14
click at [194, 168] on div at bounding box center [666, 172] width 944 height 32
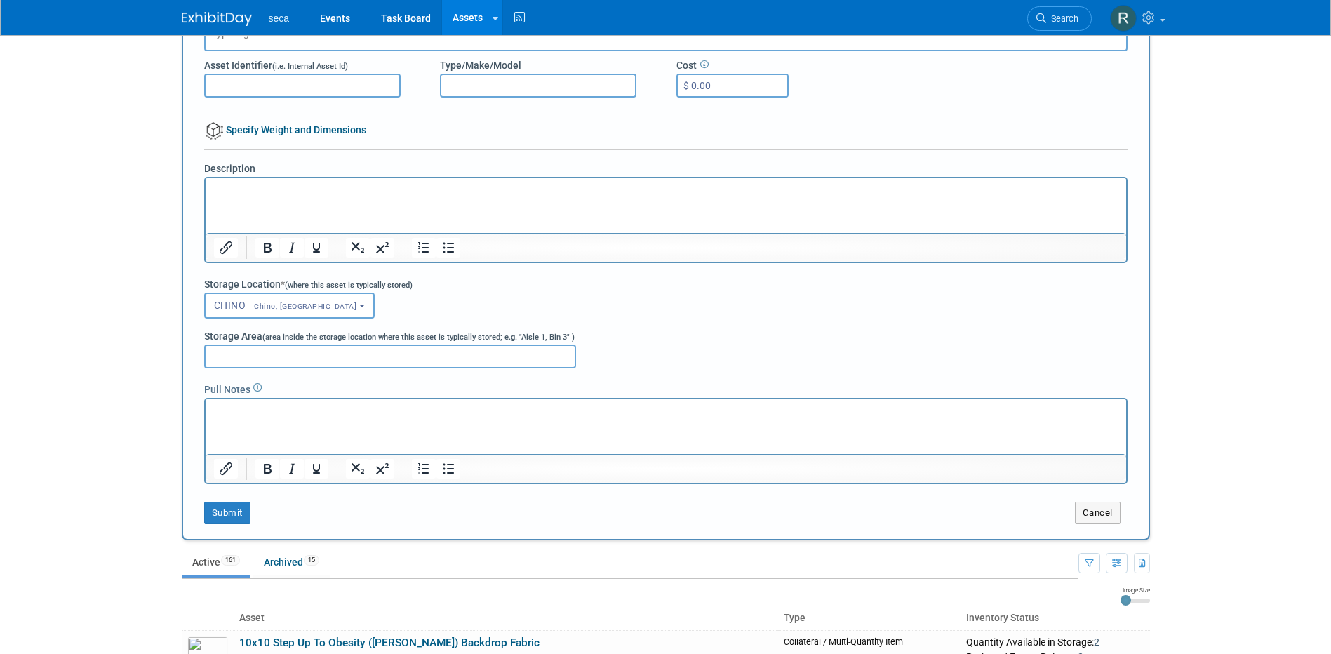
scroll to position [140, 0]
click at [221, 515] on button "Submit" at bounding box center [227, 510] width 46 height 22
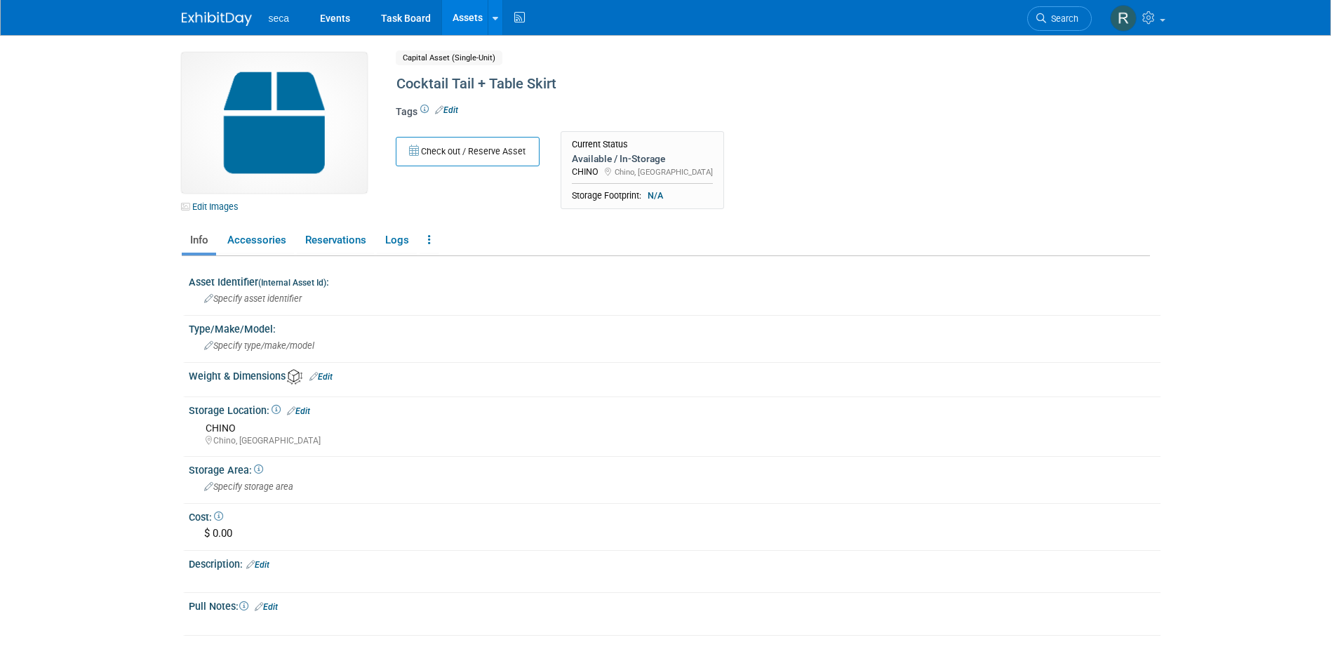
click at [463, 14] on link "Assets" at bounding box center [467, 17] width 51 height 35
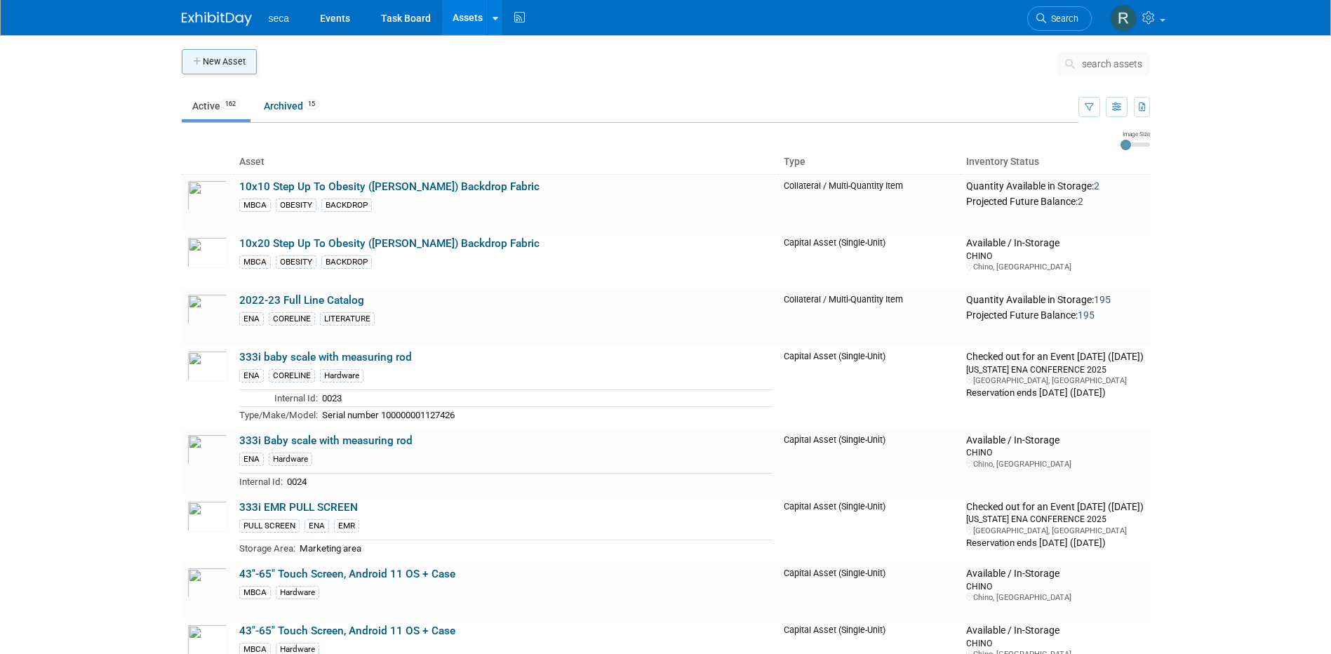
click at [213, 65] on button "New Asset" at bounding box center [219, 61] width 75 height 25
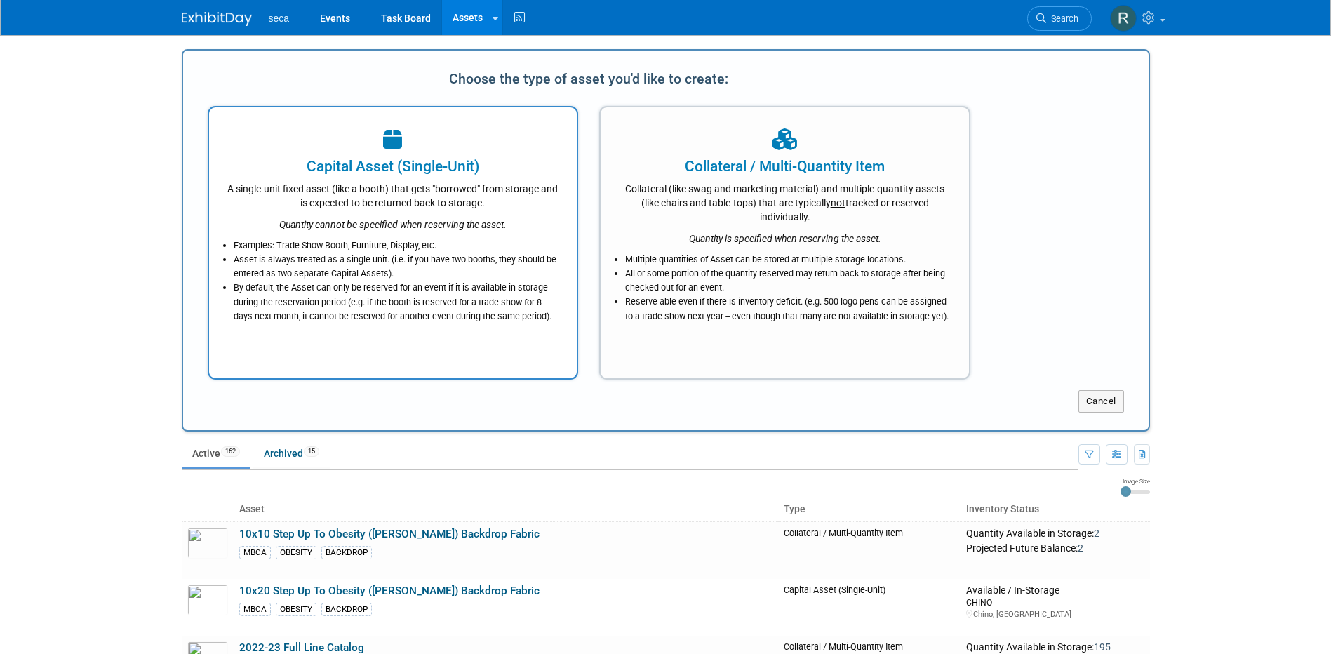
click at [344, 187] on div "A single-unit fixed asset (like a booth) that gets "borrowed" from storage and …" at bounding box center [393, 193] width 333 height 33
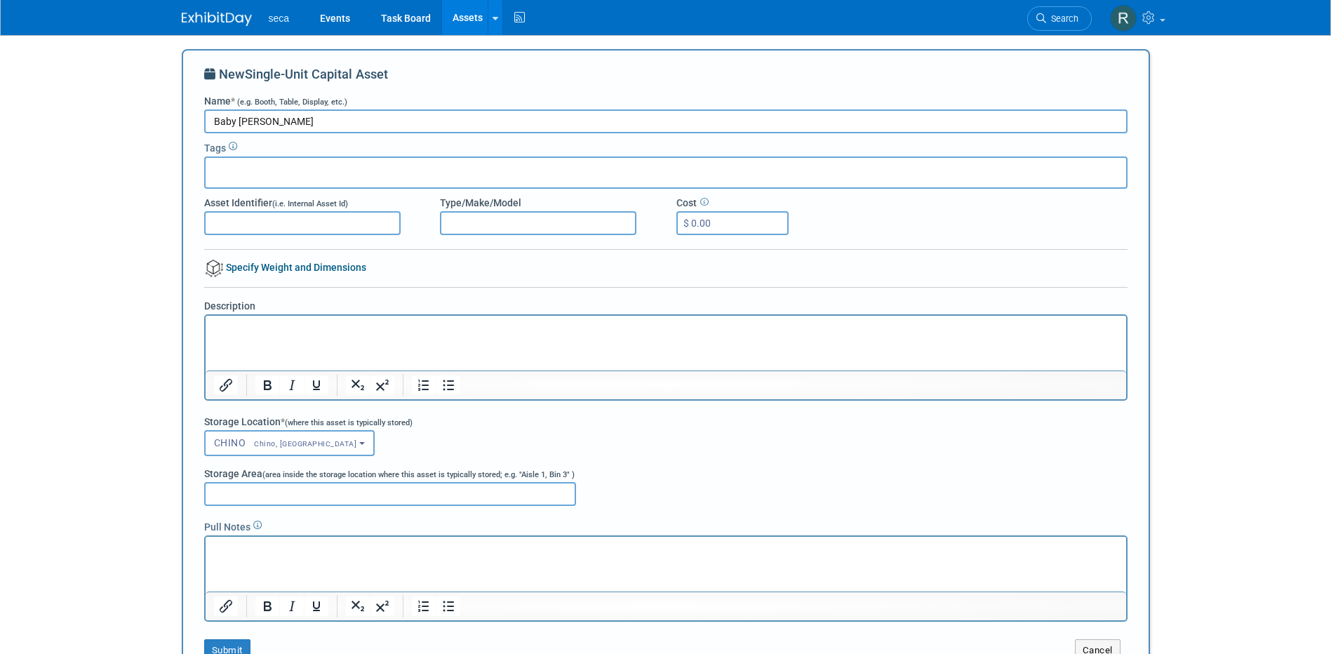
type input "Baby Clayton"
click at [258, 176] on input "text" at bounding box center [267, 170] width 112 height 14
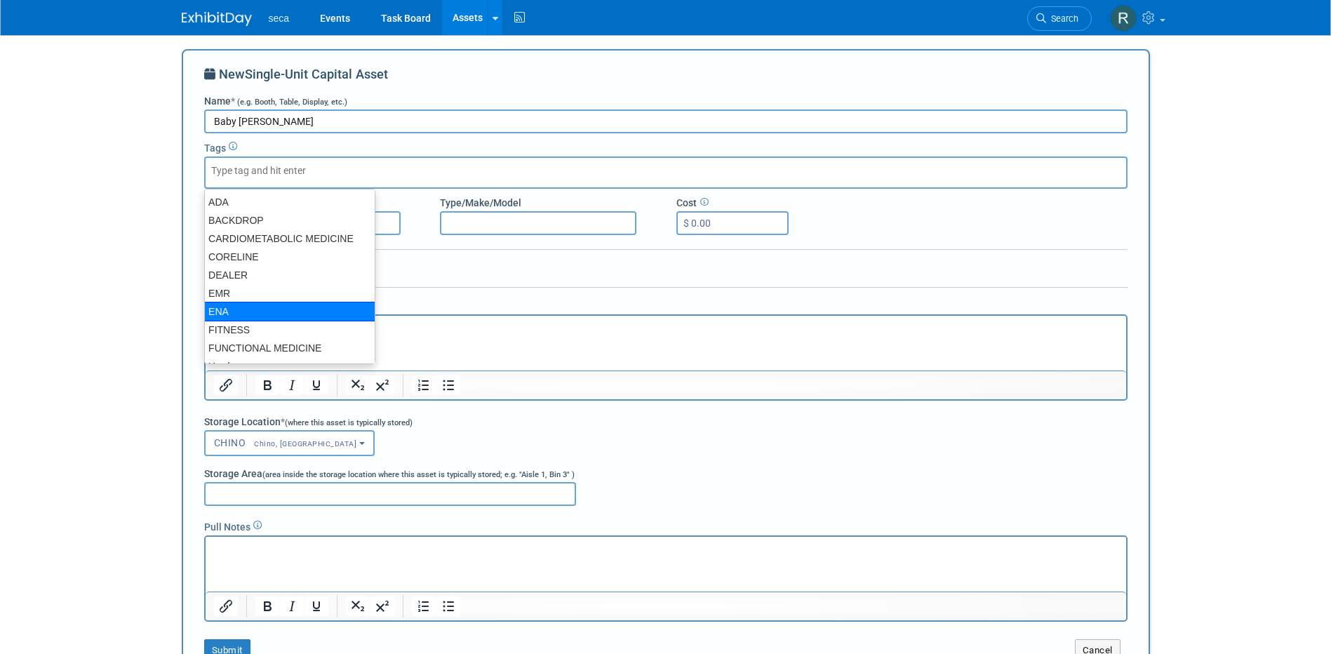
click at [244, 305] on div "ENA" at bounding box center [289, 312] width 171 height 20
type input "ENA"
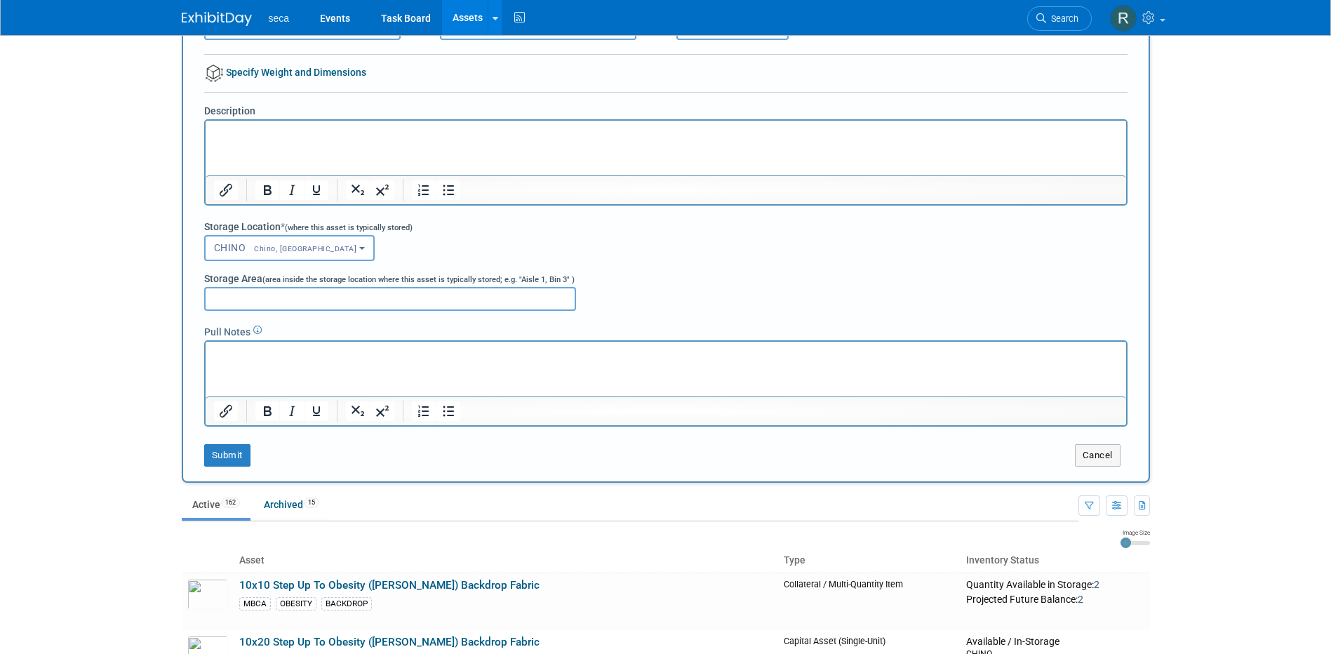
scroll to position [210, 0]
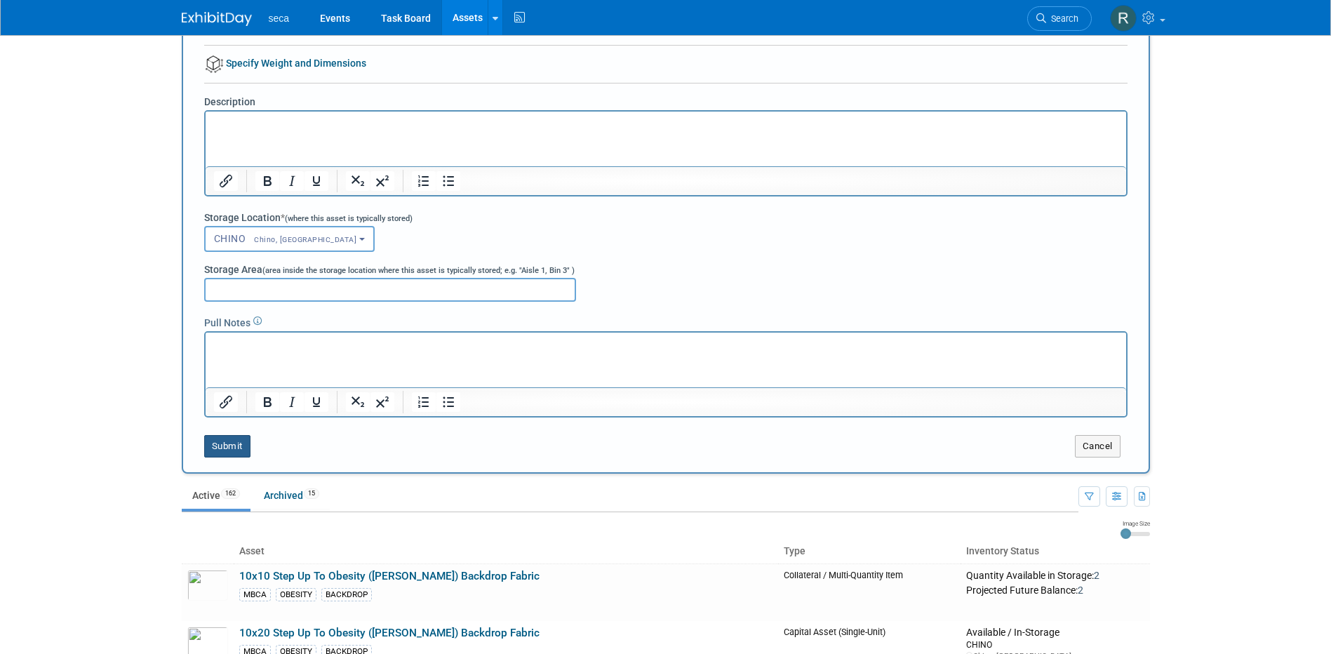
click at [224, 444] on button "Submit" at bounding box center [227, 446] width 46 height 22
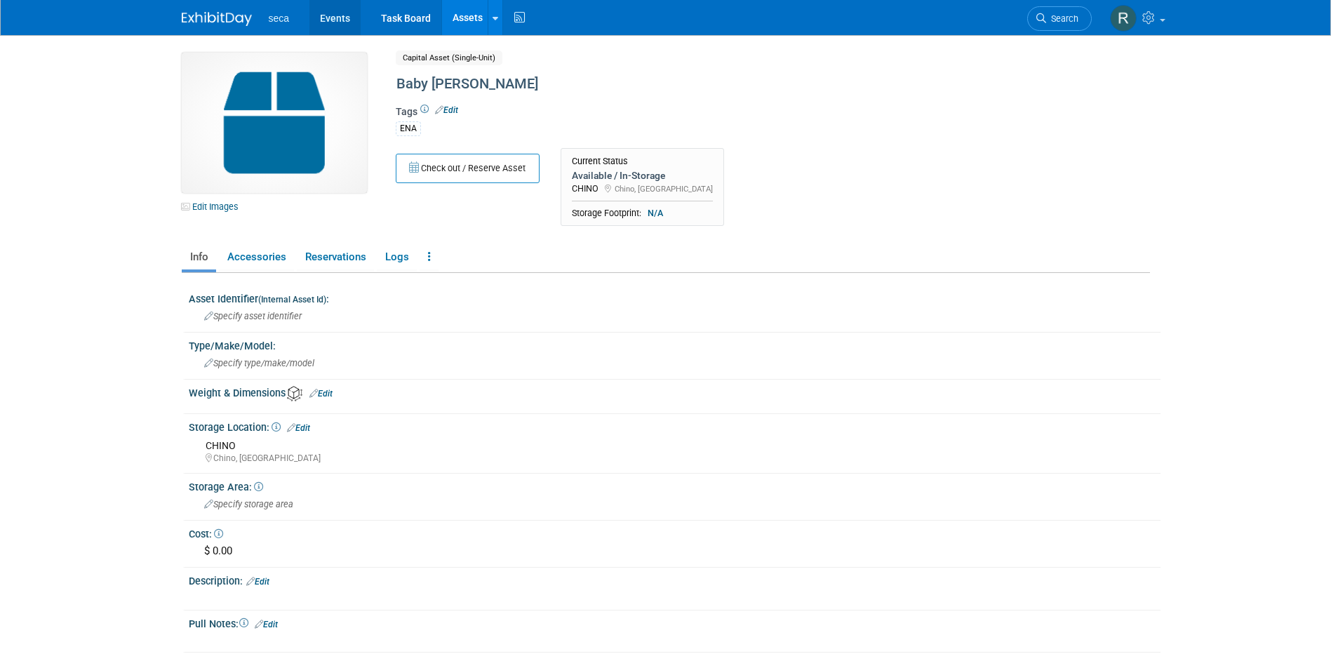
click at [329, 20] on link "Events" at bounding box center [334, 17] width 51 height 35
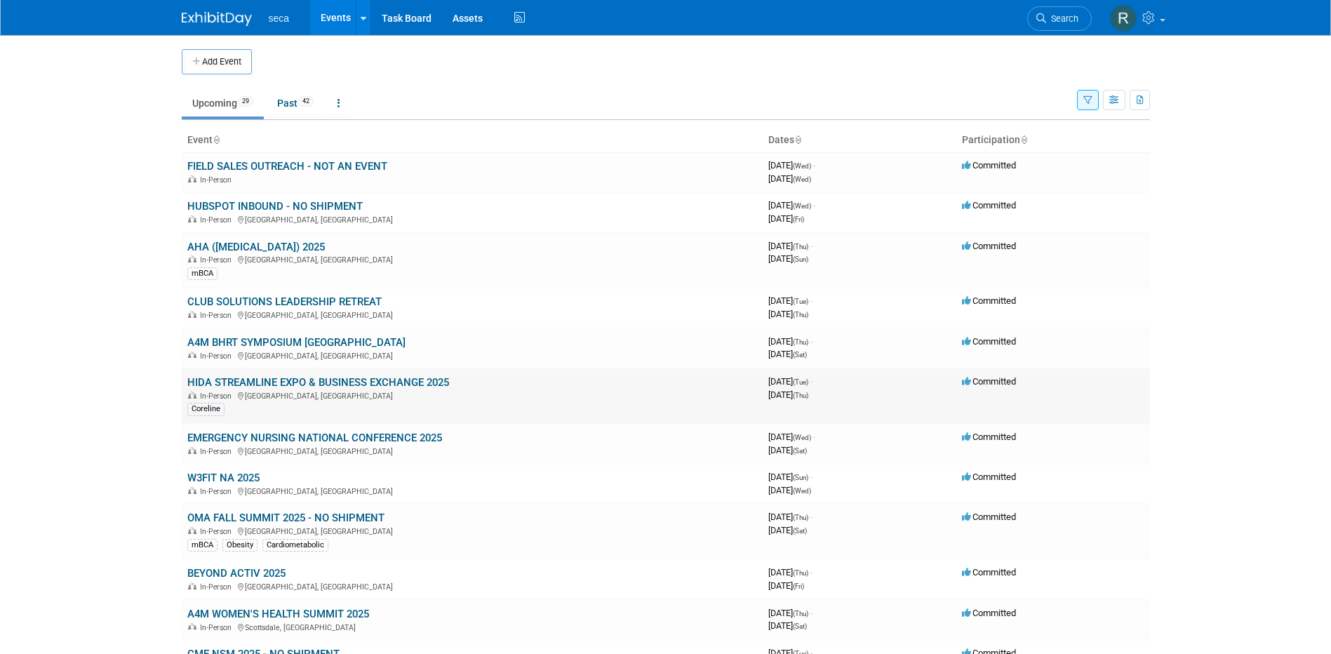
click at [222, 381] on link "HIDA STREAMLINE EXPO & BUSINESS EXCHANGE 2025" at bounding box center [318, 382] width 262 height 13
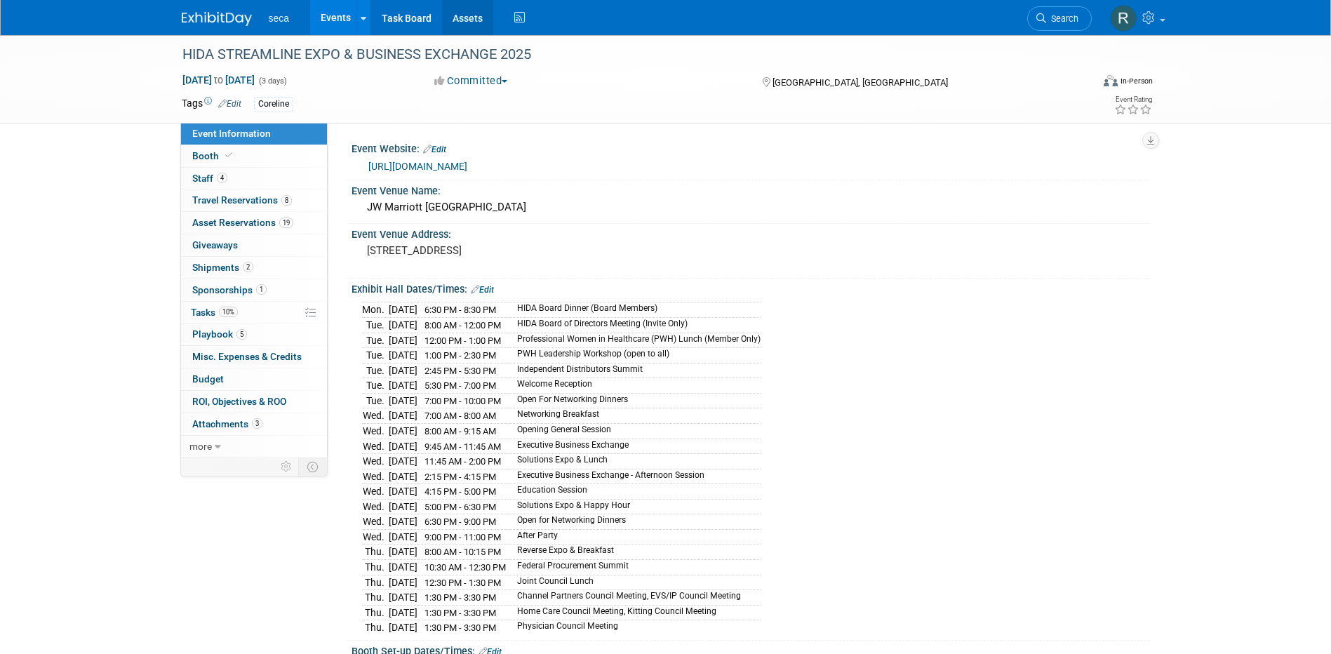
click at [476, 13] on link "Assets" at bounding box center [467, 17] width 51 height 35
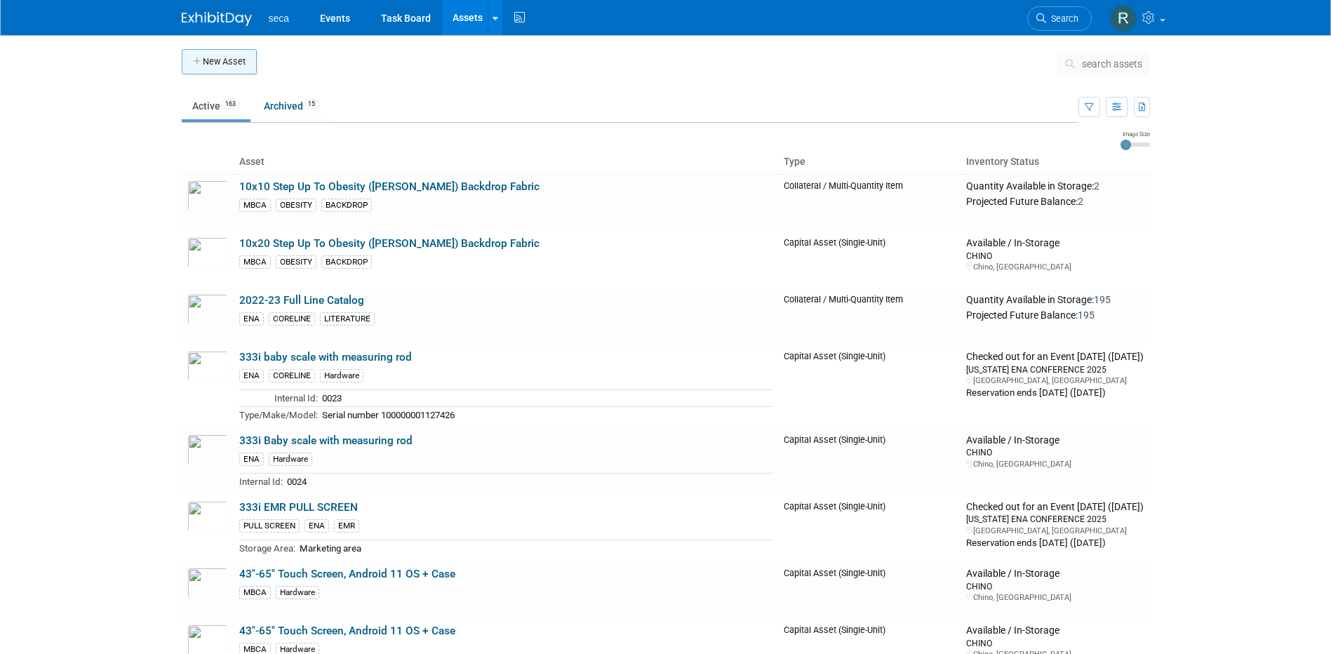
click at [236, 66] on button "New Asset" at bounding box center [219, 61] width 75 height 25
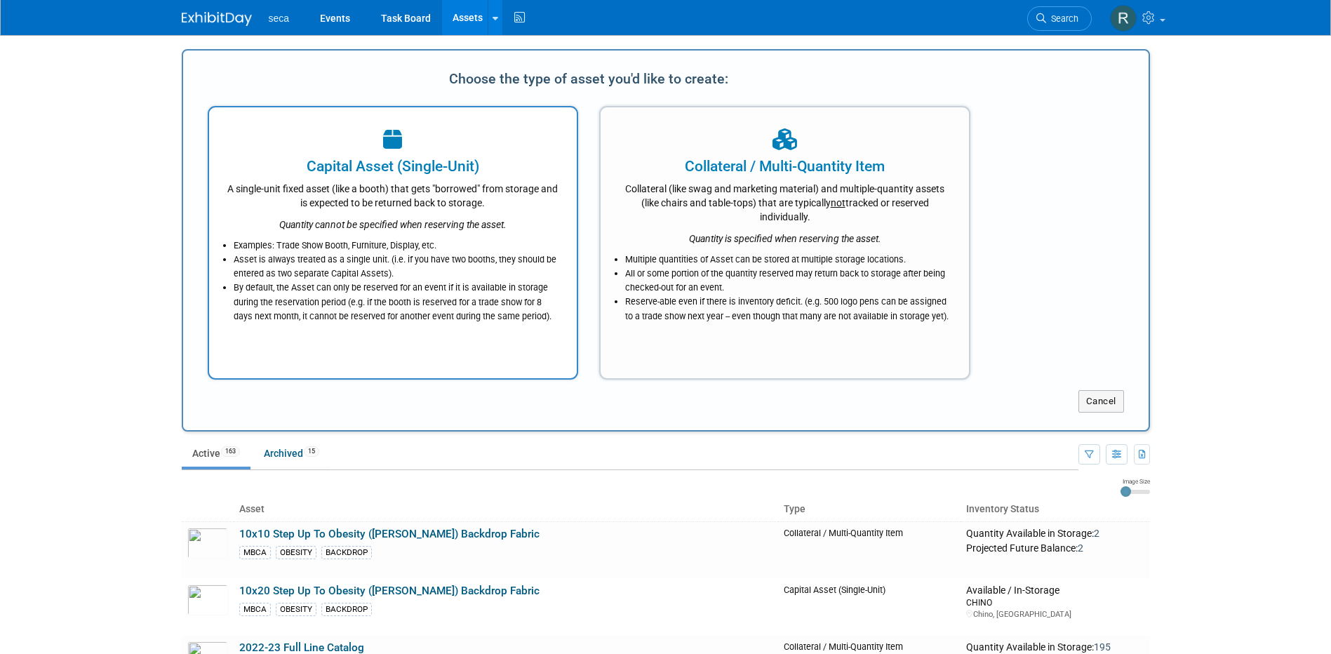
click at [342, 200] on div "A single-unit fixed asset (like a booth) that gets "borrowed" from storage and …" at bounding box center [393, 193] width 333 height 33
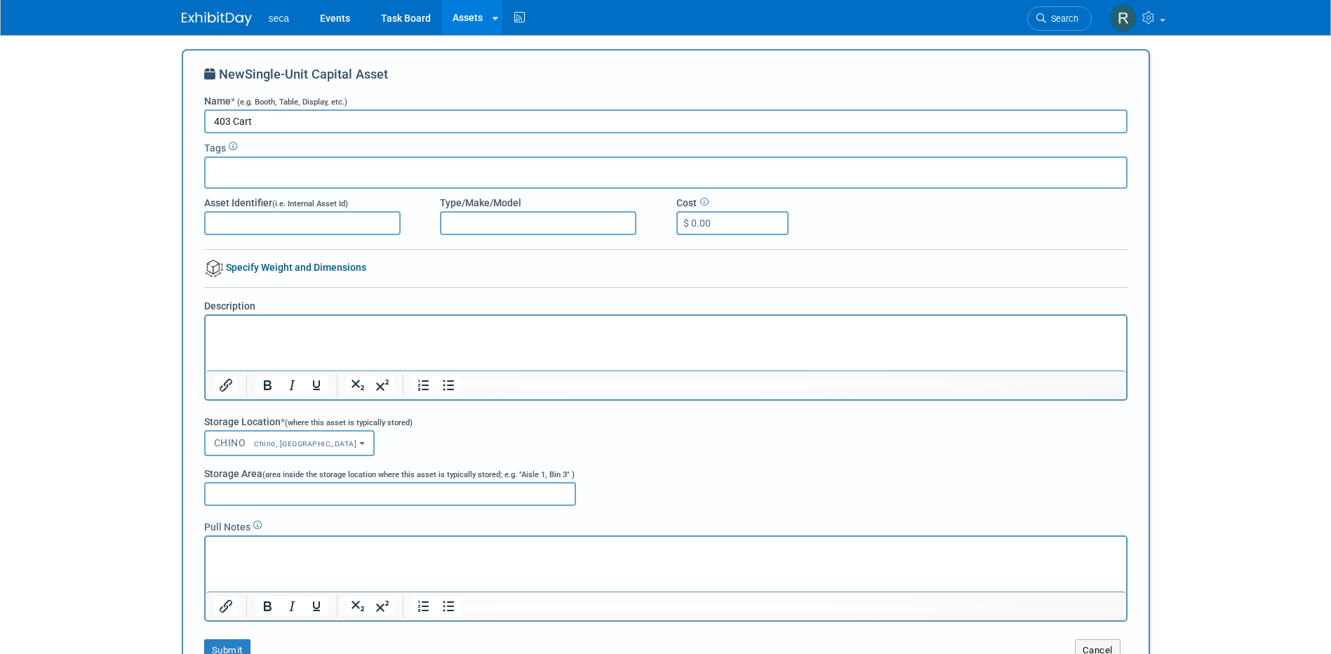
type input "403 Cart"
click at [255, 163] on input "text" at bounding box center [267, 170] width 112 height 14
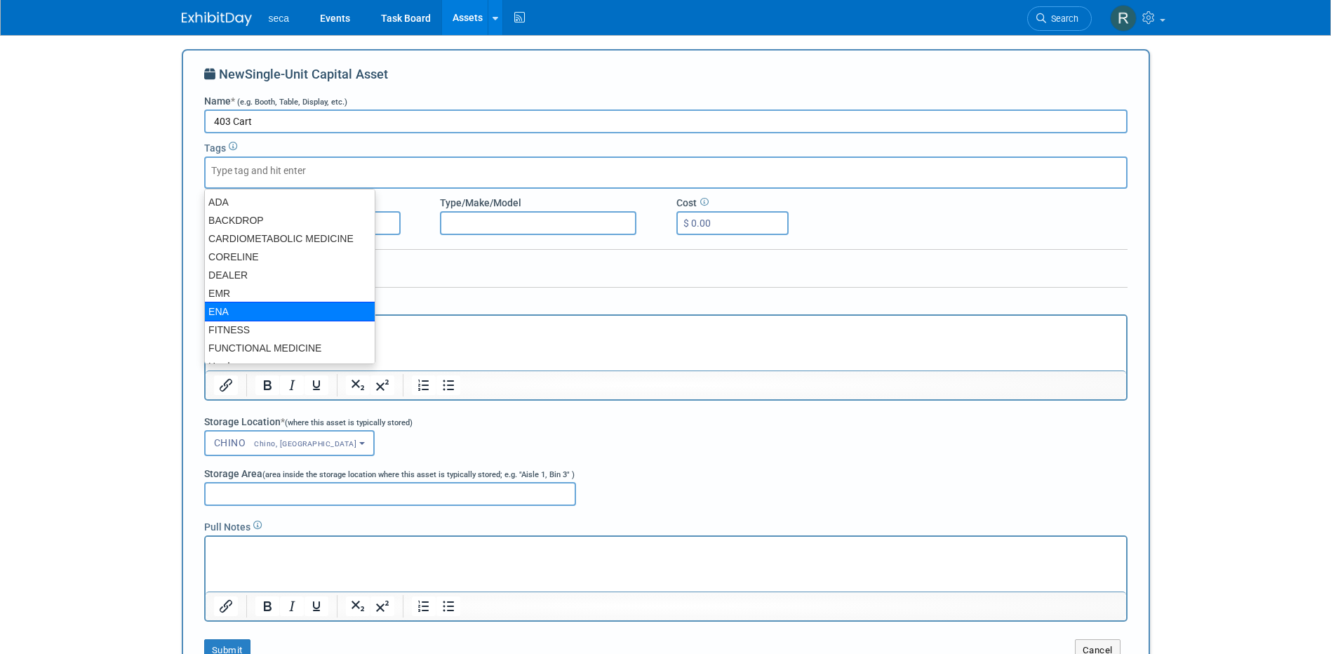
click at [232, 305] on div "ENA" at bounding box center [289, 312] width 171 height 20
type input "ENA"
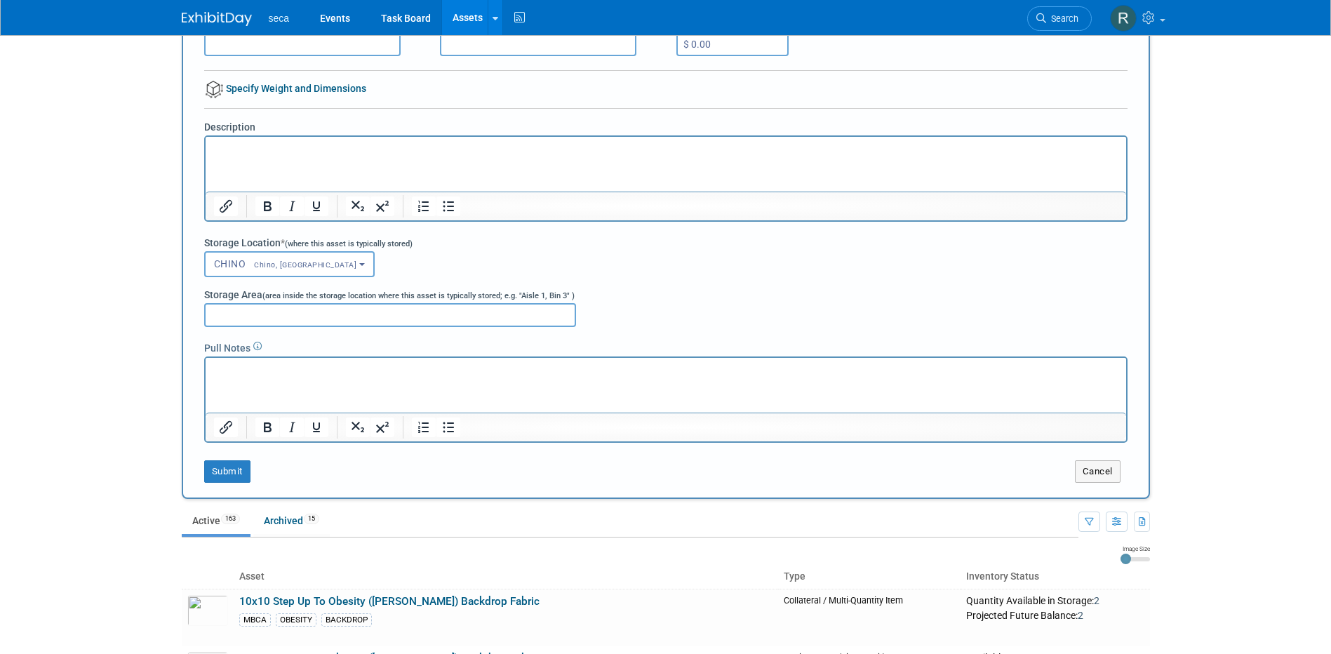
scroll to position [210, 0]
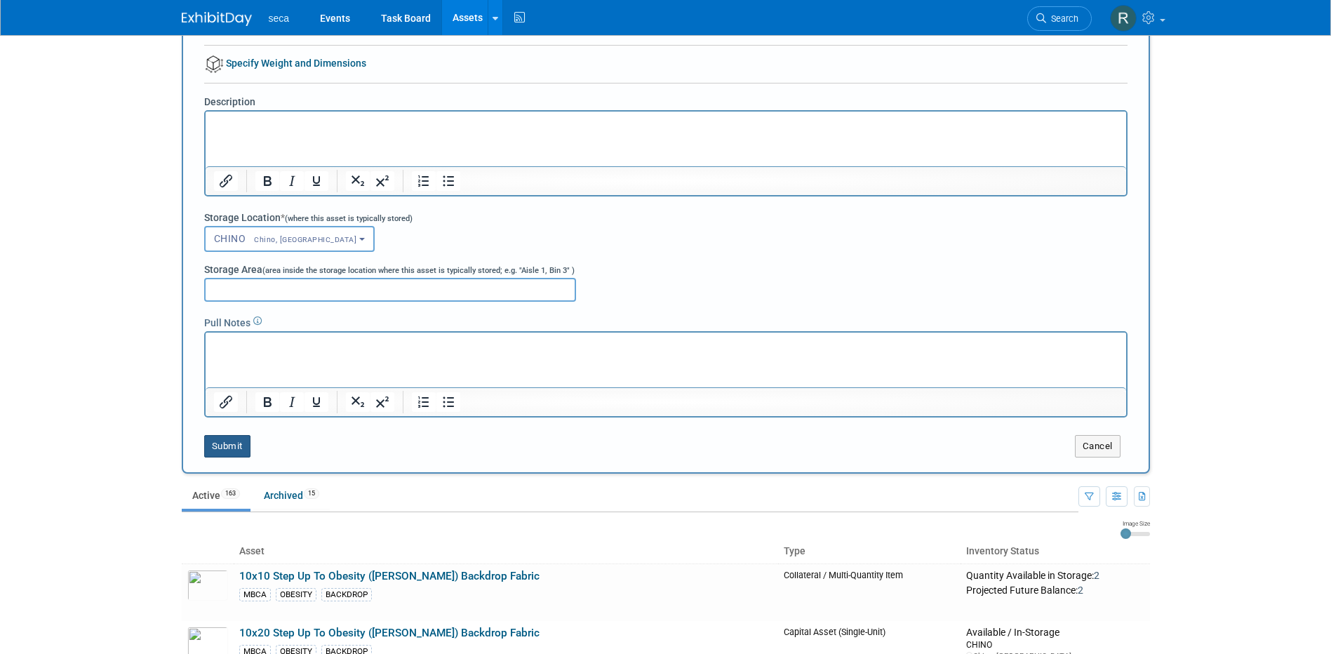
click at [228, 443] on button "Submit" at bounding box center [227, 446] width 46 height 22
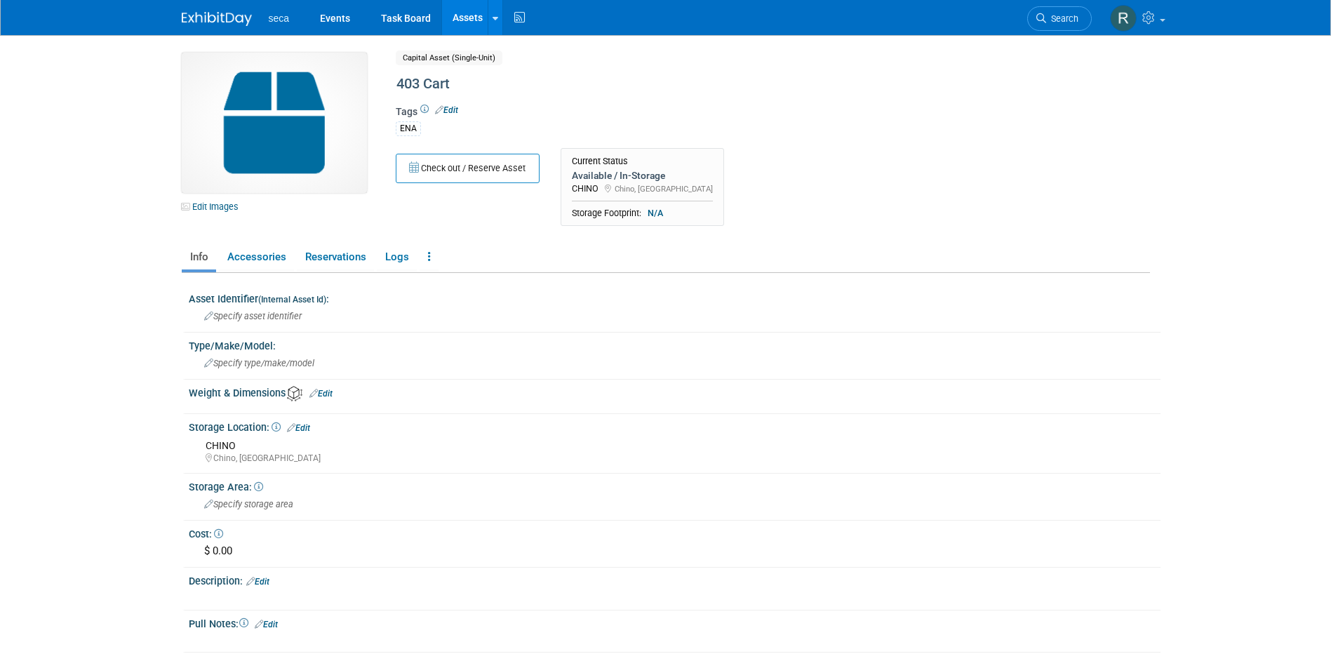
click at [464, 20] on link "Assets" at bounding box center [467, 17] width 51 height 35
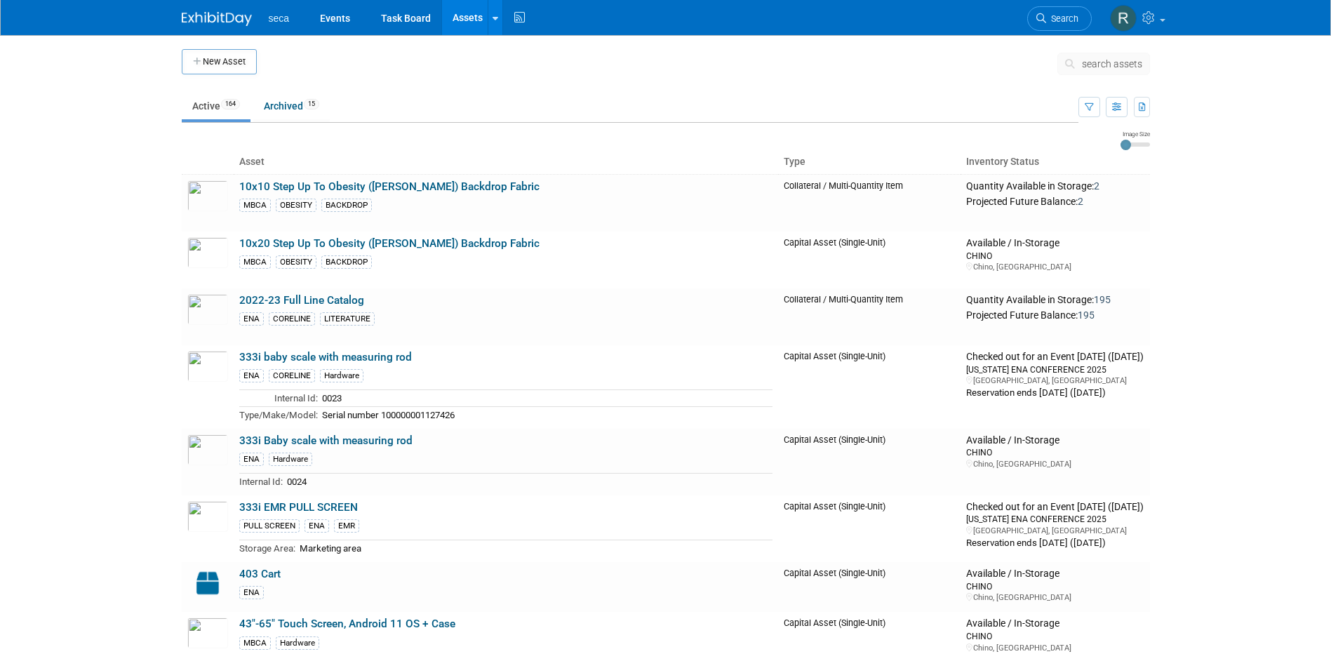
click at [224, 54] on button "New Asset" at bounding box center [219, 61] width 75 height 25
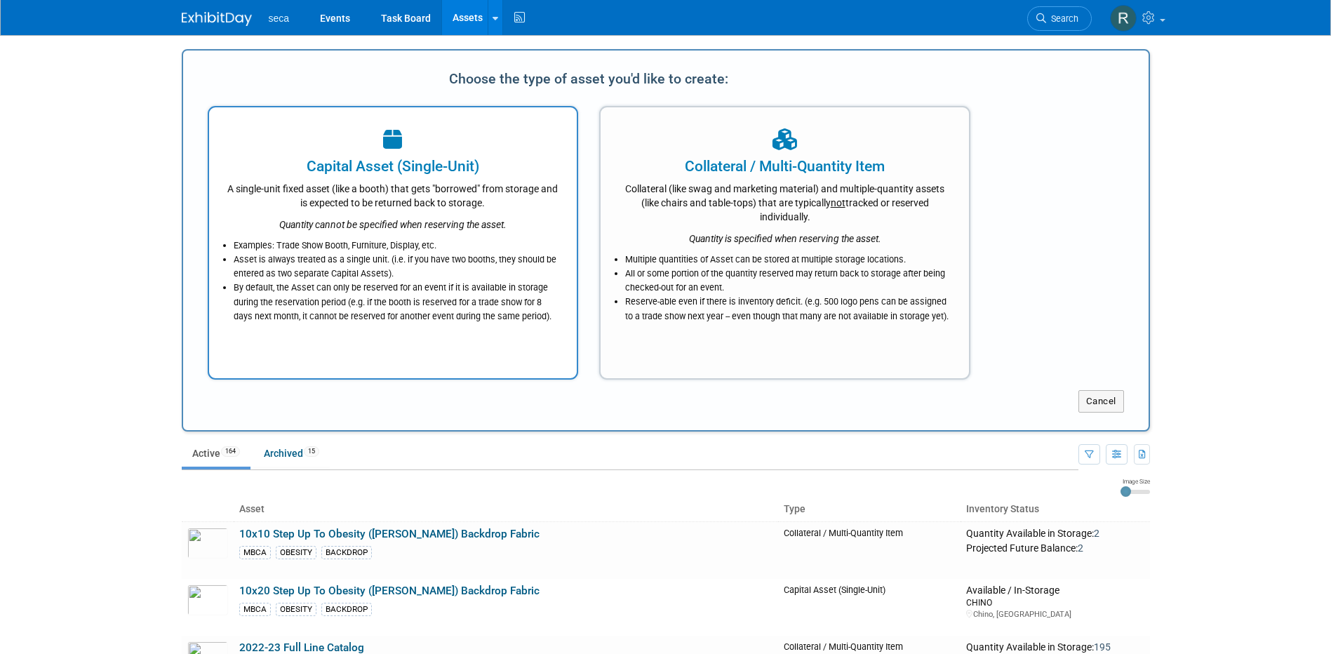
click at [323, 157] on div "Capital Asset (Single-Unit)" at bounding box center [393, 166] width 333 height 21
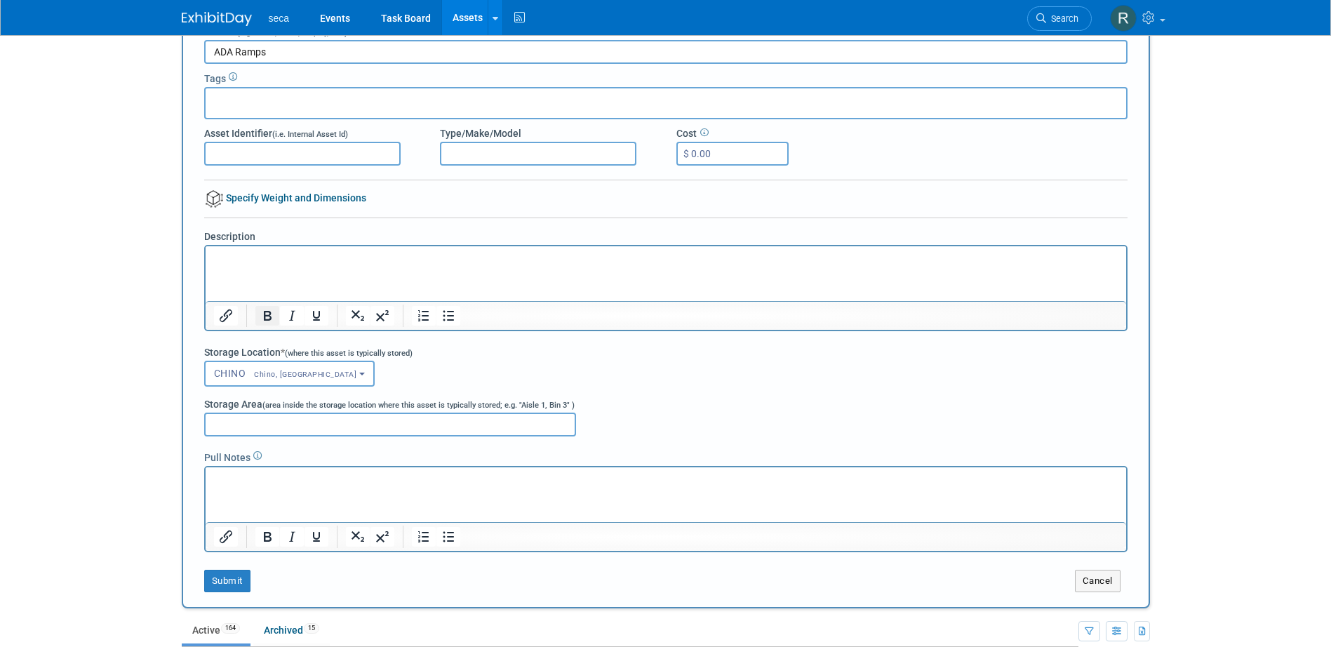
scroll to position [70, 0]
type input "ADA Ramps"
click at [264, 91] on div at bounding box center [665, 102] width 923 height 32
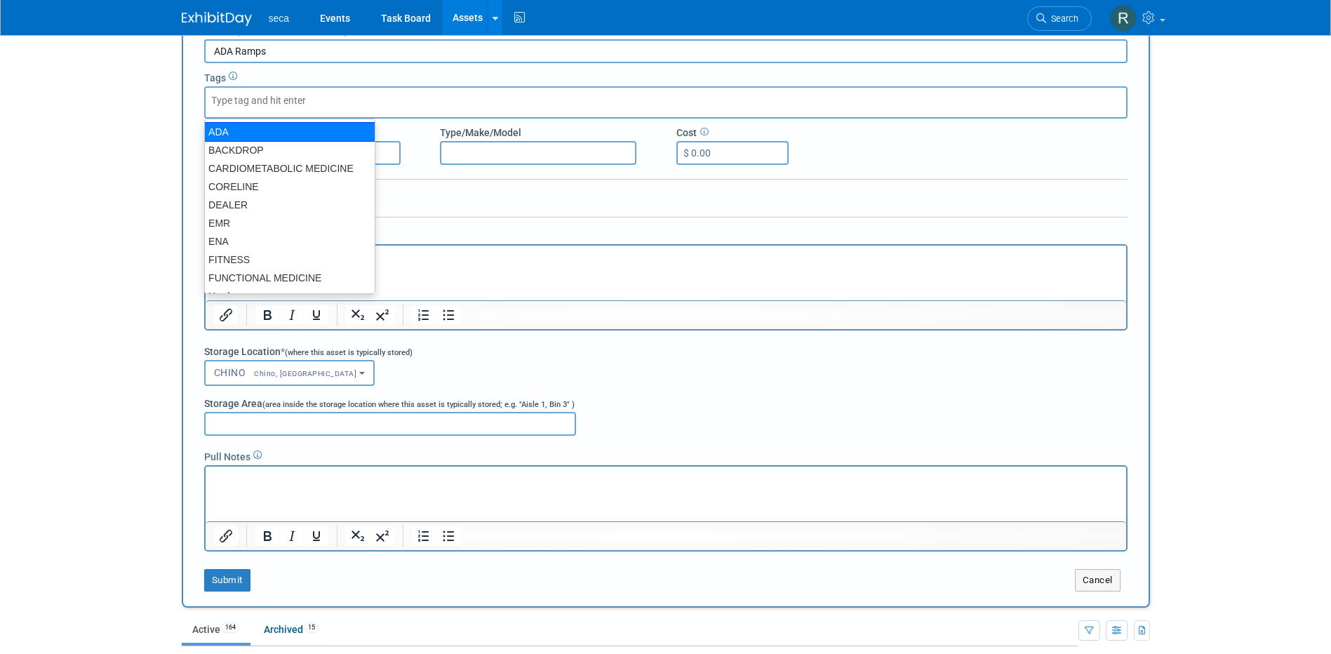
click at [267, 131] on div "ADA" at bounding box center [289, 132] width 171 height 20
type input "ADA"
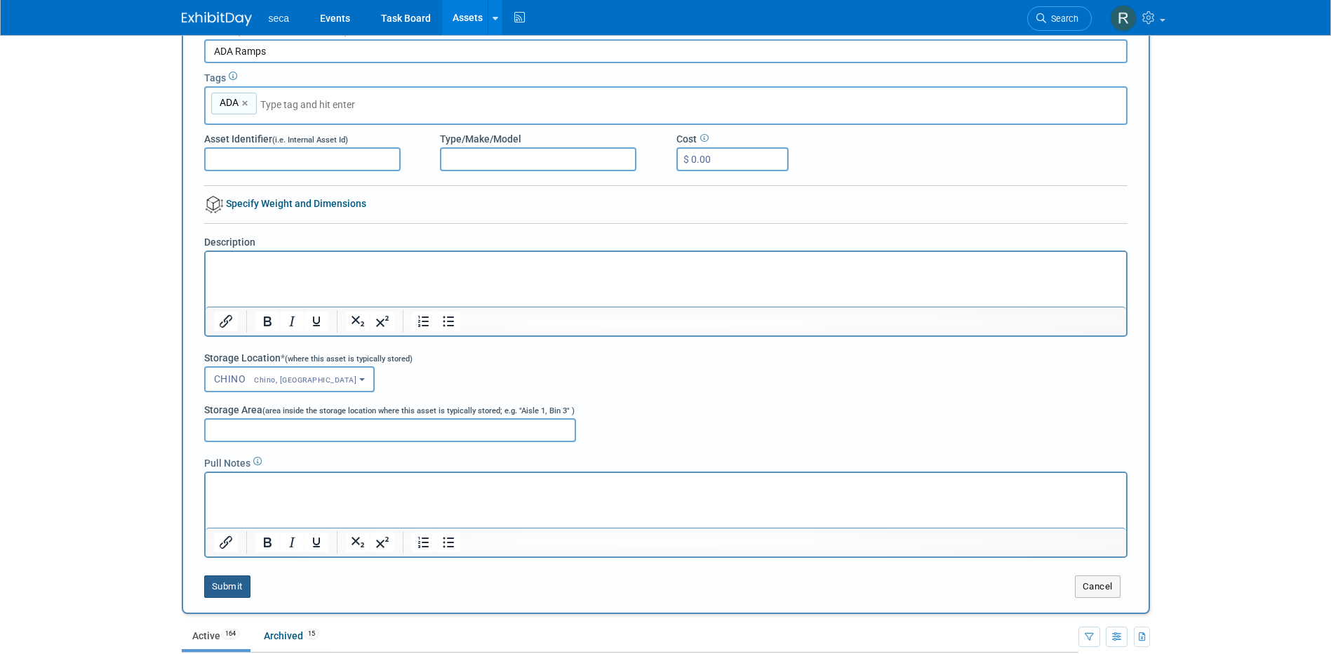
click at [220, 584] on button "Submit" at bounding box center [227, 586] width 46 height 22
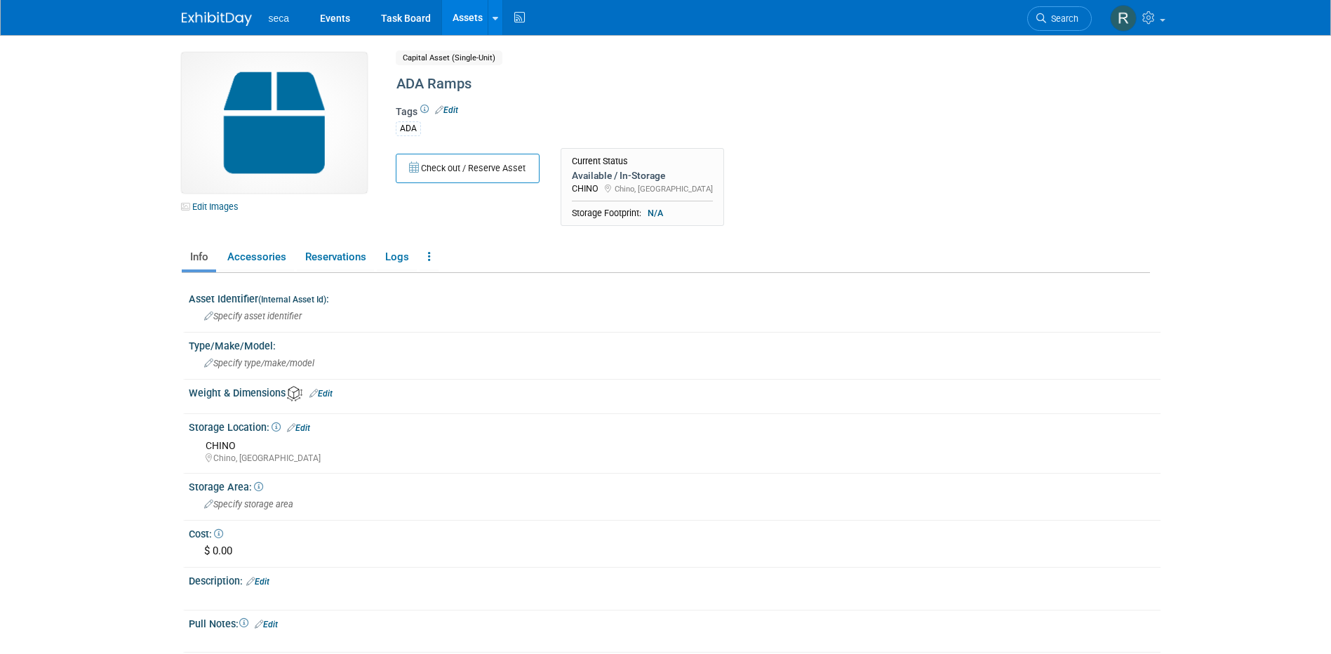
click at [460, 12] on link "Assets" at bounding box center [467, 17] width 51 height 35
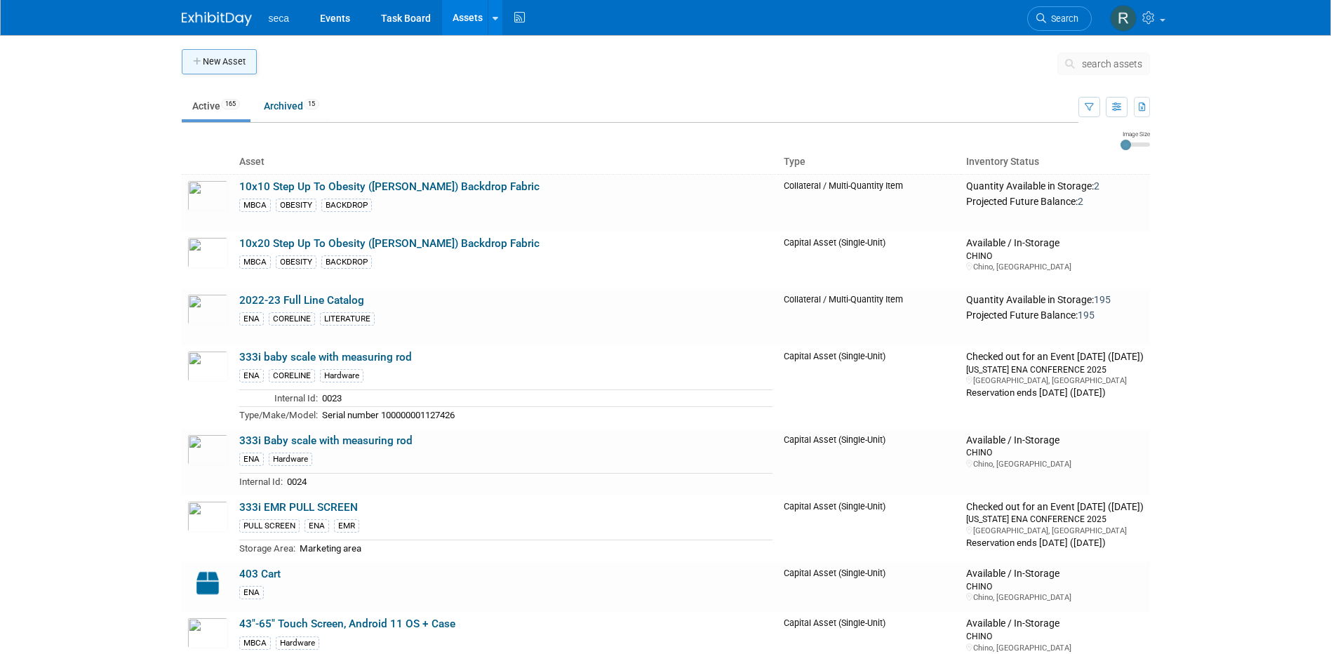
click at [232, 66] on button "New Asset" at bounding box center [219, 61] width 75 height 25
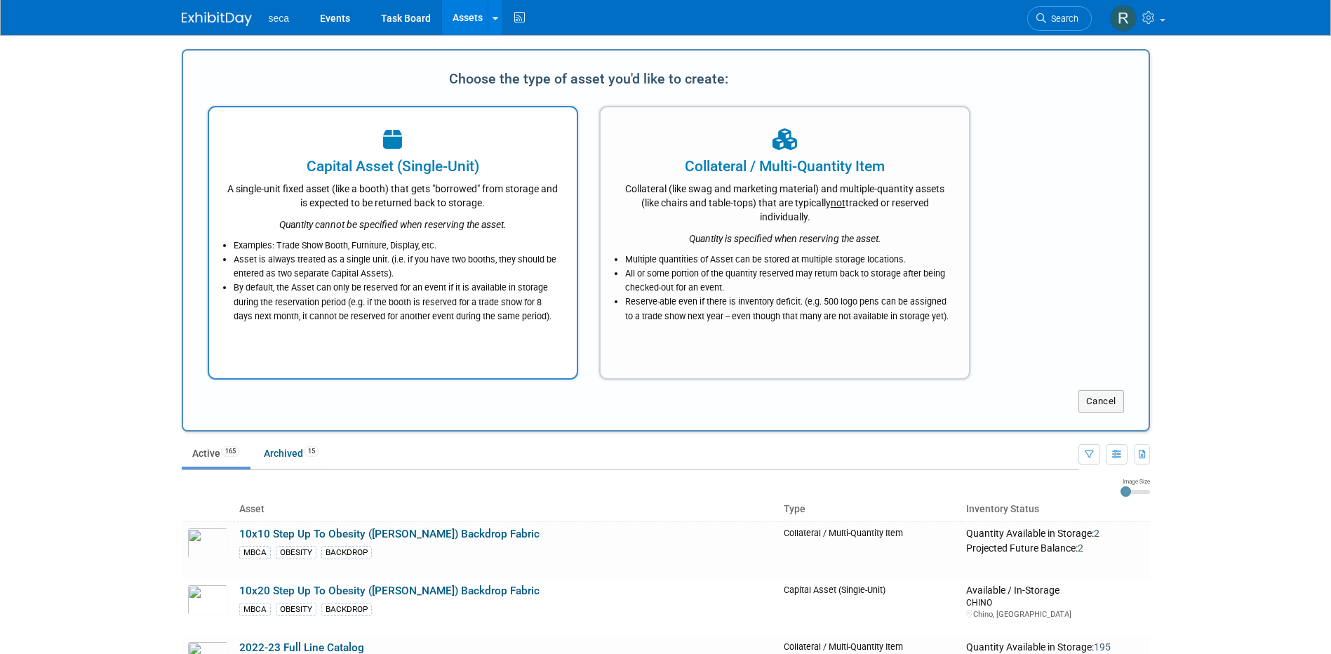
click at [336, 189] on div "A single-unit fixed asset (like a booth) that gets "borrowed" from storage and …" at bounding box center [393, 193] width 333 height 33
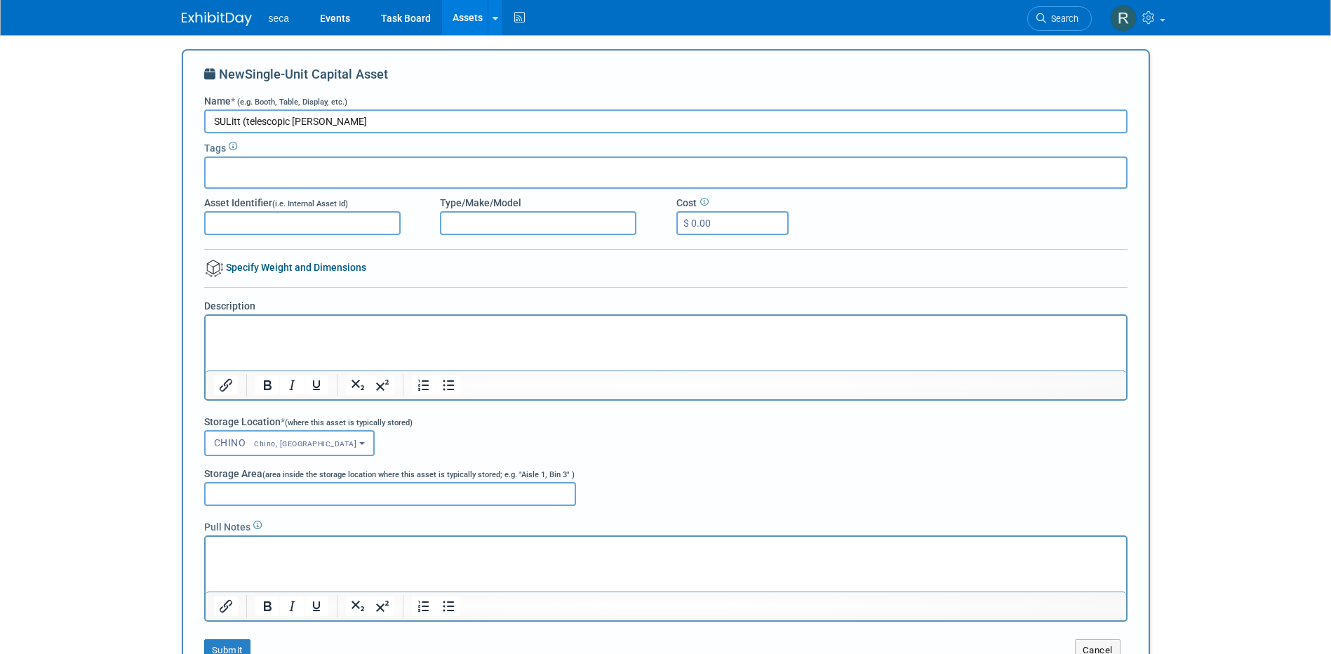
click at [248, 121] on input "SULitt (telescopic [PERSON_NAME]" at bounding box center [665, 121] width 923 height 24
click at [359, 120] on input "SULitt (Telescopic [PERSON_NAME]" at bounding box center [665, 121] width 923 height 24
type input "SULitt (Telescopic [PERSON_NAME])"
click at [369, 171] on div at bounding box center [665, 172] width 923 height 32
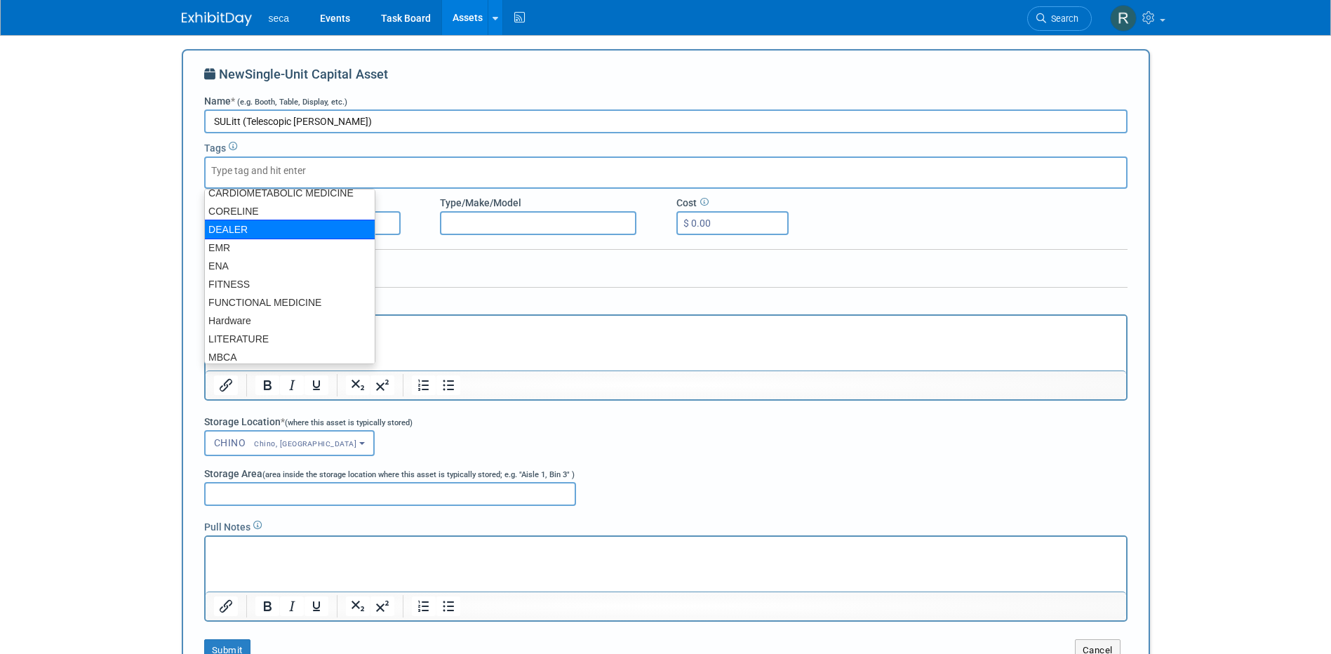
scroll to position [70, 0]
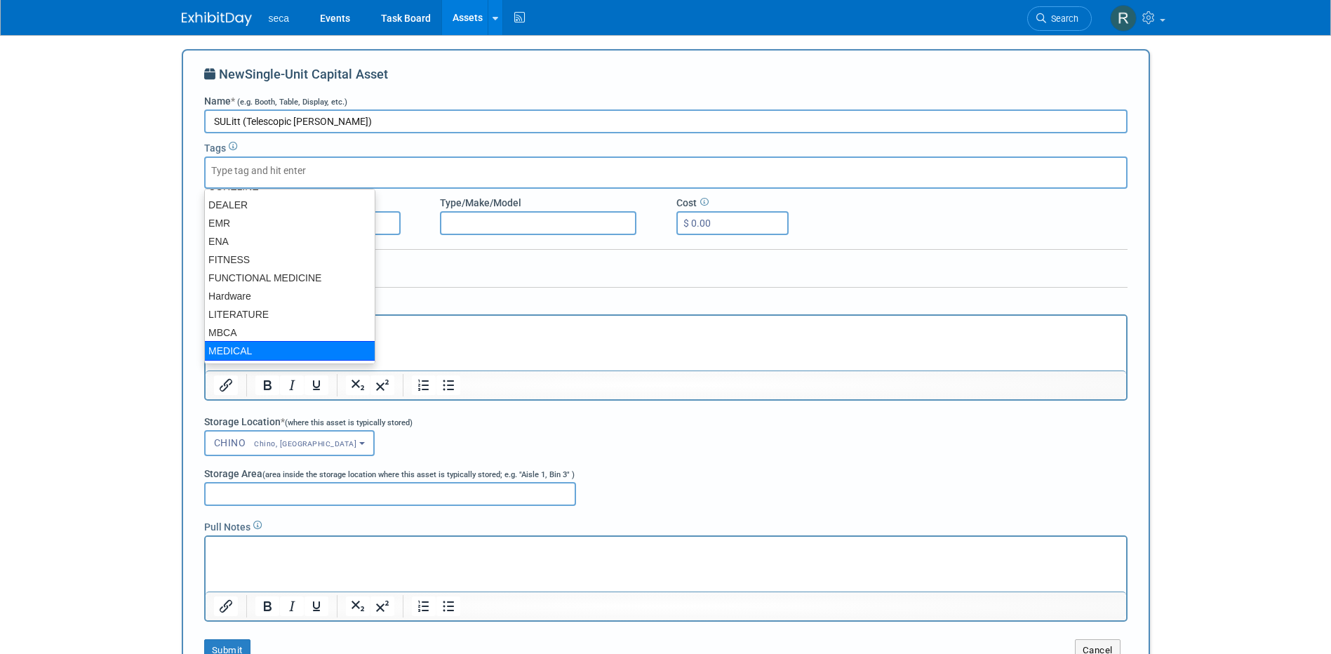
click at [255, 347] on div "MEDICAL" at bounding box center [289, 351] width 171 height 20
type input "MEDICAL"
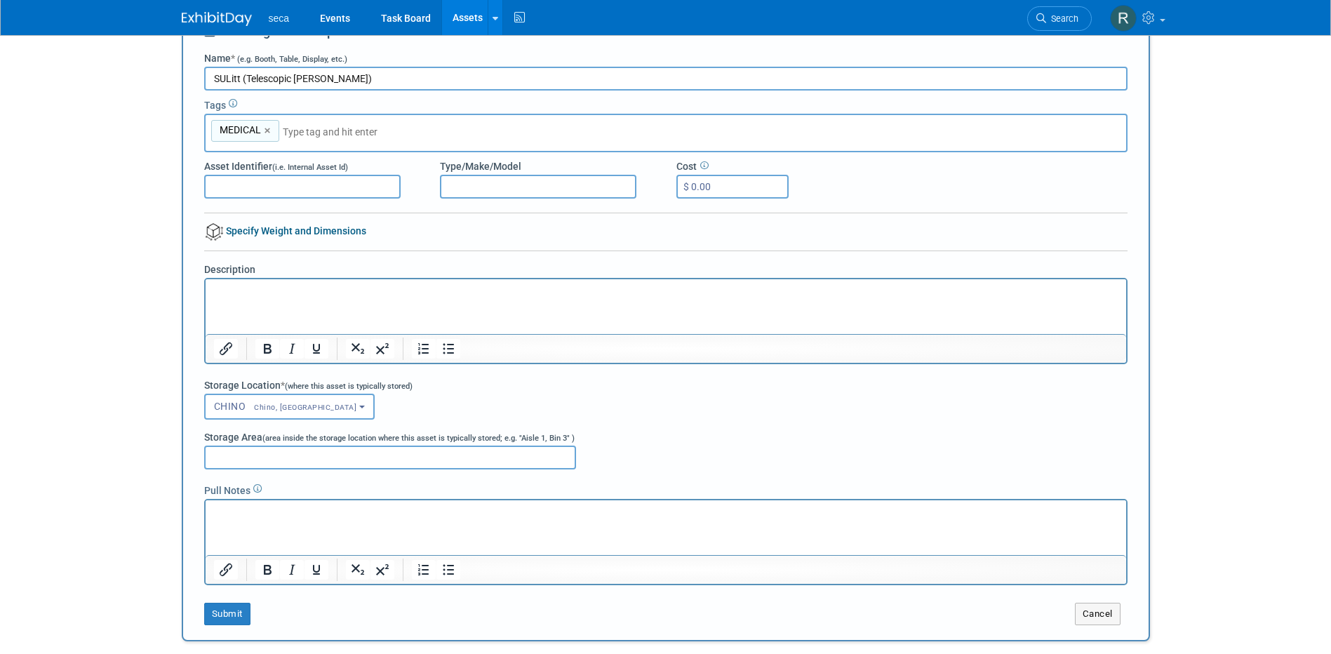
scroll to position [210, 0]
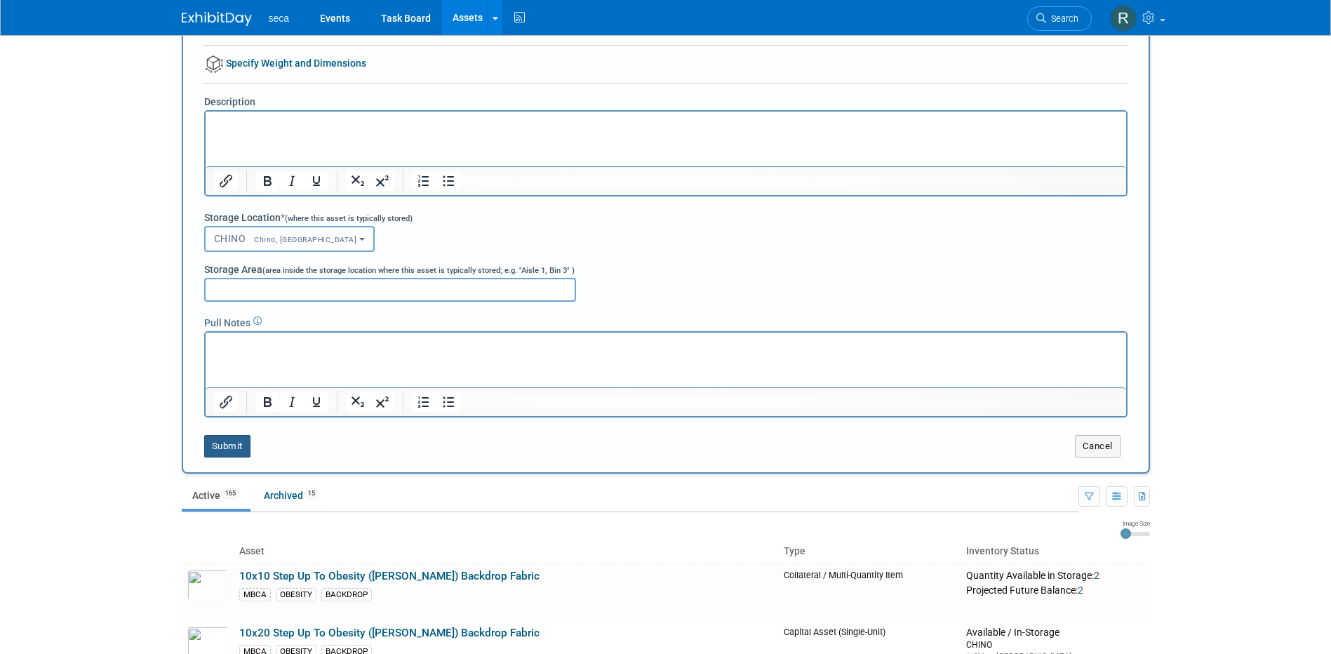
click at [233, 447] on button "Submit" at bounding box center [227, 446] width 46 height 22
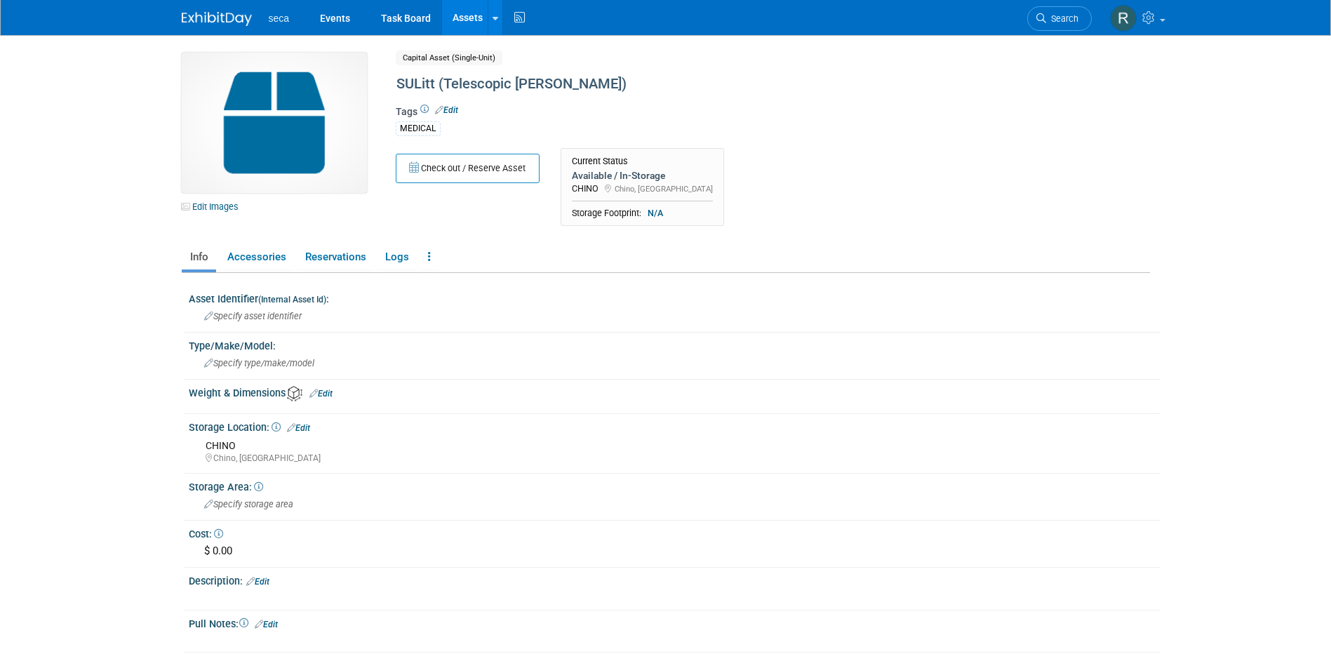
click at [466, 18] on link "Assets" at bounding box center [467, 17] width 51 height 35
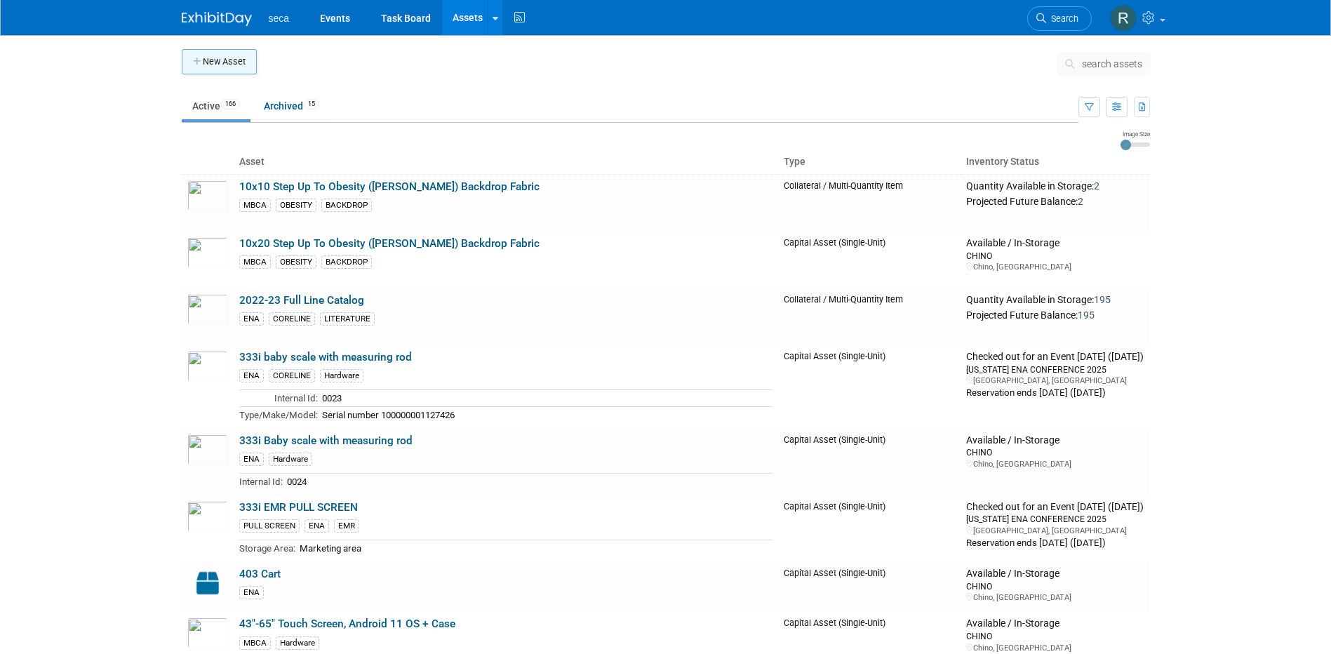
click at [228, 55] on button "New Asset" at bounding box center [219, 61] width 75 height 25
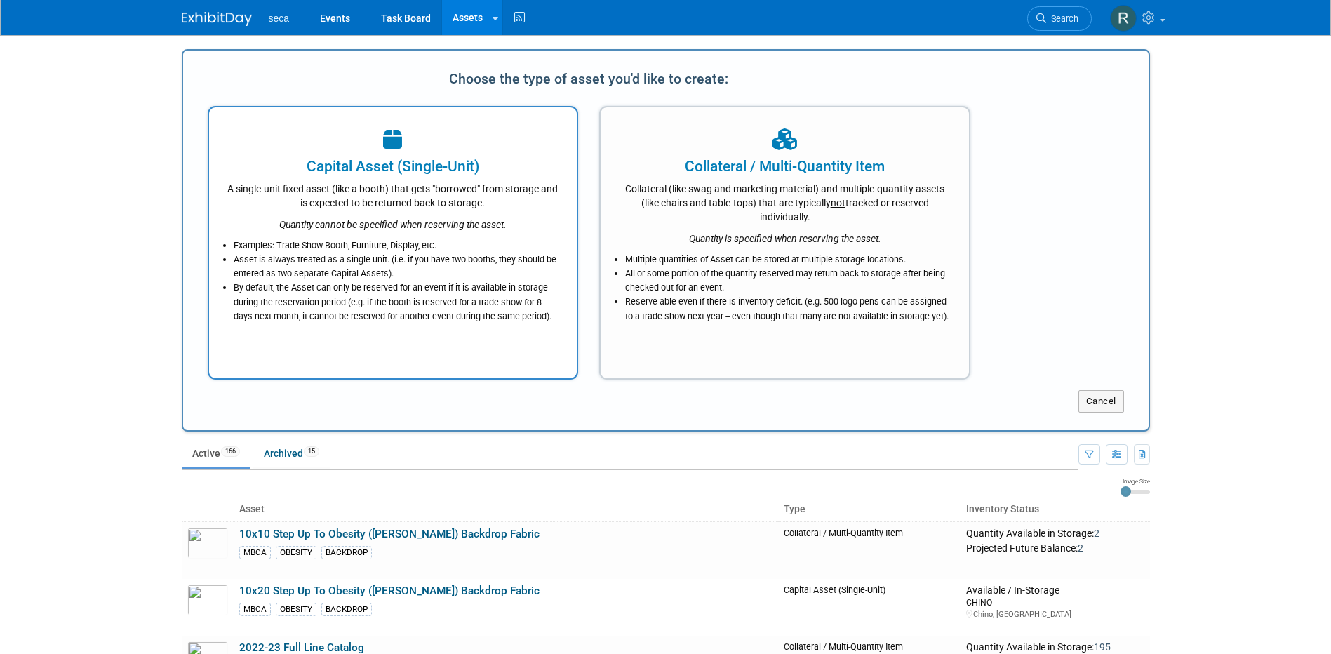
click at [346, 159] on div "Capital Asset (Single-Unit)" at bounding box center [393, 166] width 333 height 21
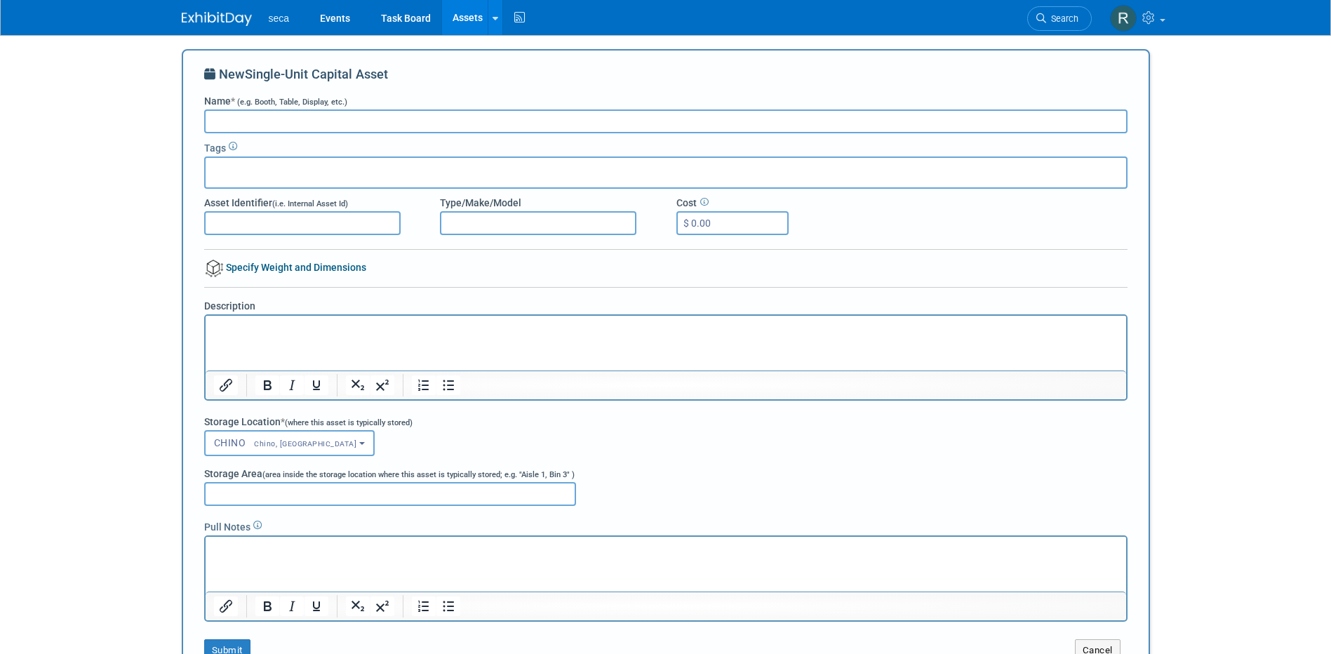
click at [340, 123] on input "Name * (e.g. Booth, Table, Display, etc.)" at bounding box center [665, 121] width 923 height 24
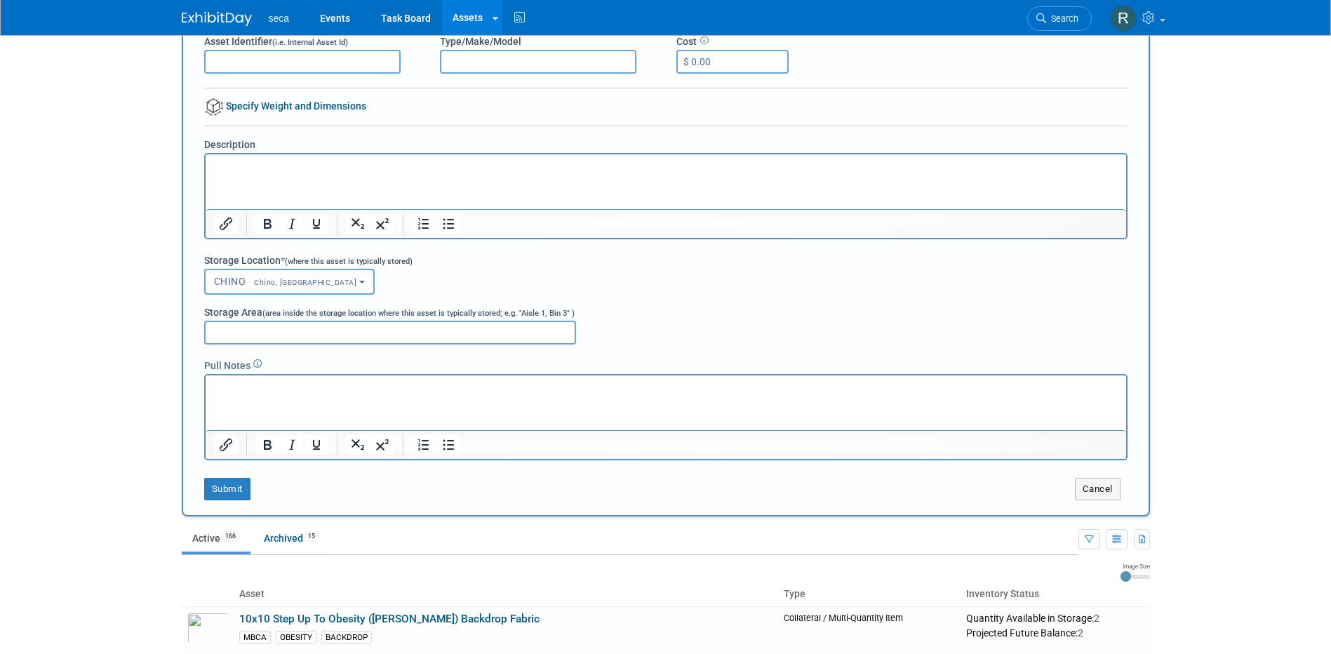
scroll to position [210, 0]
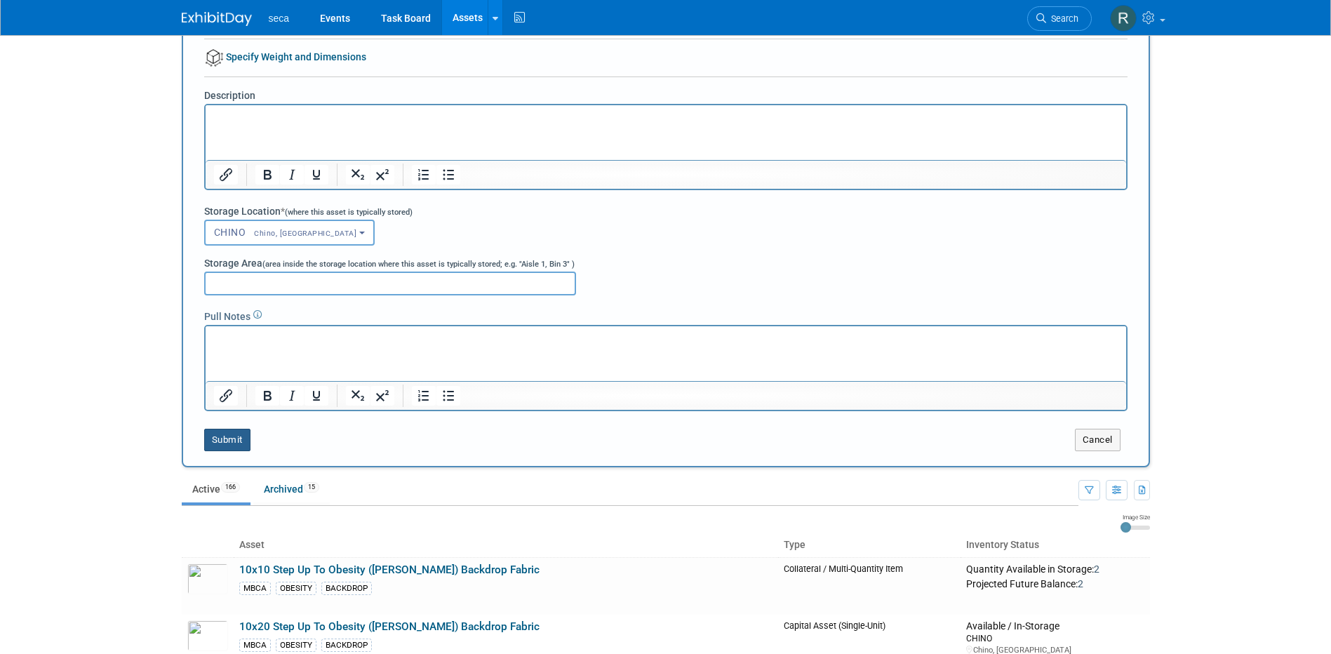
type input "10x10 Backdrop Frame"
click at [221, 441] on button "Submit" at bounding box center [227, 440] width 46 height 22
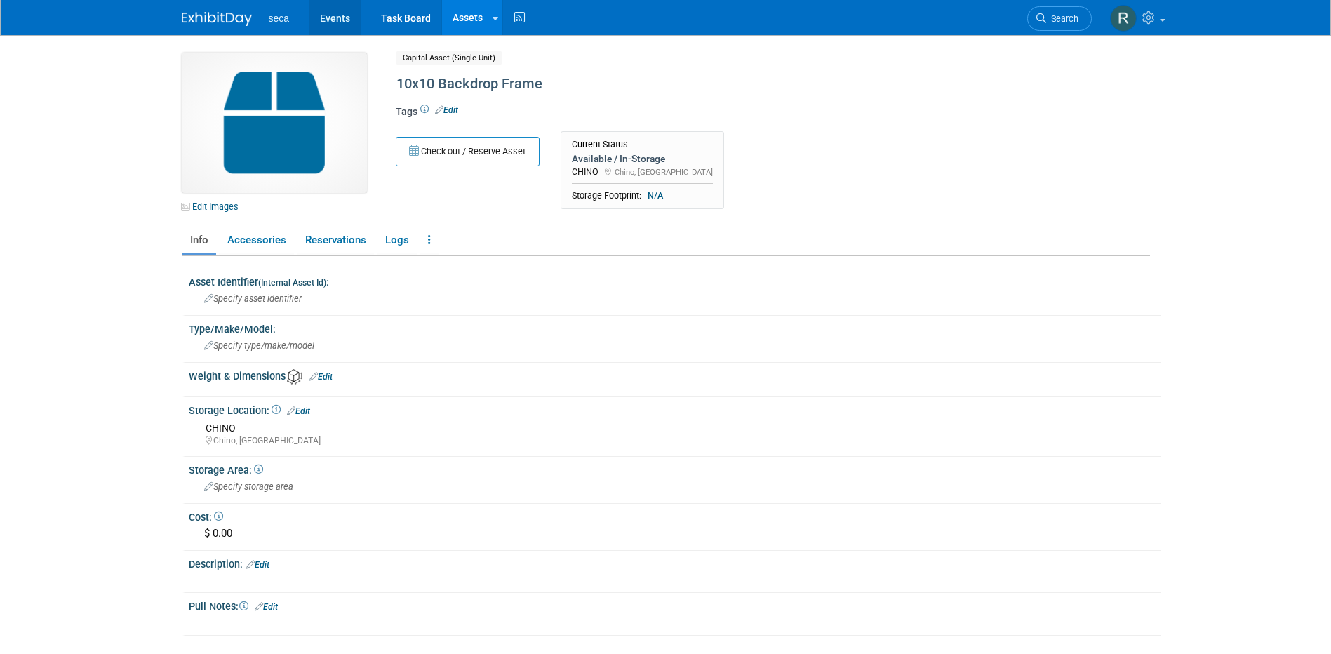
click at [340, 18] on link "Events" at bounding box center [334, 17] width 51 height 35
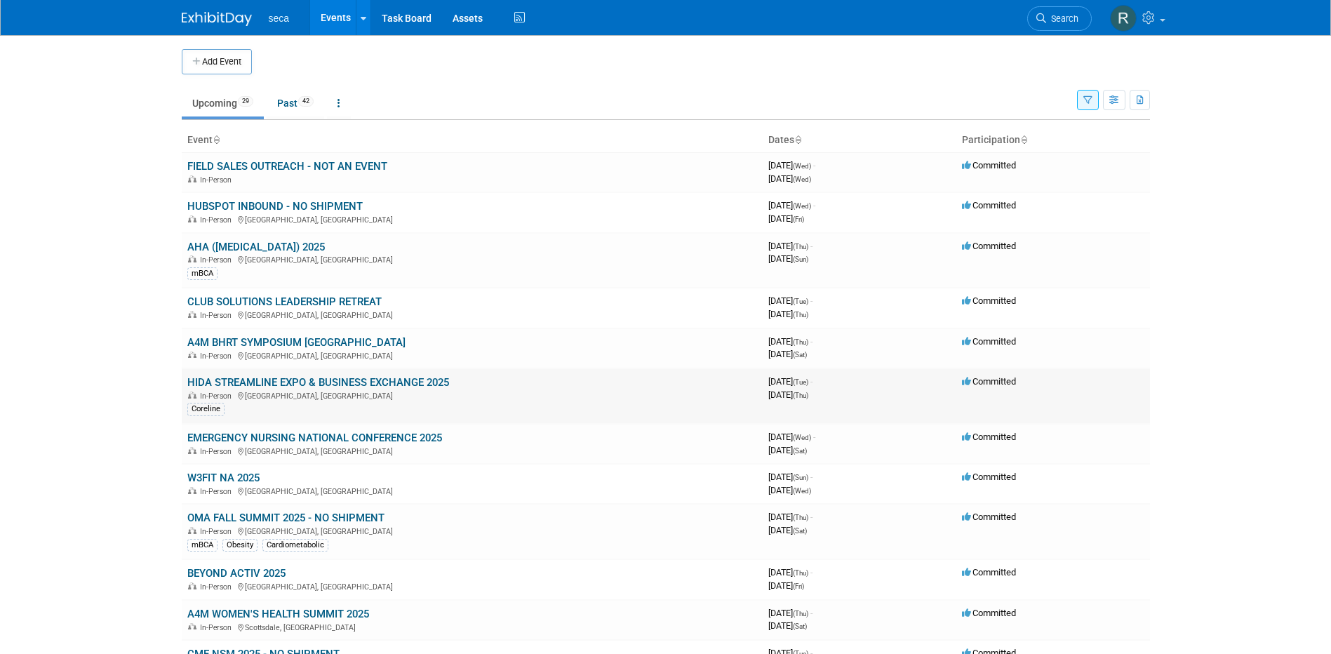
click at [265, 380] on link "HIDA STREAMLINE EXPO & BUSINESS EXCHANGE 2025" at bounding box center [318, 382] width 262 height 13
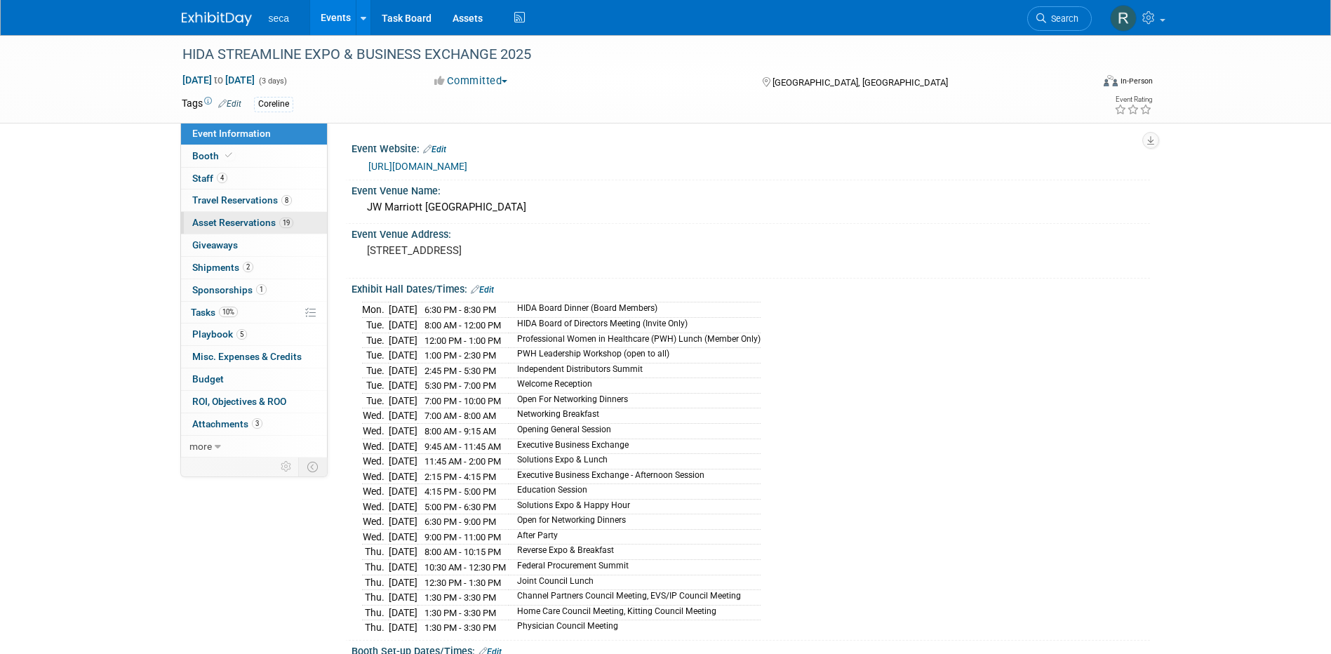
click at [243, 220] on span "Asset Reservations 19" at bounding box center [242, 222] width 101 height 11
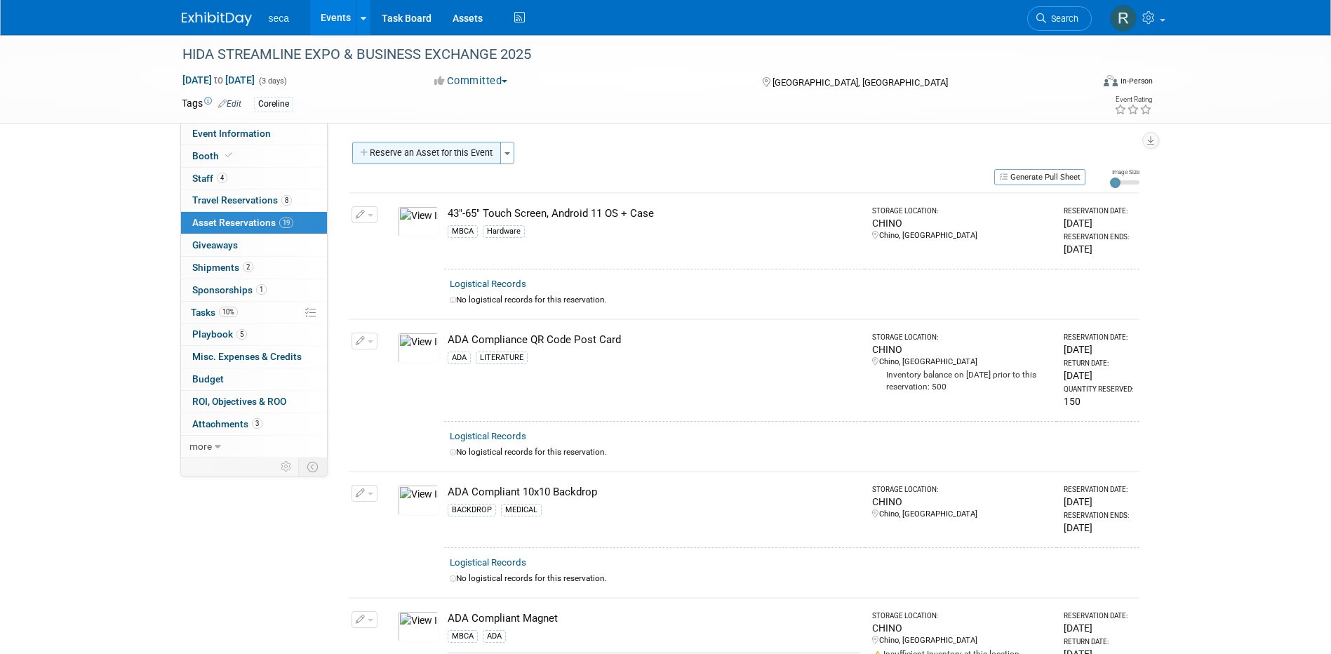
click at [441, 146] on button "Reserve an Asset for this Event" at bounding box center [426, 153] width 149 height 22
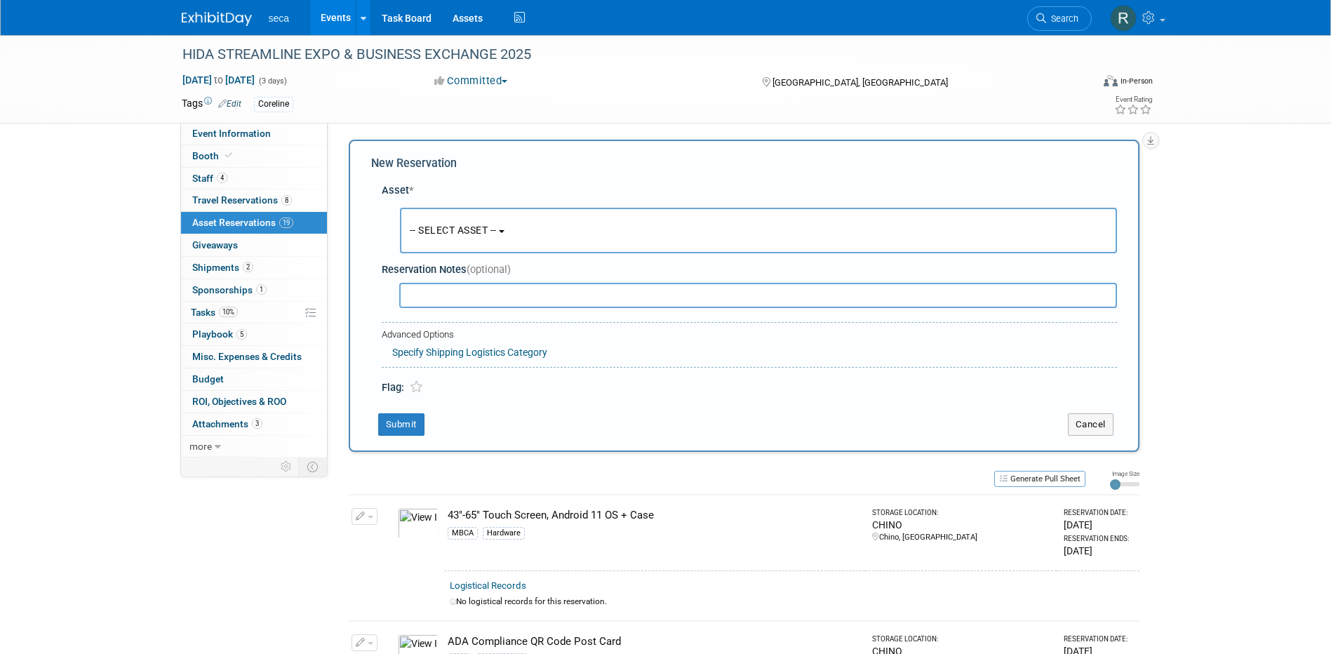
scroll to position [13, 0]
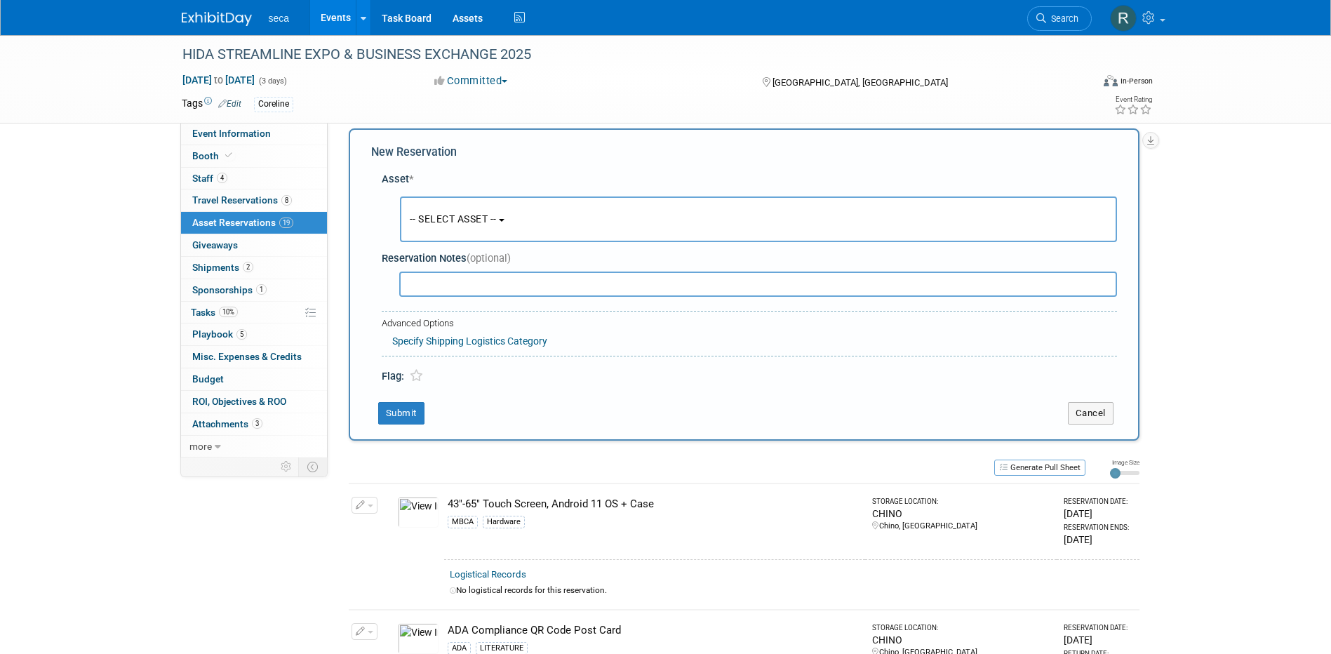
click at [438, 218] on span "-- SELECT ASSET --" at bounding box center [453, 218] width 87 height 11
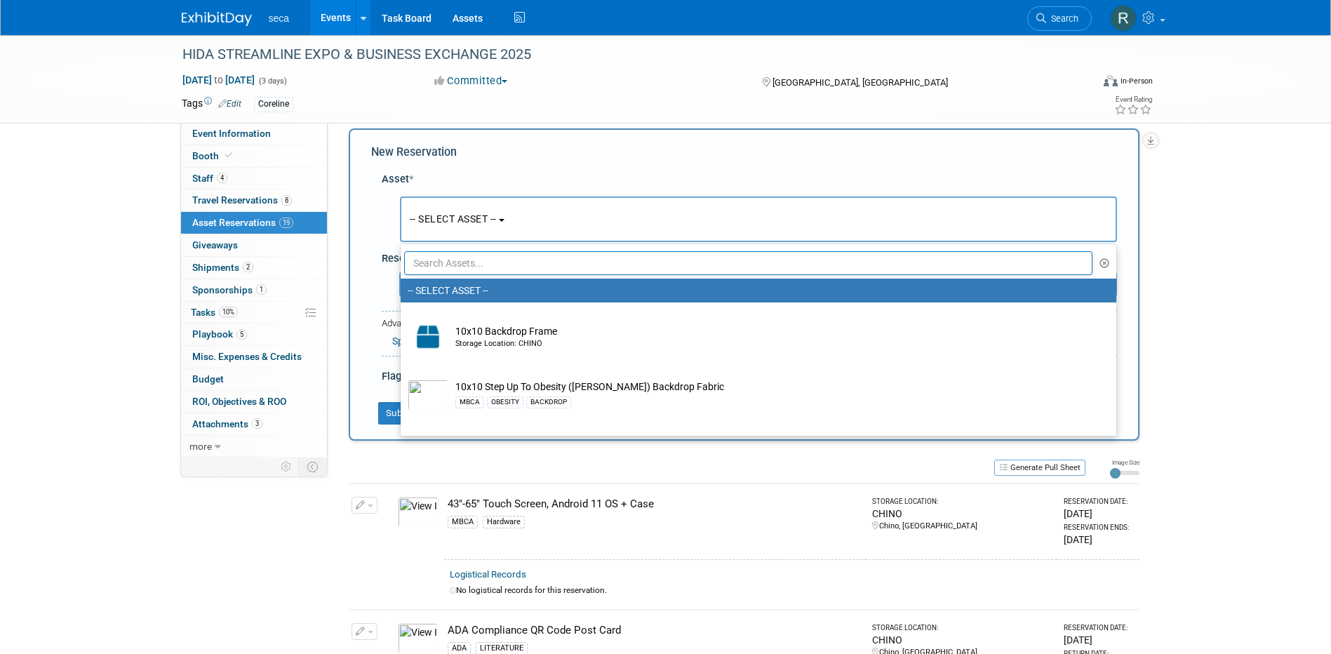
click at [439, 264] on input "text" at bounding box center [748, 263] width 689 height 24
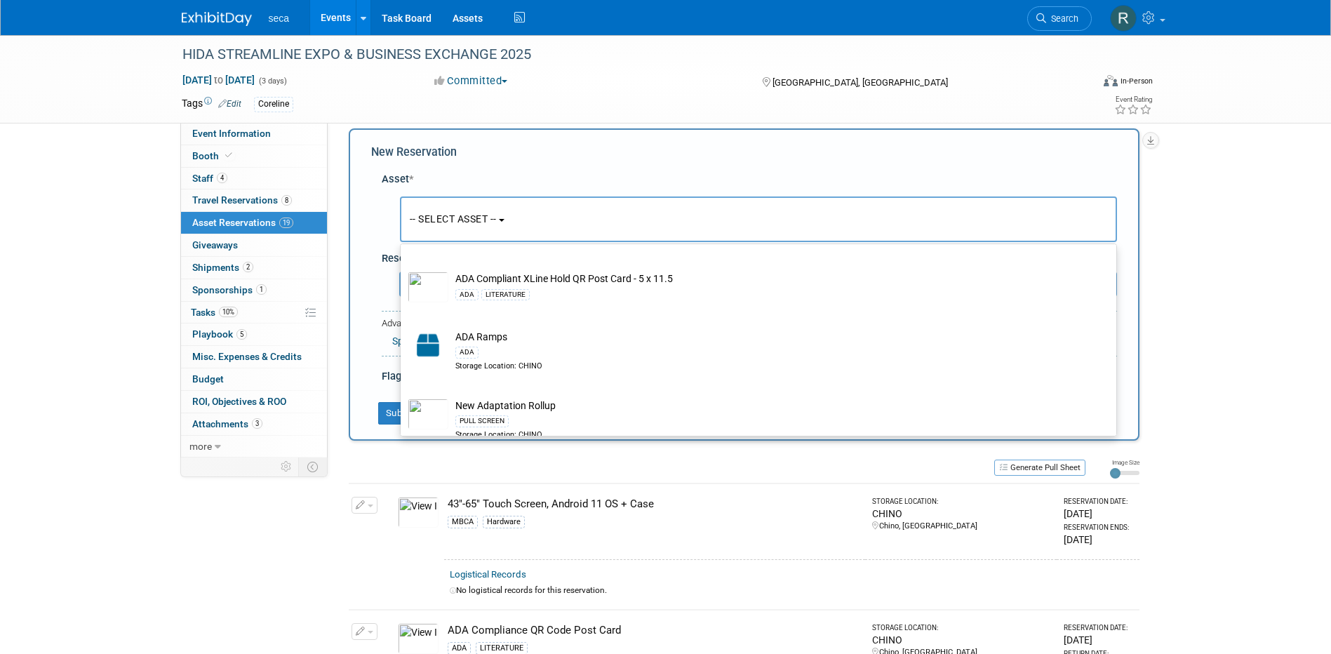
scroll to position [351, 0]
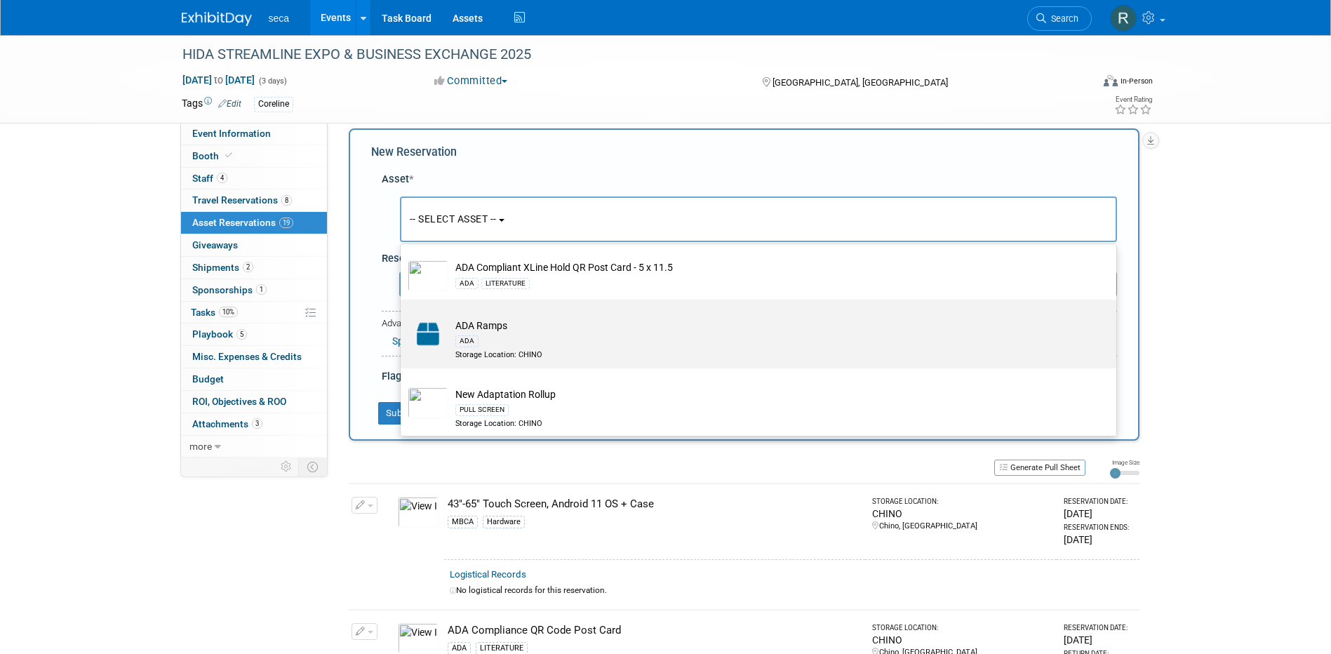
type input "ADA"
click at [490, 328] on td "ADA Ramps ADA Storage Location: CHINO" at bounding box center [768, 339] width 640 height 41
click at [403, 316] on input "ADA Ramps ADA Storage Location: CHINO" at bounding box center [398, 311] width 9 height 9
select select "10729215"
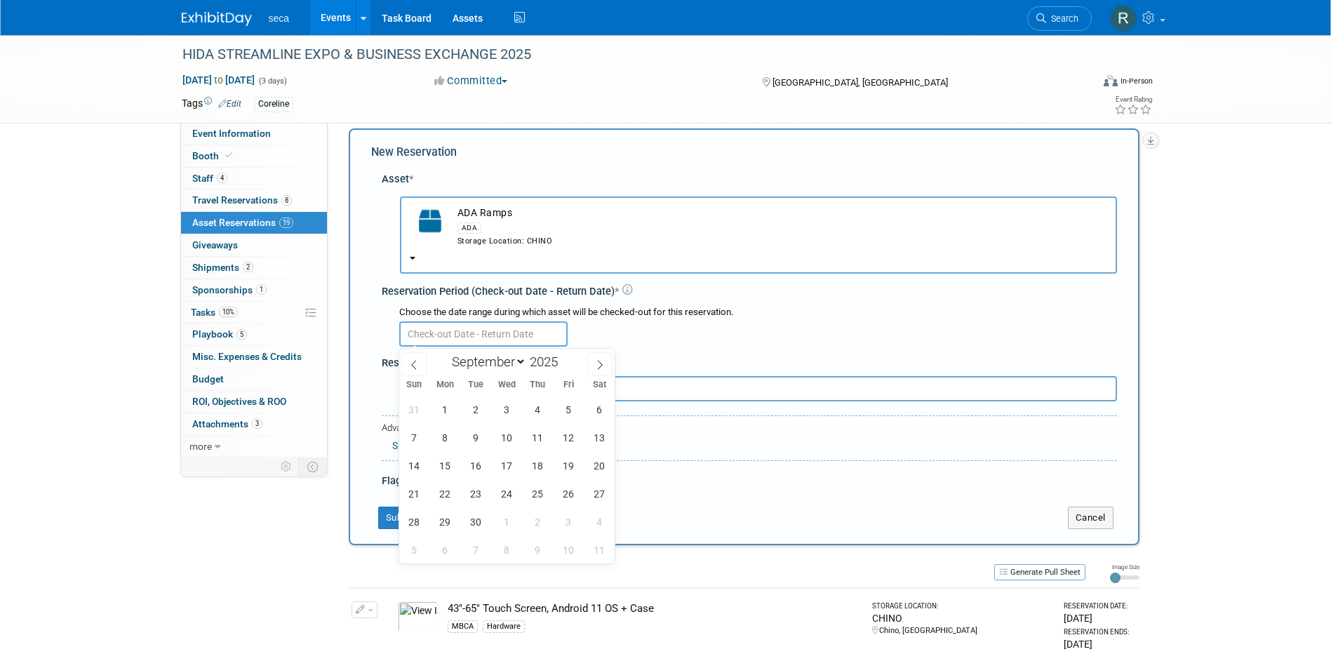
click at [439, 330] on input "text" at bounding box center [483, 333] width 168 height 25
click at [415, 363] on icon at bounding box center [414, 365] width 10 height 10
select select "7"
click at [565, 521] on span "29" at bounding box center [568, 521] width 27 height 27
type input "[DATE]"
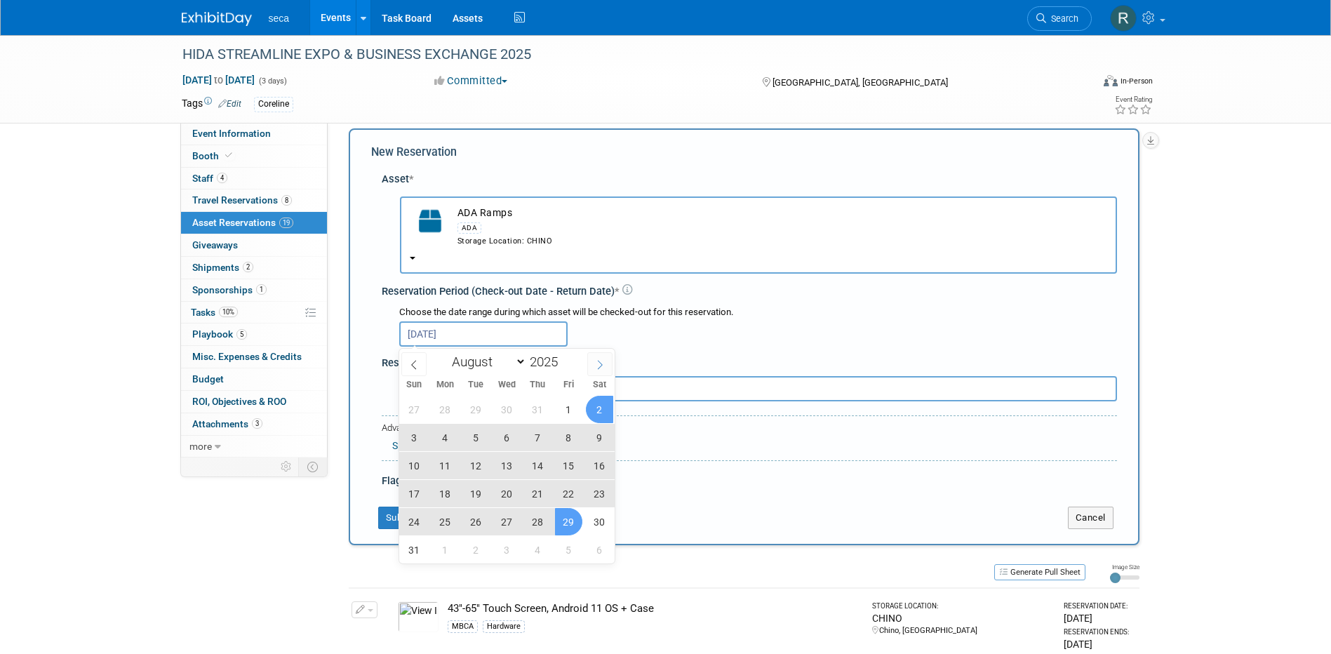
click at [594, 365] on span at bounding box center [599, 364] width 25 height 24
select select "8"
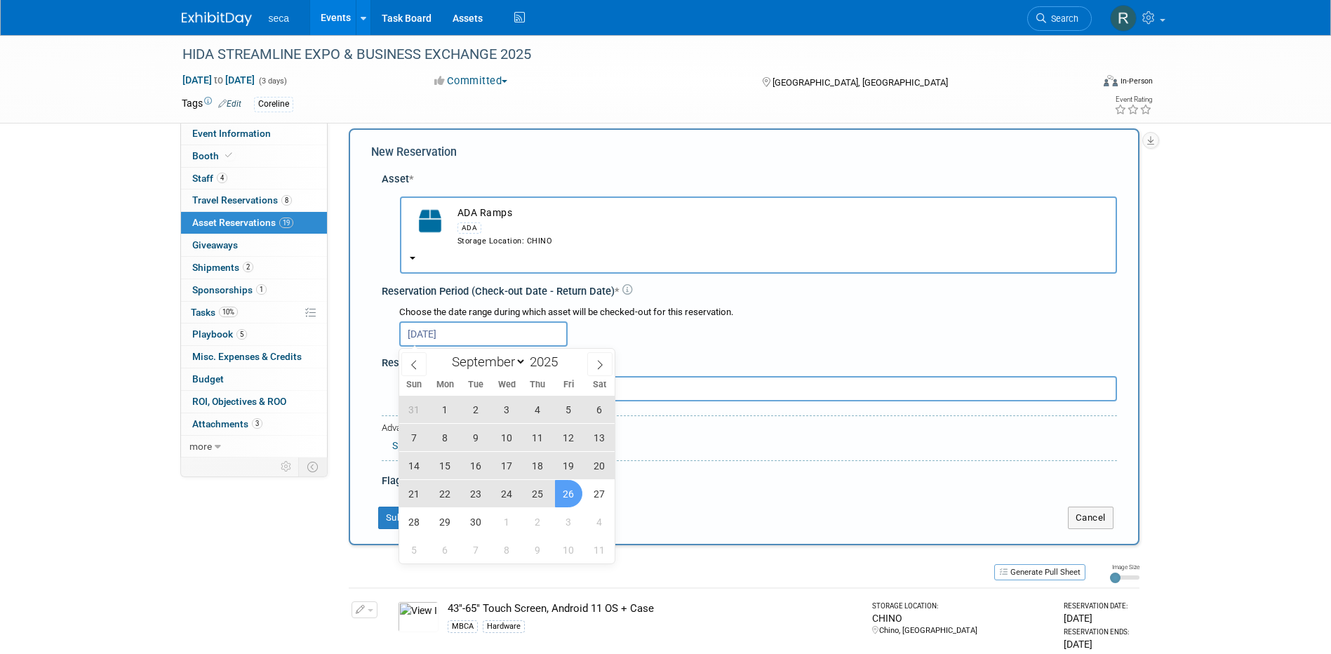
click at [566, 486] on span "26" at bounding box center [568, 493] width 27 height 27
type input "[DATE] to [DATE]"
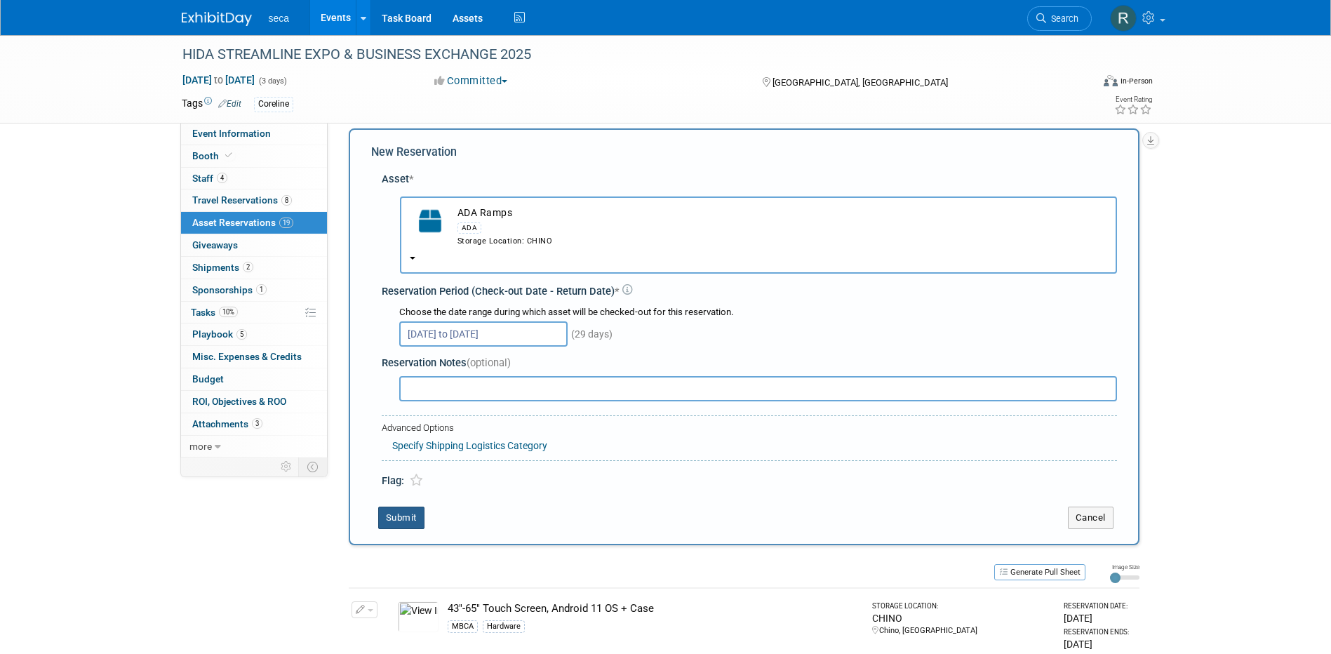
click at [407, 514] on button "Submit" at bounding box center [401, 518] width 46 height 22
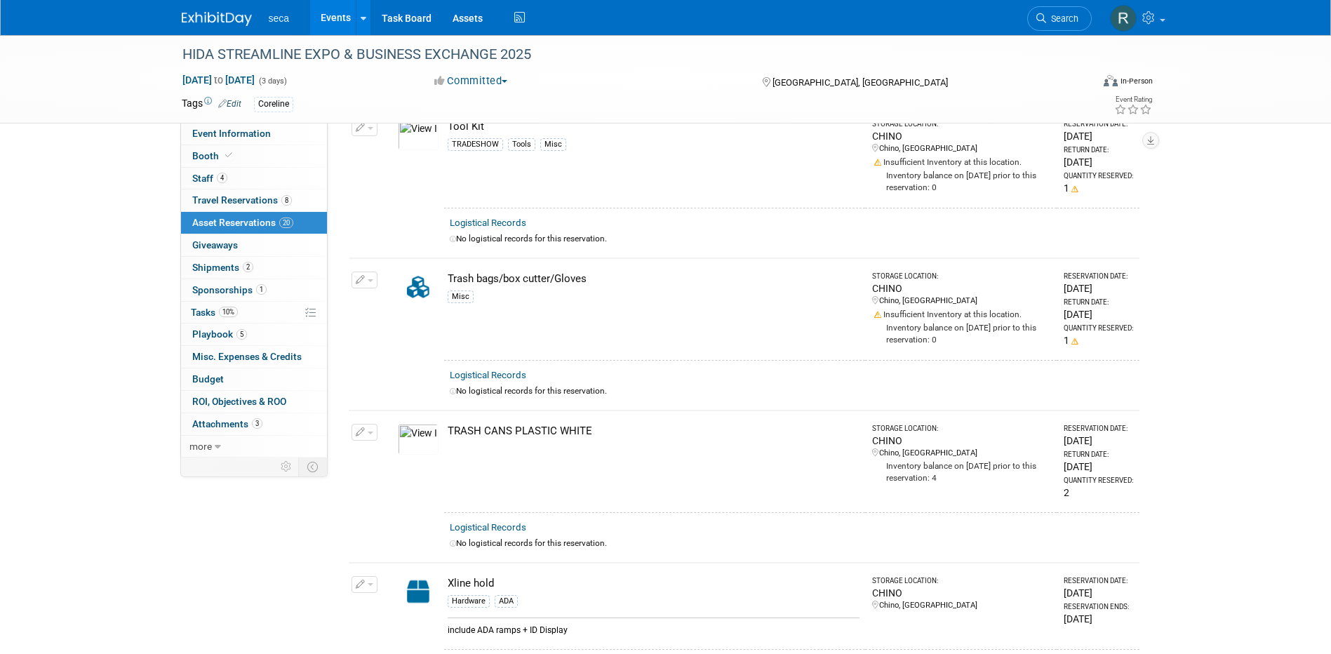
scroll to position [2596, 0]
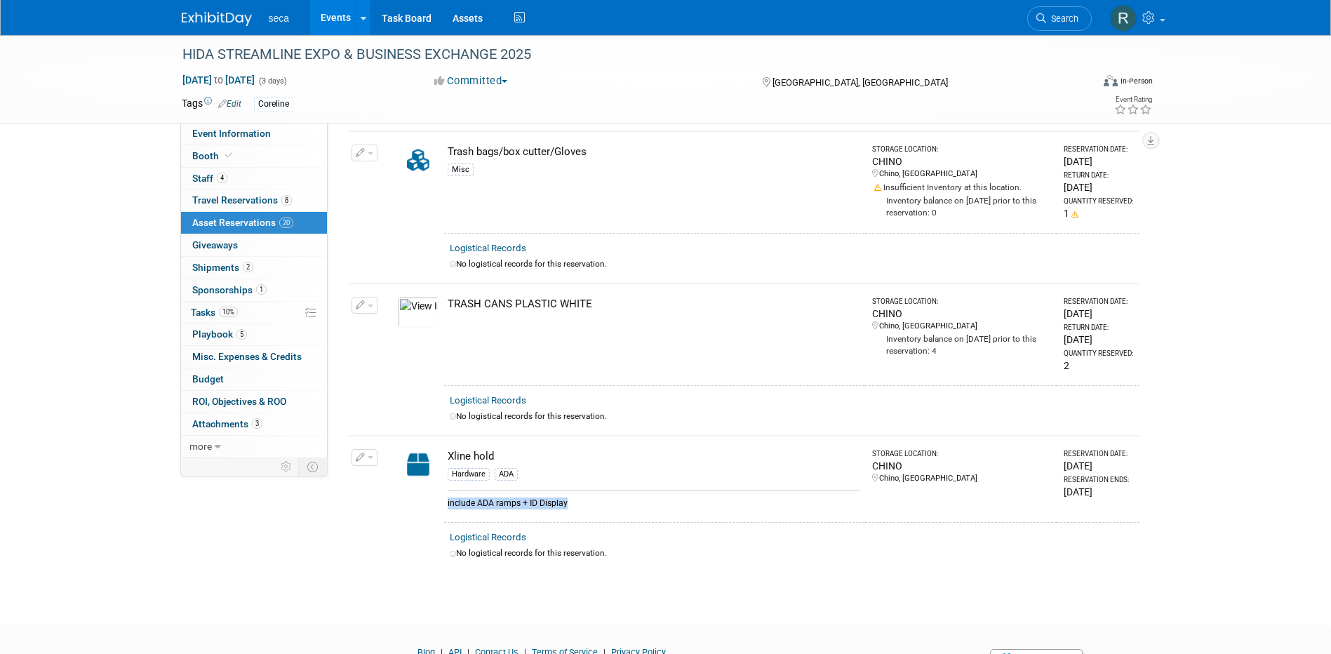
drag, startPoint x: 567, startPoint y: 491, endPoint x: 444, endPoint y: 495, distance: 122.8
click at [444, 495] on td "Xline hold Hardware ADA include ADA ramps + ID Display" at bounding box center [654, 479] width 421 height 87
copy div "include ADA ramps + ID Display"
click at [599, 467] on div "Hardware ADA" at bounding box center [654, 477] width 412 height 20
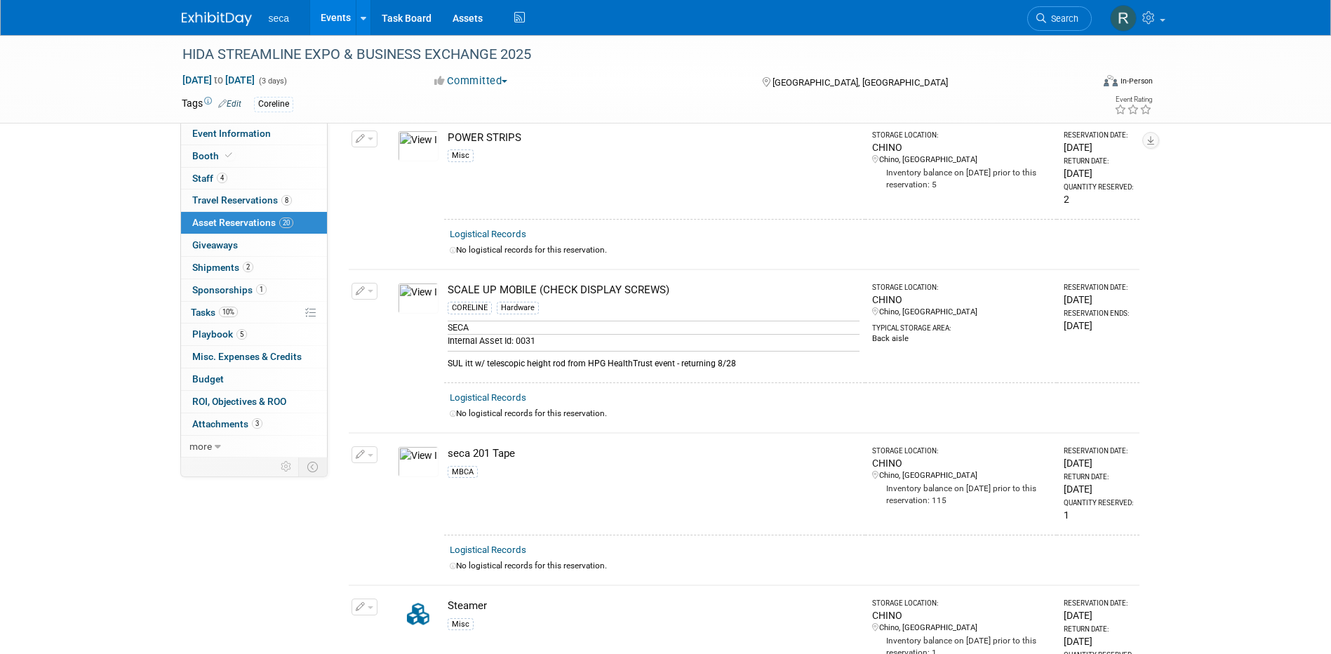
scroll to position [1684, 0]
drag, startPoint x: 746, startPoint y: 357, endPoint x: 568, endPoint y: 368, distance: 177.9
click at [568, 368] on td "SCALE UP MOBILE (CHECK DISPLAY SCREWS) CORELINE Hardware SECA Internal Asset Id…" at bounding box center [654, 328] width 421 height 114
copy div "from HPG HealthTrust event - returning 8/28"
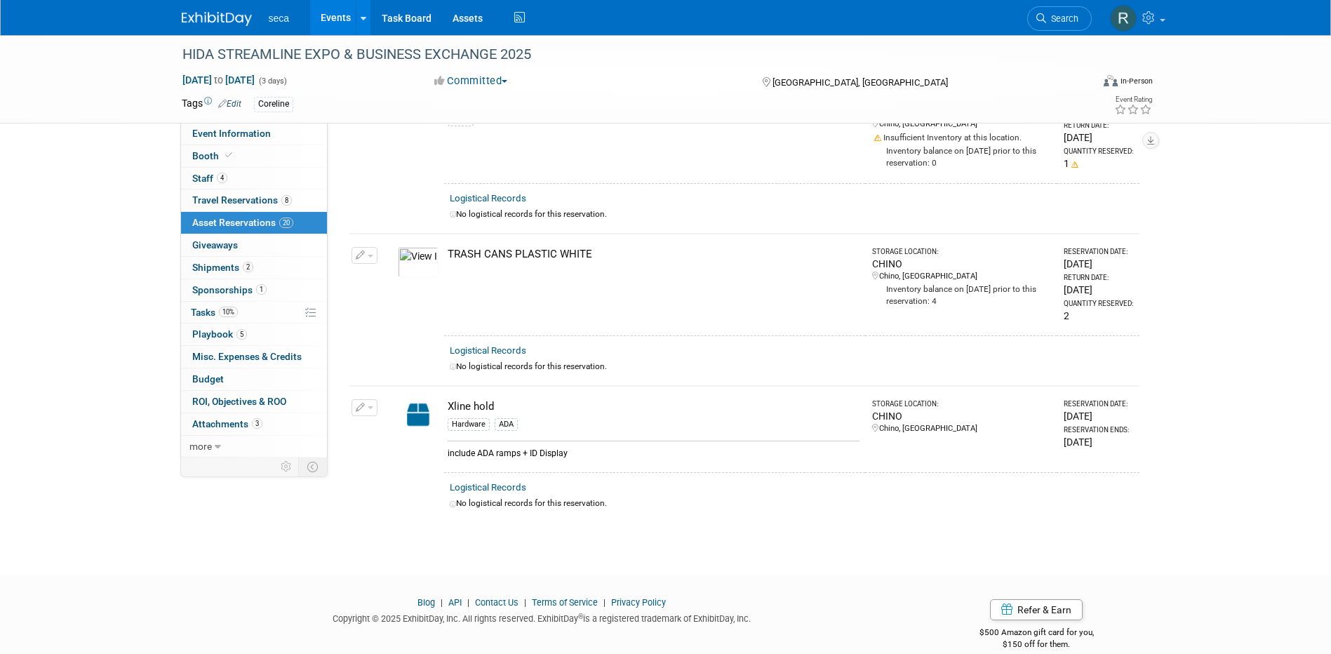
scroll to position [2652, 0]
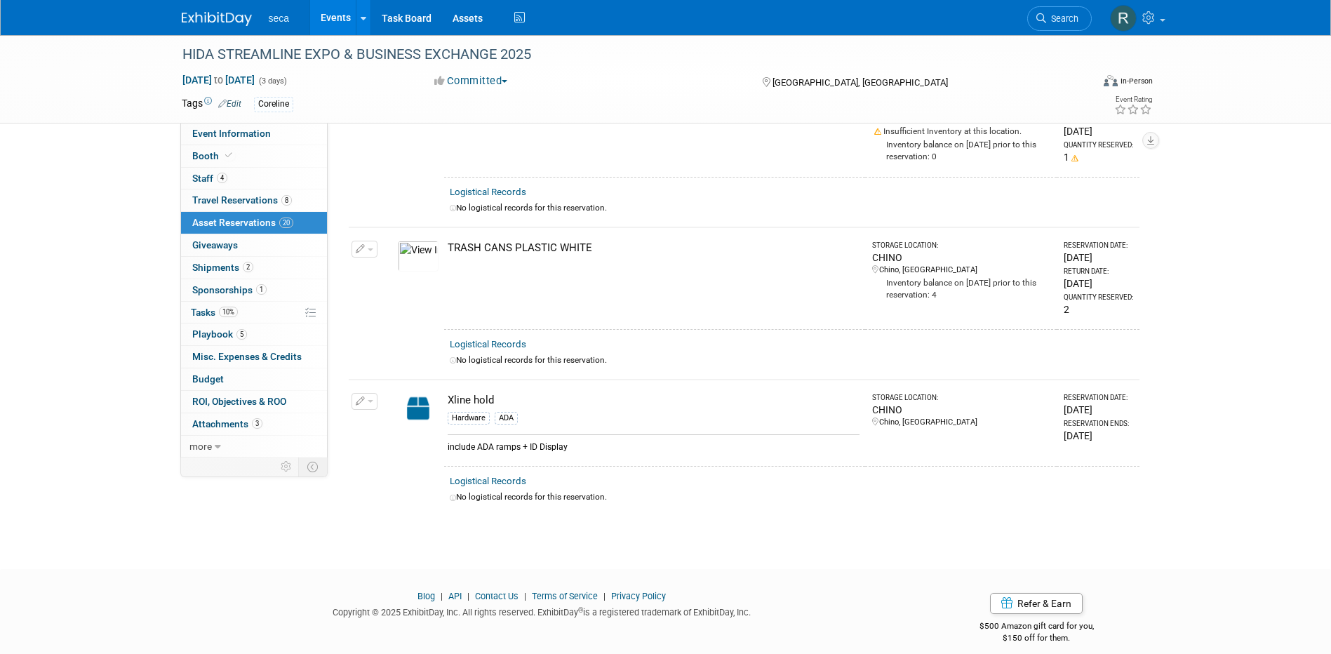
click at [367, 393] on button "button" at bounding box center [365, 401] width 26 height 17
click at [387, 415] on button "Change Reservation" at bounding box center [418, 424] width 119 height 19
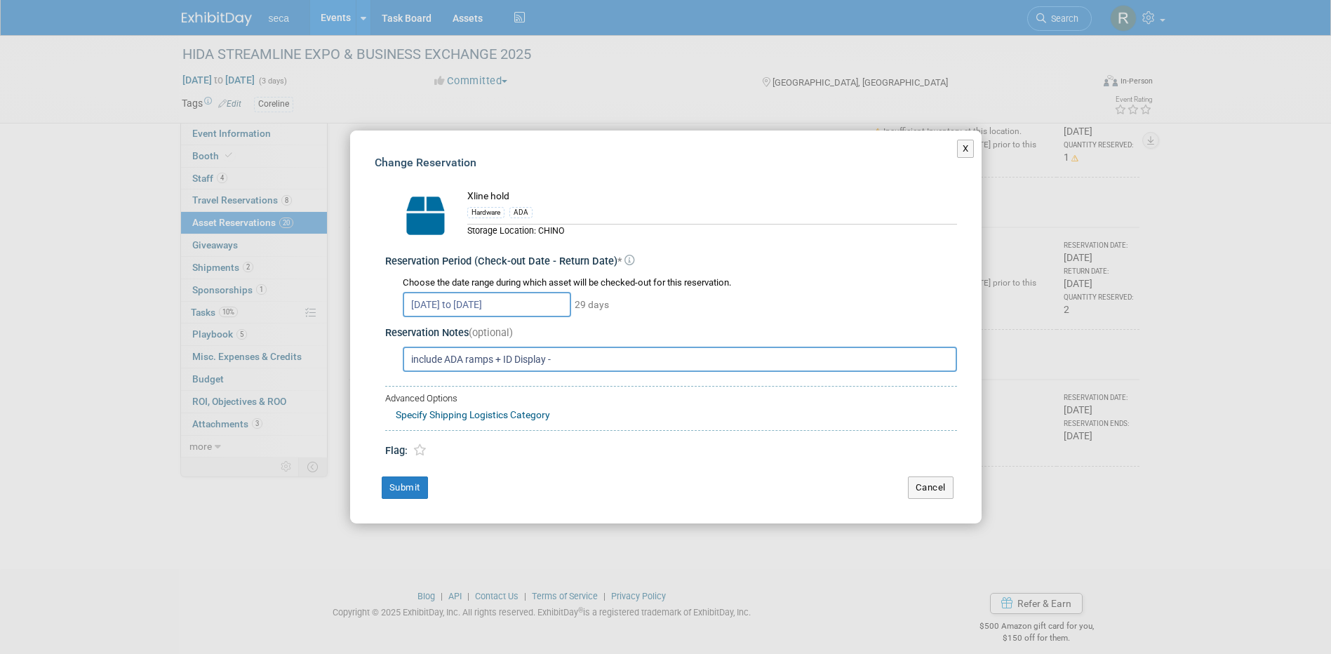
paste input "from HPG HealthTrust event - returning 8/28"
type input "include ADA ramps + ID Display - from HPG HealthTrust event - returning 8/28"
click at [410, 476] on button "Submit" at bounding box center [405, 487] width 46 height 22
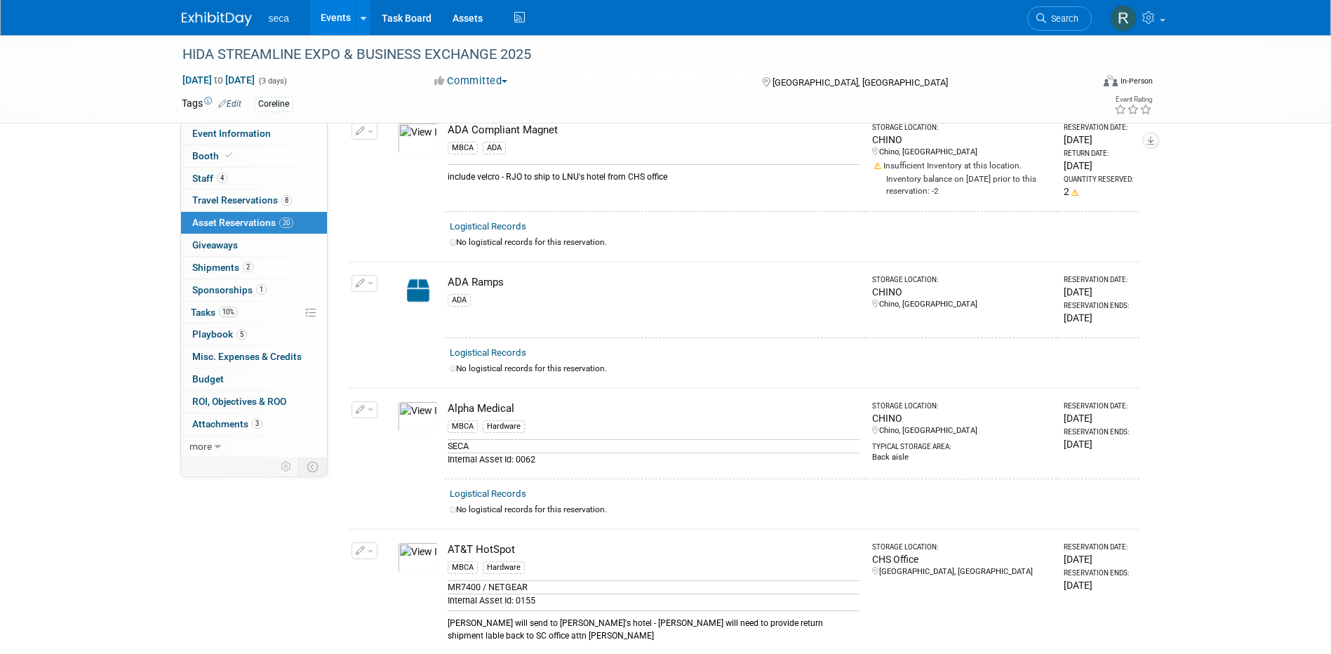
scroll to position [477, 0]
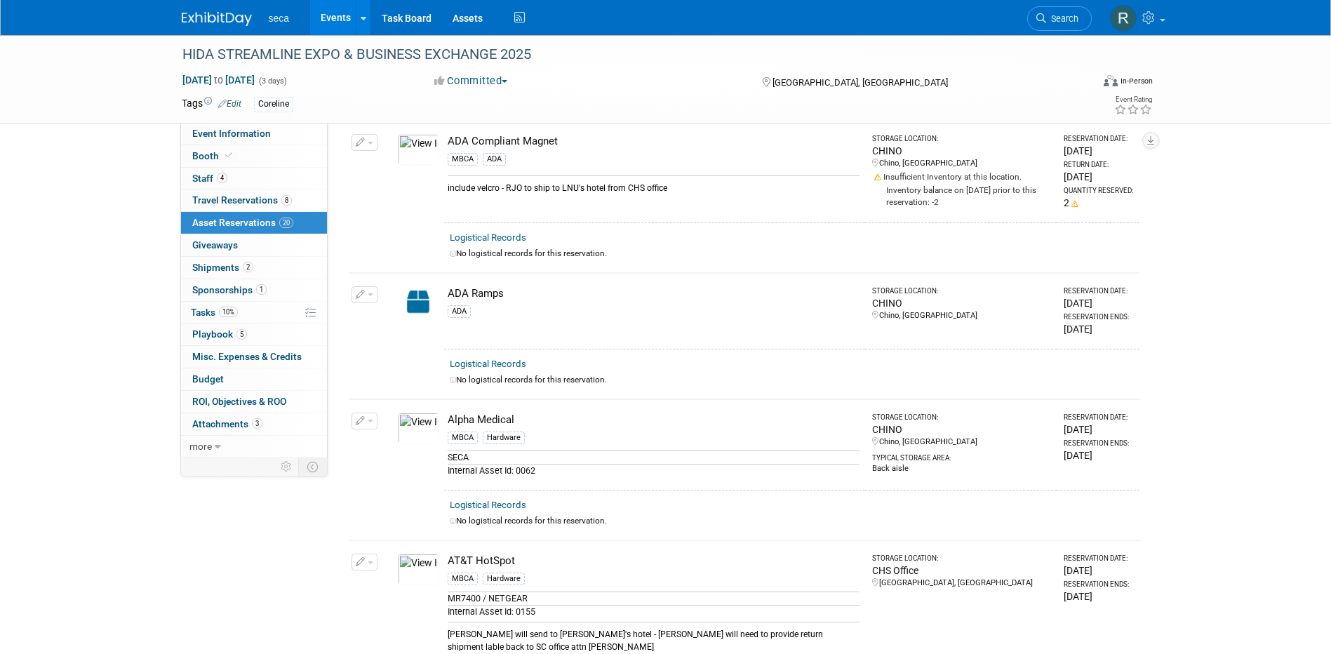
click at [477, 279] on td "ADA Ramps ADA" at bounding box center [654, 311] width 421 height 76
click at [479, 293] on div "ADA Ramps" at bounding box center [654, 293] width 412 height 15
click at [361, 292] on icon "button" at bounding box center [361, 294] width 10 height 9
click at [379, 314] on button "Change Reservation" at bounding box center [418, 317] width 119 height 19
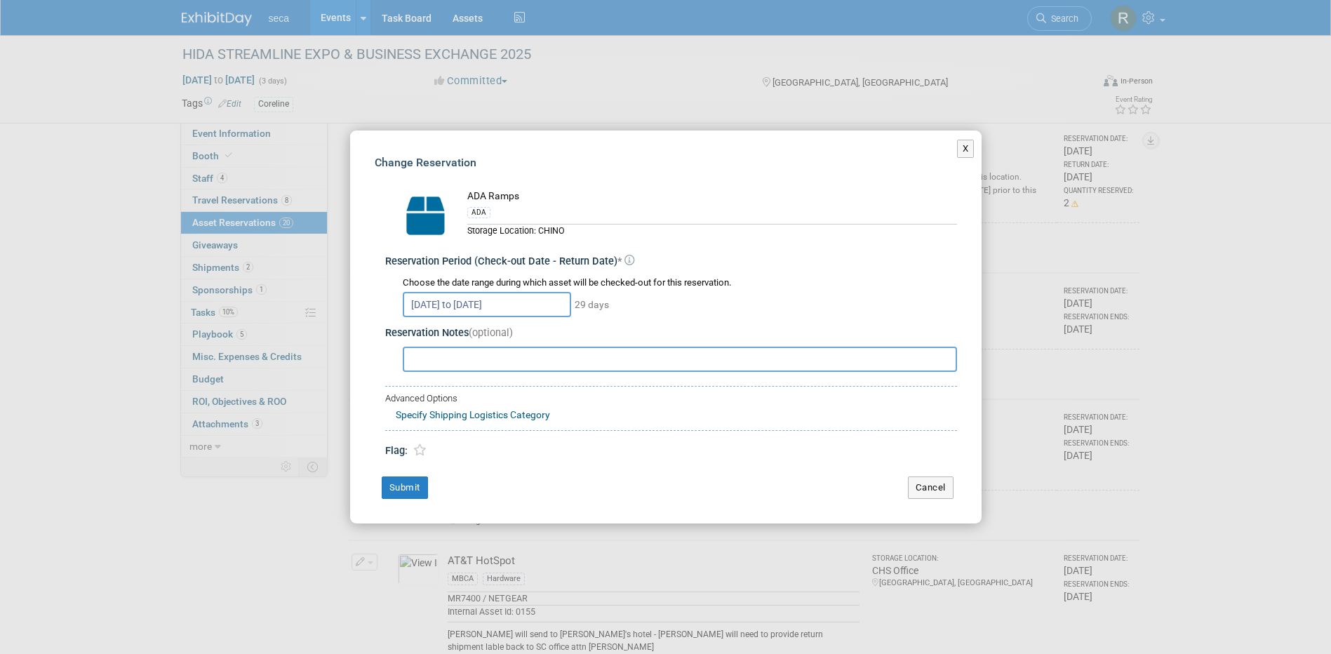
click at [507, 349] on input "text" at bounding box center [680, 359] width 554 height 25
paste input "from HPG HealthTrust event - returning 8/28"
type input "from HPG HealthTrust event - returning 8/28"
click at [408, 484] on button "Submit" at bounding box center [405, 487] width 46 height 22
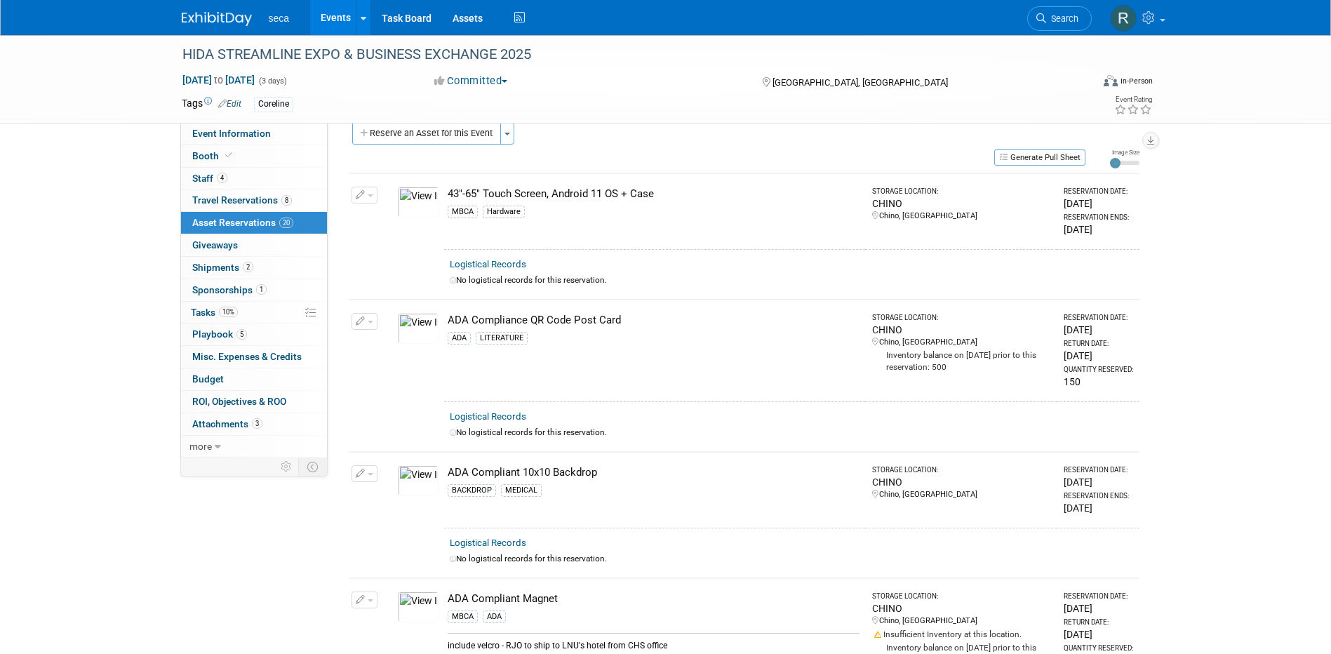
scroll to position [0, 0]
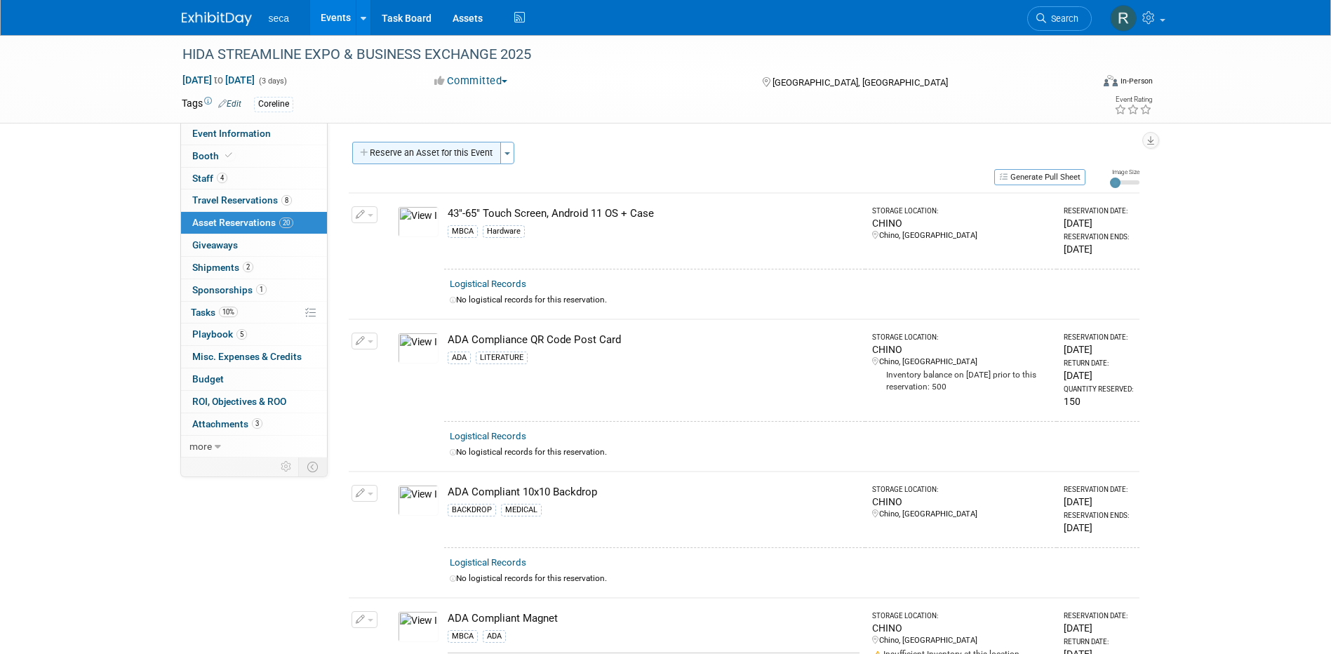
click at [420, 150] on button "Reserve an Asset for this Event" at bounding box center [426, 153] width 149 height 22
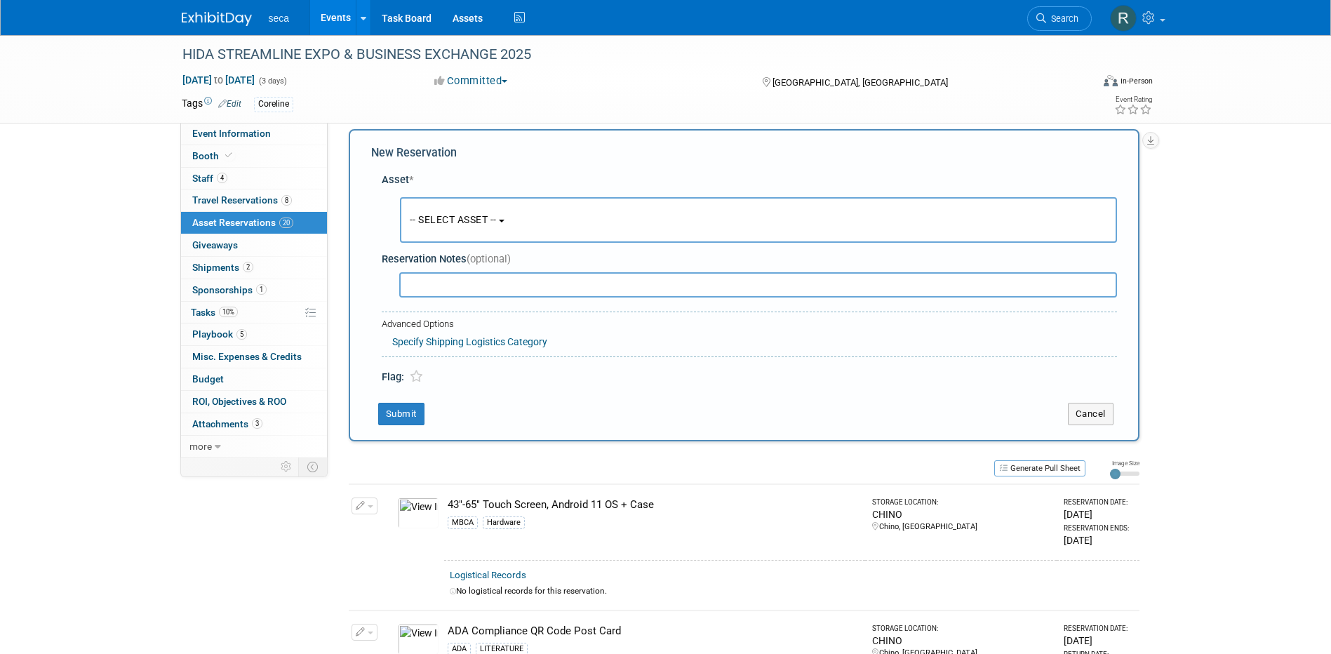
scroll to position [13, 0]
click at [454, 215] on span "-- SELECT ASSET --" at bounding box center [453, 218] width 87 height 11
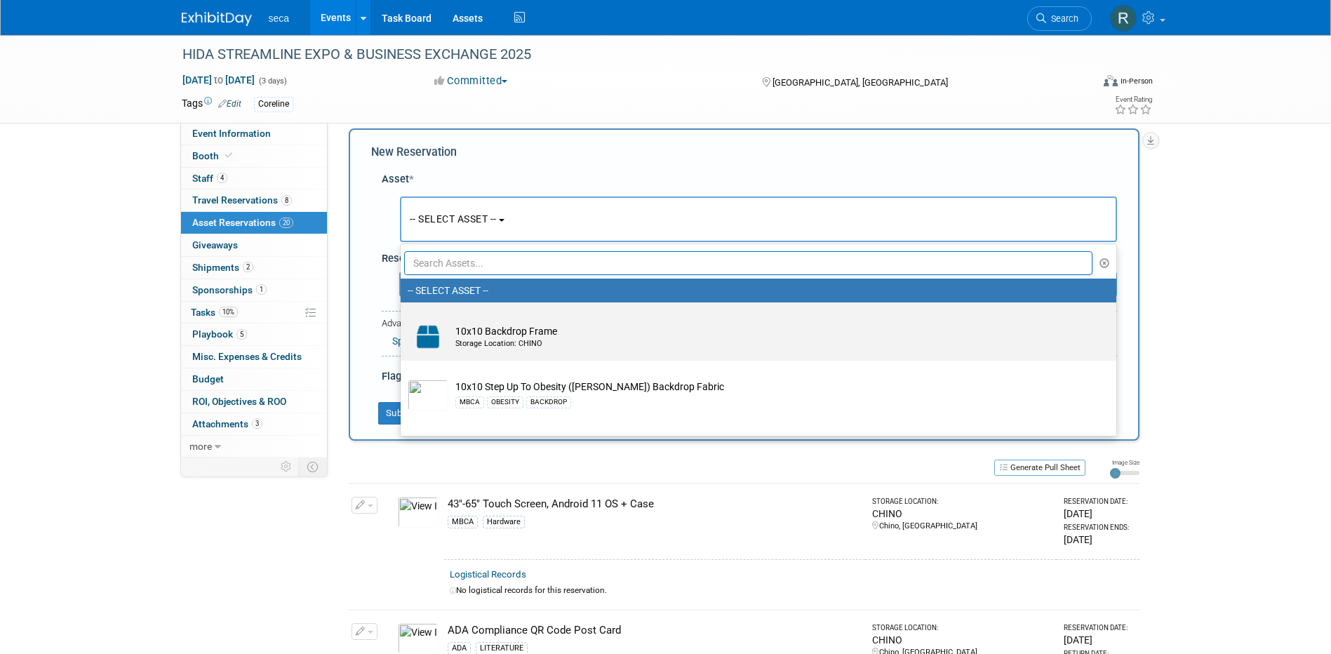
click at [482, 328] on td "10x10 Backdrop Frame Storage Location: CHINO" at bounding box center [768, 336] width 640 height 31
click at [403, 319] on input "10x10 Backdrop Frame Storage Location: CHINO" at bounding box center [398, 314] width 9 height 9
select select "10729217"
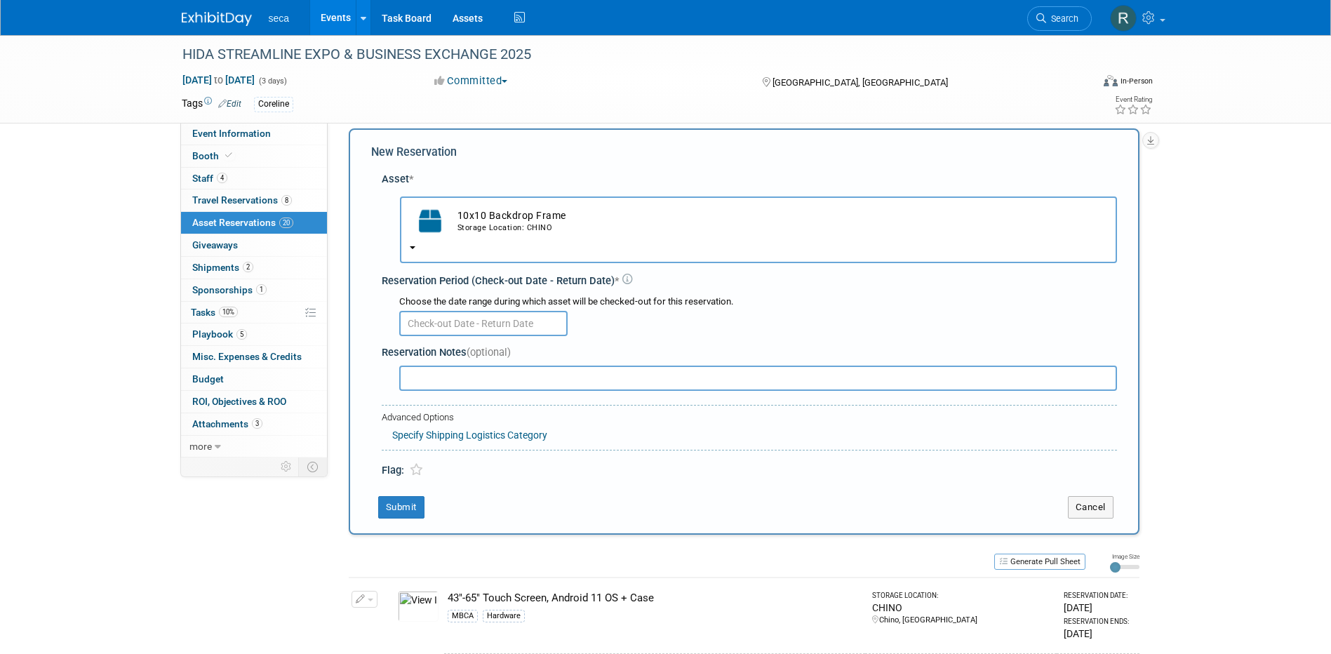
click at [441, 319] on input "text" at bounding box center [483, 323] width 168 height 25
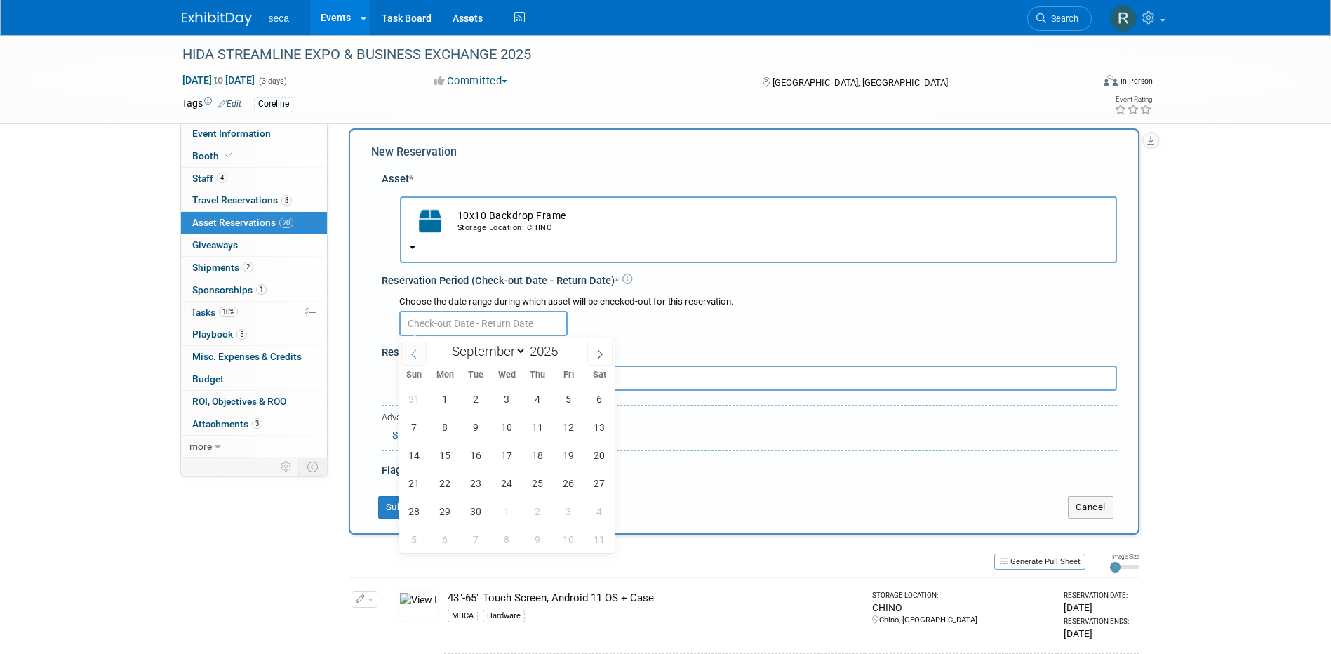
click at [413, 356] on icon at bounding box center [413, 353] width 5 height 9
select select "7"
click at [561, 512] on span "29" at bounding box center [568, 510] width 27 height 27
type input "Aug 29, 2025"
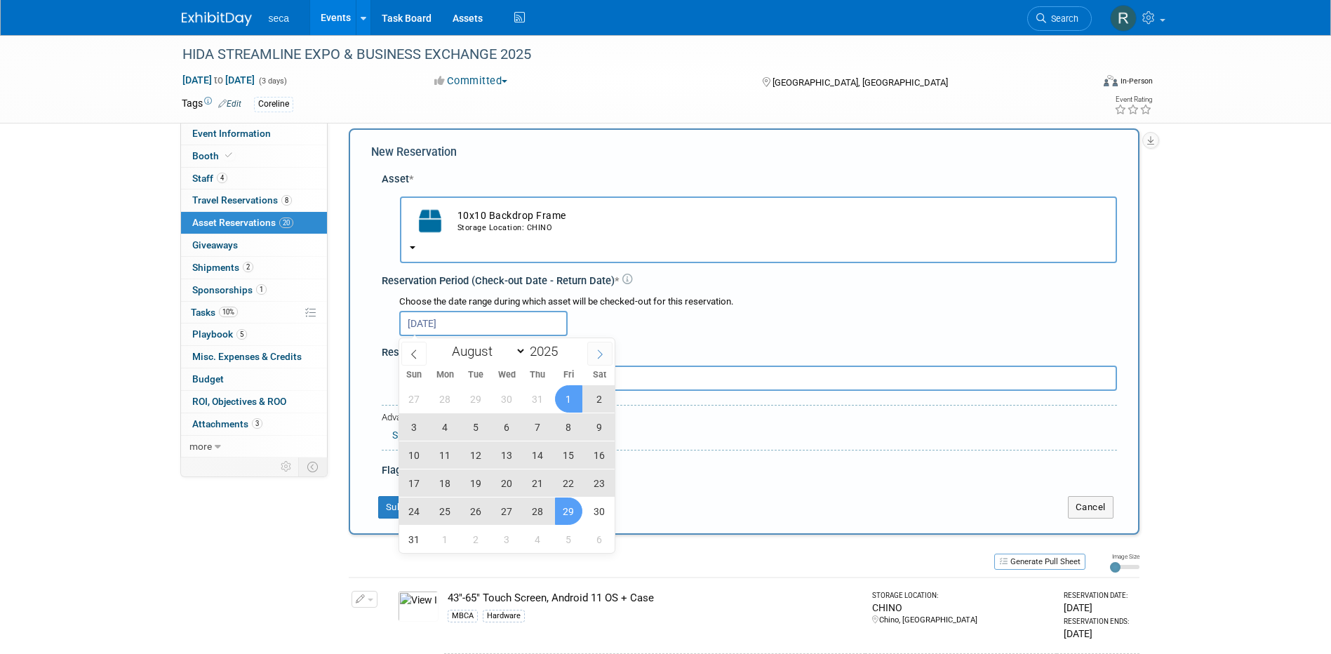
click at [591, 354] on span at bounding box center [599, 354] width 25 height 24
select select "8"
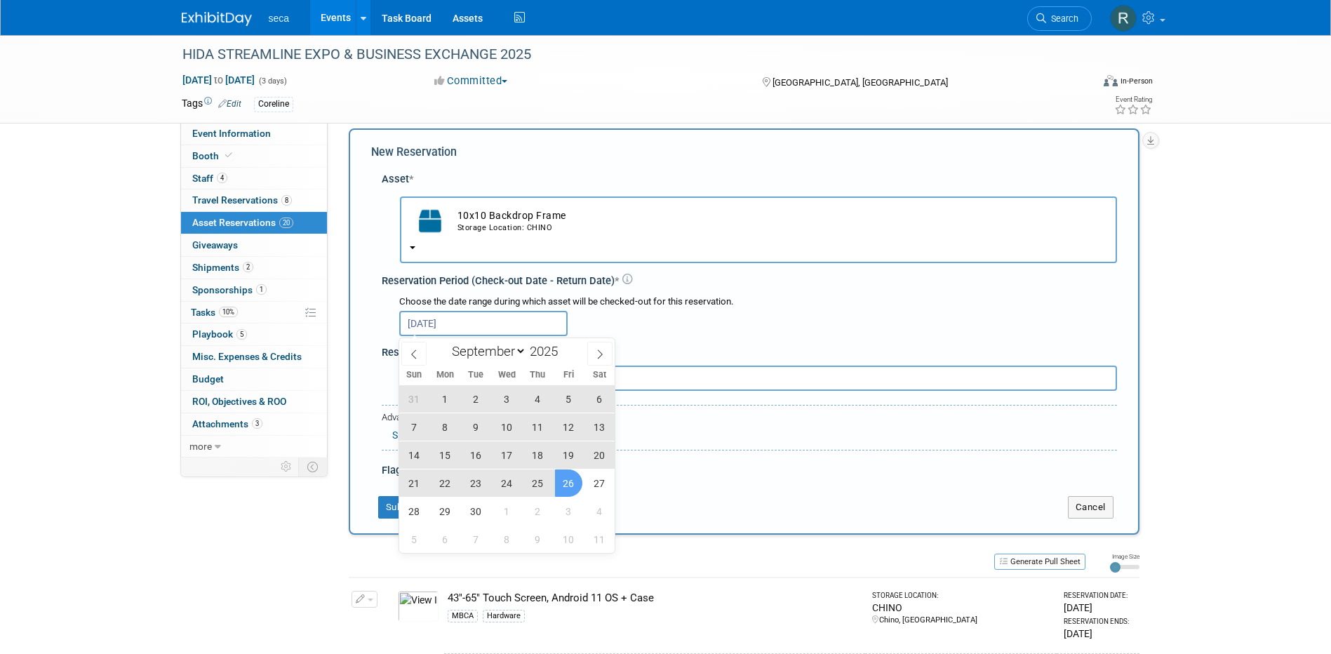
click at [573, 486] on span "26" at bounding box center [568, 482] width 27 height 27
type input "Aug 29, 2025 to Sep 26, 2025"
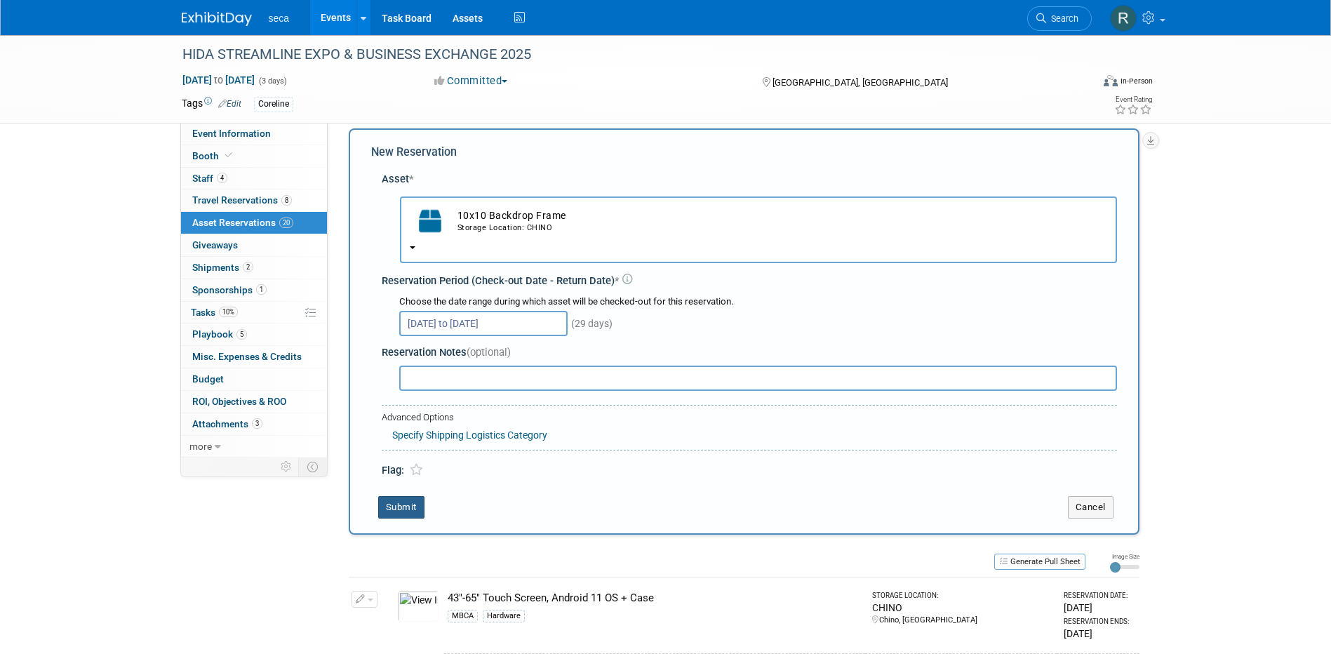
click at [387, 514] on button "Submit" at bounding box center [401, 507] width 46 height 22
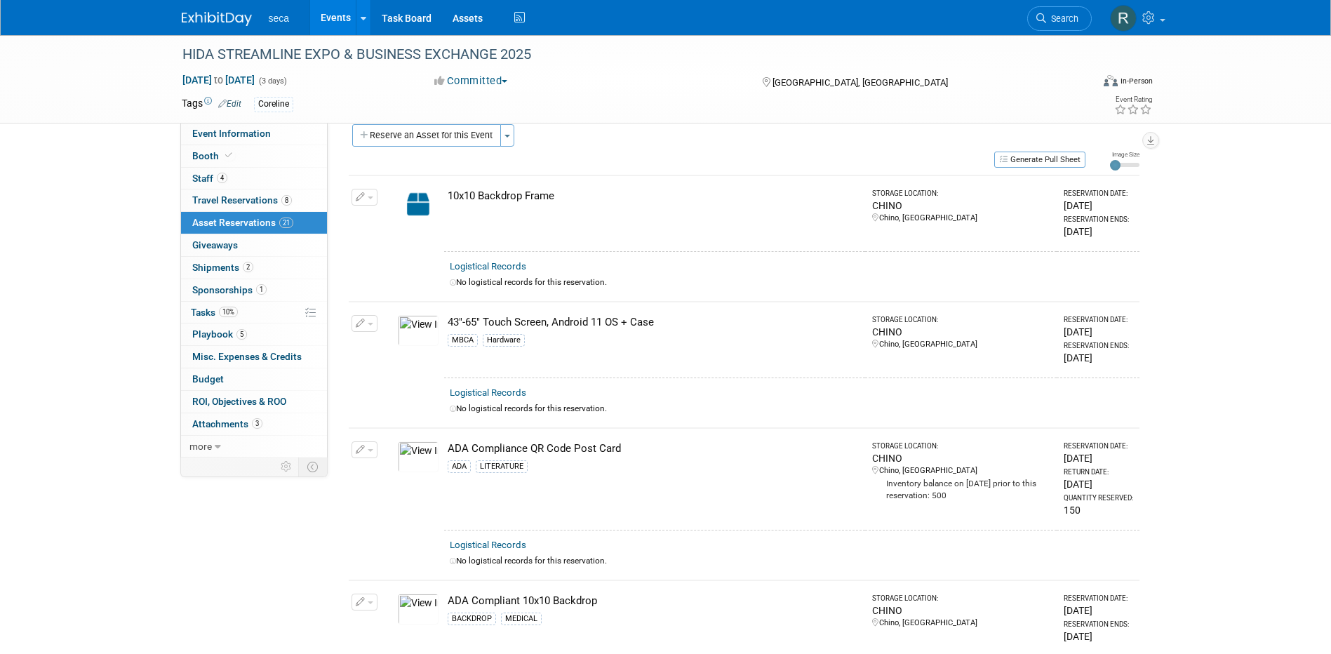
scroll to position [0, 0]
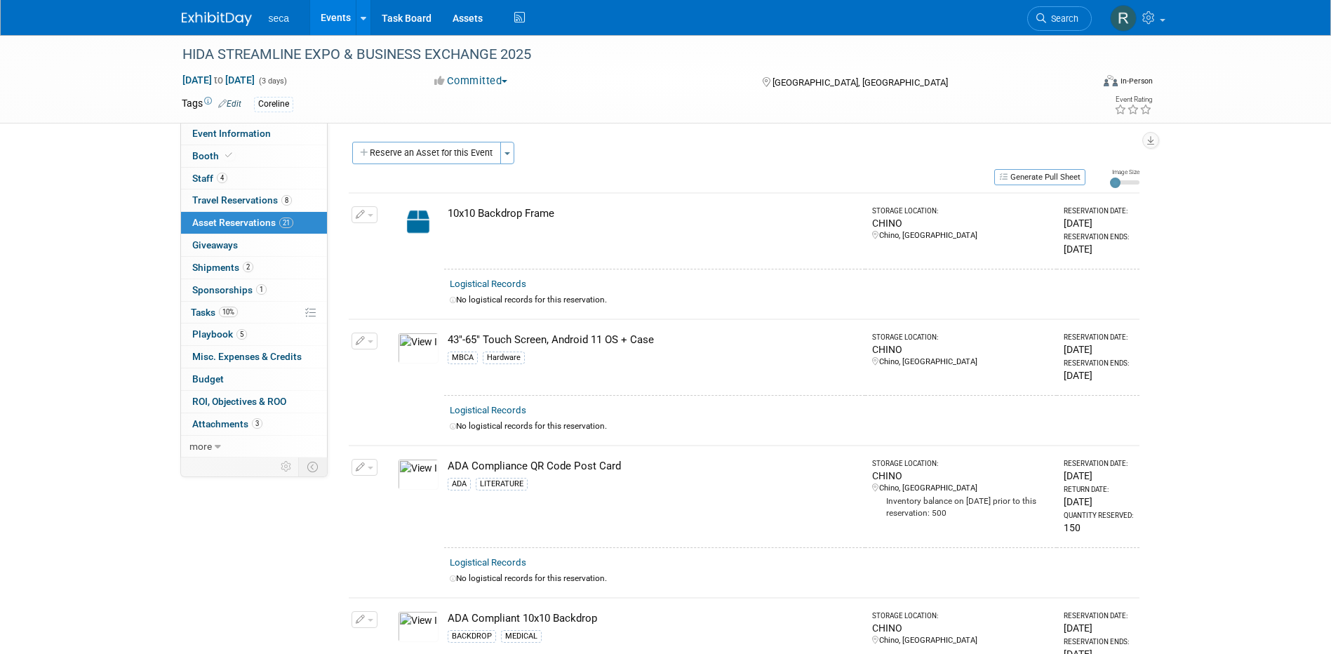
click at [336, 22] on link "Events" at bounding box center [335, 17] width 51 height 35
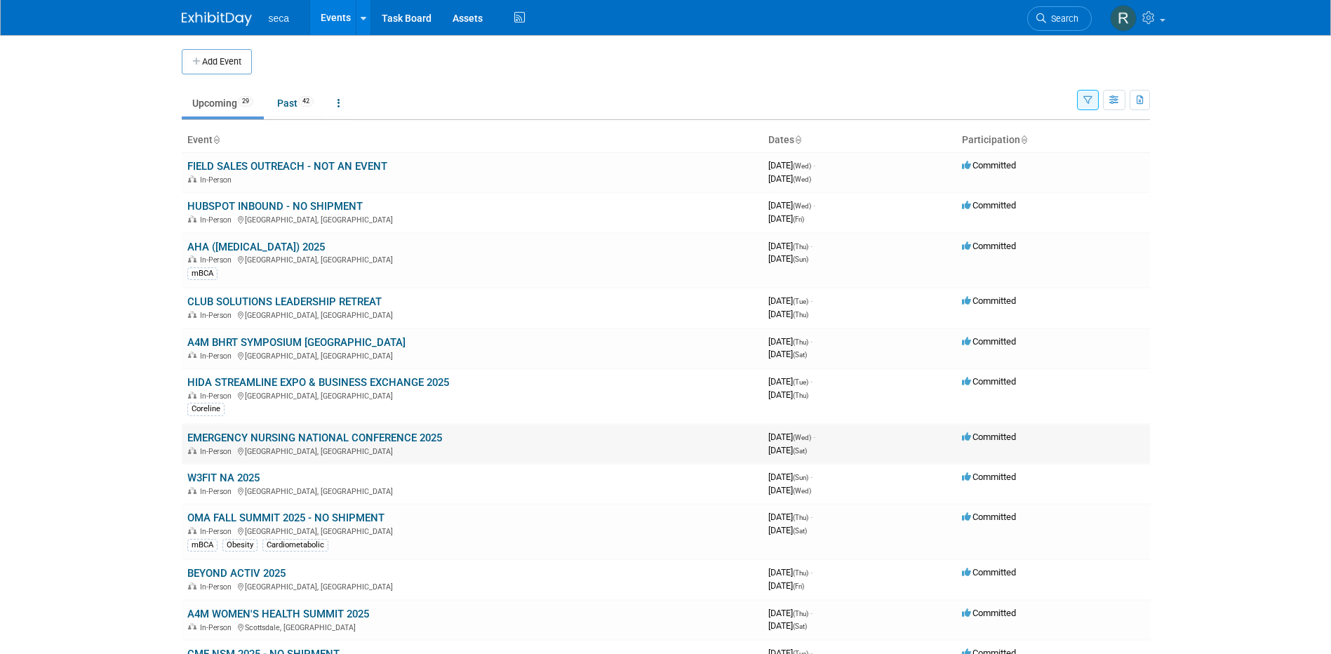
click at [267, 435] on link "EMERGENCY NURSING NATIONAL CONFERENCE 2025" at bounding box center [314, 438] width 255 height 13
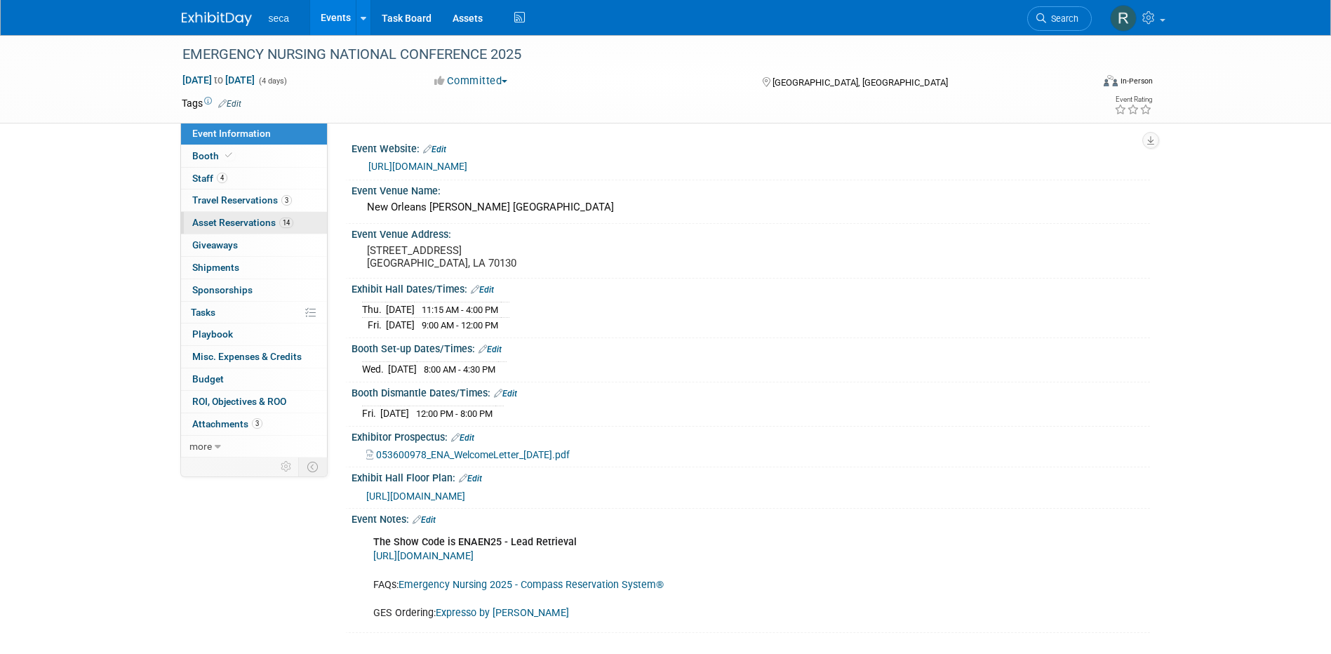
click at [244, 219] on span "Asset Reservations 14" at bounding box center [242, 222] width 101 height 11
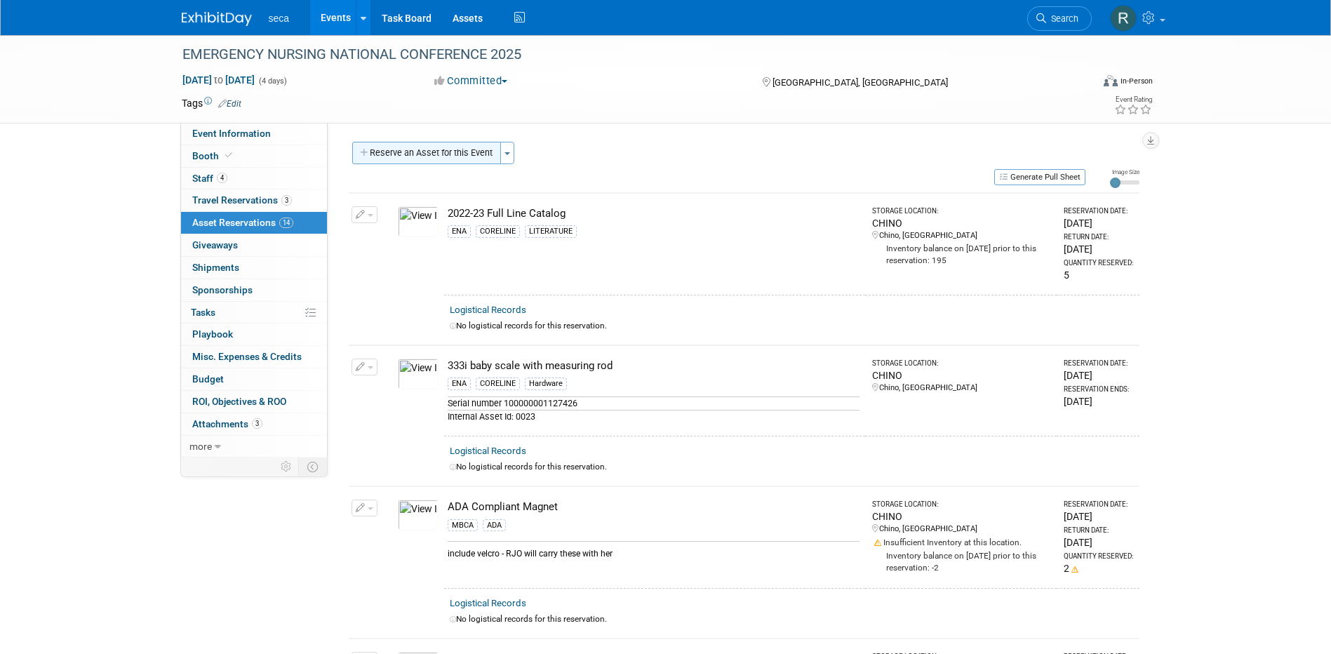
click at [413, 149] on button "Reserve an Asset for this Event" at bounding box center [426, 153] width 149 height 22
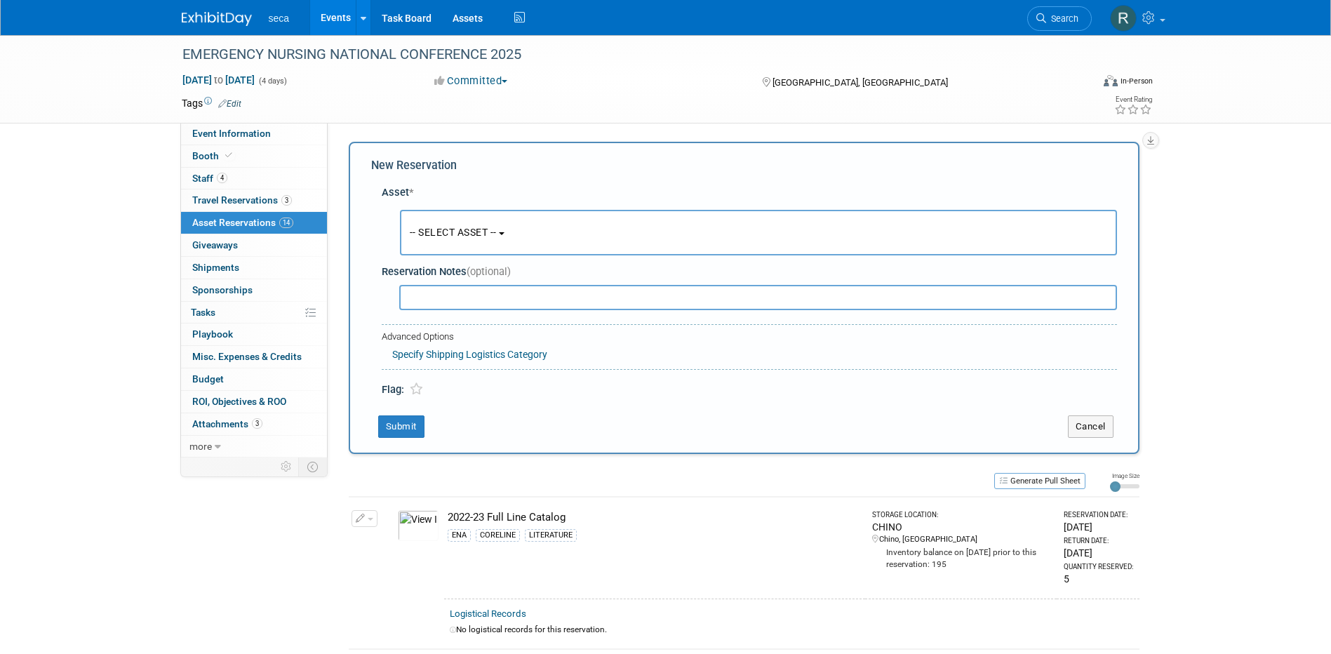
scroll to position [13, 0]
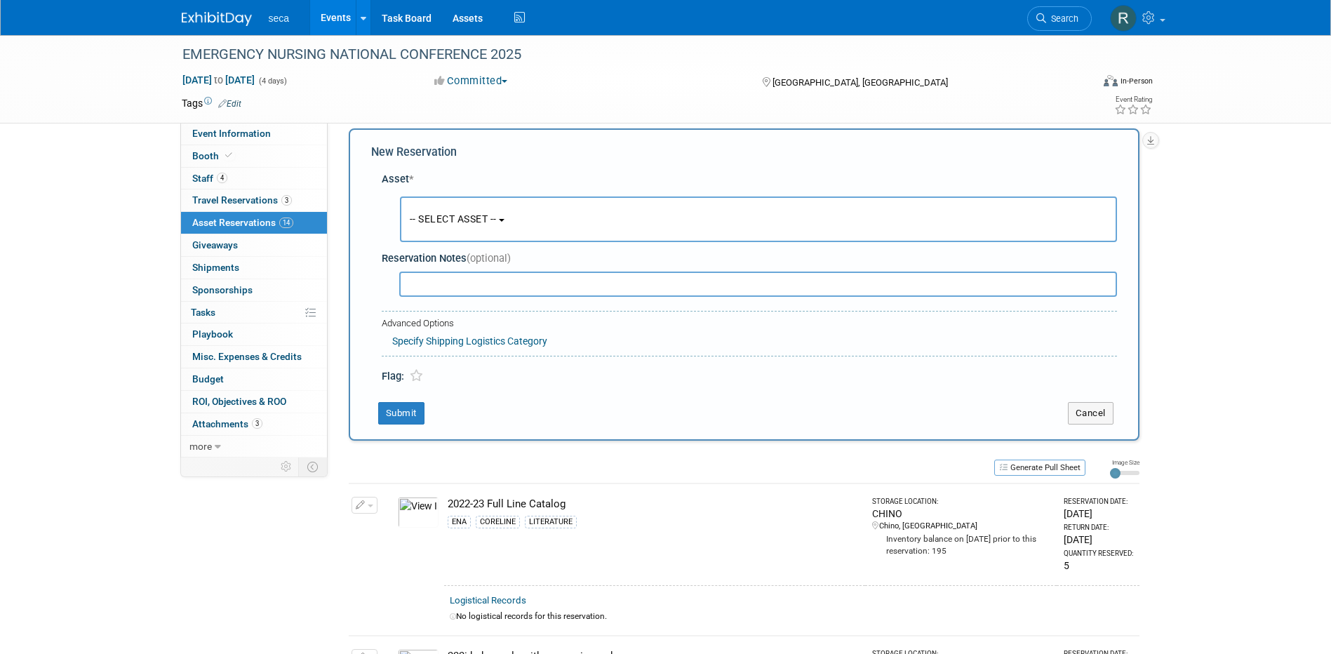
click at [429, 215] on span "-- SELECT ASSET --" at bounding box center [453, 218] width 87 height 11
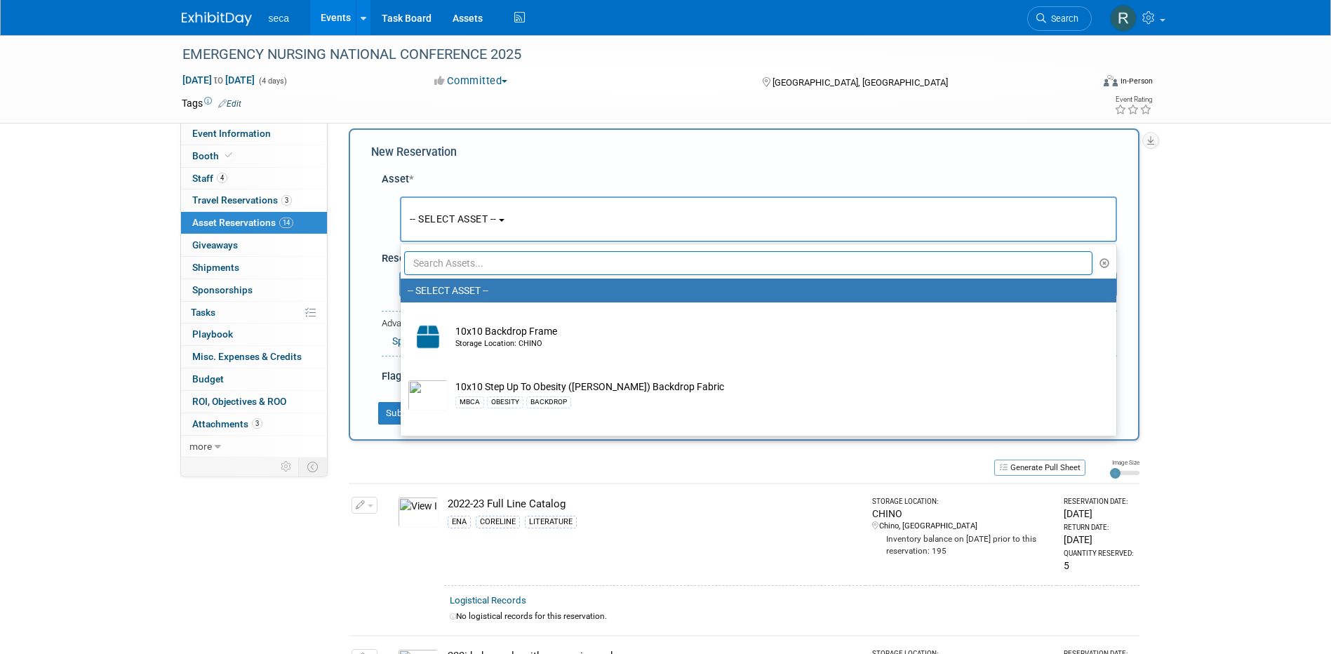
click at [460, 265] on input "text" at bounding box center [748, 263] width 689 height 24
click at [356, 260] on div "New Reservation Asset * -- SELECT ASSET -- <table style='display: inline-block;…" at bounding box center [744, 284] width 791 height 312
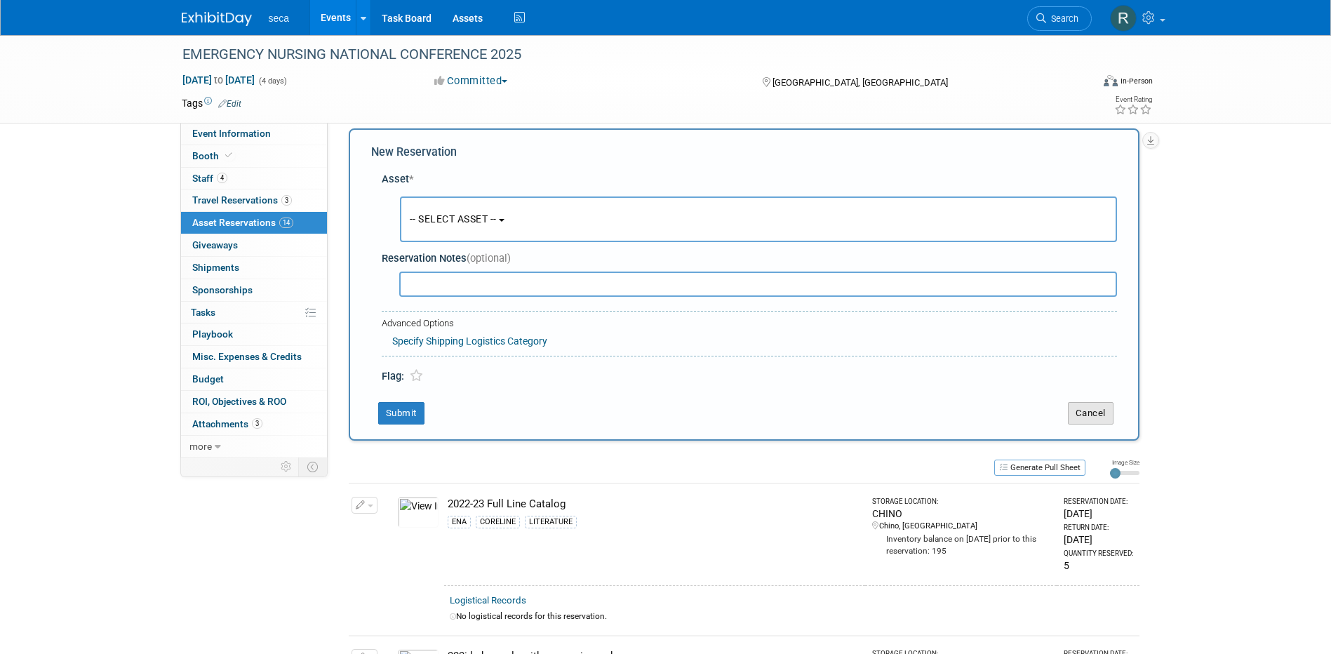
click at [1075, 417] on button "Cancel" at bounding box center [1091, 413] width 46 height 22
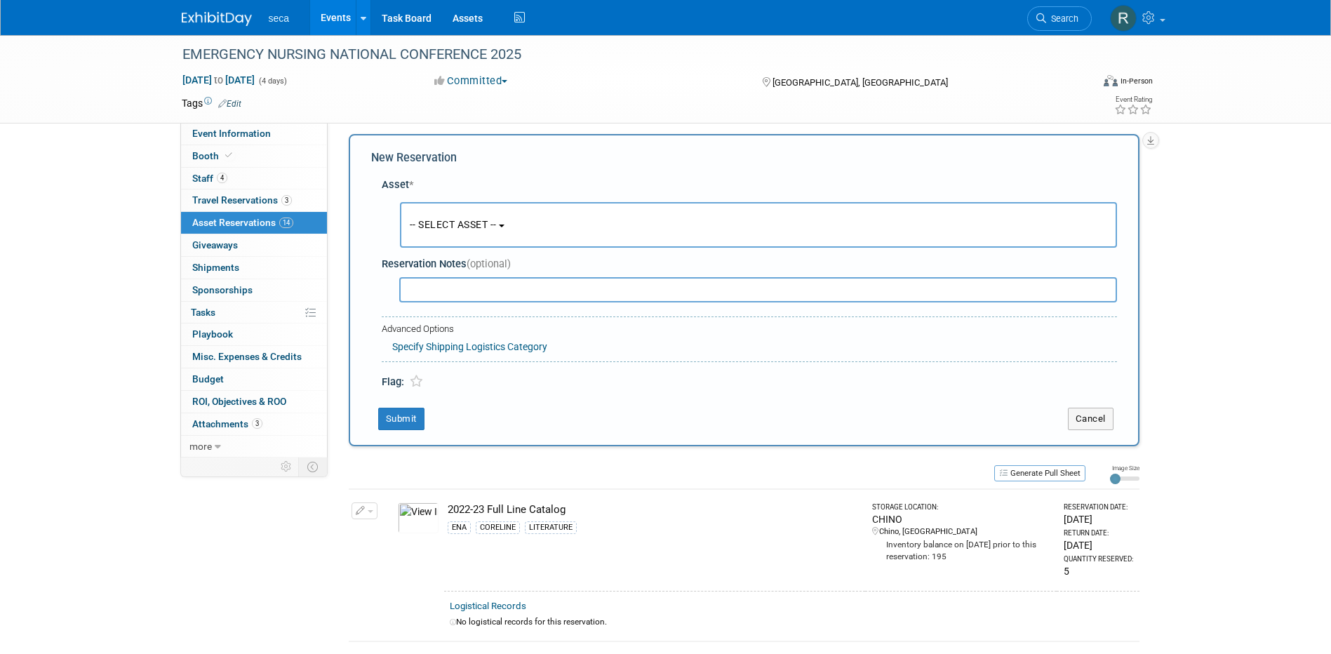
scroll to position [0, 0]
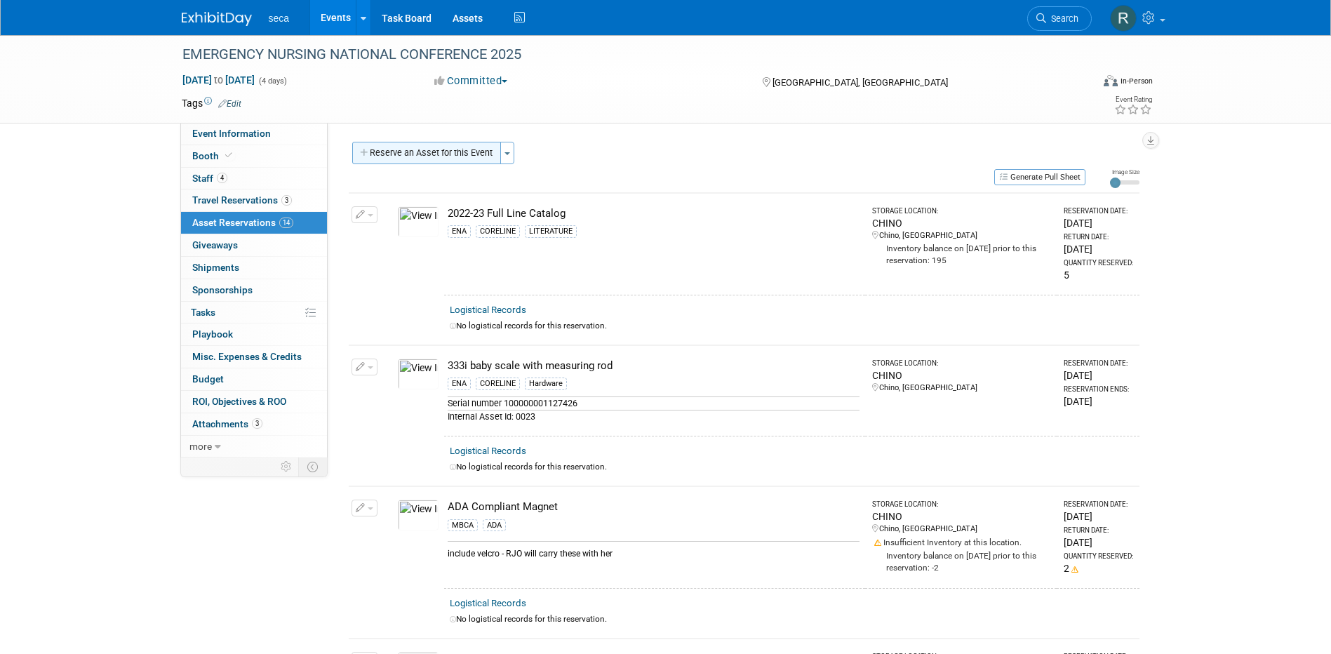
click at [446, 152] on button "Reserve an Asset for this Event" at bounding box center [426, 153] width 149 height 22
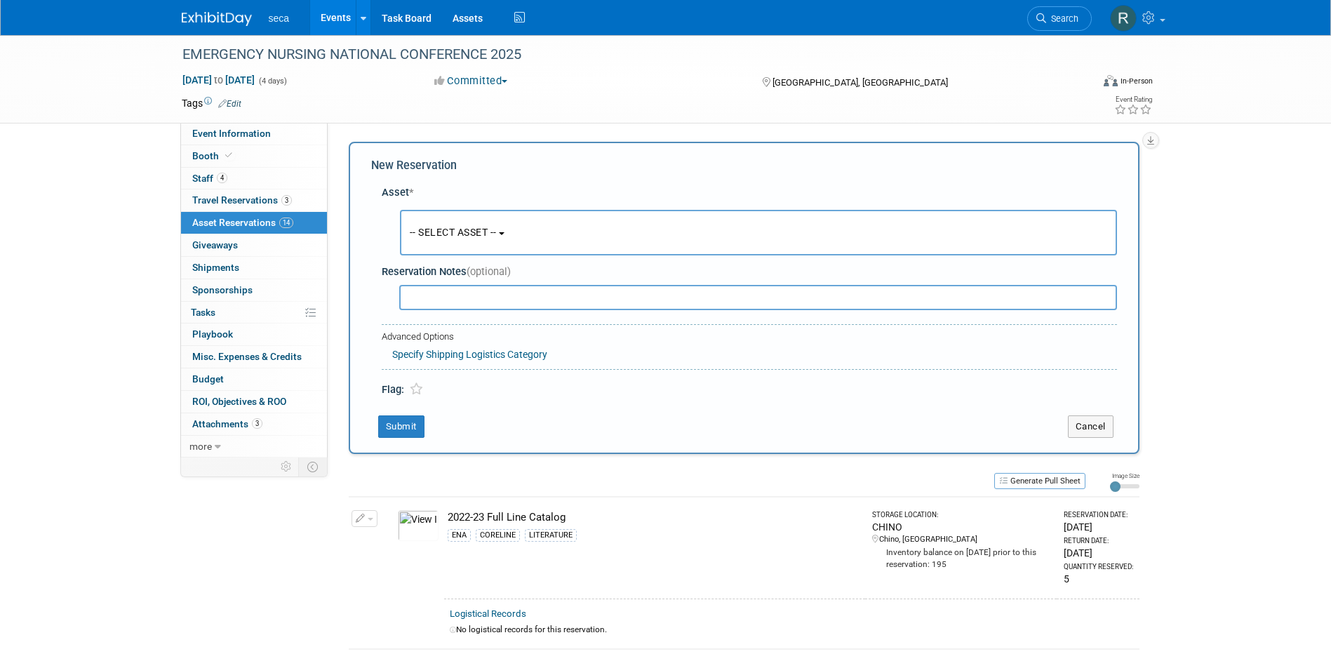
scroll to position [13, 0]
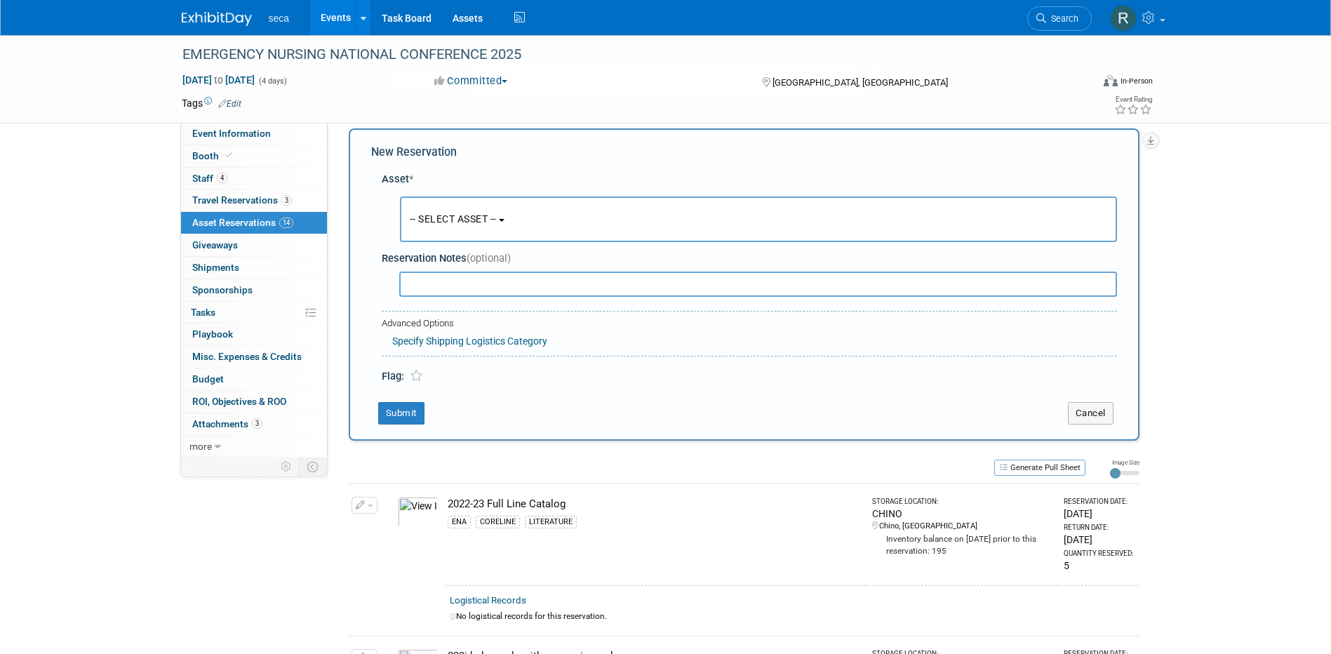
click at [464, 215] on span "-- SELECT ASSET --" at bounding box center [453, 218] width 87 height 11
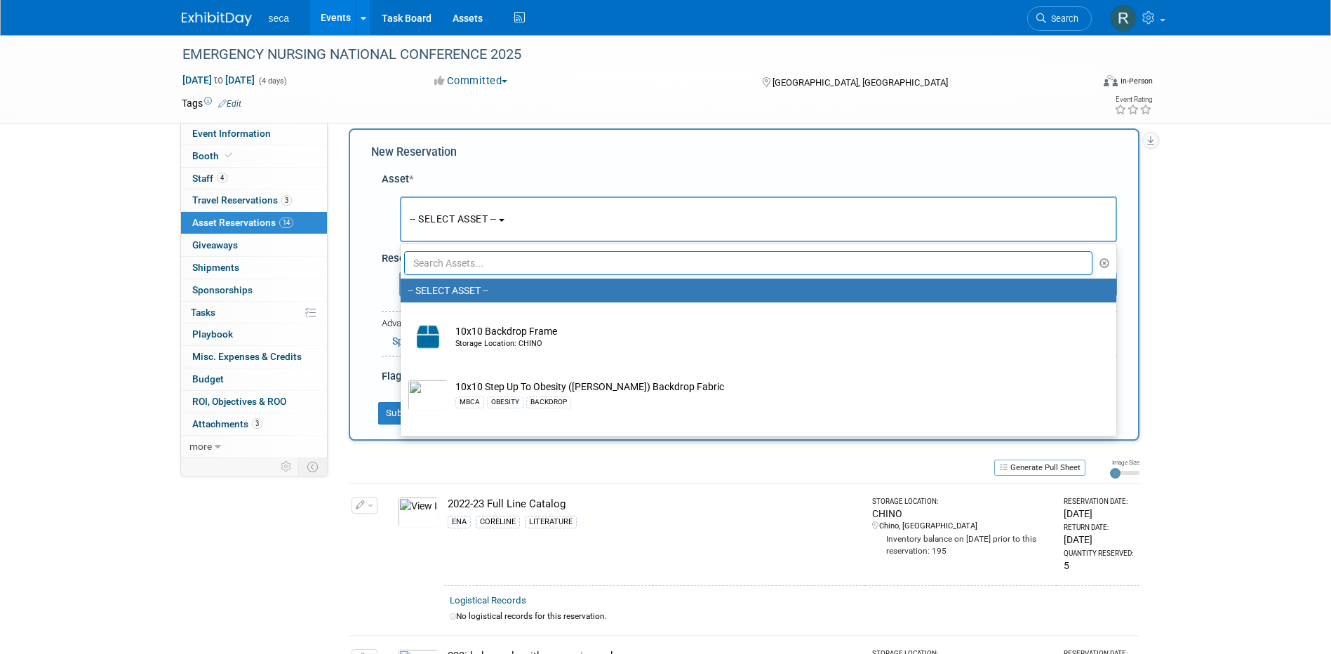
click at [474, 265] on input "text" at bounding box center [748, 263] width 689 height 24
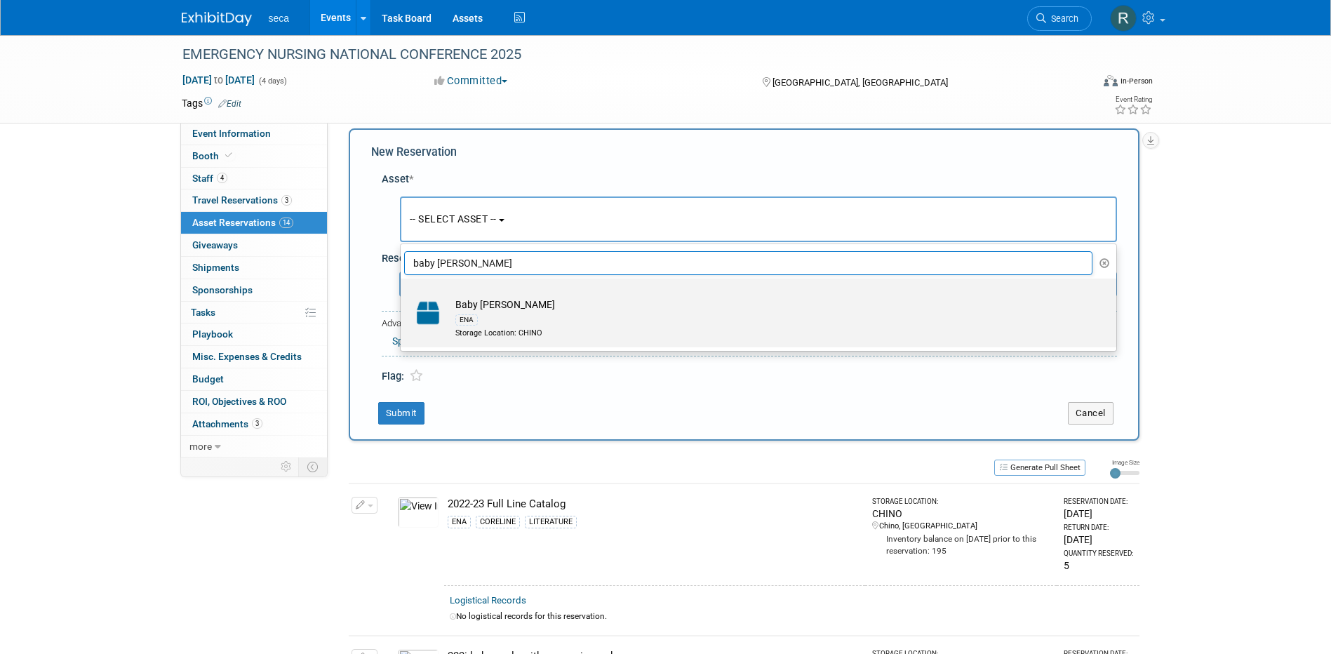
type input "baby [PERSON_NAME]"
click at [489, 324] on div "ENA" at bounding box center [771, 320] width 633 height 16
click at [403, 295] on input "Baby [PERSON_NAME] Storage Location: CHINO" at bounding box center [398, 290] width 9 height 9
select select "10729213"
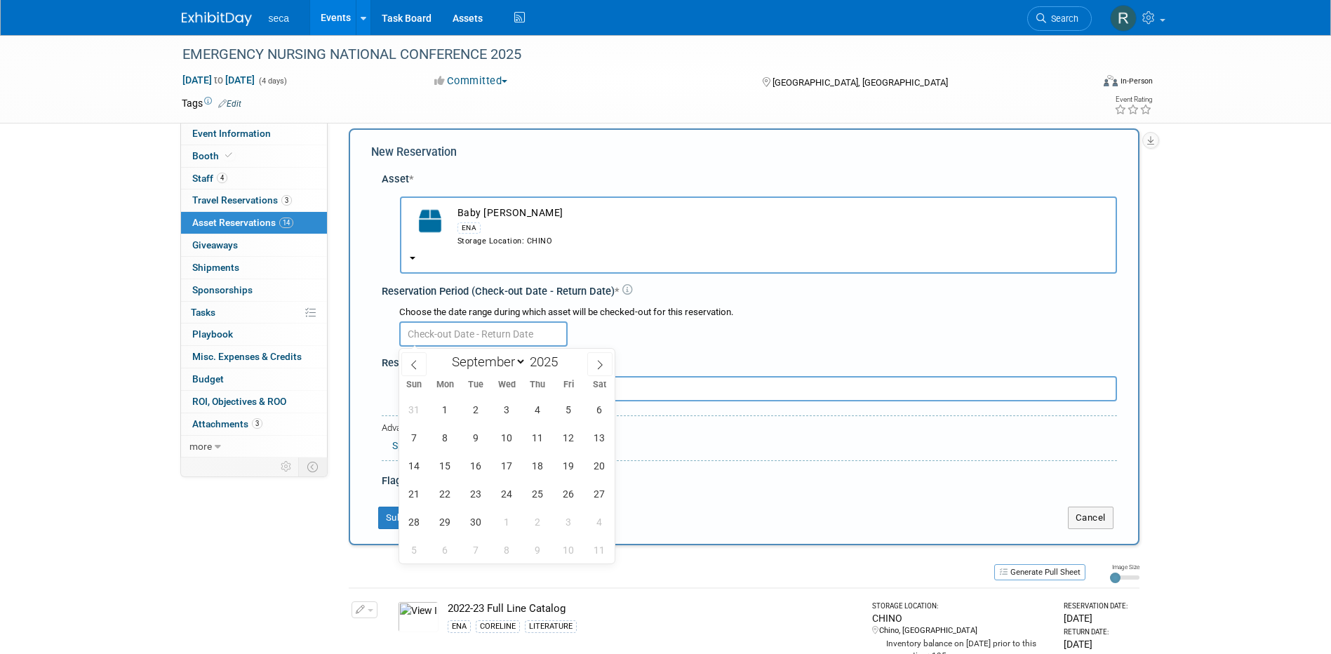
click at [428, 344] on input "text" at bounding box center [483, 333] width 168 height 25
click at [417, 365] on icon at bounding box center [414, 365] width 10 height 10
select select "7"
click at [555, 521] on span "29" at bounding box center [568, 521] width 27 height 27
type input "[DATE]"
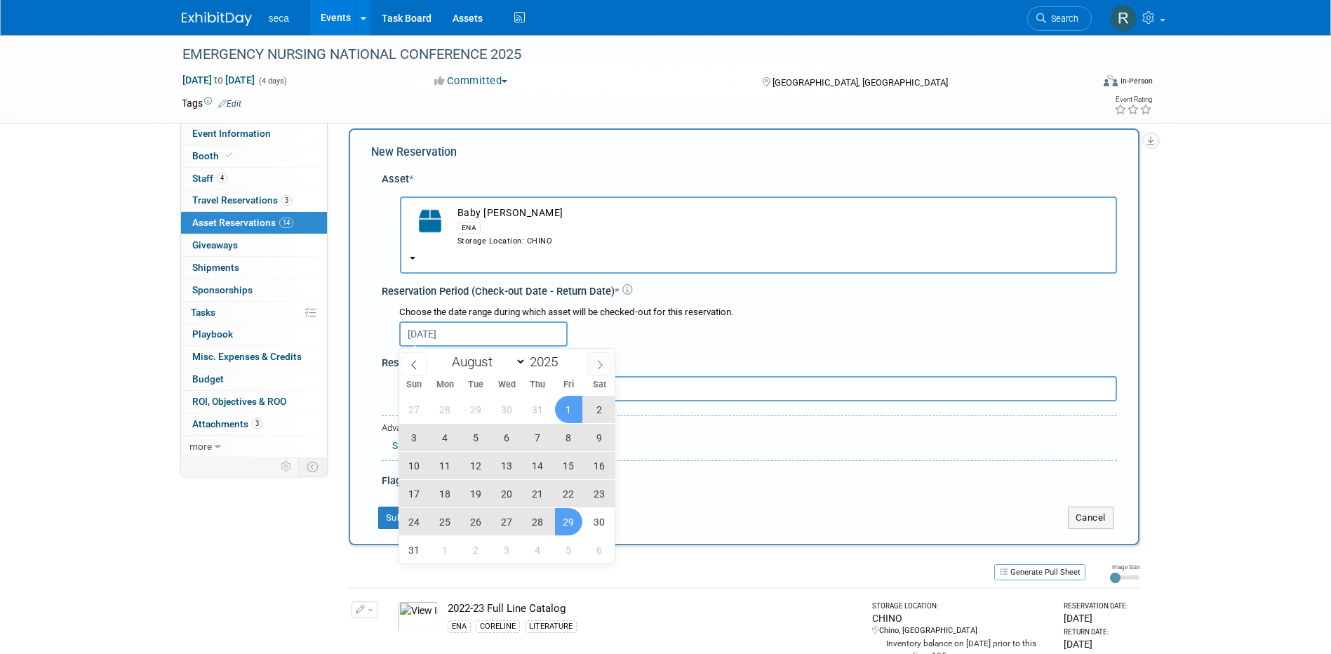
click at [594, 366] on span at bounding box center [599, 364] width 25 height 24
select select "8"
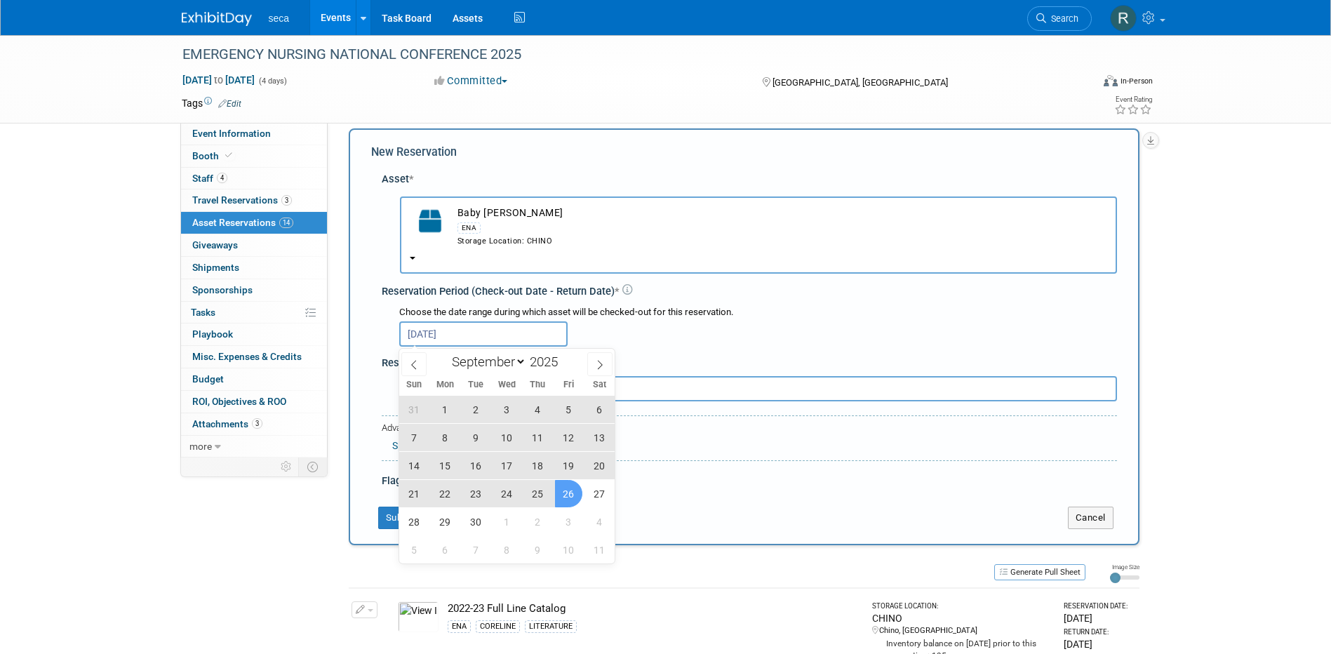
click at [573, 497] on span "26" at bounding box center [568, 493] width 27 height 27
type input "[DATE] to [DATE]"
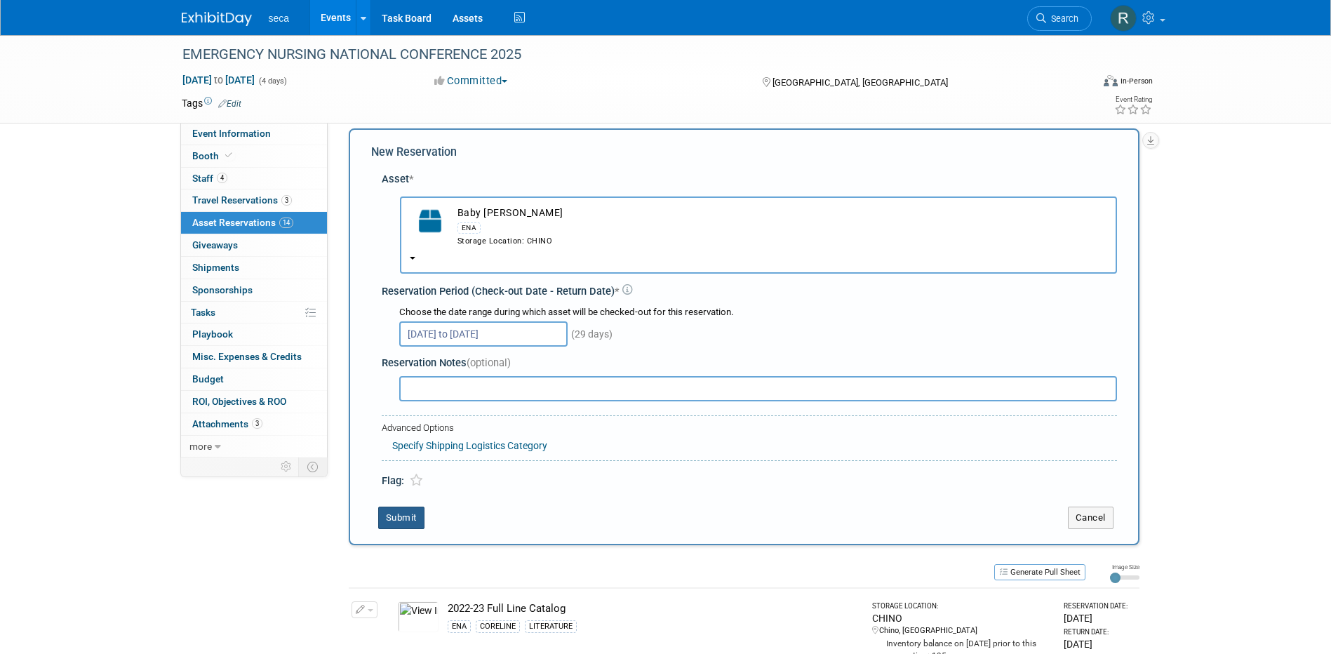
click at [415, 514] on button "Submit" at bounding box center [401, 518] width 46 height 22
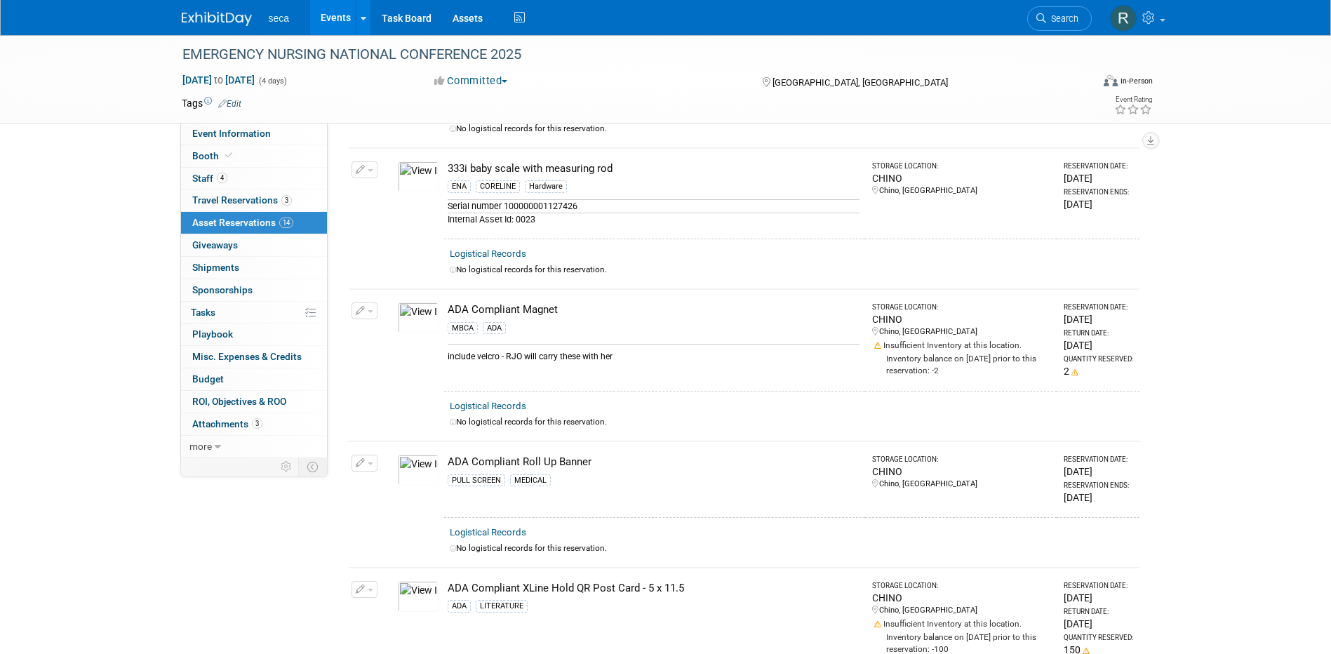
scroll to position [738, 0]
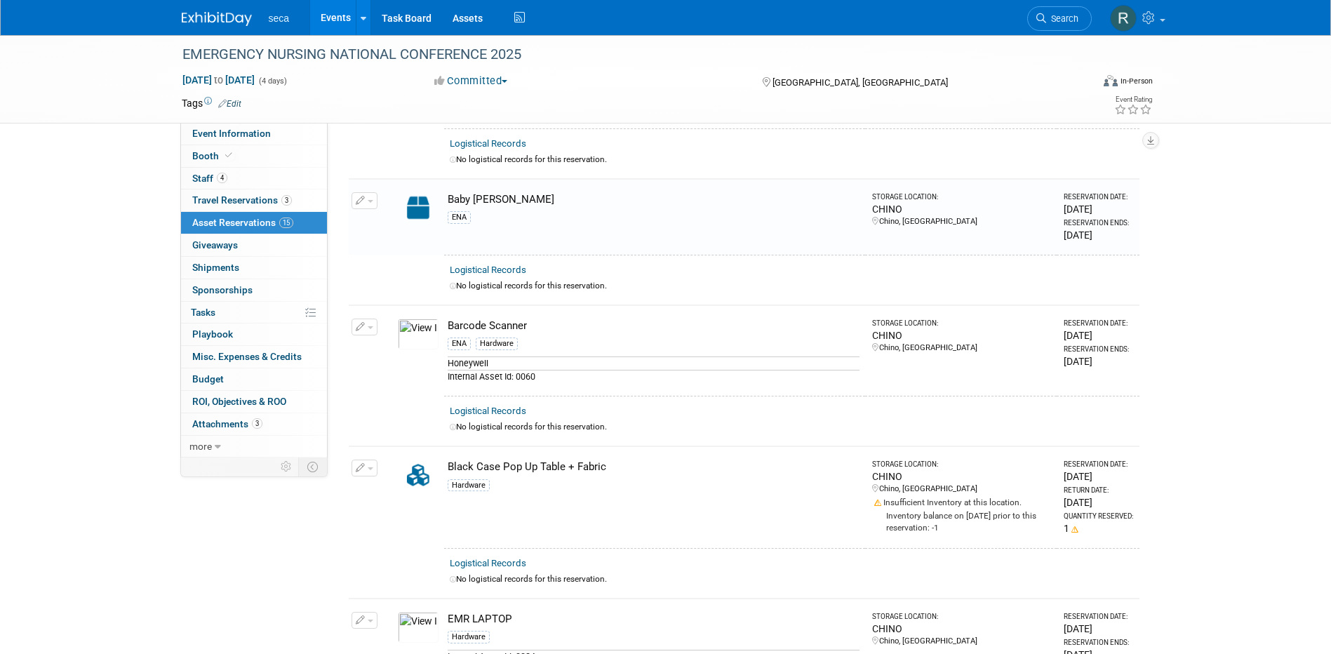
click at [338, 17] on link "Events" at bounding box center [335, 17] width 51 height 35
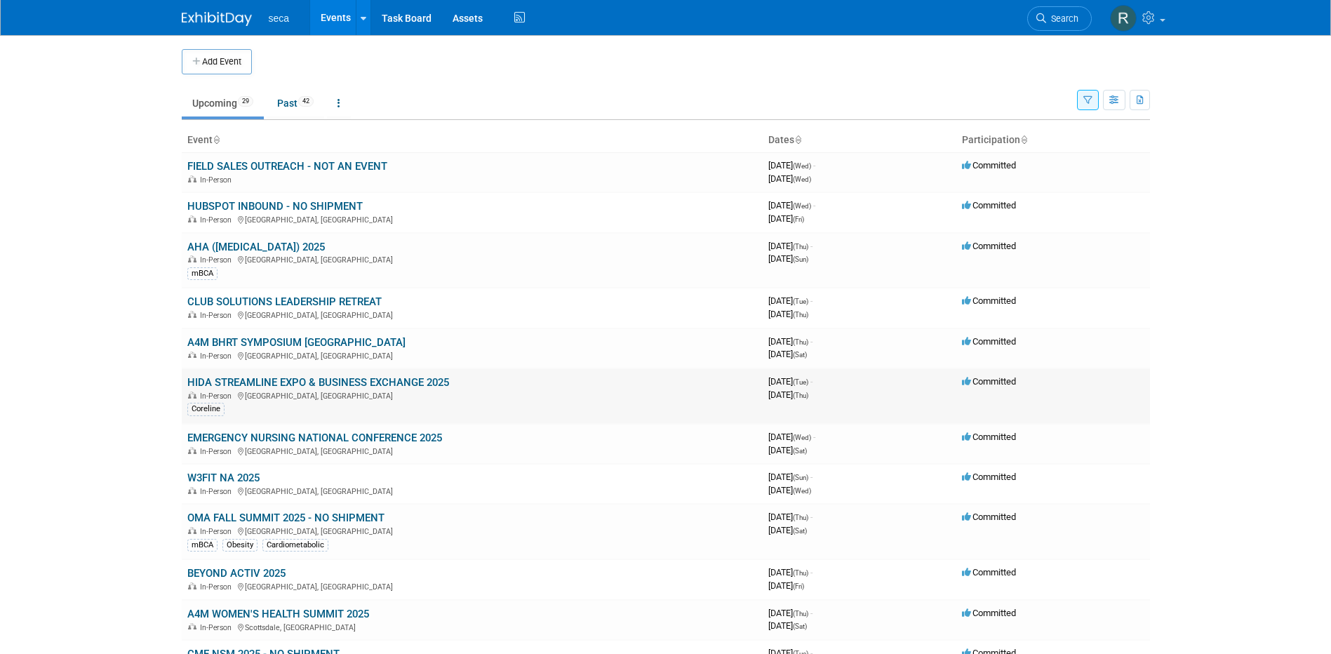
click at [239, 380] on link "HIDA STREAMLINE EXPO & BUSINESS EXCHANGE 2025" at bounding box center [318, 382] width 262 height 13
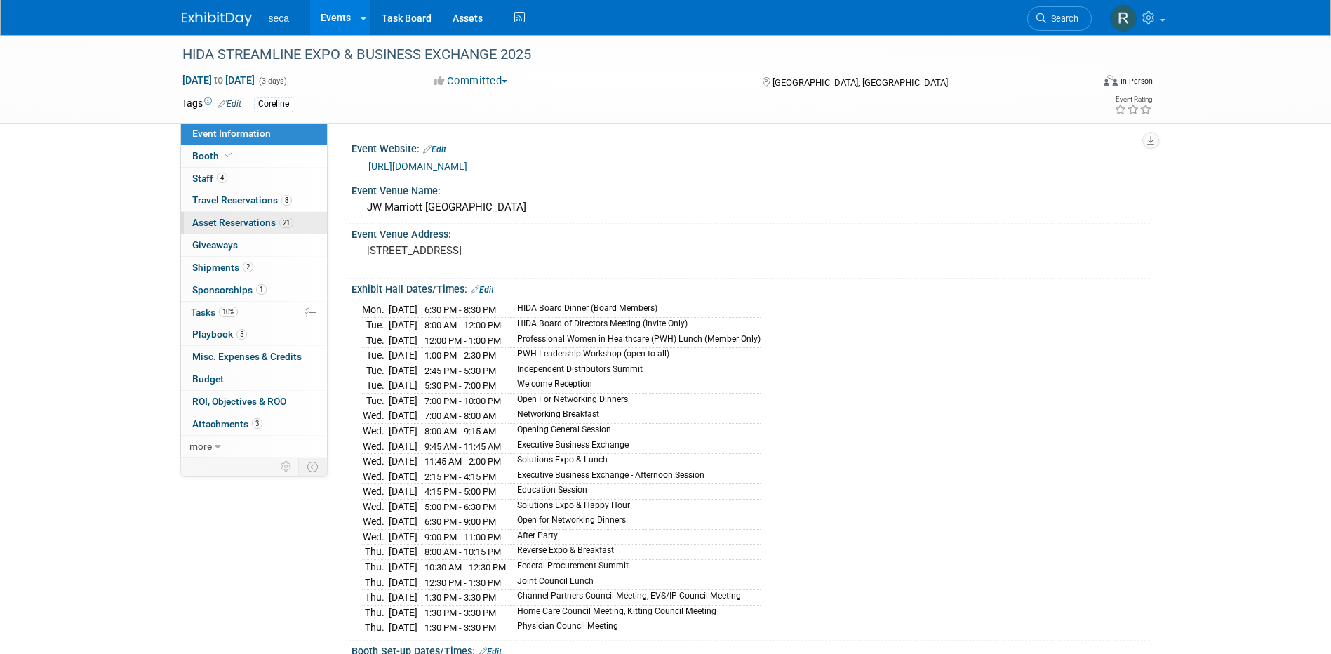
click at [236, 217] on span "Asset Reservations 21" at bounding box center [242, 222] width 101 height 11
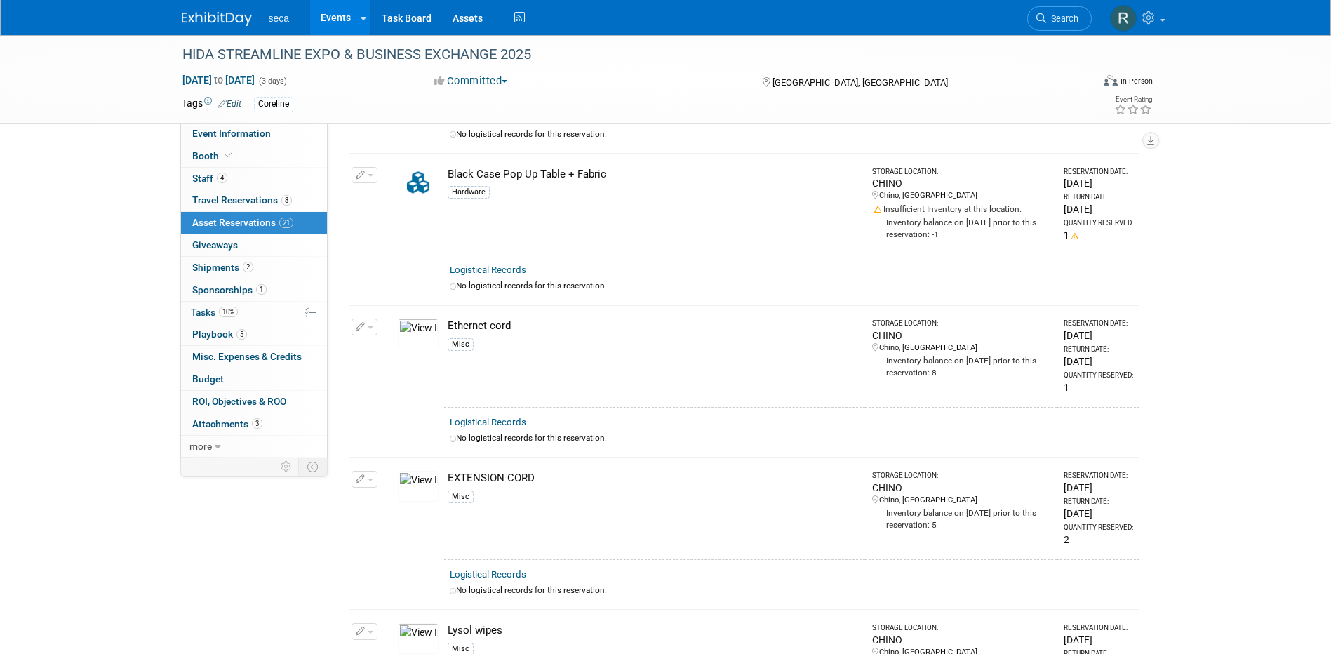
scroll to position [1193, 0]
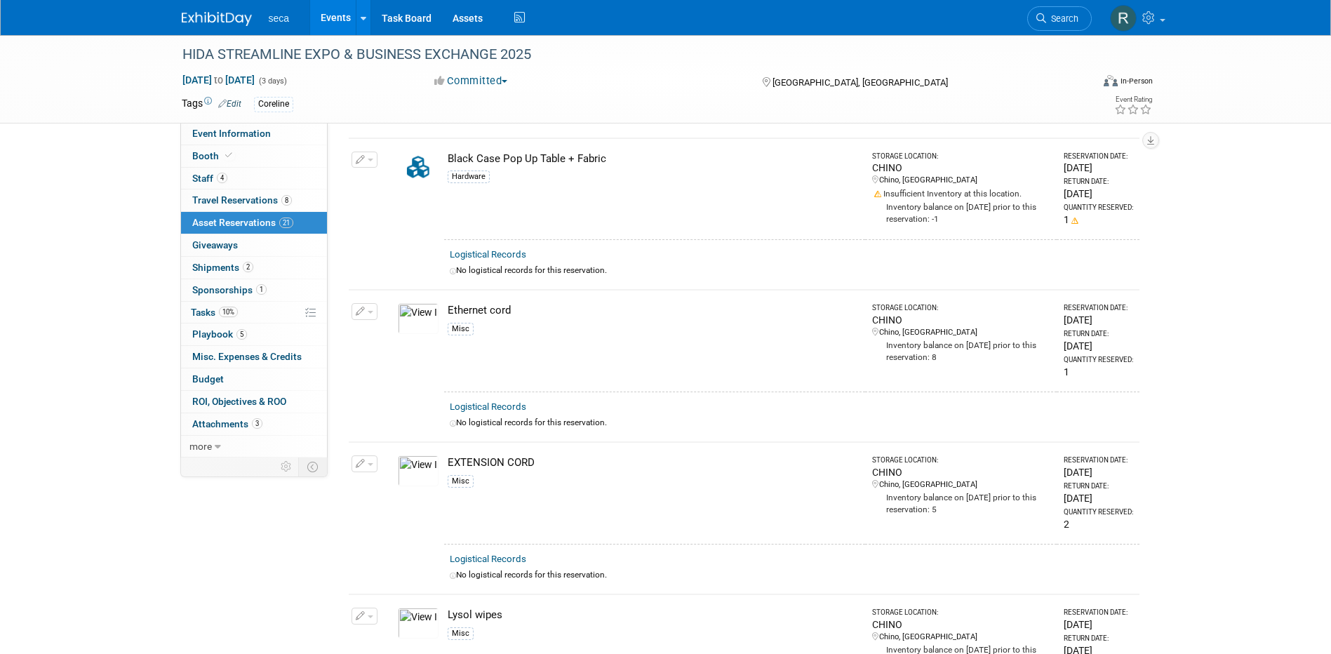
click at [361, 156] on icon "button" at bounding box center [361, 160] width 10 height 9
click at [406, 220] on span "Cancel Reservation" at bounding box center [424, 225] width 90 height 11
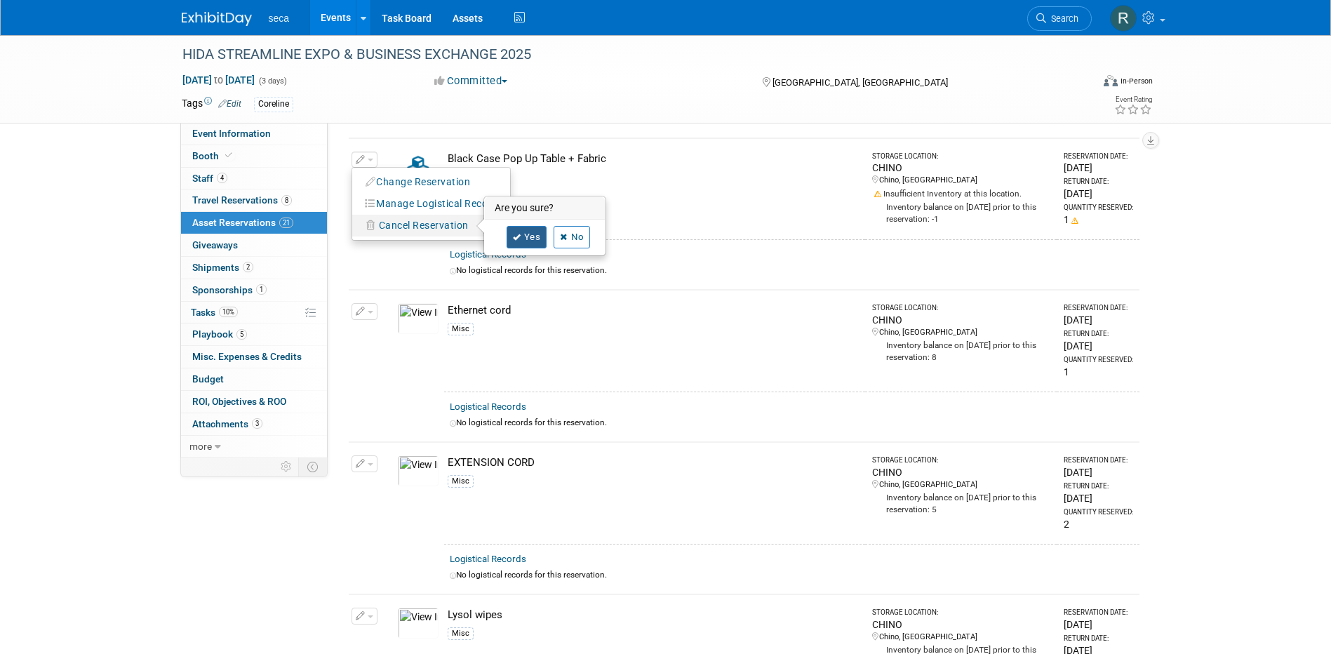
click at [534, 238] on link "Yes" at bounding box center [527, 237] width 41 height 22
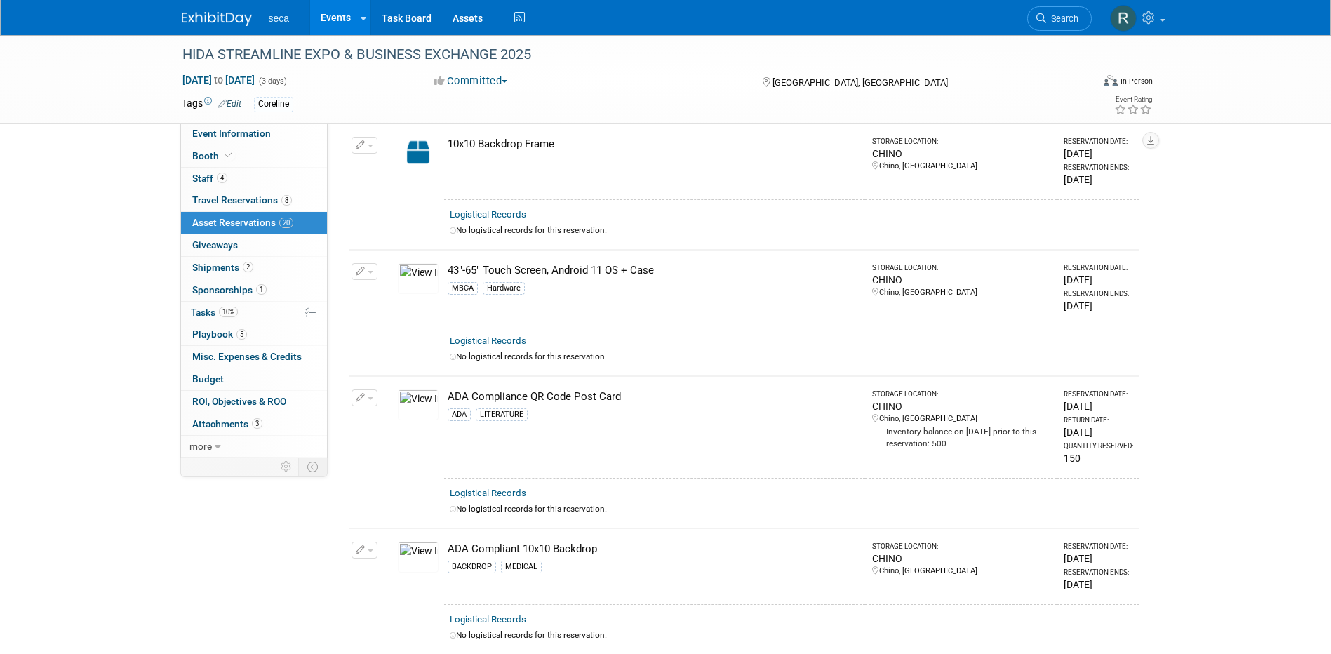
scroll to position [0, 0]
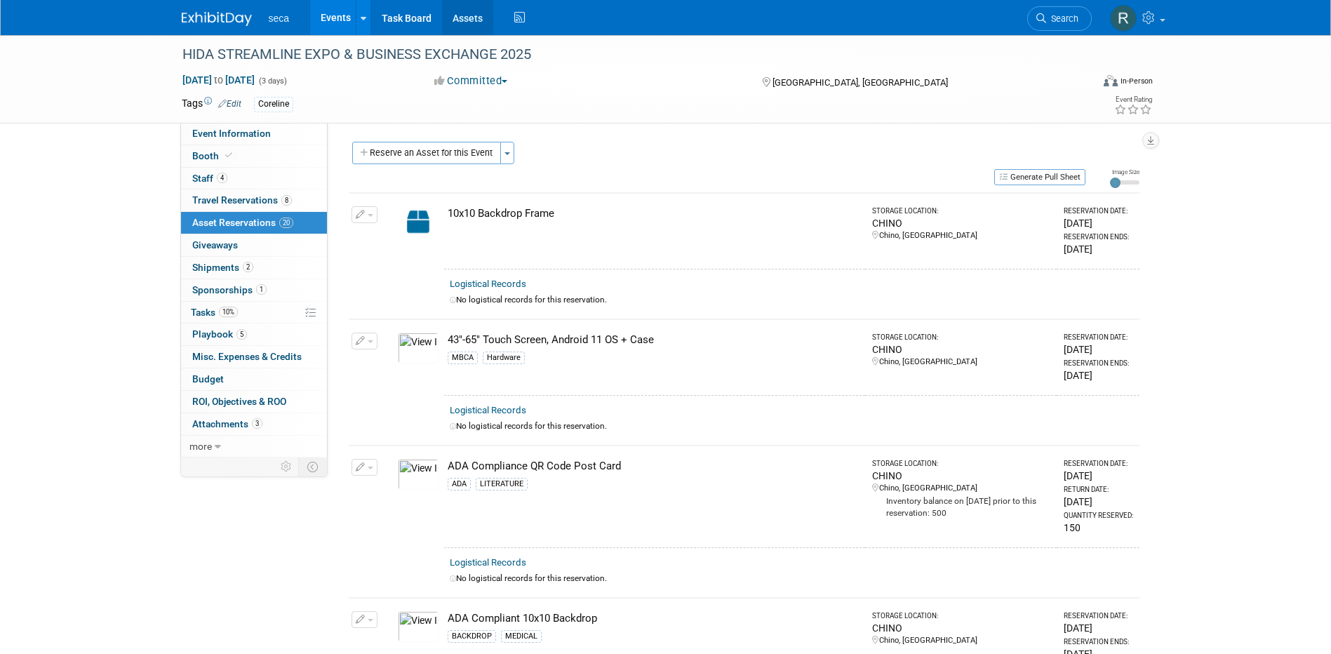
click at [464, 20] on link "Assets" at bounding box center [467, 17] width 51 height 35
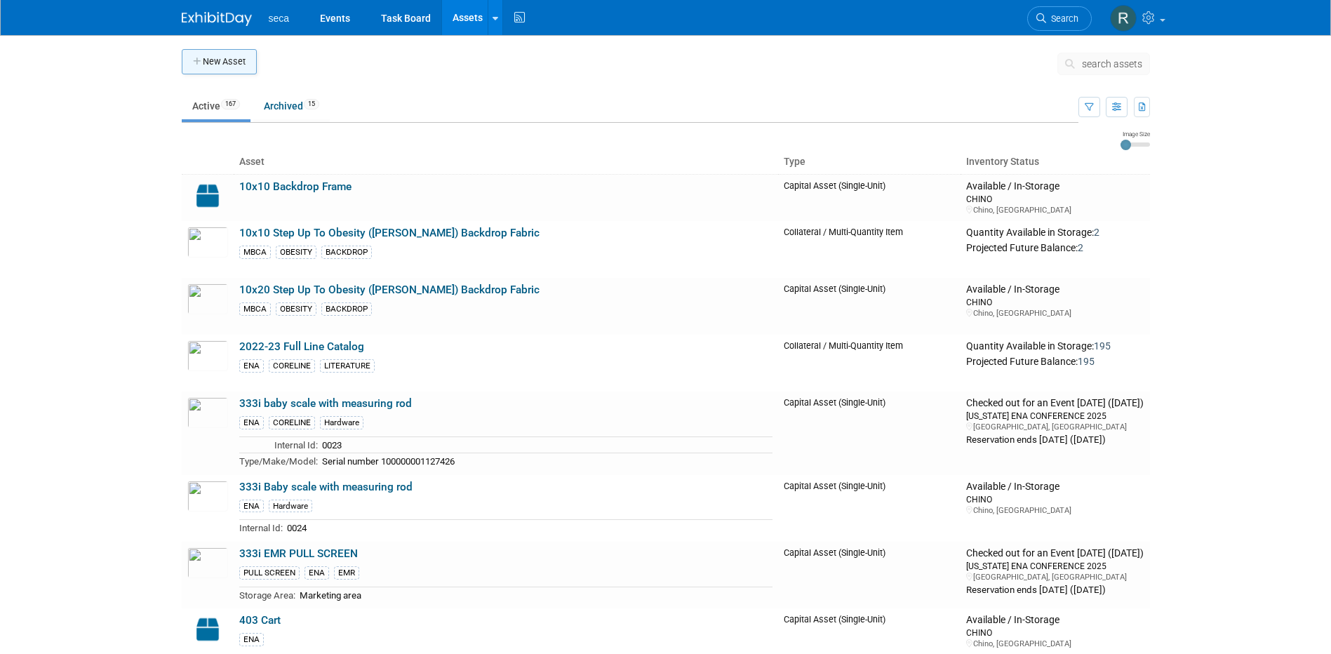
click at [235, 55] on button "New Asset" at bounding box center [219, 61] width 75 height 25
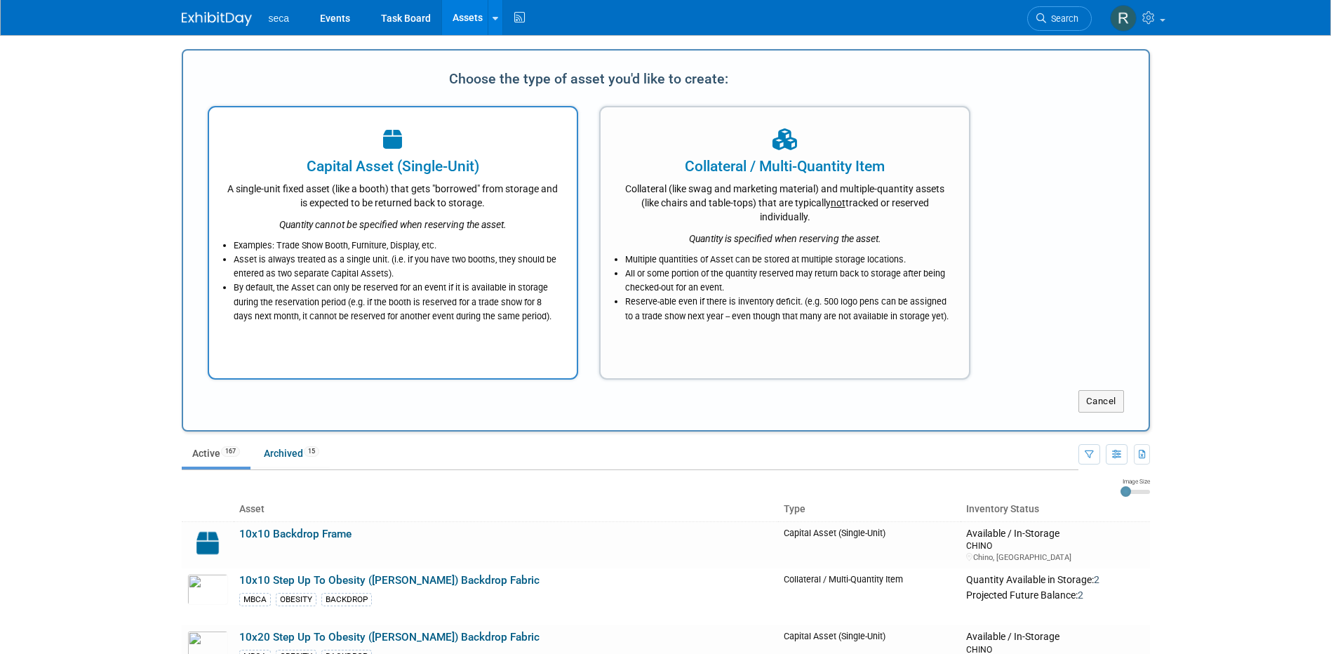
click at [388, 196] on div "A single-unit fixed asset (like a booth) that gets "borrowed" from storage and …" at bounding box center [393, 193] width 333 height 33
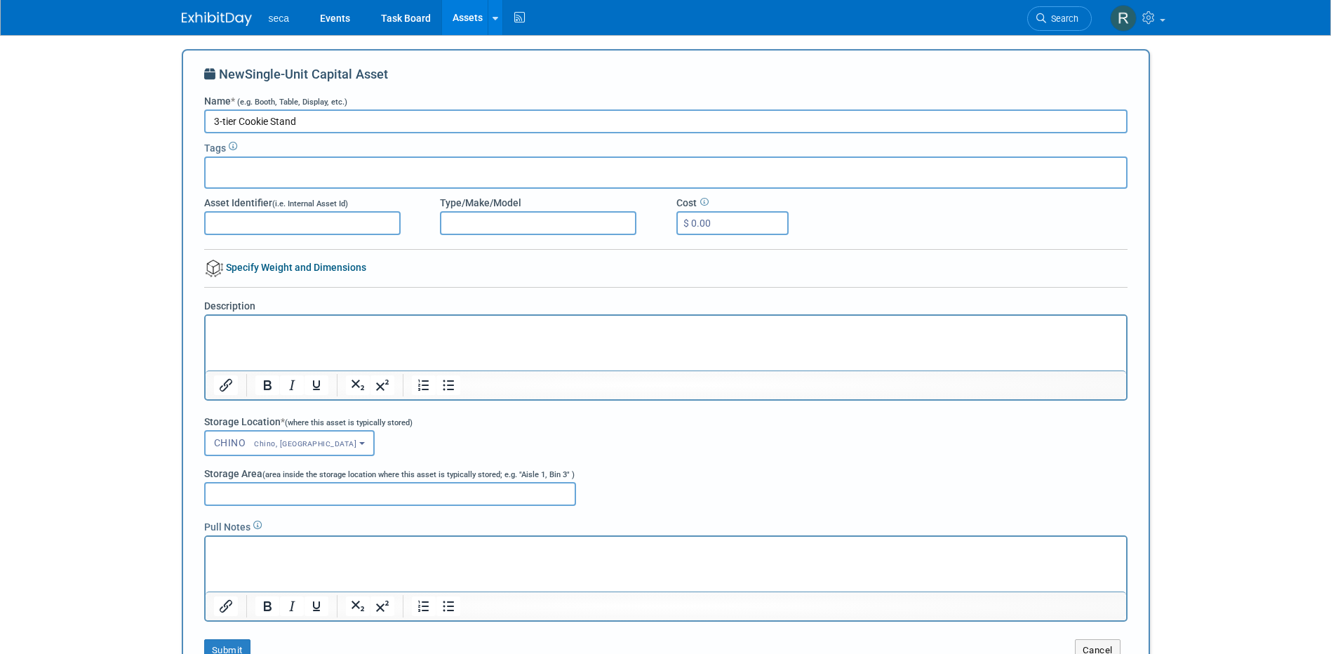
type input "3-tier Cookie Stand"
click at [246, 175] on input "text" at bounding box center [267, 170] width 112 height 14
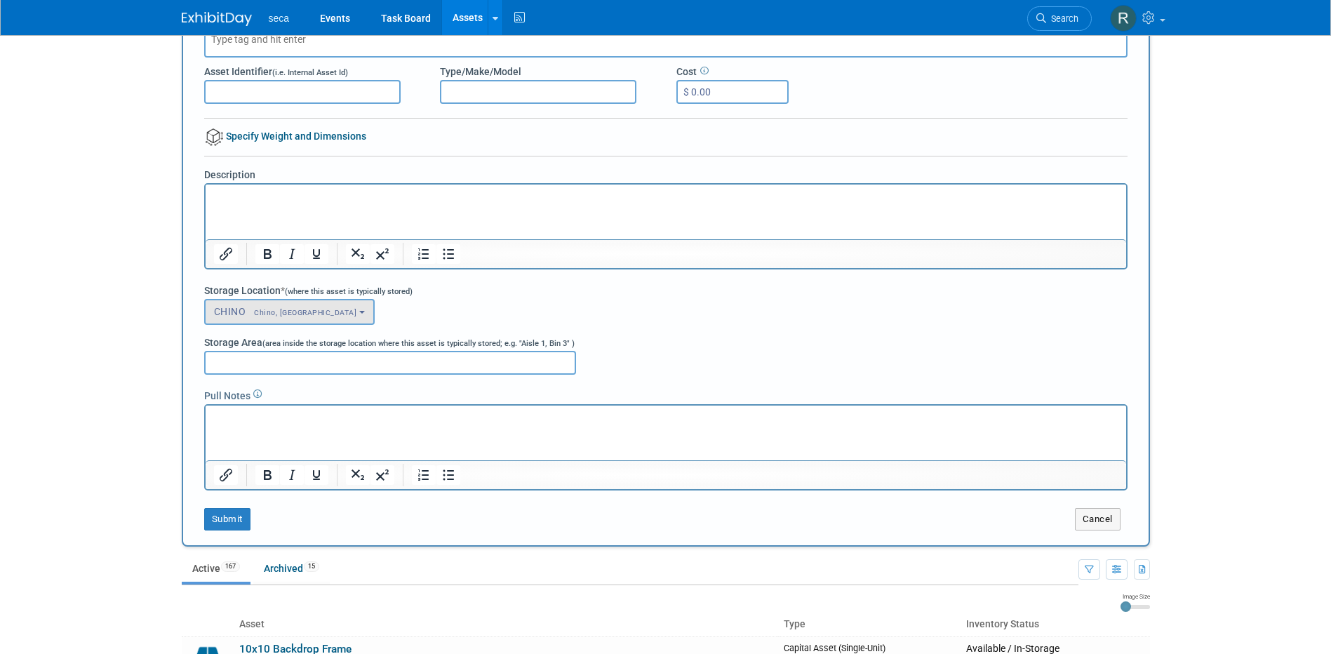
scroll to position [140, 0]
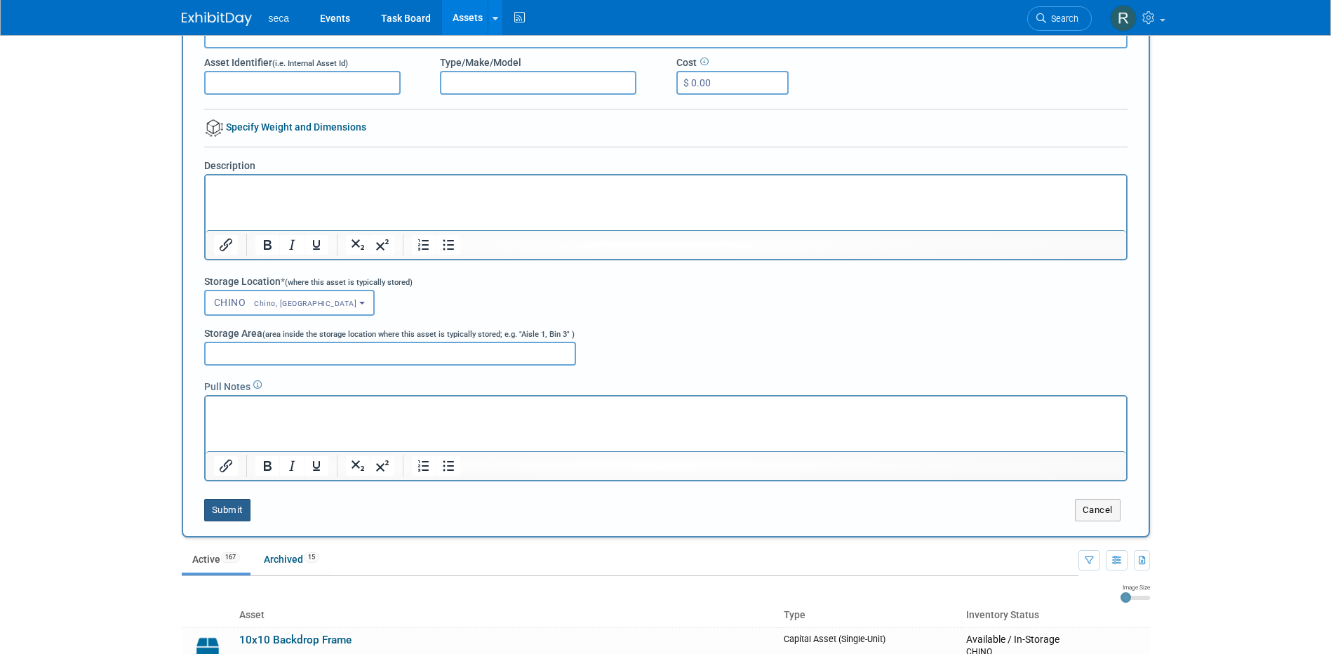
click at [232, 509] on button "Submit" at bounding box center [227, 510] width 46 height 22
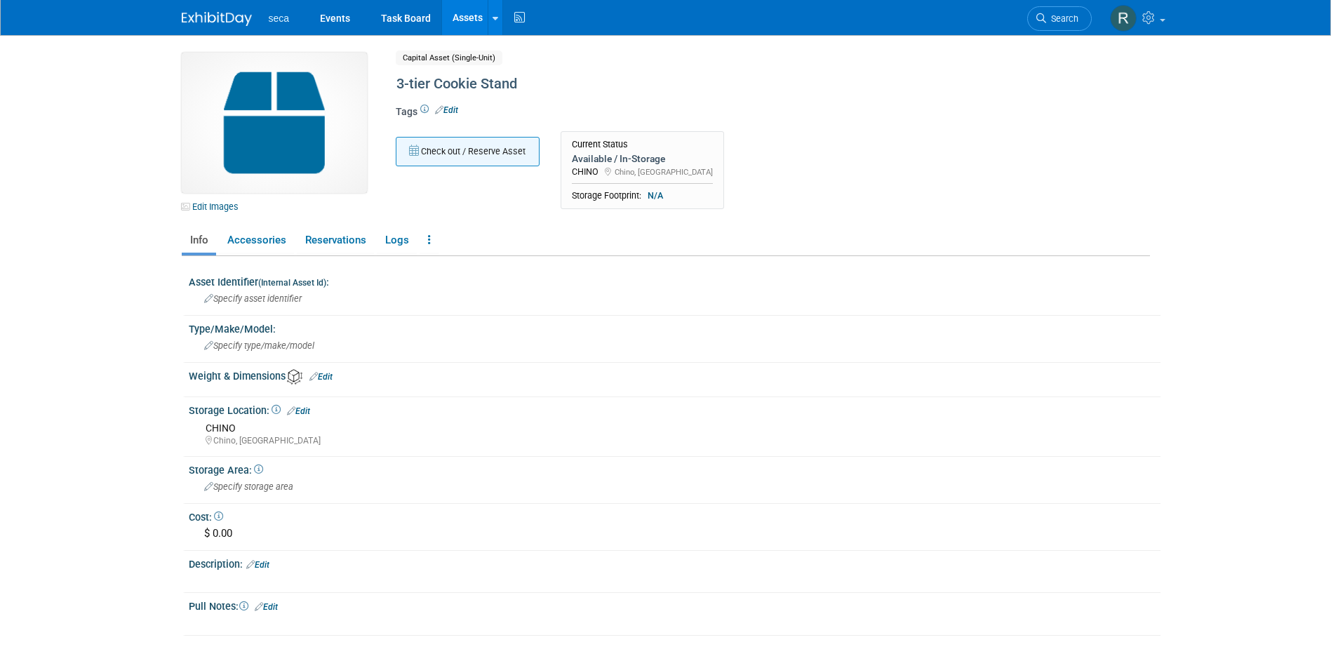
click at [472, 160] on button "Check out / Reserve Asset" at bounding box center [468, 151] width 144 height 29
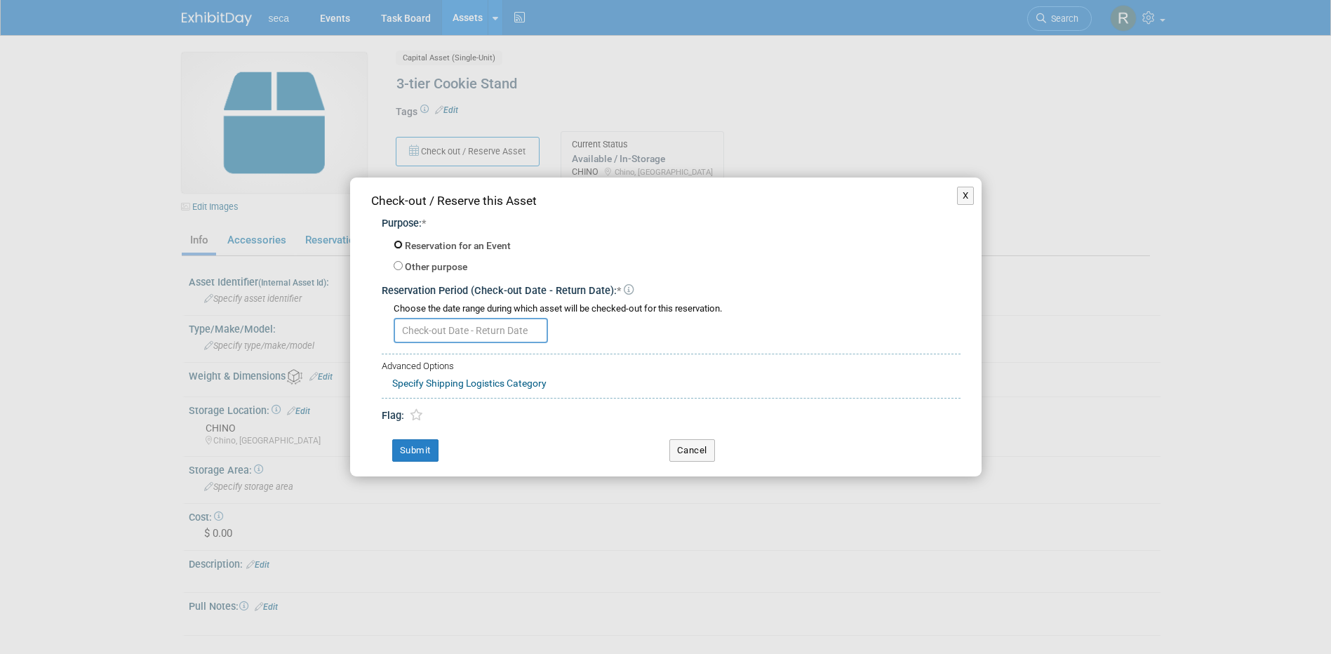
click at [399, 245] on input "Reservation for an Event" at bounding box center [398, 244] width 9 height 9
radio input "true"
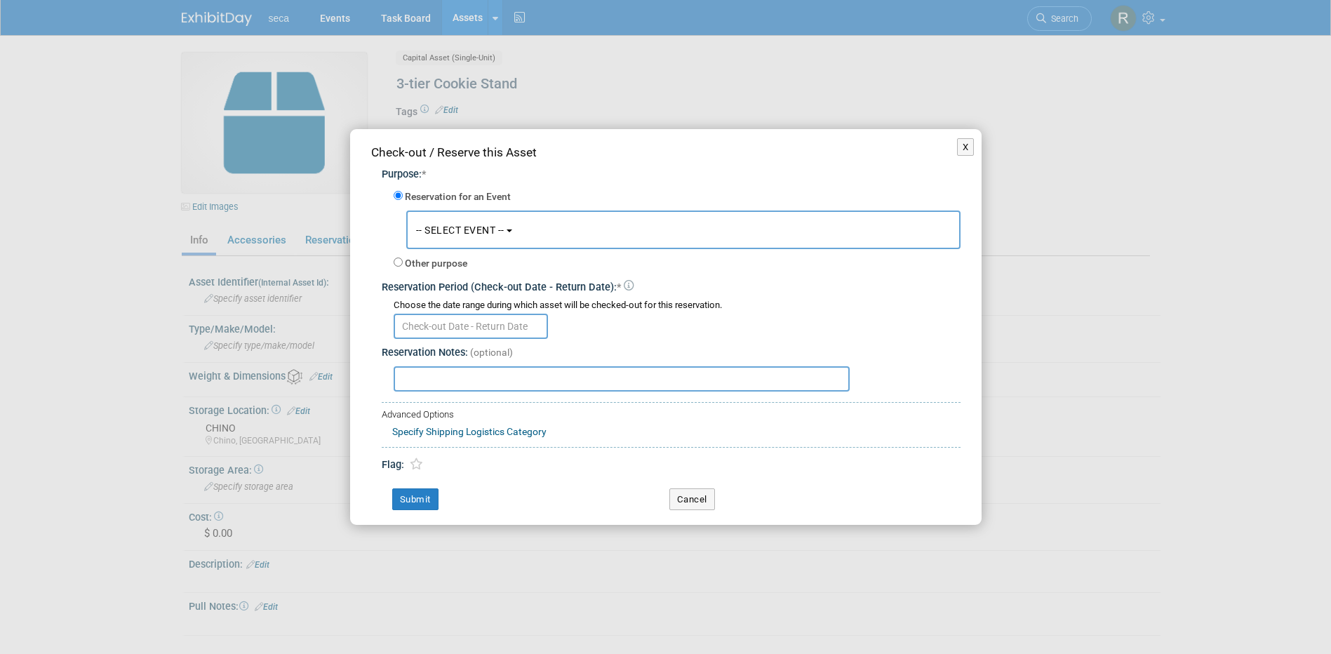
click at [449, 227] on span "-- SELECT EVENT --" at bounding box center [460, 230] width 88 height 11
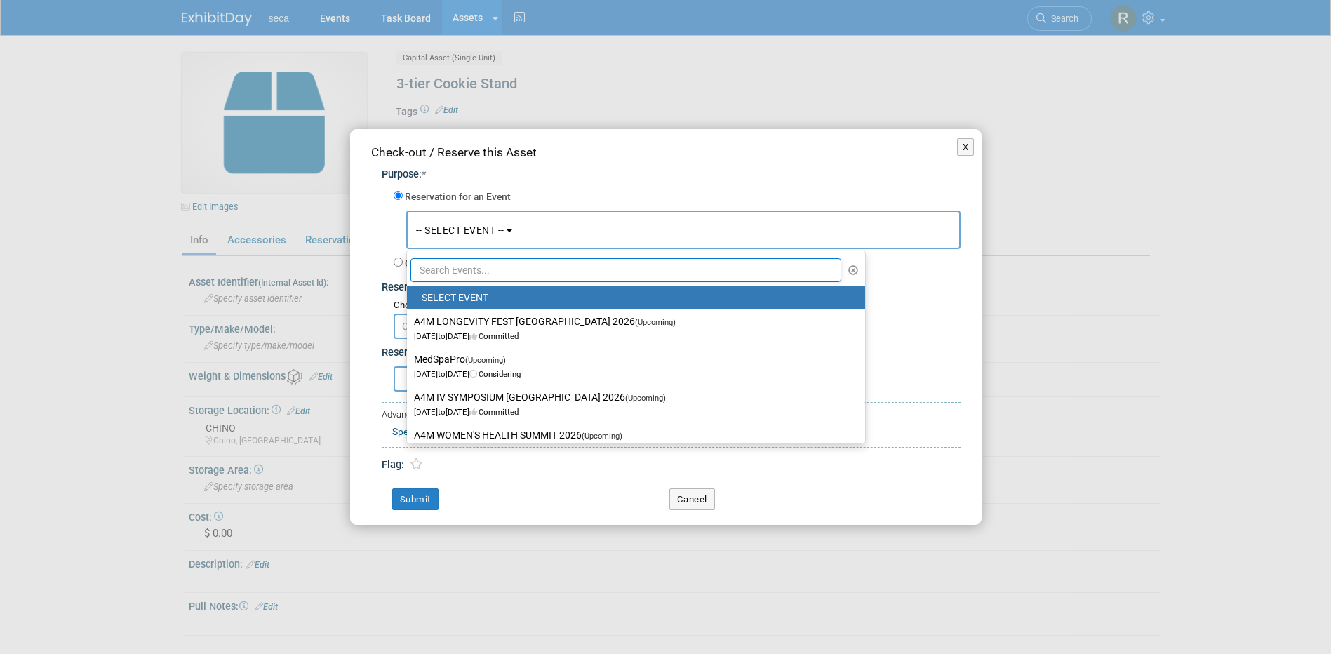
click at [464, 272] on input "text" at bounding box center [626, 270] width 432 height 24
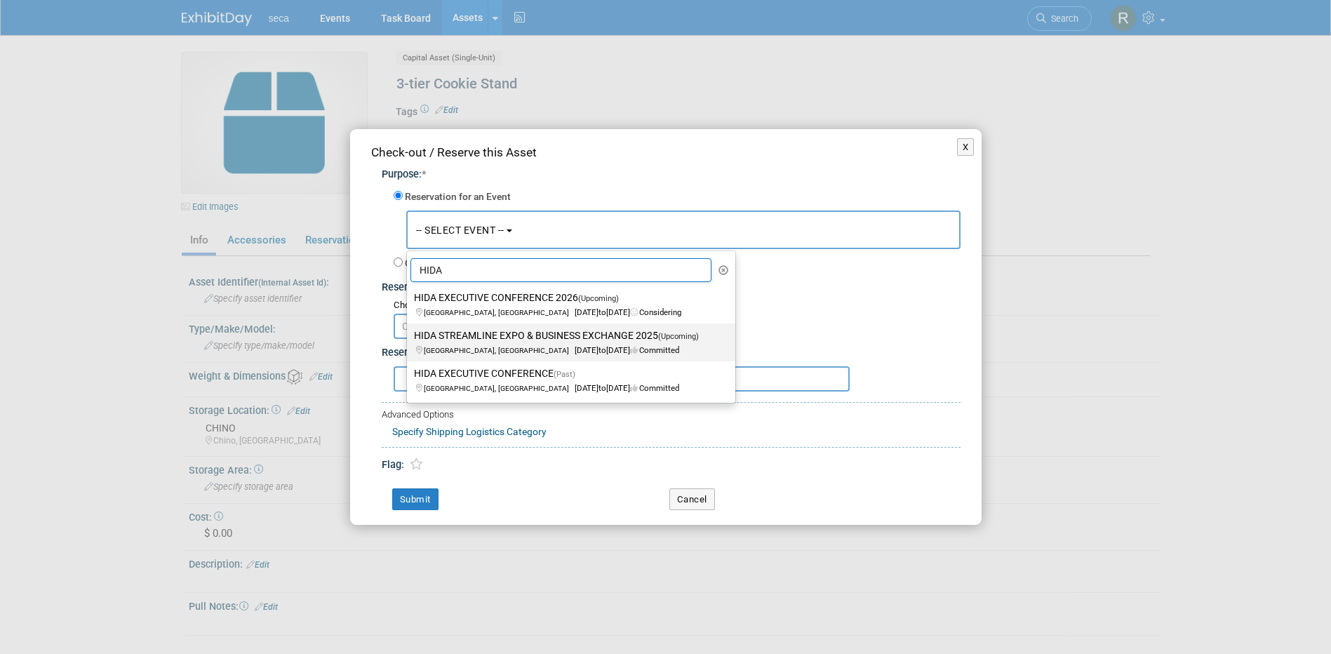
type input "HIDA"
click at [549, 336] on label "HIDA STREAMLINE EXPO & BUSINESS EXCHANGE 2025 (Upcoming) Indianapolis, IN Sep 1…" at bounding box center [567, 342] width 307 height 32
click at [409, 336] on input "HIDA STREAMLINE EXPO & BUSINESS EXCHANGE 2025 (Upcoming) Indianapolis, IN Sep 1…" at bounding box center [404, 335] width 9 height 9
select select "11142550"
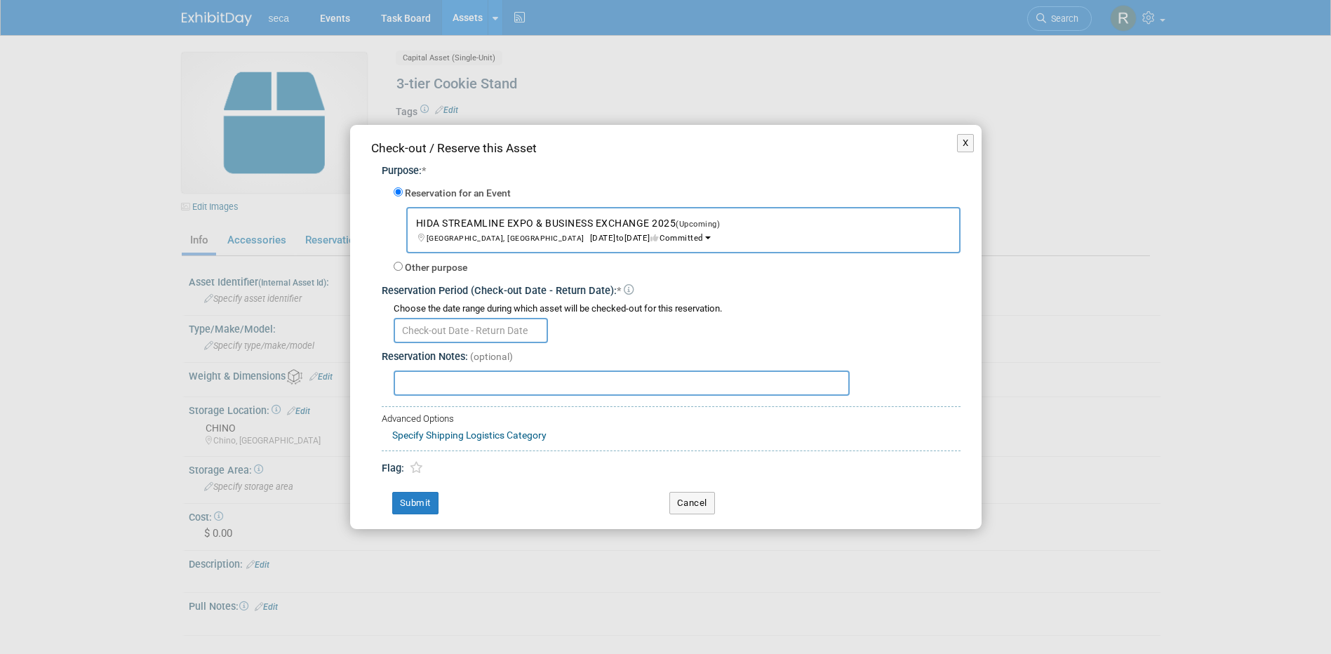
click at [424, 330] on input "text" at bounding box center [471, 330] width 154 height 25
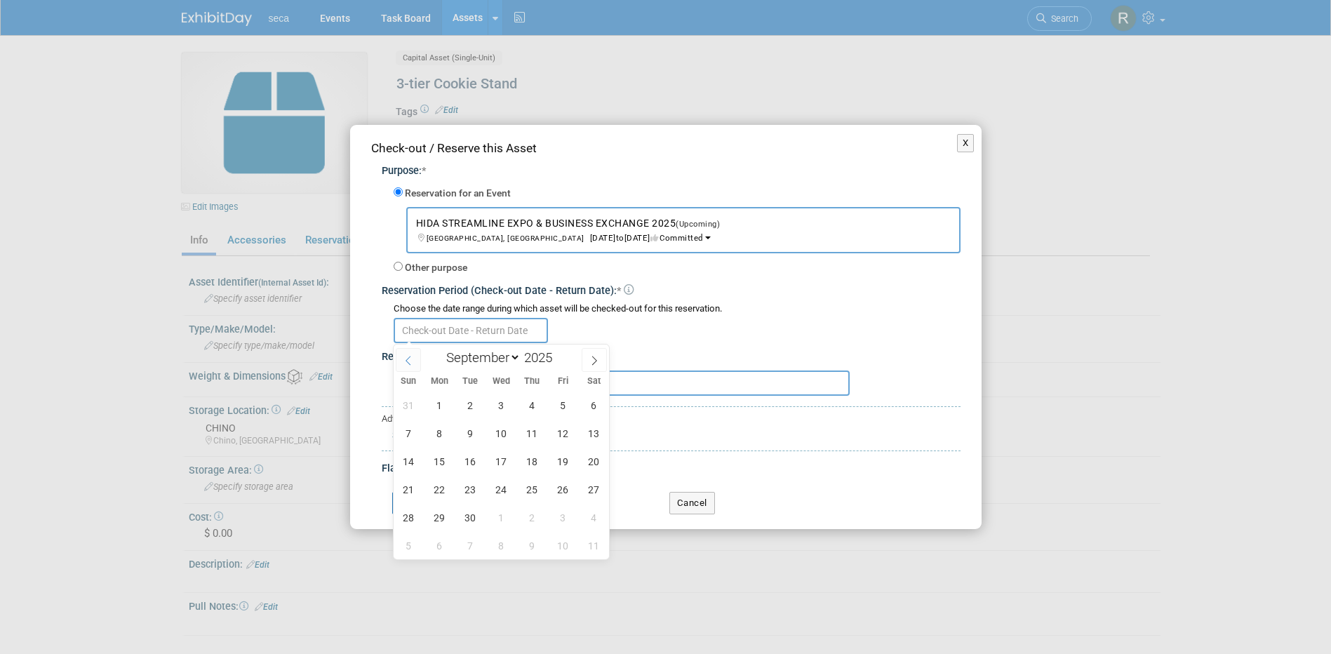
click at [409, 363] on icon at bounding box center [408, 361] width 10 height 10
select select "7"
click at [556, 514] on span "29" at bounding box center [562, 517] width 27 height 27
type input "Aug 29, 2025"
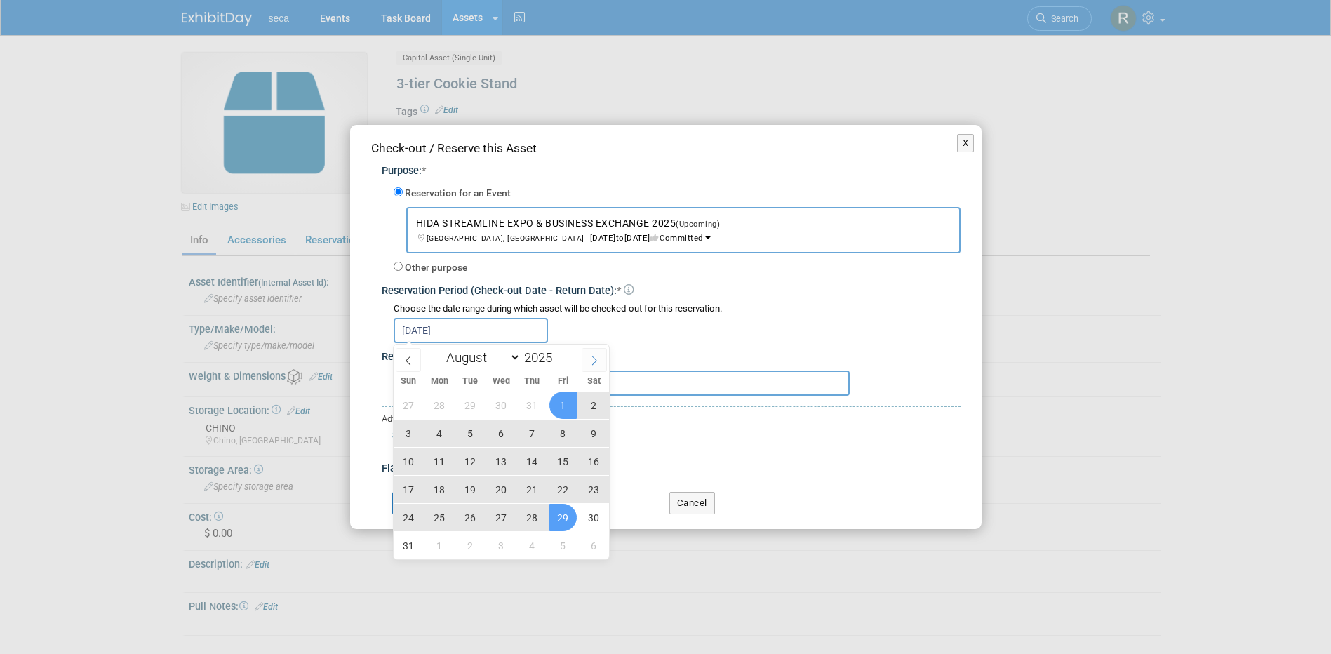
click at [594, 357] on icon at bounding box center [594, 361] width 10 height 10
select select "8"
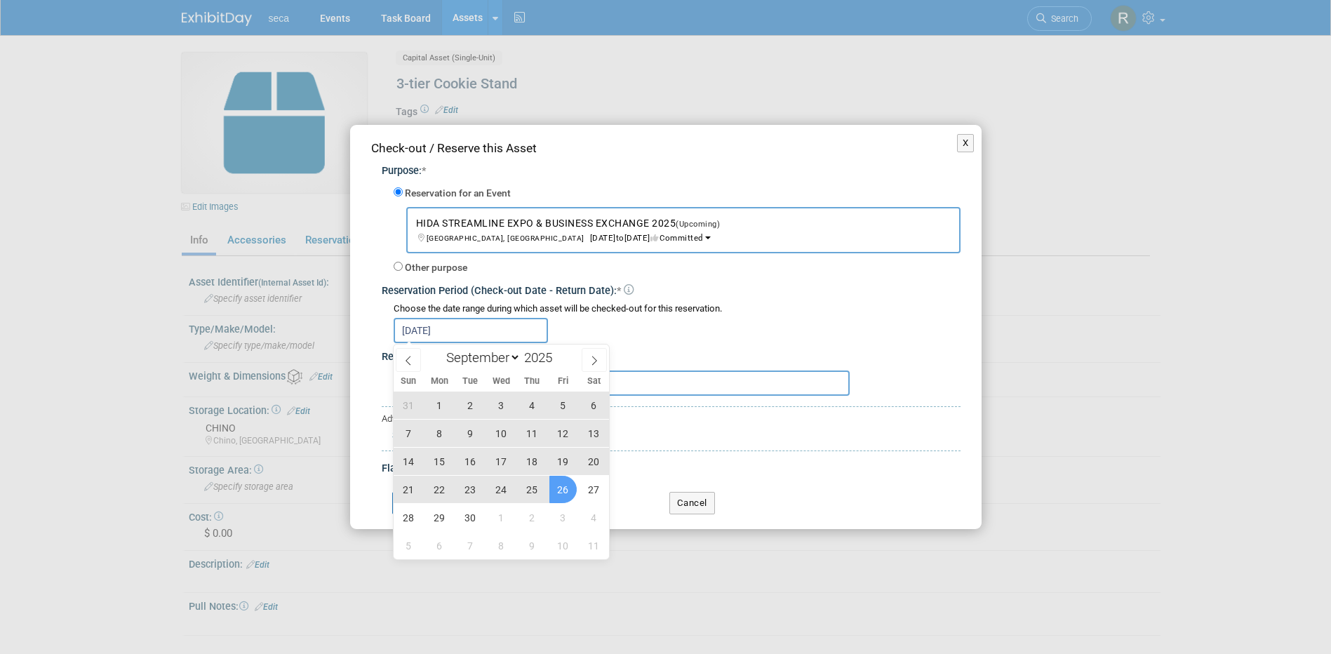
click at [563, 484] on span "26" at bounding box center [562, 489] width 27 height 27
type input "Aug 29, 2025 to Sep 26, 2025"
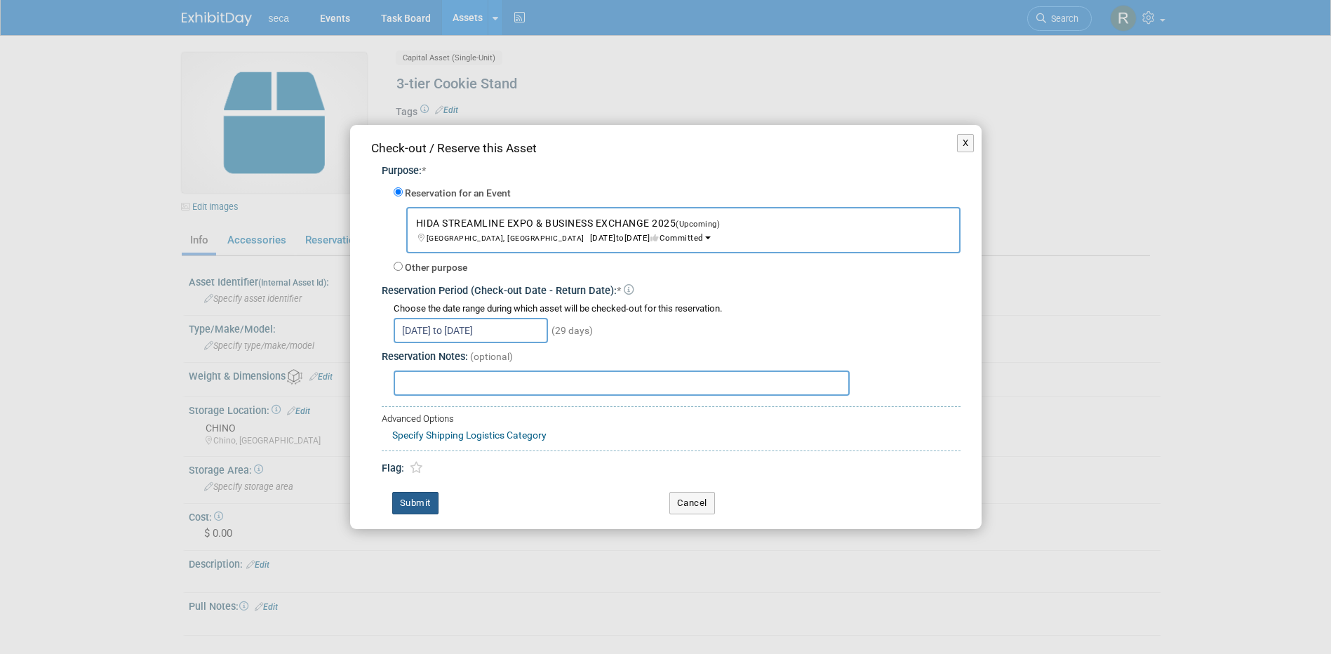
click at [424, 497] on button "Submit" at bounding box center [415, 503] width 46 height 22
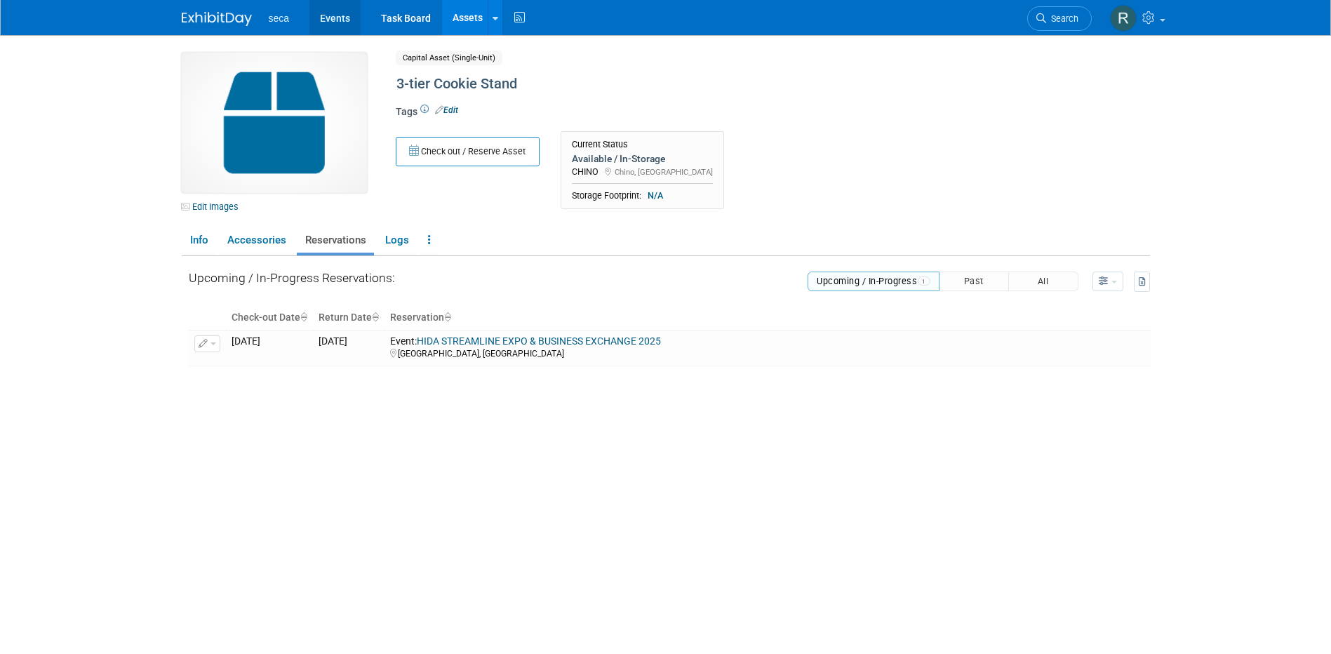
click at [334, 17] on link "Events" at bounding box center [334, 17] width 51 height 35
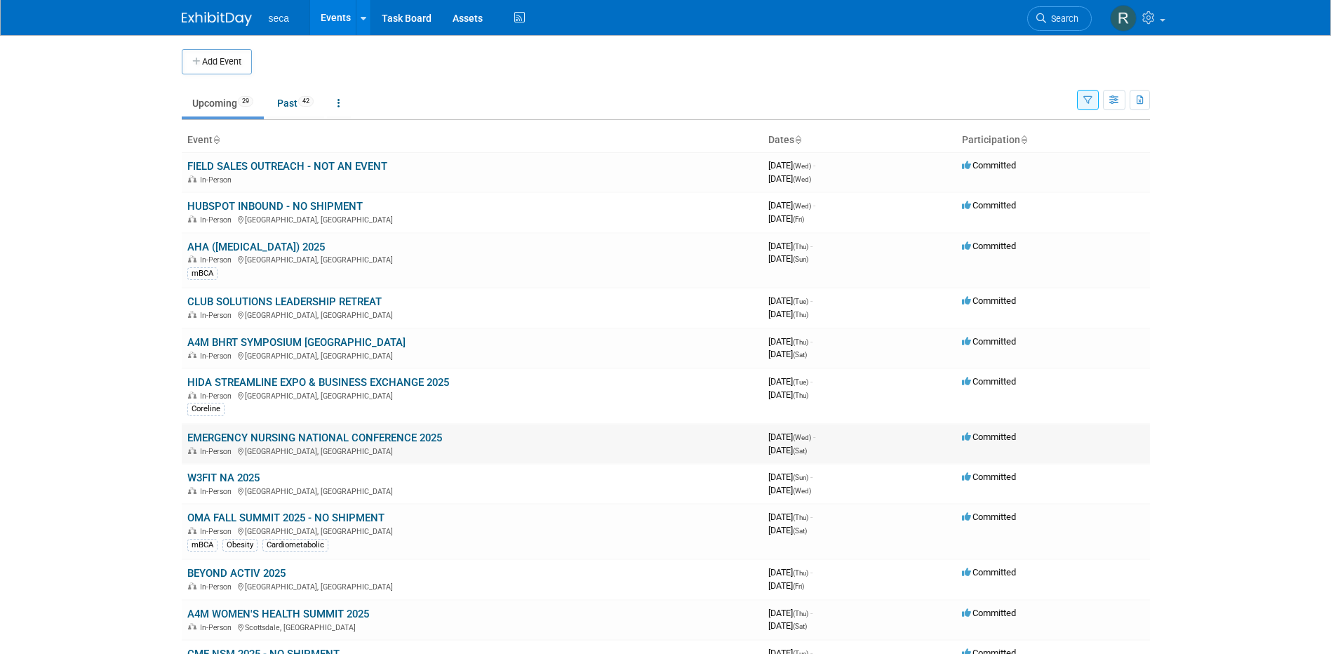
click at [233, 439] on link "EMERGENCY NURSING NATIONAL CONFERENCE 2025" at bounding box center [314, 438] width 255 height 13
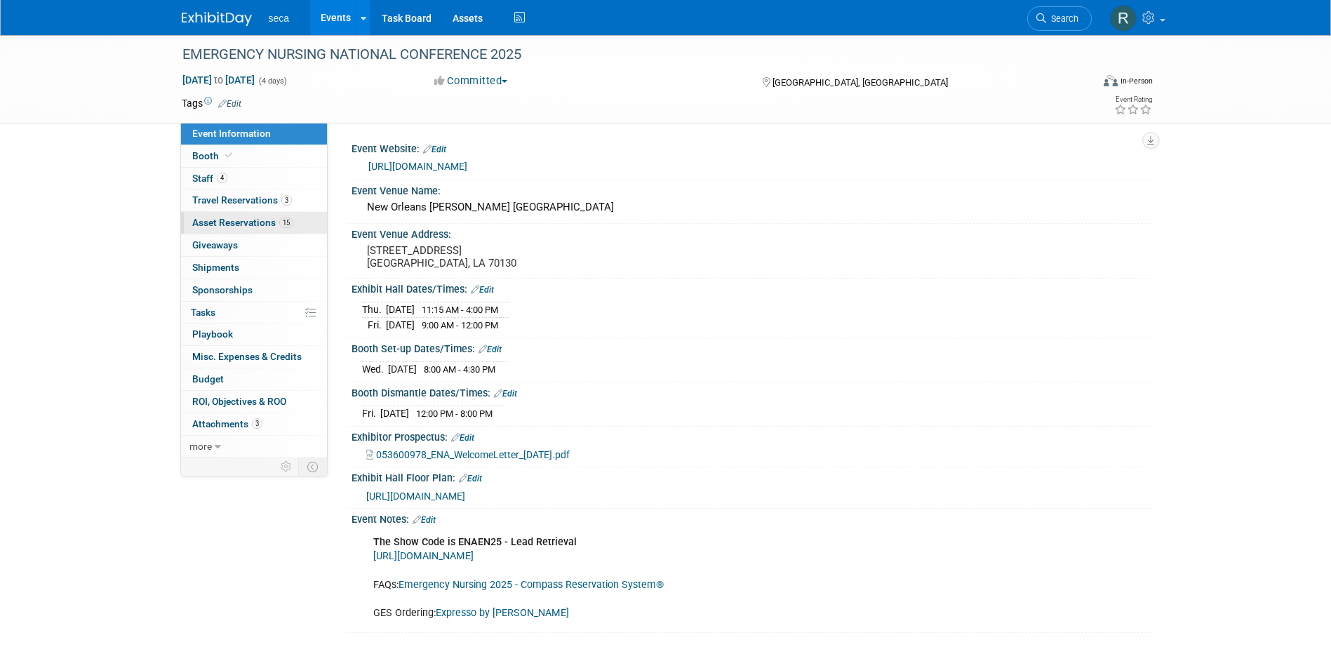
click at [226, 223] on span "Asset Reservations 15" at bounding box center [242, 222] width 101 height 11
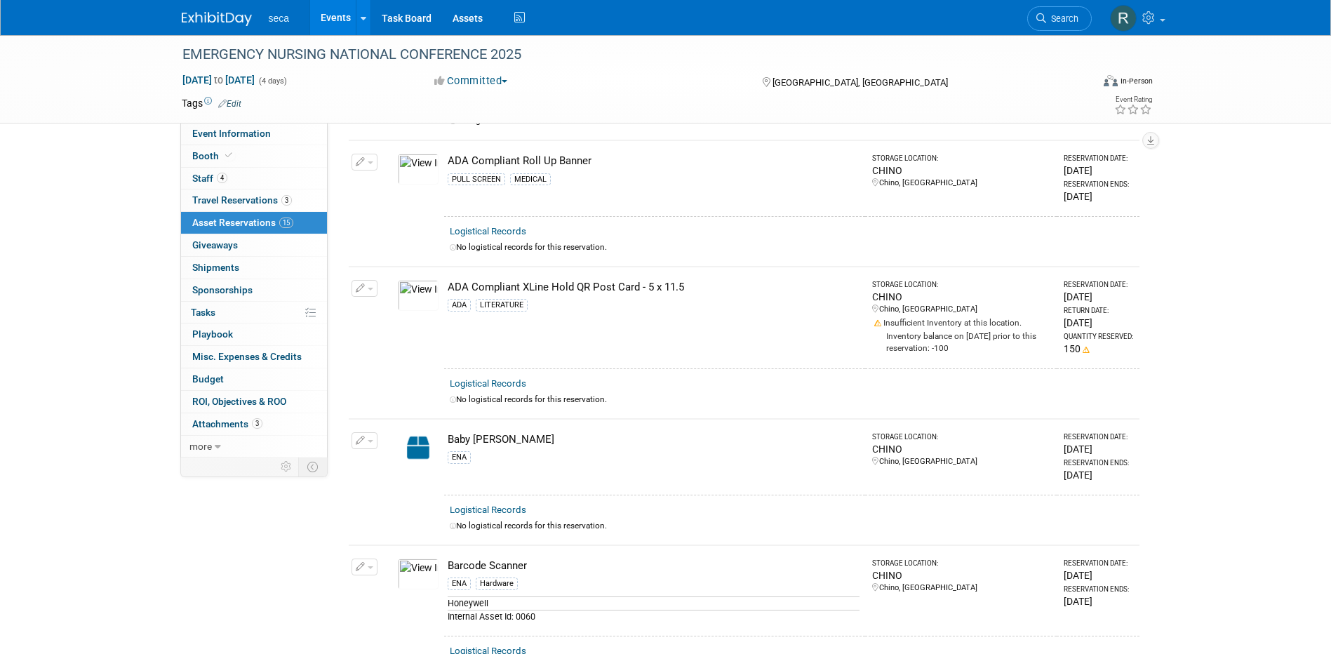
scroll to position [213, 0]
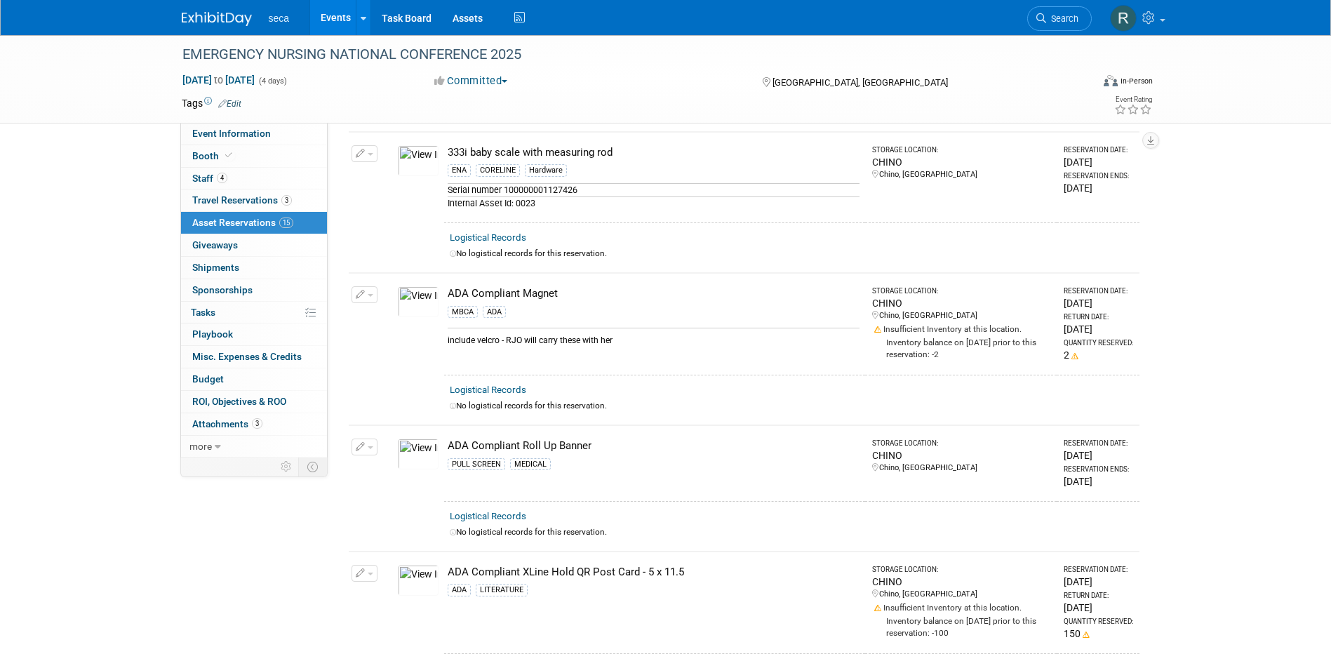
click at [324, 15] on link "Events" at bounding box center [335, 17] width 51 height 35
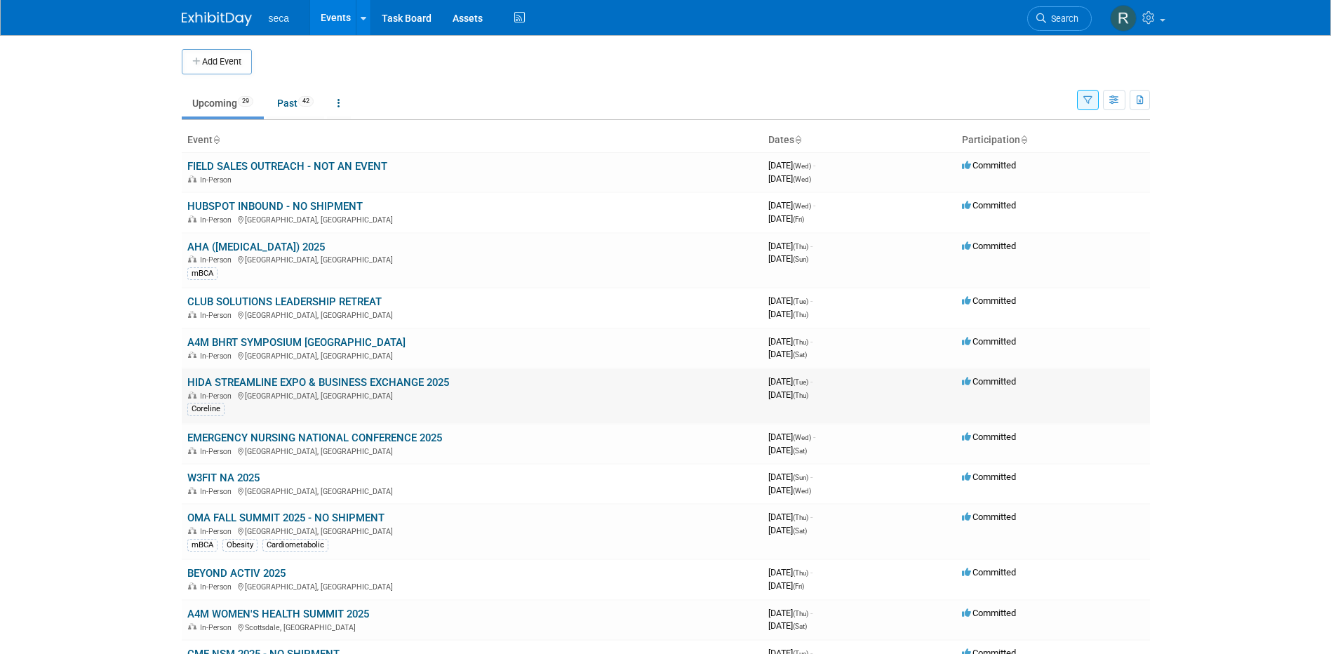
click at [221, 380] on link "HIDA STREAMLINE EXPO & BUSINESS EXCHANGE 2025" at bounding box center [318, 382] width 262 height 13
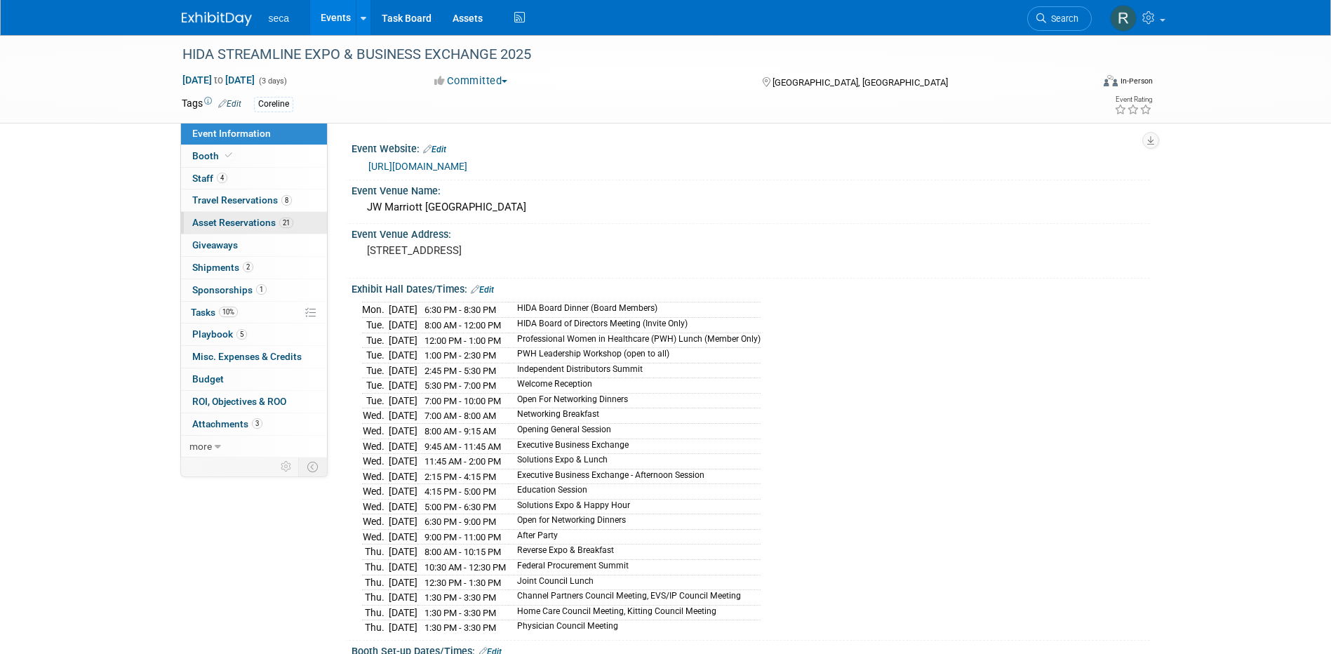
click at [245, 225] on span "Asset Reservations 21" at bounding box center [242, 222] width 101 height 11
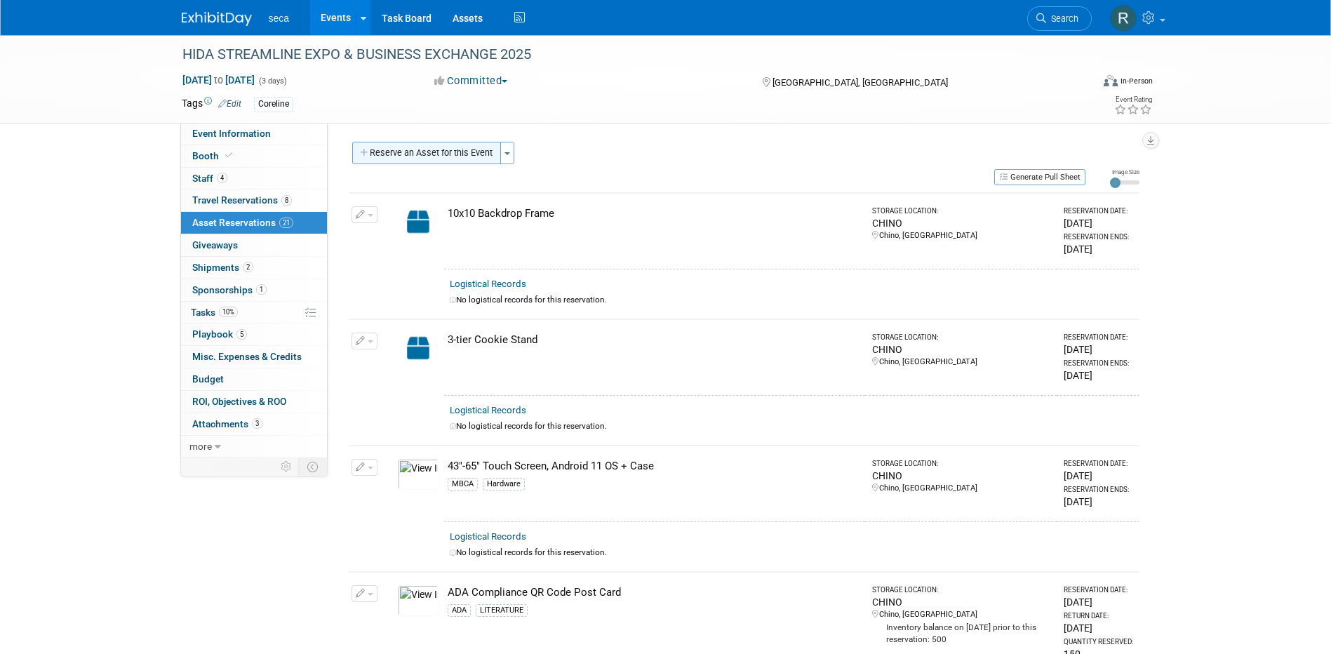
click at [432, 152] on button "Reserve an Asset for this Event" at bounding box center [426, 153] width 149 height 22
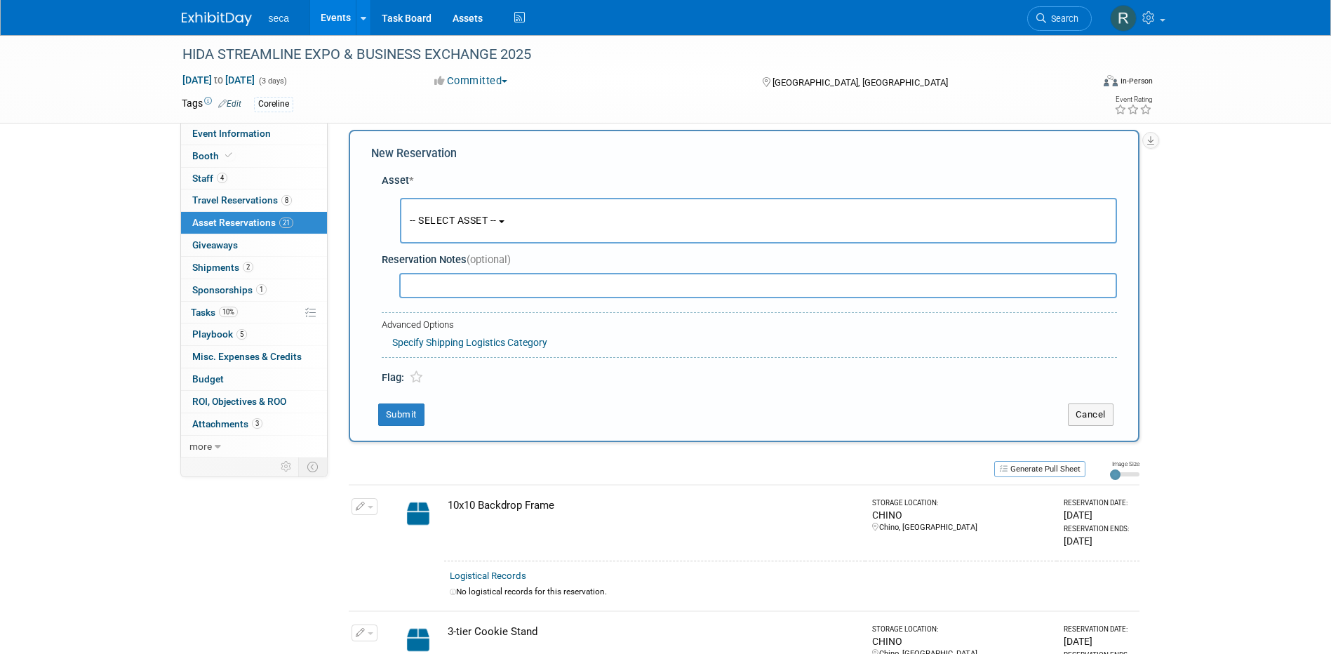
scroll to position [13, 0]
click at [441, 215] on span "-- SELECT ASSET --" at bounding box center [453, 218] width 87 height 11
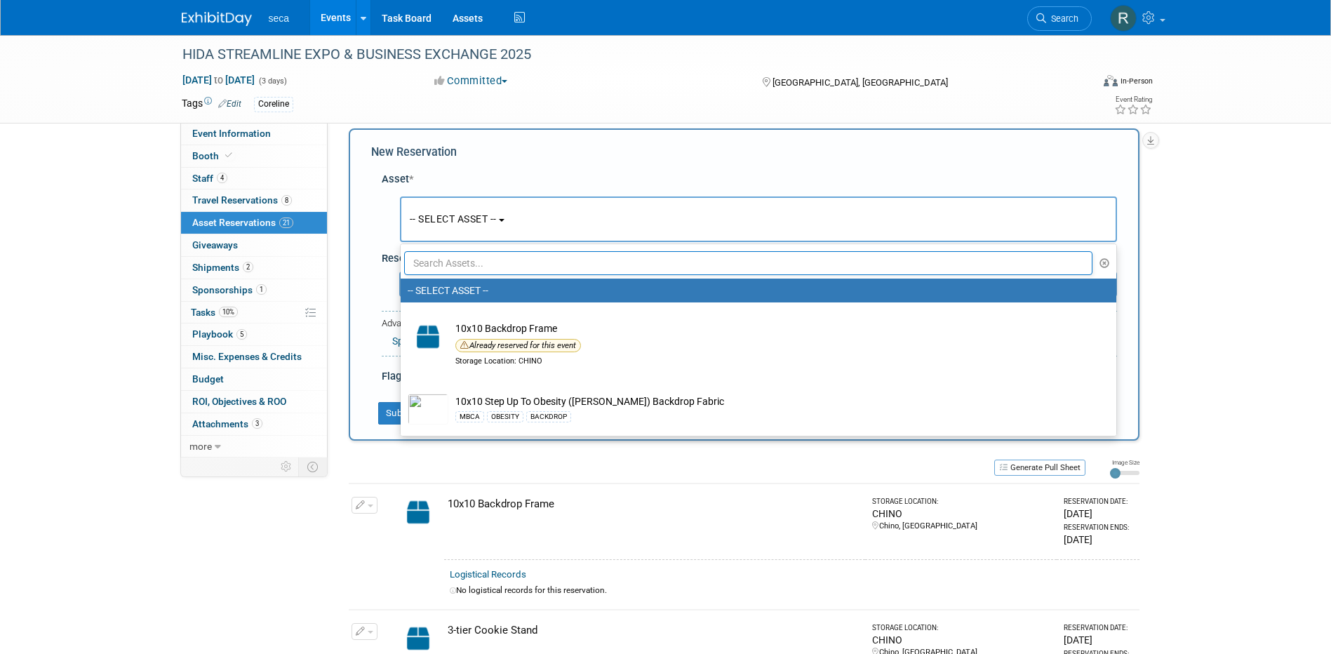
click at [446, 259] on input "text" at bounding box center [748, 263] width 689 height 24
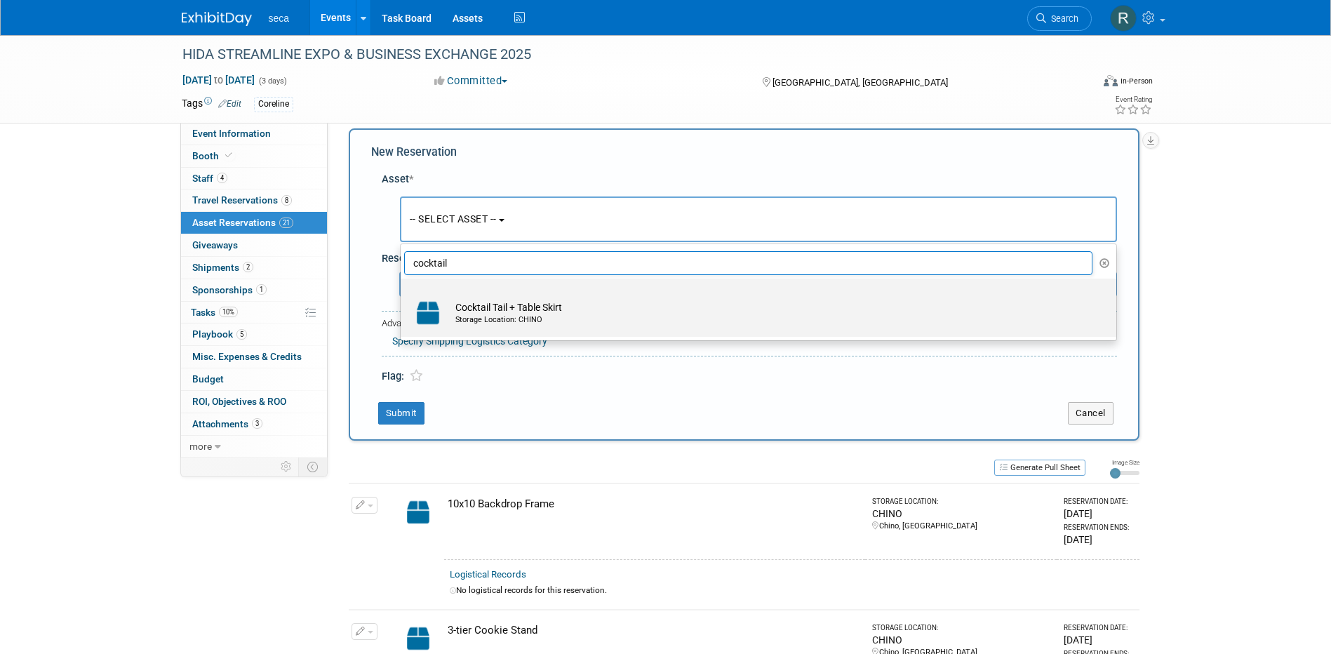
type input "cocktail"
click at [490, 299] on td "Cocktail Tail + Table Skirt Storage Location: CHINO" at bounding box center [768, 313] width 640 height 31
click at [403, 295] on input "Cocktail Tail + Table Skirt Storage Location: CHINO" at bounding box center [398, 290] width 9 height 9
select select "10729212"
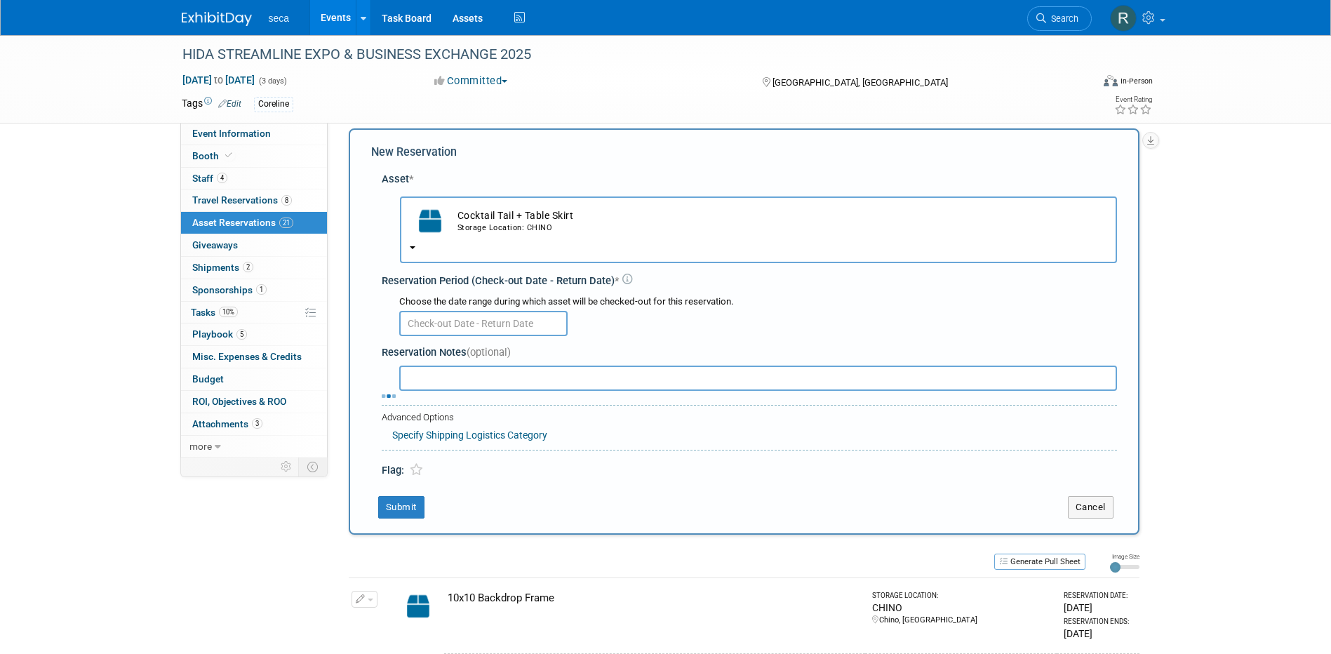
click at [429, 329] on input "text" at bounding box center [483, 323] width 168 height 25
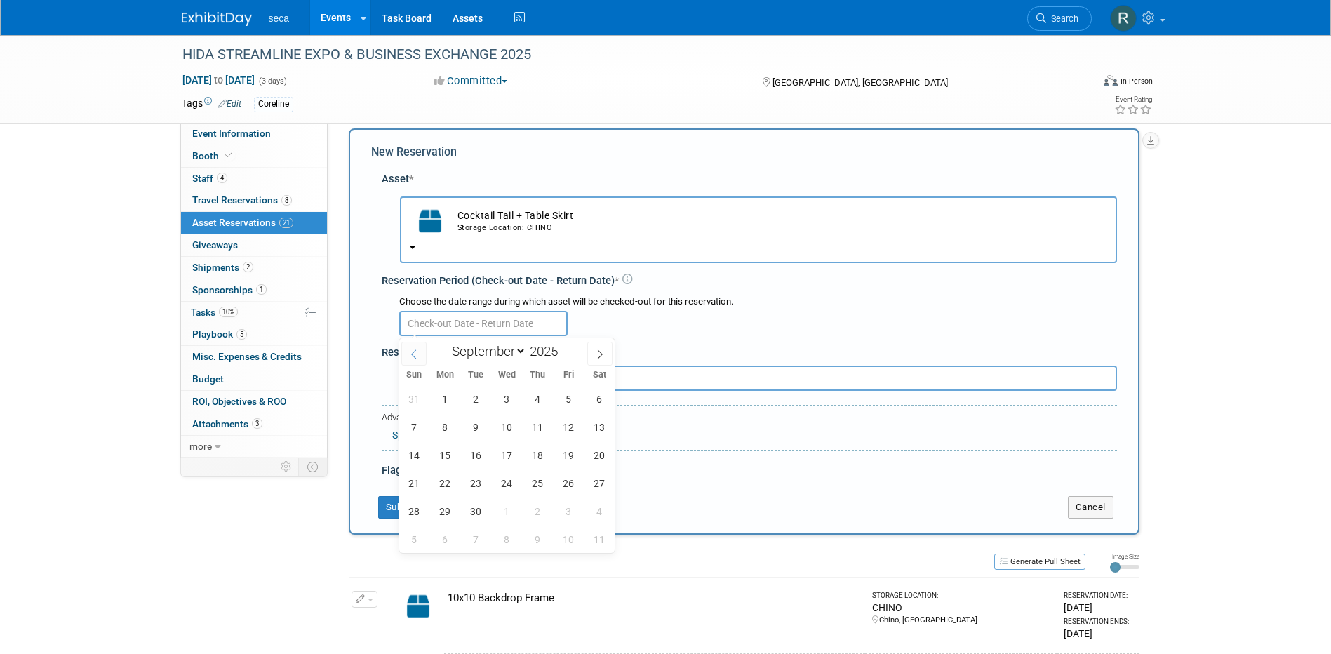
click at [406, 359] on span at bounding box center [413, 354] width 25 height 24
select select "7"
click at [564, 512] on span "29" at bounding box center [568, 510] width 27 height 27
type input "Aug 29, 2025"
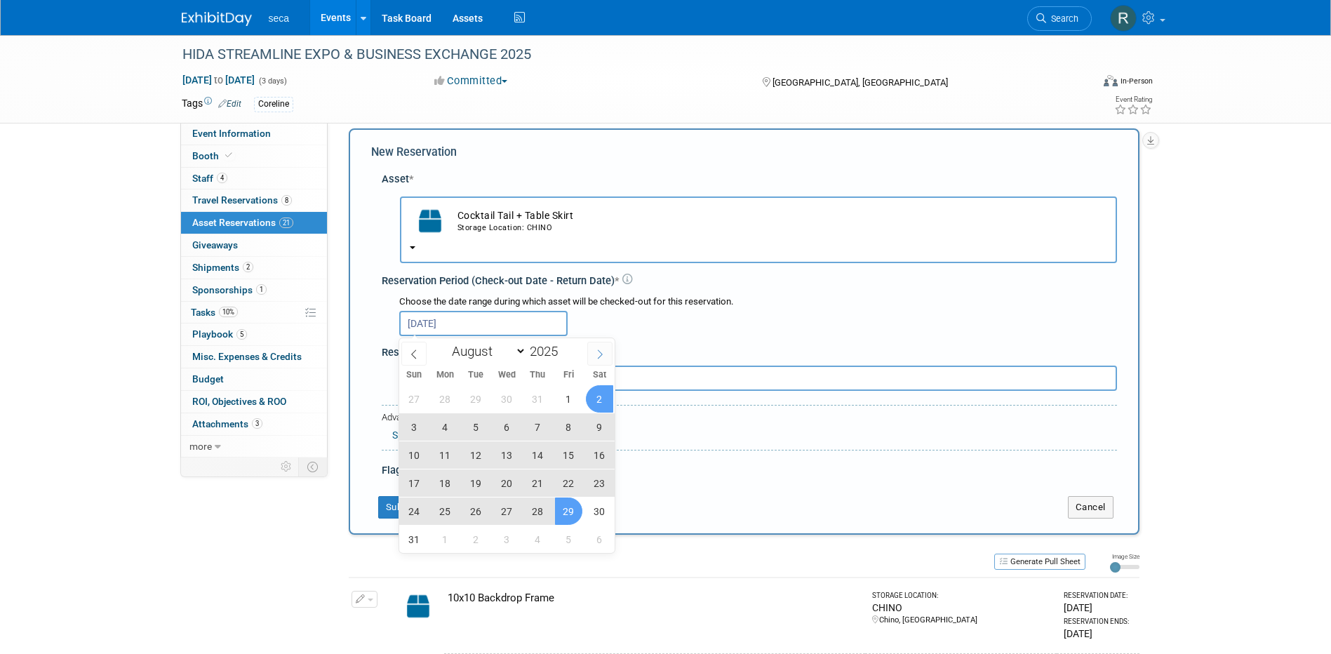
click at [596, 349] on icon at bounding box center [600, 354] width 10 height 10
select select "8"
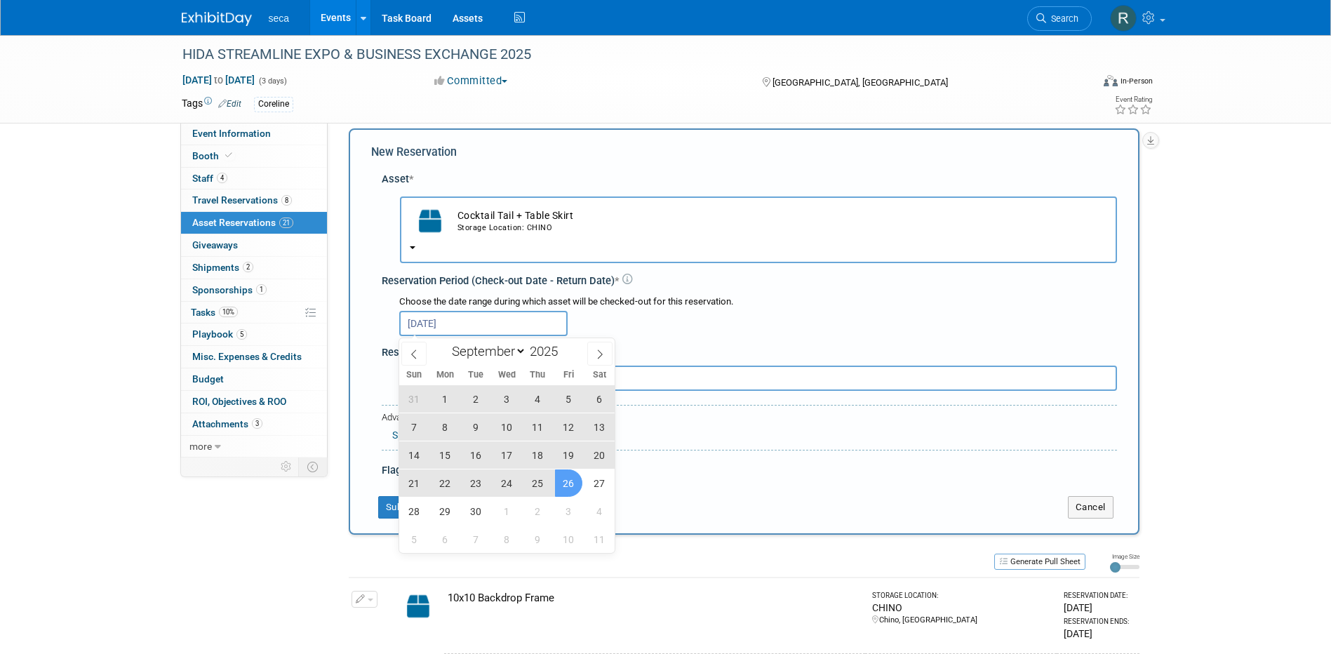
click at [568, 489] on span "26" at bounding box center [568, 482] width 27 height 27
type input "Aug 29, 2025 to Sep 26, 2025"
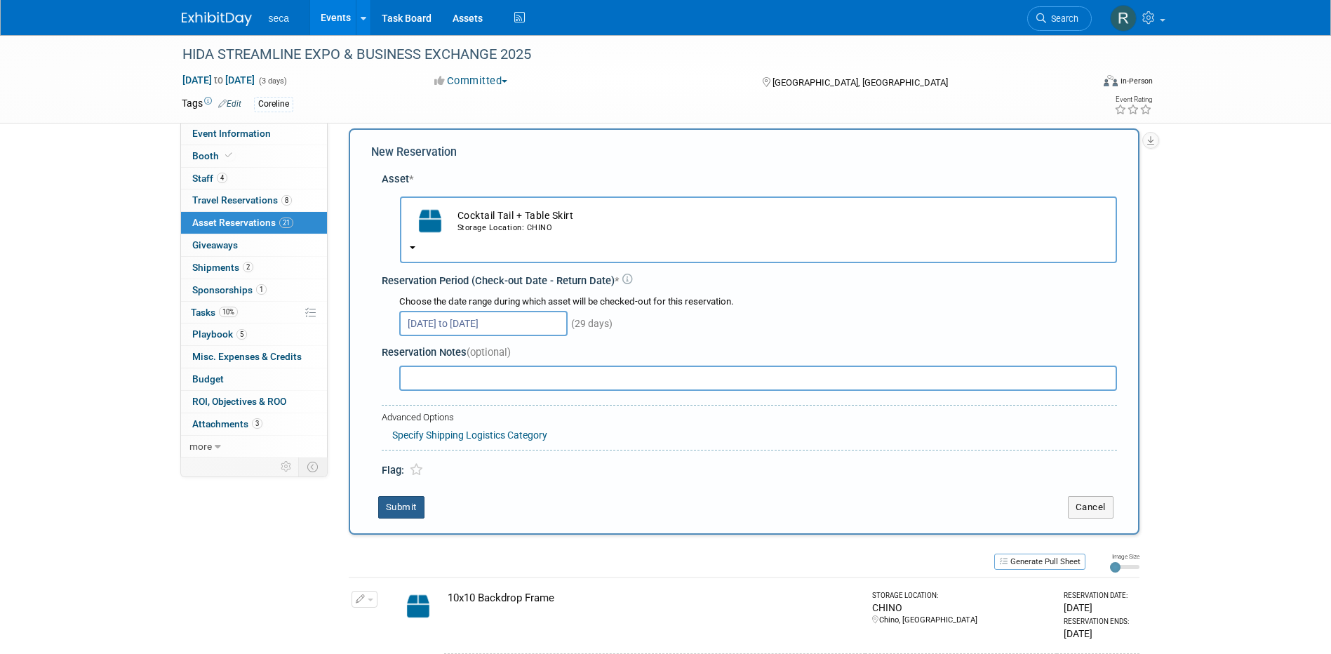
click at [389, 510] on button "Submit" at bounding box center [401, 507] width 46 height 22
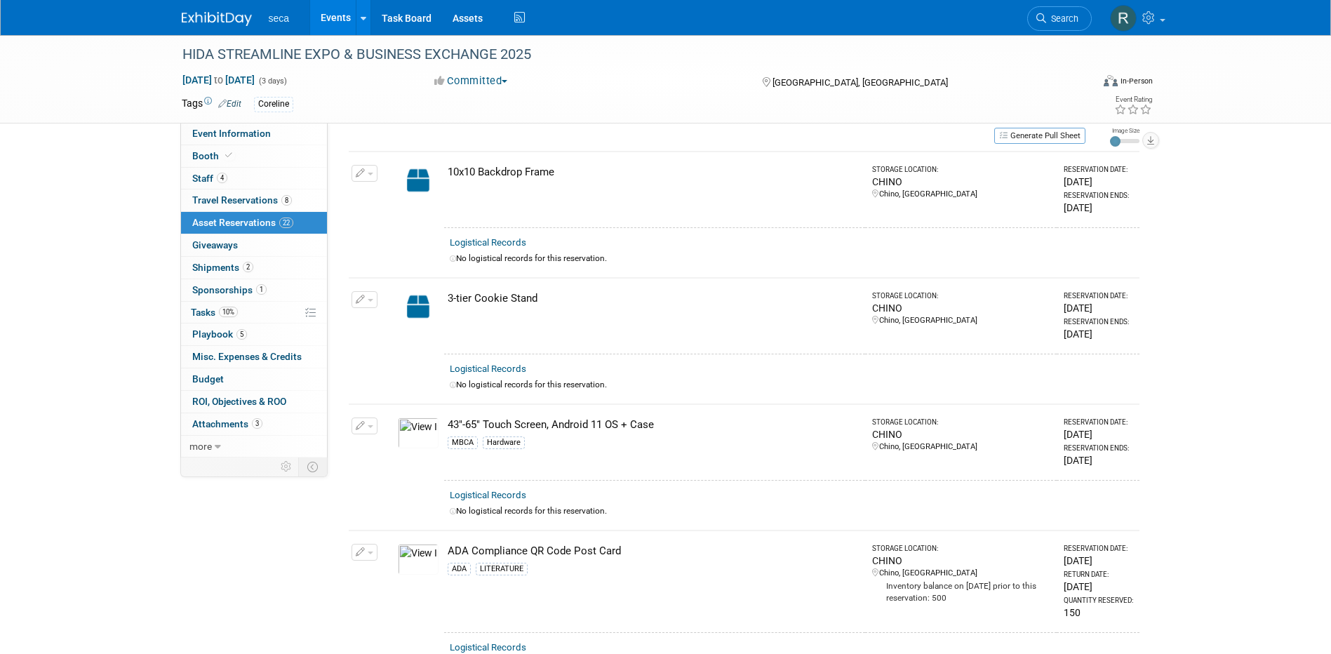
scroll to position [0, 0]
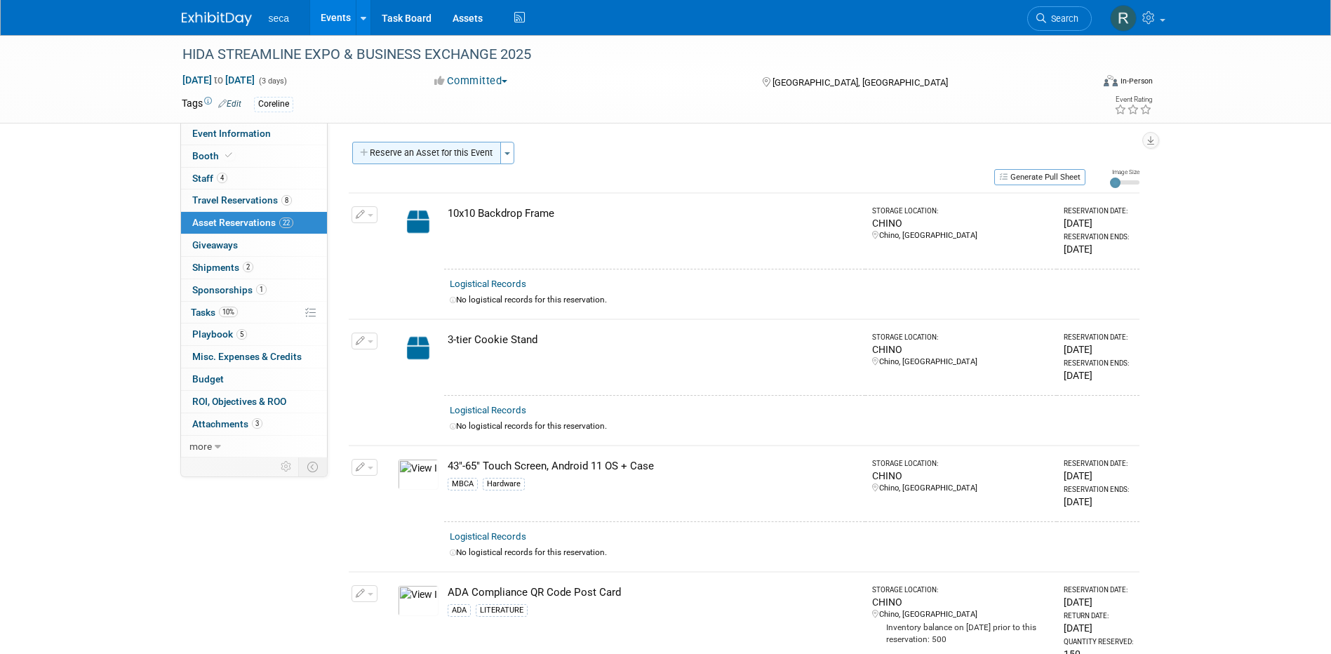
click at [415, 152] on button "Reserve an Asset for this Event" at bounding box center [426, 153] width 149 height 22
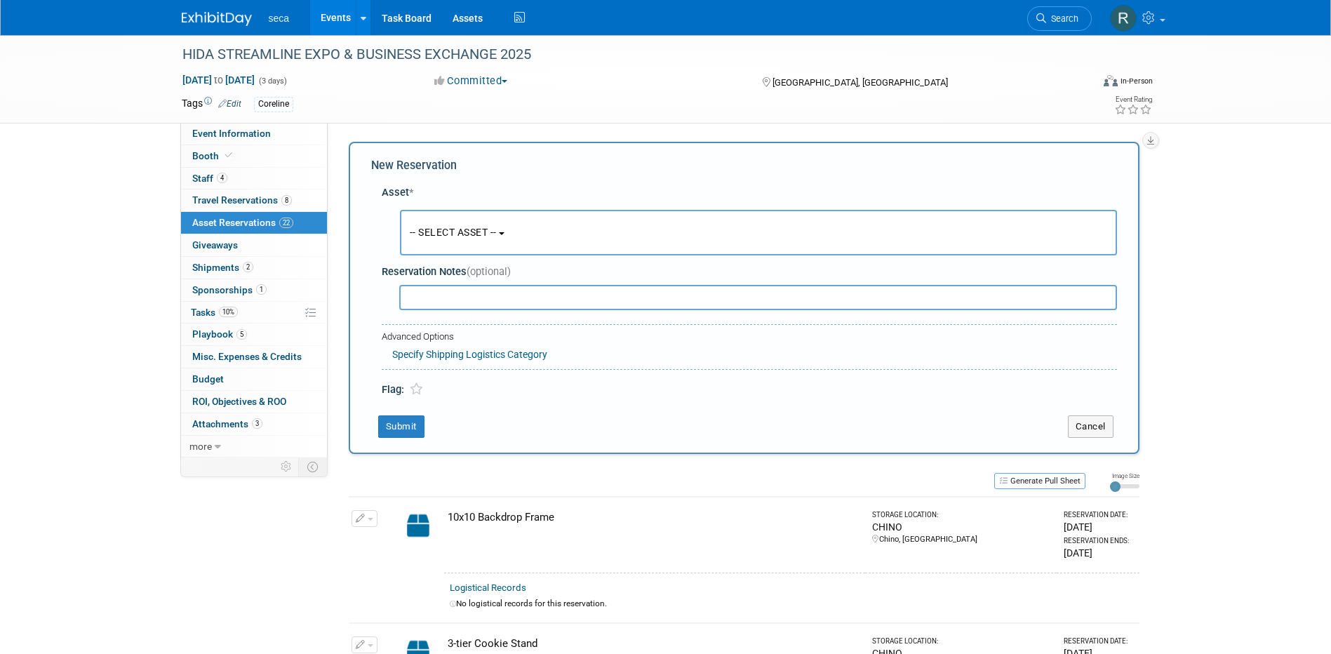
scroll to position [13, 0]
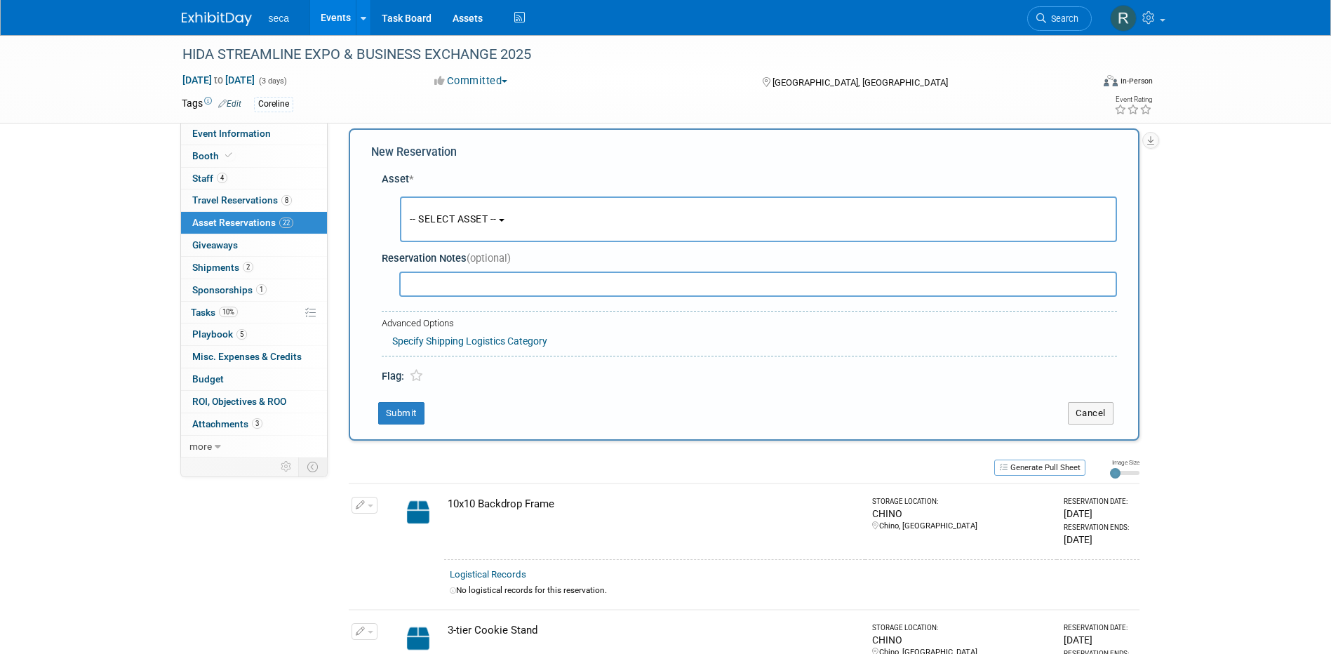
click at [454, 218] on span "-- SELECT ASSET --" at bounding box center [453, 218] width 87 height 11
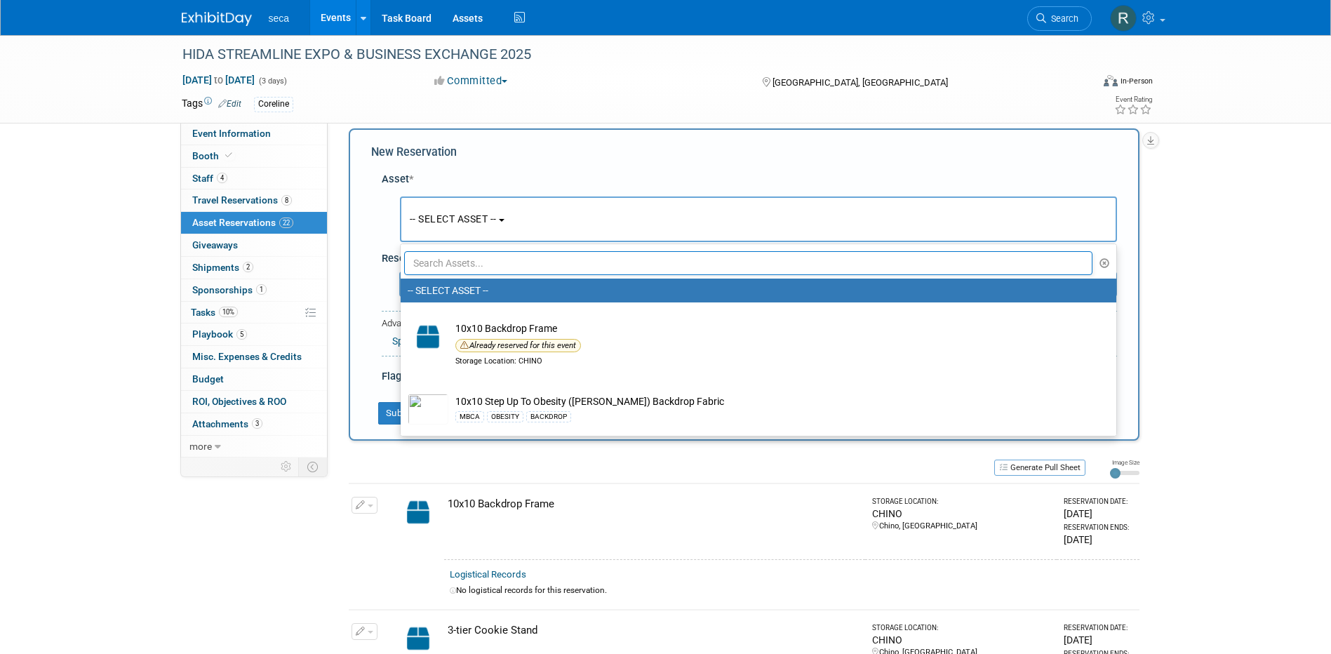
click at [364, 173] on div "New Reservation Asset * -- SELECT ASSET --" at bounding box center [744, 284] width 791 height 312
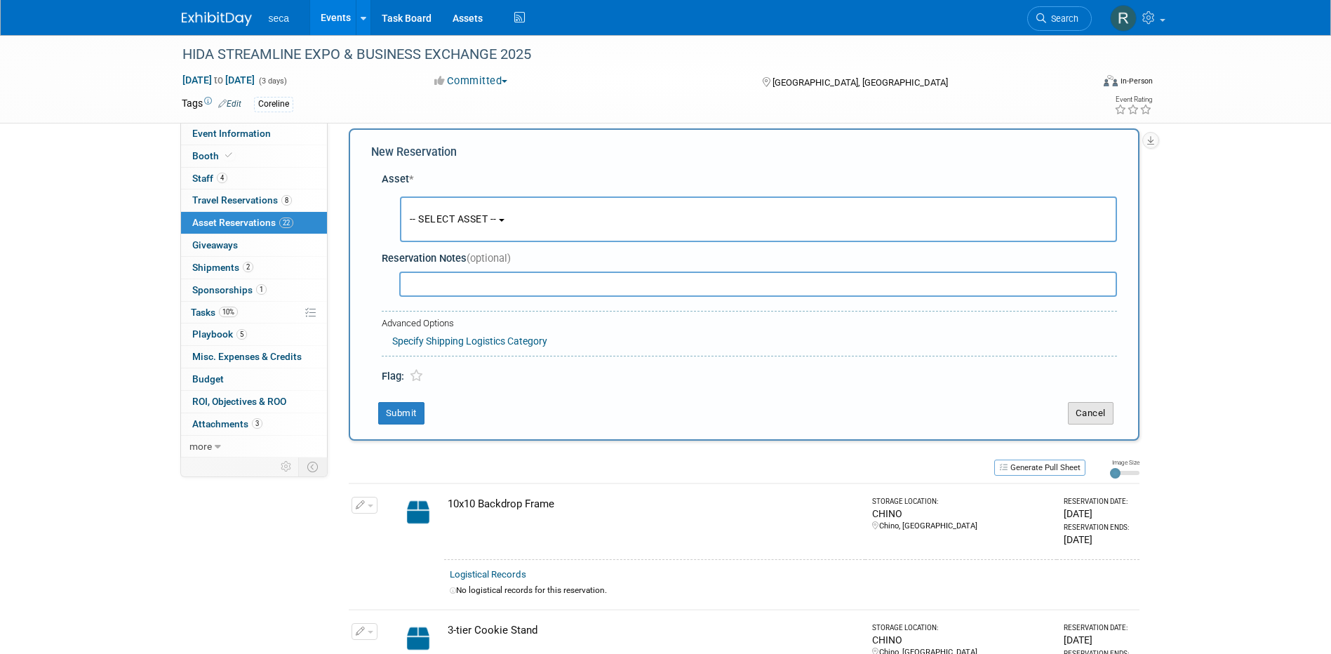
click at [1093, 408] on button "Cancel" at bounding box center [1091, 413] width 46 height 22
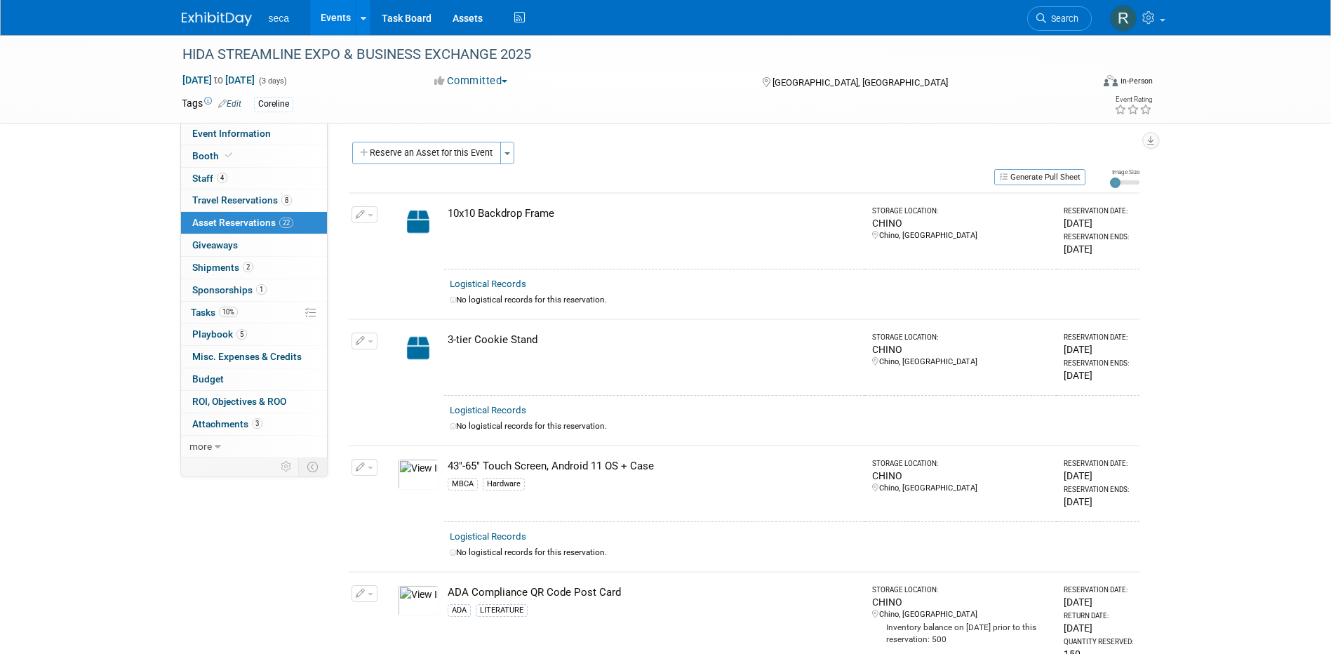
click at [337, 11] on link "Events" at bounding box center [335, 17] width 51 height 35
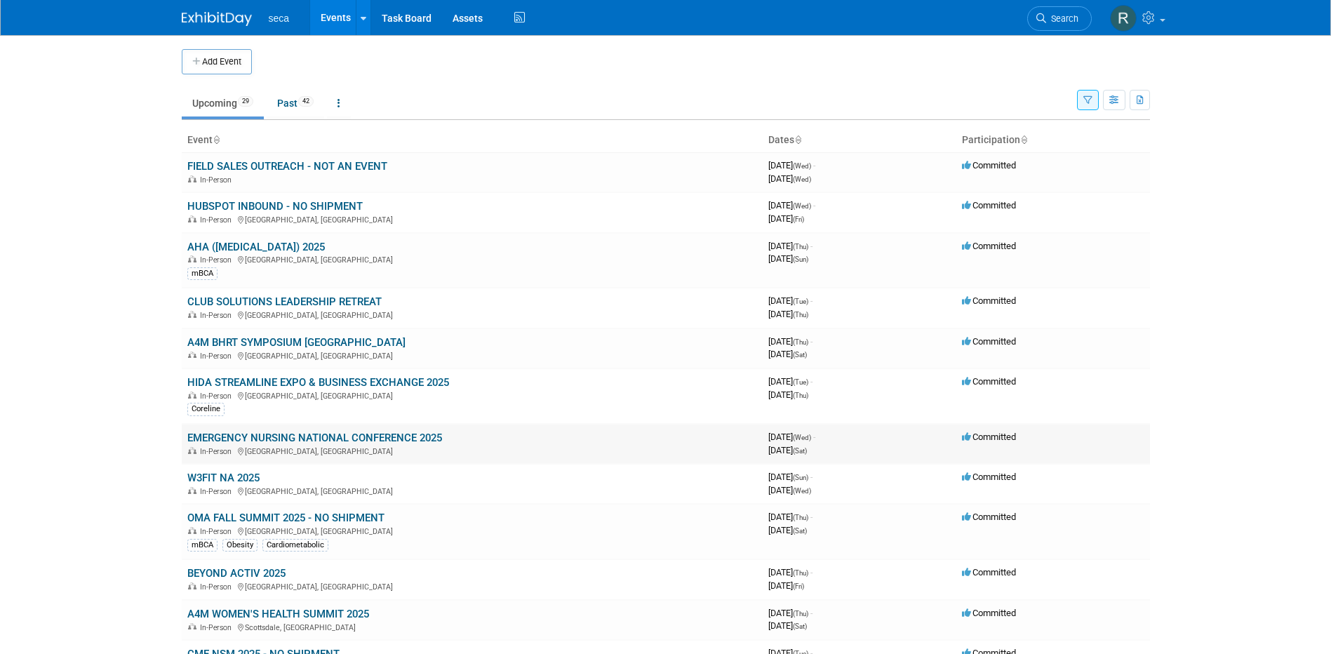
click at [272, 435] on link "EMERGENCY NURSING NATIONAL CONFERENCE 2025" at bounding box center [314, 438] width 255 height 13
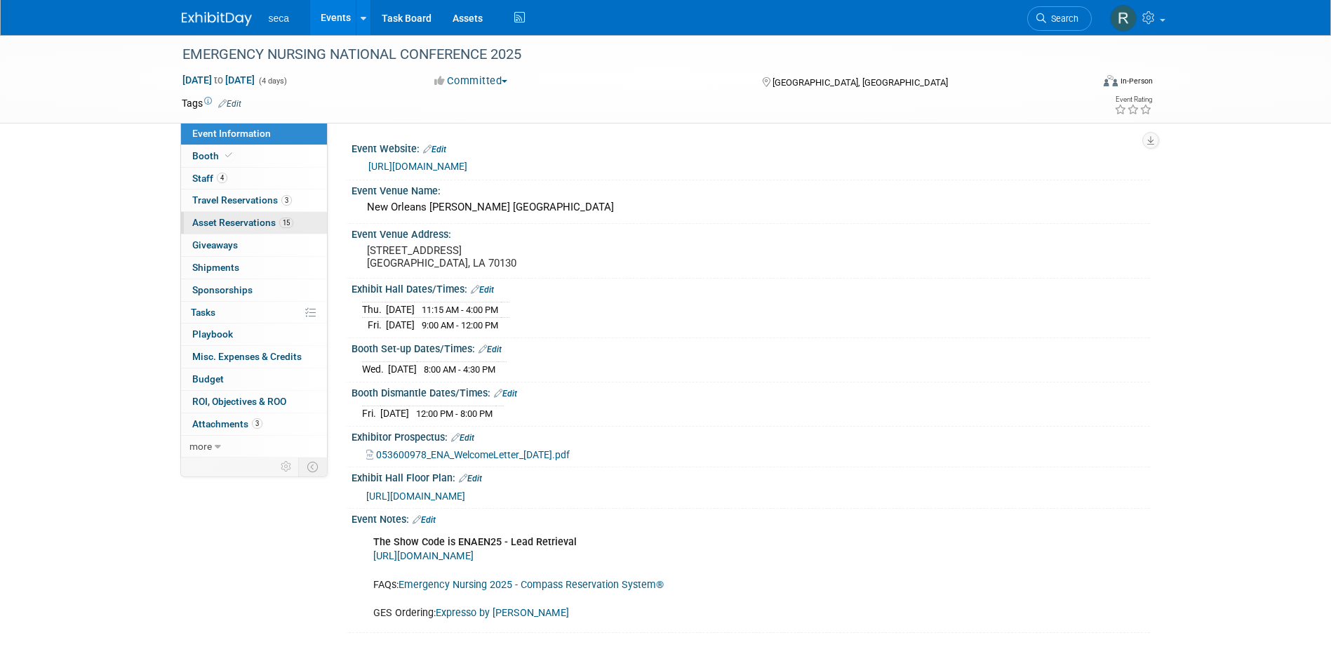
click at [239, 222] on span "Asset Reservations 15" at bounding box center [242, 222] width 101 height 11
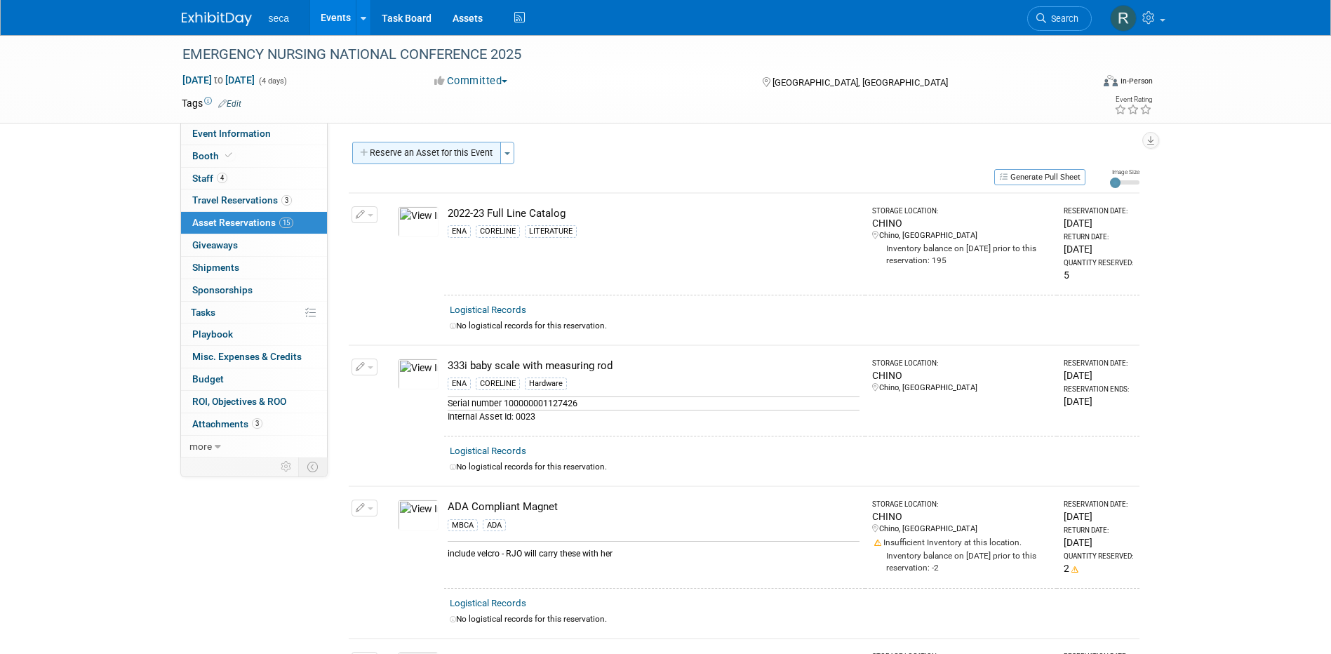
click at [427, 149] on button "Reserve an Asset for this Event" at bounding box center [426, 153] width 149 height 22
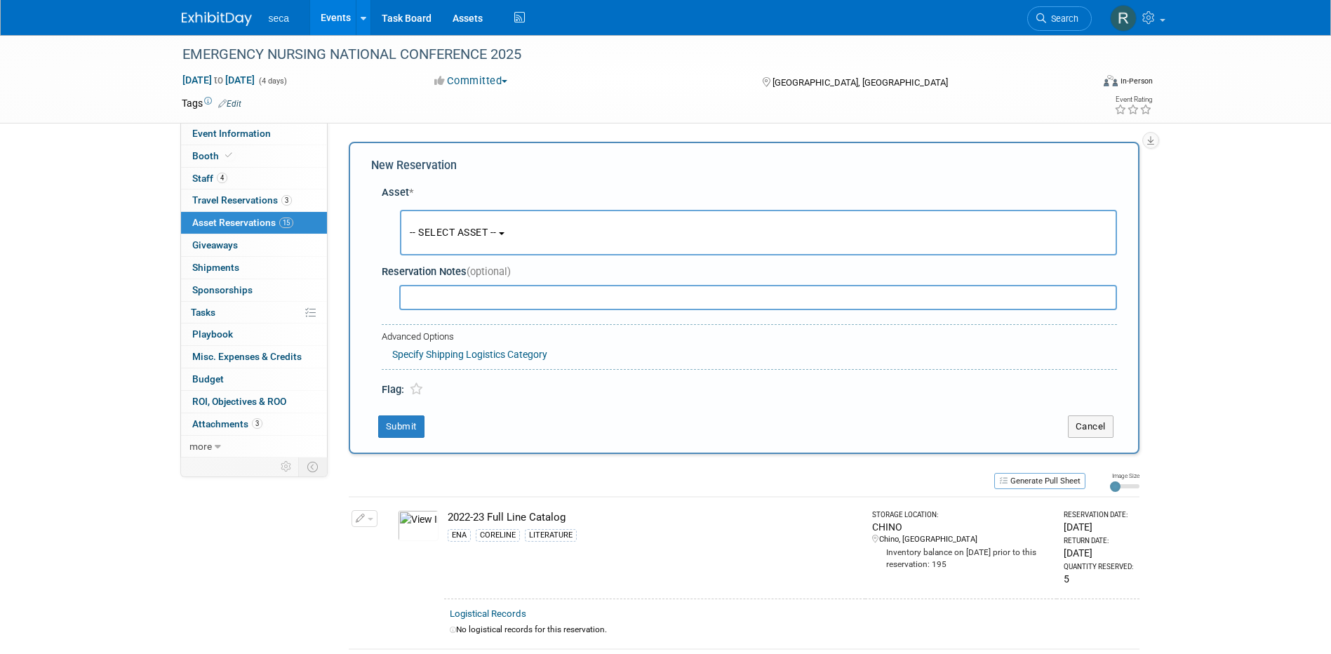
scroll to position [13, 0]
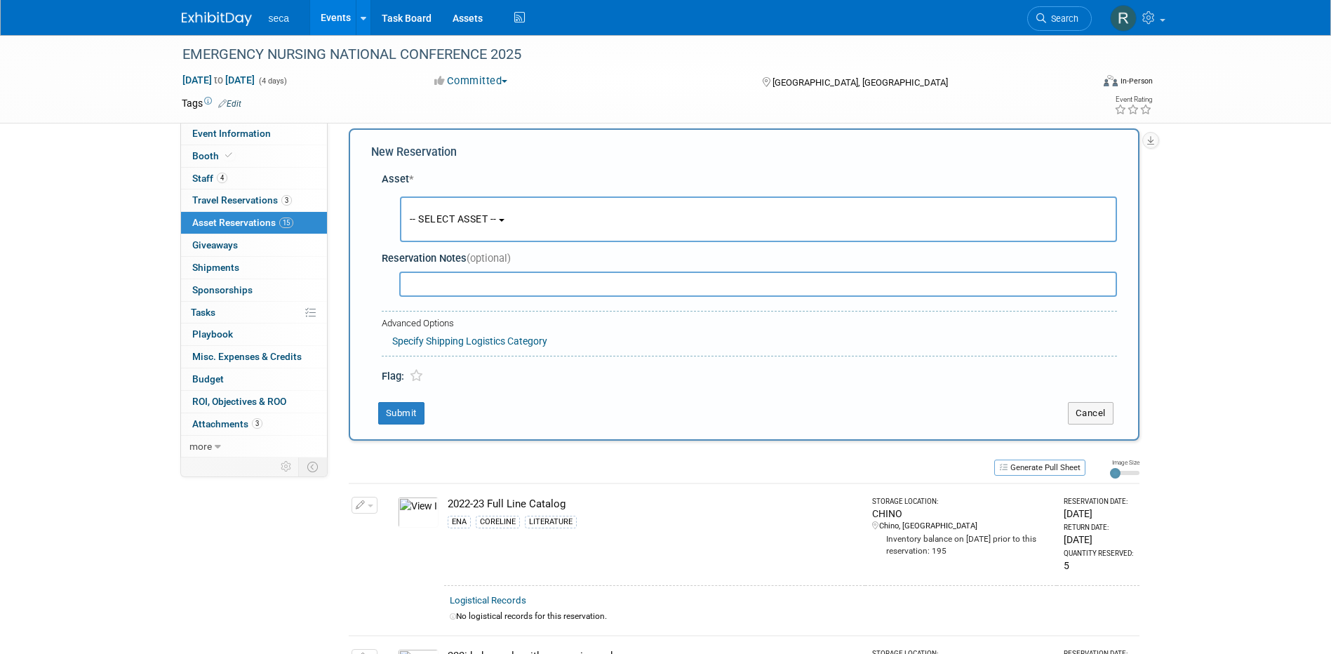
click at [453, 220] on span "-- SELECT ASSET --" at bounding box center [453, 218] width 87 height 11
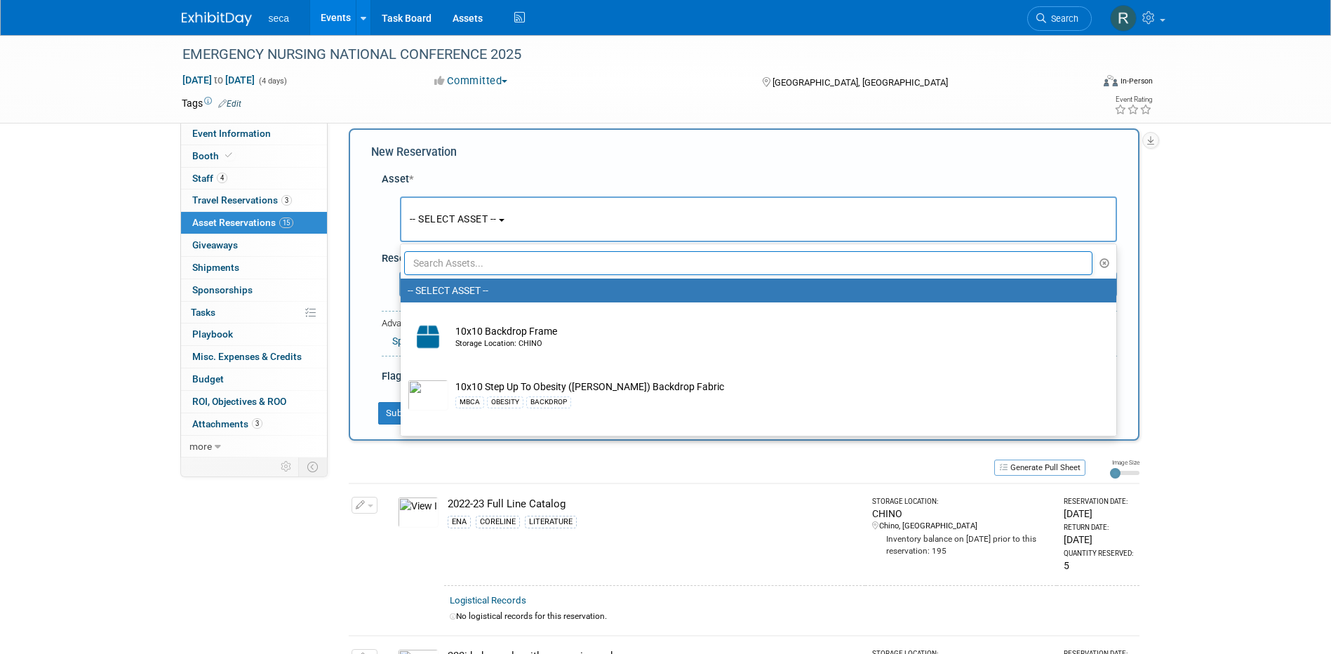
click at [456, 264] on input "text" at bounding box center [748, 263] width 689 height 24
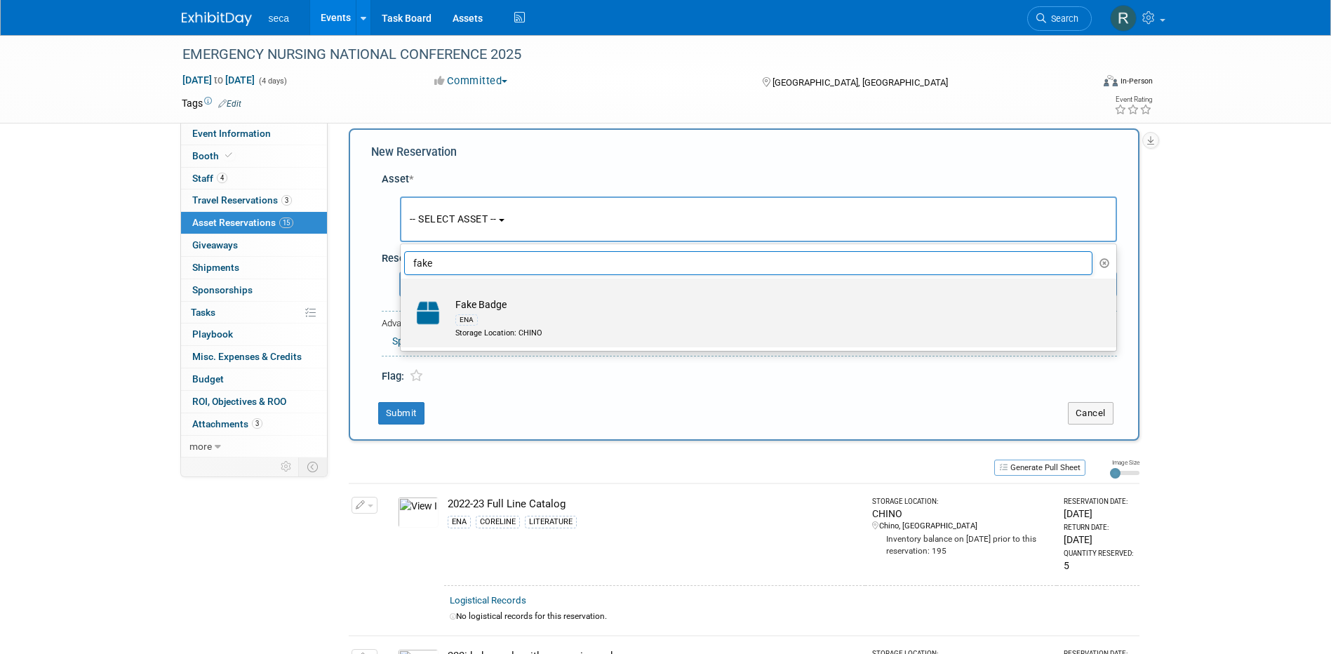
type input "fake"
click at [481, 305] on td "Fake Badge ENA Storage Location: CHINO" at bounding box center [768, 318] width 640 height 41
click at [403, 295] on input "Fake Badge ENA Storage Location: CHINO" at bounding box center [398, 290] width 9 height 9
select select "10729208"
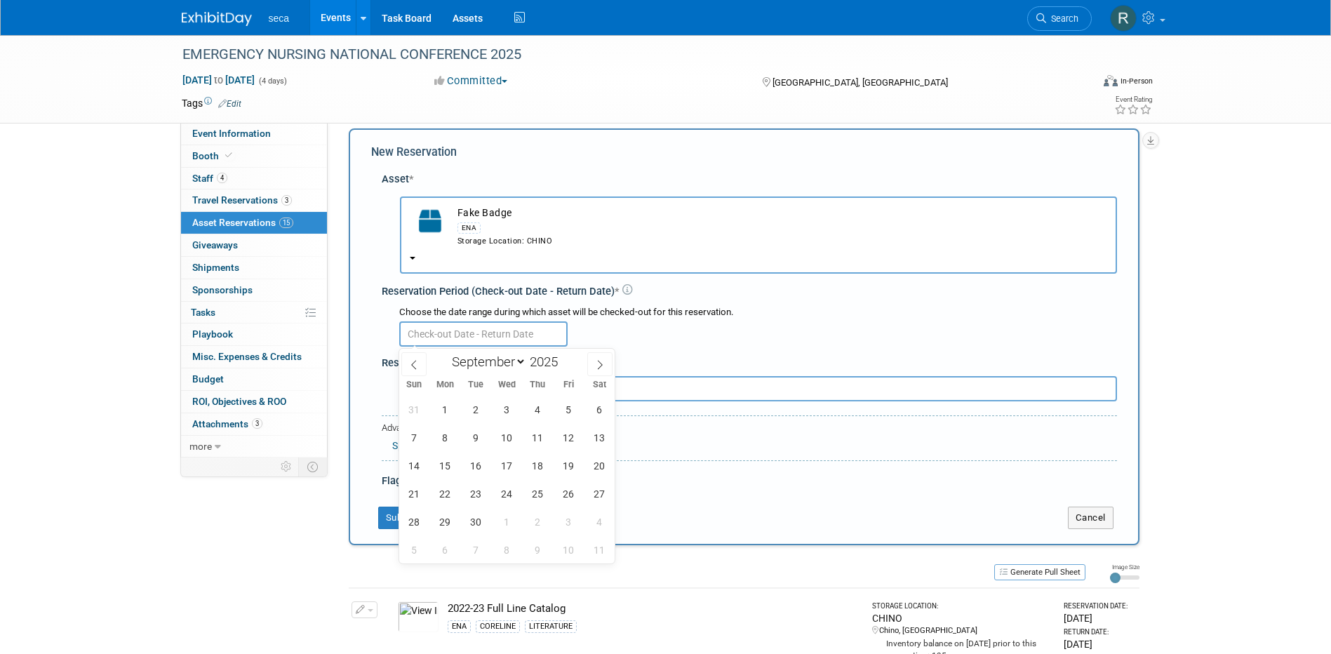
click at [445, 338] on input "text" at bounding box center [483, 333] width 168 height 25
click at [416, 364] on icon at bounding box center [414, 365] width 10 height 10
select select "7"
click at [561, 519] on span "29" at bounding box center [568, 521] width 27 height 27
type input "[DATE]"
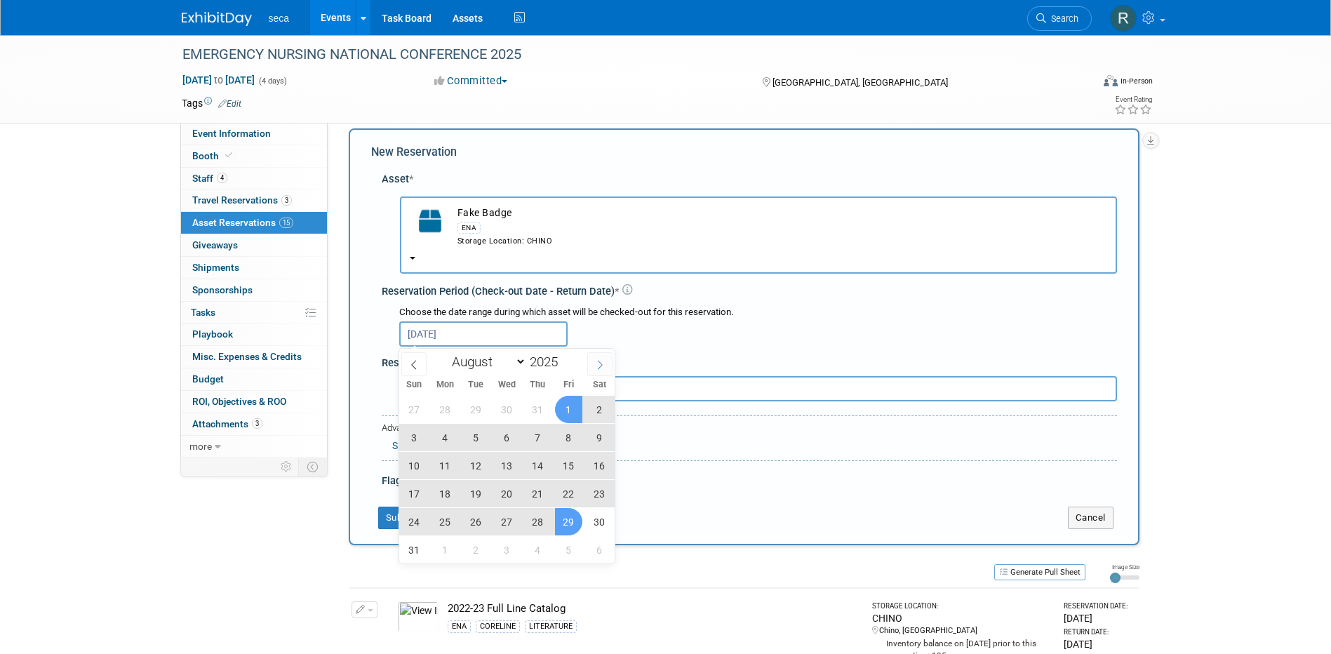
click at [599, 360] on icon at bounding box center [600, 364] width 5 height 9
select select "8"
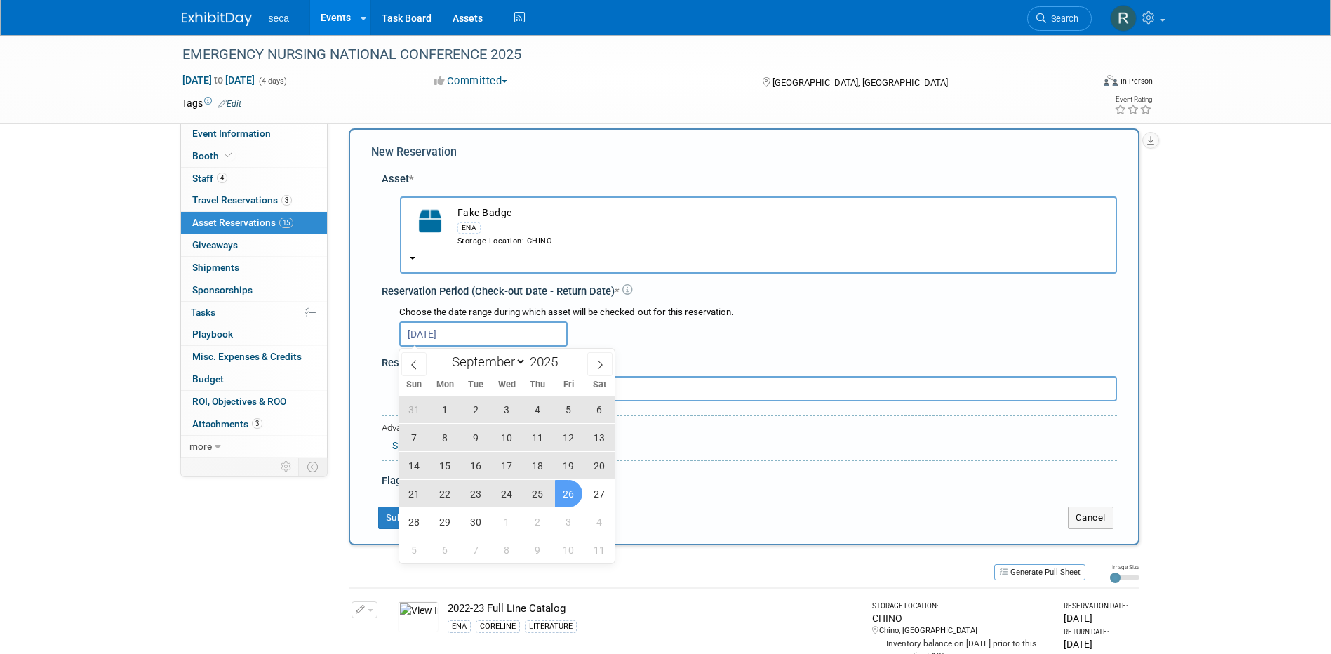
click at [564, 499] on span "26" at bounding box center [568, 493] width 27 height 27
type input "Aug 29, 2025 to Sep 26, 2025"
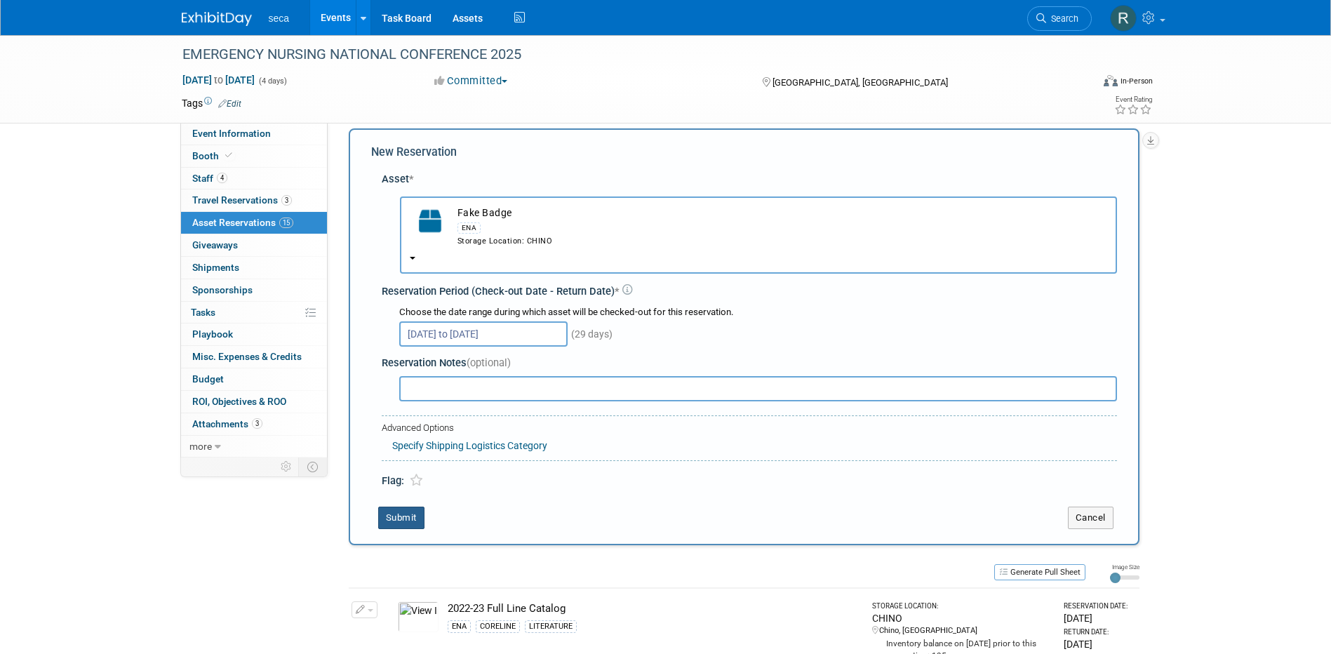
click at [394, 514] on button "Submit" at bounding box center [401, 518] width 46 height 22
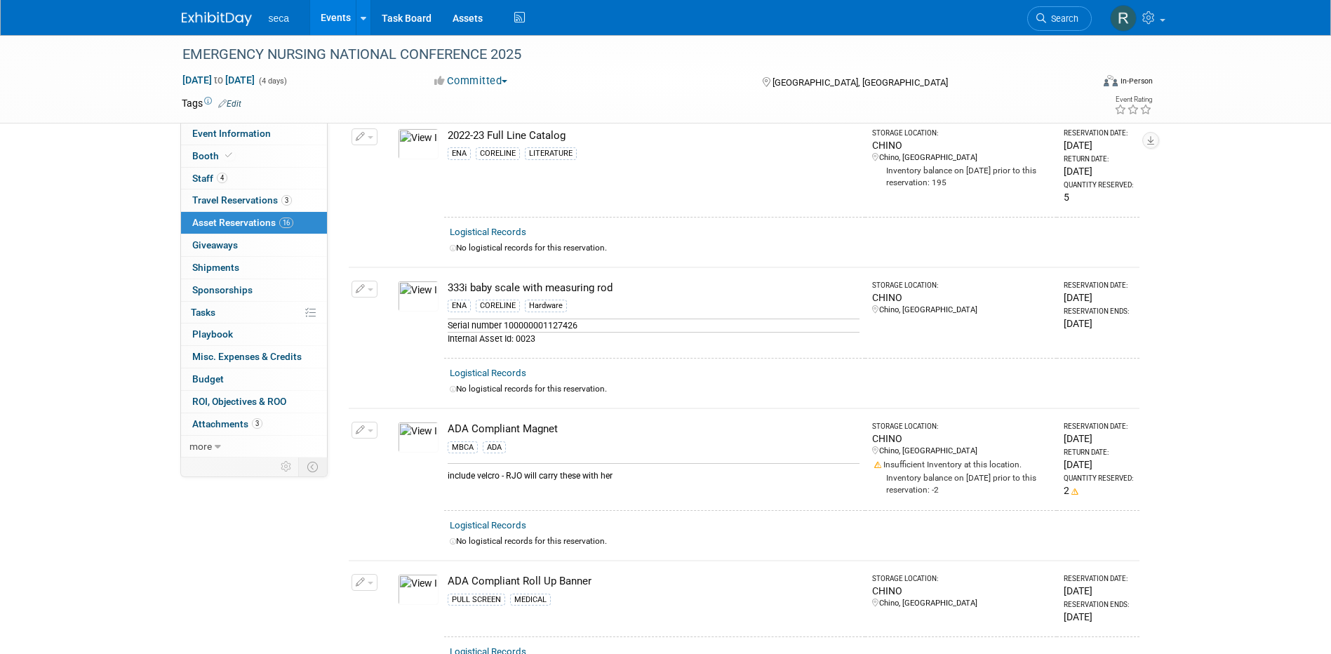
scroll to position [0, 0]
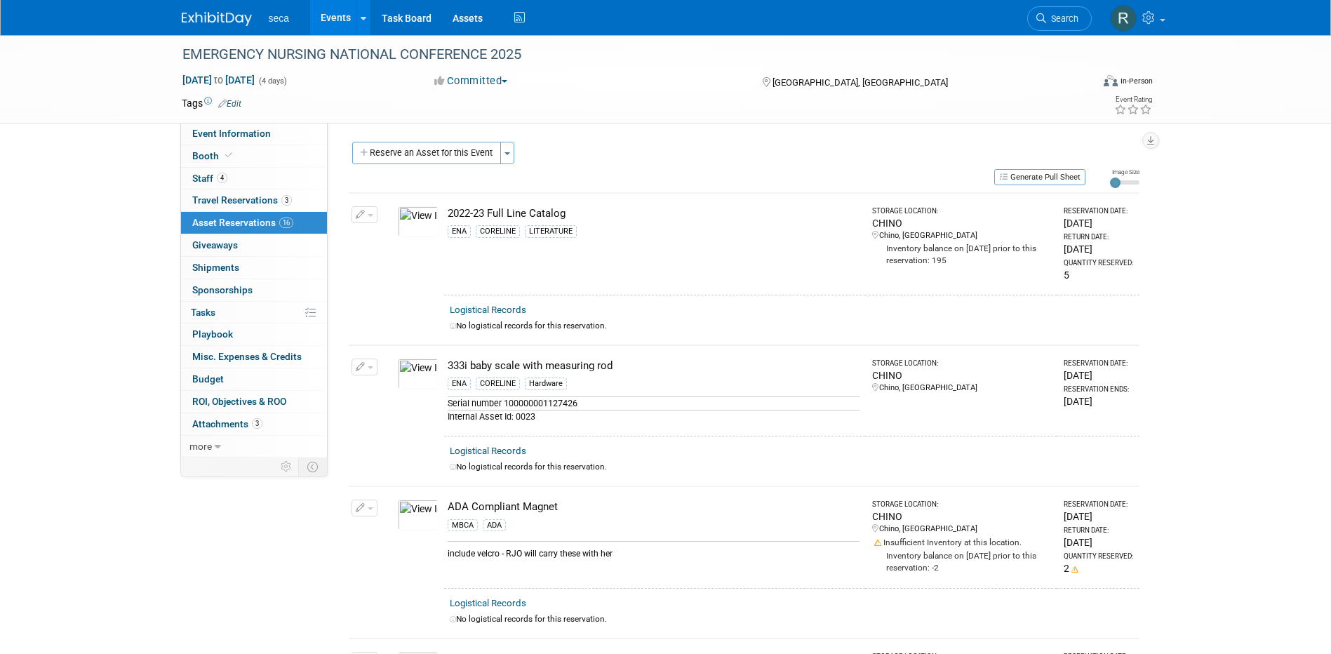
click at [429, 153] on button "Reserve an Asset for this Event" at bounding box center [426, 153] width 149 height 22
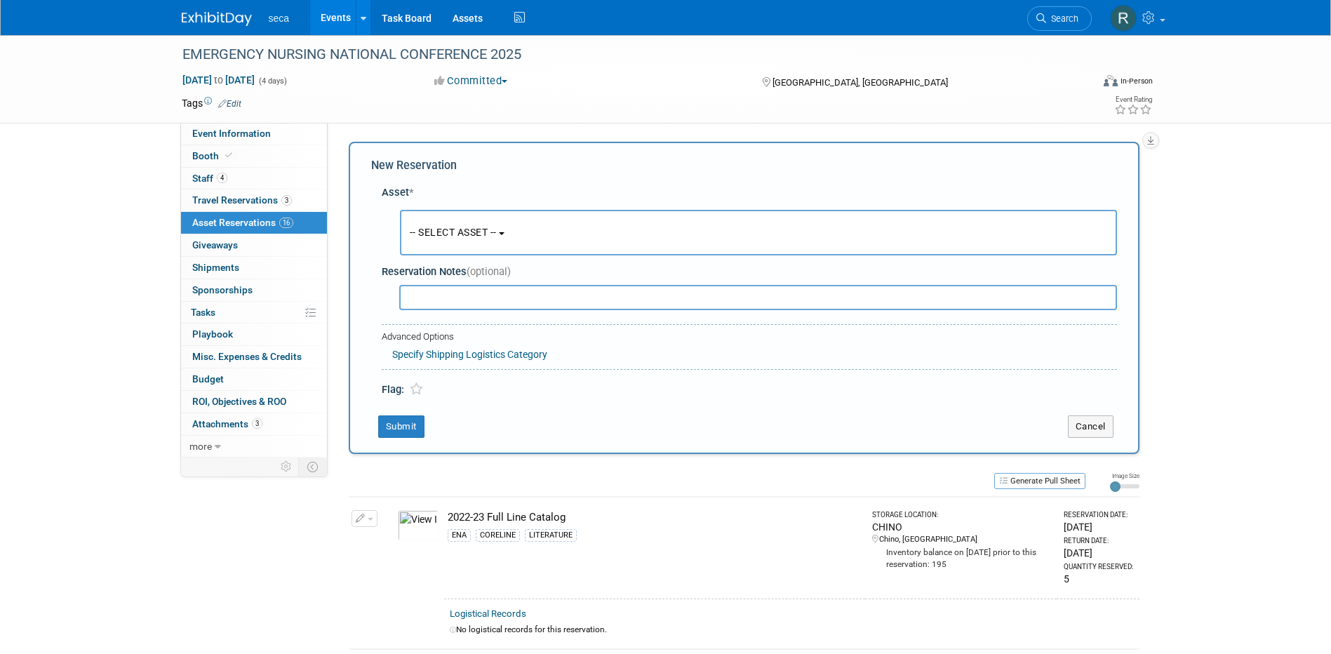
scroll to position [13, 0]
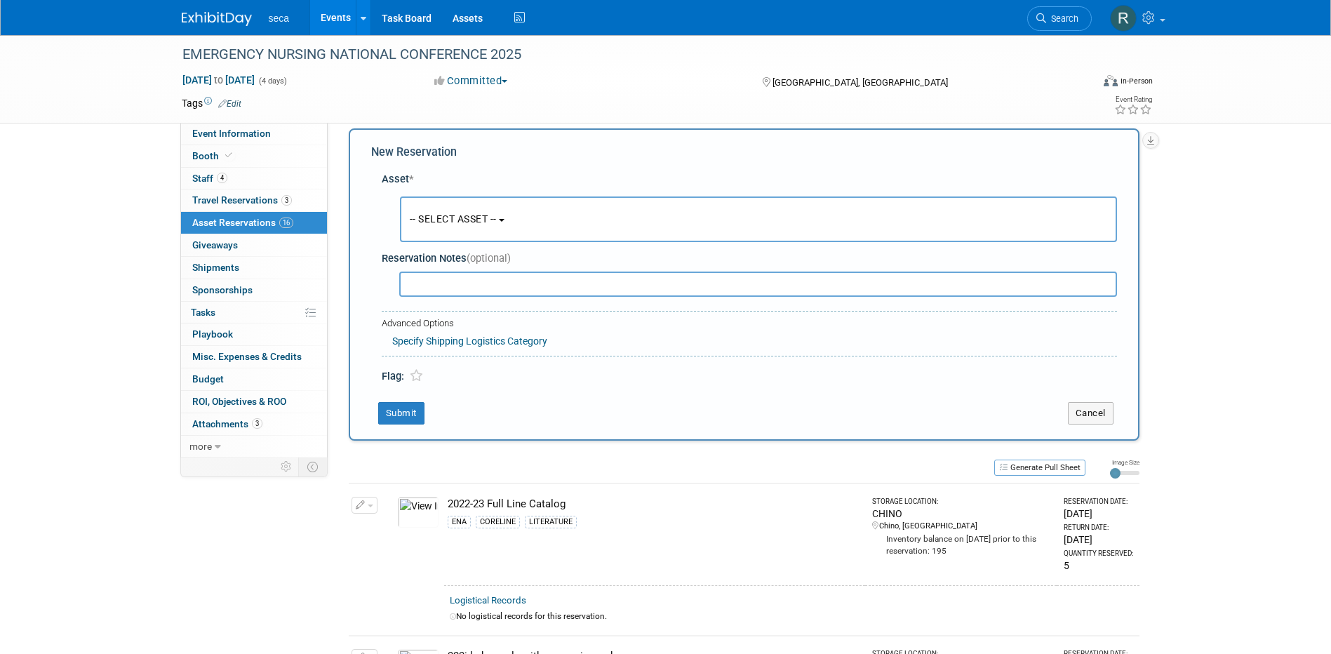
click at [447, 215] on span "-- SELECT ASSET --" at bounding box center [453, 218] width 87 height 11
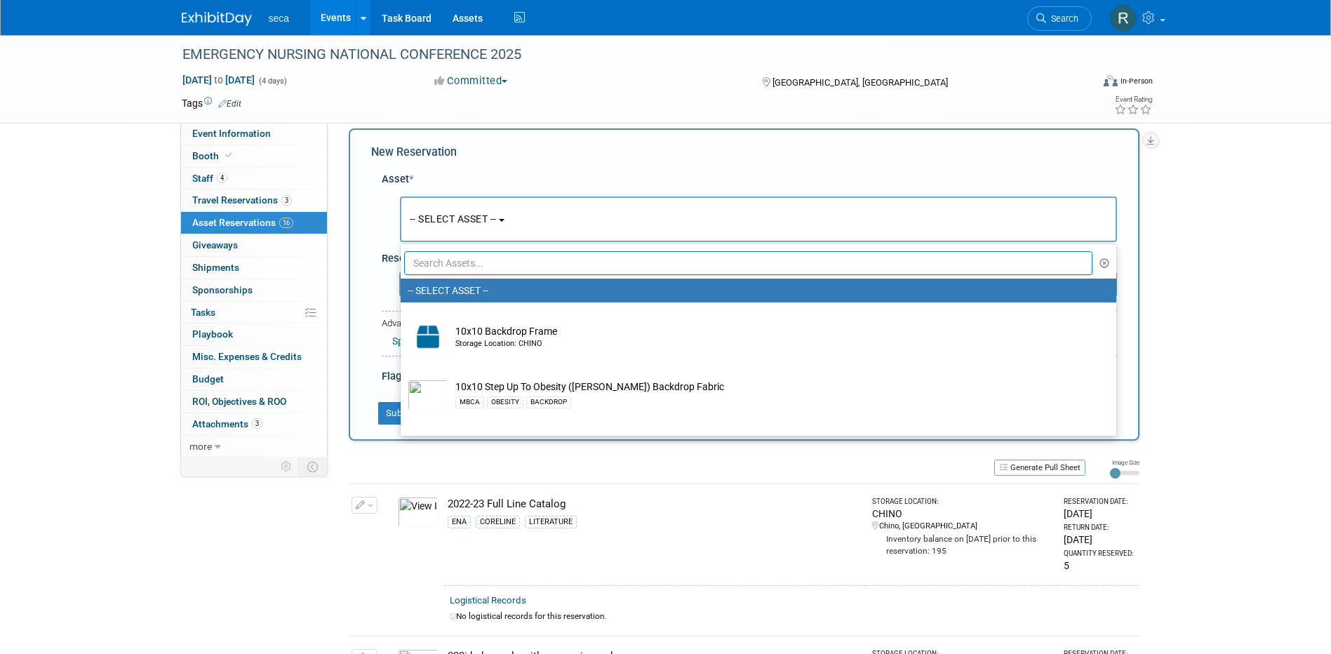
click at [457, 265] on input "text" at bounding box center [748, 263] width 689 height 24
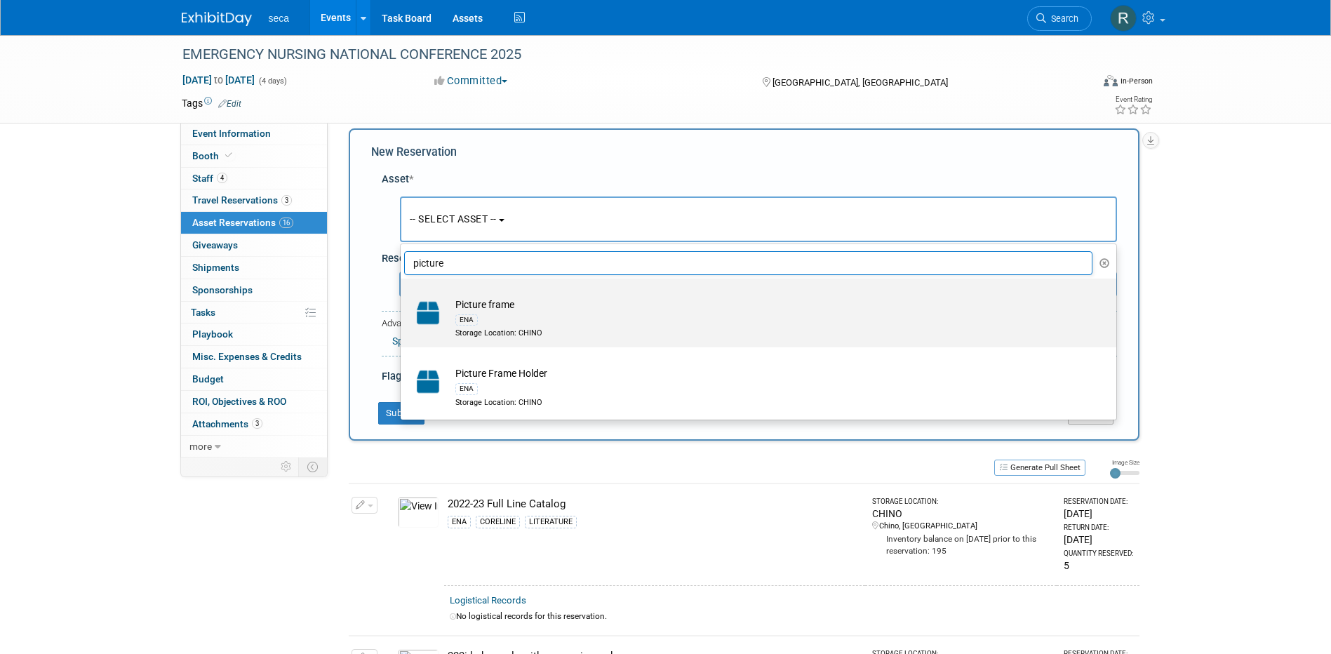
type input "picture"
click at [505, 300] on td "Picture frame ENA Storage Location: CHINO" at bounding box center [768, 318] width 640 height 41
click at [403, 295] on input "Picture frame ENA Storage Location: CHINO" at bounding box center [398, 290] width 9 height 9
select select "10729209"
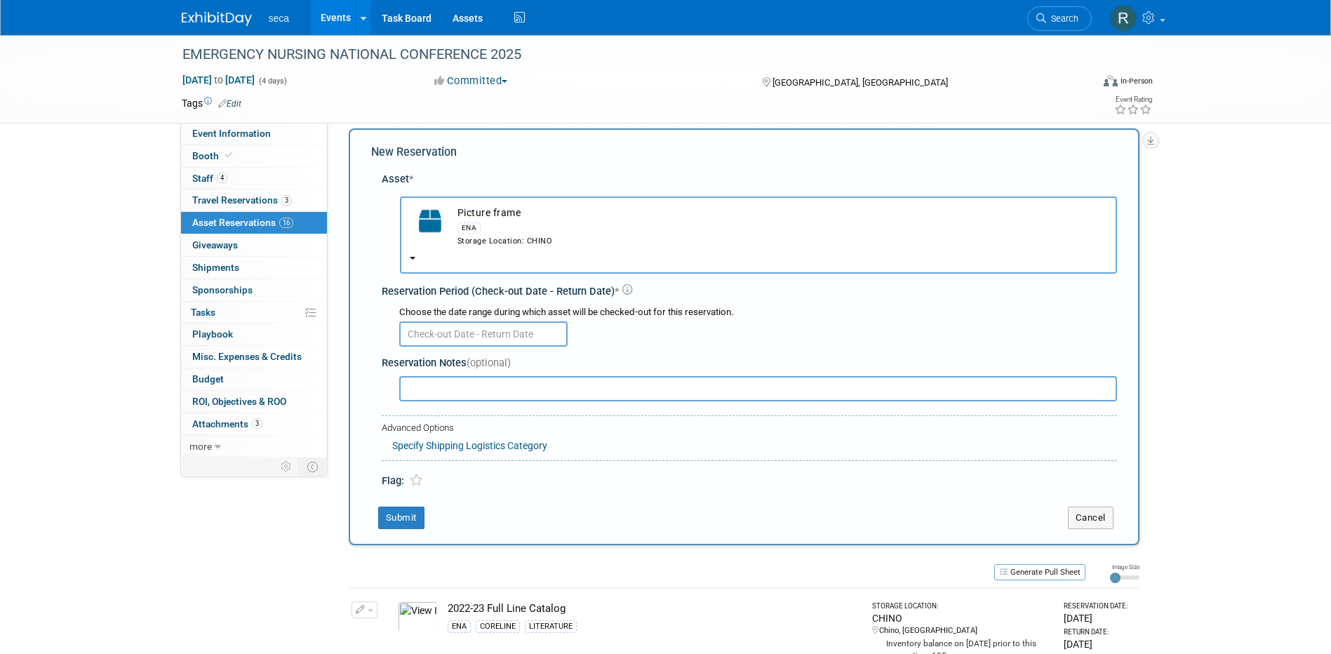
click at [479, 328] on input "text" at bounding box center [483, 333] width 168 height 25
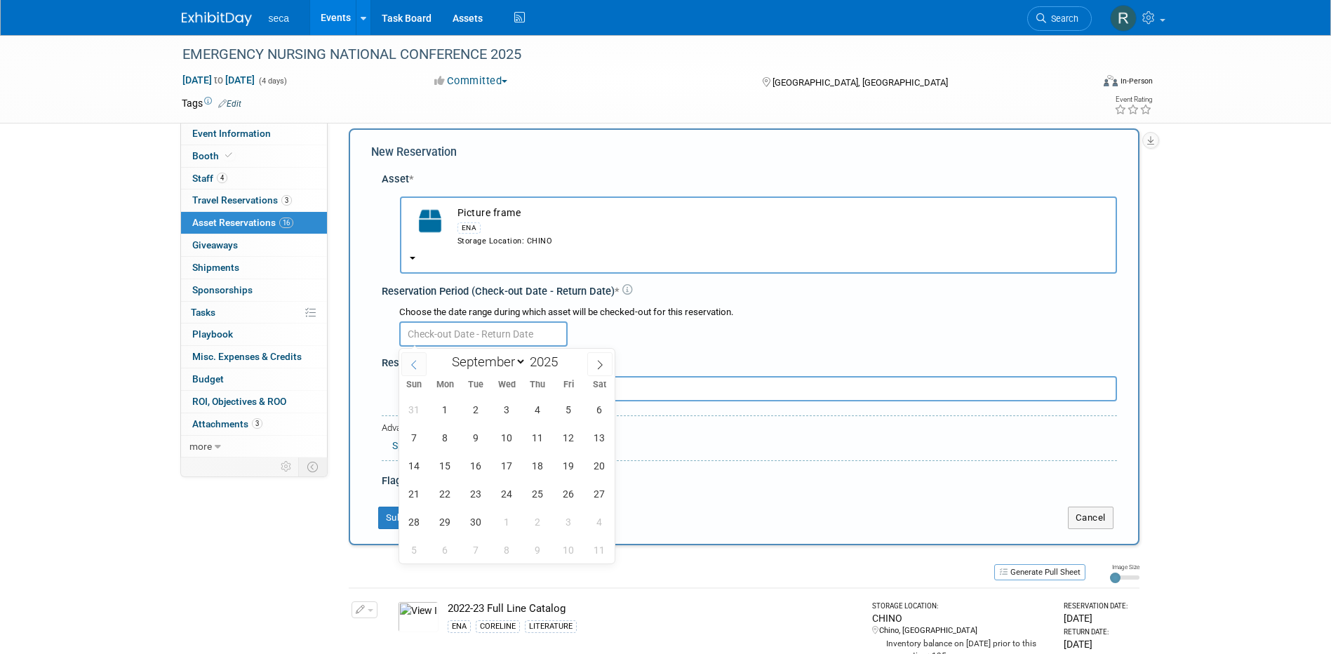
click at [413, 363] on icon at bounding box center [414, 365] width 10 height 10
select select "7"
click at [568, 519] on span "29" at bounding box center [568, 521] width 27 height 27
type input "[DATE]"
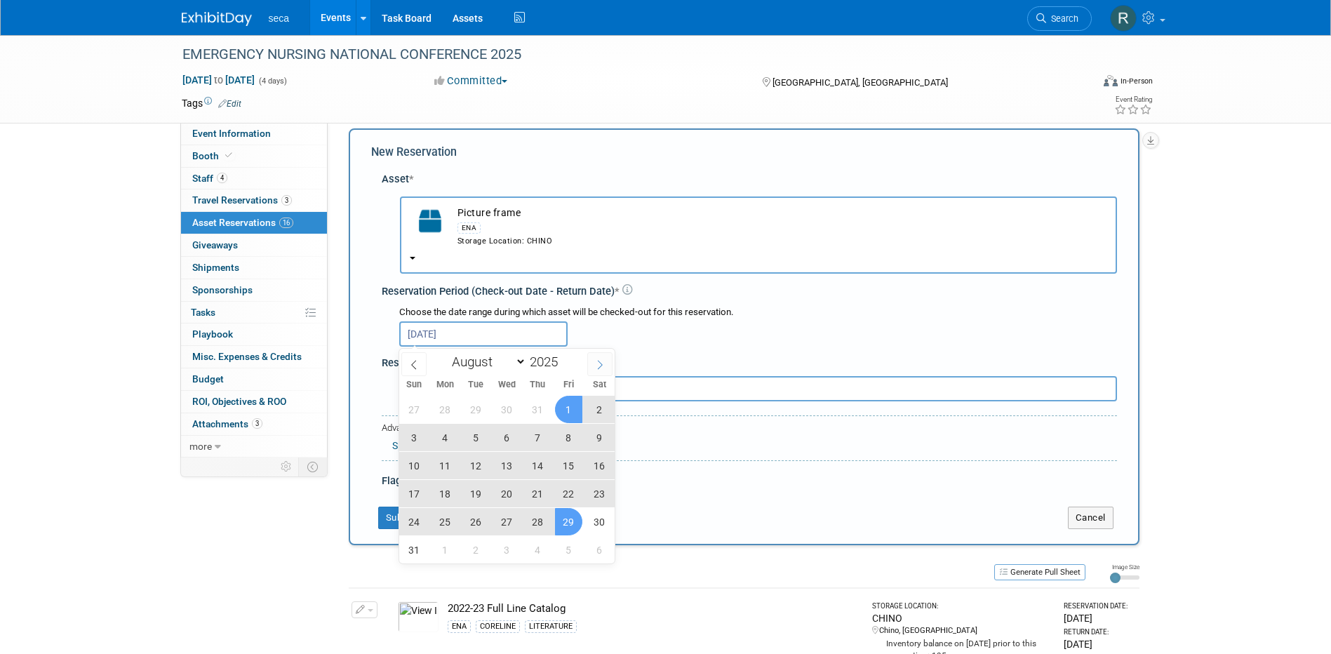
click at [594, 359] on span at bounding box center [599, 364] width 25 height 24
select select "8"
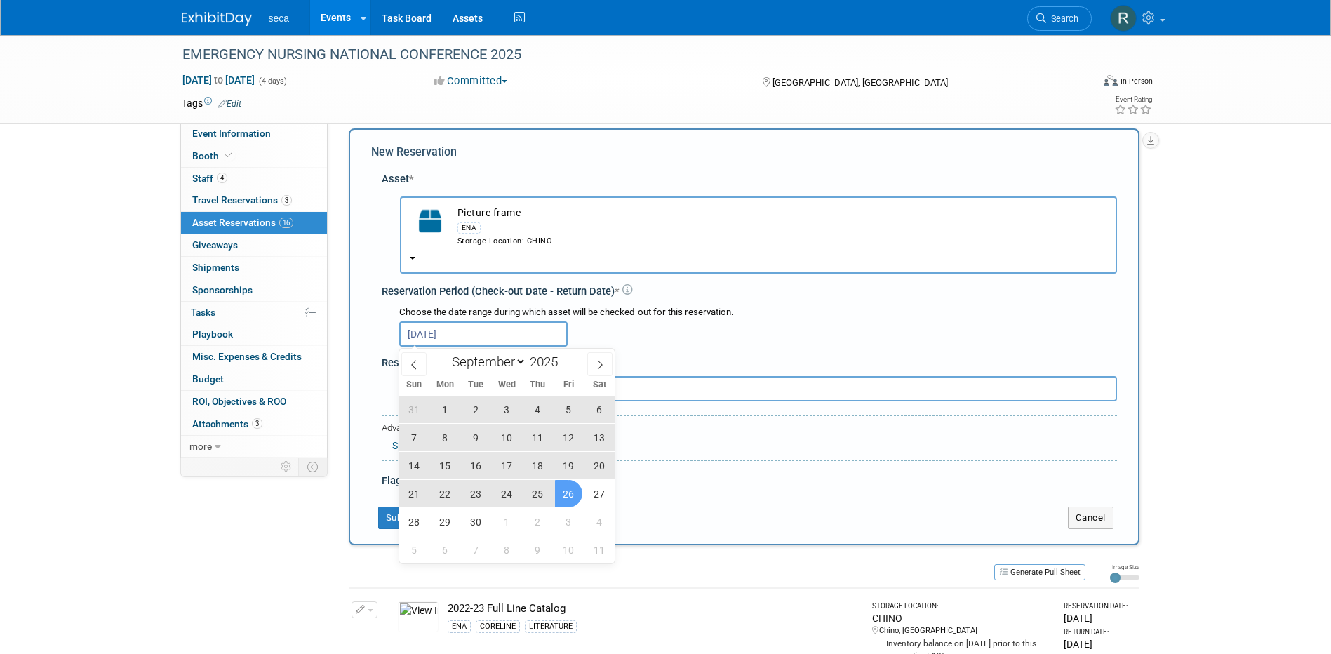
click at [568, 488] on span "26" at bounding box center [568, 493] width 27 height 27
type input "Aug 29, 2025 to Sep 26, 2025"
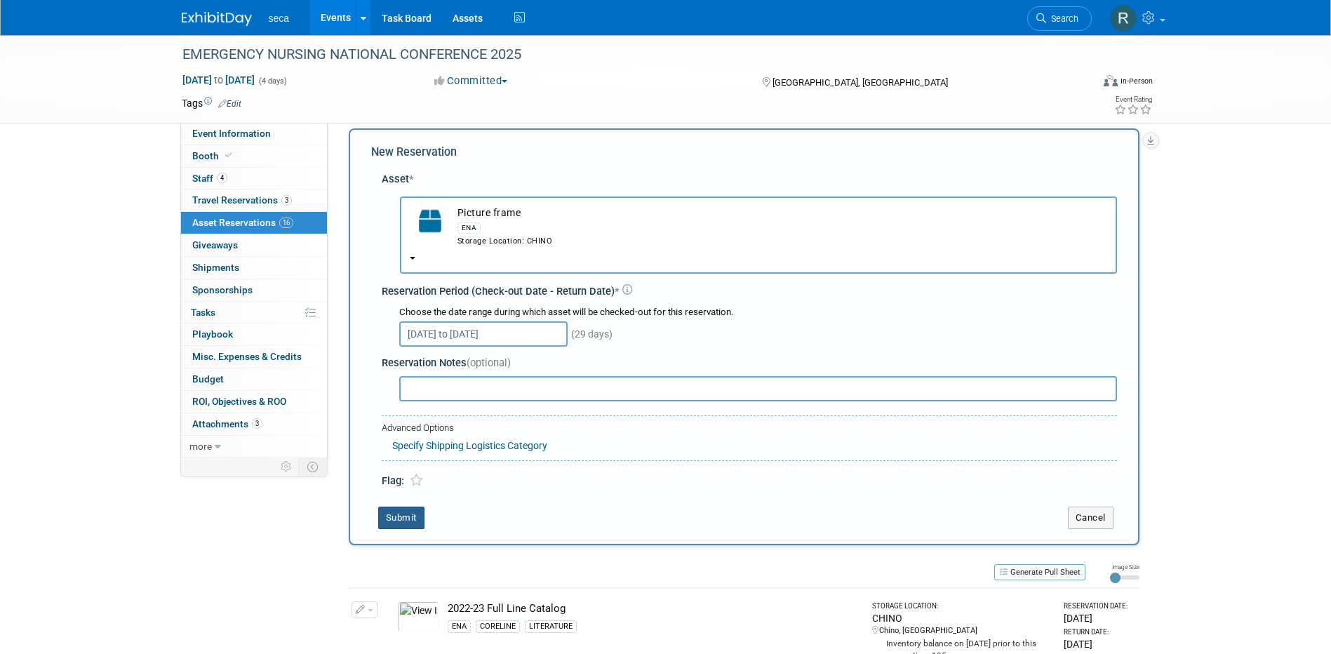
click at [413, 520] on button "Submit" at bounding box center [401, 518] width 46 height 22
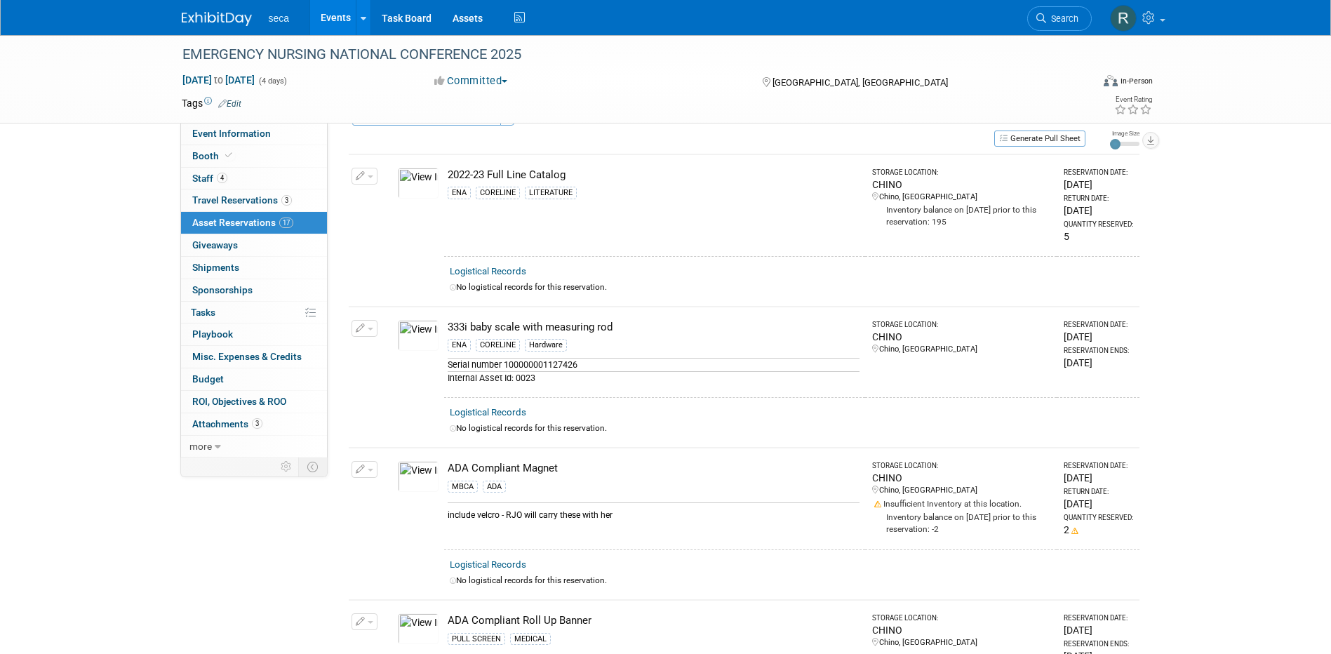
scroll to position [0, 0]
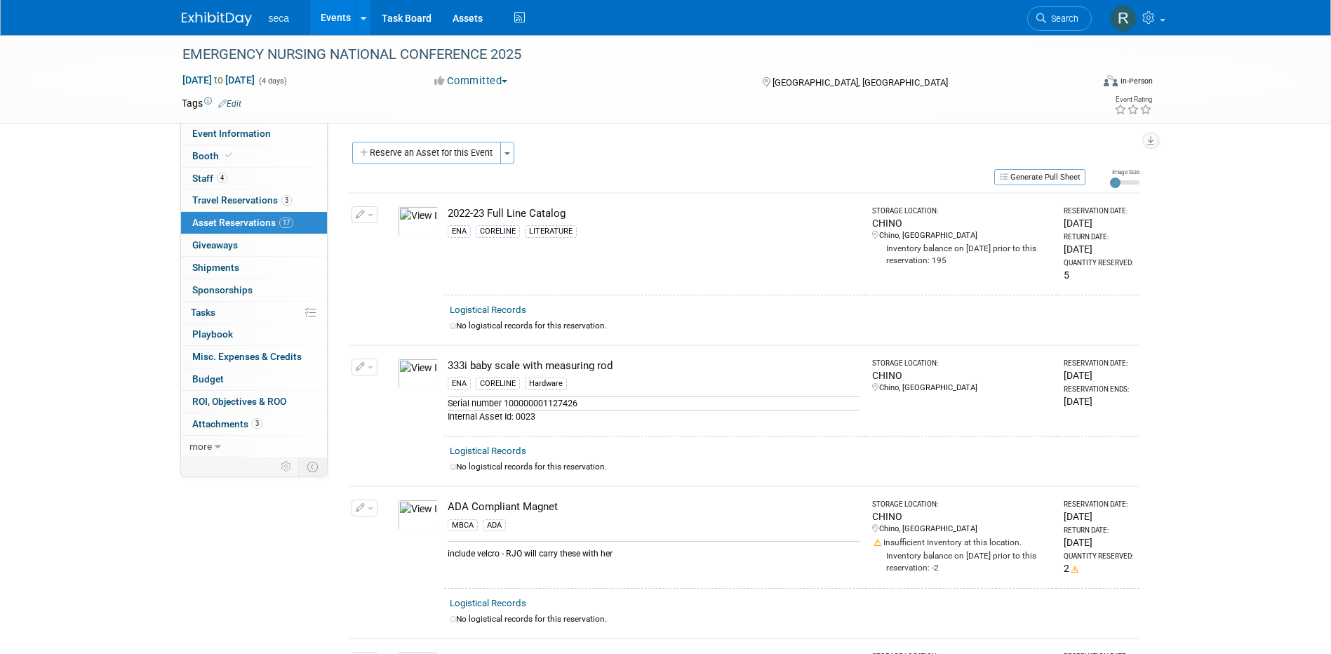
click at [424, 155] on button "Reserve an Asset for this Event" at bounding box center [426, 153] width 149 height 22
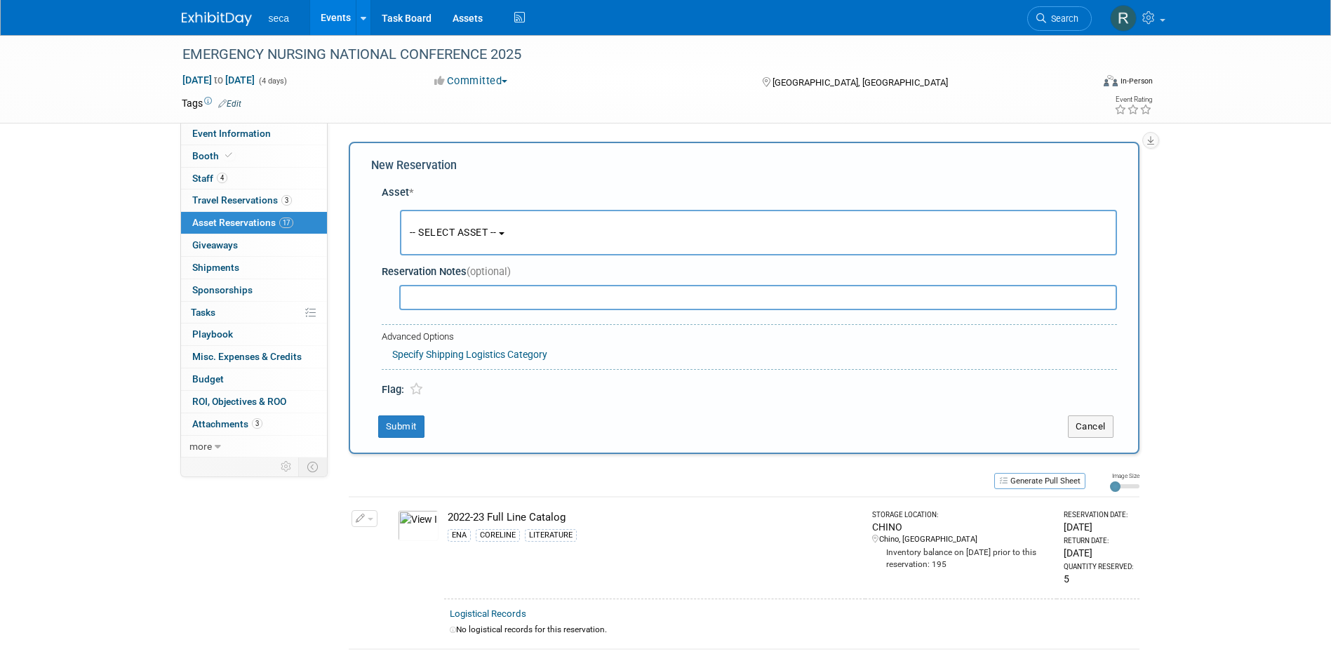
scroll to position [13, 0]
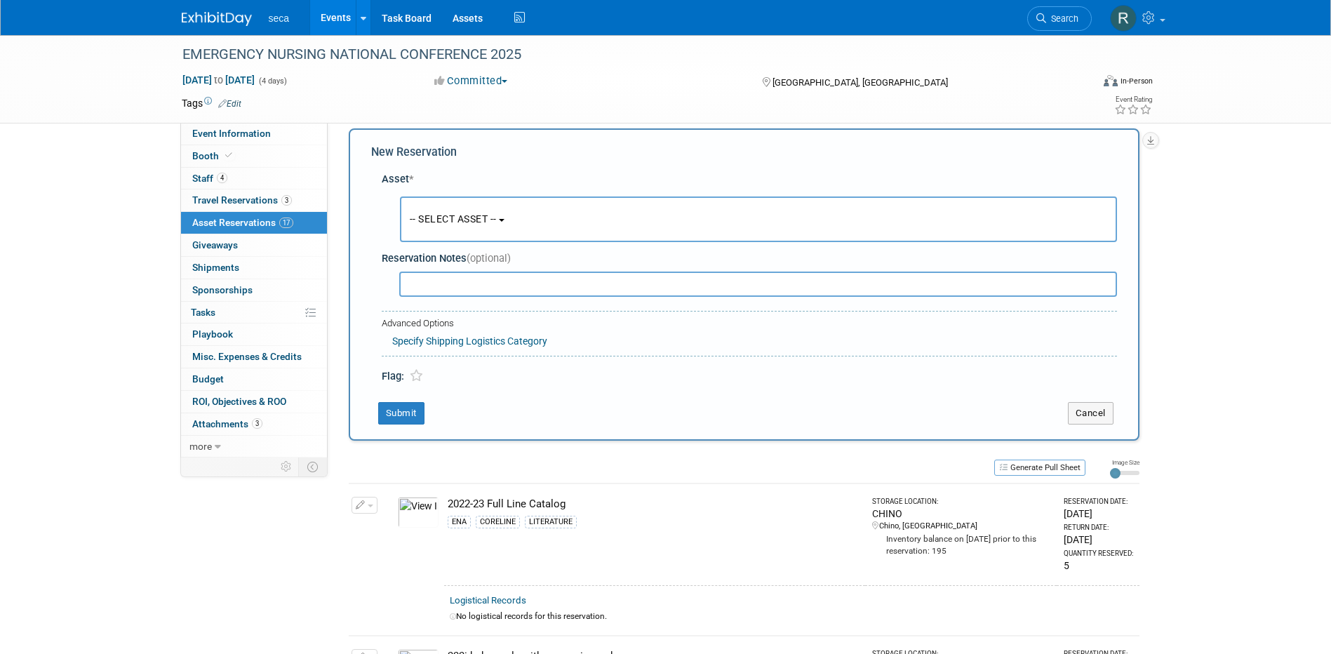
click at [455, 217] on span "-- SELECT ASSET --" at bounding box center [453, 218] width 87 height 11
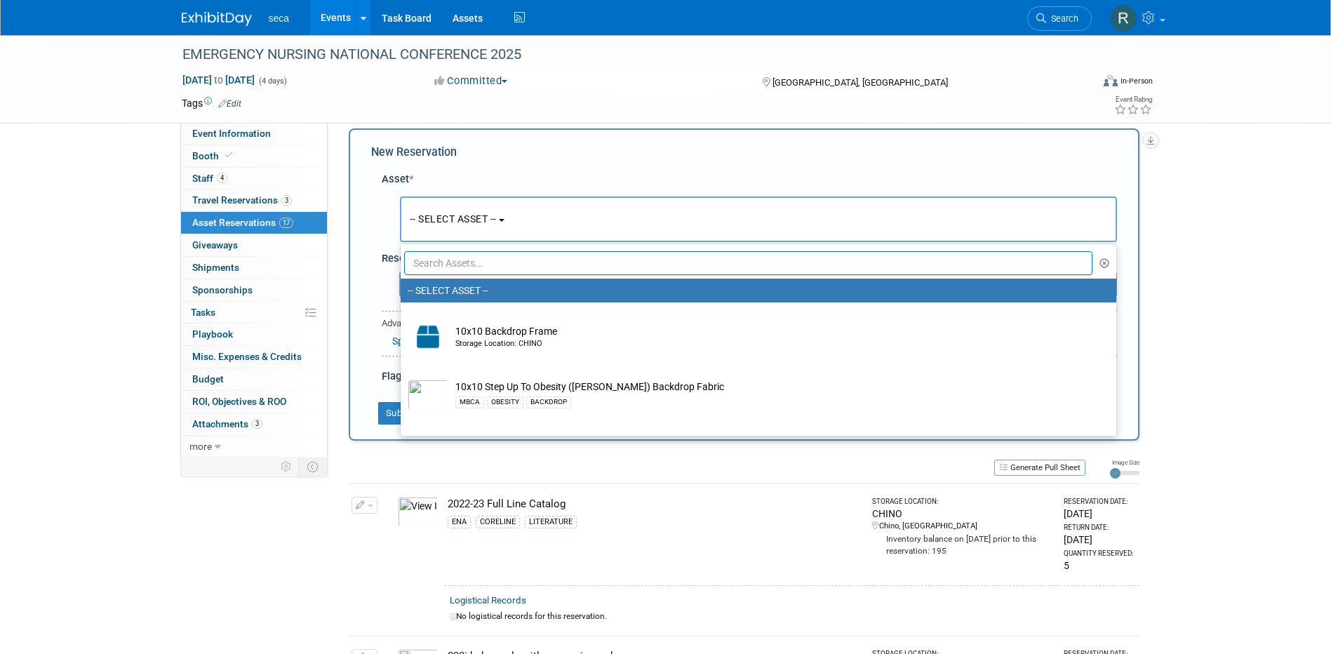
click at [464, 265] on input "text" at bounding box center [748, 263] width 689 height 24
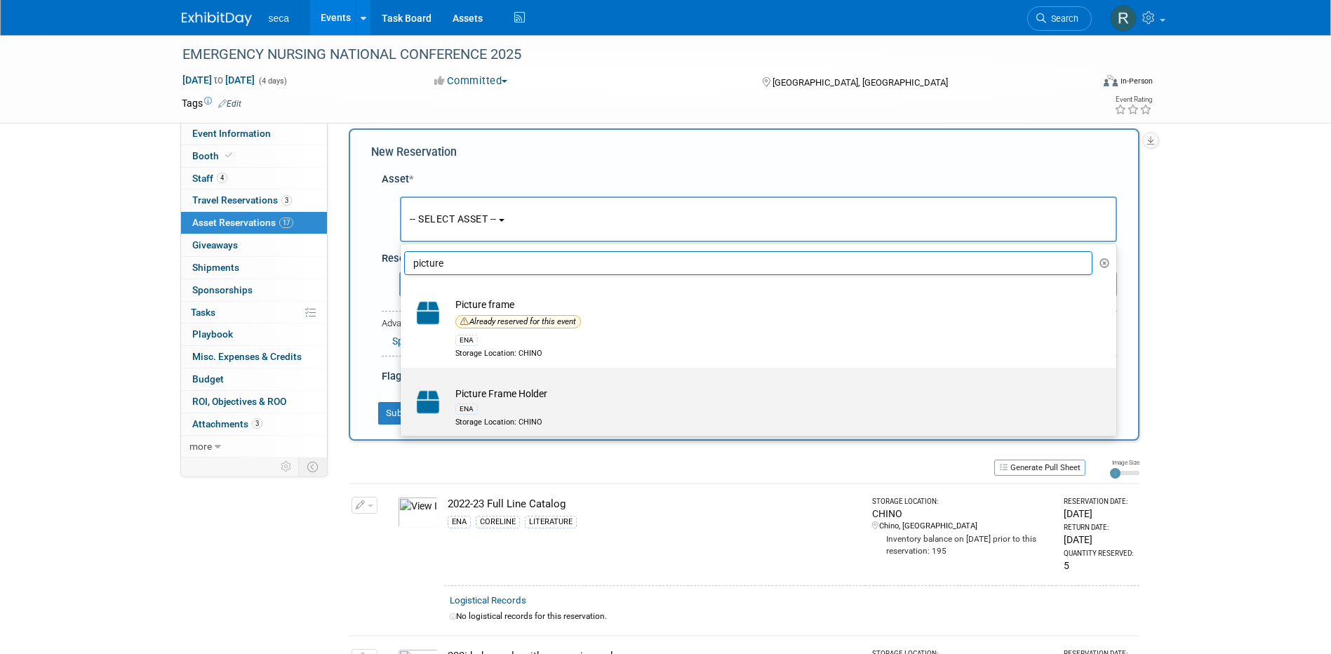
type input "picture"
click at [504, 390] on td "Picture Frame Holder ENA Storage Location: CHINO" at bounding box center [768, 407] width 640 height 41
click at [403, 385] on input "Picture Frame Holder ENA Storage Location: CHINO" at bounding box center [398, 379] width 9 height 9
select select "10729210"
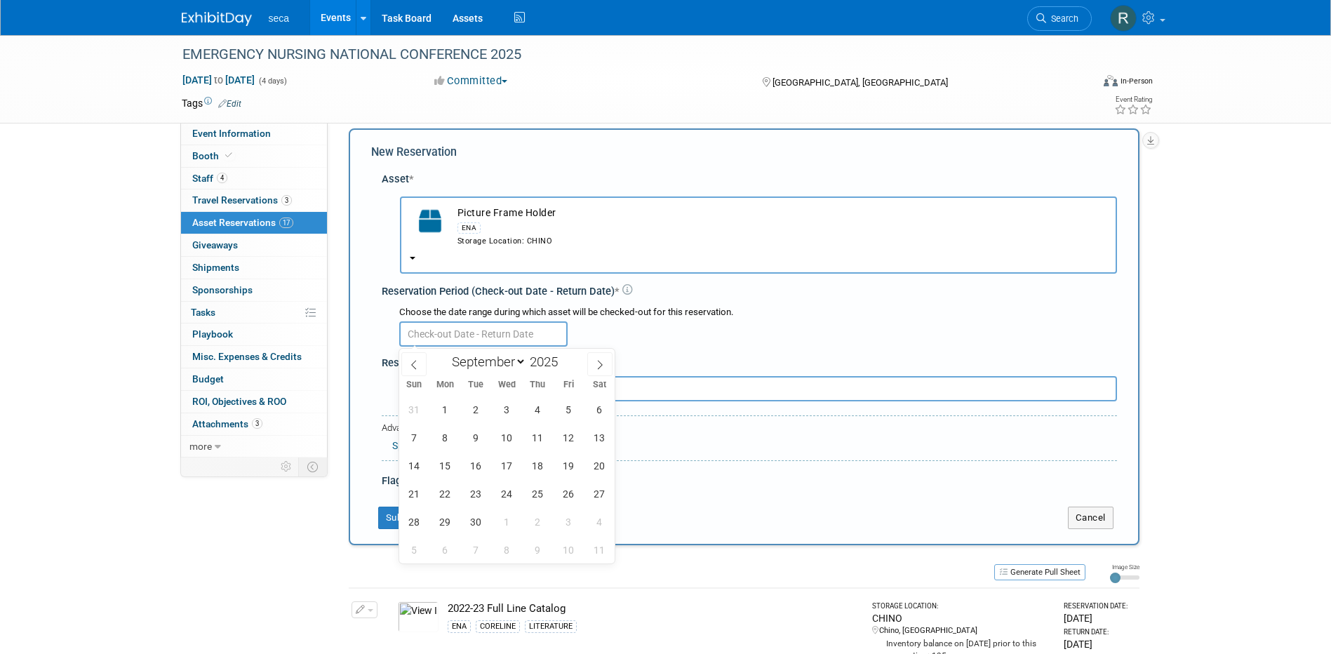
click at [433, 334] on input "text" at bounding box center [483, 333] width 168 height 25
click at [417, 365] on icon at bounding box center [414, 365] width 10 height 10
select select "7"
click at [563, 515] on span "29" at bounding box center [568, 521] width 27 height 27
type input "[DATE]"
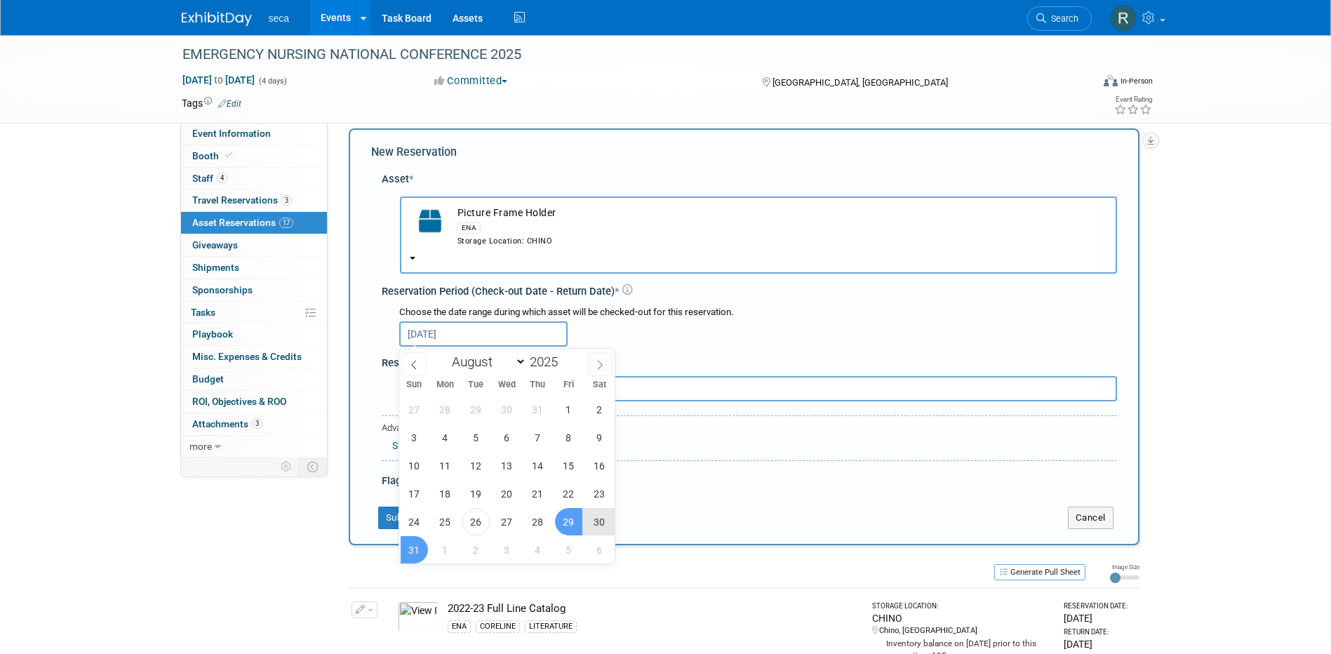
click at [601, 363] on icon at bounding box center [600, 365] width 10 height 10
select select "8"
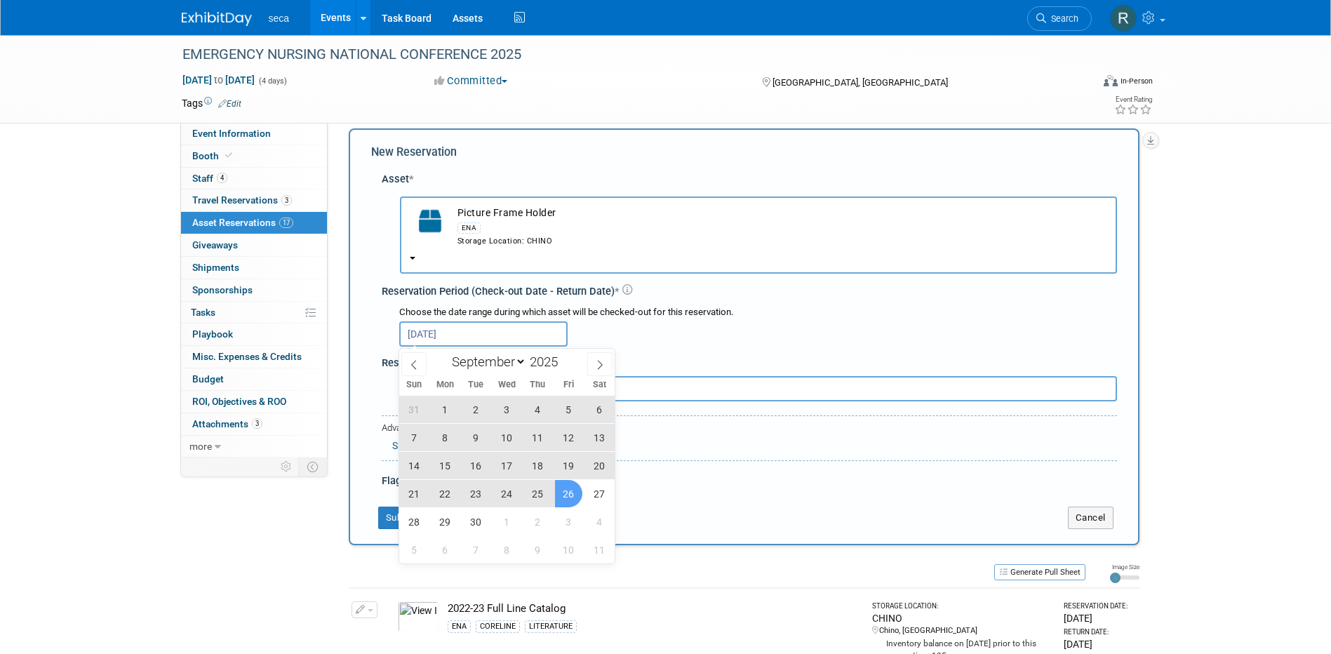
click at [564, 494] on span "26" at bounding box center [568, 493] width 27 height 27
type input "Aug 29, 2025 to Sep 26, 2025"
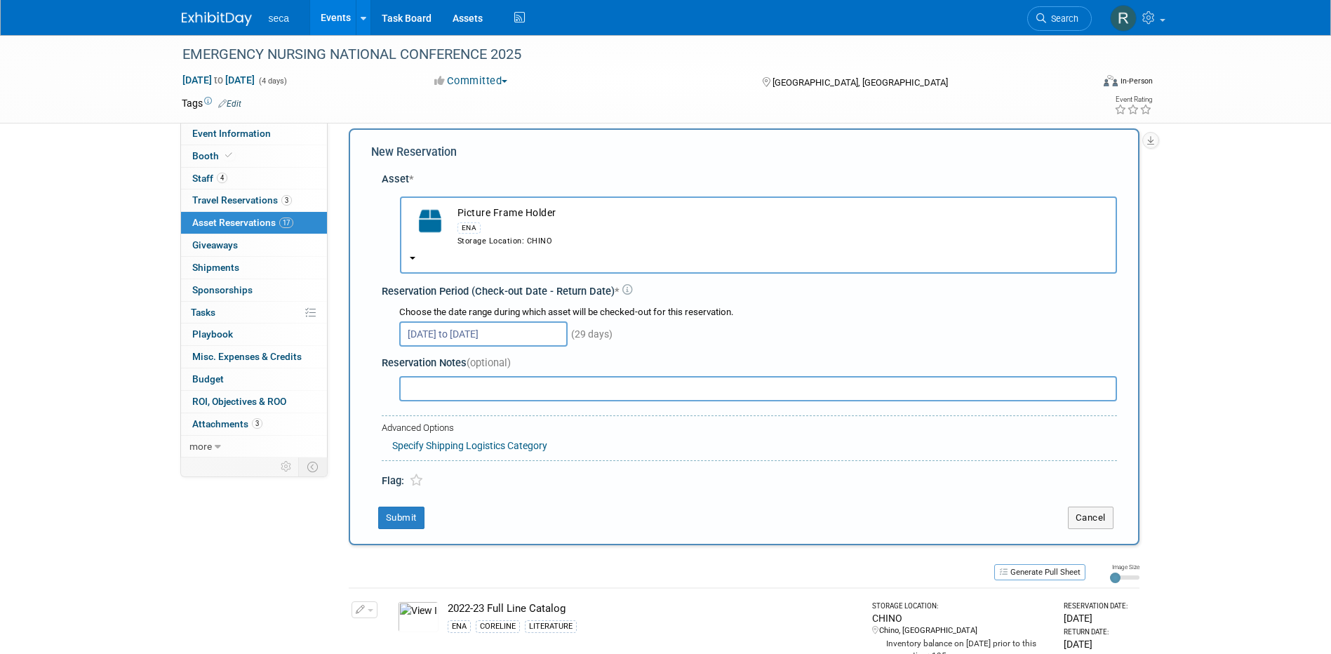
click at [370, 514] on div "New Reservation Asset * -- SELECT ASSET -- <table style='display: inline-block;…" at bounding box center [744, 336] width 791 height 417
drag, startPoint x: 370, startPoint y: 514, endPoint x: 396, endPoint y: 515, distance: 26.7
click at [396, 515] on button "Submit" at bounding box center [401, 518] width 46 height 22
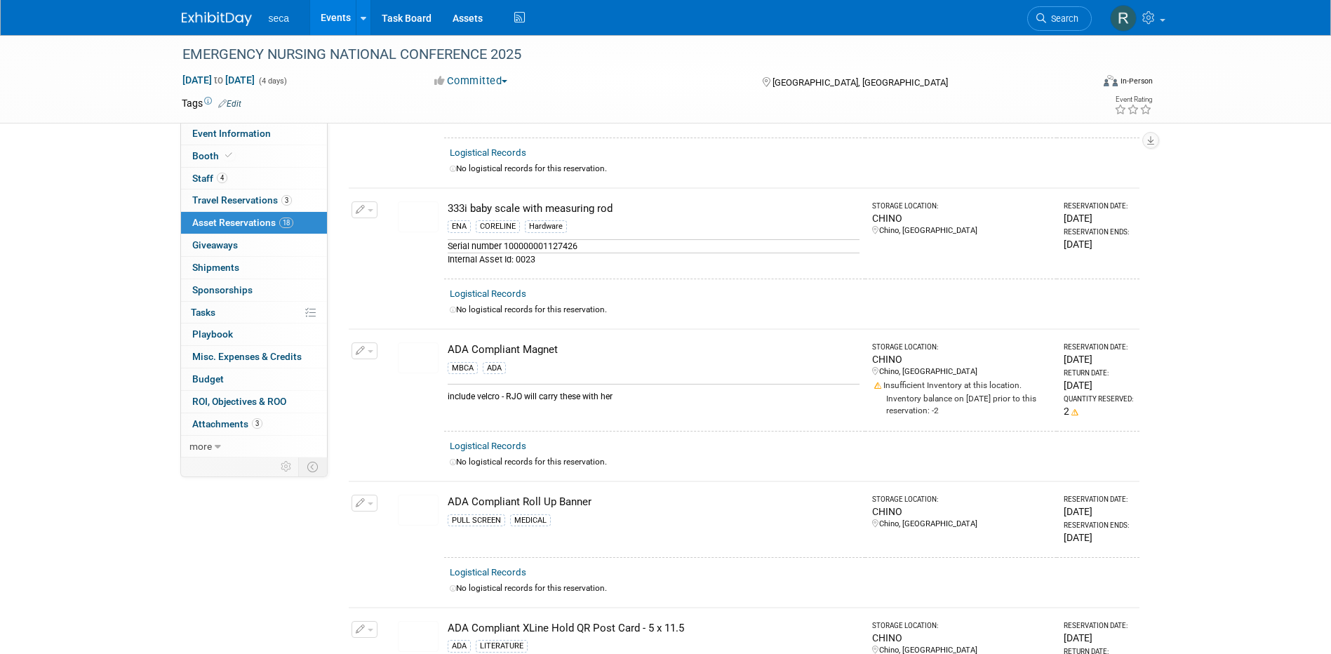
scroll to position [0, 0]
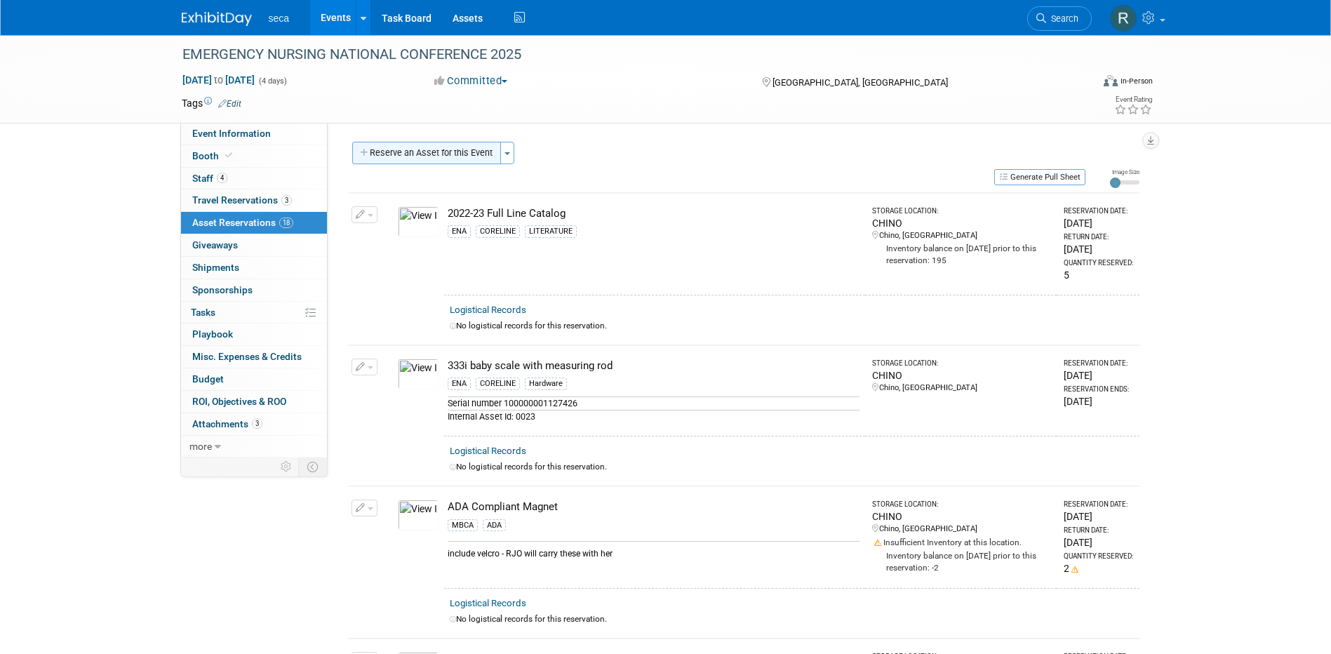
click at [455, 158] on button "Reserve an Asset for this Event" at bounding box center [426, 153] width 149 height 22
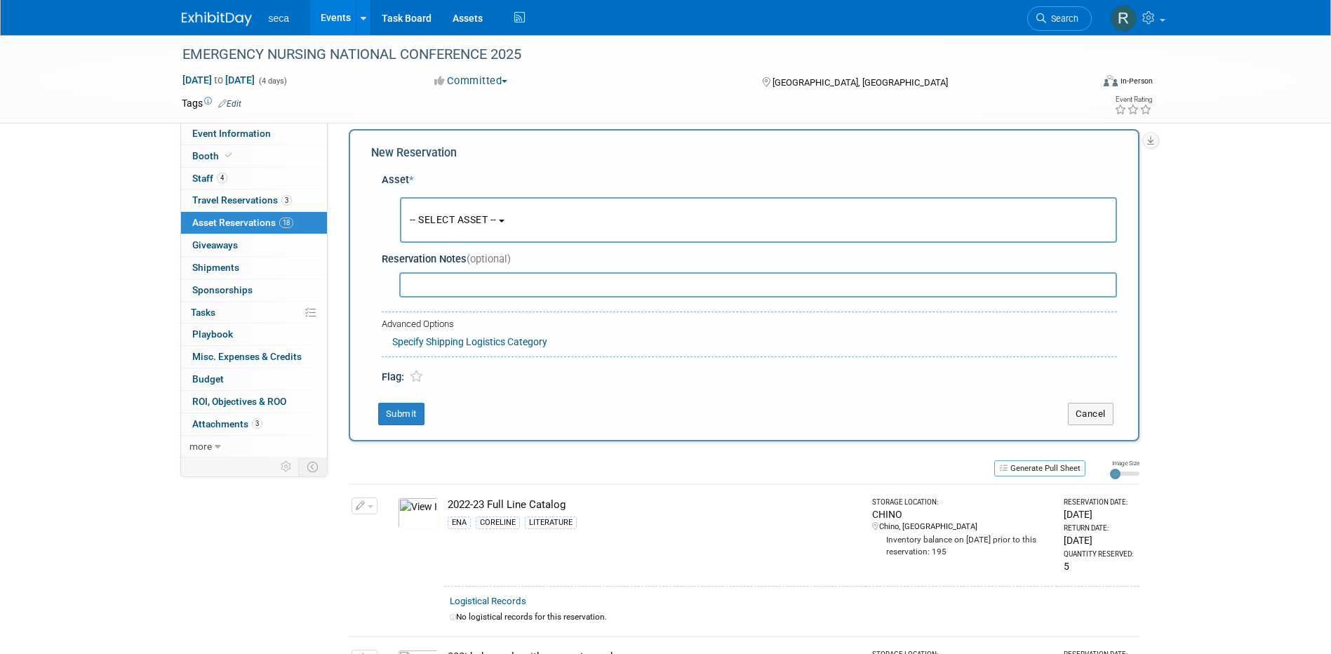
scroll to position [13, 0]
click at [463, 211] on button "-- SELECT ASSET --" at bounding box center [758, 219] width 717 height 46
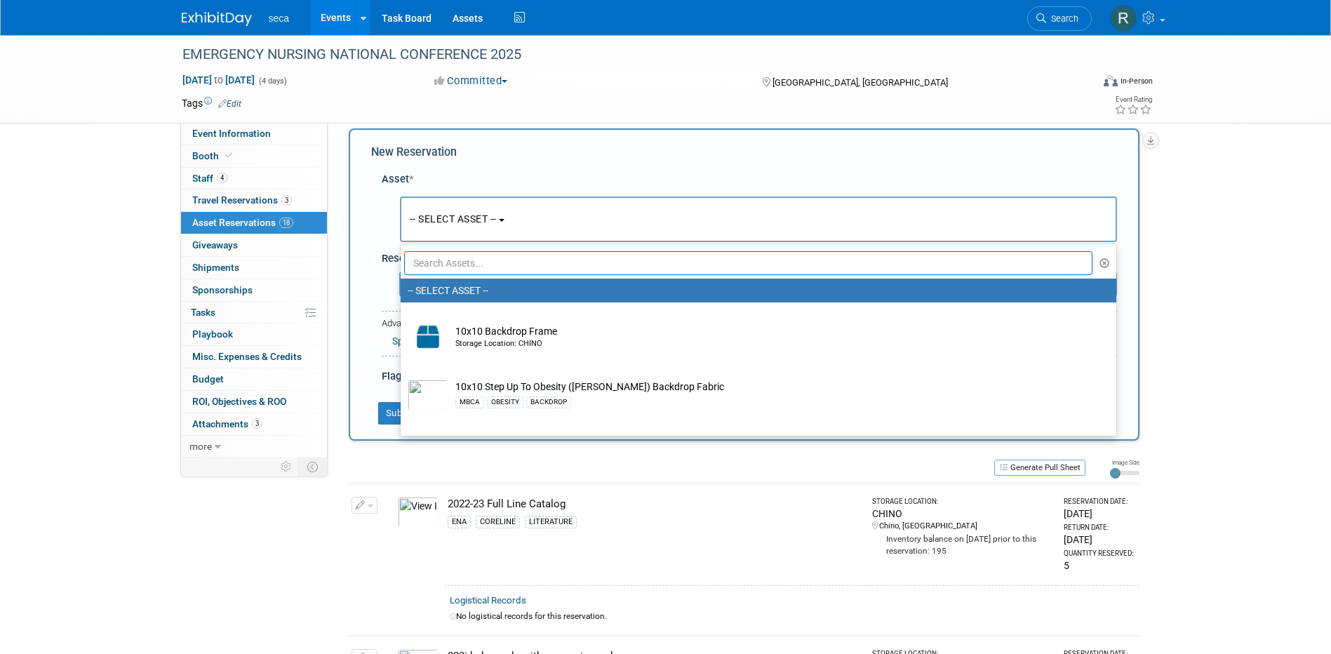
click at [465, 259] on input "text" at bounding box center [748, 263] width 689 height 24
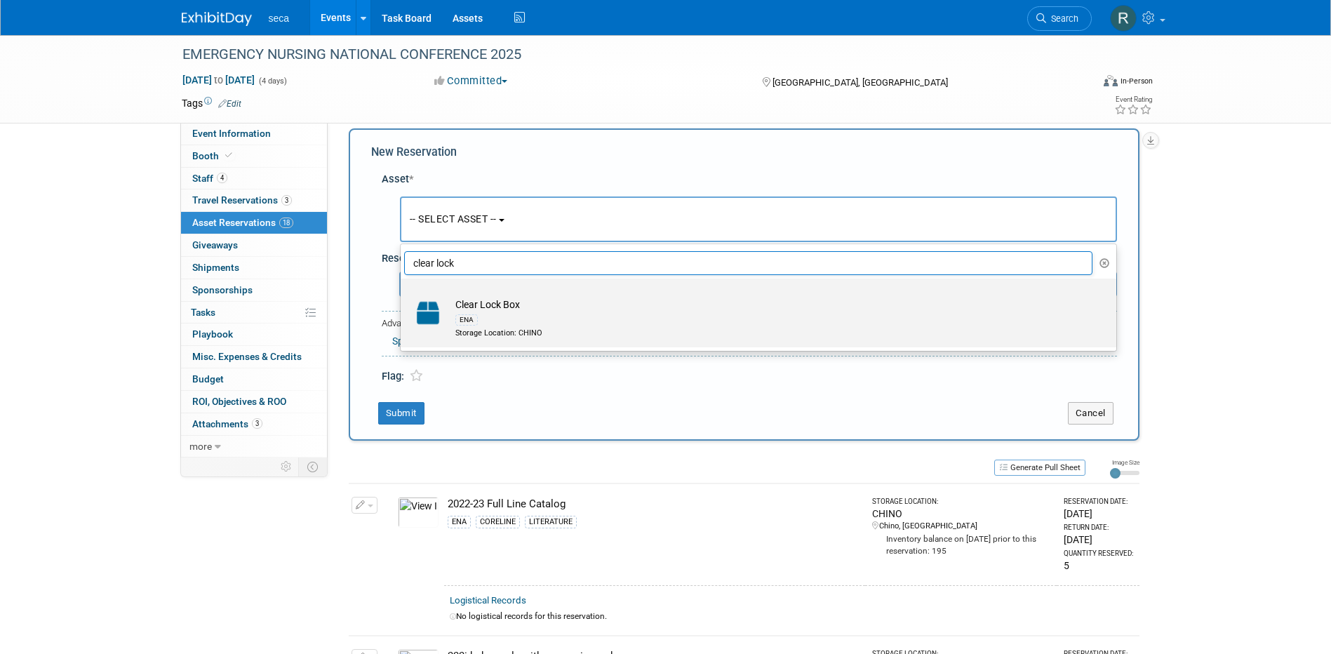
type input "clear lock"
click at [490, 308] on td "Clear Lock Box ENA Storage Location: CHINO" at bounding box center [768, 318] width 640 height 41
click at [403, 295] on input "Clear Lock Box ENA Storage Location: CHINO" at bounding box center [398, 290] width 9 height 9
select select "10729211"
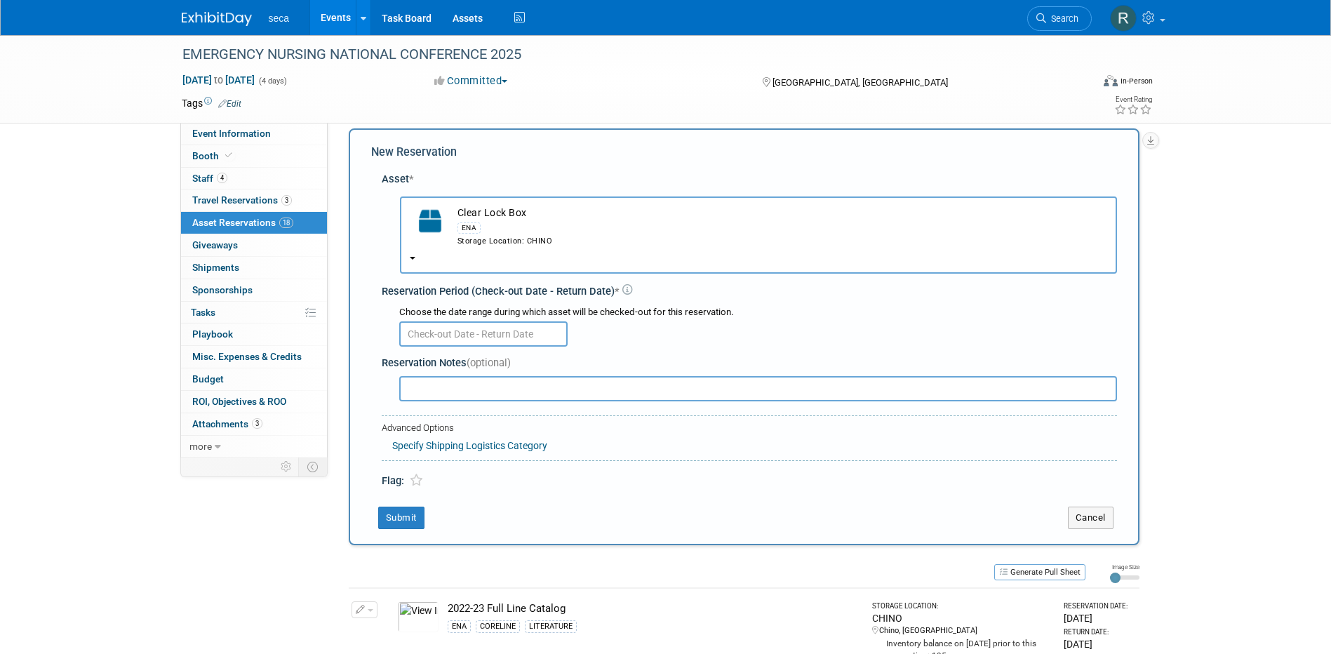
drag, startPoint x: 428, startPoint y: 319, endPoint x: 429, endPoint y: 327, distance: 7.8
click at [428, 319] on div "Choose the date range during which asset will be checked-out for this reservati…" at bounding box center [758, 312] width 718 height 13
click at [441, 330] on input "text" at bounding box center [483, 333] width 168 height 25
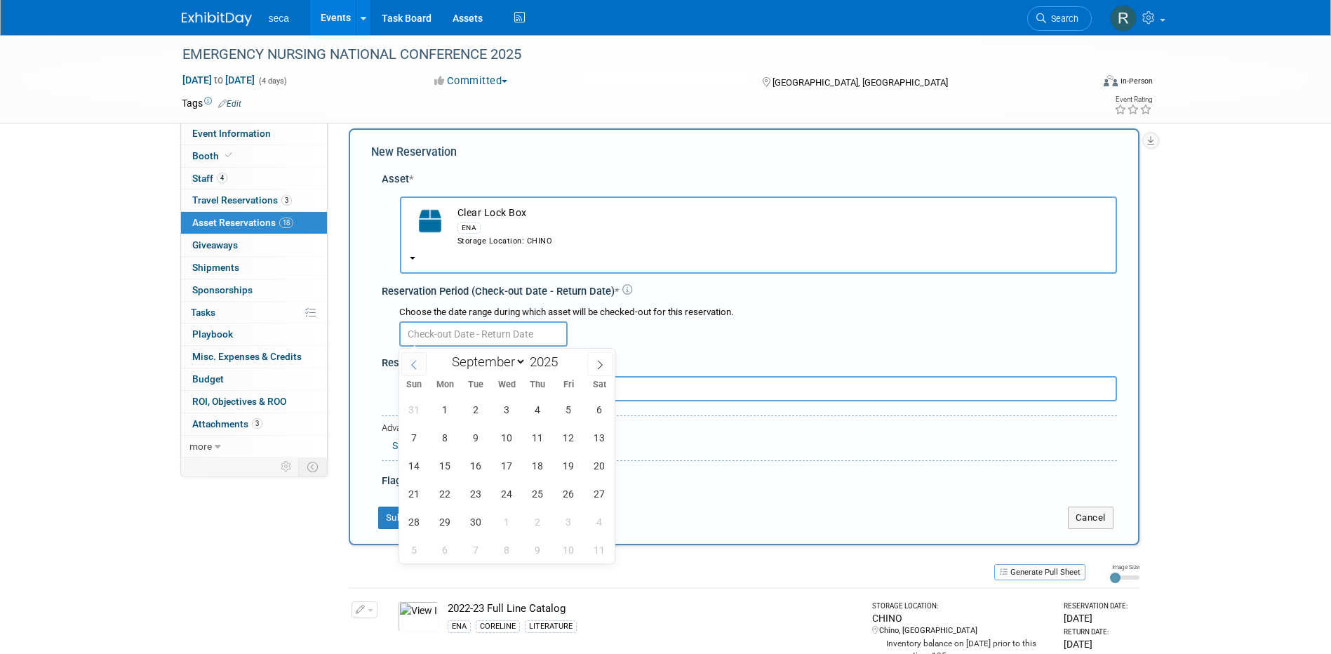
click at [415, 364] on icon at bounding box center [414, 365] width 10 height 10
select select "7"
click at [565, 521] on span "29" at bounding box center [568, 521] width 27 height 27
type input "[DATE]"
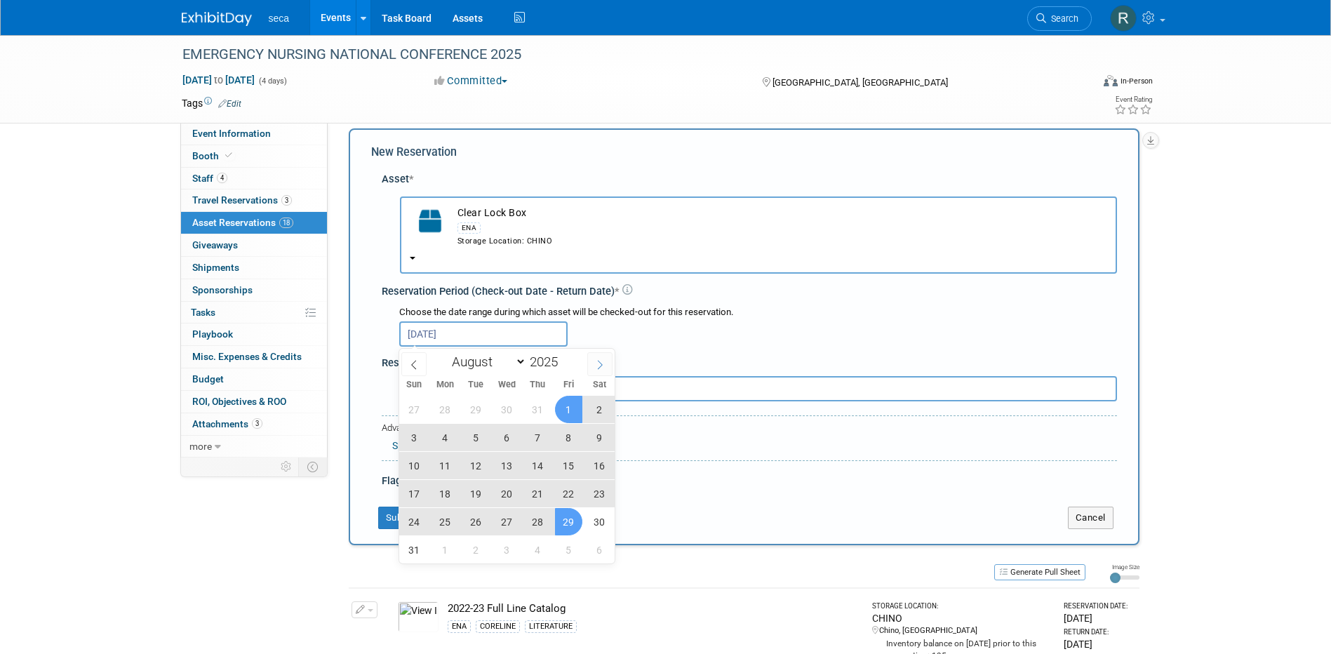
click at [597, 365] on icon at bounding box center [600, 365] width 10 height 10
select select "8"
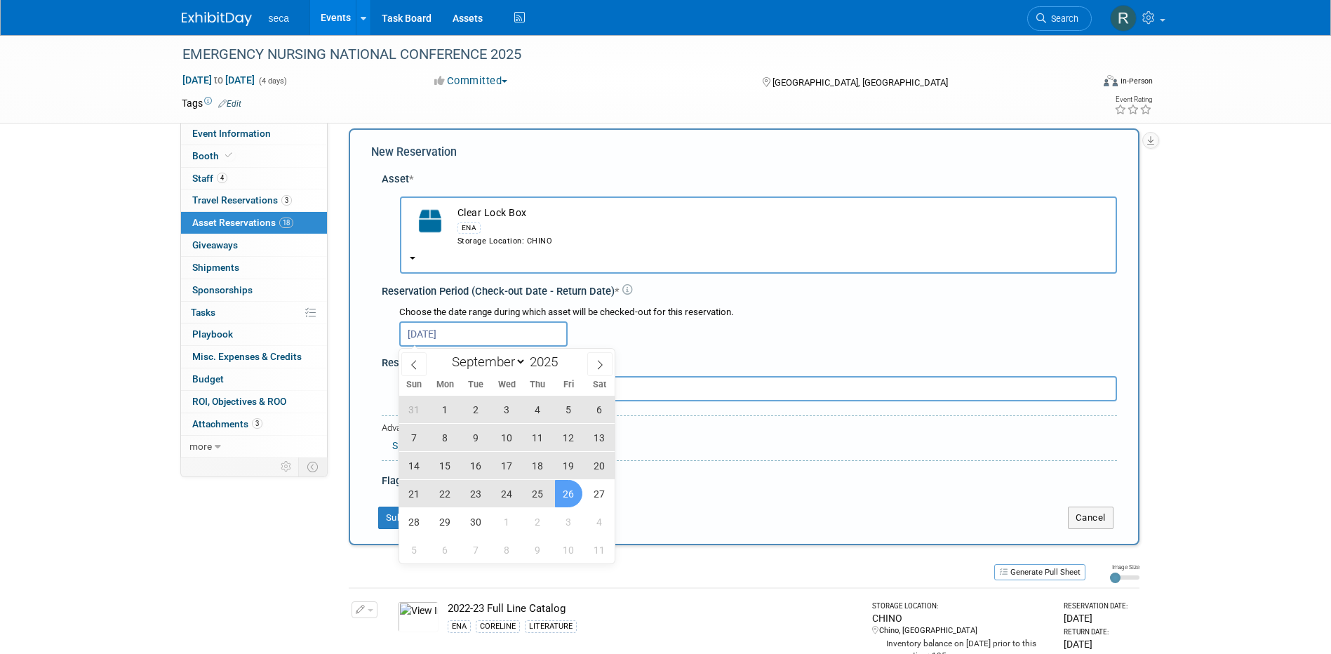
click at [571, 497] on span "26" at bounding box center [568, 493] width 27 height 27
type input "Aug 29, 2025 to Sep 26, 2025"
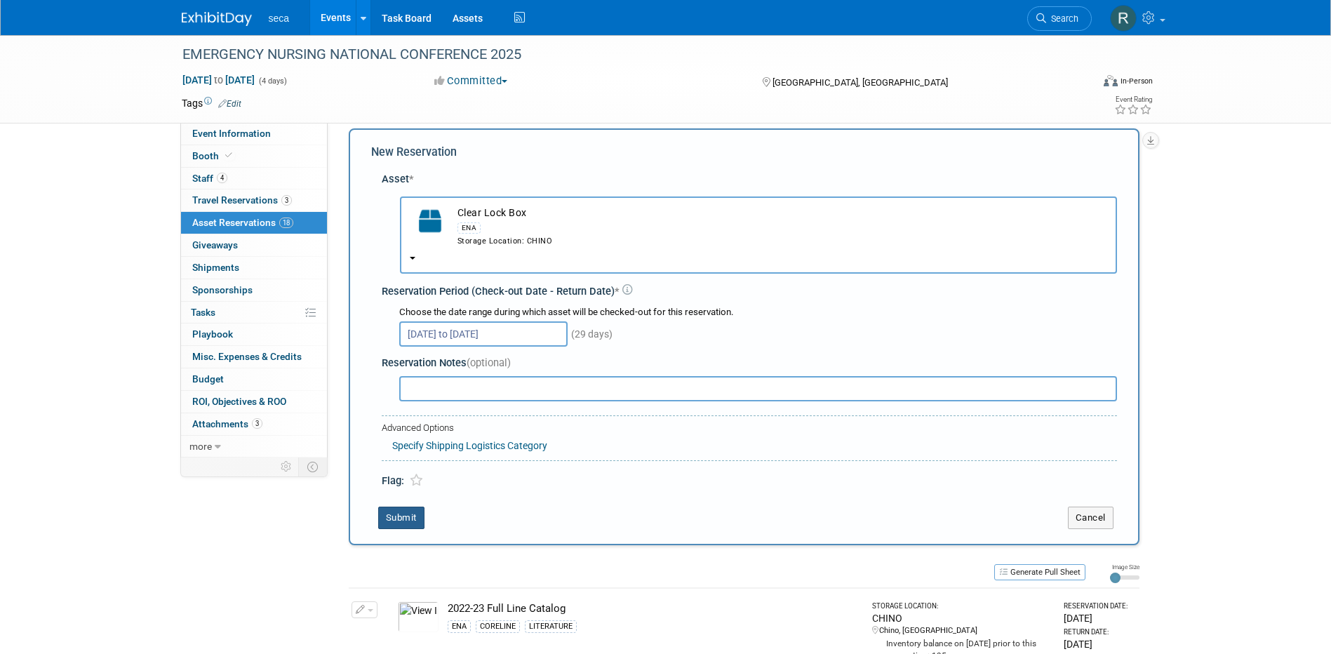
click at [400, 521] on button "Submit" at bounding box center [401, 518] width 46 height 22
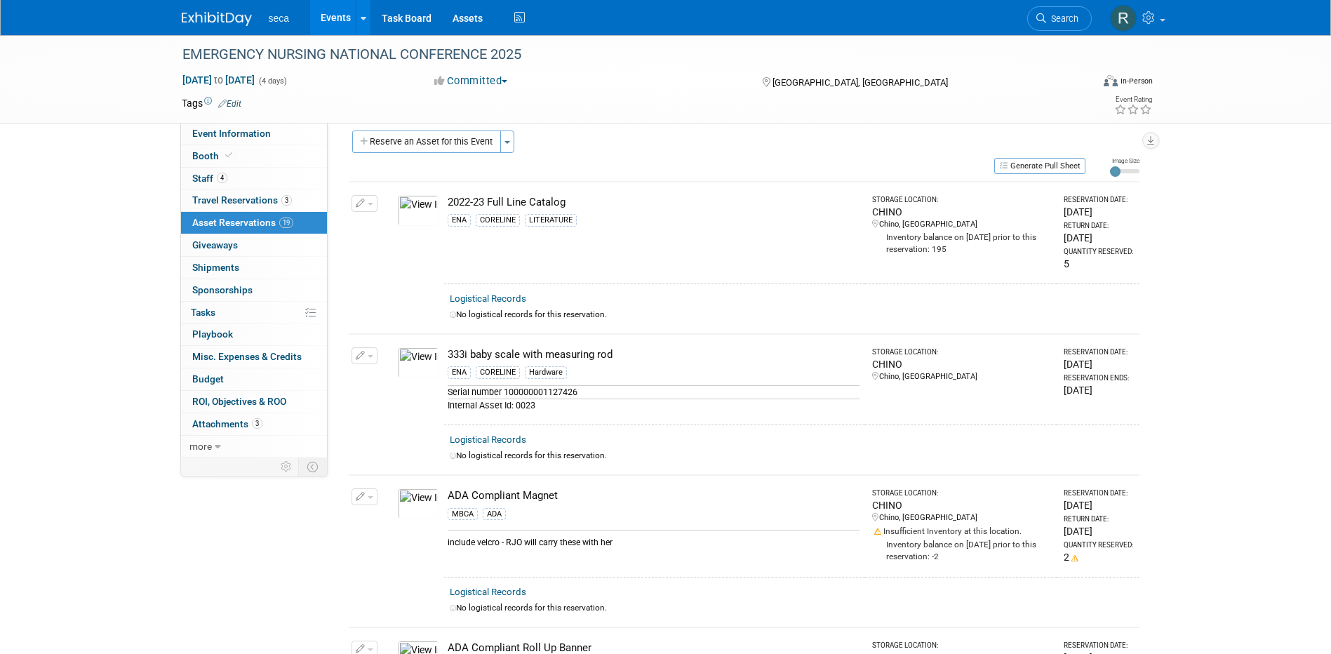
scroll to position [0, 0]
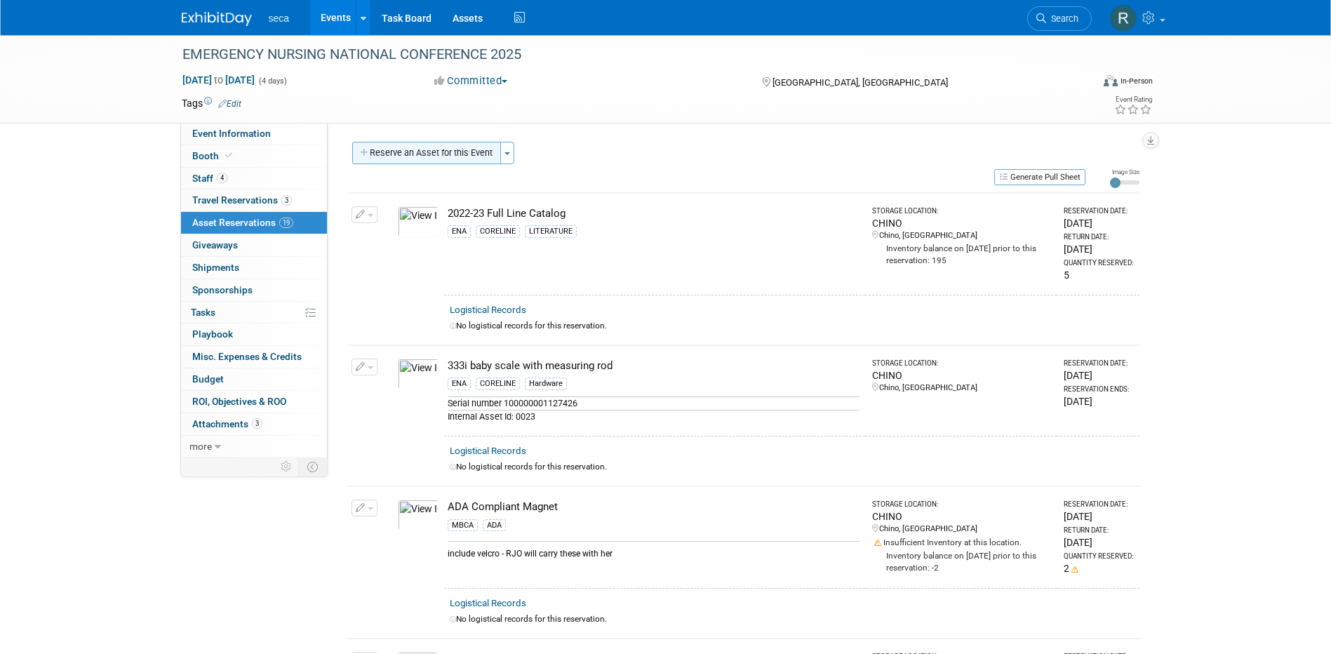
click at [429, 152] on button "Reserve an Asset for this Event" at bounding box center [426, 153] width 149 height 22
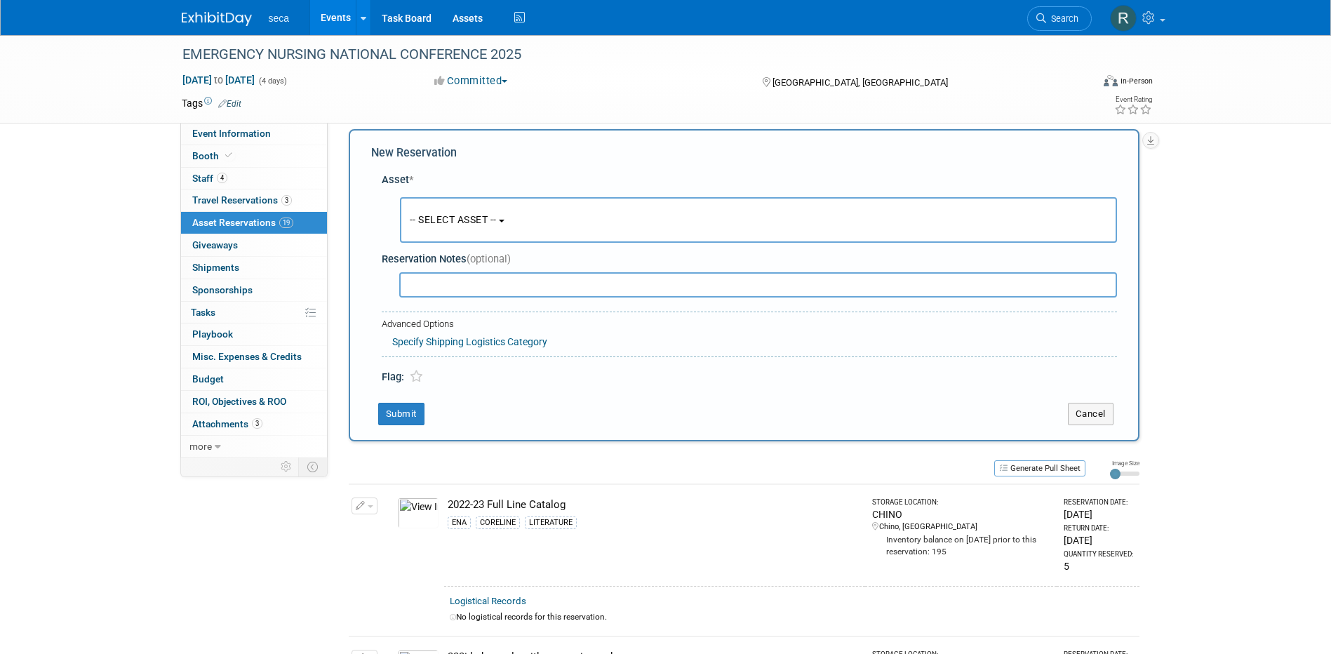
scroll to position [13, 0]
click at [483, 220] on span "-- SELECT ASSET --" at bounding box center [453, 218] width 87 height 11
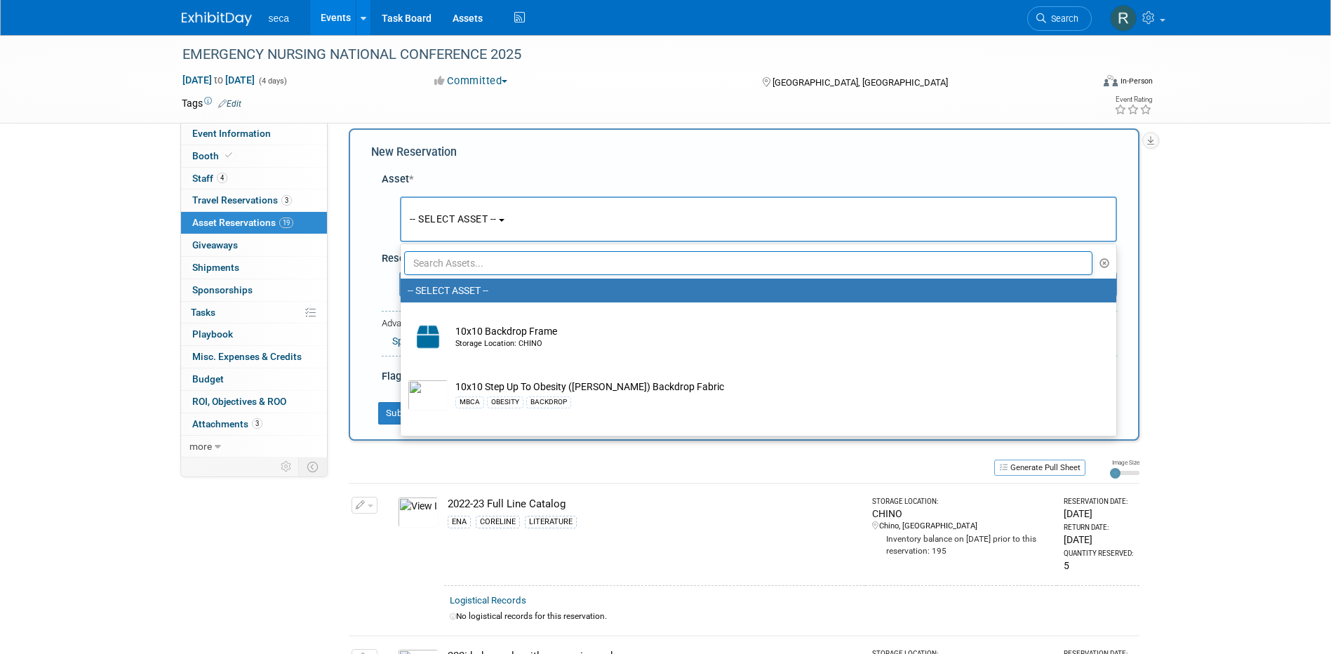
click at [464, 263] on input "text" at bounding box center [748, 263] width 689 height 24
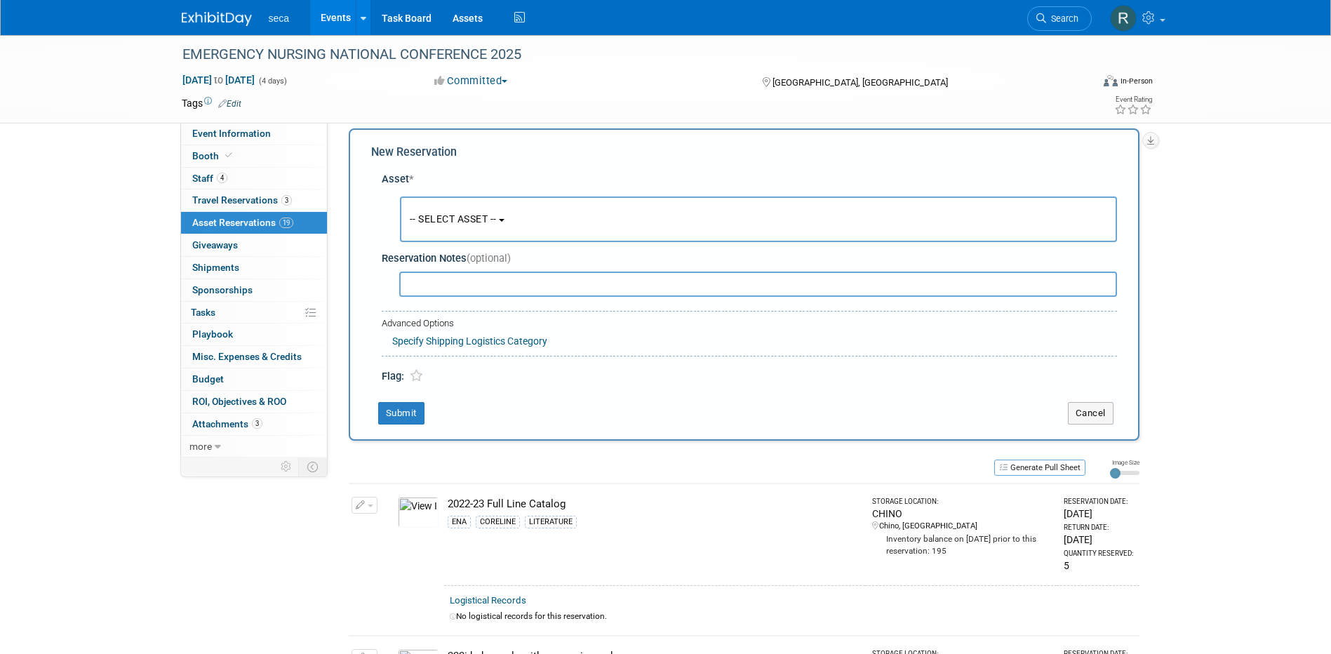
click at [479, 217] on span "-- SELECT ASSET --" at bounding box center [453, 218] width 87 height 11
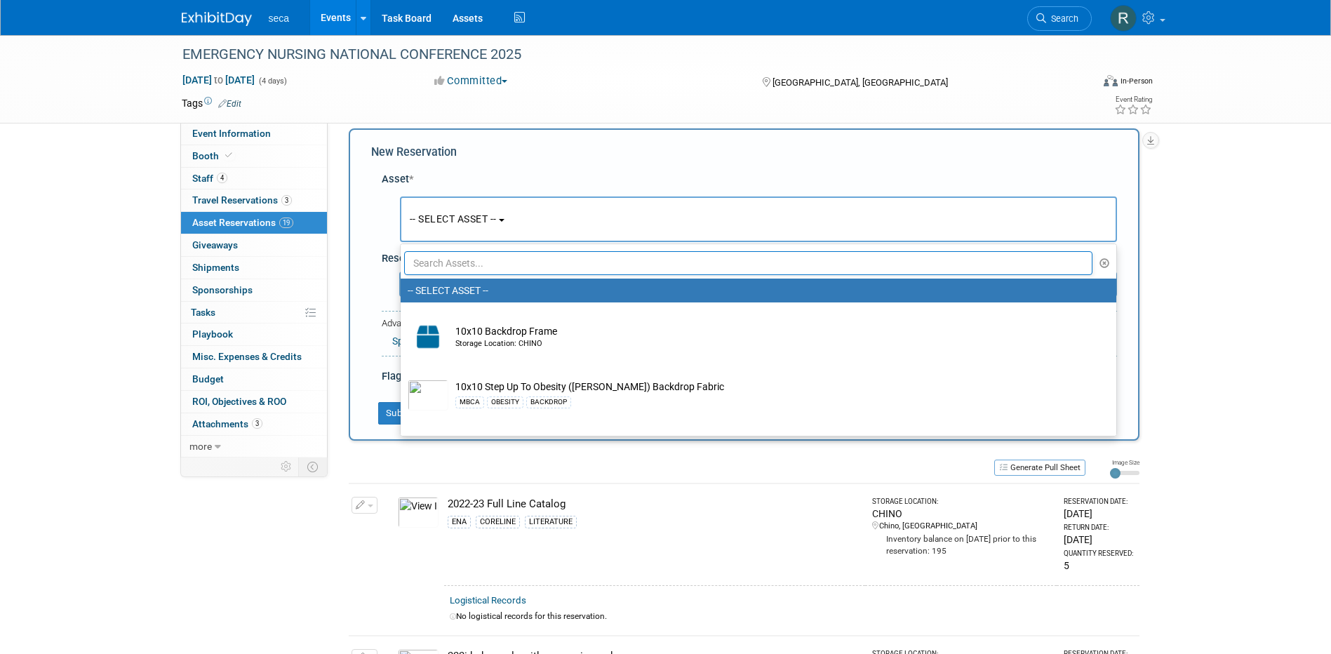
click at [470, 262] on input "text" at bounding box center [748, 263] width 689 height 24
type input "i"
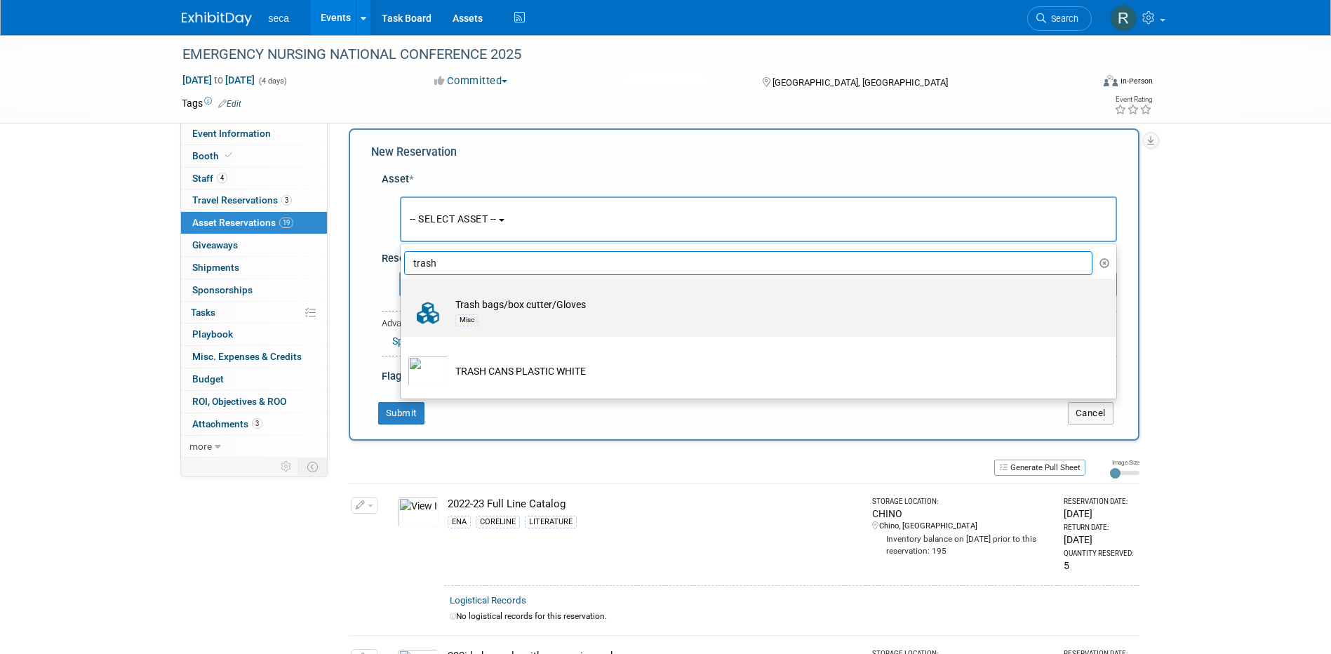
type input "trash"
click at [503, 309] on td "Trash bags/box cutter/Gloves Misc" at bounding box center [768, 313] width 640 height 31
click at [403, 295] on input "Trash bags/box cutter/Gloves Misc" at bounding box center [398, 290] width 9 height 9
select select "10728121"
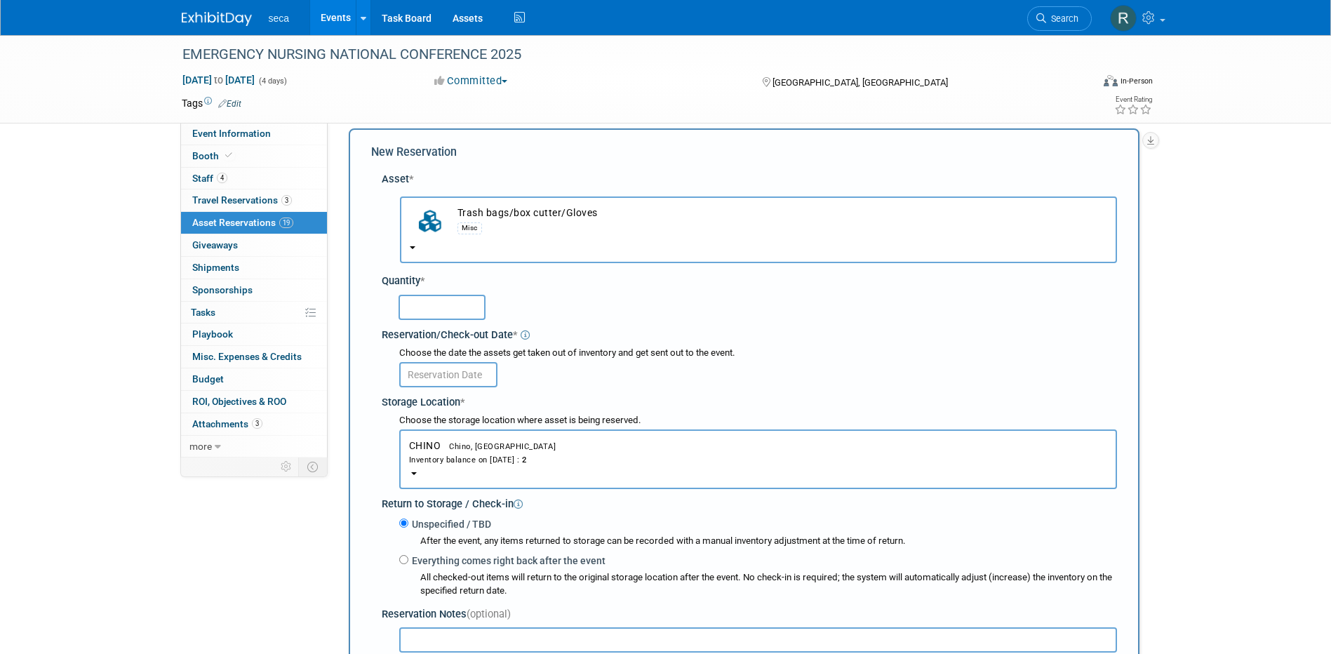
click at [454, 309] on input "text" at bounding box center [442, 307] width 87 height 25
type input "1"
click at [441, 374] on input "text" at bounding box center [448, 374] width 98 height 25
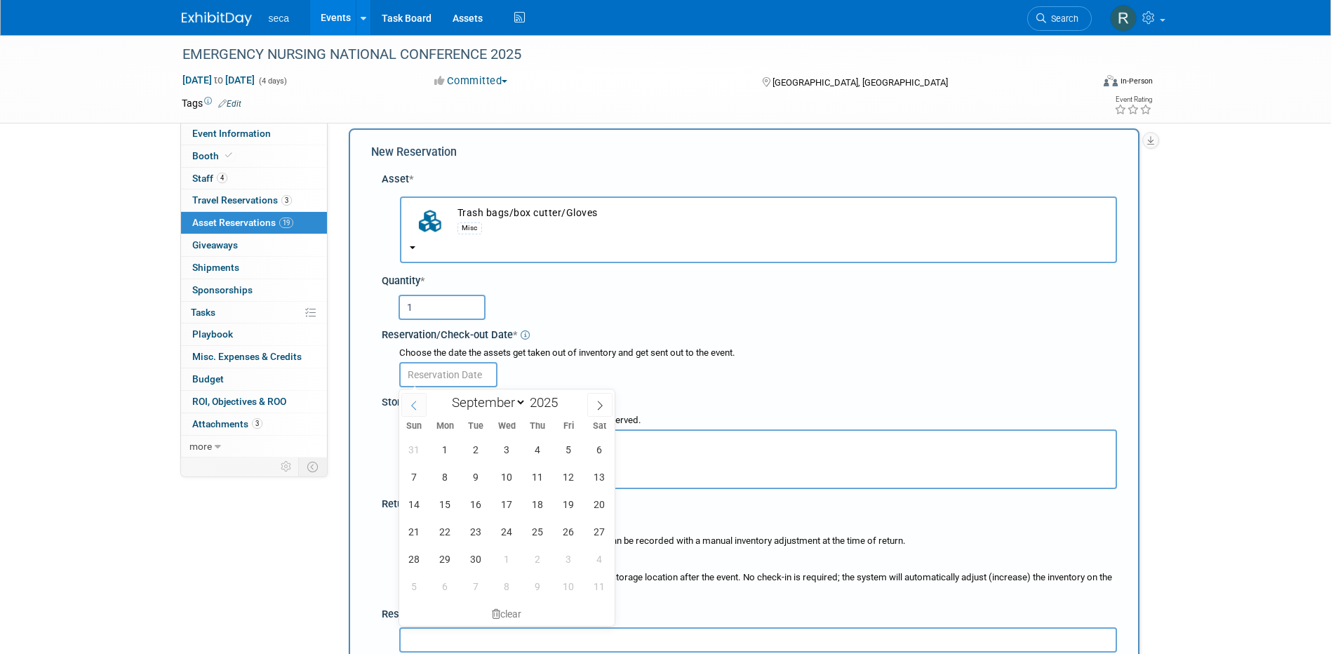
click at [417, 399] on span at bounding box center [413, 405] width 25 height 24
select select "7"
click at [561, 551] on span "29" at bounding box center [568, 558] width 27 height 27
type input "[DATE]"
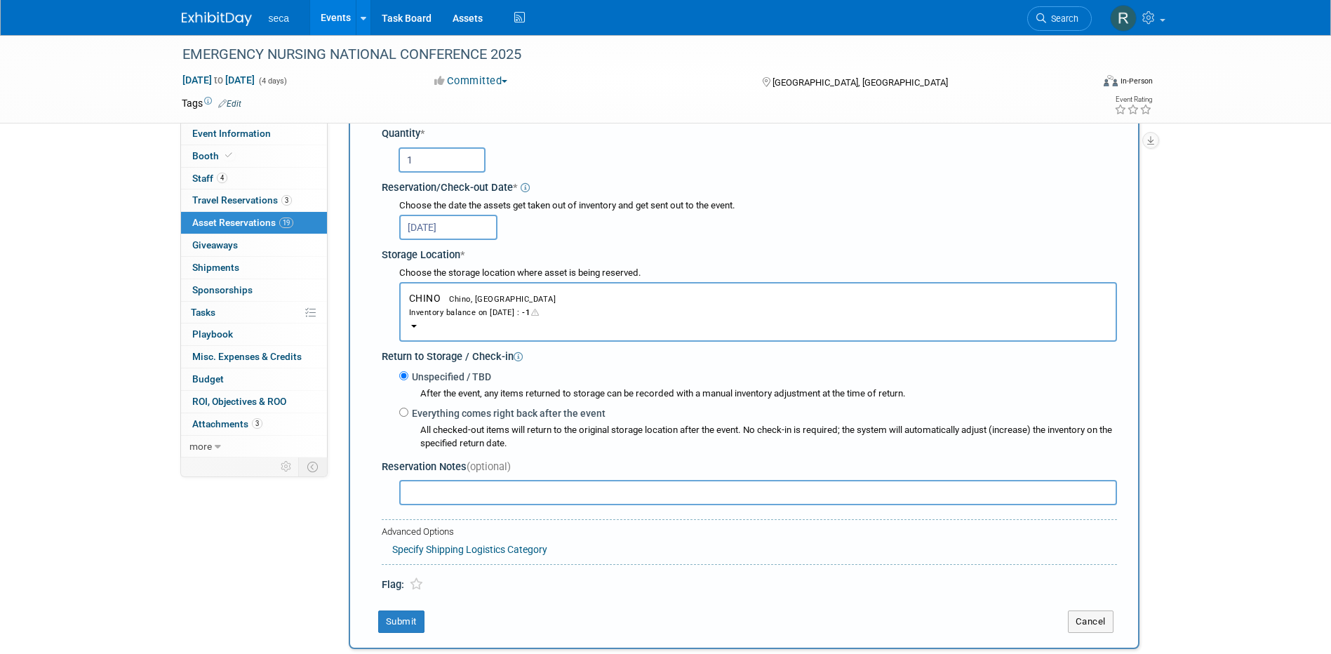
scroll to position [224, 0]
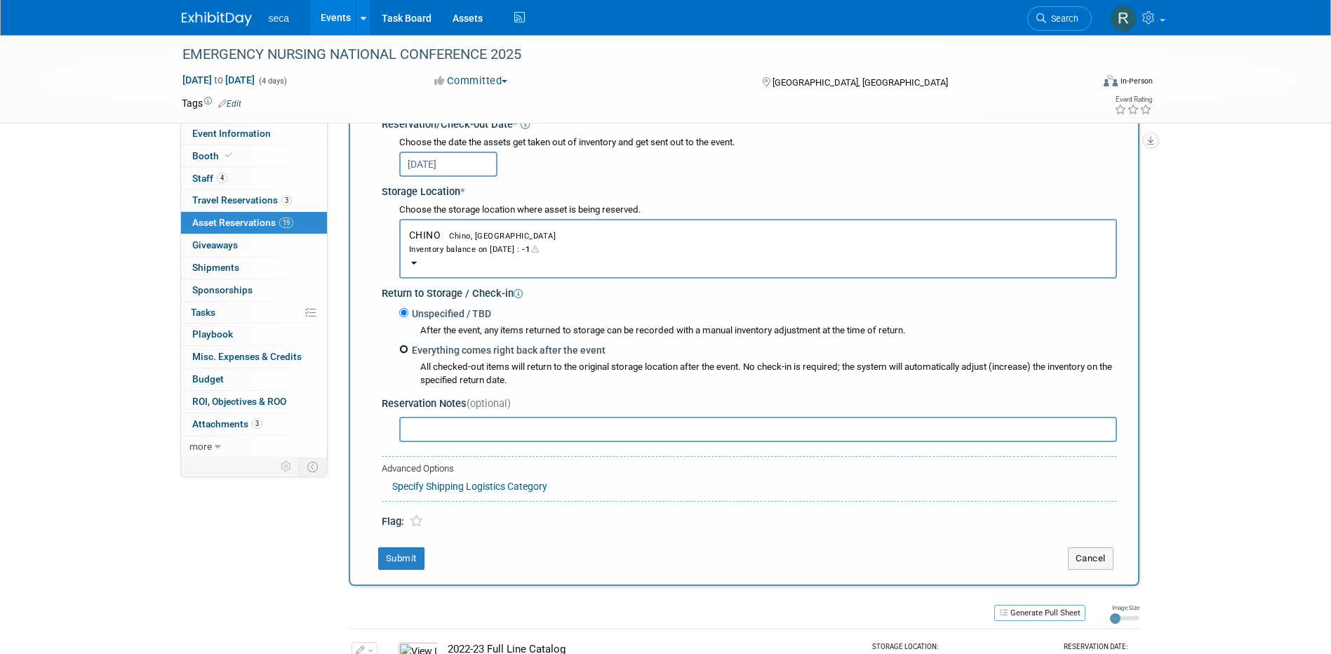
click at [405, 348] on input "Everything comes right back after the event" at bounding box center [403, 349] width 9 height 9
radio input "true"
select select "8"
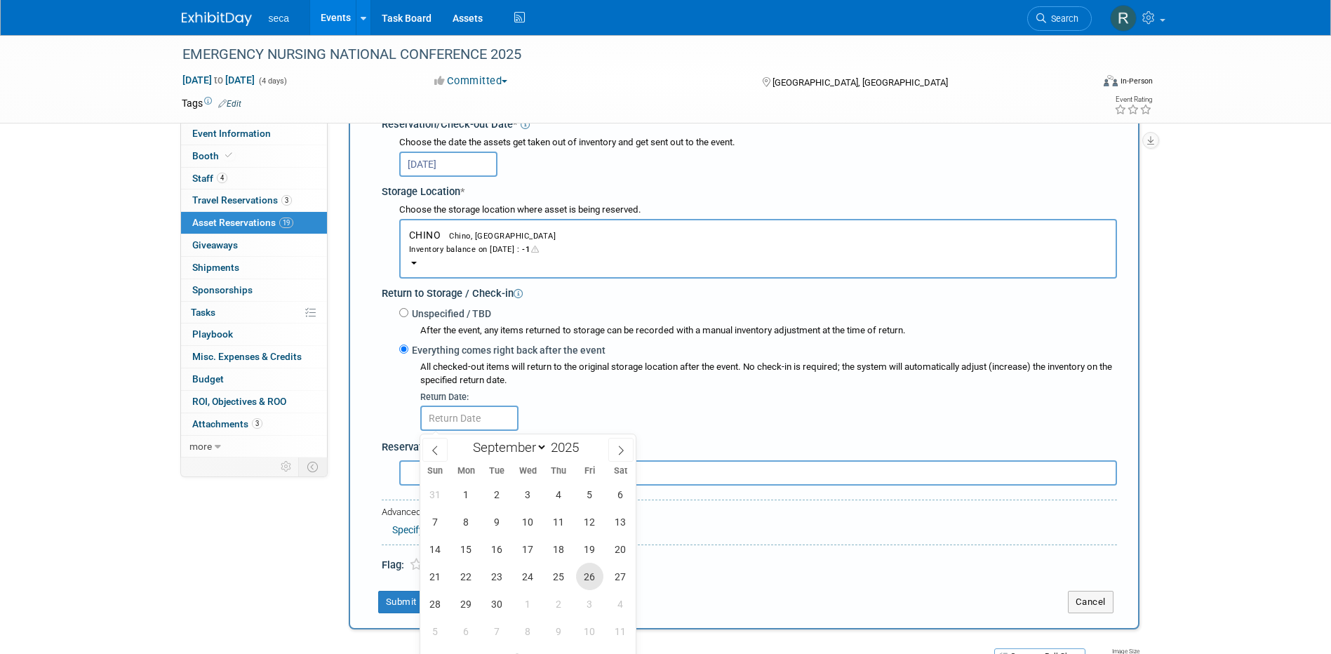
click at [591, 573] on span "26" at bounding box center [589, 576] width 27 height 27
type input "Sep 26, 2025"
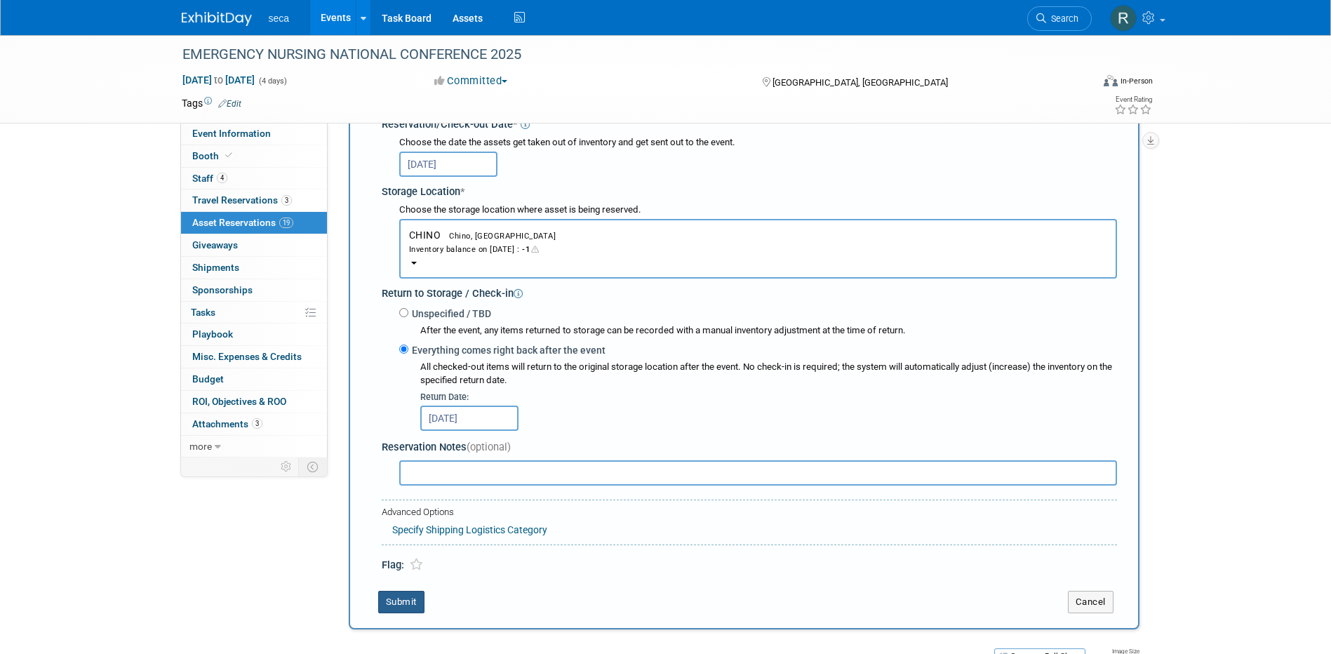
click at [401, 600] on button "Submit" at bounding box center [401, 602] width 46 height 22
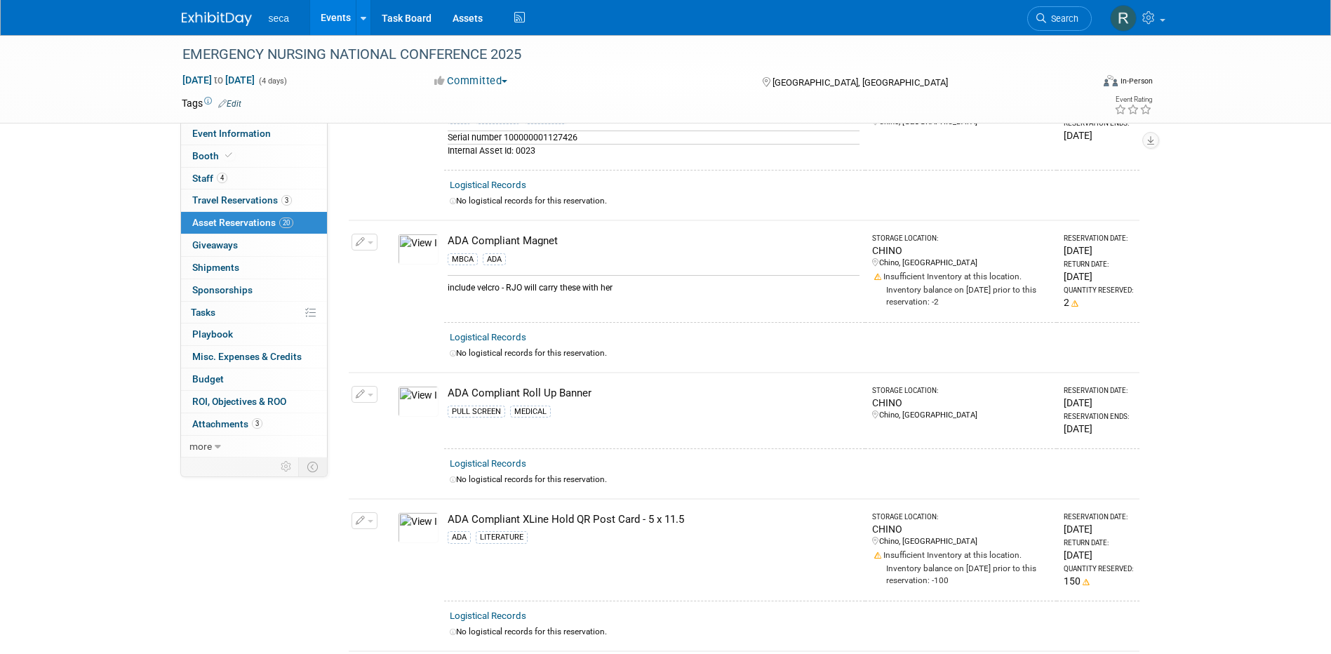
scroll to position [0, 0]
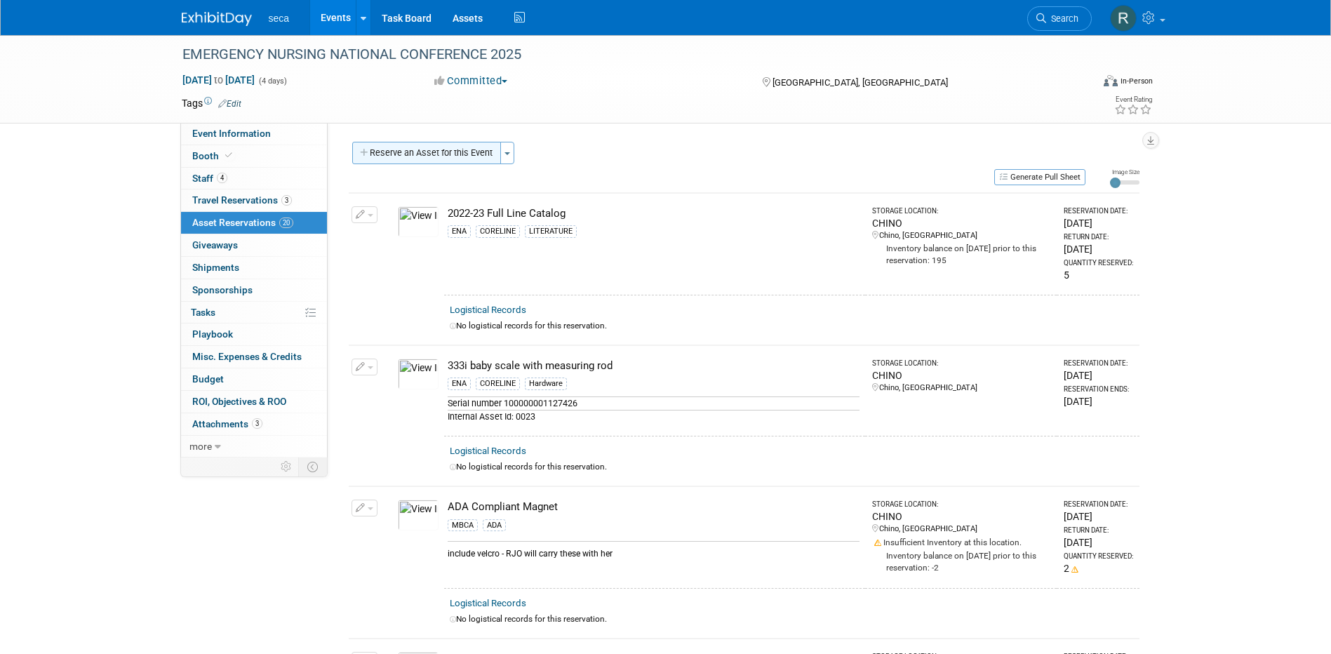
click at [432, 152] on button "Reserve an Asset for this Event" at bounding box center [426, 153] width 149 height 22
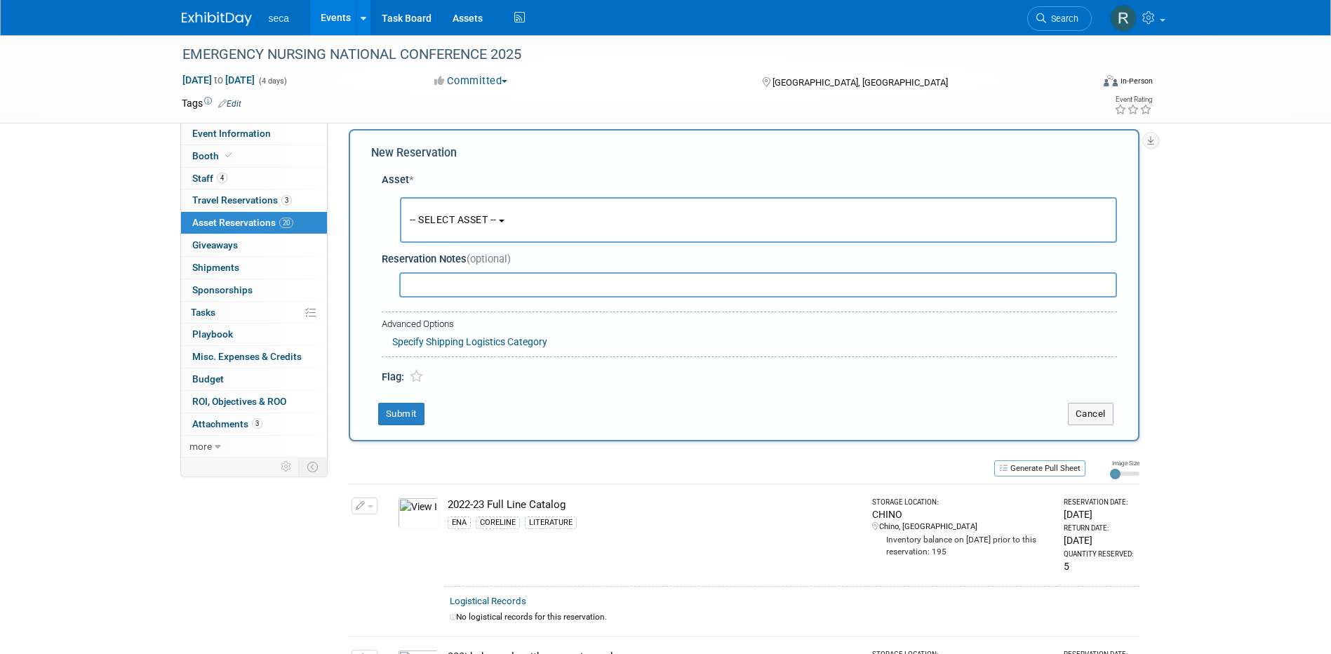
scroll to position [13, 0]
click at [460, 222] on span "-- SELECT ASSET --" at bounding box center [453, 218] width 87 height 11
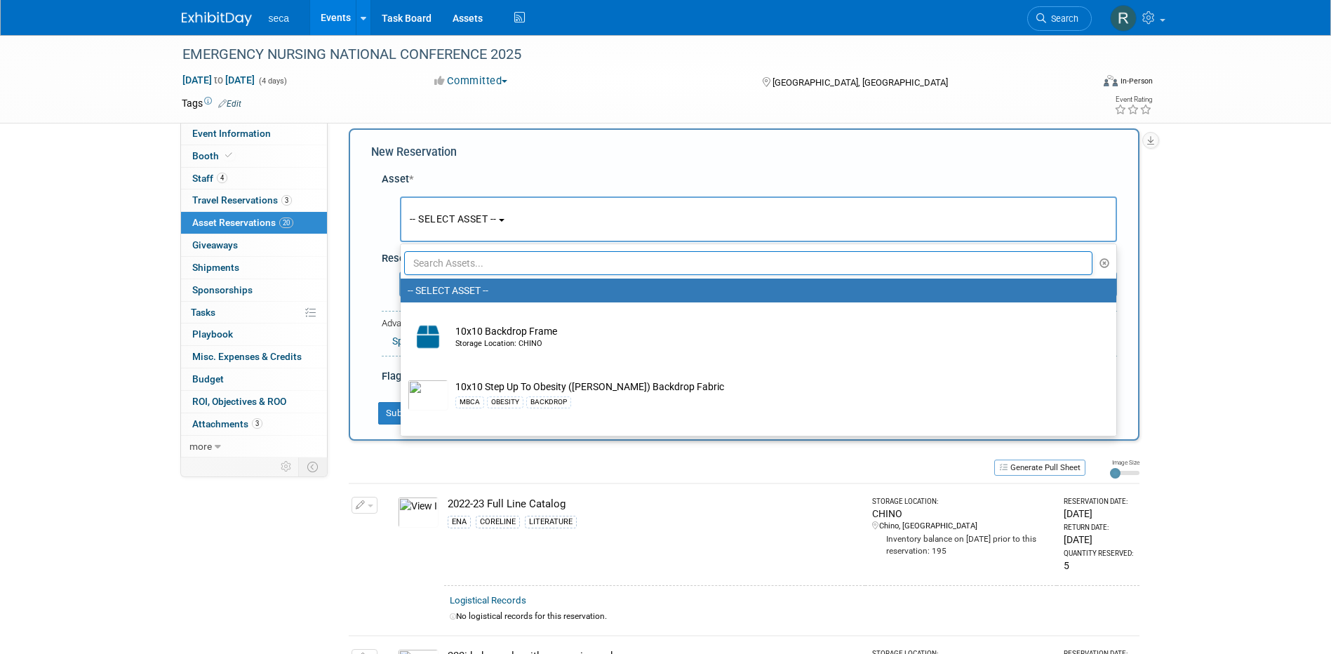
click at [462, 269] on input "text" at bounding box center [748, 263] width 689 height 24
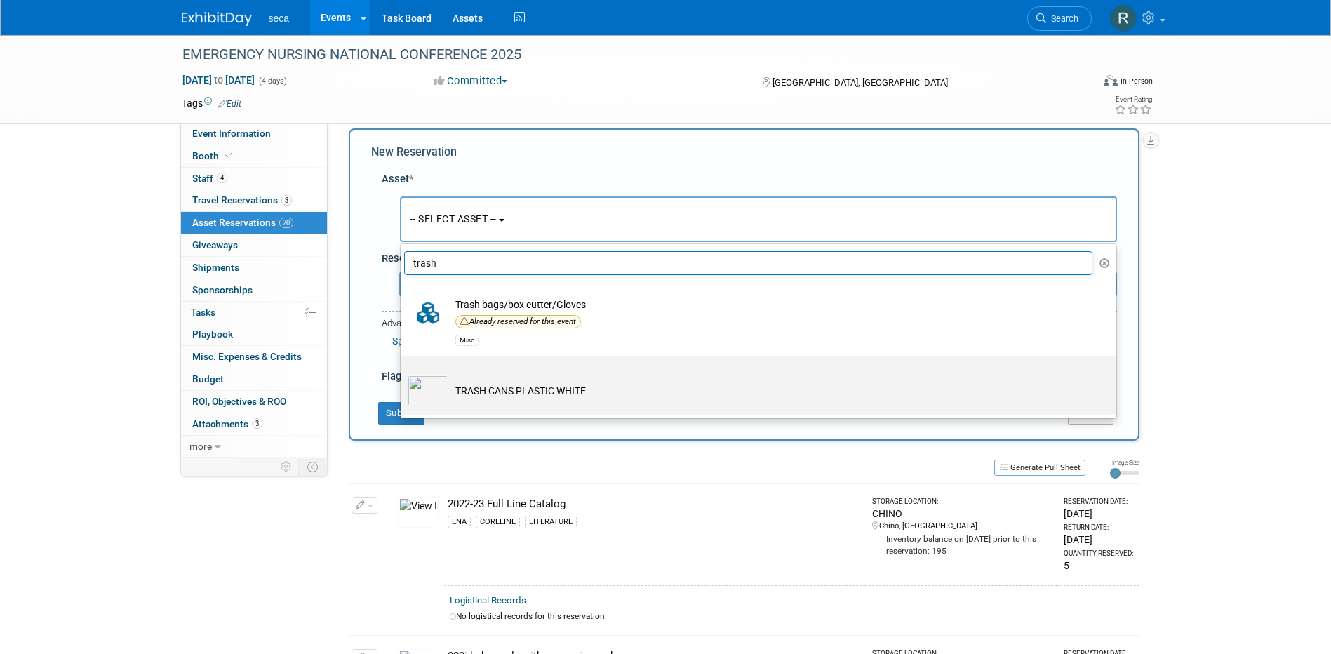
type input "trash"
click at [517, 381] on td "TRASH CANS PLASTIC WHITE" at bounding box center [768, 390] width 640 height 31
click at [403, 373] on input "TRASH CANS PLASTIC WHITE" at bounding box center [398, 368] width 9 height 9
select select "10727400"
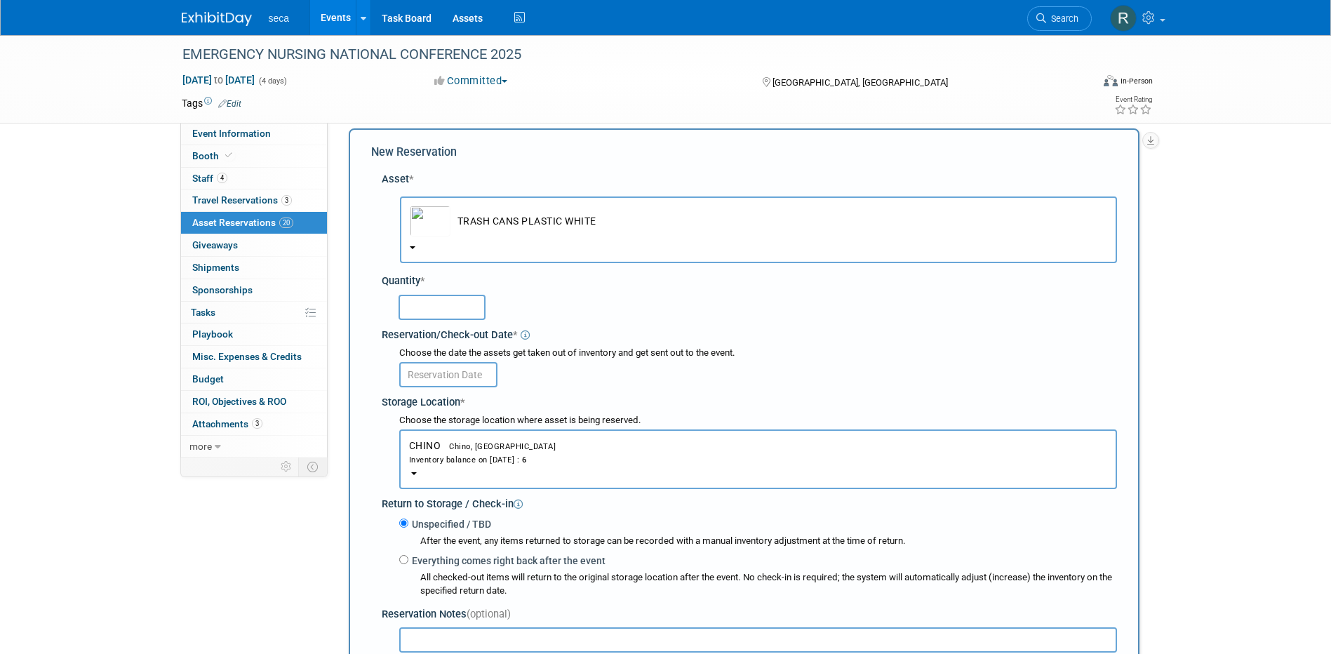
click at [439, 310] on input "text" at bounding box center [442, 307] width 87 height 25
type input "1"
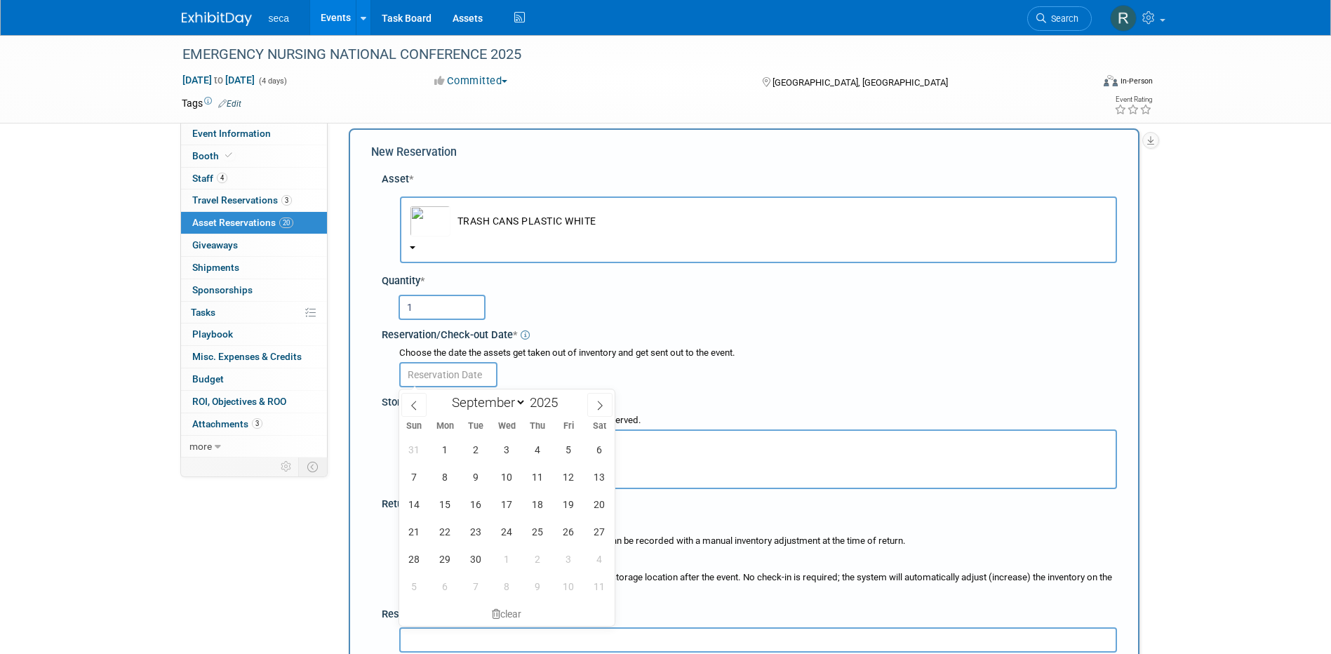
click at [445, 374] on input "text" at bounding box center [448, 374] width 98 height 25
click at [414, 402] on icon at bounding box center [413, 405] width 5 height 9
select select "7"
click at [561, 556] on span "29" at bounding box center [568, 558] width 27 height 27
type input "[DATE]"
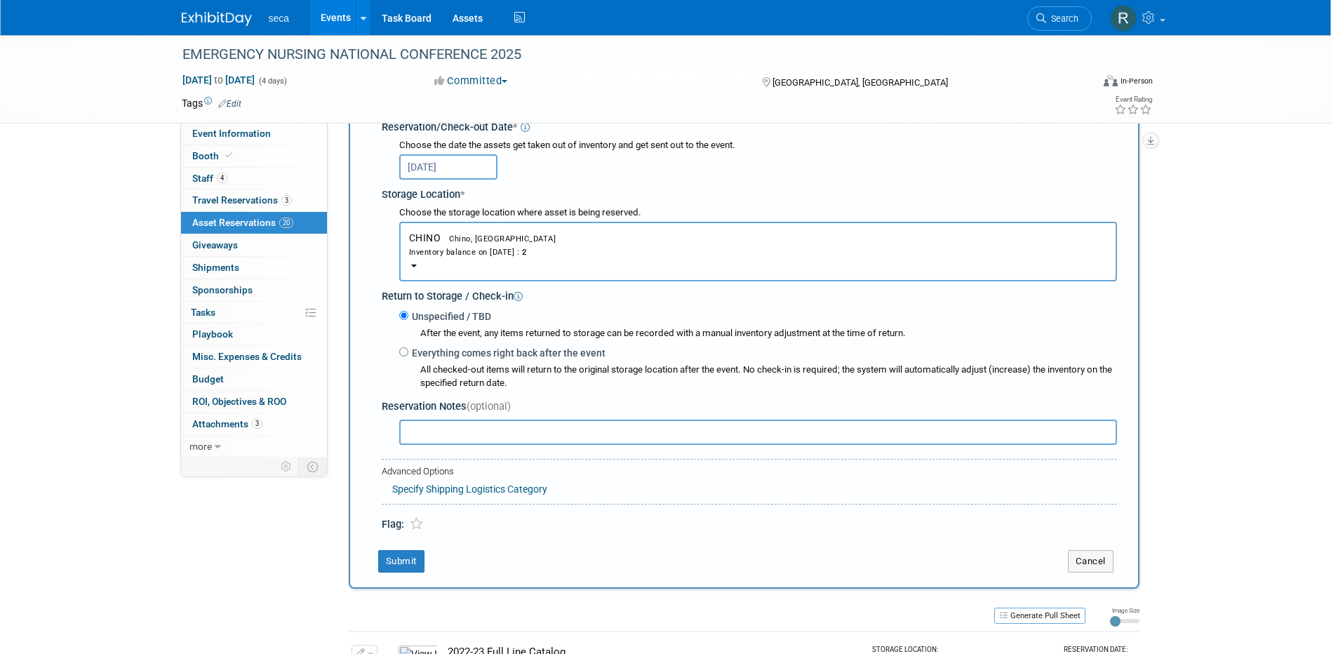
scroll to position [224, 0]
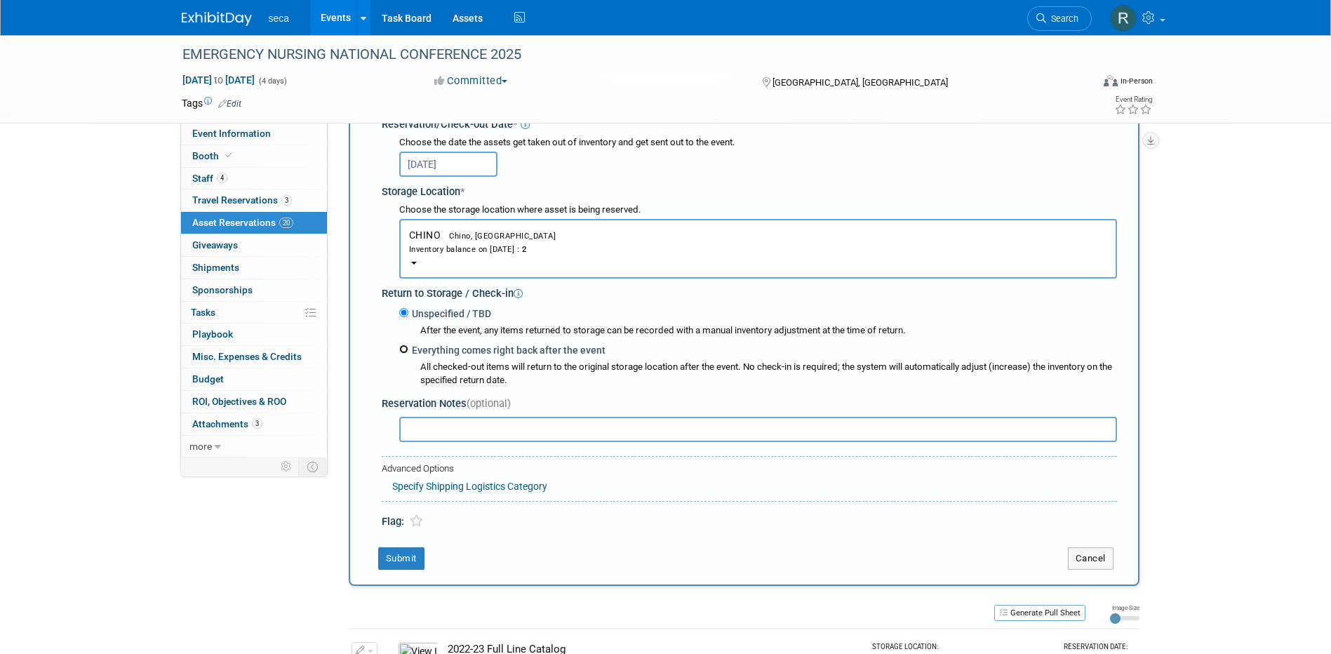
click at [401, 349] on input "Everything comes right back after the event" at bounding box center [403, 349] width 9 height 9
radio input "true"
select select "8"
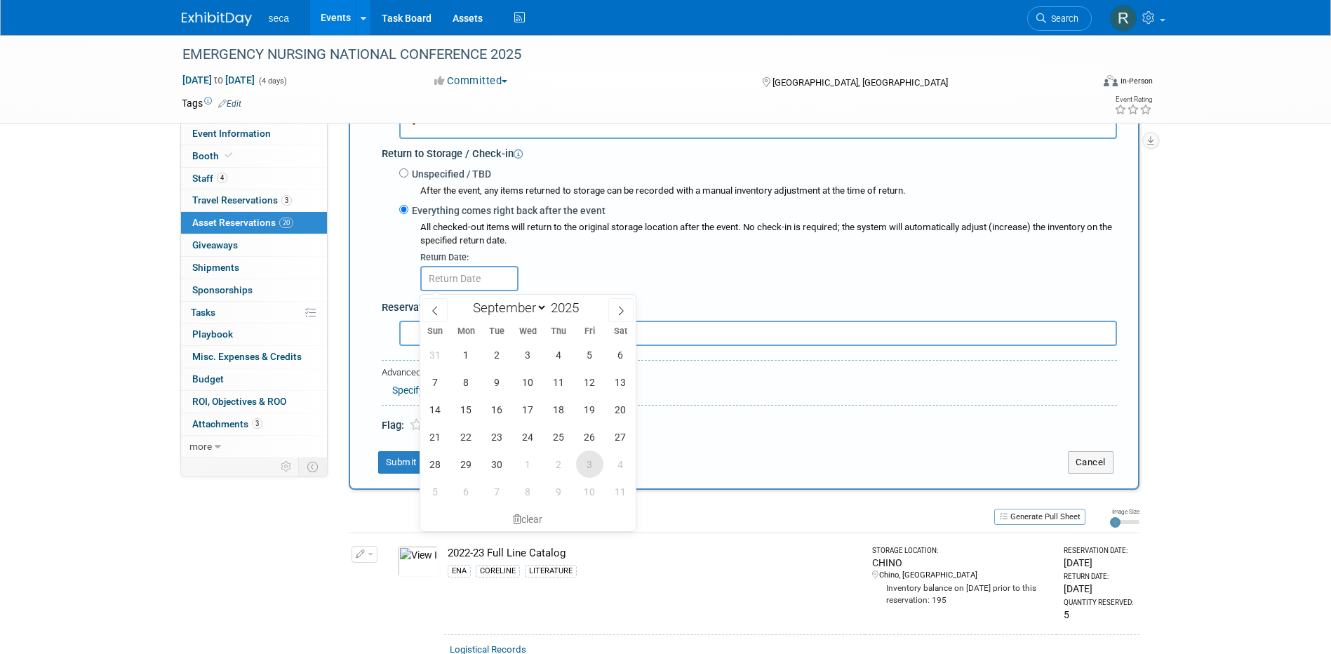
scroll to position [434, 0]
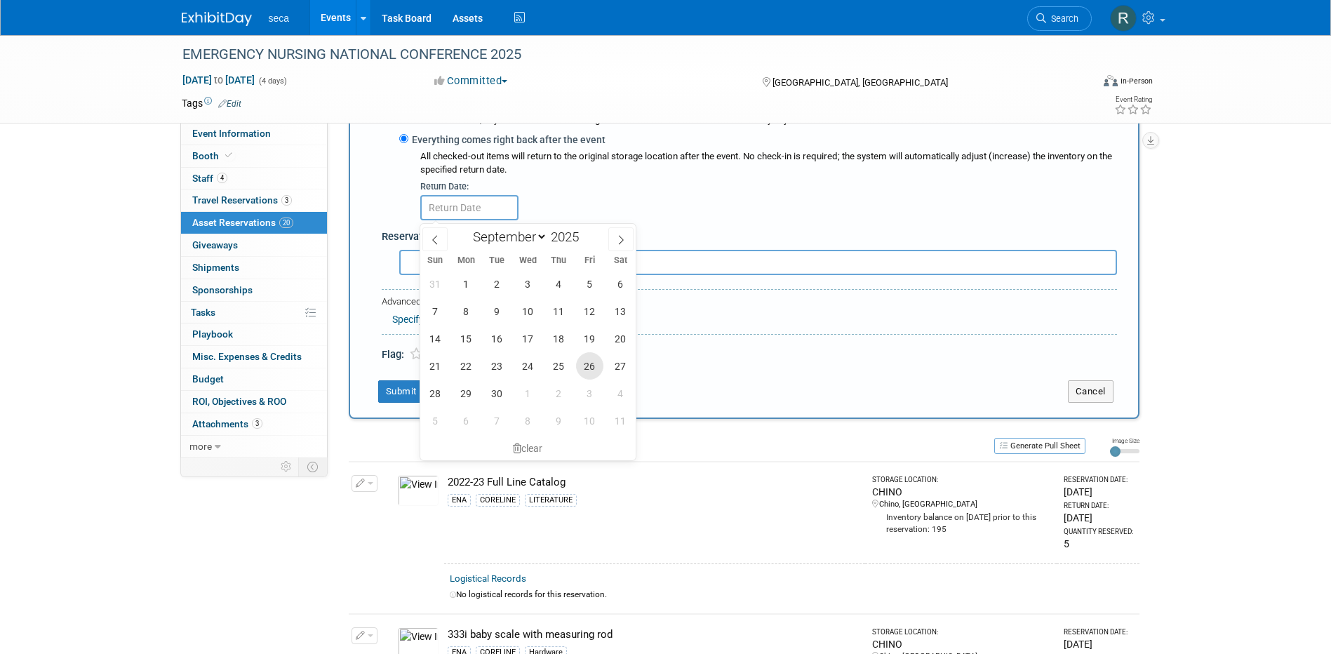
click at [589, 365] on span "26" at bounding box center [589, 365] width 27 height 27
type input "Sep 26, 2025"
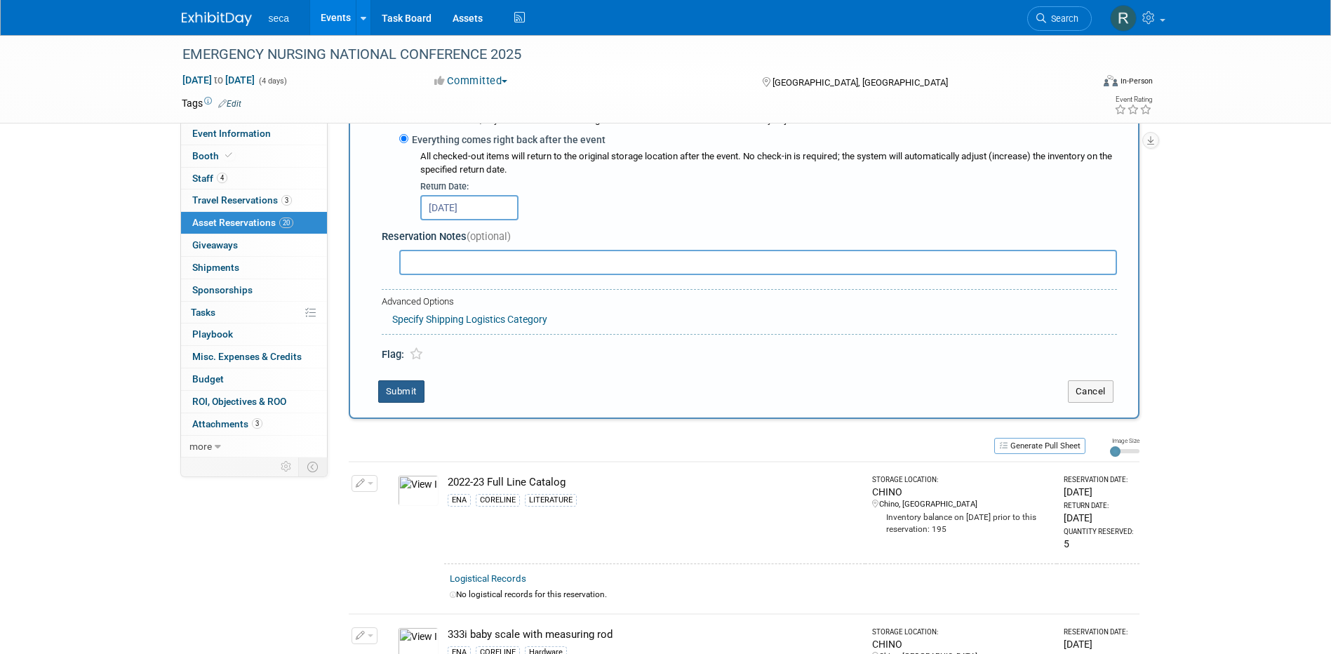
click at [395, 392] on button "Submit" at bounding box center [401, 391] width 46 height 22
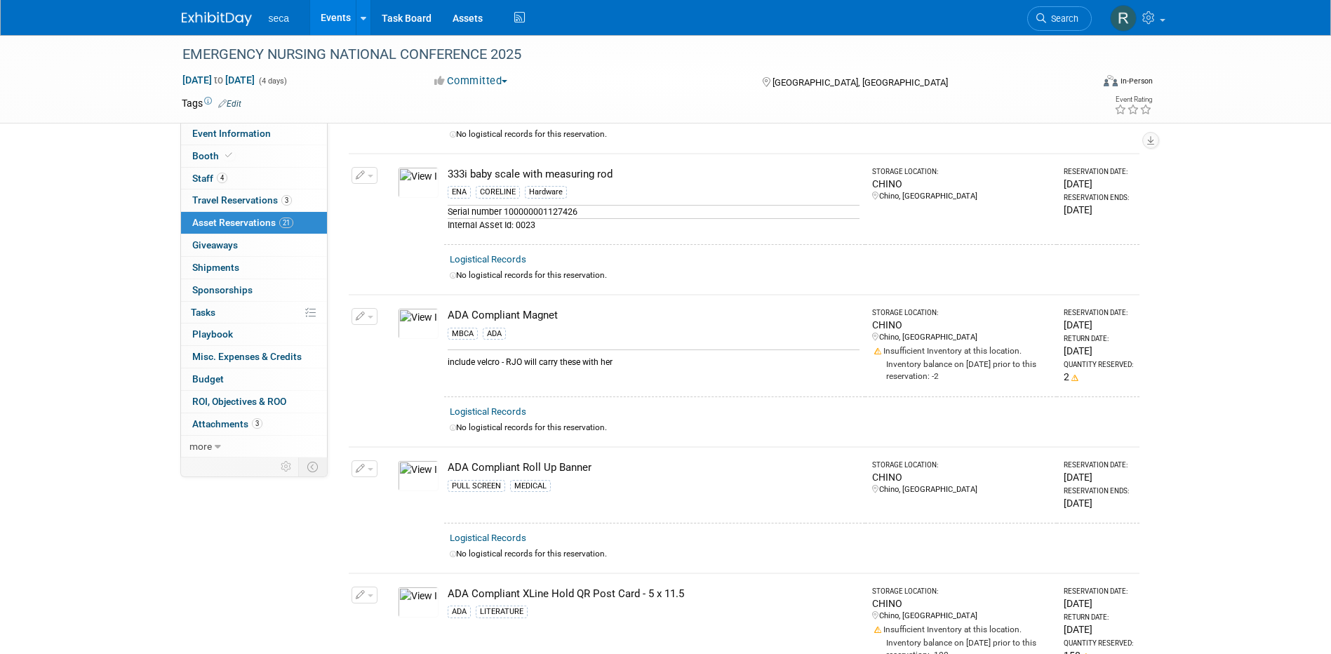
scroll to position [0, 0]
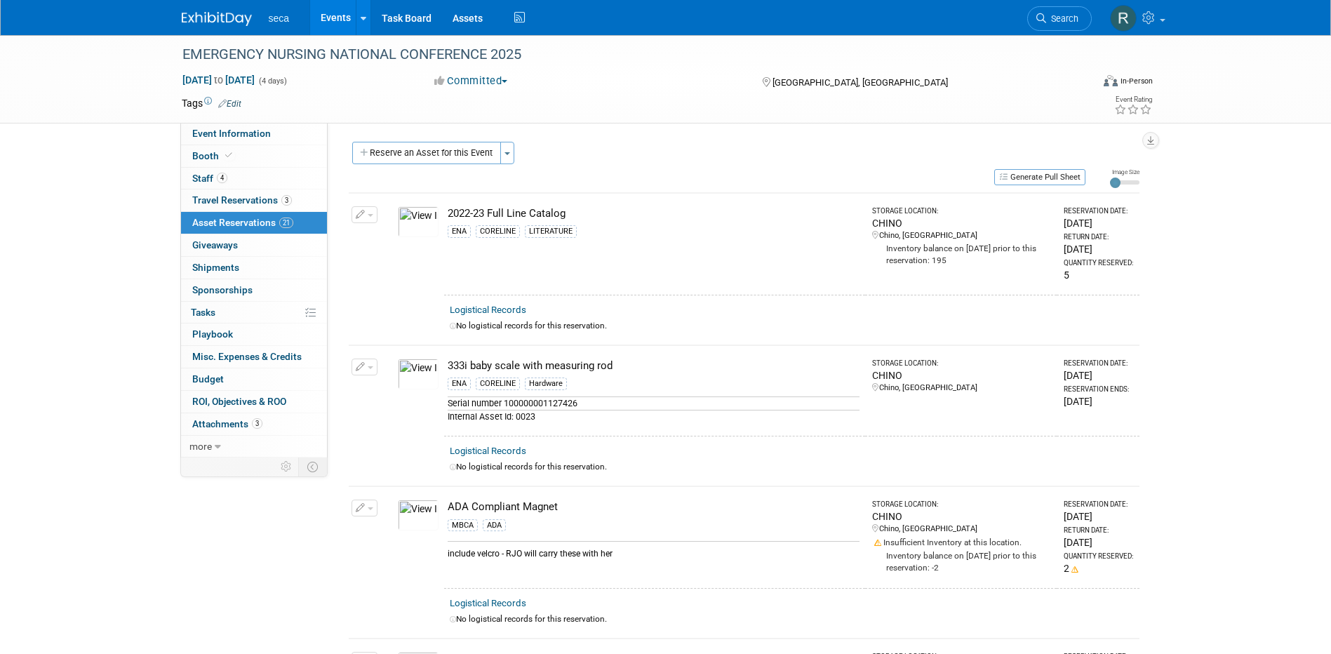
click at [415, 144] on button "Reserve an Asset for this Event" at bounding box center [426, 153] width 149 height 22
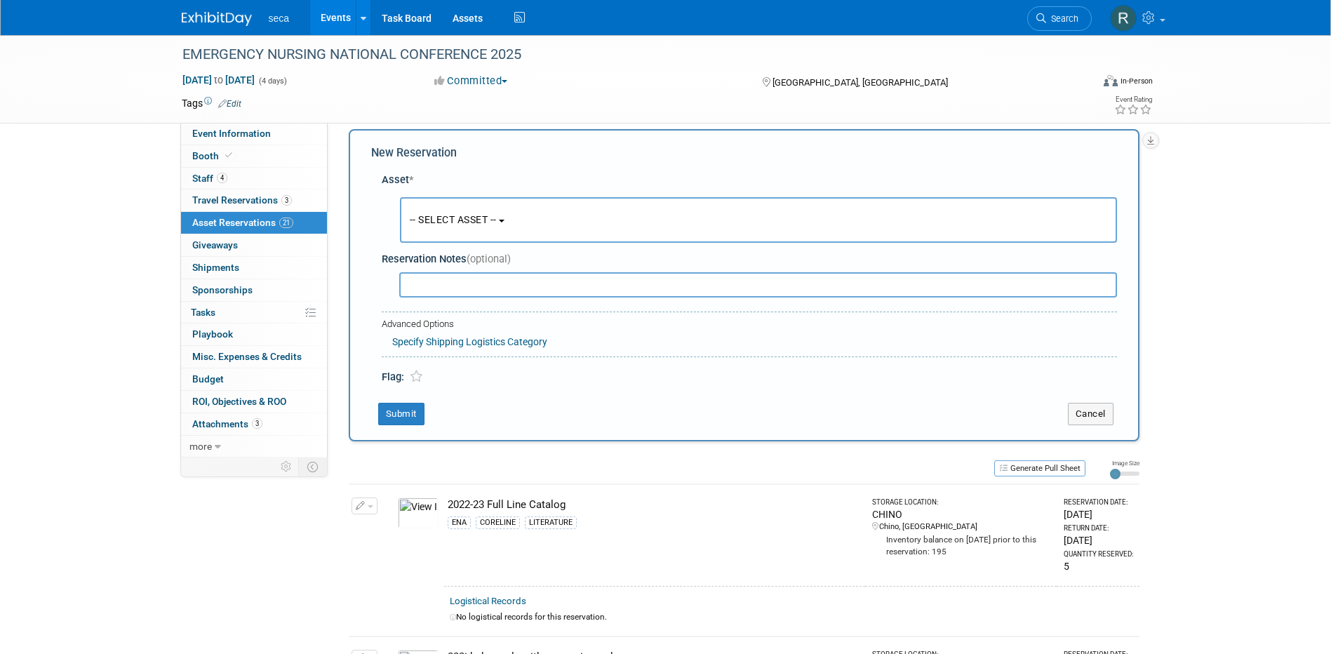
scroll to position [13, 0]
click at [449, 213] on span "-- SELECT ASSET --" at bounding box center [453, 218] width 87 height 11
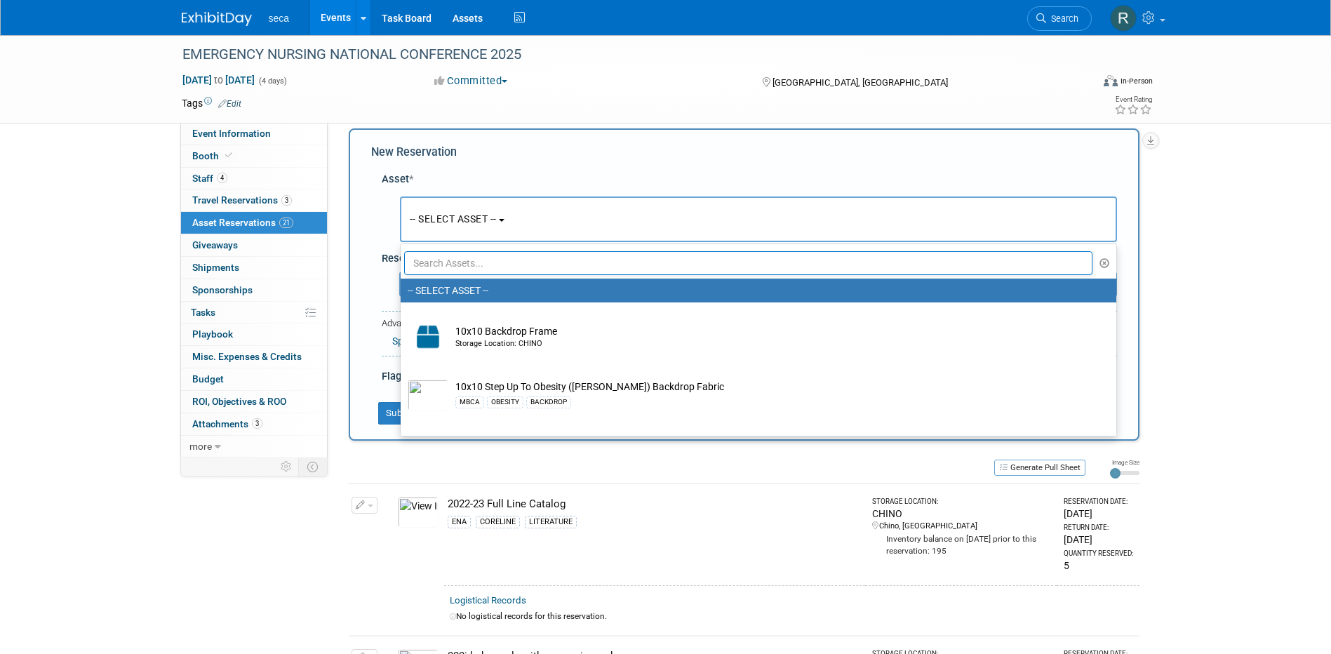
click at [455, 260] on input "text" at bounding box center [748, 263] width 689 height 24
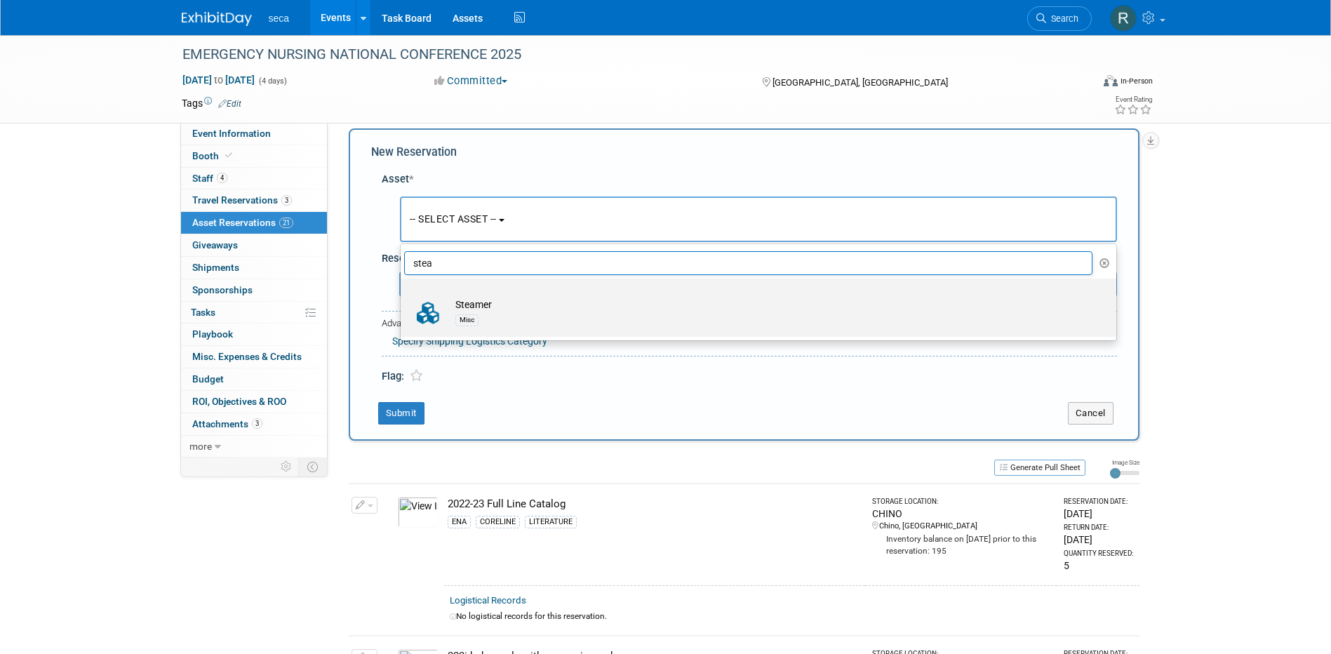
type input "stea"
click at [434, 303] on img at bounding box center [428, 313] width 41 height 31
click at [403, 295] on input "Steamer Misc" at bounding box center [398, 290] width 9 height 9
select select "10727720"
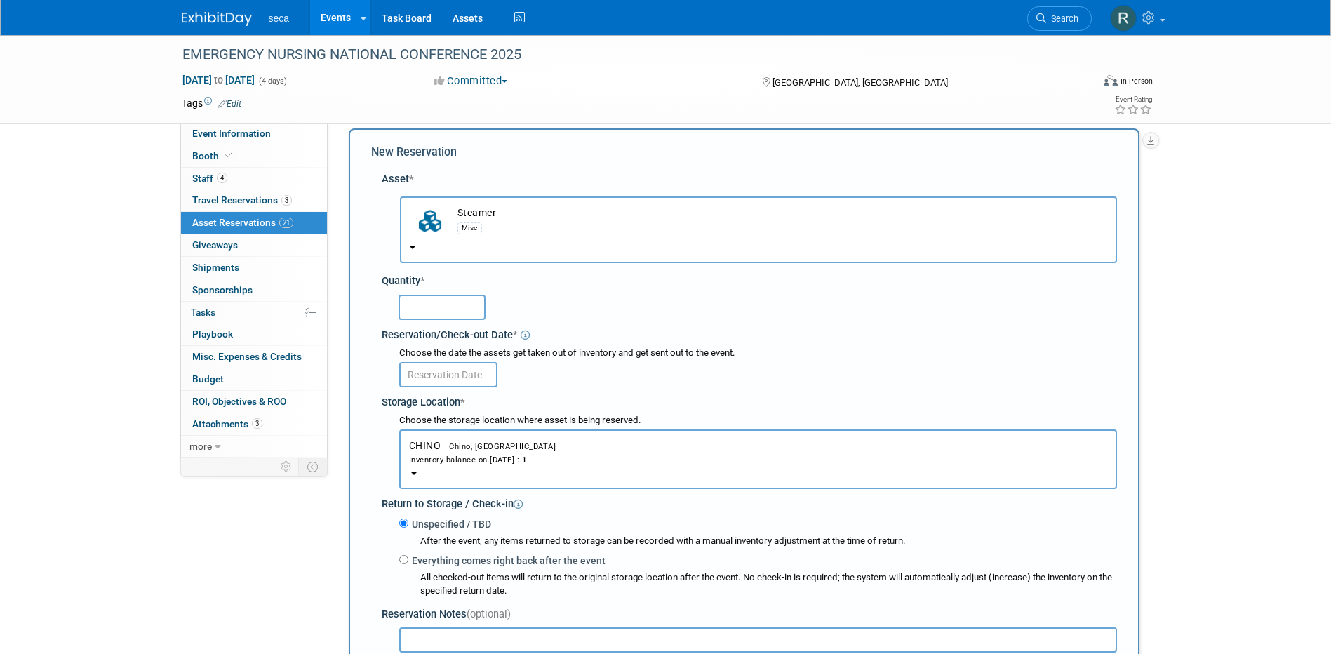
click at [422, 312] on input "text" at bounding box center [442, 307] width 87 height 25
type input "1"
click at [424, 370] on input "text" at bounding box center [448, 374] width 98 height 25
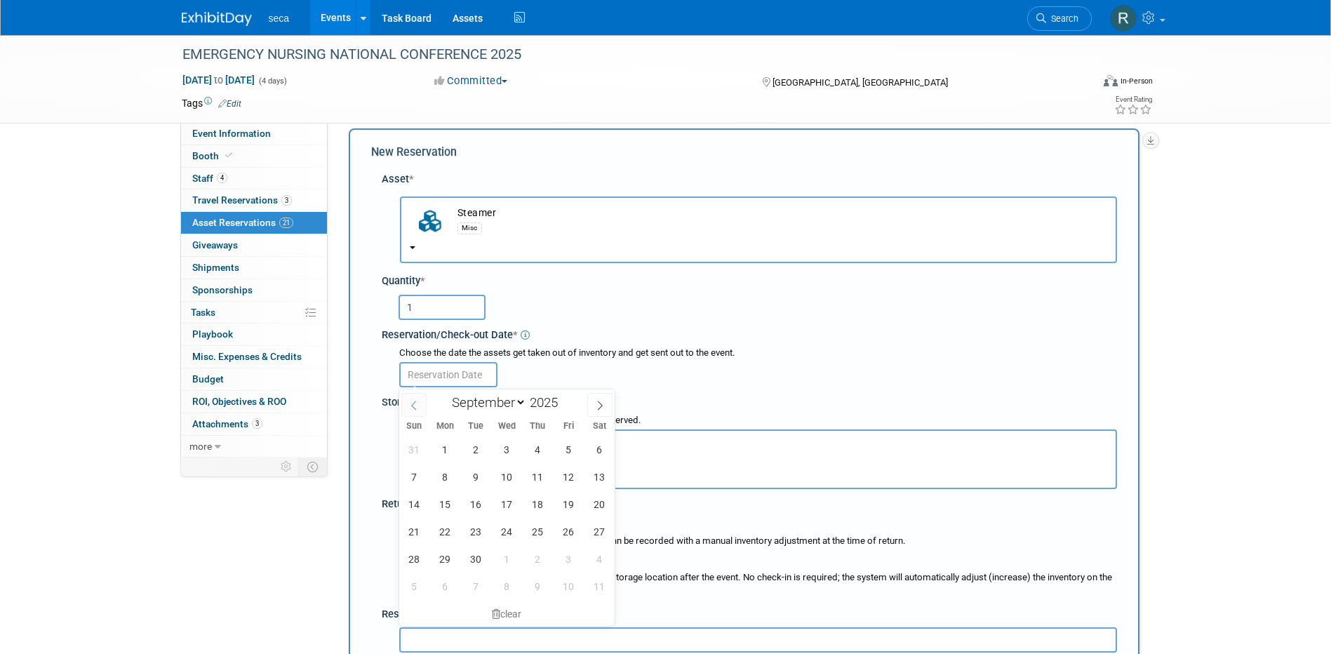
drag, startPoint x: 415, startPoint y: 397, endPoint x: 486, endPoint y: 429, distance: 77.9
click at [415, 397] on span at bounding box center [413, 405] width 25 height 24
select select "7"
click at [573, 559] on span "29" at bounding box center [568, 558] width 27 height 27
type input "[DATE]"
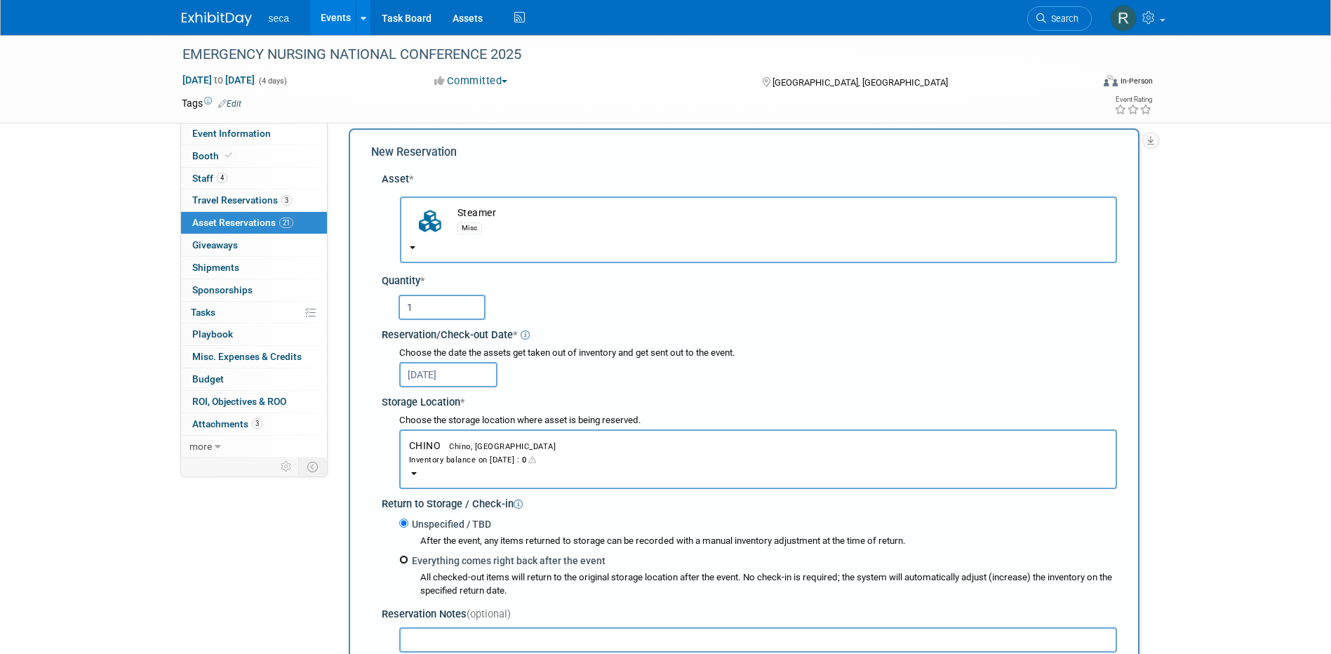
click at [407, 560] on input "Everything comes right back after the event" at bounding box center [403, 559] width 9 height 9
radio input "true"
select select "8"
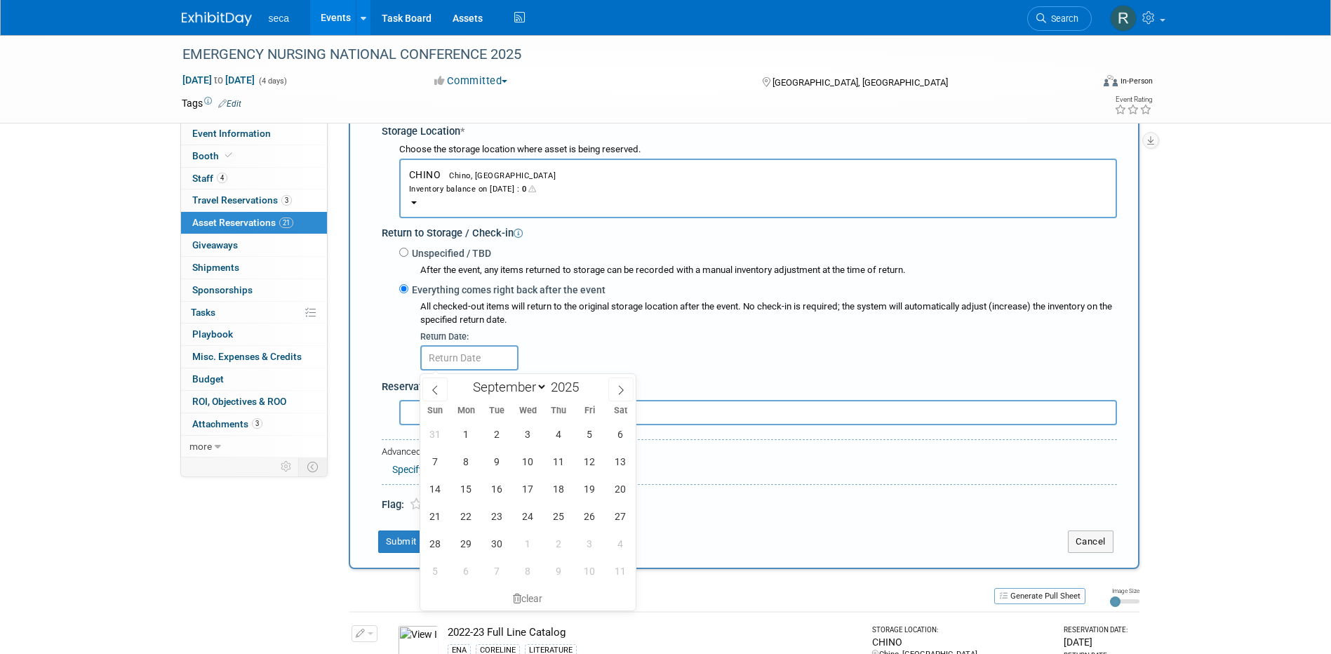
scroll to position [294, 0]
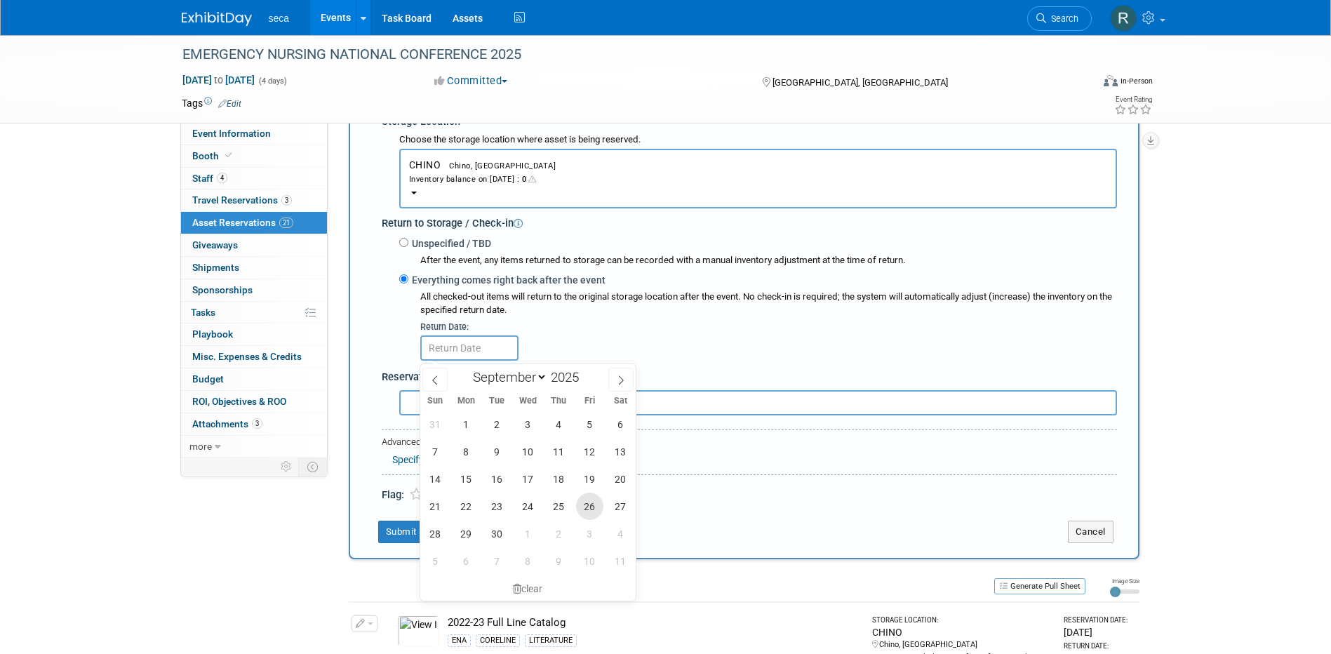
click at [589, 508] on span "26" at bounding box center [589, 506] width 27 height 27
type input "Sep 26, 2025"
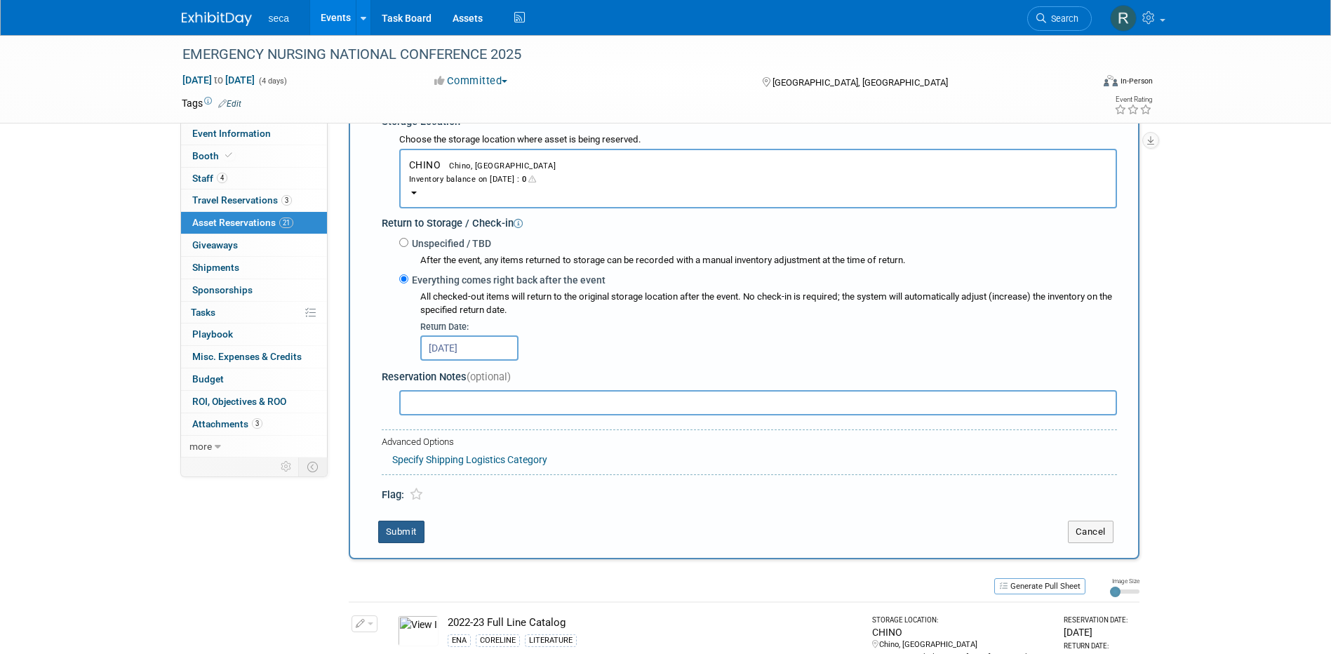
click at [399, 529] on button "Submit" at bounding box center [401, 532] width 46 height 22
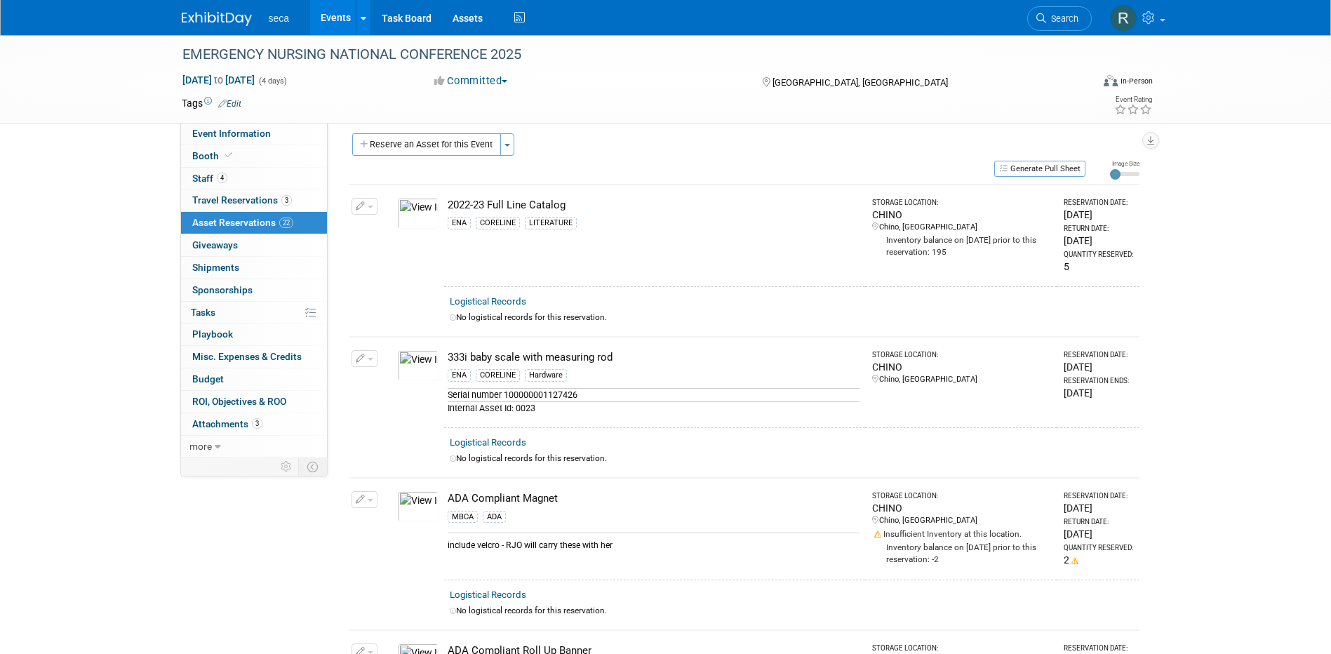
scroll to position [0, 0]
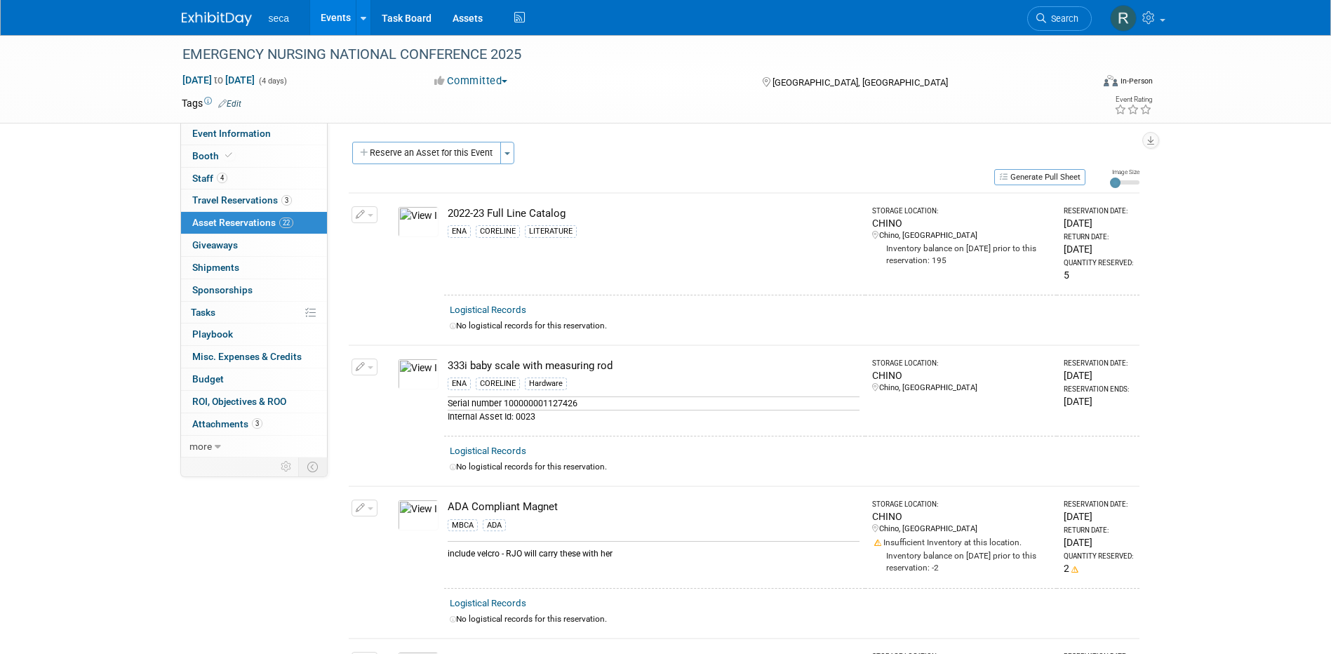
click at [427, 155] on button "Reserve an Asset for this Event" at bounding box center [426, 153] width 149 height 22
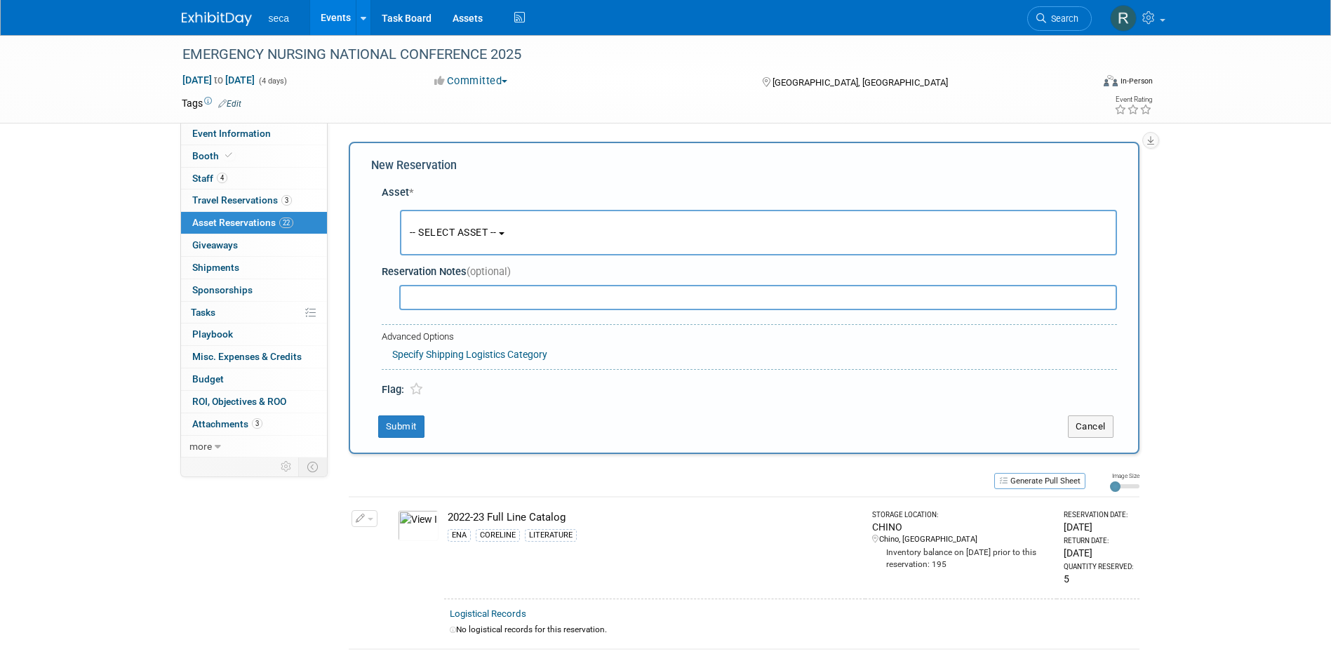
scroll to position [13, 0]
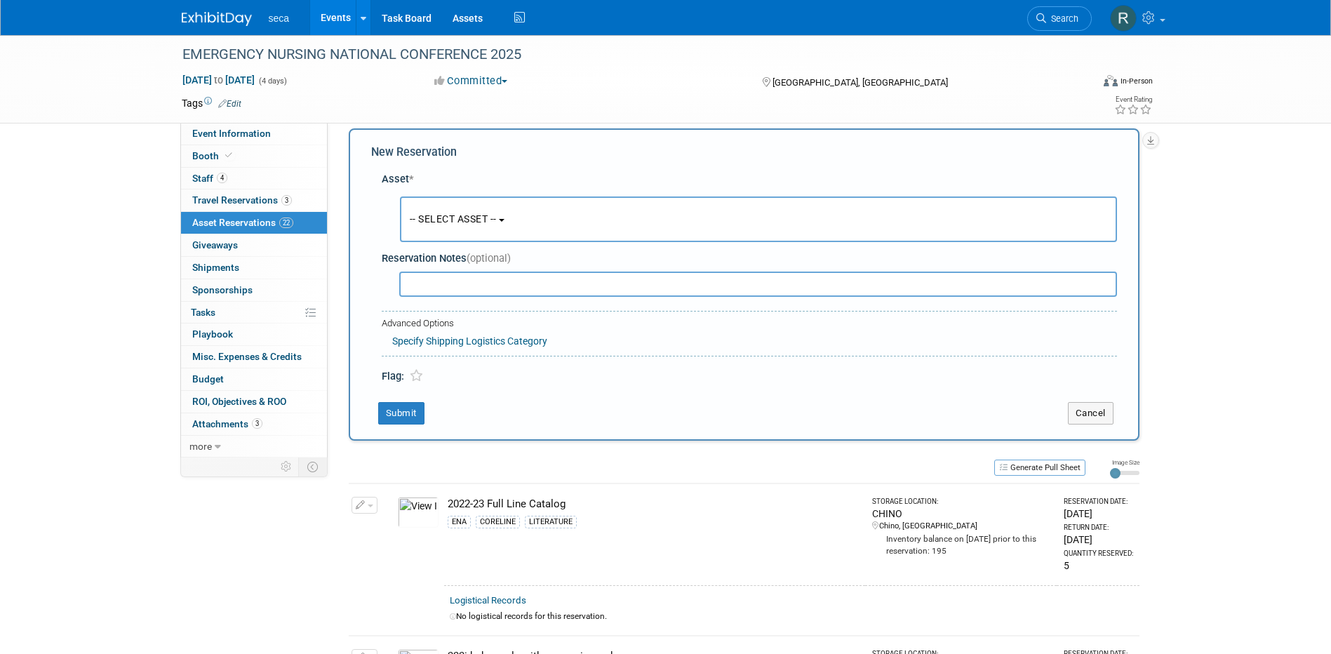
click at [446, 224] on span "-- SELECT ASSET --" at bounding box center [453, 218] width 87 height 11
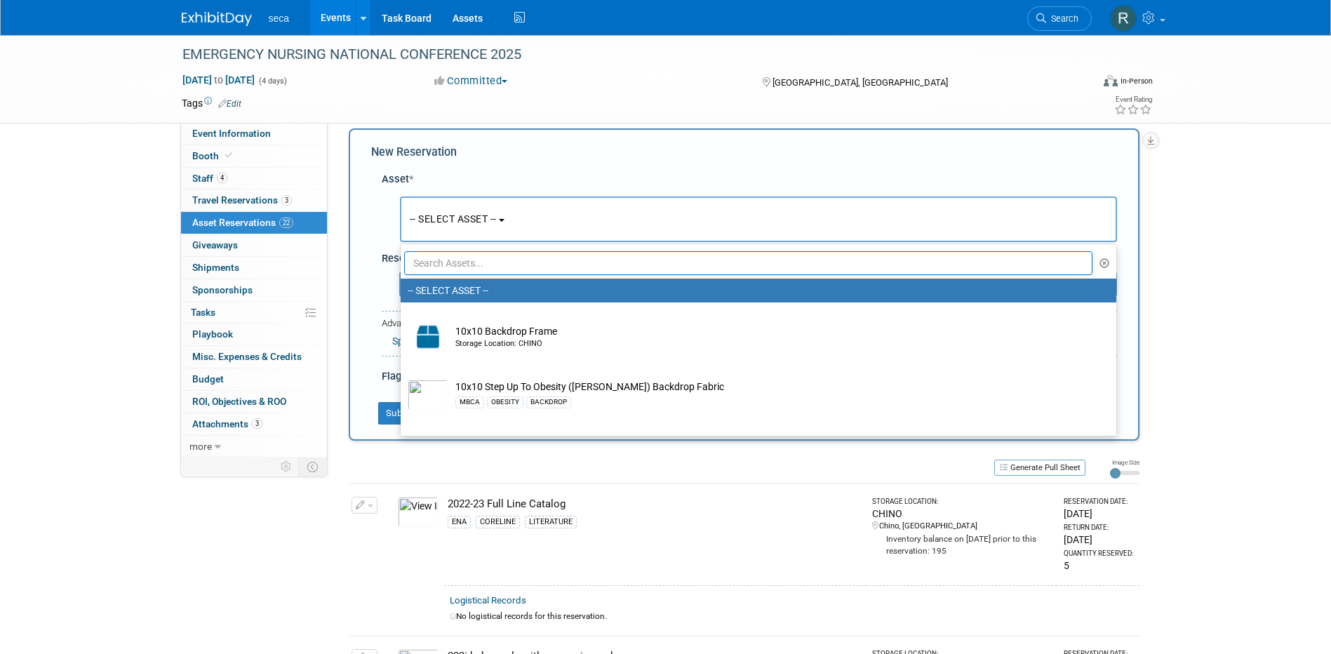
click at [450, 258] on input "text" at bounding box center [748, 263] width 689 height 24
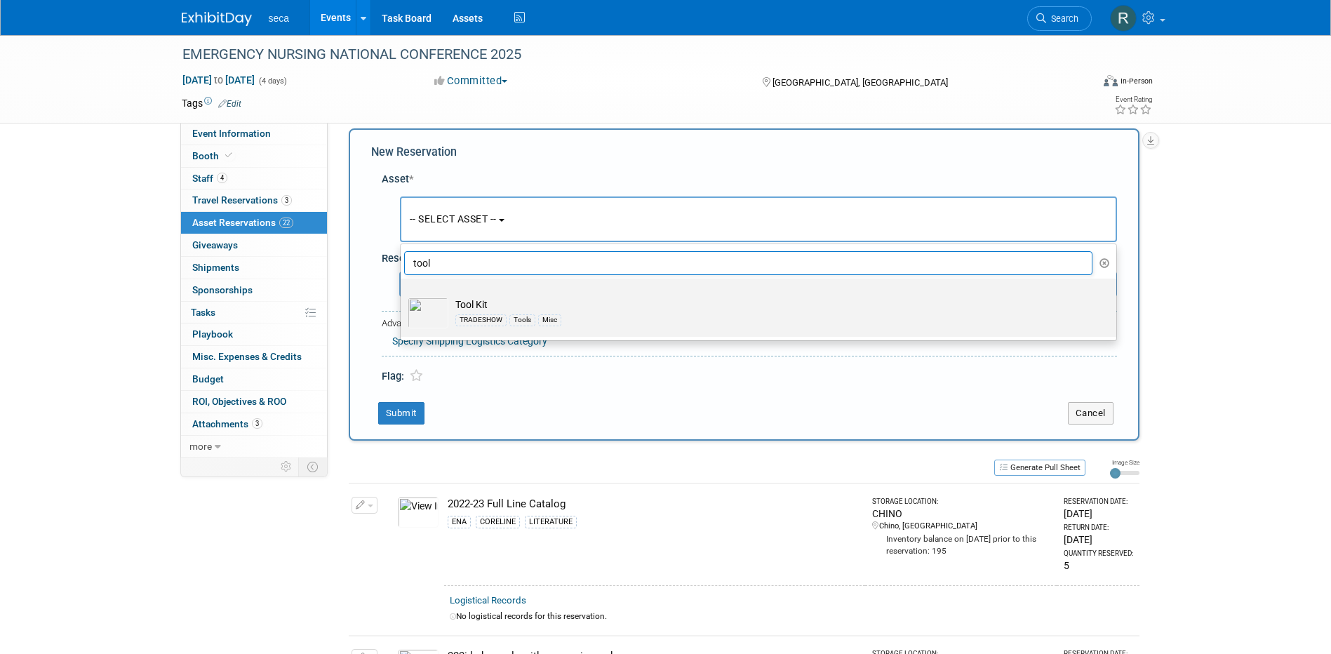
type input "tool"
click at [464, 312] on div "TRADESHOW Tools Misc" at bounding box center [771, 320] width 633 height 16
click at [403, 295] on input "Tool Kit TRADESHOW Tools Misc" at bounding box center [398, 290] width 9 height 9
select select "10727120"
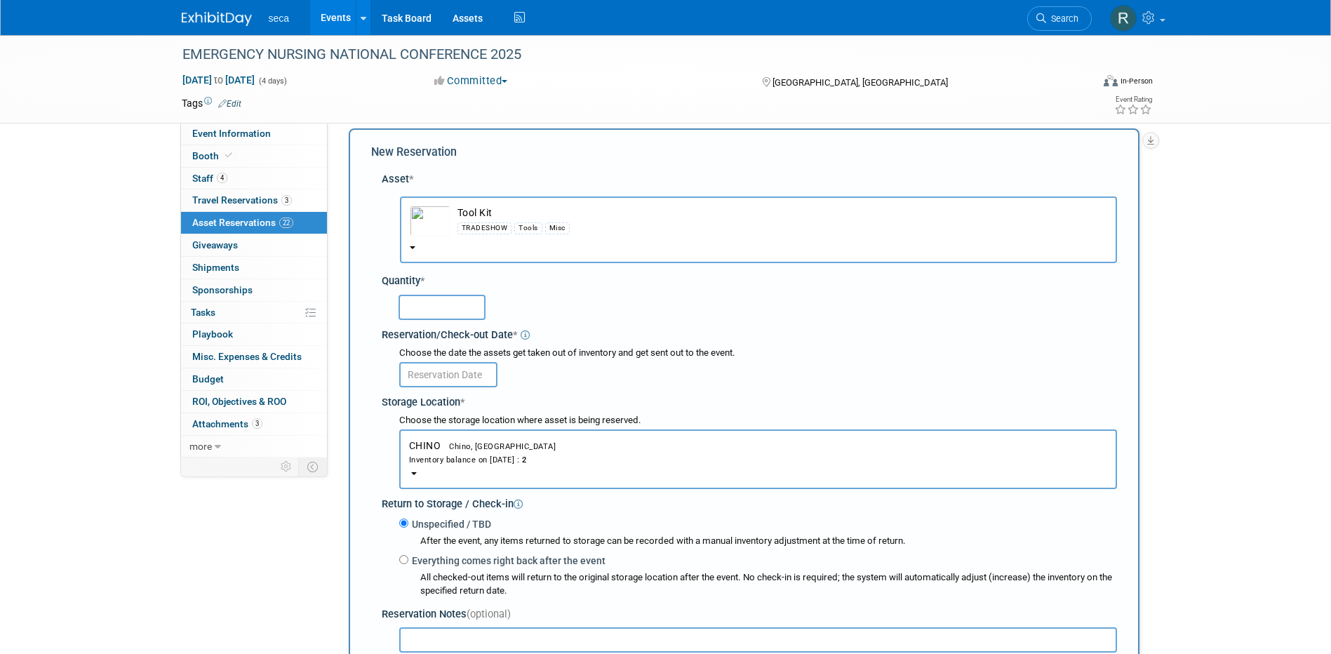
click at [423, 309] on input "text" at bounding box center [442, 307] width 87 height 25
type input "1"
click at [429, 367] on input "text" at bounding box center [448, 374] width 98 height 25
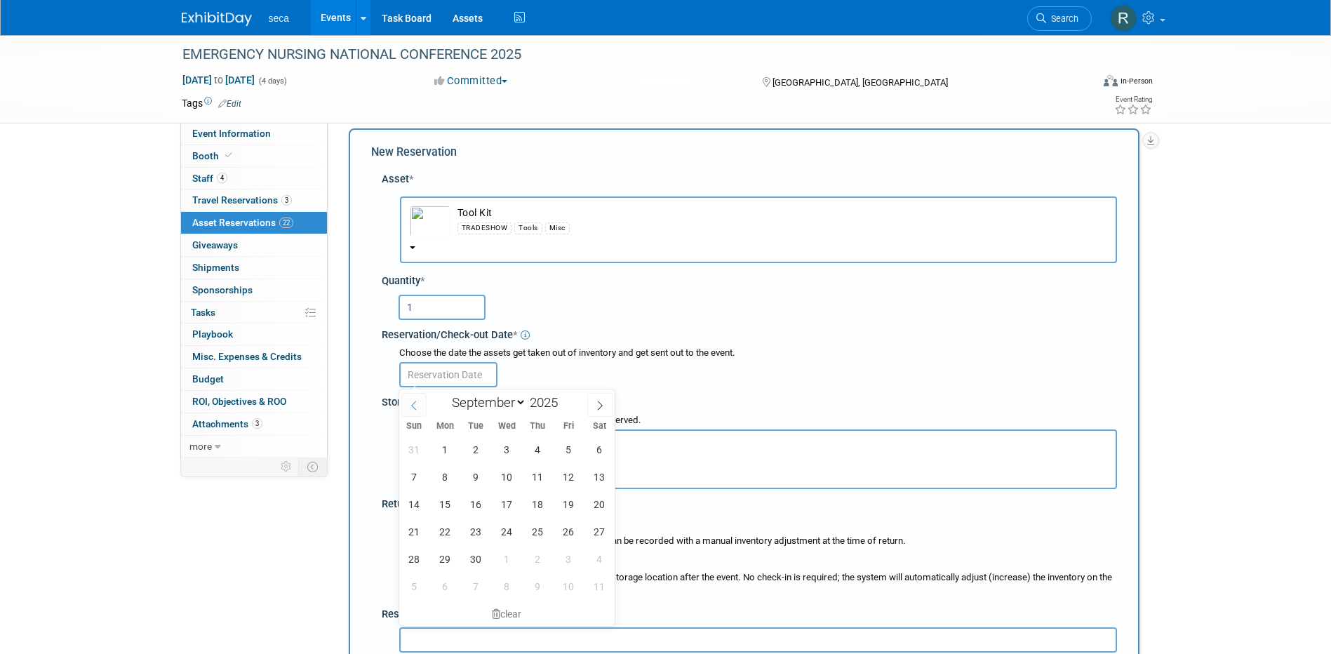
click at [413, 408] on icon at bounding box center [414, 406] width 10 height 10
select select "7"
click at [577, 558] on span "29" at bounding box center [568, 558] width 27 height 27
type input "[DATE]"
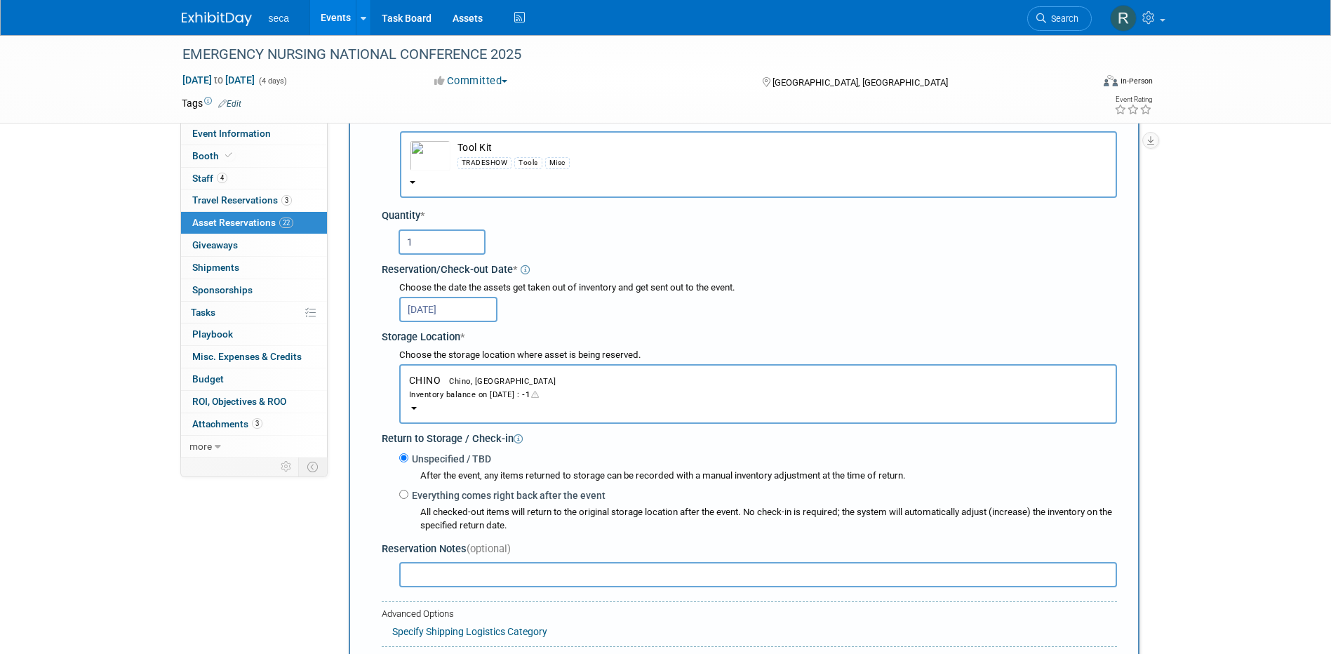
scroll to position [154, 0]
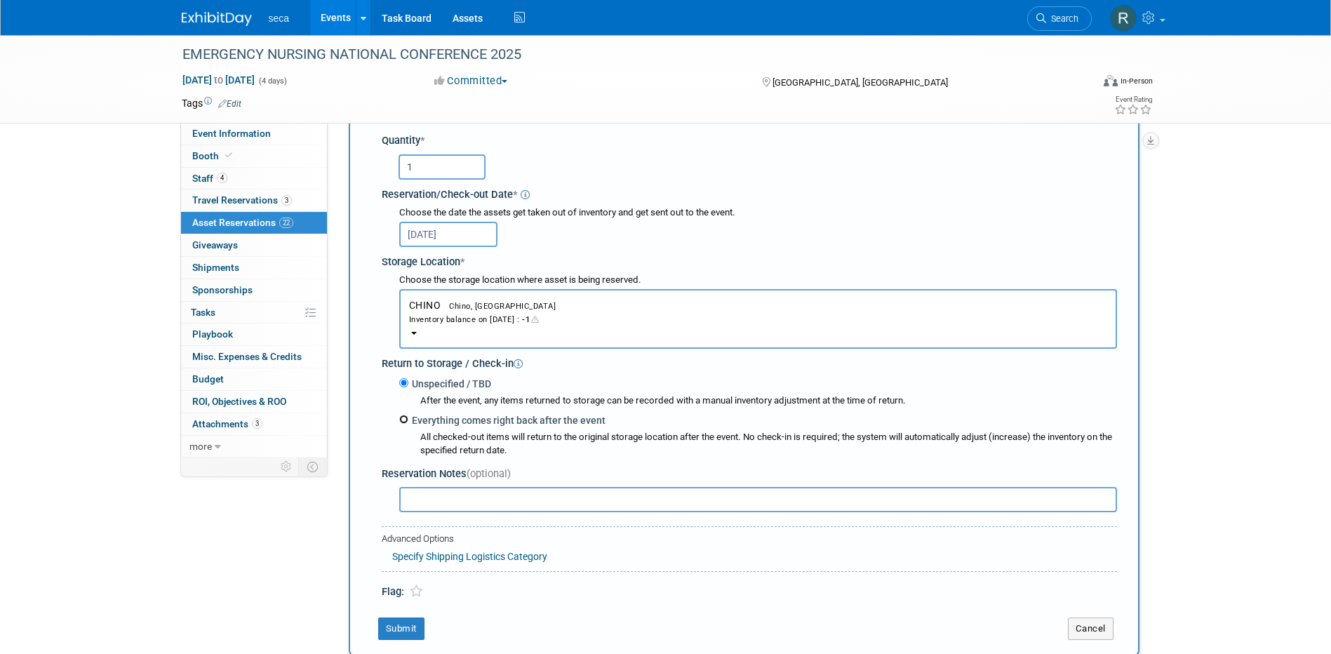
click at [406, 420] on input "Everything comes right back after the event" at bounding box center [403, 419] width 9 height 9
radio input "true"
select select "8"
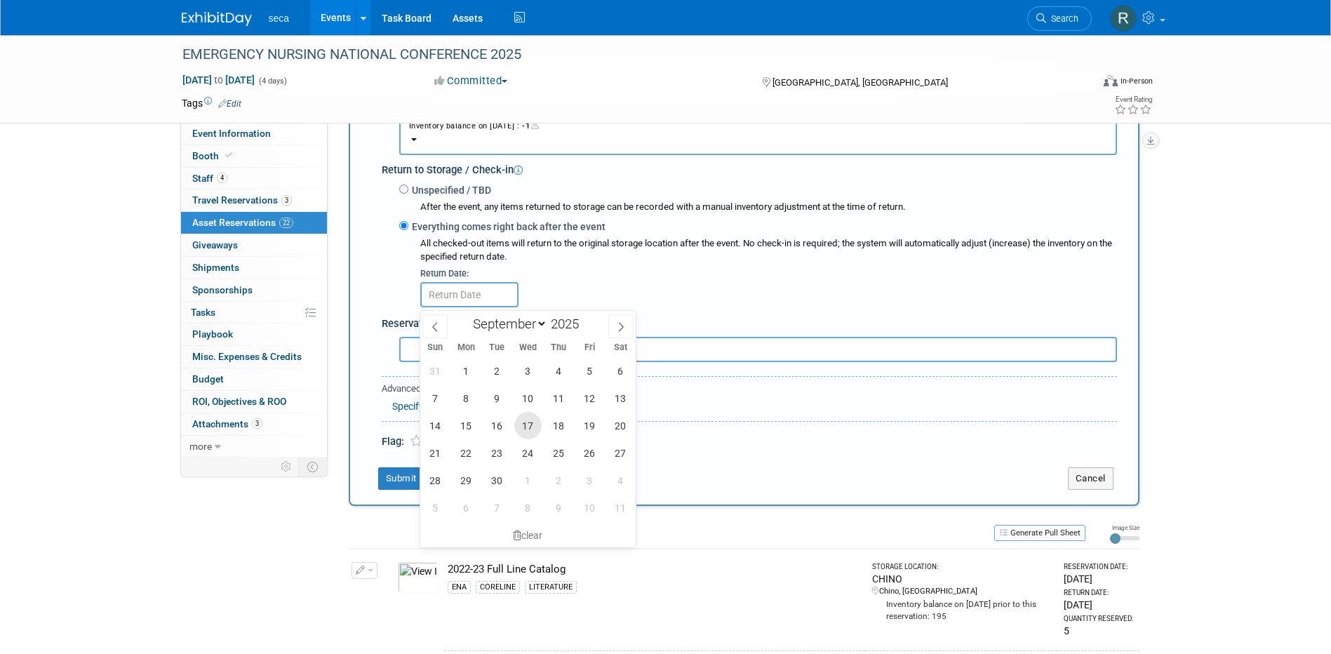
scroll to position [364, 0]
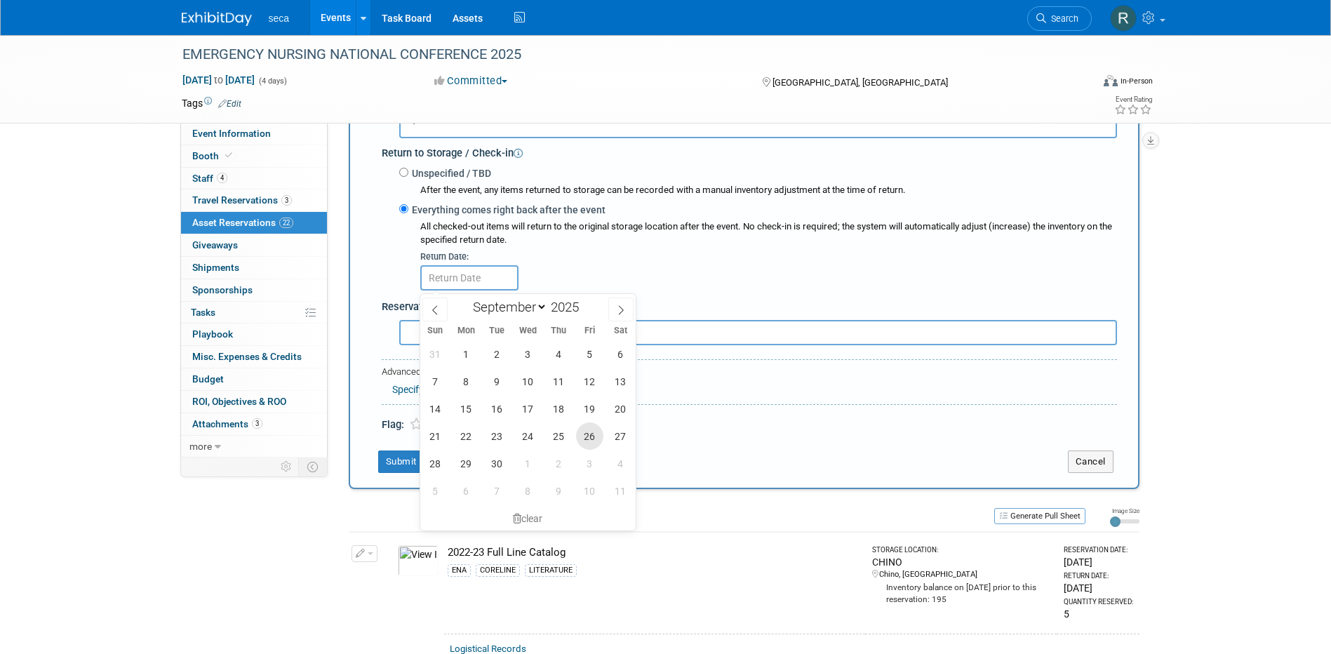
click at [585, 435] on span "26" at bounding box center [589, 435] width 27 height 27
type input "Sep 26, 2025"
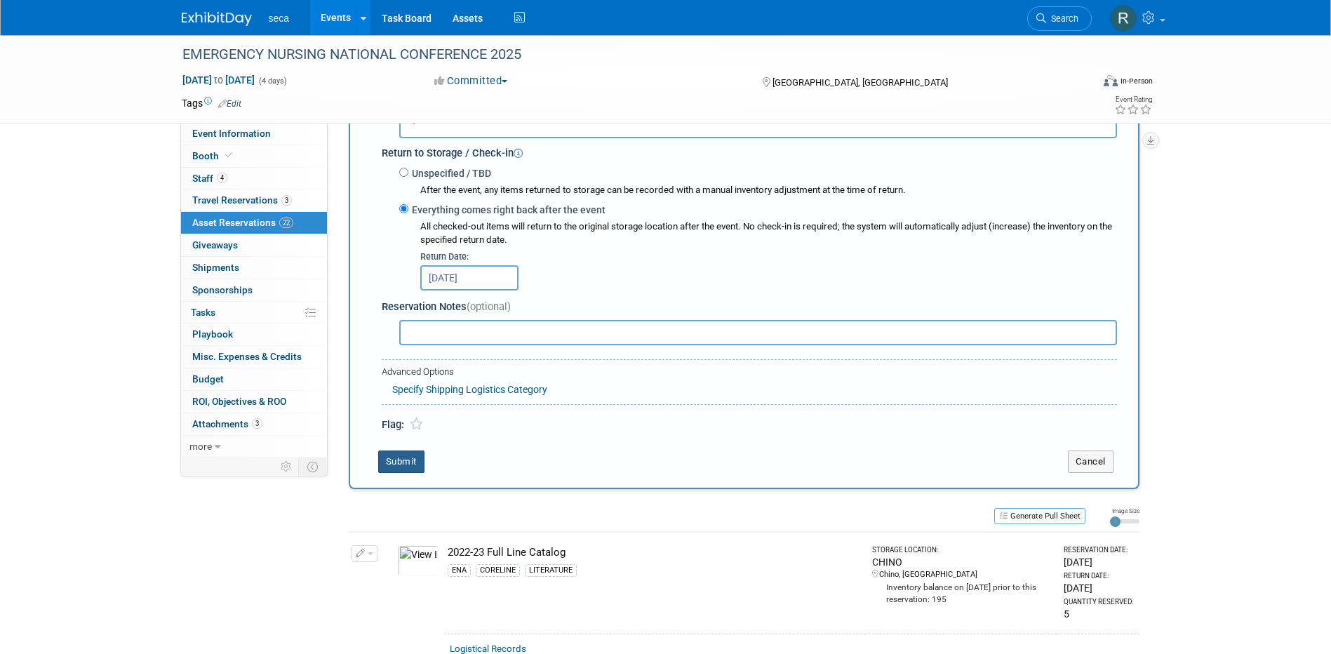
click at [403, 455] on button "Submit" at bounding box center [401, 461] width 46 height 22
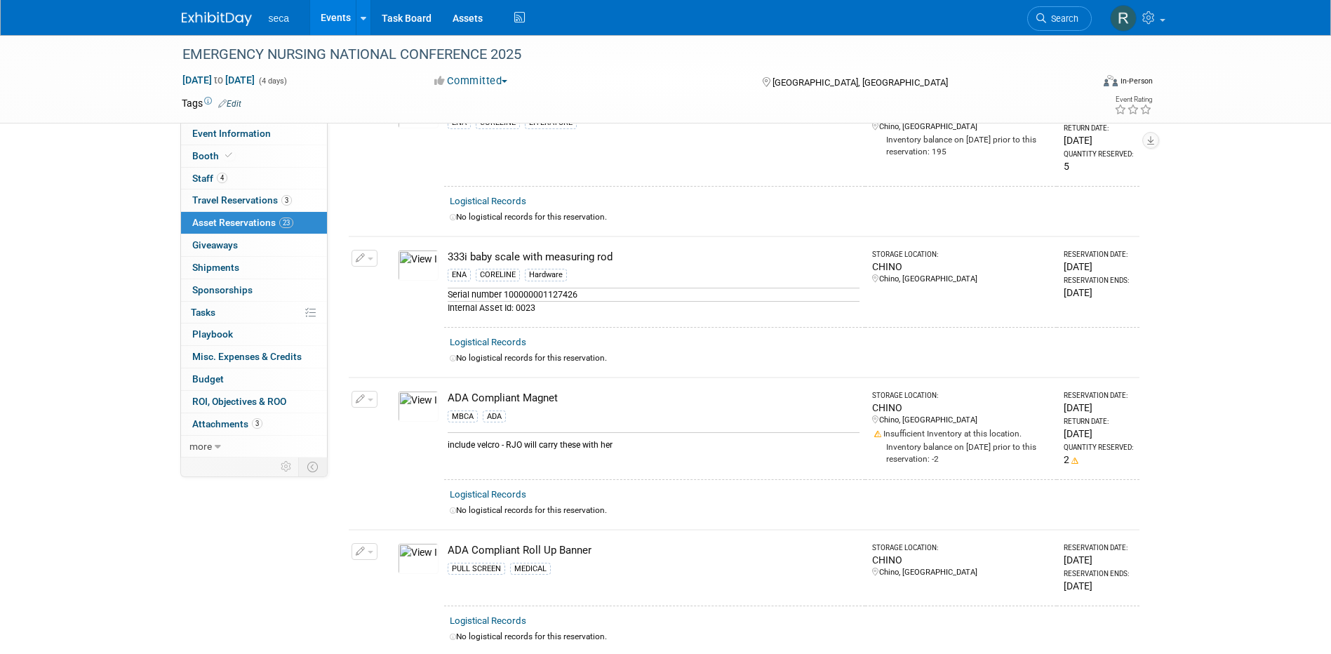
scroll to position [0, 0]
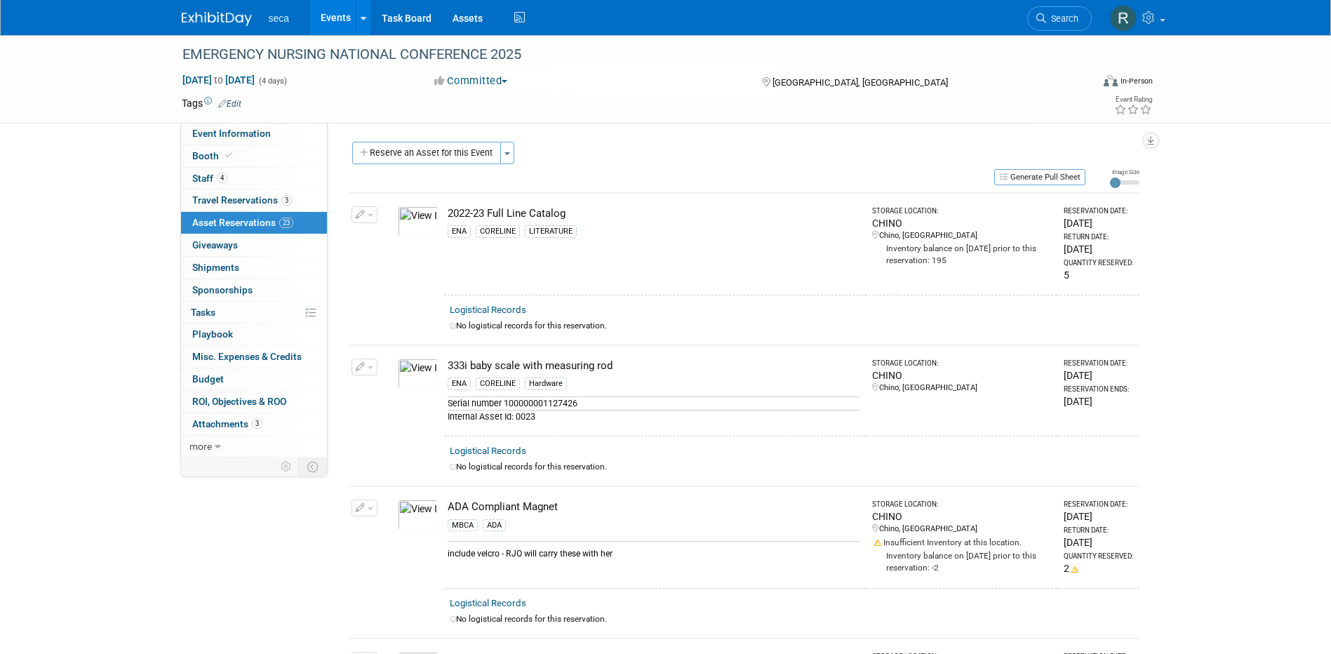
click at [438, 154] on button "Reserve an Asset for this Event" at bounding box center [426, 153] width 149 height 22
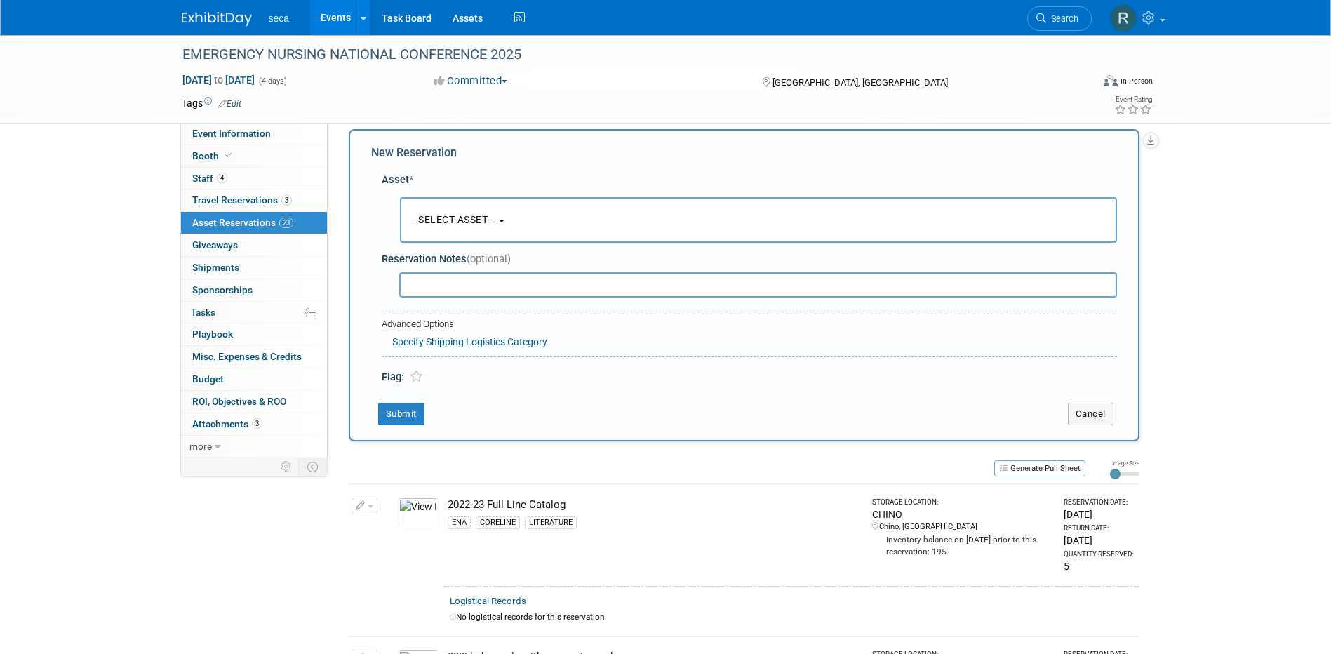
scroll to position [13, 0]
click at [449, 215] on span "-- SELECT ASSET --" at bounding box center [453, 218] width 87 height 11
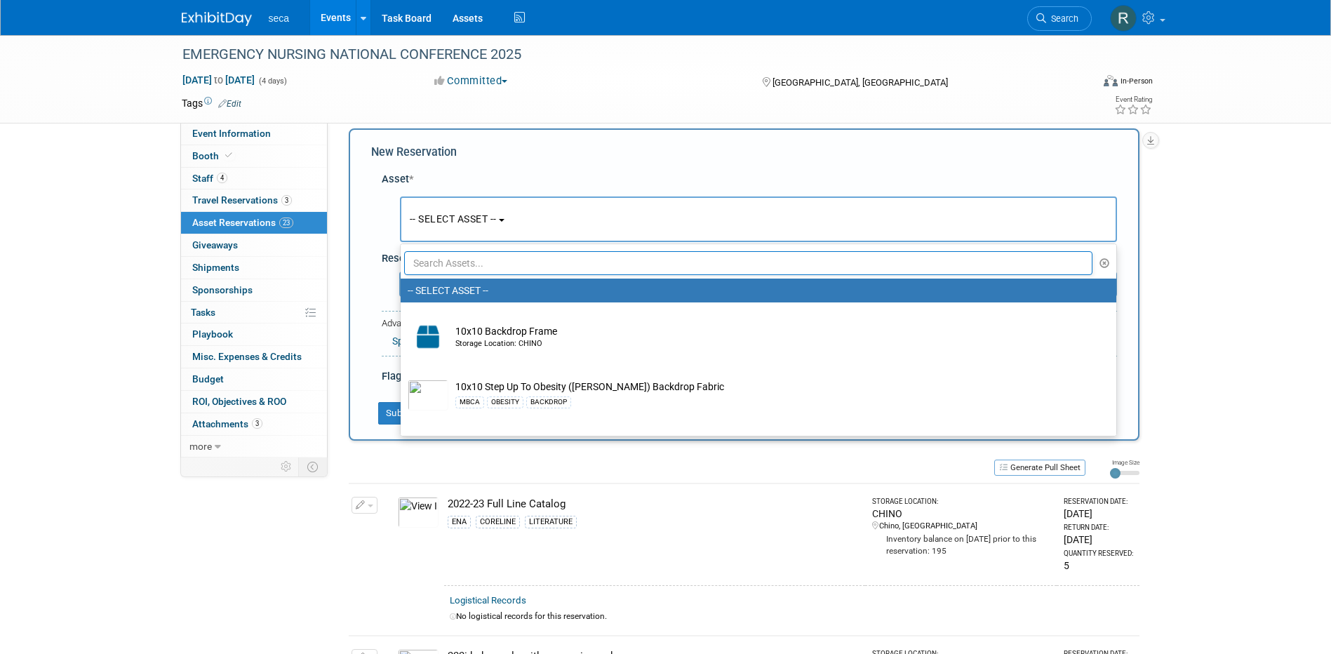
click at [453, 258] on input "text" at bounding box center [748, 263] width 689 height 24
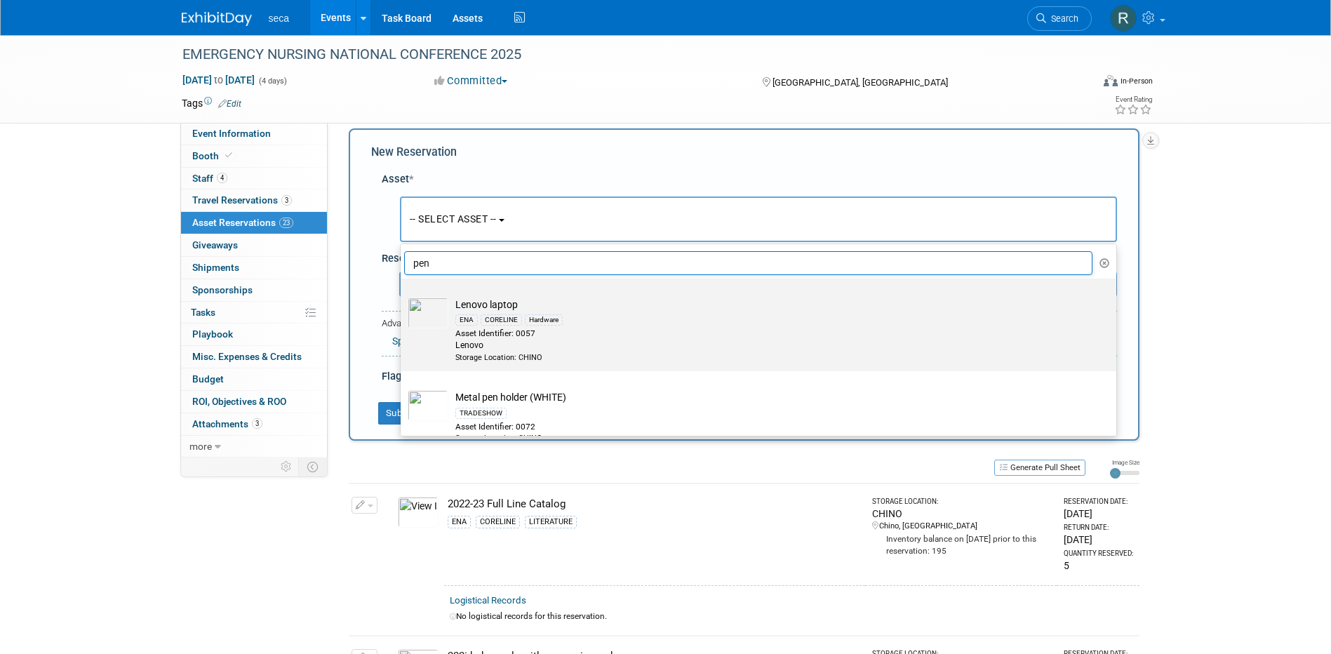
scroll to position [70, 0]
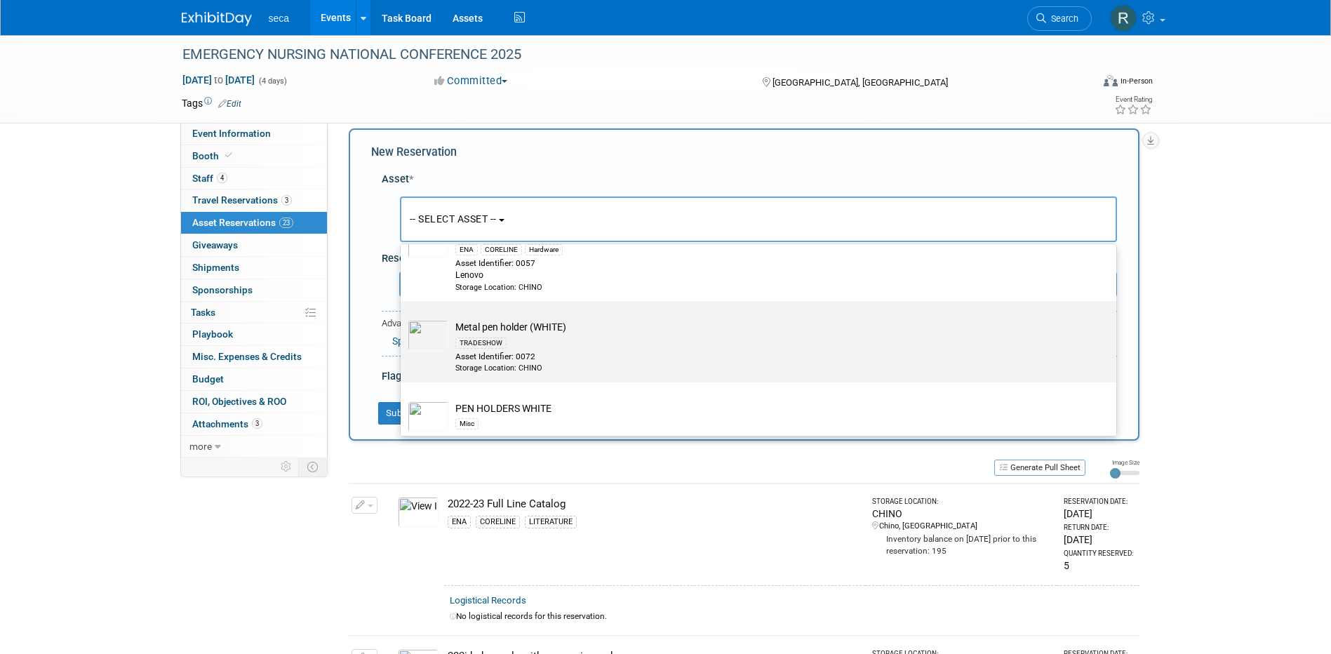
type input "pen"
click at [536, 340] on div "TRADESHOW" at bounding box center [771, 342] width 633 height 16
click at [403, 318] on input "Metal pen holder (WHITE) TRADESHOW Asset Identifier: 0072 Storage Location: CHI…" at bounding box center [398, 313] width 9 height 9
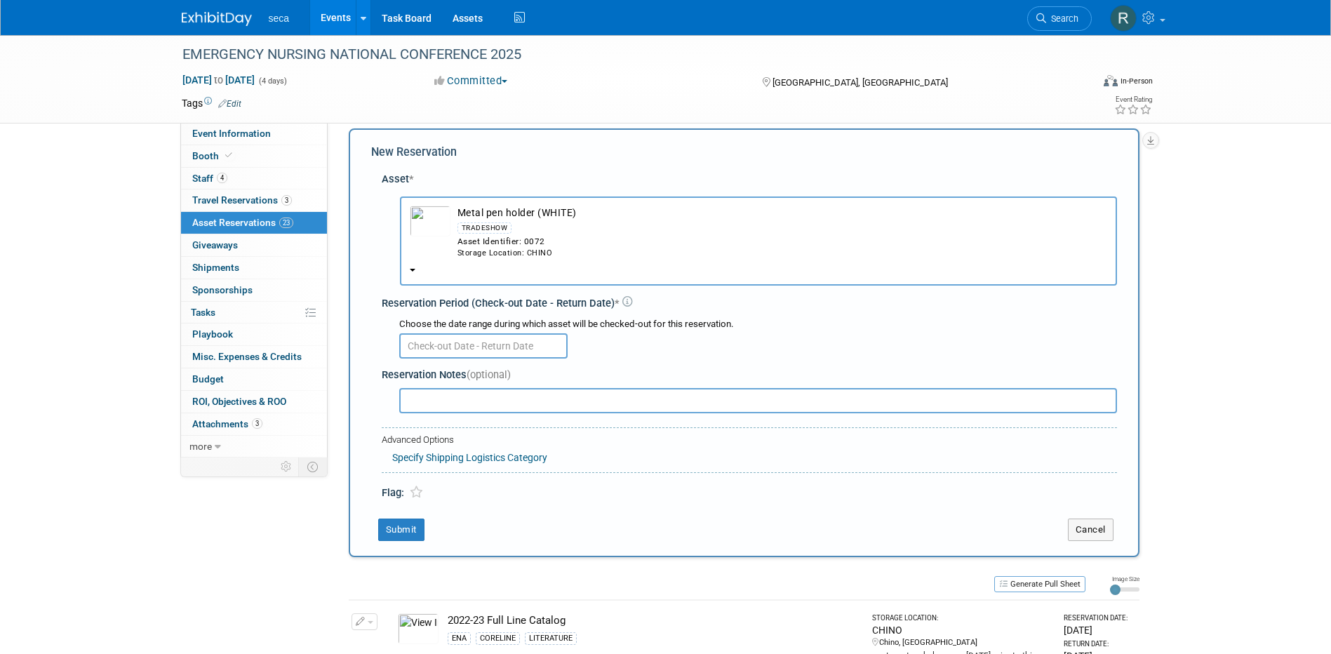
click at [425, 335] on input "text" at bounding box center [483, 345] width 168 height 25
click at [663, 322] on div "Choose the date range during which asset will be checked-out for this reservati…" at bounding box center [758, 324] width 718 height 13
click at [410, 267] on button "Metal pen holder (WHITE) TRADESHOW Asset Identifier: 0072 Storage Location: CHI…" at bounding box center [758, 240] width 717 height 89
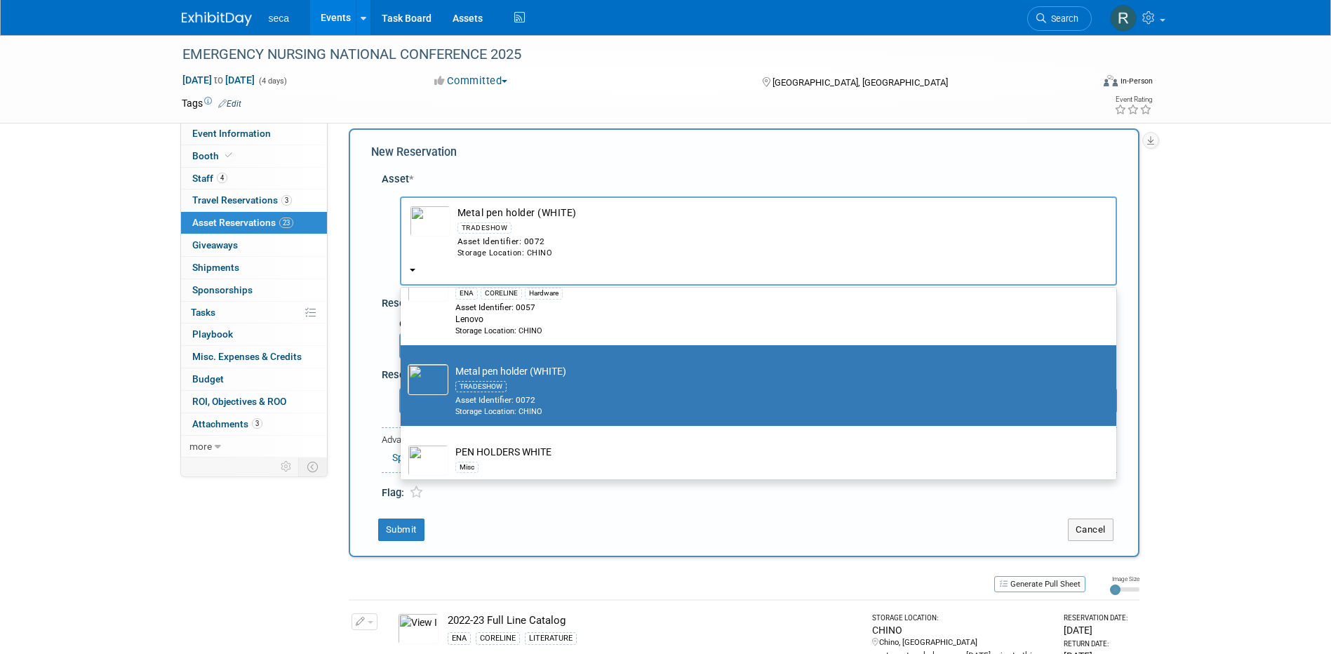
scroll to position [140, 0]
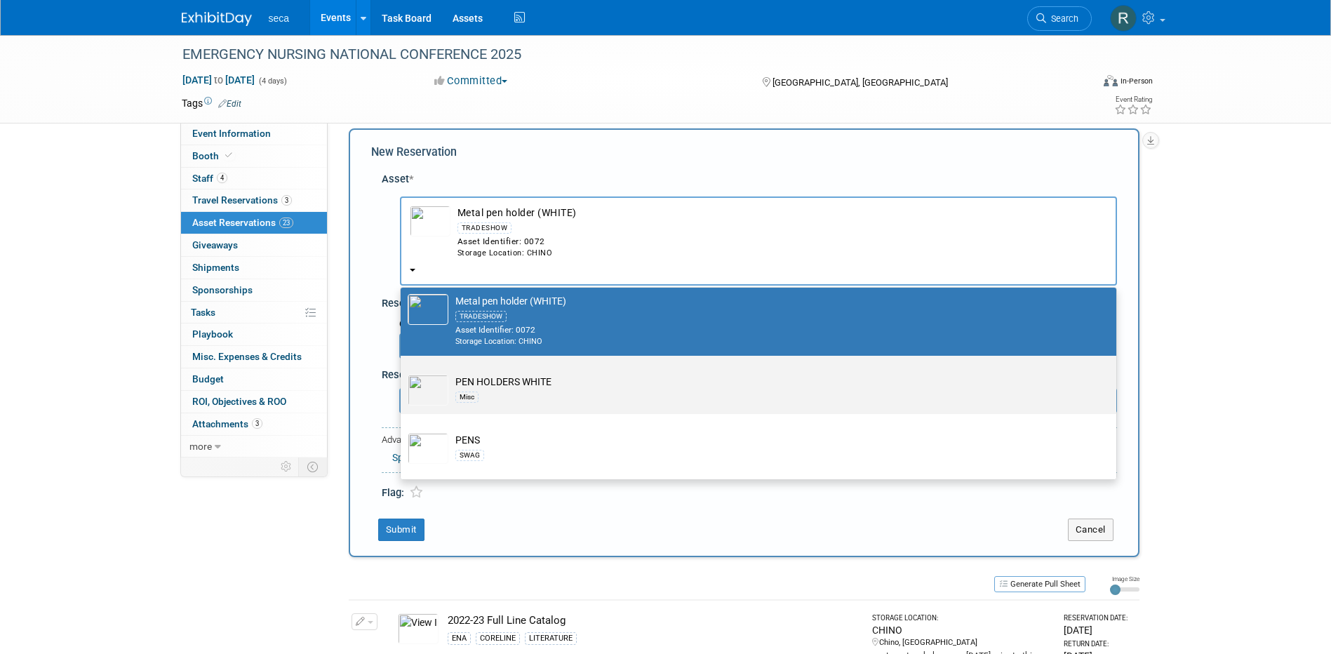
click at [525, 395] on div "Misc" at bounding box center [771, 397] width 633 height 16
click at [403, 373] on input "PEN HOLDERS WHITE Misc" at bounding box center [398, 367] width 9 height 9
select select "10727398"
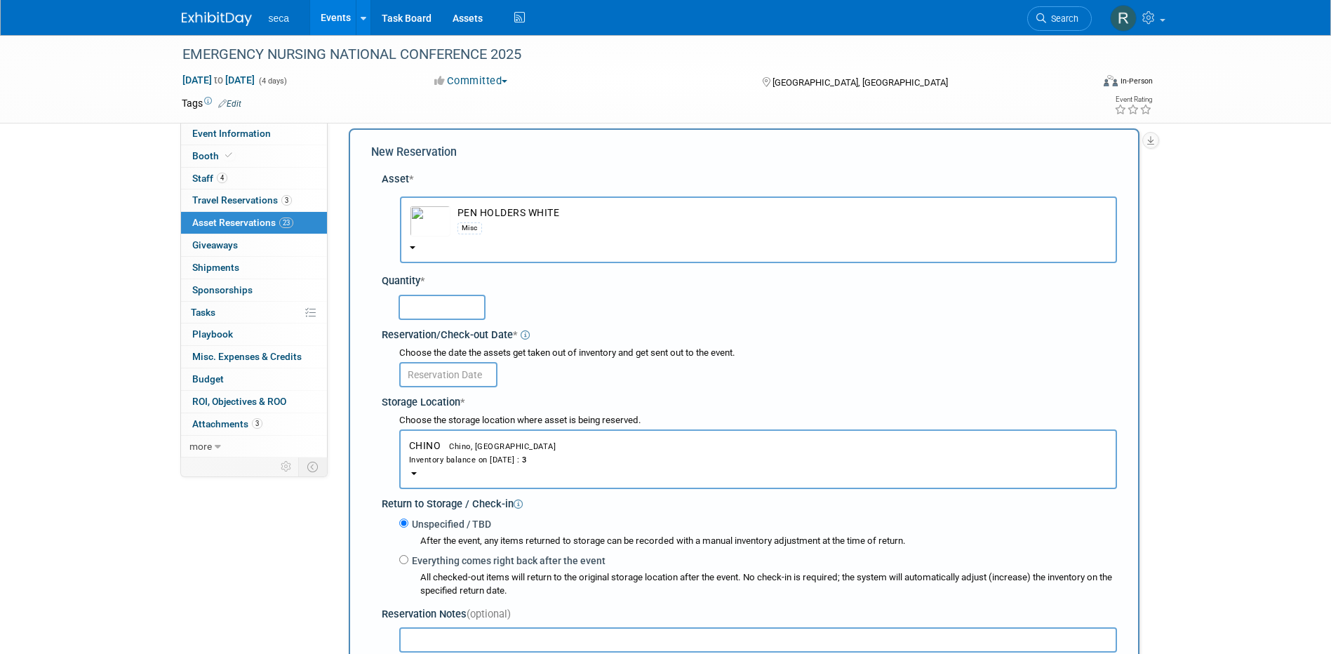
click at [434, 301] on input "text" at bounding box center [442, 307] width 87 height 25
type input "1"
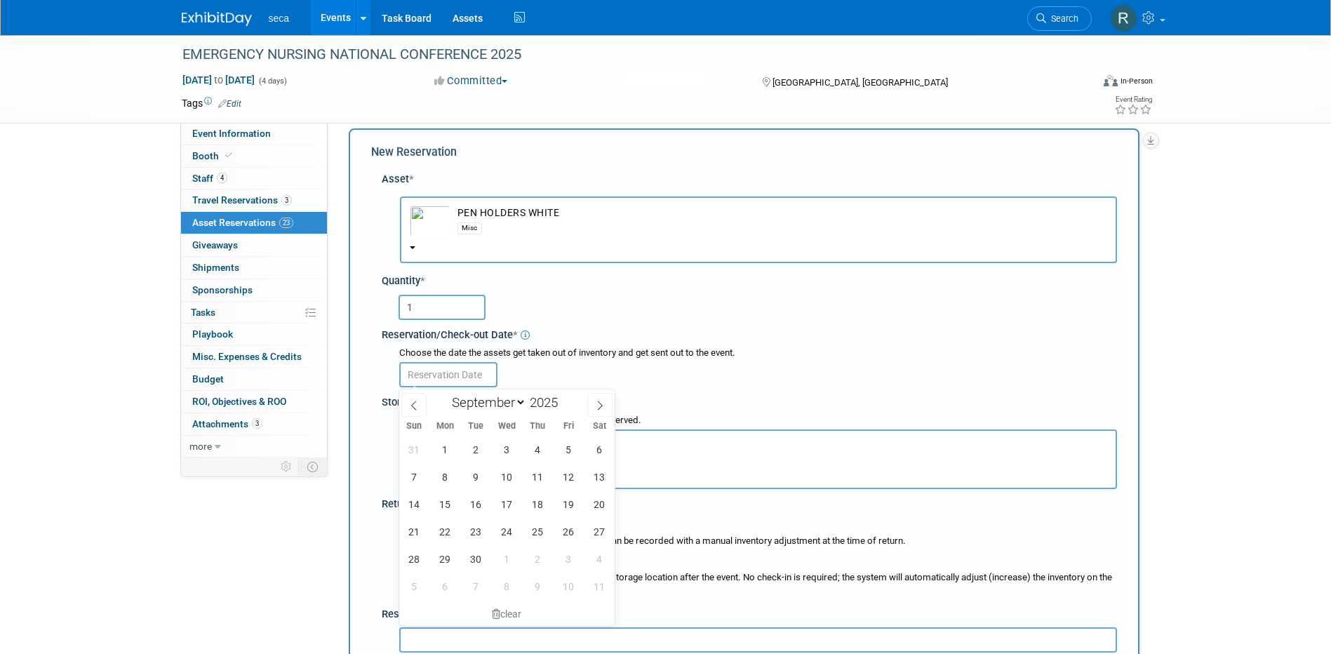
click at [446, 366] on input "text" at bounding box center [448, 374] width 98 height 25
click at [417, 401] on icon at bounding box center [414, 406] width 10 height 10
select select "7"
click at [575, 556] on span "29" at bounding box center [568, 558] width 27 height 27
type input "[DATE]"
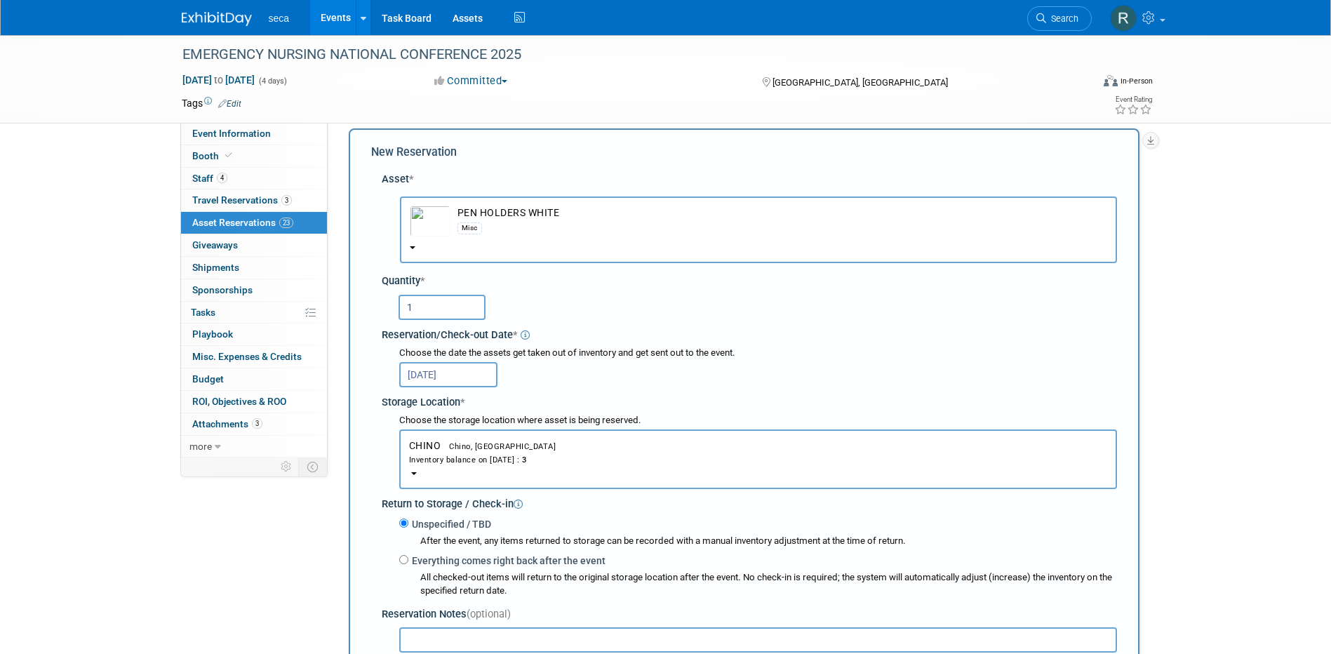
drag, startPoint x: 408, startPoint y: 562, endPoint x: 427, endPoint y: 542, distance: 27.3
click at [408, 561] on label "Everything comes right back after the event" at bounding box center [506, 561] width 197 height 14
click at [408, 561] on input "Everything comes right back after the event" at bounding box center [403, 559] width 9 height 9
radio input "true"
select select "8"
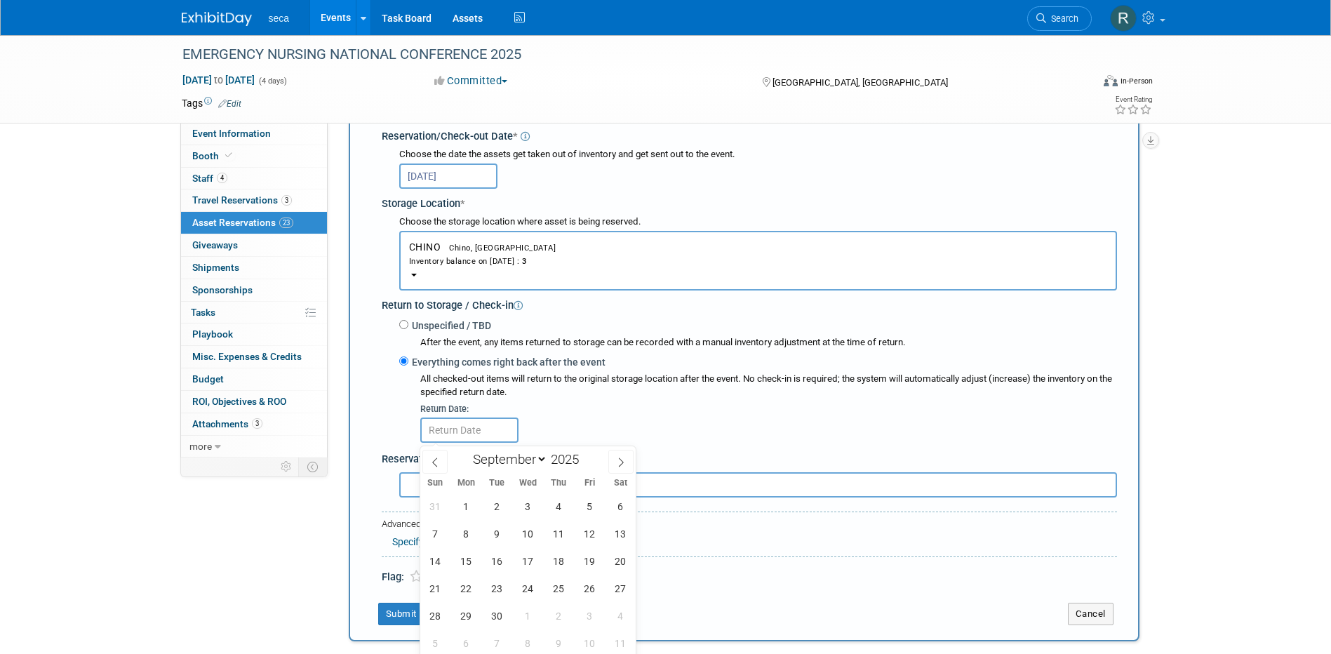
scroll to position [294, 0]
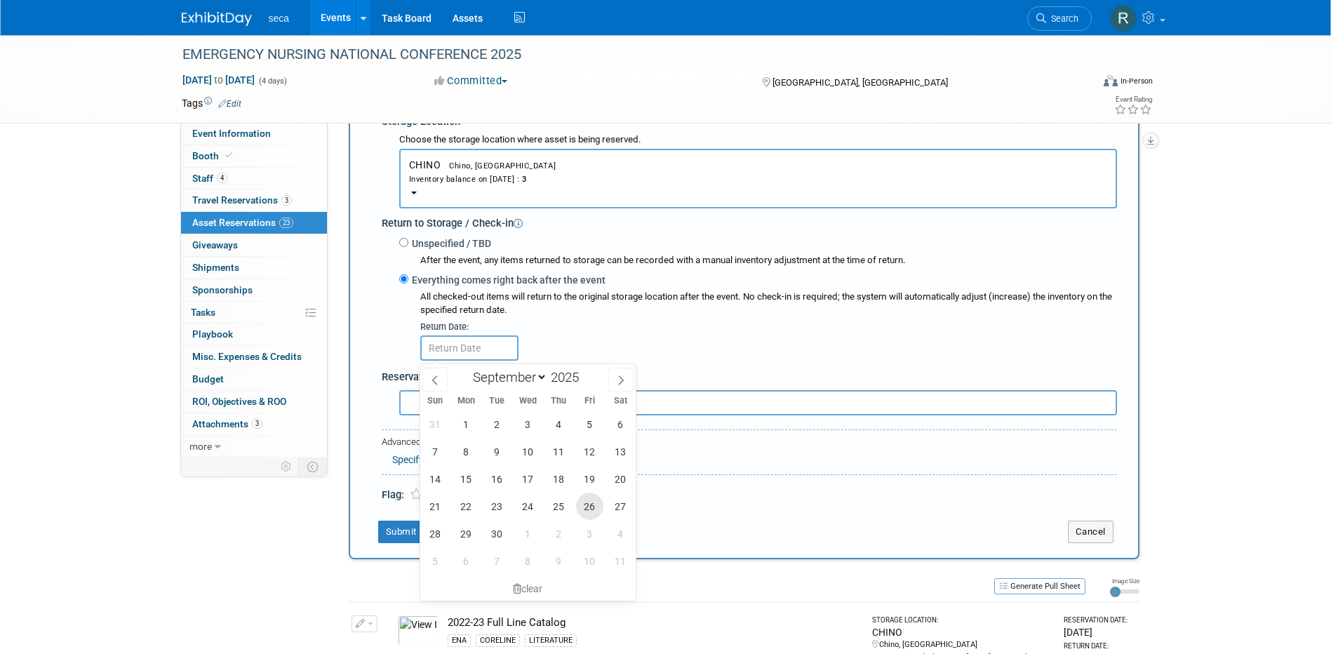
click at [584, 504] on span "26" at bounding box center [589, 506] width 27 height 27
type input "Sep 26, 2025"
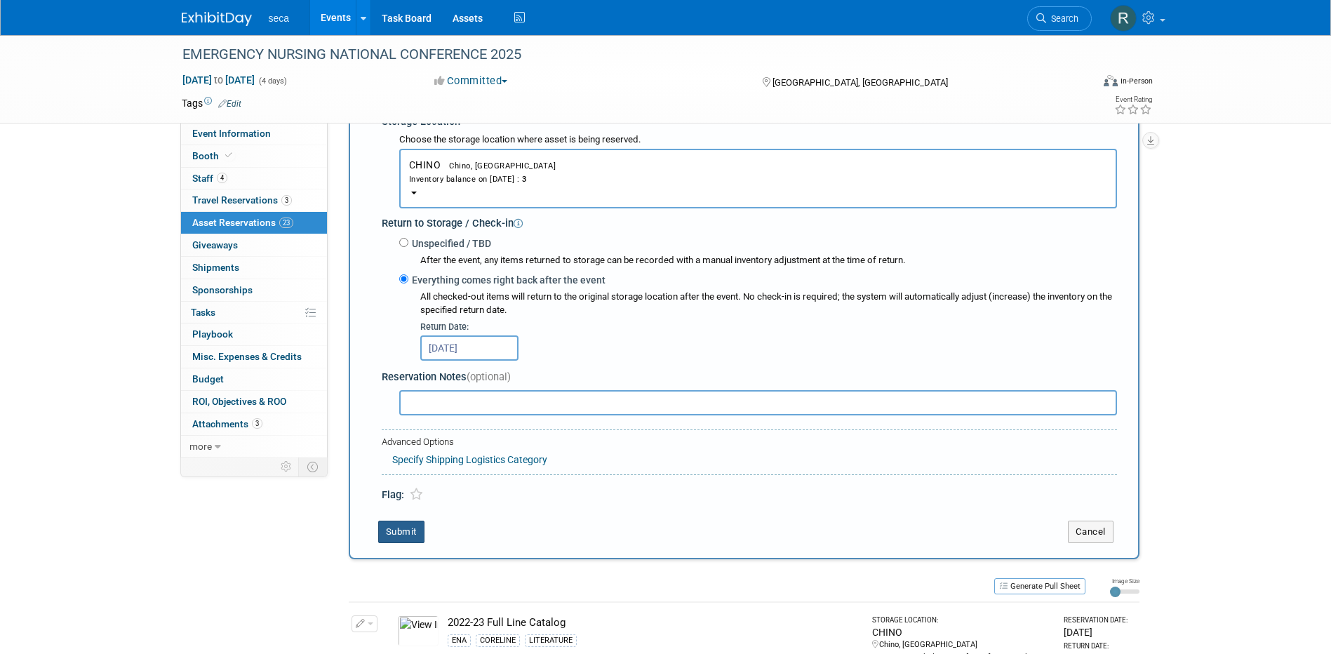
click at [397, 535] on button "Submit" at bounding box center [401, 532] width 46 height 22
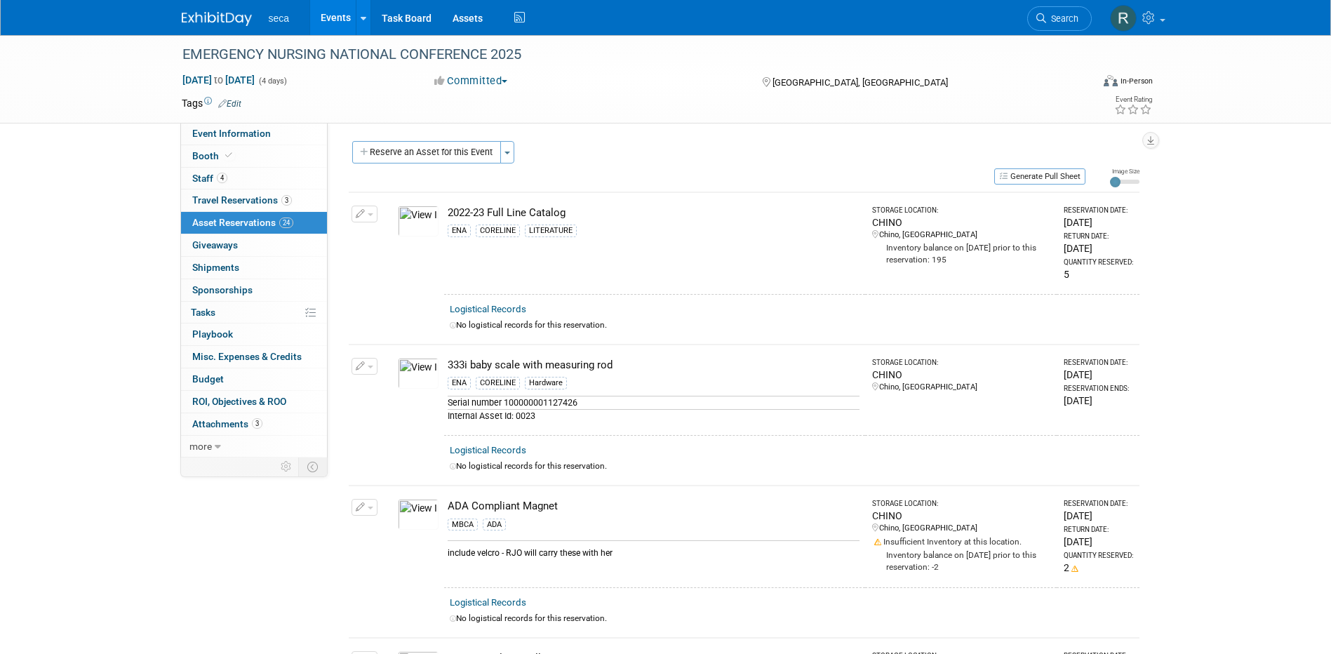
scroll to position [0, 0]
click at [417, 150] on button "Reserve an Asset for this Event" at bounding box center [426, 153] width 149 height 22
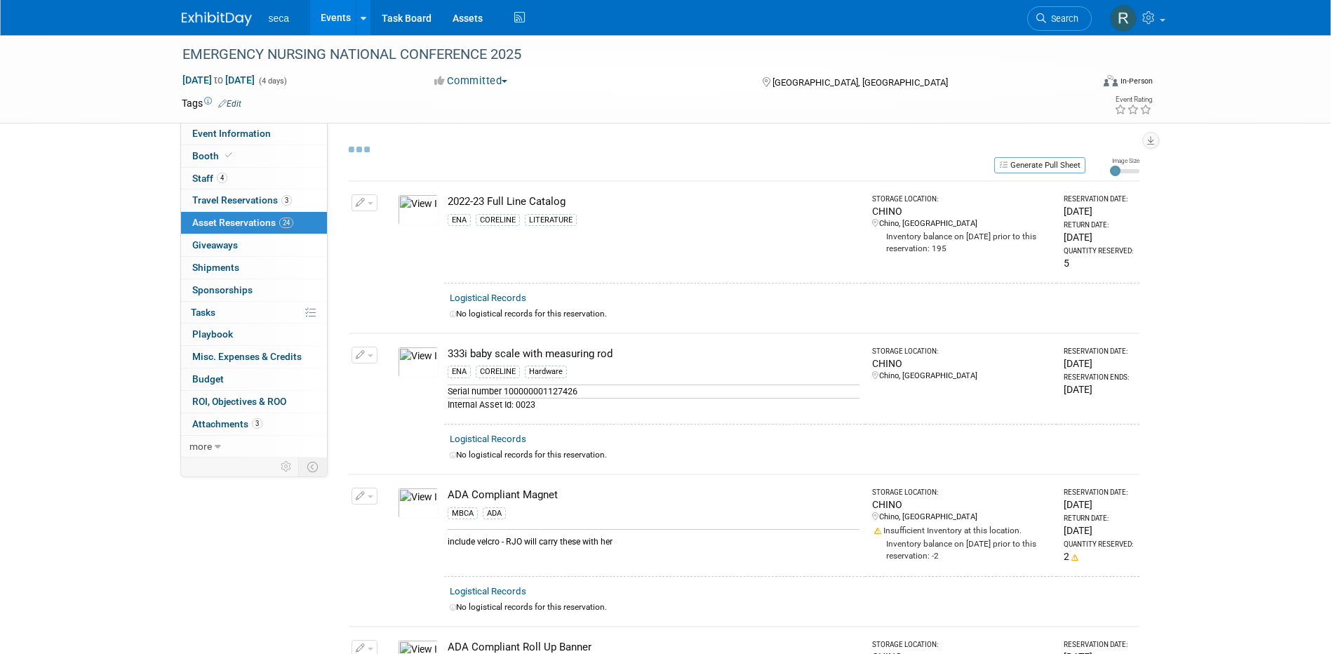
select select "8"
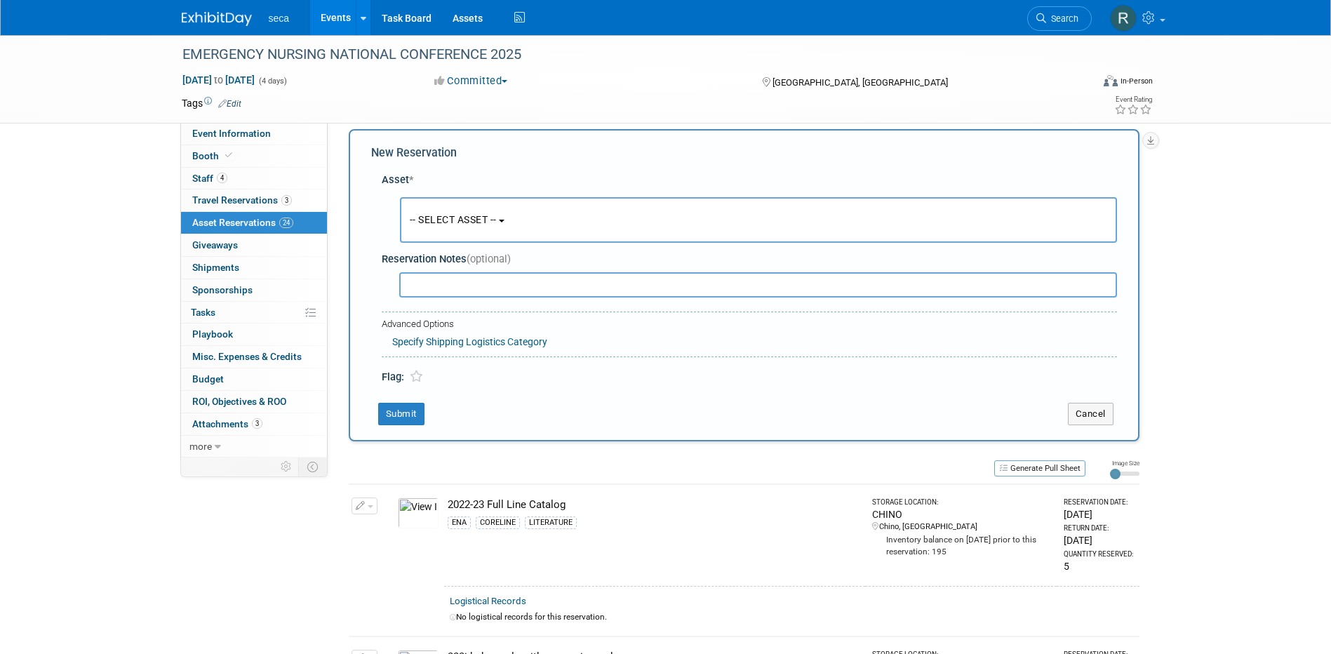
scroll to position [13, 0]
click at [444, 218] on span "-- SELECT ASSET --" at bounding box center [453, 218] width 87 height 11
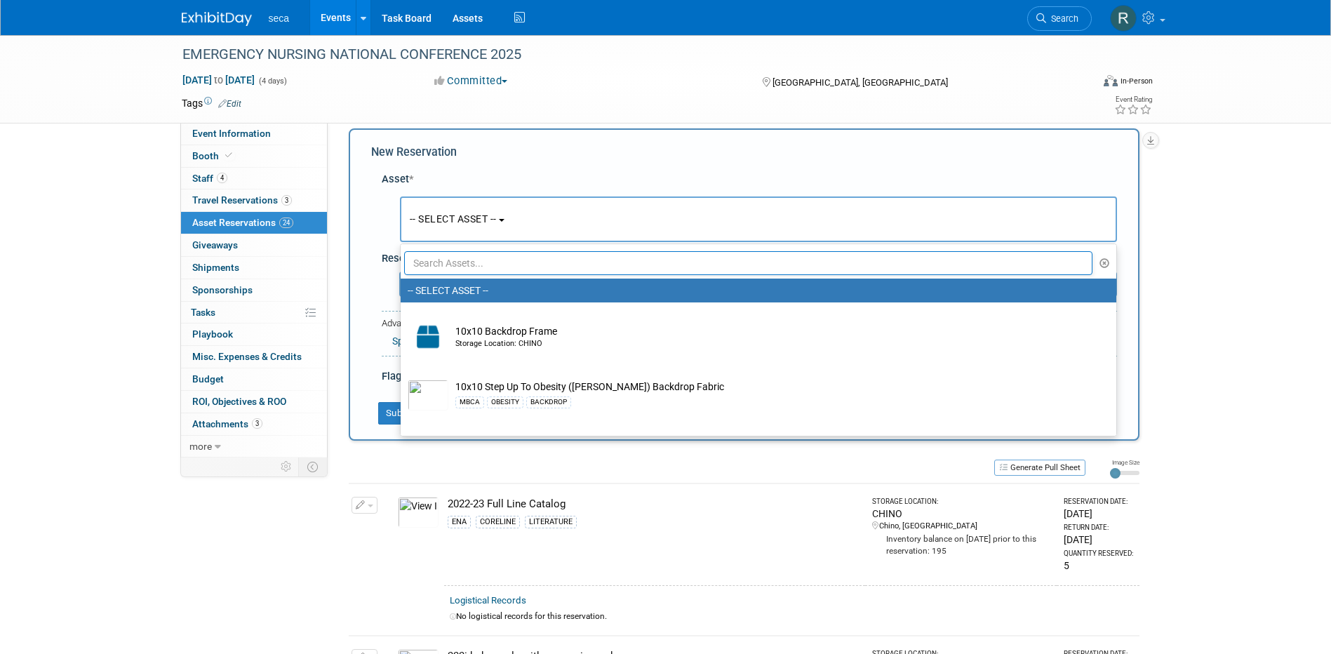
click at [455, 261] on input "text" at bounding box center [748, 263] width 689 height 24
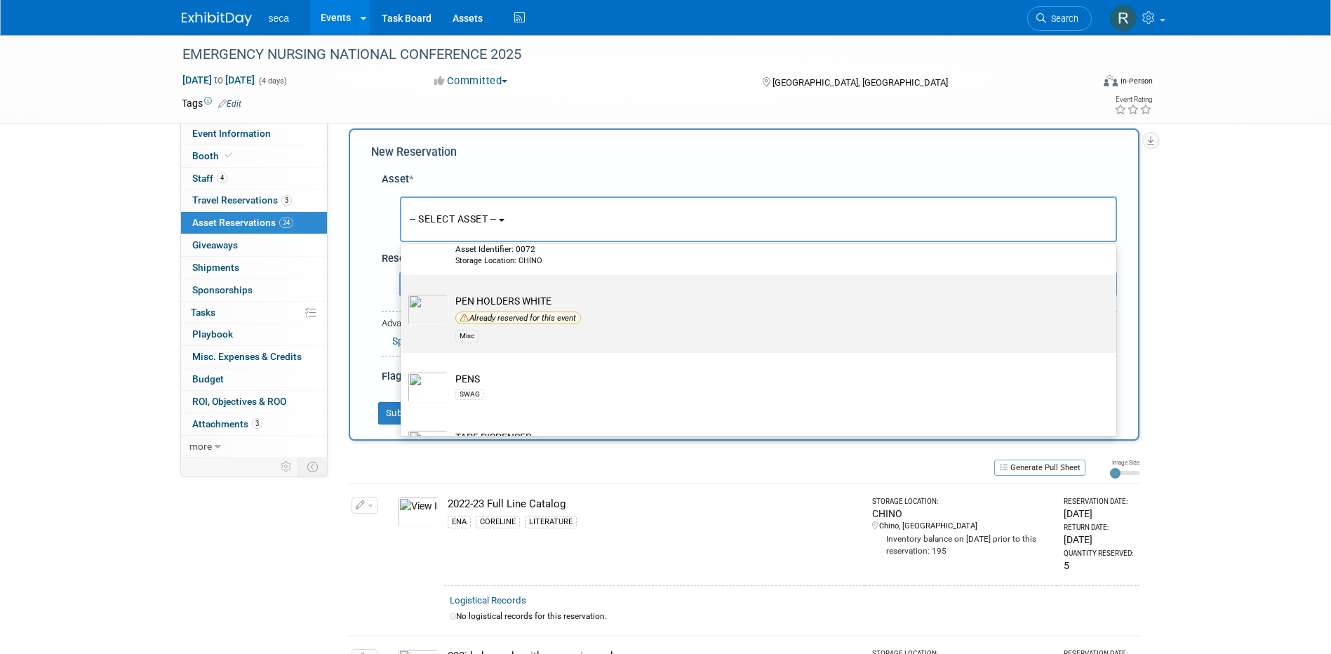
scroll to position [210, 0]
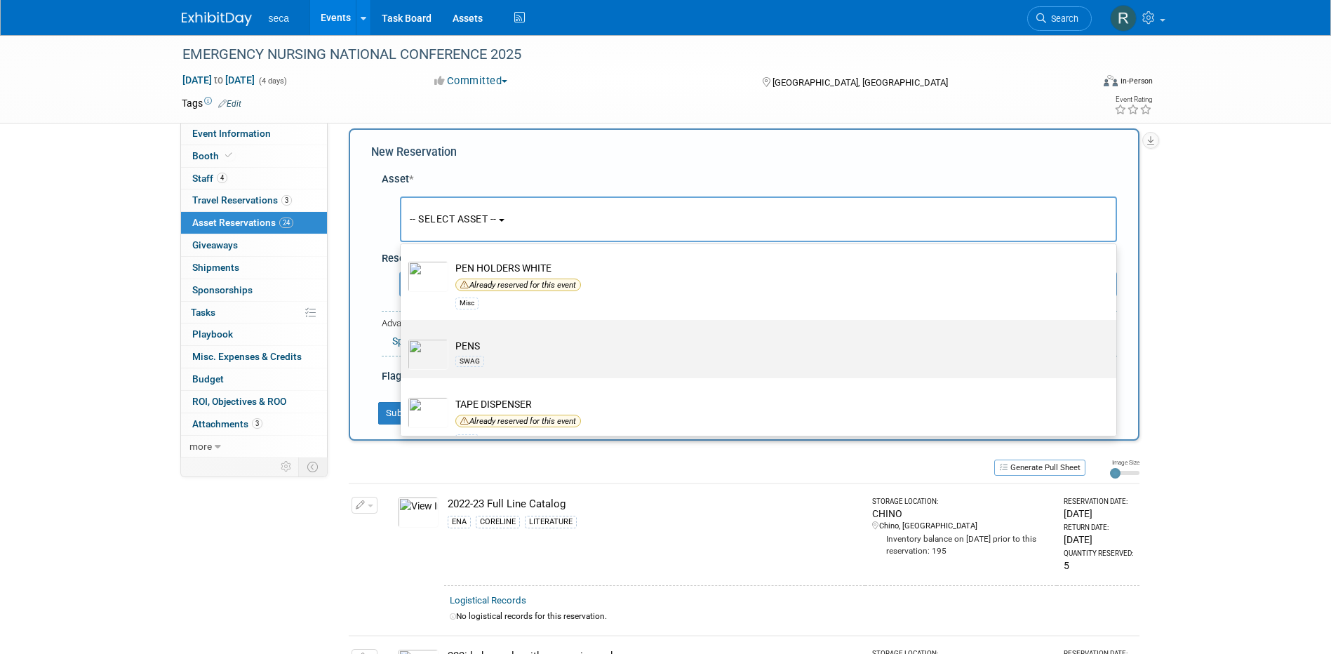
type input "pen"
click at [481, 357] on div "SWAG" at bounding box center [469, 361] width 29 height 11
click at [403, 337] on input "PENS SWAG" at bounding box center [398, 332] width 9 height 9
select select "10727404"
select select "8"
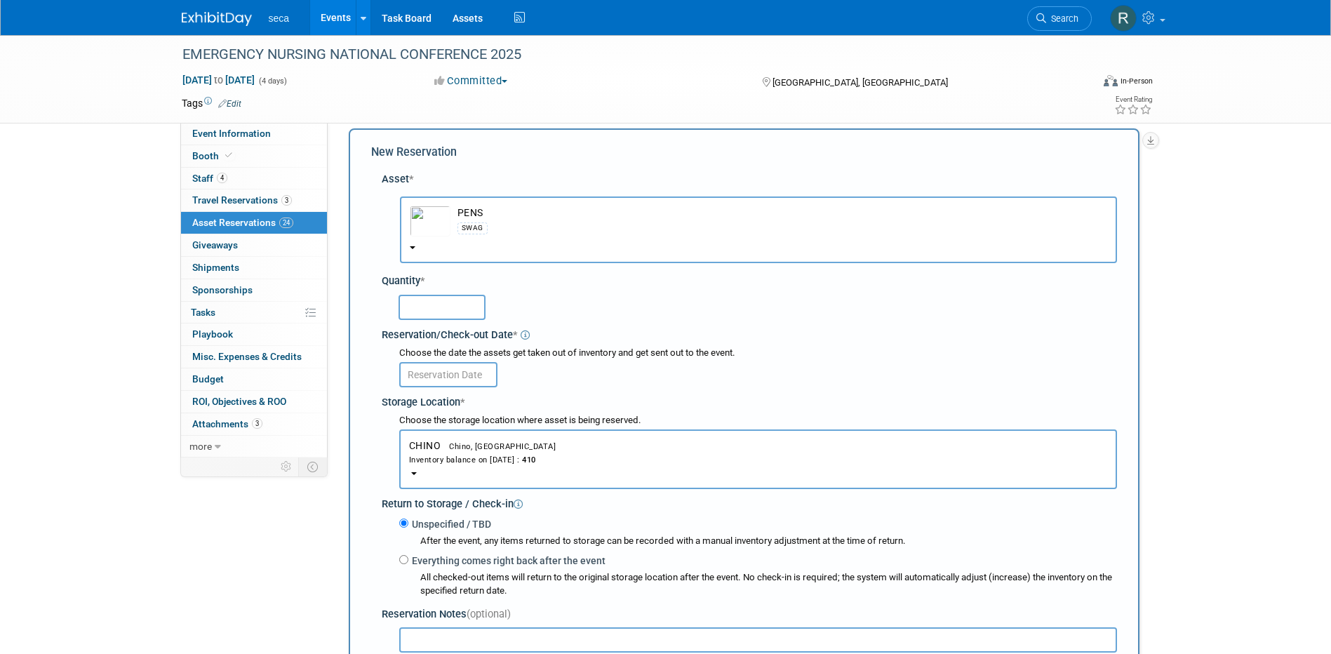
click at [429, 300] on input "text" at bounding box center [442, 307] width 87 height 25
type input "50"
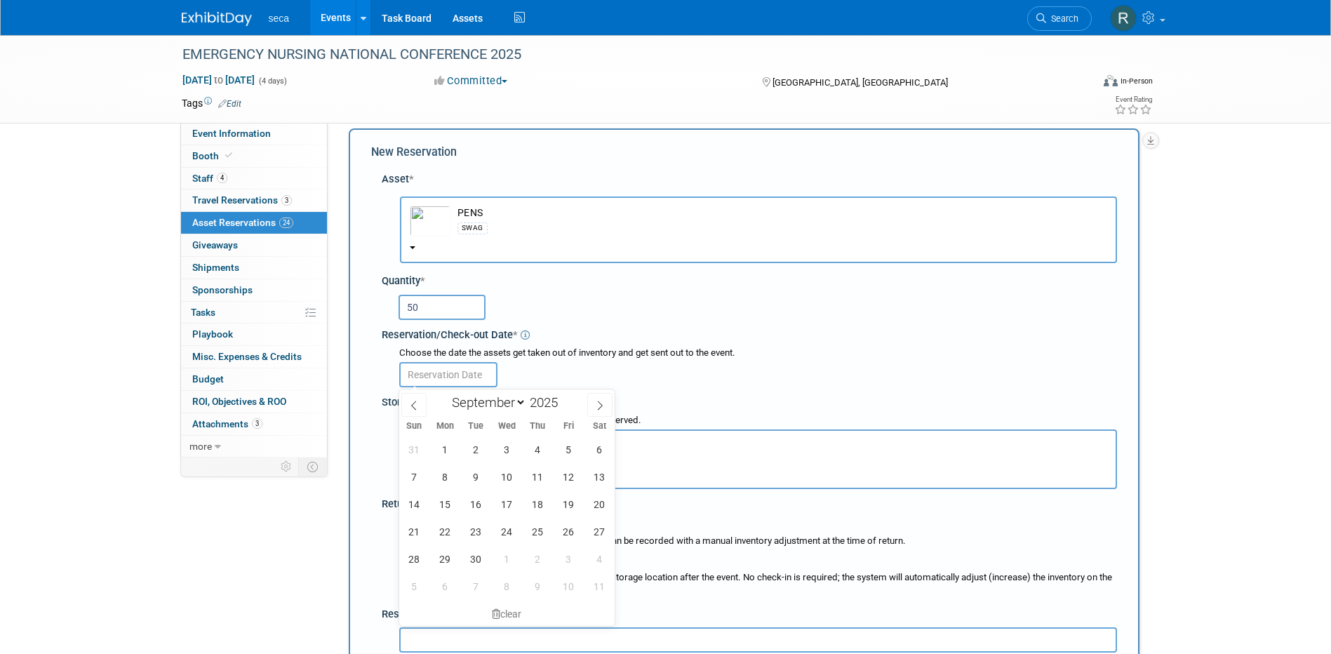
click at [457, 375] on input "text" at bounding box center [448, 374] width 98 height 25
click at [416, 405] on icon at bounding box center [414, 406] width 10 height 10
select select "7"
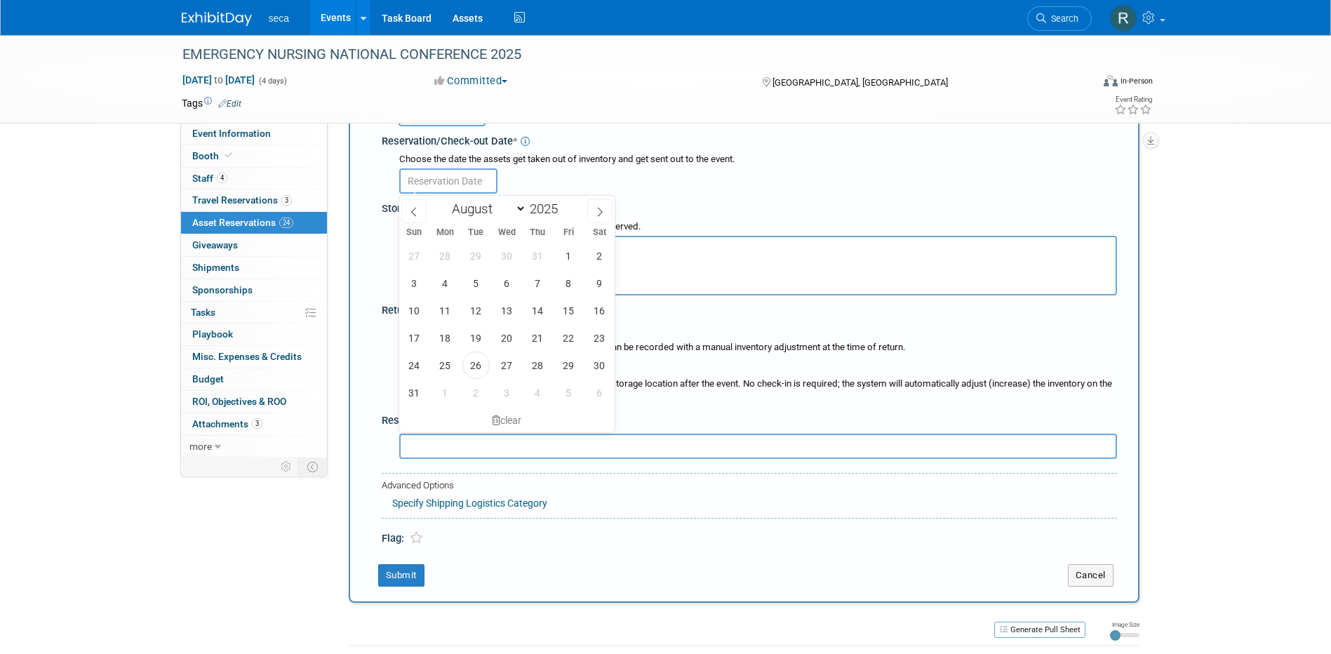
scroll to position [224, 0]
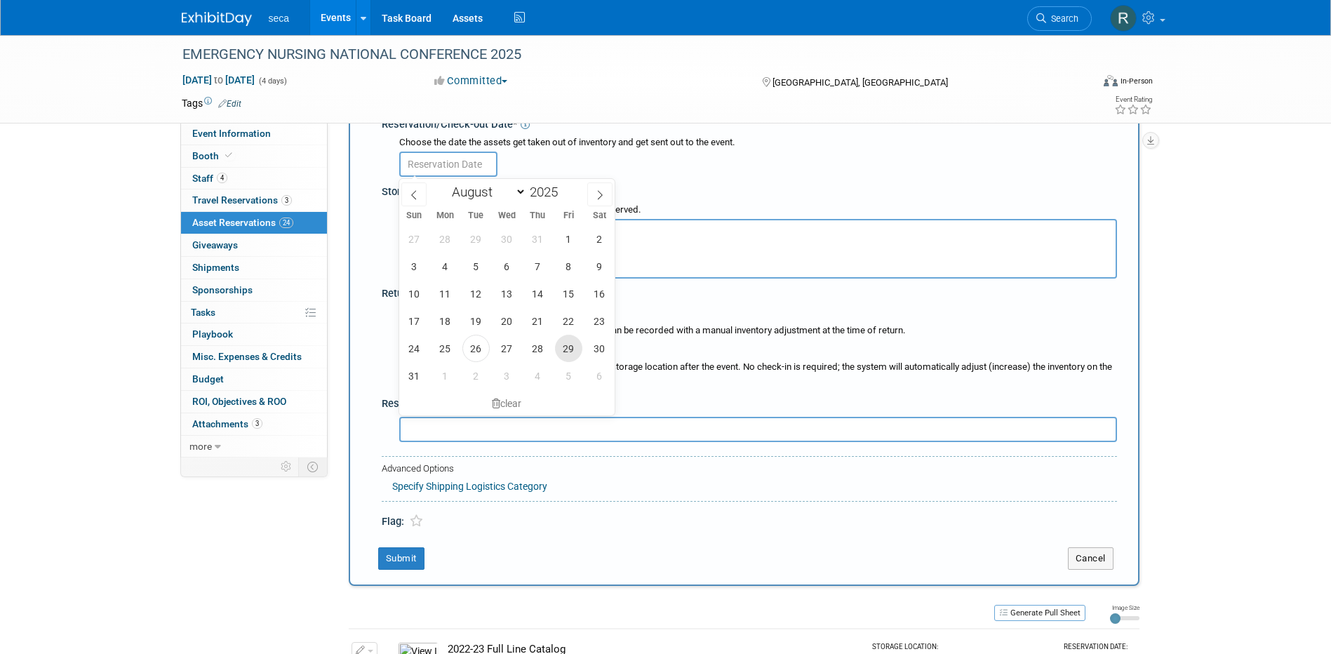
click at [571, 339] on span "29" at bounding box center [568, 348] width 27 height 27
type input "[DATE]"
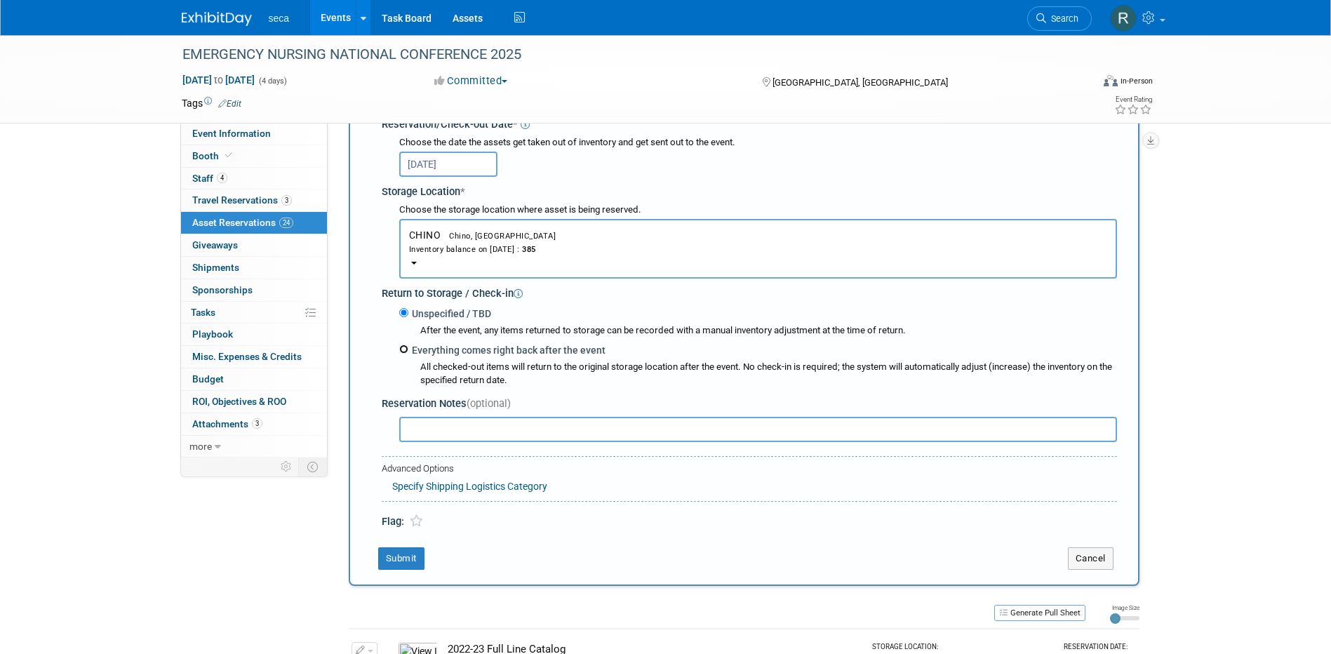
click at [405, 348] on input "Everything comes right back after the event" at bounding box center [403, 349] width 9 height 9
radio input "true"
select select "8"
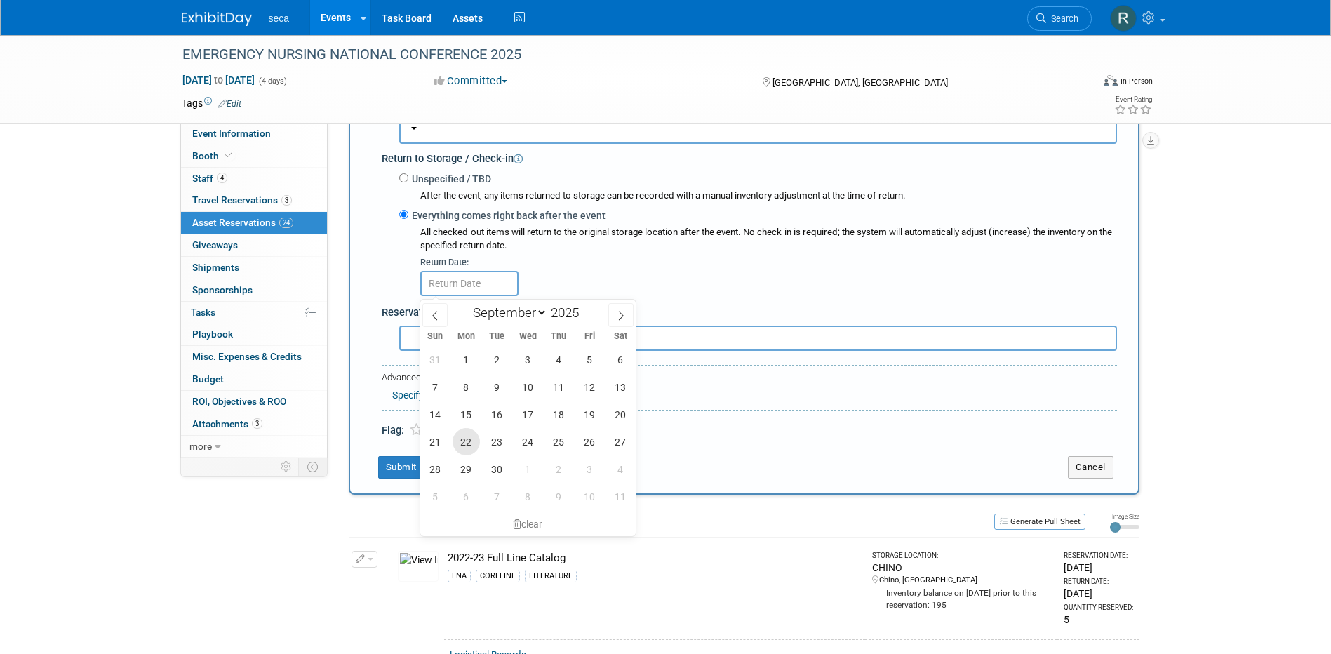
scroll to position [364, 0]
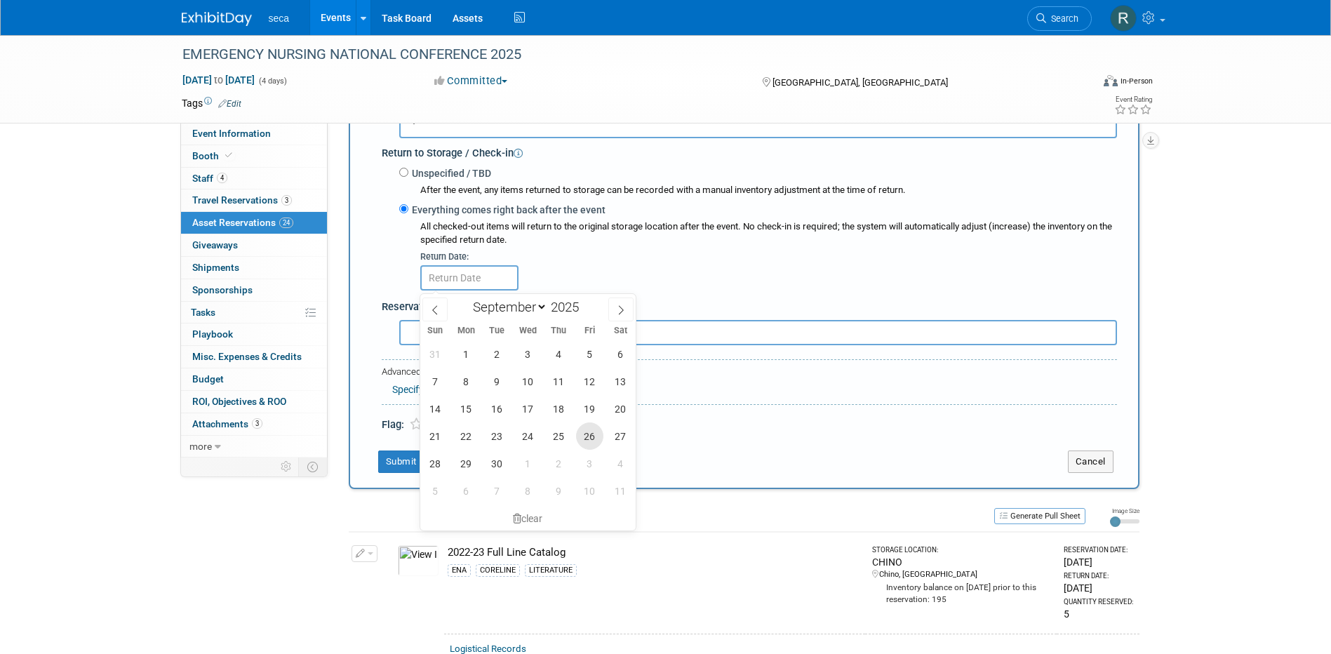
click at [587, 435] on span "26" at bounding box center [589, 435] width 27 height 27
type input "Sep 26, 2025"
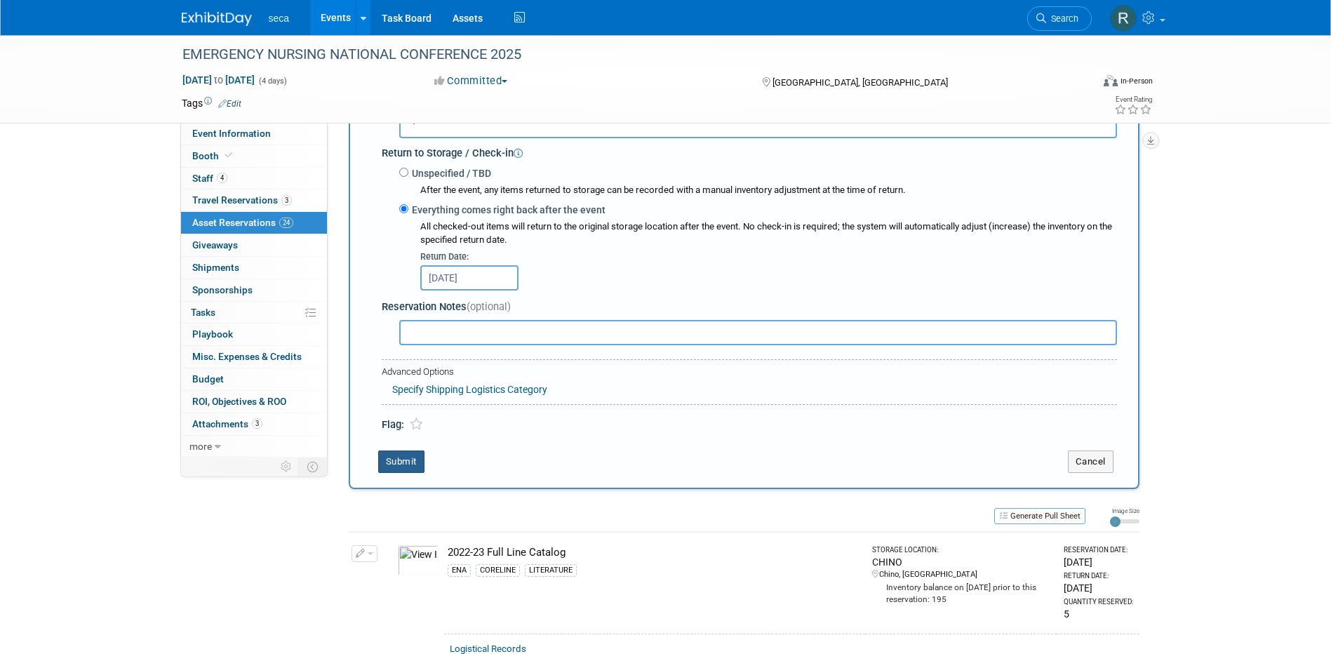
click at [403, 461] on button "Submit" at bounding box center [401, 461] width 46 height 22
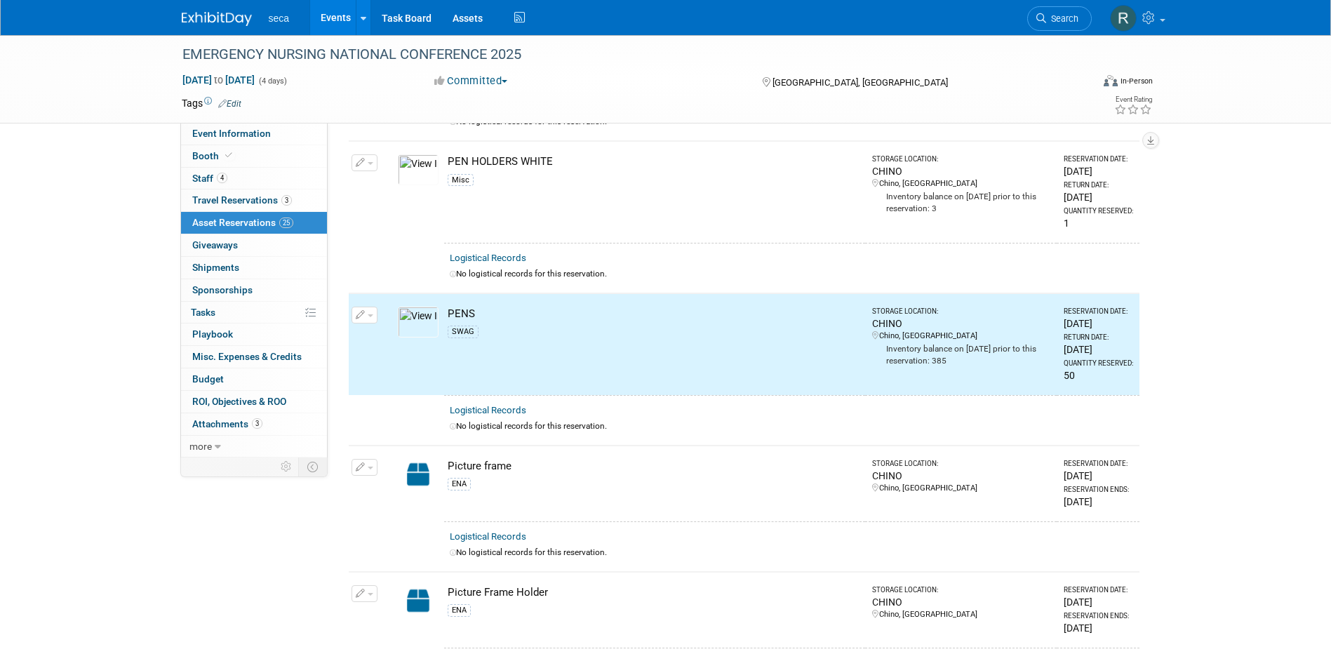
scroll to position [1556, 0]
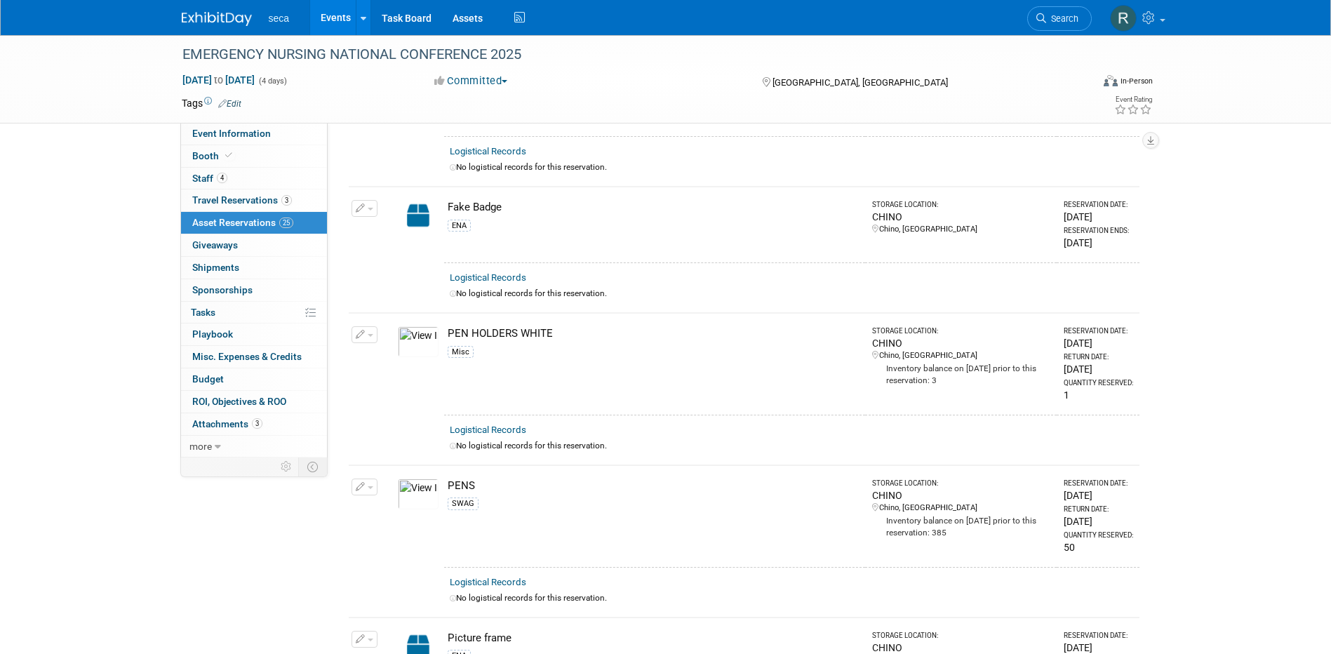
click at [360, 483] on icon "button" at bounding box center [361, 487] width 10 height 9
click at [389, 500] on button "Change Reservation" at bounding box center [418, 509] width 119 height 19
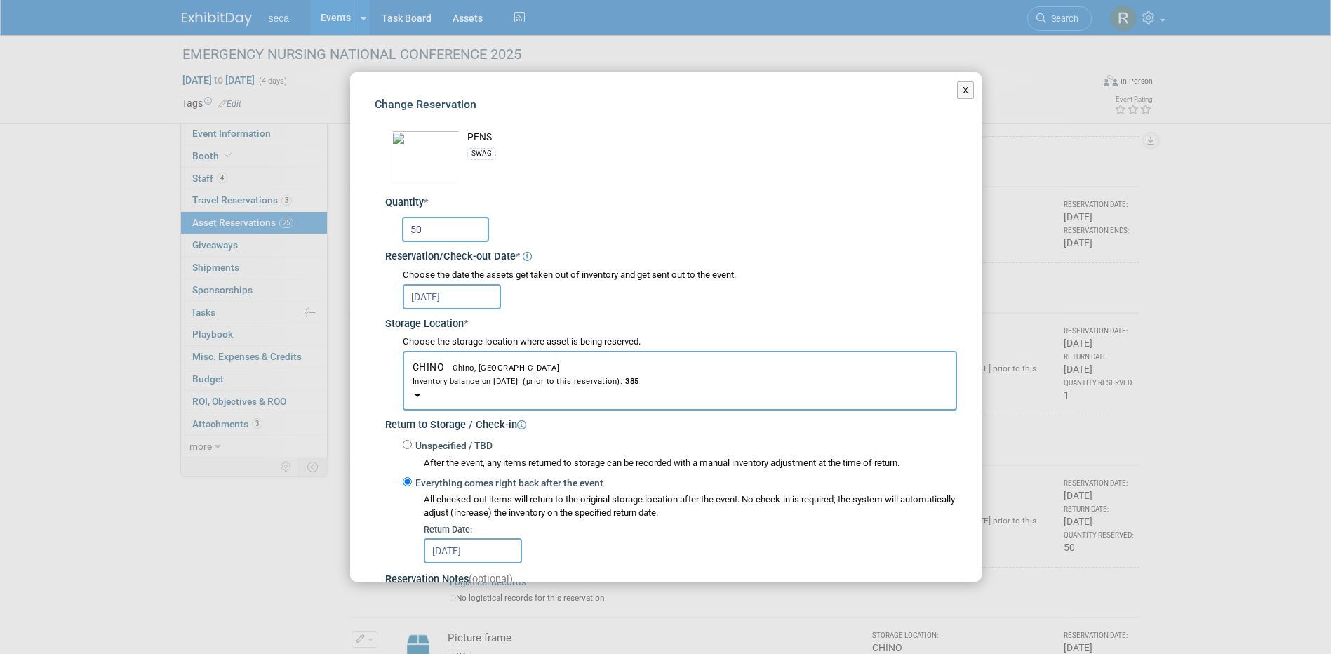
drag, startPoint x: 432, startPoint y: 232, endPoint x: 406, endPoint y: 217, distance: 30.2
click at [406, 220] on input "50" at bounding box center [445, 229] width 87 height 25
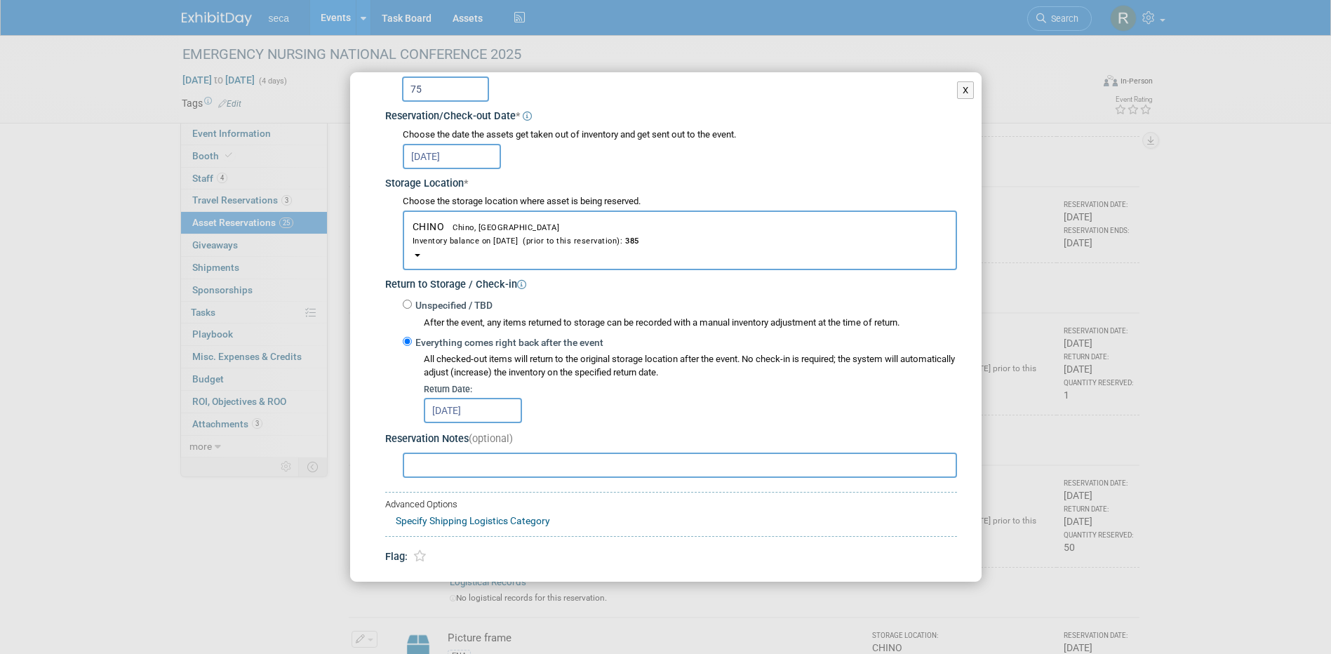
scroll to position [187, 0]
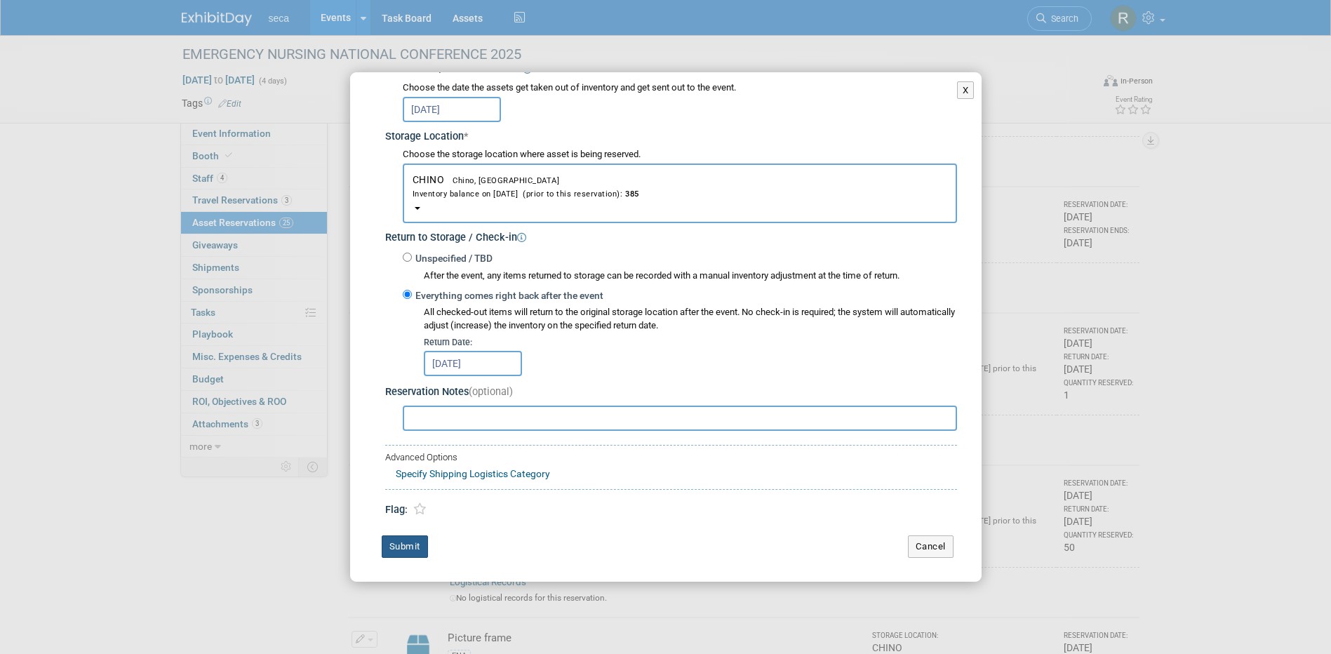
type input "75"
drag, startPoint x: 403, startPoint y: 546, endPoint x: 455, endPoint y: 538, distance: 53.2
click at [403, 546] on button "Submit" at bounding box center [405, 546] width 46 height 22
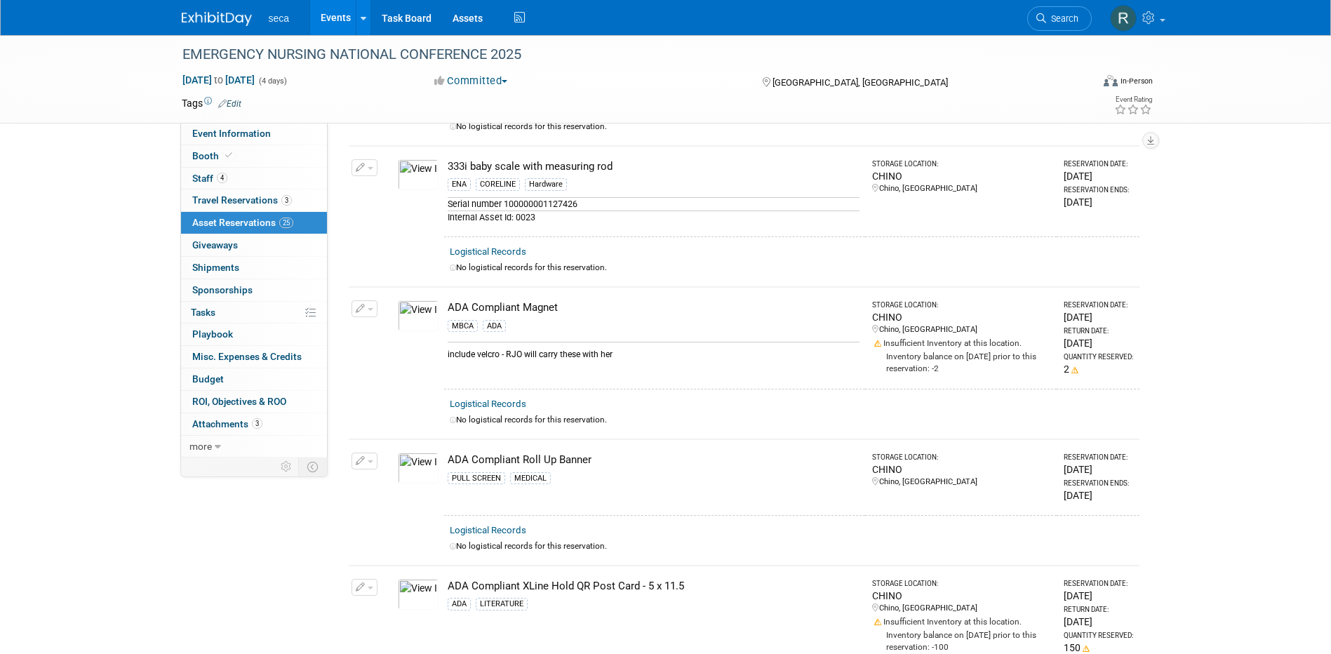
scroll to position [0, 0]
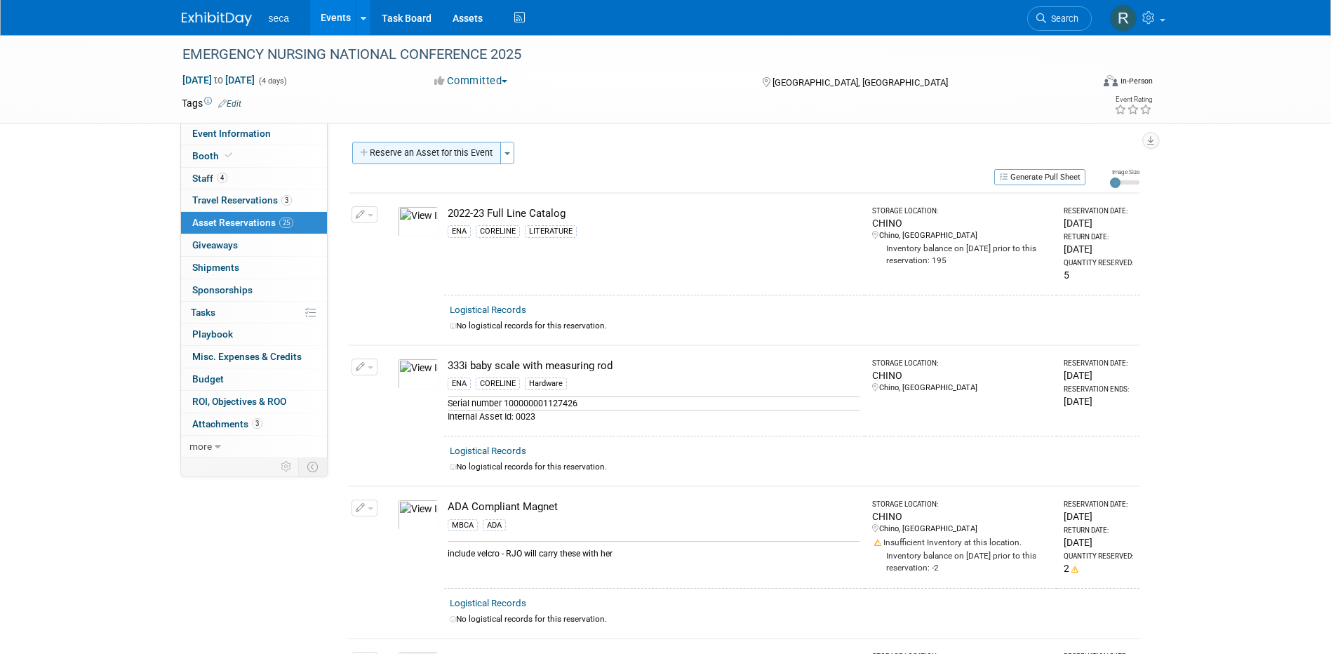
click at [437, 149] on button "Reserve an Asset for this Event" at bounding box center [426, 153] width 149 height 22
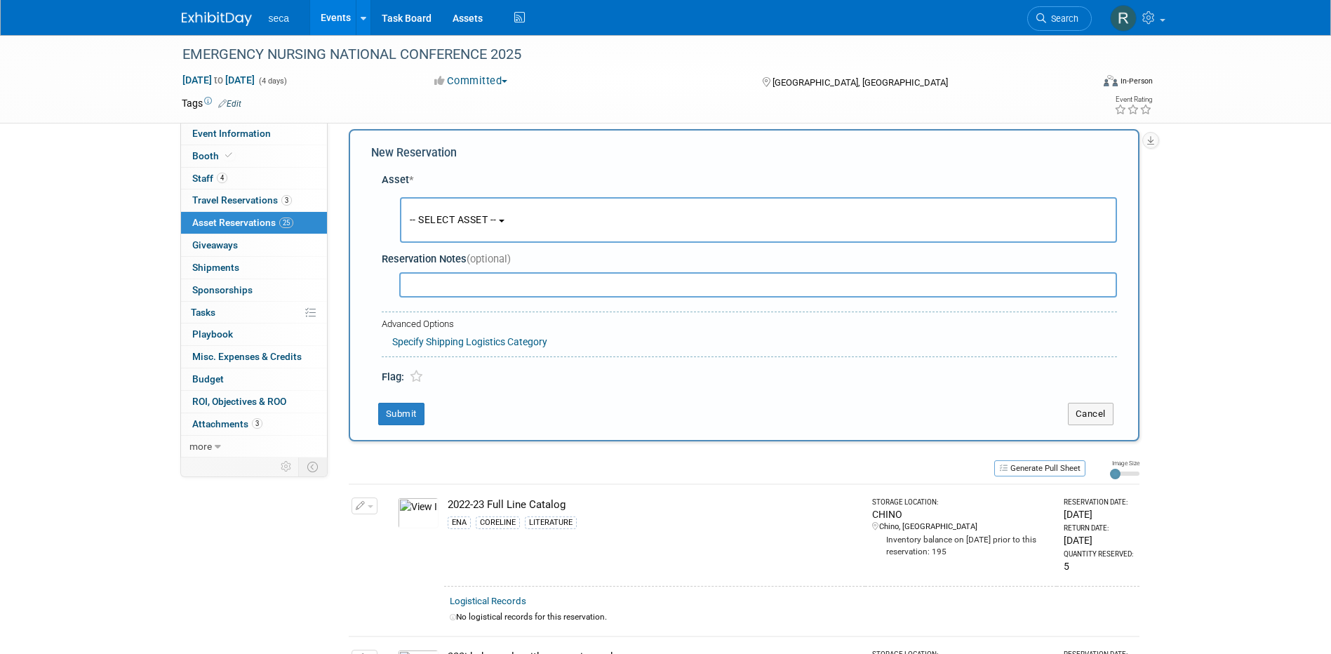
scroll to position [13, 0]
click at [443, 208] on button "-- SELECT ASSET --" at bounding box center [758, 219] width 717 height 46
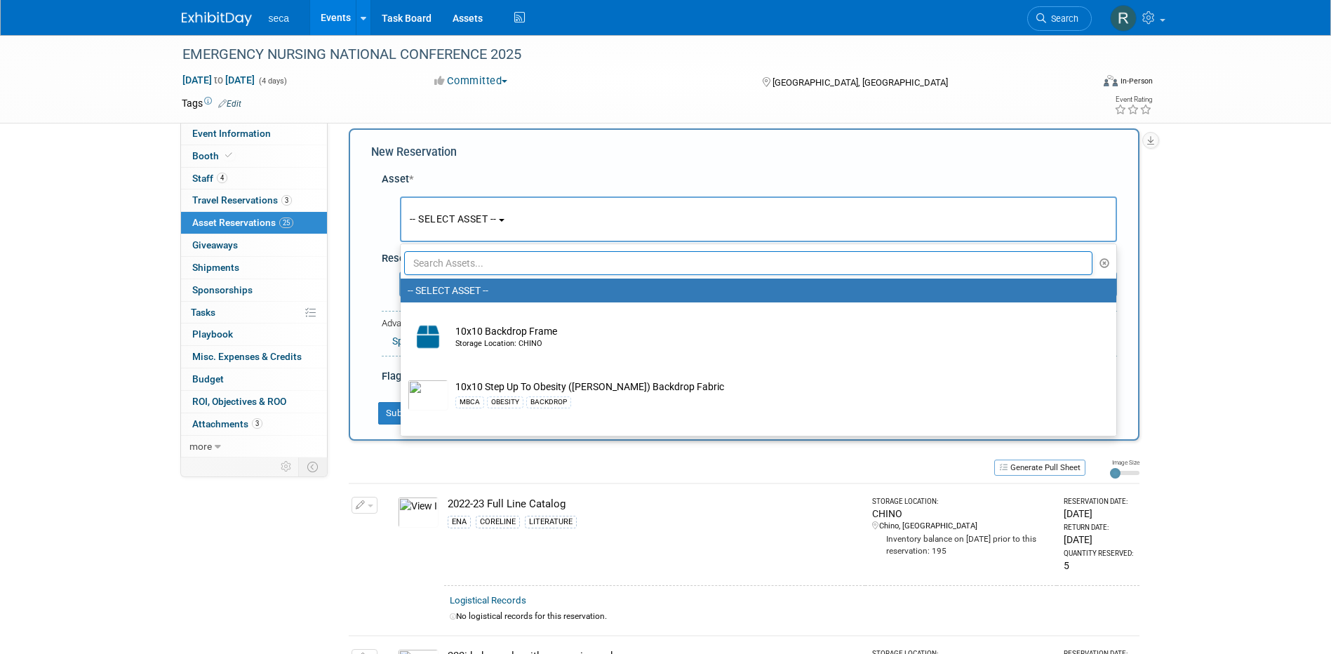
click at [453, 260] on input "text" at bounding box center [748, 263] width 689 height 24
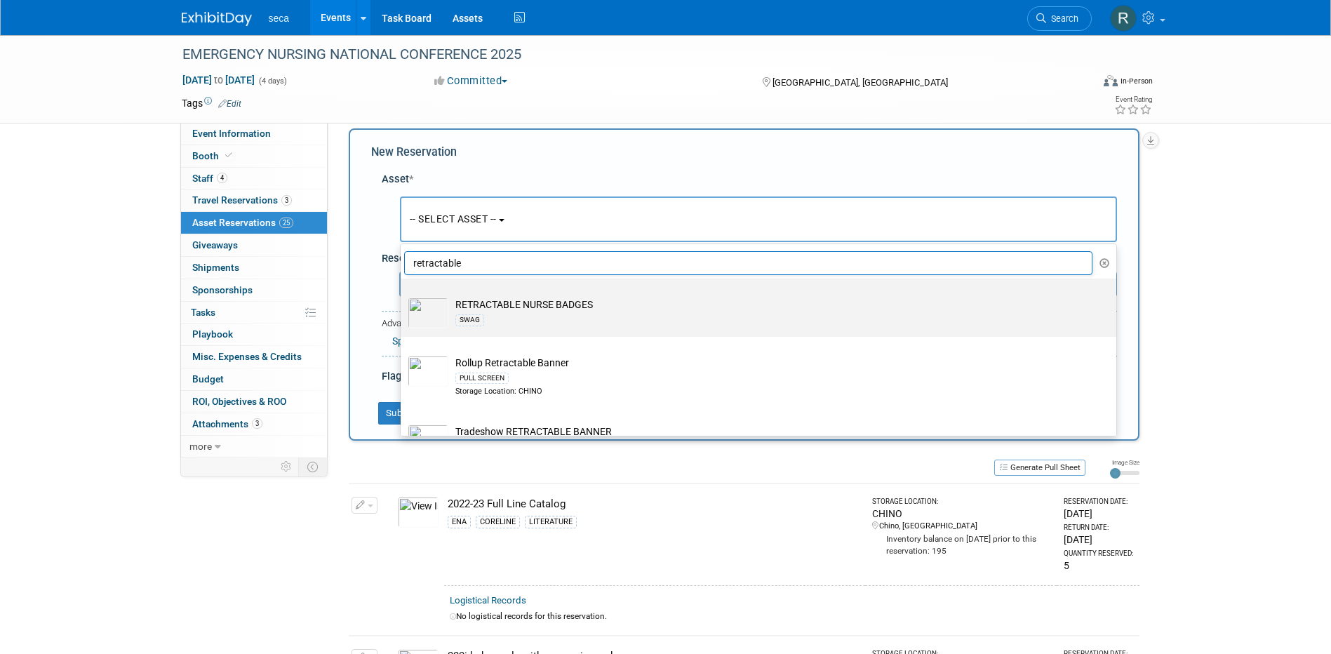
type input "retractable"
click at [484, 310] on td "RETRACTABLE NURSE BADGES SWAG" at bounding box center [768, 313] width 640 height 31
click at [403, 295] on input "RETRACTABLE NURSE BADGES SWAG" at bounding box center [398, 290] width 9 height 9
select select "10727403"
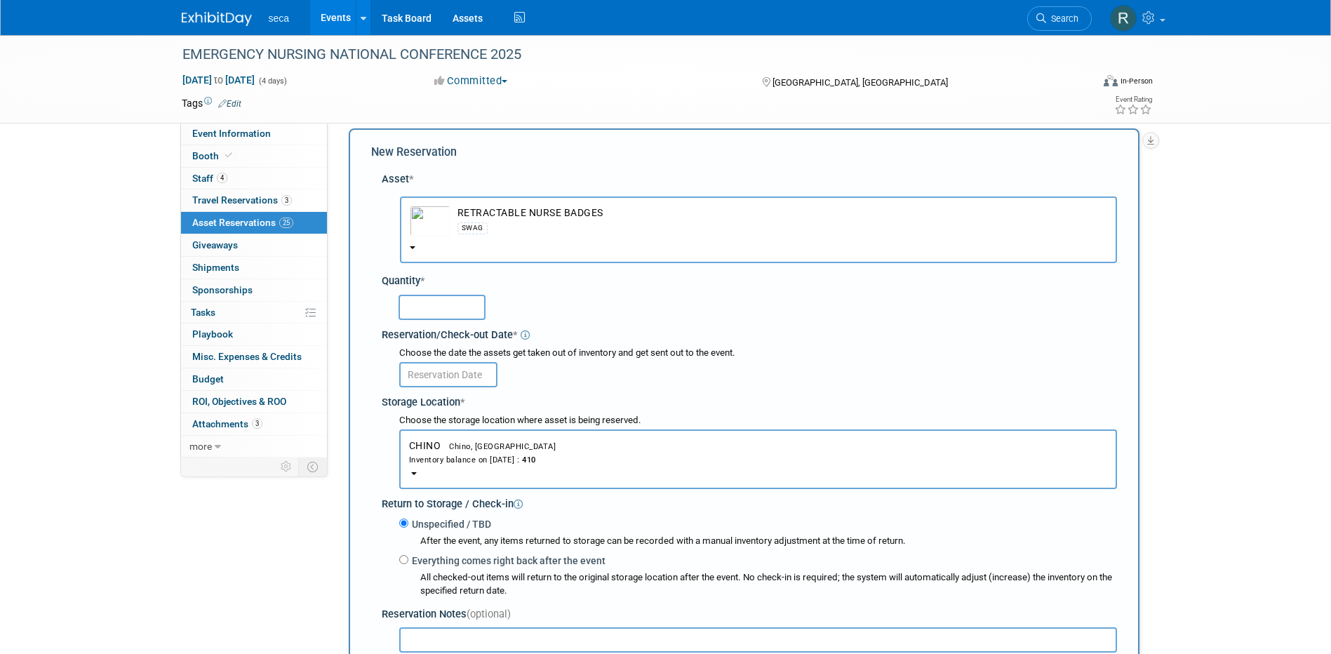
click at [448, 307] on input "text" at bounding box center [442, 307] width 87 height 25
type input "100"
click at [449, 367] on input "text" at bounding box center [448, 374] width 98 height 25
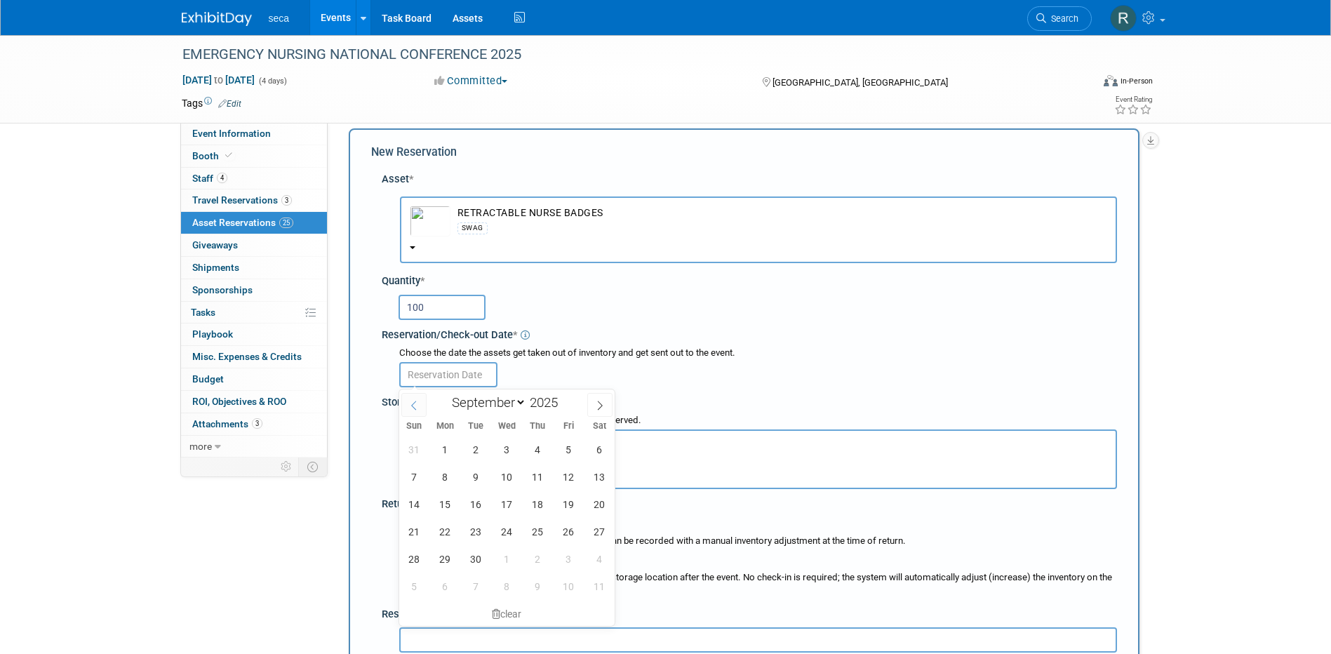
click at [413, 405] on icon at bounding box center [414, 406] width 10 height 10
select select "7"
click at [575, 556] on span "29" at bounding box center [568, 558] width 27 height 27
type input "[DATE]"
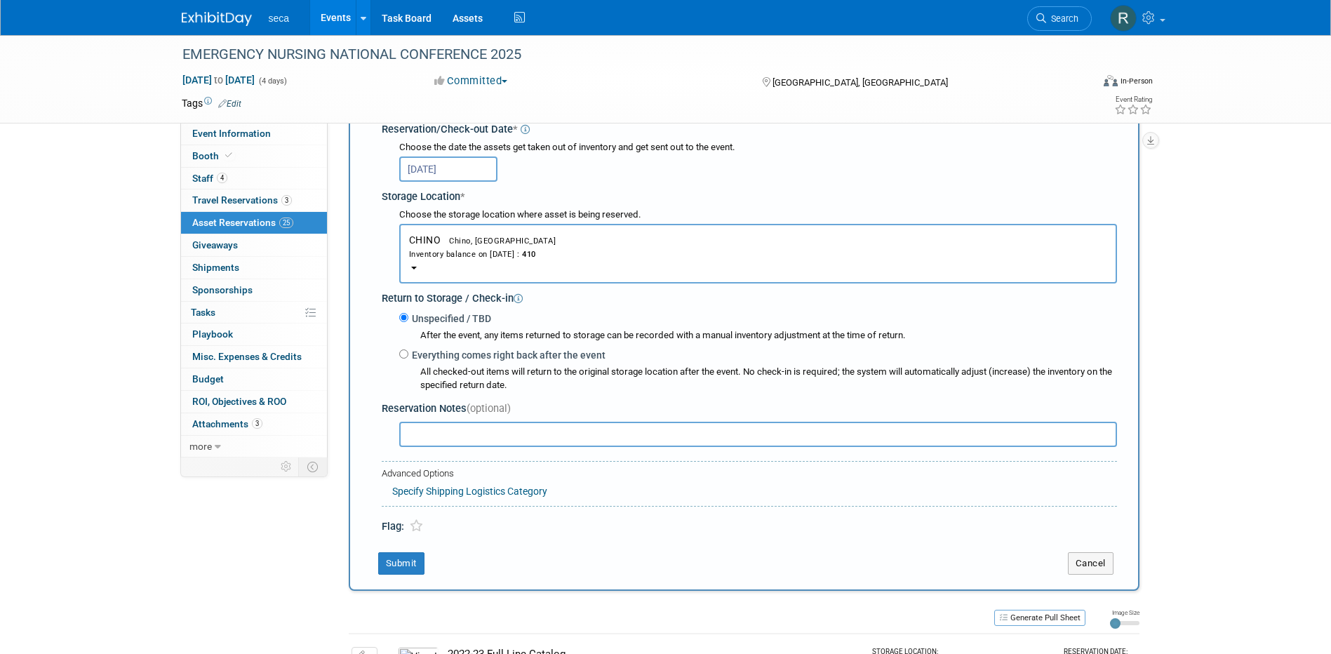
scroll to position [294, 0]
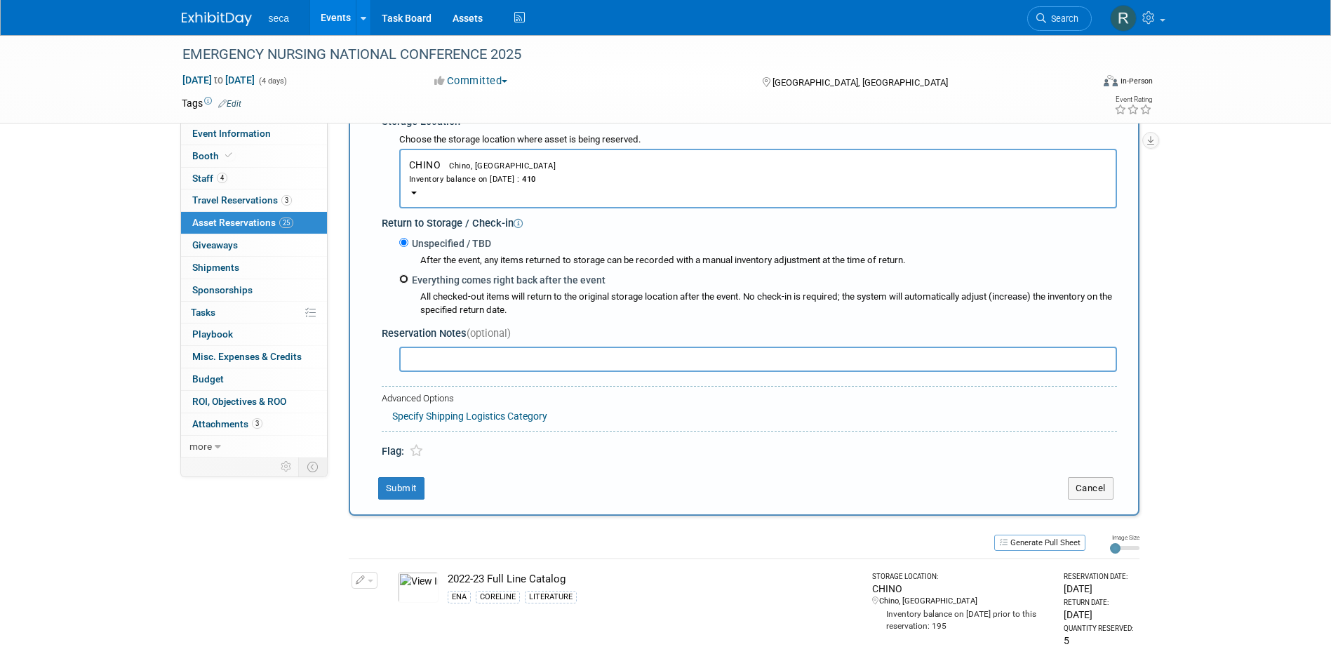
click at [404, 276] on input "Everything comes right back after the event" at bounding box center [403, 278] width 9 height 9
radio input "true"
select select "8"
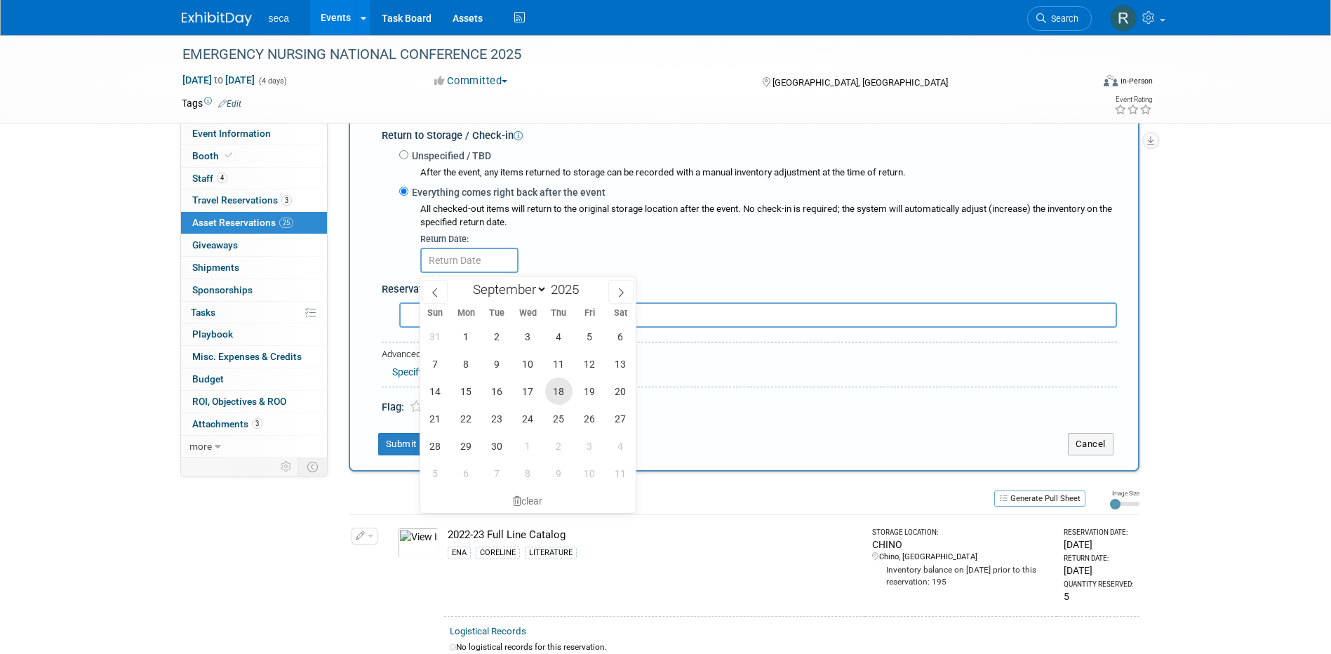
scroll to position [434, 0]
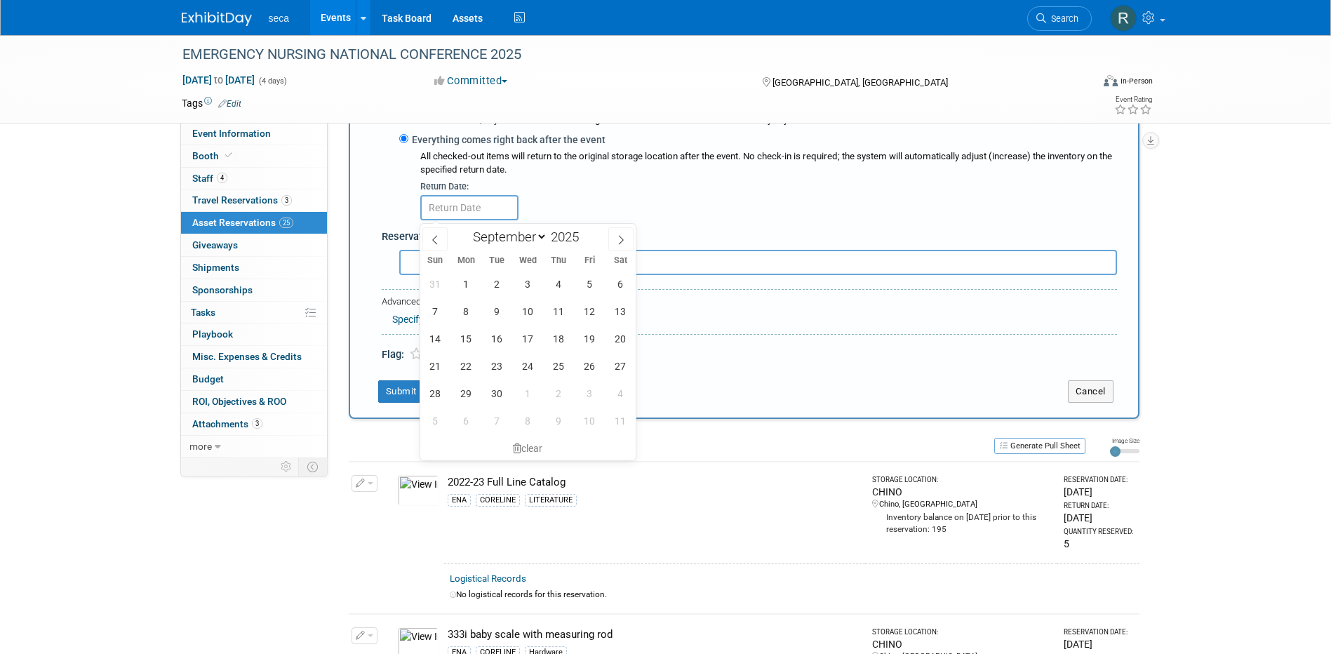
click at [601, 356] on div "31 1 2 3 4 5 6 7 8 9 10 11 12 13 14 15 16 17 18 19 20 21 22 23 24 25 26 27 28 2…" at bounding box center [528, 352] width 216 height 164
click at [590, 363] on span "26" at bounding box center [589, 365] width 27 height 27
type input "Sep 26, 2025"
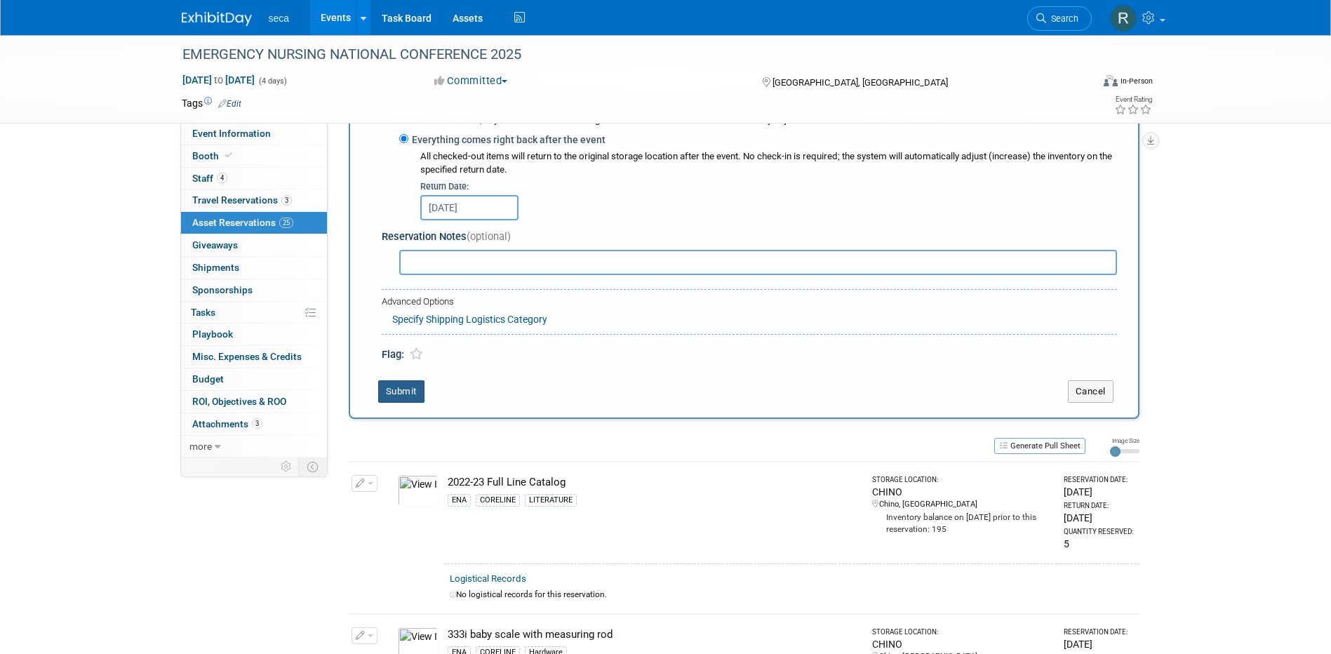
drag, startPoint x: 408, startPoint y: 392, endPoint x: 466, endPoint y: 385, distance: 58.0
click at [408, 392] on button "Submit" at bounding box center [401, 391] width 46 height 22
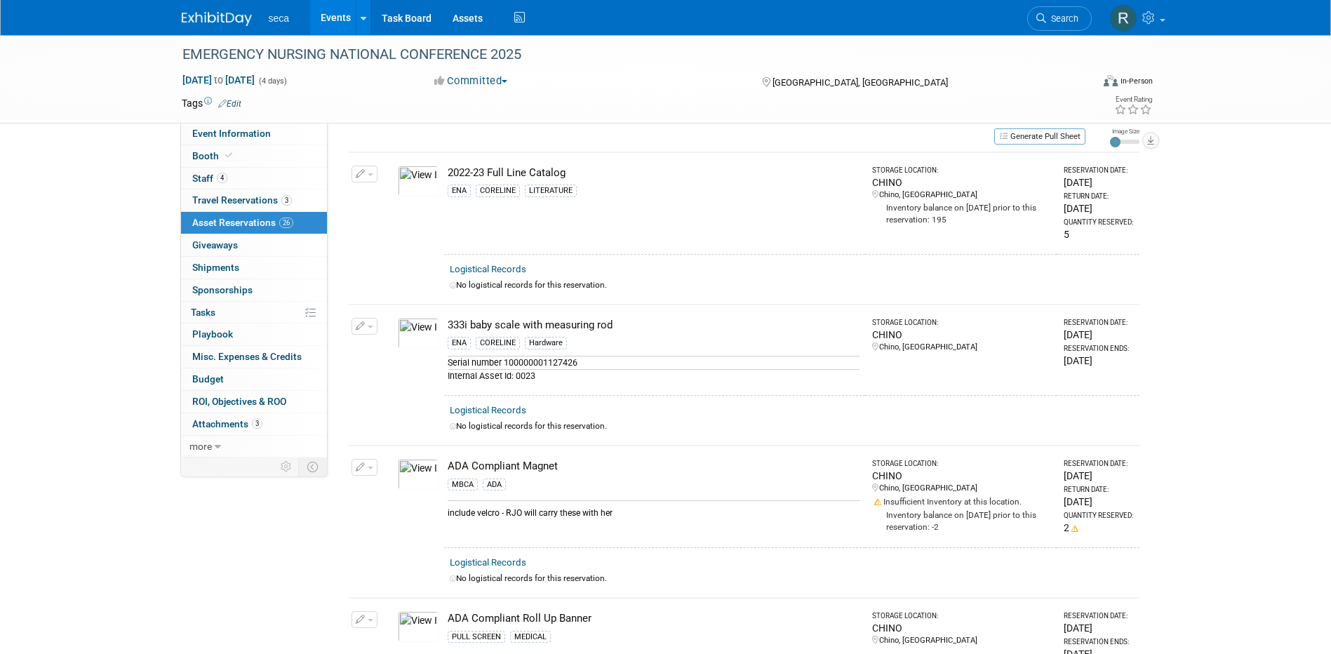
scroll to position [0, 0]
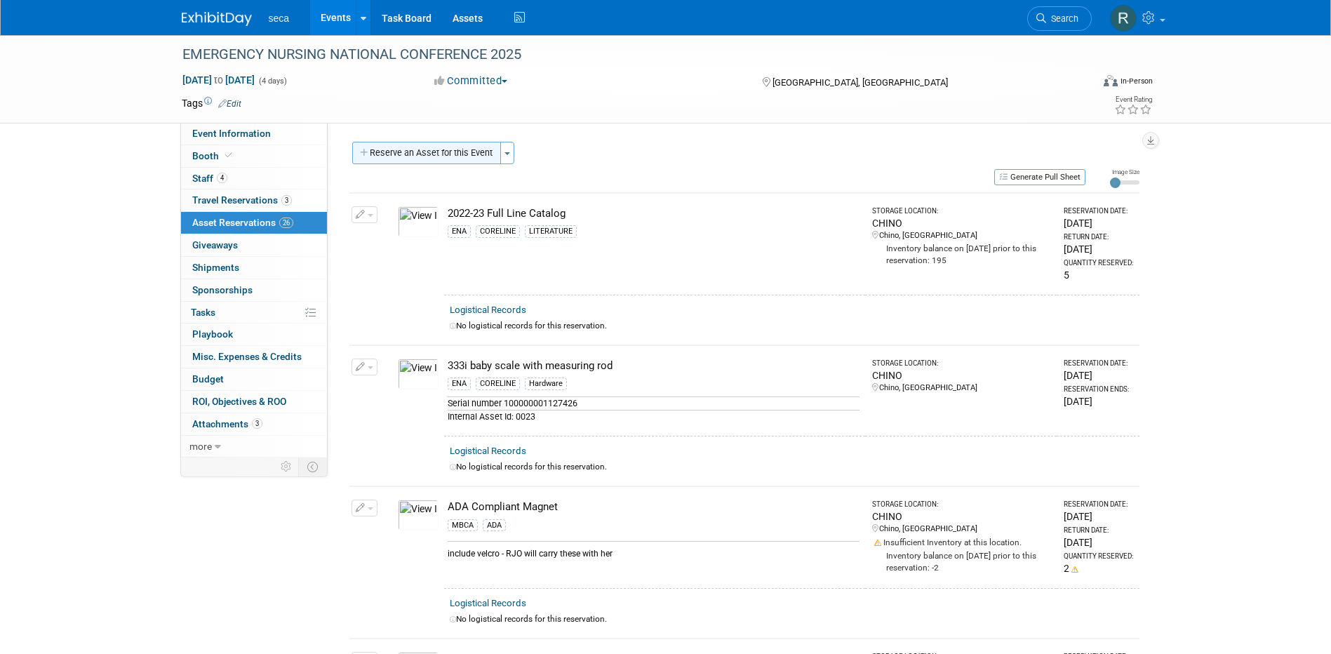
click at [428, 151] on button "Reserve an Asset for this Event" at bounding box center [426, 153] width 149 height 22
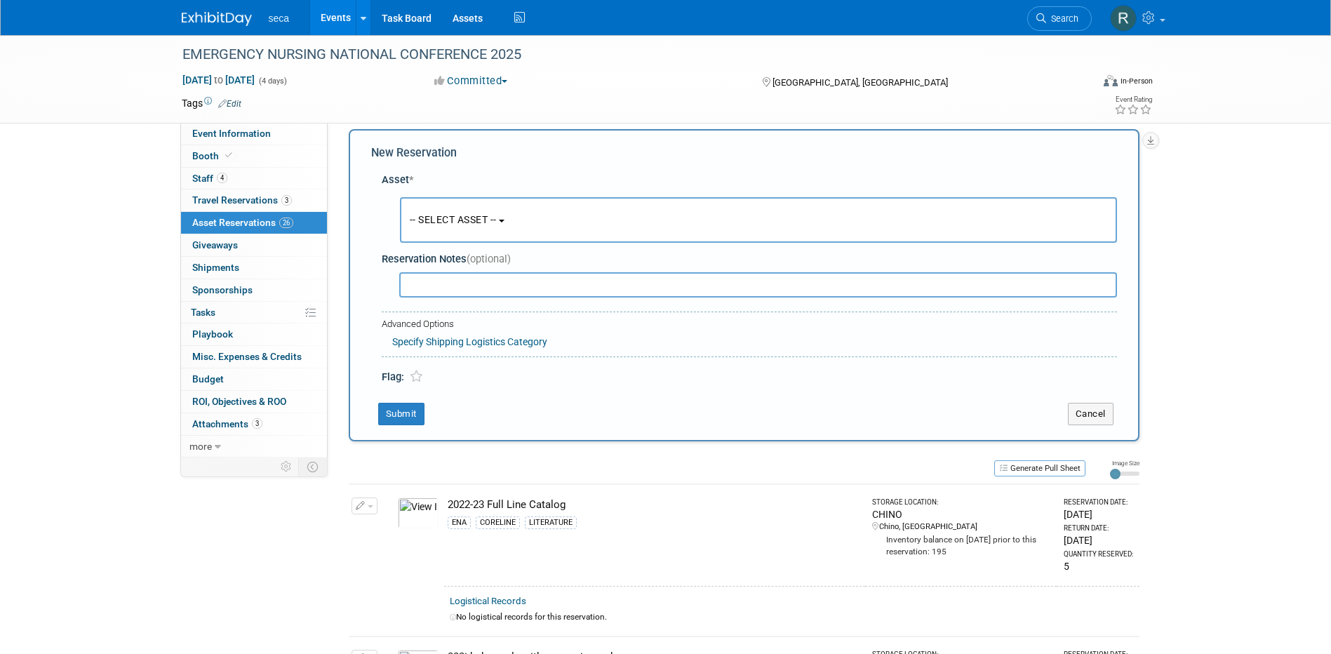
scroll to position [13, 0]
click at [460, 219] on span "-- SELECT ASSET --" at bounding box center [453, 218] width 87 height 11
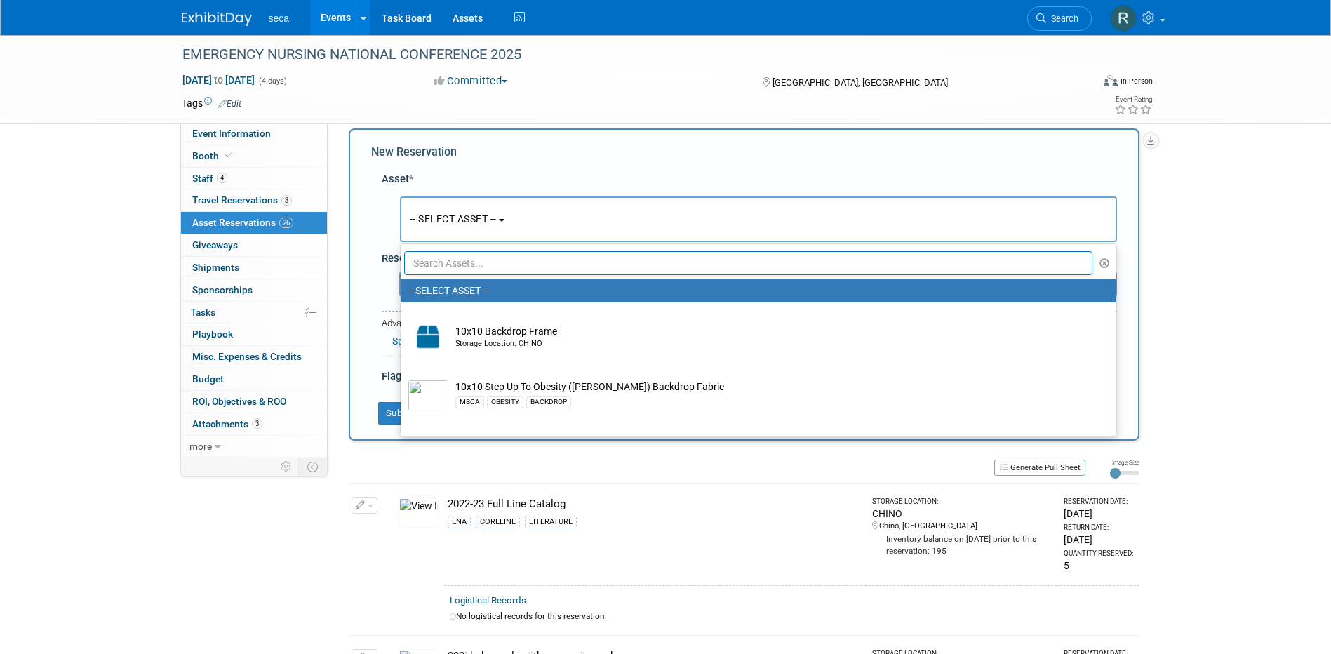
click at [466, 267] on input "text" at bounding box center [748, 263] width 689 height 24
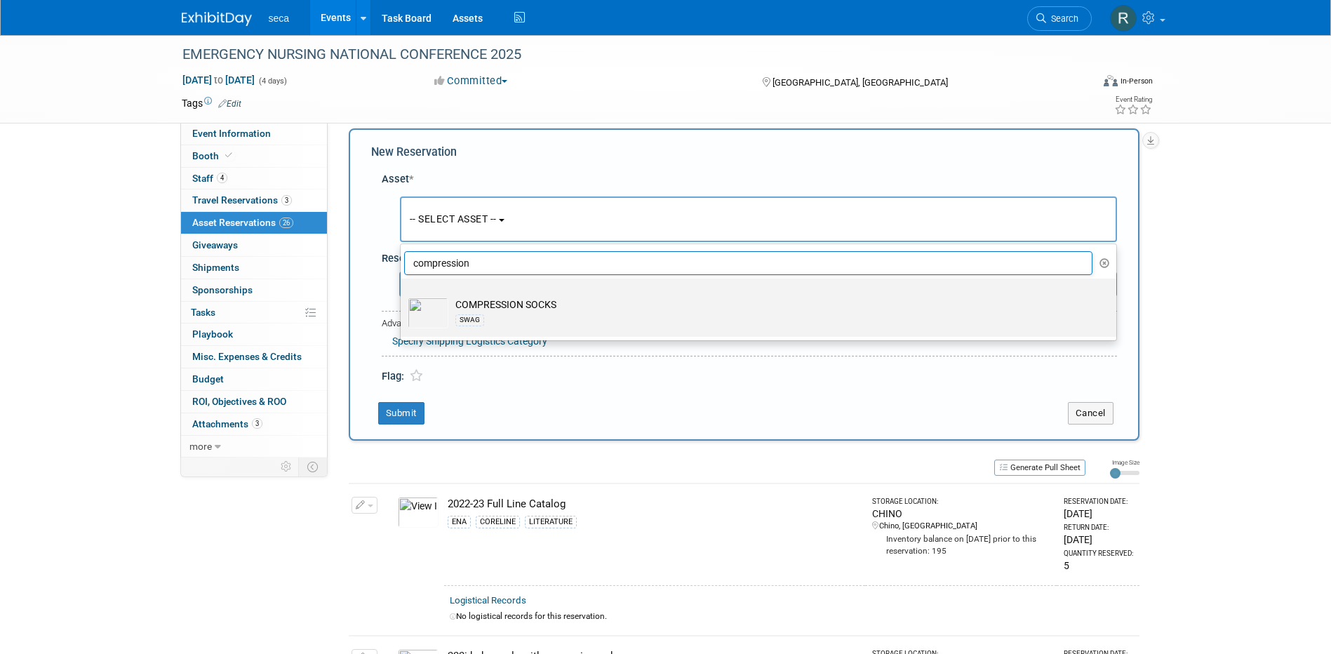
type input "compression"
click at [501, 322] on div "SWAG" at bounding box center [771, 320] width 633 height 16
click at [403, 295] on input "COMPRESSION SOCKS SWAG" at bounding box center [398, 290] width 9 height 9
select select "10727402"
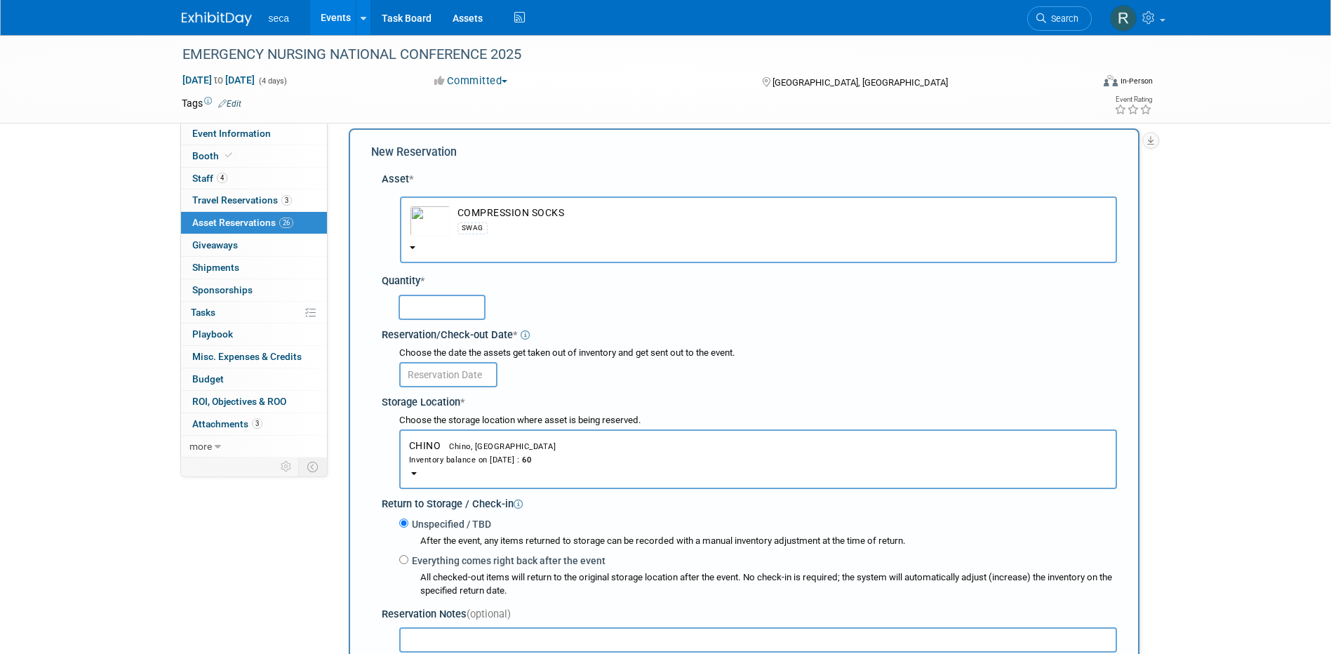
click at [440, 299] on input "text" at bounding box center [442, 307] width 87 height 25
type input "60"
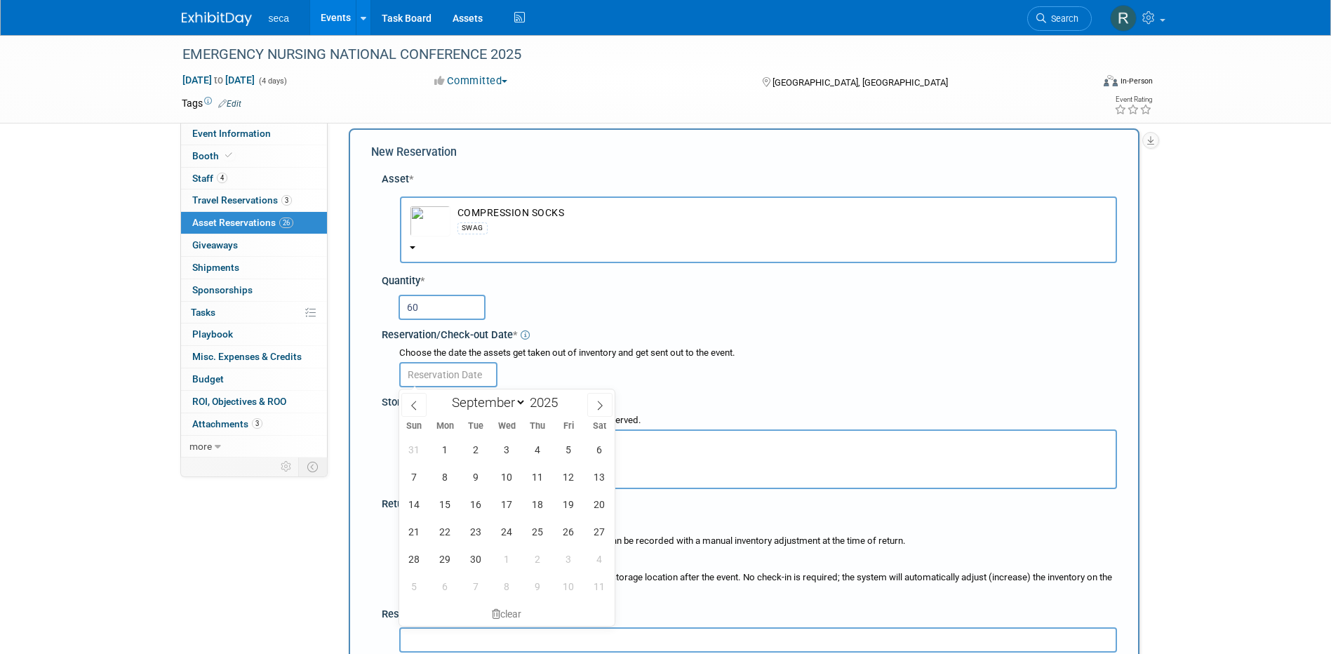
click at [453, 373] on input "text" at bounding box center [448, 374] width 98 height 25
click at [417, 404] on icon at bounding box center [414, 406] width 10 height 10
select select "7"
click at [567, 555] on span "29" at bounding box center [568, 558] width 27 height 27
type input "[DATE]"
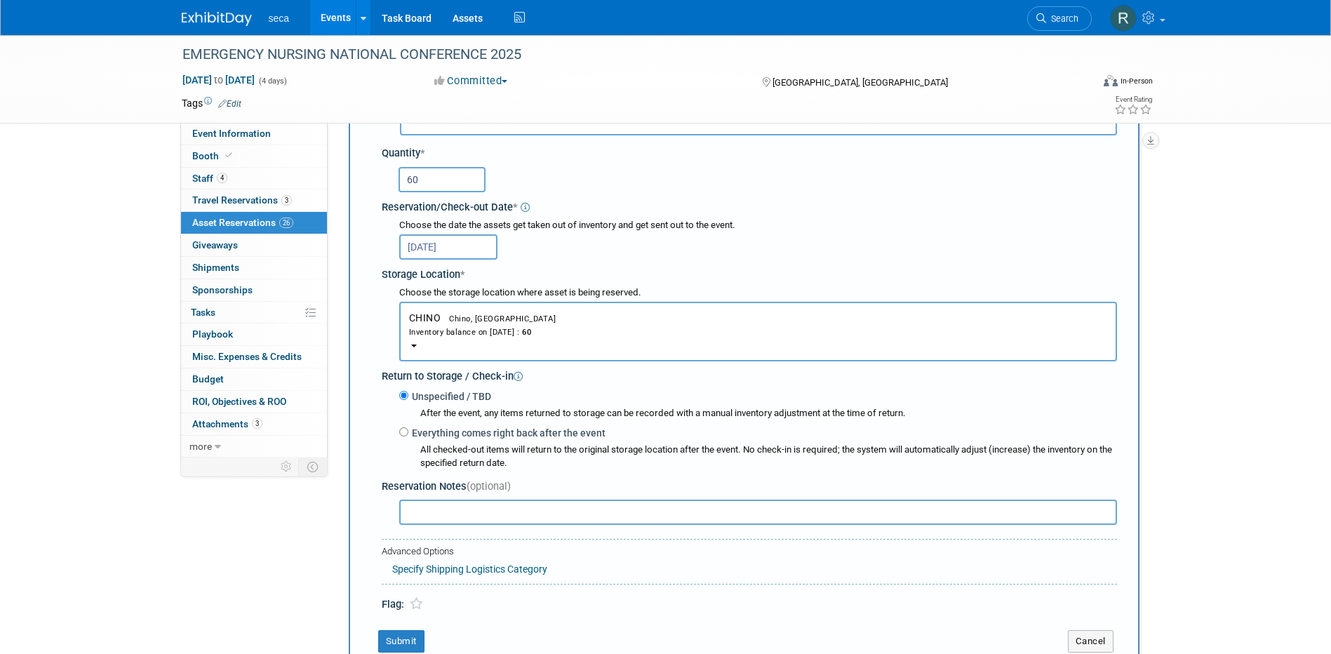
scroll to position [154, 0]
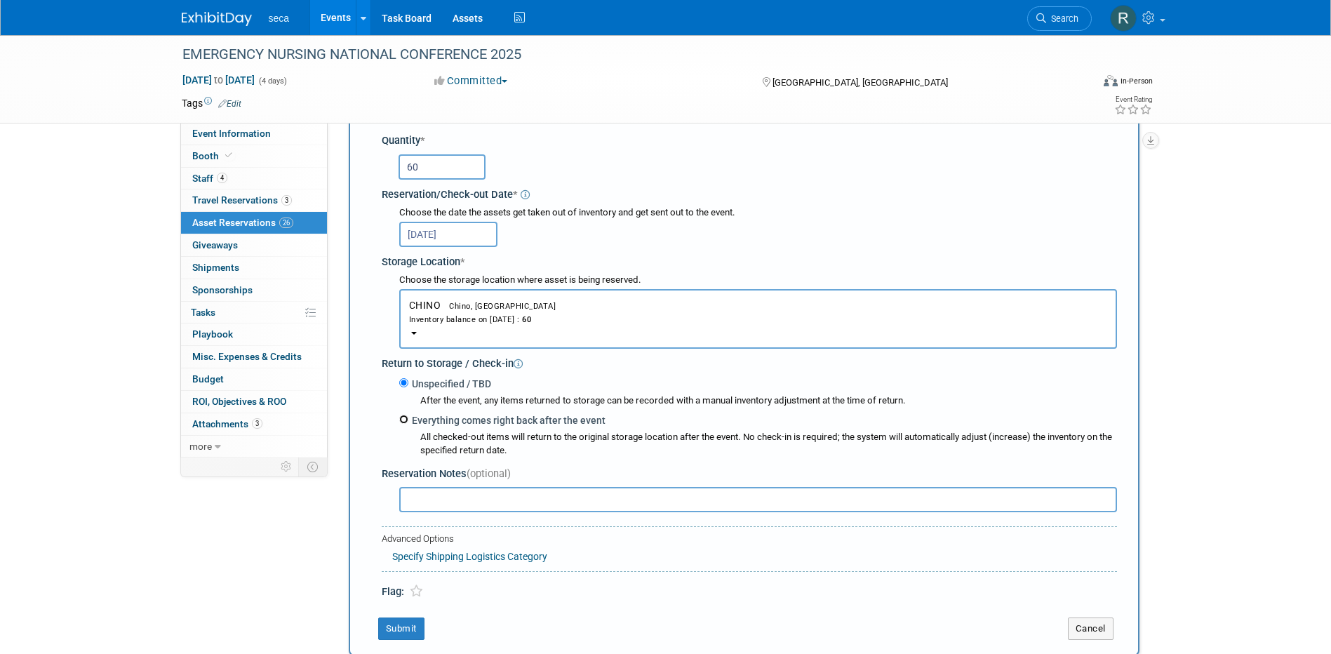
click at [402, 420] on input "Everything comes right back after the event" at bounding box center [403, 419] width 9 height 9
radio input "true"
select select "8"
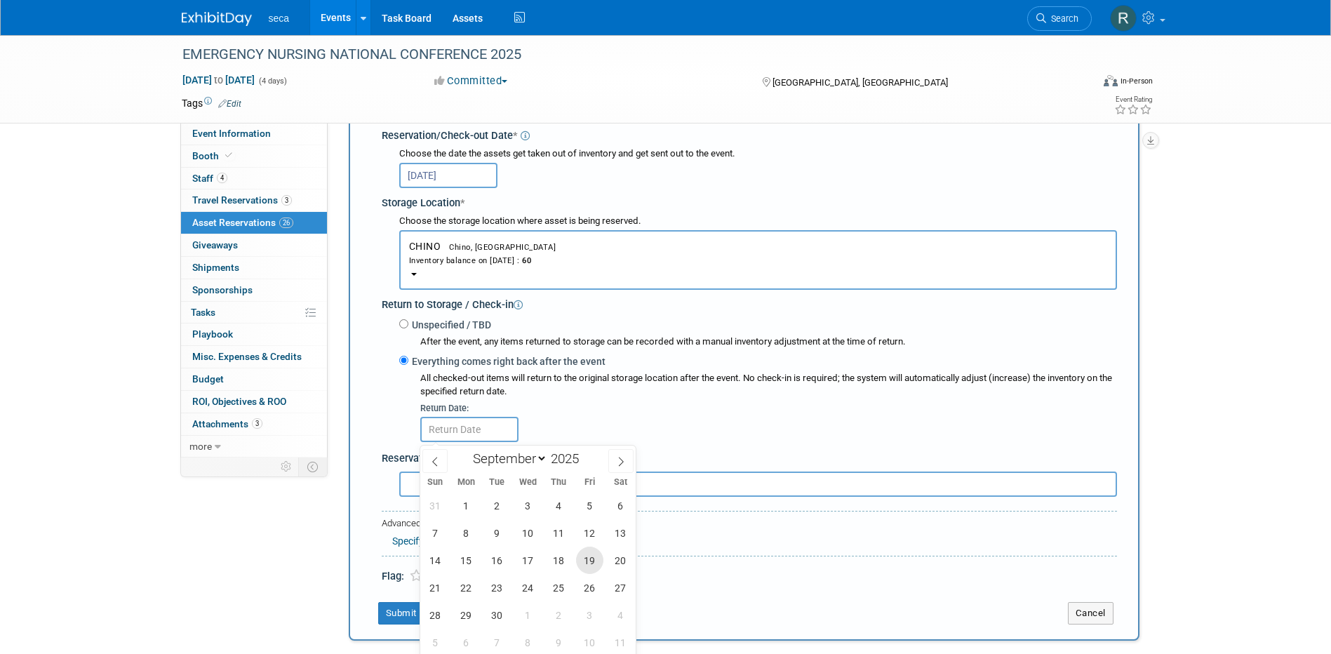
scroll to position [294, 0]
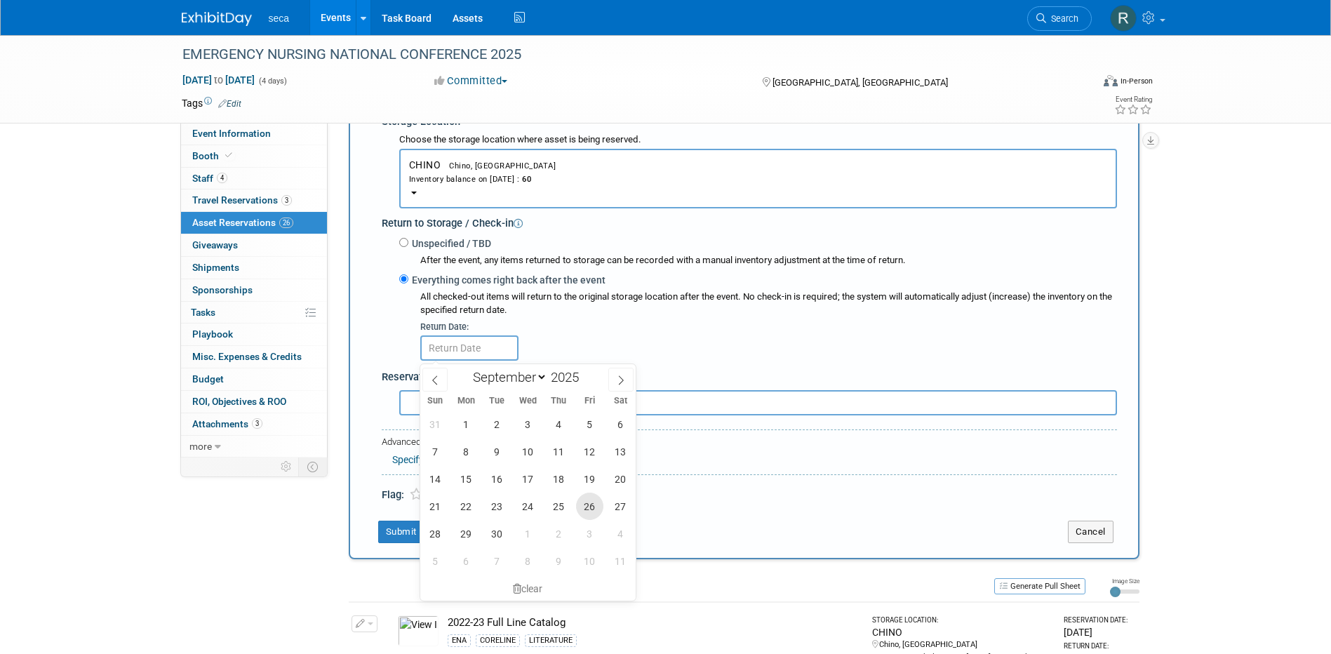
click at [591, 502] on span "26" at bounding box center [589, 506] width 27 height 27
type input "Sep 26, 2025"
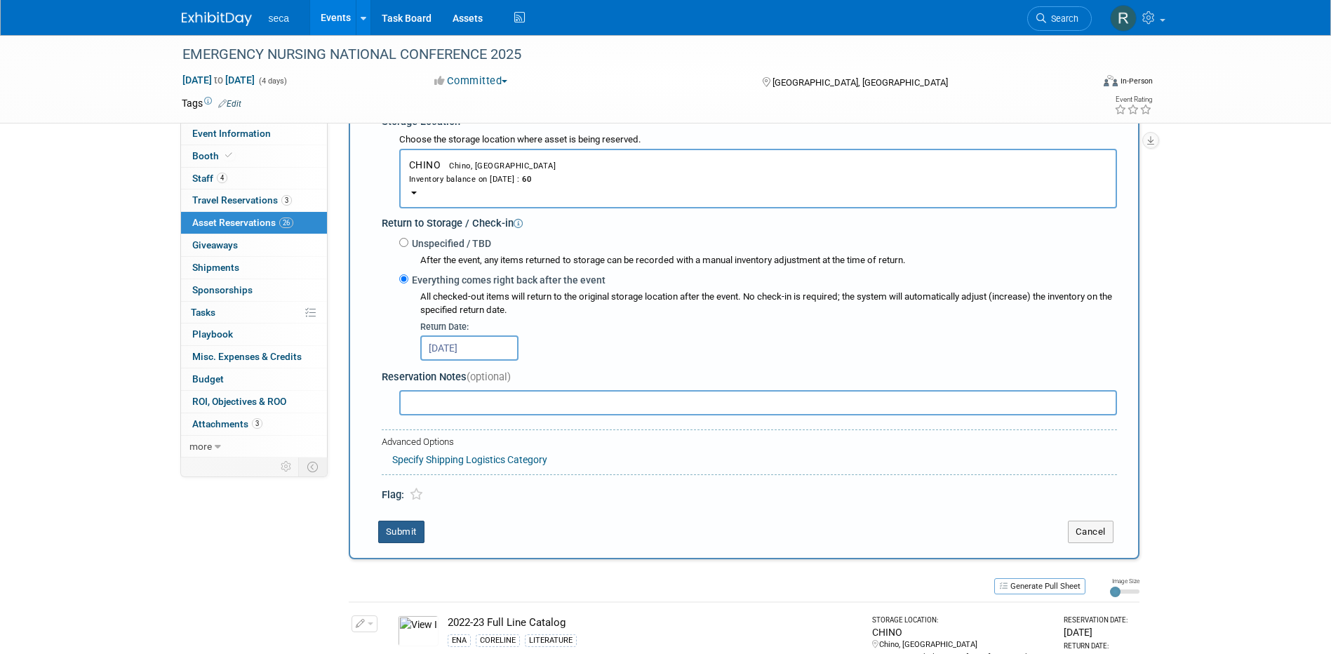
click at [396, 534] on button "Submit" at bounding box center [401, 532] width 46 height 22
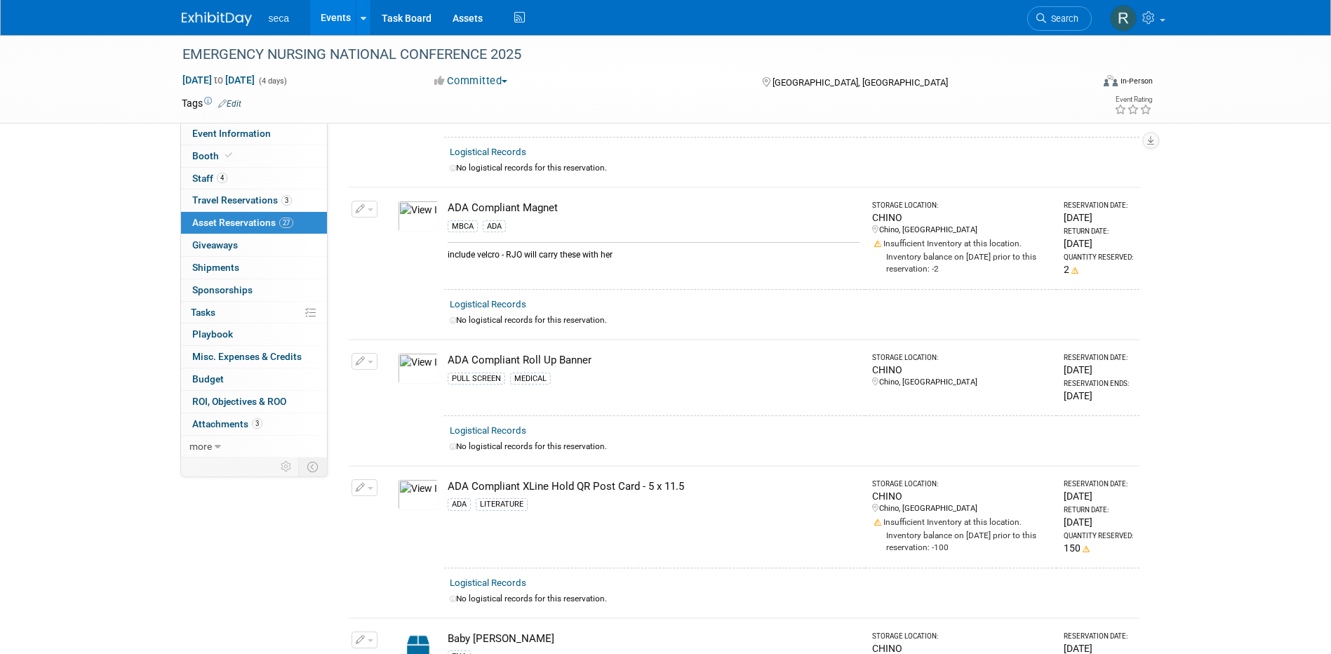
scroll to position [0, 0]
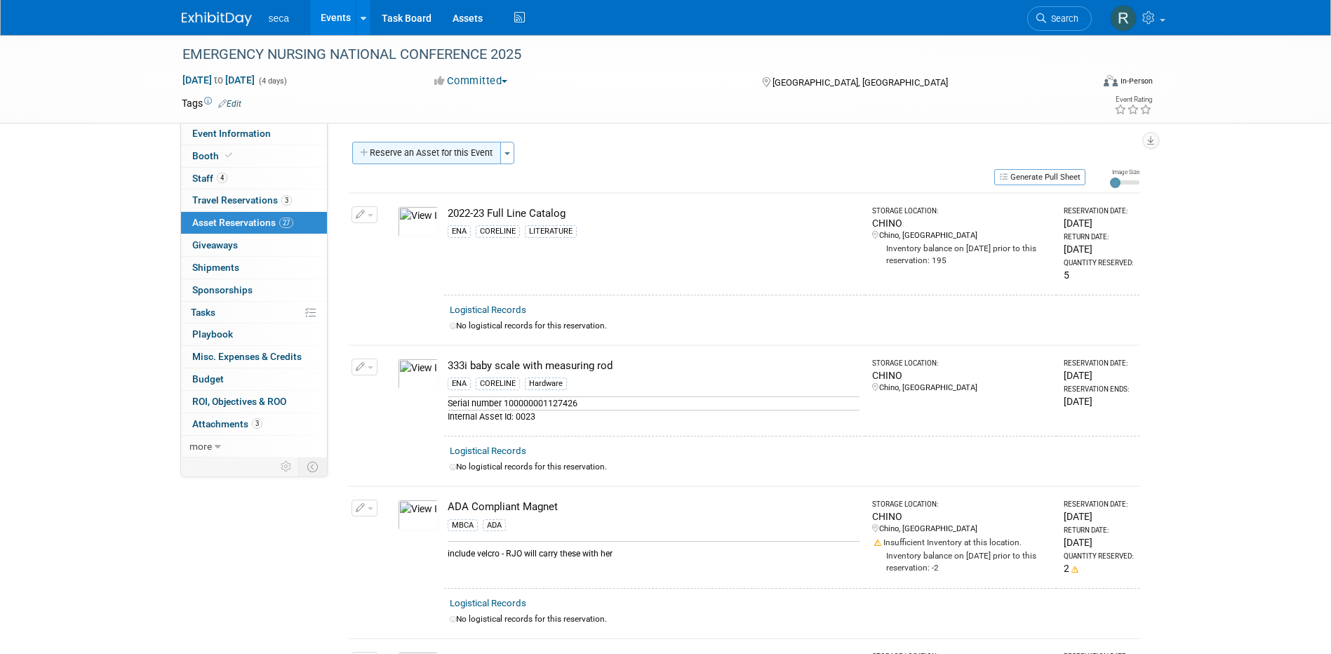
click at [436, 146] on button "Reserve an Asset for this Event" at bounding box center [426, 153] width 149 height 22
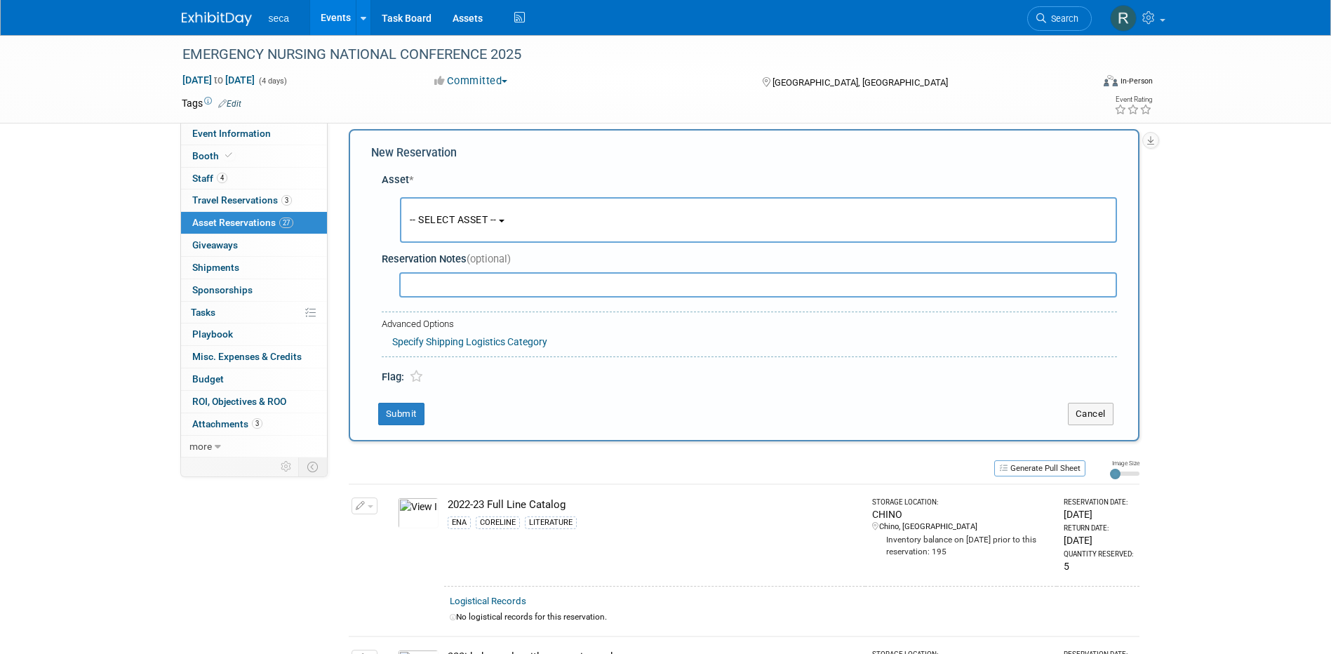
scroll to position [13, 0]
click at [463, 216] on span "-- SELECT ASSET --" at bounding box center [453, 218] width 87 height 11
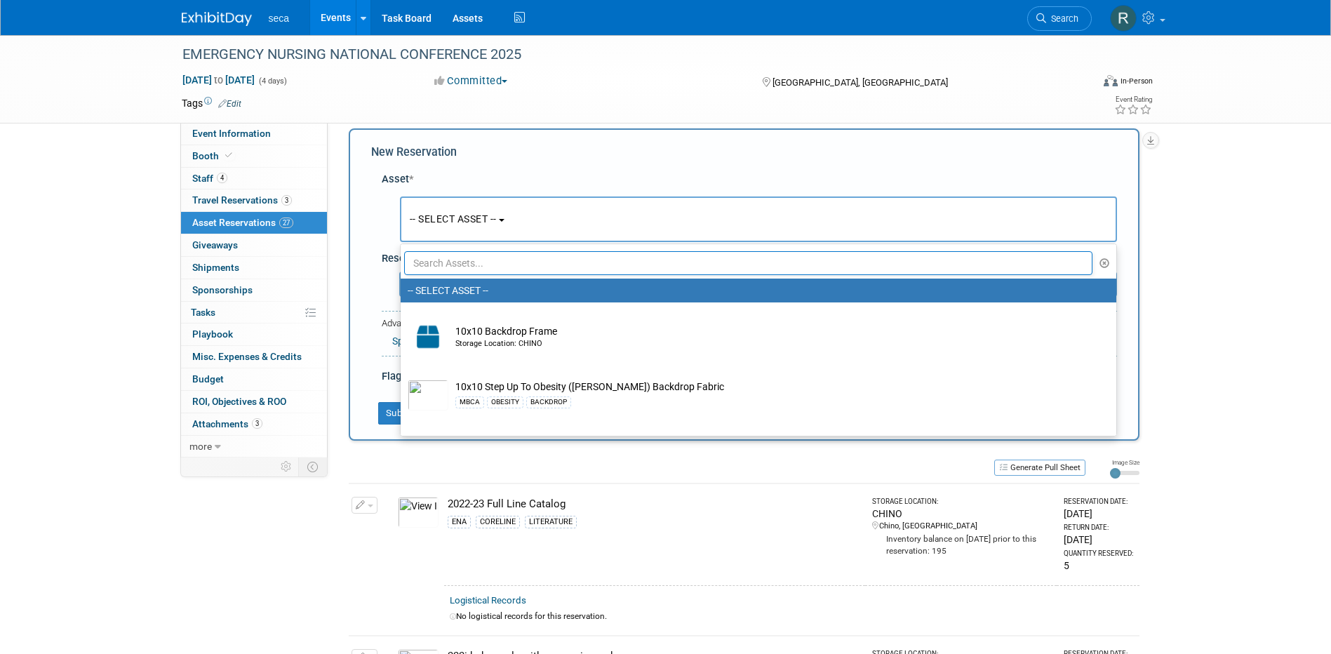
click at [460, 263] on input "text" at bounding box center [748, 263] width 689 height 24
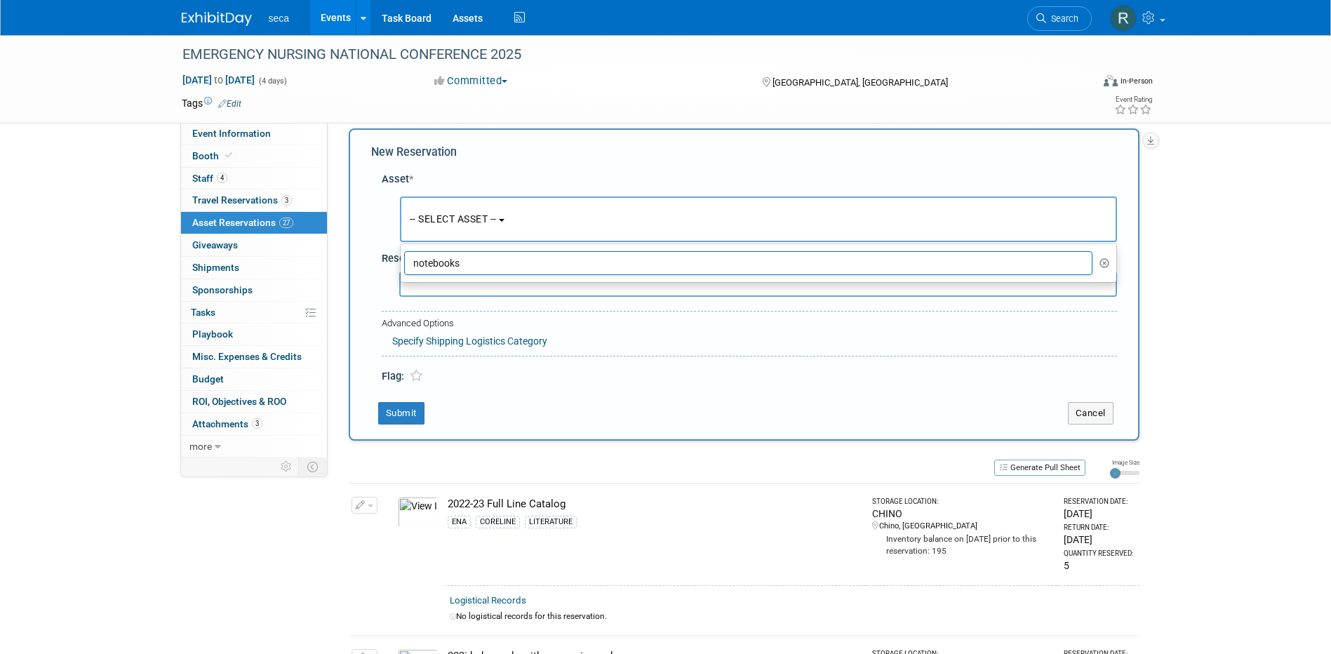
click at [433, 260] on input "notebooks" at bounding box center [748, 263] width 689 height 24
type input "note books"
drag, startPoint x: 494, startPoint y: 262, endPoint x: 368, endPoint y: 262, distance: 126.3
click at [371, 262] on div "Asset * -- SELECT ASSET -- <table style='display: inline-block; border-style:no…" at bounding box center [744, 275] width 746 height 220
click at [424, 216] on span "-- SELECT ASSET --" at bounding box center [453, 218] width 87 height 11
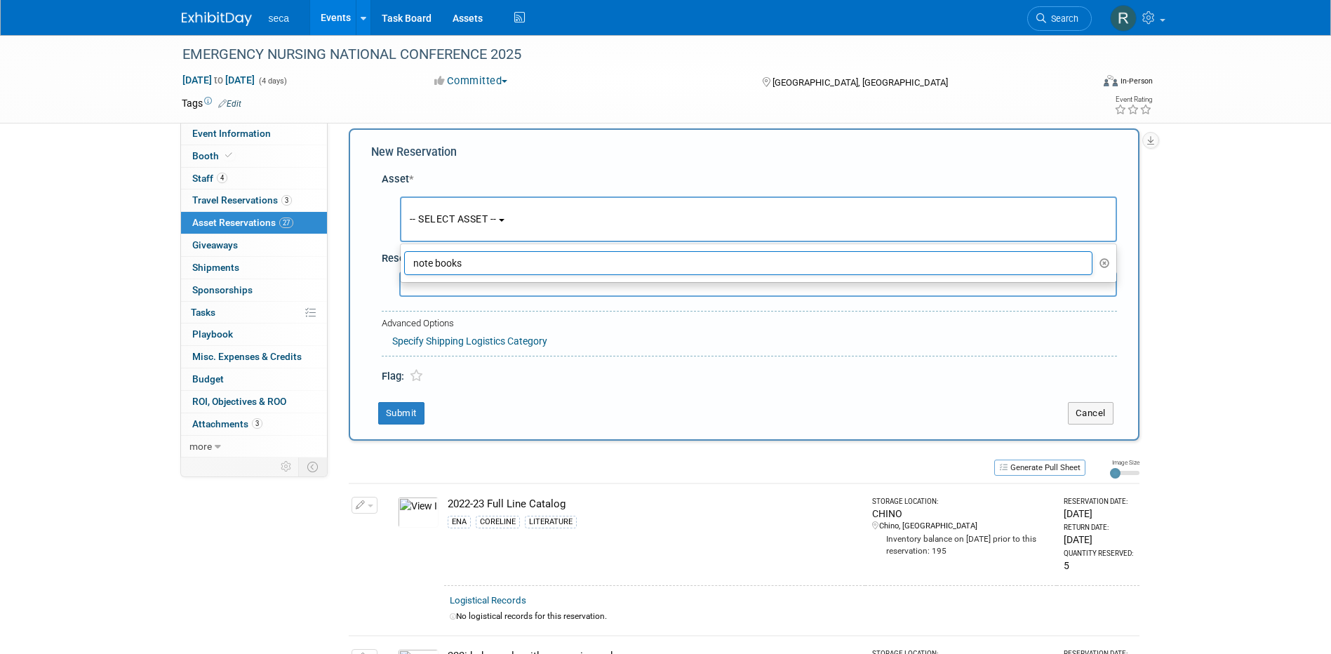
drag, startPoint x: 465, startPoint y: 263, endPoint x: 347, endPoint y: 243, distance: 120.3
click at [347, 246] on div "Event Website: Edit https://www.ena.org/emergency-nursing-2025 Event Venue Name…" at bounding box center [739, 276] width 822 height 335
click at [425, 216] on span "-- SELECT ASSET --" at bounding box center [453, 218] width 87 height 11
click at [1107, 259] on icon "button" at bounding box center [1104, 263] width 11 height 10
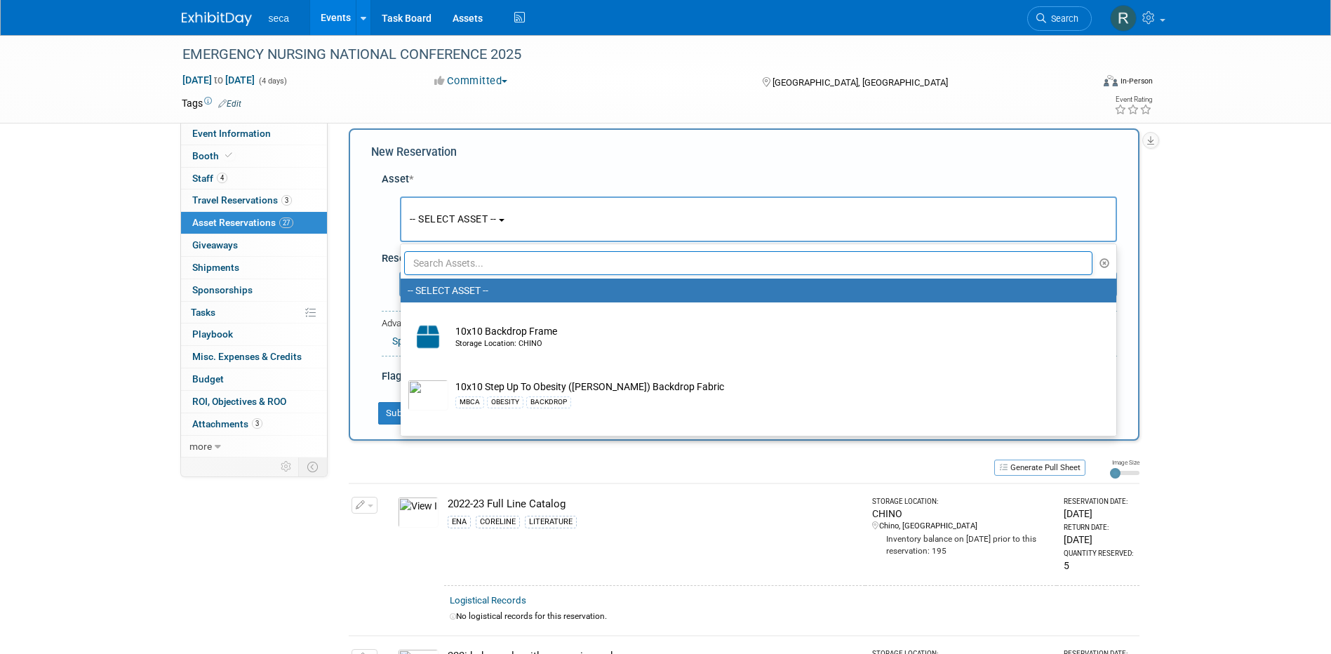
click at [525, 264] on input "text" at bounding box center [748, 263] width 689 height 24
type input "ena"
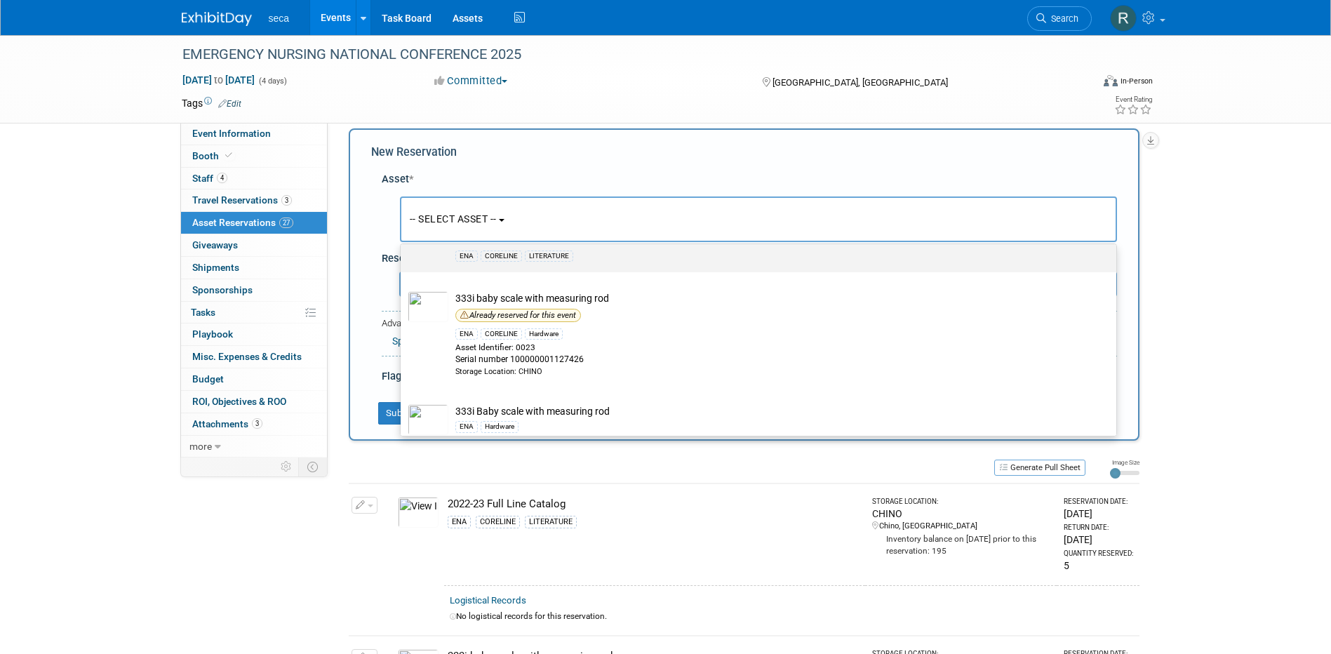
scroll to position [0, 0]
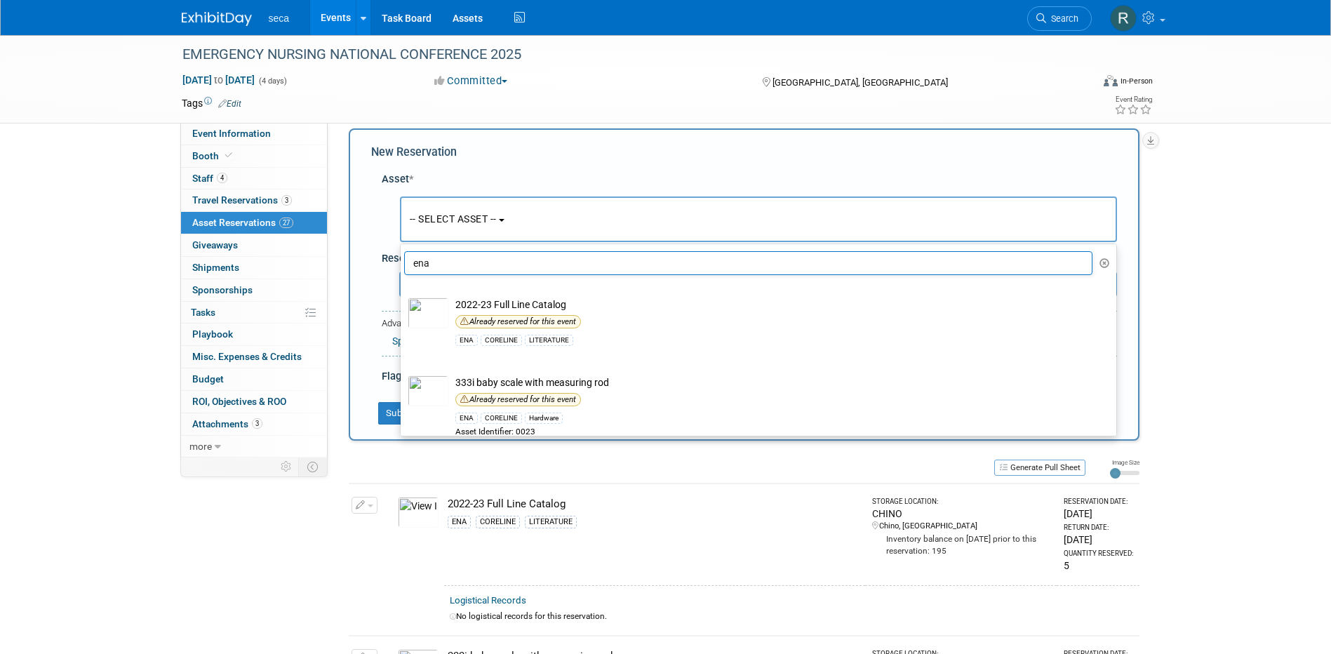
drag, startPoint x: 438, startPoint y: 265, endPoint x: 361, endPoint y: 250, distance: 78.0
click at [361, 250] on div "New Reservation Asset * -- SELECT ASSET -- <table style='display: inline-block;…" at bounding box center [744, 284] width 791 height 312
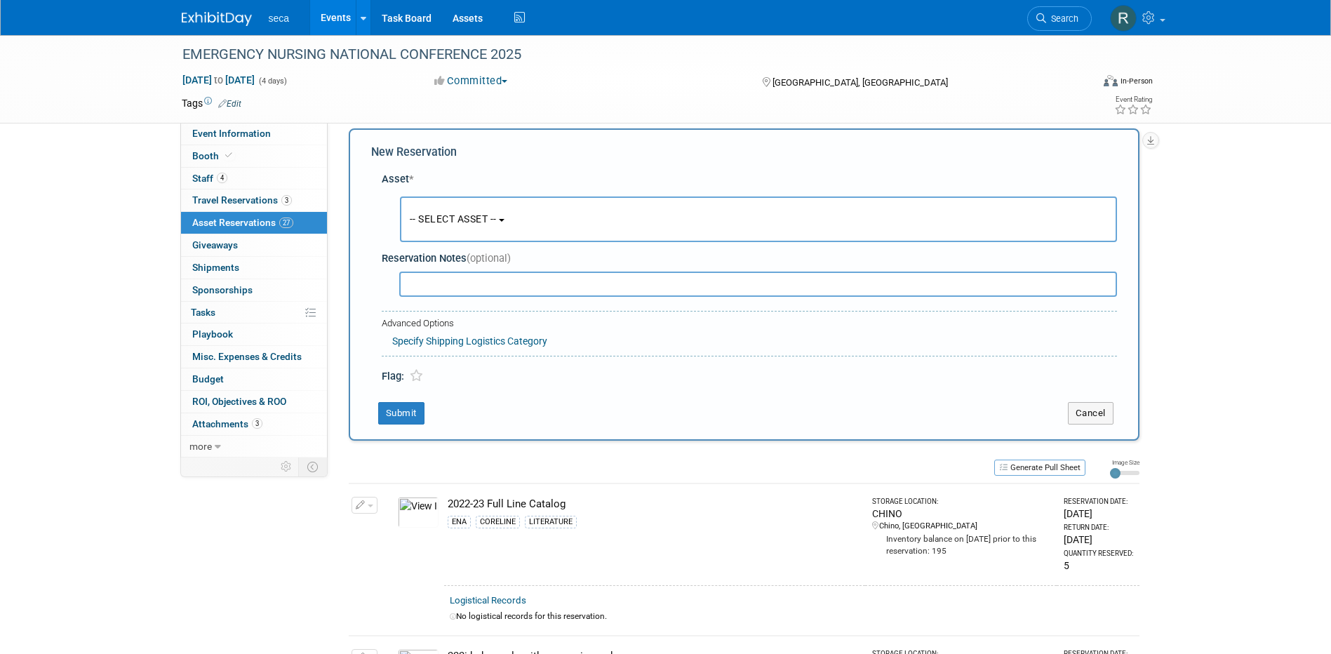
click at [467, 220] on span "-- SELECT ASSET --" at bounding box center [453, 218] width 87 height 11
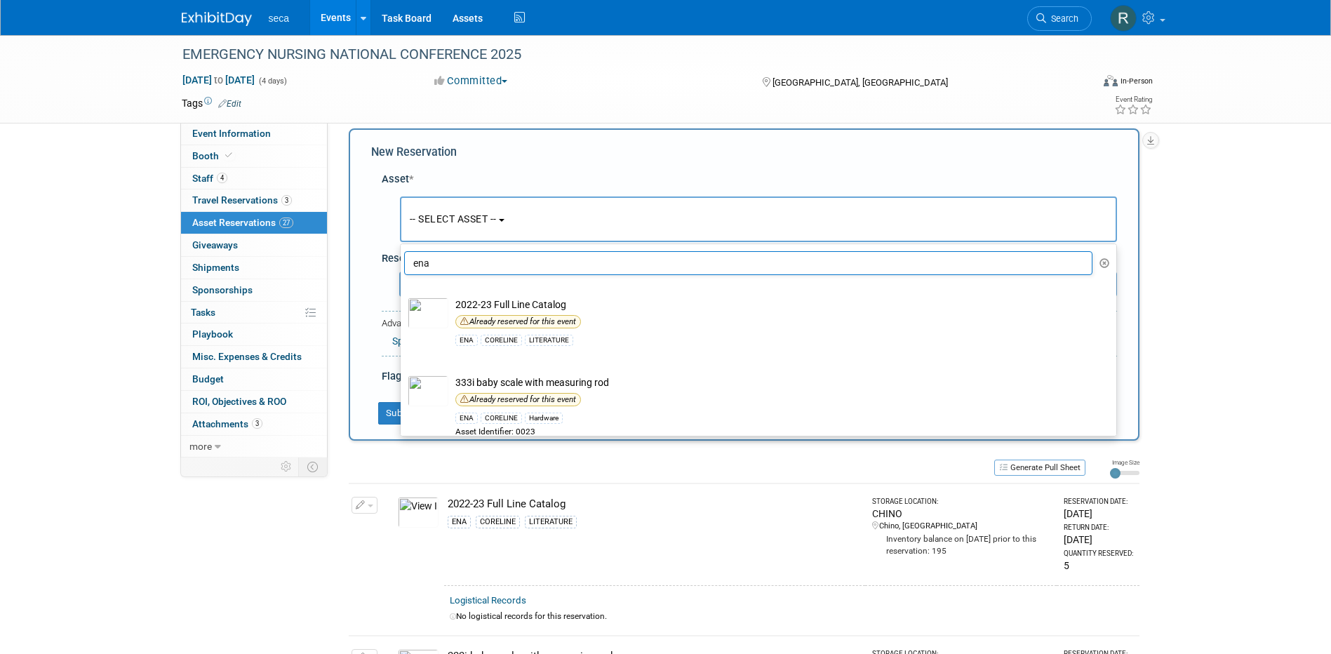
drag, startPoint x: 449, startPoint y: 268, endPoint x: 391, endPoint y: 253, distance: 60.1
click at [390, 261] on div "Asset * -- SELECT ASSET -- <table style='display: inline-block; border-style:no…" at bounding box center [744, 275] width 746 height 220
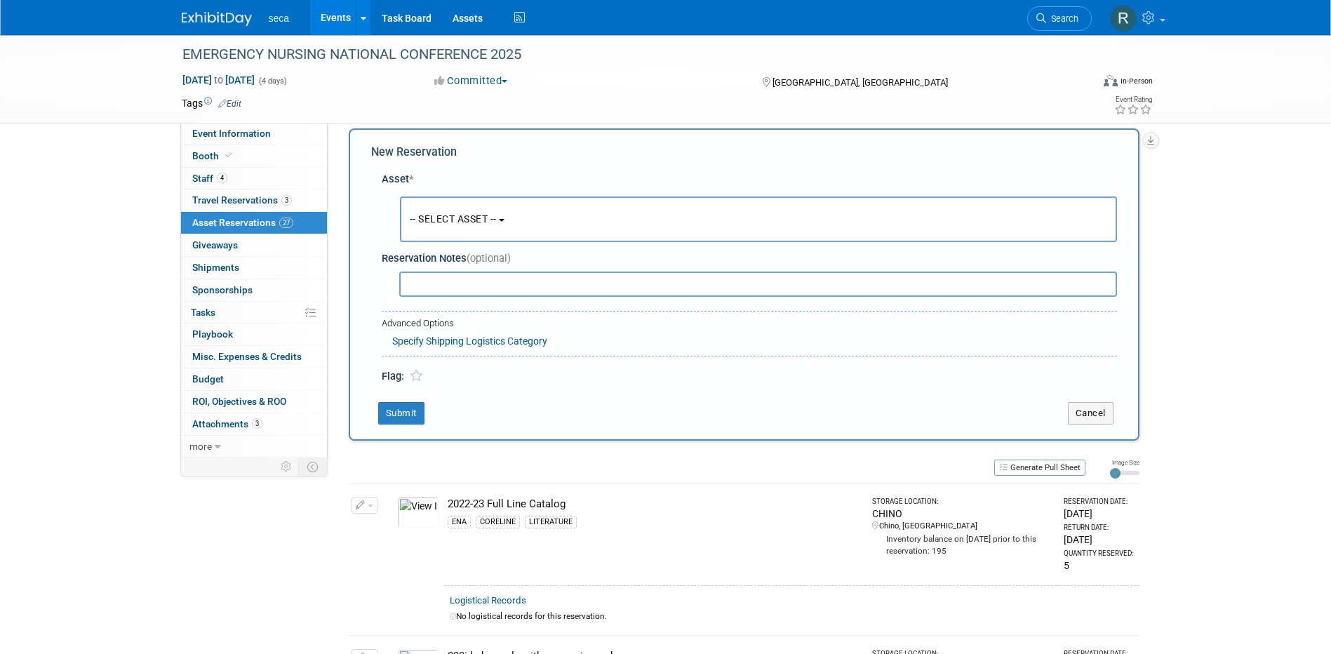
click at [460, 222] on span "-- SELECT ASSET --" at bounding box center [453, 218] width 87 height 11
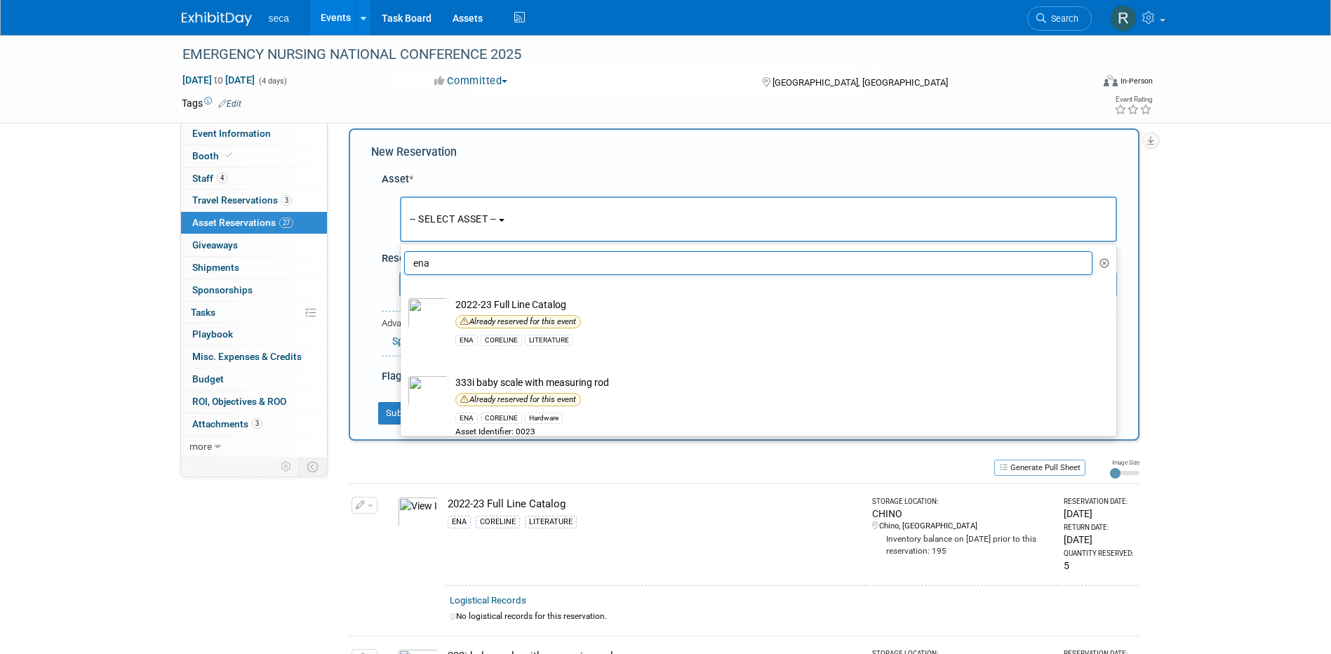
click at [1099, 263] on icon "button" at bounding box center [1104, 263] width 11 height 10
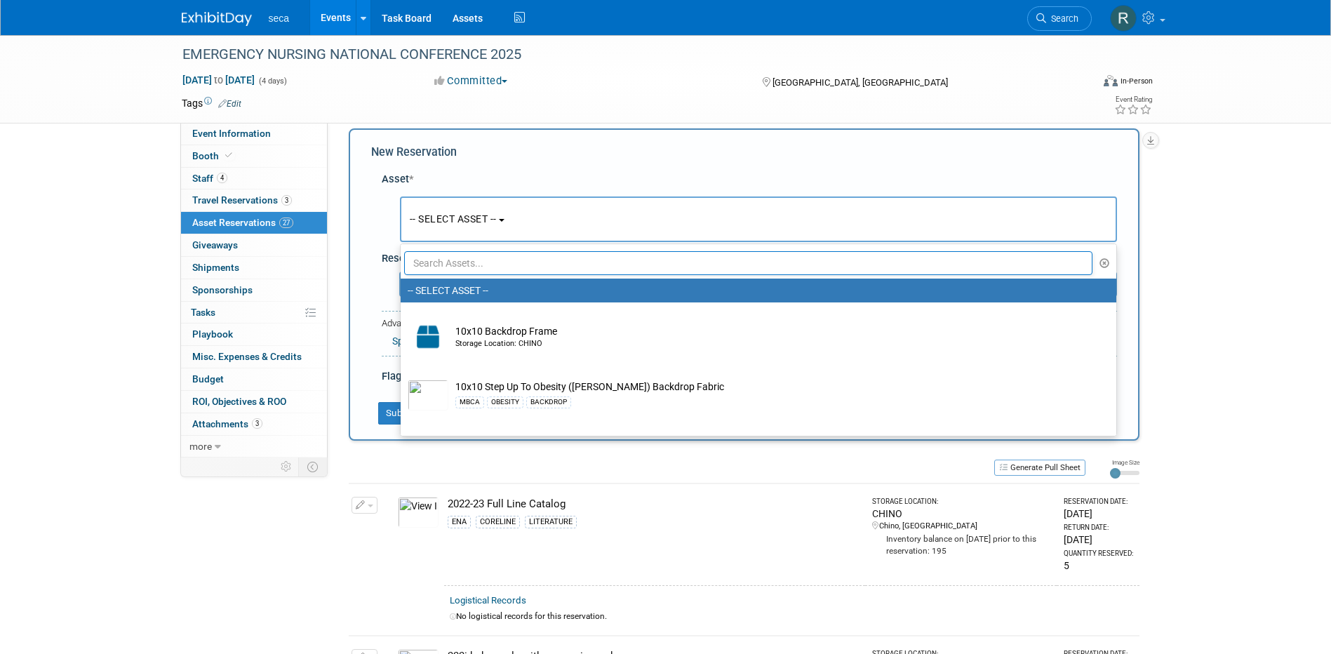
click at [486, 263] on input "text" at bounding box center [748, 263] width 689 height 24
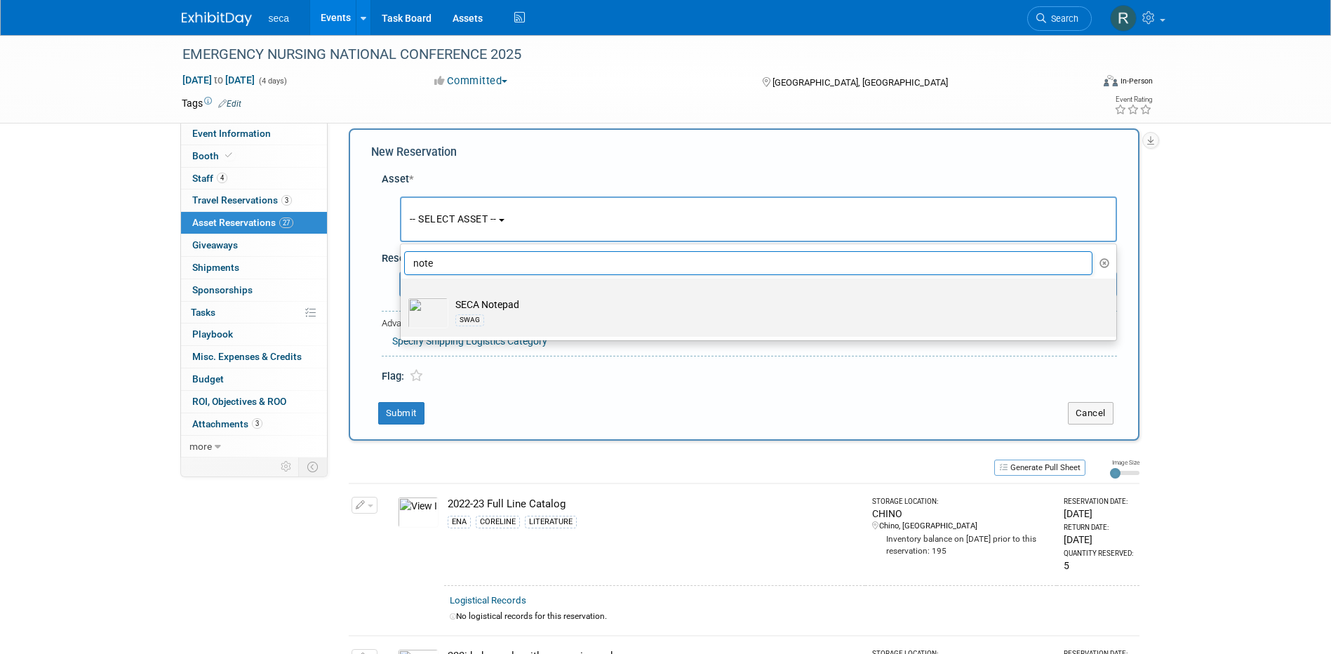
type input "note"
click at [489, 302] on td "SECA Notepad SWAG" at bounding box center [768, 313] width 640 height 31
click at [403, 295] on input "SECA Notepad SWAG" at bounding box center [398, 290] width 9 height 9
select select "10728274"
select select "8"
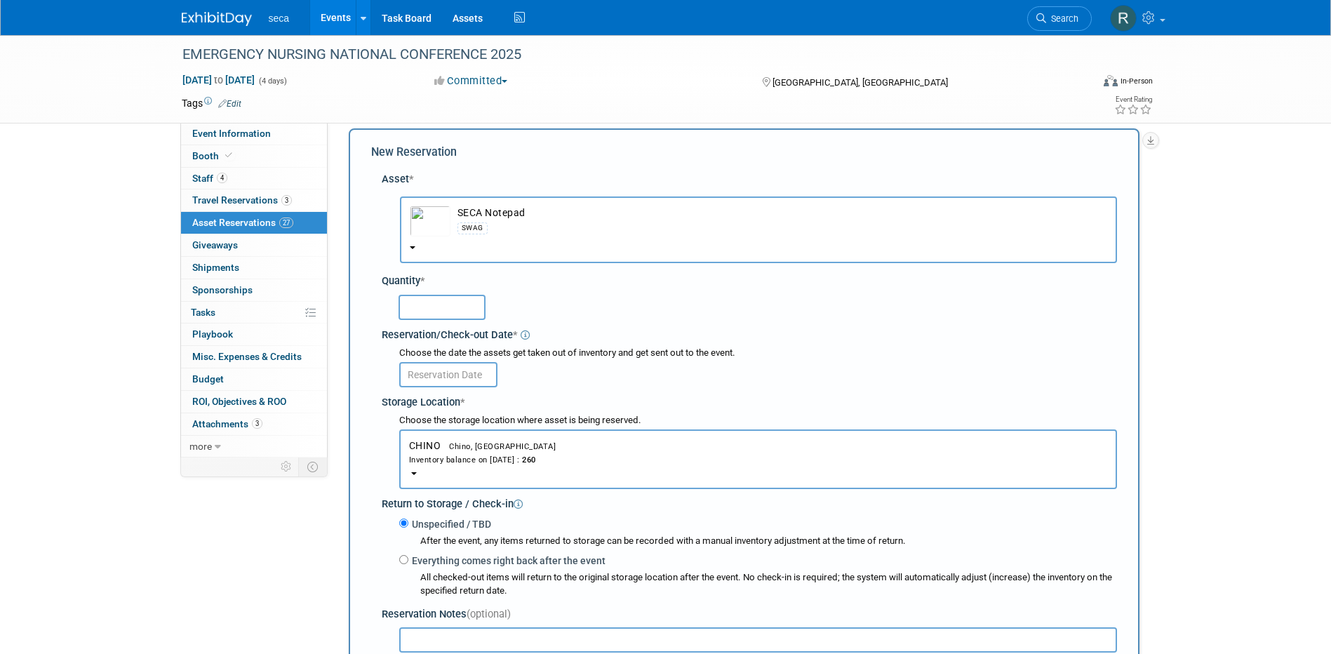
click at [422, 302] on input "text" at bounding box center [442, 307] width 87 height 25
type input "100"
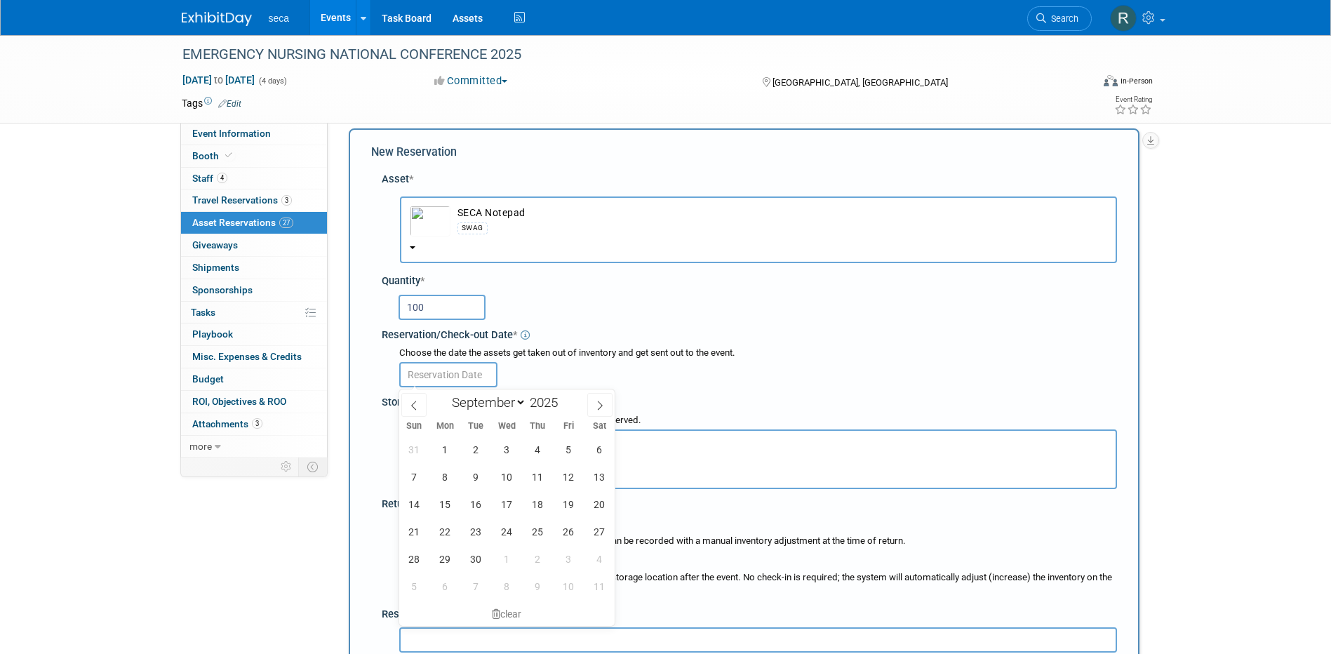
click at [450, 378] on input "text" at bounding box center [448, 374] width 98 height 25
click at [414, 397] on span at bounding box center [413, 405] width 25 height 24
select select "7"
click at [562, 563] on span "29" at bounding box center [568, 558] width 27 height 27
type input "[DATE]"
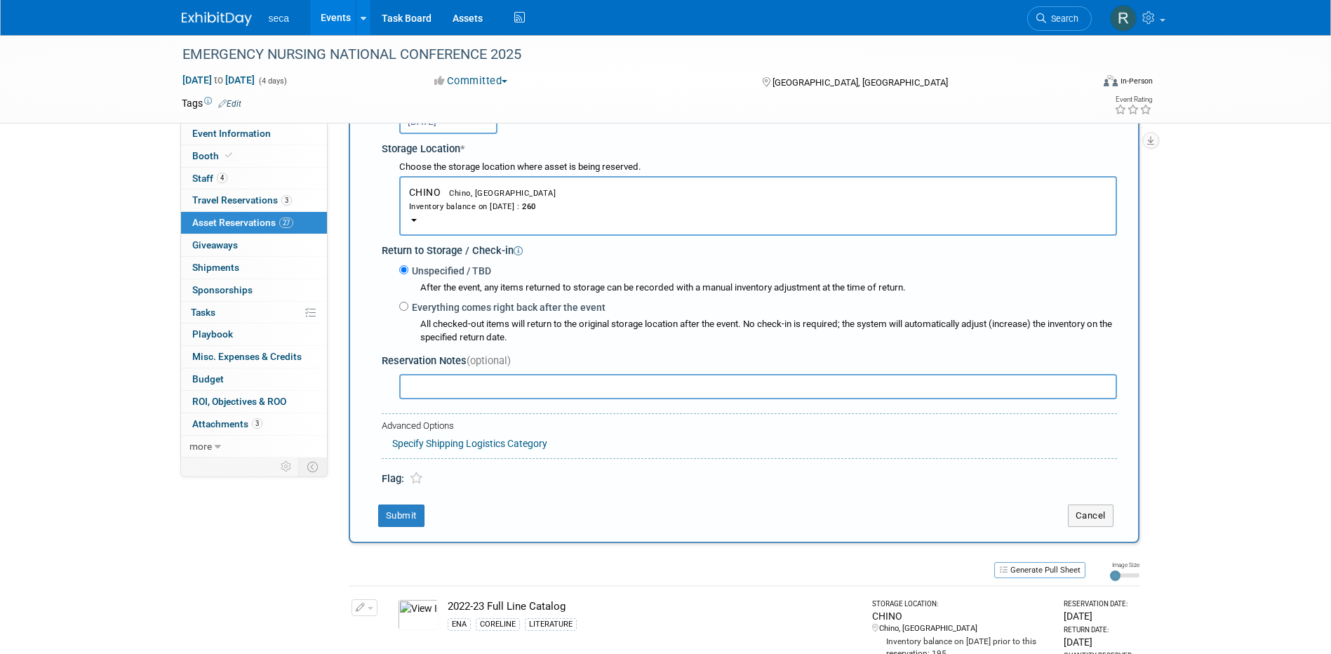
scroll to position [294, 0]
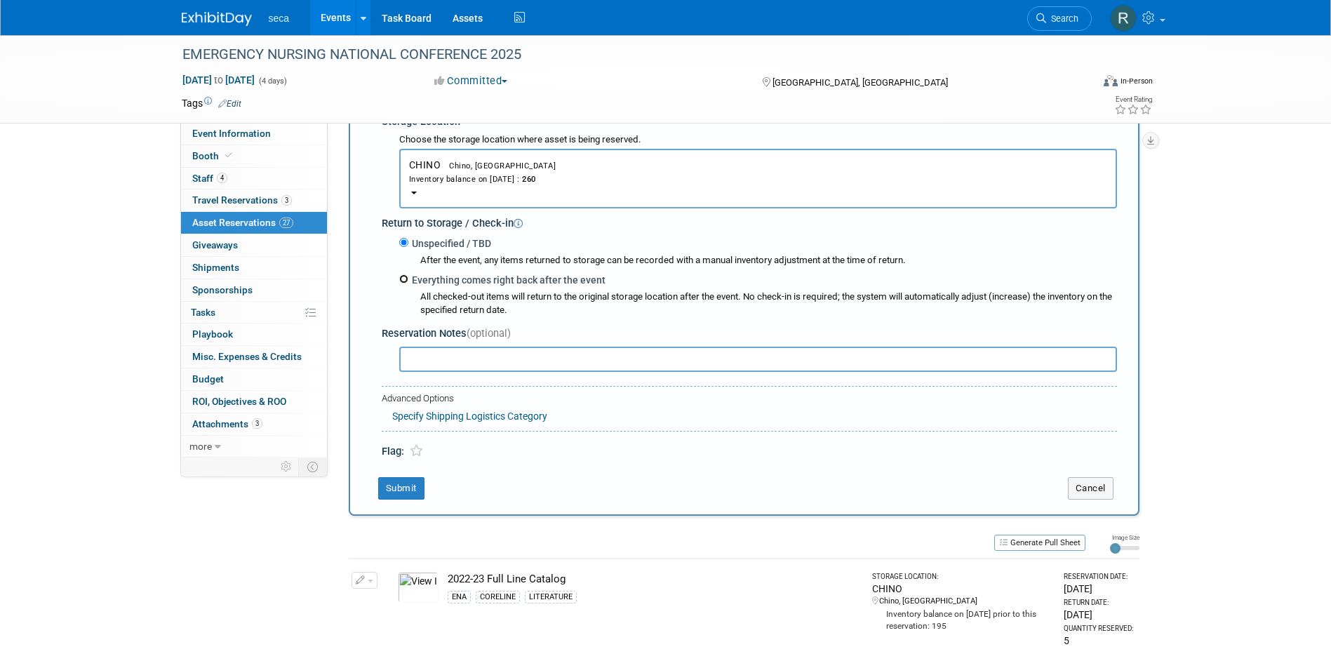
click at [399, 281] on input "Everything comes right back after the event" at bounding box center [403, 278] width 9 height 9
radio input "true"
select select "8"
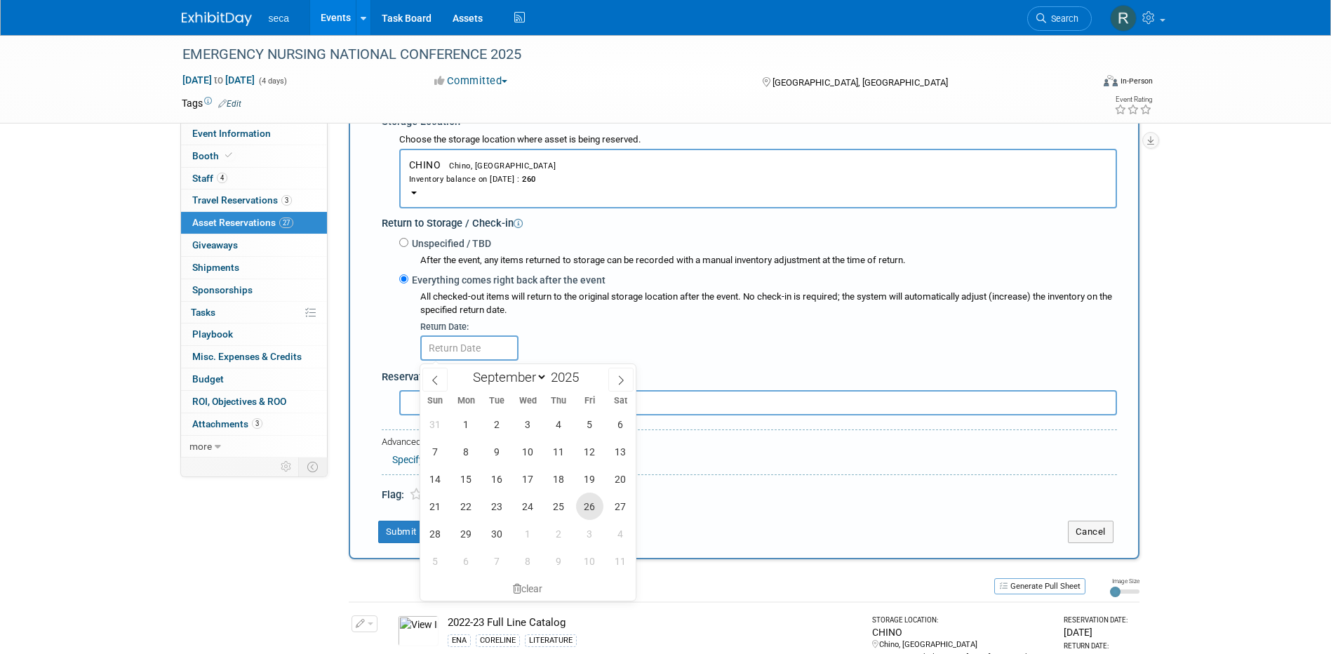
click at [584, 503] on span "26" at bounding box center [589, 506] width 27 height 27
type input "Sep 26, 2025"
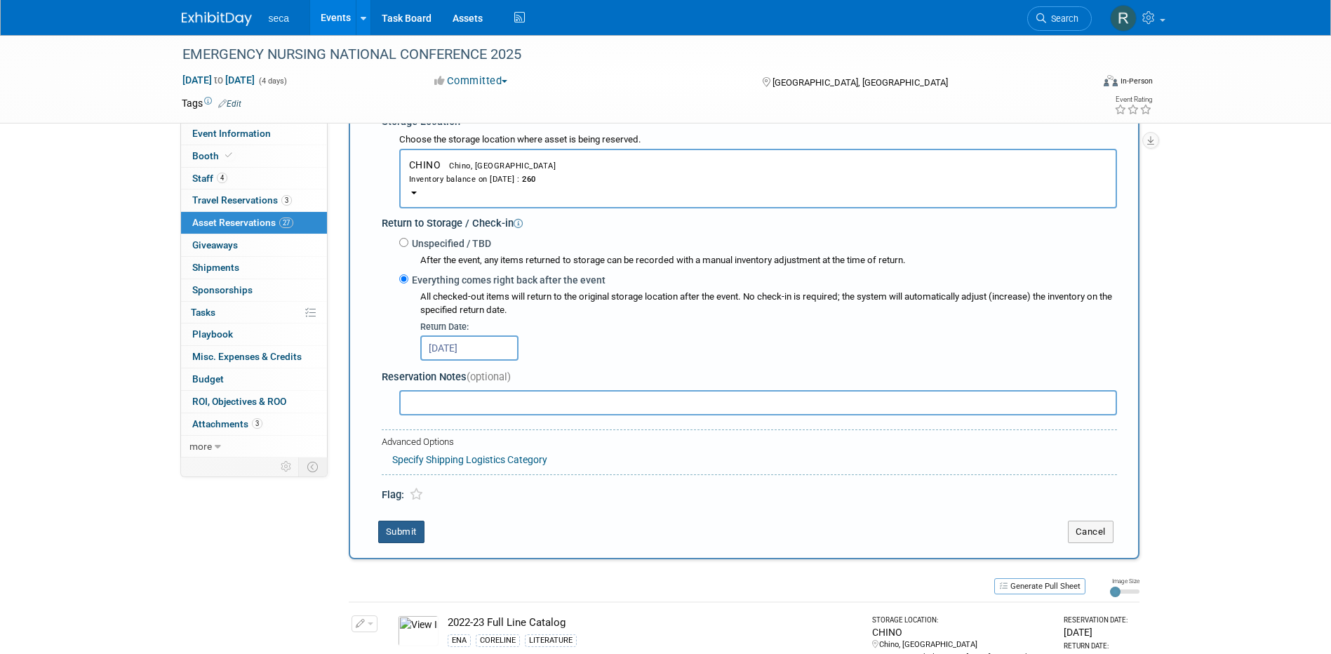
click at [400, 529] on button "Submit" at bounding box center [401, 532] width 46 height 22
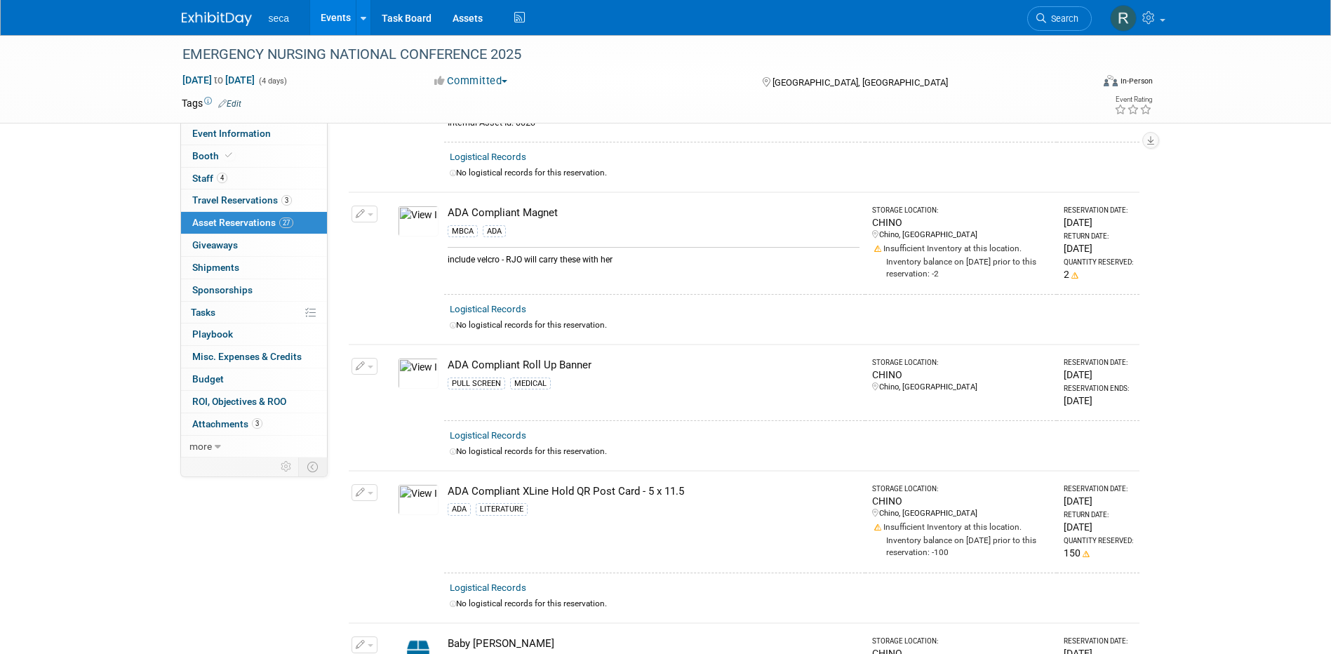
scroll to position [2835, 0]
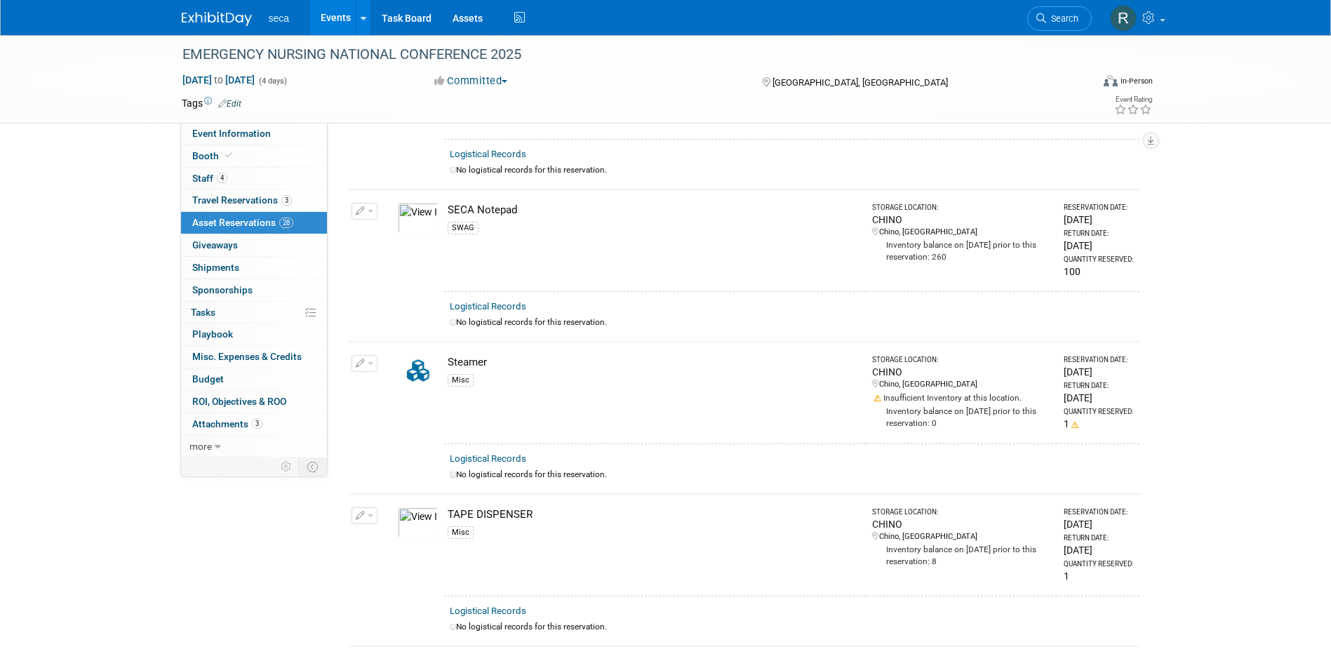
click at [333, 15] on link "Events" at bounding box center [335, 17] width 51 height 35
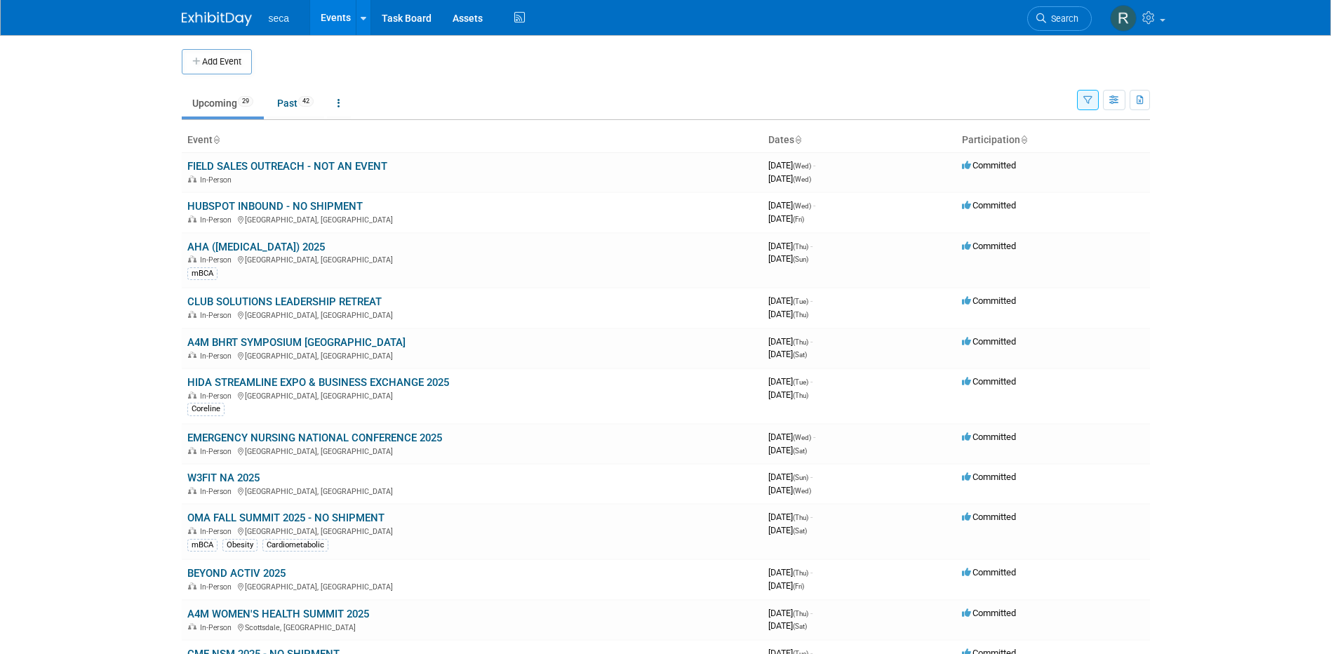
drag, startPoint x: 231, startPoint y: 380, endPoint x: 243, endPoint y: 378, distance: 12.7
click at [231, 379] on link "HIDA STREAMLINE EXPO & BUSINESS EXCHANGE 2025" at bounding box center [318, 382] width 262 height 13
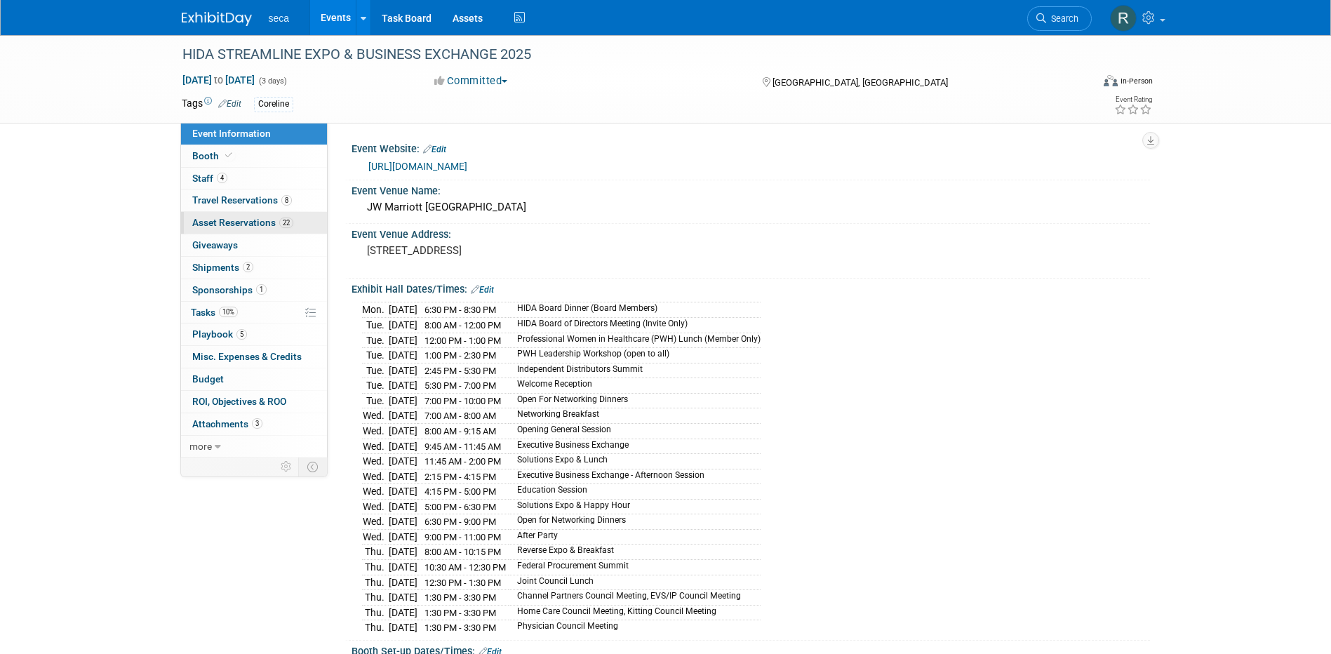
click at [249, 225] on span "Asset Reservations 22" at bounding box center [242, 222] width 101 height 11
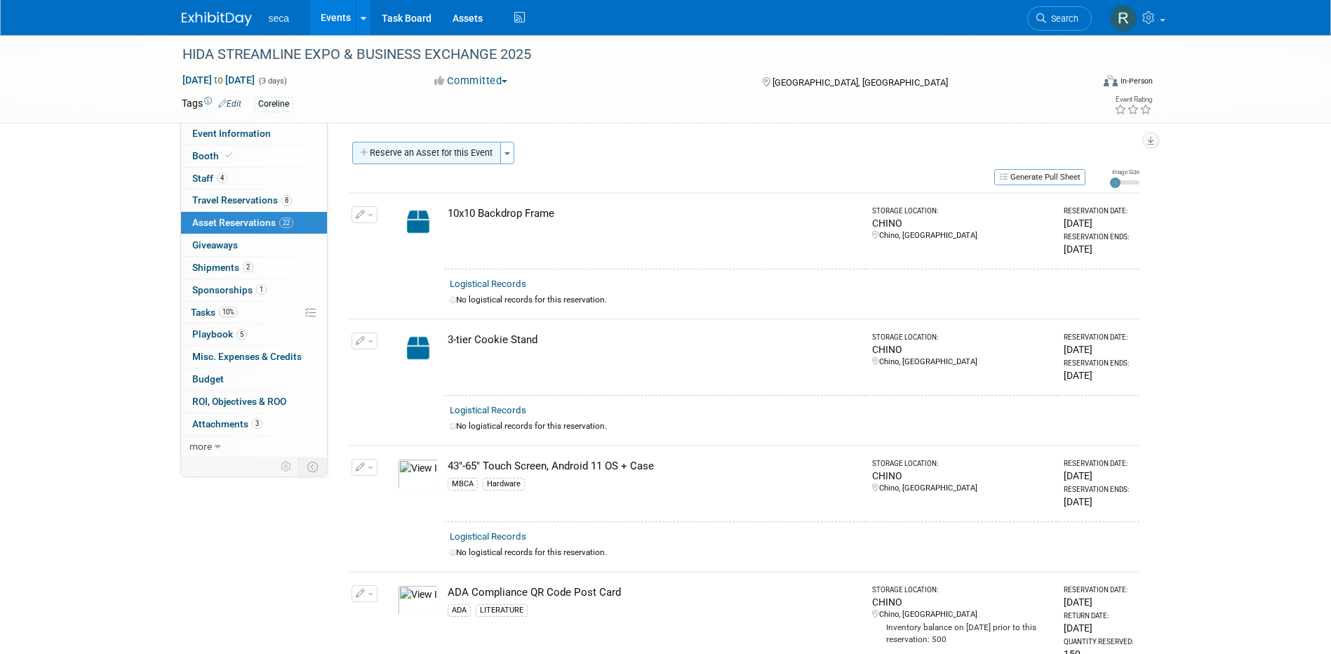
click at [446, 147] on button "Reserve an Asset for this Event" at bounding box center [426, 153] width 149 height 22
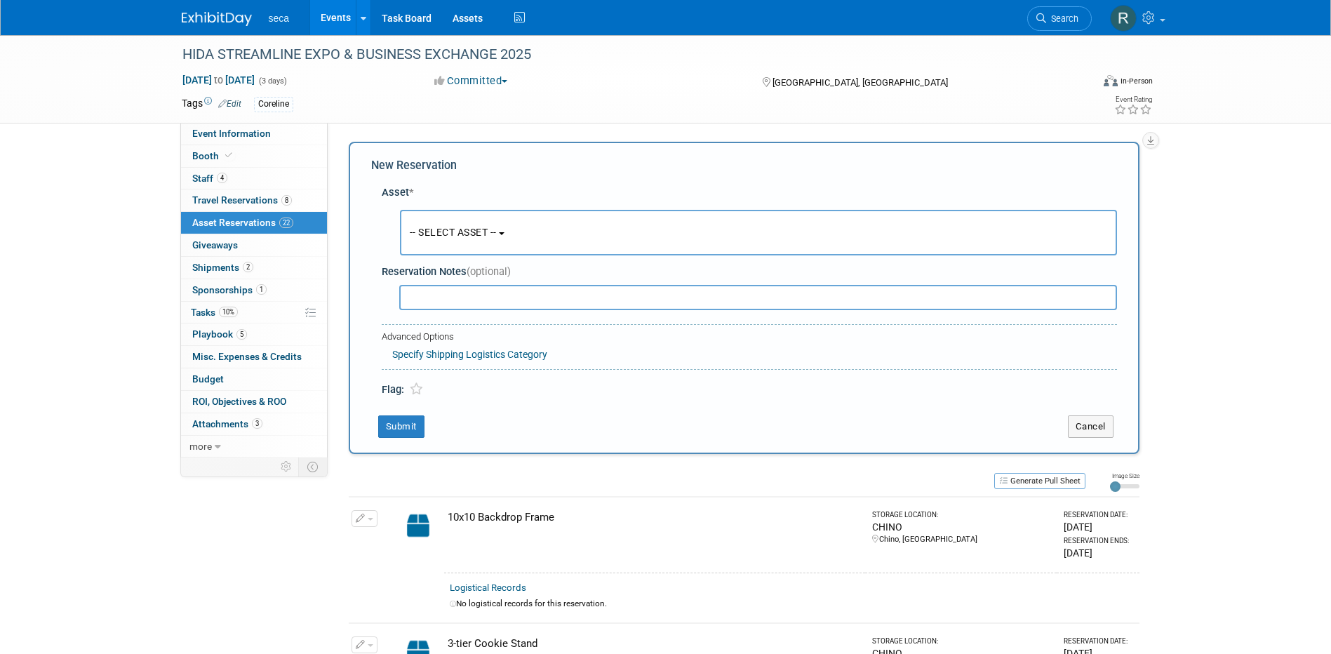
scroll to position [13, 0]
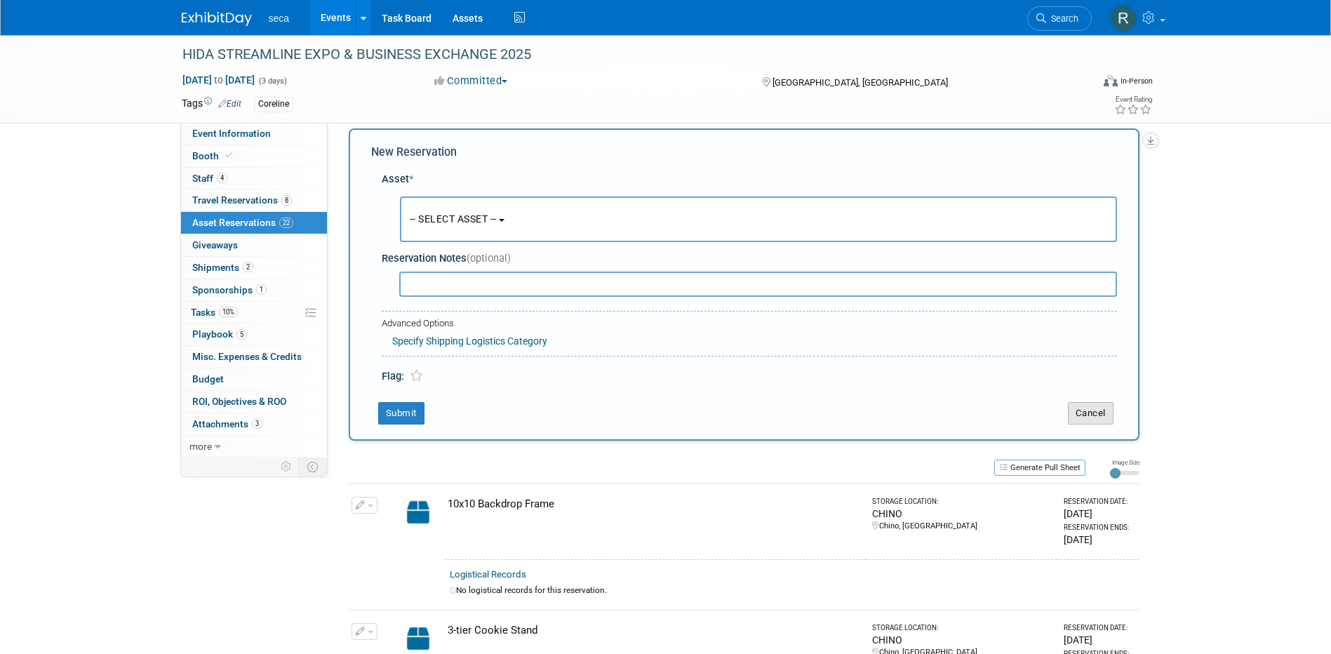
click at [1078, 409] on button "Cancel" at bounding box center [1091, 413] width 46 height 22
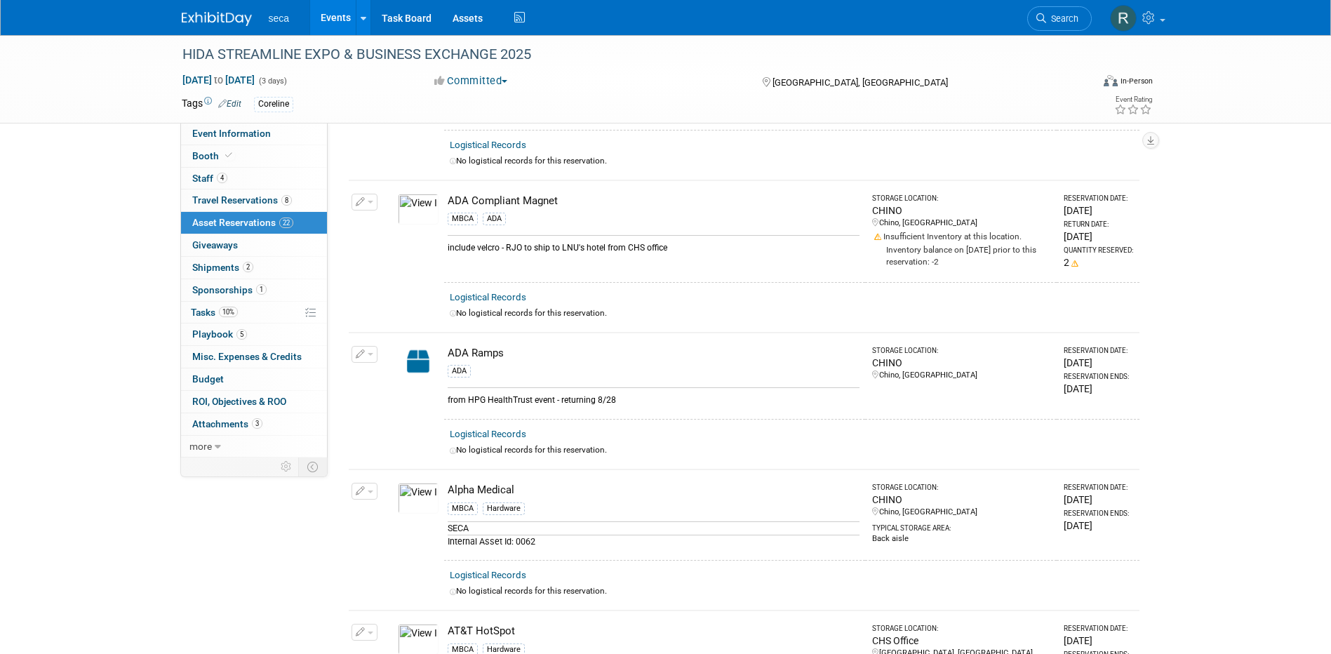
scroll to position [702, 0]
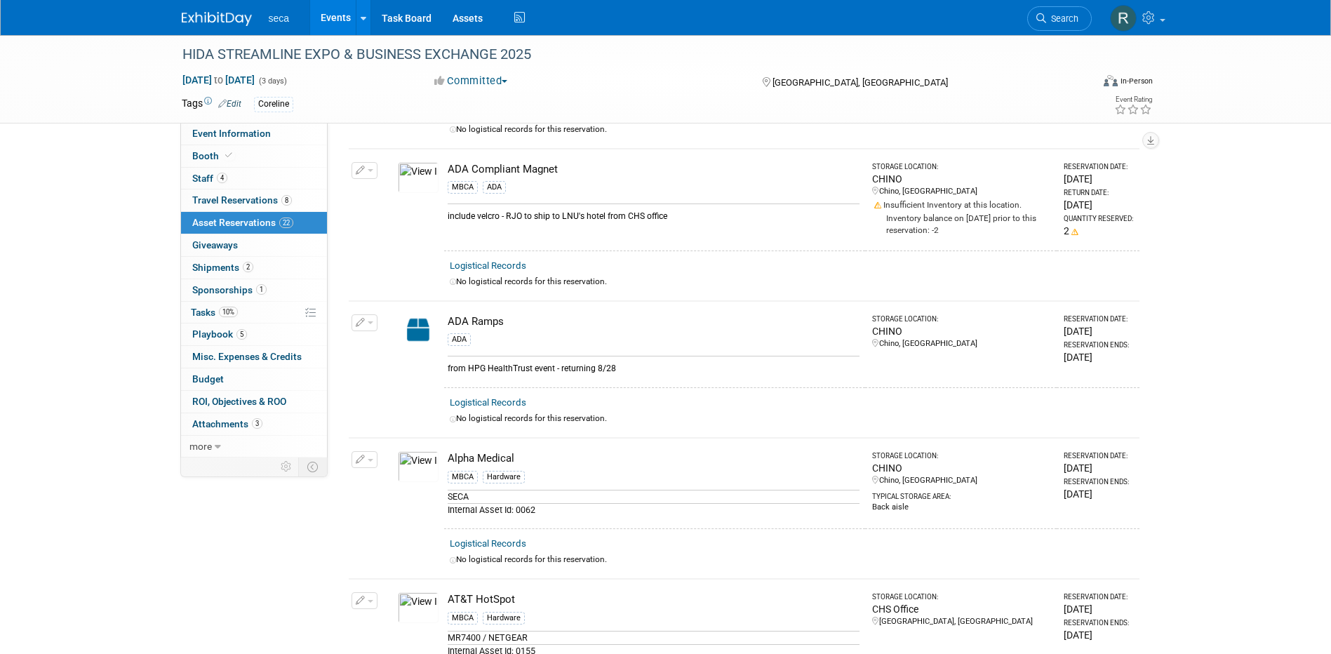
click at [327, 12] on link "Events" at bounding box center [335, 17] width 51 height 35
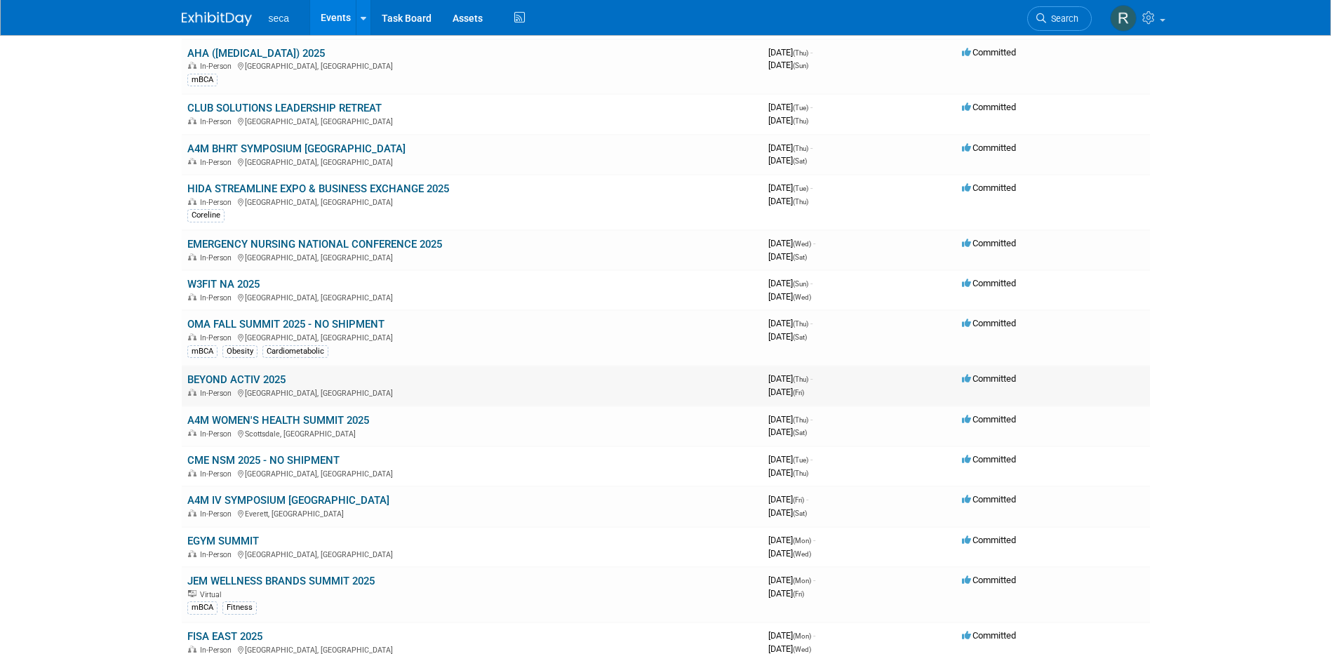
scroll to position [210, 0]
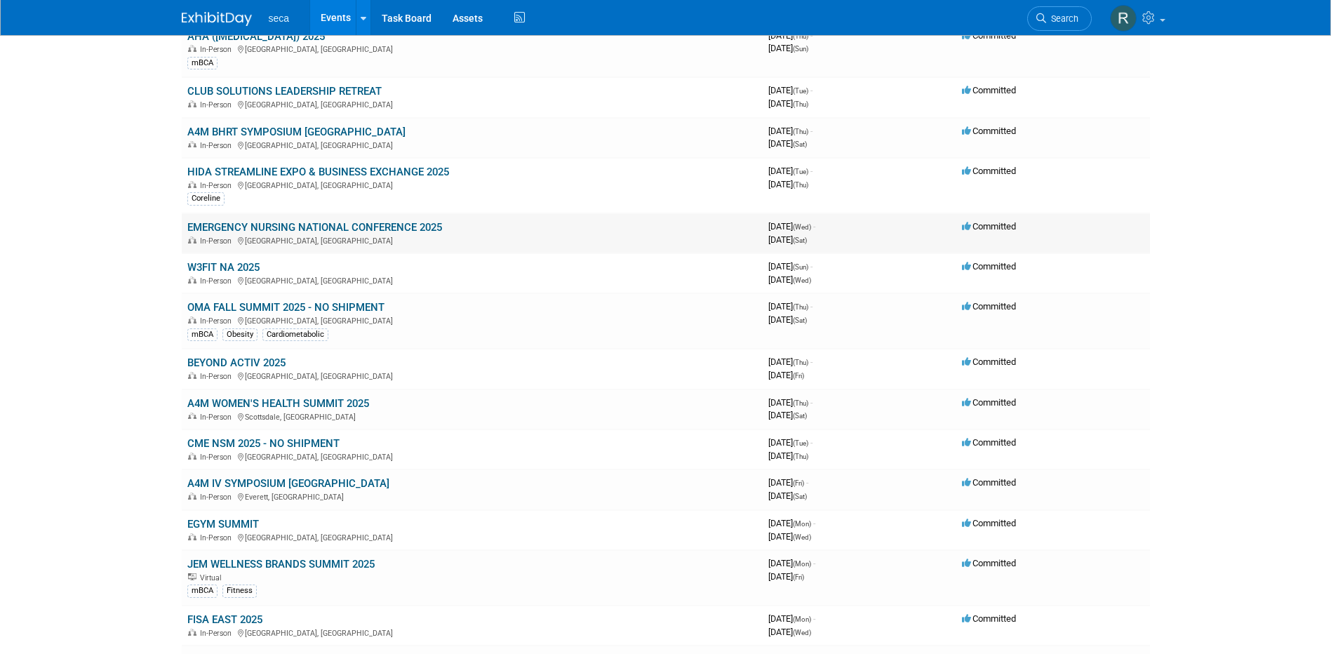
click at [246, 226] on link "EMERGENCY NURSING NATIONAL CONFERENCE 2025" at bounding box center [314, 227] width 255 height 13
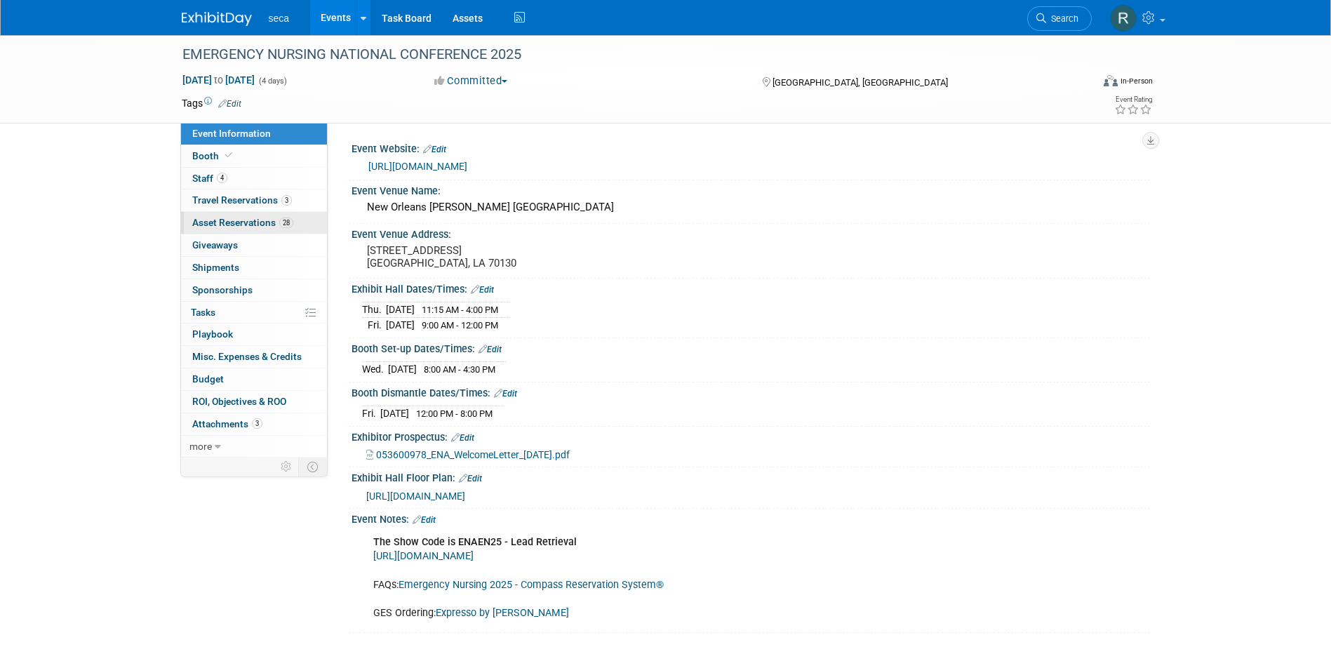
click at [244, 222] on span "Asset Reservations 28" at bounding box center [242, 222] width 101 height 11
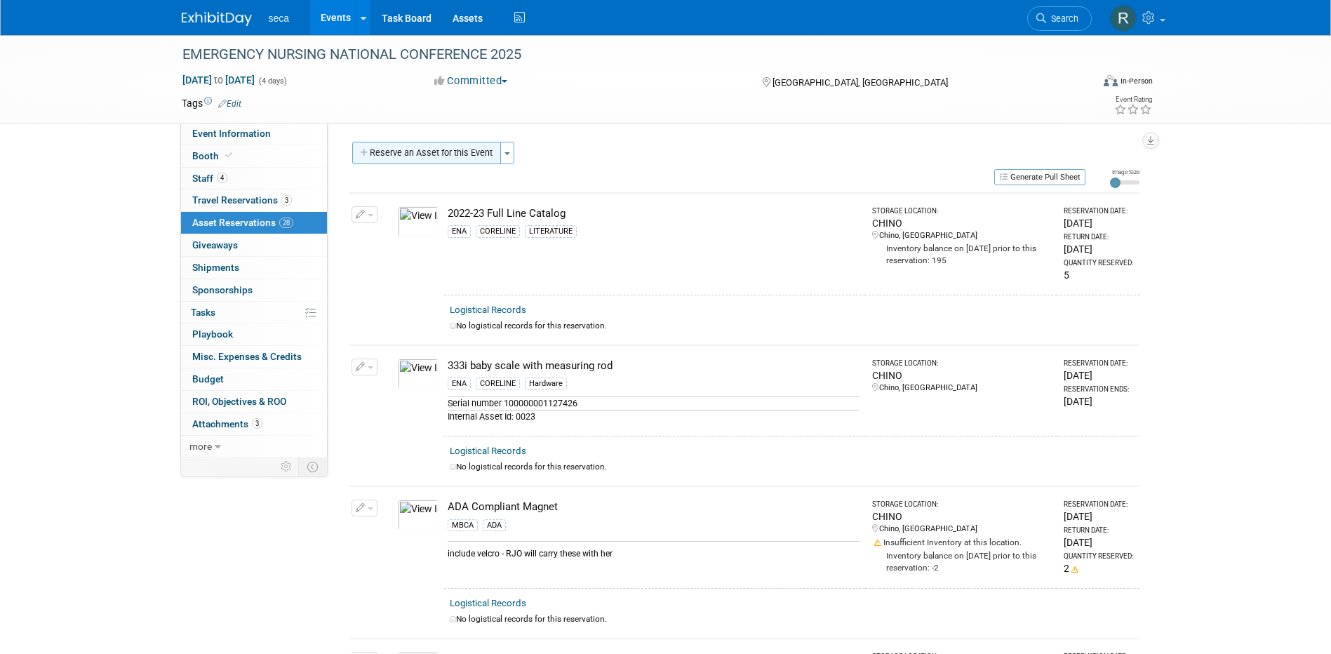
click at [392, 156] on button "Reserve an Asset for this Event" at bounding box center [426, 153] width 149 height 22
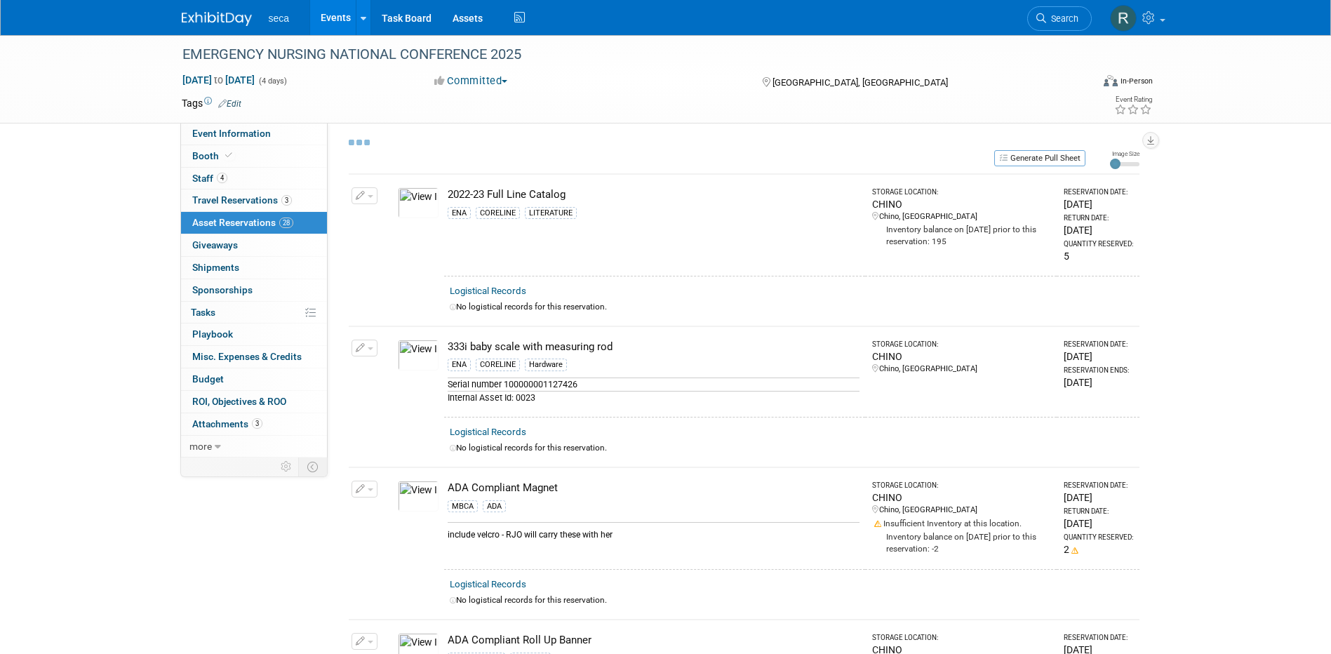
select select "7"
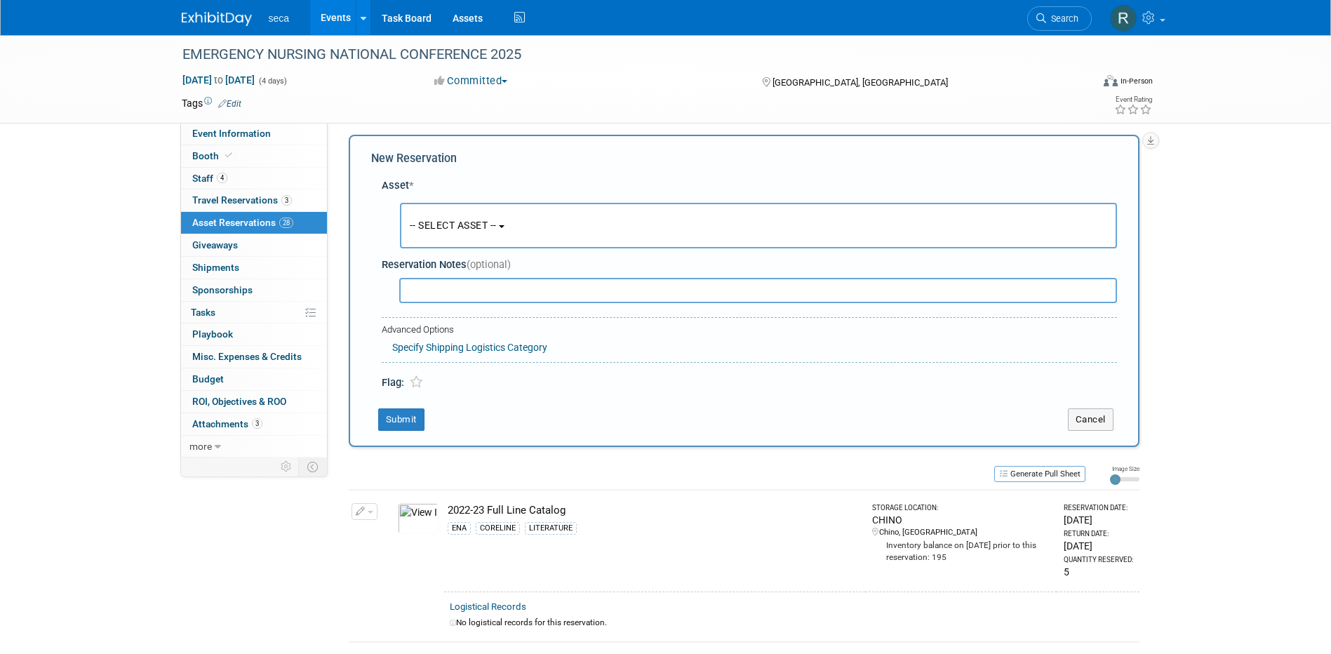
scroll to position [13, 0]
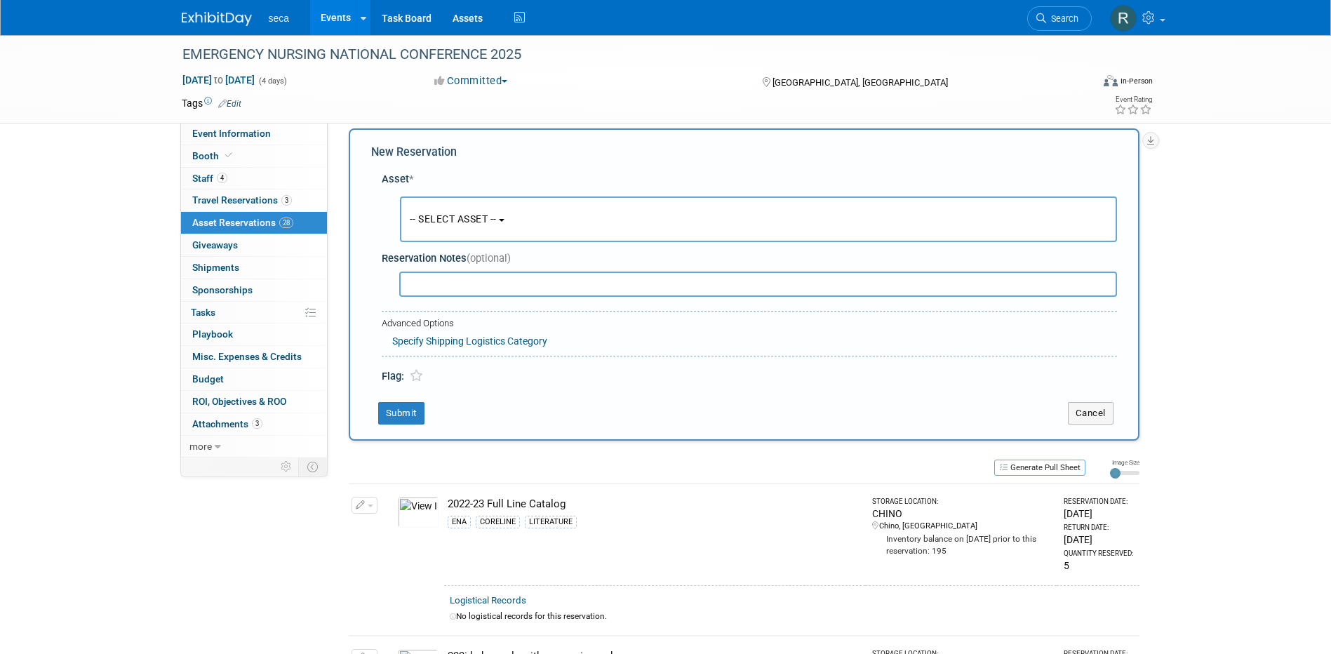
click at [436, 216] on span "-- SELECT ASSET --" at bounding box center [453, 218] width 87 height 11
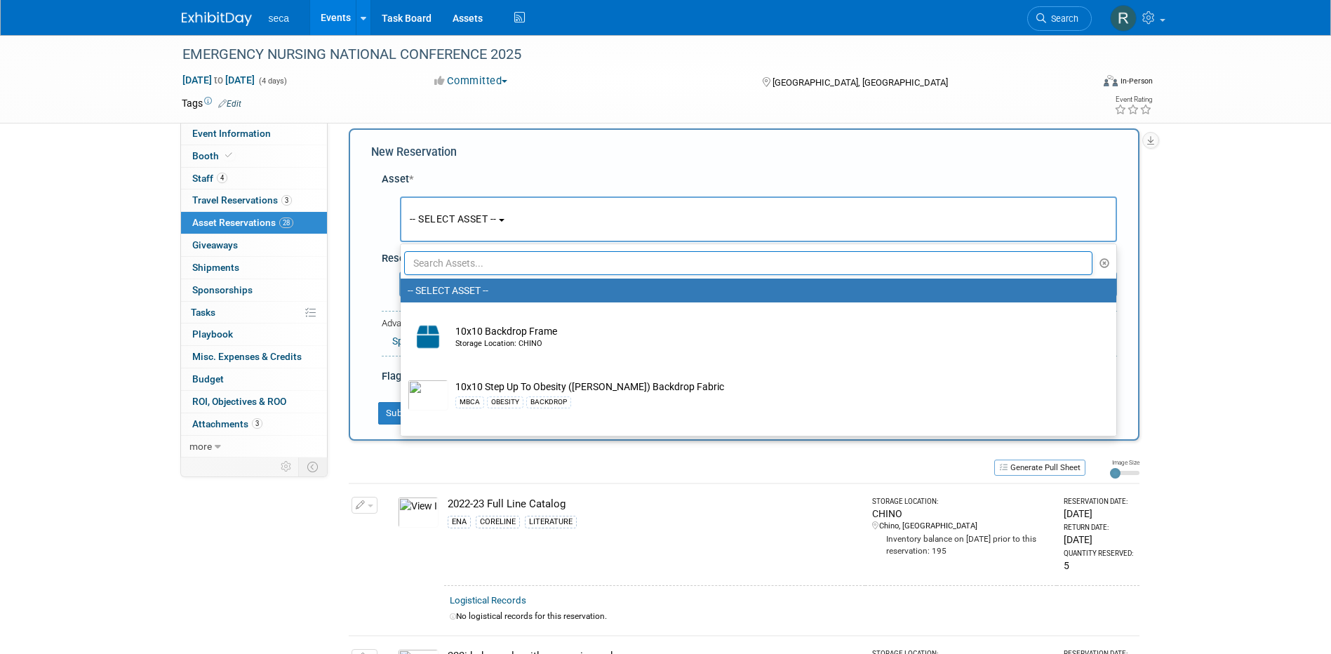
click at [439, 263] on input "text" at bounding box center [748, 263] width 689 height 24
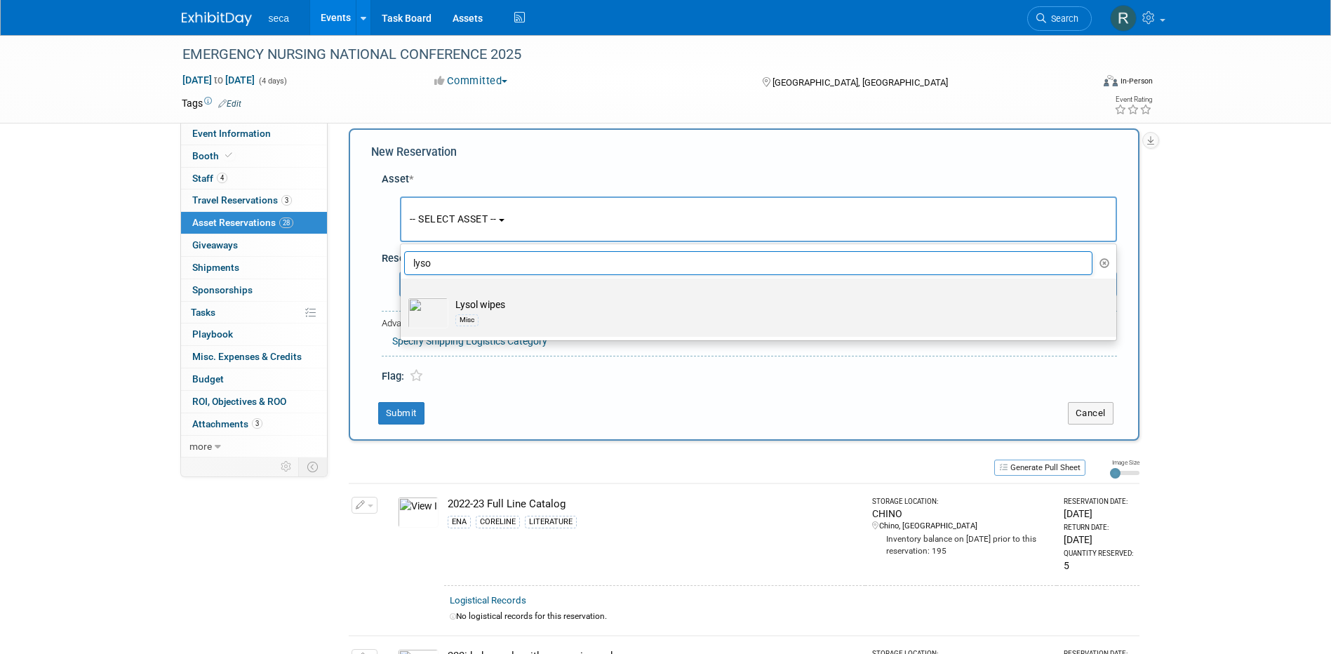
type input "lyso"
click at [485, 296] on label "Lysol wipes Misc" at bounding box center [755, 307] width 695 height 53
click at [403, 295] on input "Lysol wipes Misc" at bounding box center [398, 290] width 9 height 9
select select "10726846"
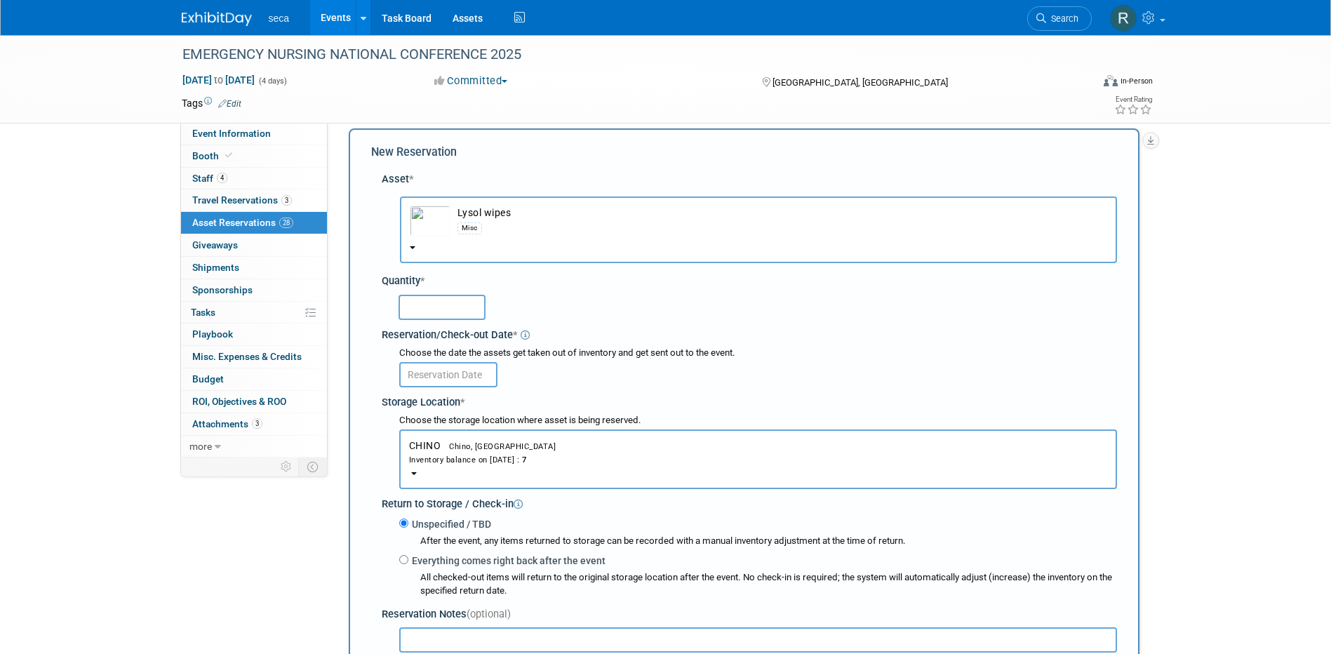
click at [446, 309] on input "text" at bounding box center [442, 307] width 87 height 25
type input "1"
click at [434, 373] on input "text" at bounding box center [448, 374] width 98 height 25
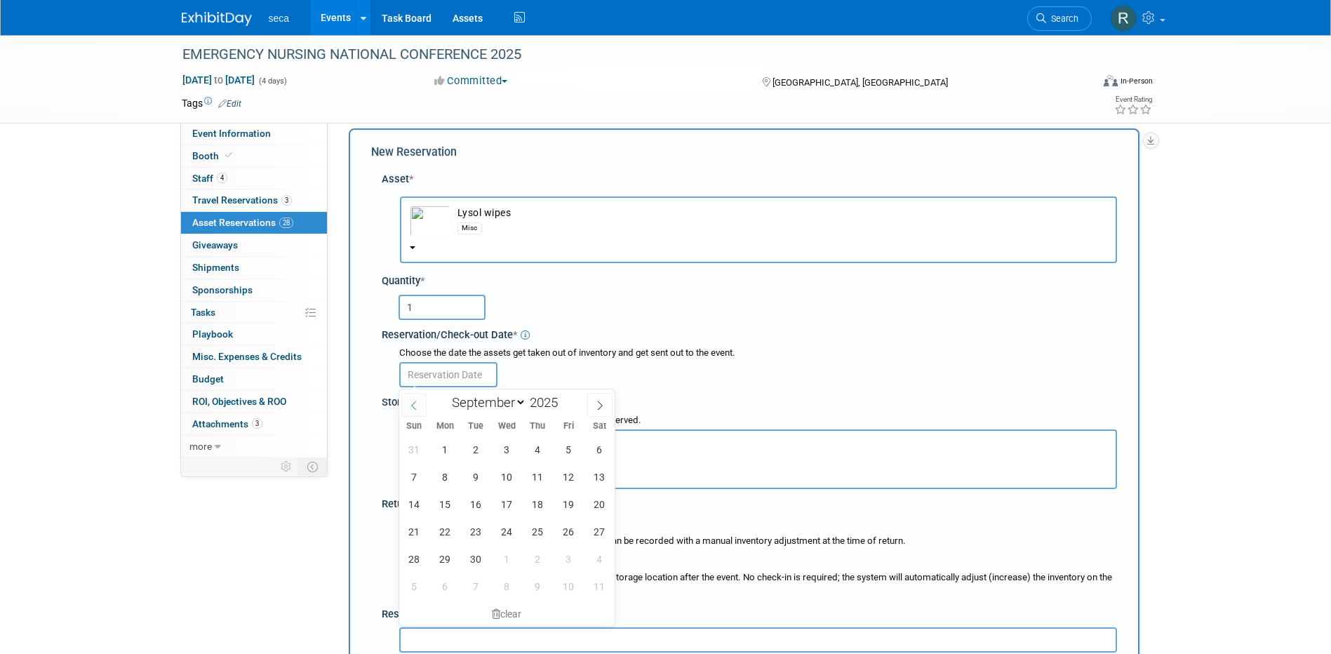
click at [410, 403] on icon at bounding box center [414, 406] width 10 height 10
select select "7"
click at [564, 554] on span "29" at bounding box center [568, 558] width 27 height 27
type input "[DATE]"
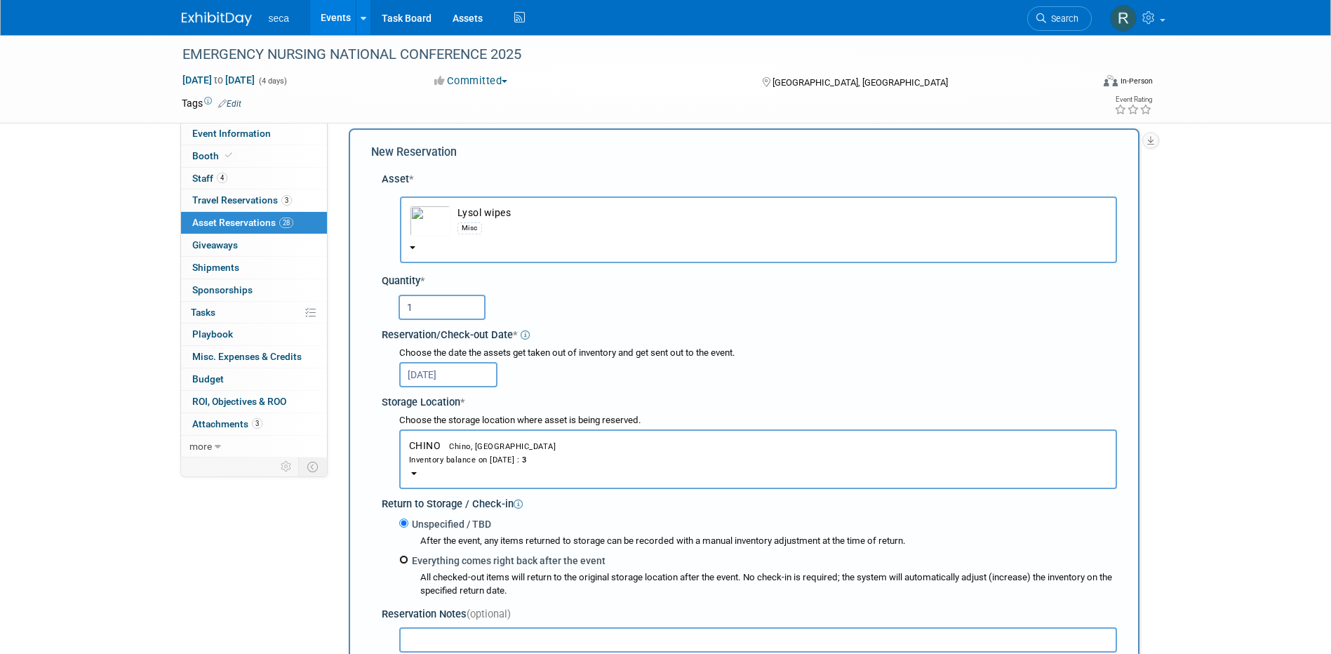
click at [406, 560] on input "Everything comes right back after the event" at bounding box center [403, 559] width 9 height 9
radio input "true"
select select "8"
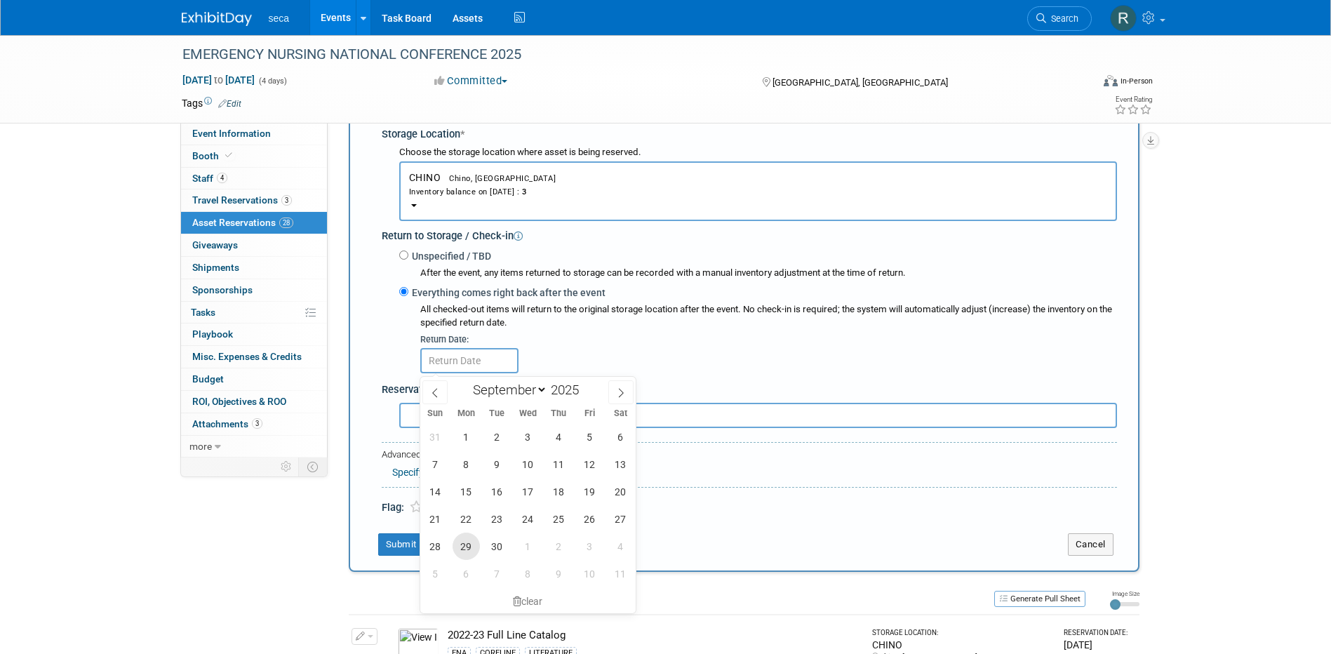
scroll to position [294, 0]
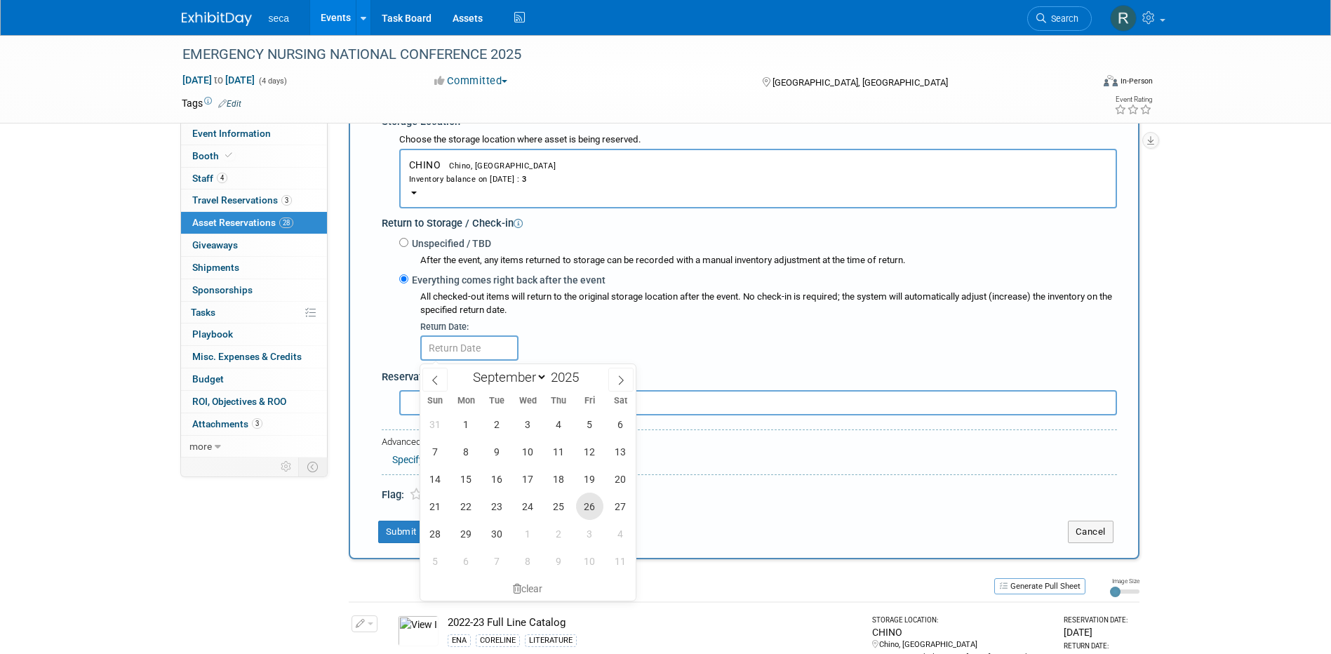
click at [594, 499] on span "26" at bounding box center [589, 506] width 27 height 27
type input "Sep 26, 2025"
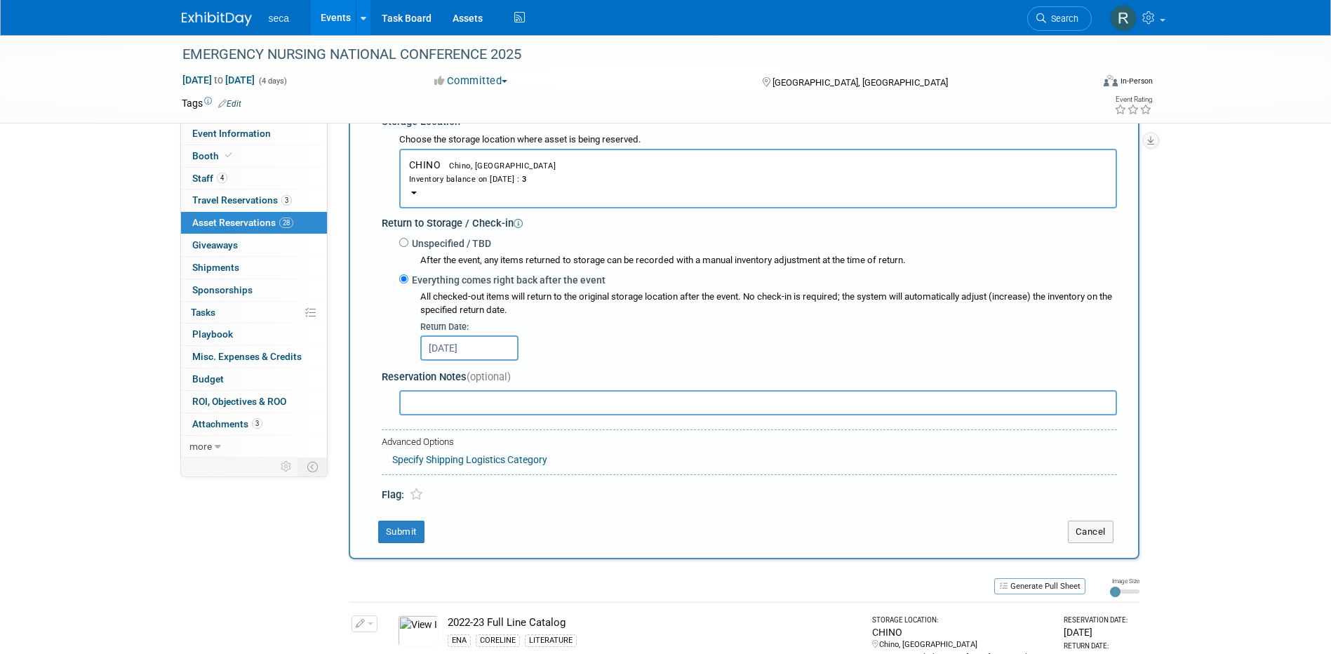
click at [375, 541] on td "Submit" at bounding box center [709, 532] width 676 height 22
click at [398, 537] on button "Submit" at bounding box center [401, 532] width 46 height 22
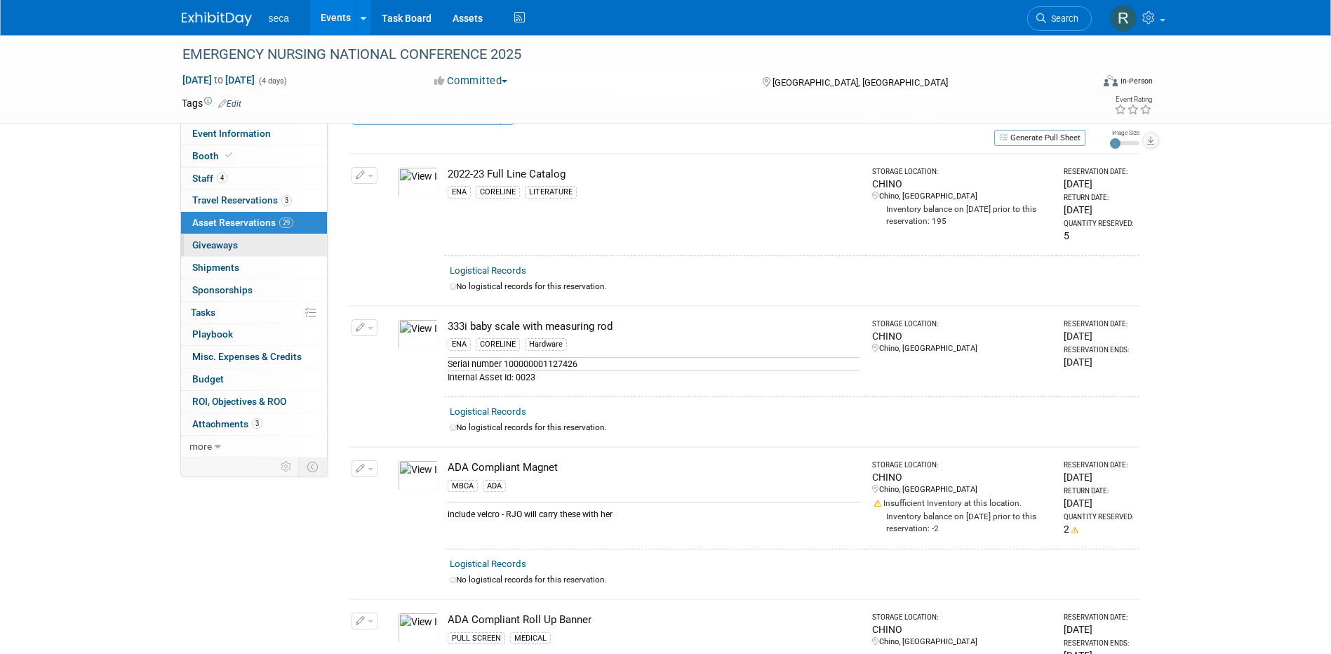
scroll to position [0, 0]
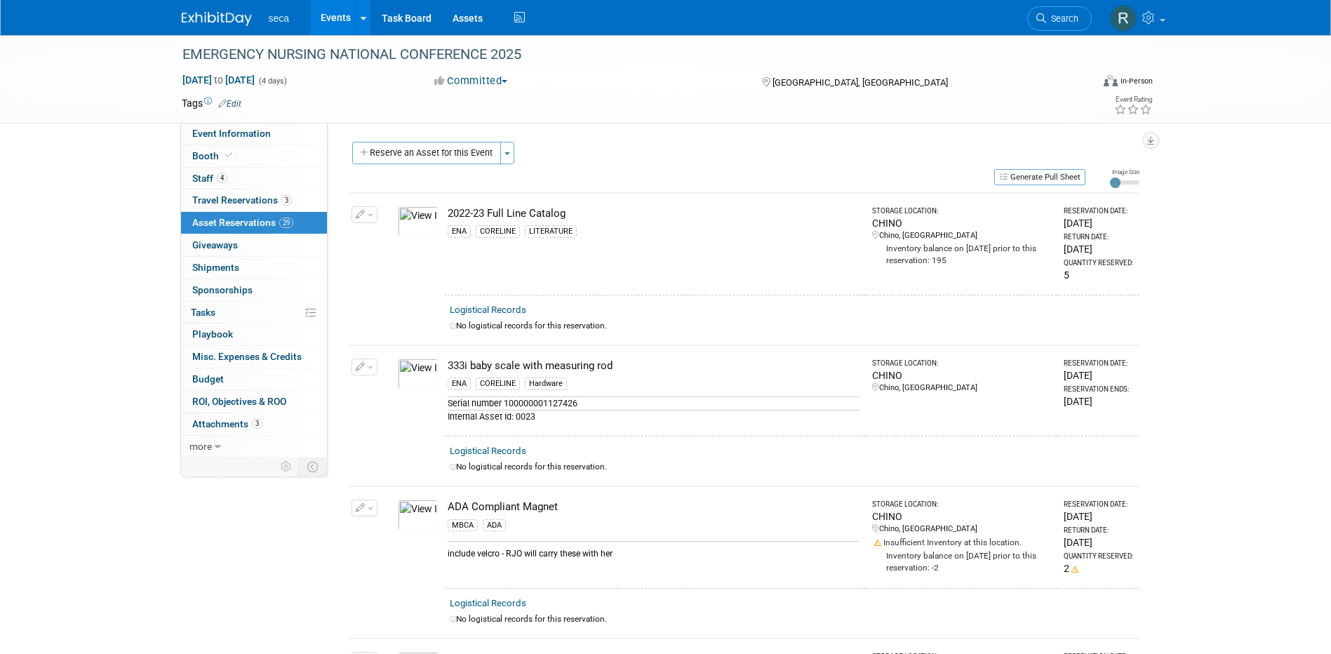
click at [335, 21] on link "Events" at bounding box center [335, 17] width 51 height 35
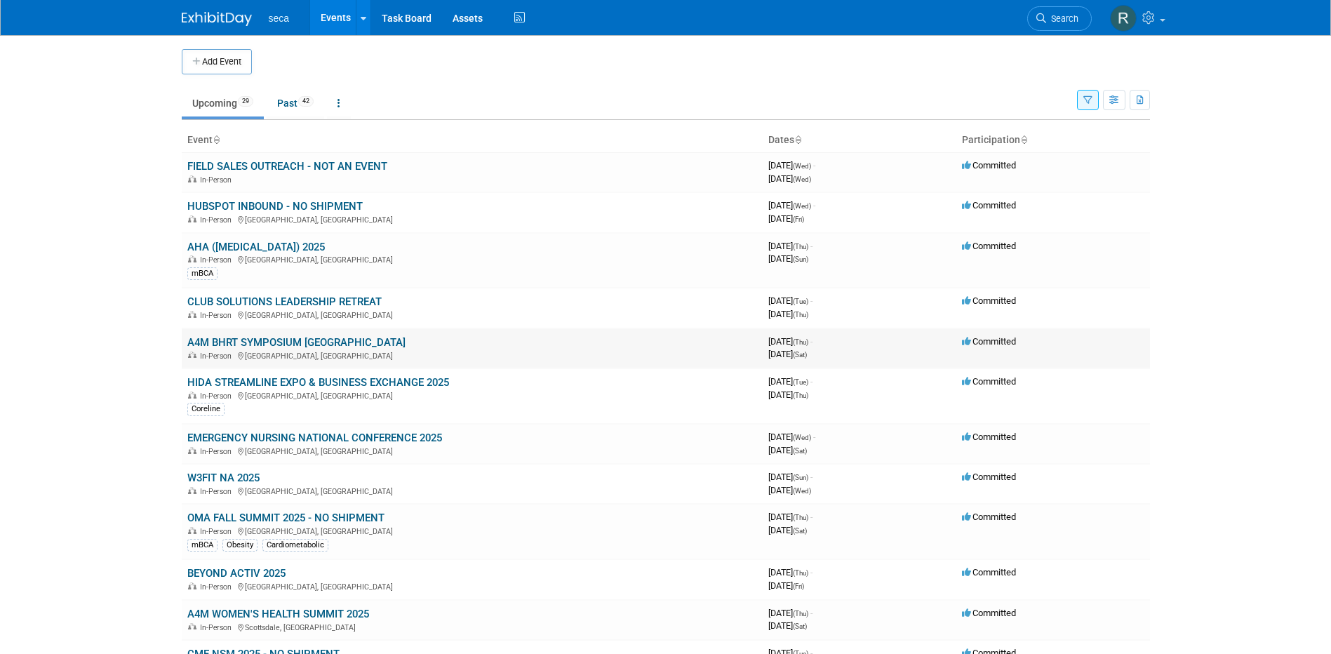
click at [265, 339] on link "A4M BHRT SYMPOSIUM [GEOGRAPHIC_DATA]" at bounding box center [296, 342] width 218 height 13
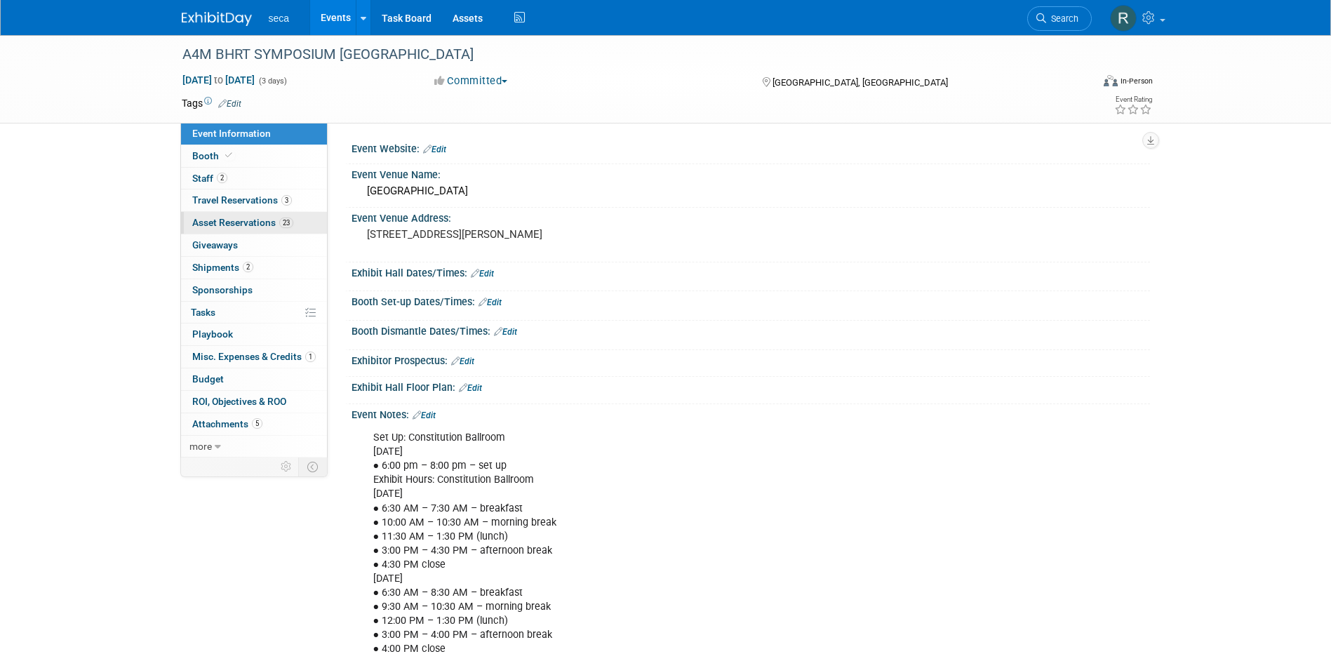
click at [246, 225] on span "Asset Reservations 23" at bounding box center [242, 222] width 101 height 11
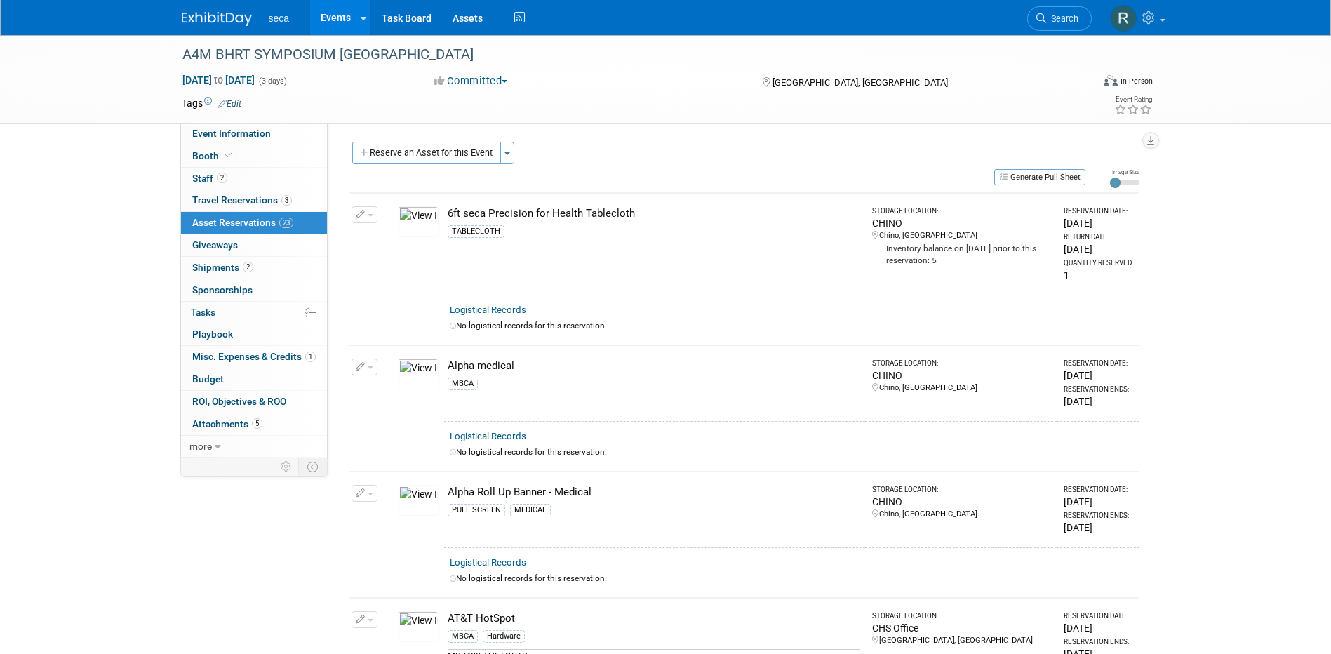
click at [410, 151] on button "Reserve an Asset for this Event" at bounding box center [426, 153] width 149 height 22
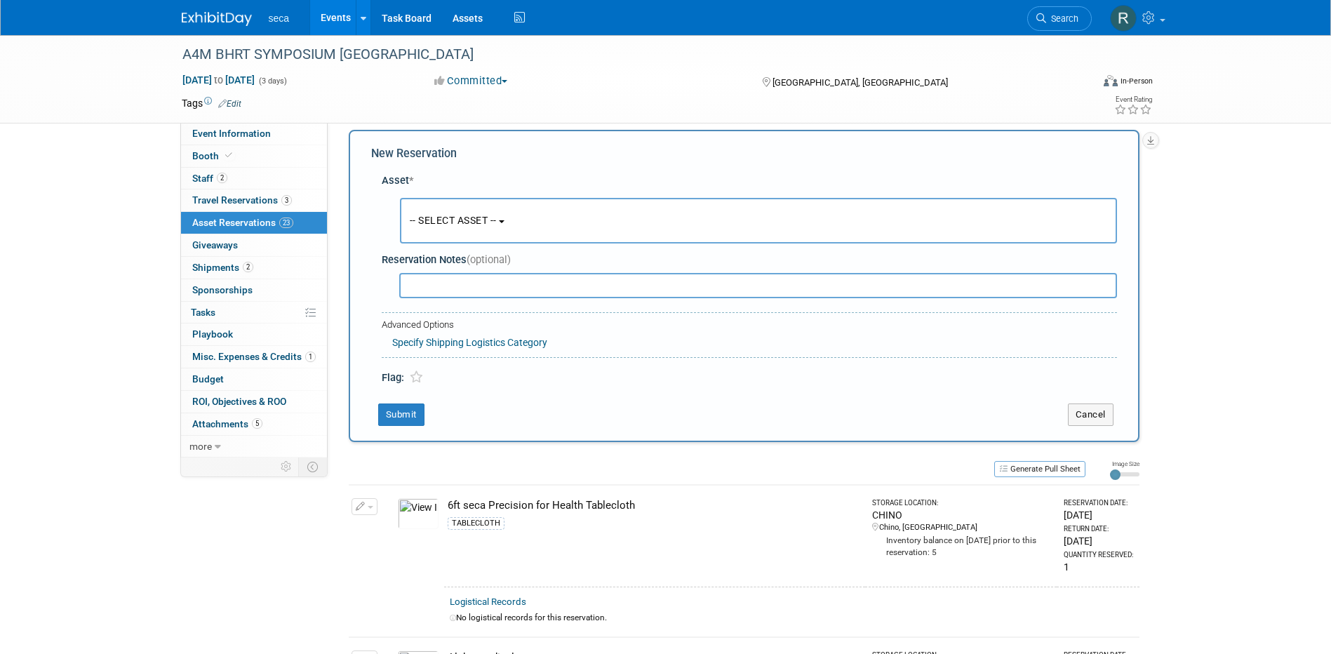
scroll to position [13, 0]
click at [448, 217] on span "-- SELECT ASSET --" at bounding box center [453, 218] width 87 height 11
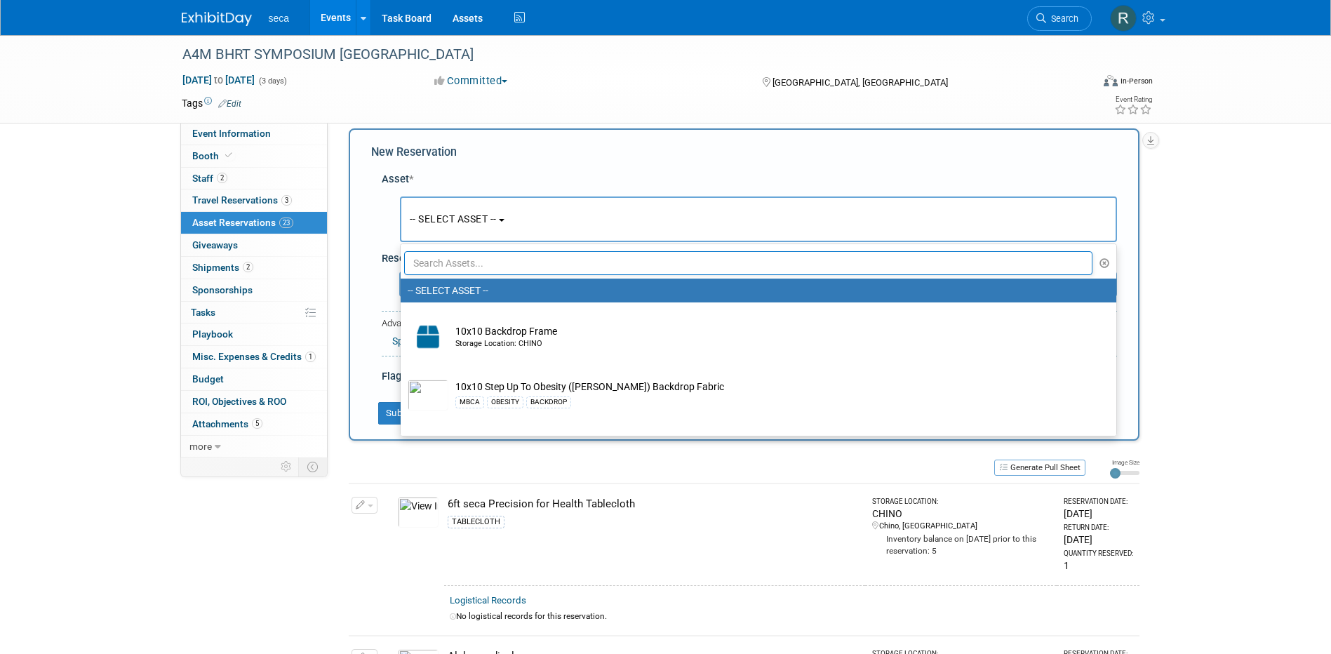
click at [439, 262] on input "text" at bounding box center [748, 263] width 689 height 24
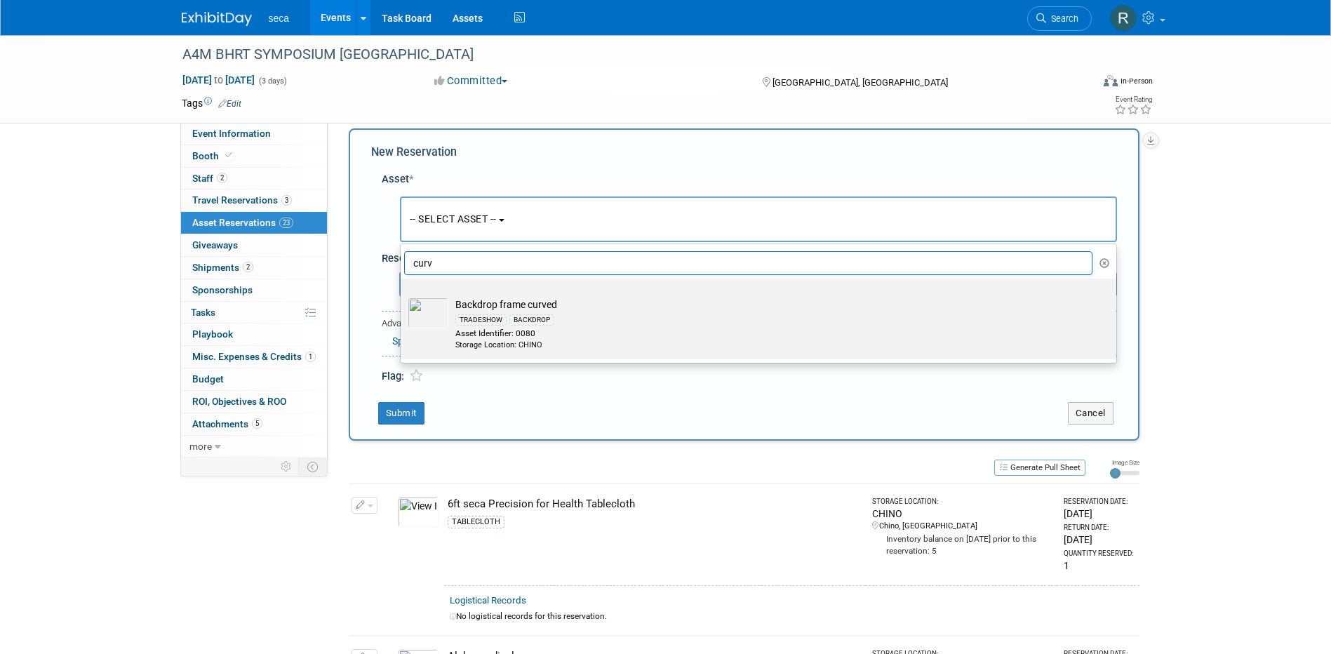
type input "curv"
click at [493, 299] on td "Backdrop frame curved TRADESHOW BACKDROP Asset Identifier: 0080 Storage Locatio…" at bounding box center [768, 324] width 640 height 53
click at [403, 295] on input "Backdrop frame curved TRADESHOW BACKDROP Asset Identifier: 0080 Storage Locatio…" at bounding box center [398, 290] width 9 height 9
select select "10726533"
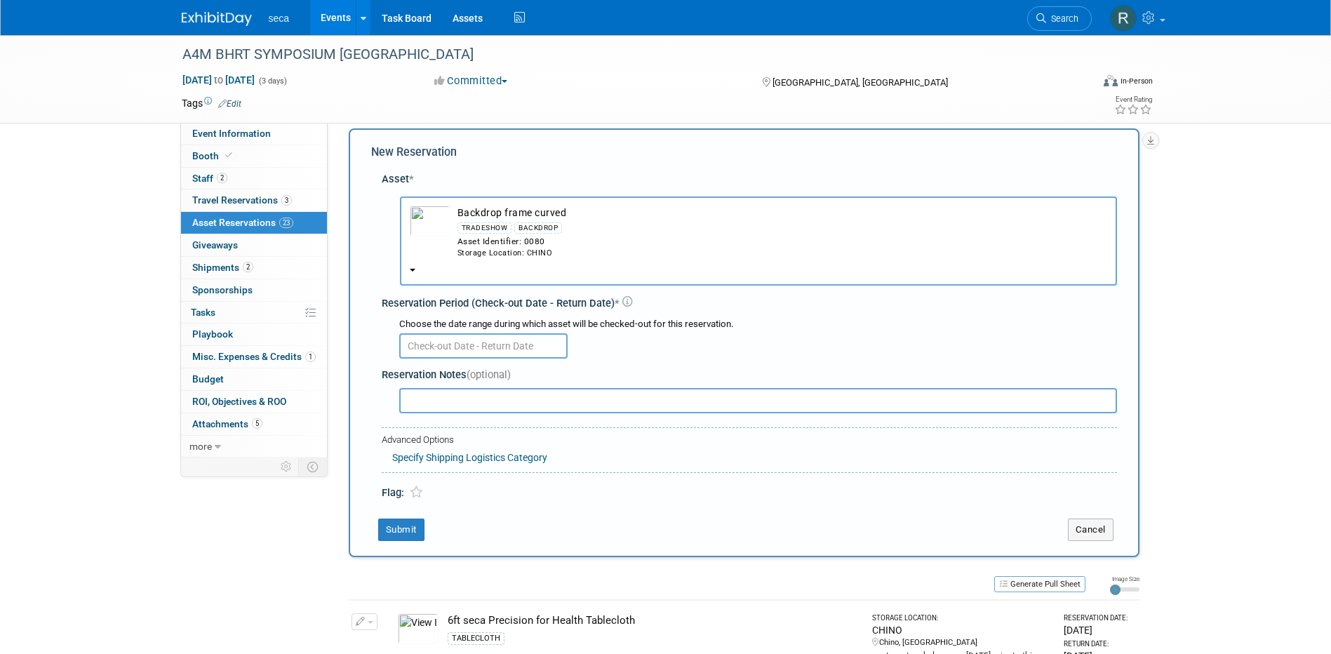
click at [454, 406] on input "text" at bounding box center [758, 400] width 718 height 25
type input "t"
type input "this needs to be 8x6"
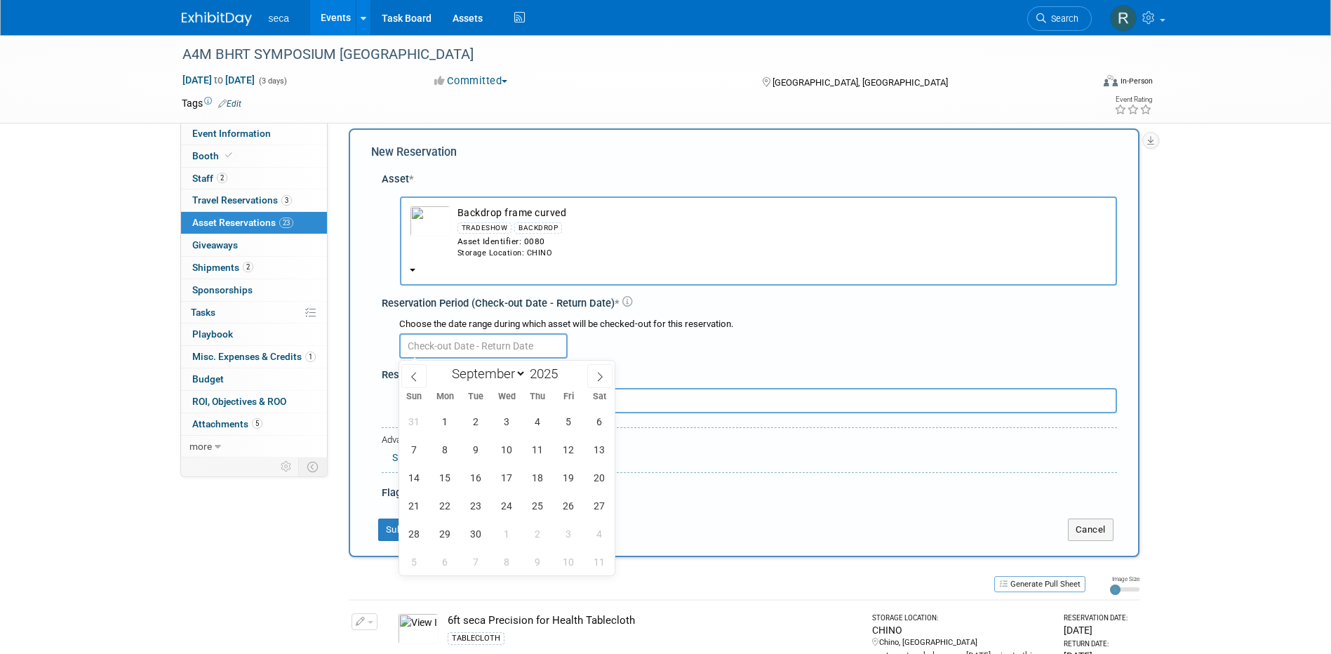
click at [462, 347] on input "text" at bounding box center [483, 345] width 168 height 25
click at [417, 377] on icon at bounding box center [414, 377] width 10 height 10
select select "7"
click at [560, 535] on span "29" at bounding box center [568, 533] width 27 height 27
type input "[DATE]"
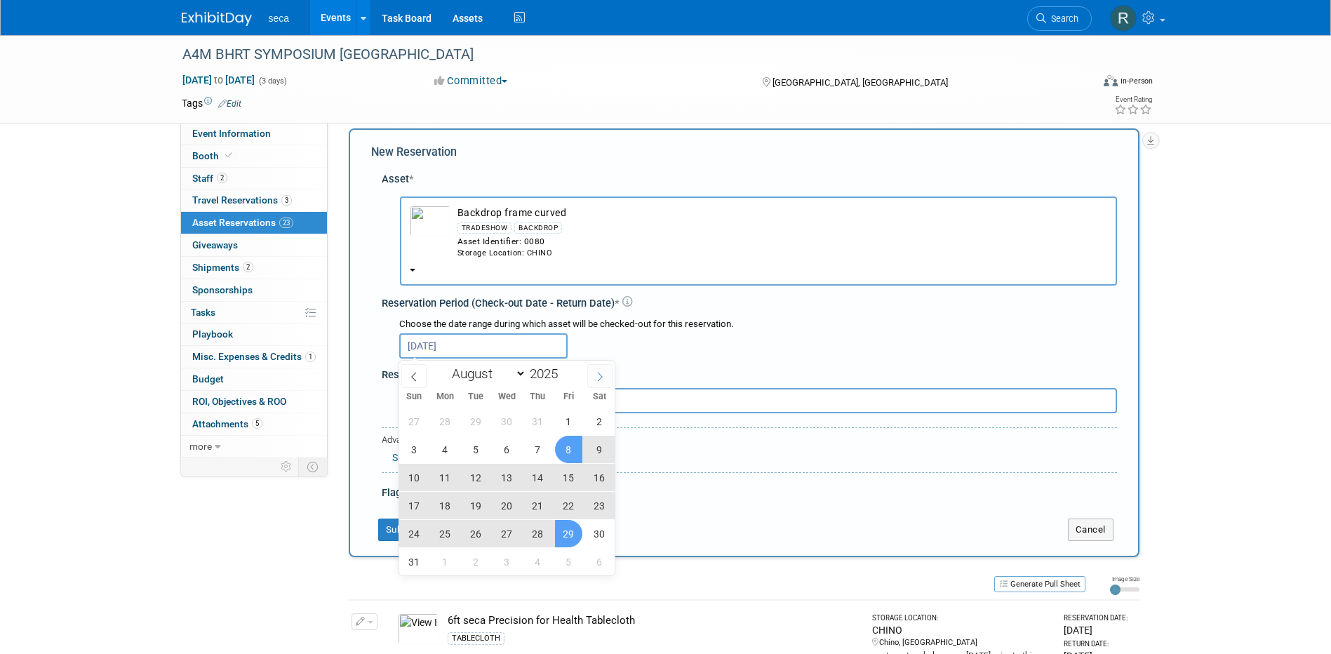
click at [600, 372] on icon at bounding box center [600, 377] width 10 height 10
select select "8"
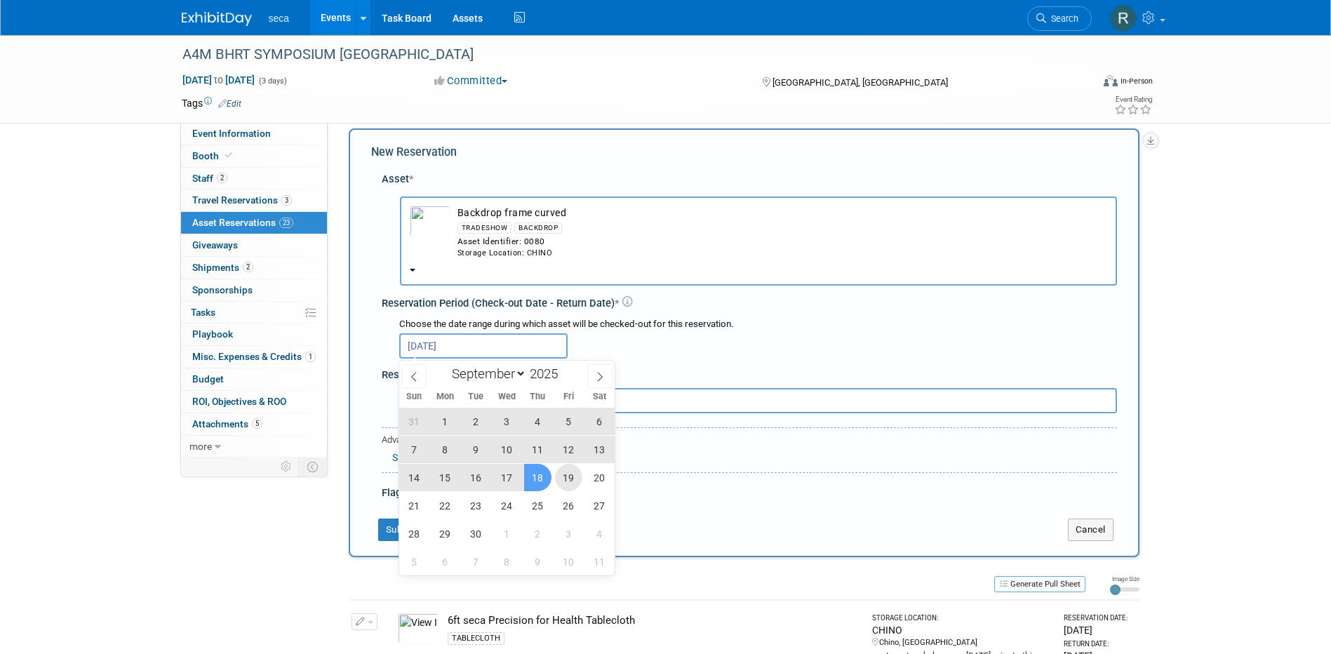
click at [561, 473] on span "19" at bounding box center [568, 477] width 27 height 27
type input "[DATE] to [DATE]"
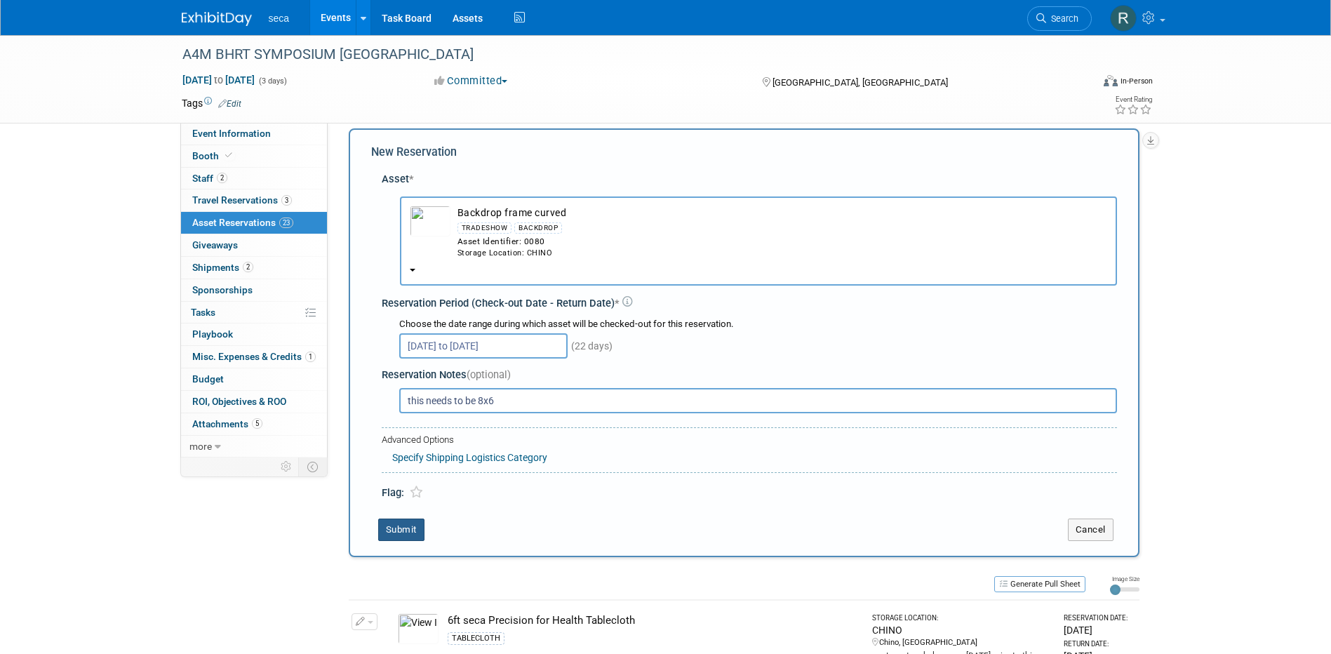
click at [392, 532] on button "Submit" at bounding box center [401, 530] width 46 height 22
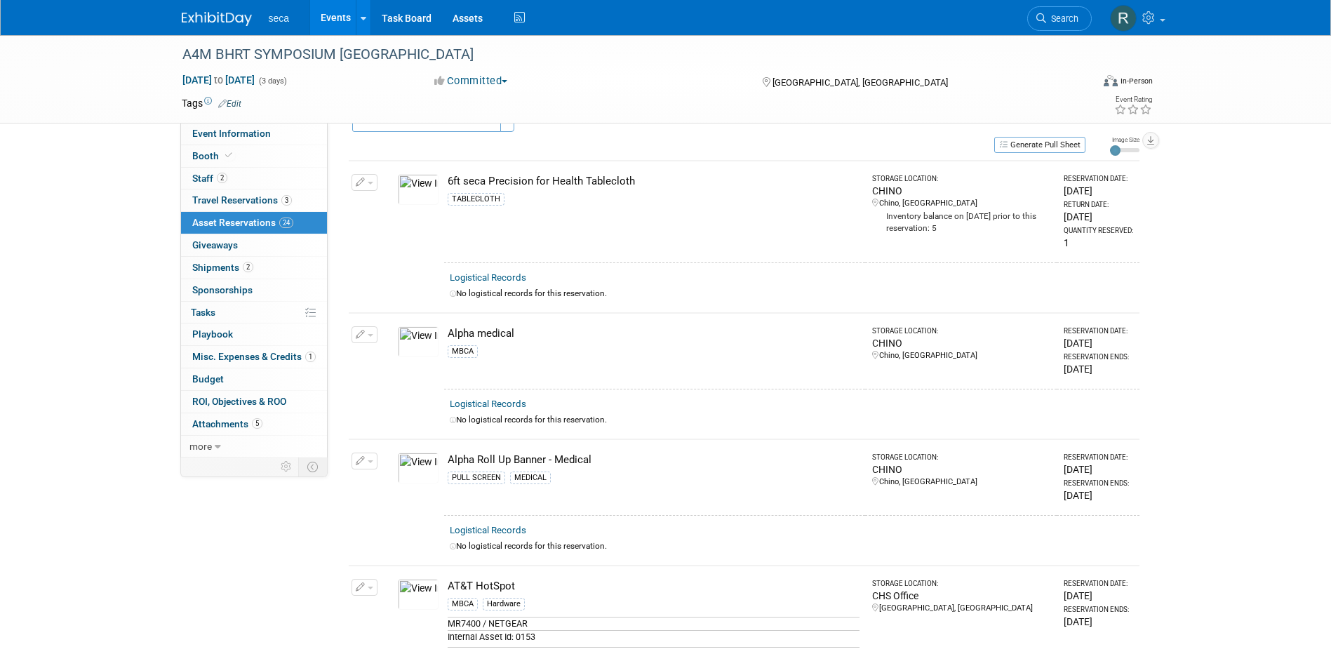
scroll to position [0, 0]
